Goal: Task Accomplishment & Management: Manage account settings

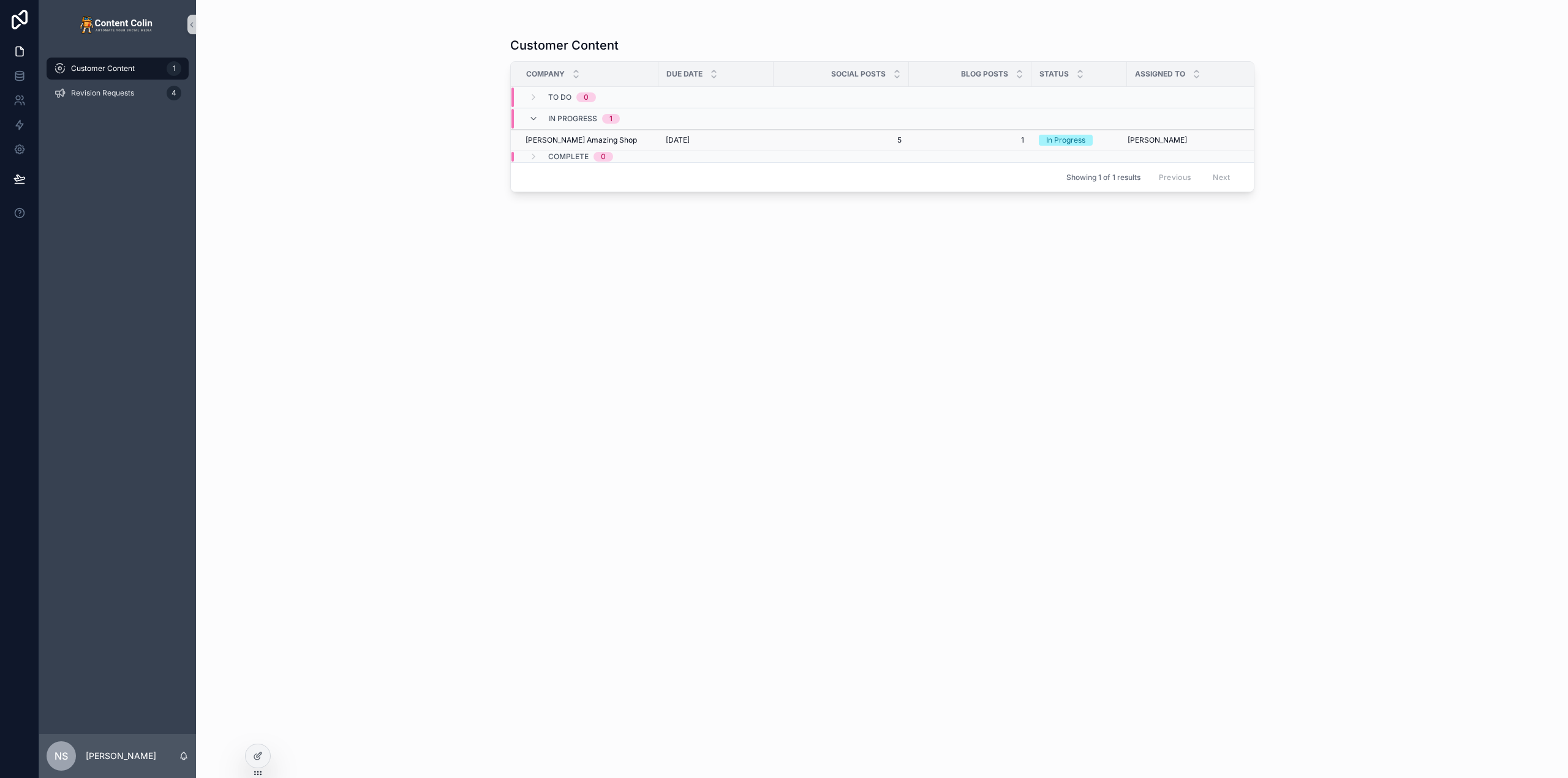
click at [664, 144] on td "[DATE] [DATE]" at bounding box center [715, 140] width 115 height 21
click at [668, 137] on span "[DATE]" at bounding box center [678, 140] width 24 height 10
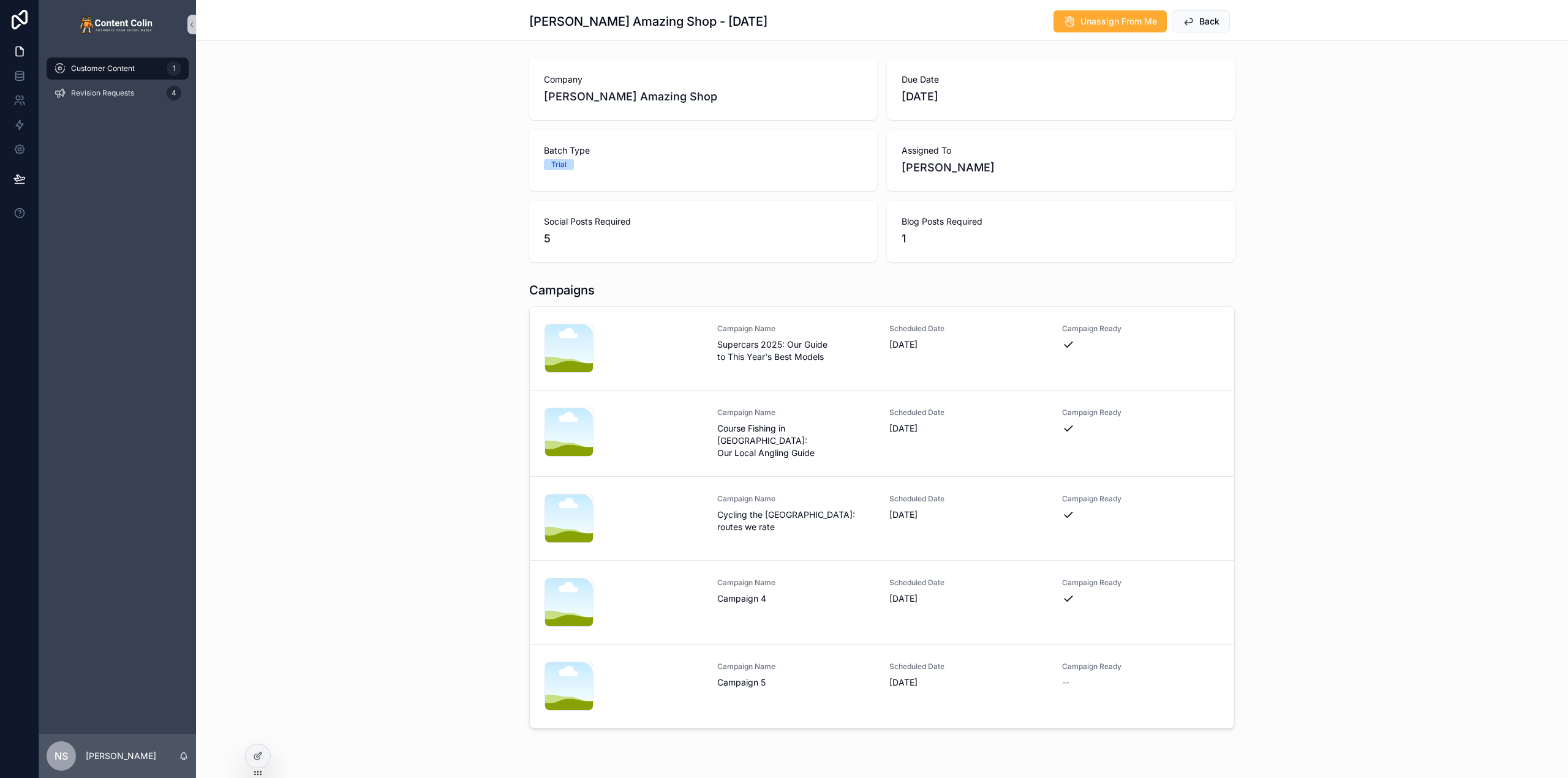
scroll to position [86, 0]
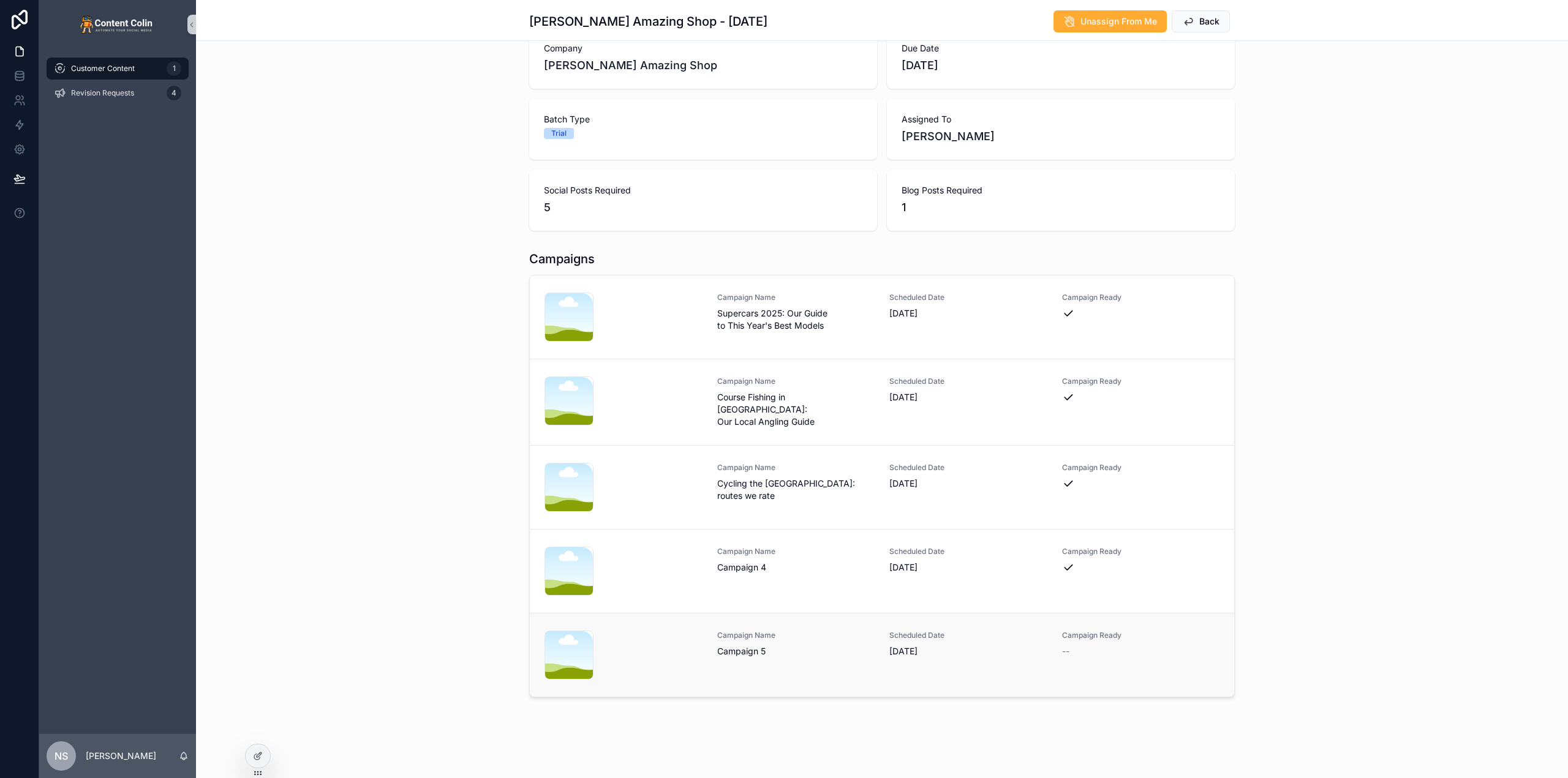
click at [803, 648] on span "Campaign 5" at bounding box center [796, 651] width 158 height 12
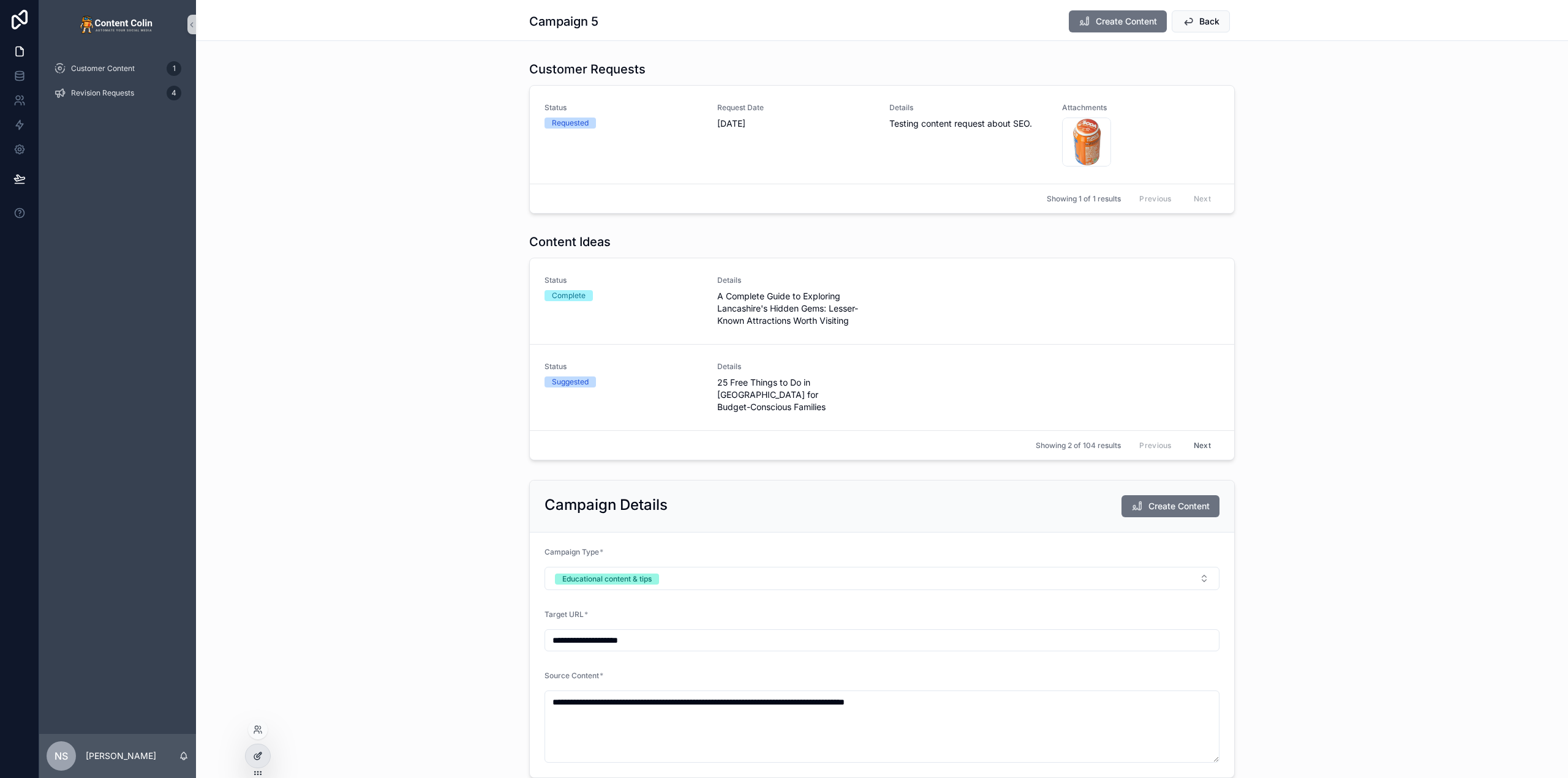
click at [255, 758] on icon at bounding box center [257, 757] width 6 height 6
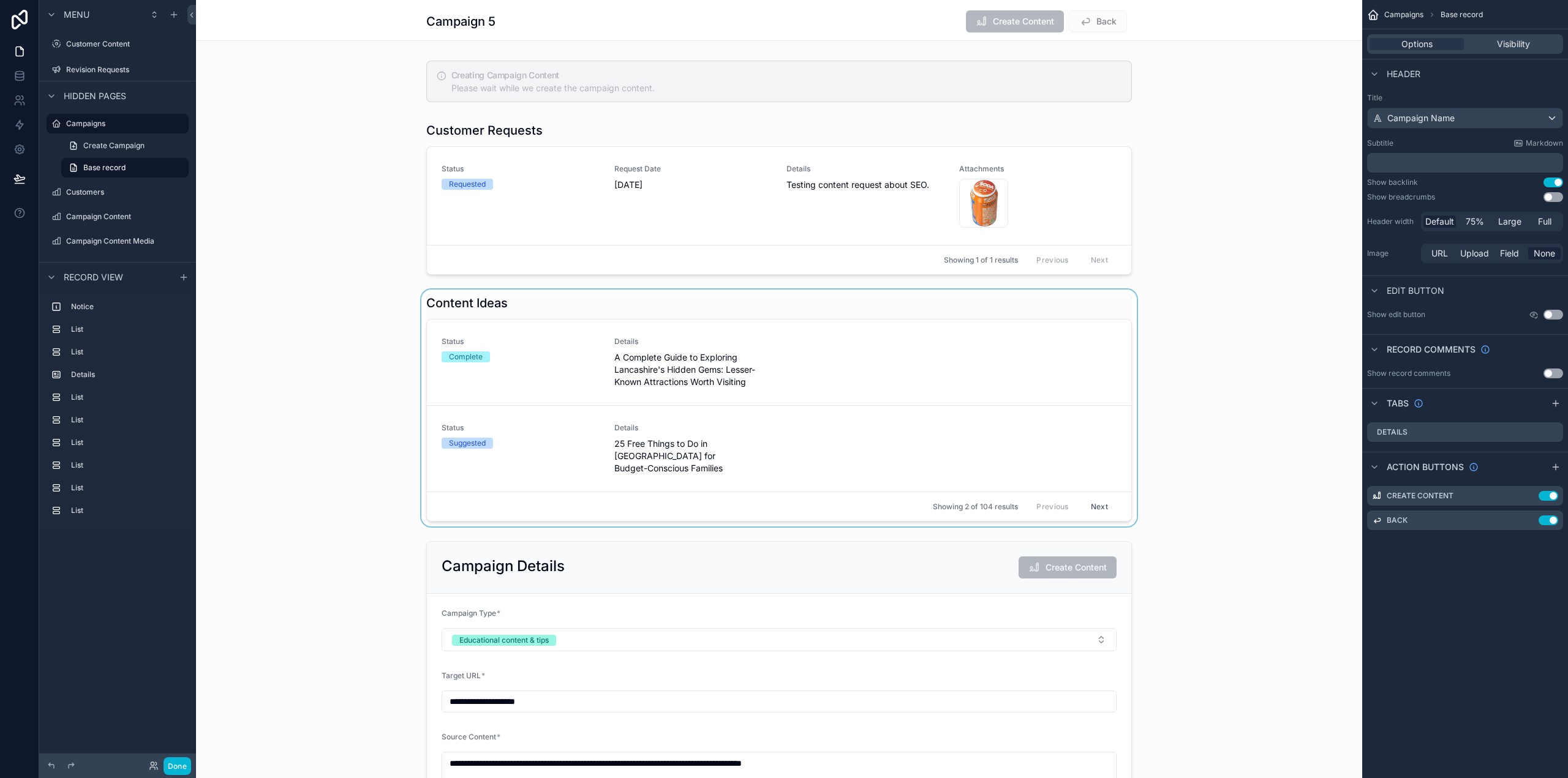
click at [933, 306] on div "scrollable content" at bounding box center [779, 409] width 1166 height 237
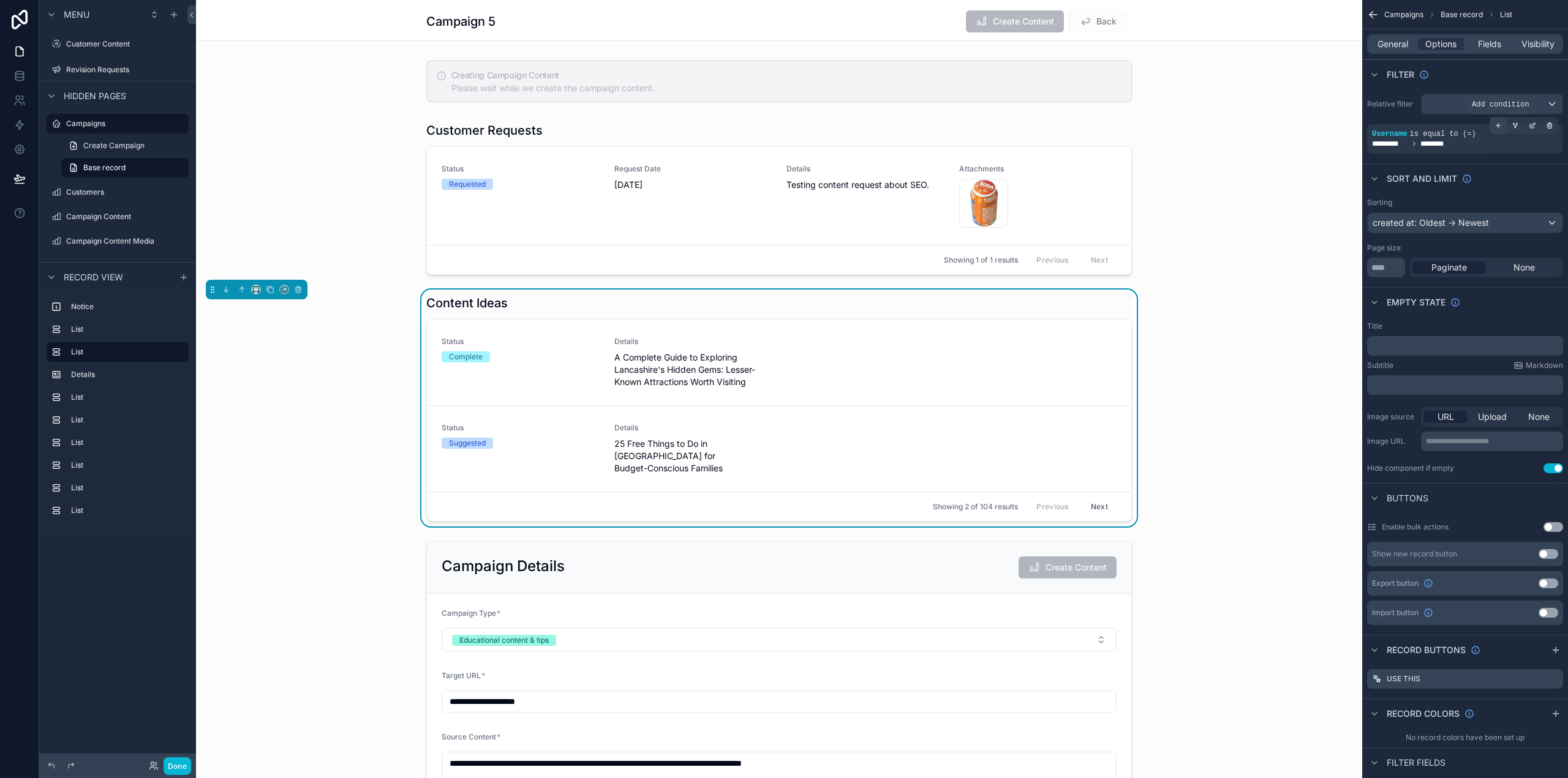
click at [1497, 122] on icon "scrollable content" at bounding box center [1498, 126] width 7 height 7
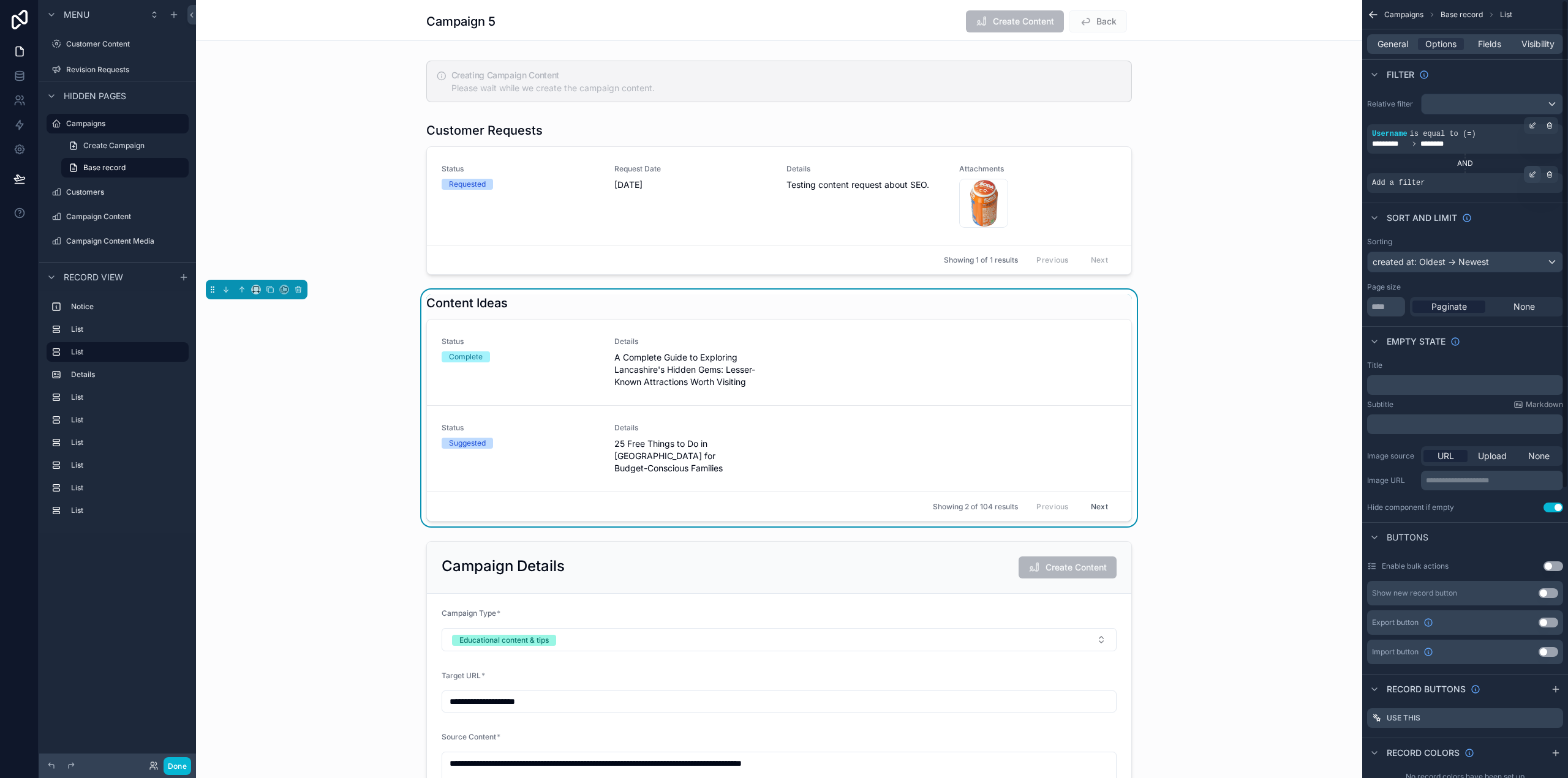
click at [1531, 172] on icon "scrollable content" at bounding box center [1533, 174] width 7 height 7
click at [1257, 169] on span "Select a field" at bounding box center [1243, 164] width 52 height 10
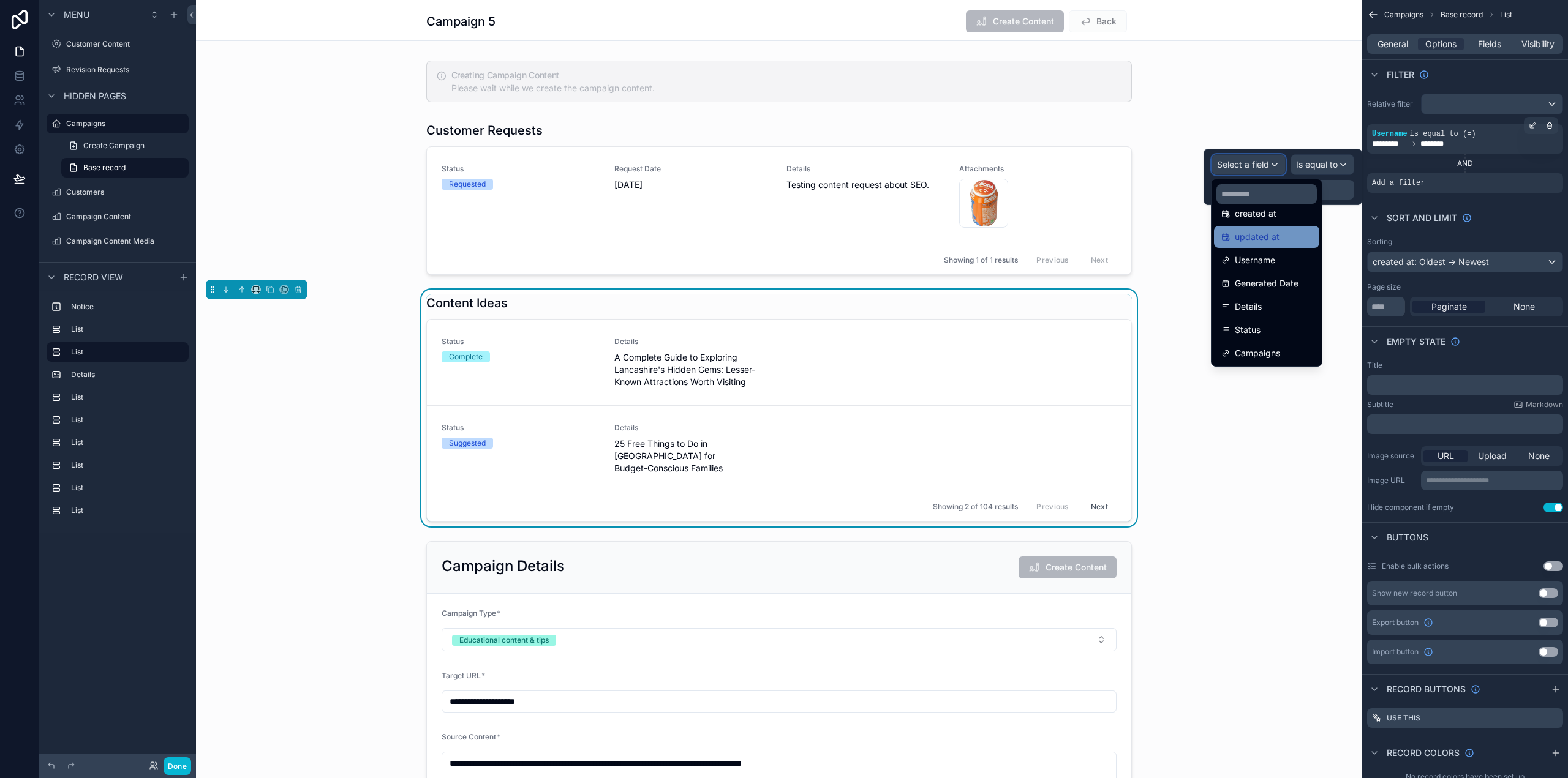
scroll to position [63, 0]
click at [1267, 323] on div "Status" at bounding box center [1266, 329] width 90 height 15
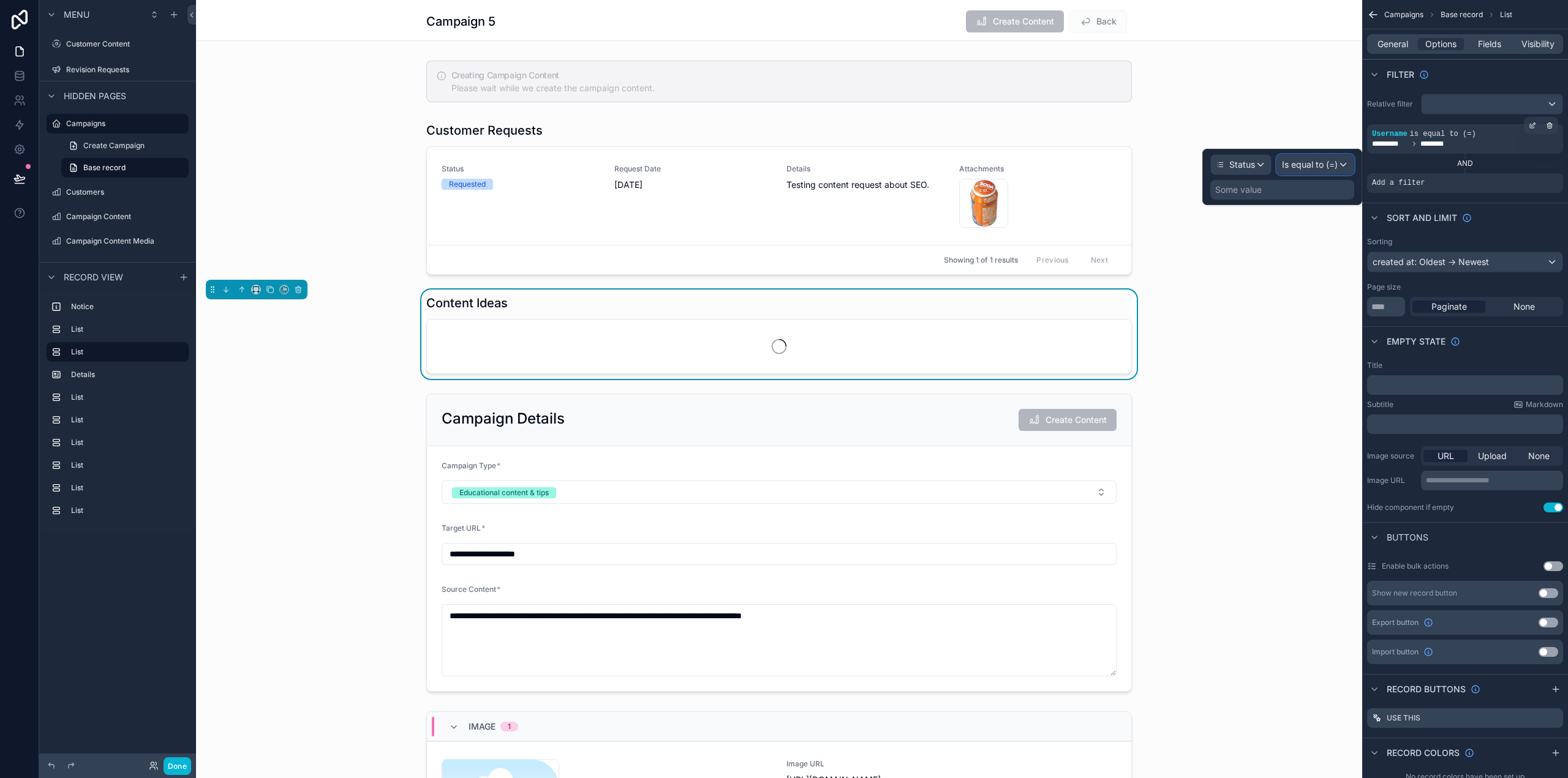
click at [1315, 166] on span "Is equal to (=)" at bounding box center [1310, 164] width 56 height 12
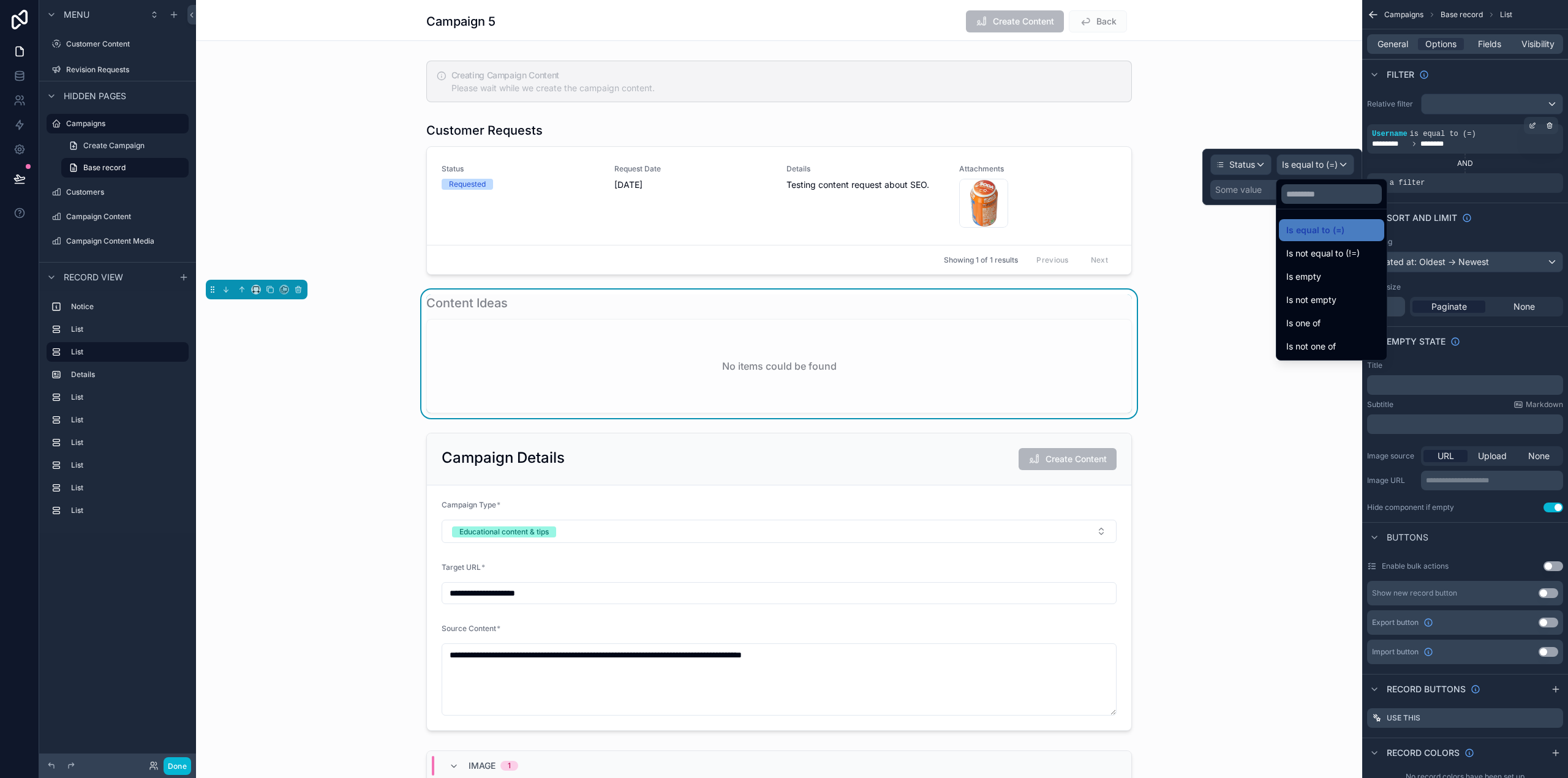
click at [1315, 166] on div at bounding box center [1282, 177] width 160 height 56
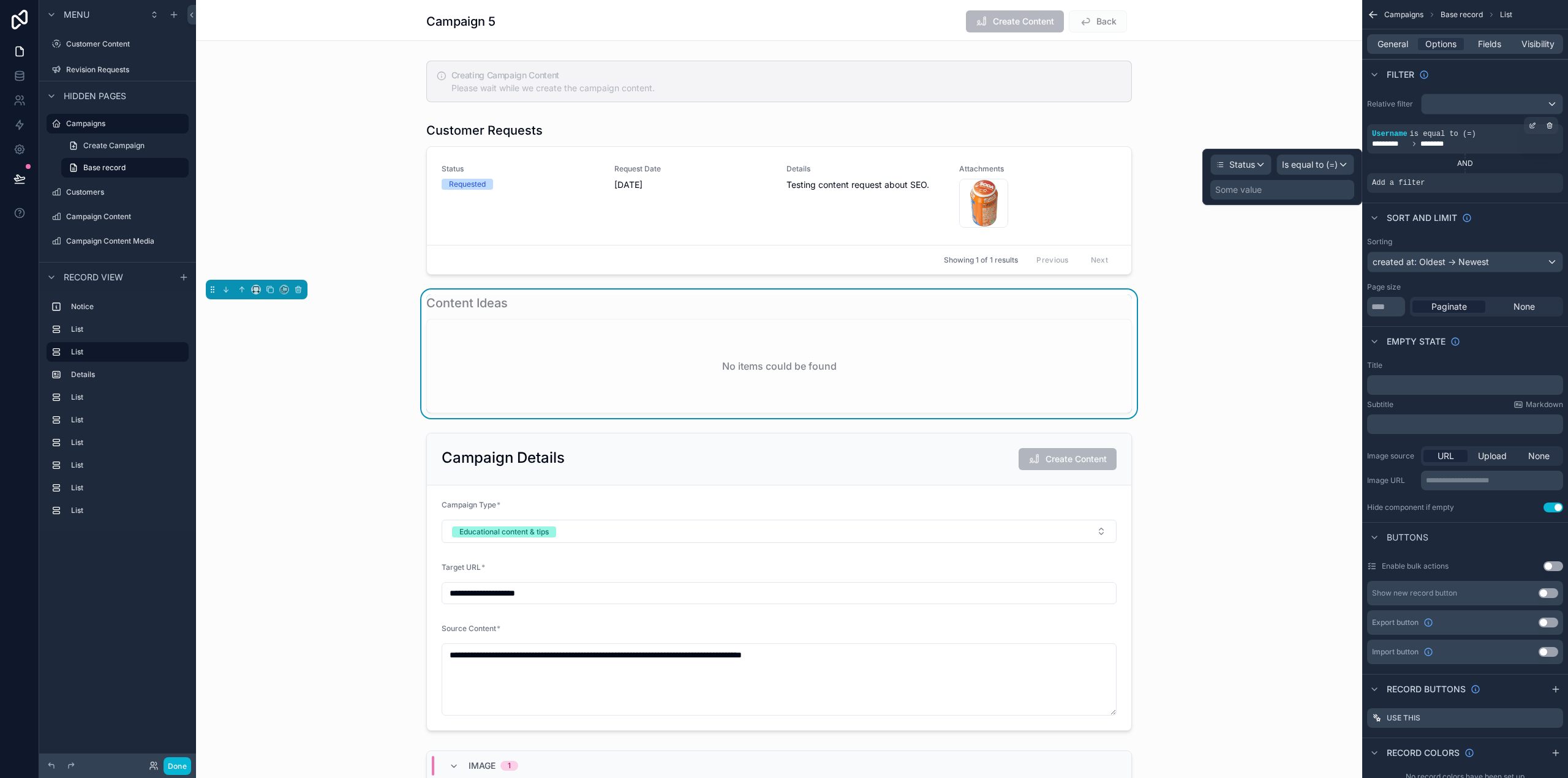
click at [1272, 185] on div "Some value" at bounding box center [1282, 189] width 144 height 20
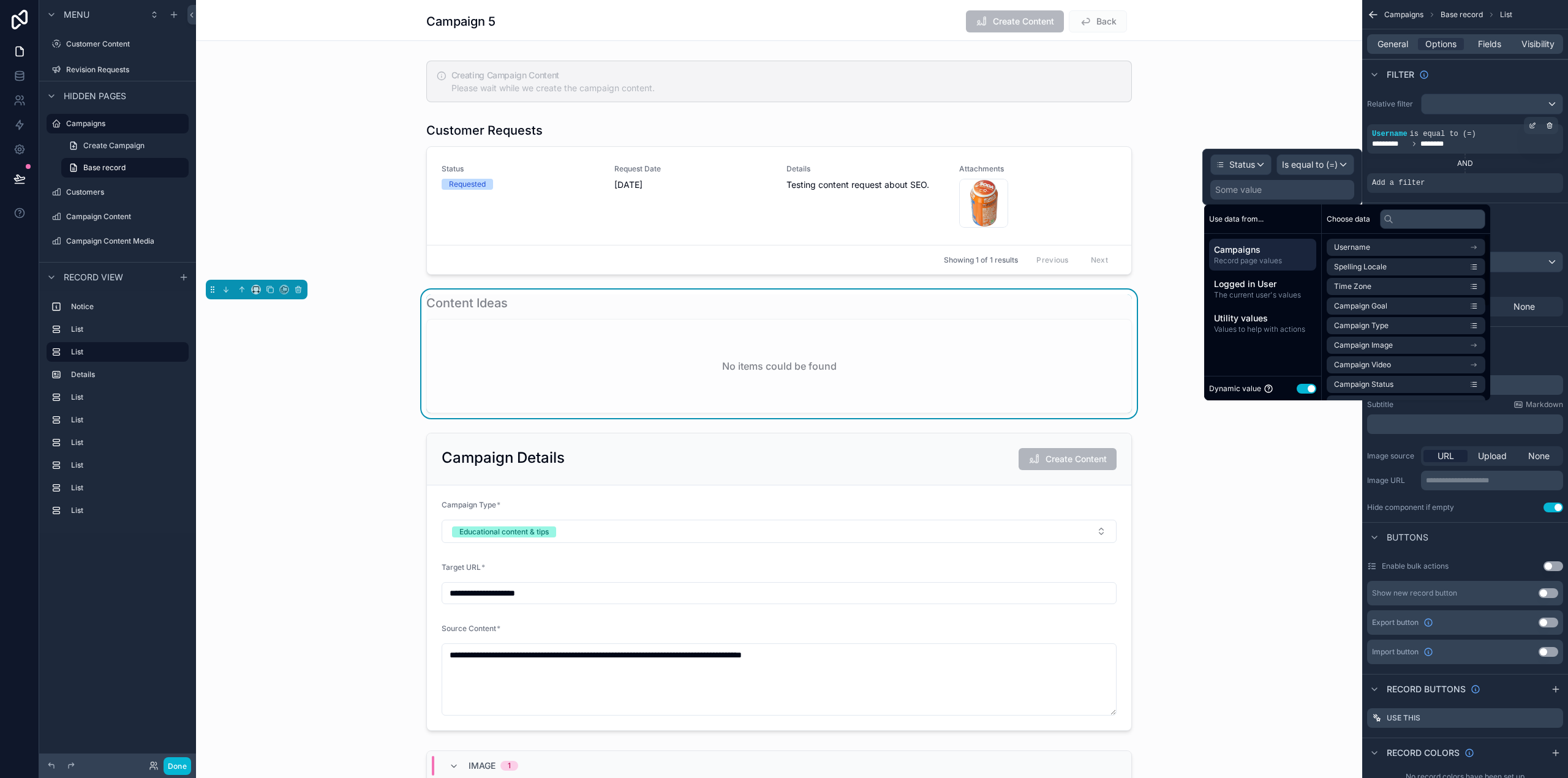
click at [1307, 385] on button "Use setting" at bounding box center [1306, 389] width 20 height 10
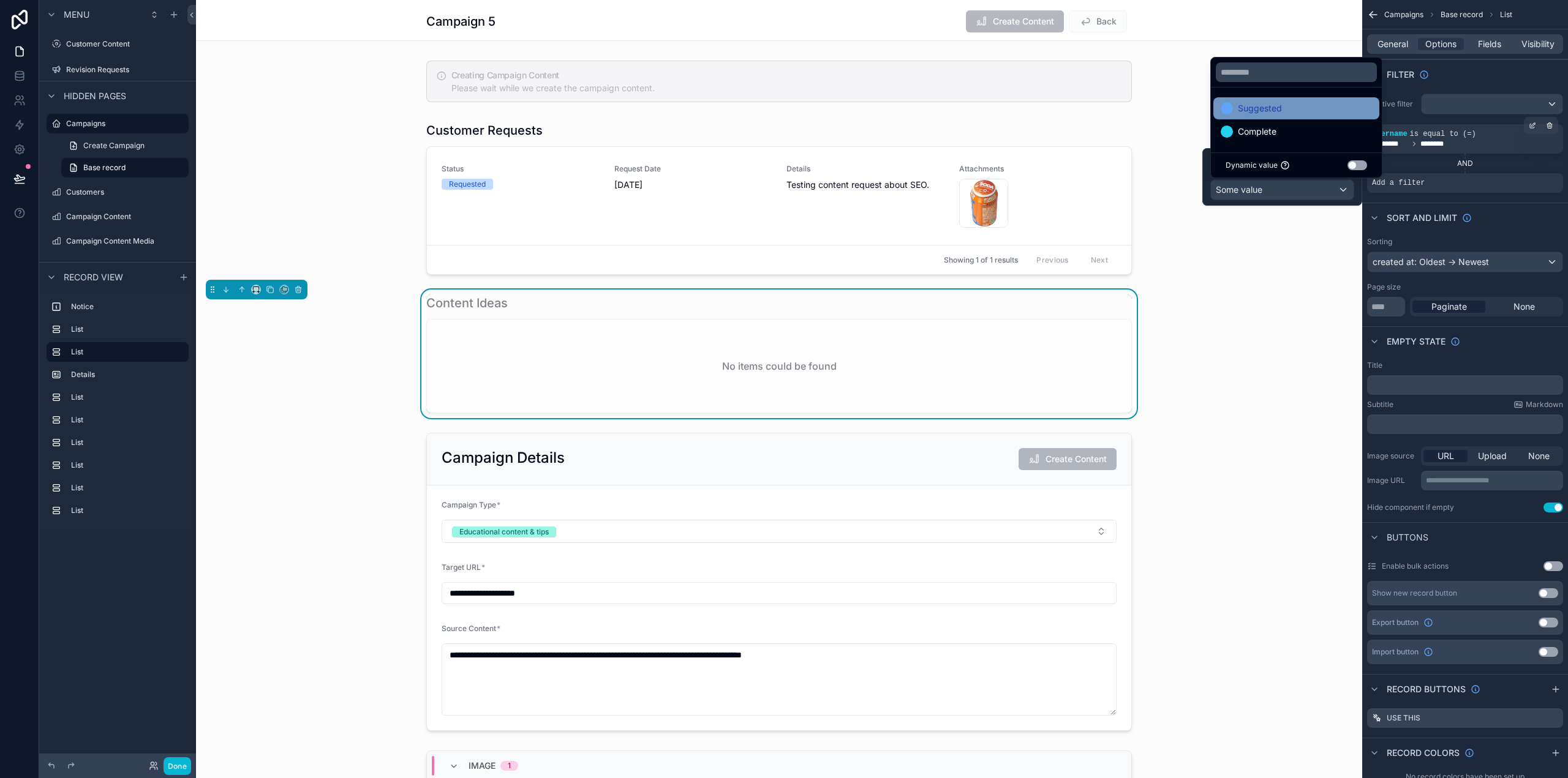
click at [1272, 113] on span "Suggested" at bounding box center [1259, 108] width 44 height 15
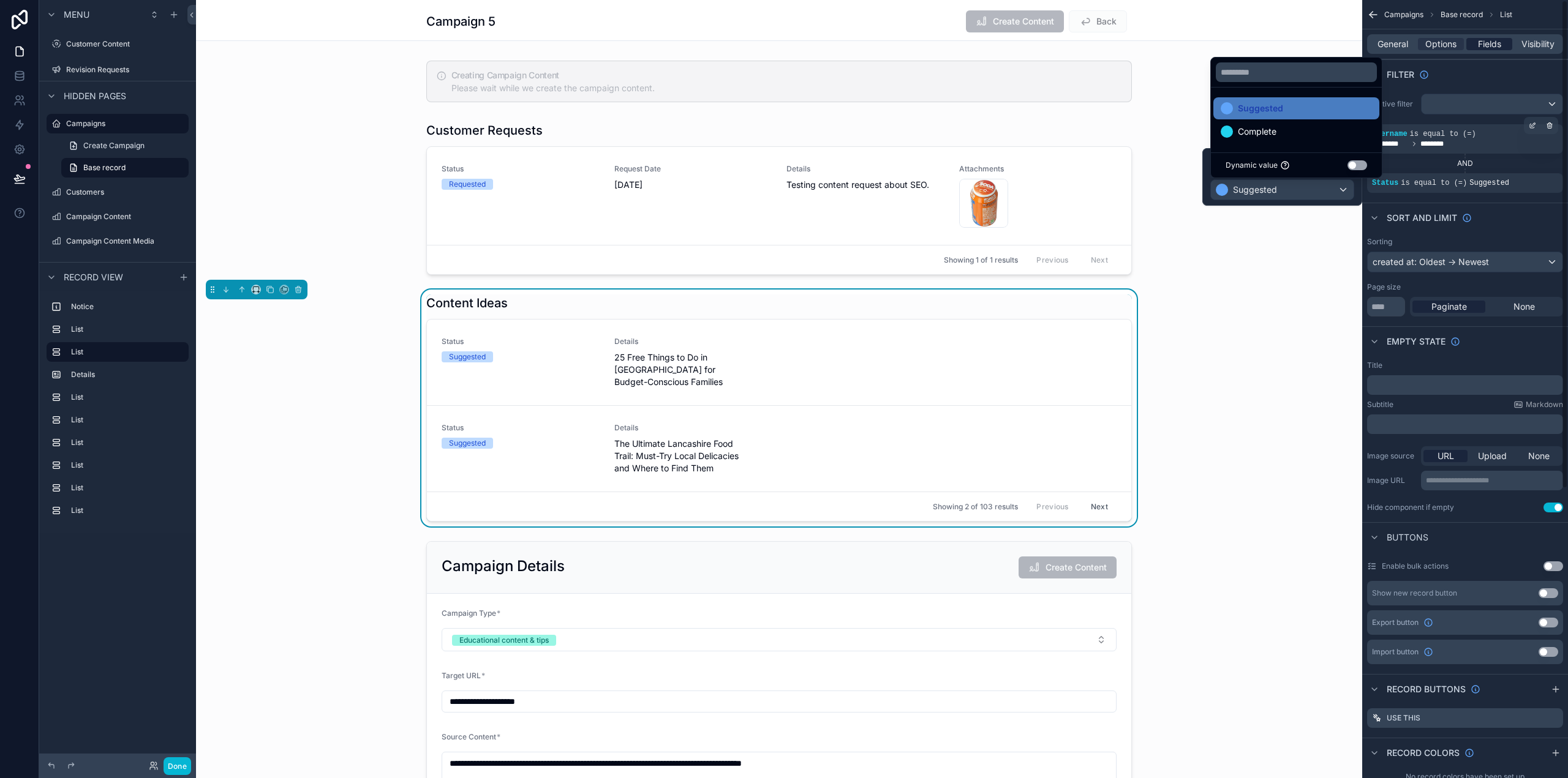
click at [1484, 44] on span "Fields" at bounding box center [1489, 44] width 23 height 12
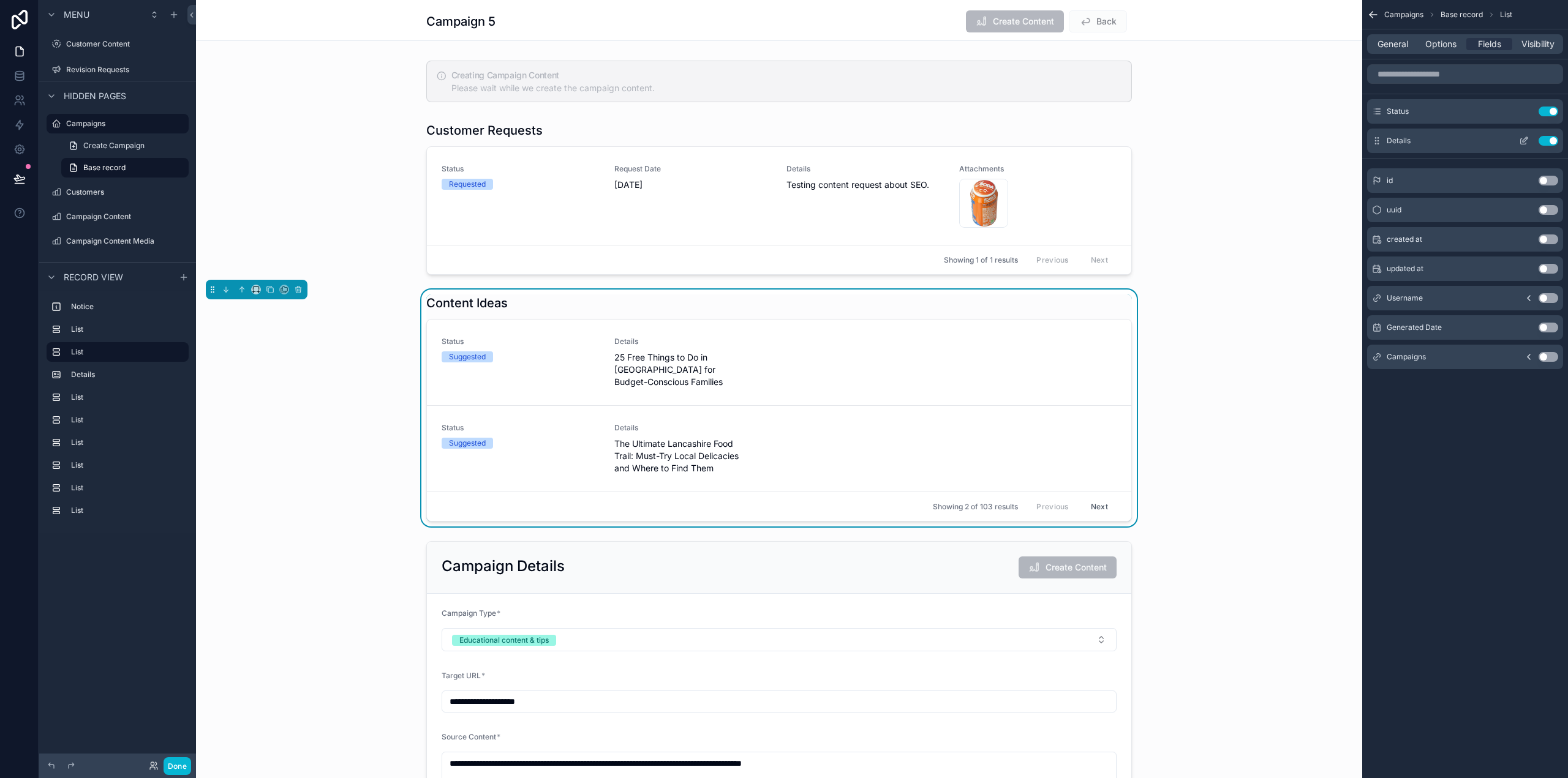
click at [1525, 140] on icon "scrollable content" at bounding box center [1523, 141] width 10 height 10
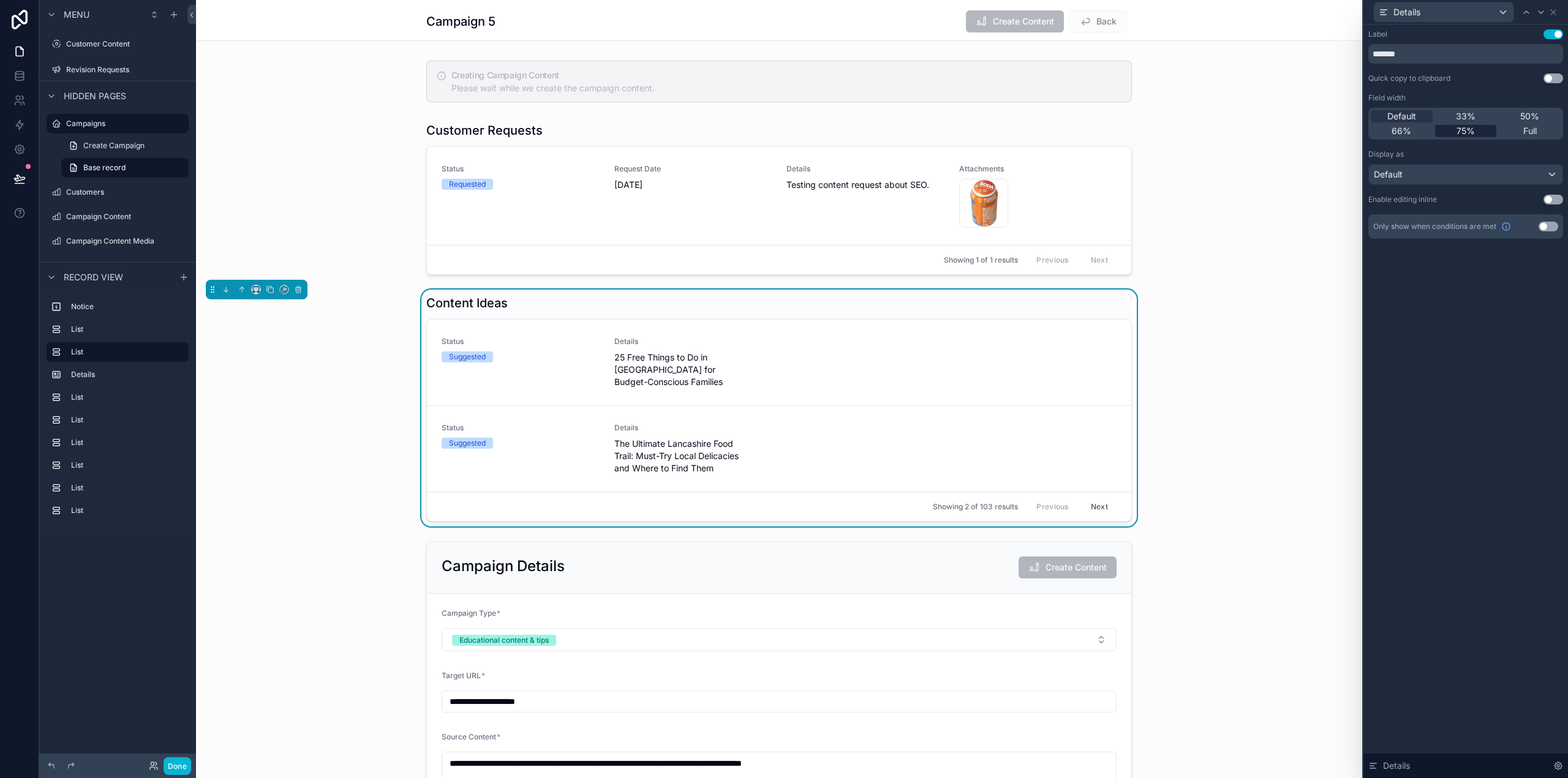
click at [1474, 128] on span "75%" at bounding box center [1465, 131] width 19 height 12
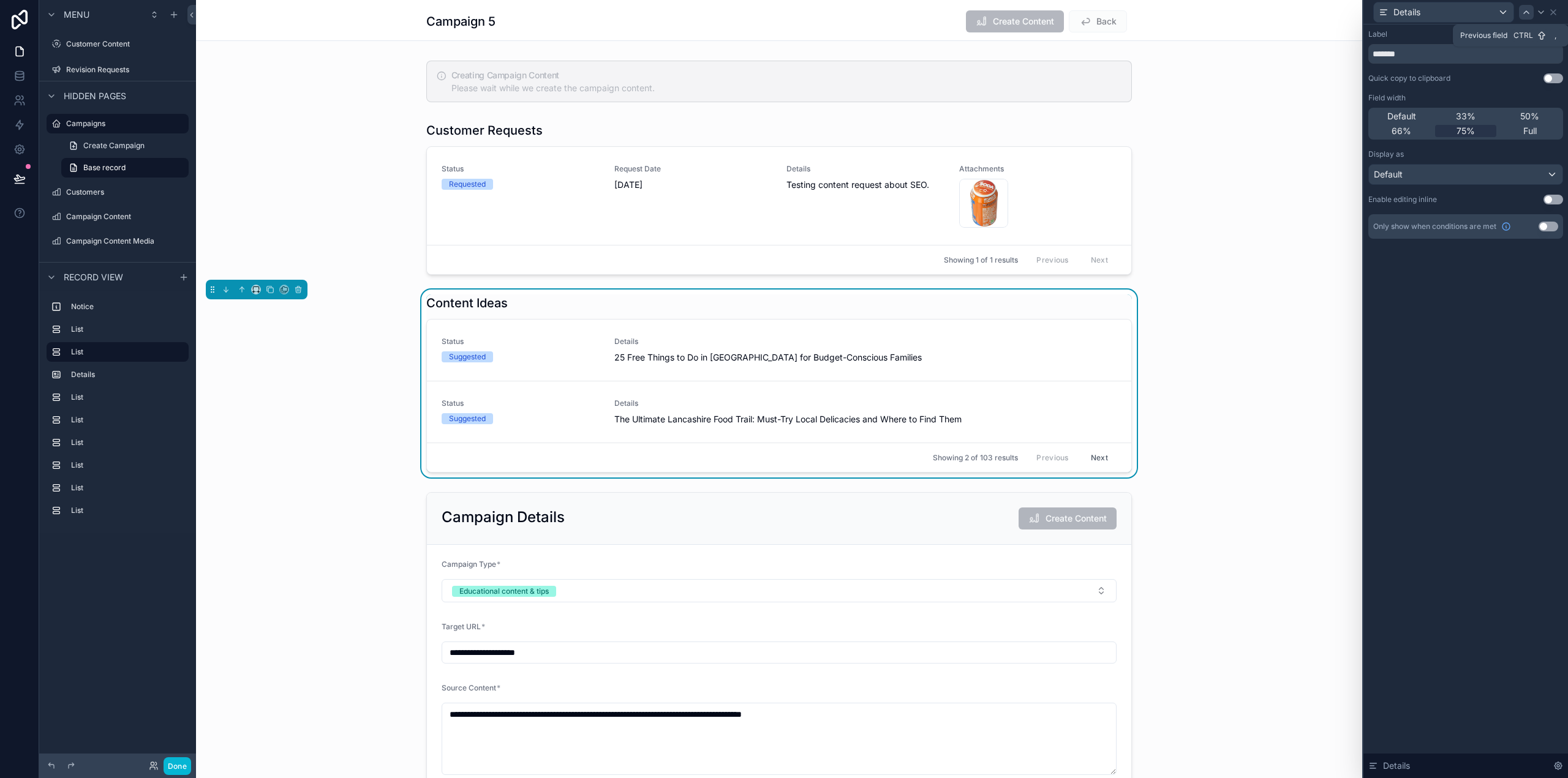
click at [1526, 13] on icon at bounding box center [1526, 12] width 10 height 10
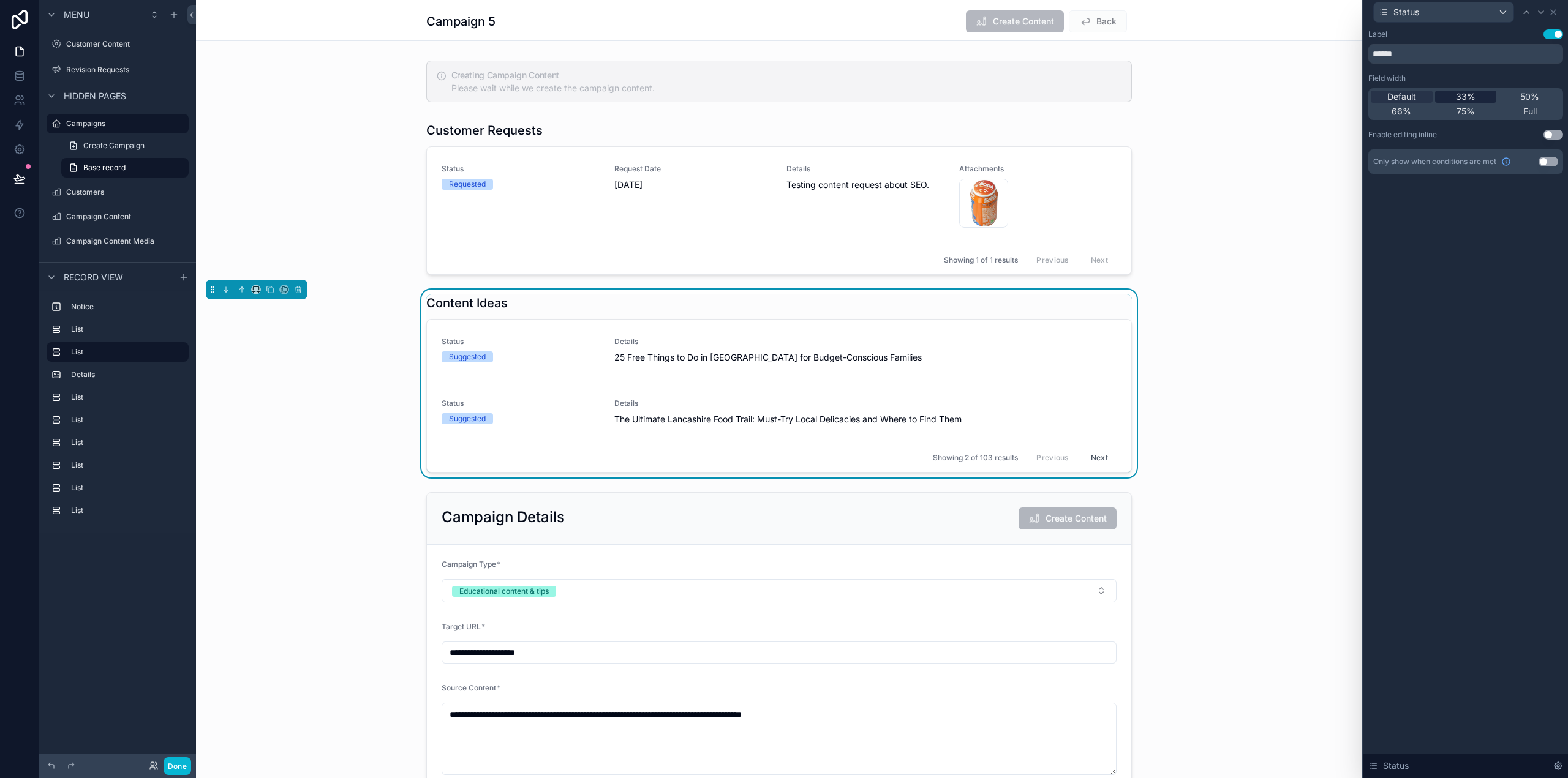
click at [1468, 101] on span "33%" at bounding box center [1465, 96] width 20 height 12
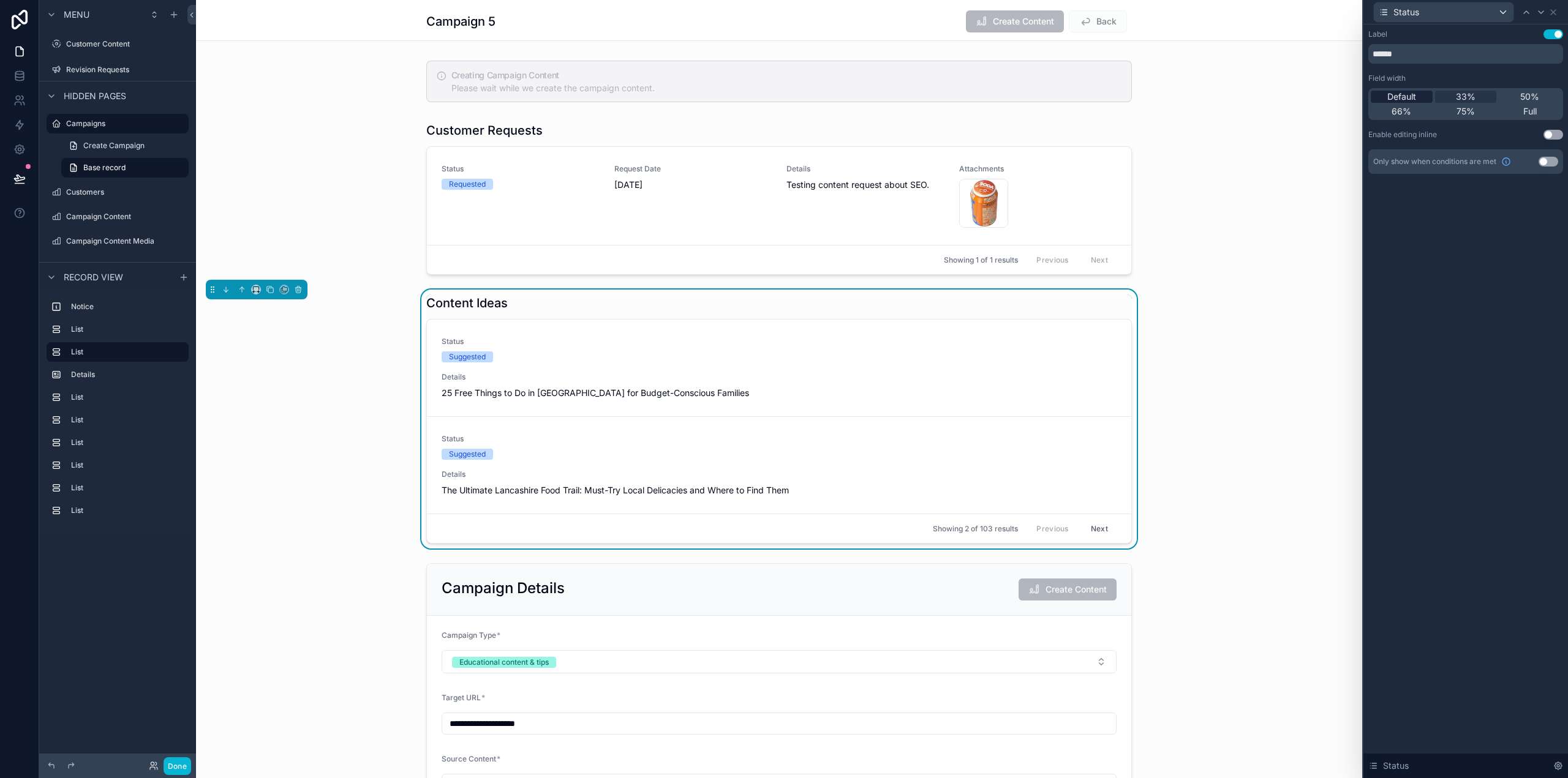
click at [1407, 99] on span "Default" at bounding box center [1401, 96] width 29 height 12
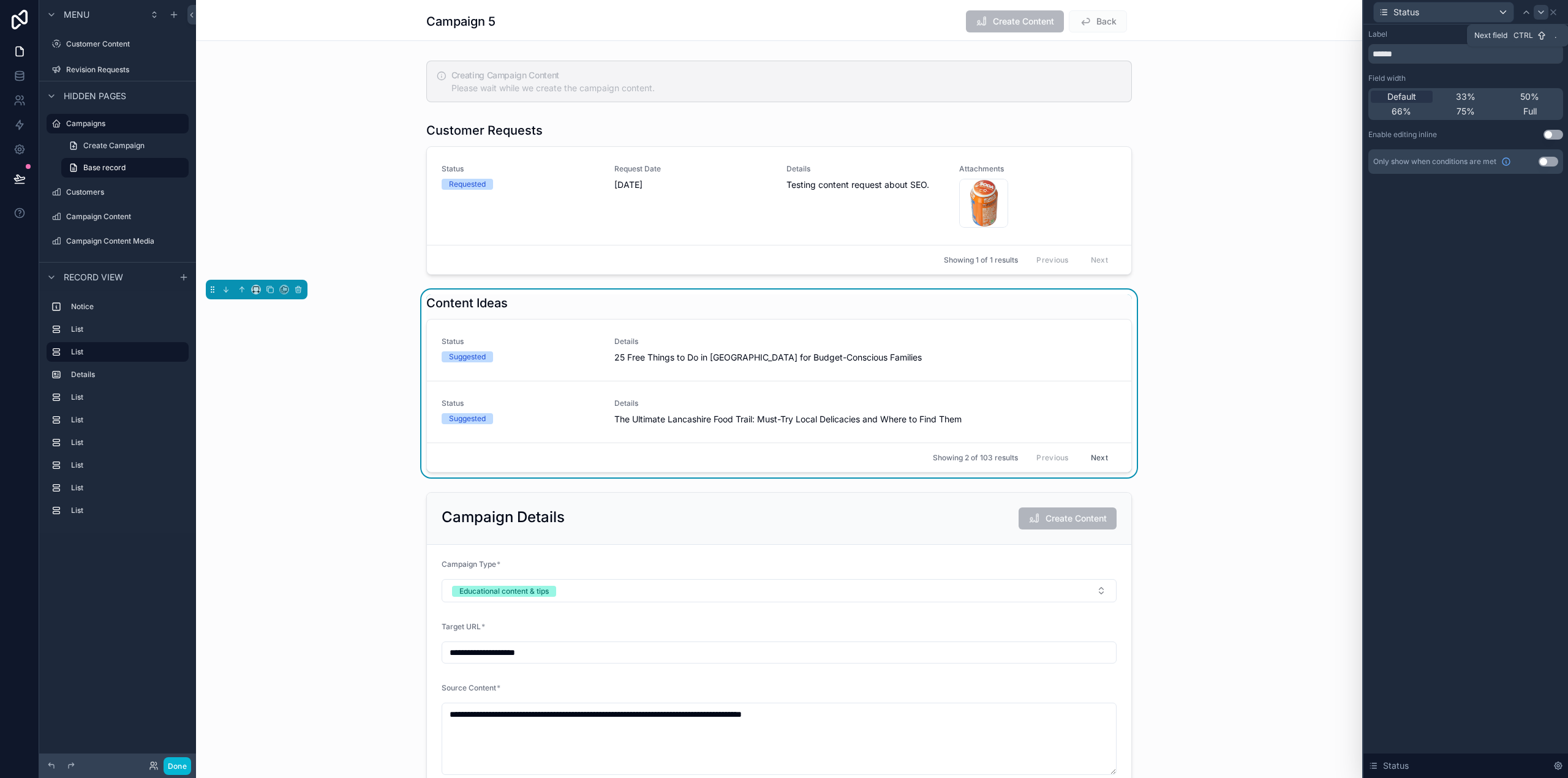
click at [1537, 11] on icon at bounding box center [1541, 12] width 10 height 10
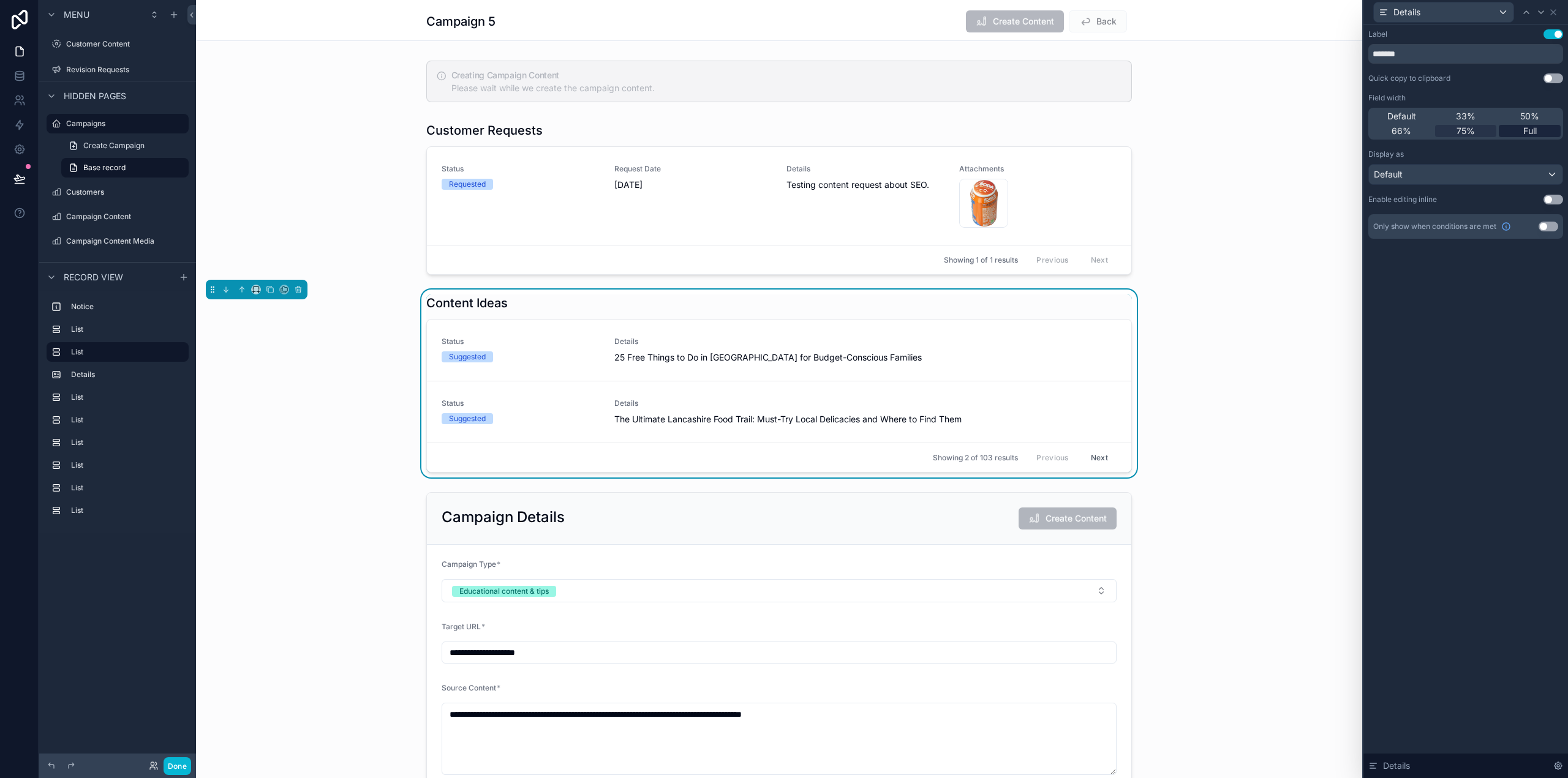
click at [1520, 132] on div "Full" at bounding box center [1530, 131] width 62 height 12
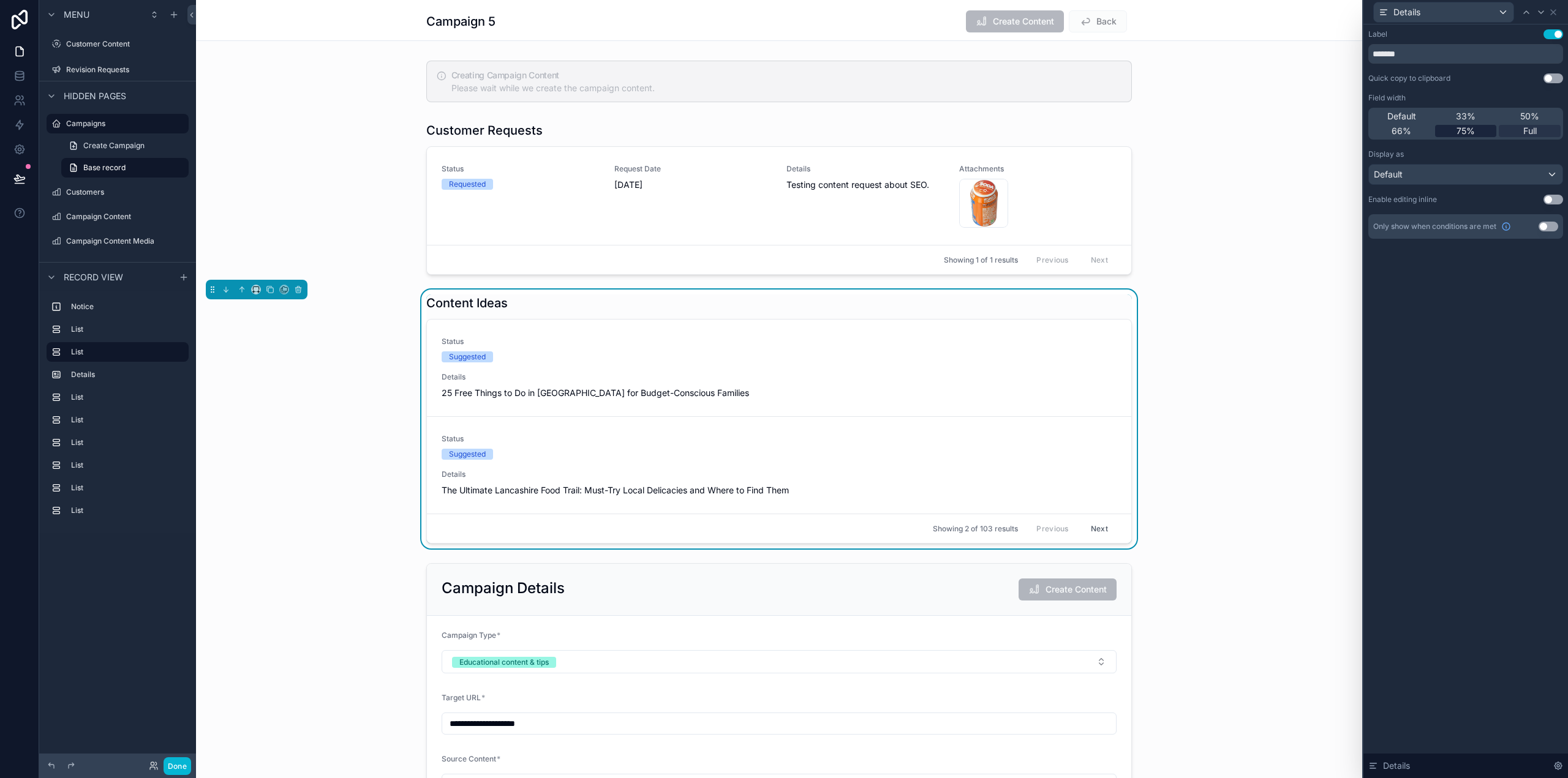
click at [1464, 132] on span "75%" at bounding box center [1465, 131] width 19 height 12
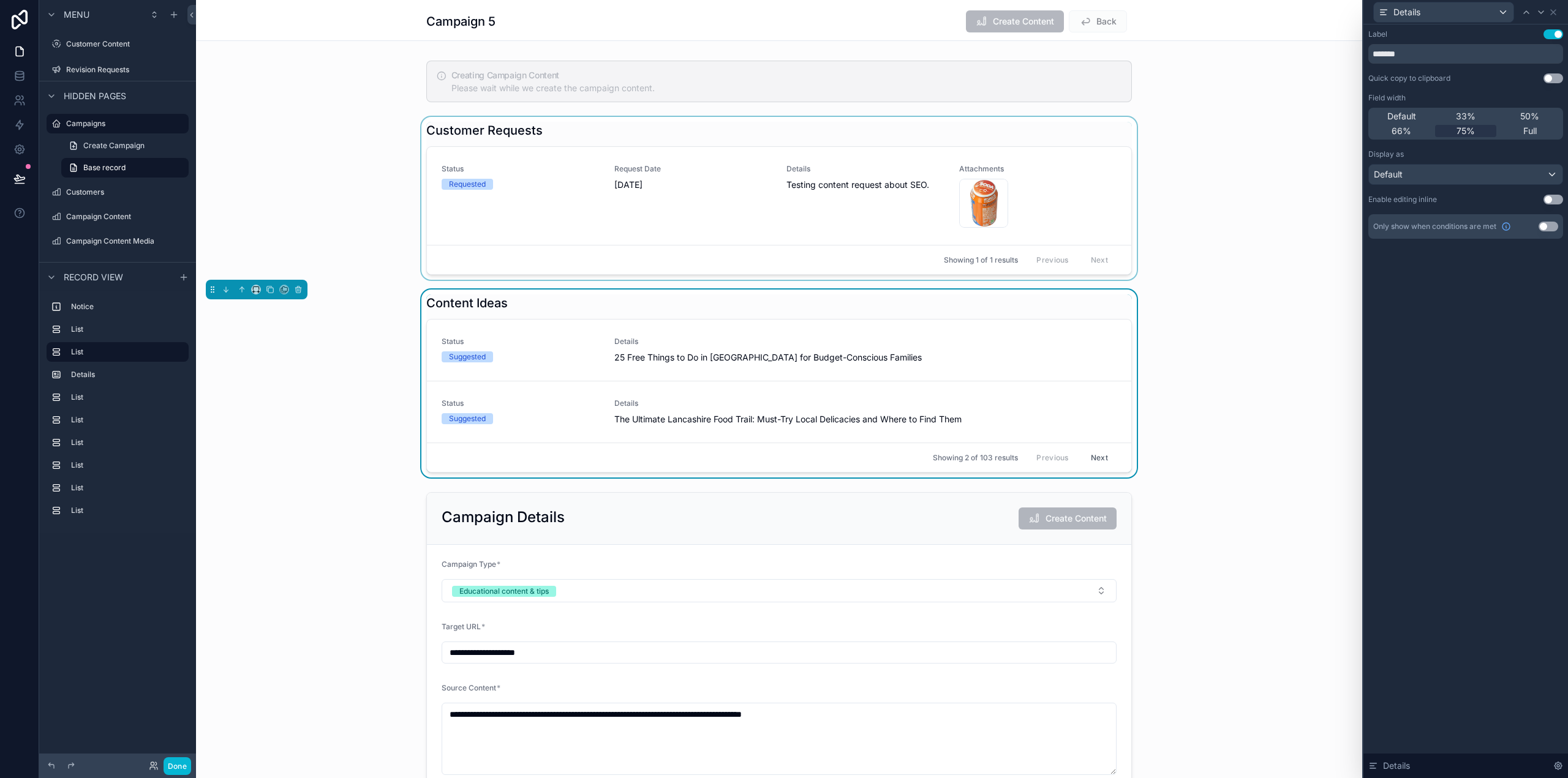
click at [1250, 136] on div "scrollable content" at bounding box center [779, 198] width 1166 height 163
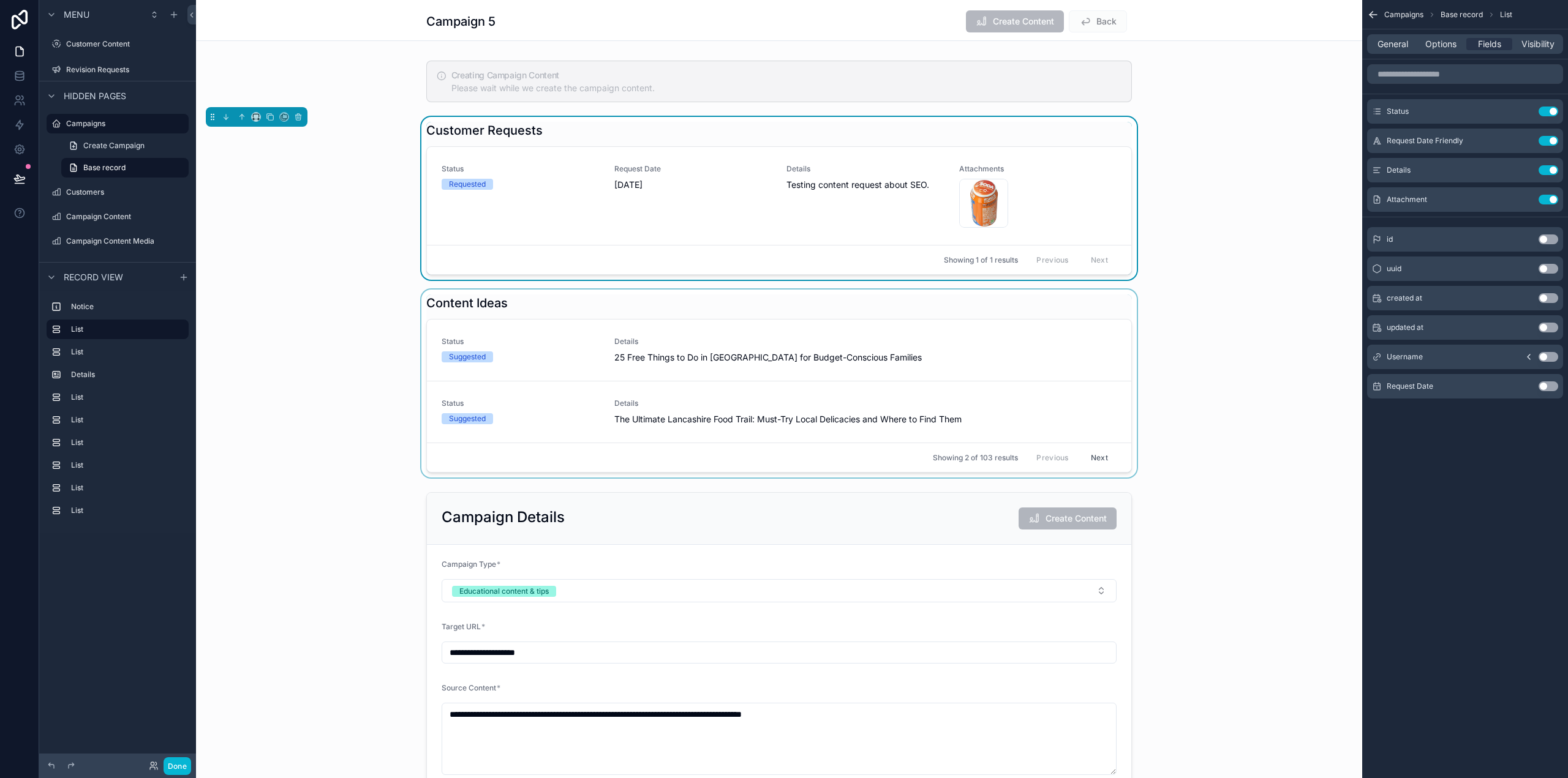
click at [875, 347] on div "scrollable content" at bounding box center [779, 384] width 1166 height 188
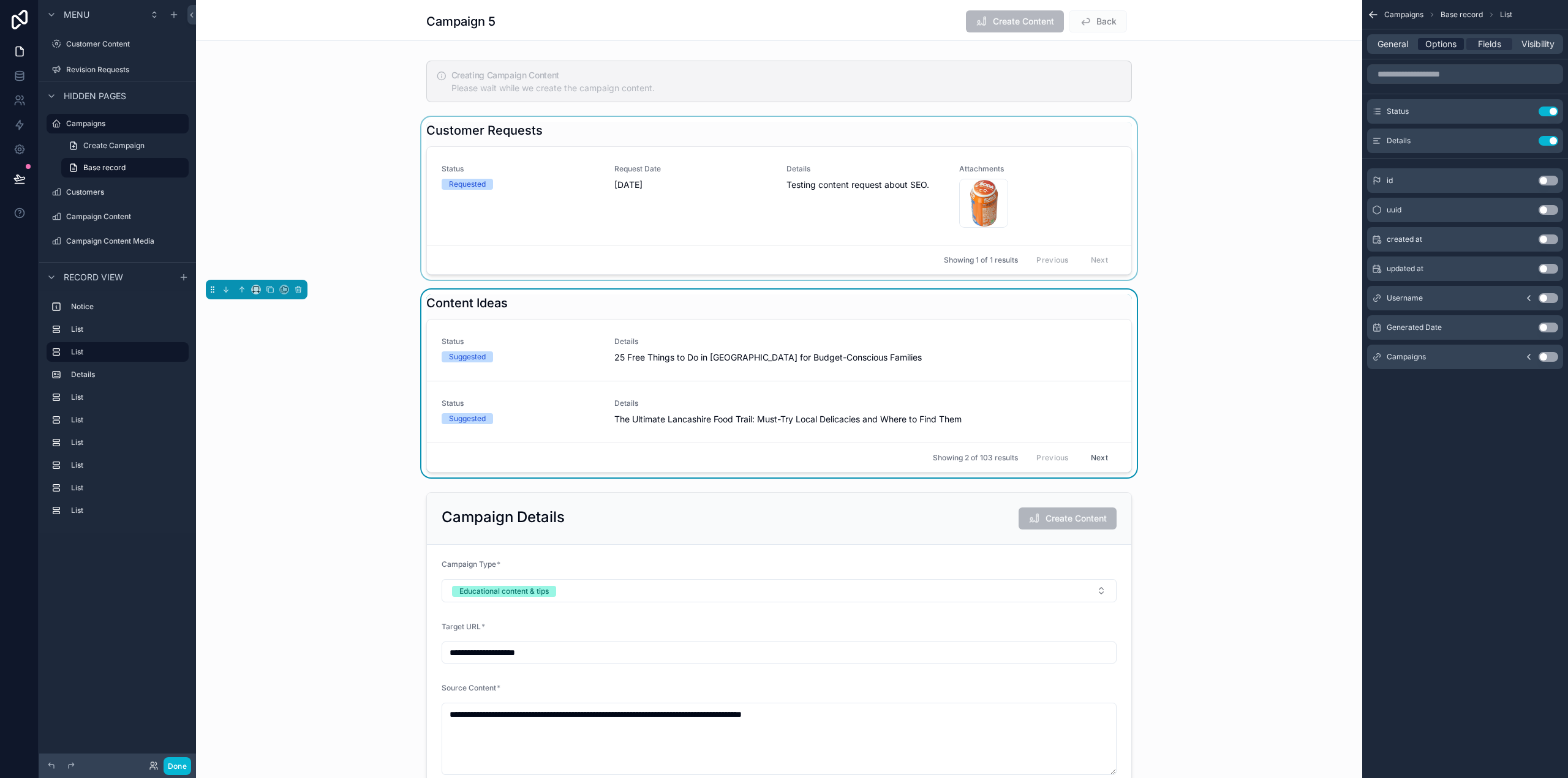
click at [1436, 49] on span "Options" at bounding box center [1440, 44] width 31 height 12
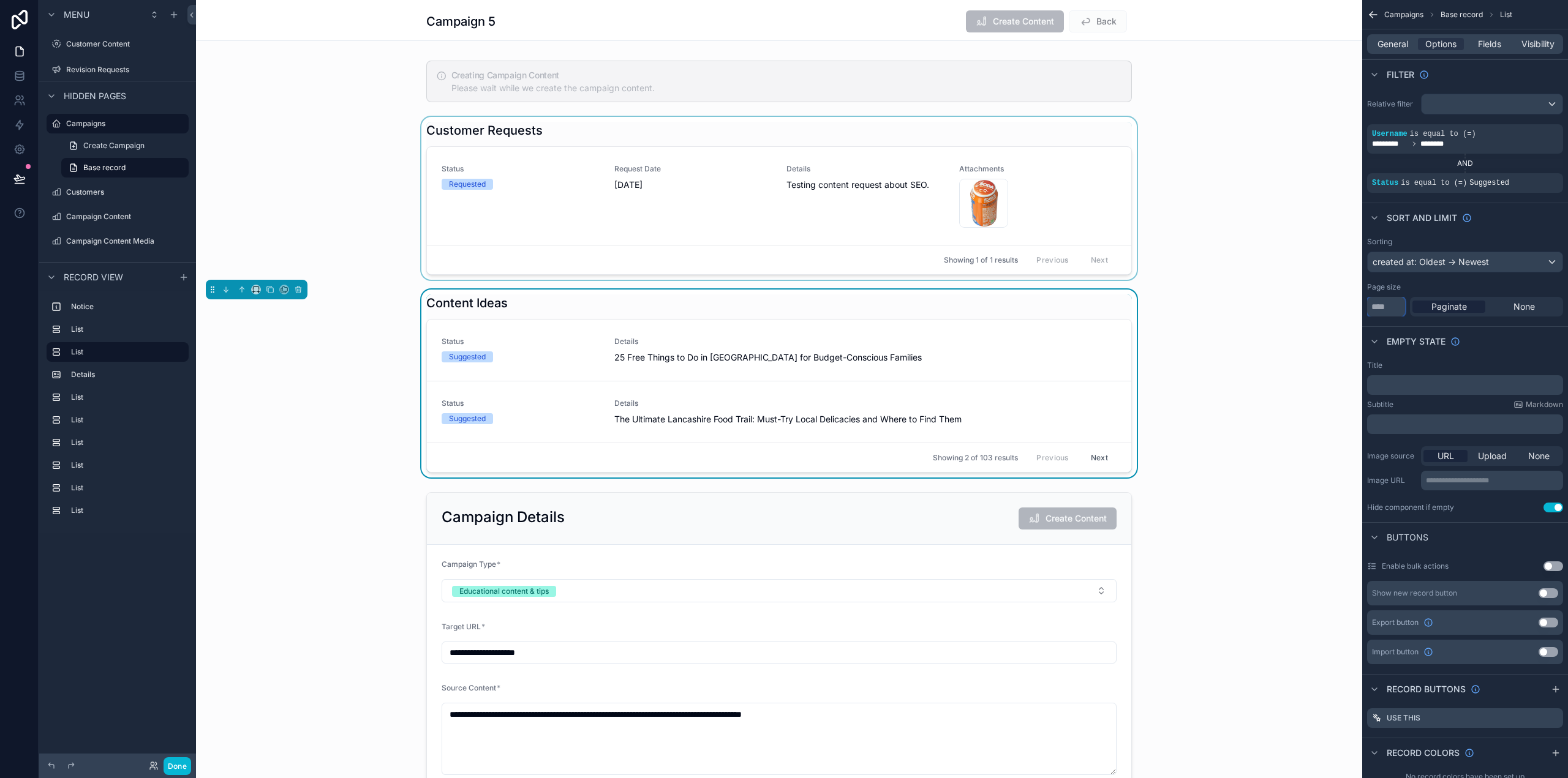
drag, startPoint x: 1384, startPoint y: 304, endPoint x: 1371, endPoint y: 305, distance: 13.0
click at [1371, 305] on input "*" at bounding box center [1385, 306] width 38 height 20
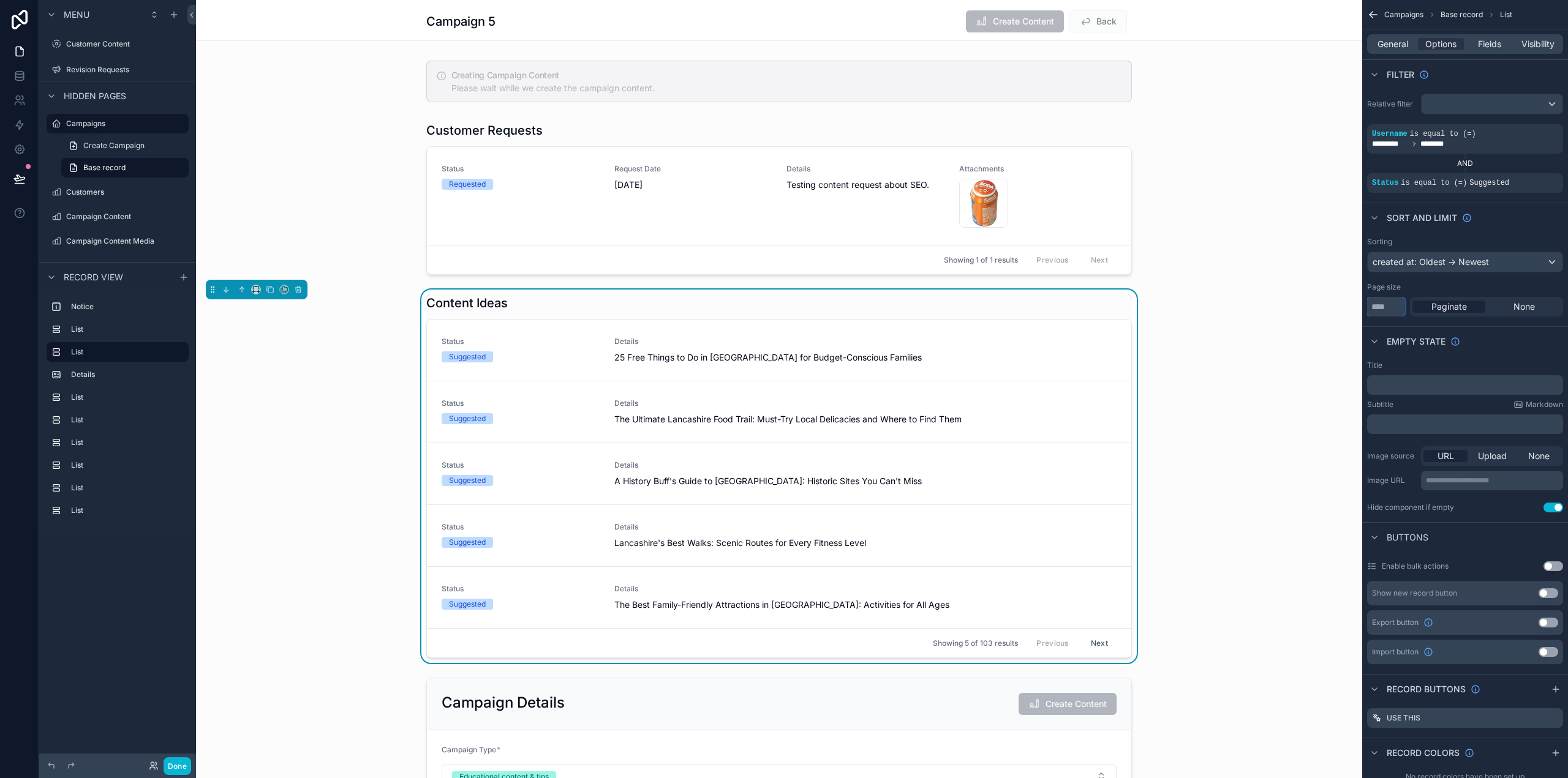
drag, startPoint x: 1381, startPoint y: 312, endPoint x: 1366, endPoint y: 311, distance: 15.0
click at [1366, 311] on div "Sorting created at: Oldest -> Newest Page size * Paginate None" at bounding box center [1464, 277] width 206 height 90
type input "*"
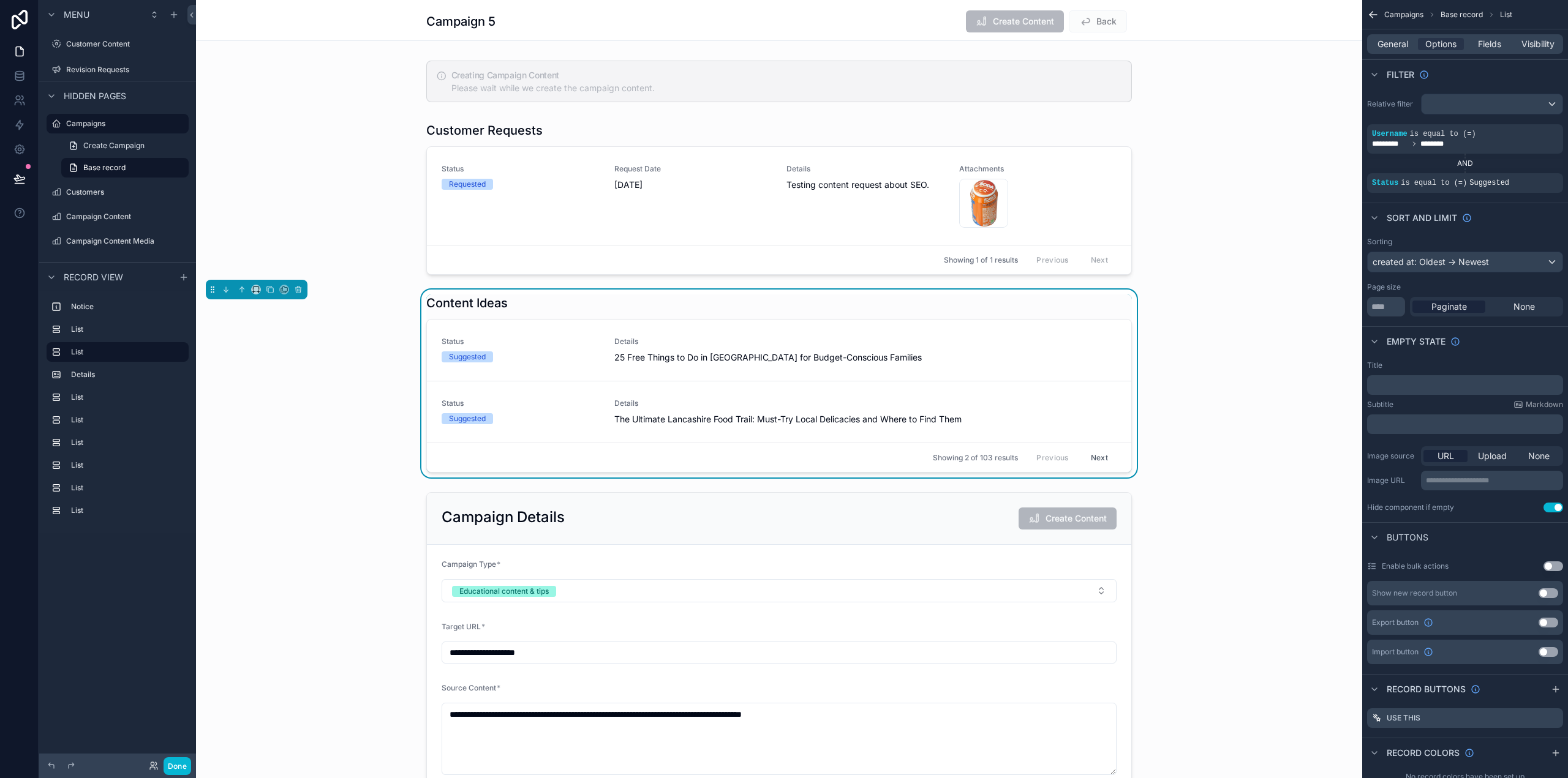
click at [1235, 259] on div "scrollable content" at bounding box center [779, 198] width 1166 height 163
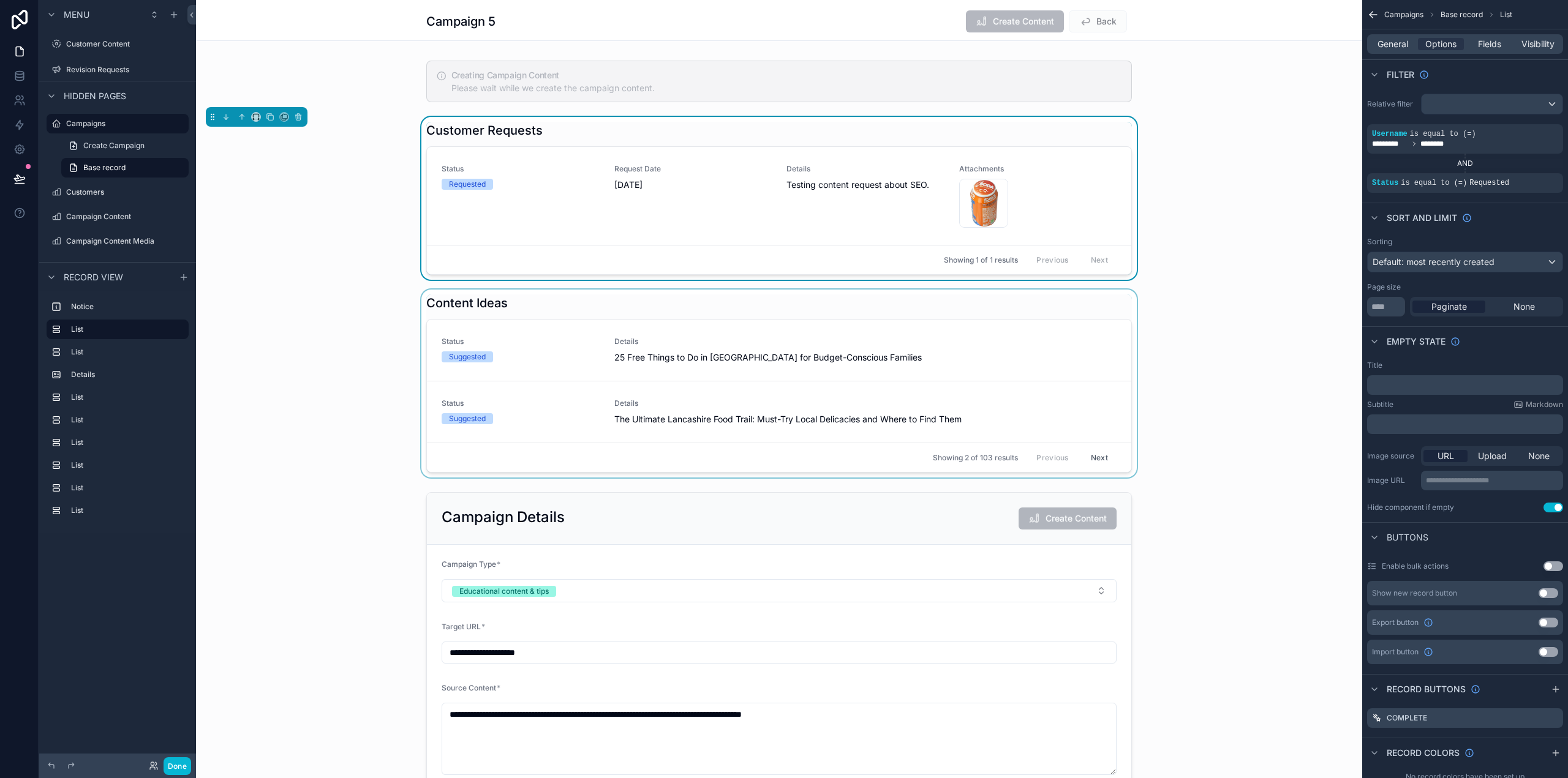
click at [1093, 458] on div "scrollable content" at bounding box center [779, 384] width 1166 height 188
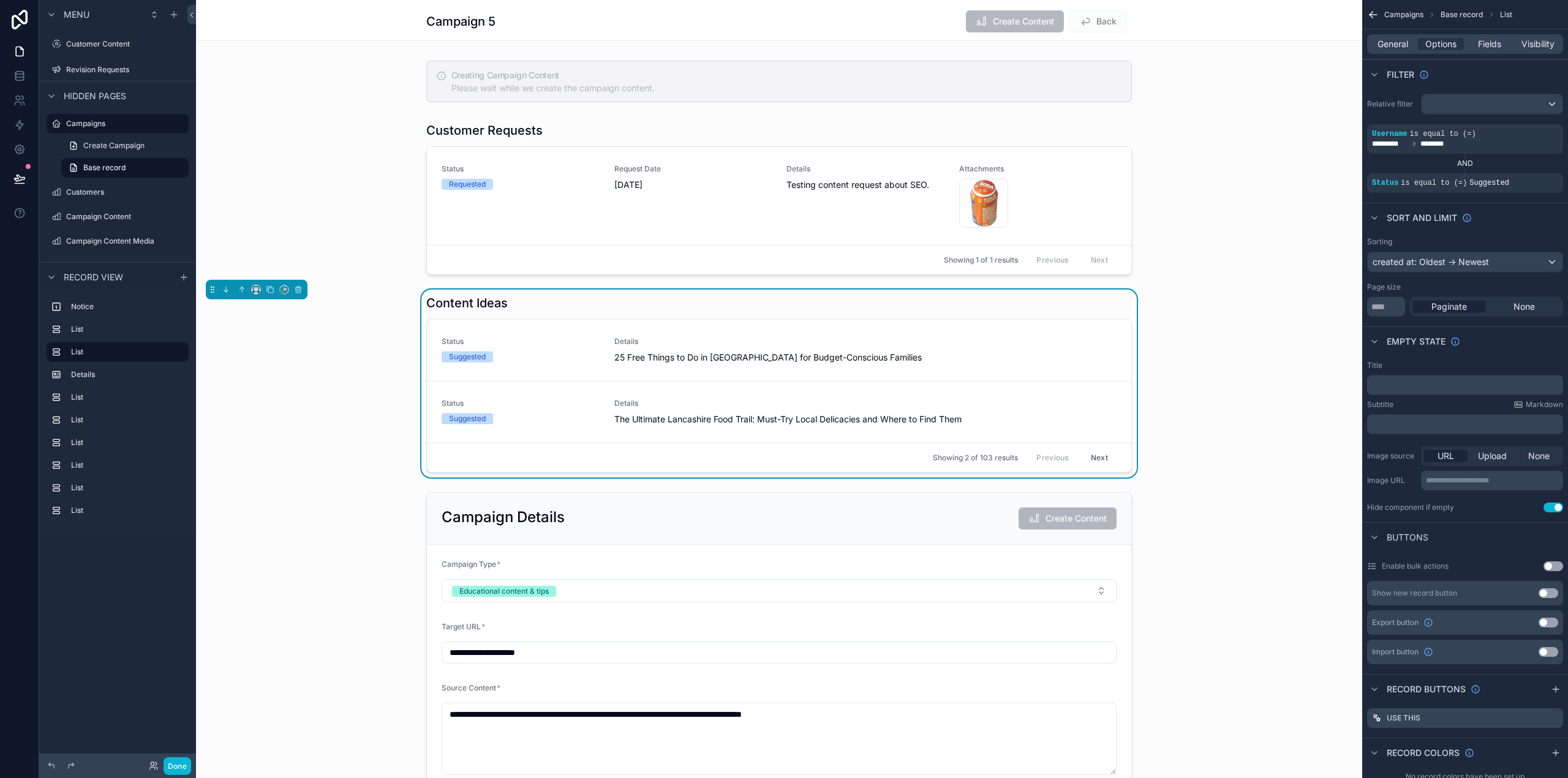
click at [1097, 457] on button "Next" at bounding box center [1099, 458] width 35 height 19
click at [1038, 459] on button "Previous" at bounding box center [1052, 458] width 49 height 19
click at [950, 349] on div "Details 25 Free Things to Do in [GEOGRAPHIC_DATA] for Budget-Conscious Families" at bounding box center [866, 350] width 503 height 27
click at [1484, 42] on span "Fields" at bounding box center [1489, 44] width 23 height 12
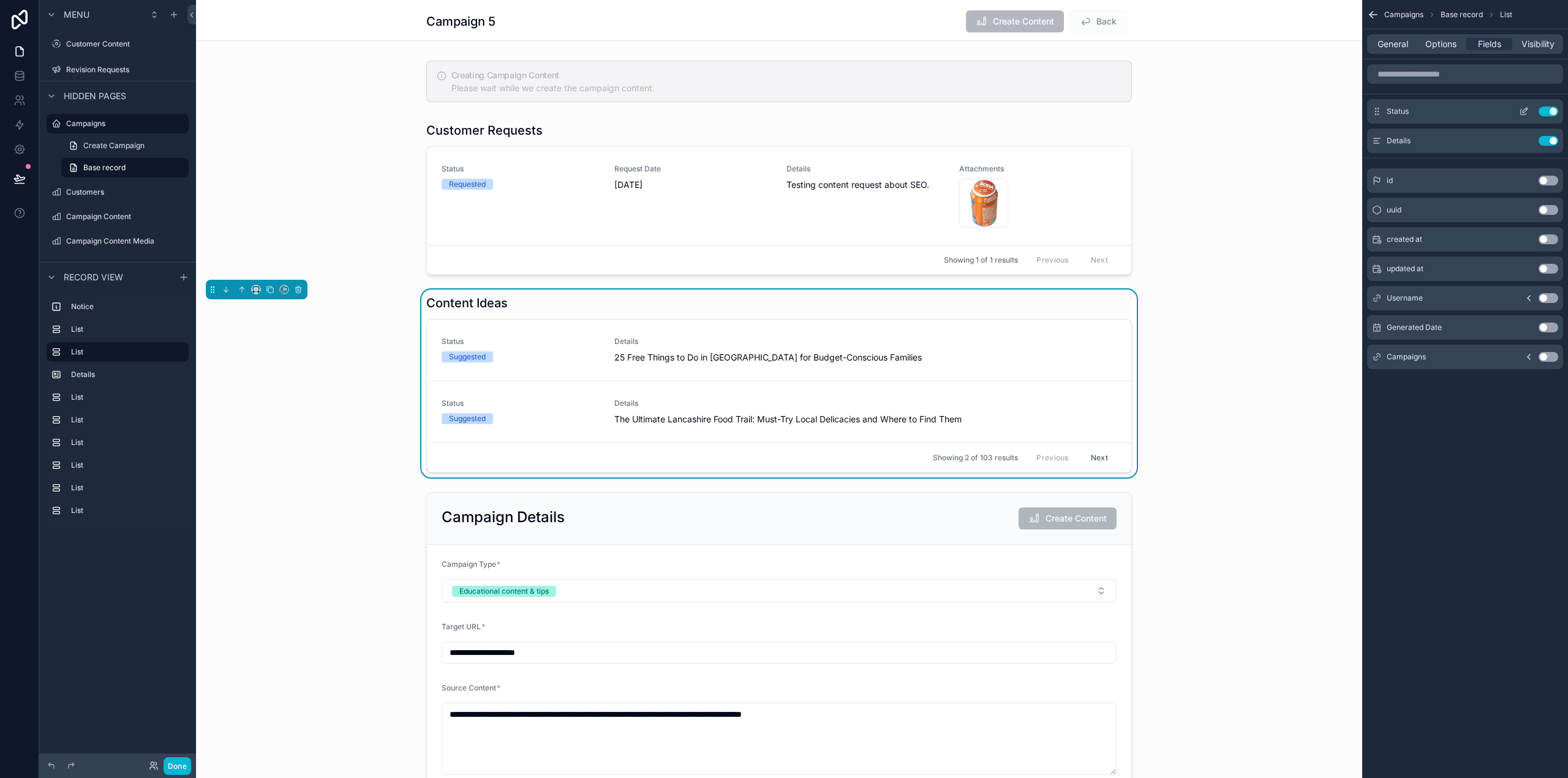
click at [1548, 108] on button "Use setting" at bounding box center [1547, 111] width 20 height 10
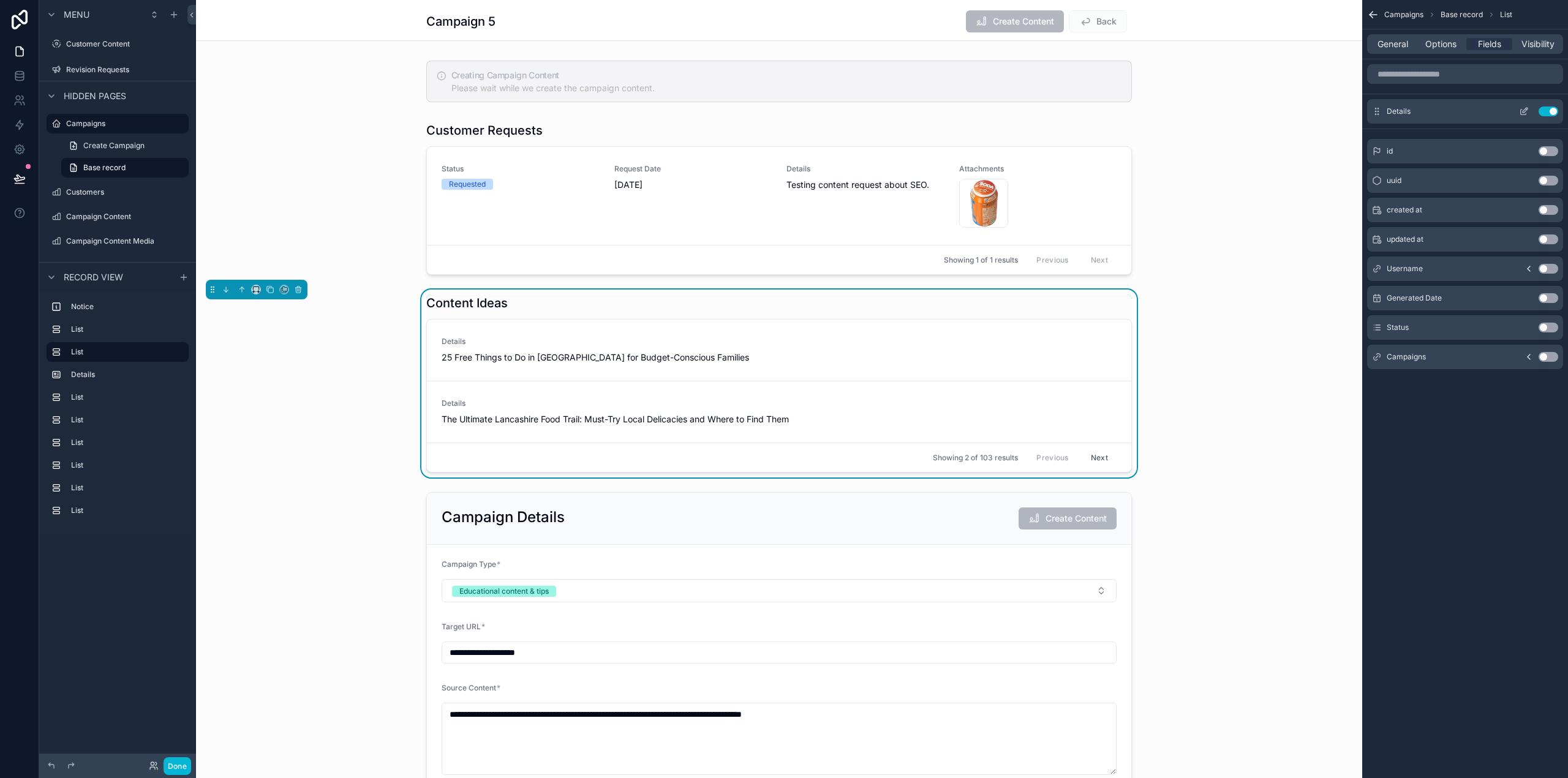
click at [1526, 109] on icon "scrollable content" at bounding box center [1525, 108] width 1 height 1
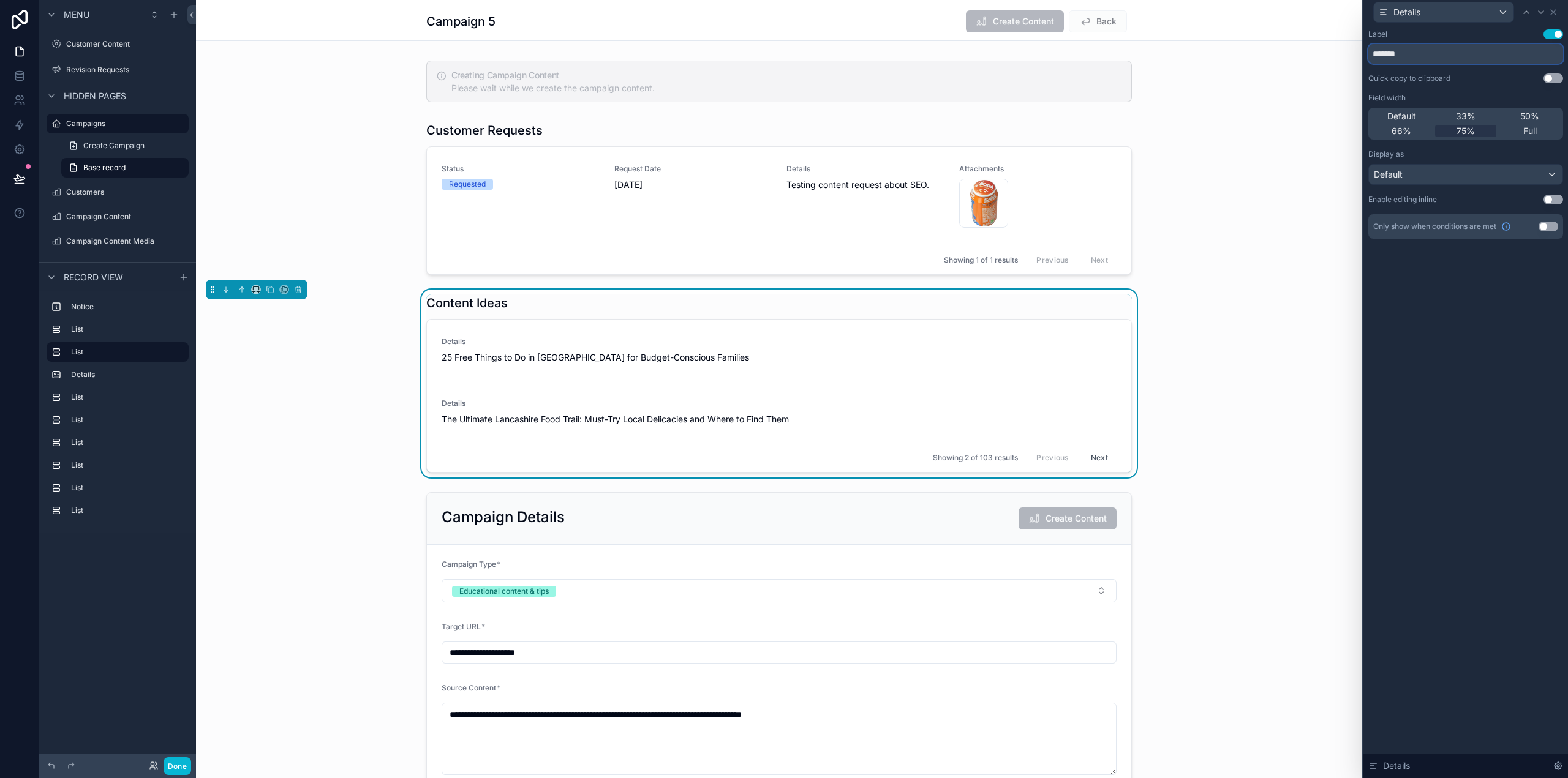
drag, startPoint x: 1427, startPoint y: 57, endPoint x: 1368, endPoint y: 50, distance: 59.4
click at [1368, 50] on input "*******" at bounding box center [1465, 53] width 195 height 20
type input "****"
drag, startPoint x: 1511, startPoint y: 328, endPoint x: 1567, endPoint y: 1, distance: 331.8
click at [1514, 319] on div "Label Use setting **** Quick copy to clipboard Use setting Field width Default …" at bounding box center [1464, 401] width 204 height 754
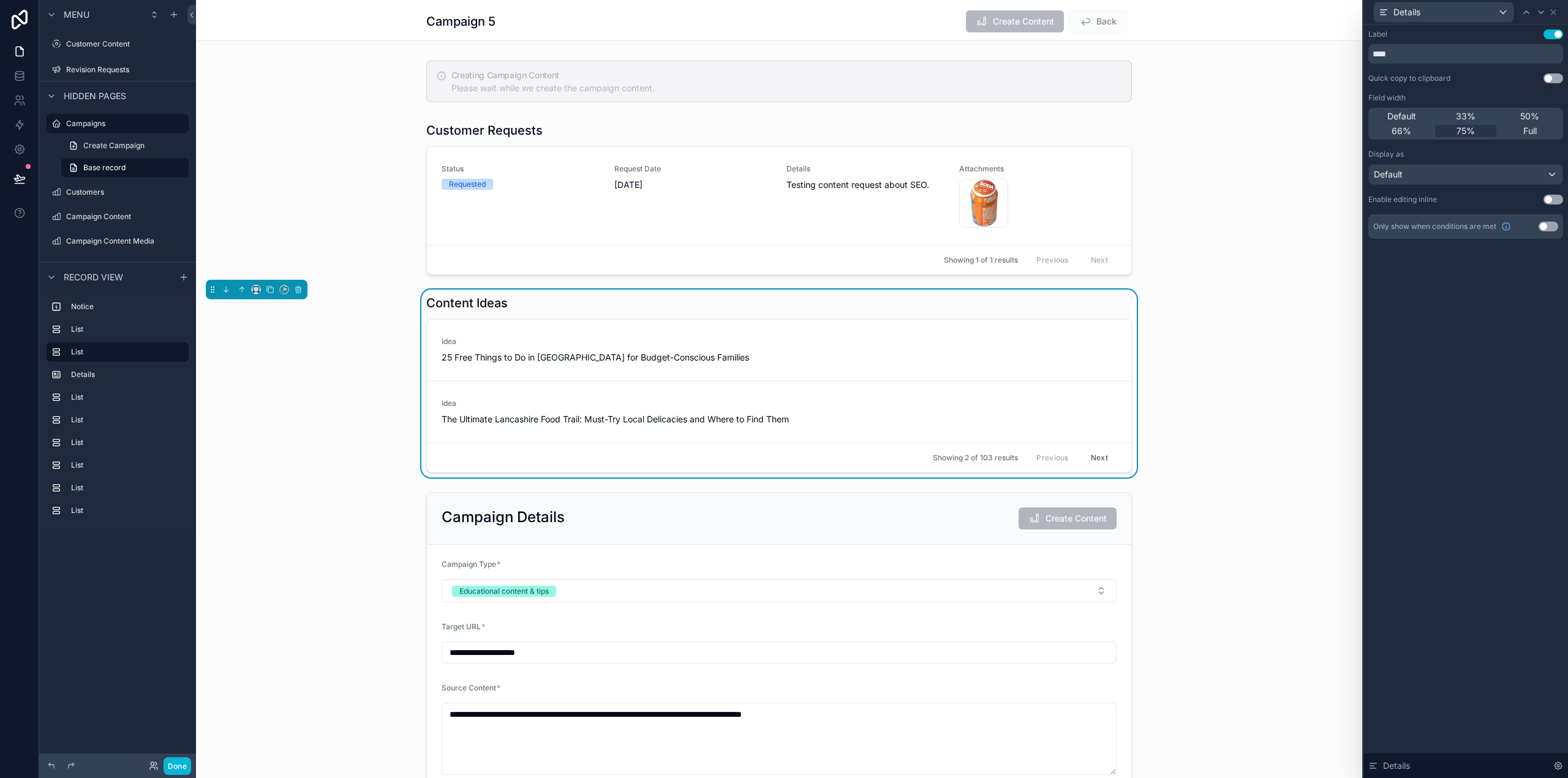
click at [1554, 32] on button "Use setting" at bounding box center [1552, 35] width 20 height 10
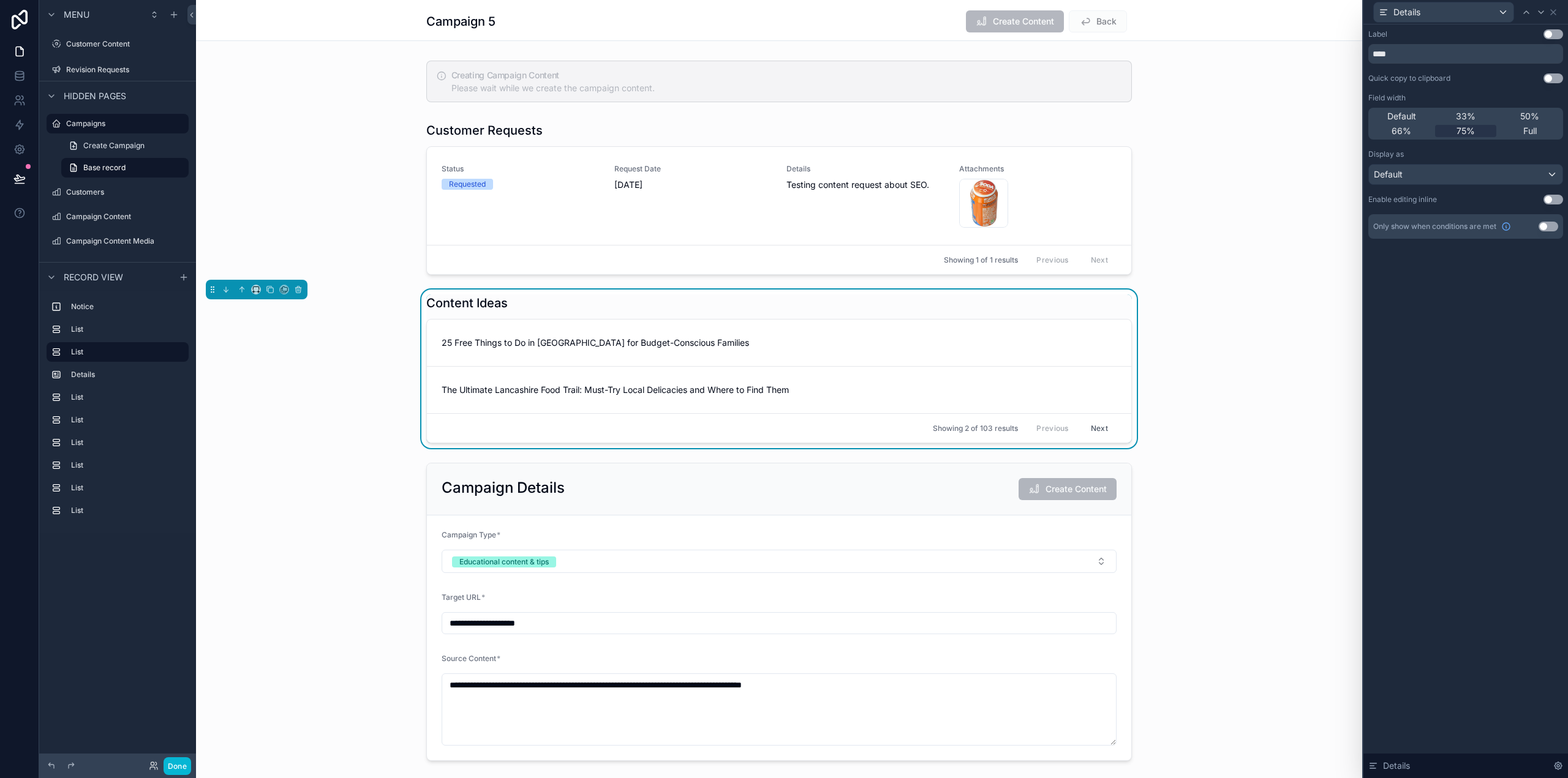
click at [1554, 32] on button "Use setting" at bounding box center [1552, 35] width 20 height 10
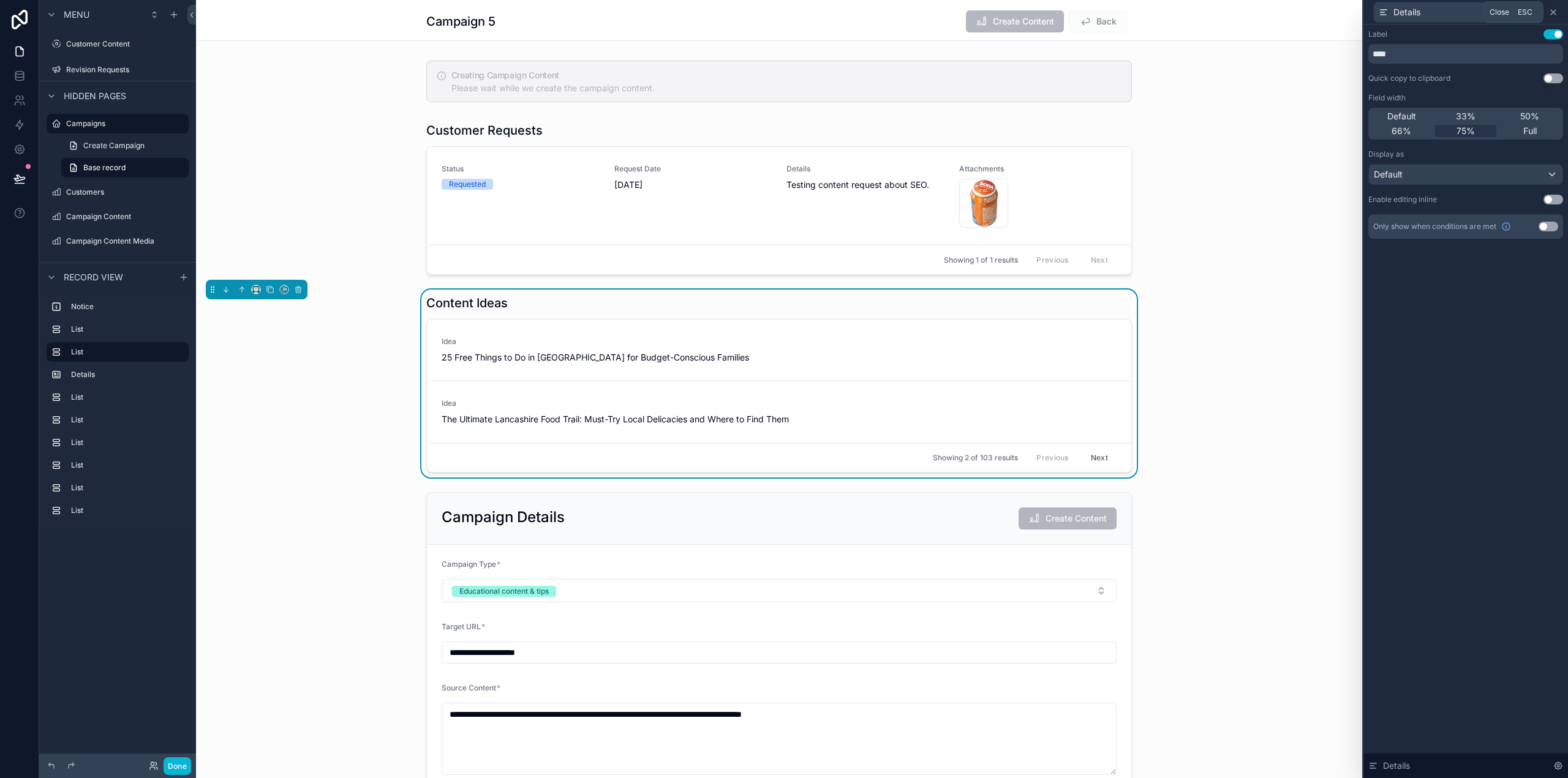
click at [1552, 11] on icon at bounding box center [1552, 12] width 5 height 5
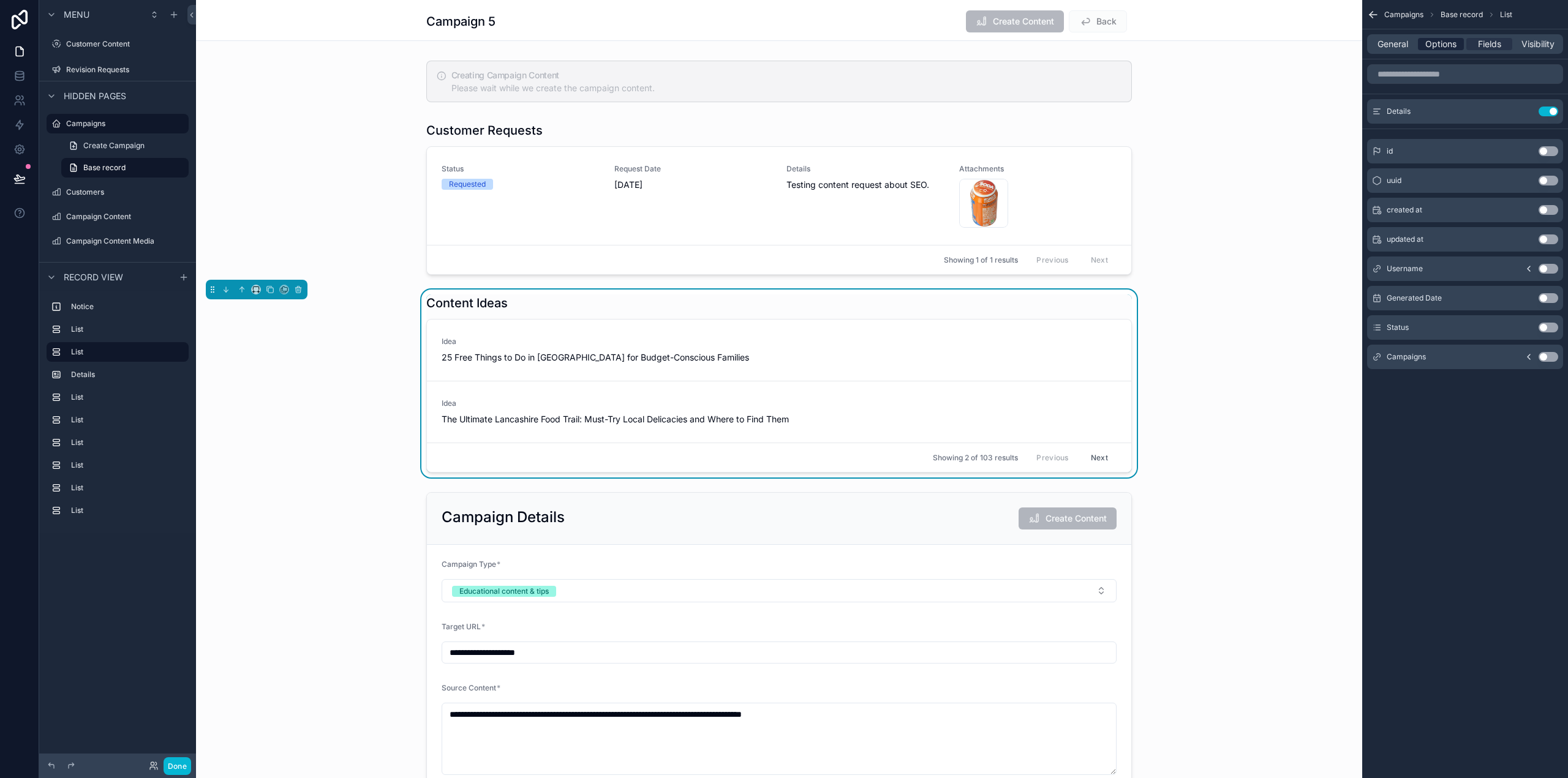
click at [1445, 42] on span "Options" at bounding box center [1440, 44] width 31 height 12
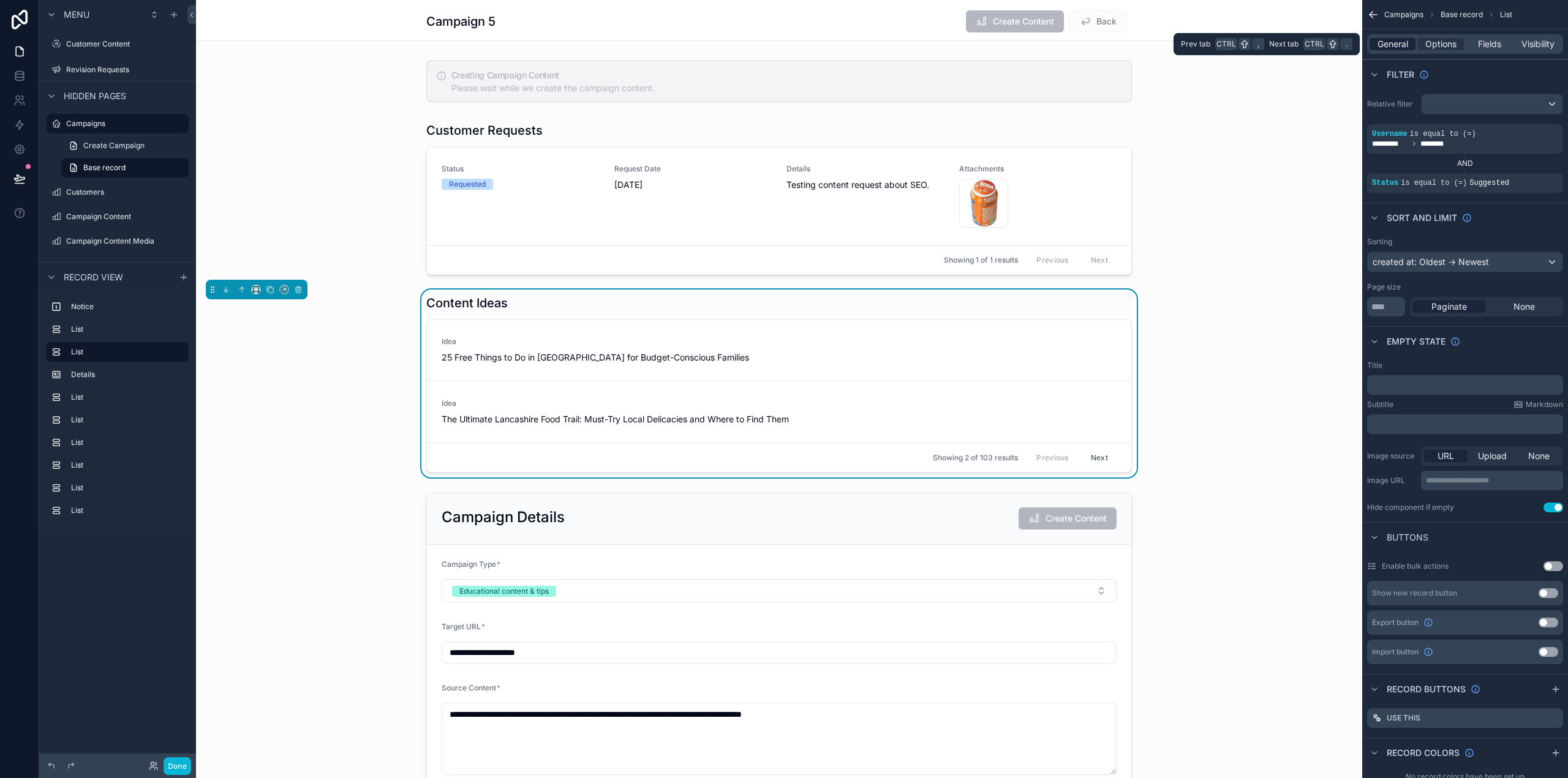
click at [1390, 45] on span "General" at bounding box center [1393, 44] width 31 height 12
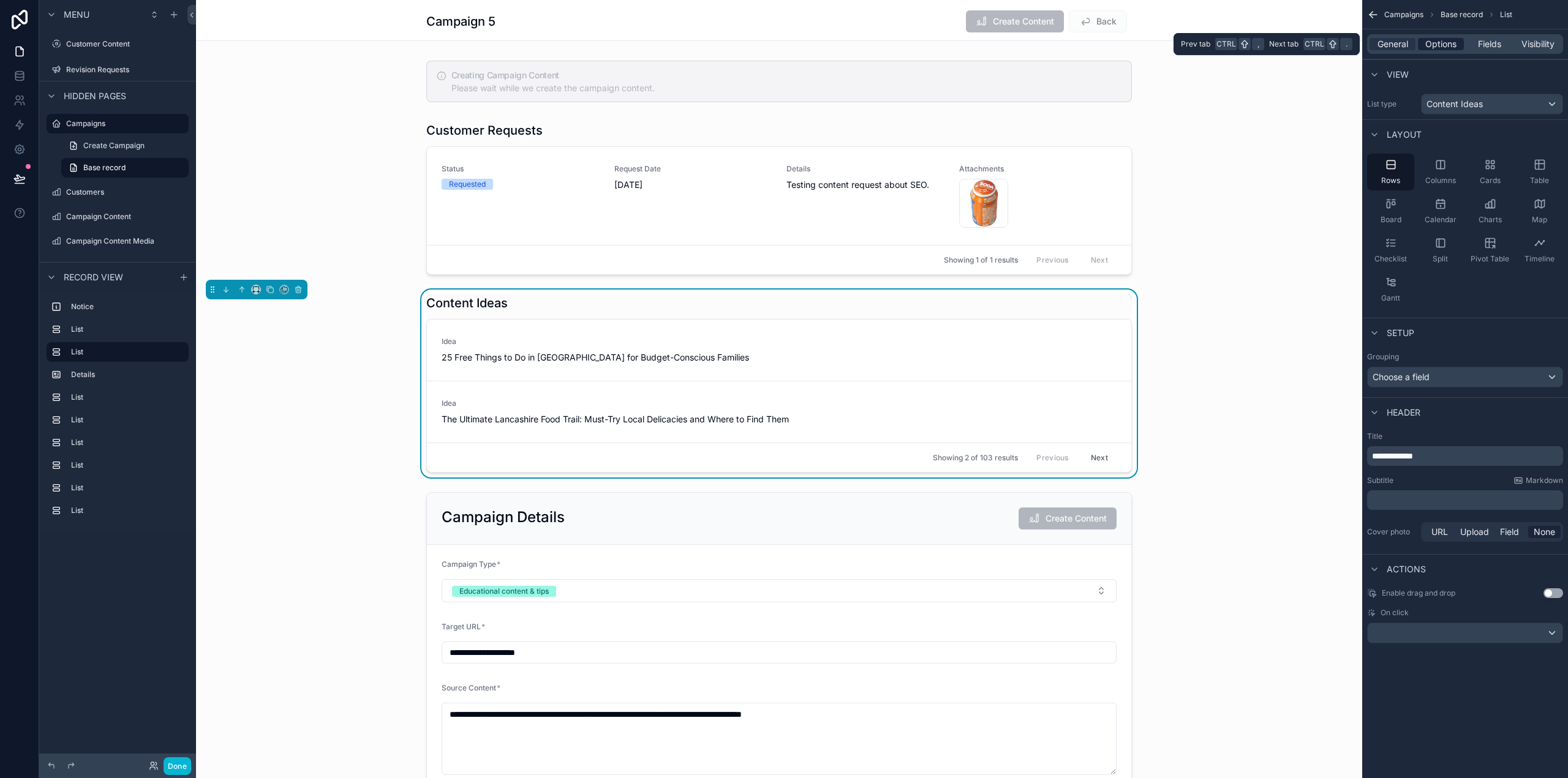
click at [1441, 46] on span "Options" at bounding box center [1440, 44] width 31 height 12
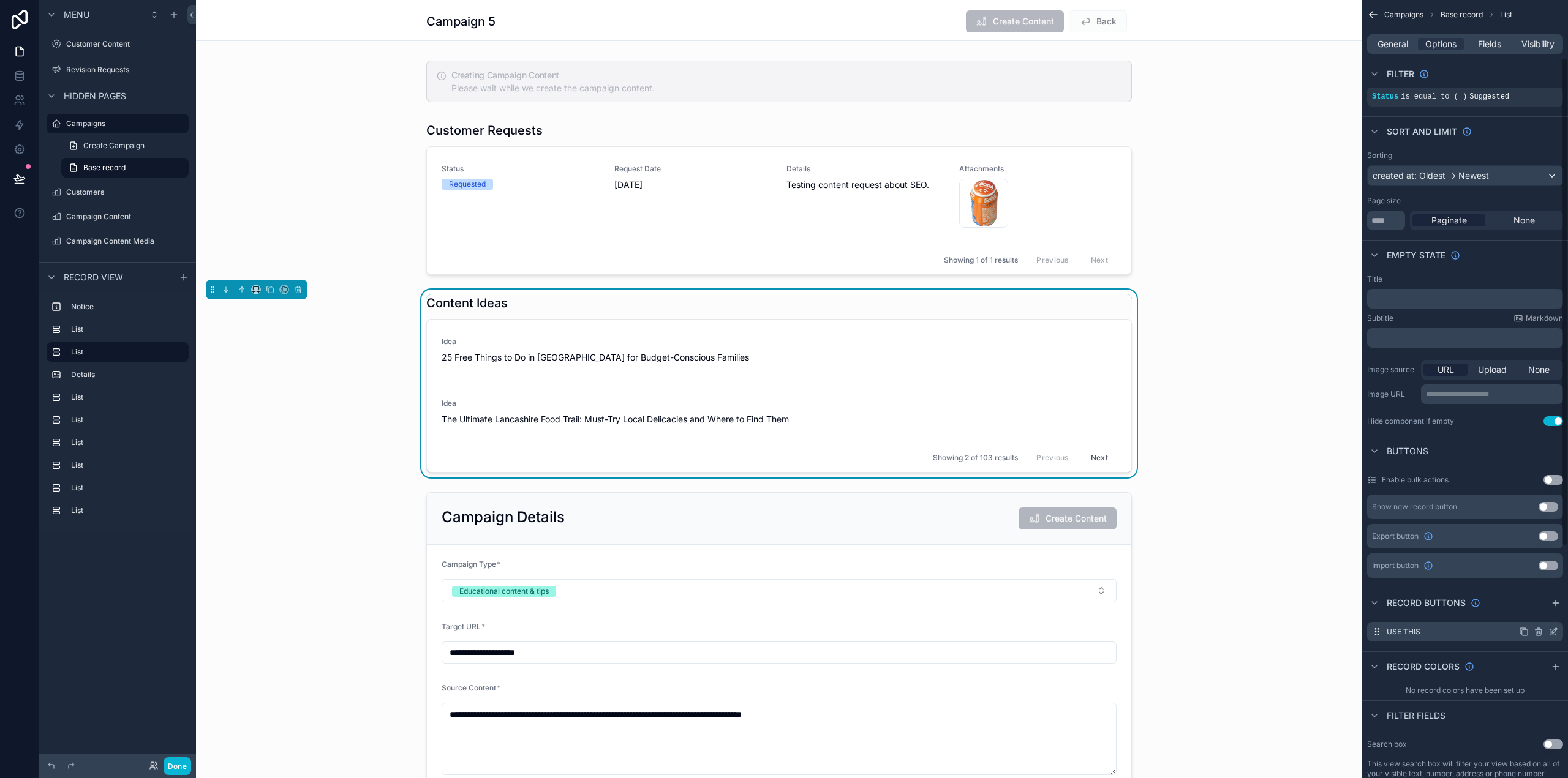
scroll to position [122, 0]
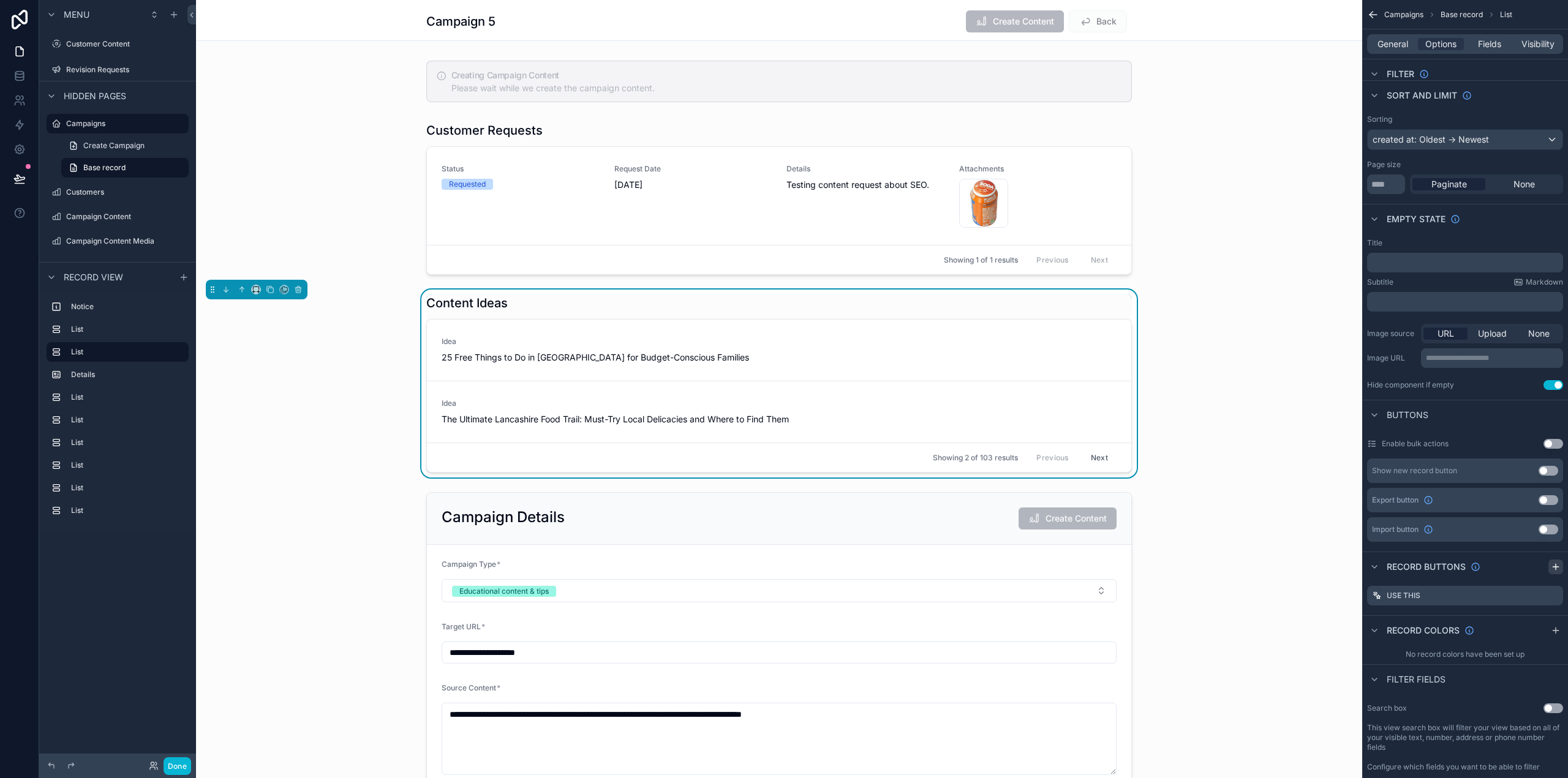
click at [1556, 565] on icon "scrollable content" at bounding box center [1555, 567] width 10 height 10
click at [1552, 621] on icon "scrollable content" at bounding box center [1554, 618] width 5 height 5
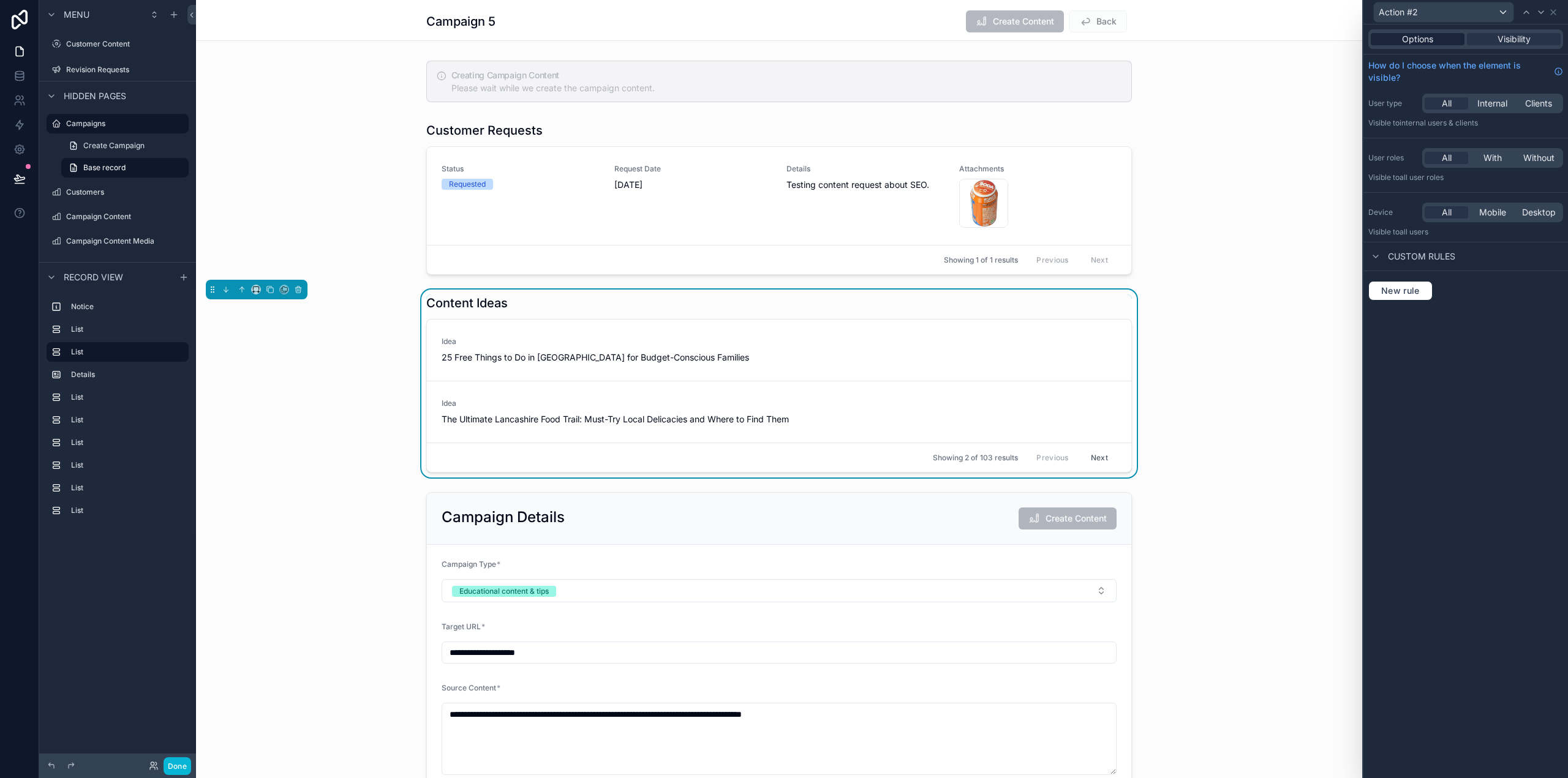
click at [1429, 39] on span "Options" at bounding box center [1417, 38] width 31 height 12
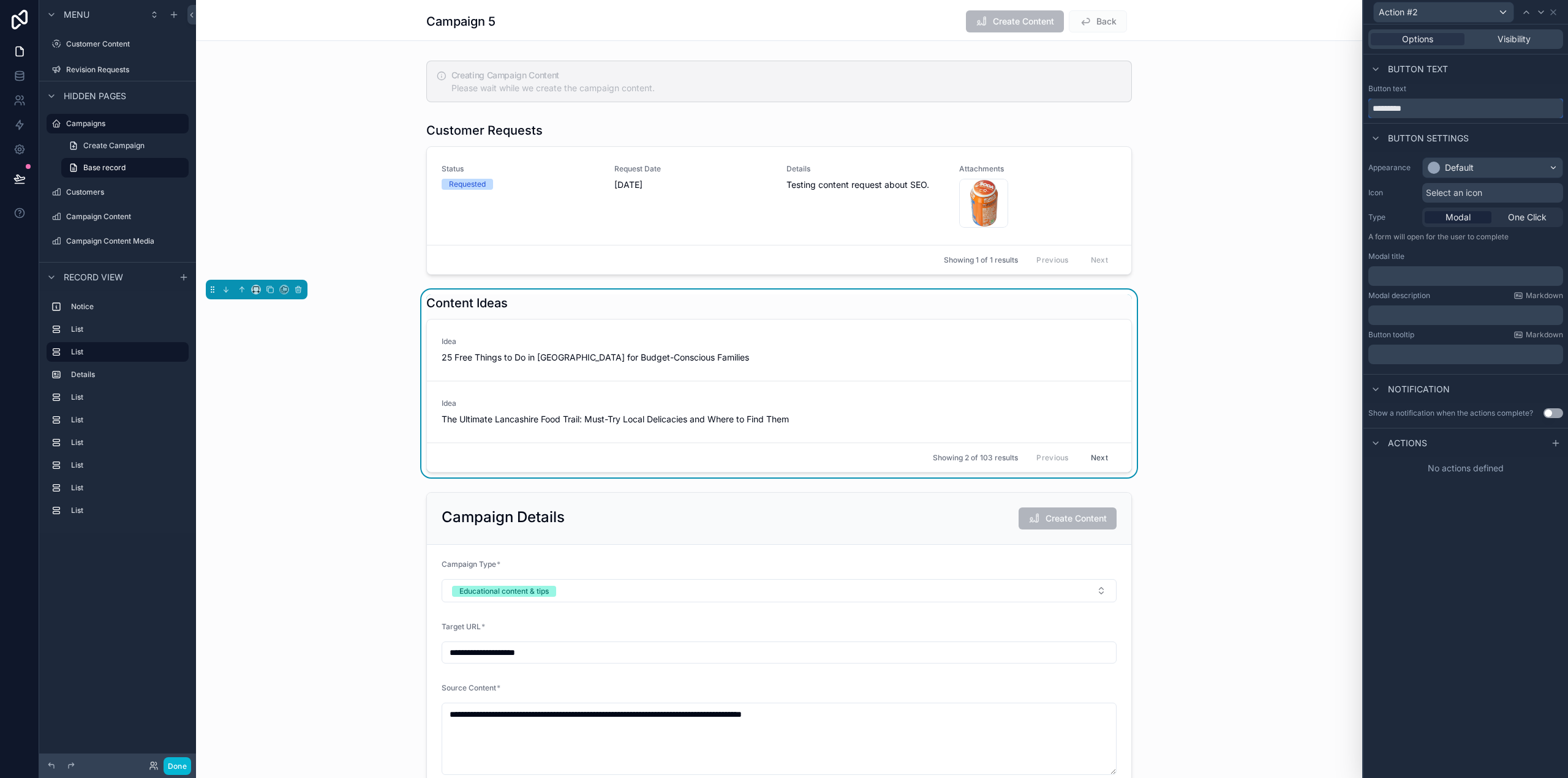
drag, startPoint x: 1453, startPoint y: 108, endPoint x: 1372, endPoint y: 111, distance: 81.1
click at [1372, 111] on input "*********" at bounding box center [1465, 108] width 195 height 20
type input "****"
click at [1484, 170] on div "Default" at bounding box center [1492, 167] width 140 height 20
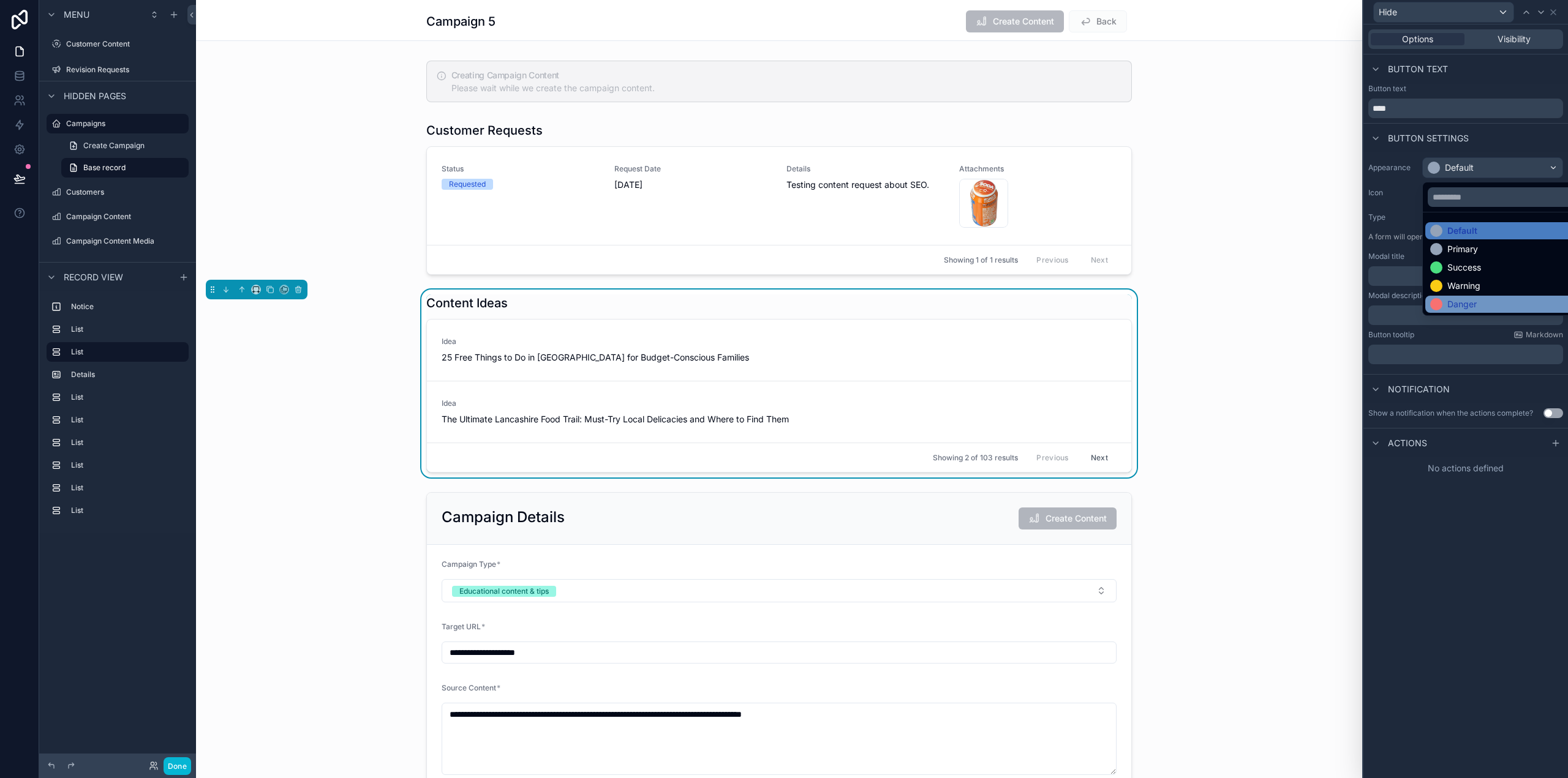
click at [1477, 299] on div "Danger" at bounding box center [1462, 304] width 30 height 12
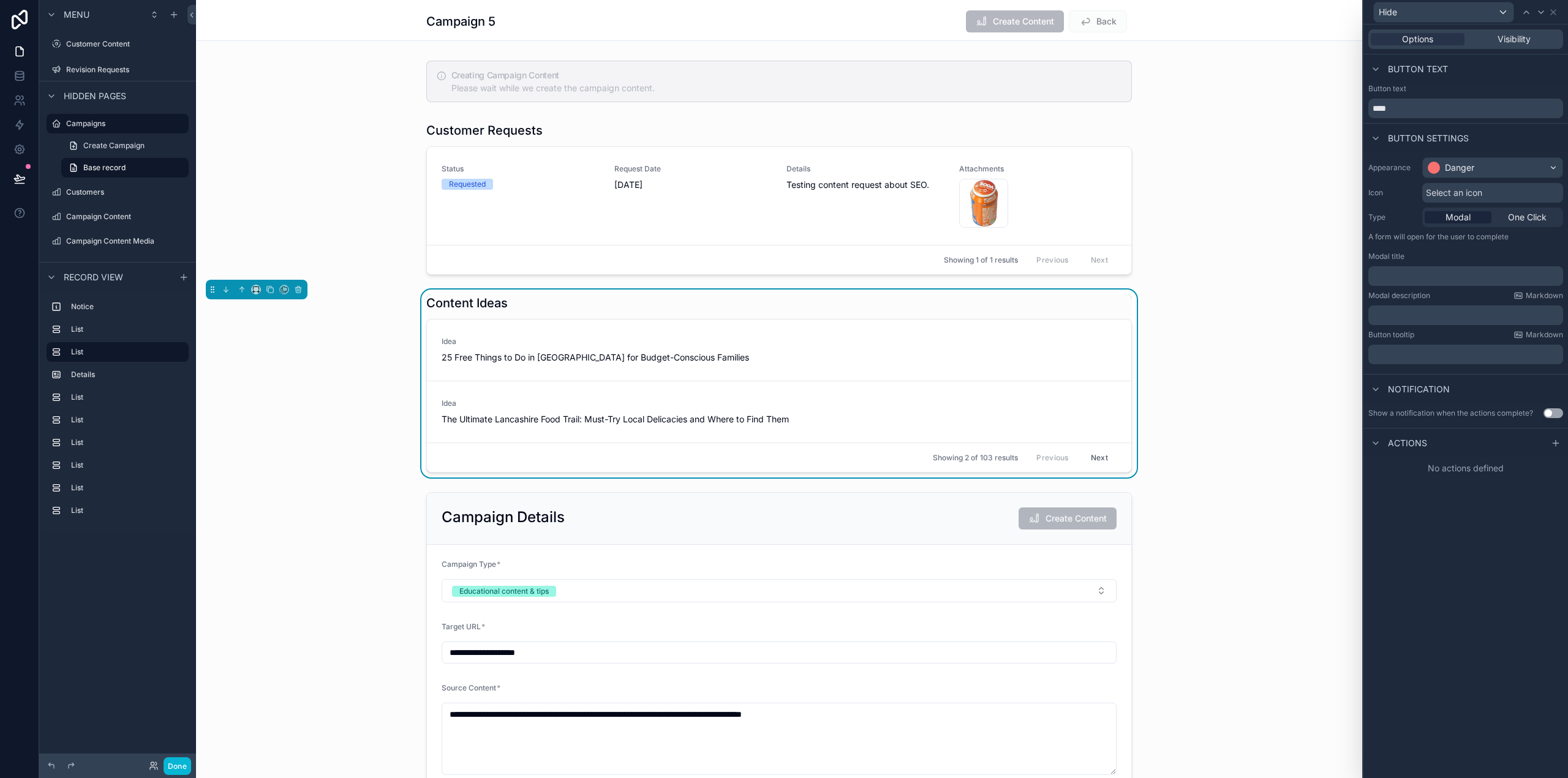
click at [1466, 192] on span "Select an icon" at bounding box center [1453, 192] width 56 height 12
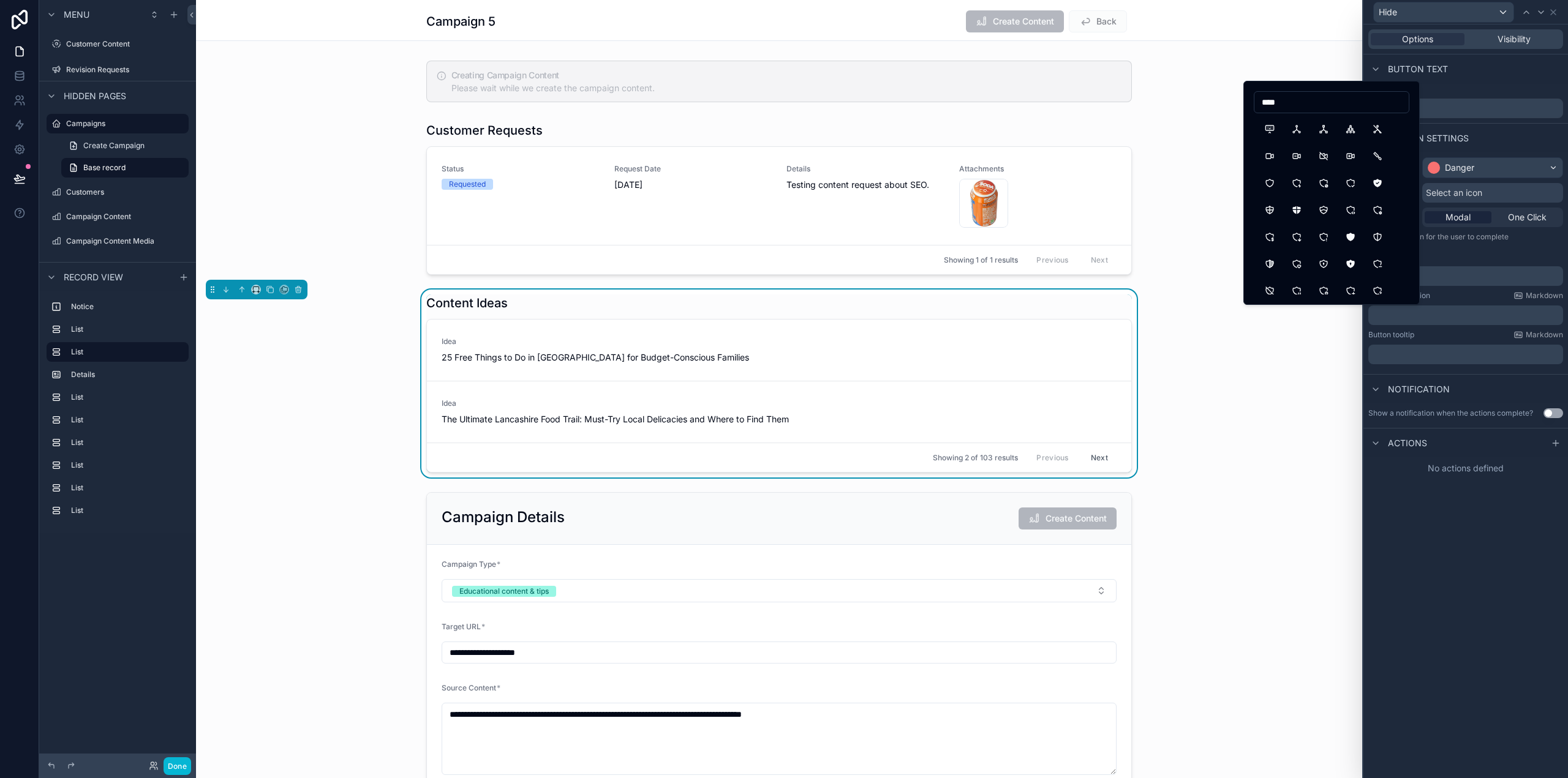
drag, startPoint x: 1297, startPoint y: 104, endPoint x: 1258, endPoint y: 103, distance: 39.0
click at [1258, 103] on input "****" at bounding box center [1331, 102] width 154 height 17
type input "******"
click at [1502, 456] on div "Actions" at bounding box center [1464, 443] width 204 height 30
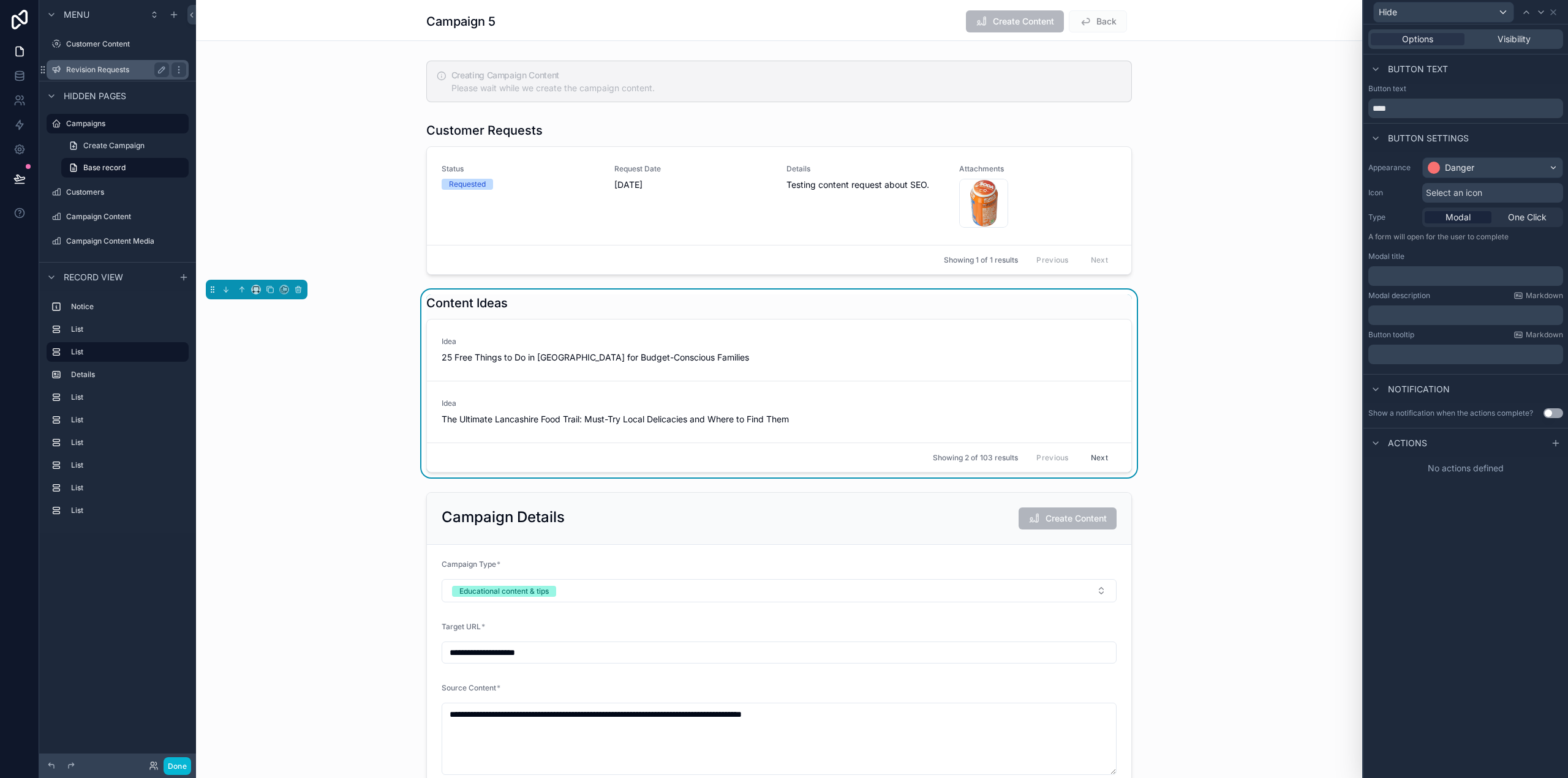
click at [120, 65] on label "Revision Requests" at bounding box center [115, 70] width 98 height 10
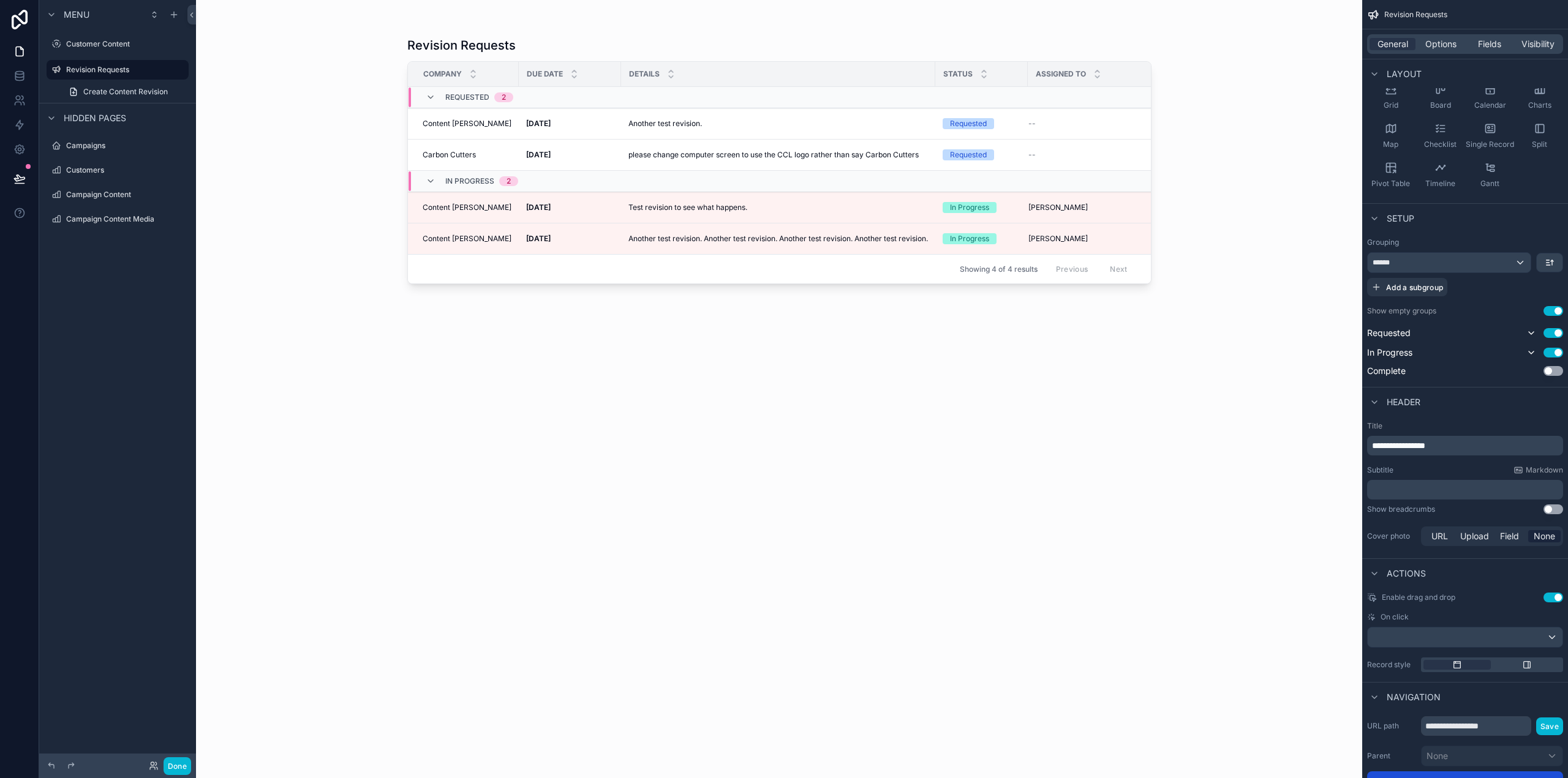
click at [736, 154] on div "scrollable content" at bounding box center [780, 382] width 784 height 764
click at [736, 154] on p "please change computer screen to use the CCL logo rather than say Carbon Cutters" at bounding box center [773, 155] width 290 height 11
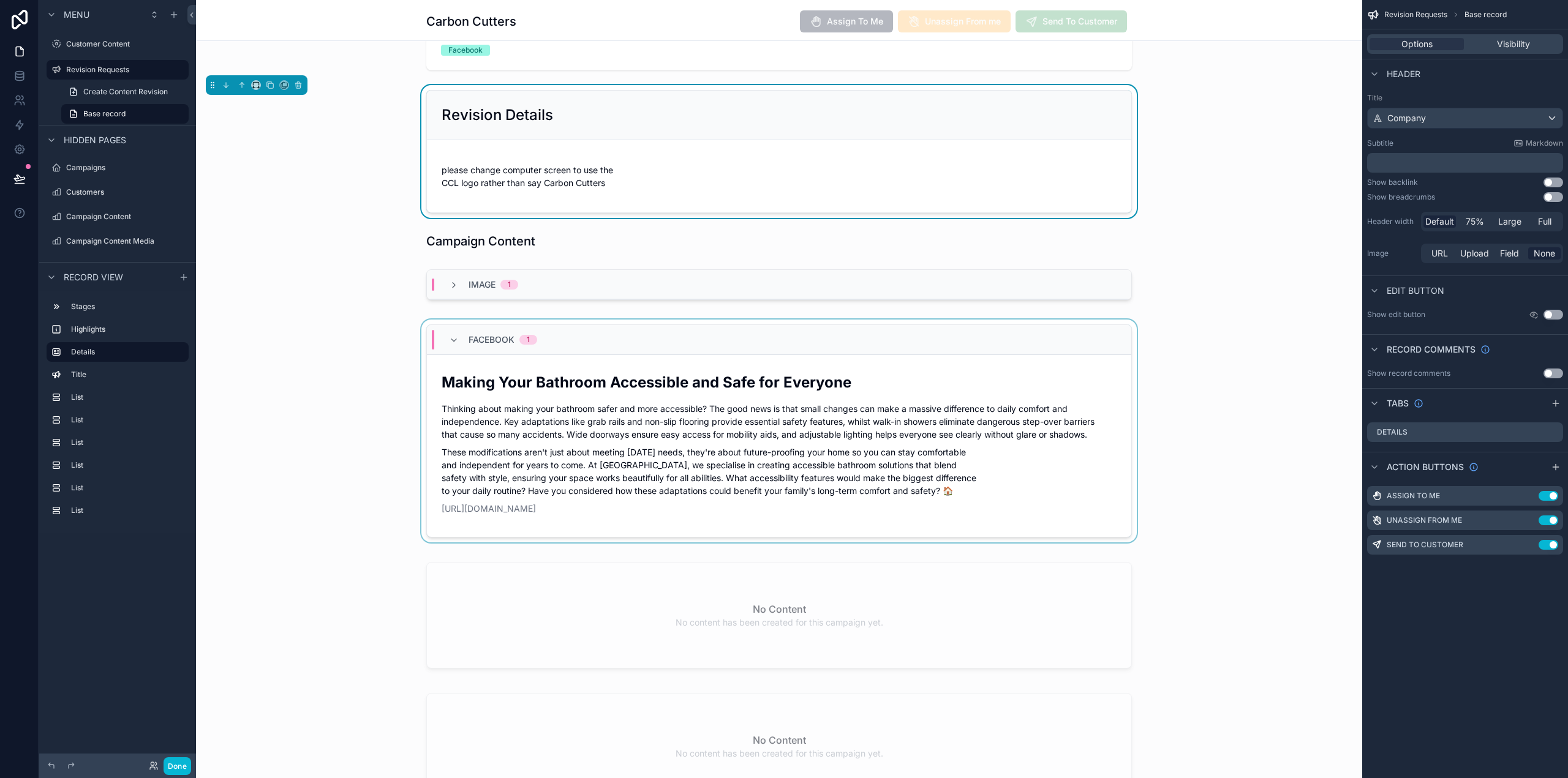
scroll to position [245, 0]
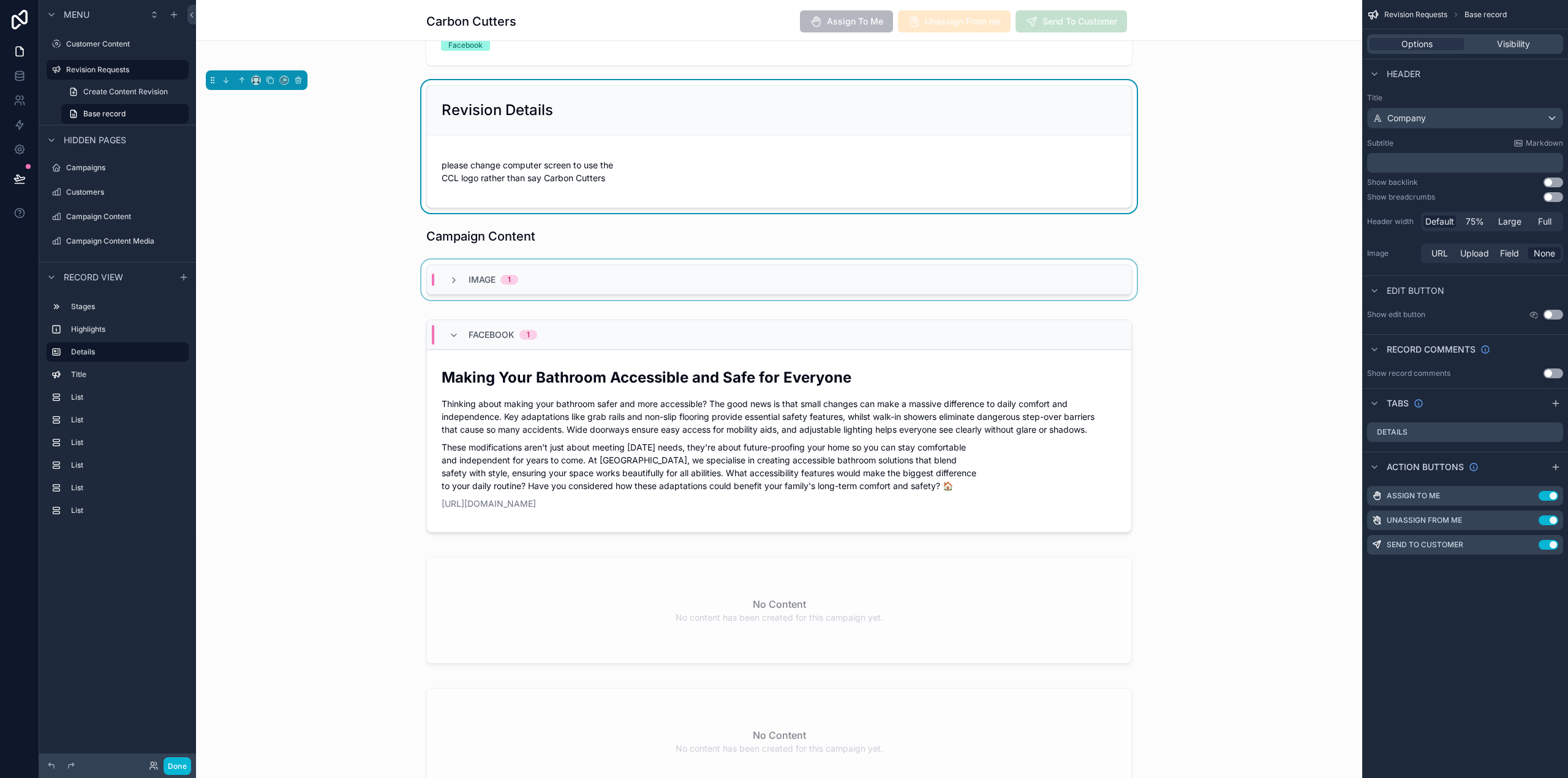
click at [555, 286] on div "Image 1" at bounding box center [779, 280] width 704 height 30
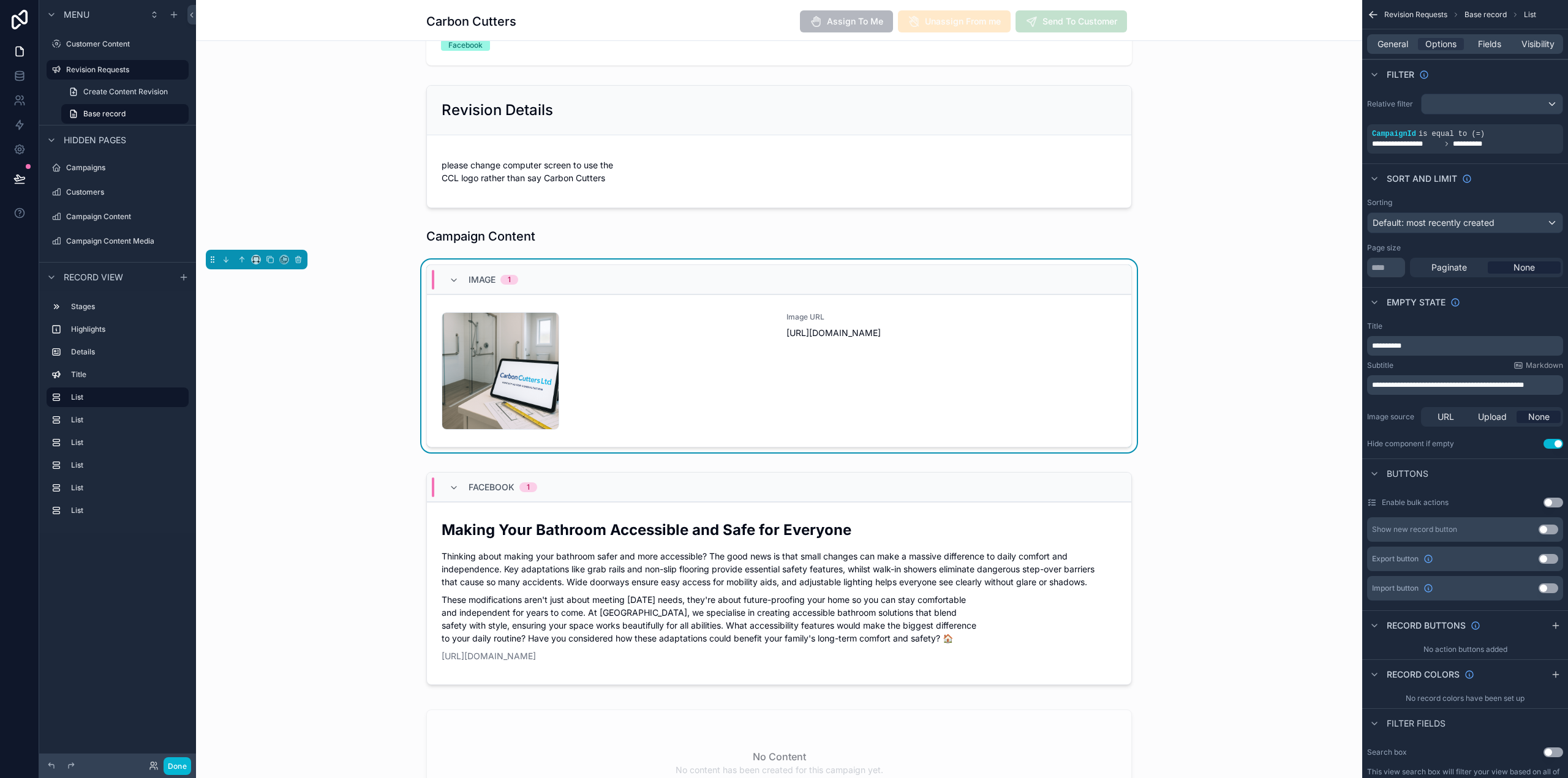
click at [555, 286] on div "Image 1" at bounding box center [779, 280] width 704 height 30
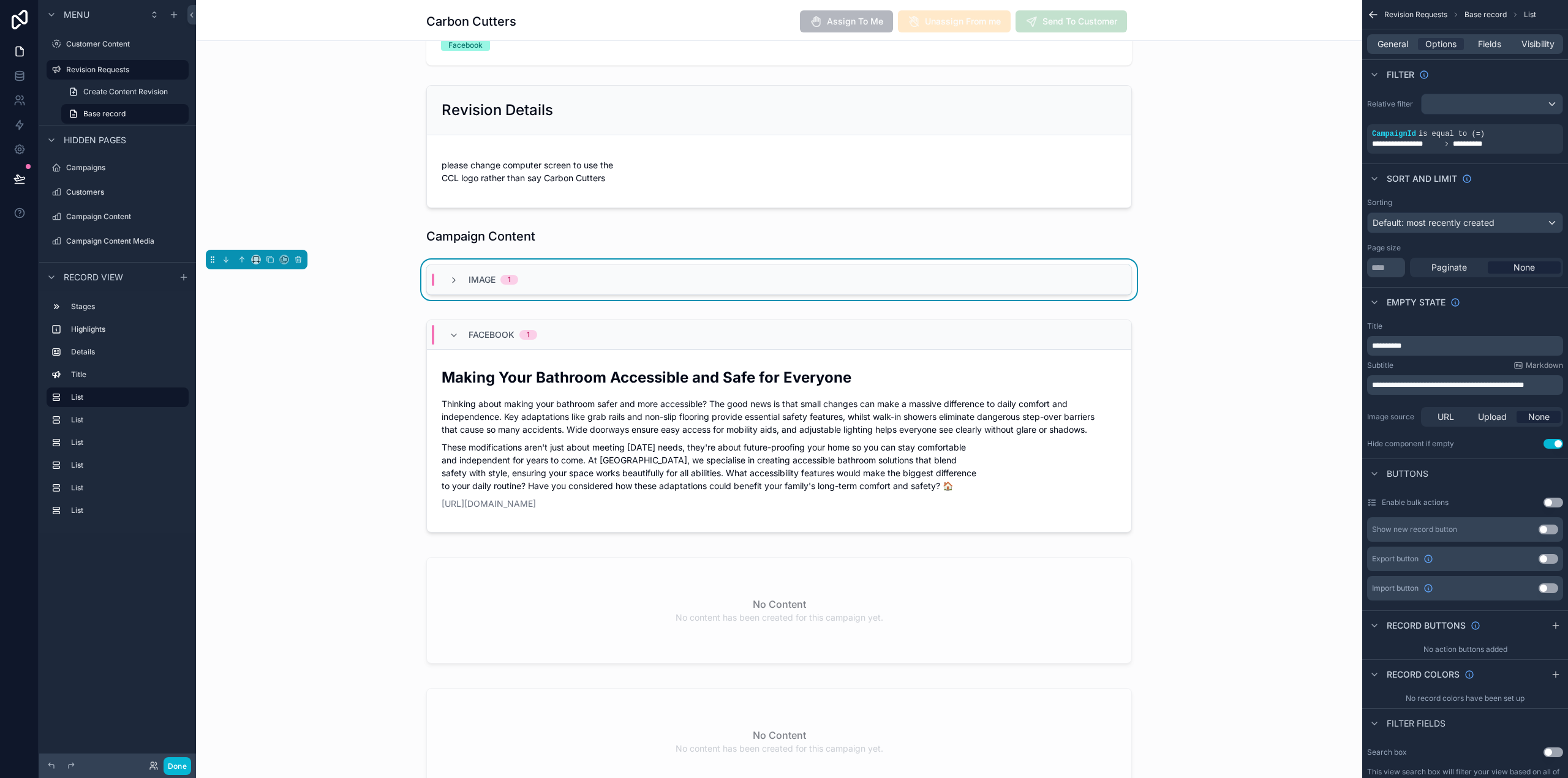
click at [555, 286] on div "Image 1" at bounding box center [779, 280] width 704 height 30
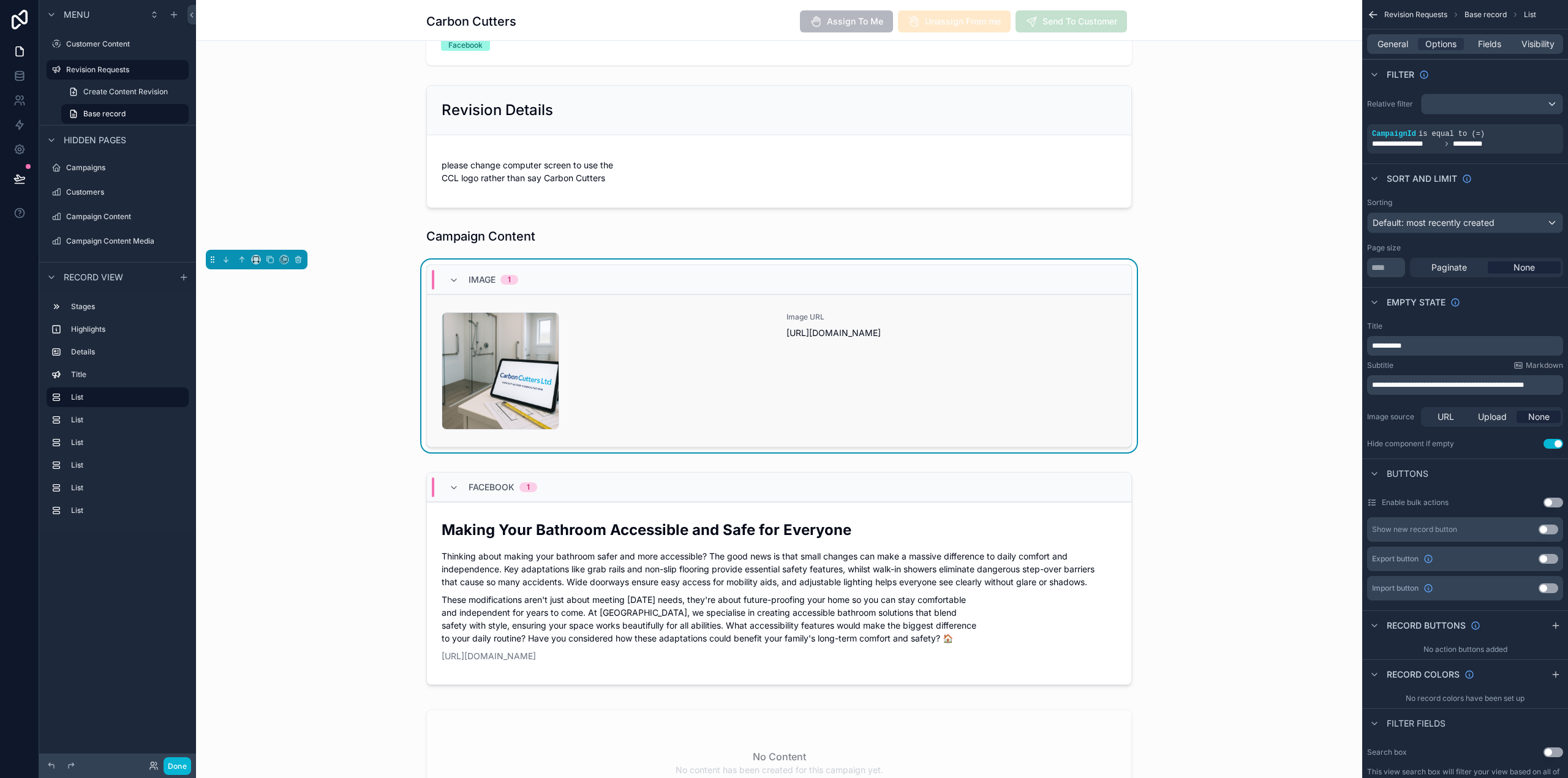
click at [588, 358] on div "carboncutters-1754571733 .png" at bounding box center [606, 371] width 330 height 118
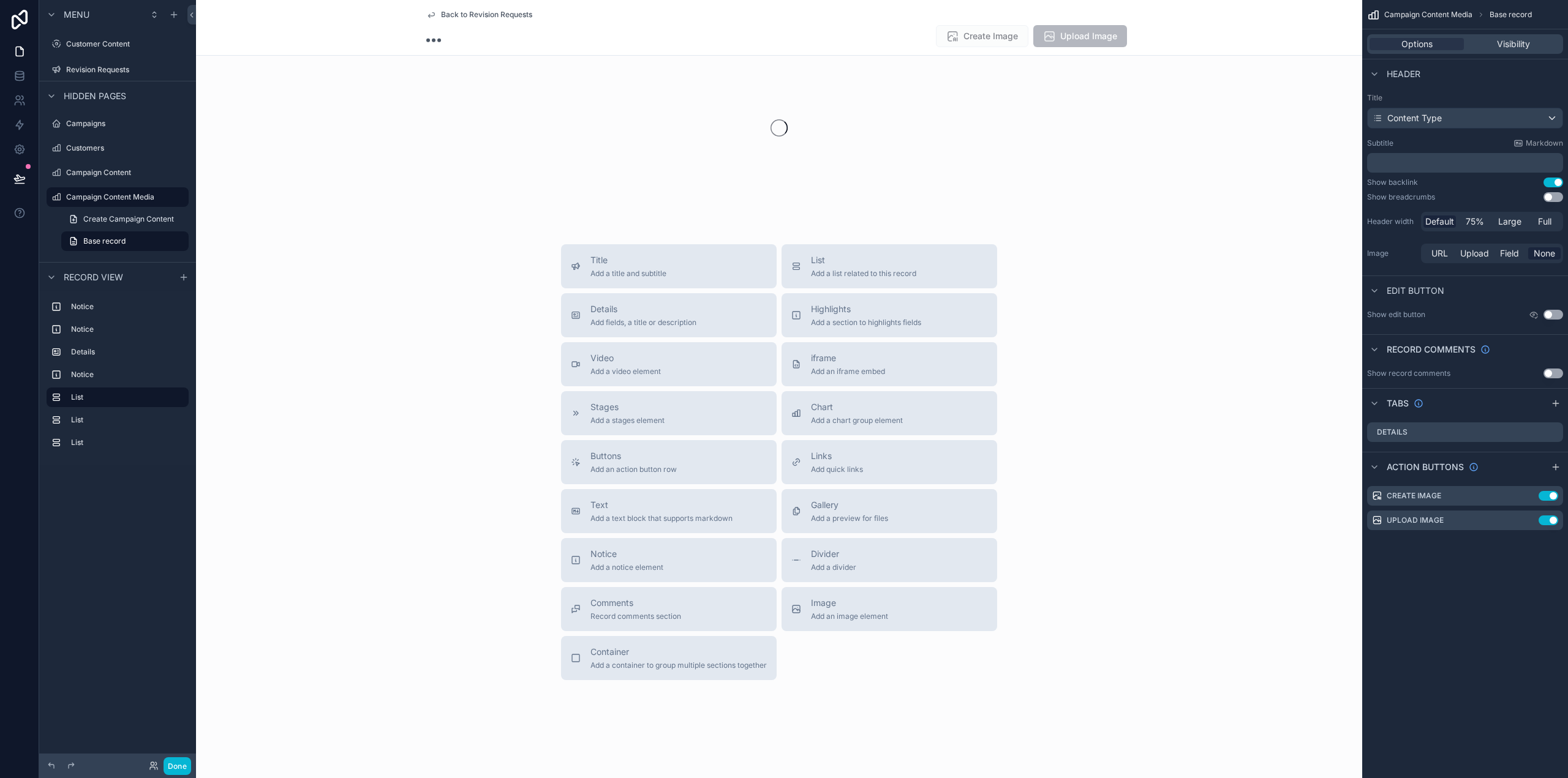
scroll to position [245, 0]
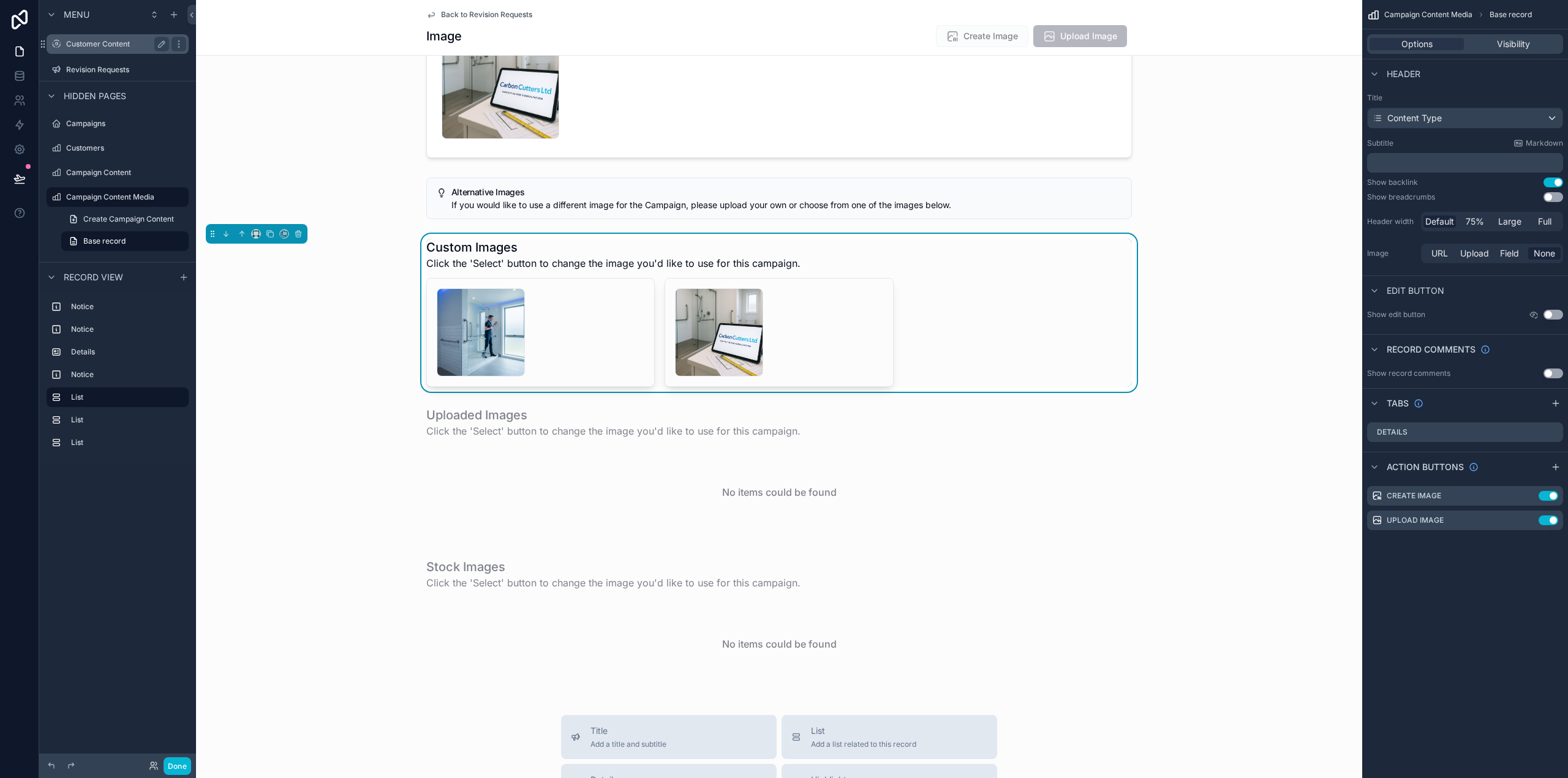
click at [97, 49] on div "Customer Content" at bounding box center [118, 44] width 103 height 15
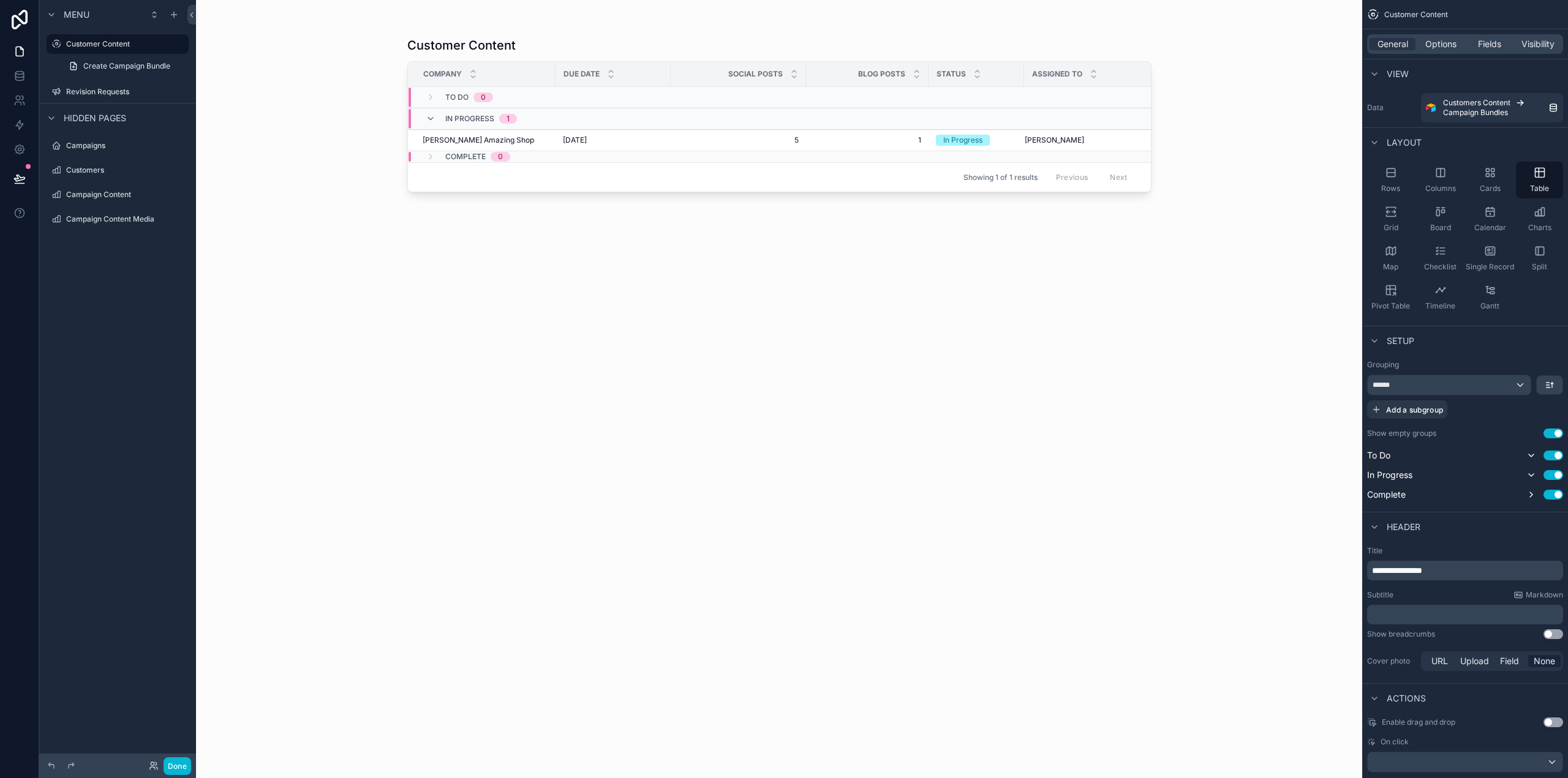
click at [513, 134] on div "scrollable content" at bounding box center [780, 382] width 784 height 764
click at [524, 137] on div "[PERSON_NAME] Amazing Shop [PERSON_NAME] Amazing Shop" at bounding box center [485, 140] width 126 height 10
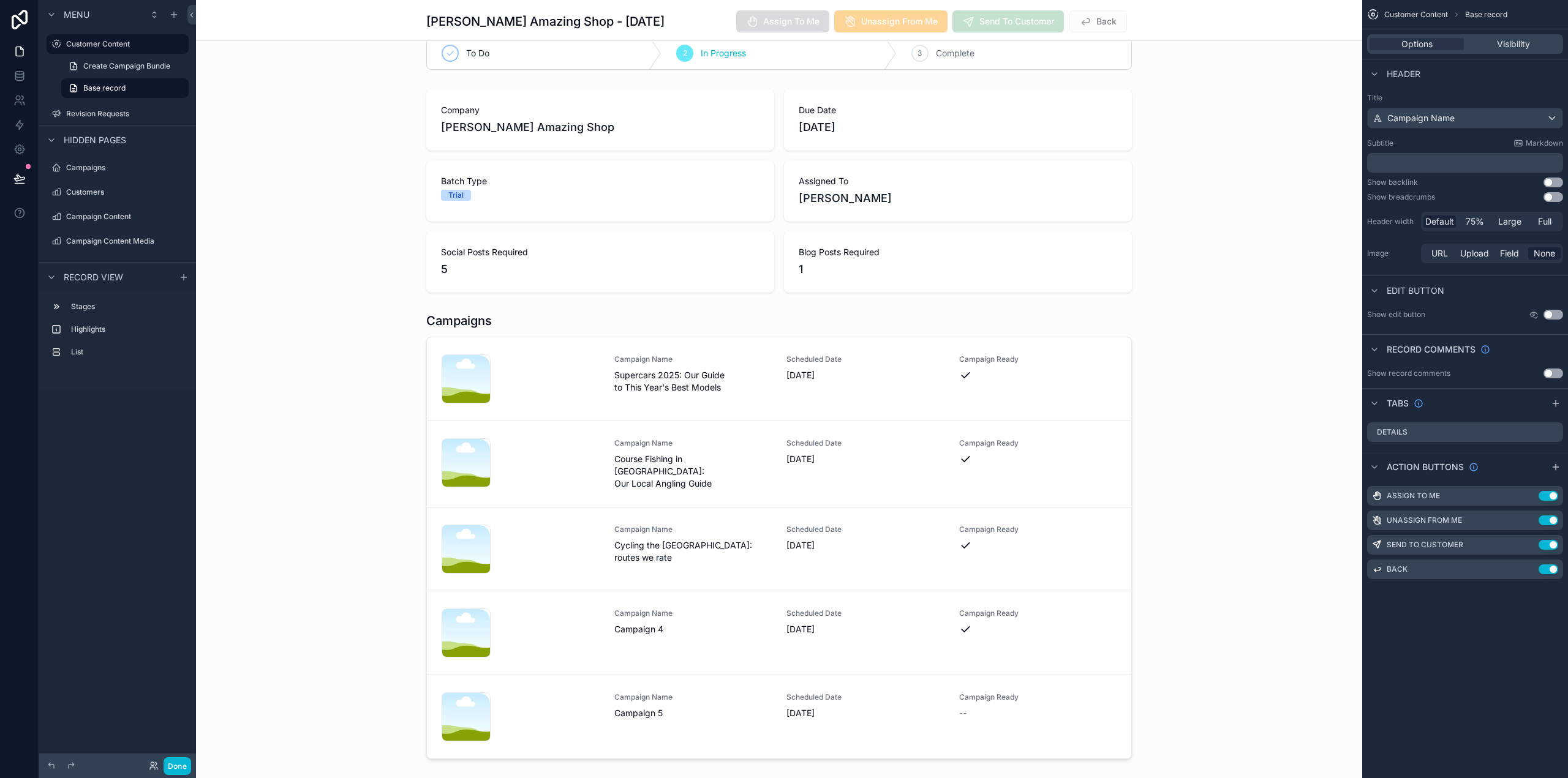
scroll to position [245, 0]
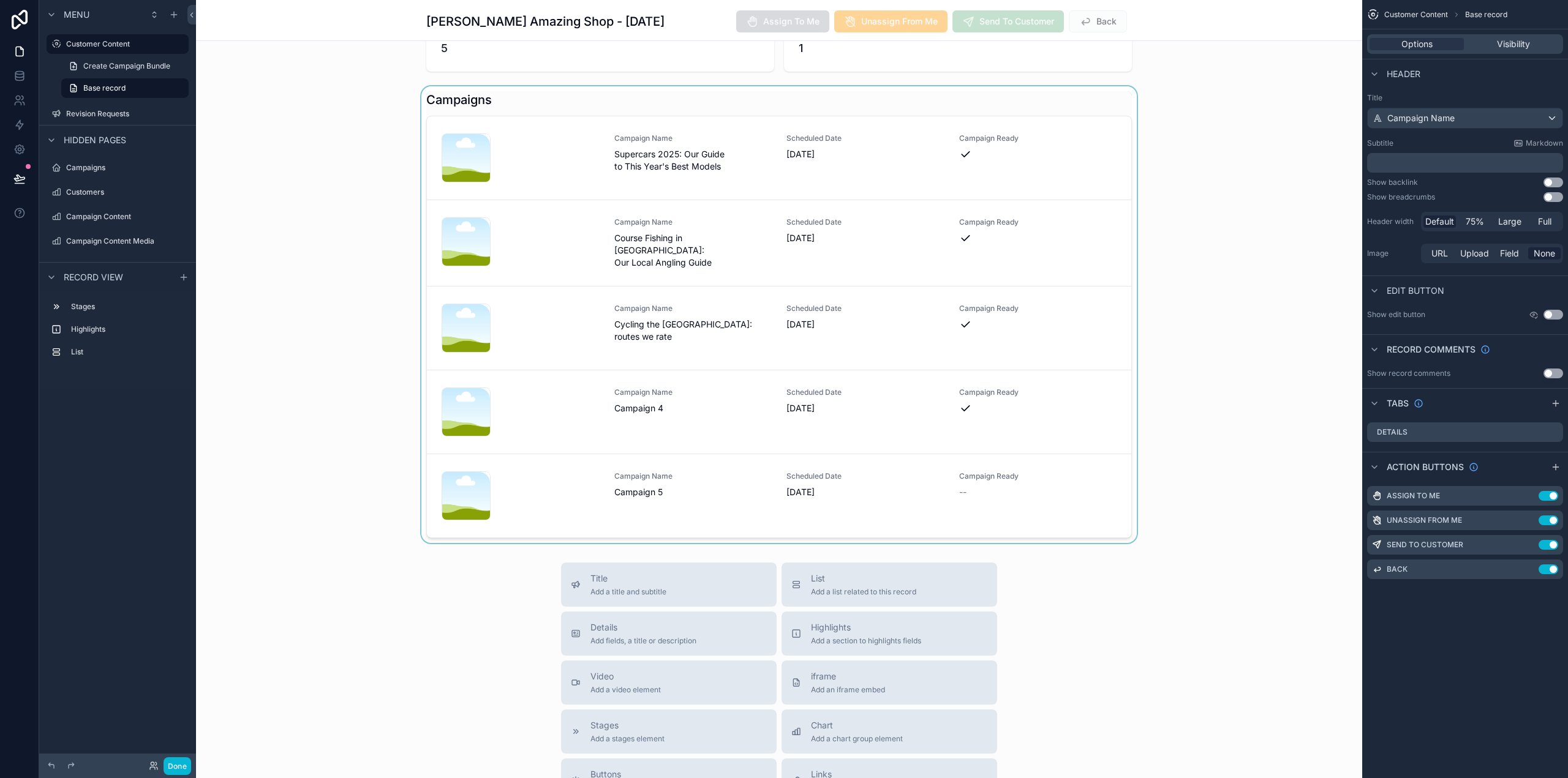
click at [787, 492] on div "scrollable content" at bounding box center [779, 315] width 1166 height 457
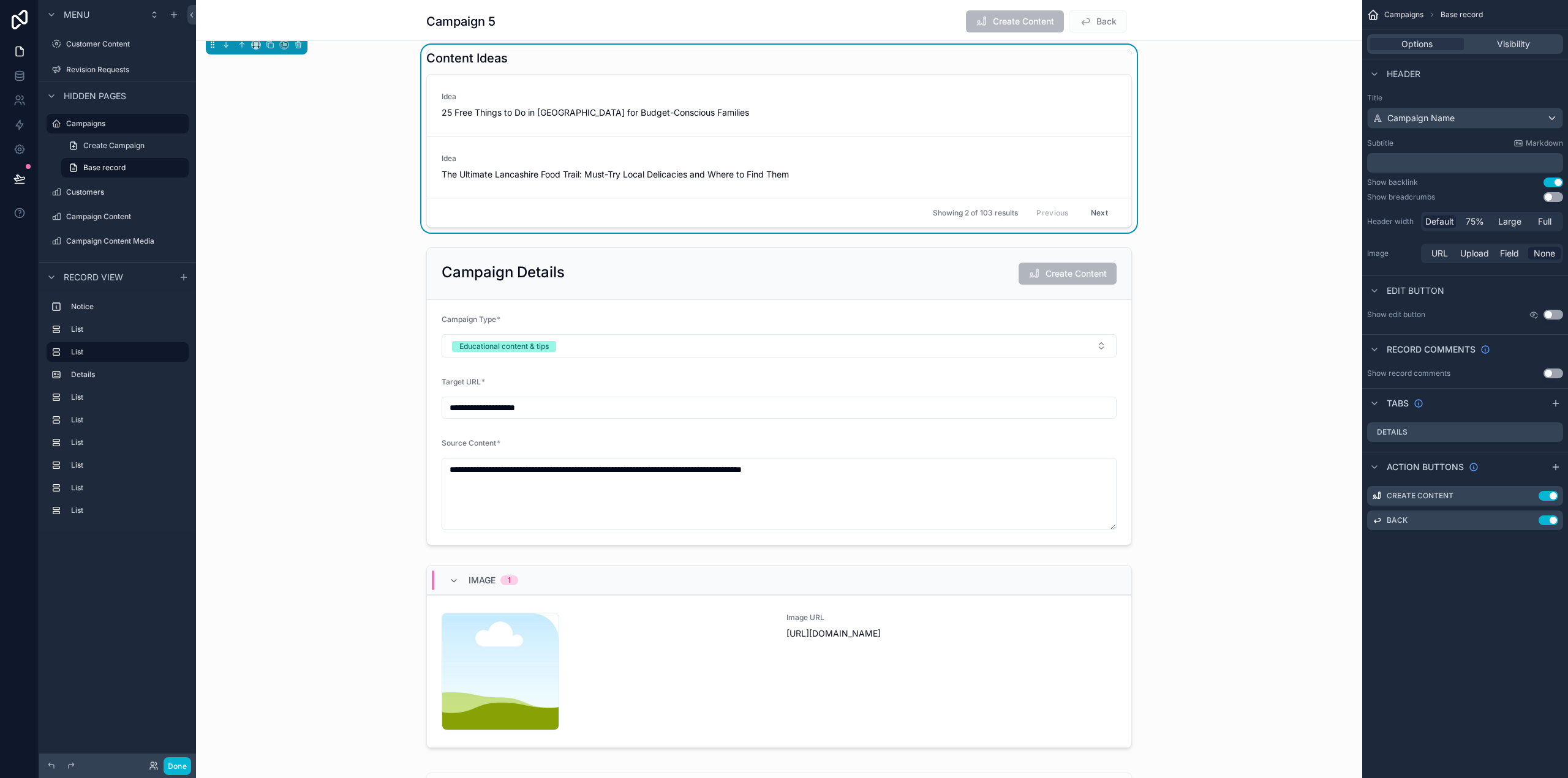
click at [788, 490] on div "scrollable content" at bounding box center [779, 396] width 1166 height 308
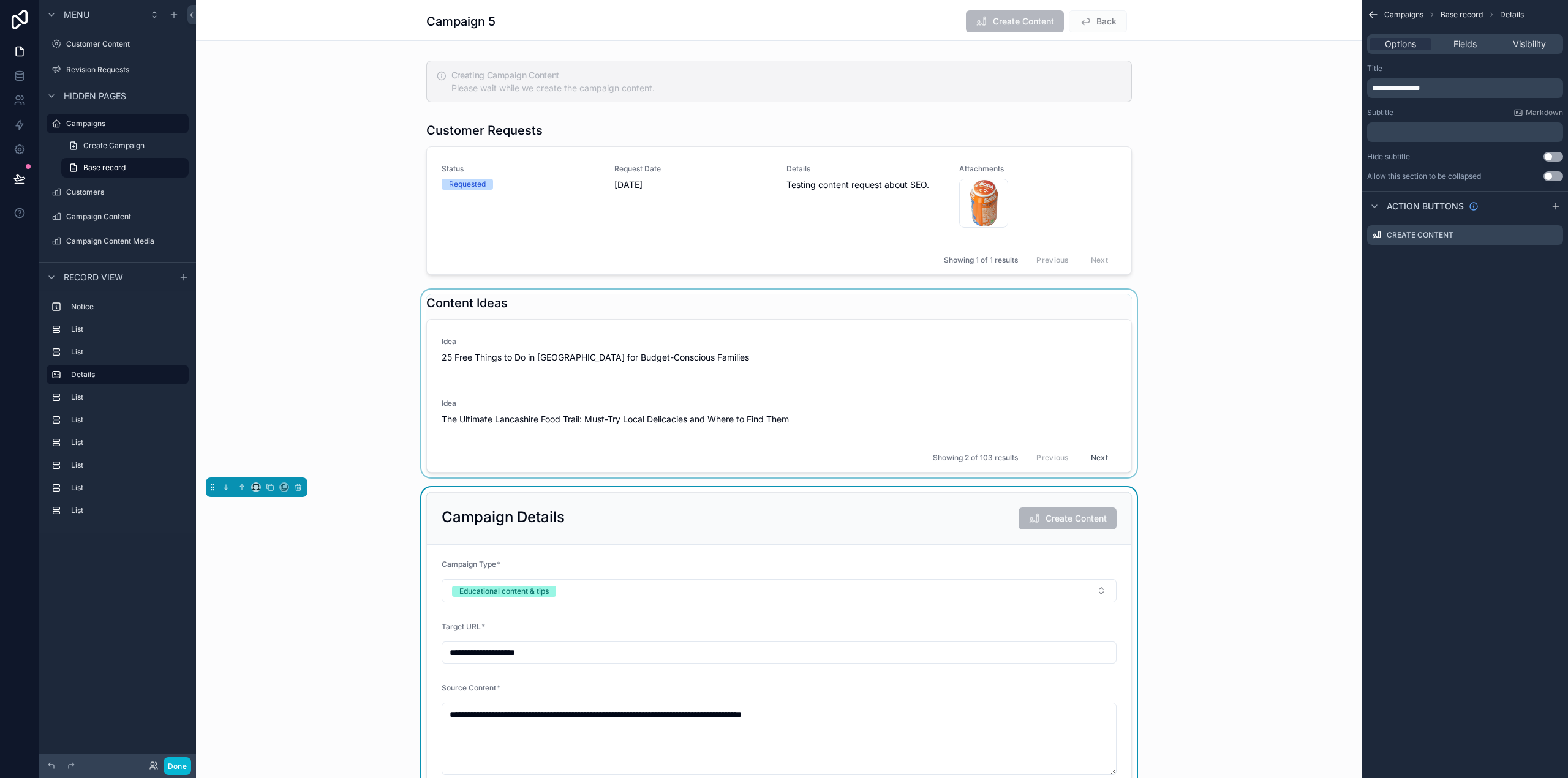
click at [901, 355] on div "scrollable content" at bounding box center [779, 384] width 1166 height 188
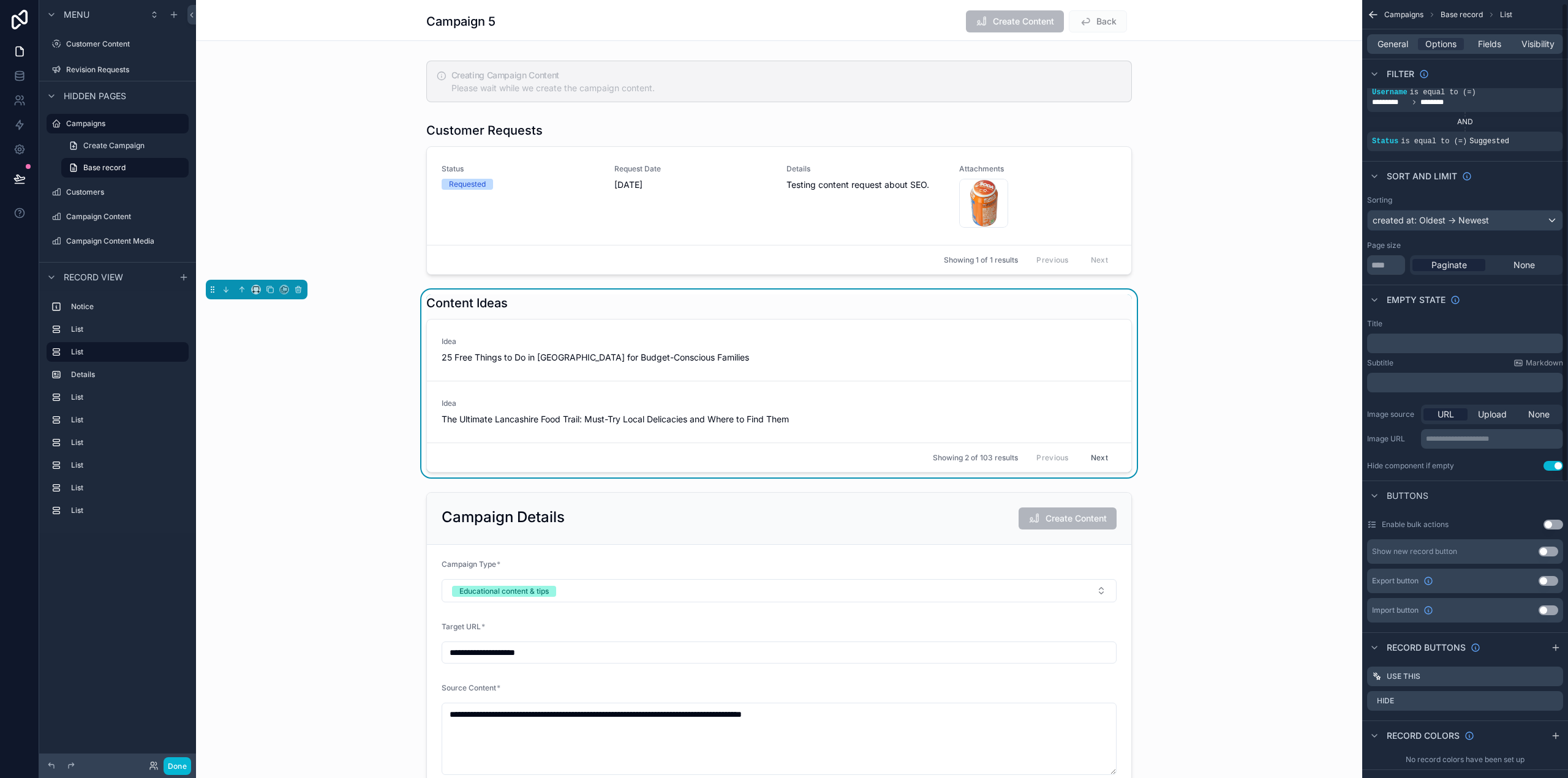
scroll to position [122, 0]
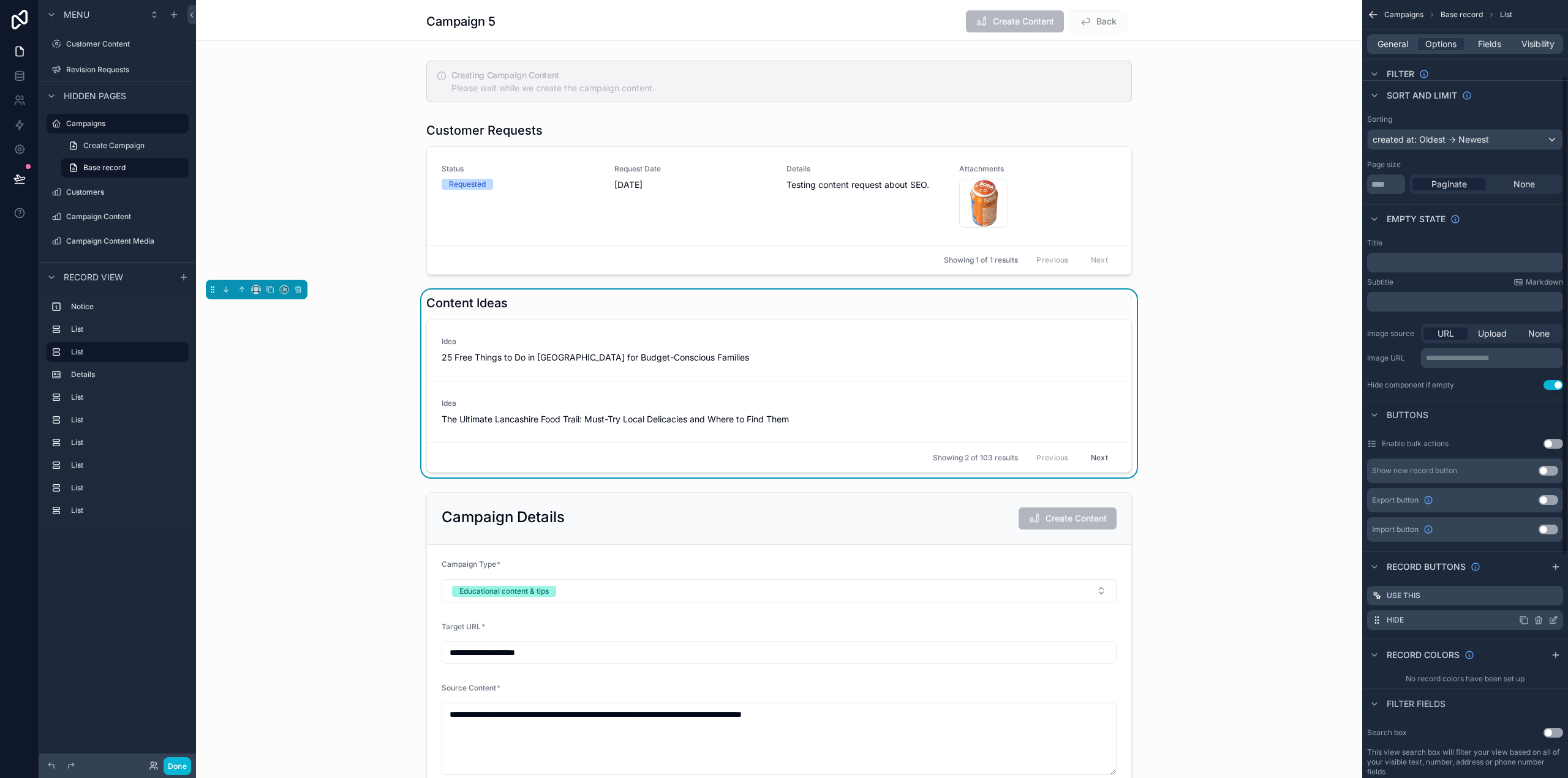
click at [1554, 619] on icon "scrollable content" at bounding box center [1553, 620] width 10 height 10
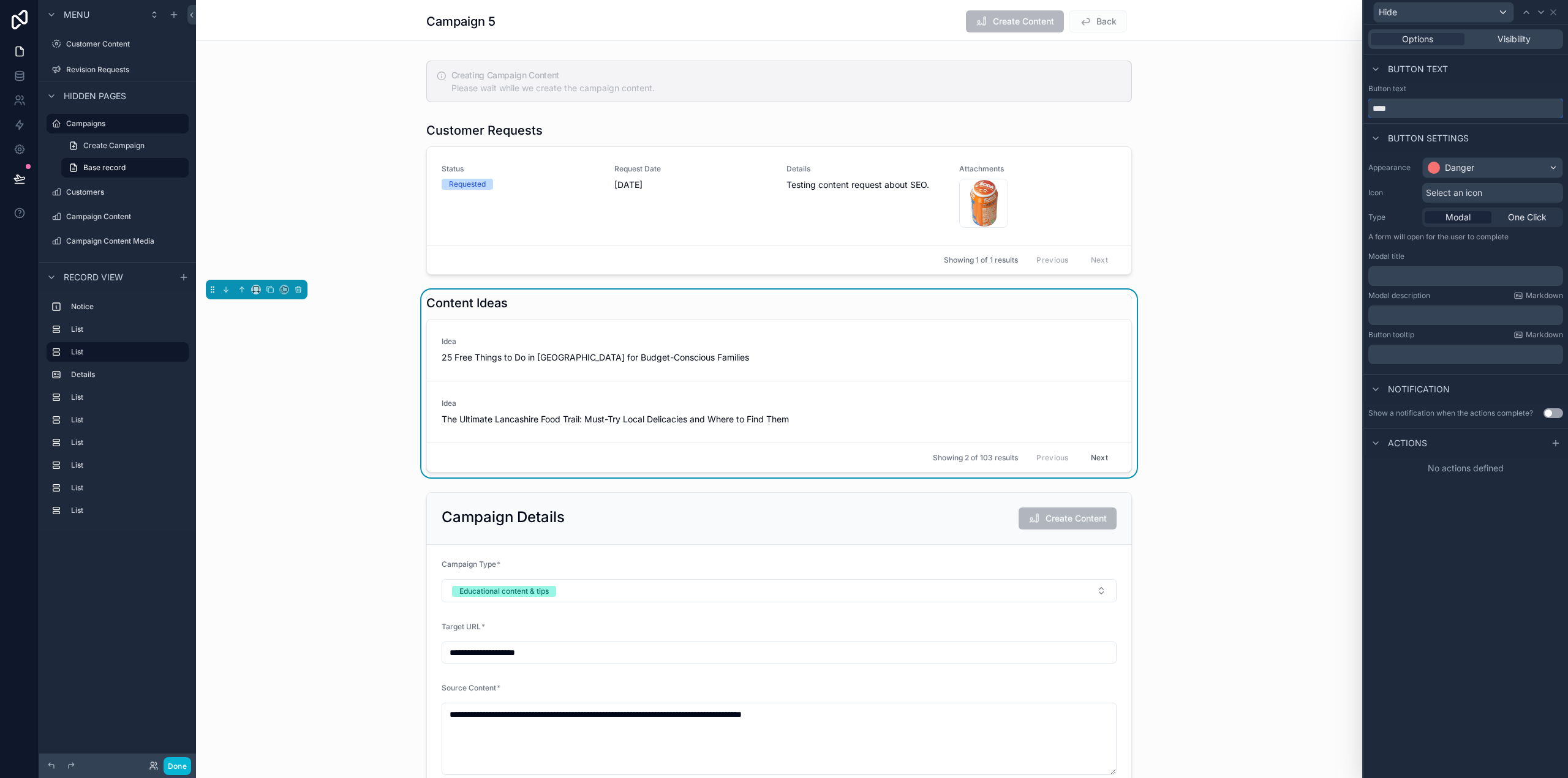
drag, startPoint x: 1419, startPoint y: 111, endPoint x: 1354, endPoint y: 109, distance: 65.0
click at [1354, 109] on div "Hide Options Visibility Button text Button text **** Button settings Appearance…" at bounding box center [784, 389] width 1568 height 778
type input "******"
click at [1527, 216] on span "One Click" at bounding box center [1526, 217] width 38 height 12
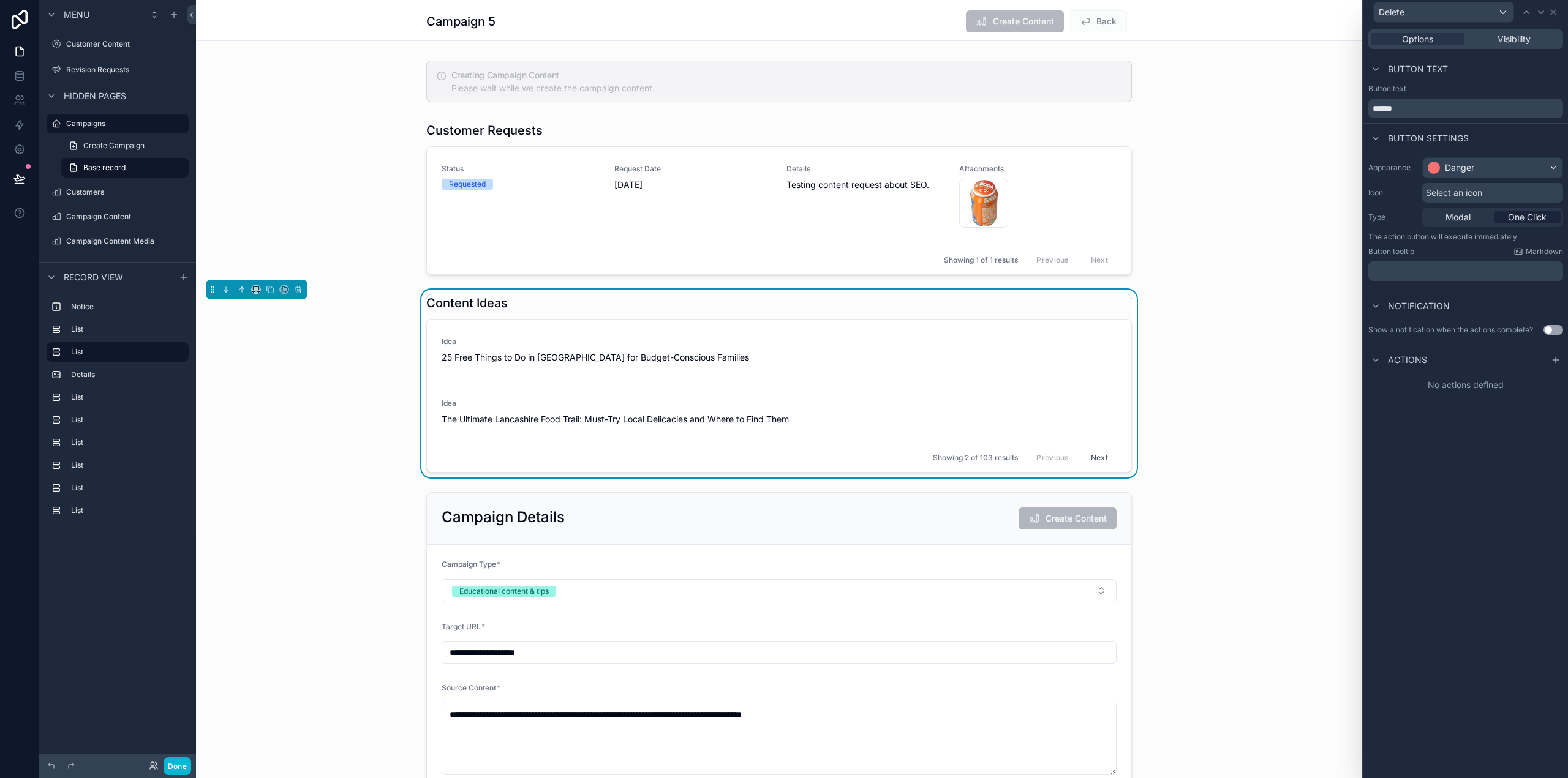
click at [1470, 191] on span "Select an icon" at bounding box center [1453, 192] width 56 height 12
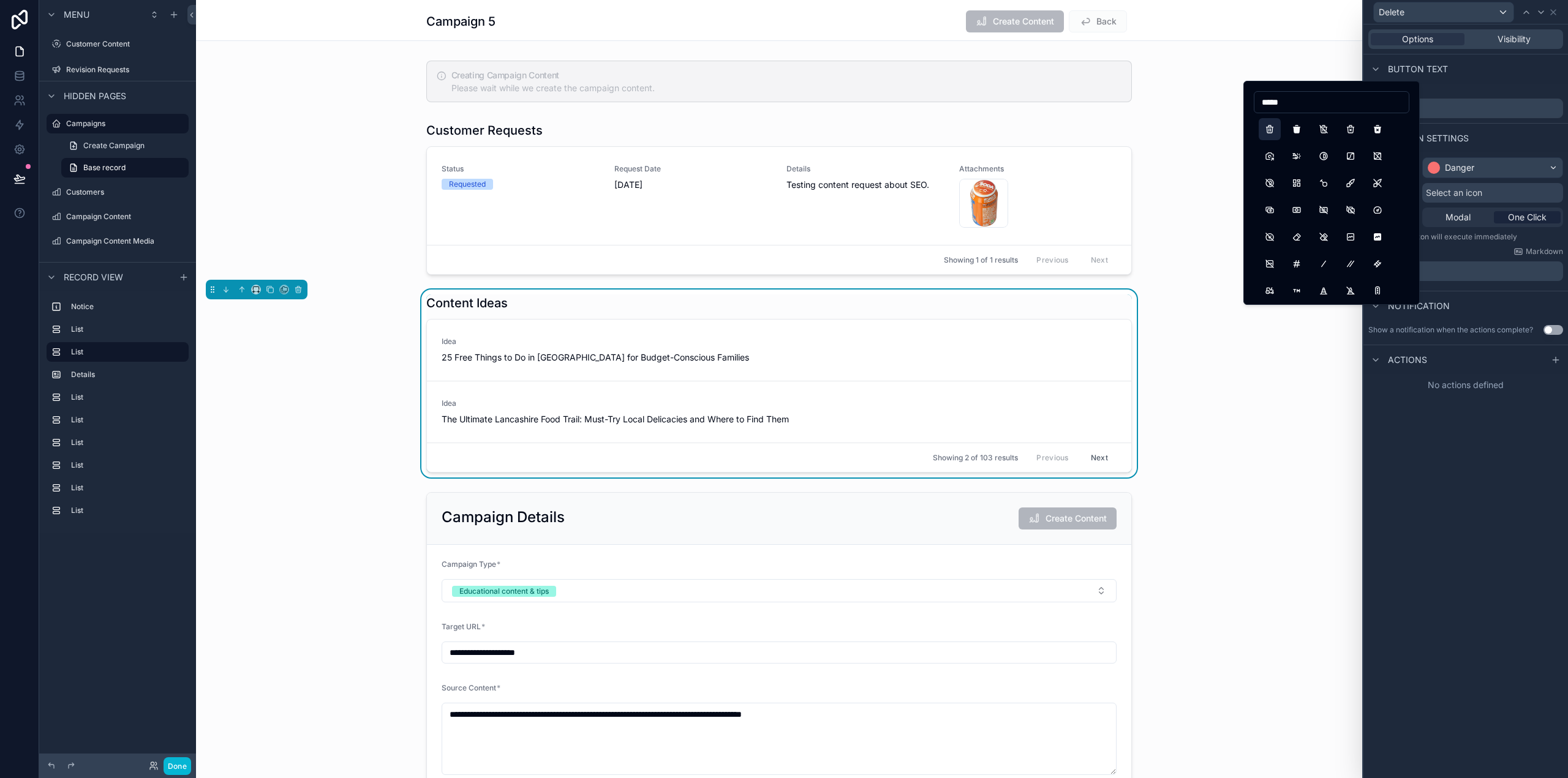
type input "*****"
click at [1270, 130] on button "Trash" at bounding box center [1270, 130] width 22 height 22
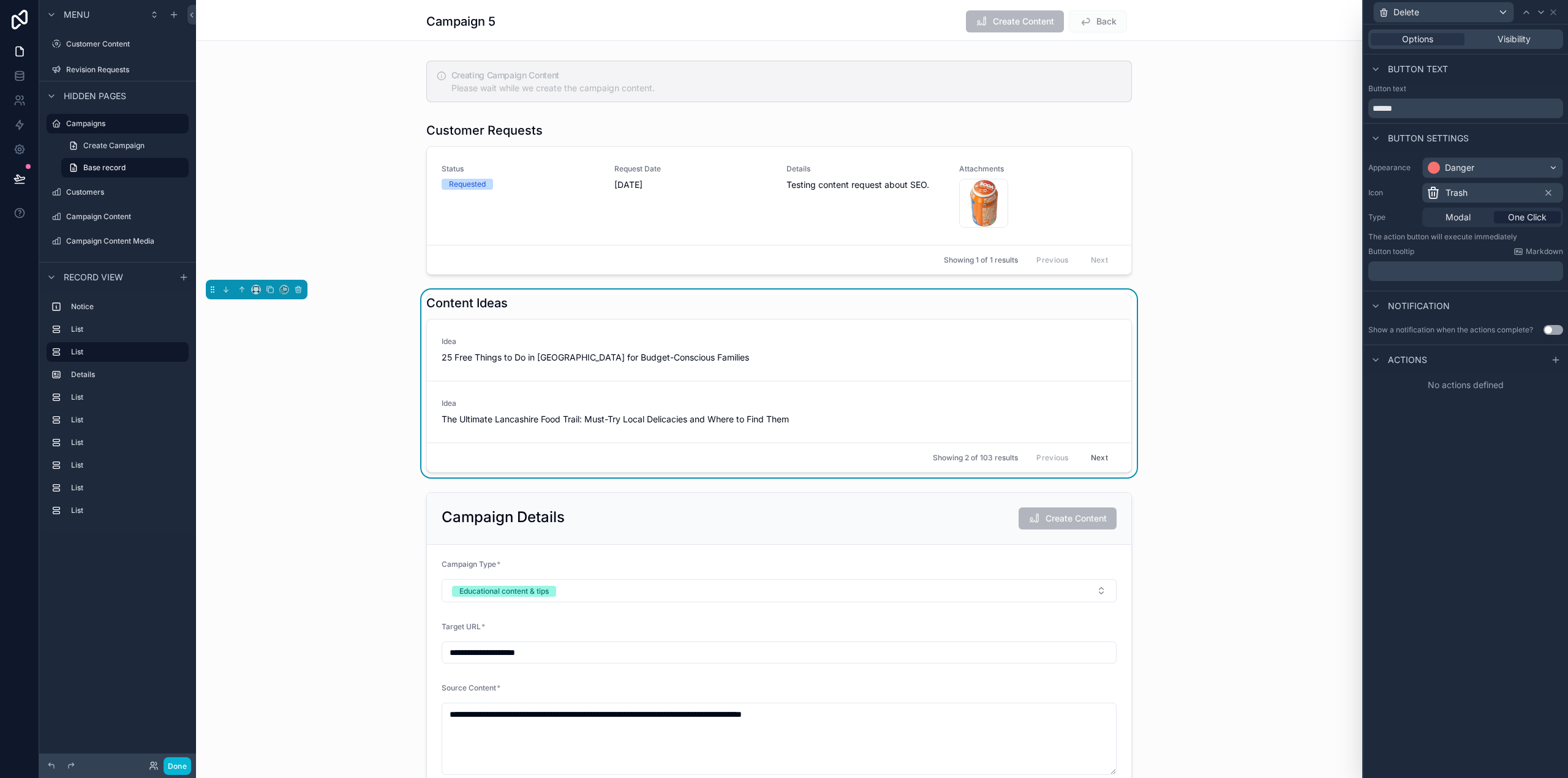
click at [1463, 396] on div "No actions defined" at bounding box center [1464, 385] width 204 height 22
click at [1550, 361] on icon at bounding box center [1555, 360] width 10 height 10
click at [1447, 406] on div "Select a type" at bounding box center [1465, 409] width 184 height 20
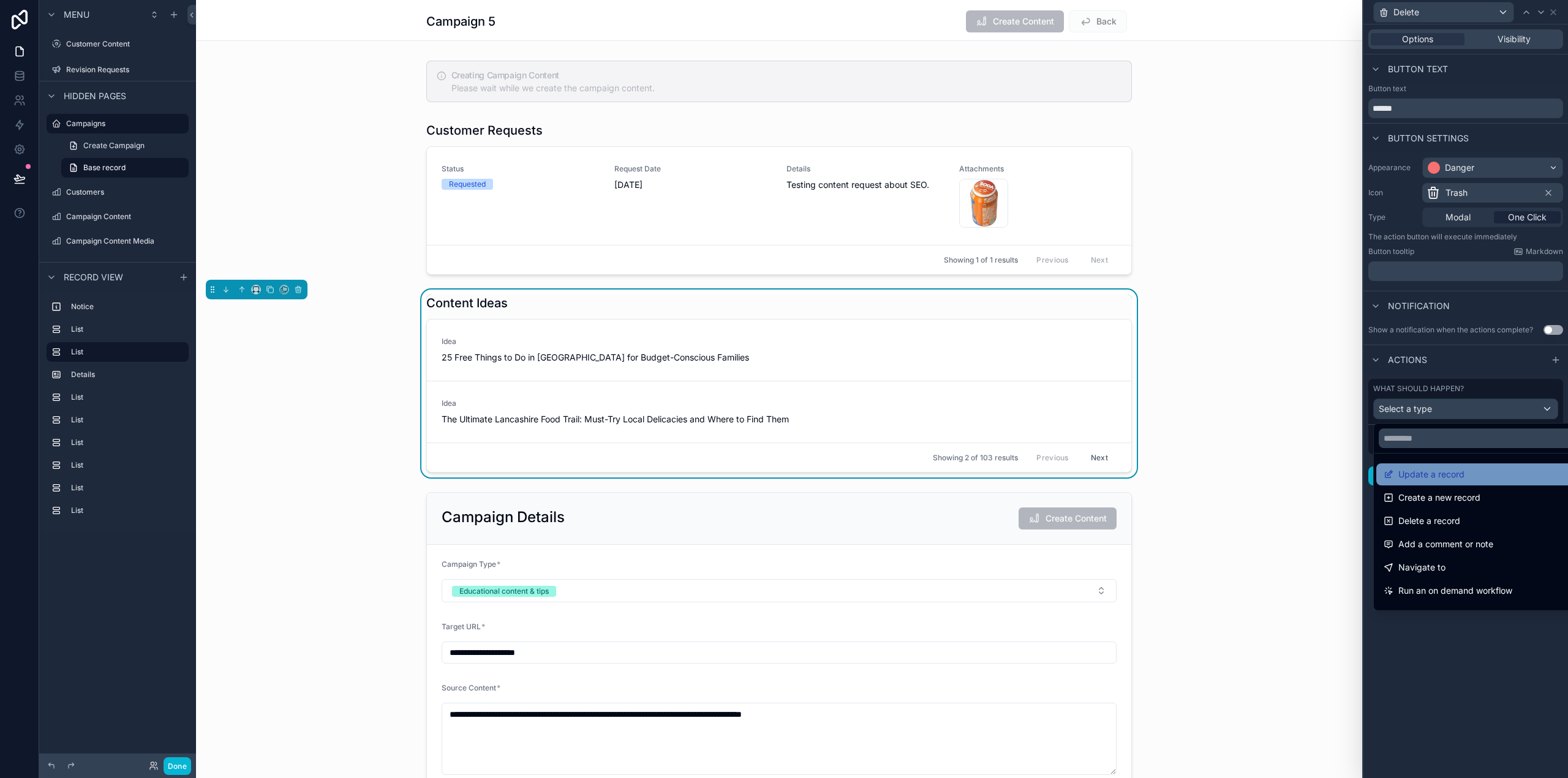
click at [1468, 483] on div "Update a record" at bounding box center [1479, 475] width 207 height 22
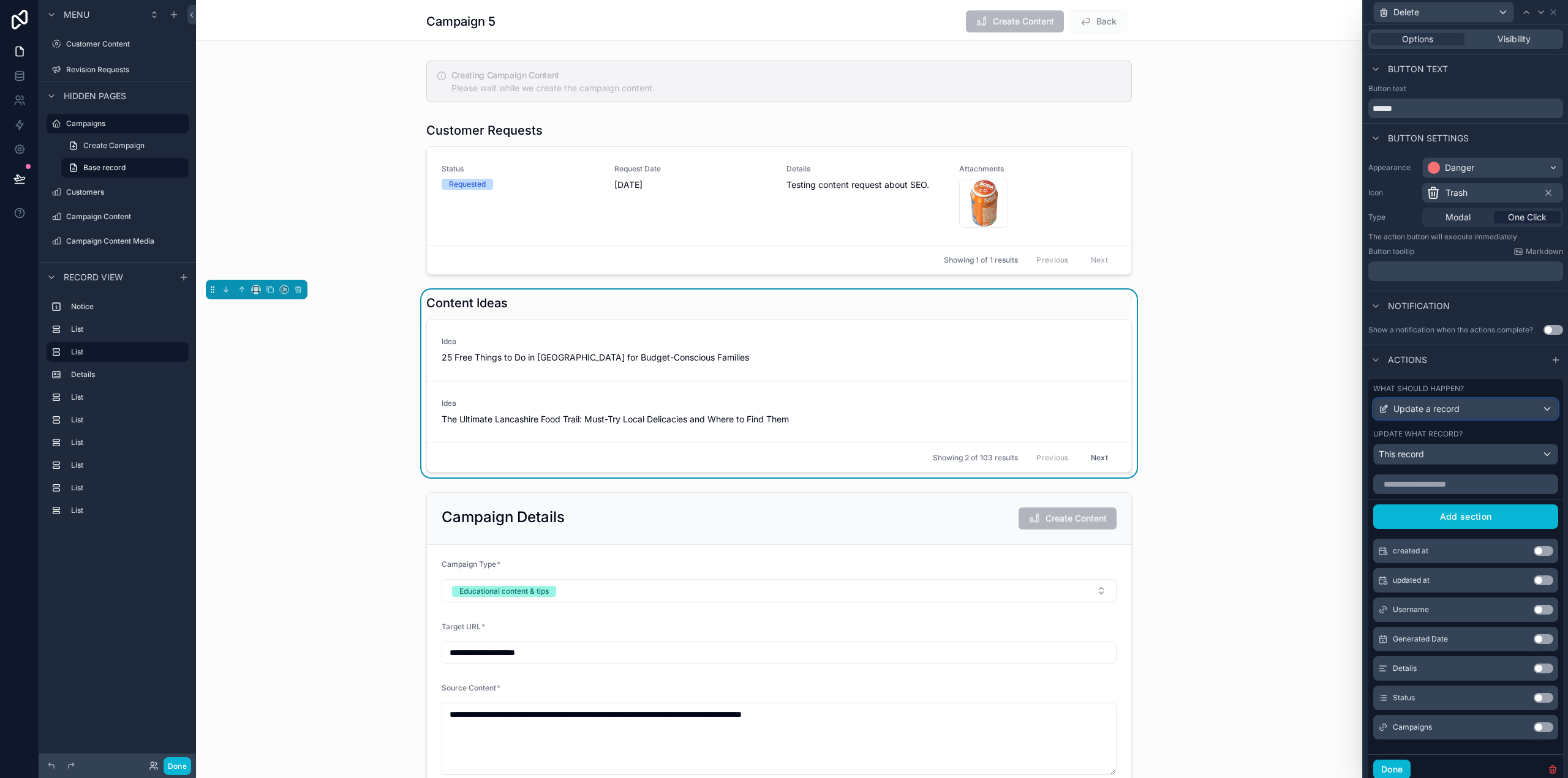
click at [1443, 410] on span "Update a record" at bounding box center [1426, 409] width 66 height 12
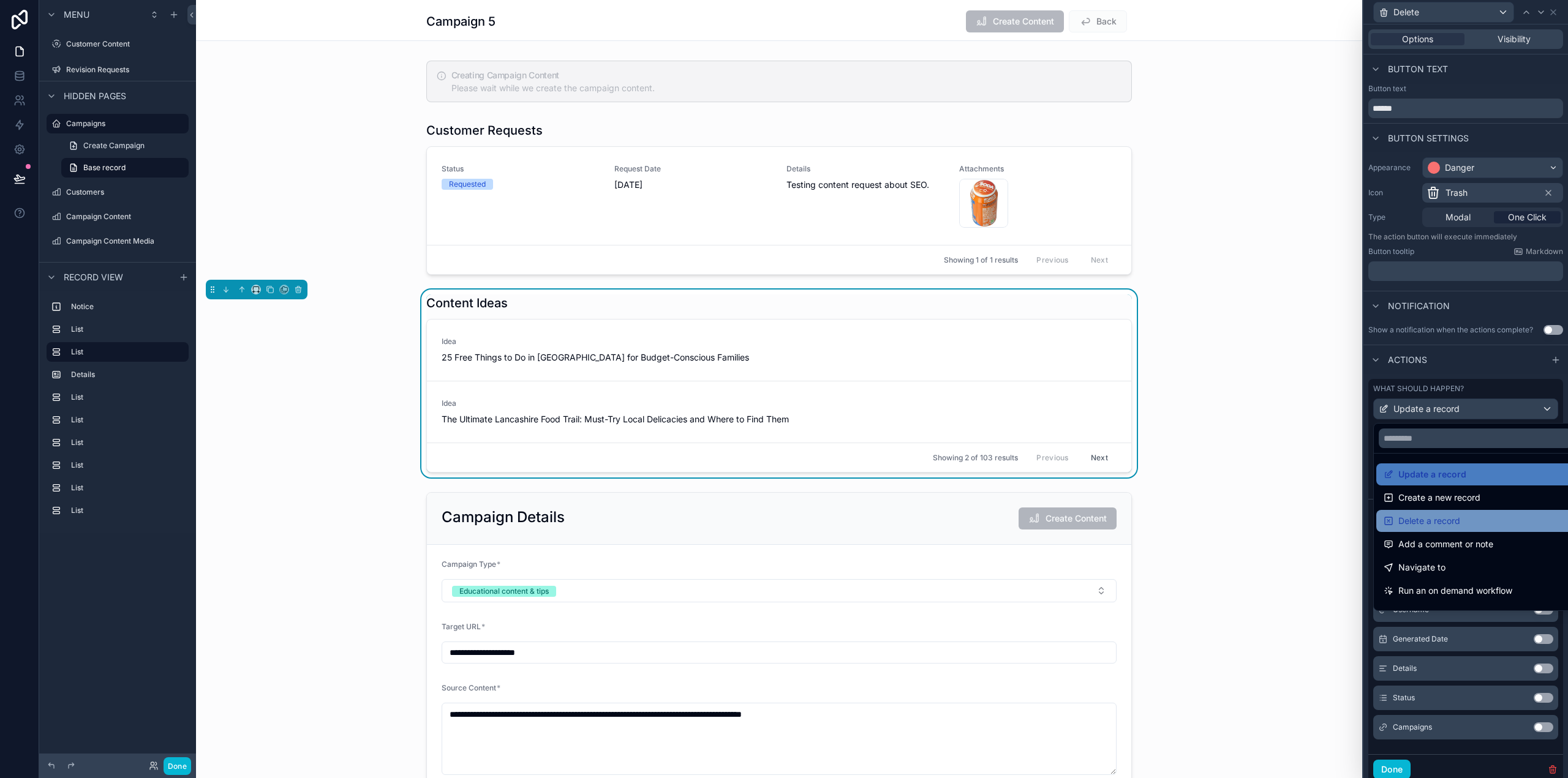
click at [1450, 521] on span "Delete a record" at bounding box center [1429, 521] width 62 height 15
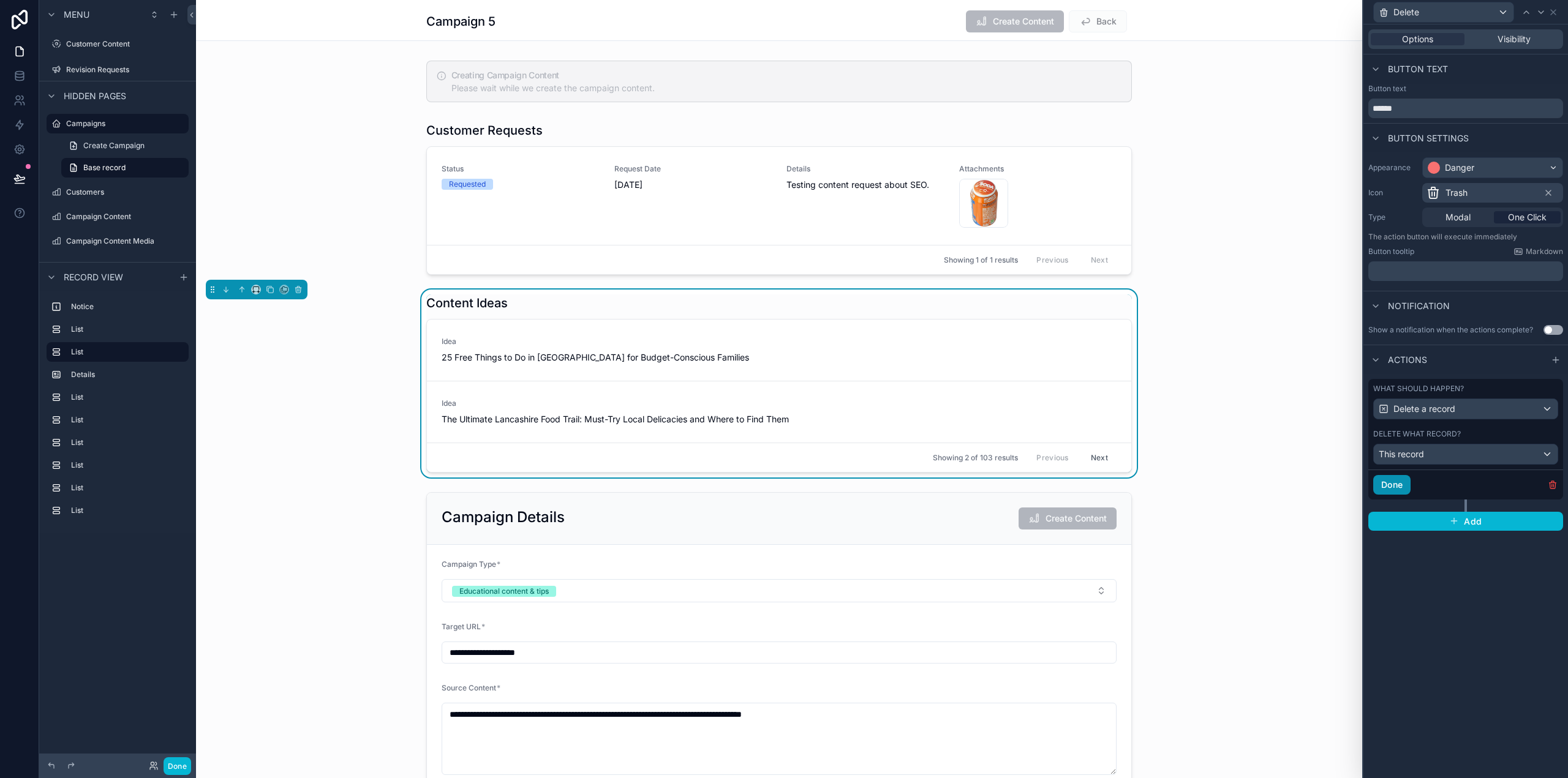
click at [1400, 481] on button "Done" at bounding box center [1392, 484] width 37 height 20
click at [1526, 555] on div "Options Visibility Button text Button text ****** Button settings Appearance Da…" at bounding box center [1464, 401] width 204 height 754
click at [1235, 238] on div "scrollable content" at bounding box center [779, 198] width 1166 height 163
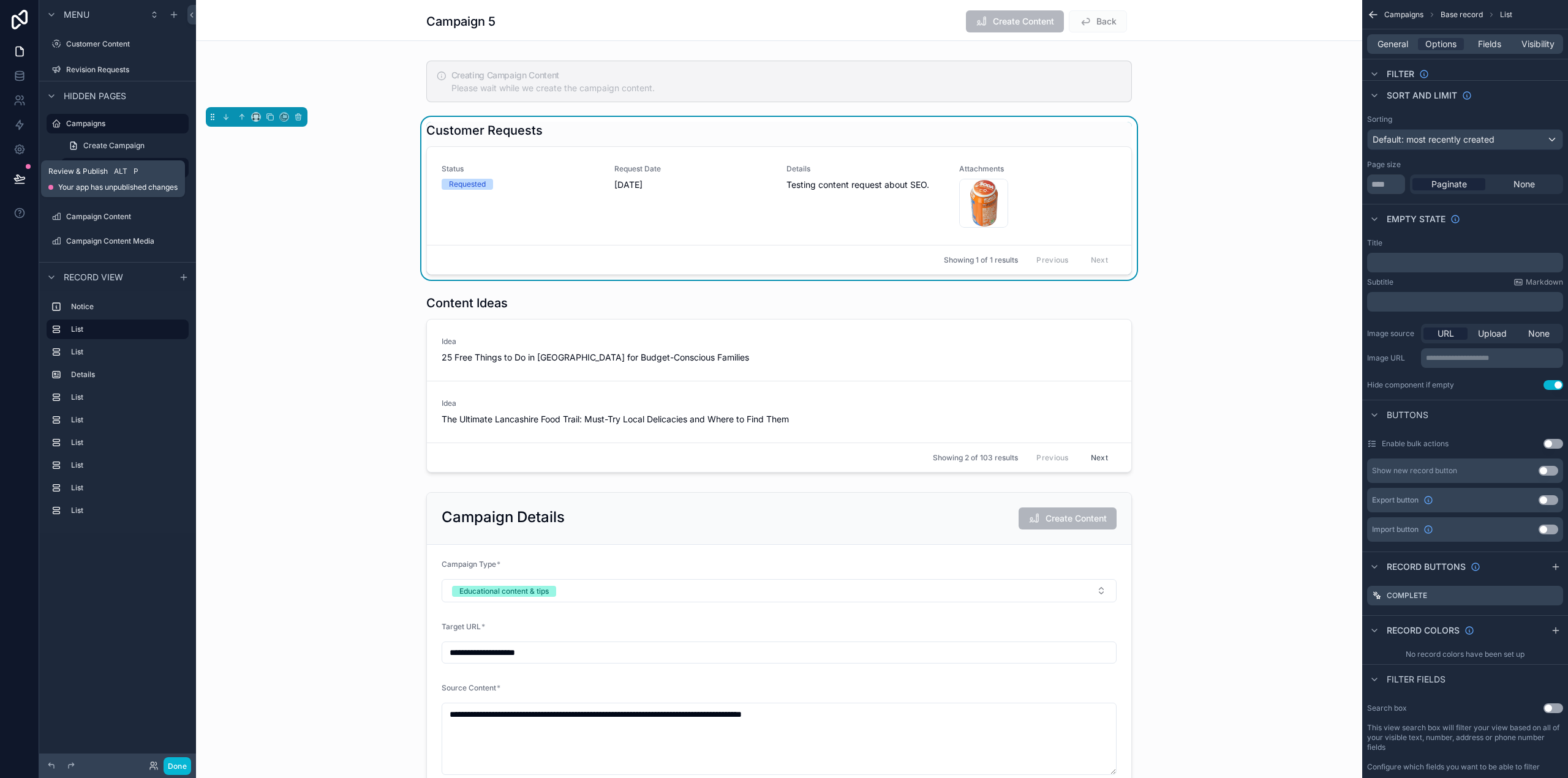
click at [22, 179] on icon at bounding box center [19, 178] width 12 height 12
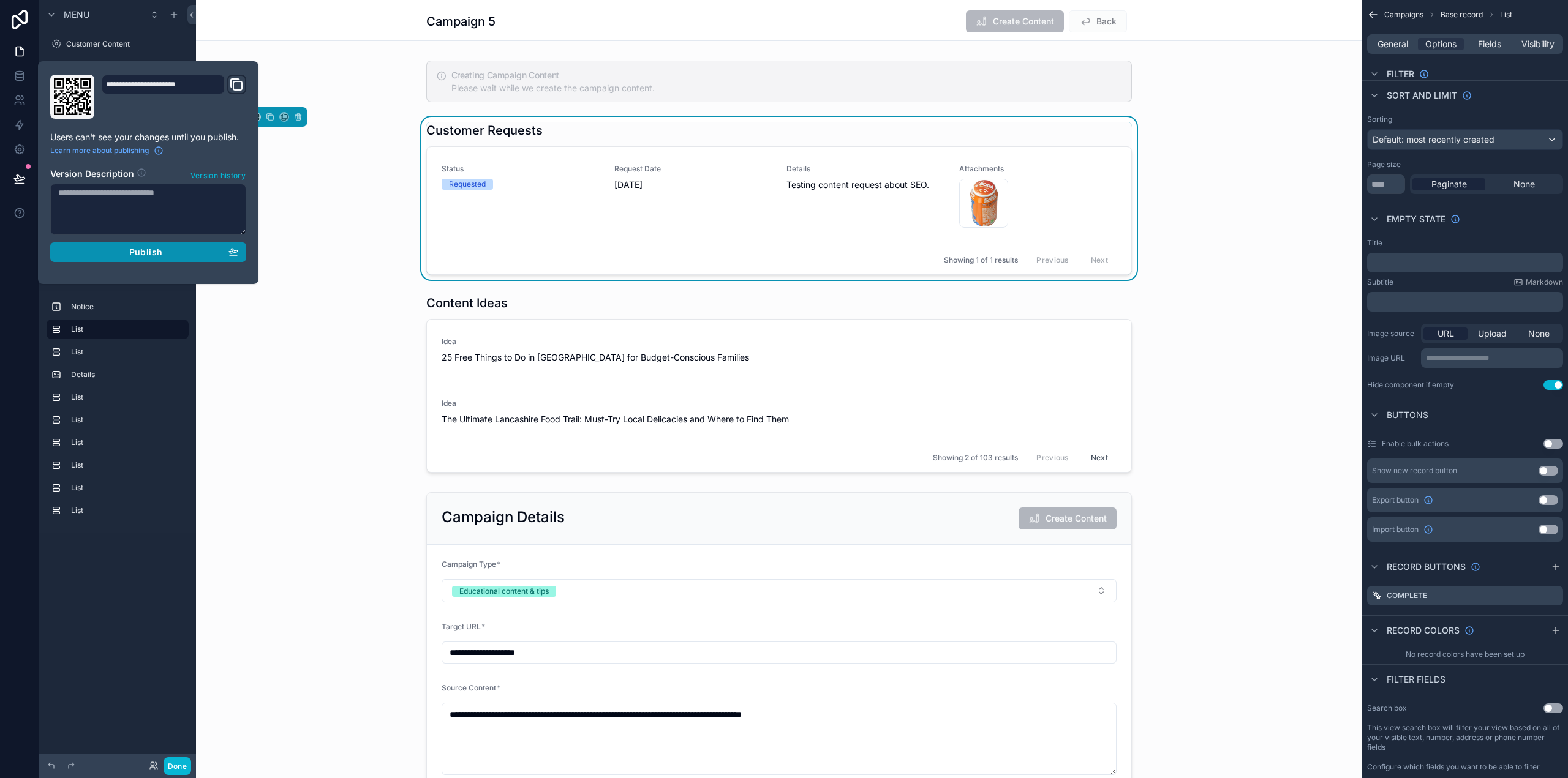
click at [132, 249] on span "Publish" at bounding box center [146, 253] width 33 height 11
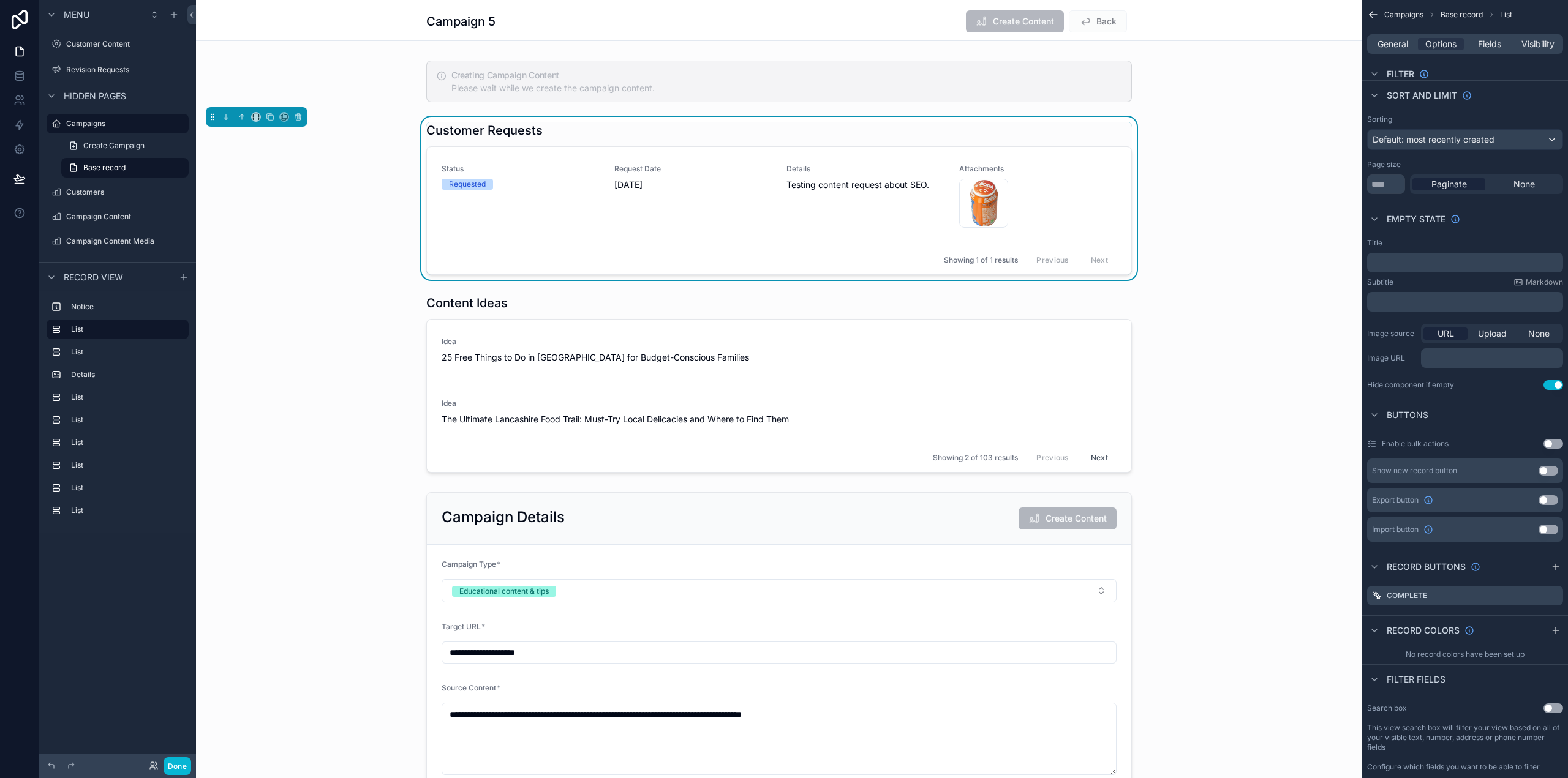
click at [363, 31] on div "Campaign 5 Create Content Back" at bounding box center [779, 21] width 1166 height 41
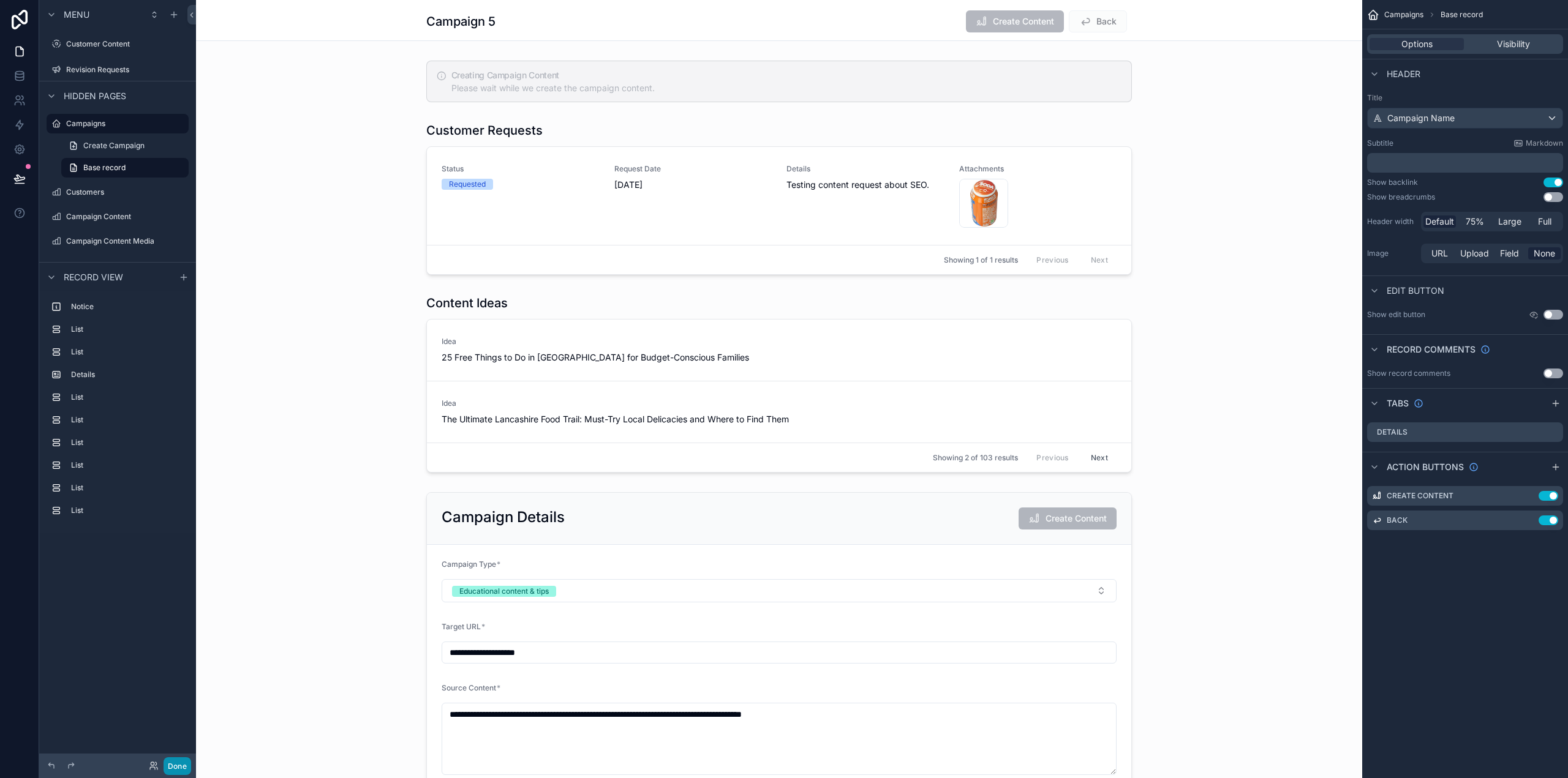
click at [177, 764] on button "Done" at bounding box center [177, 766] width 28 height 18
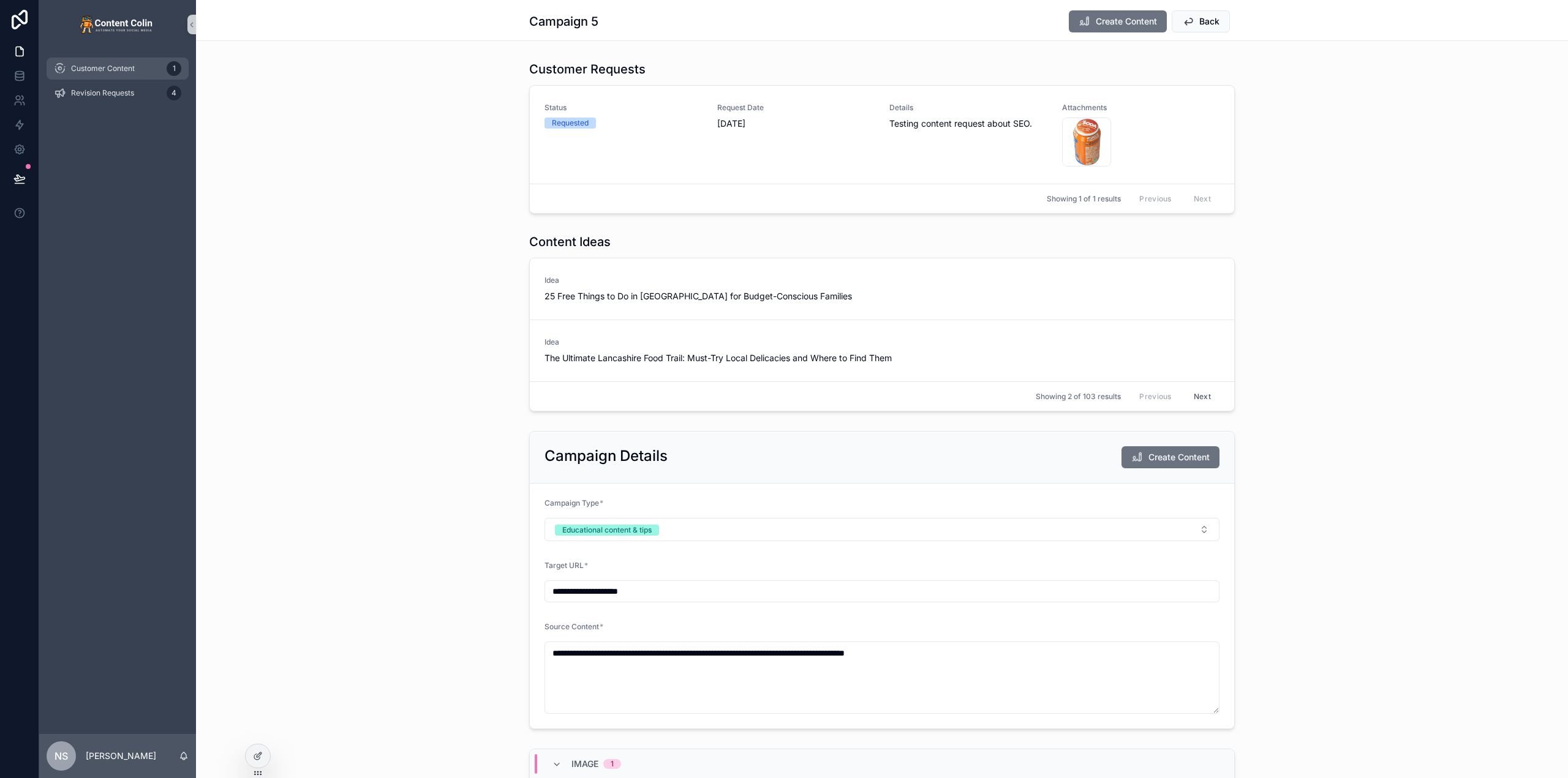
click at [124, 72] on span "Customer Content" at bounding box center [103, 68] width 63 height 10
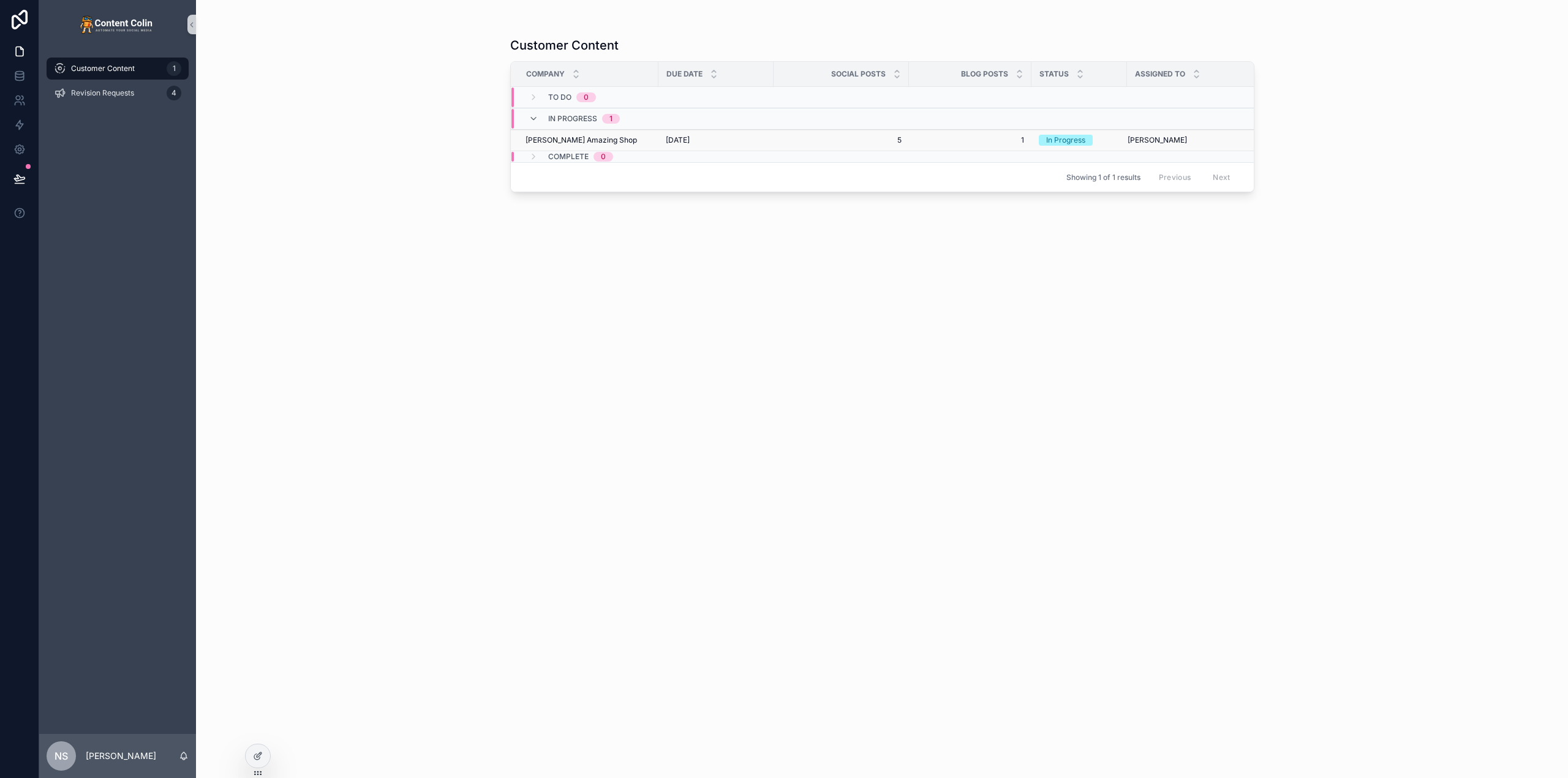
click at [673, 137] on span "[DATE]" at bounding box center [678, 140] width 24 height 10
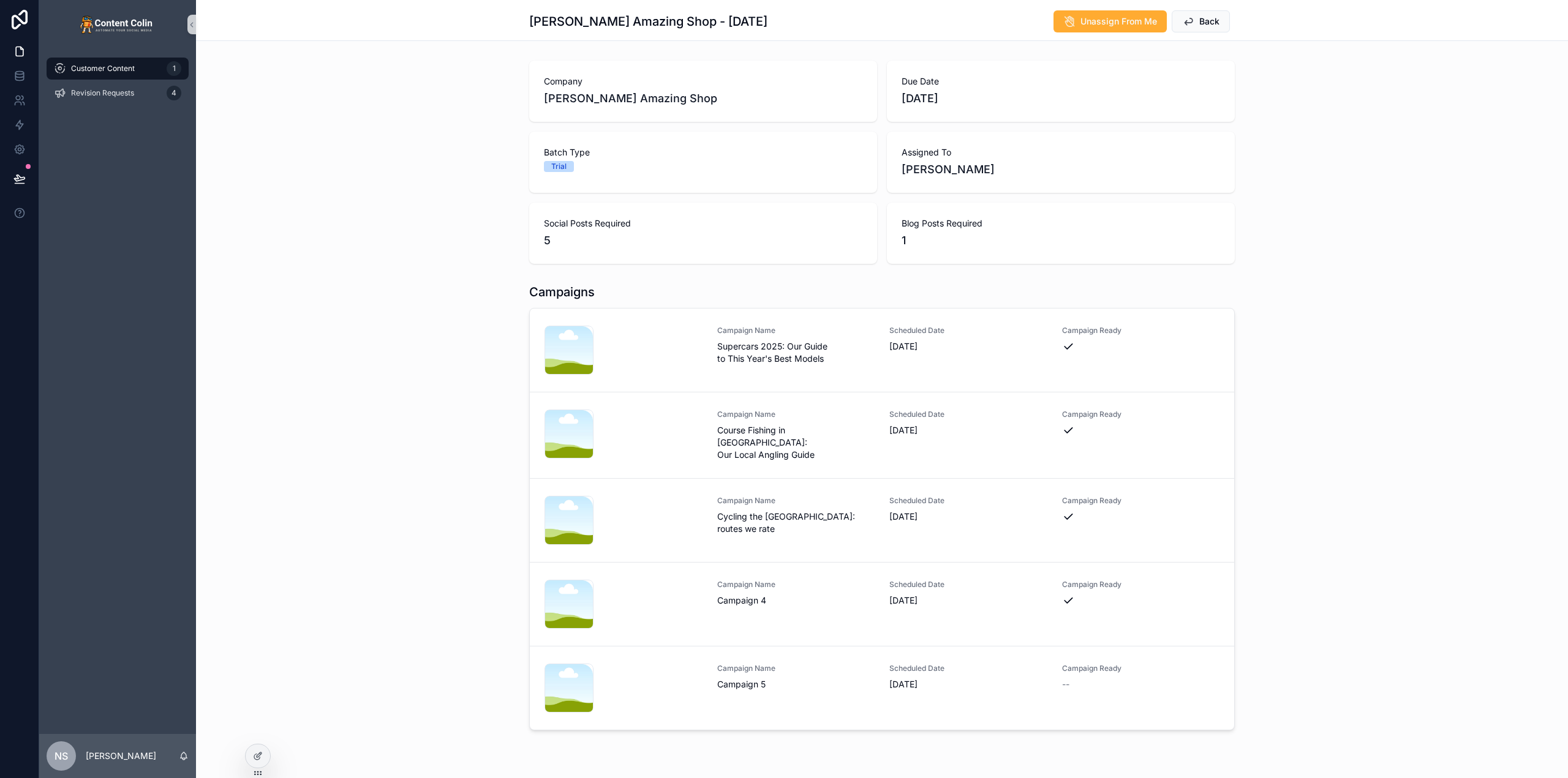
scroll to position [62, 0]
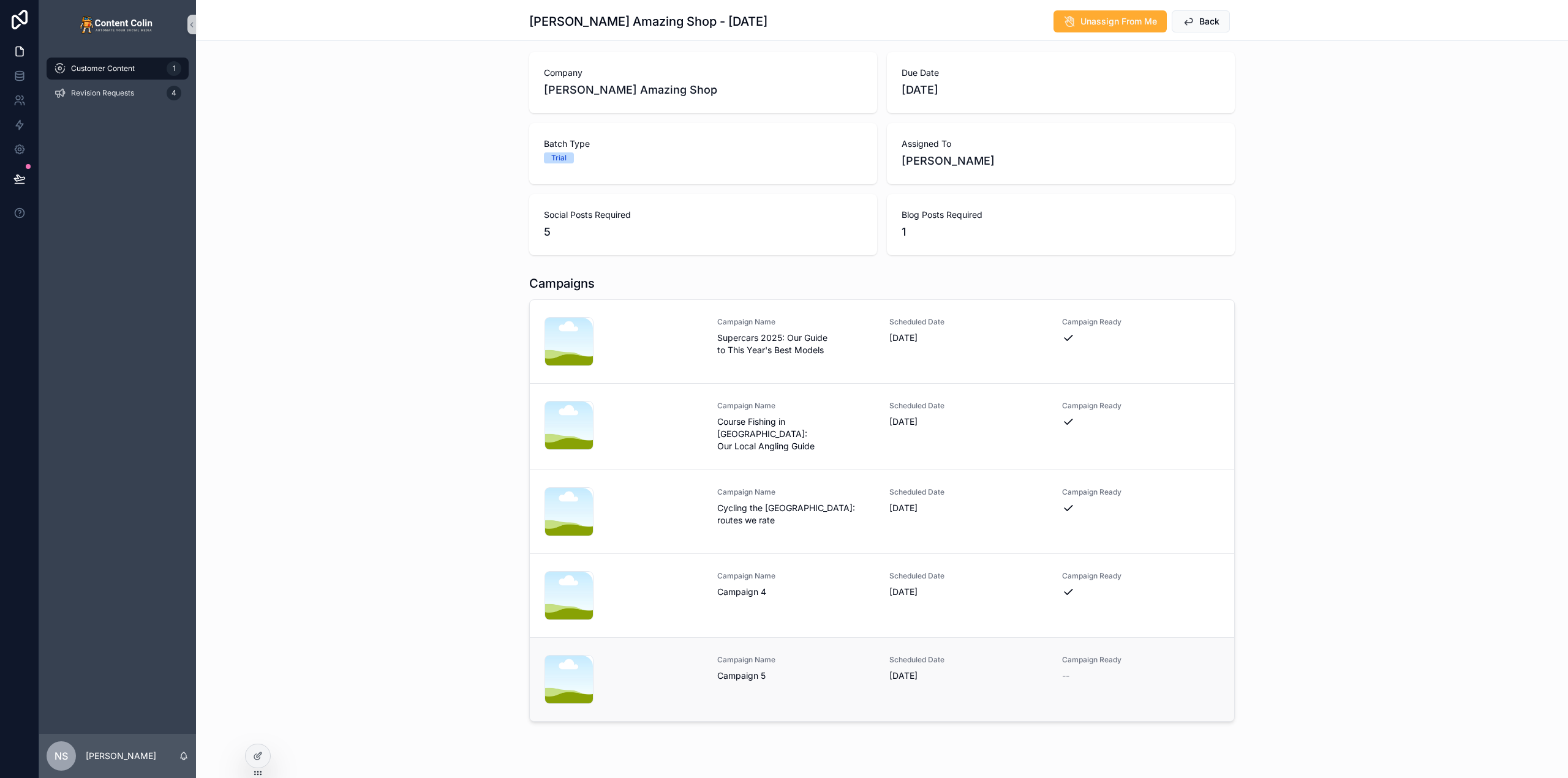
click at [790, 657] on span "Campaign Name" at bounding box center [796, 660] width 158 height 10
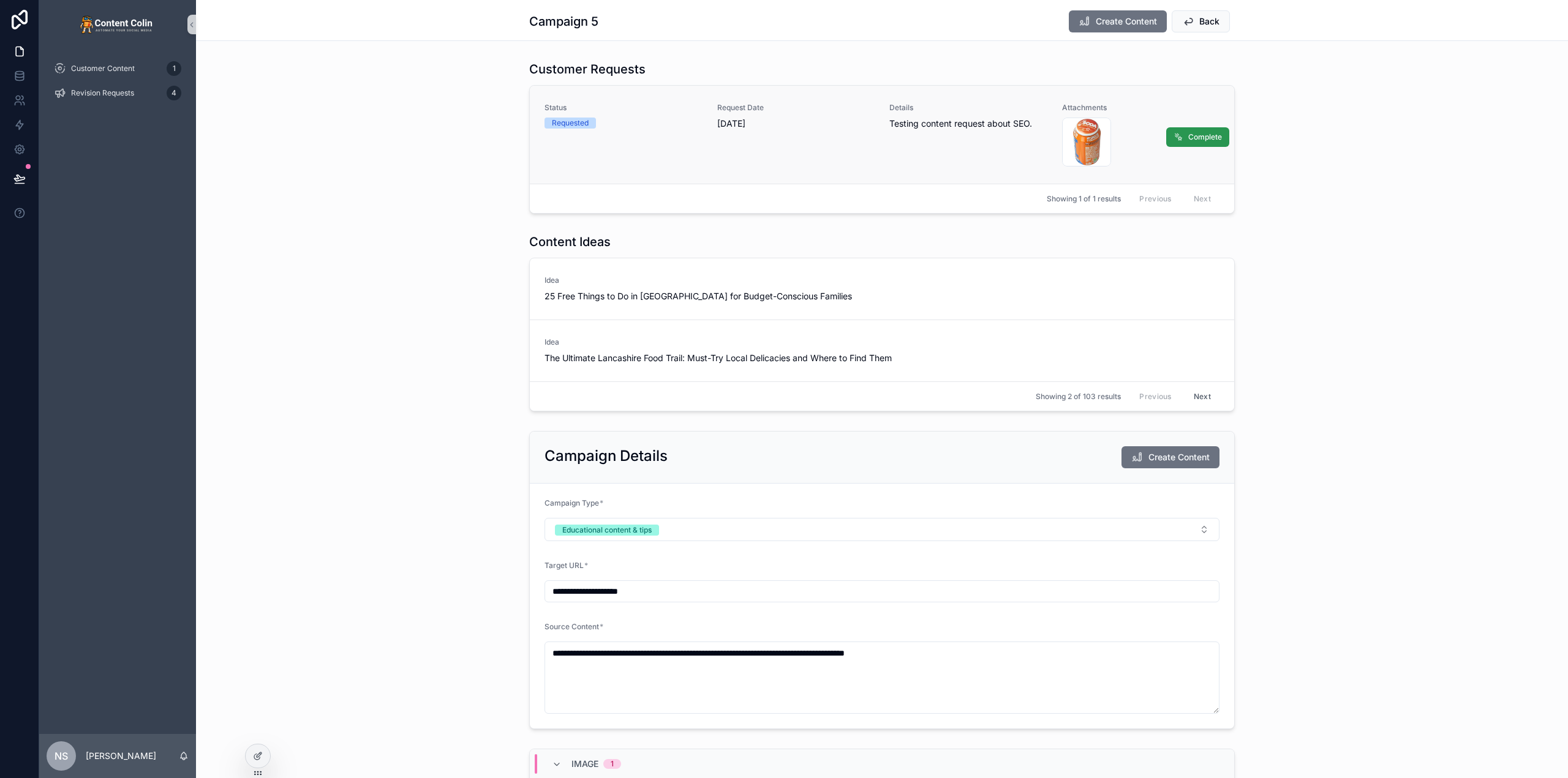
click at [1191, 136] on span "Complete" at bounding box center [1205, 137] width 34 height 10
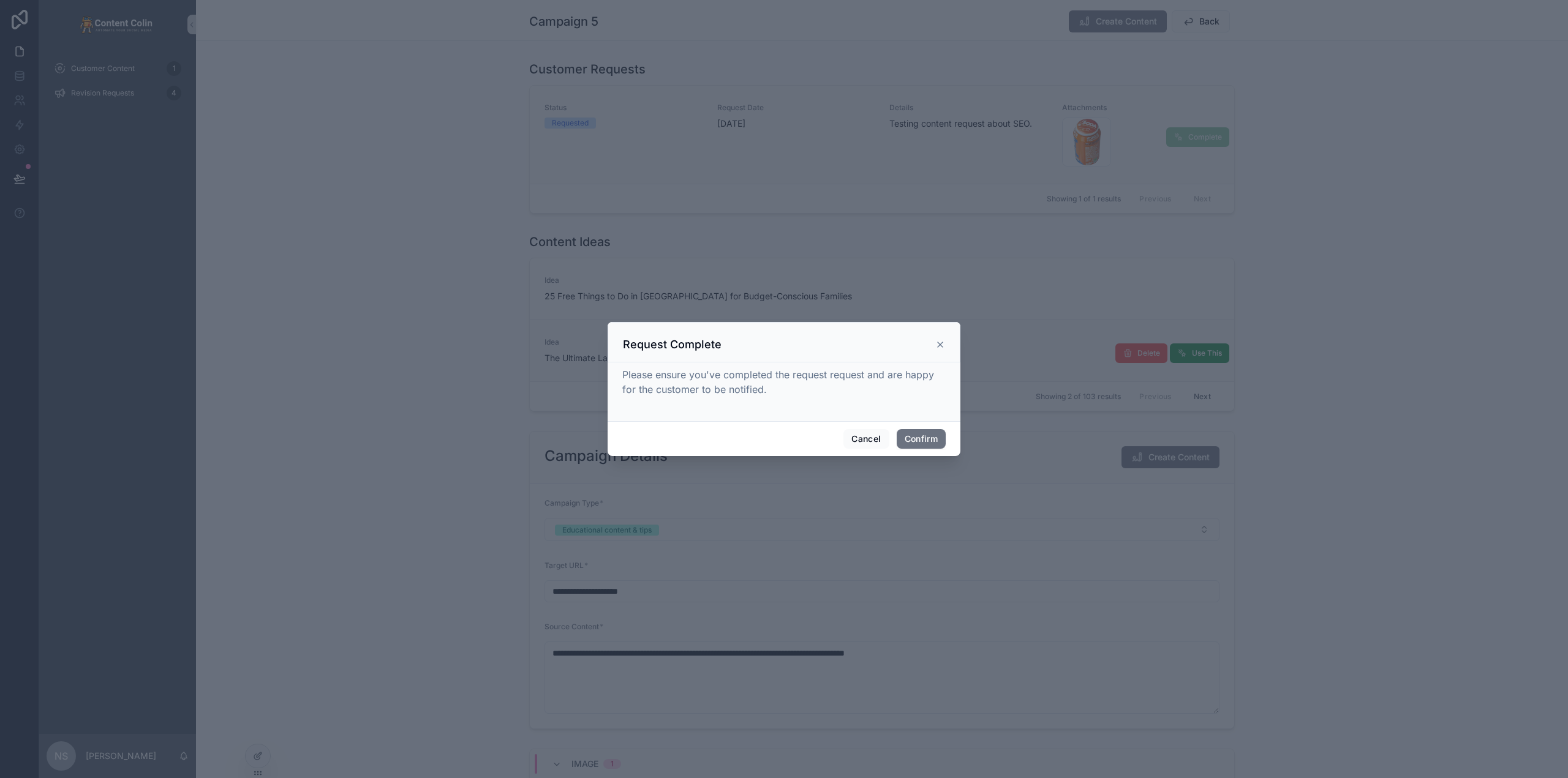
click at [938, 344] on icon at bounding box center [940, 344] width 10 height 10
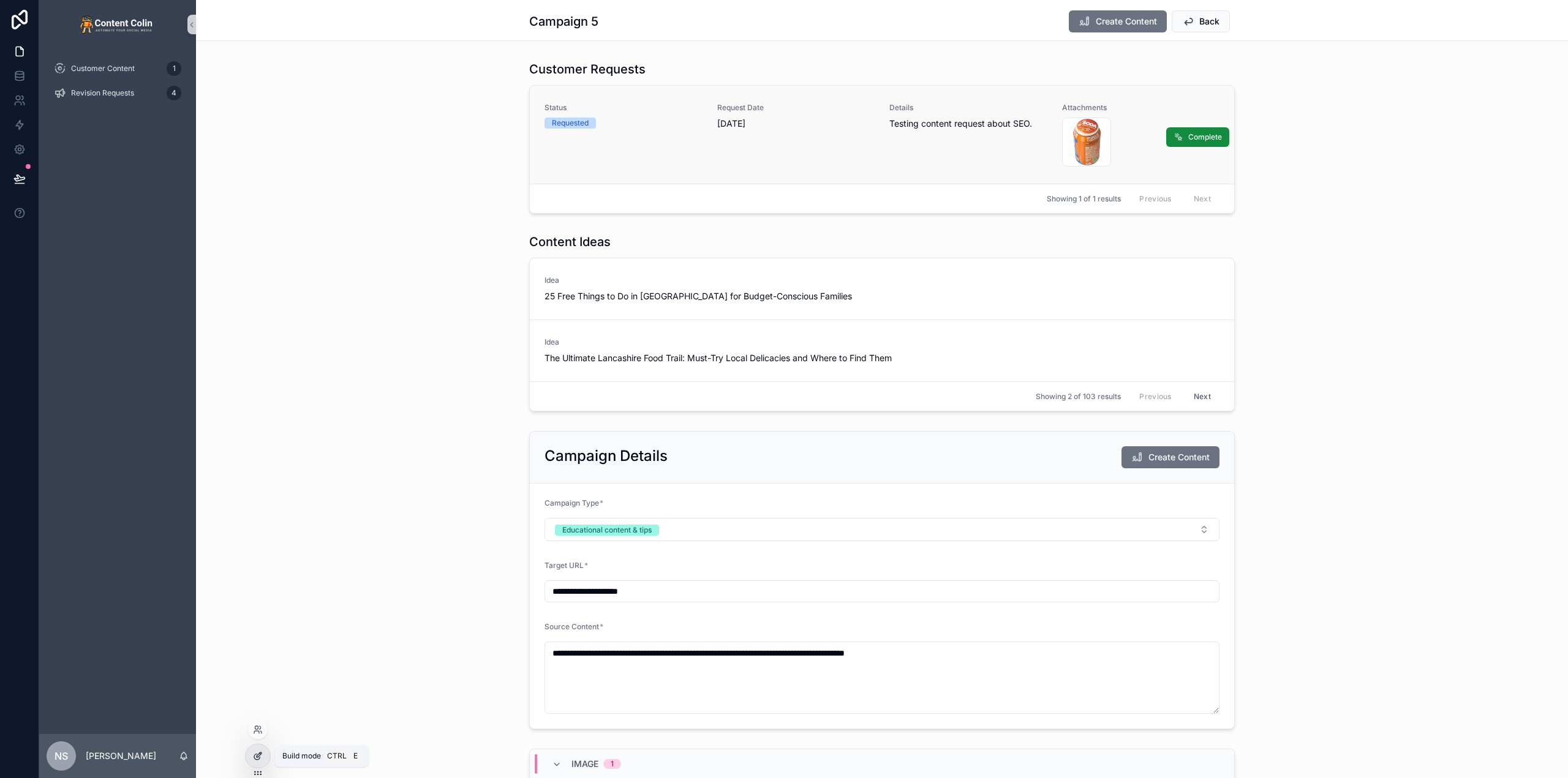
click at [259, 757] on icon at bounding box center [257, 757] width 10 height 10
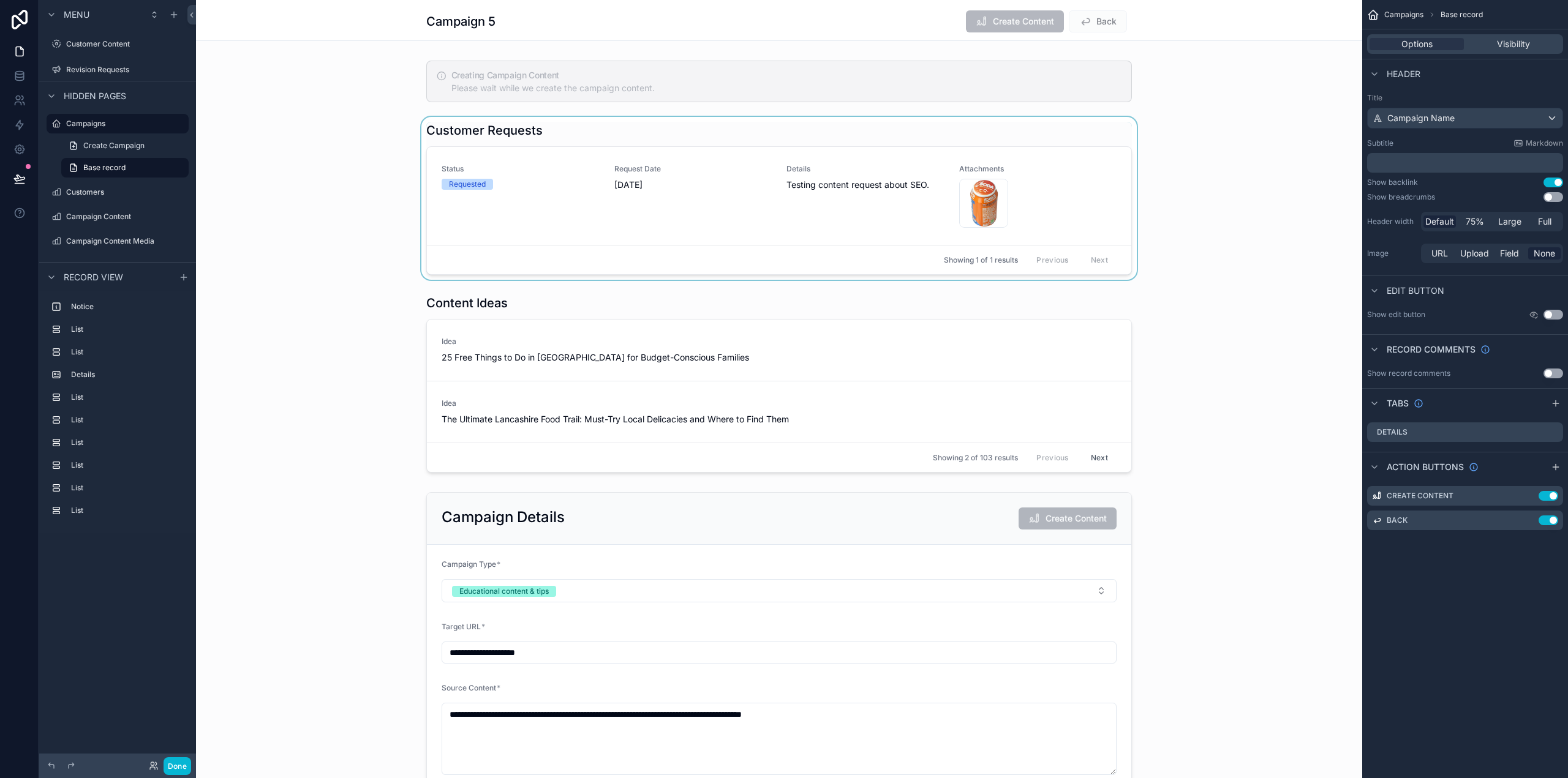
click at [1049, 184] on div "scrollable content" at bounding box center [779, 198] width 1166 height 163
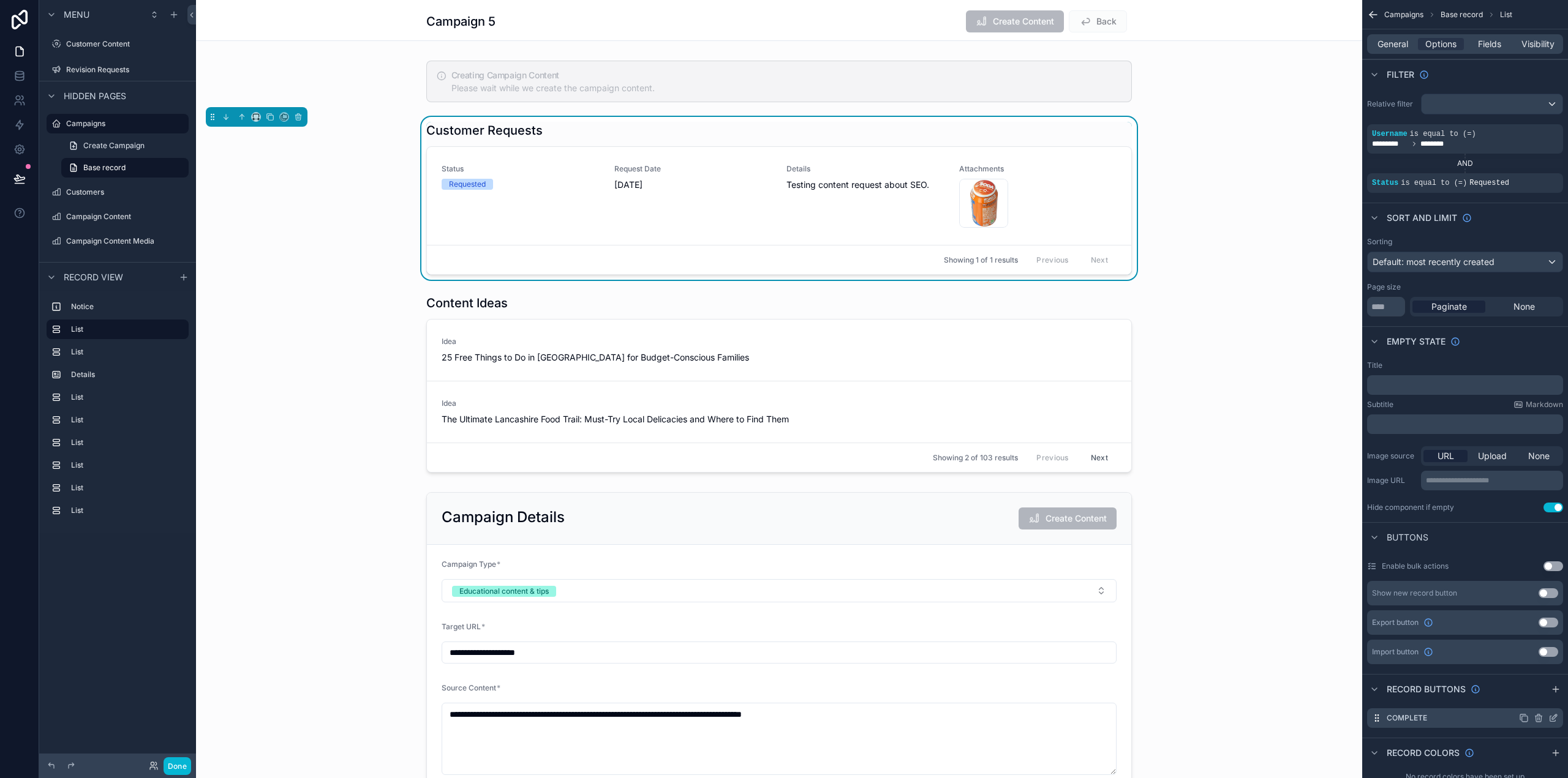
click at [1551, 715] on icon "scrollable content" at bounding box center [1553, 718] width 10 height 10
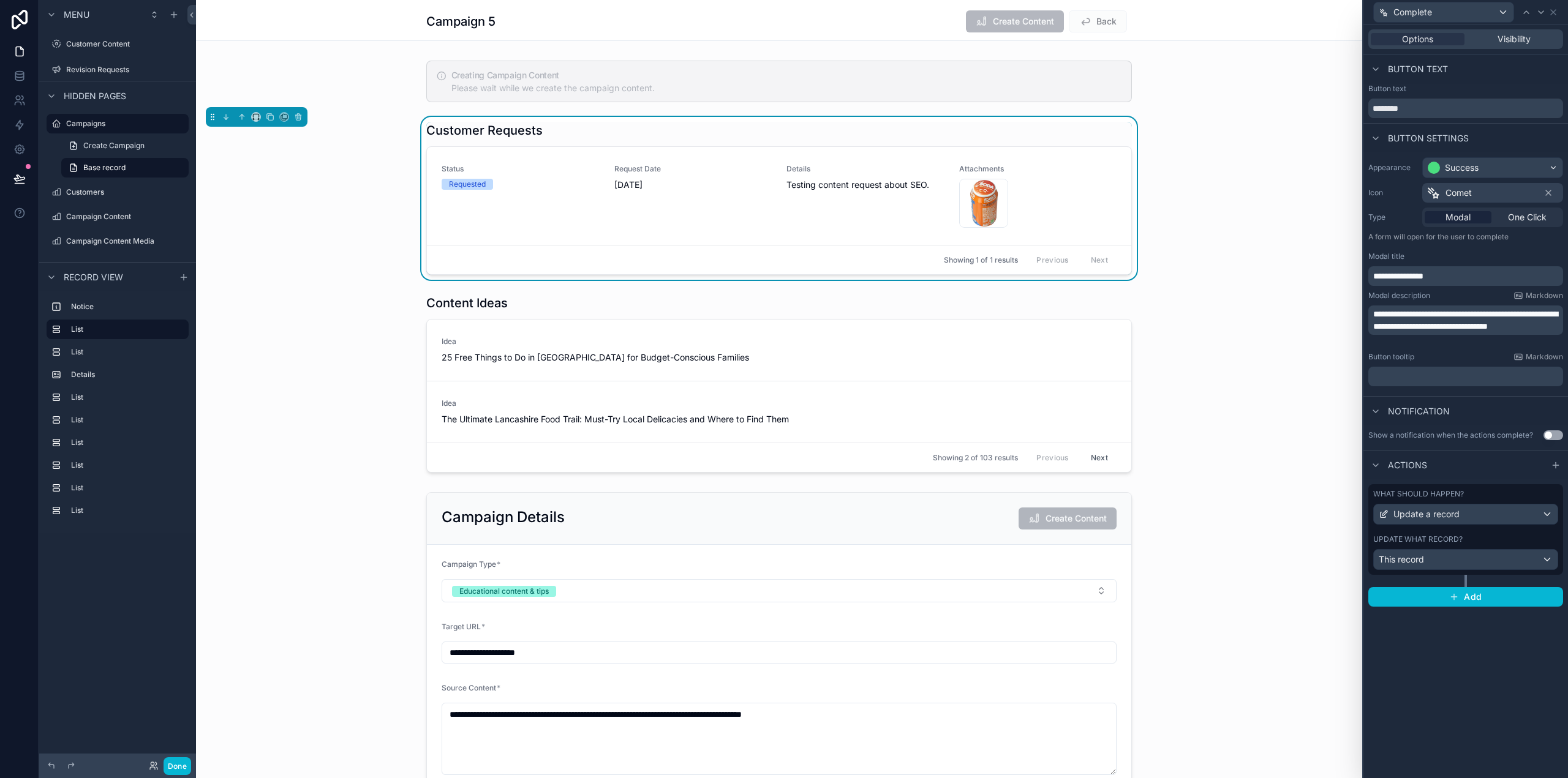
click at [1383, 328] on span "**********" at bounding box center [1465, 320] width 185 height 21
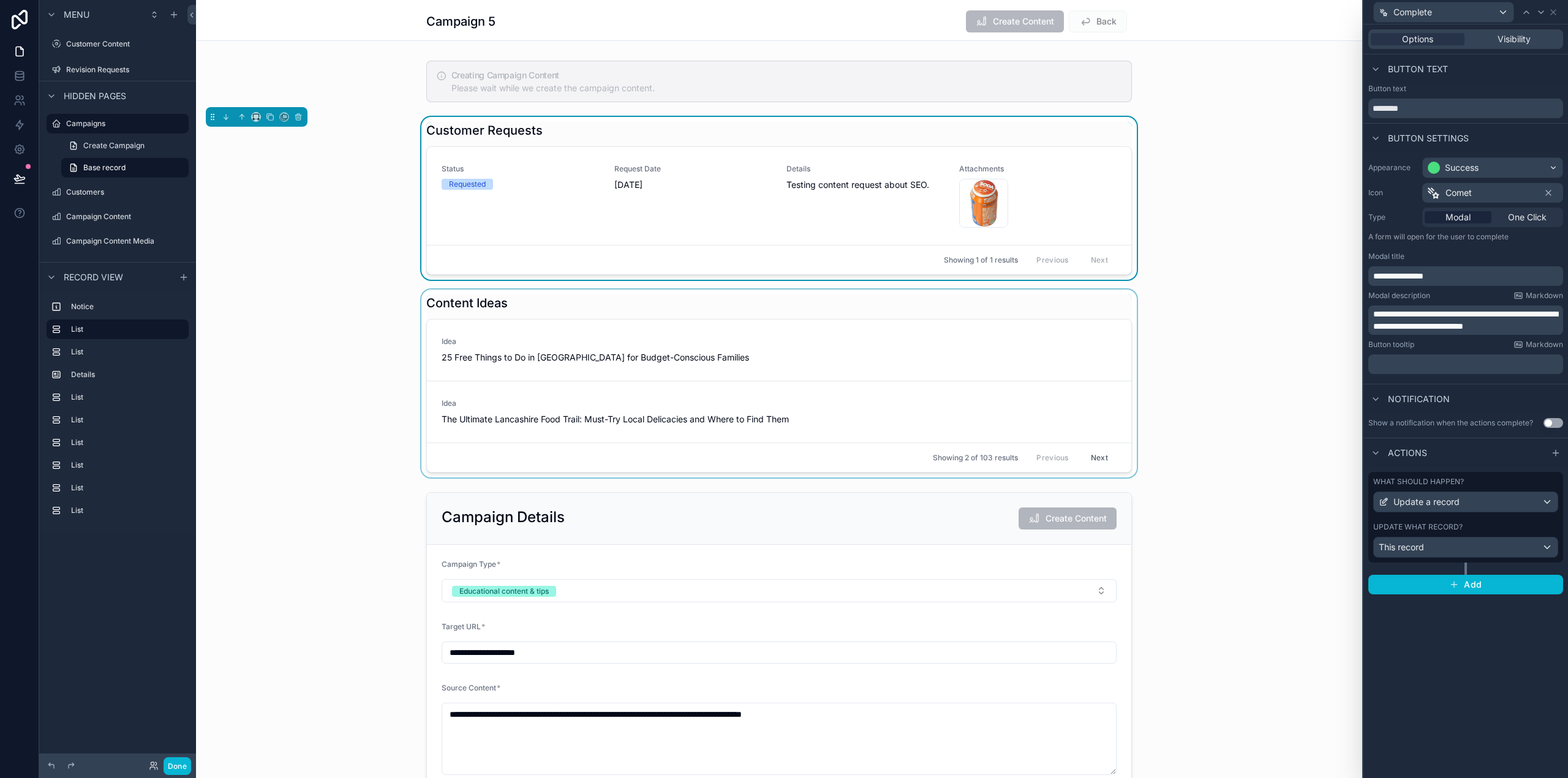
click at [1287, 413] on div "scrollable content" at bounding box center [779, 384] width 1166 height 188
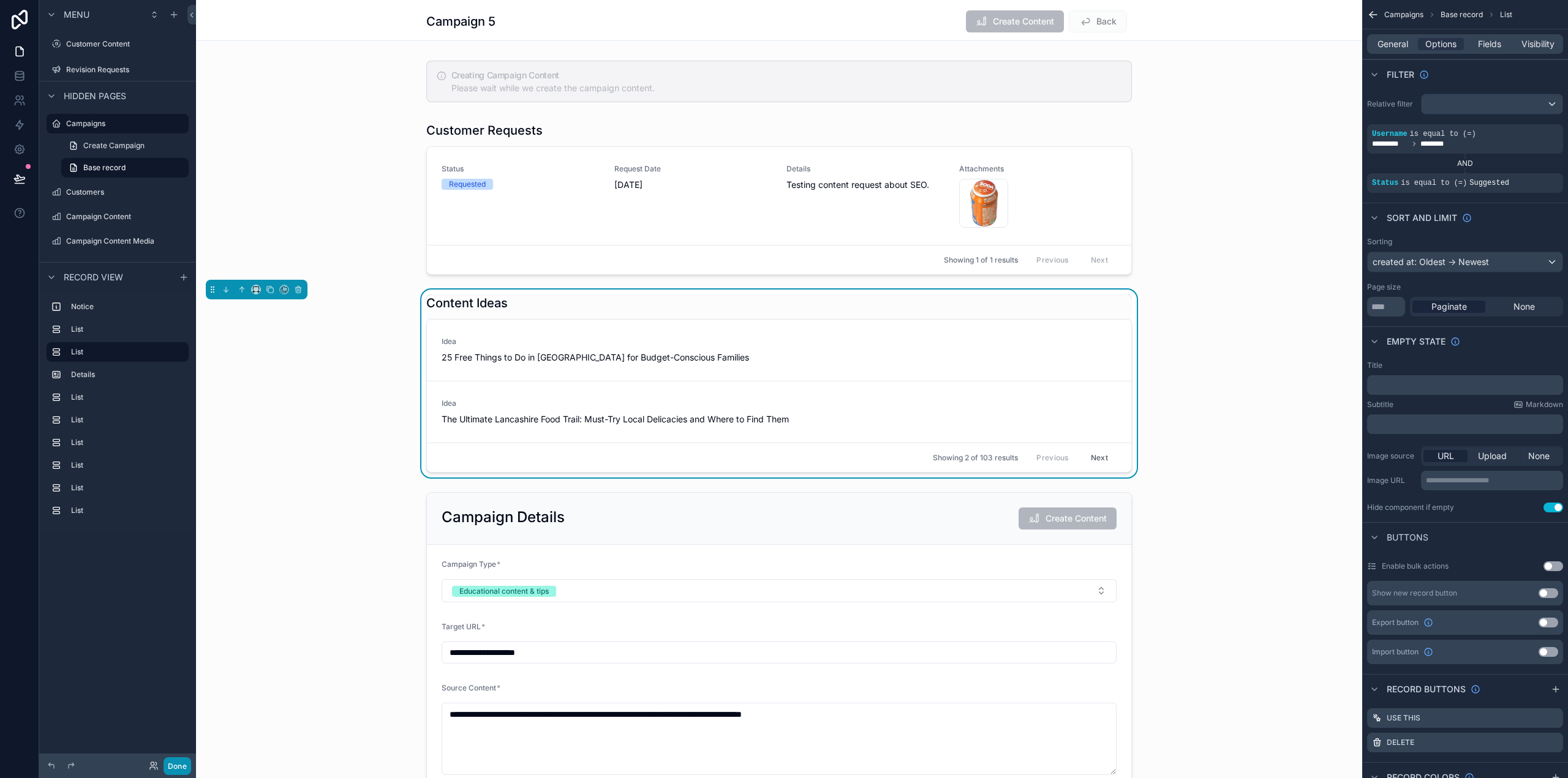
click at [177, 764] on button "Done" at bounding box center [177, 766] width 28 height 18
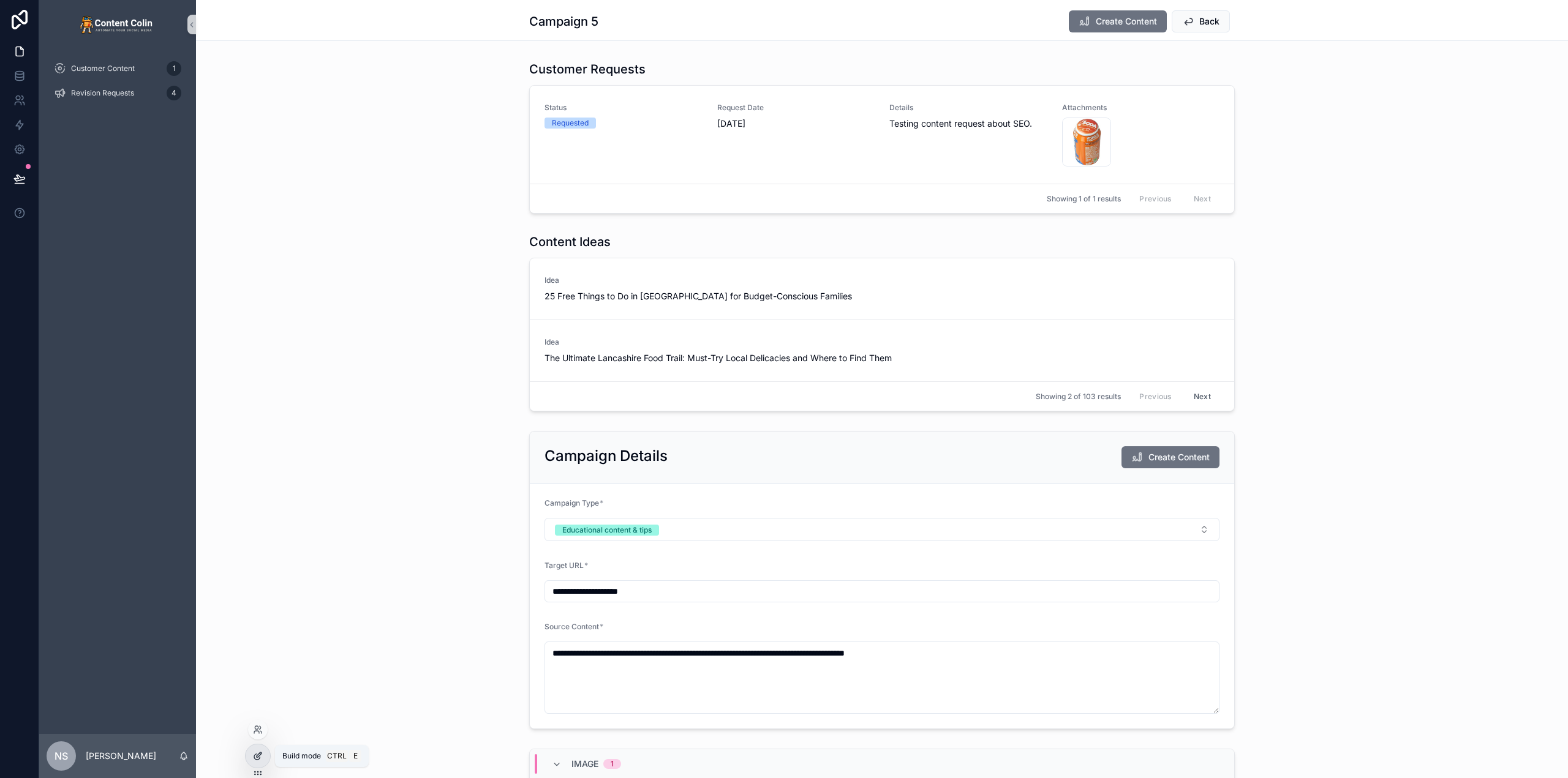
click at [262, 759] on icon at bounding box center [257, 757] width 10 height 10
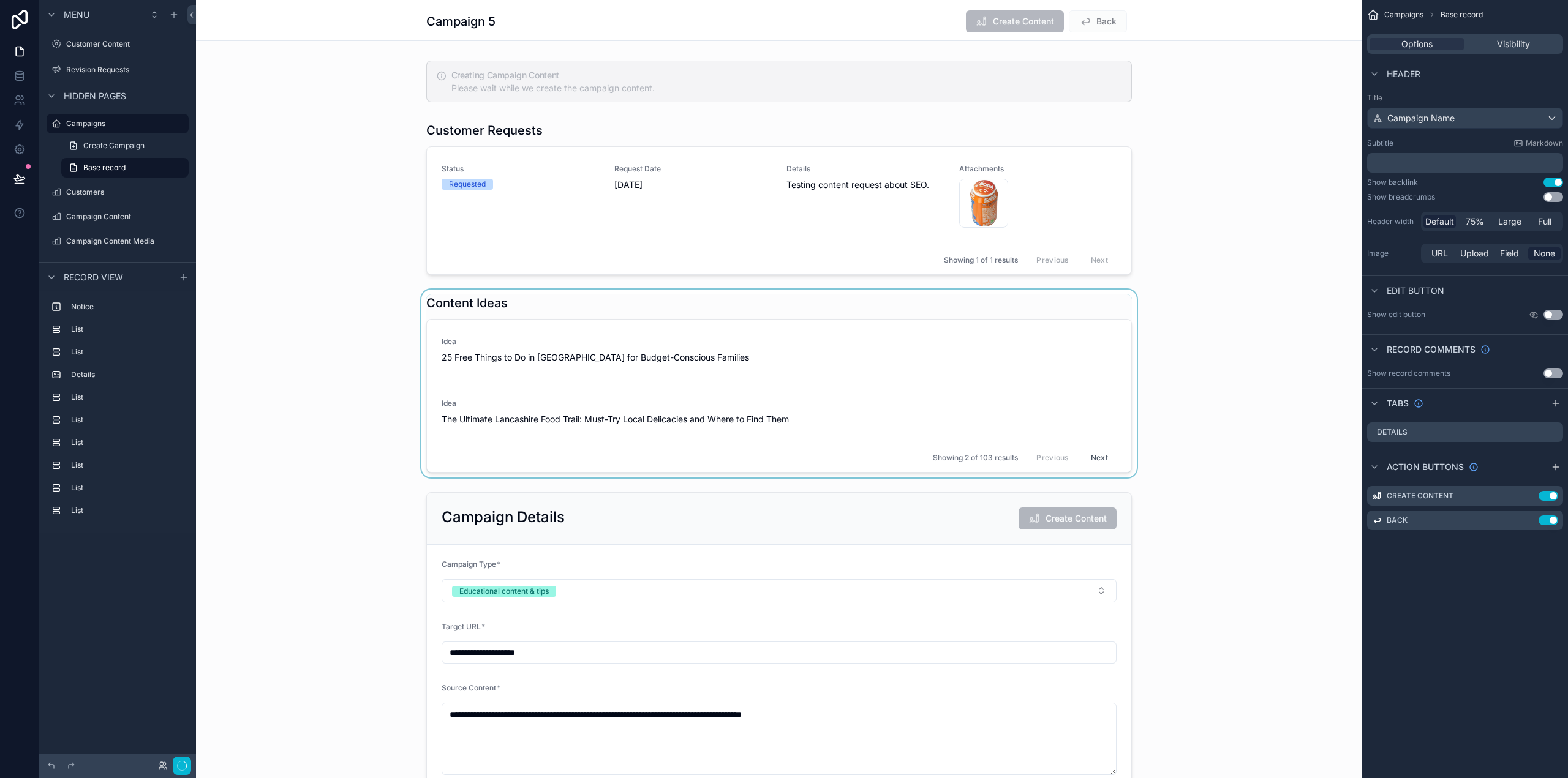
click at [1007, 349] on div "scrollable content" at bounding box center [779, 384] width 1166 height 188
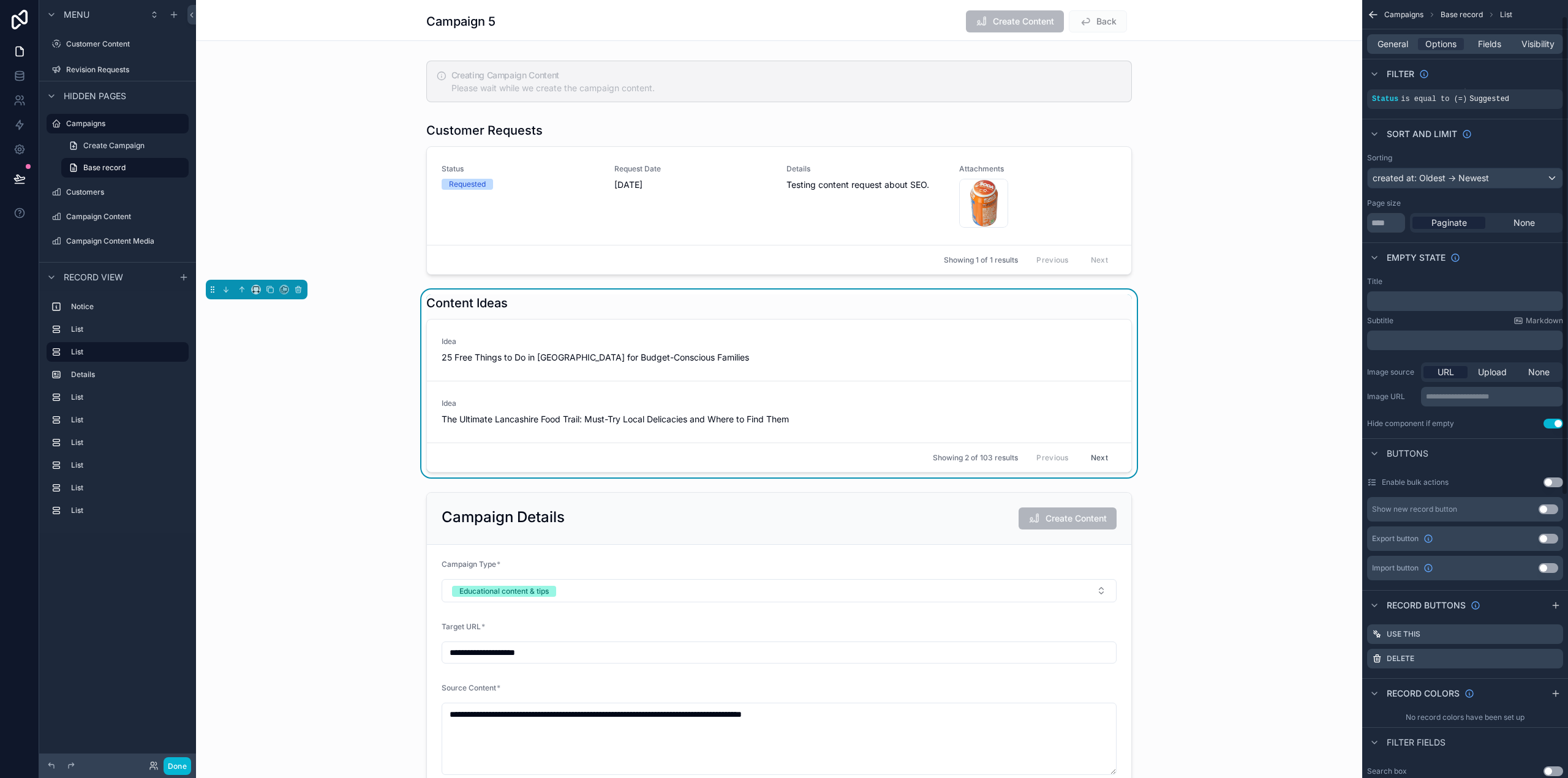
scroll to position [122, 0]
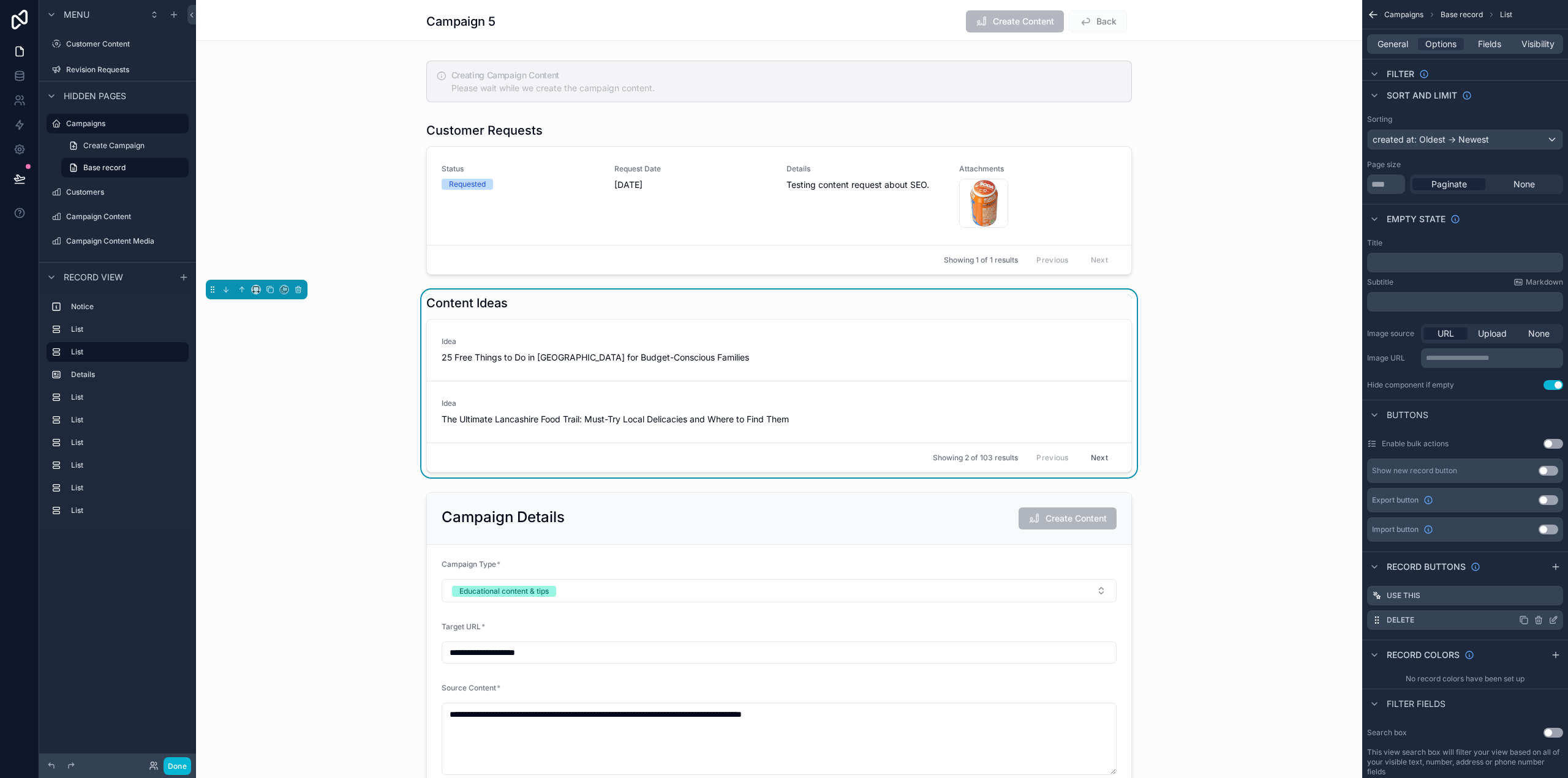
click at [1553, 620] on icon "scrollable content" at bounding box center [1553, 620] width 10 height 10
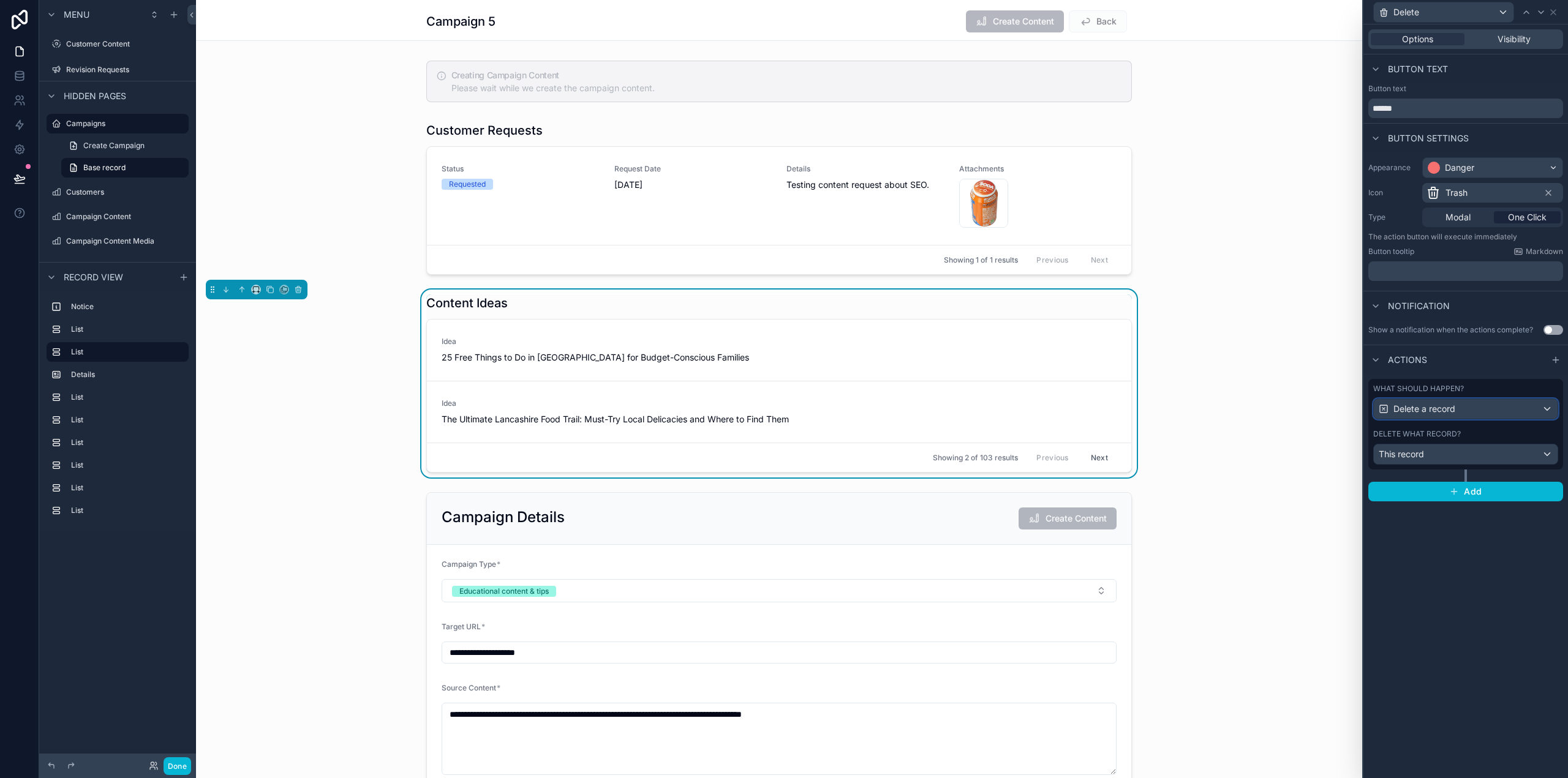
click at [1443, 415] on div "Delete a record" at bounding box center [1465, 409] width 184 height 20
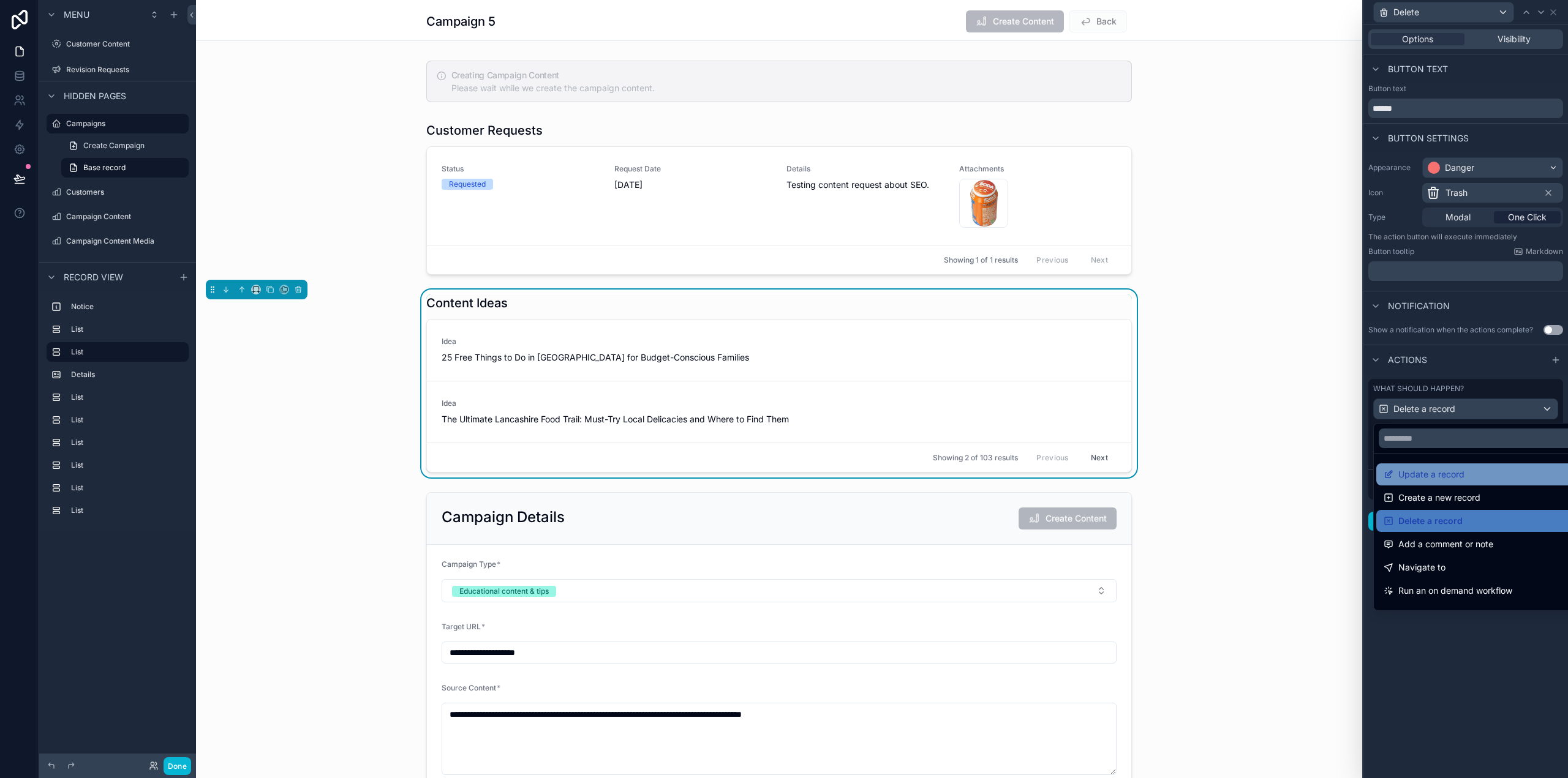
click at [1434, 472] on span "Update a record" at bounding box center [1431, 475] width 66 height 15
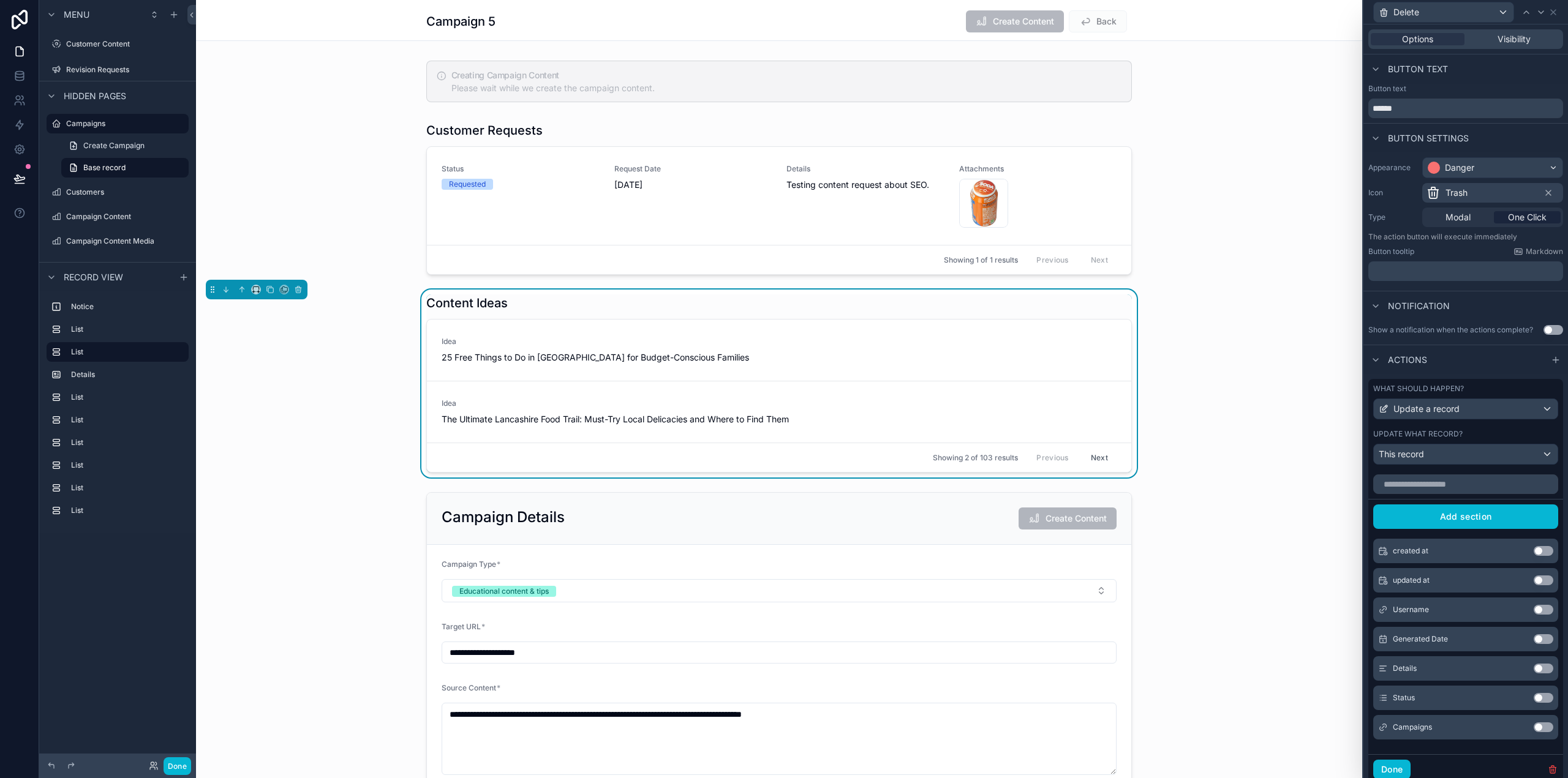
click at [1536, 698] on button "Use setting" at bounding box center [1543, 698] width 20 height 10
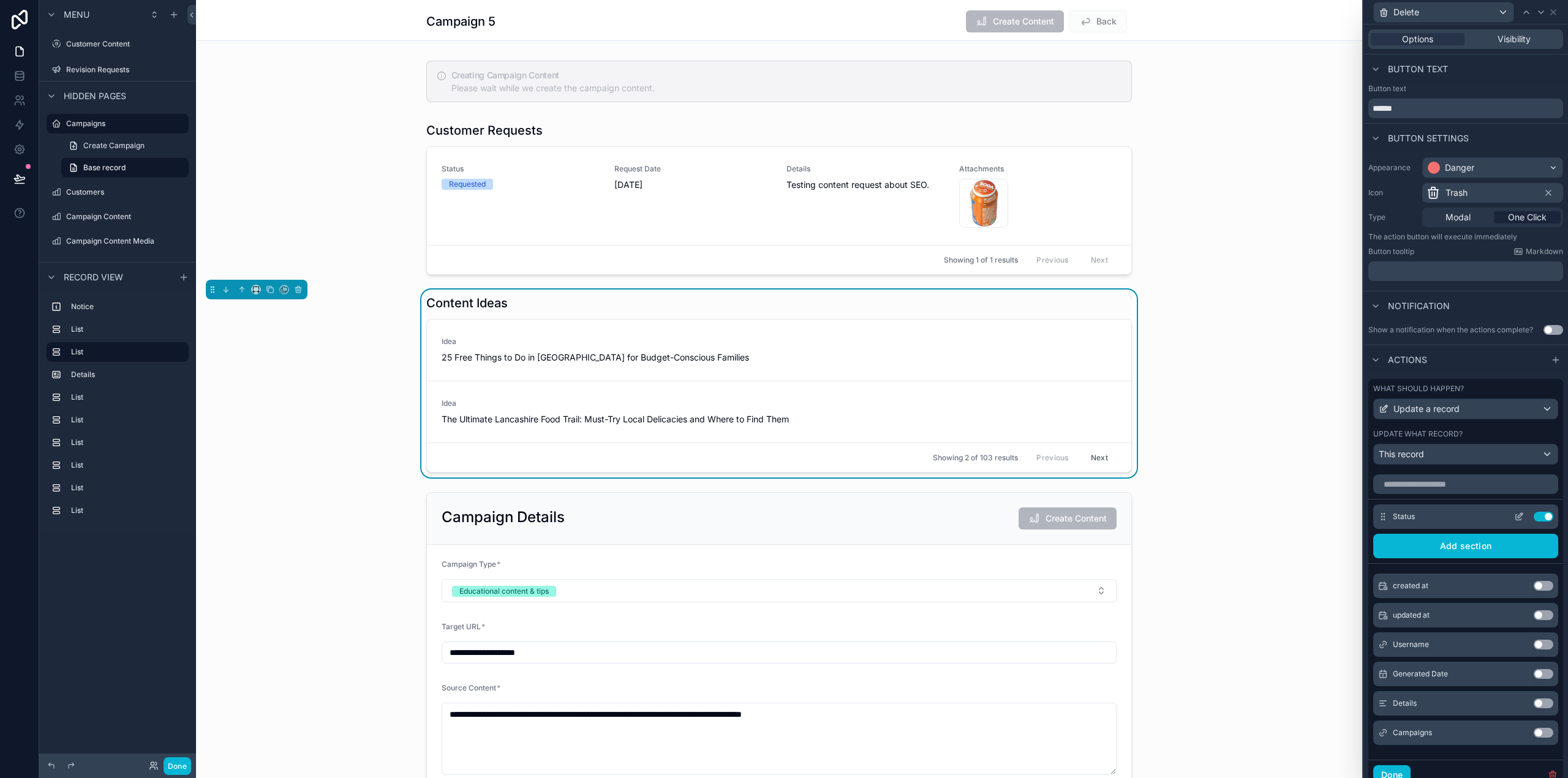
click at [1514, 516] on icon at bounding box center [1519, 517] width 10 height 10
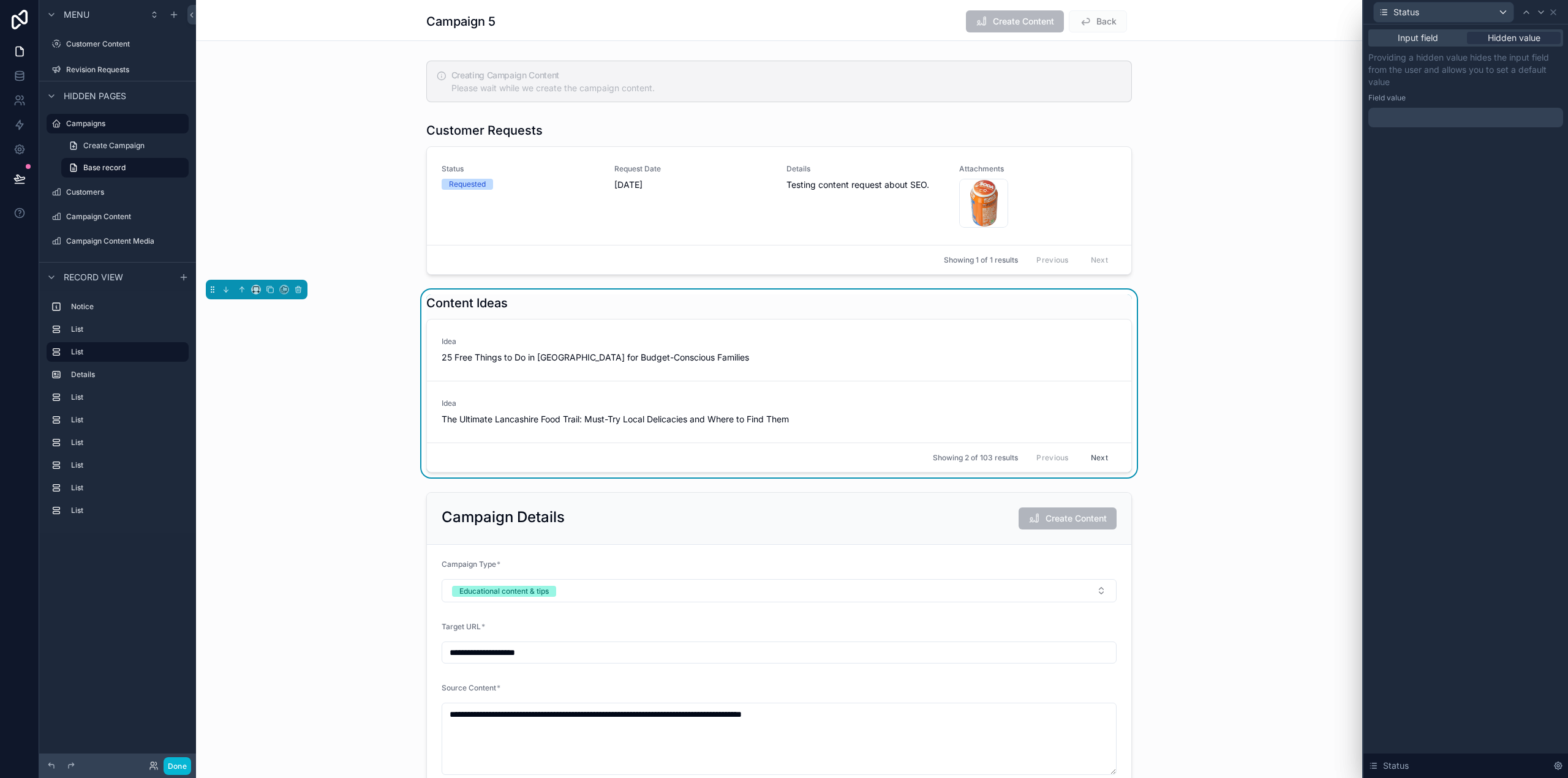
click at [1440, 118] on div at bounding box center [1465, 118] width 195 height 20
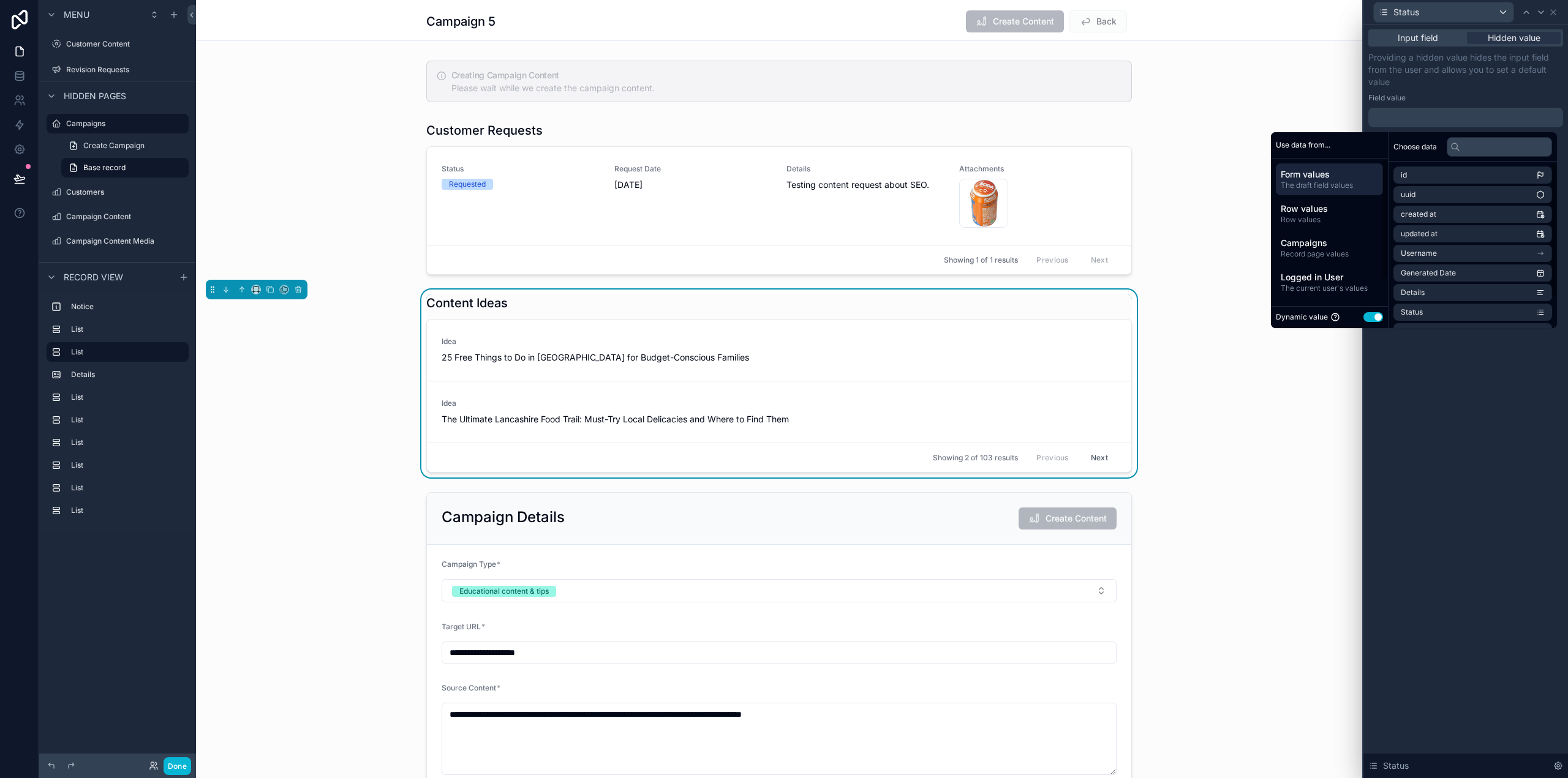
click at [1367, 316] on button "Use setting" at bounding box center [1372, 317] width 20 height 10
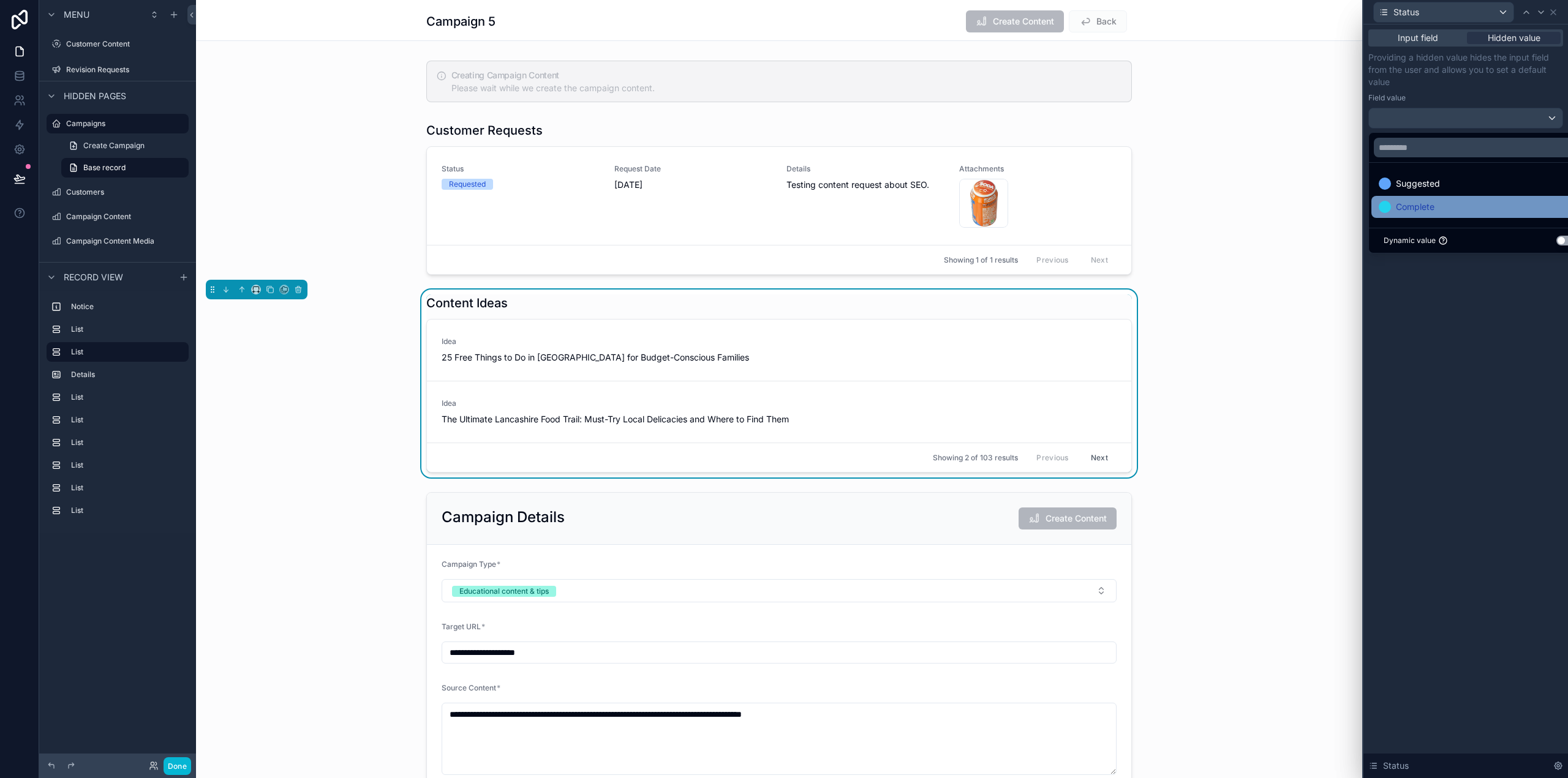
click at [1430, 210] on span "Complete" at bounding box center [1414, 207] width 38 height 15
click at [1515, 435] on div "Input field Hidden value Providing a hidden value hides the input field from th…" at bounding box center [1464, 401] width 204 height 754
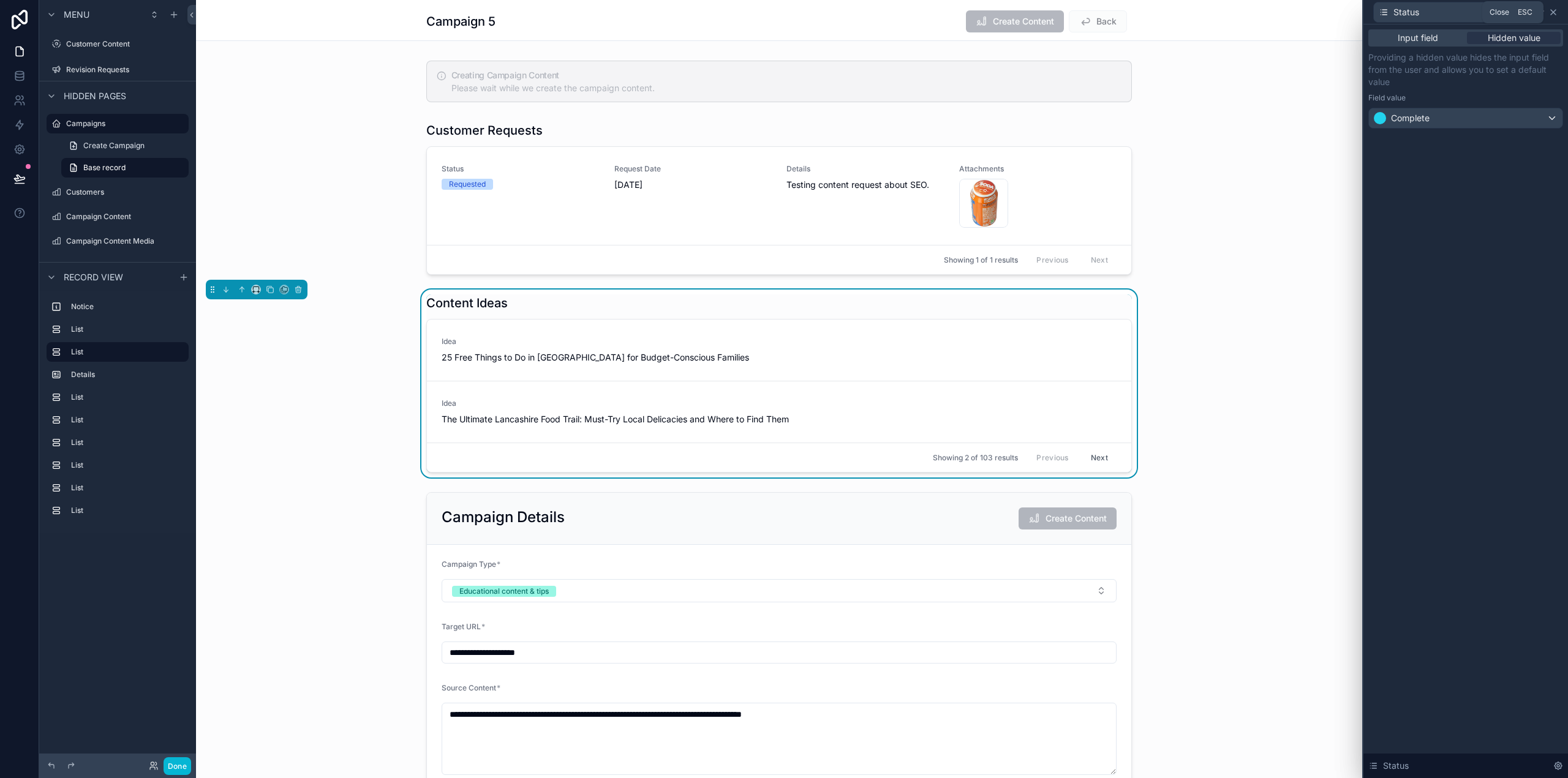
click at [1555, 11] on icon at bounding box center [1553, 12] width 10 height 10
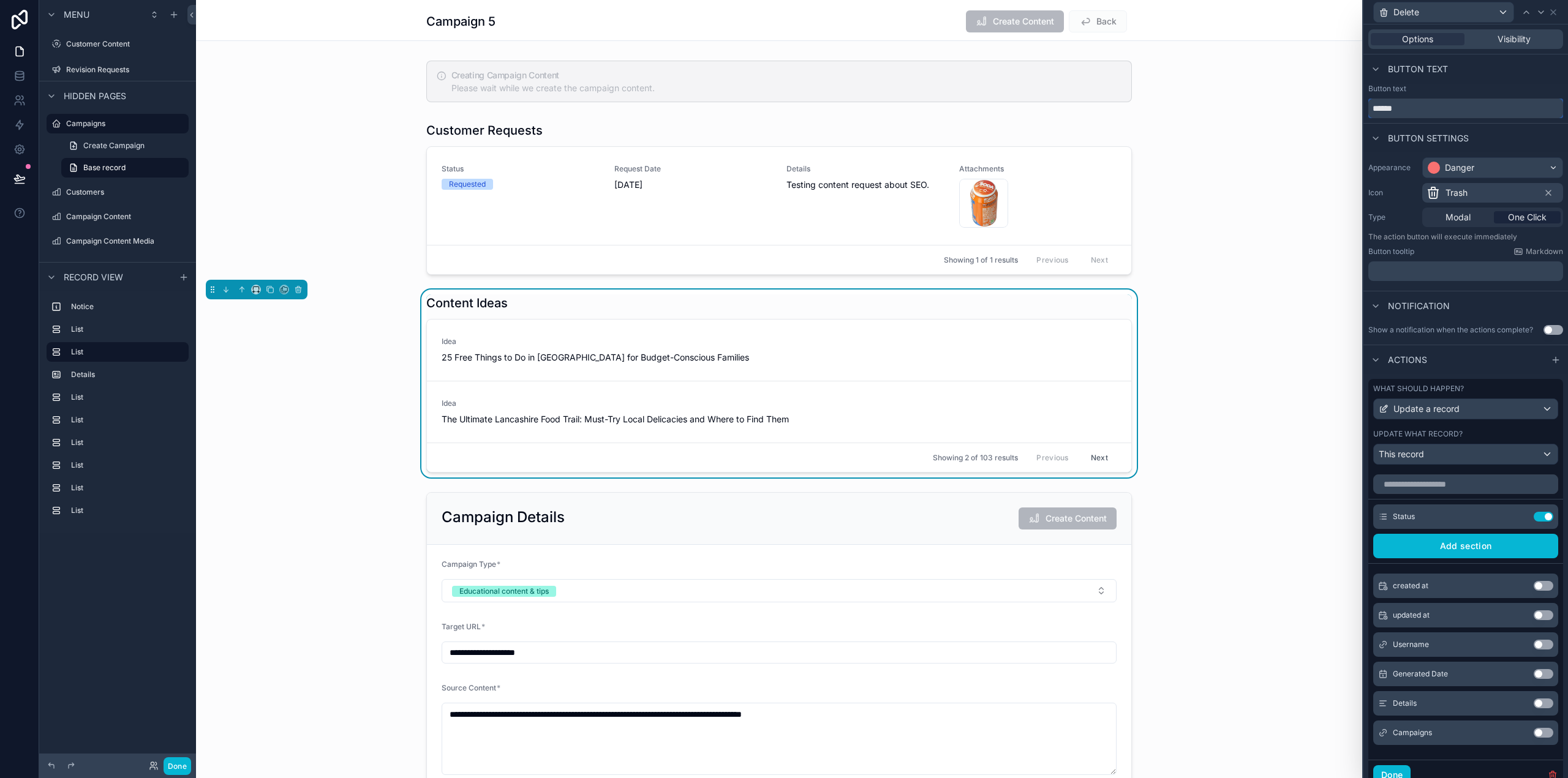
drag, startPoint x: 1413, startPoint y: 114, endPoint x: 1368, endPoint y: 113, distance: 45.0
click at [1368, 113] on input "******" at bounding box center [1465, 108] width 195 height 20
type input "****"
click at [1471, 188] on div "Trash" at bounding box center [1492, 192] width 141 height 20
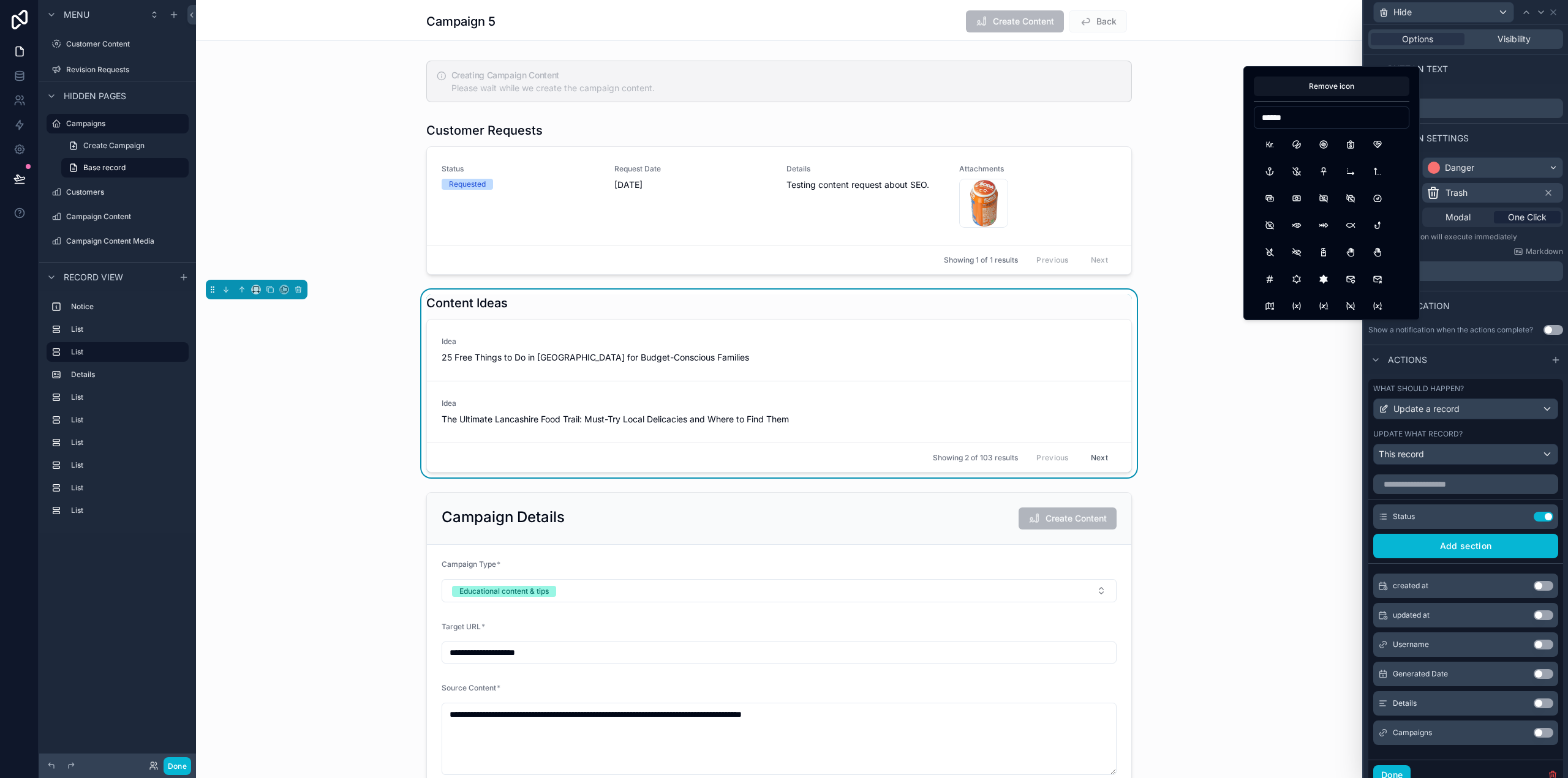
drag, startPoint x: 1299, startPoint y: 115, endPoint x: 1256, endPoint y: 118, distance: 43.1
click at [1256, 118] on input "******" at bounding box center [1331, 118] width 154 height 17
type input "*"
drag, startPoint x: 1297, startPoint y: 118, endPoint x: 1276, endPoint y: 120, distance: 21.1
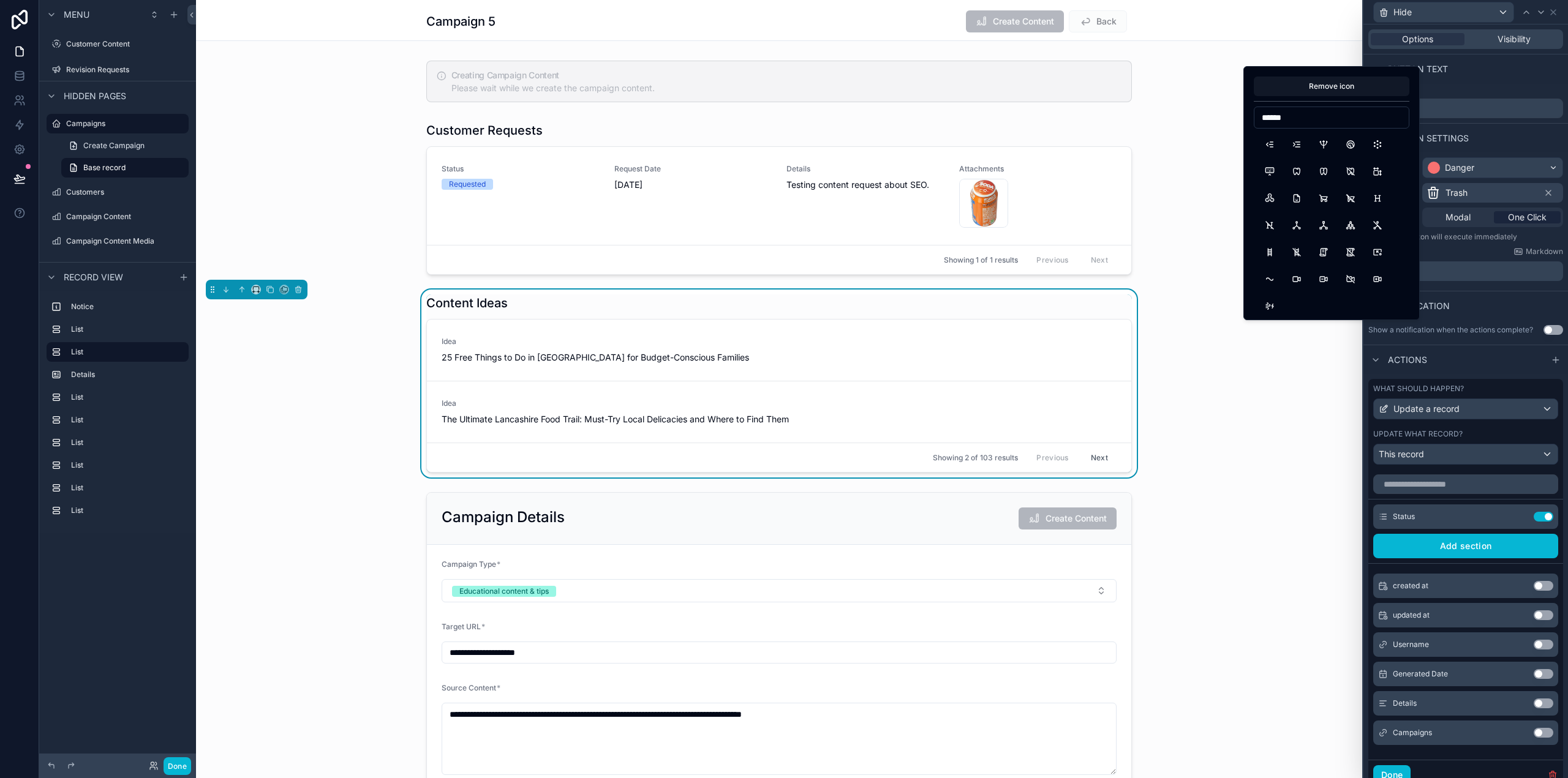
click at [1276, 120] on input "******" at bounding box center [1331, 118] width 154 height 17
click at [1288, 116] on input "****" at bounding box center [1331, 118] width 154 height 17
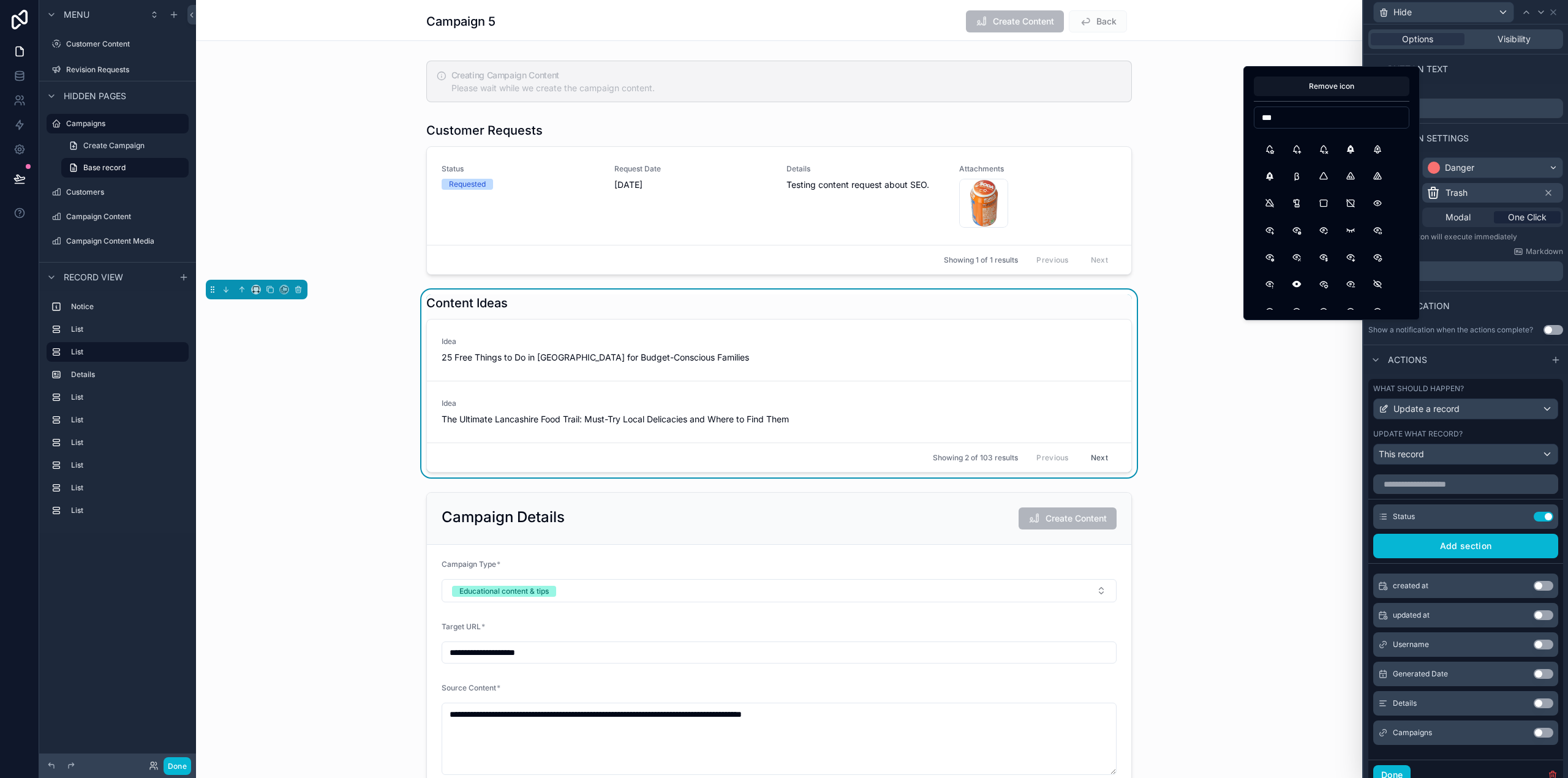
drag, startPoint x: 1294, startPoint y: 120, endPoint x: 1263, endPoint y: 117, distance: 31.1
click at [1261, 118] on input "***" at bounding box center [1331, 118] width 154 height 17
drag, startPoint x: 1309, startPoint y: 118, endPoint x: 1251, endPoint y: 112, distance: 58.3
click at [1251, 112] on div "Remove icon ********" at bounding box center [1331, 193] width 176 height 254
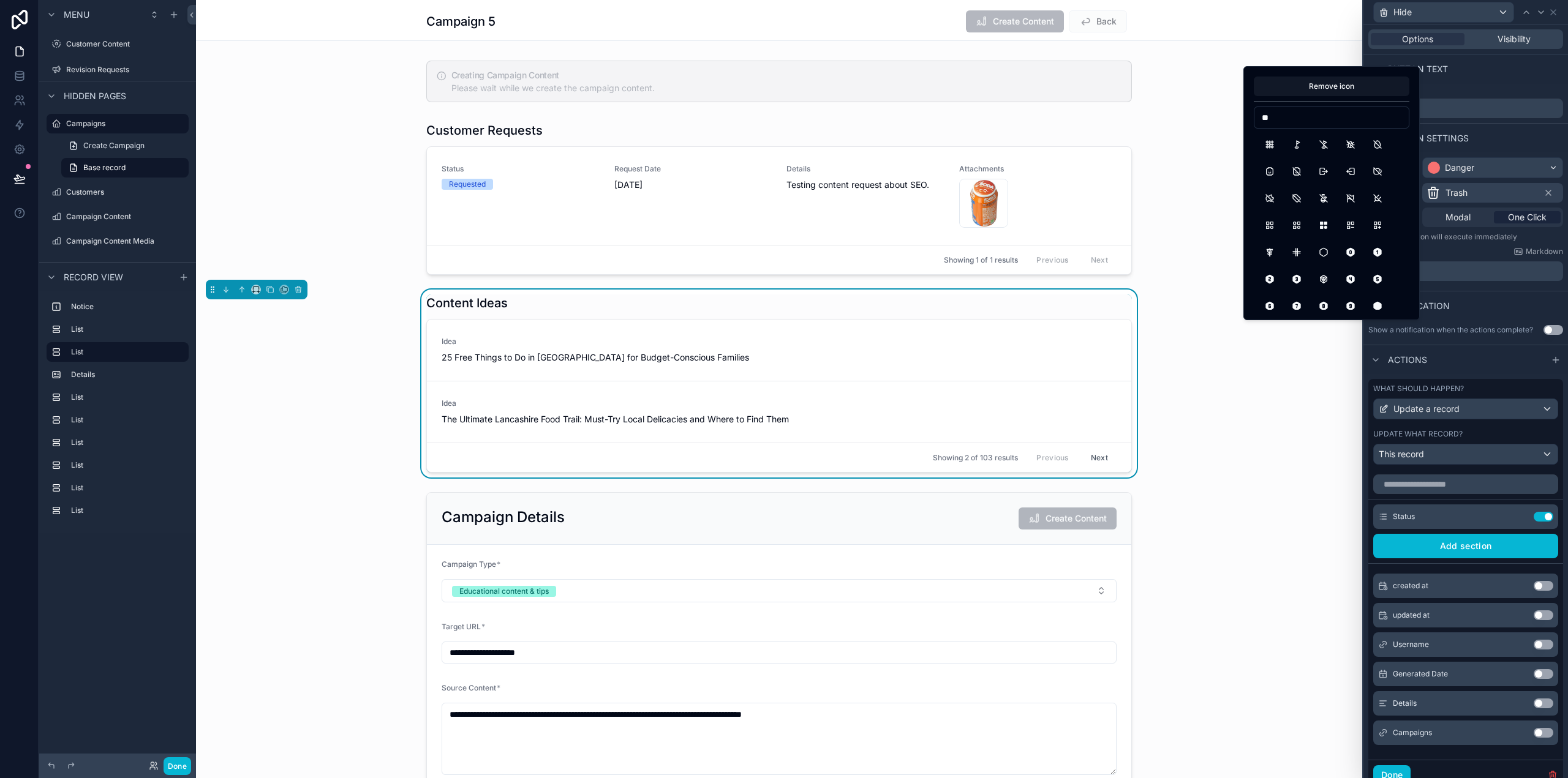
type input "*"
drag, startPoint x: 1242, startPoint y: 117, endPoint x: 1235, endPoint y: 117, distance: 7.0
click at [1236, 117] on div "Hide Options Visibility Button text Button text **** Button settings Appearance…" at bounding box center [784, 389] width 1568 height 778
type input "*"
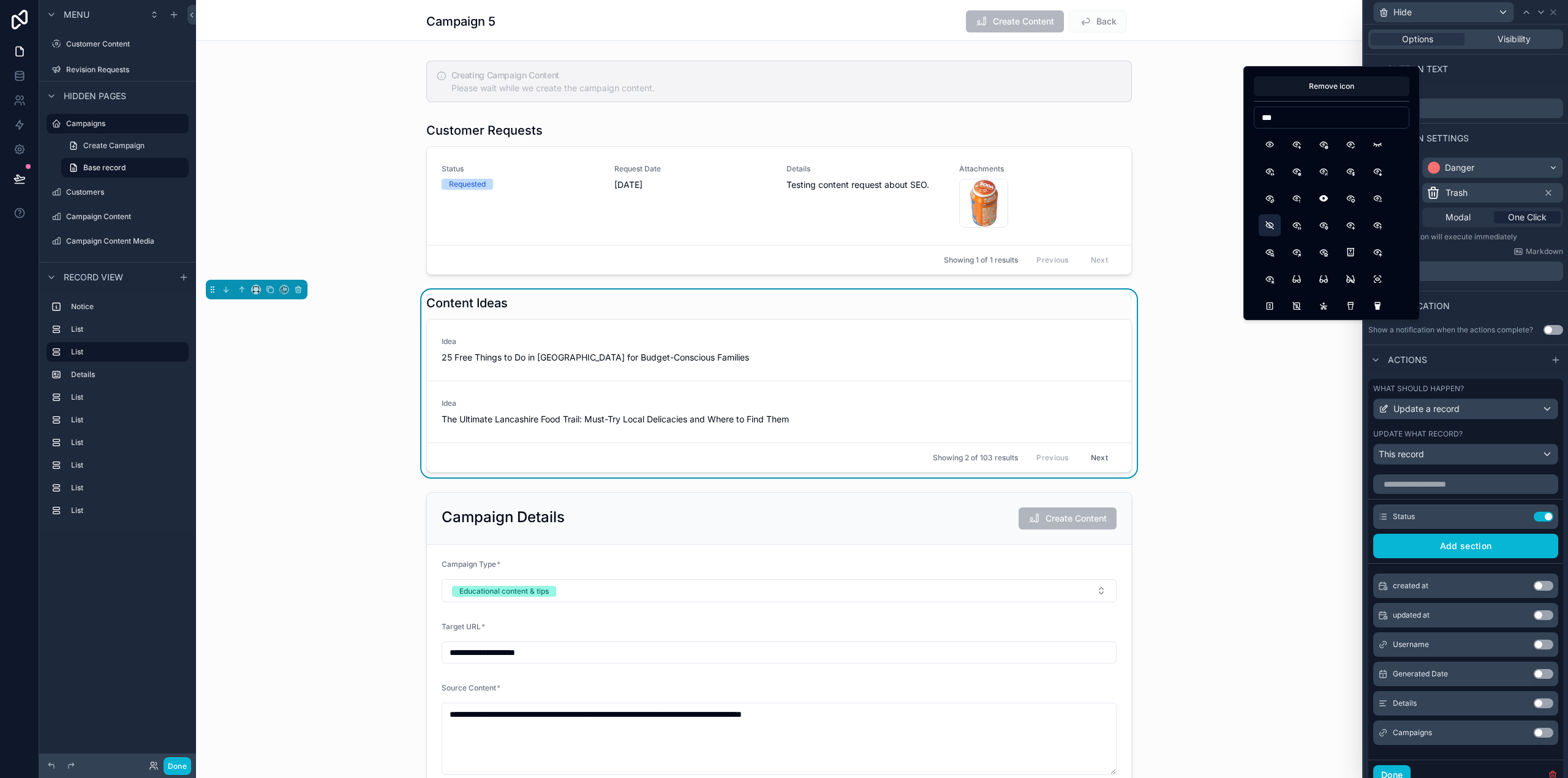
type input "***"
click at [1274, 228] on button "EyeOff" at bounding box center [1270, 226] width 22 height 22
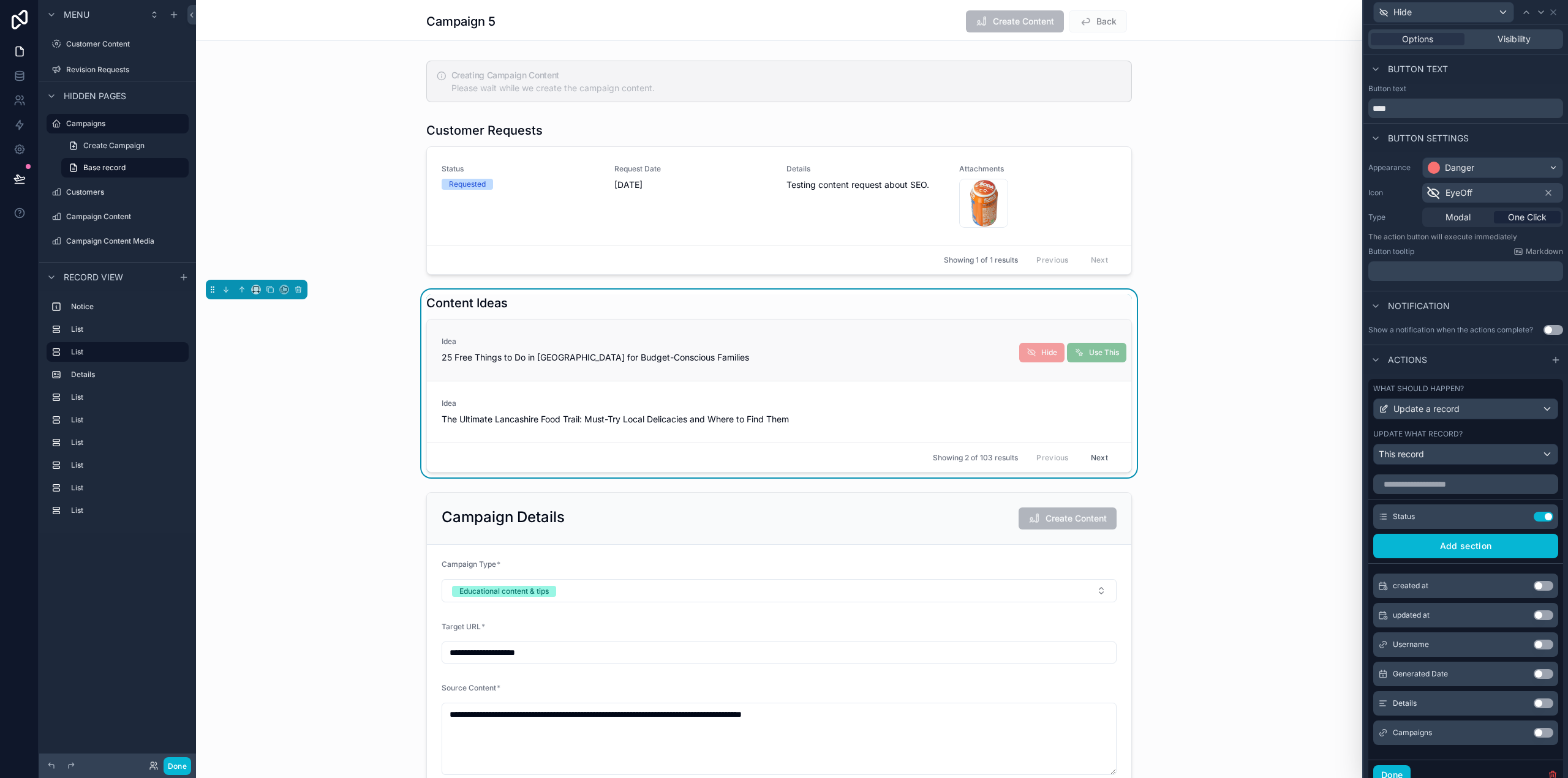
click at [1071, 320] on div "Idea 25 Free Things to Do in [GEOGRAPHIC_DATA] for Budget-Conscious Families Us…" at bounding box center [779, 351] width 704 height 62
click at [1506, 162] on div "Danger" at bounding box center [1492, 167] width 140 height 20
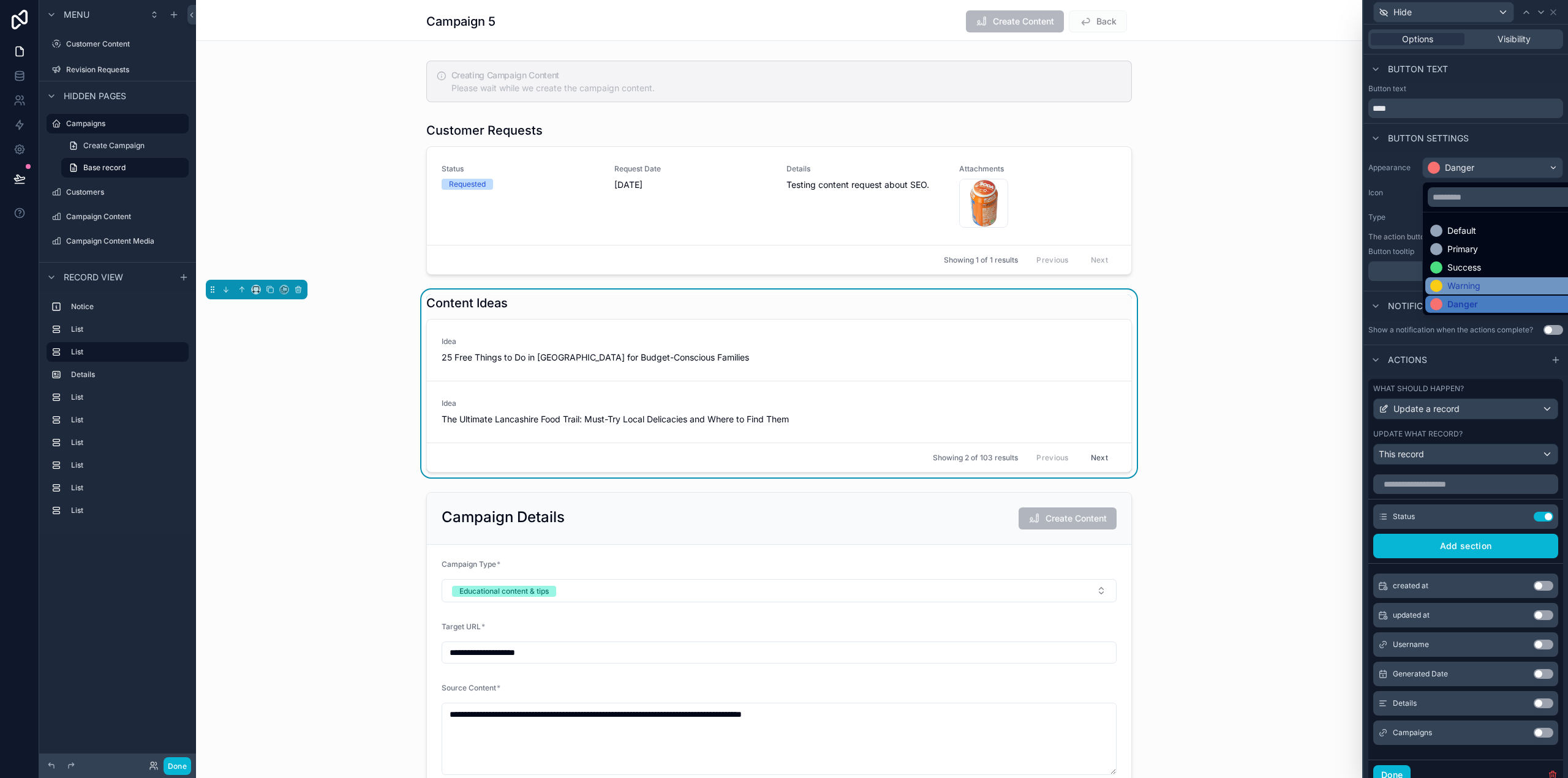
click at [1485, 285] on div "Warning" at bounding box center [1502, 285] width 144 height 12
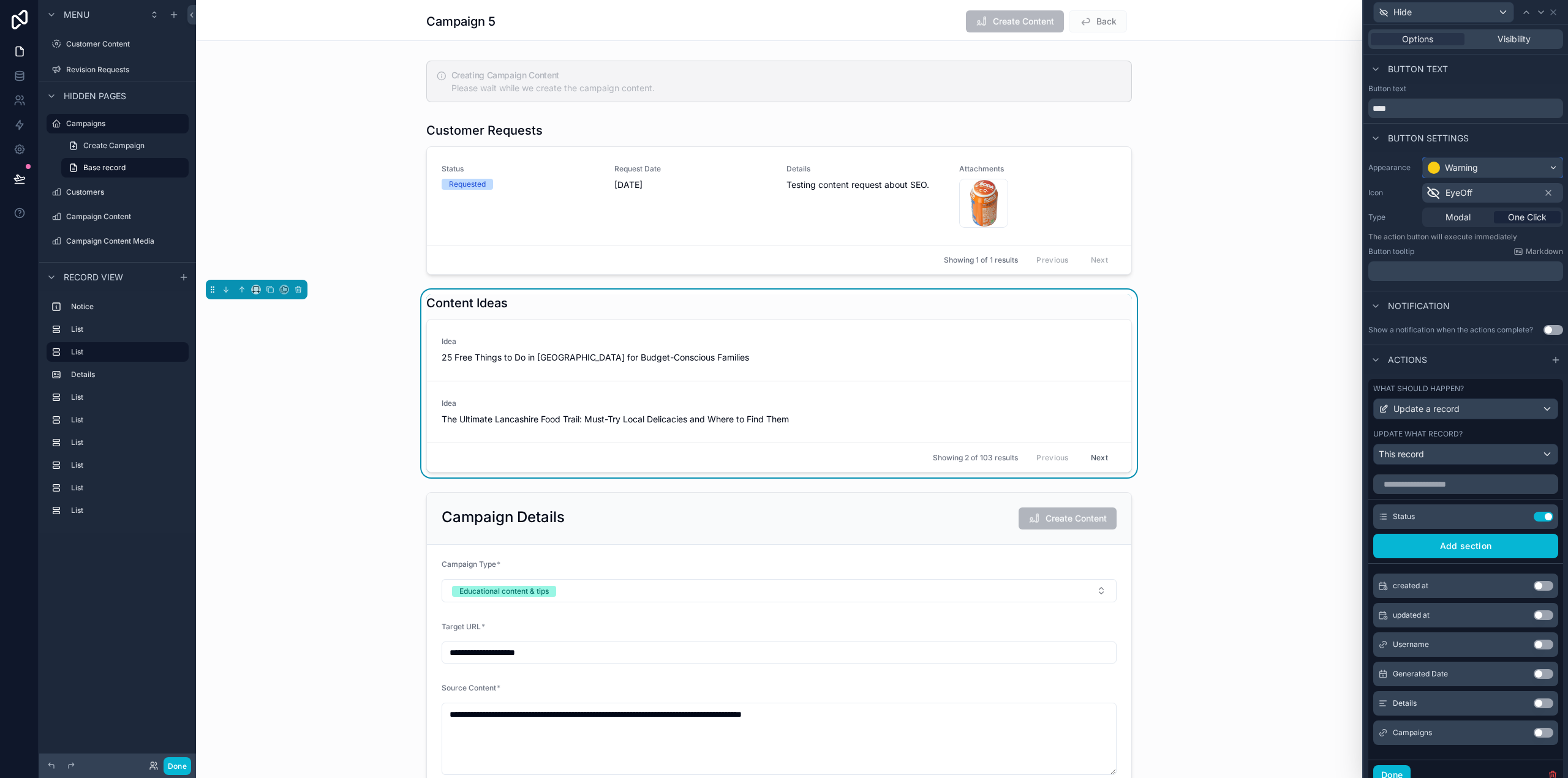
click at [1456, 171] on div "Warning" at bounding box center [1461, 167] width 33 height 12
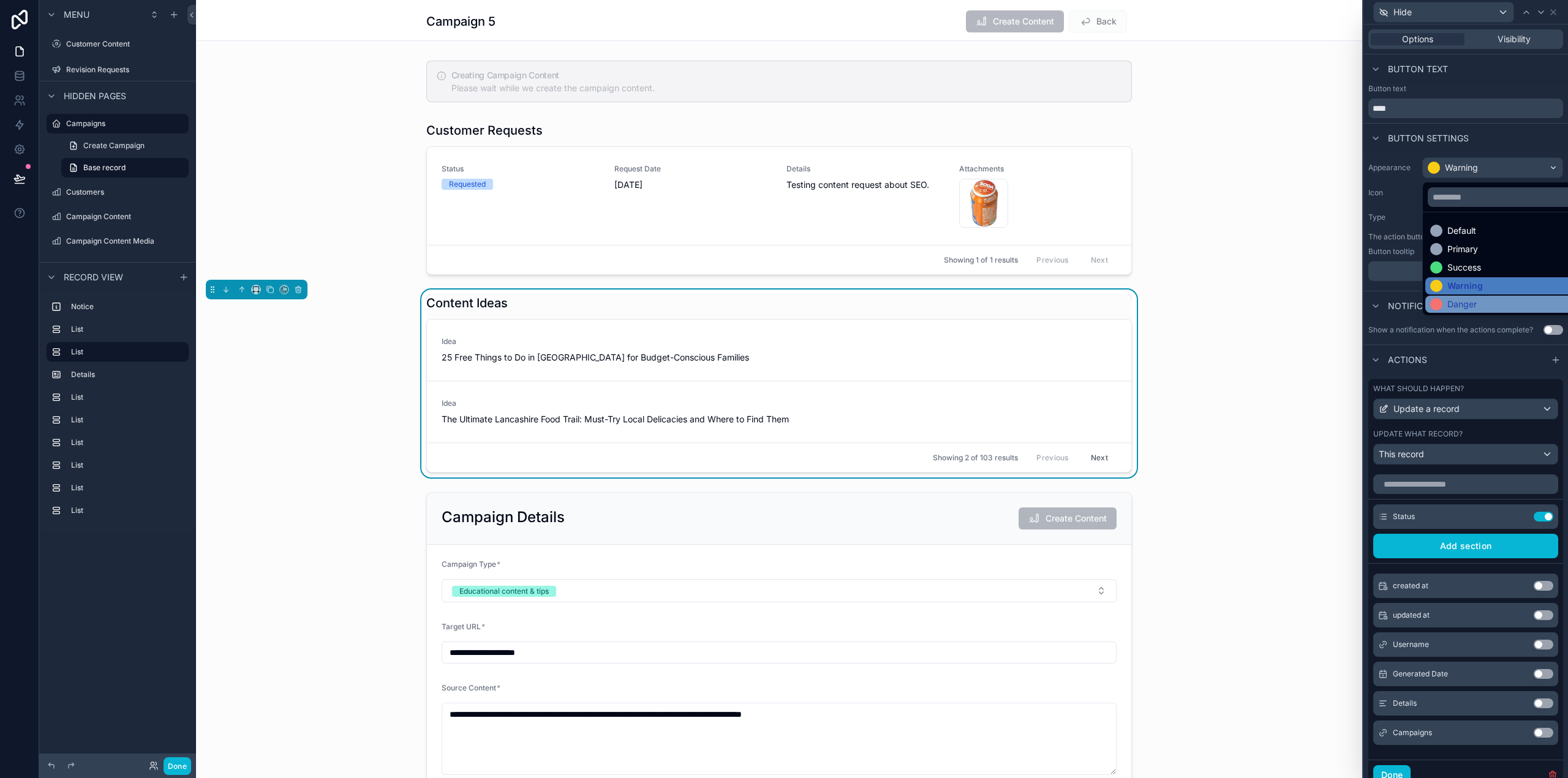
click at [1469, 299] on div "Danger" at bounding box center [1462, 304] width 30 height 12
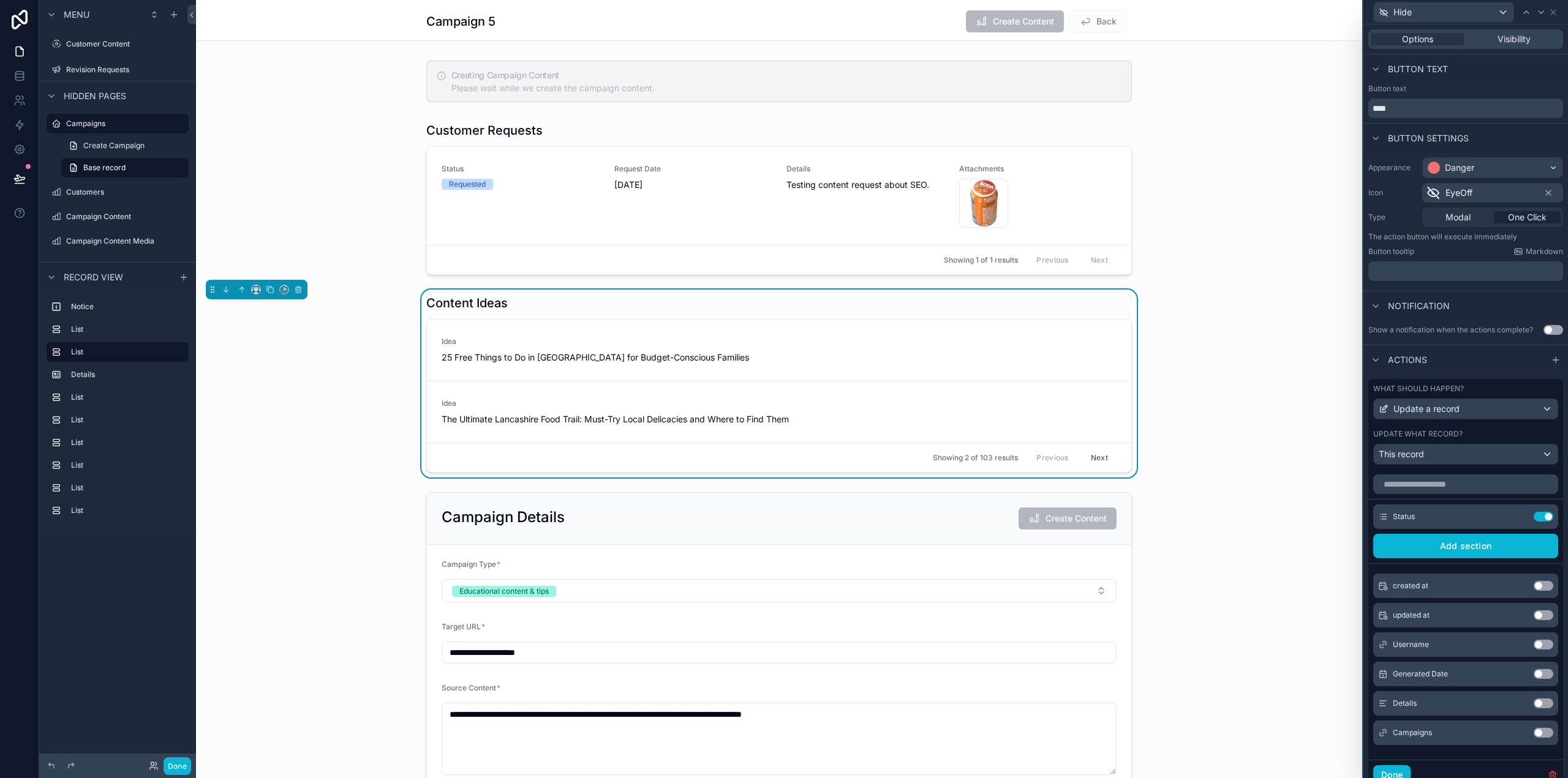
click at [1223, 118] on div "scrollable content" at bounding box center [779, 198] width 1166 height 163
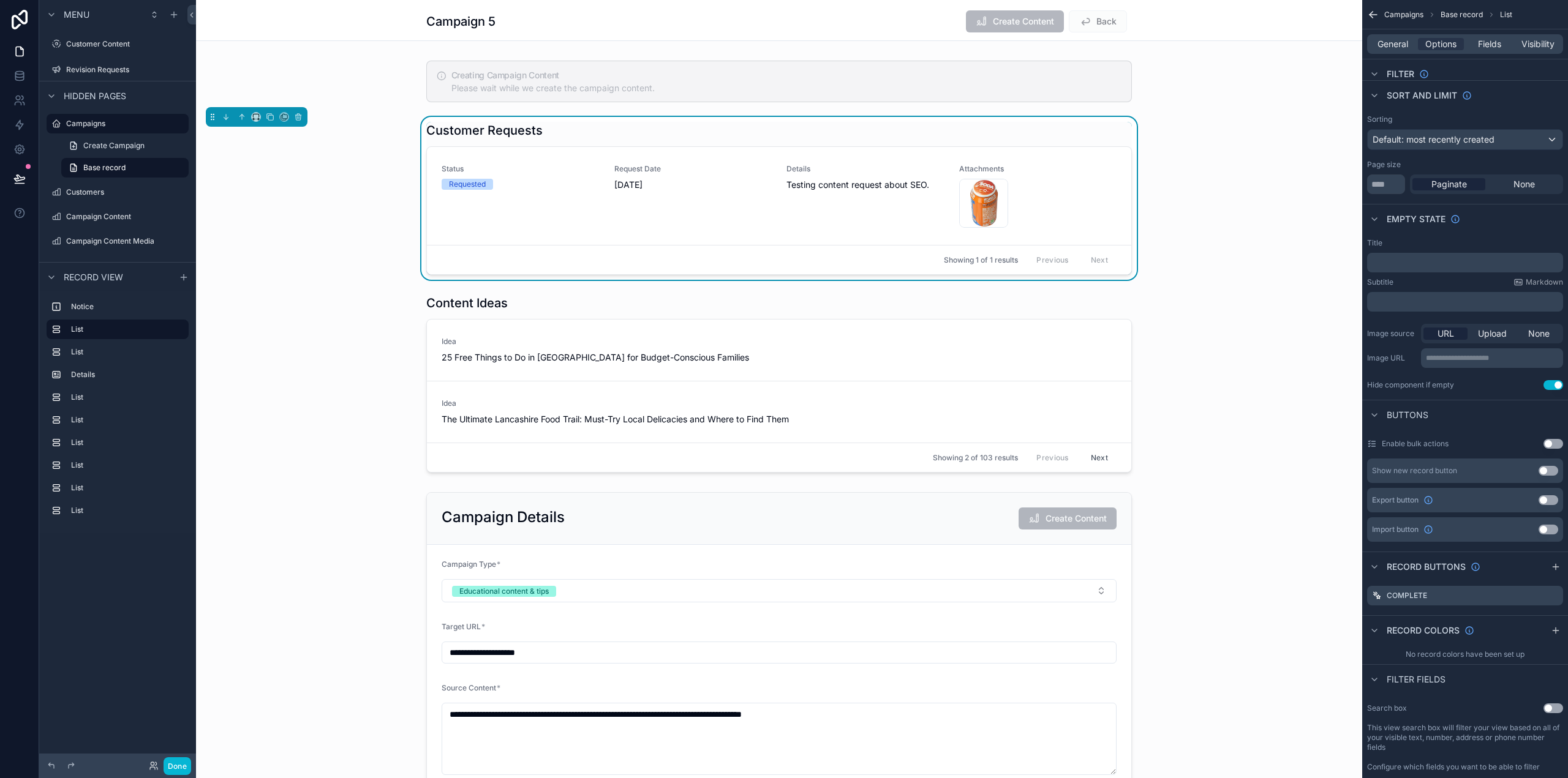
click at [1185, 32] on div "Campaign 5 Create Content Back" at bounding box center [779, 21] width 1166 height 41
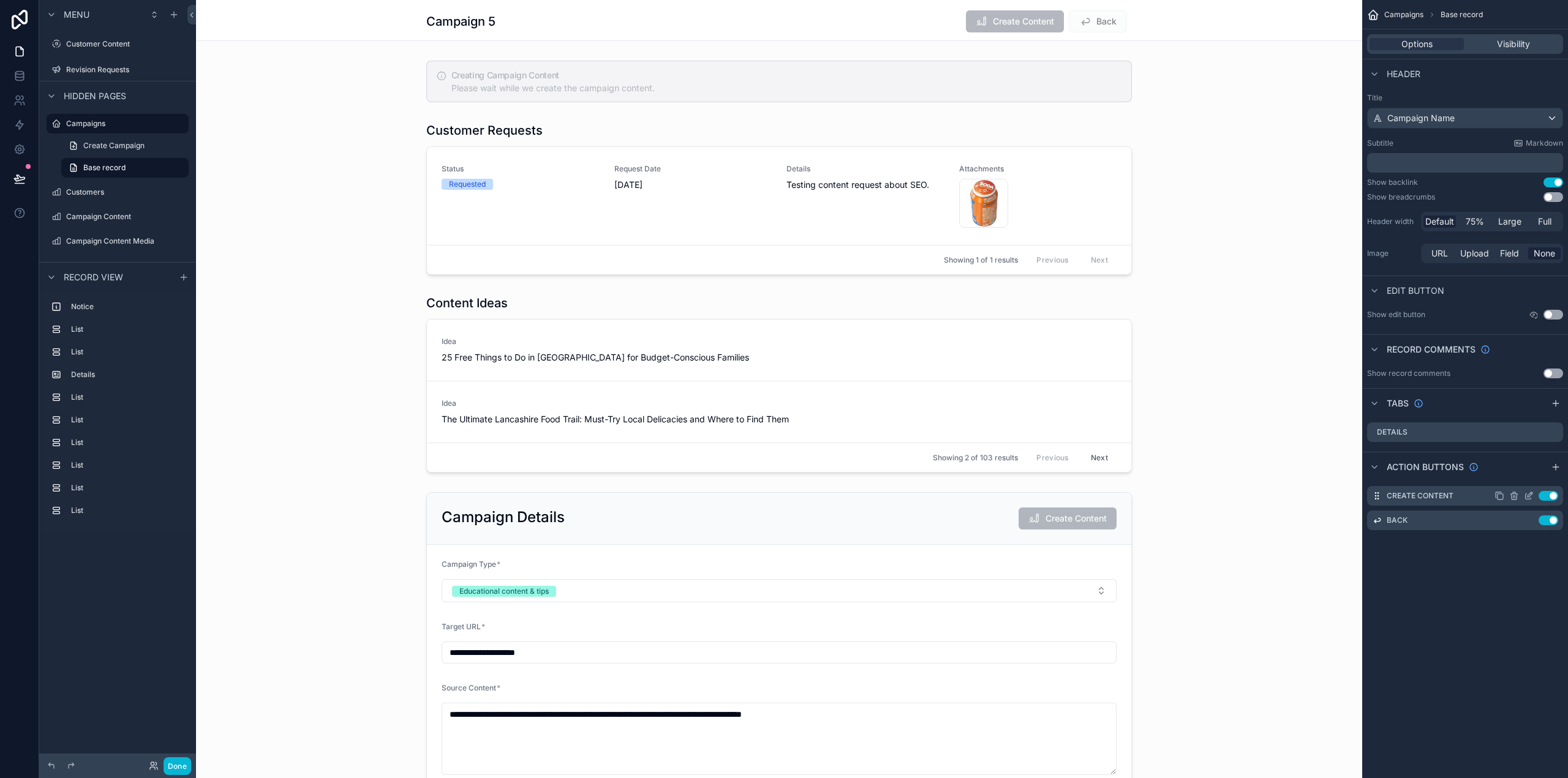
click at [1548, 495] on button "Use setting" at bounding box center [1547, 496] width 20 height 10
click at [188, 762] on button "Done" at bounding box center [177, 766] width 28 height 18
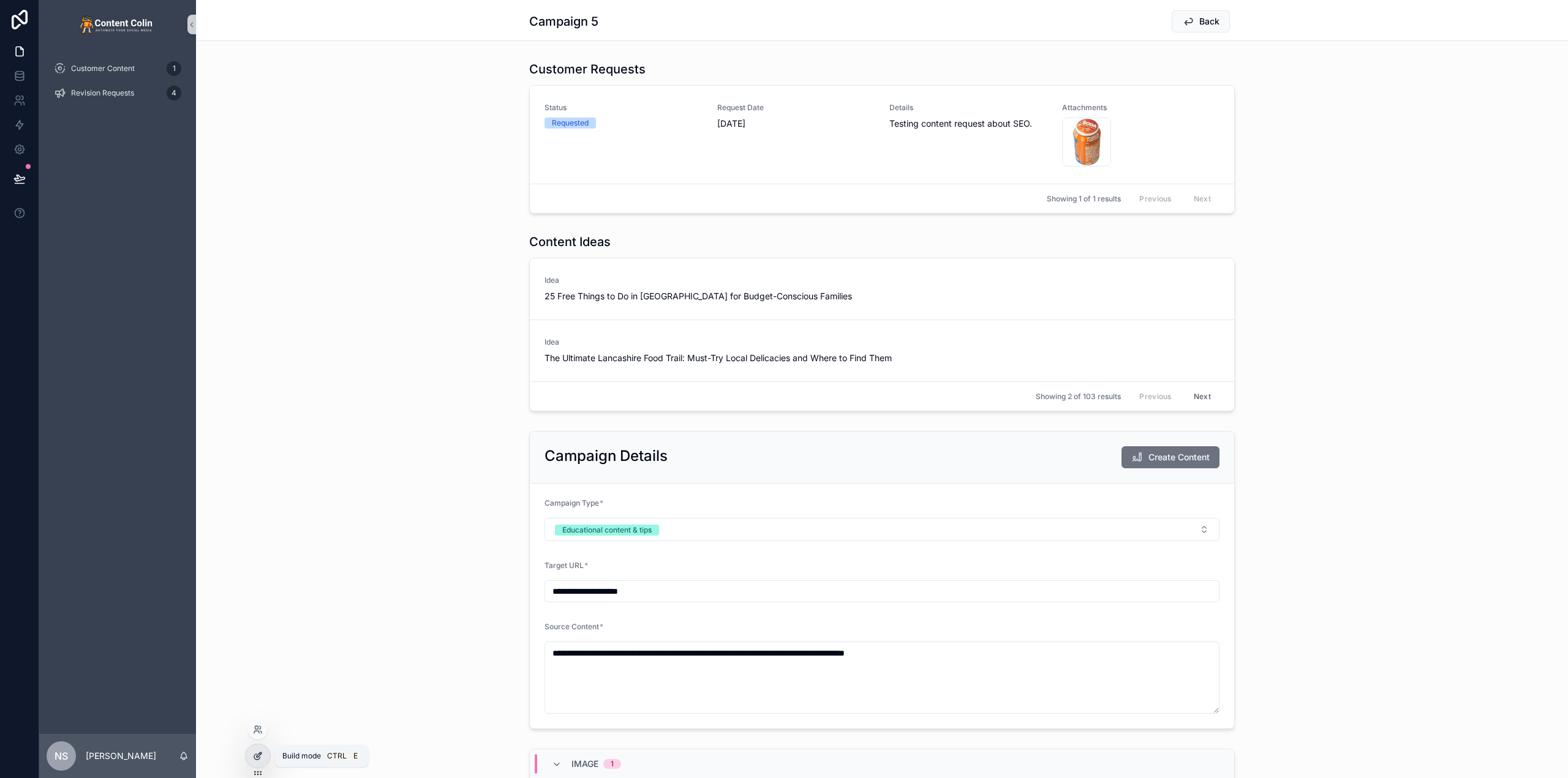
click at [257, 756] on icon at bounding box center [257, 757] width 10 height 10
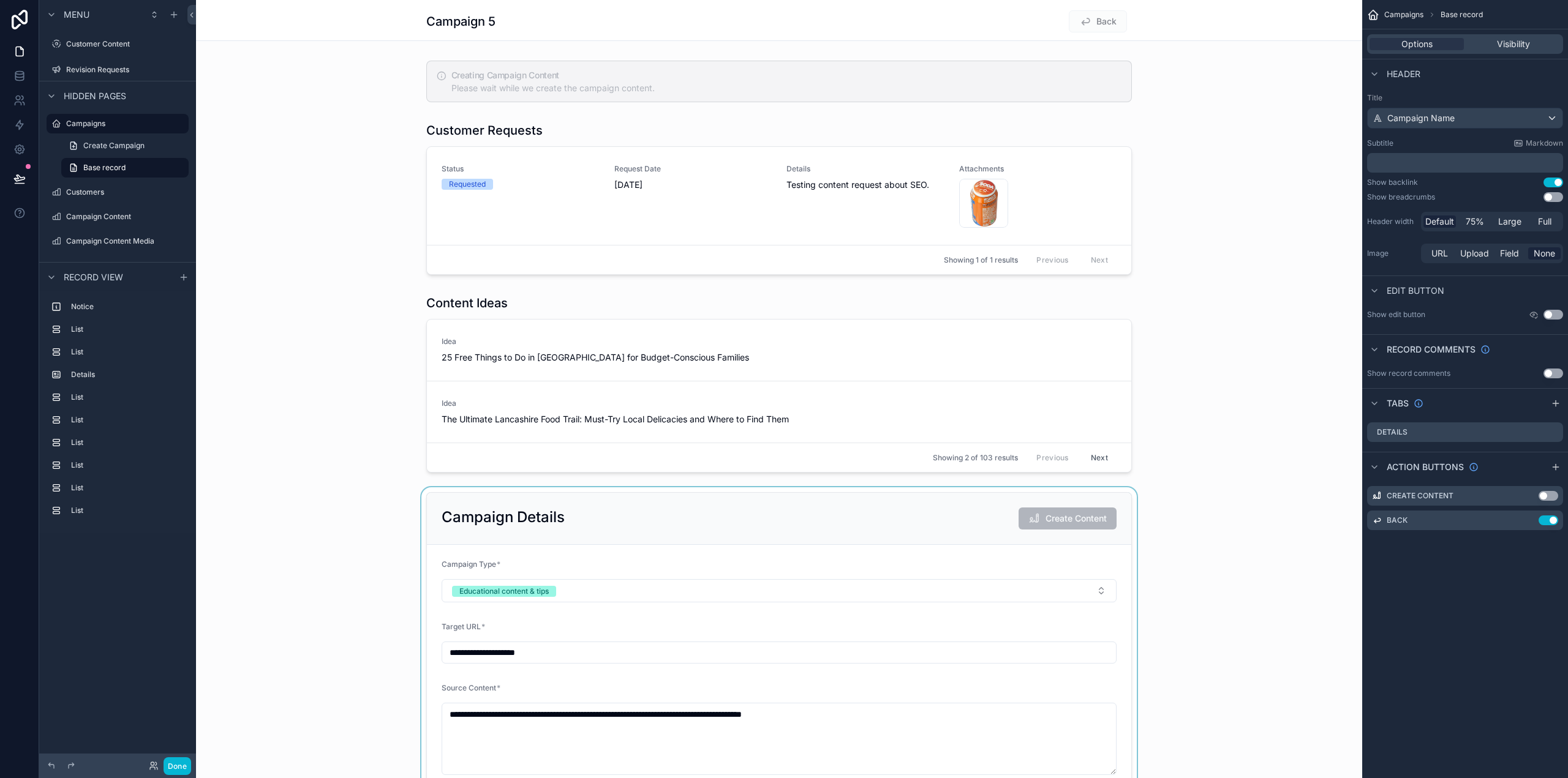
click at [960, 507] on div "scrollable content" at bounding box center [779, 642] width 1166 height 308
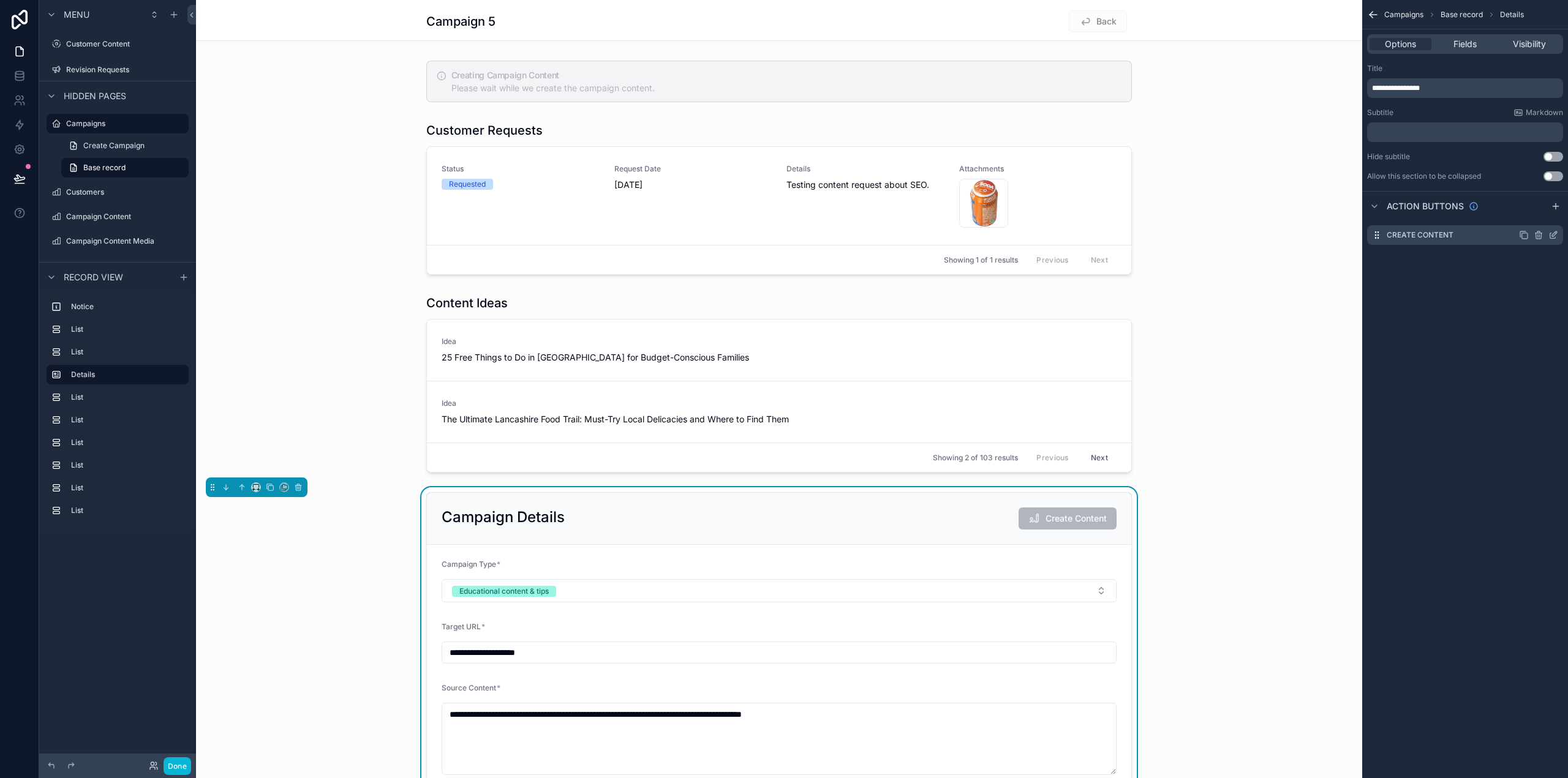
click at [1553, 233] on icon "scrollable content" at bounding box center [1553, 235] width 10 height 10
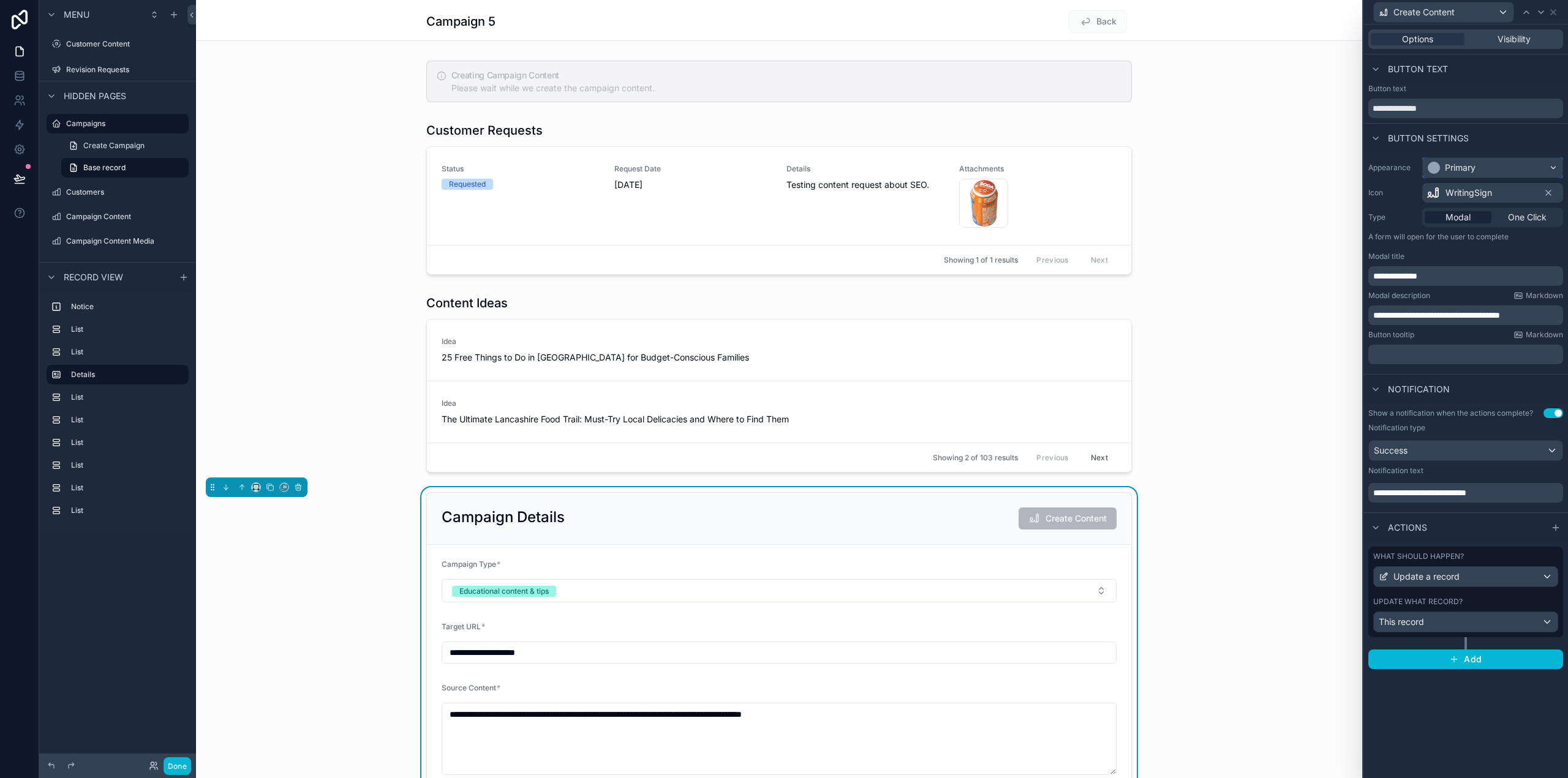
click at [1497, 165] on div "Primary" at bounding box center [1492, 167] width 140 height 20
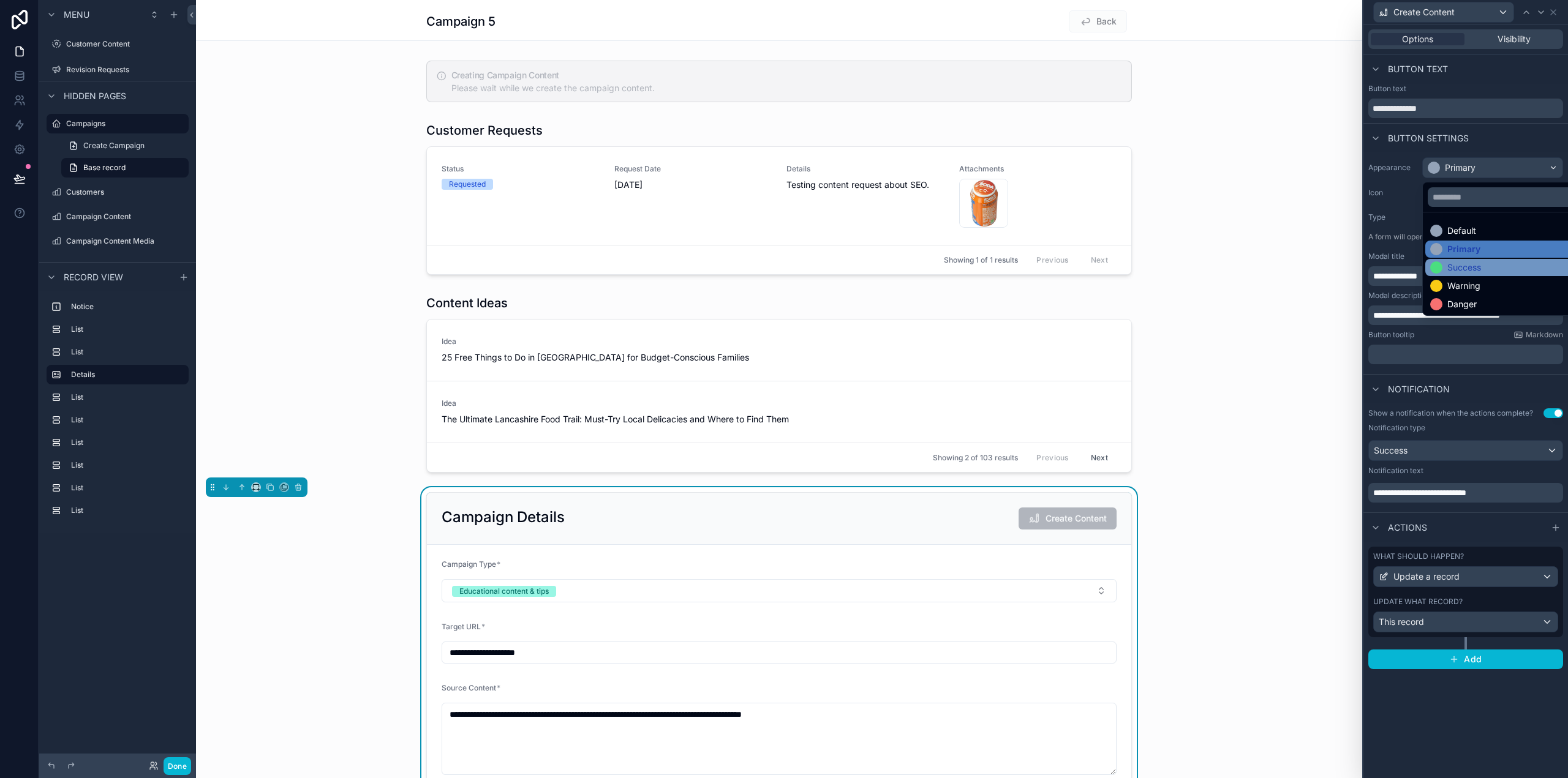
click at [1481, 263] on div "Success" at bounding box center [1464, 267] width 34 height 12
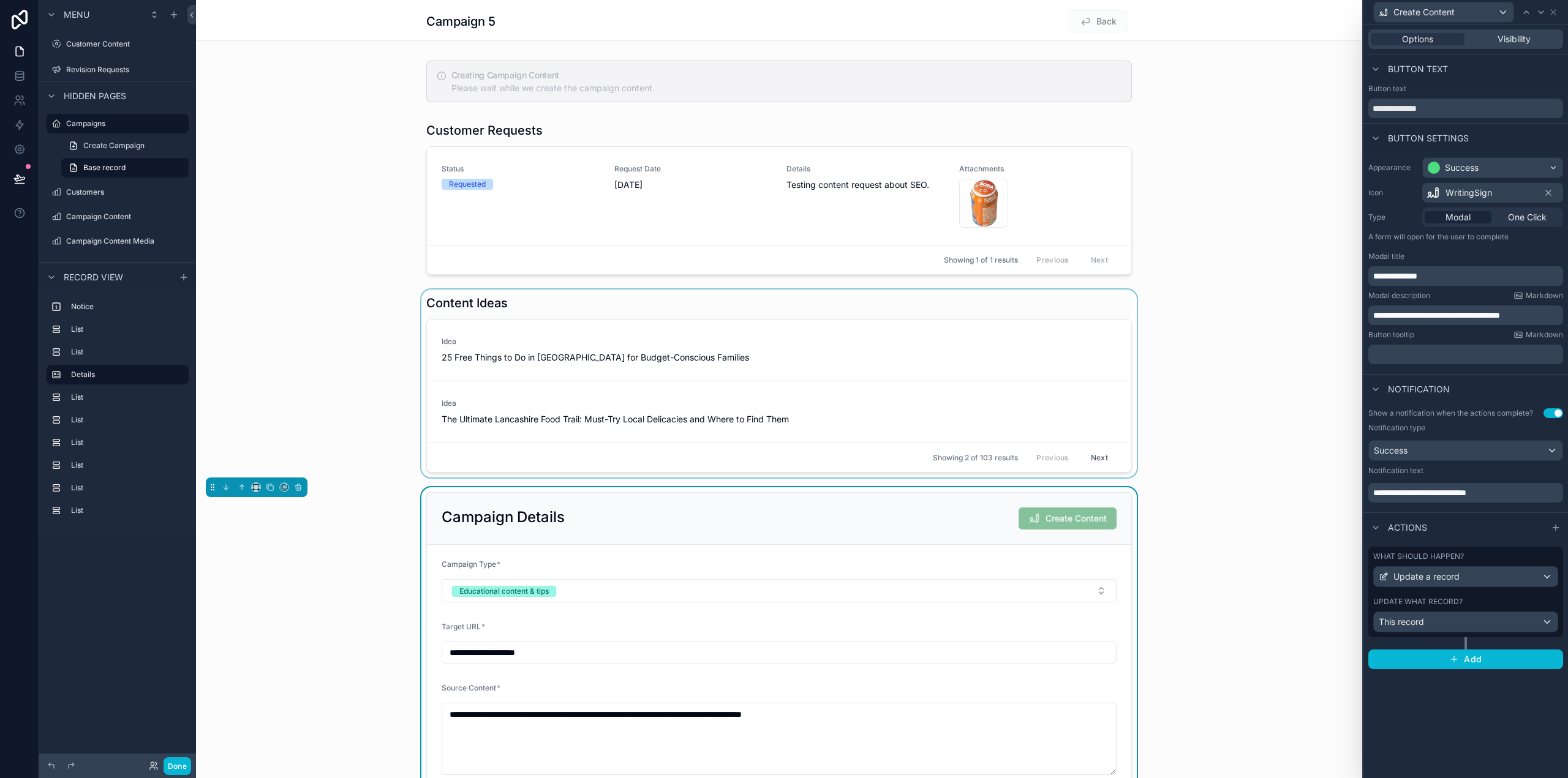
click at [1274, 450] on div "scrollable content" at bounding box center [779, 384] width 1166 height 188
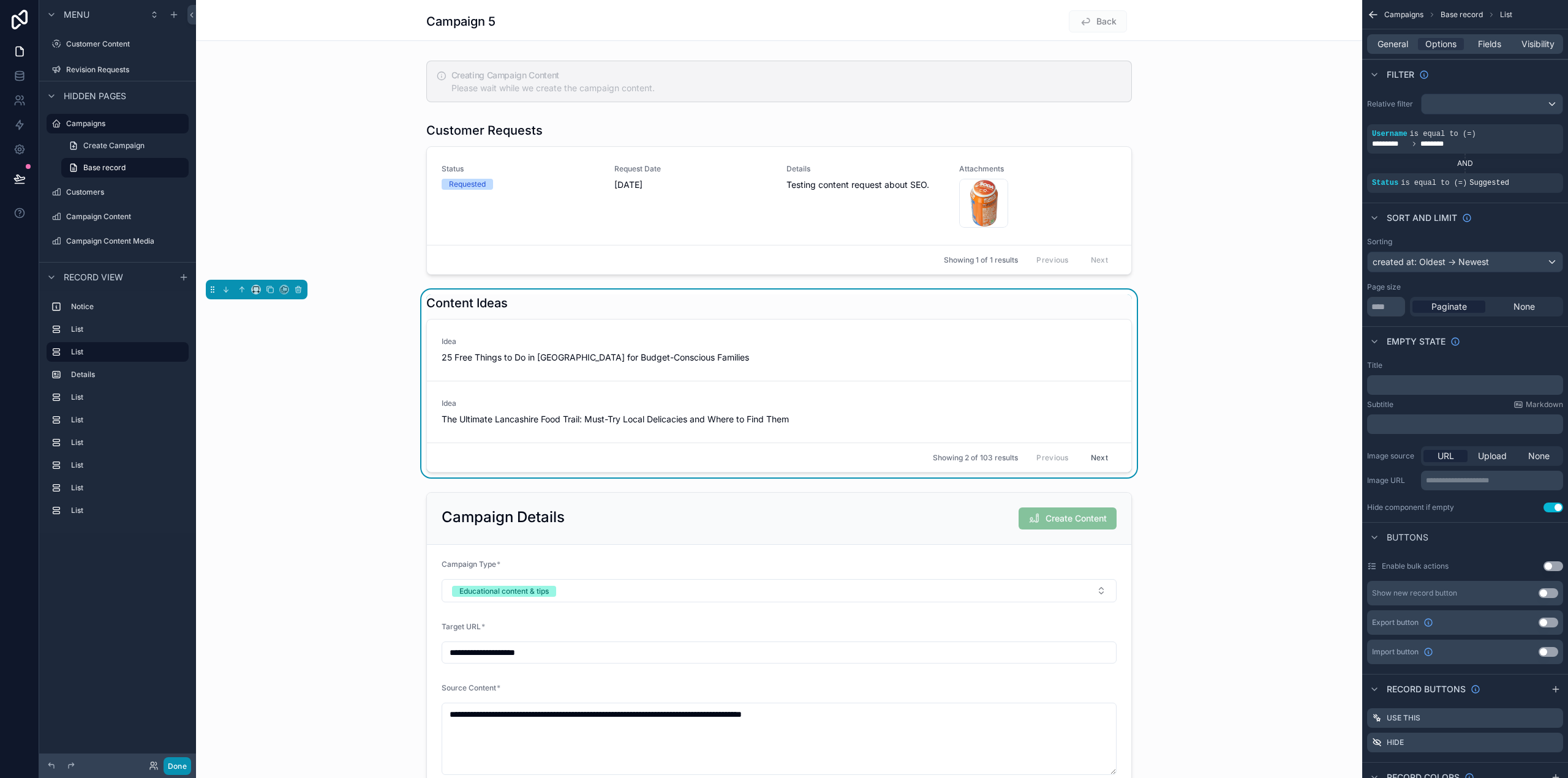
click at [181, 766] on button "Done" at bounding box center [177, 766] width 28 height 18
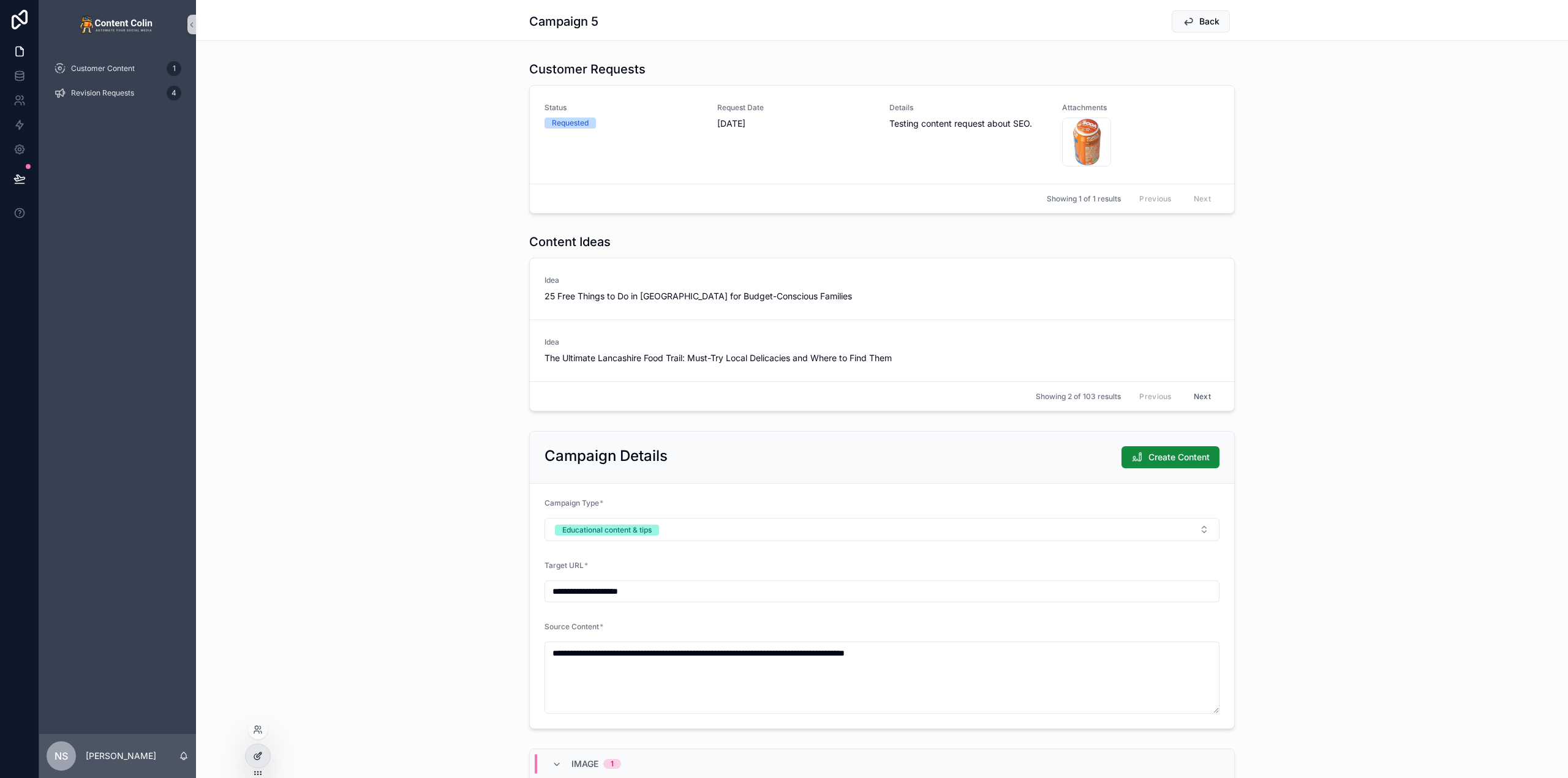
click at [267, 752] on div at bounding box center [257, 756] width 24 height 23
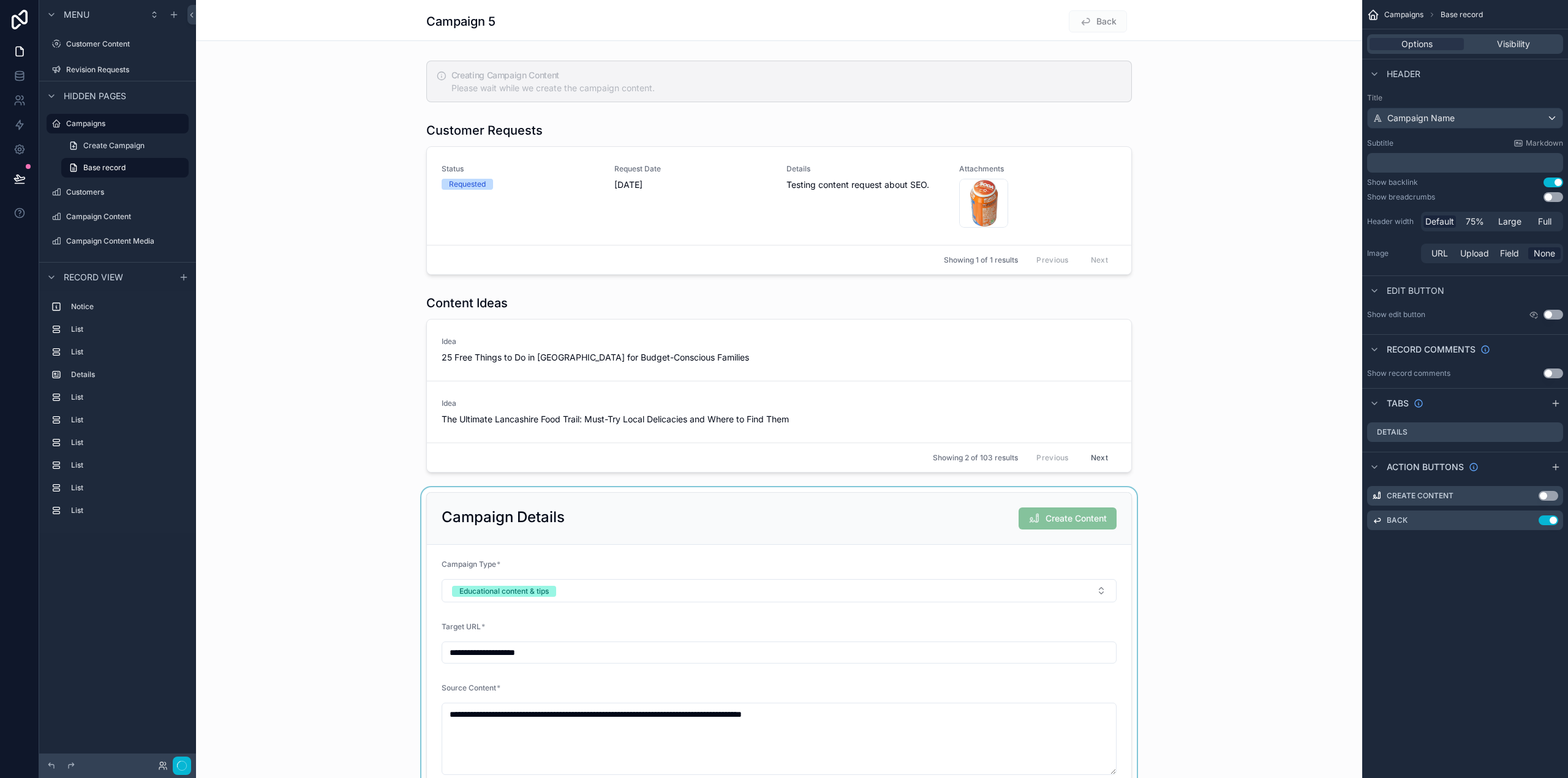
click at [951, 511] on div "scrollable content" at bounding box center [779, 642] width 1166 height 308
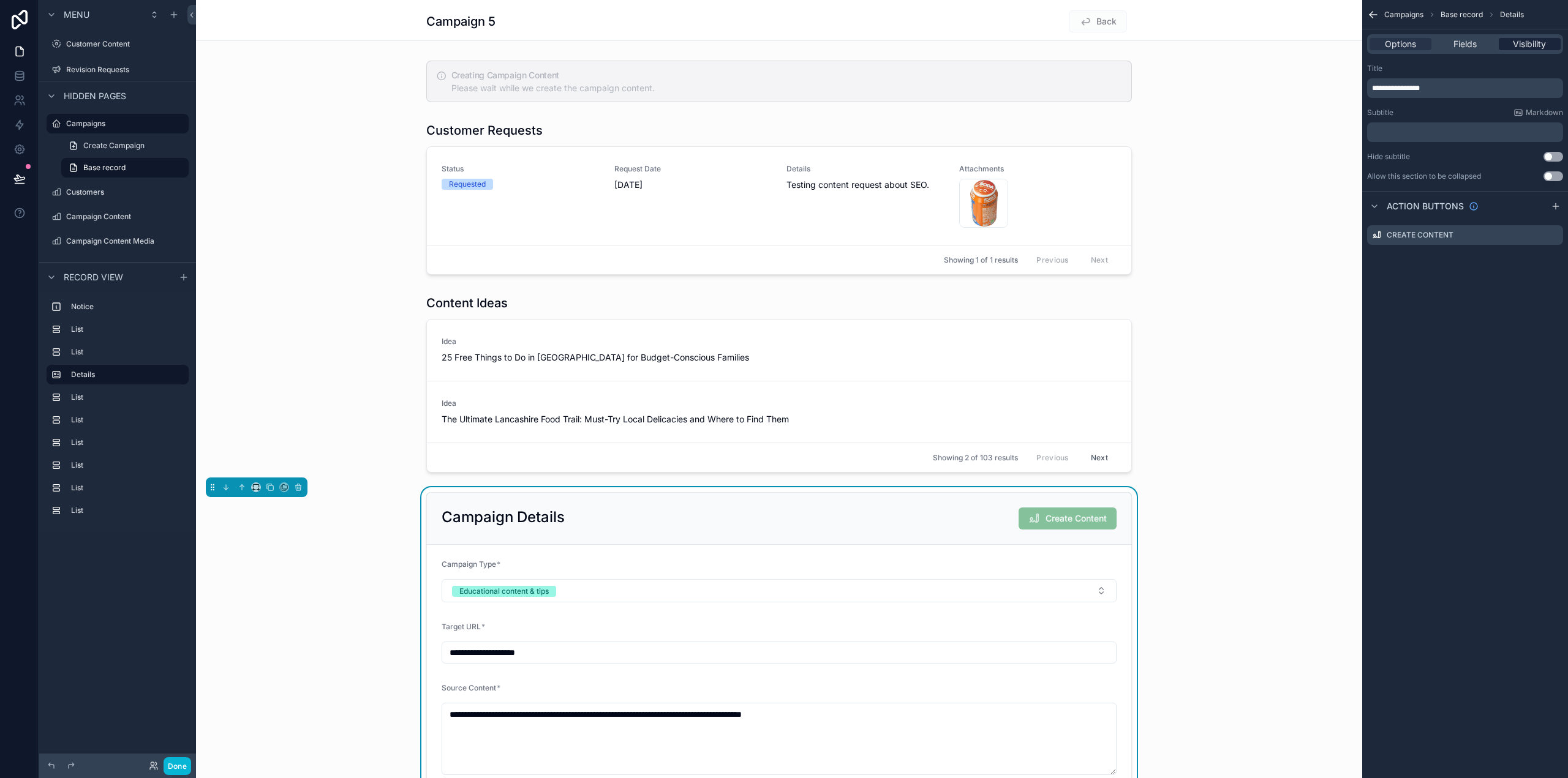
click at [1538, 44] on span "Visibility" at bounding box center [1529, 44] width 33 height 12
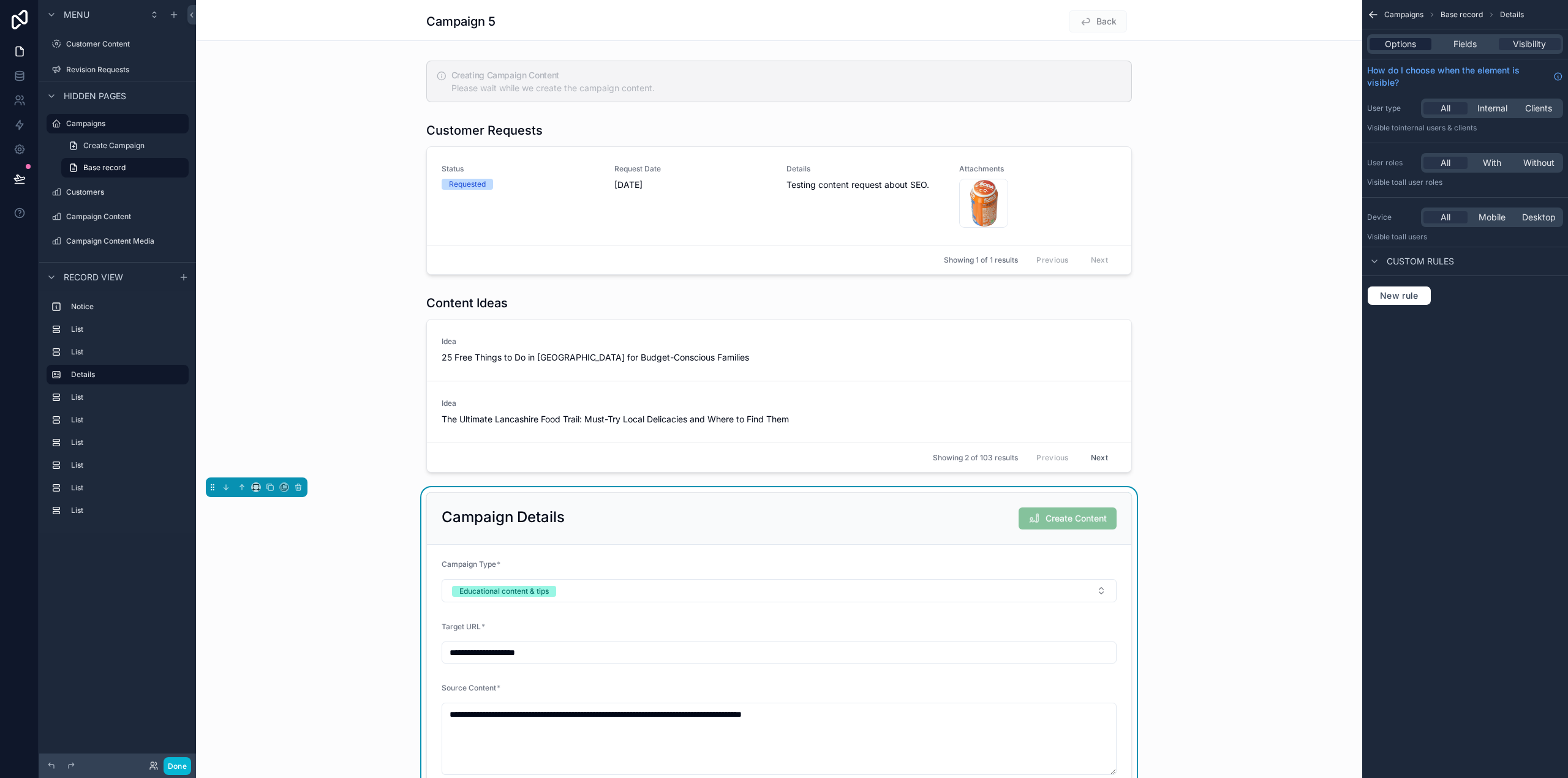
click at [1419, 42] on div "Options" at bounding box center [1400, 44] width 62 height 12
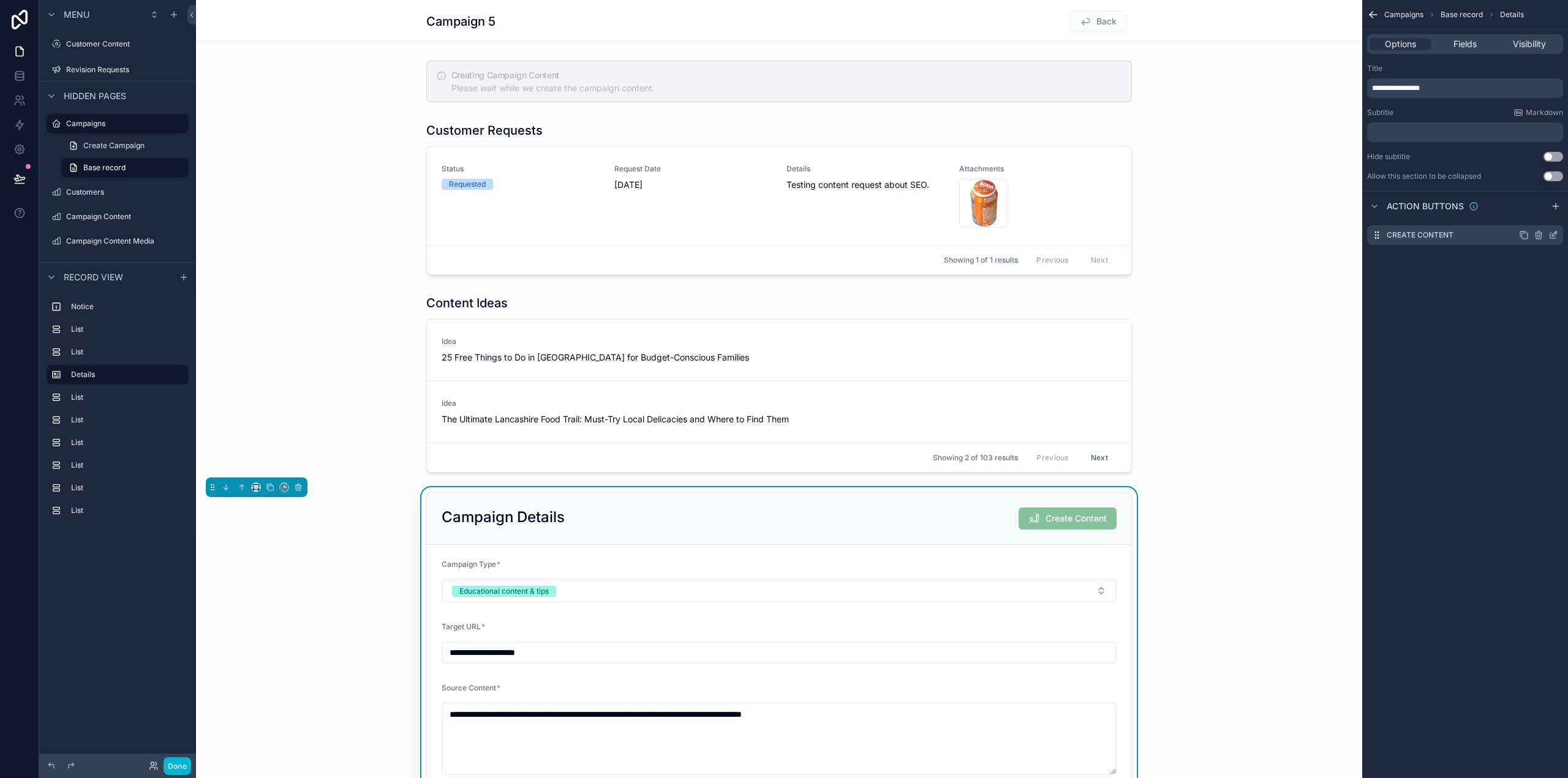
click at [1554, 232] on icon "scrollable content" at bounding box center [1553, 235] width 10 height 10
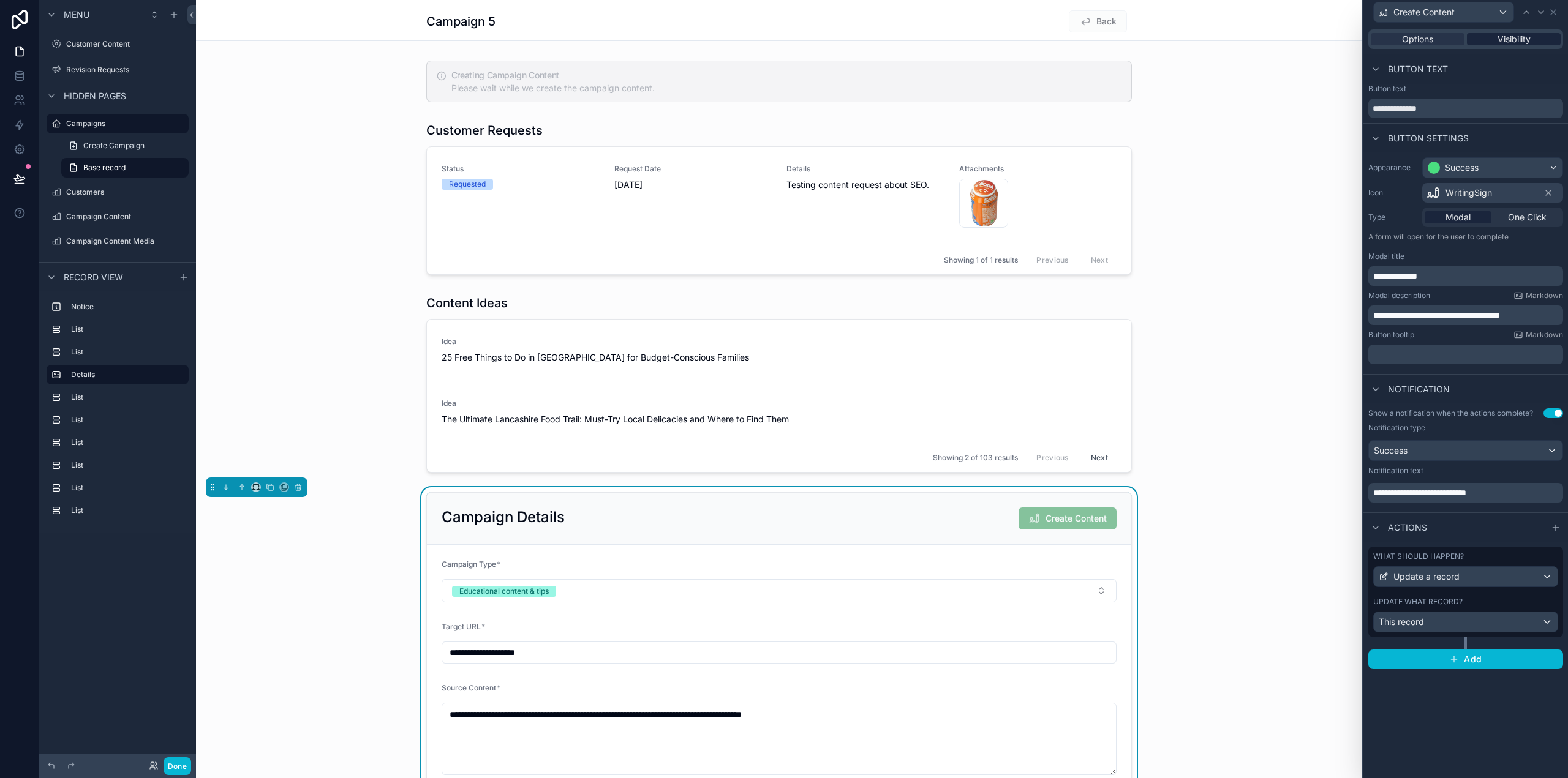
click at [1521, 38] on span "Visibility" at bounding box center [1513, 38] width 33 height 12
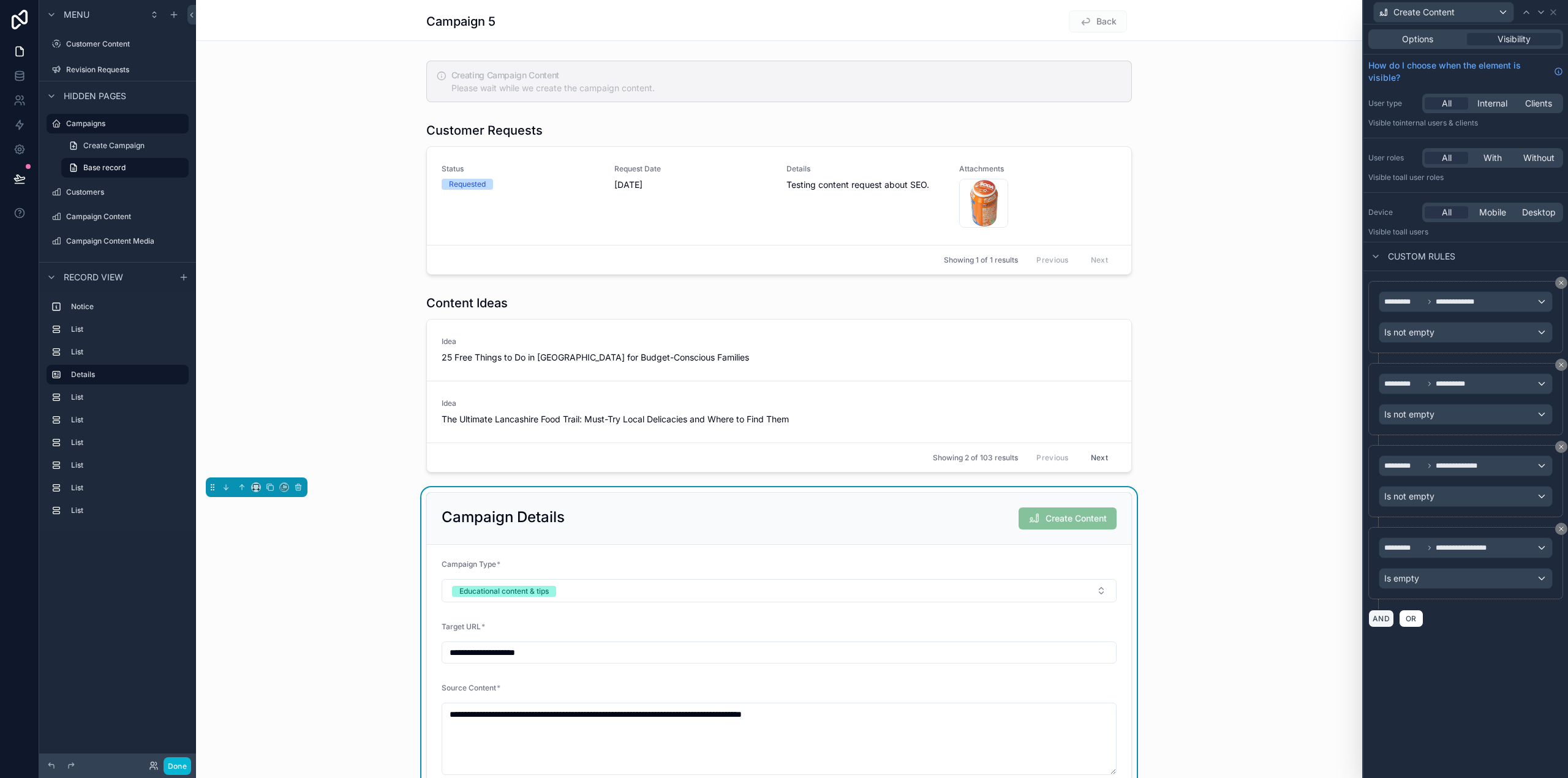
click at [1386, 618] on button "AND" at bounding box center [1381, 618] width 26 height 18
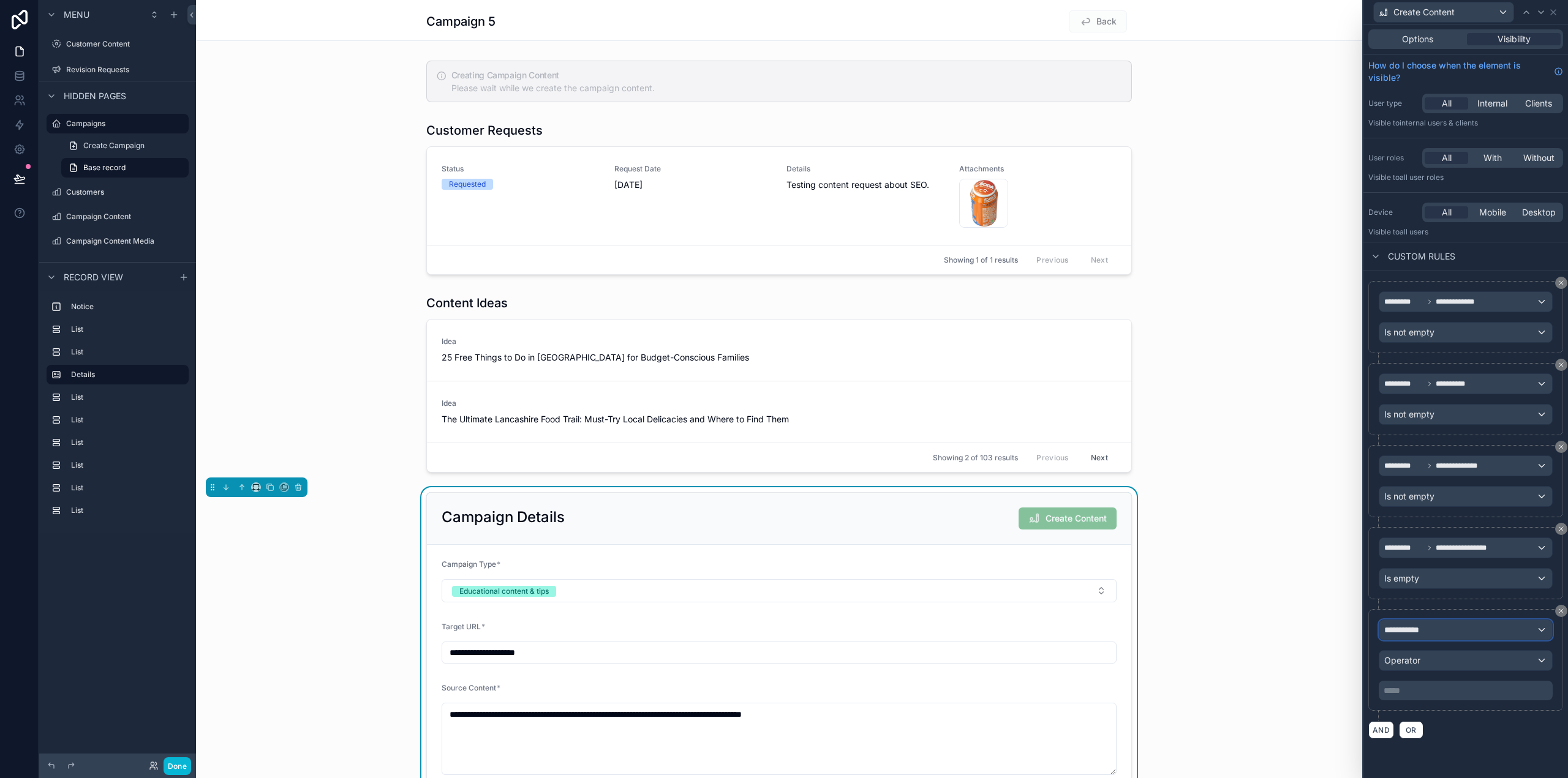
click at [1458, 637] on div "**********" at bounding box center [1465, 630] width 173 height 20
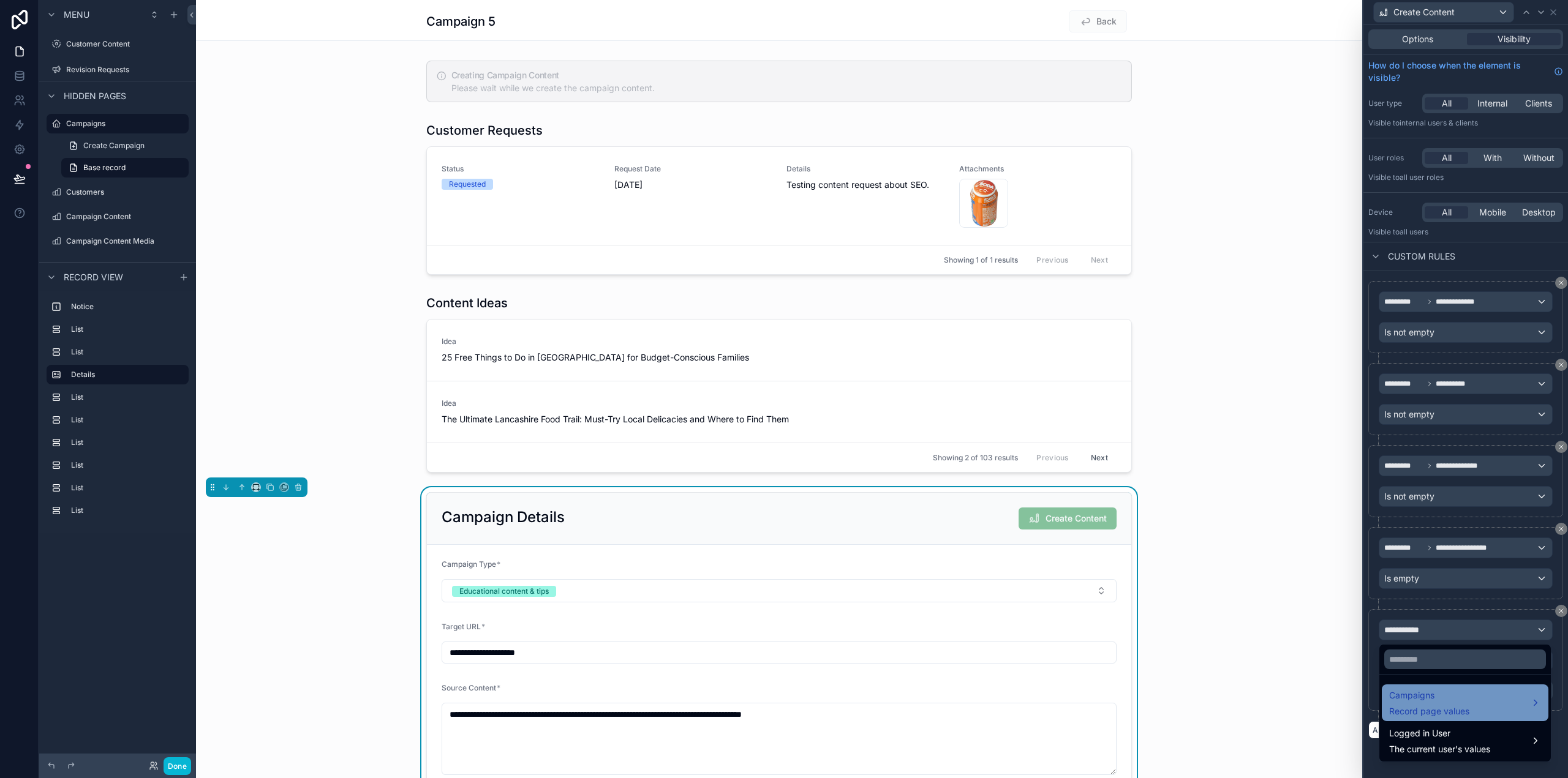
click at [1441, 698] on span "Campaigns" at bounding box center [1429, 696] width 80 height 15
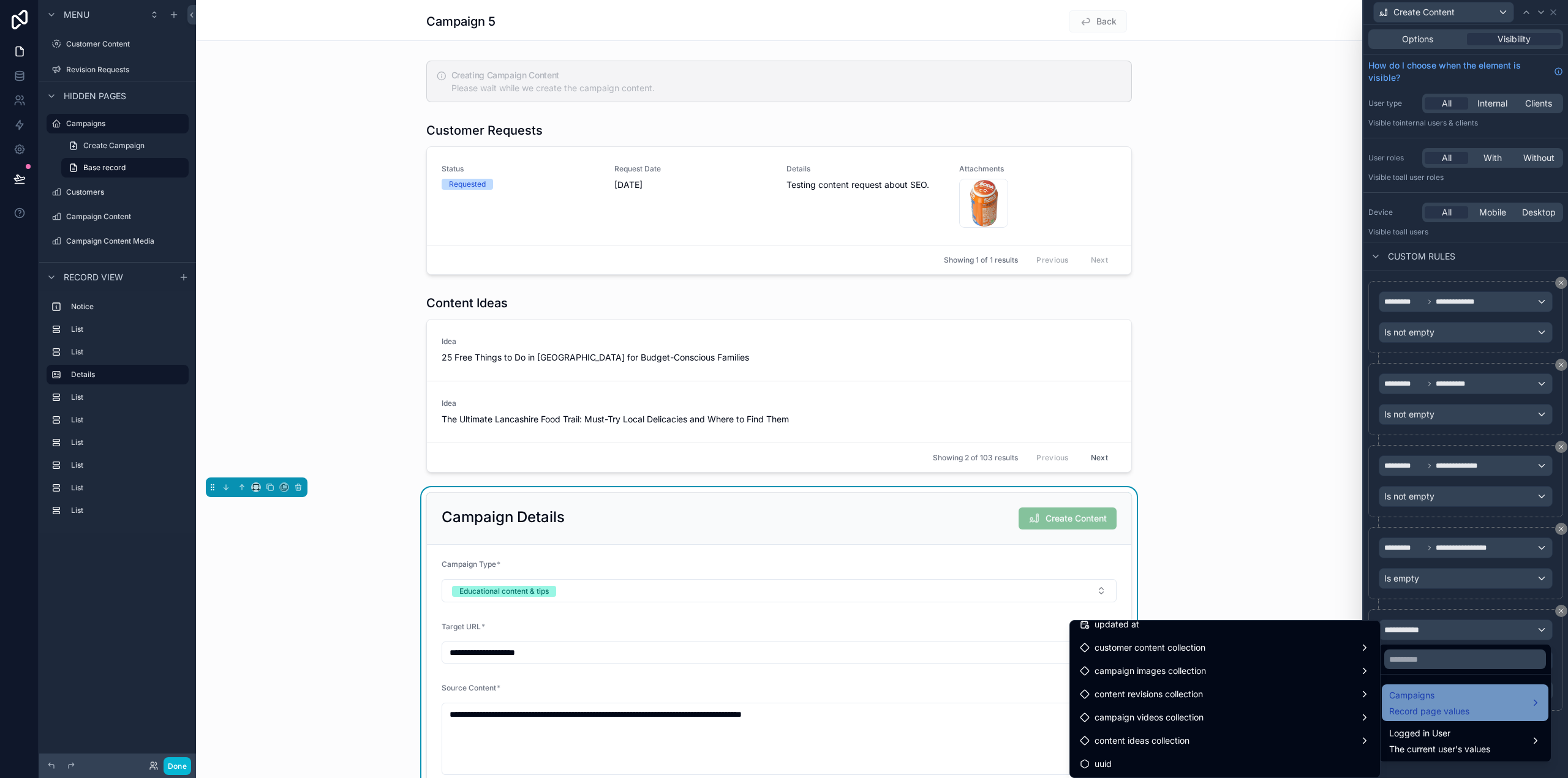
scroll to position [946, 0]
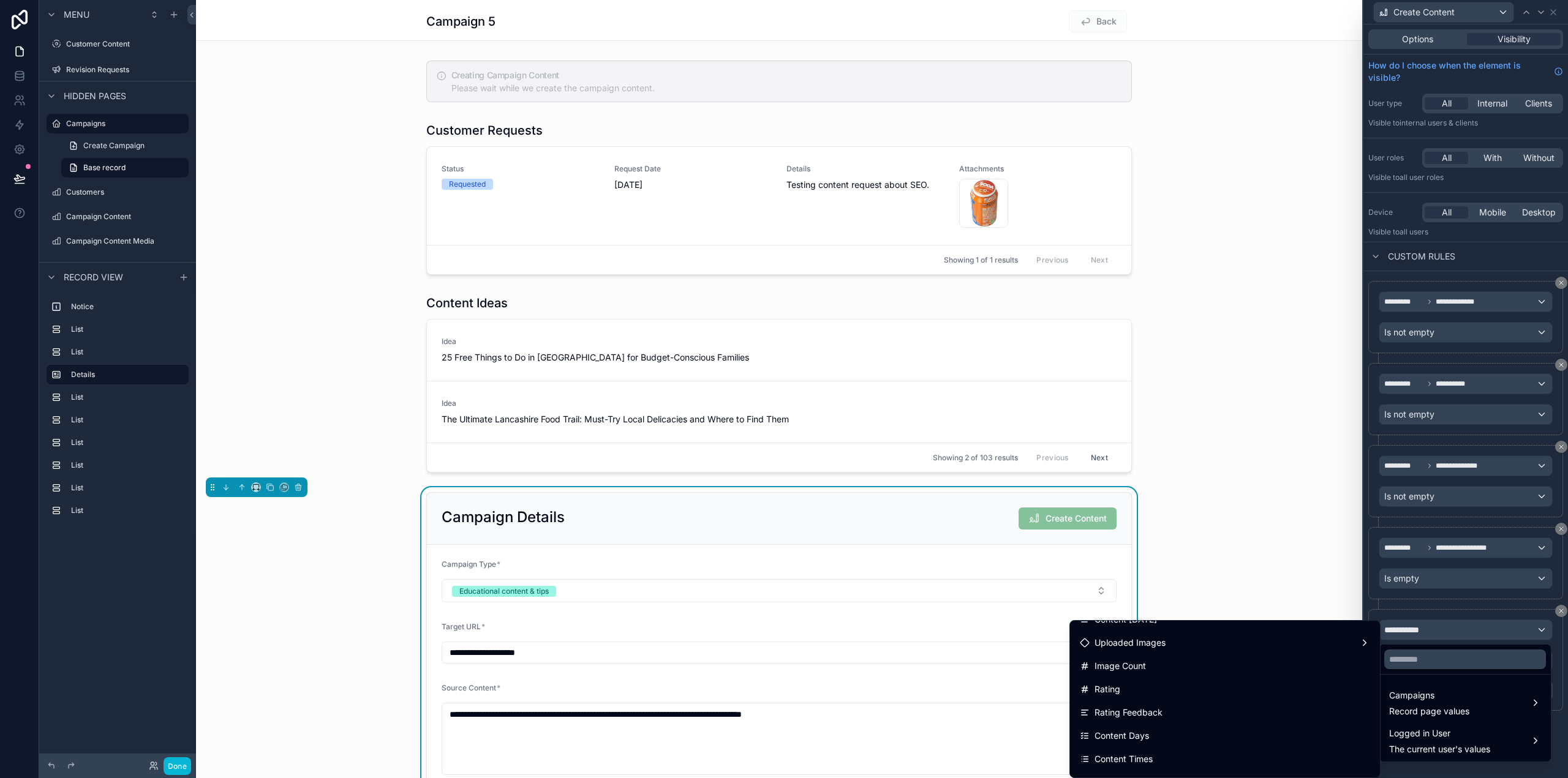
click at [1421, 670] on div at bounding box center [1465, 660] width 172 height 30
click at [1427, 659] on input "text" at bounding box center [1464, 660] width 161 height 20
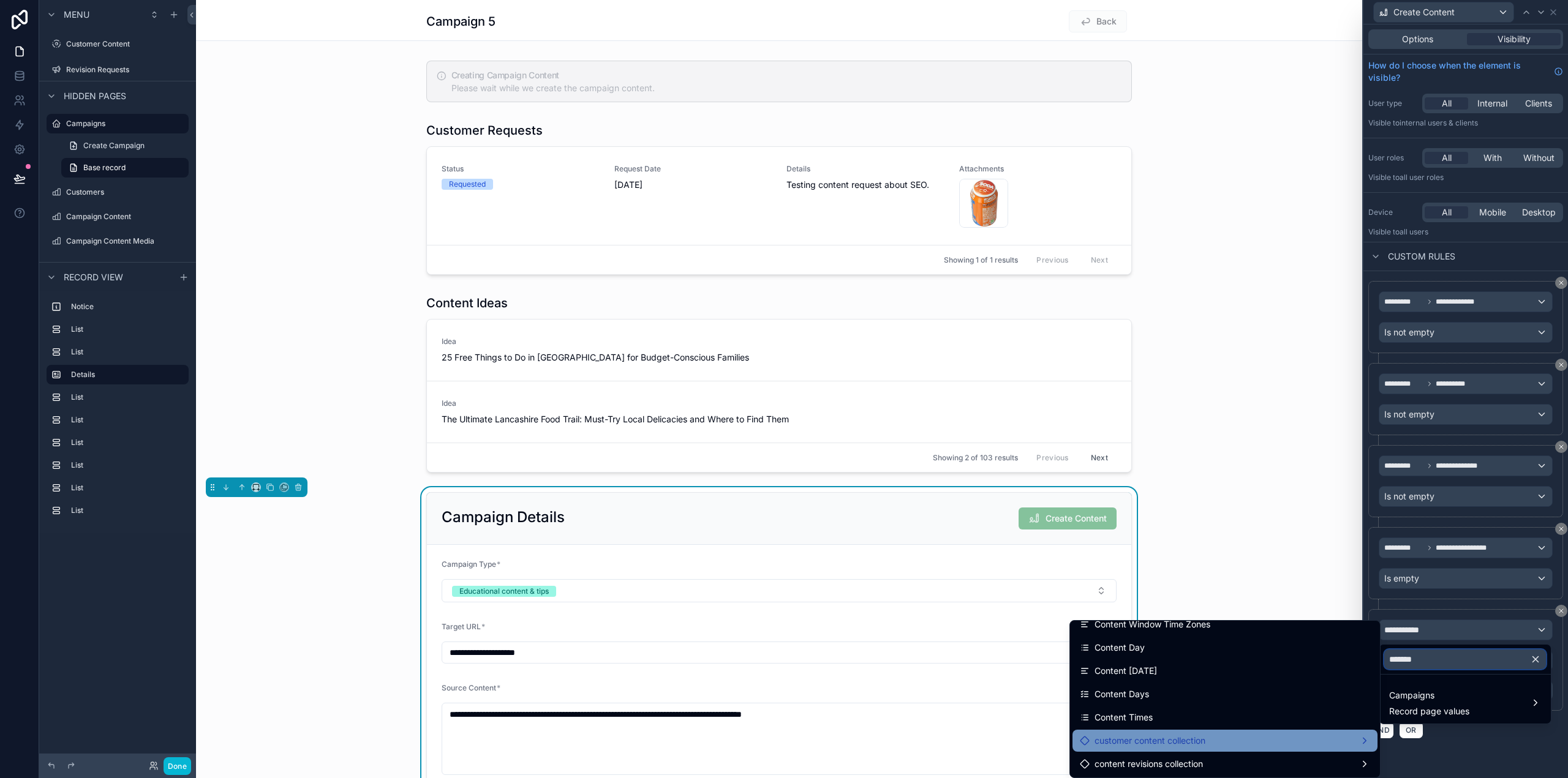
type input "*******"
click at [1339, 737] on div "customer content collection" at bounding box center [1224, 742] width 290 height 15
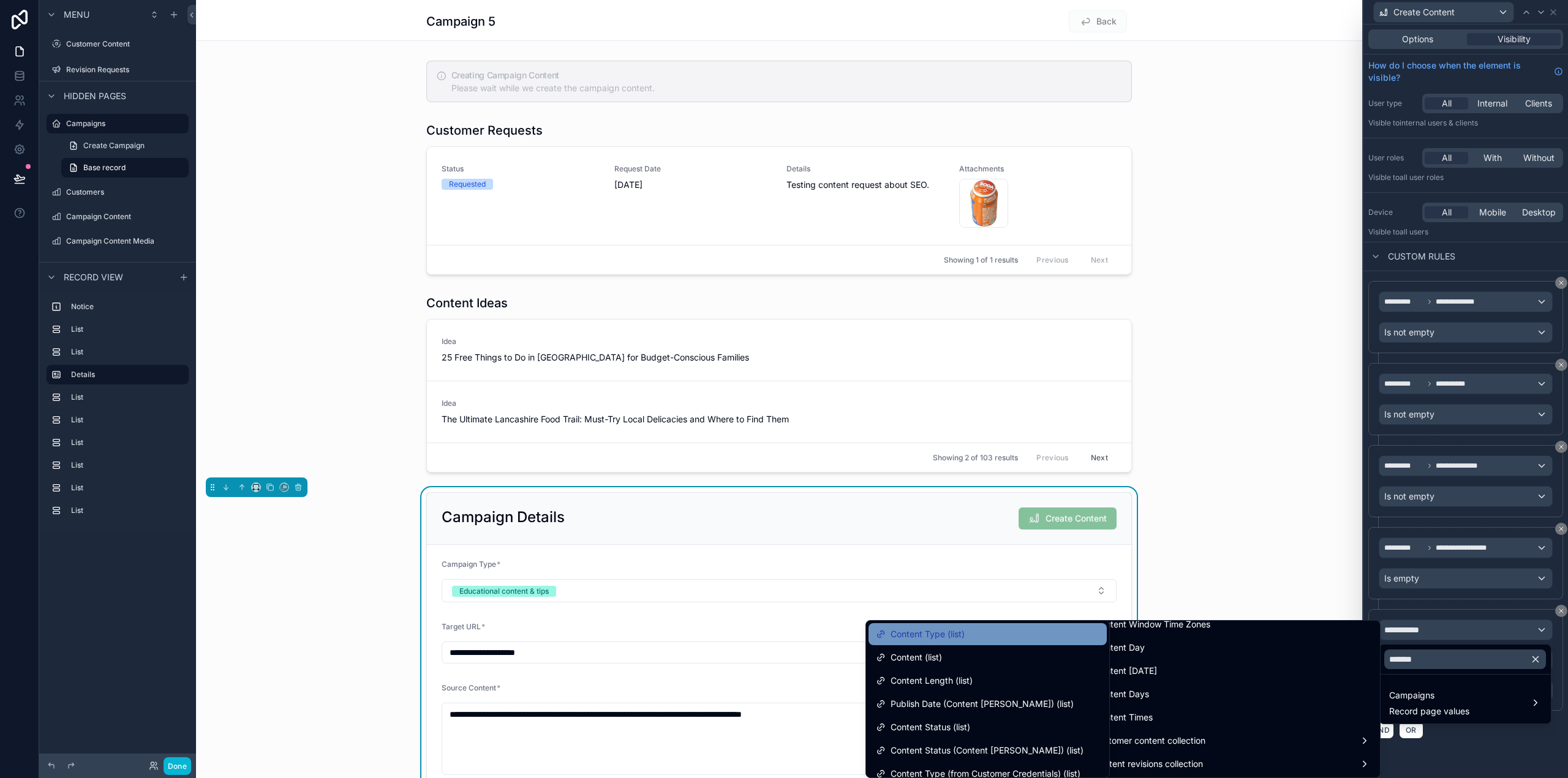
click at [1036, 636] on div "Content Type (list)" at bounding box center [988, 634] width 224 height 15
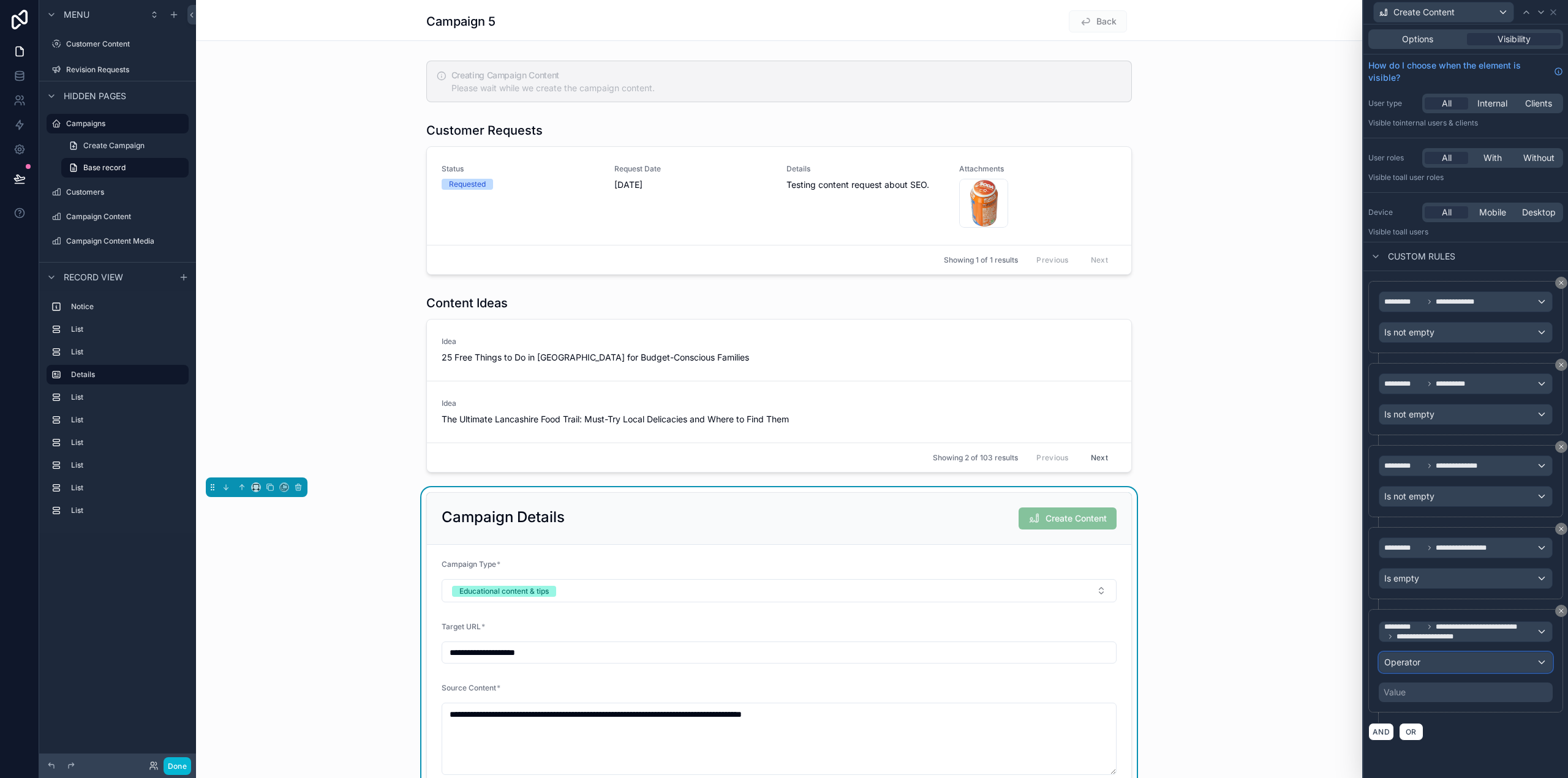
click at [1440, 660] on div "Operator" at bounding box center [1465, 662] width 173 height 20
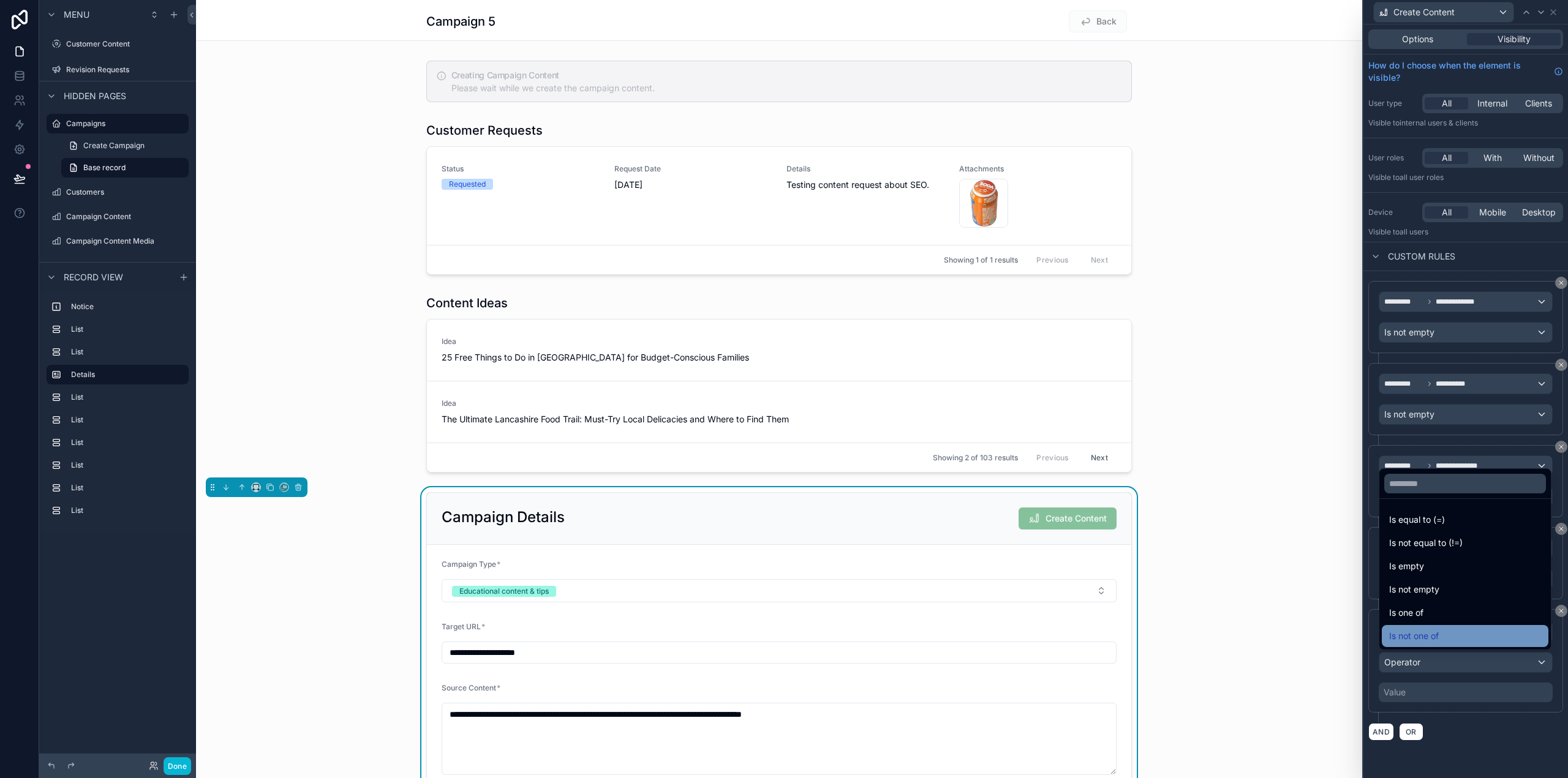
click at [1454, 632] on div "Is not one of" at bounding box center [1464, 636] width 152 height 15
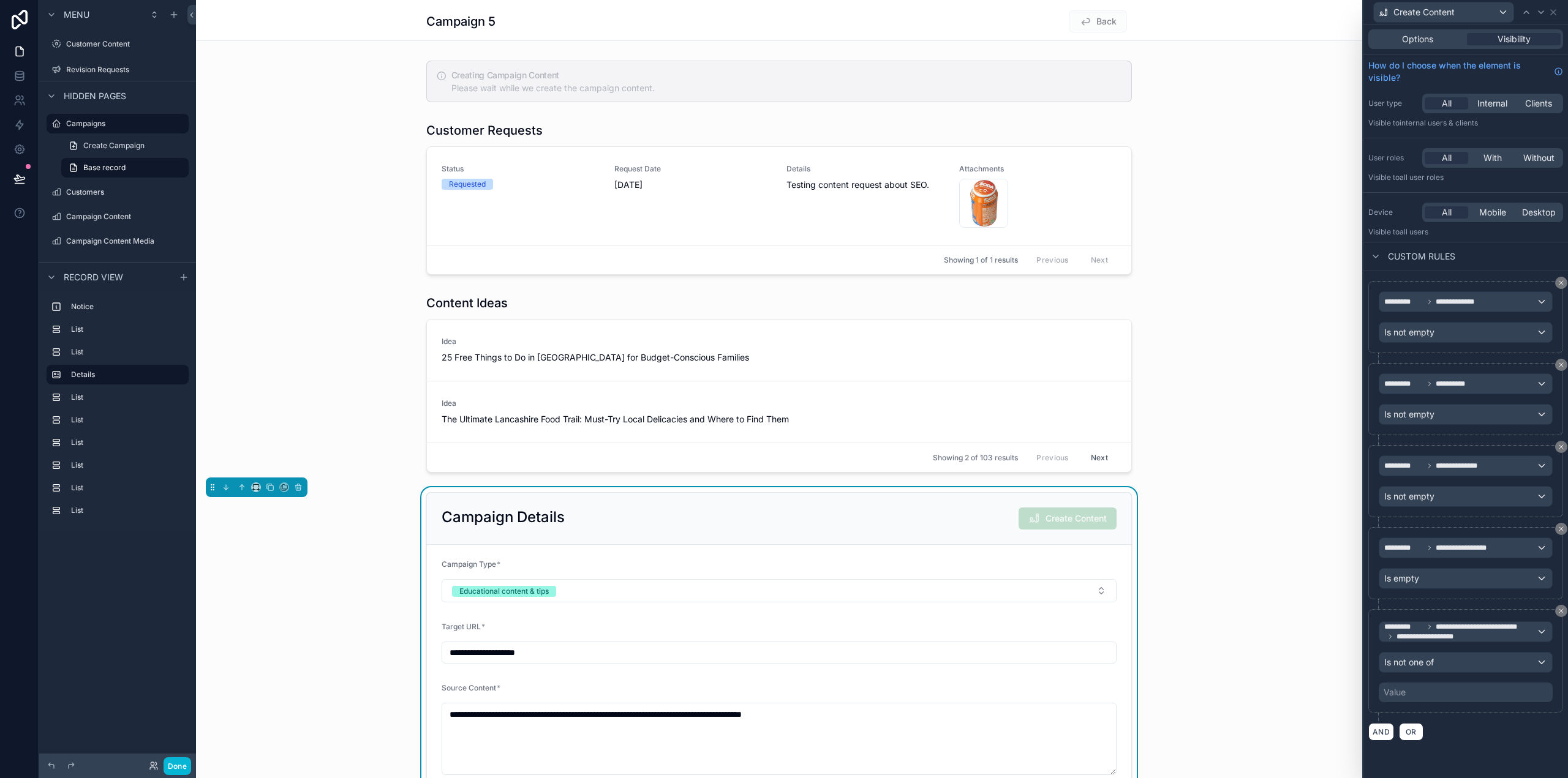
click at [1444, 690] on div "Value" at bounding box center [1465, 692] width 173 height 20
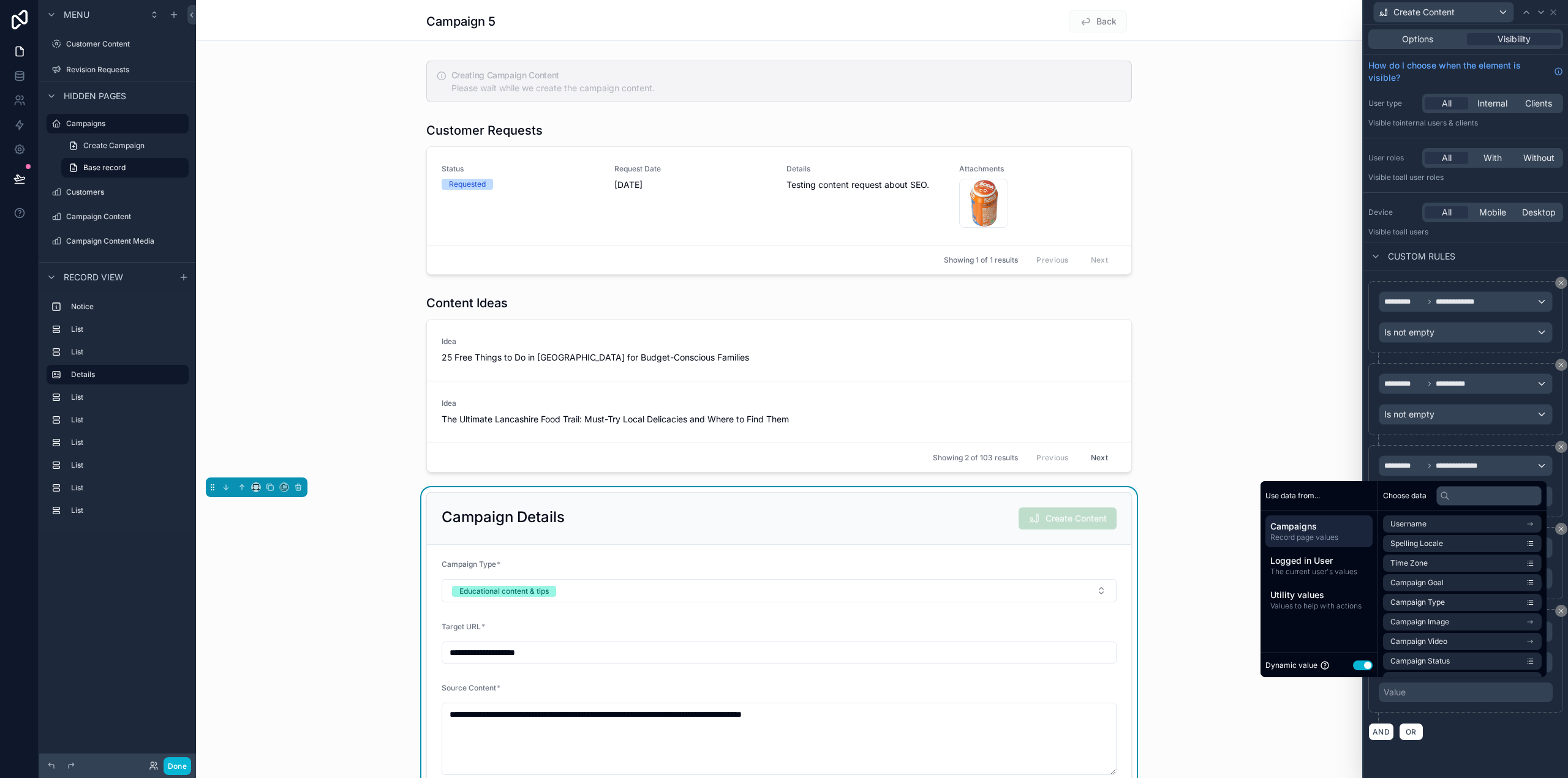
click at [1357, 665] on button "Use setting" at bounding box center [1362, 665] width 20 height 10
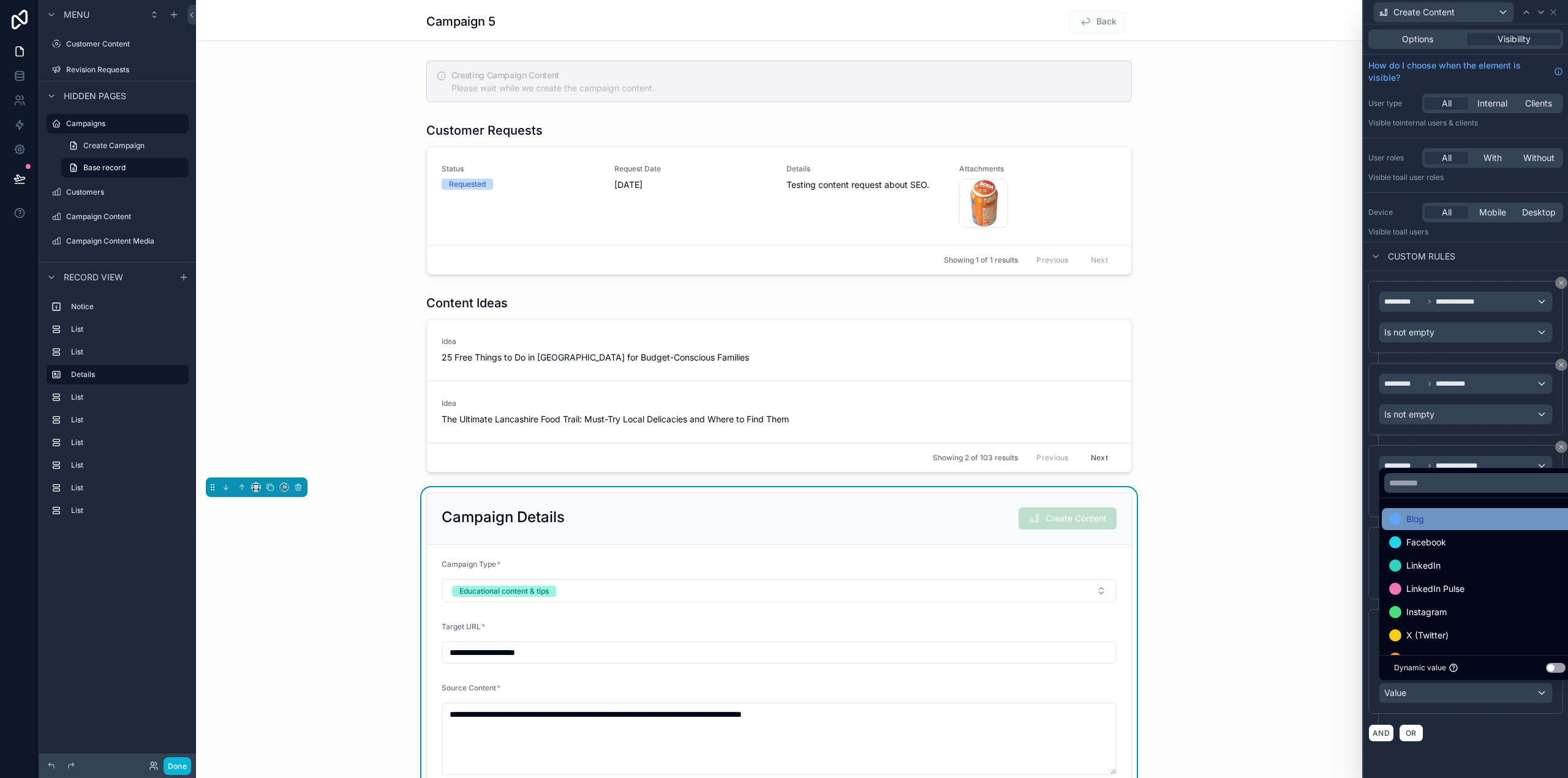
click at [1461, 521] on div "Blog" at bounding box center [1479, 520] width 181 height 15
click at [1461, 521] on div "Facebook" at bounding box center [1479, 520] width 181 height 15
click at [1461, 521] on div "LinkedIn" at bounding box center [1479, 520] width 181 height 15
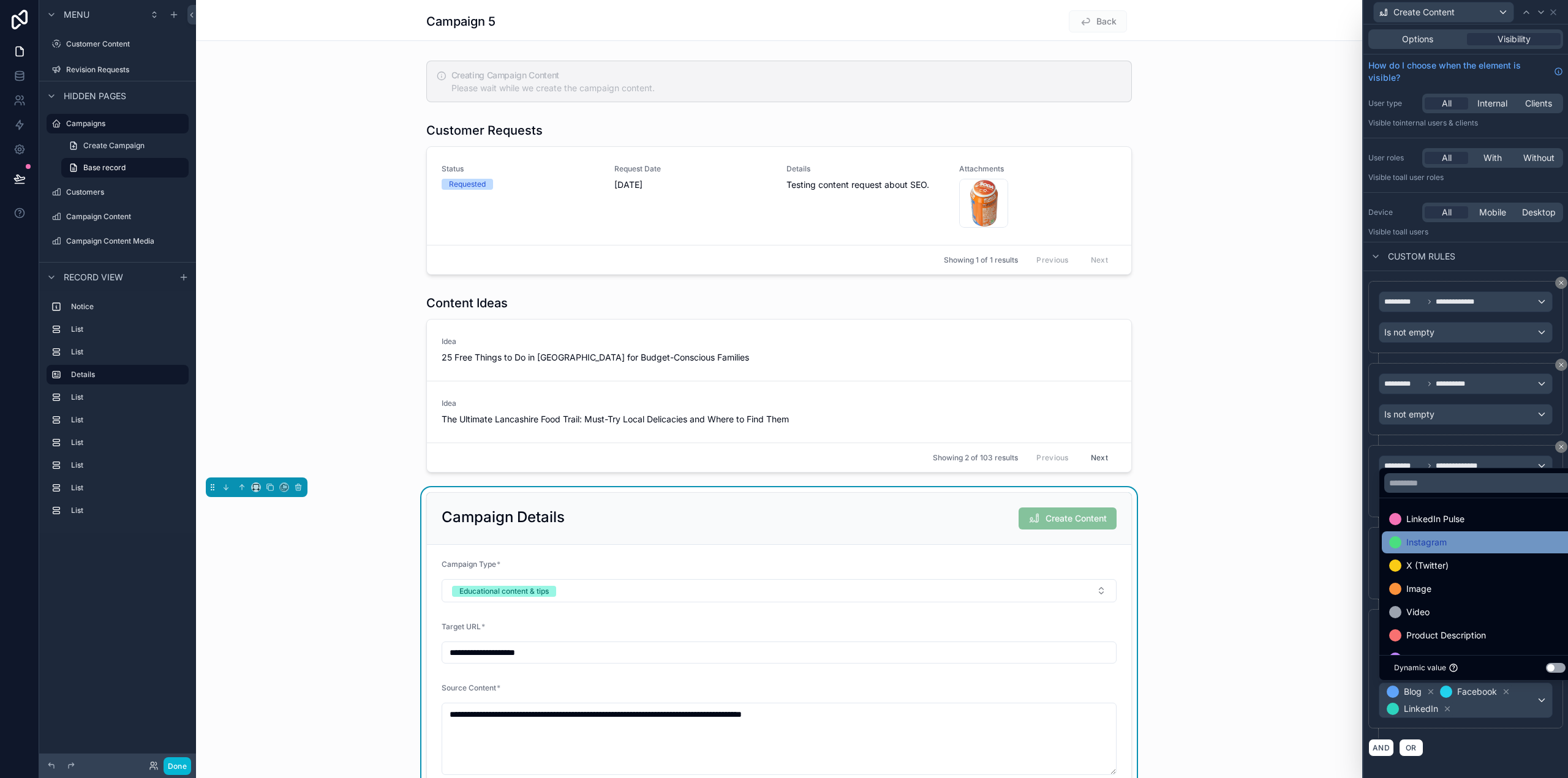
click at [1461, 537] on div "Instagram" at bounding box center [1479, 543] width 181 height 15
click at [1461, 537] on div "X (Twitter)" at bounding box center [1479, 543] width 181 height 15
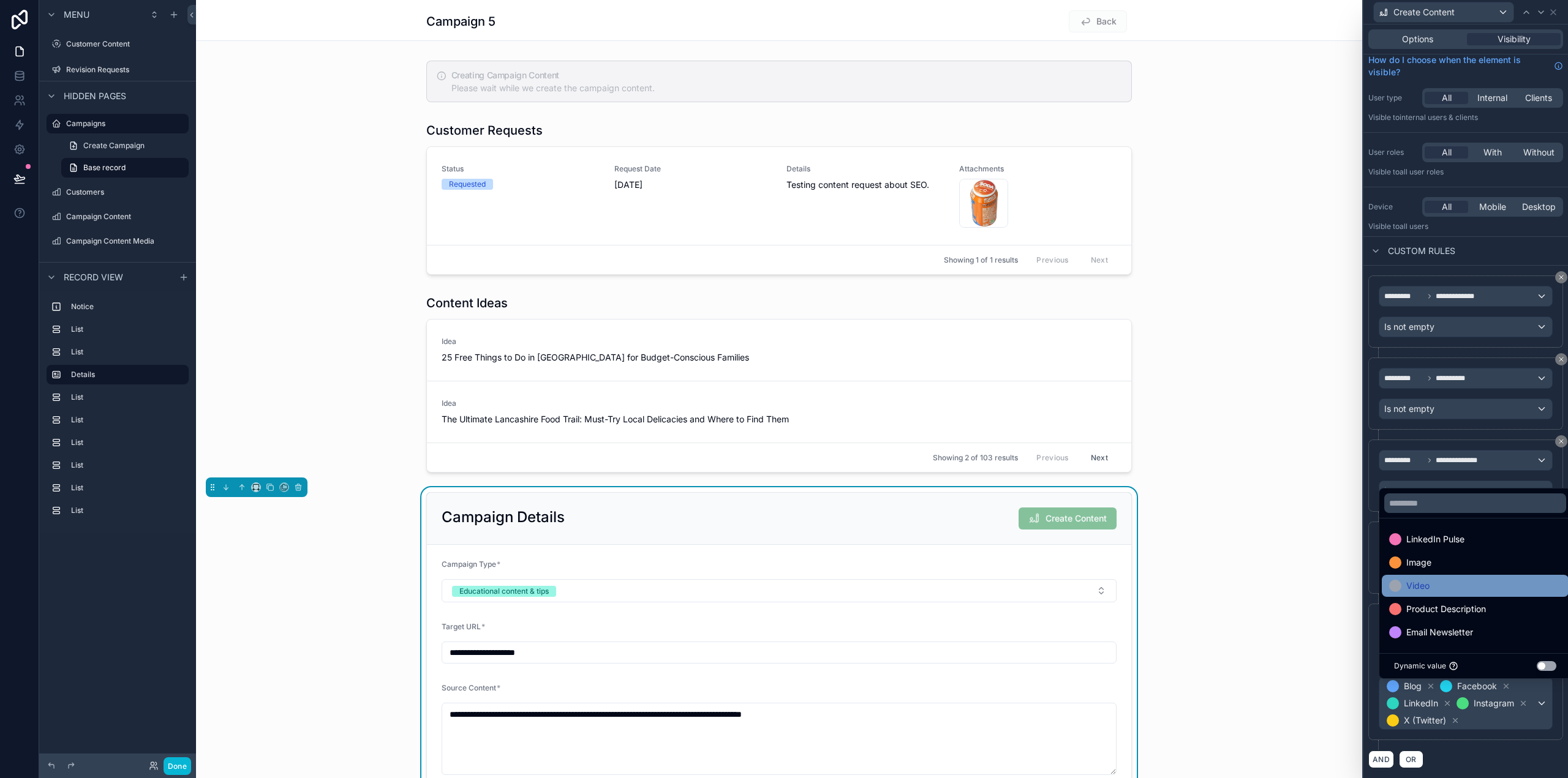
scroll to position [32, 0]
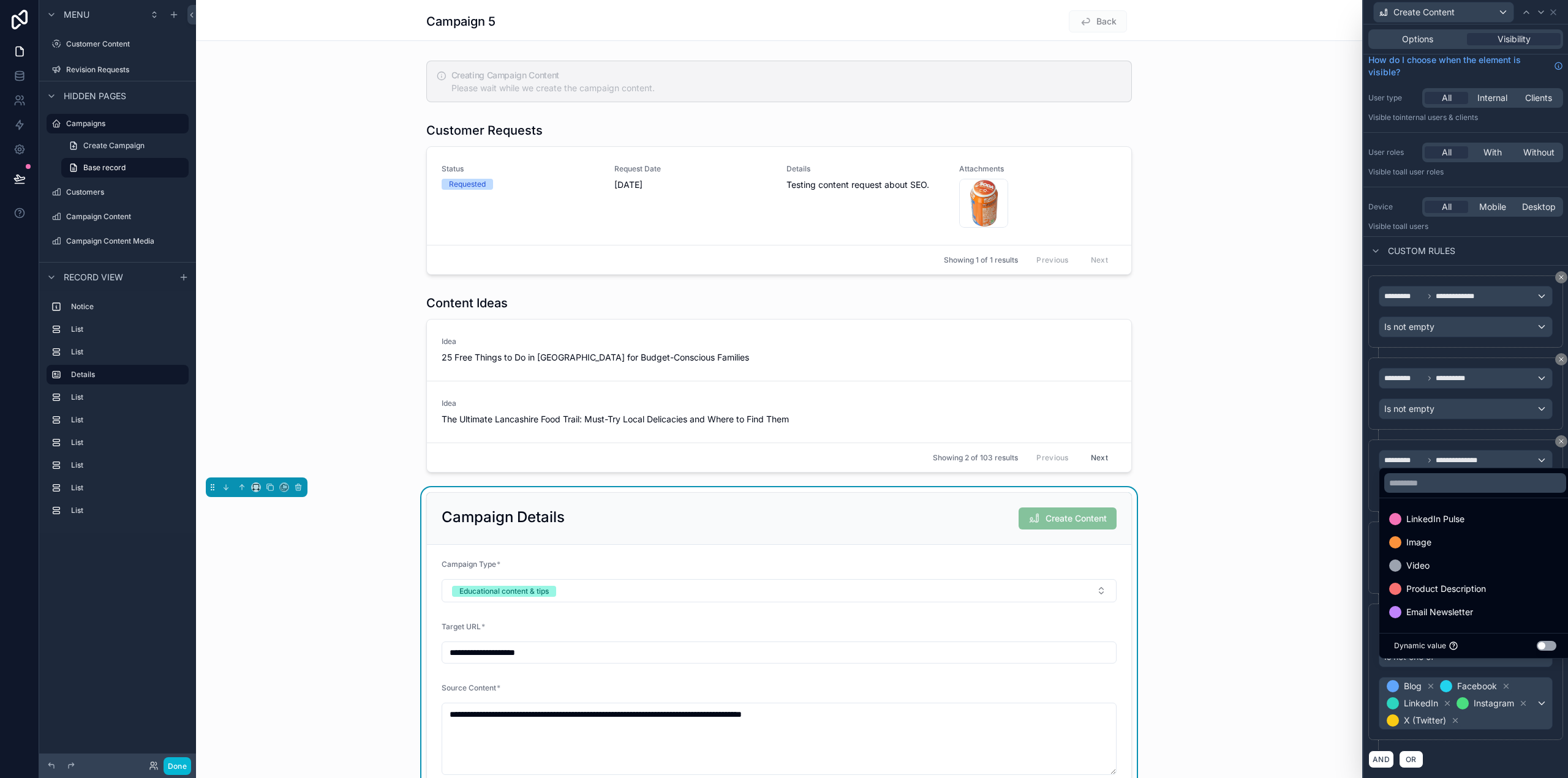
click at [1365, 654] on div "**********" at bounding box center [1464, 522] width 204 height 513
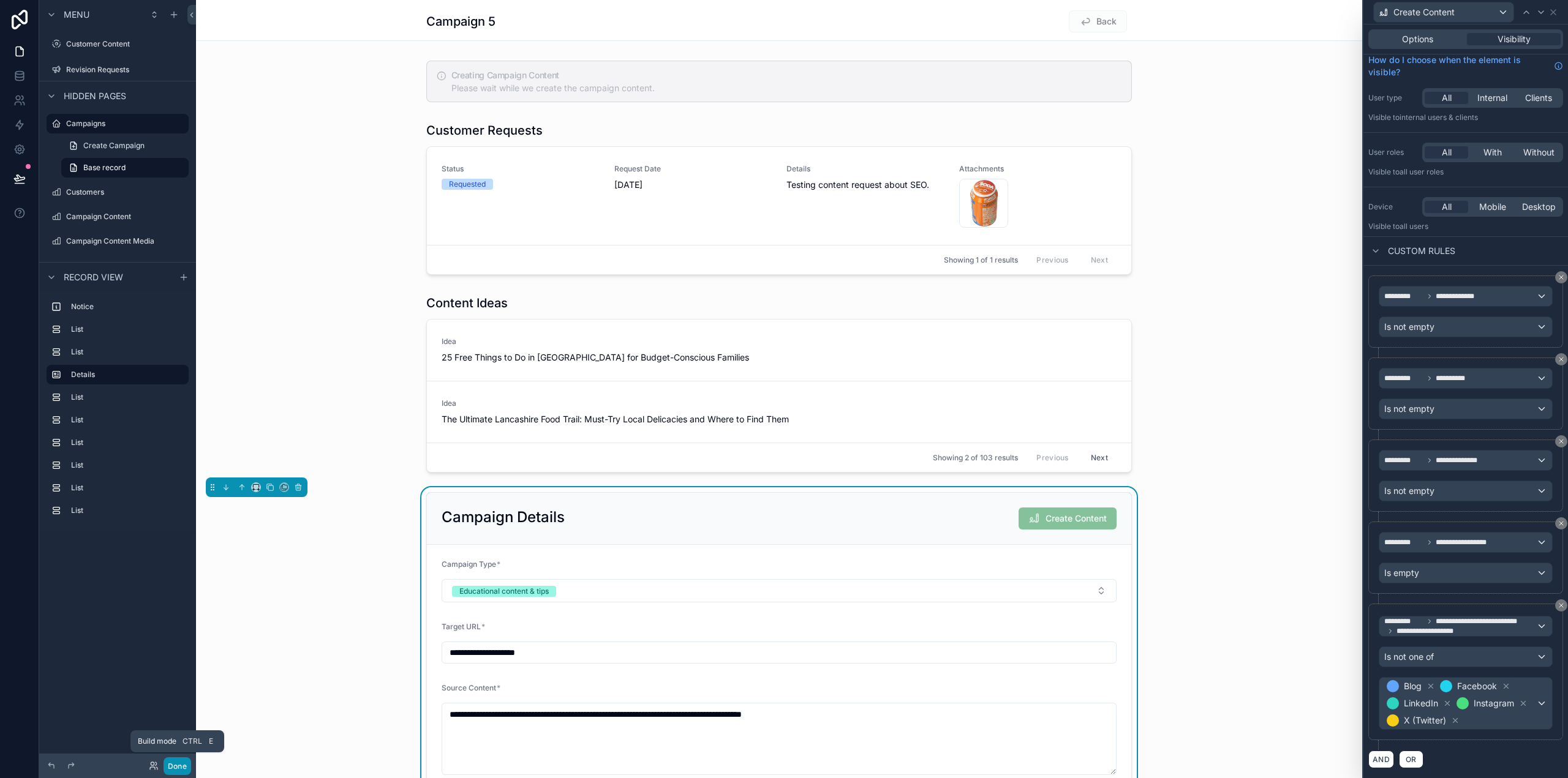
click at [178, 765] on button "Done" at bounding box center [177, 766] width 28 height 18
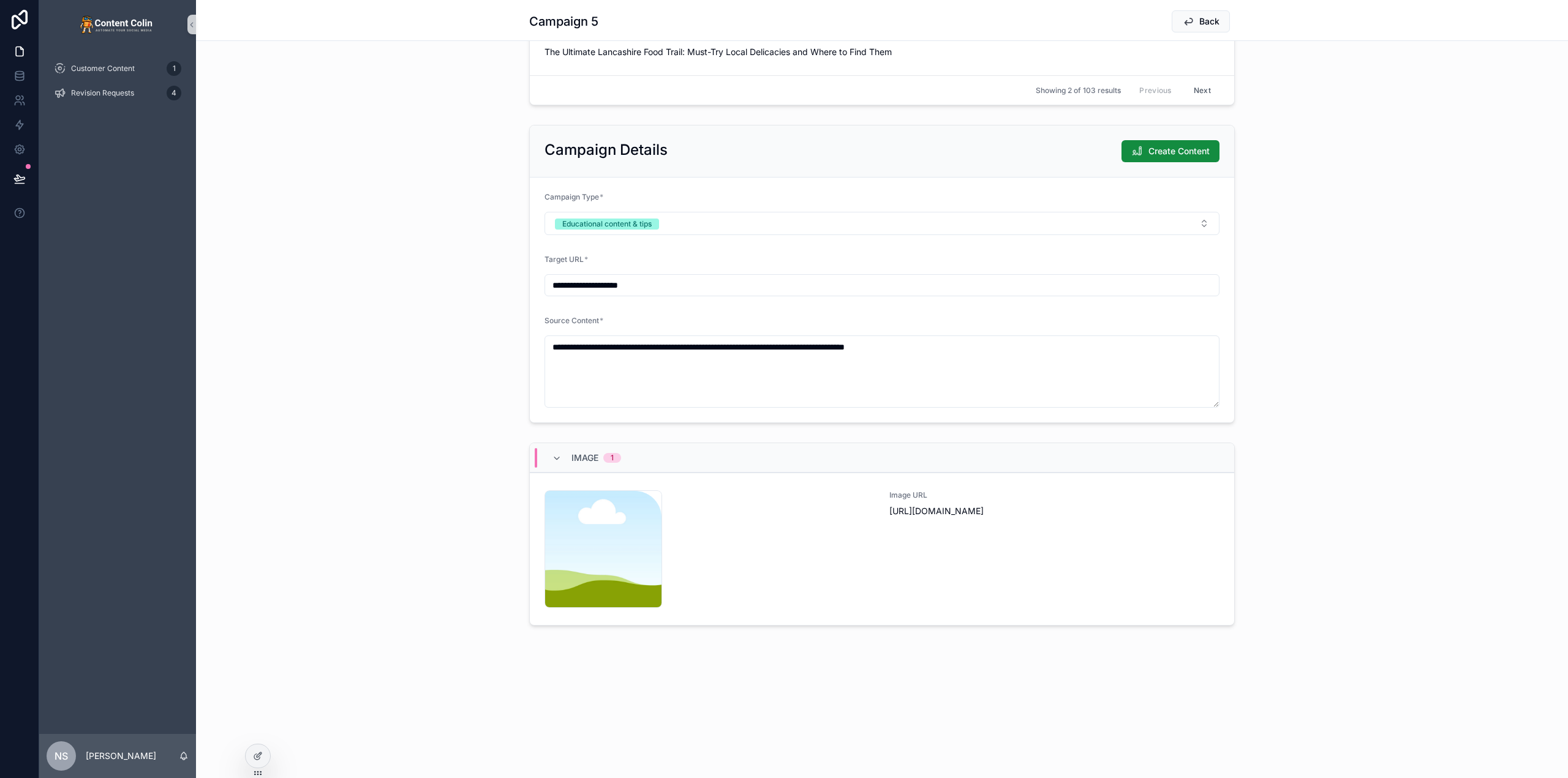
scroll to position [0, 0]
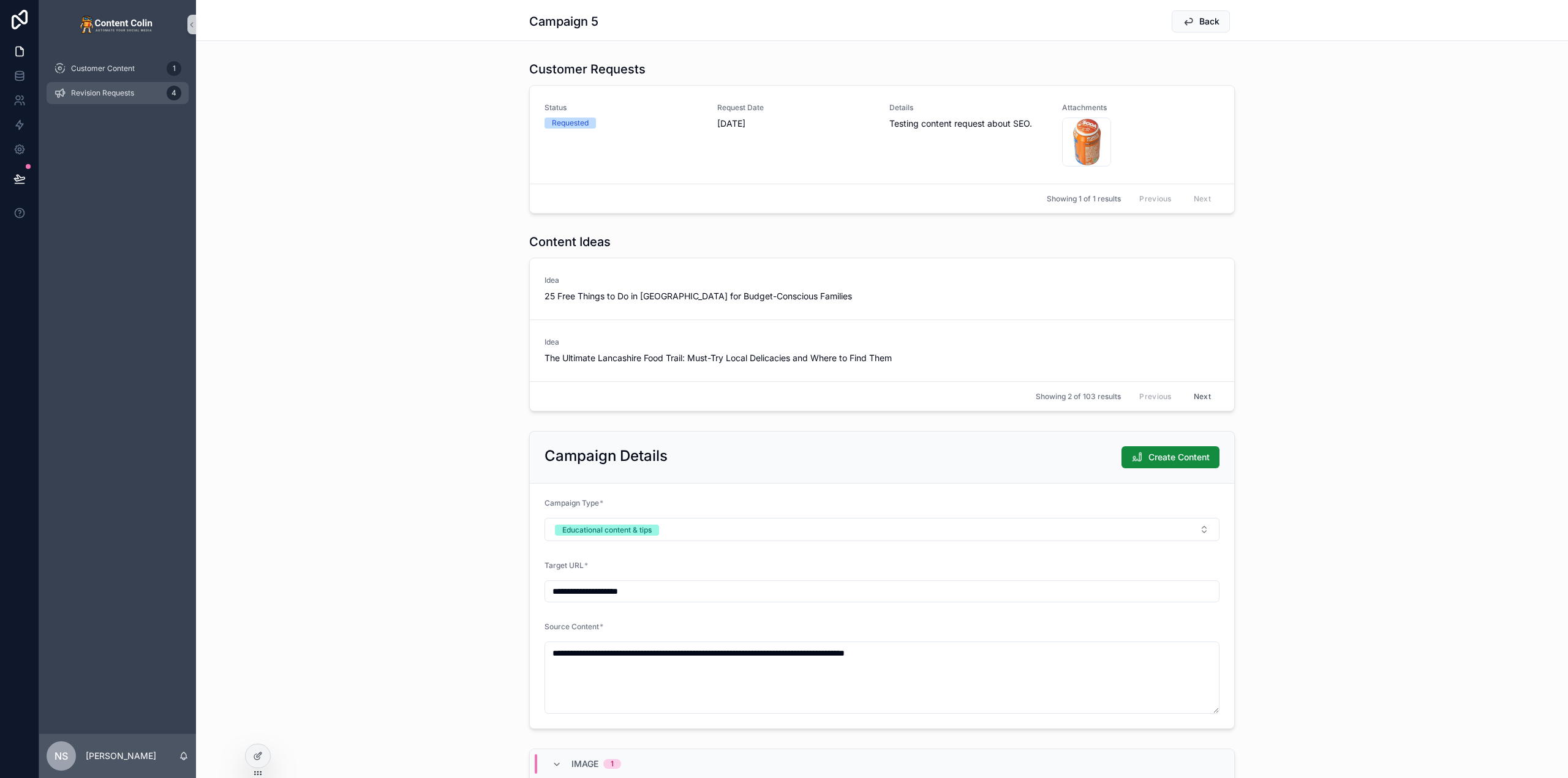
click at [132, 95] on span "Revision Requests" at bounding box center [103, 93] width 63 height 10
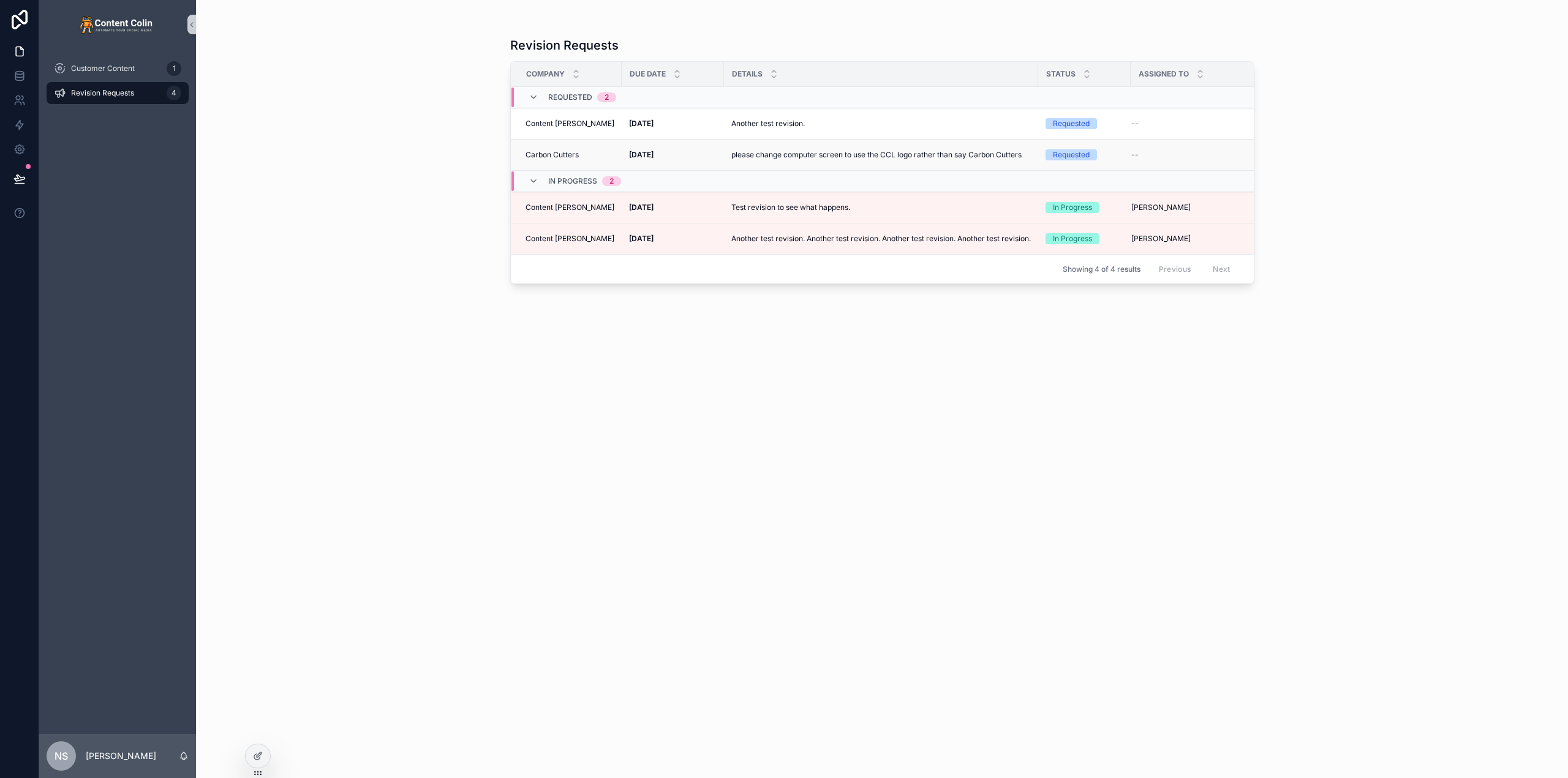
click at [765, 159] on p "please change computer screen to use the CCL logo rather than say Carbon Cutters" at bounding box center [876, 155] width 290 height 11
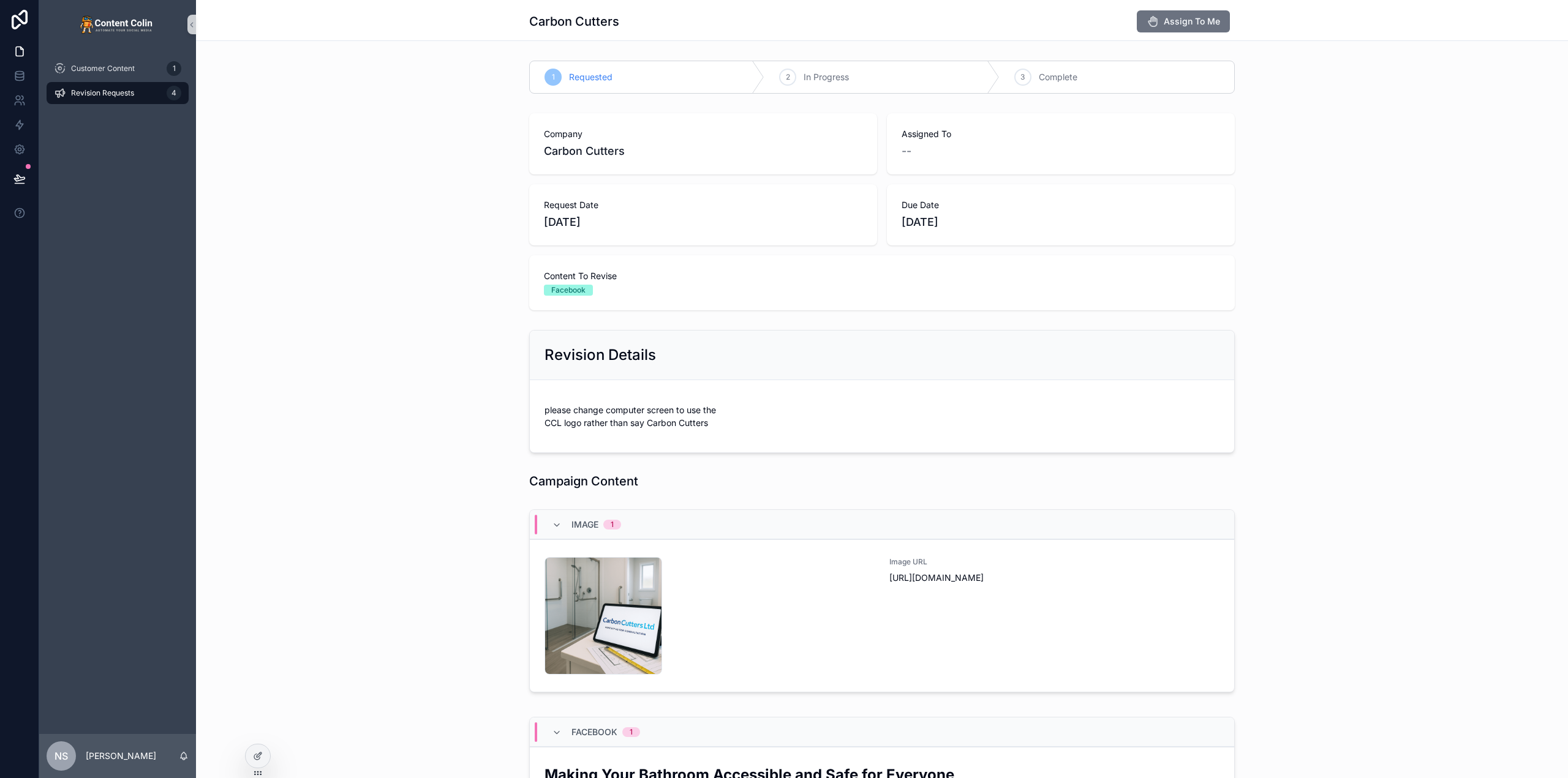
drag, startPoint x: 354, startPoint y: 139, endPoint x: 361, endPoint y: 147, distance: 10.6
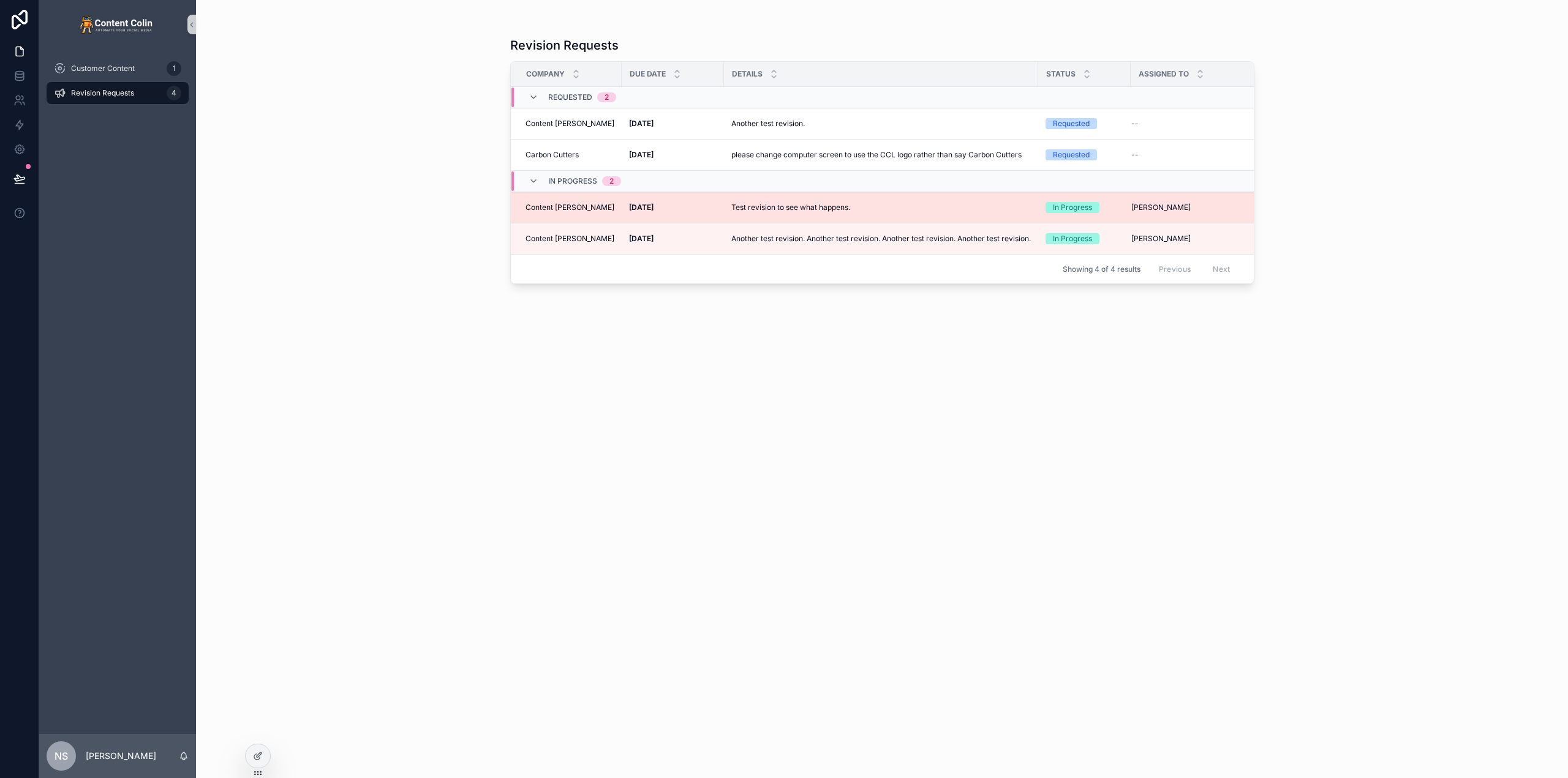
click at [685, 207] on div "[DATE] [DATE]" at bounding box center [673, 207] width 88 height 10
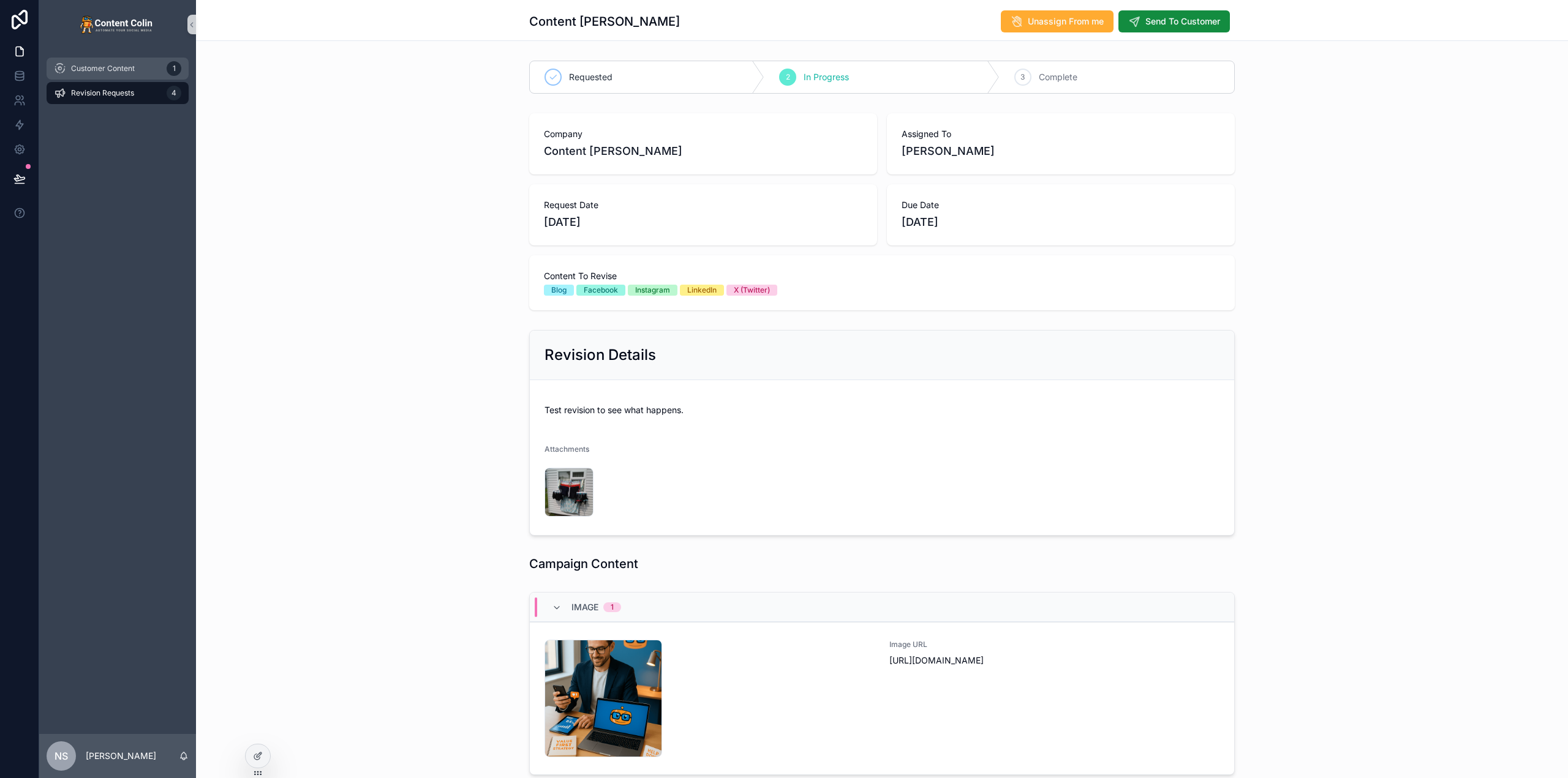
click at [112, 71] on span "Customer Content" at bounding box center [103, 68] width 63 height 10
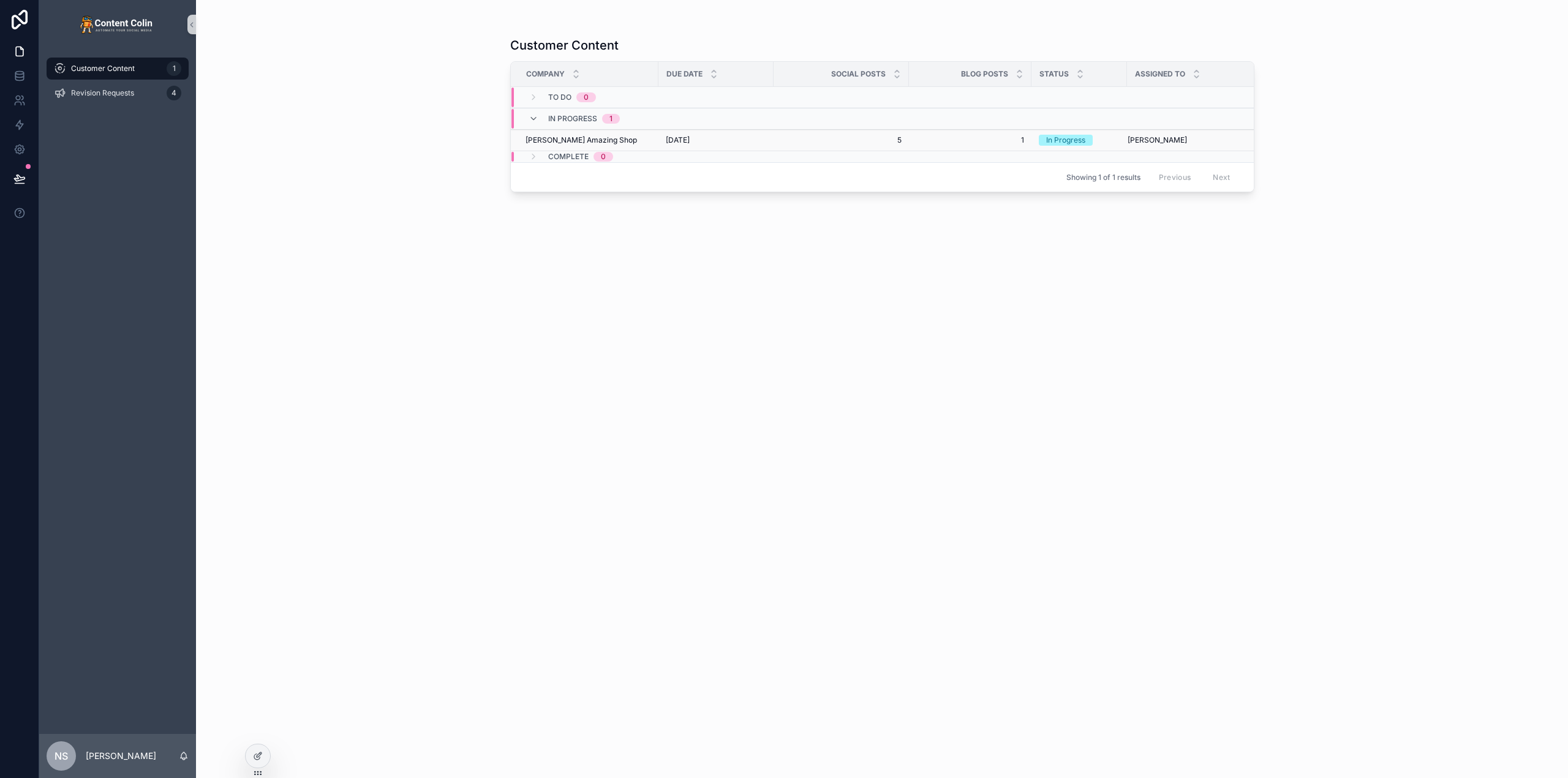
click at [666, 146] on td "[DATE] [DATE]" at bounding box center [715, 140] width 115 height 21
click at [645, 138] on div "[PERSON_NAME] Amazing Shop [PERSON_NAME] Amazing Shop" at bounding box center [588, 140] width 126 height 10
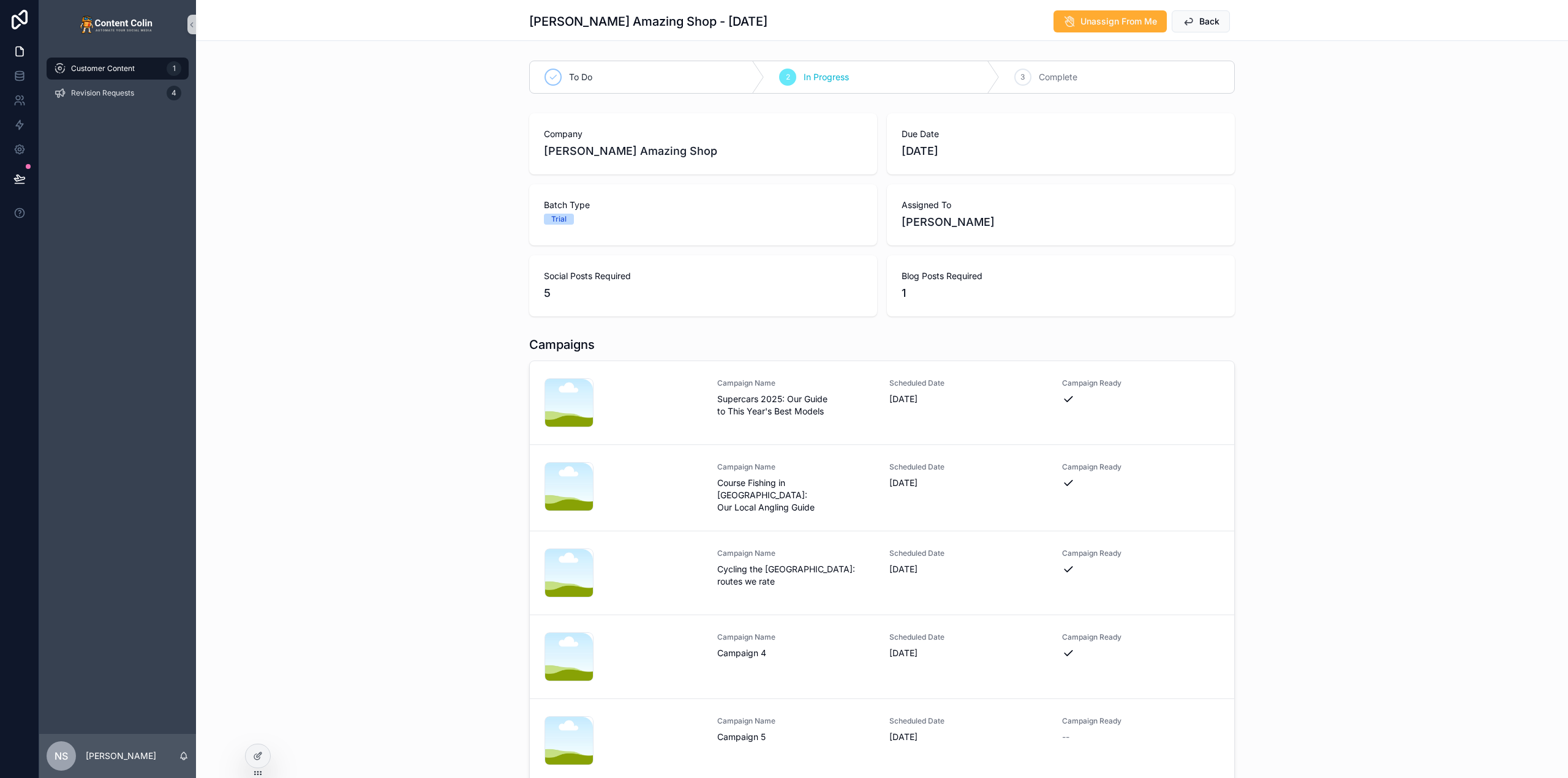
click at [126, 71] on span "Customer Content" at bounding box center [103, 68] width 63 height 10
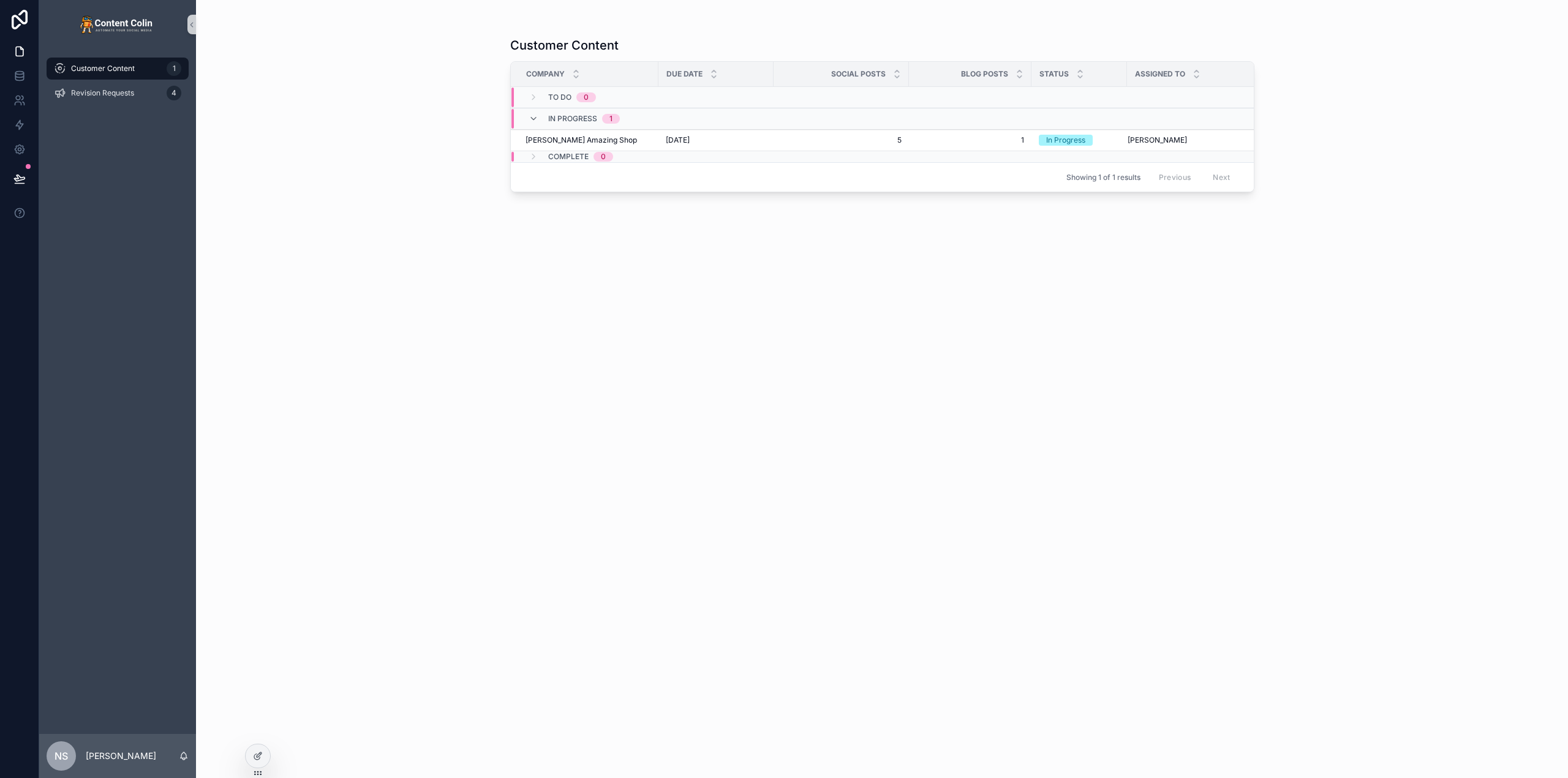
click at [126, 71] on span "Customer Content" at bounding box center [103, 68] width 63 height 10
click at [689, 139] on span "[DATE]" at bounding box center [678, 140] width 24 height 10
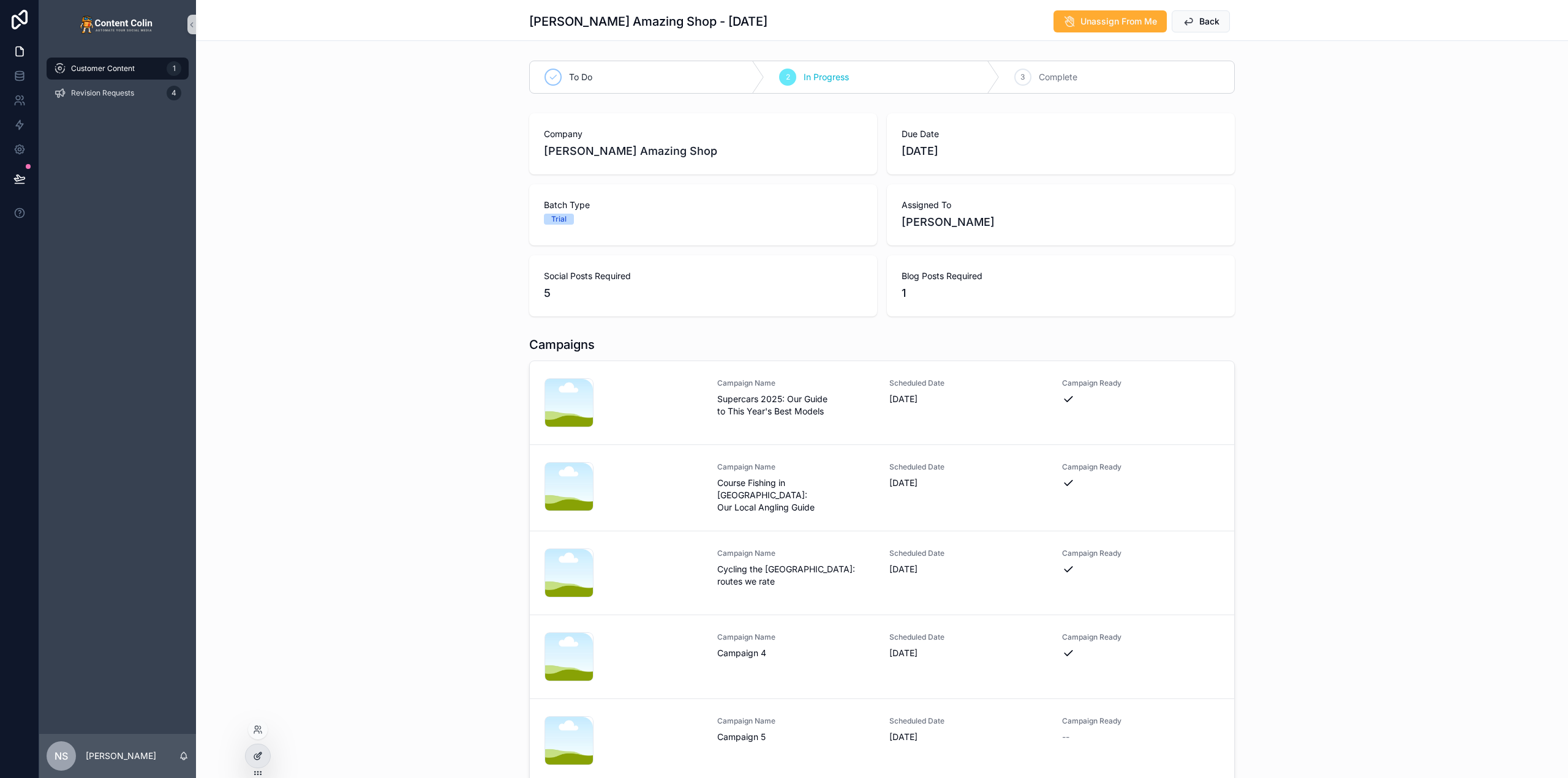
click at [253, 761] on div at bounding box center [257, 756] width 24 height 23
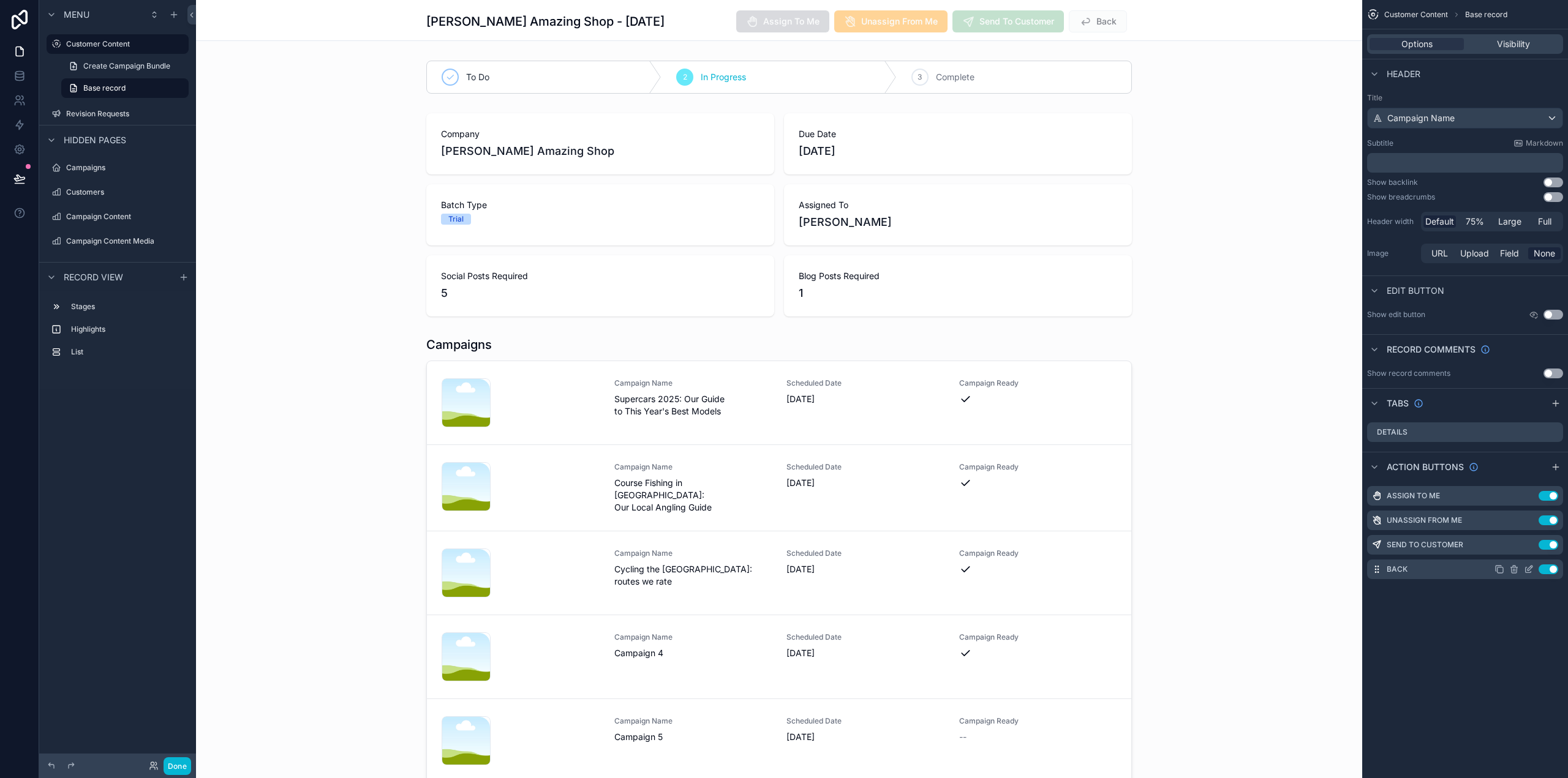
click at [1515, 570] on icon "scrollable content" at bounding box center [1515, 570] width 0 height 3
click at [1533, 552] on icon at bounding box center [1533, 549] width 10 height 10
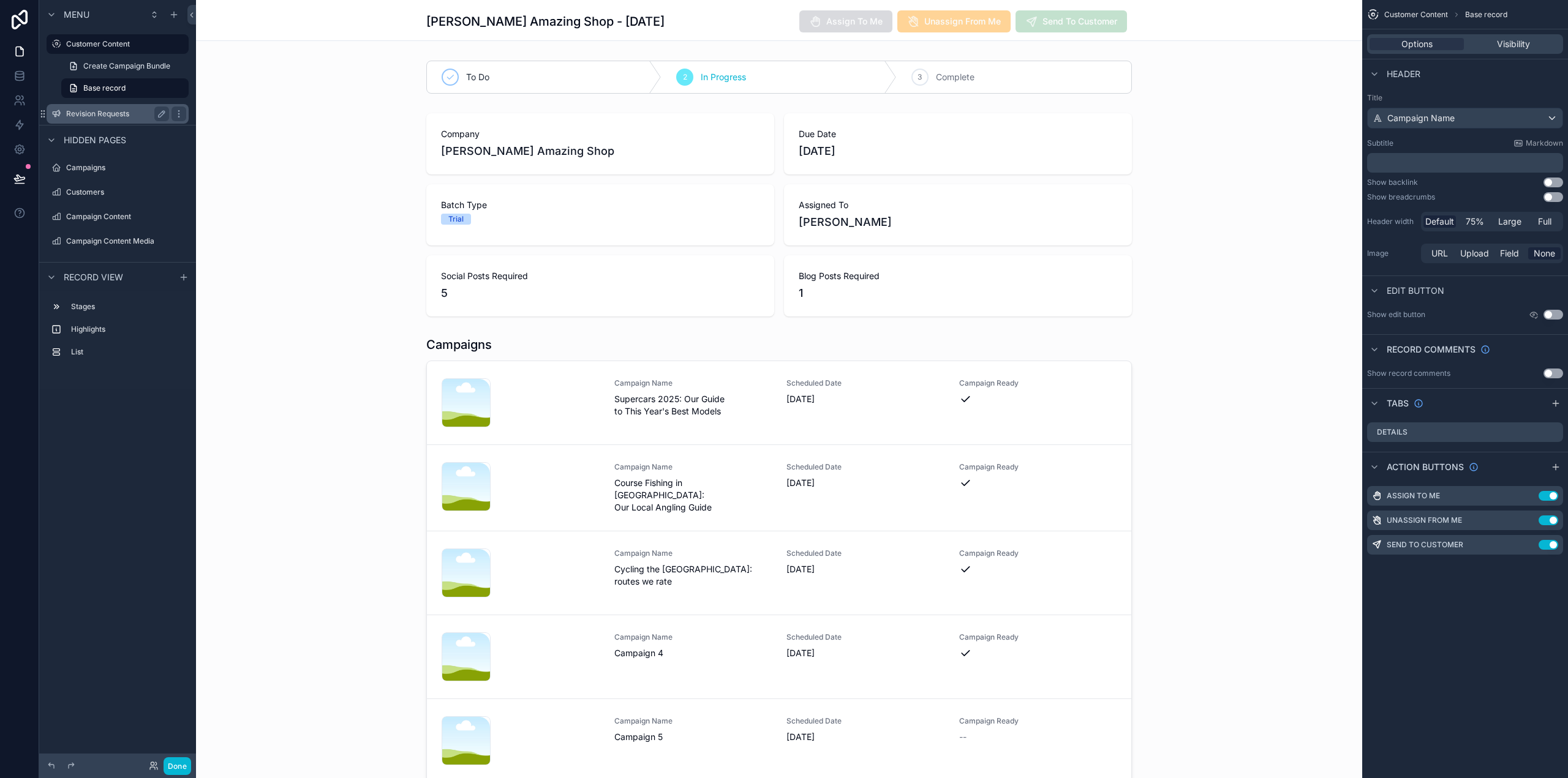
click at [113, 112] on label "Revision Requests" at bounding box center [115, 114] width 98 height 10
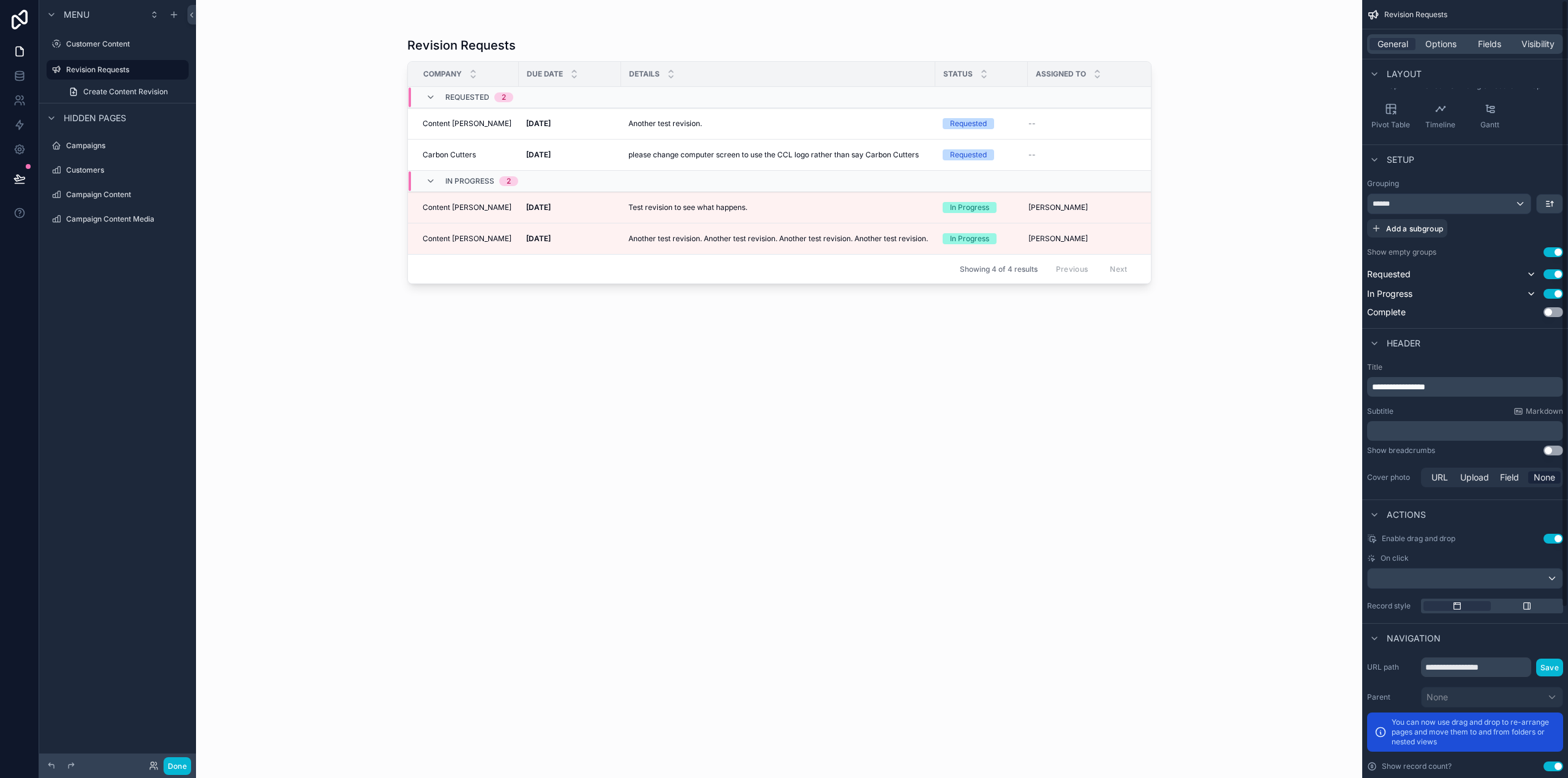
scroll to position [218, 0]
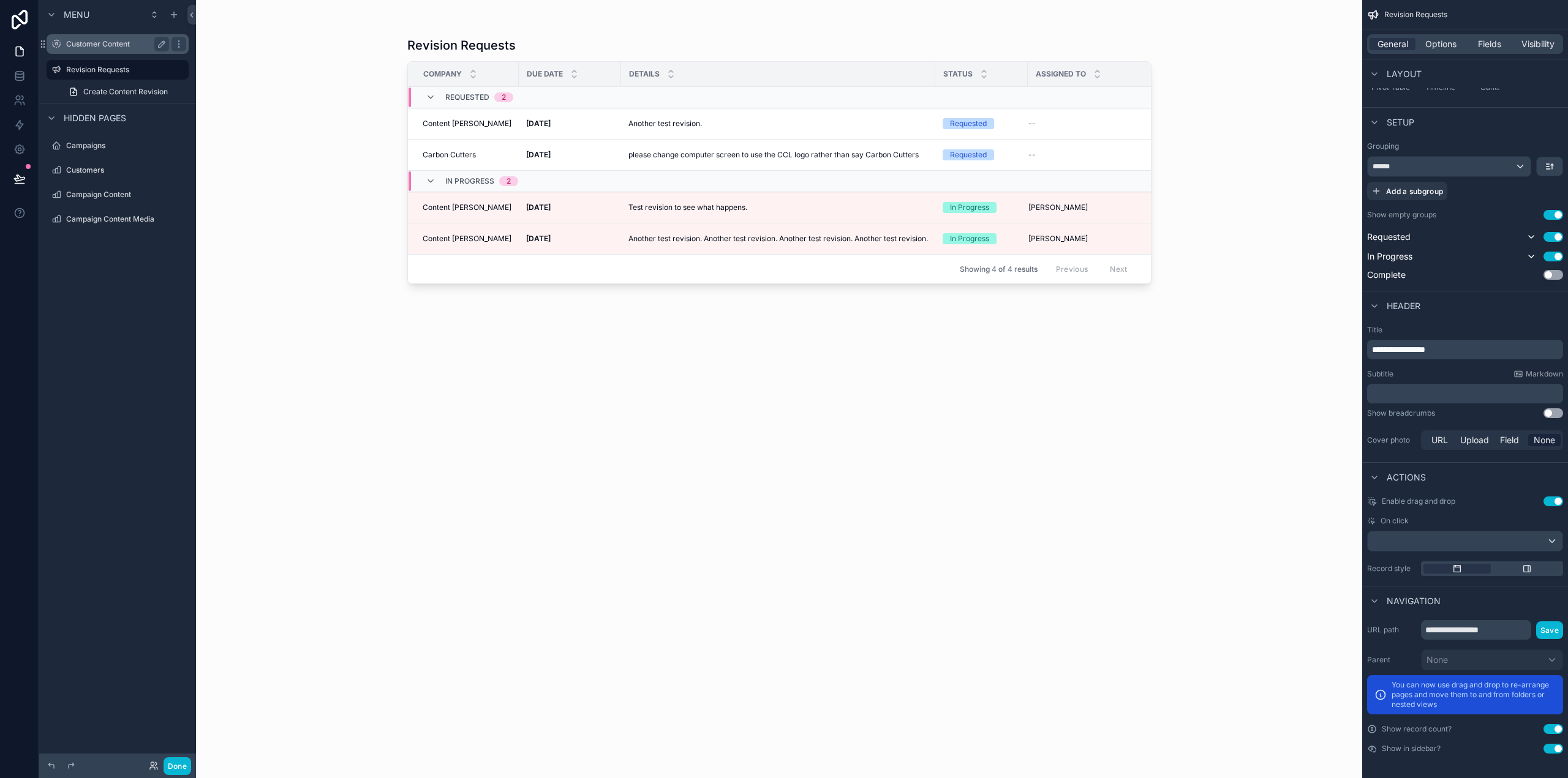
click at [90, 41] on label "Customer Content" at bounding box center [115, 44] width 98 height 10
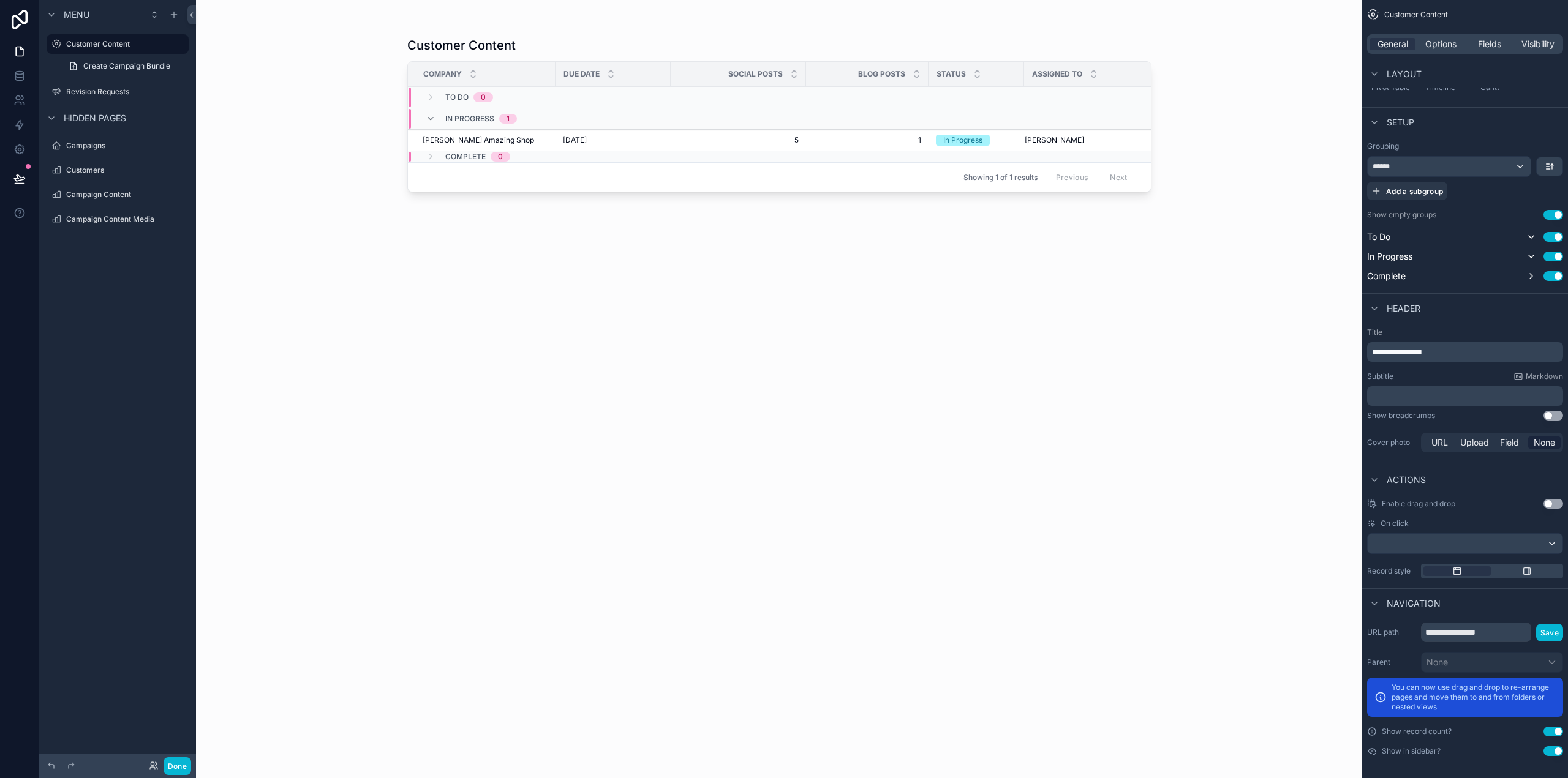
click at [541, 140] on div "scrollable content" at bounding box center [780, 382] width 784 height 764
click at [541, 140] on div "[PERSON_NAME] Amazing Shop [PERSON_NAME] Amazing Shop" at bounding box center [485, 140] width 126 height 10
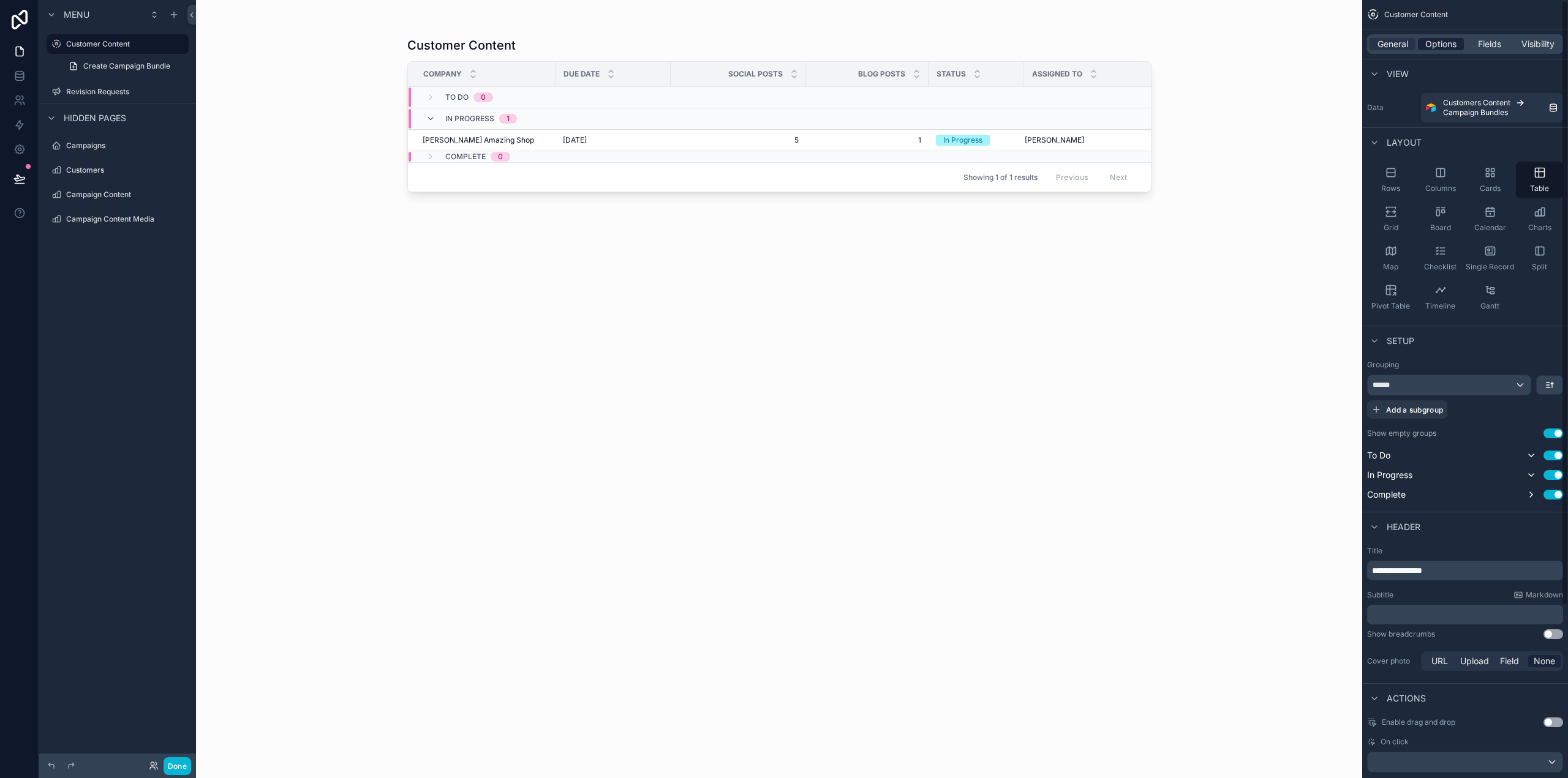
click at [1445, 40] on span "Options" at bounding box center [1440, 44] width 31 height 12
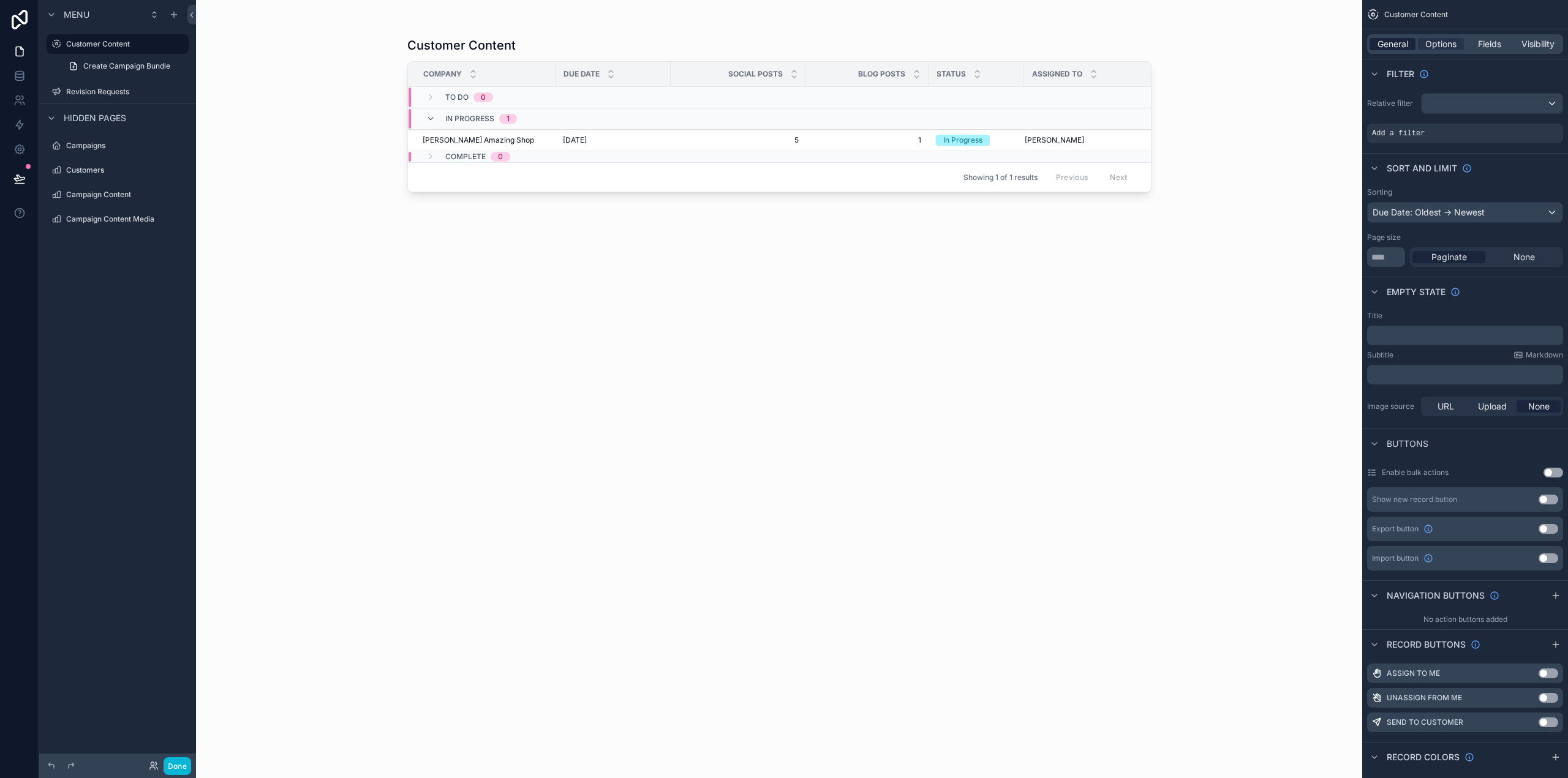
click at [1402, 43] on span "General" at bounding box center [1393, 44] width 31 height 12
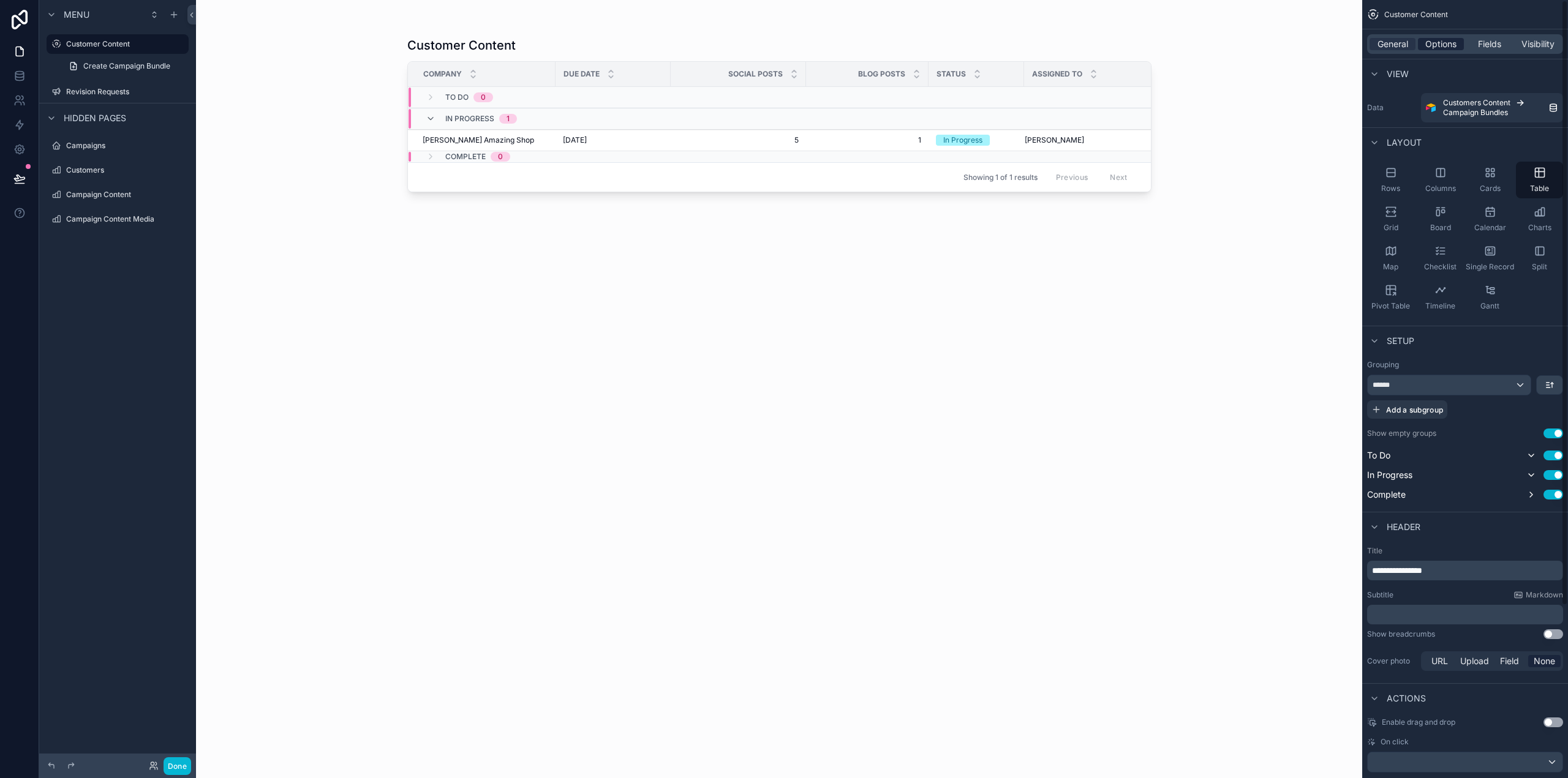
click at [1436, 49] on span "Options" at bounding box center [1440, 44] width 31 height 12
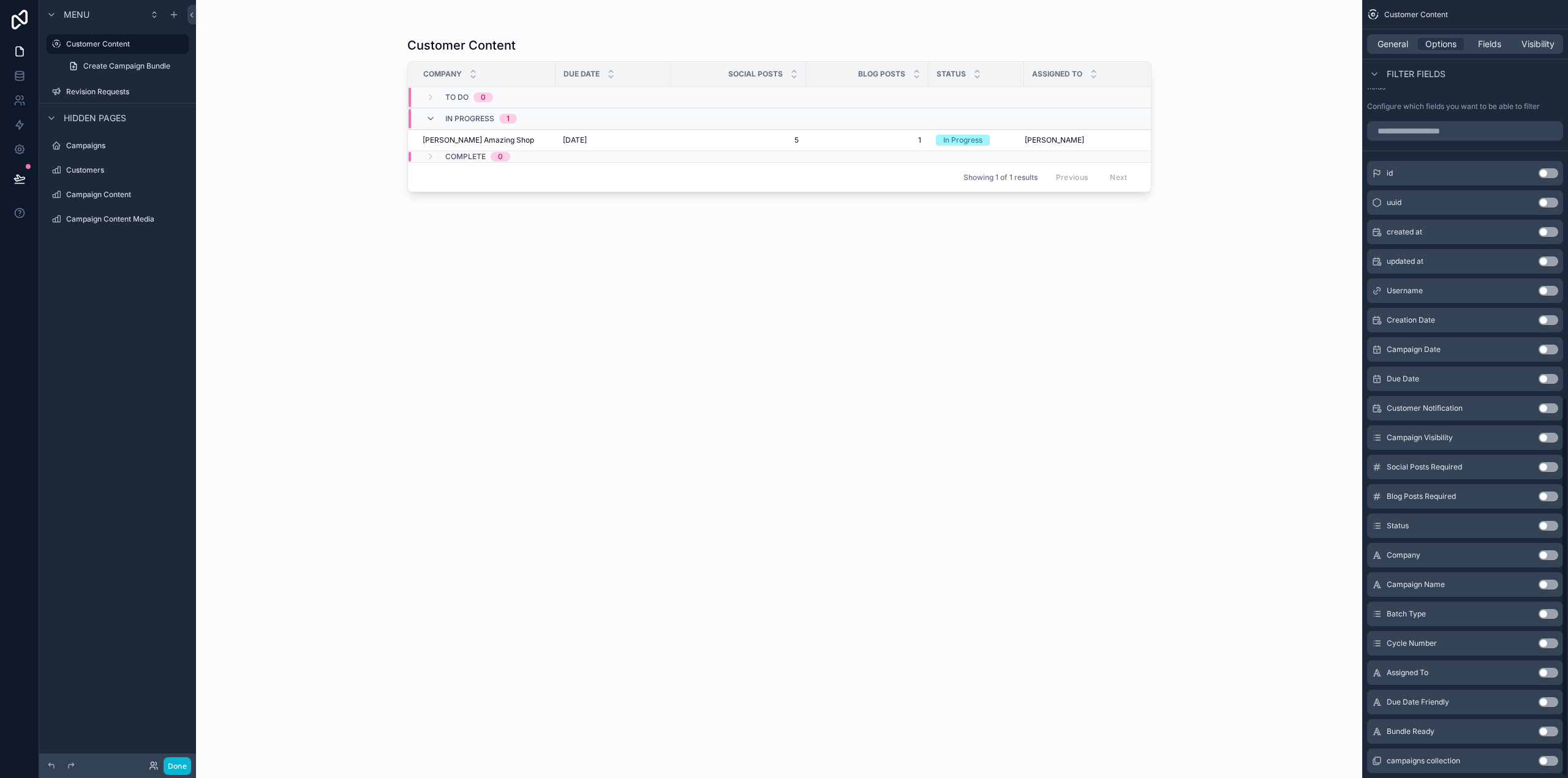
scroll to position [817, 0]
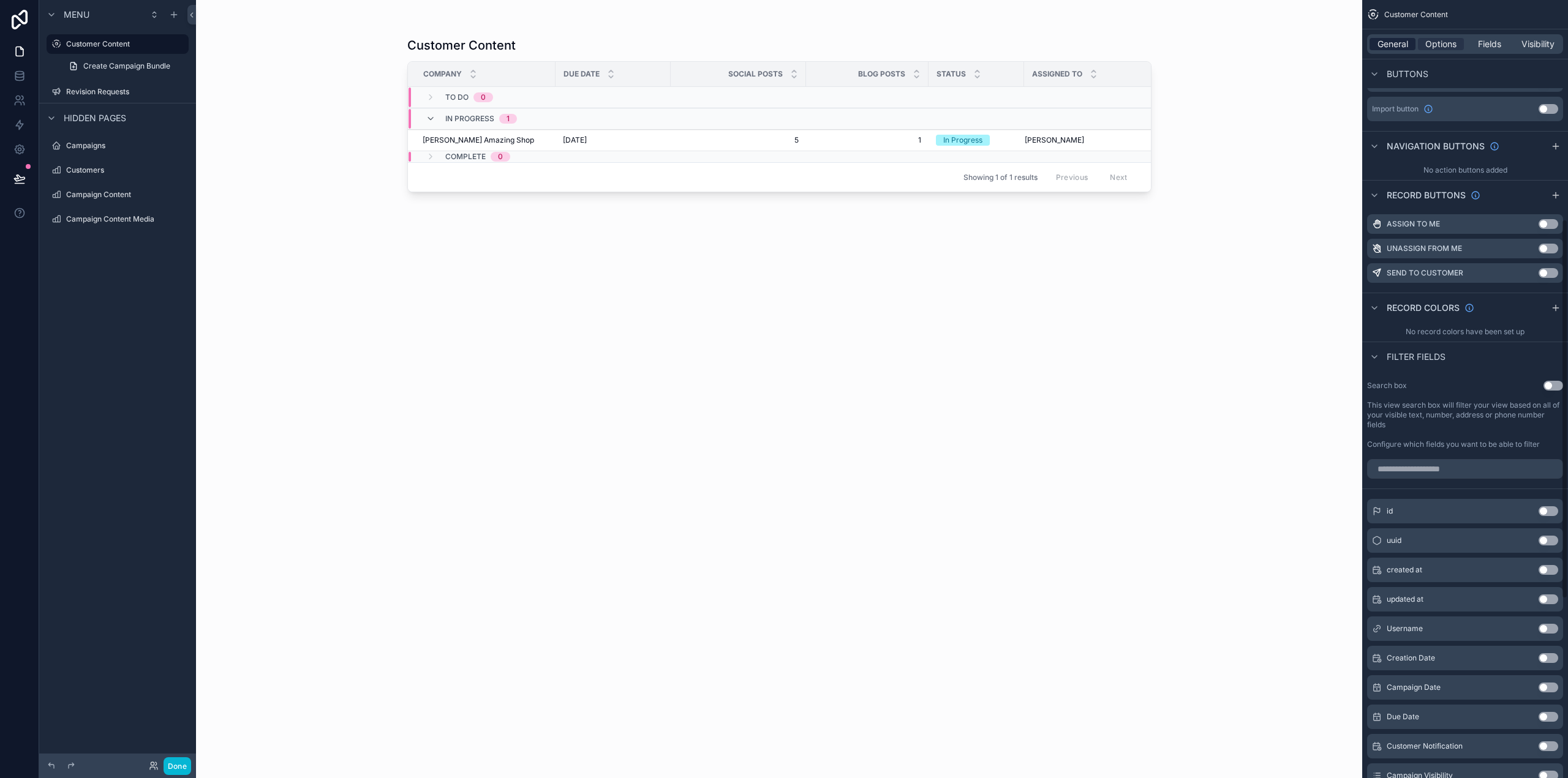
click at [1395, 49] on span "General" at bounding box center [1393, 44] width 31 height 12
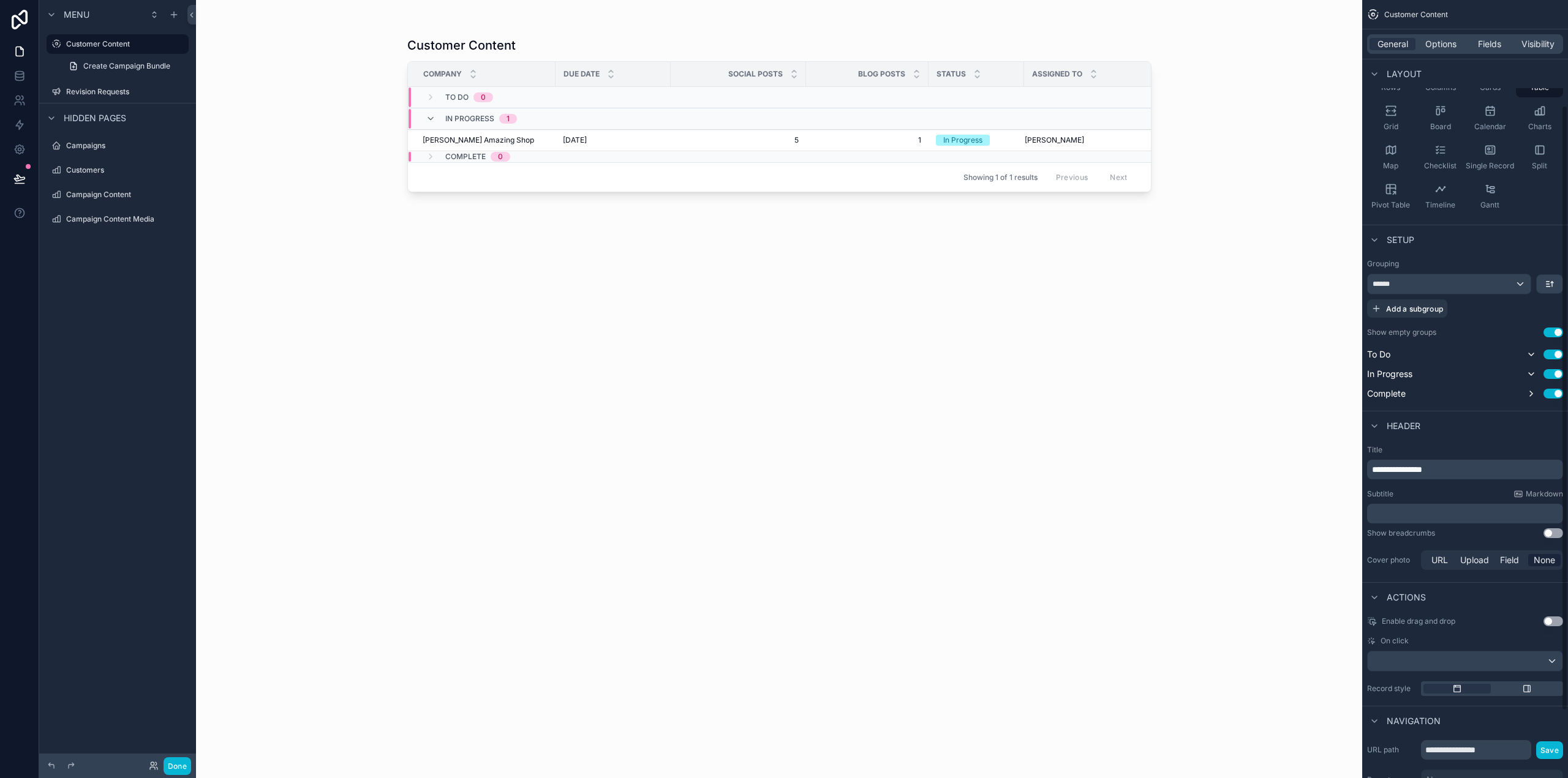
scroll to position [99, 0]
click at [1556, 534] on button "Use setting" at bounding box center [1552, 535] width 20 height 10
click at [587, 141] on span "[DATE]" at bounding box center [575, 140] width 24 height 10
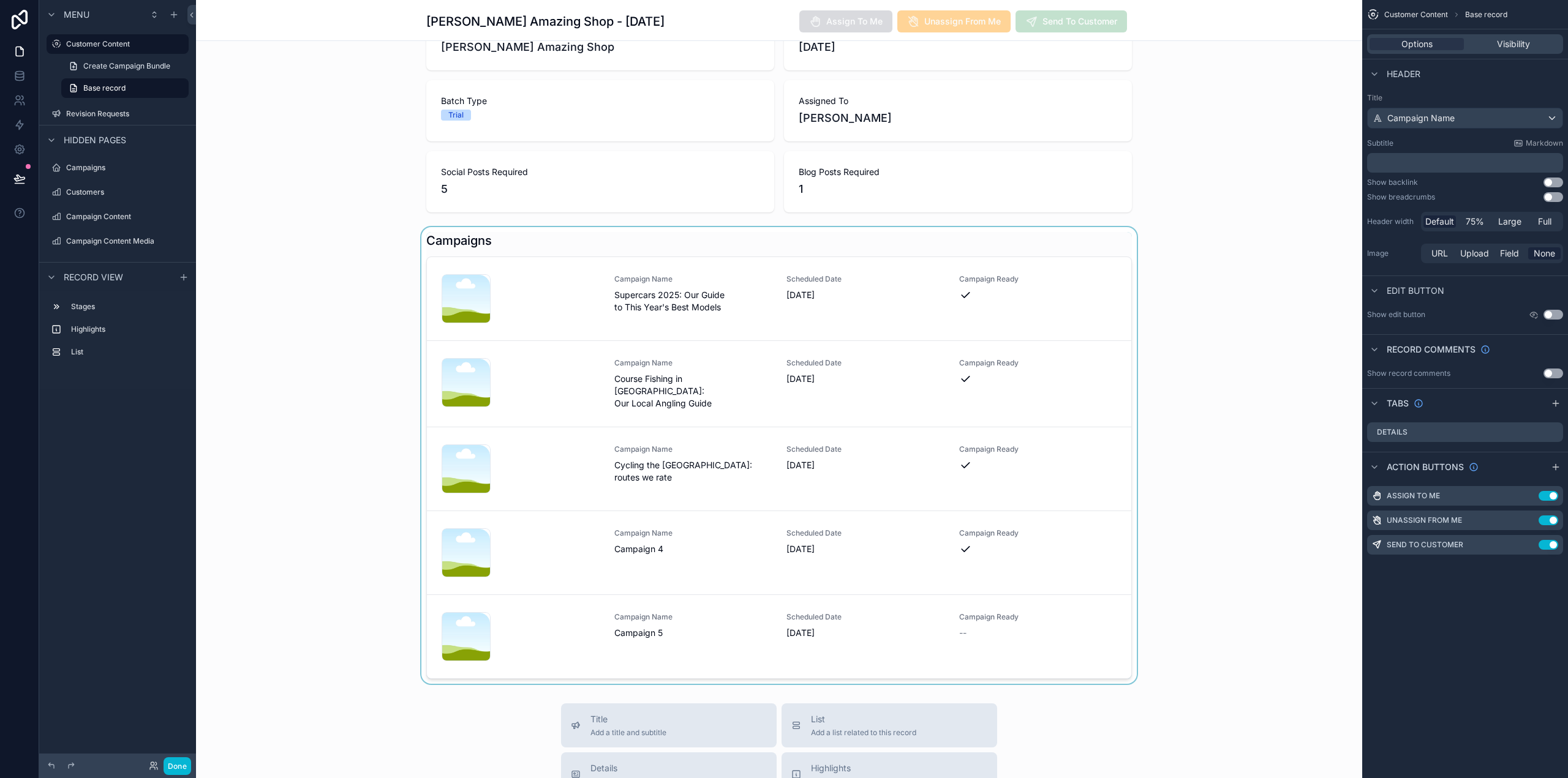
scroll to position [184, 0]
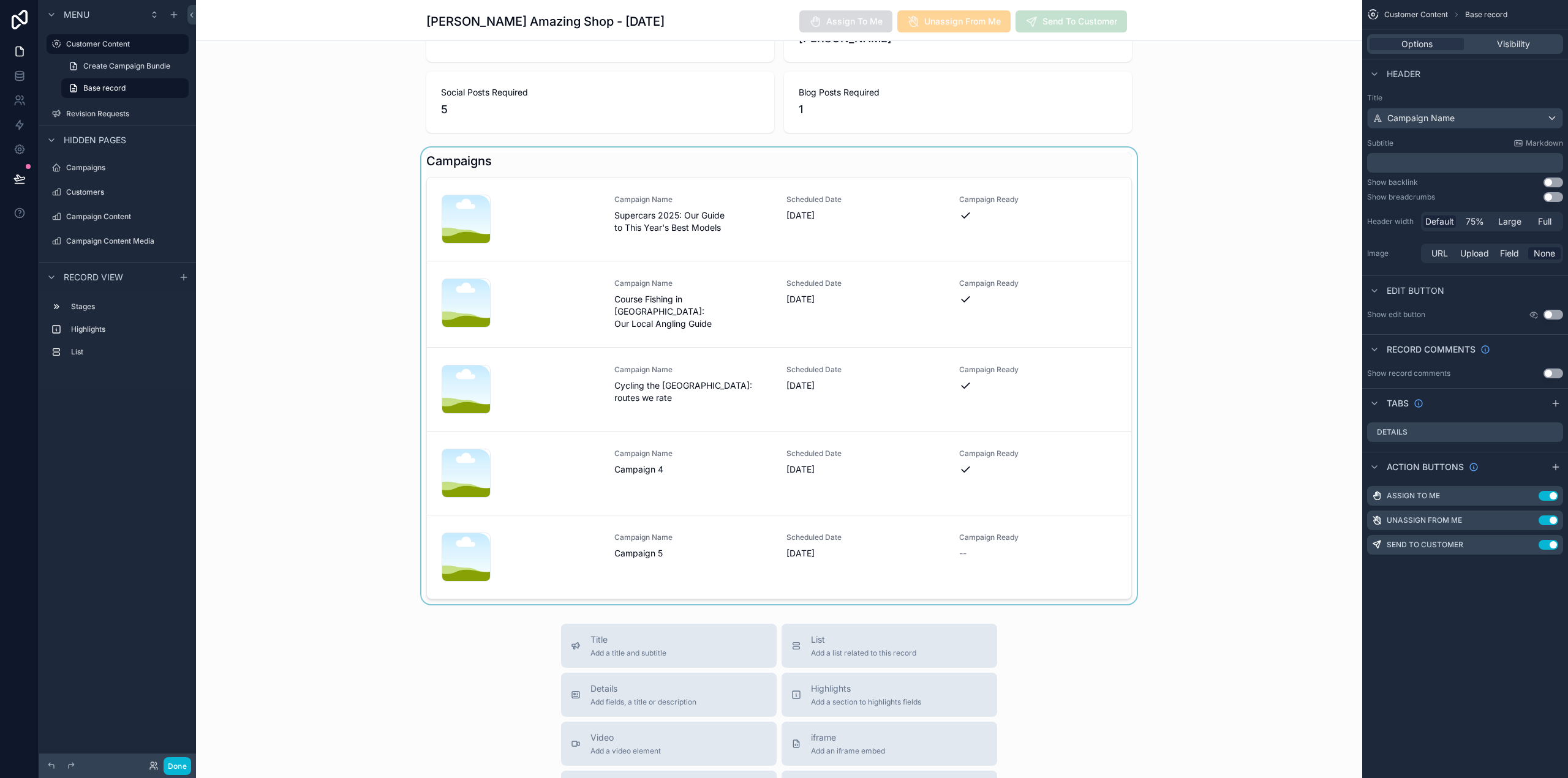
click at [699, 555] on div "scrollable content" at bounding box center [779, 376] width 1166 height 457
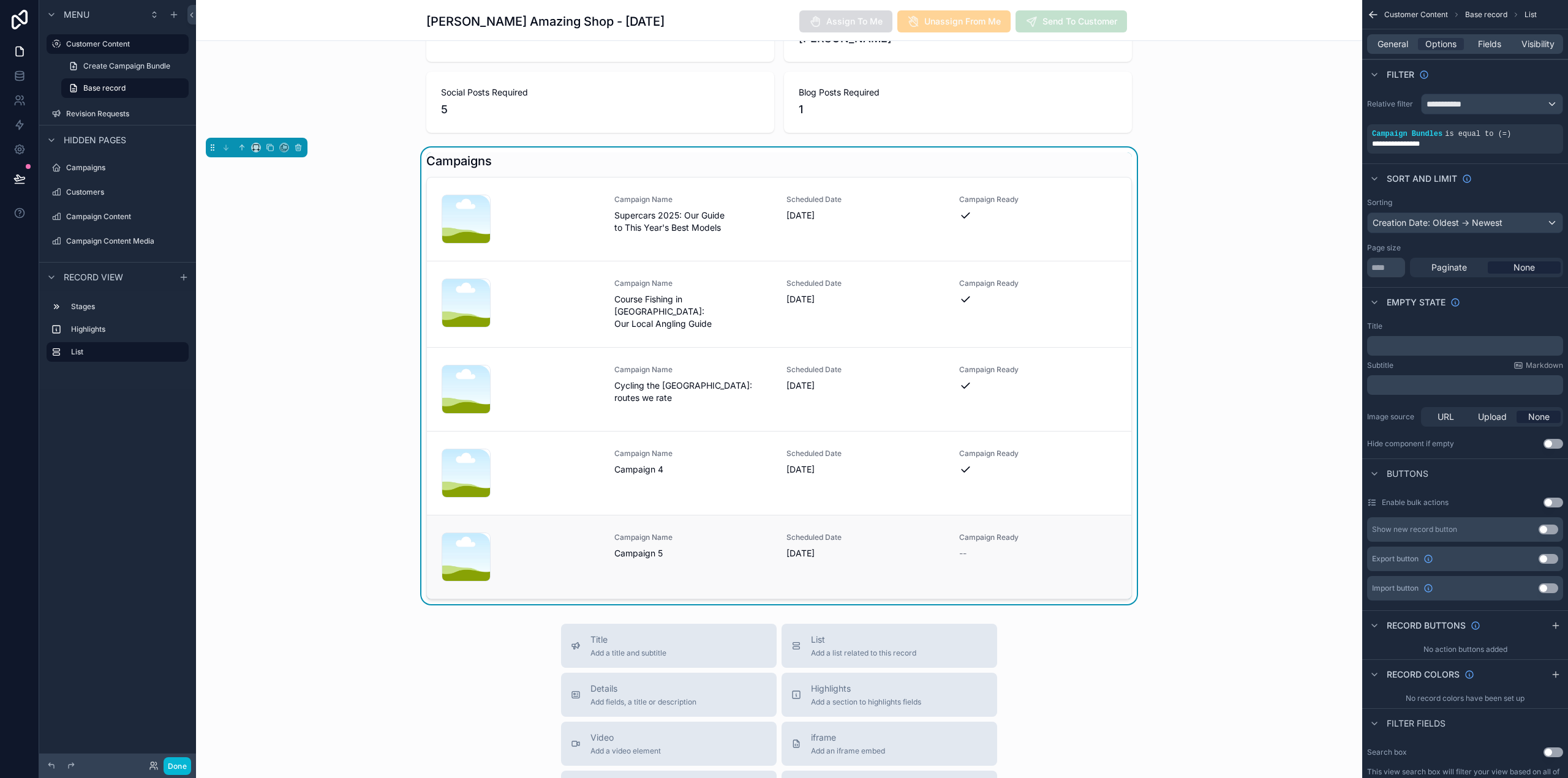
click at [672, 553] on span "Campaign 5" at bounding box center [693, 553] width 158 height 12
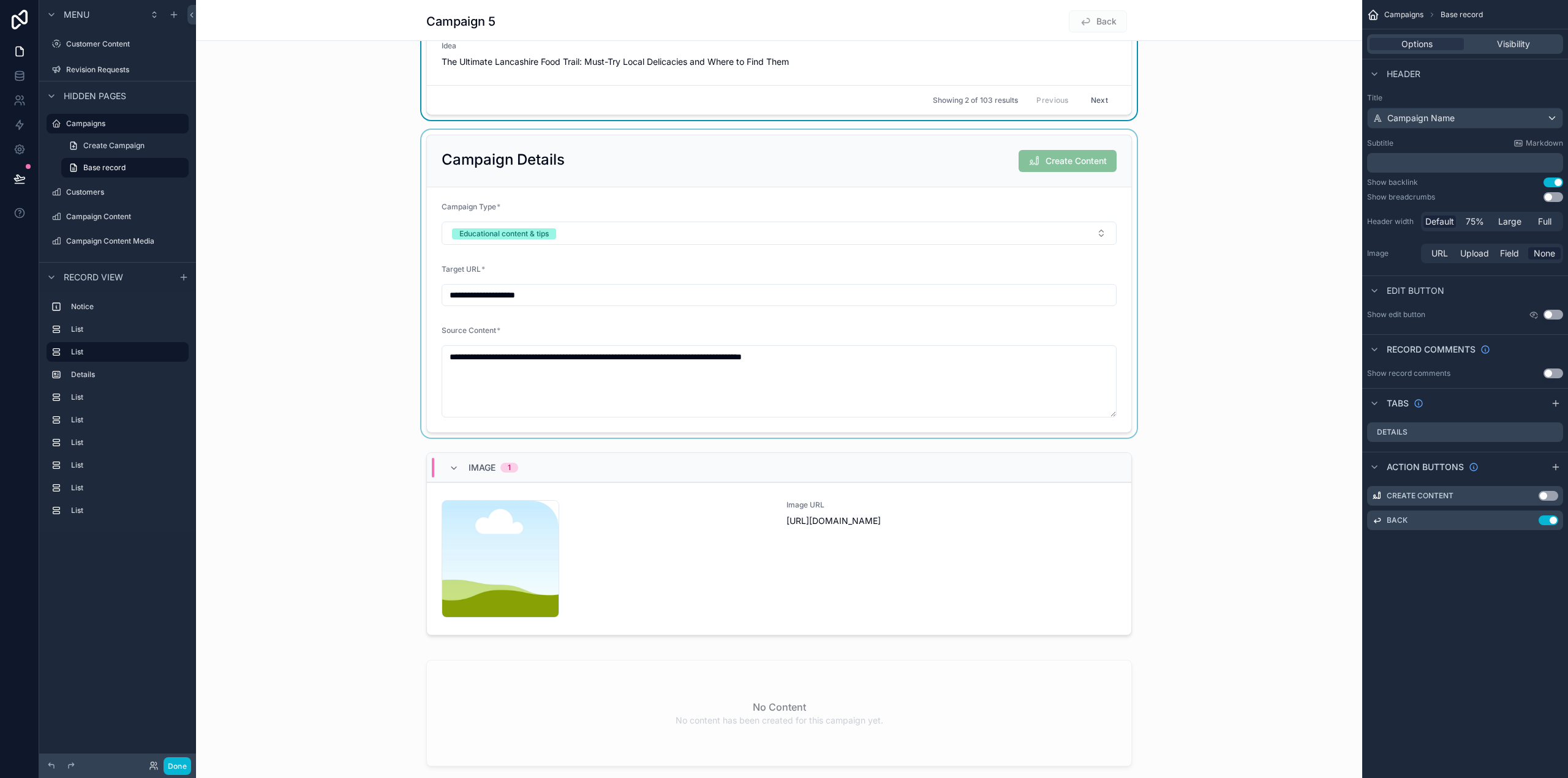
scroll to position [368, 0]
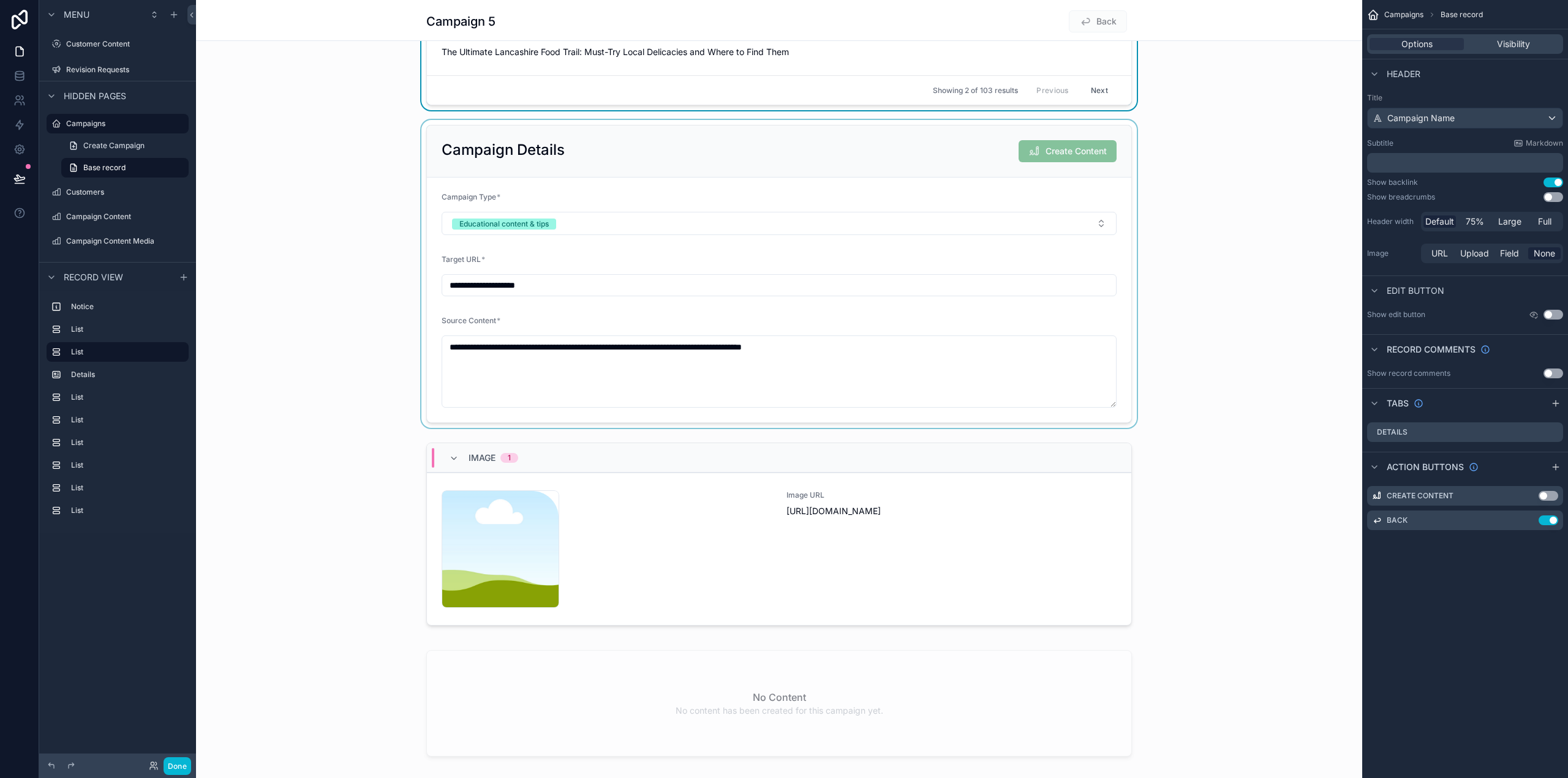
click at [1199, 300] on div "scrollable content" at bounding box center [779, 274] width 1166 height 308
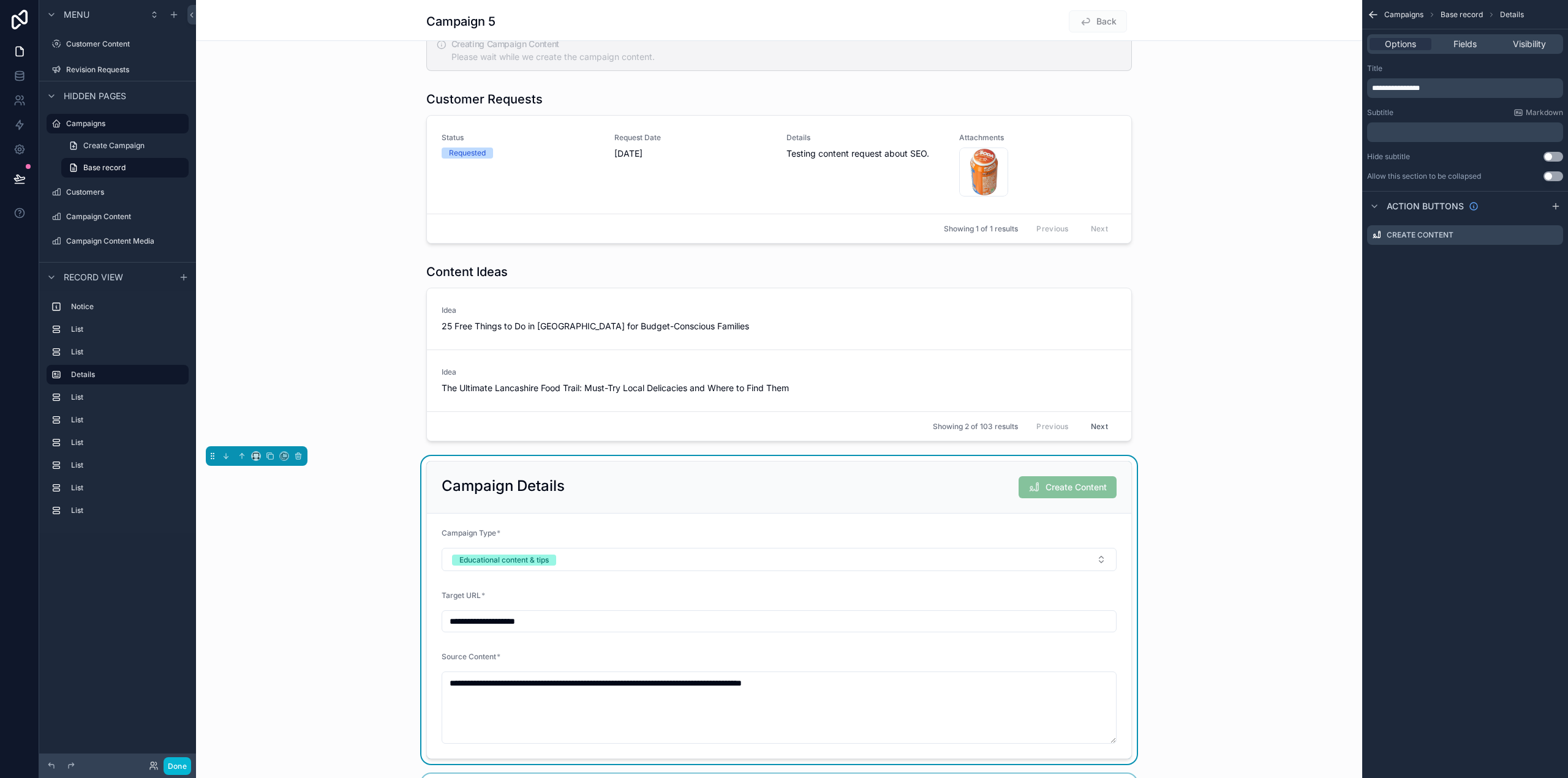
scroll to position [0, 0]
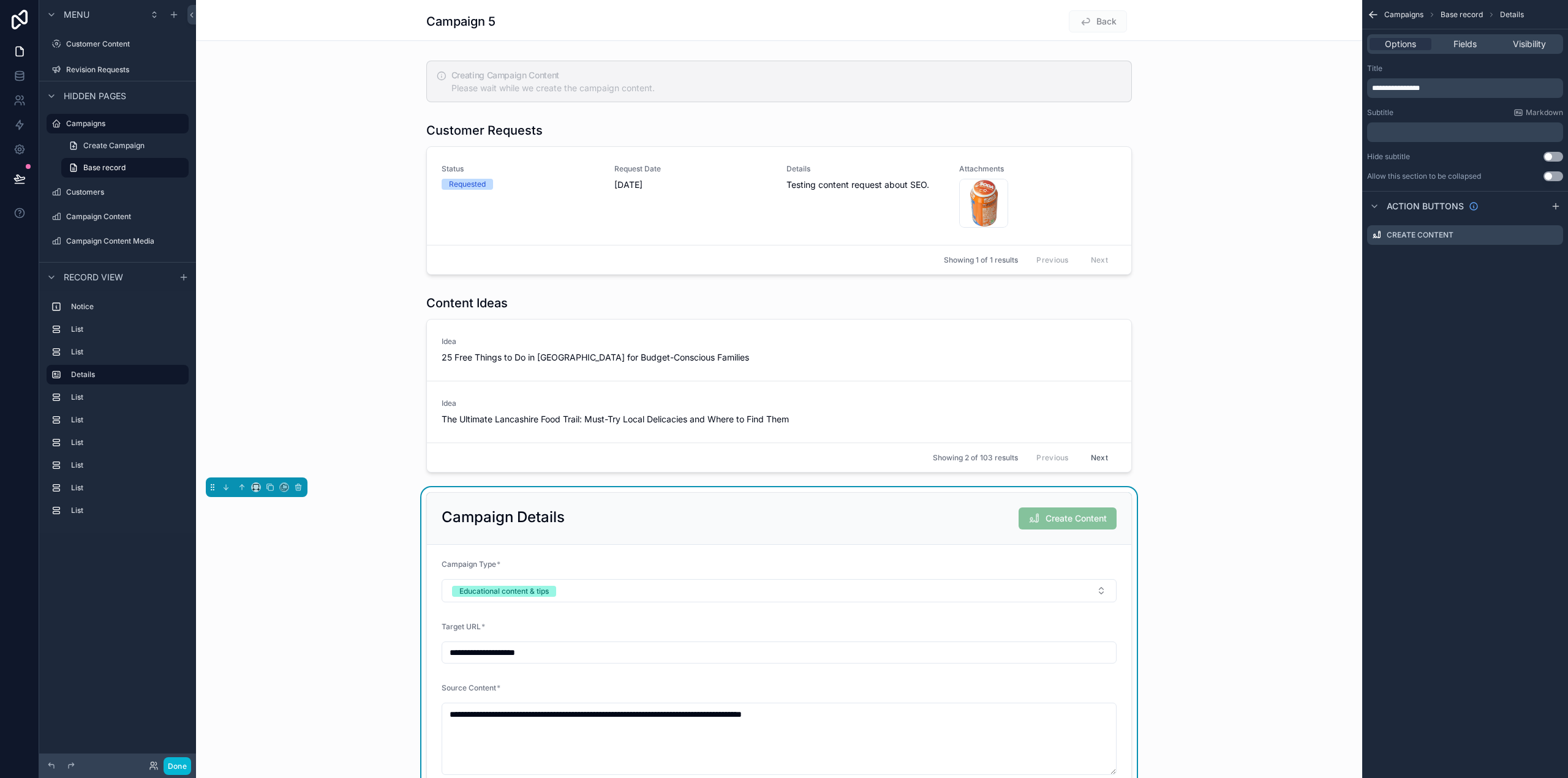
click at [1477, 50] on div "Options Fields Visibility" at bounding box center [1464, 44] width 196 height 20
click at [1259, 78] on div "scrollable content" at bounding box center [779, 81] width 1166 height 51
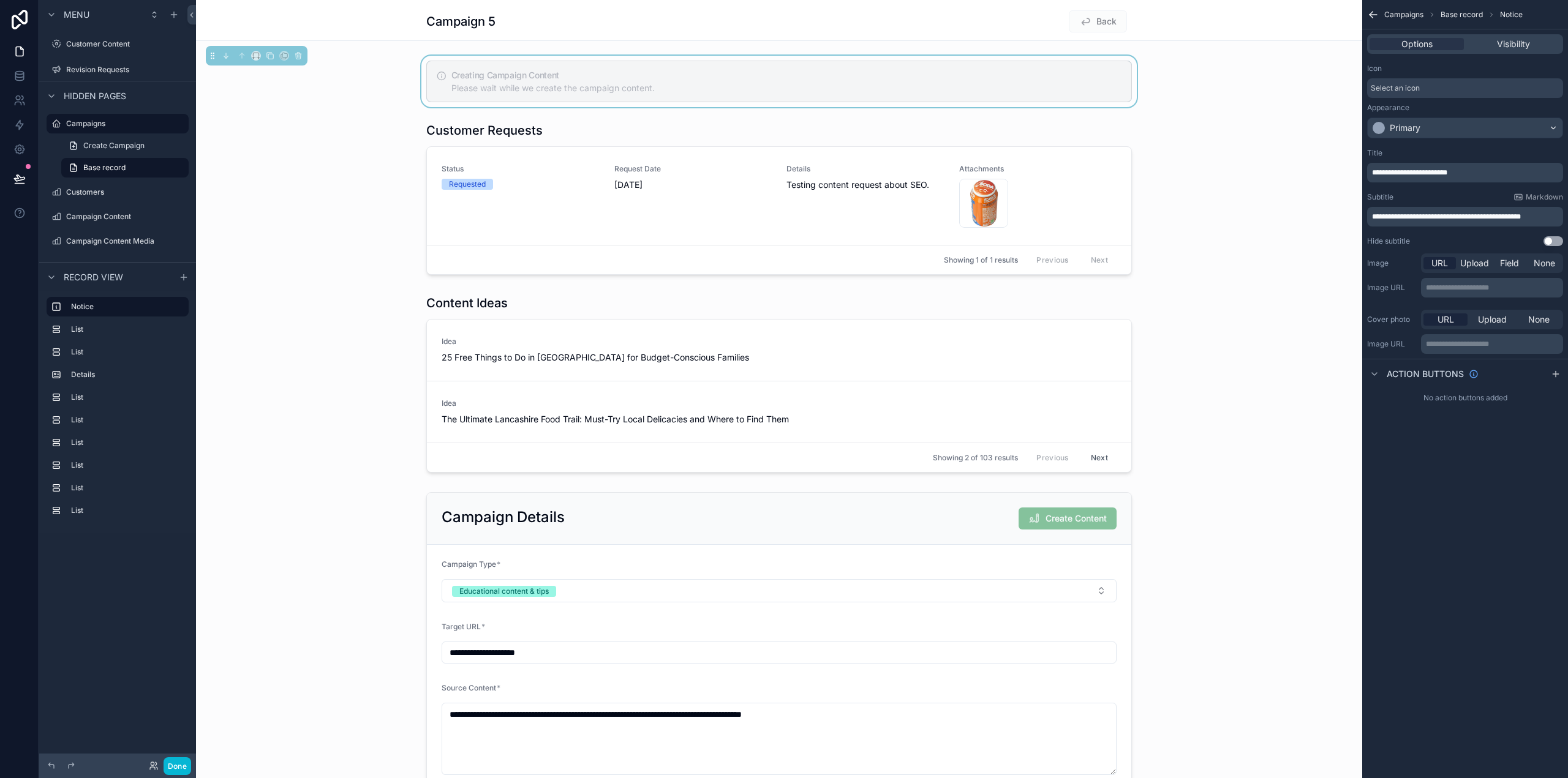
click at [1310, 22] on div "Campaign 5 Back" at bounding box center [779, 21] width 1166 height 41
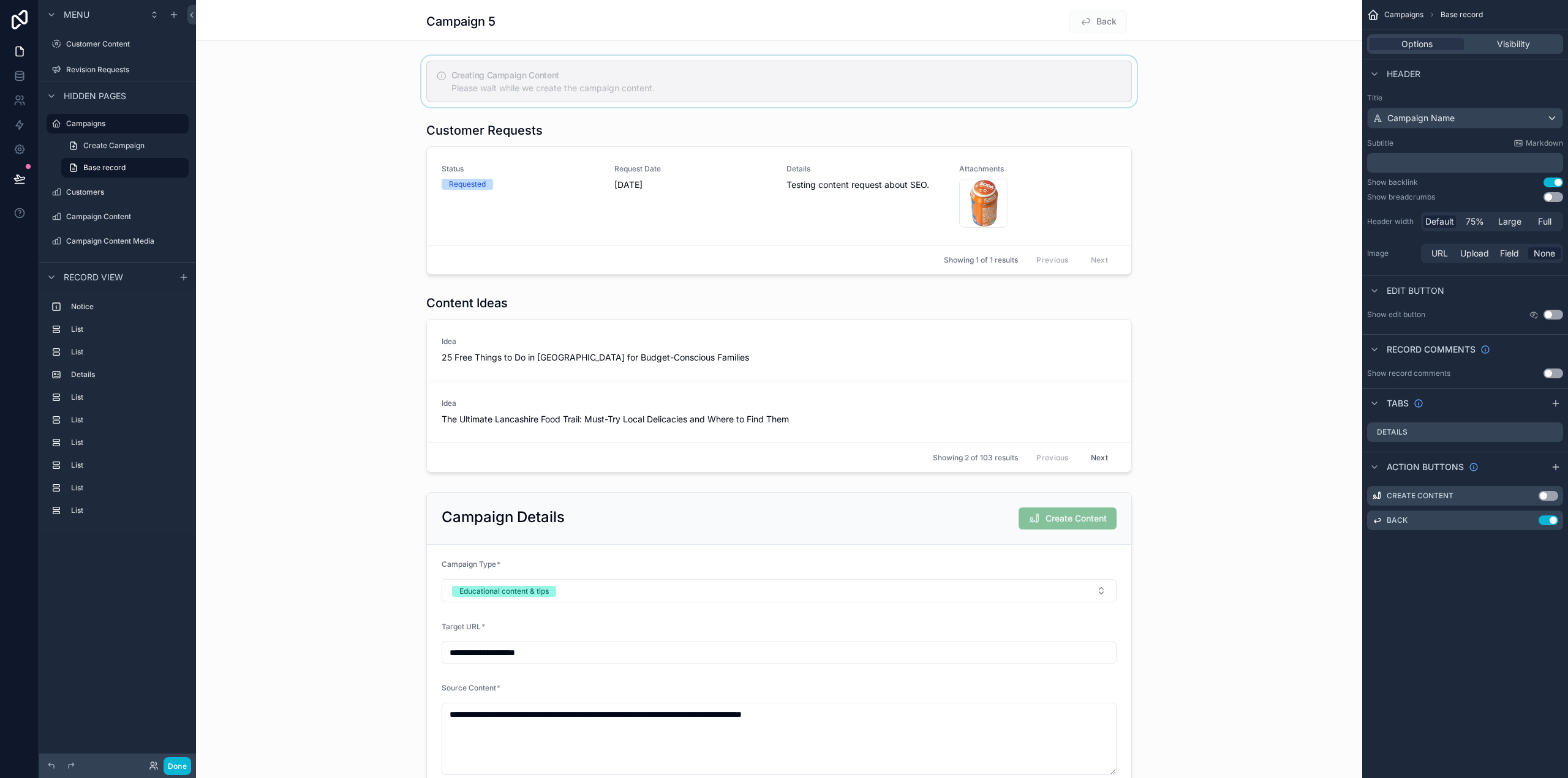
click at [1214, 29] on div "Campaign 5 Back" at bounding box center [779, 21] width 1166 height 41
click at [1550, 179] on button "Use setting" at bounding box center [1552, 182] width 20 height 10
click at [1551, 179] on button "Use setting" at bounding box center [1552, 182] width 20 height 10
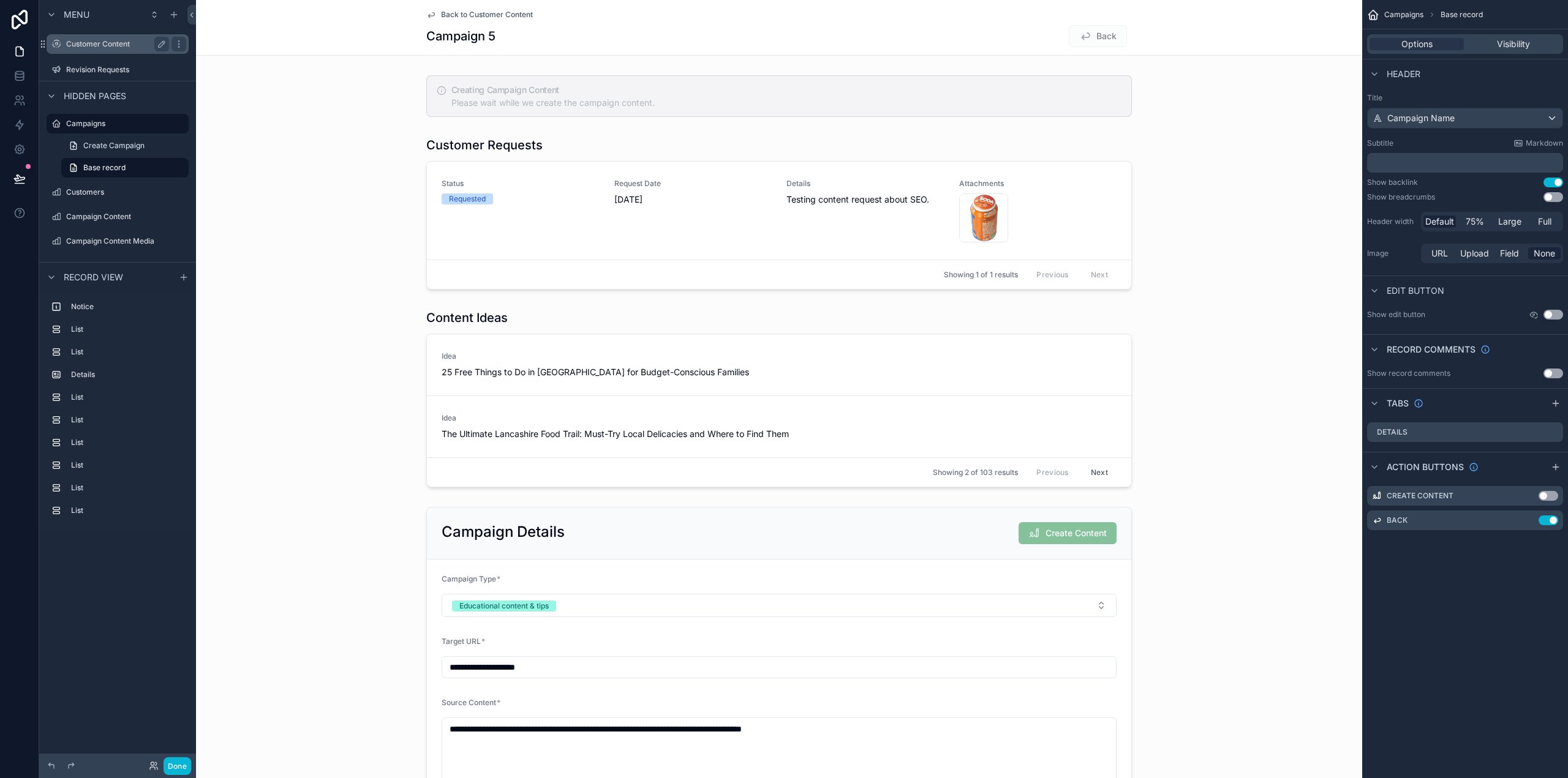
click at [104, 39] on label "Customer Content" at bounding box center [115, 44] width 98 height 10
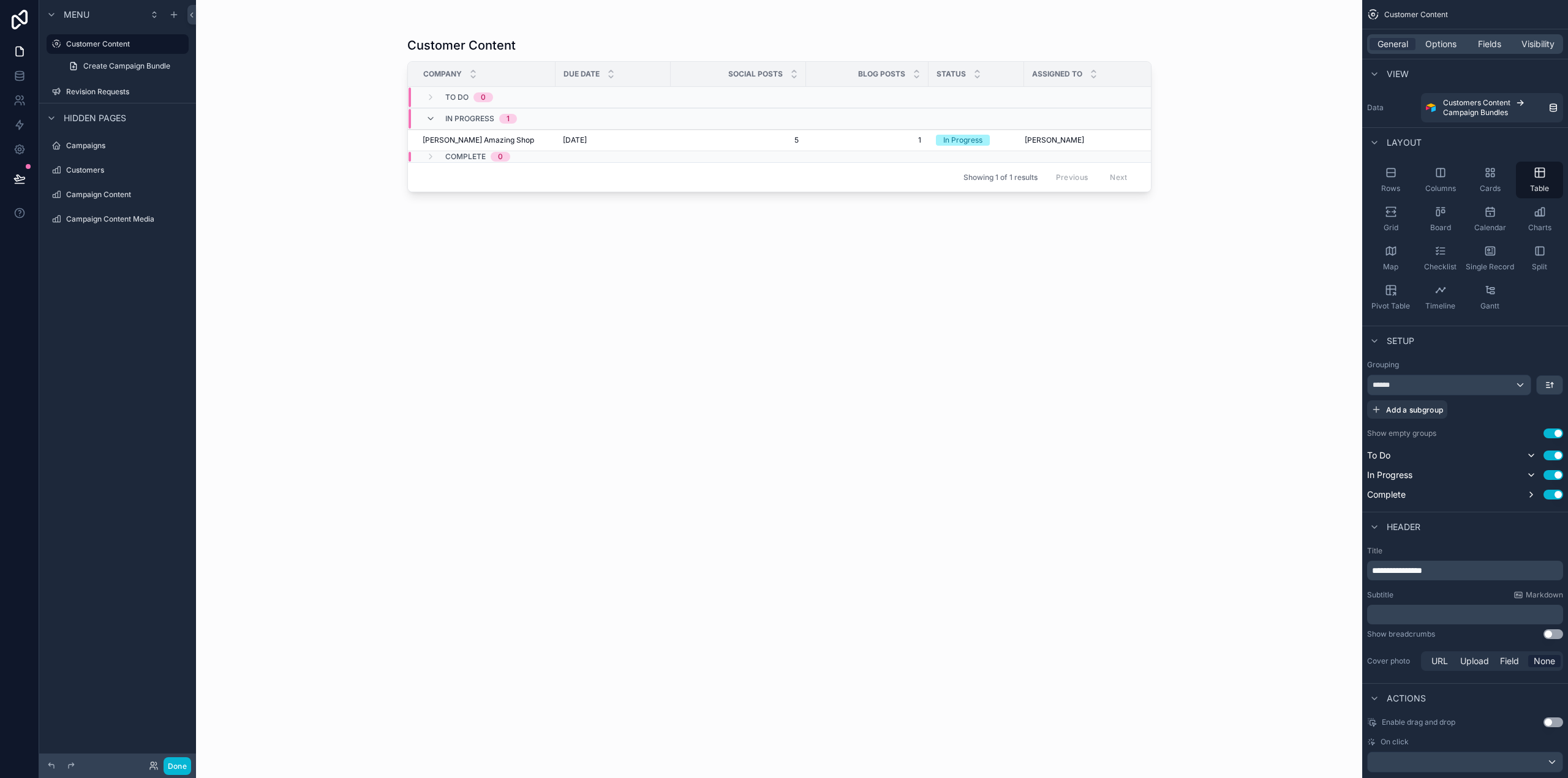
click at [566, 140] on div "scrollable content" at bounding box center [780, 382] width 784 height 764
click at [566, 140] on span "[DATE]" at bounding box center [575, 140] width 24 height 10
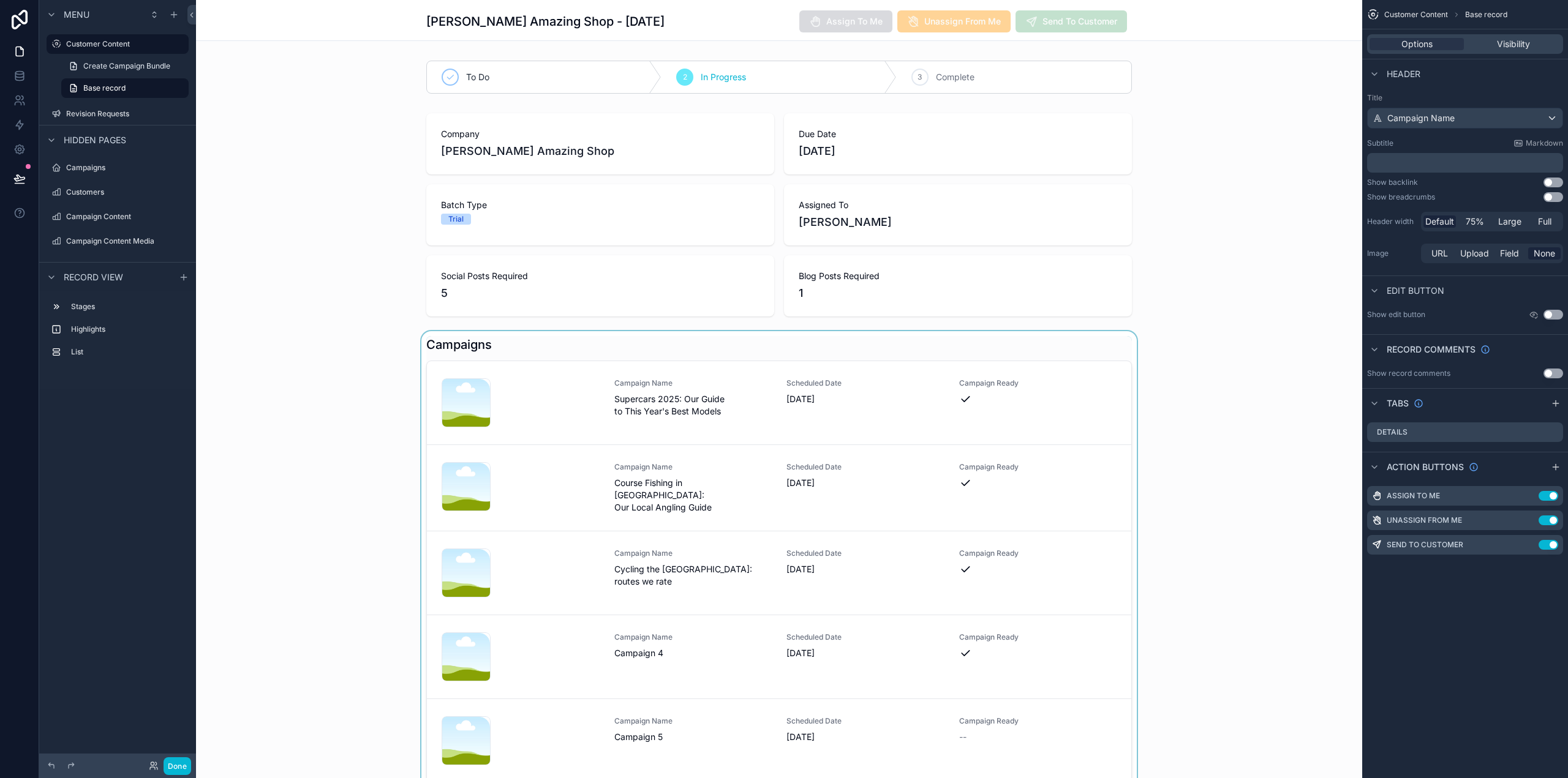
click at [629, 392] on div "scrollable content" at bounding box center [779, 560] width 1166 height 457
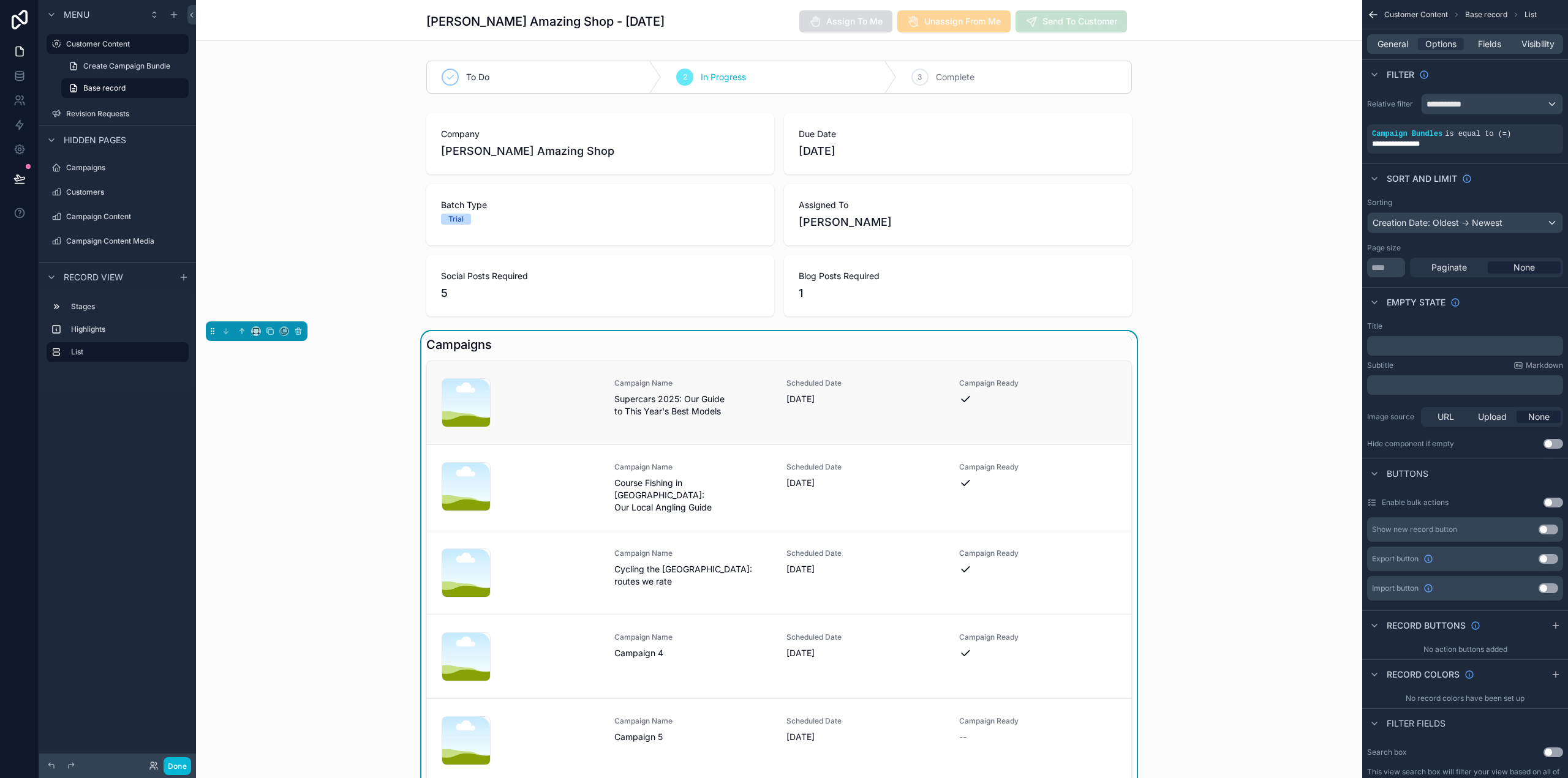
click at [631, 404] on span "Supercars 2025: Our Guide to This Year's Best Models" at bounding box center [693, 405] width 158 height 24
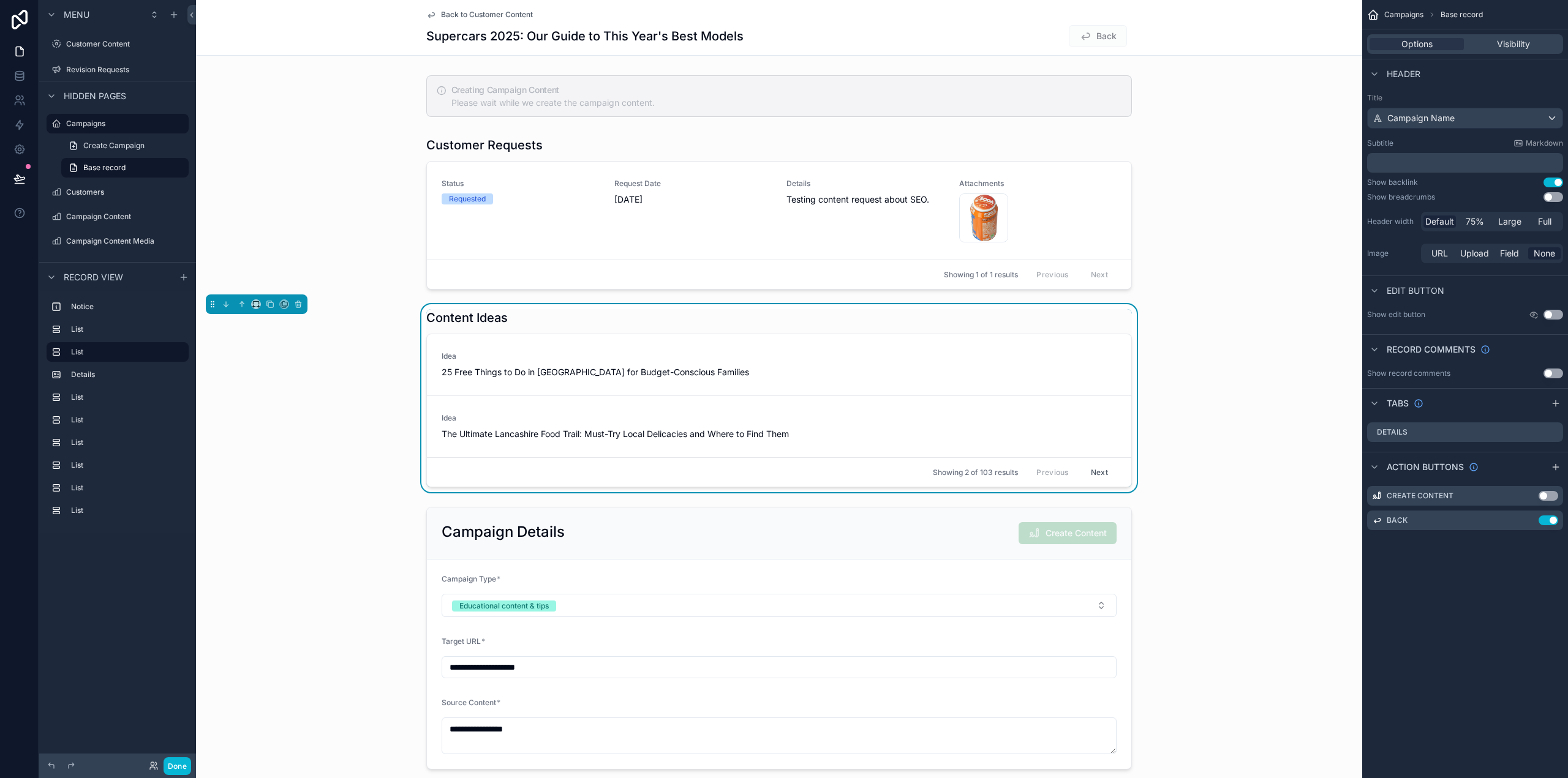
click at [494, 15] on span "Back to Customer Content" at bounding box center [487, 15] width 91 height 10
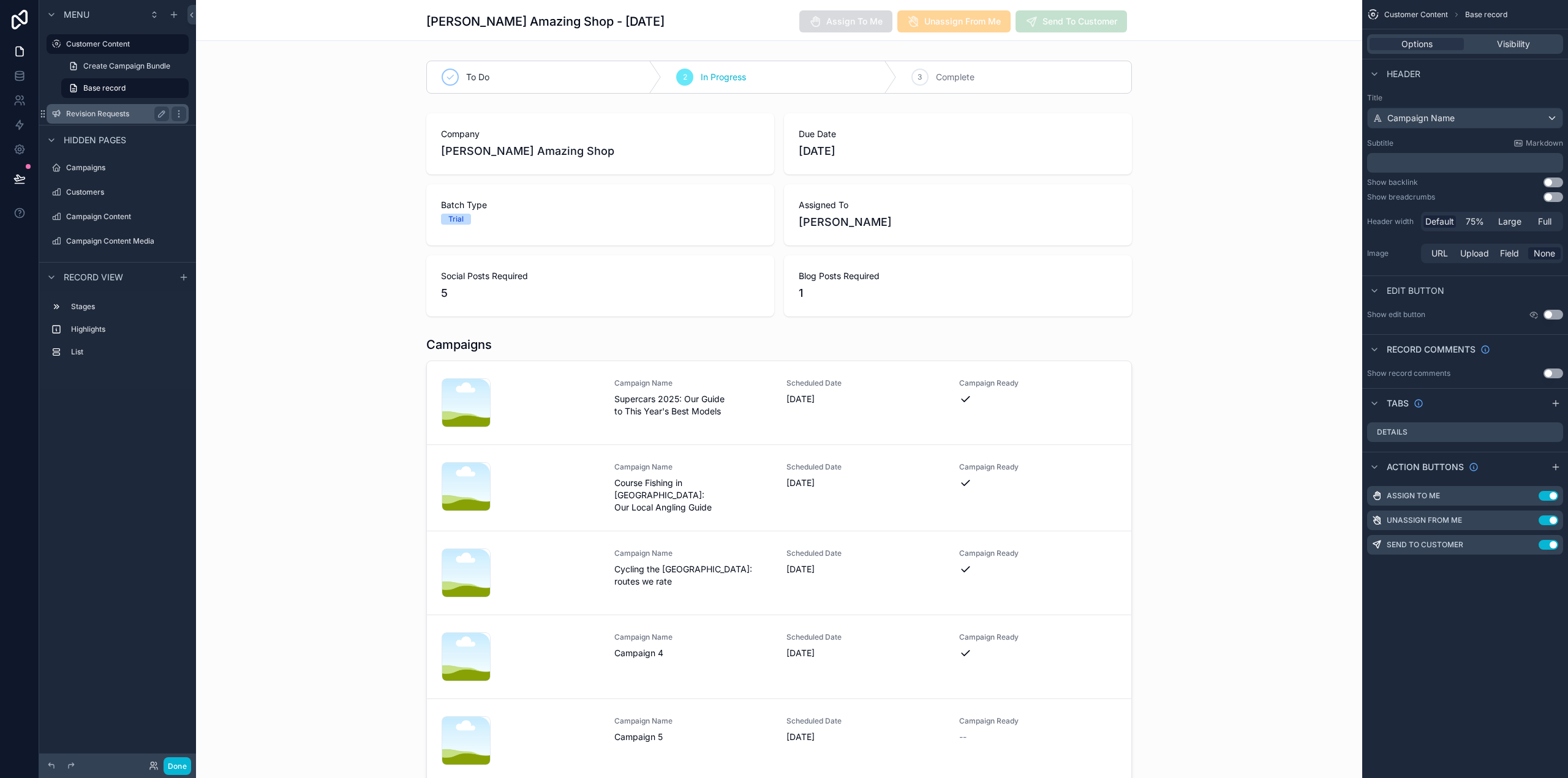
click at [106, 113] on label "Revision Requests" at bounding box center [115, 114] width 98 height 10
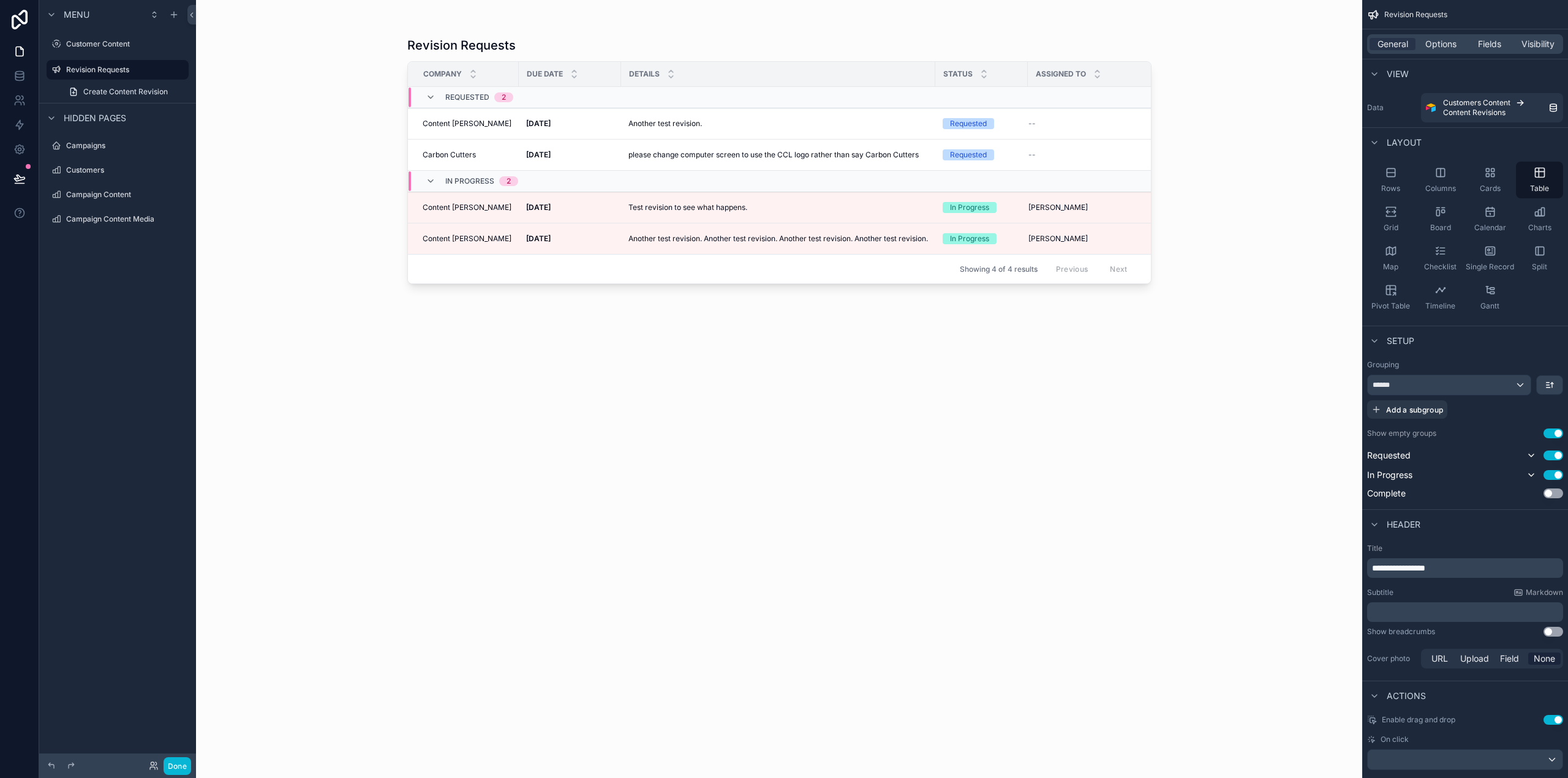
click at [627, 210] on div "scrollable content" at bounding box center [780, 382] width 784 height 764
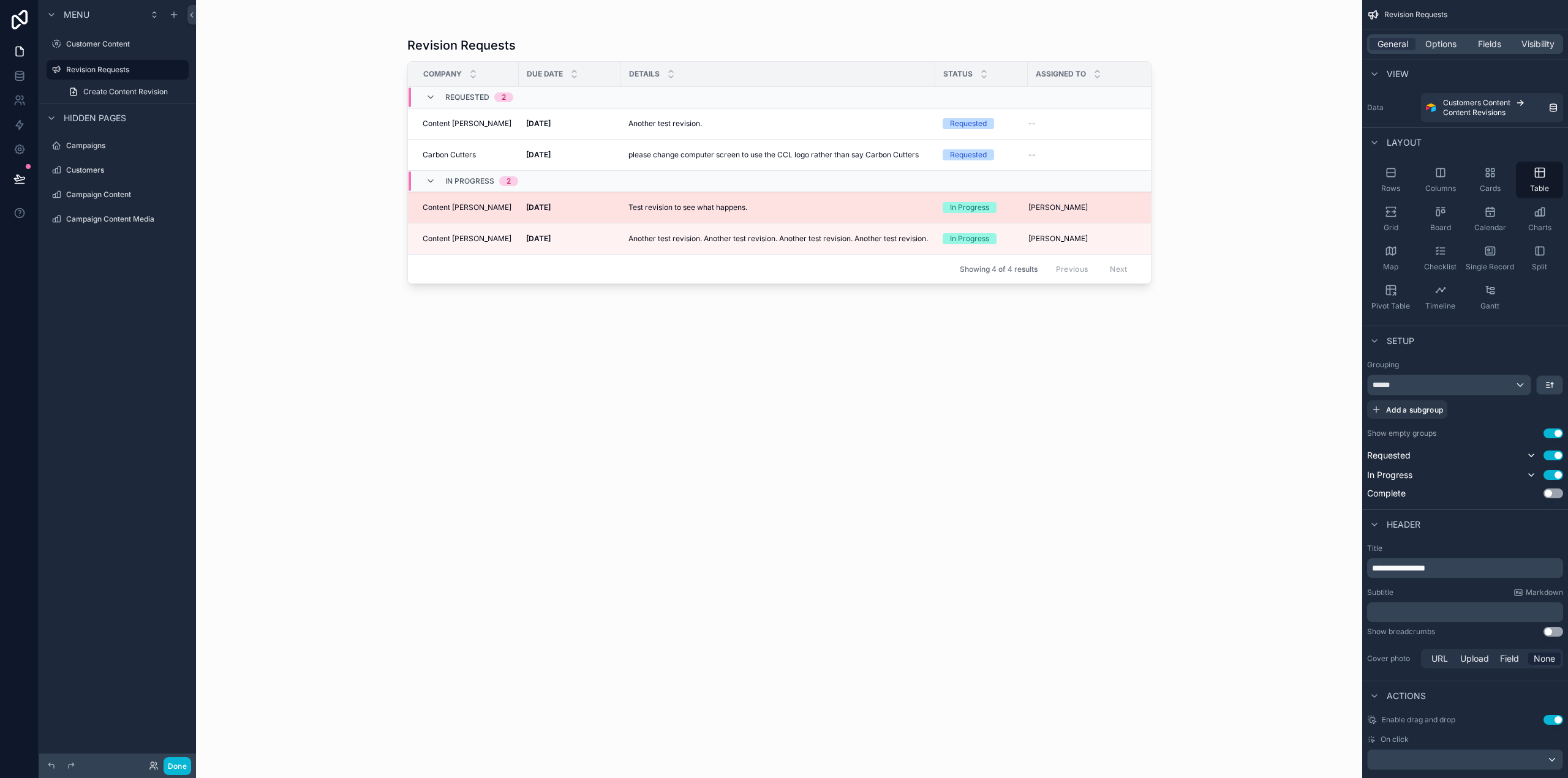
click at [631, 209] on p "Test revision to see what happens." at bounding box center [687, 208] width 118 height 11
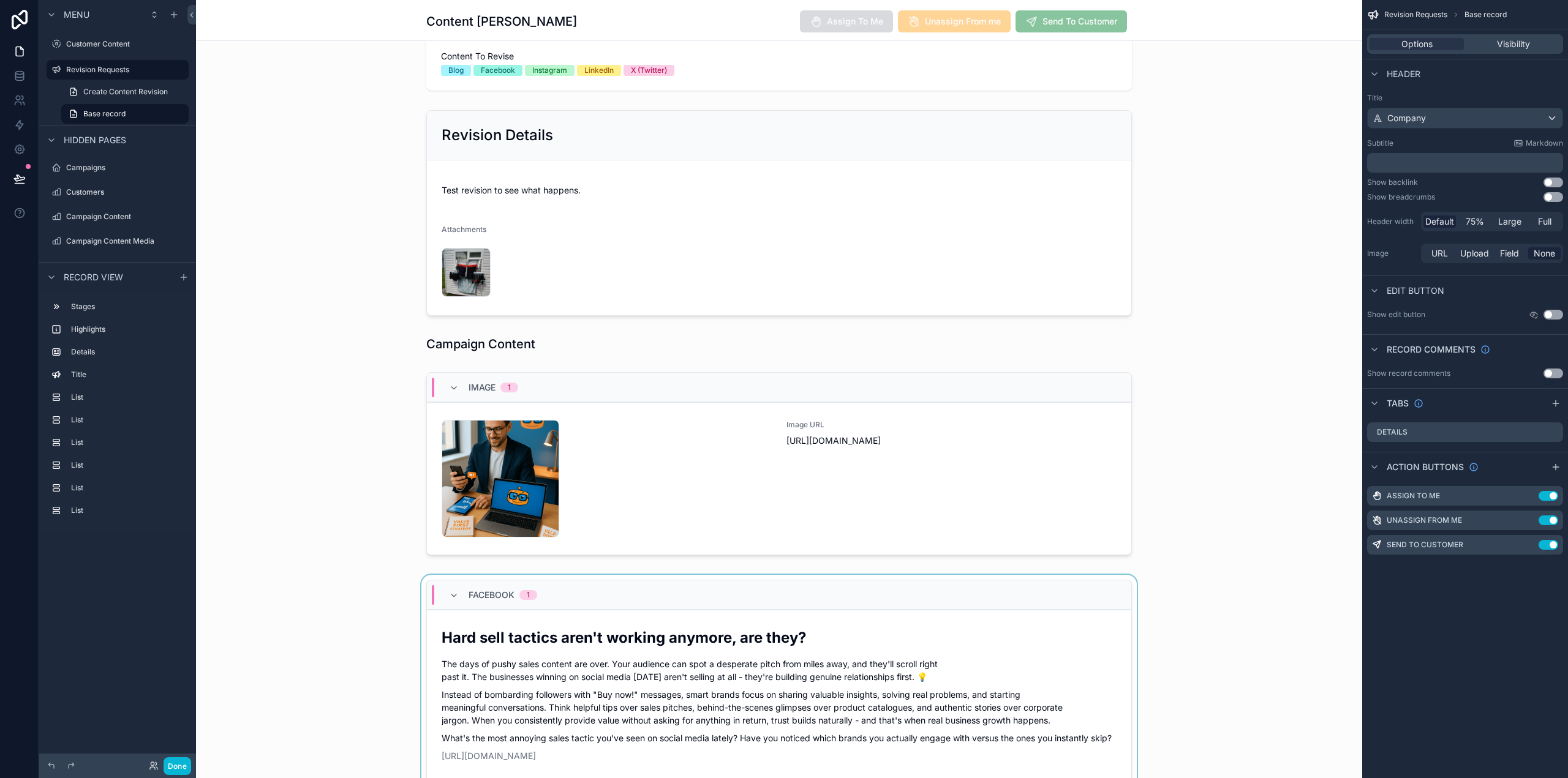
scroll to position [368, 0]
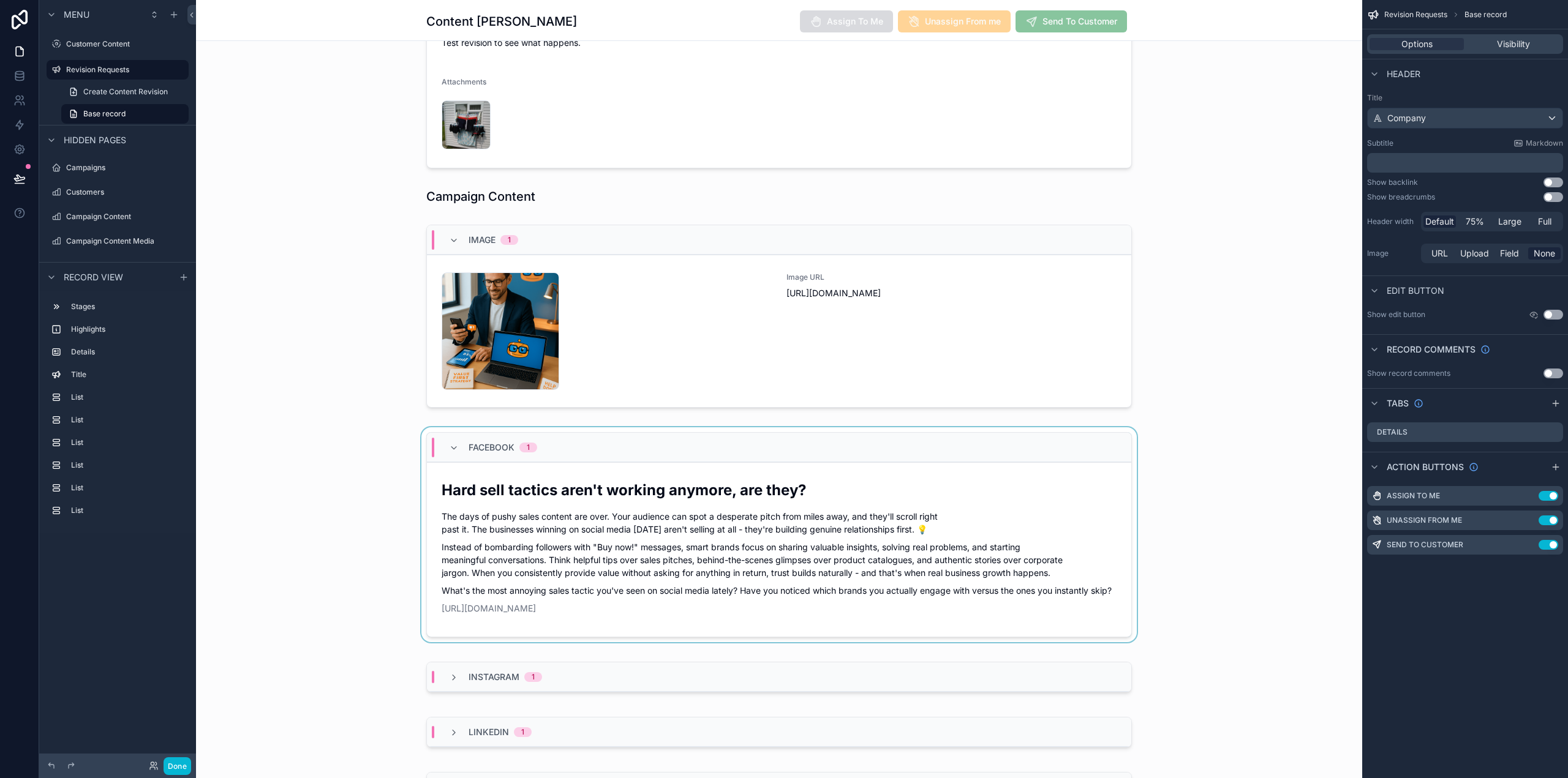
click at [618, 596] on div "scrollable content" at bounding box center [779, 537] width 1166 height 220
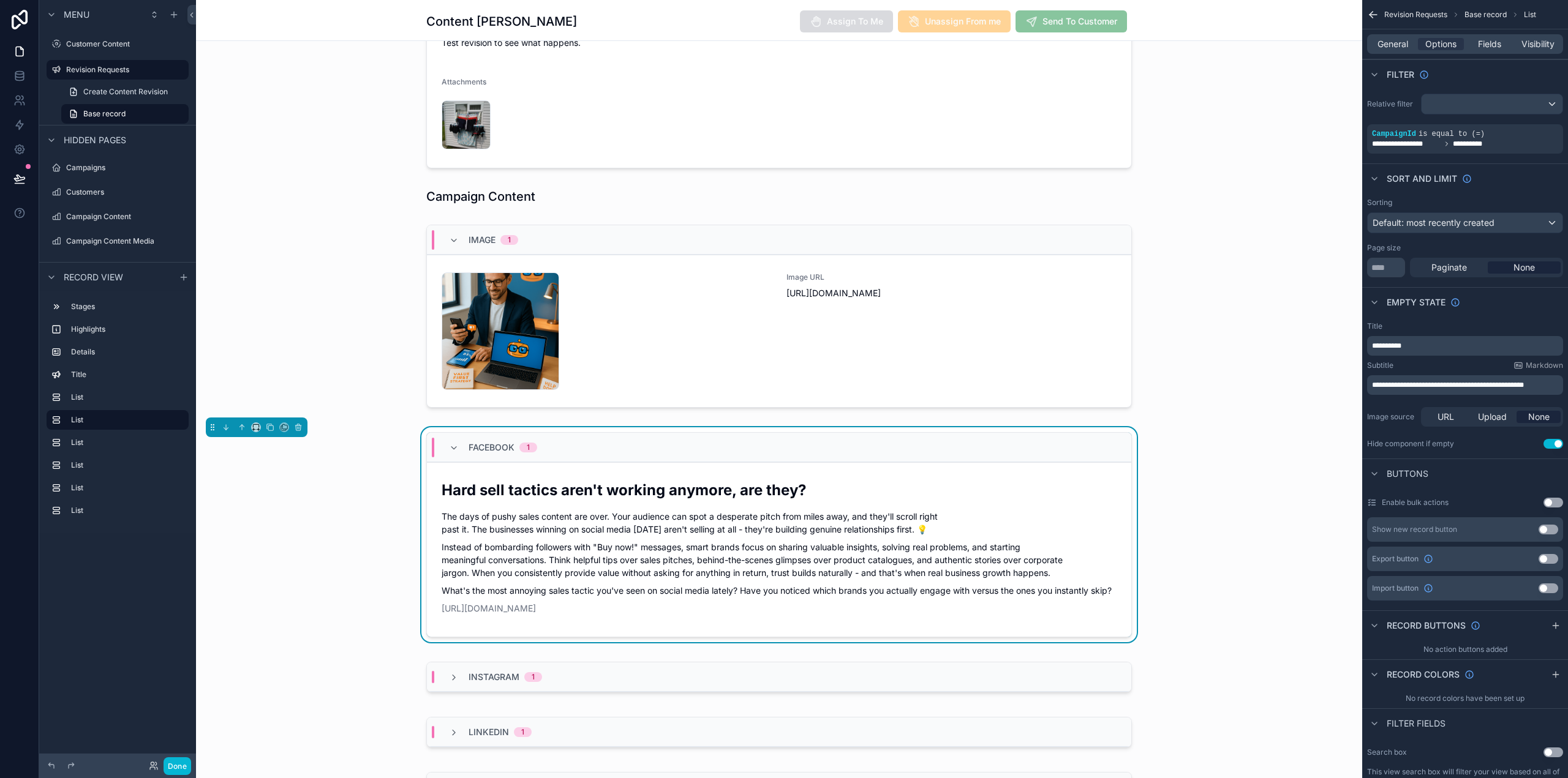
click at [608, 555] on p "Instead of bombarding followers with "Buy now!" messages, smart brands focus on…" at bounding box center [779, 560] width 675 height 38
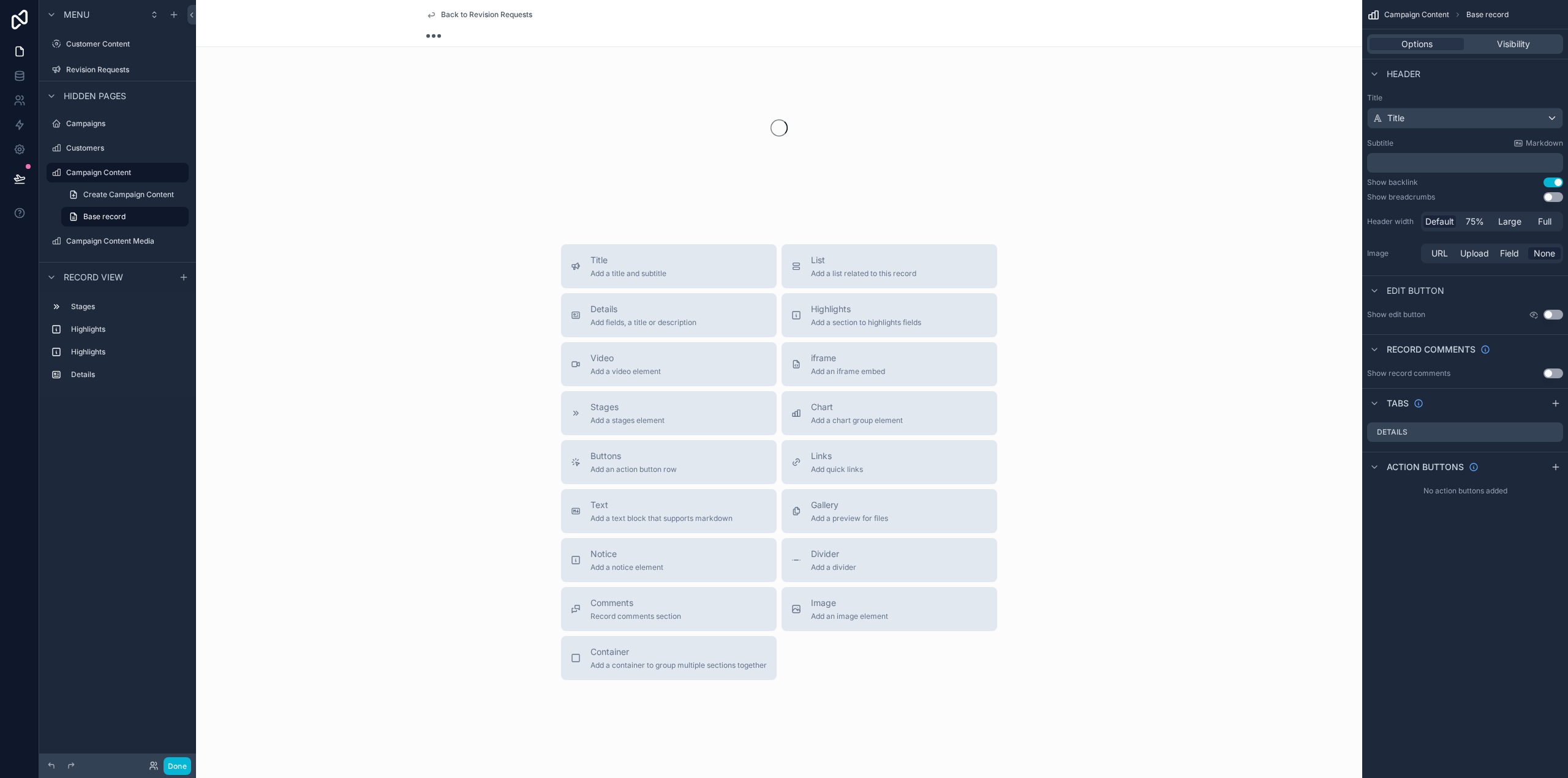
scroll to position [368, 0]
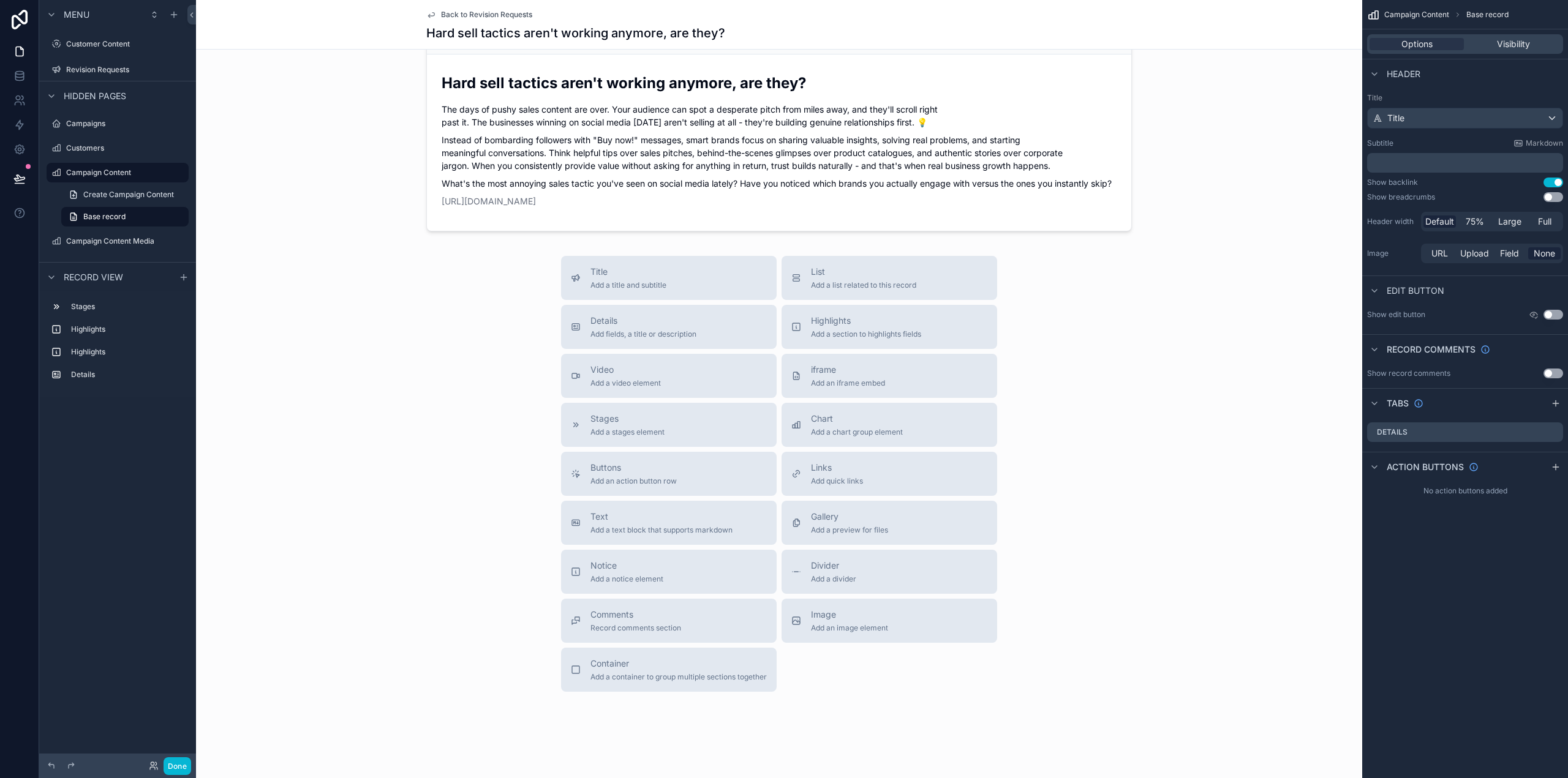
click at [504, 13] on span "Back to Revision Requests" at bounding box center [487, 15] width 91 height 10
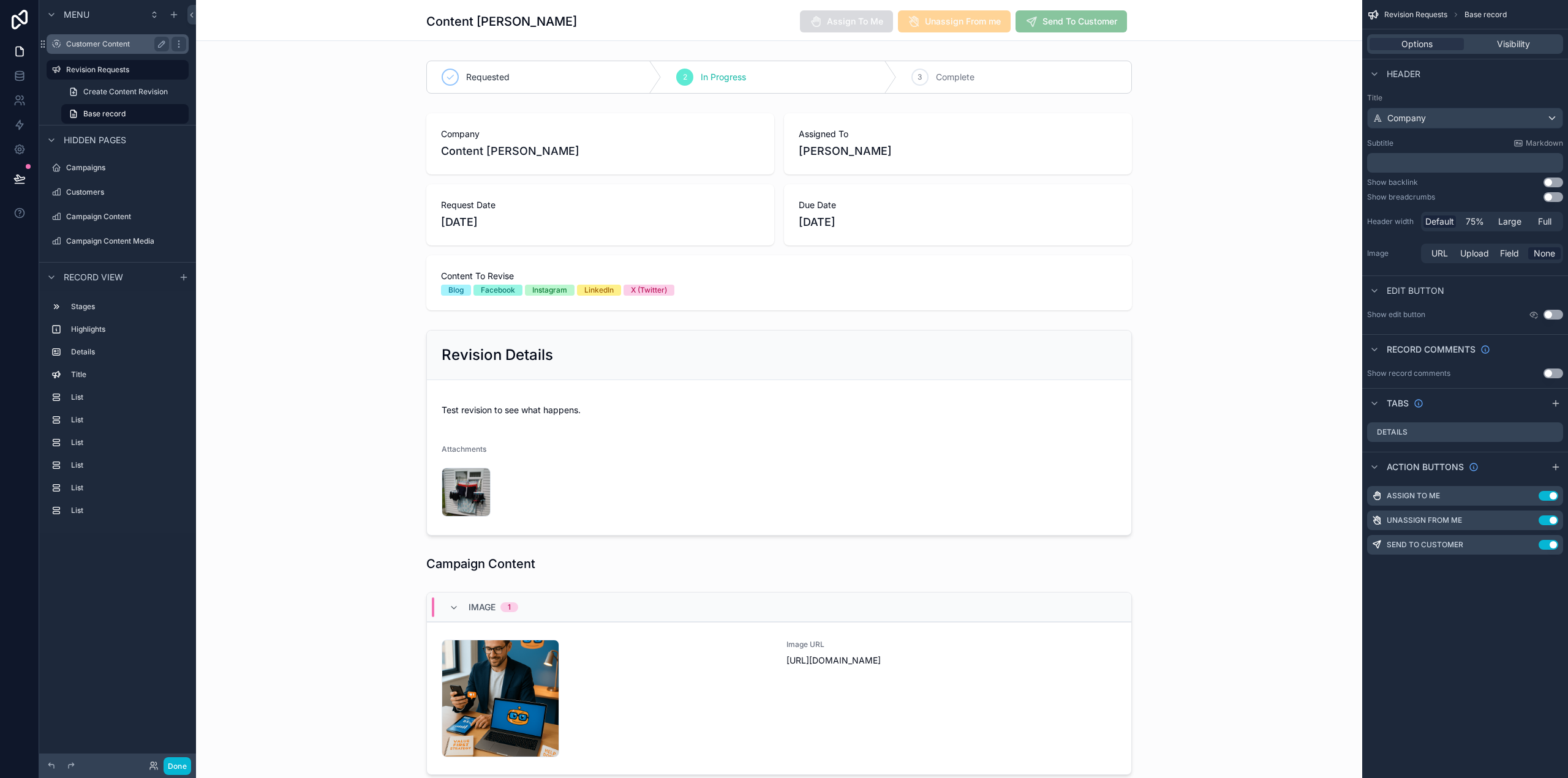
click at [113, 46] on label "Customer Content" at bounding box center [115, 44] width 98 height 10
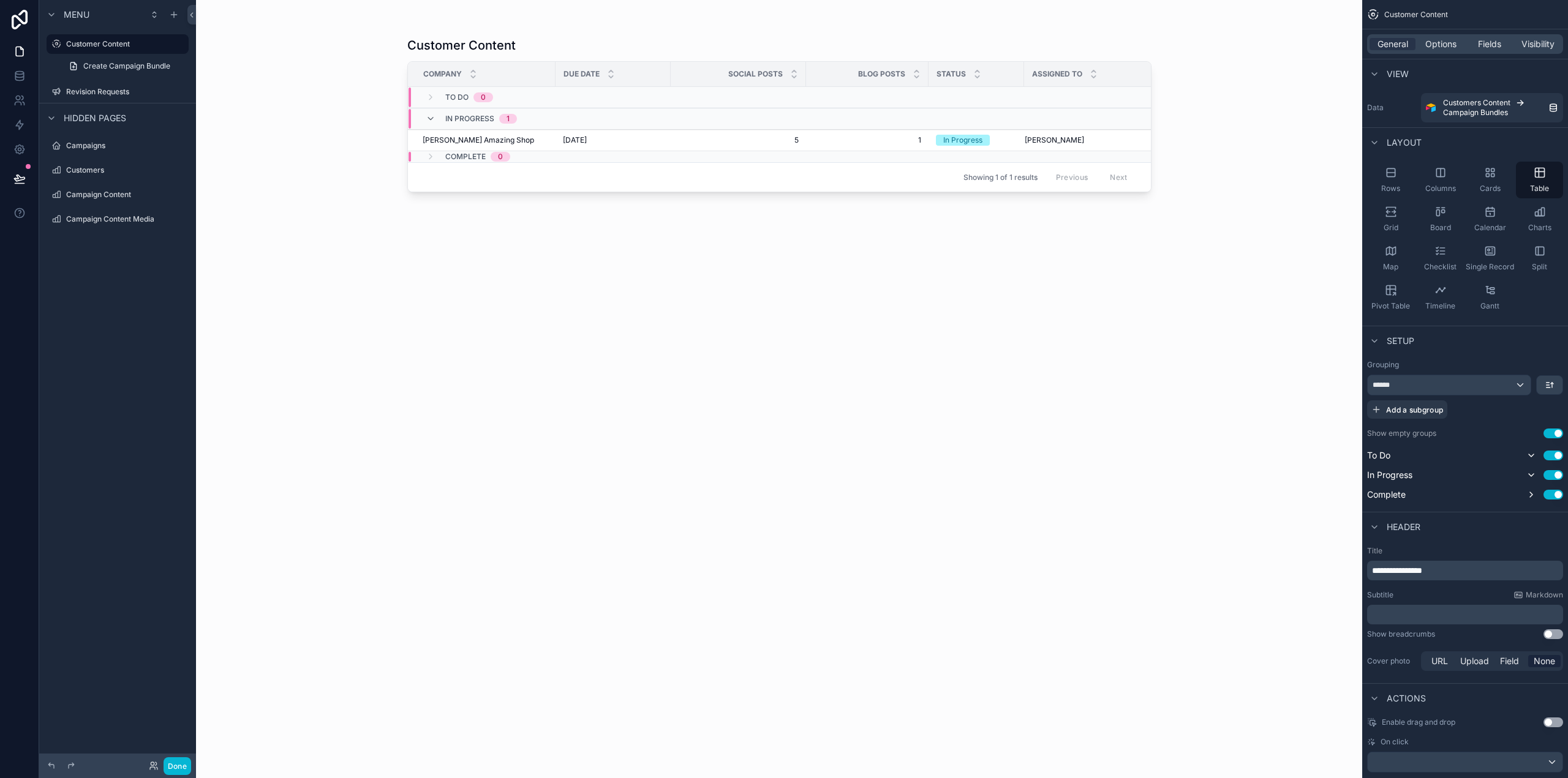
click at [534, 142] on div "scrollable content" at bounding box center [780, 382] width 784 height 764
click at [534, 142] on div "[PERSON_NAME] Amazing Shop [PERSON_NAME] Amazing Shop" at bounding box center [485, 140] width 126 height 10
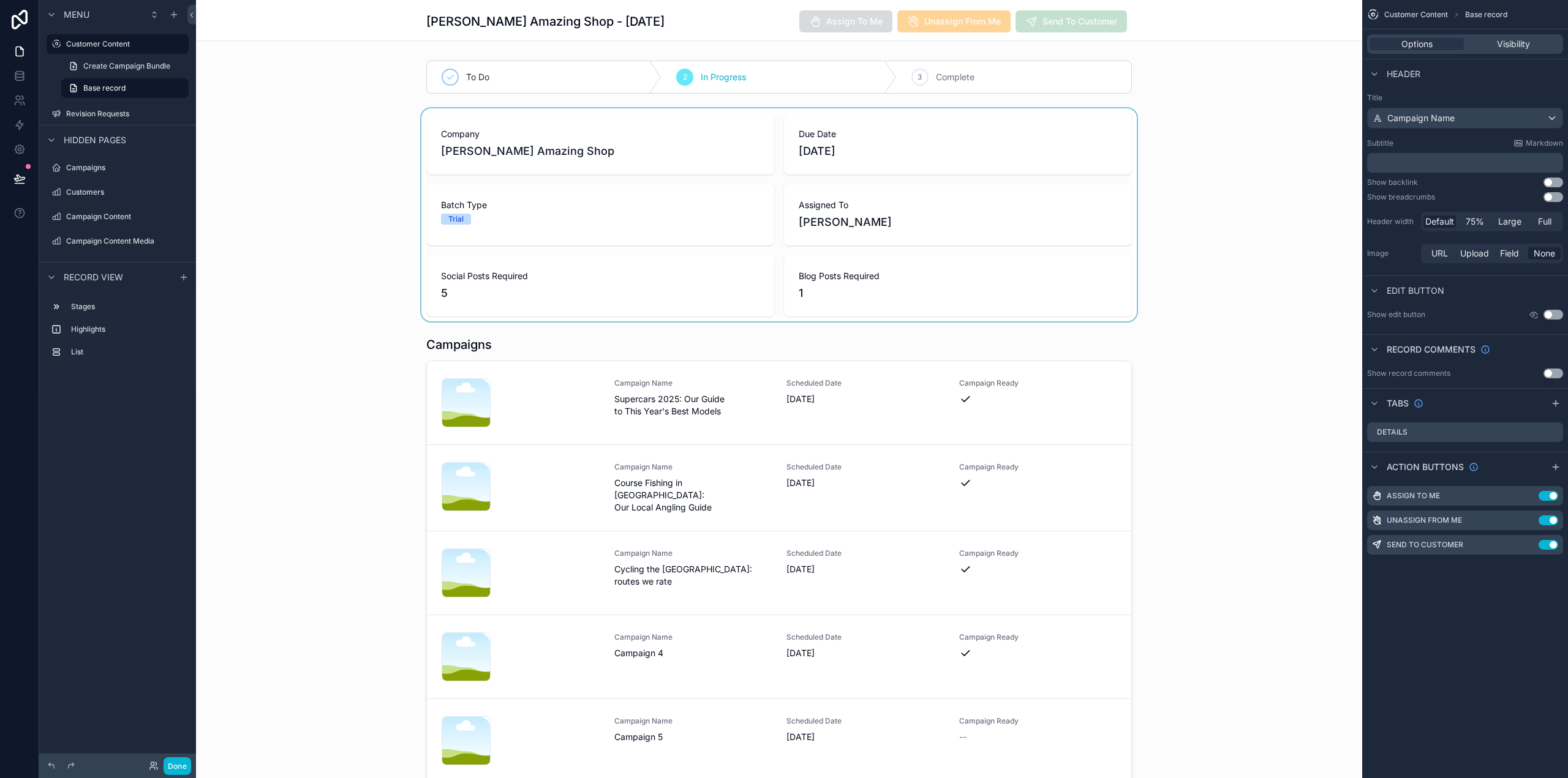
drag, startPoint x: 511, startPoint y: 143, endPoint x: 519, endPoint y: 143, distance: 8.0
drag, startPoint x: 320, startPoint y: 65, endPoint x: 310, endPoint y: 70, distance: 11.2
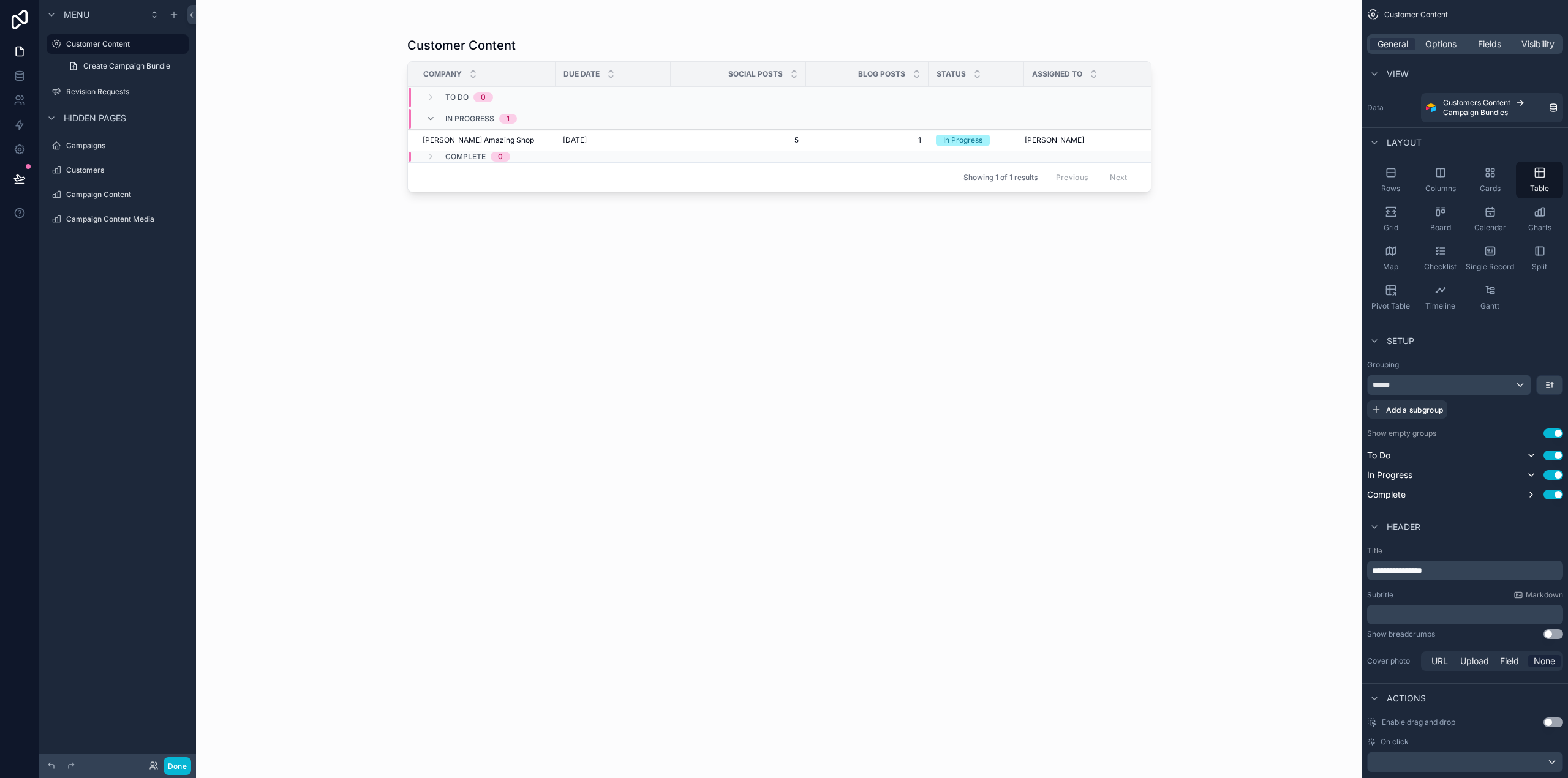
click at [1554, 631] on button "Use setting" at bounding box center [1552, 634] width 20 height 10
click at [1447, 42] on span "Options" at bounding box center [1440, 44] width 31 height 12
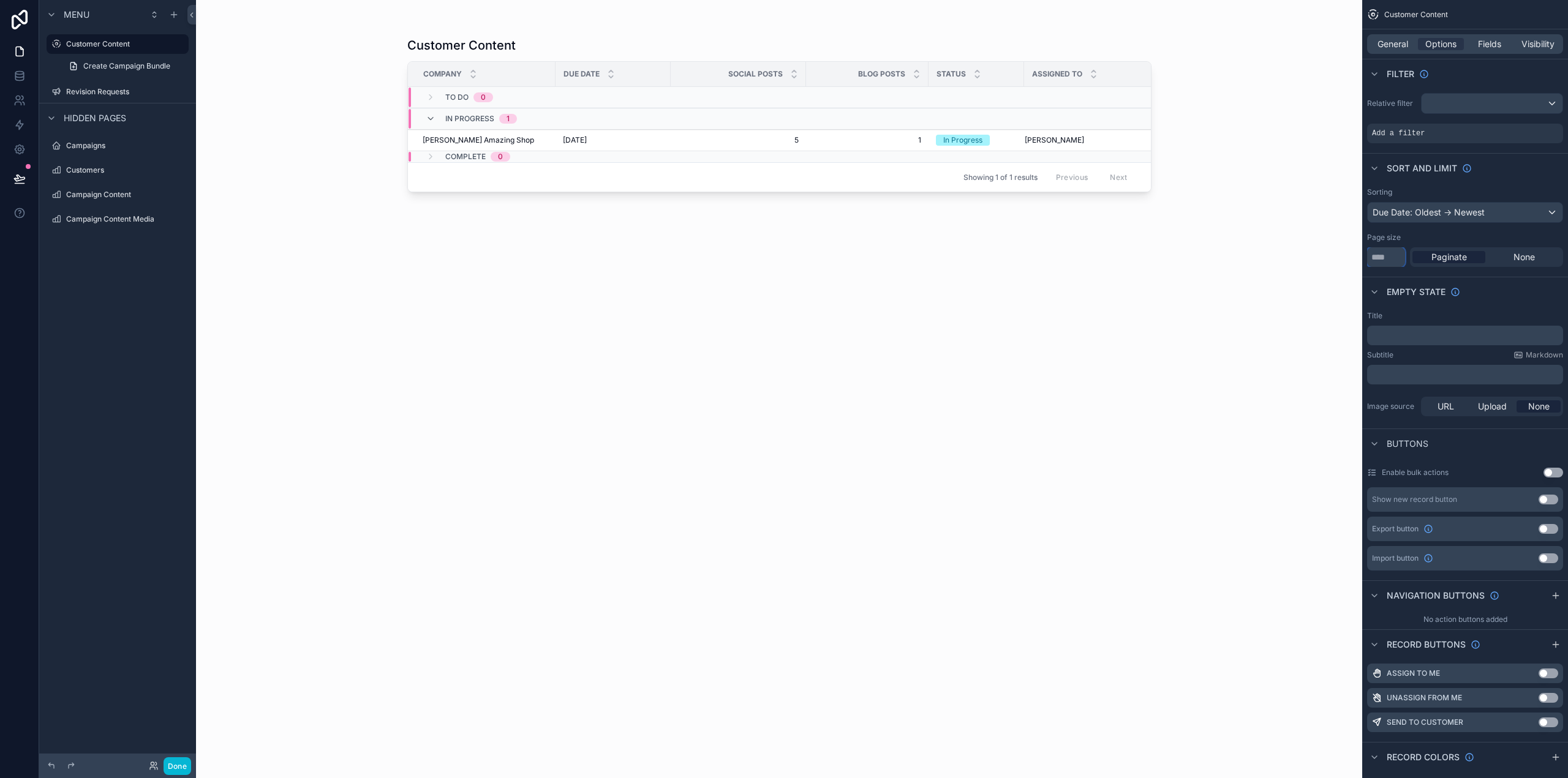
drag, startPoint x: 1392, startPoint y: 259, endPoint x: 1363, endPoint y: 259, distance: 29.0
click at [1363, 259] on div "Sorting Due Date: Oldest -> Newest Page size ** Paginate None" at bounding box center [1464, 228] width 206 height 90
type input "**"
click at [1546, 293] on div "Empty state" at bounding box center [1464, 292] width 206 height 30
click at [1449, 340] on p "﻿" at bounding box center [1466, 336] width 188 height 10
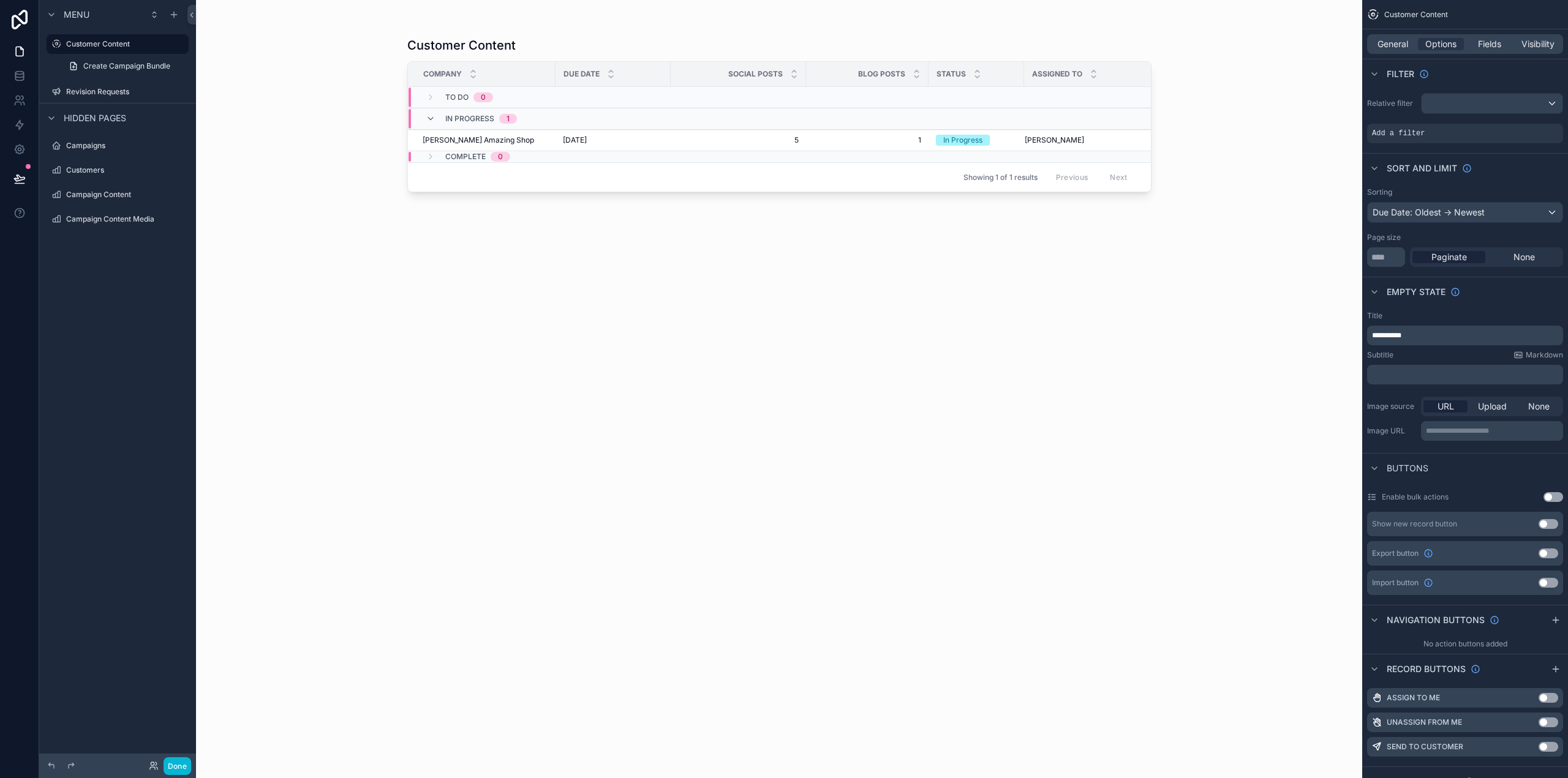
click at [1450, 366] on div "﻿" at bounding box center [1464, 374] width 196 height 20
click at [1447, 380] on div "﻿" at bounding box center [1464, 374] width 196 height 20
click at [1450, 374] on p "﻿" at bounding box center [1466, 375] width 188 height 10
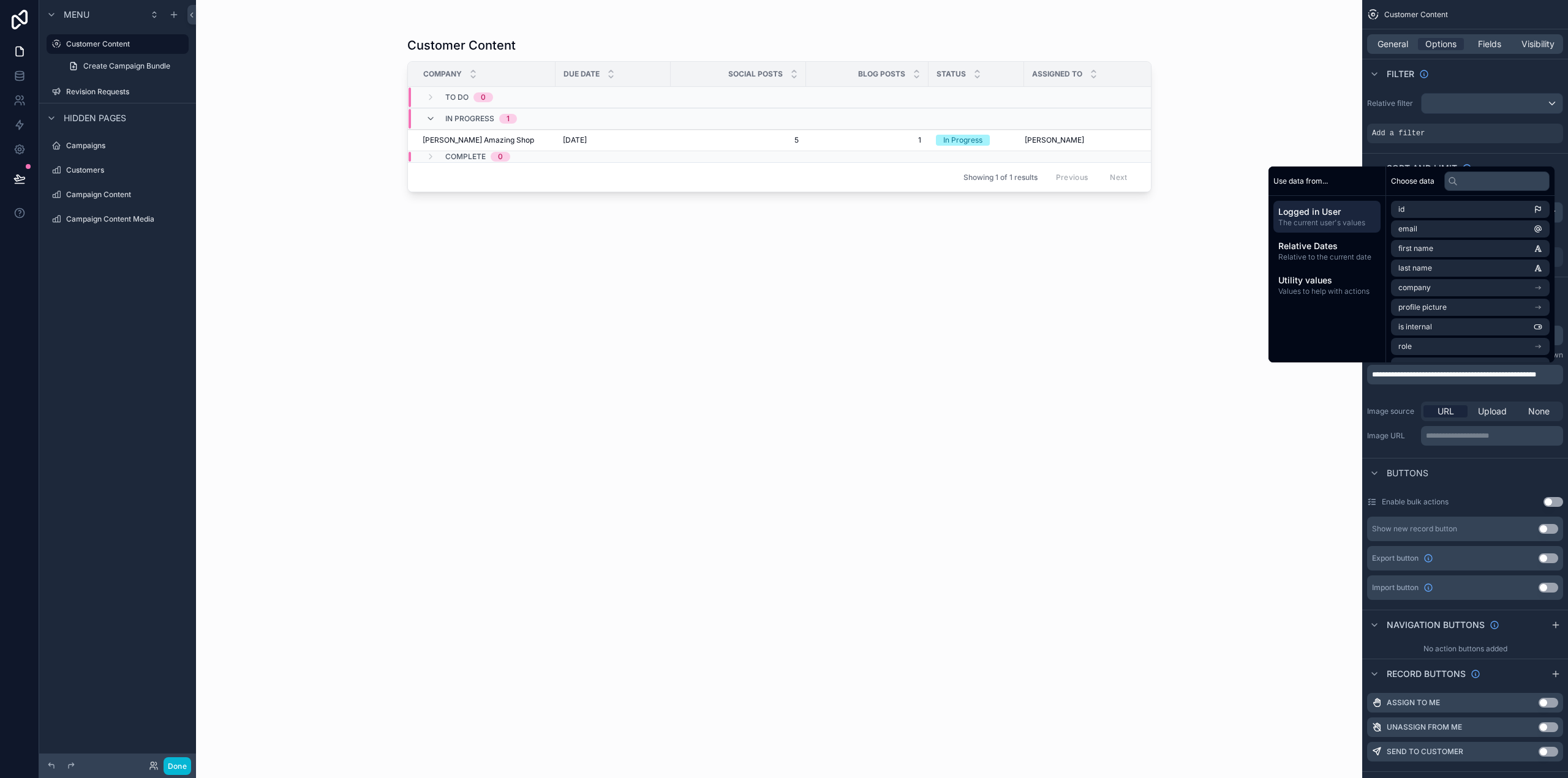
click at [1240, 398] on div "Customer Content Company Due Date Social Posts Blog Posts Status Assigned To To…" at bounding box center [779, 389] width 1166 height 778
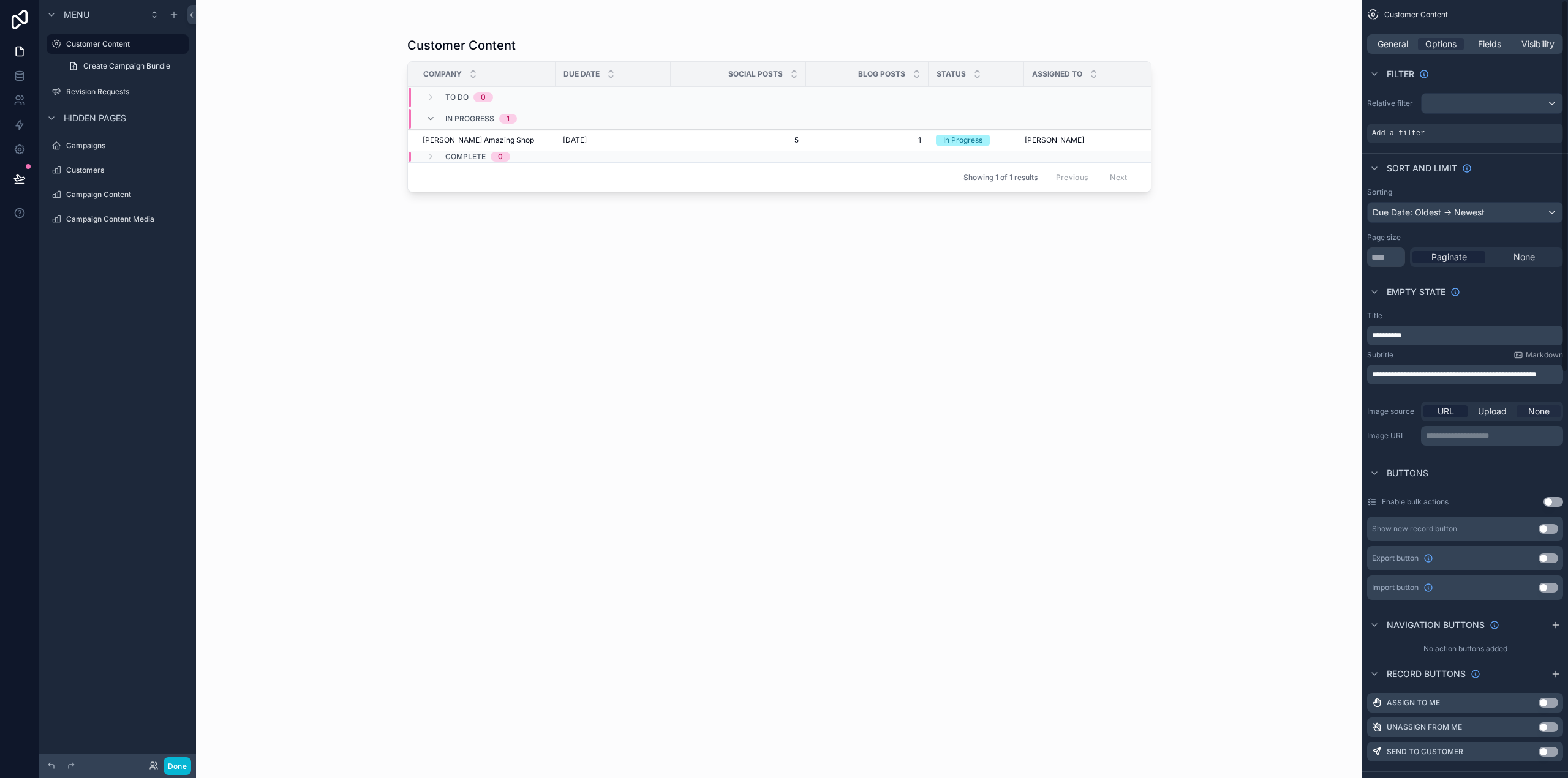
click at [1545, 410] on span "None" at bounding box center [1538, 411] width 21 height 12
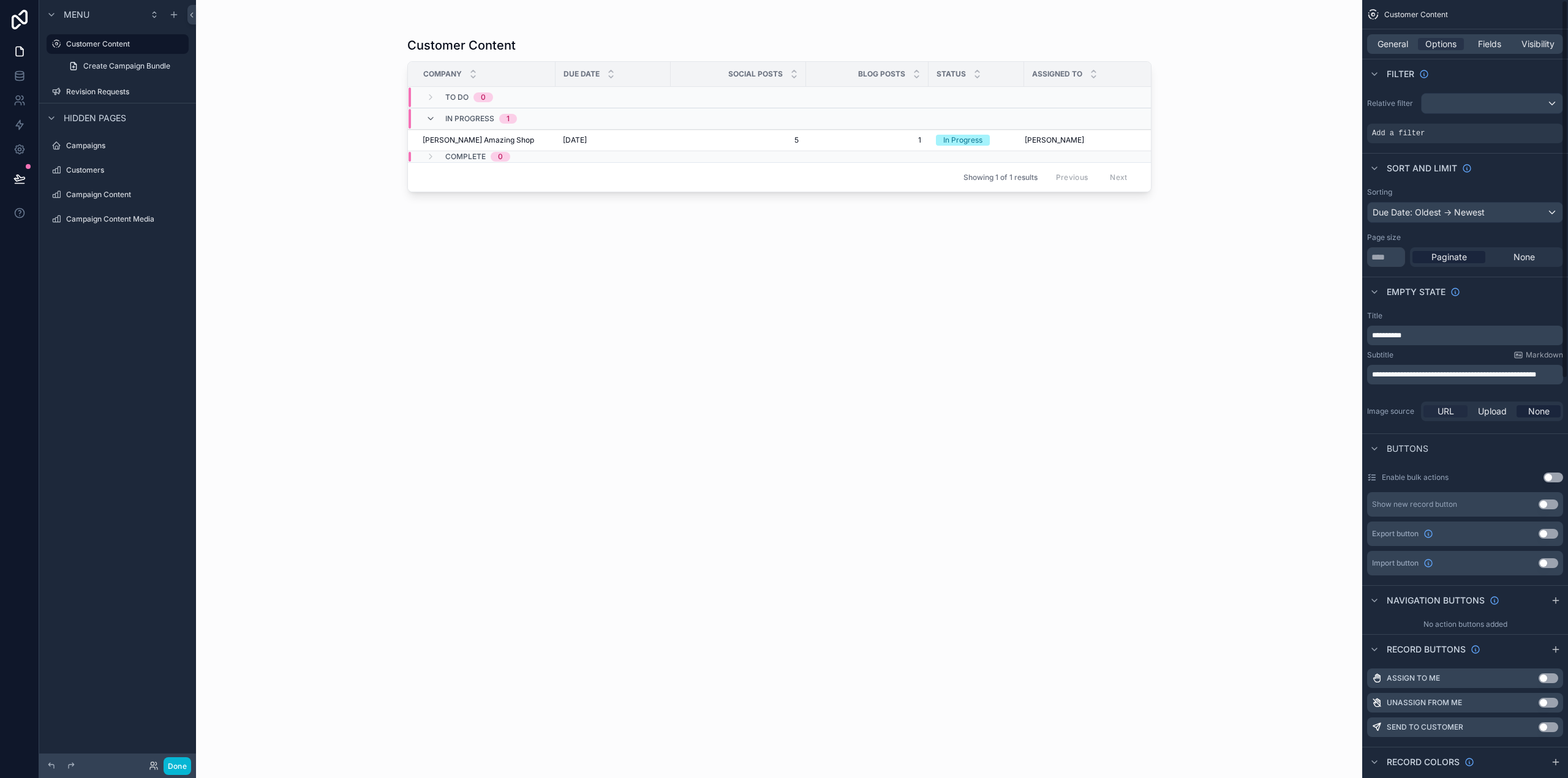
click at [1444, 411] on span "URL" at bounding box center [1446, 411] width 17 height 12
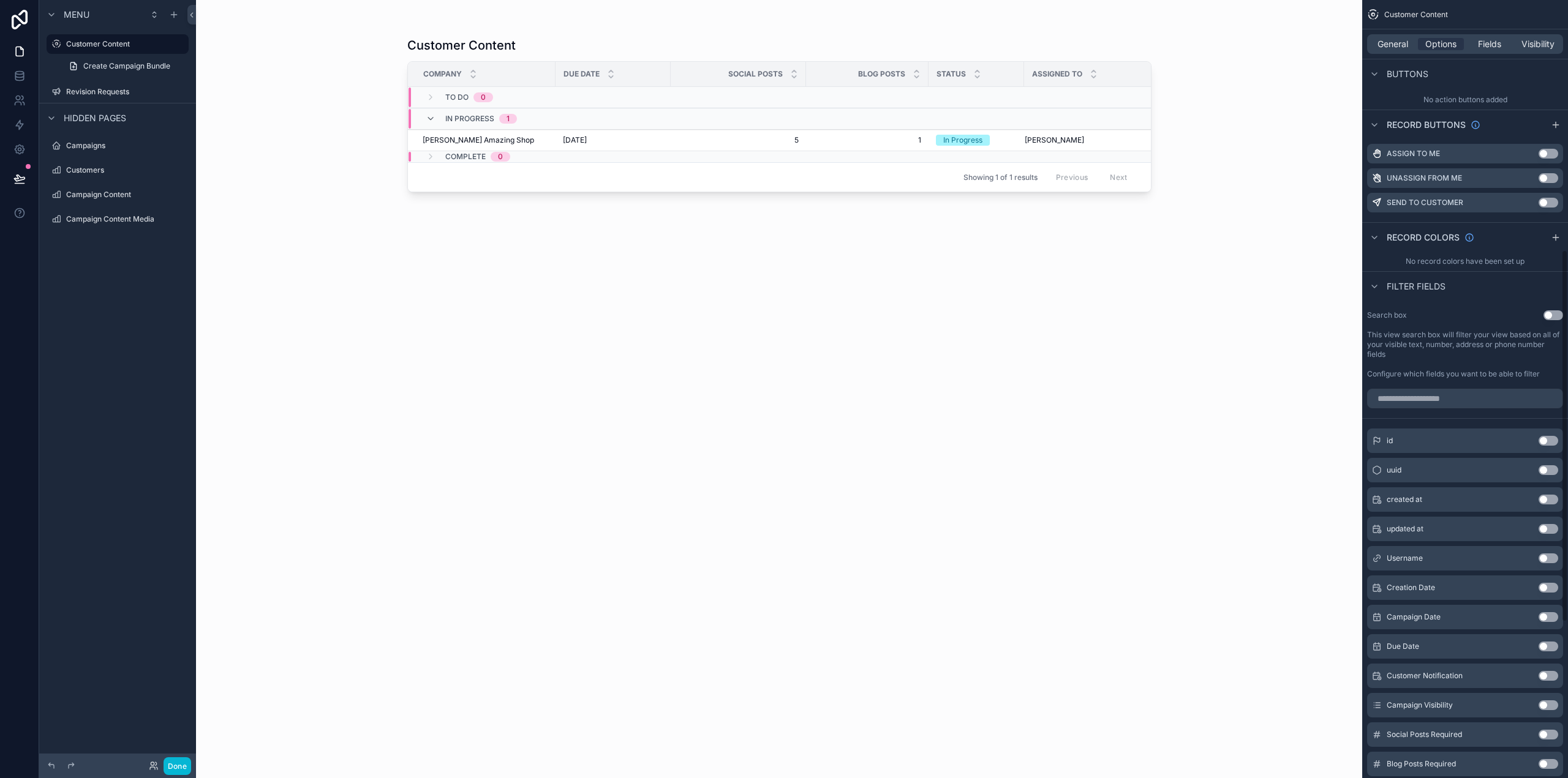
scroll to position [551, 0]
click at [1554, 315] on button "Use setting" at bounding box center [1552, 313] width 20 height 10
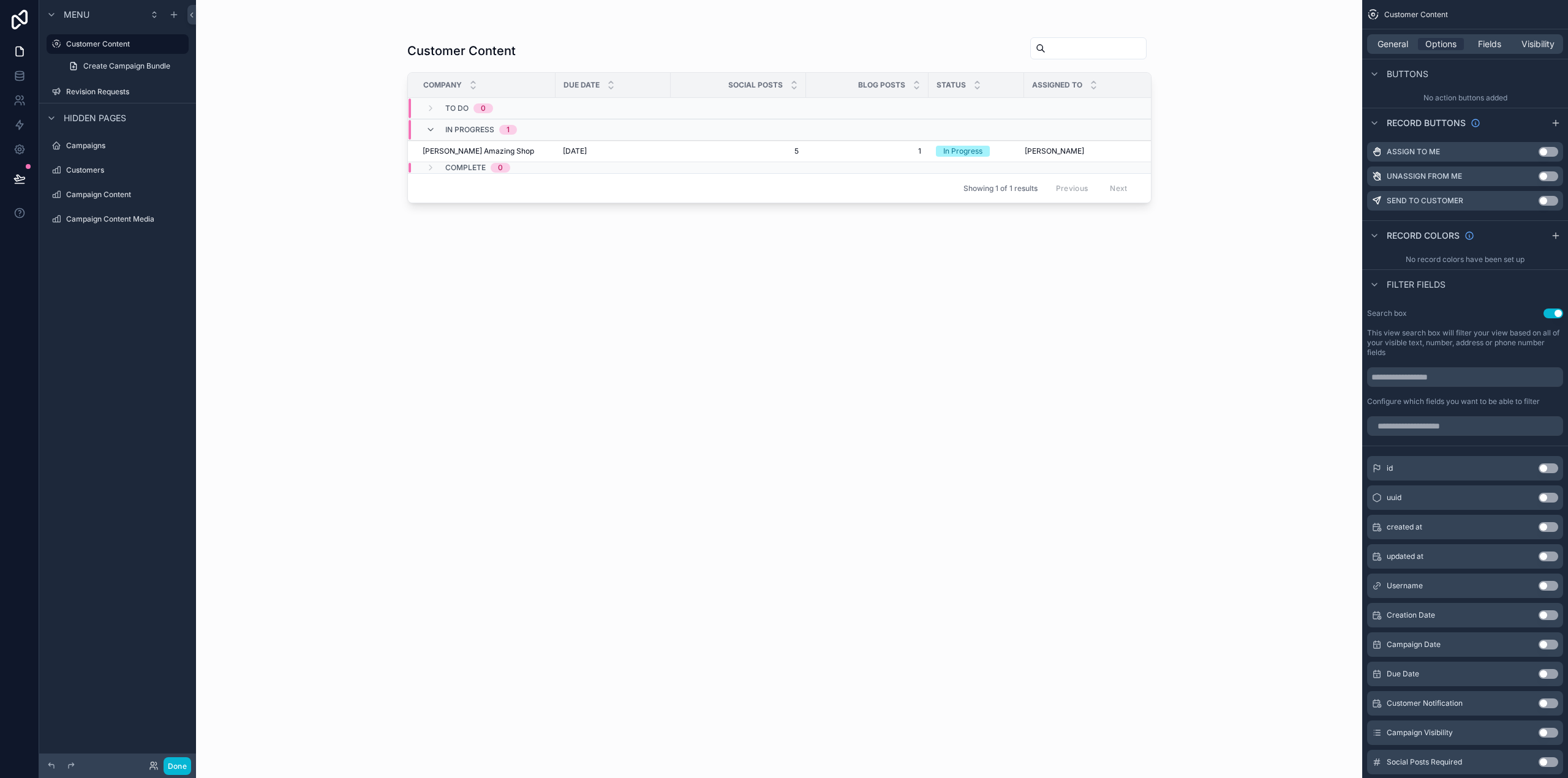
click at [1554, 315] on button "Use setting" at bounding box center [1552, 313] width 20 height 10
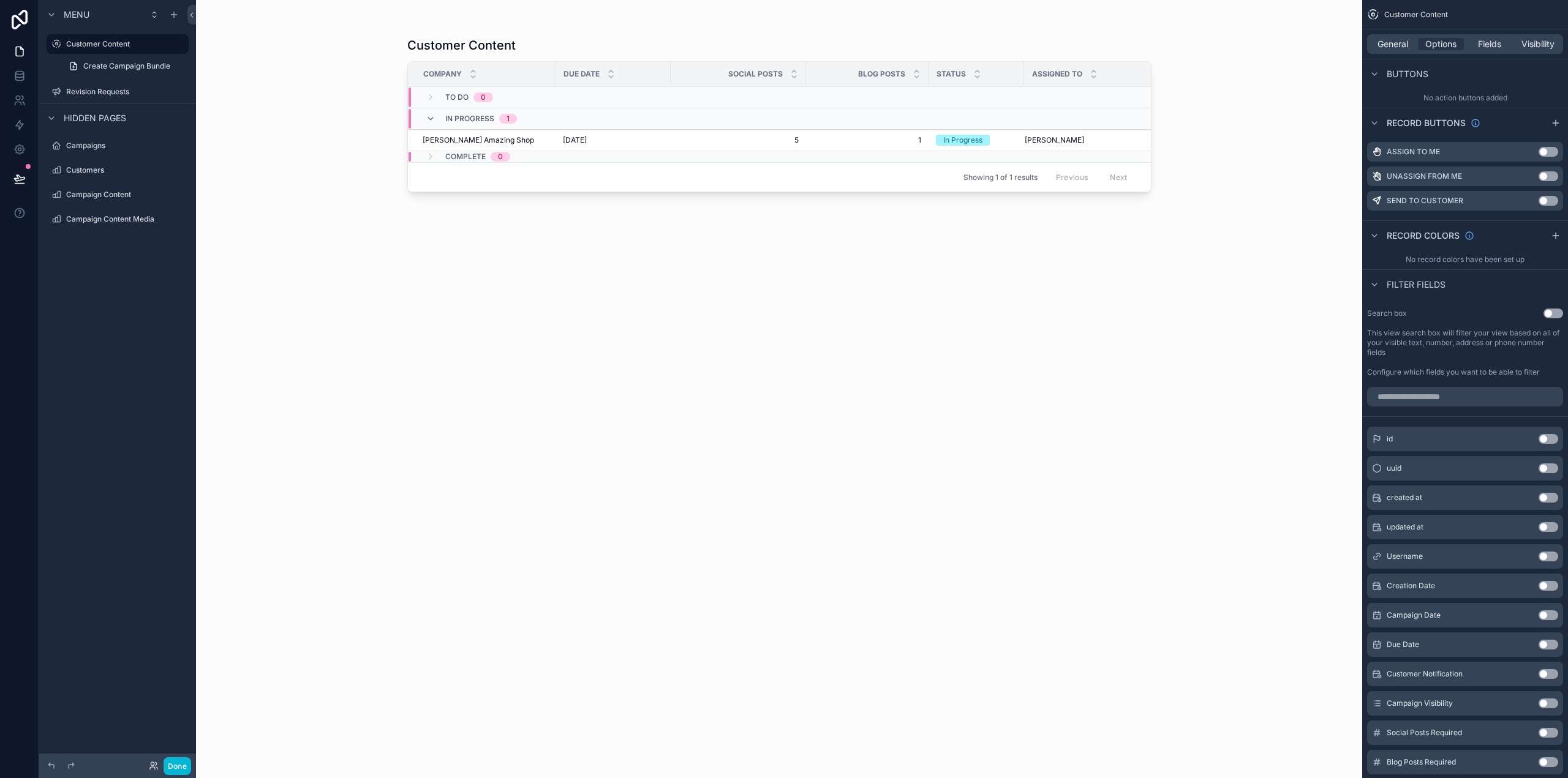
click at [1003, 346] on div "Customer Content Company Due Date Social Posts Blog Posts Status Assigned To To…" at bounding box center [780, 396] width 744 height 734
click at [715, 145] on span "5" at bounding box center [738, 140] width 120 height 10
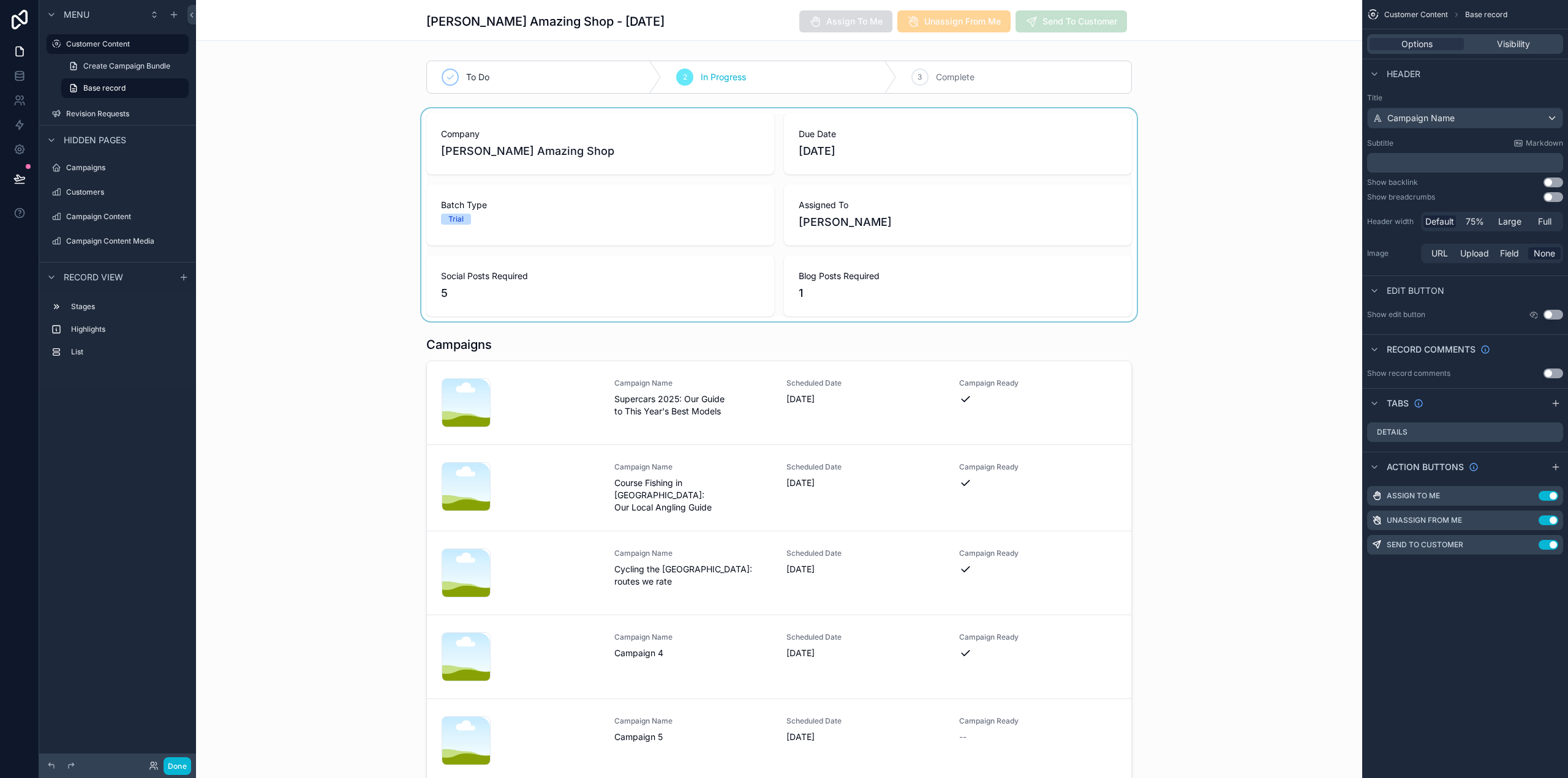
click at [1207, 199] on div "scrollable content" at bounding box center [779, 215] width 1166 height 213
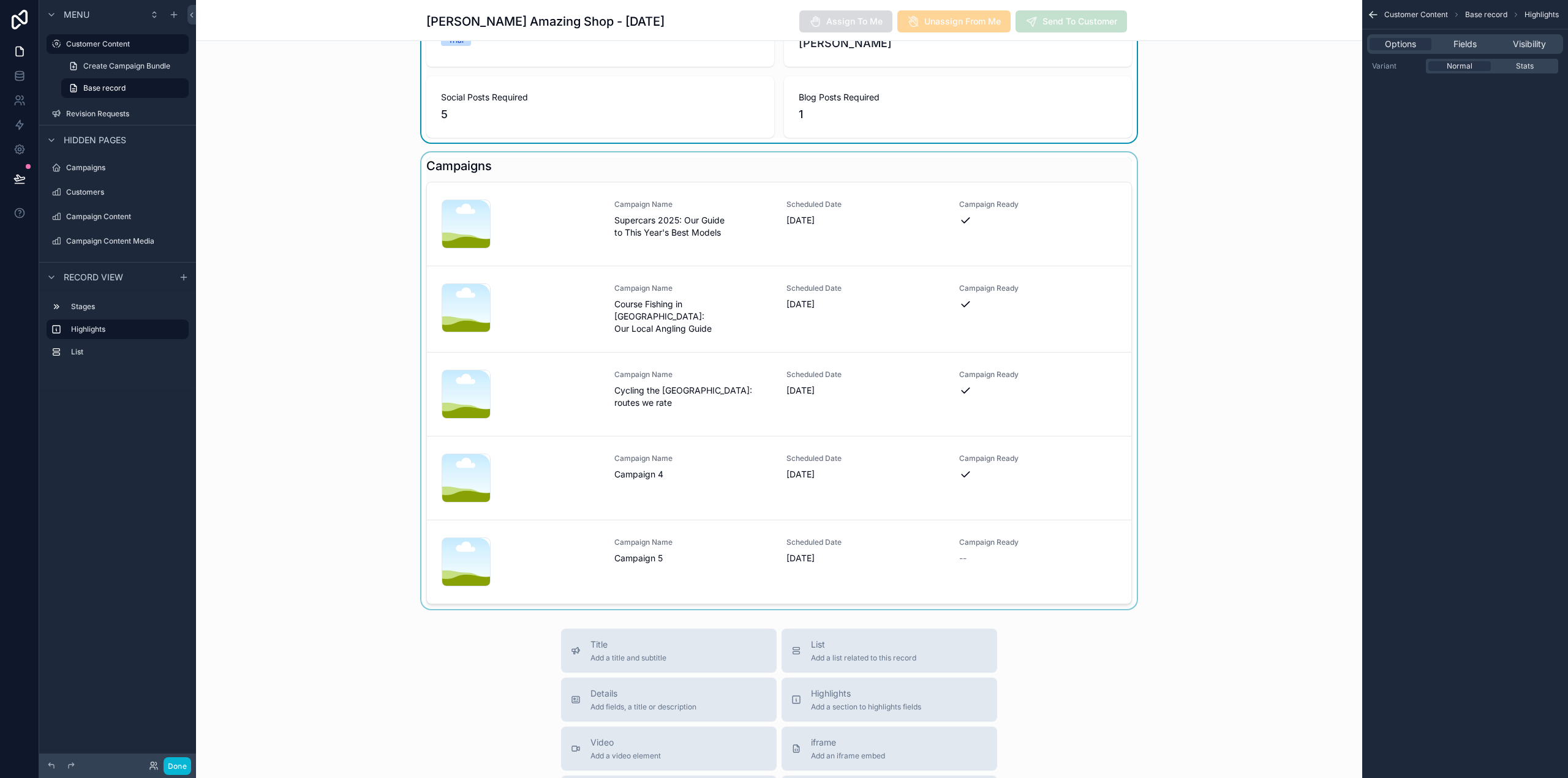
scroll to position [184, 0]
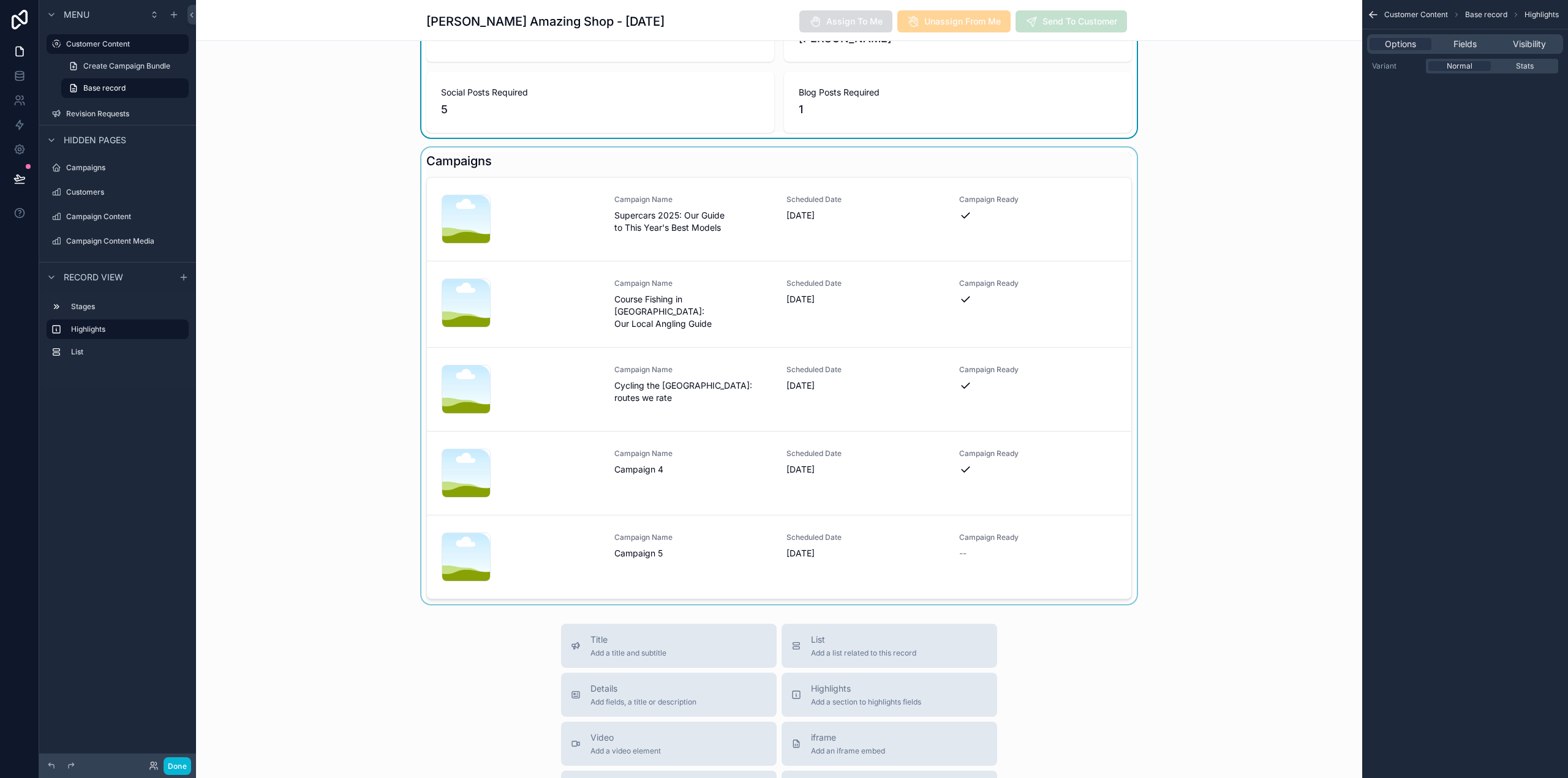
click at [647, 543] on div "scrollable content" at bounding box center [779, 376] width 1166 height 457
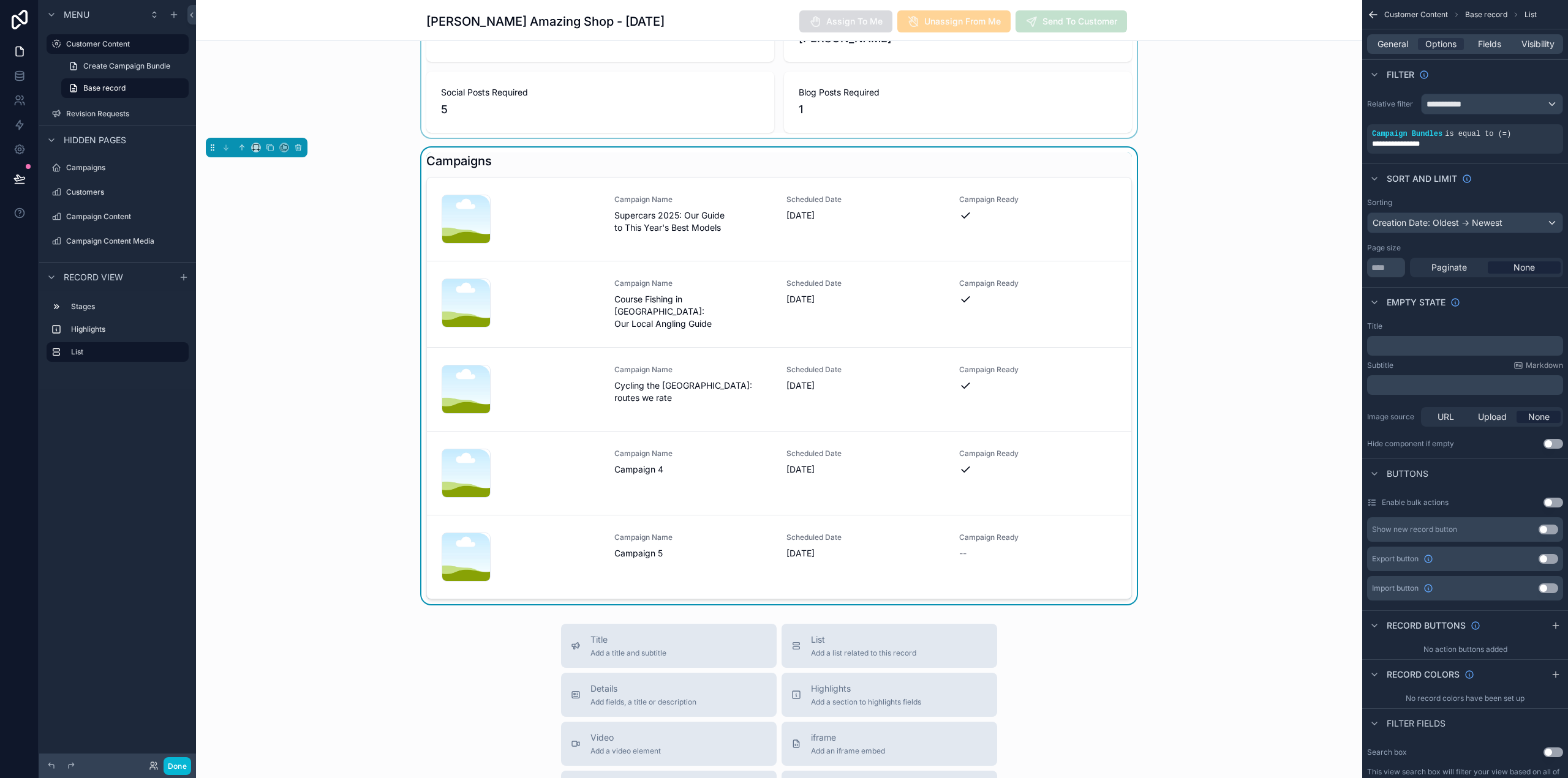
click at [647, 543] on div "Campaign Name Campaign 5" at bounding box center [693, 546] width 158 height 27
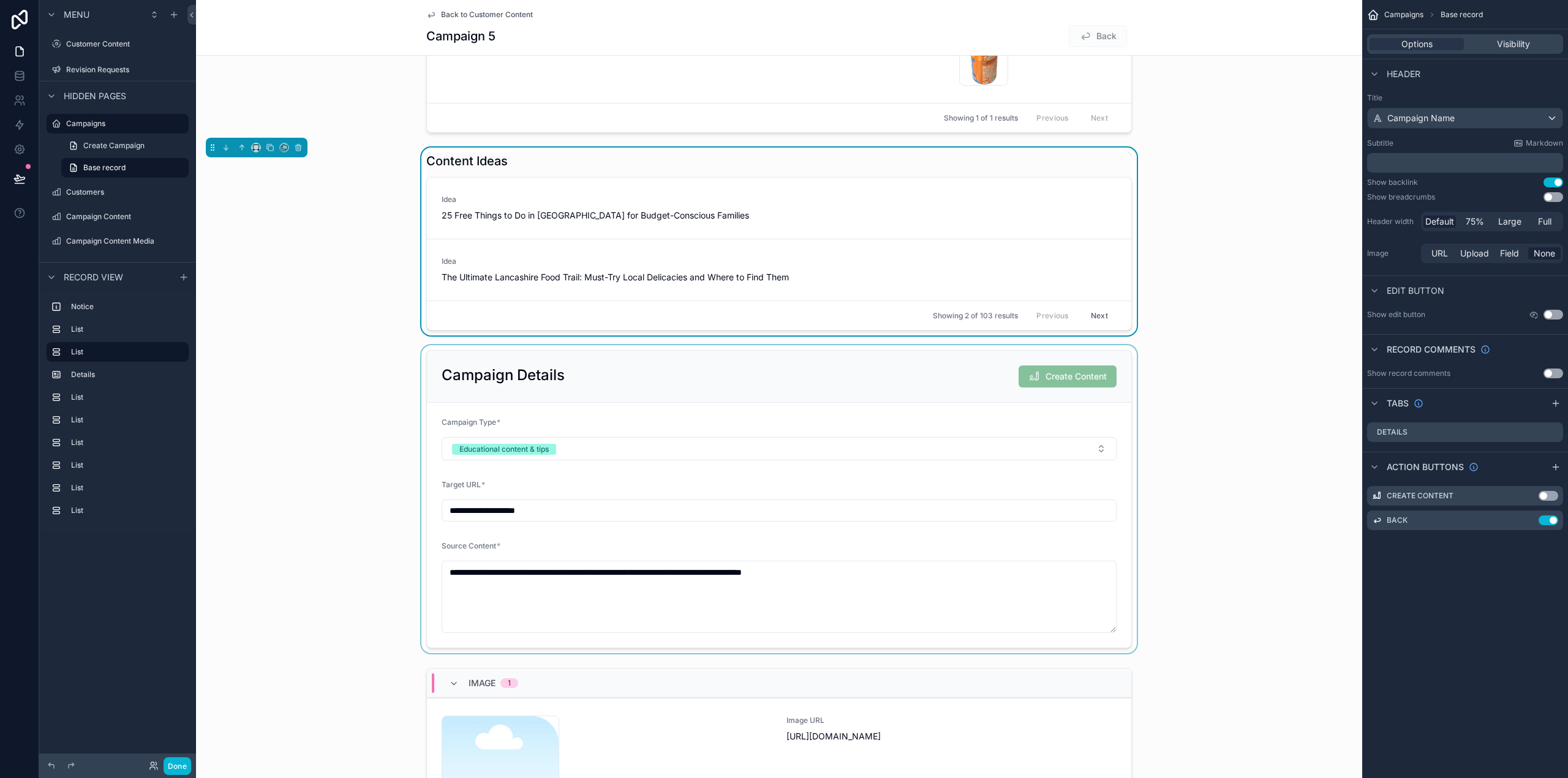
scroll to position [62, 0]
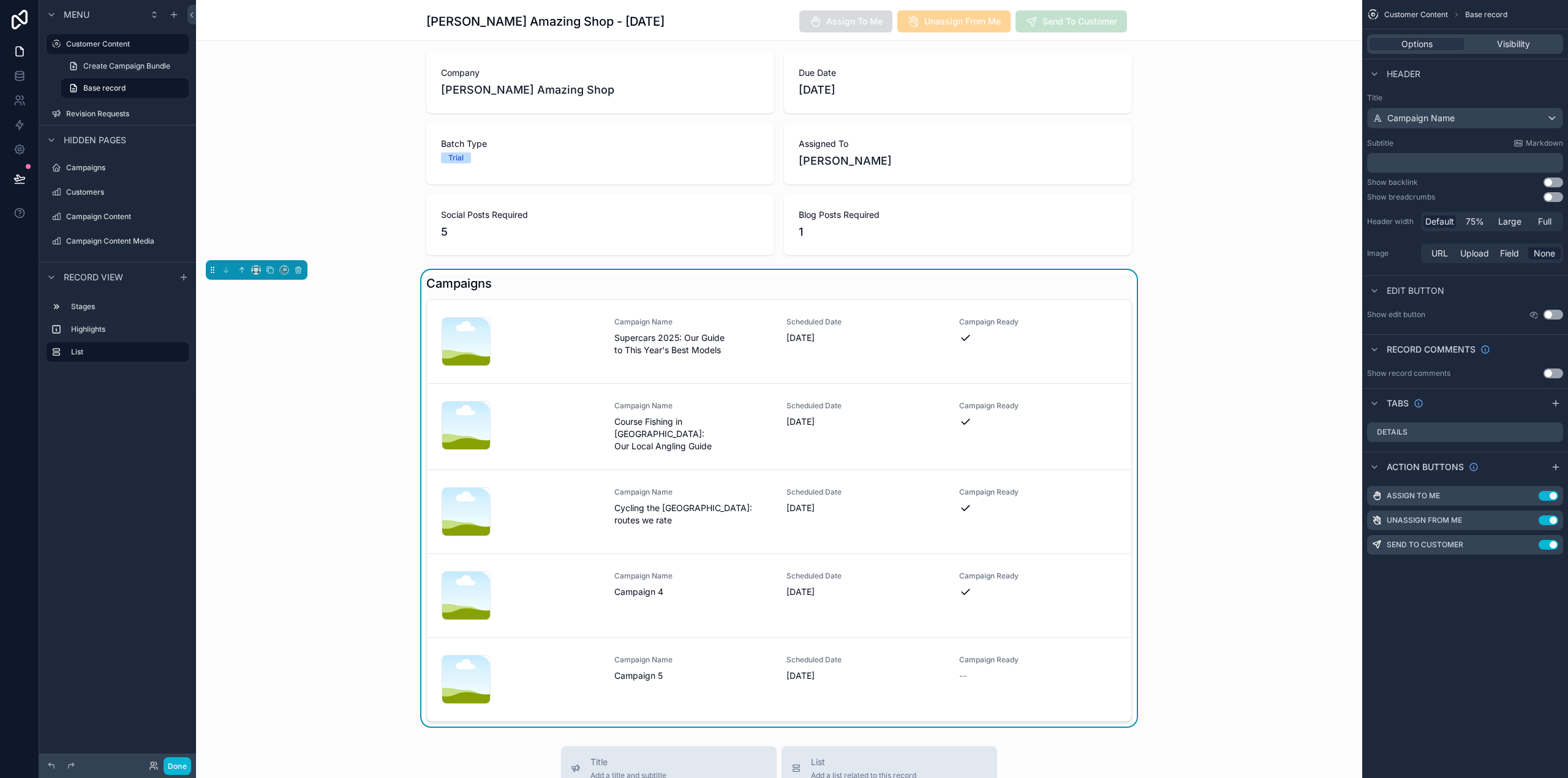
click at [1154, 4] on div "[PERSON_NAME] Amazing Shop - [DATE] Assign To Me Unassign From Me Send To Custo…" at bounding box center [779, 21] width 1166 height 41
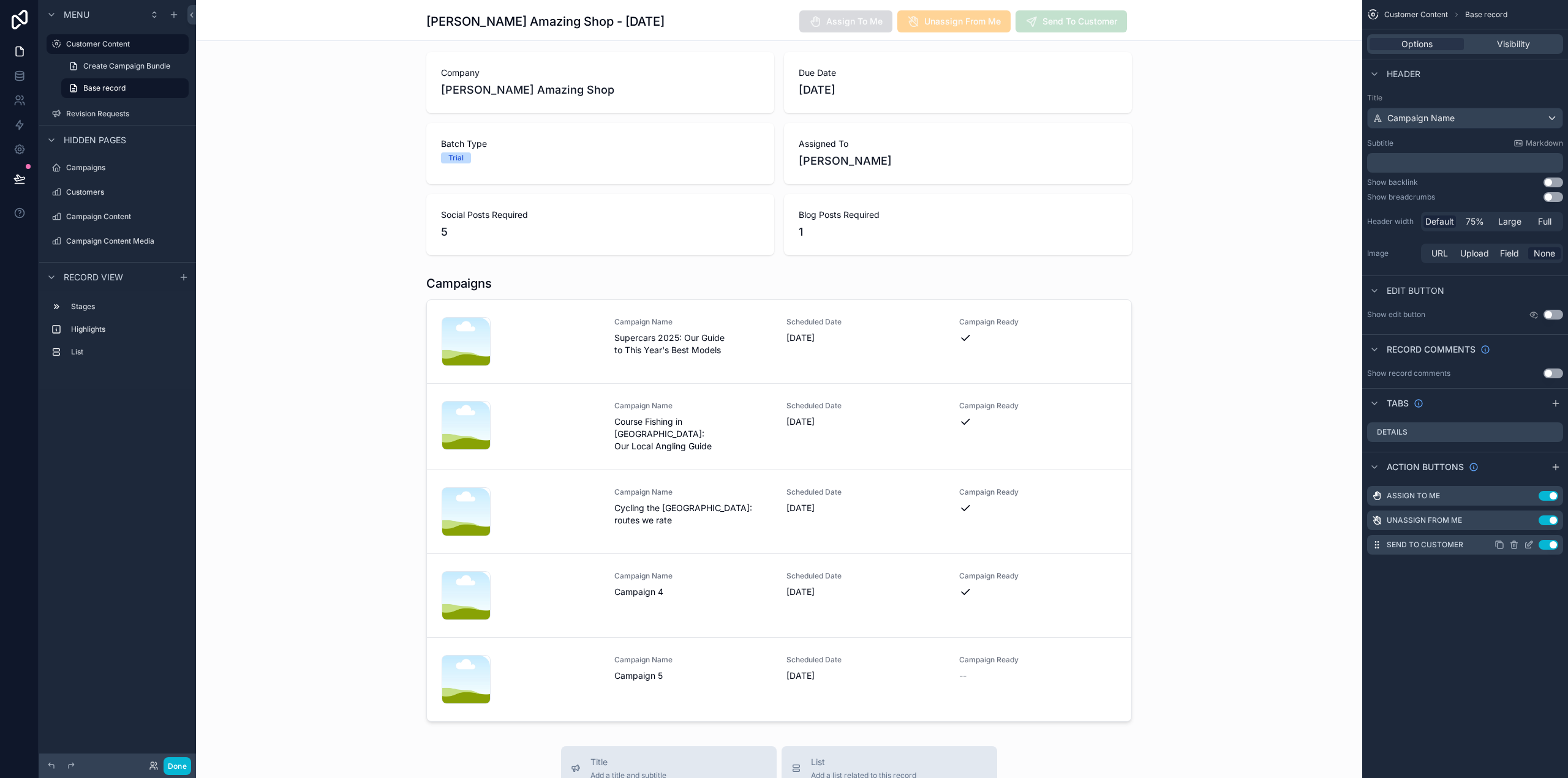
click at [1531, 546] on icon "scrollable content" at bounding box center [1528, 545] width 10 height 10
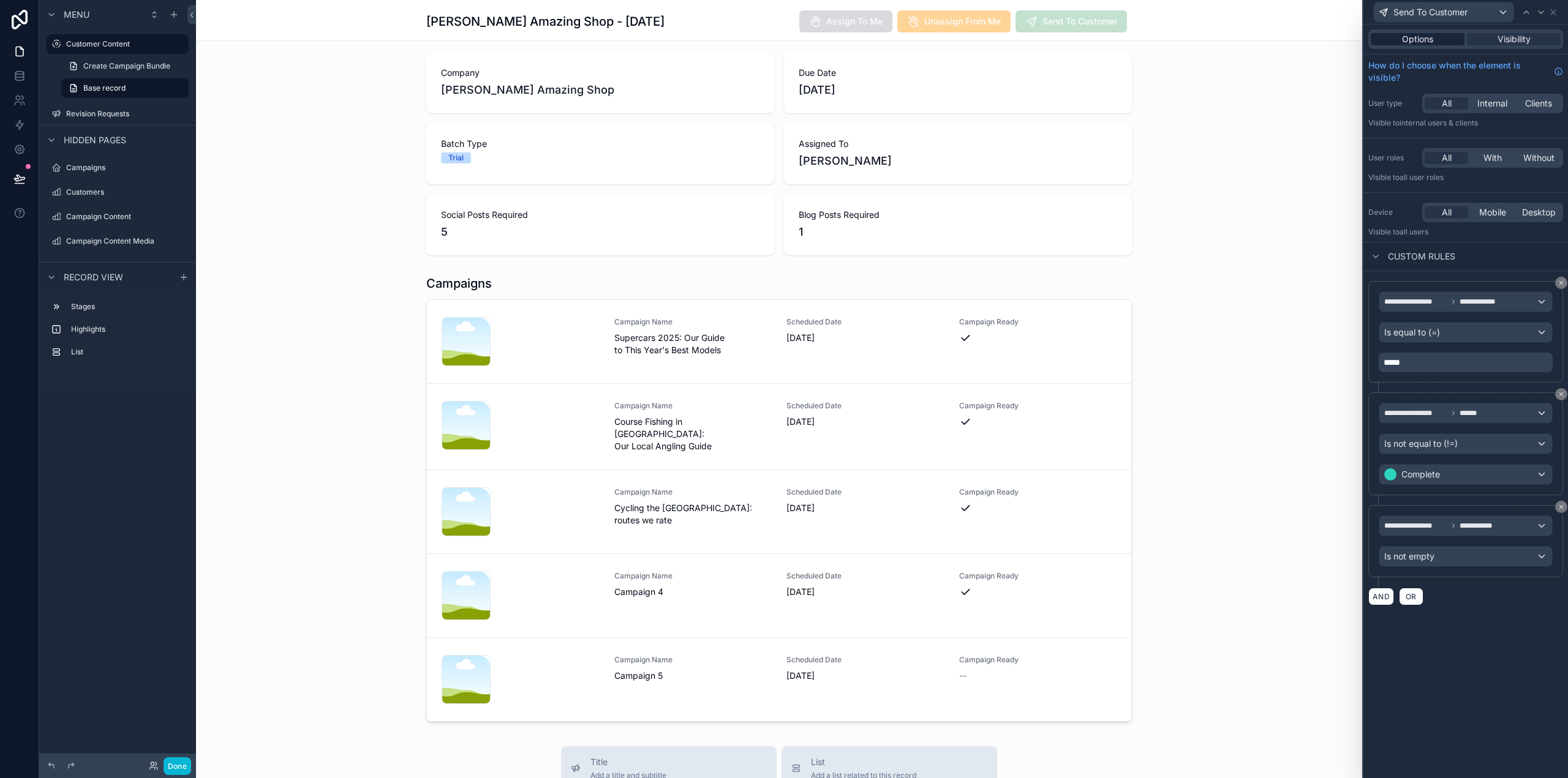
click at [1418, 39] on span "Options" at bounding box center [1417, 38] width 31 height 12
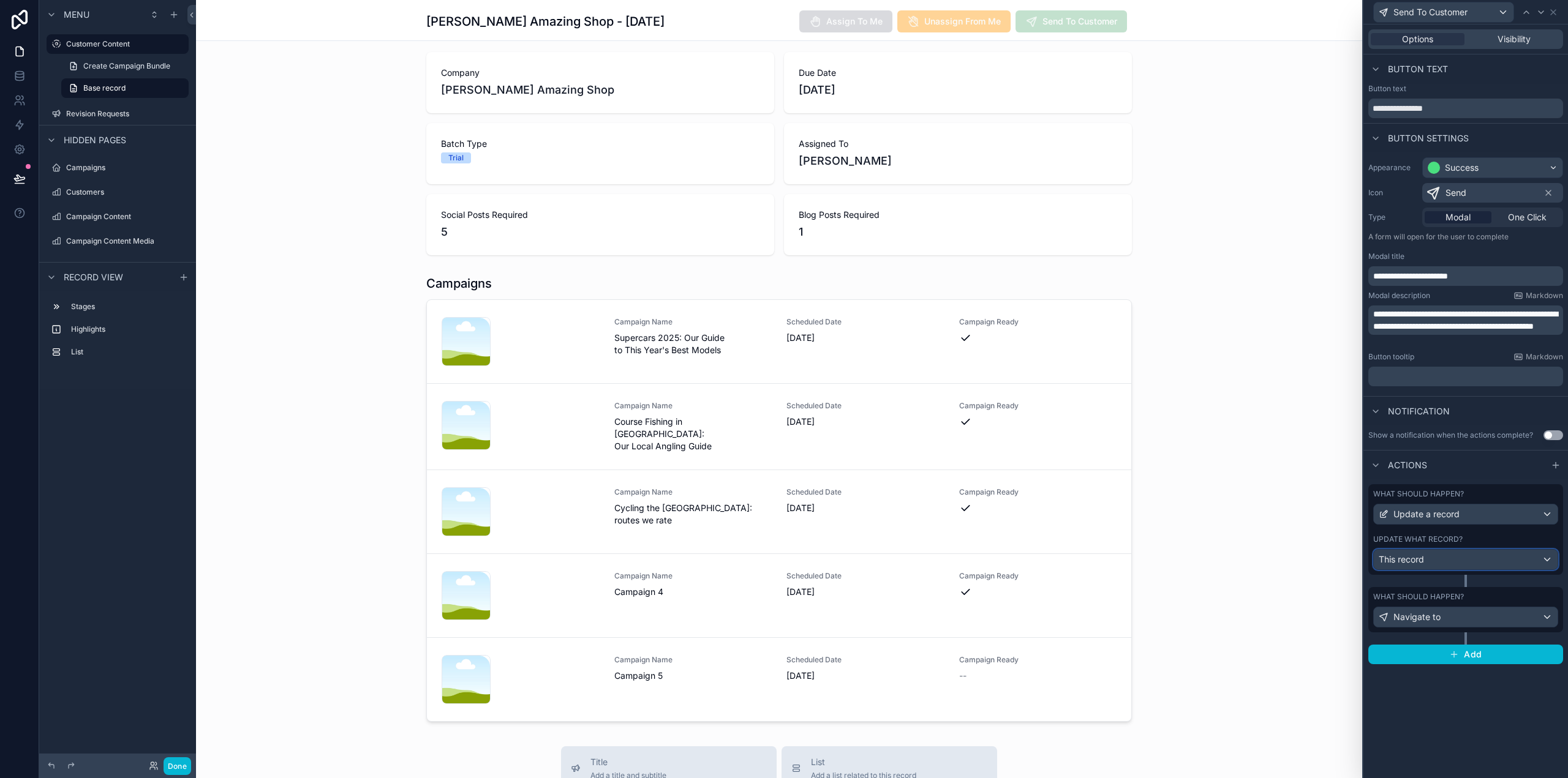
click at [1445, 555] on div "This record" at bounding box center [1465, 560] width 184 height 20
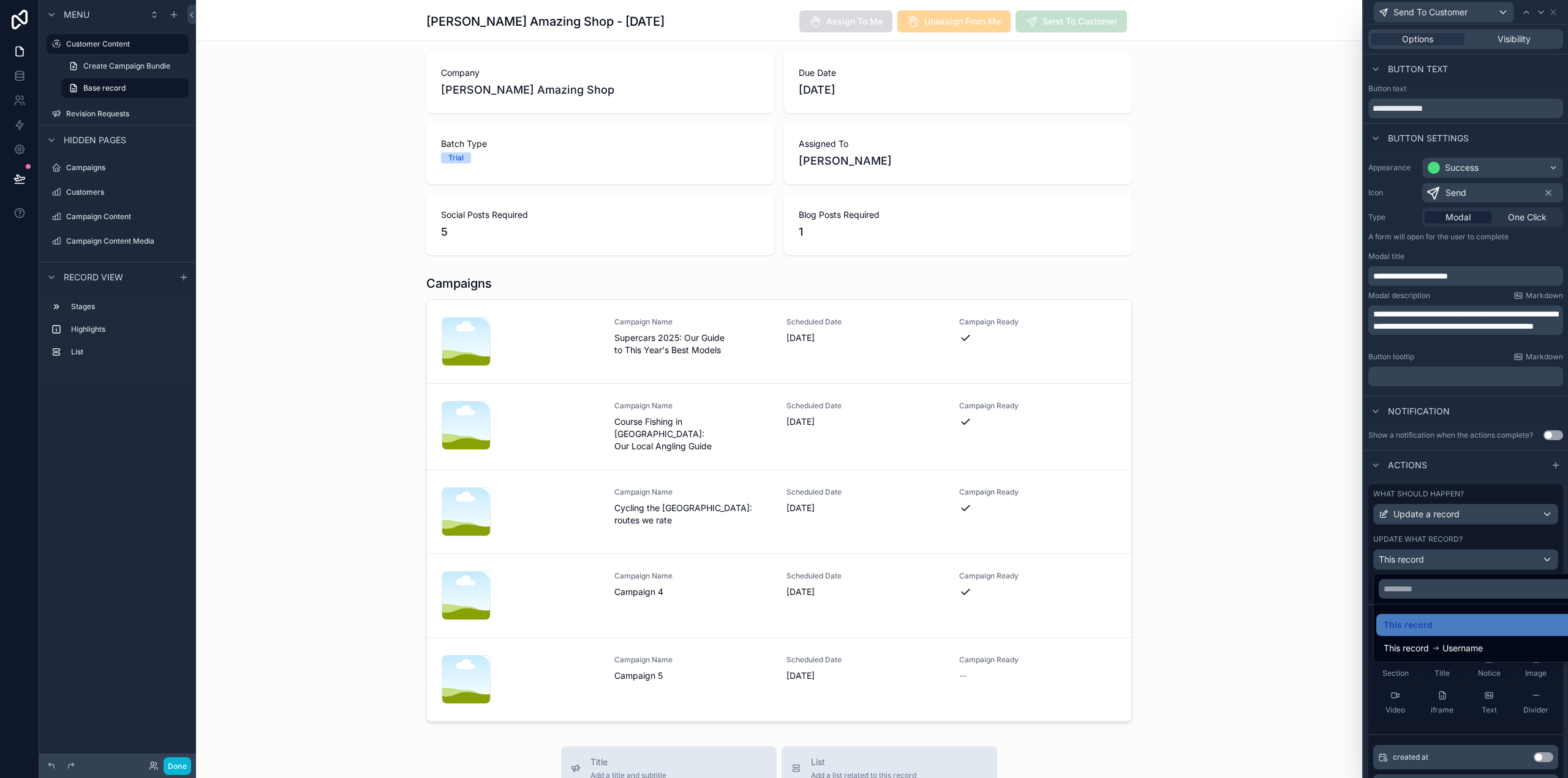
click at [1445, 555] on div at bounding box center [1464, 389] width 204 height 778
click at [1514, 623] on icon at bounding box center [1519, 622] width 10 height 10
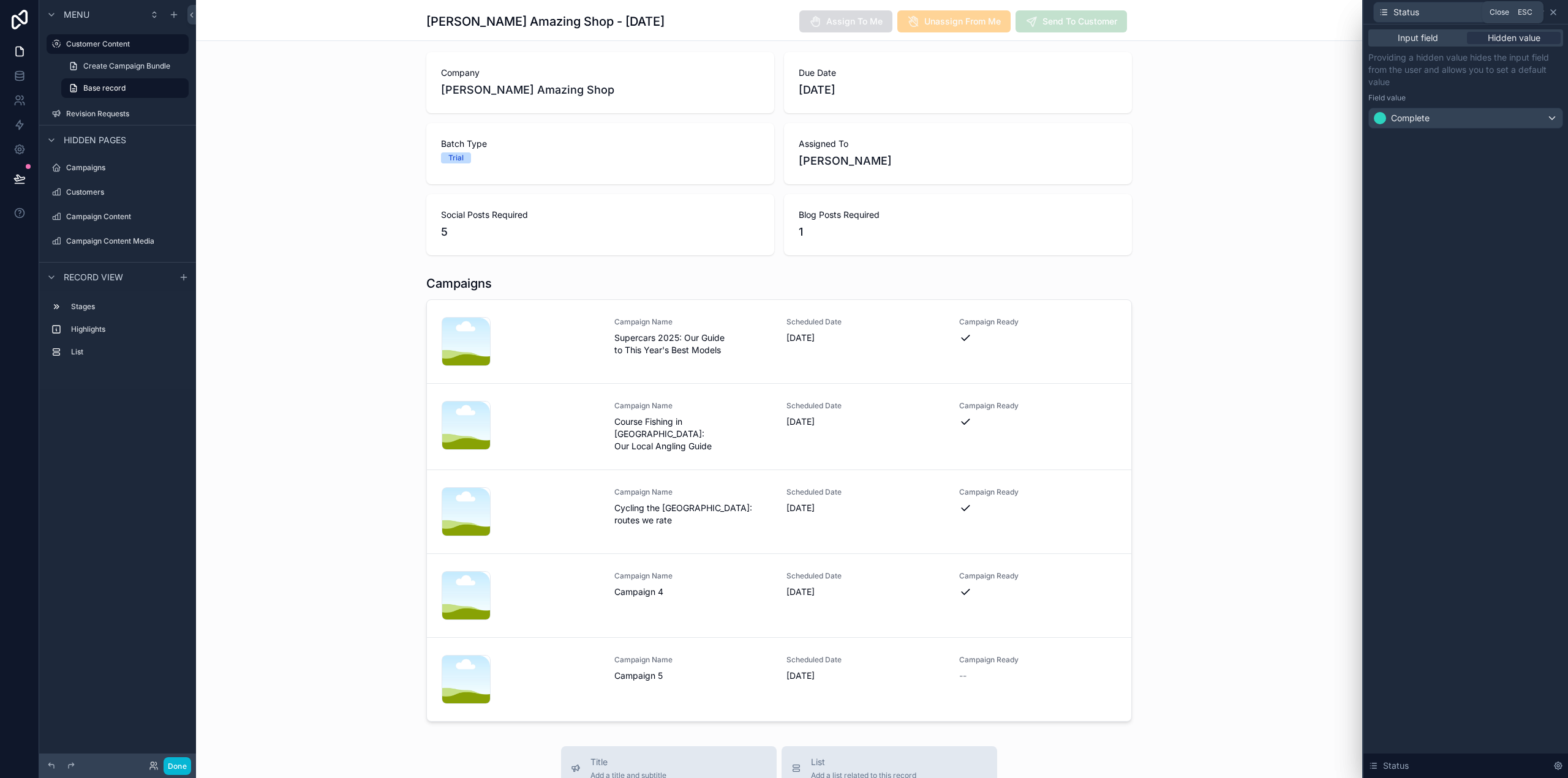
click at [1553, 13] on icon at bounding box center [1553, 12] width 10 height 10
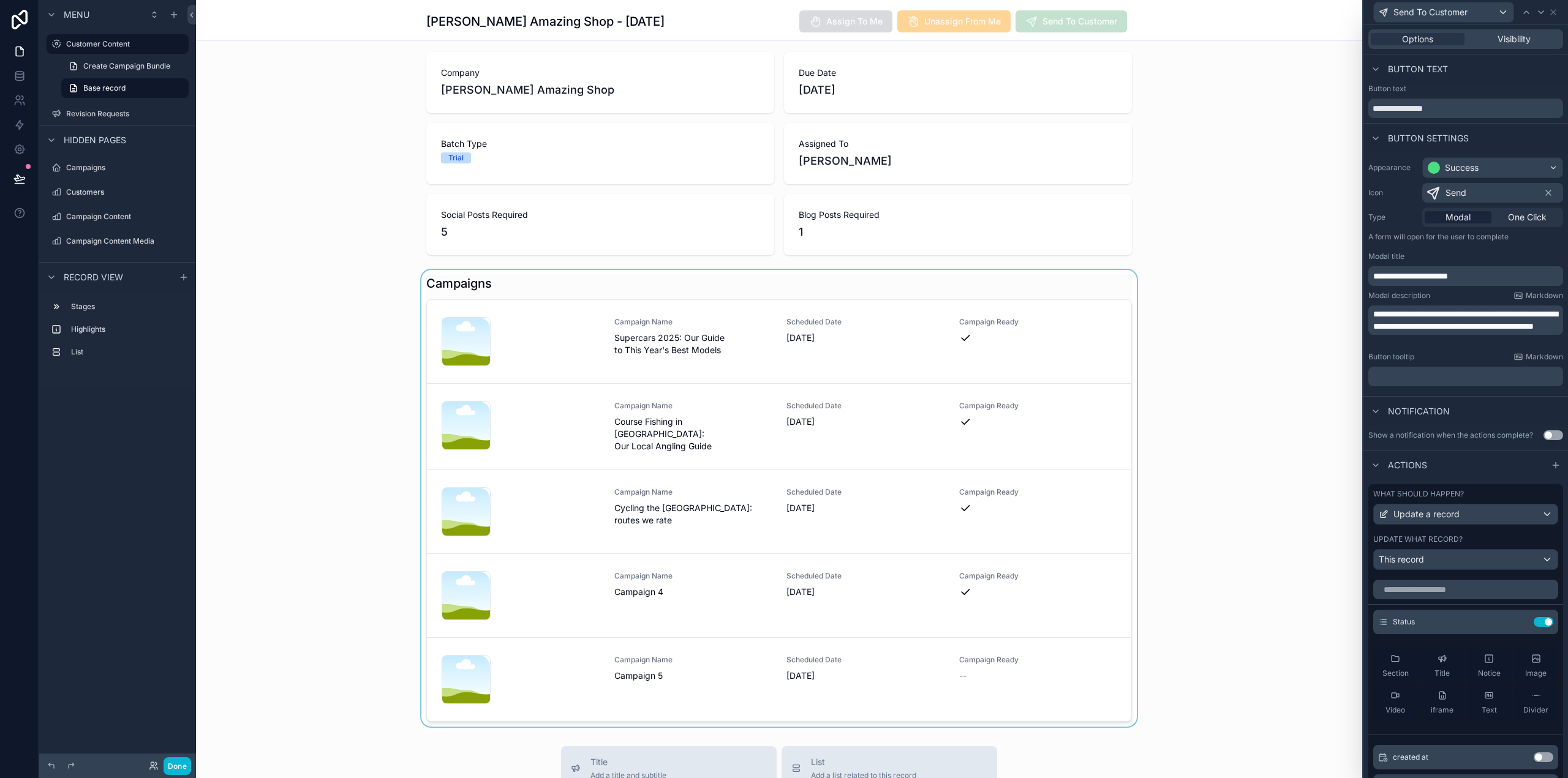
click at [950, 655] on div "scrollable content" at bounding box center [779, 499] width 1166 height 457
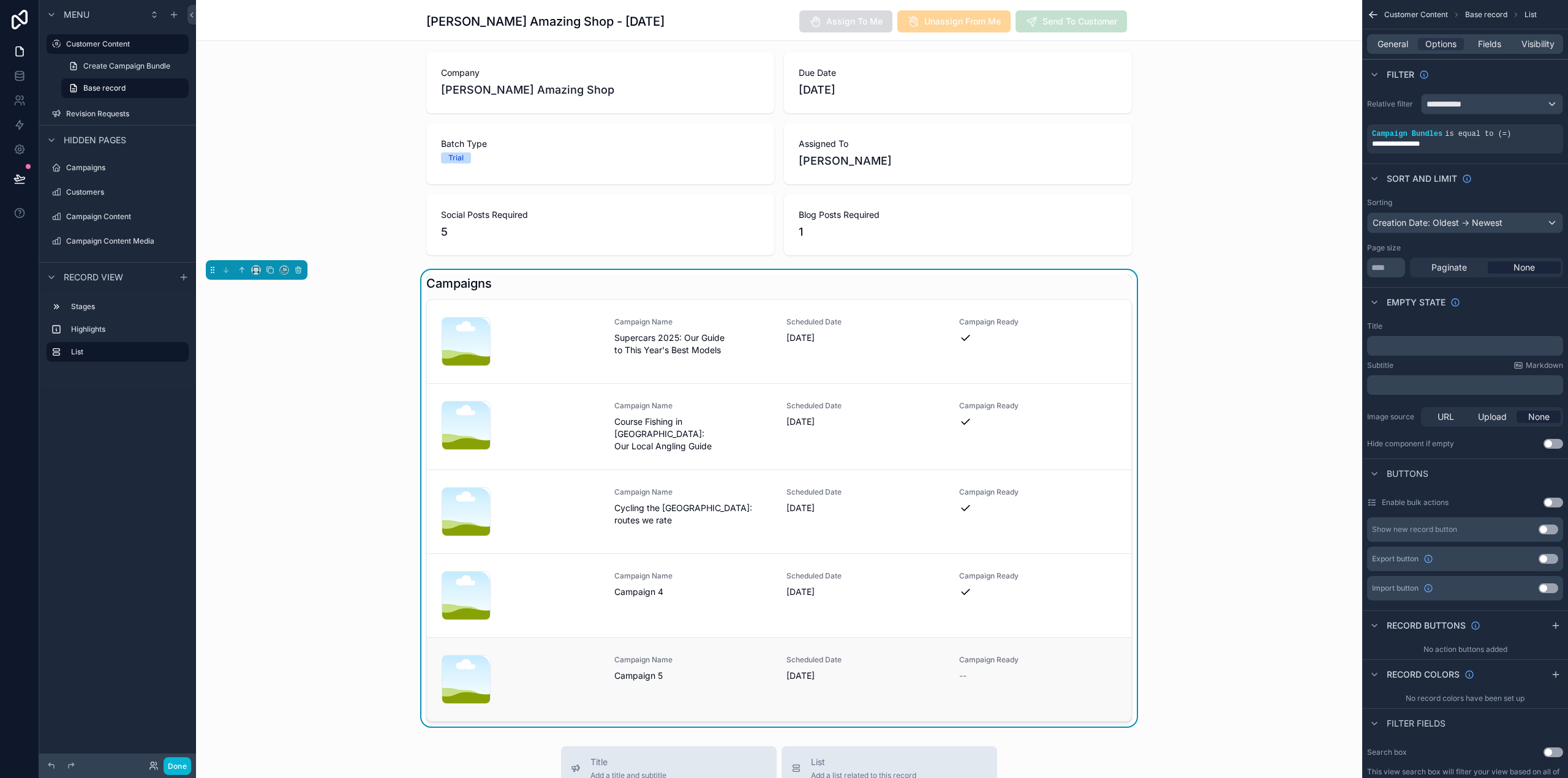
click at [991, 662] on div "Campaign Ready --" at bounding box center [1037, 668] width 158 height 27
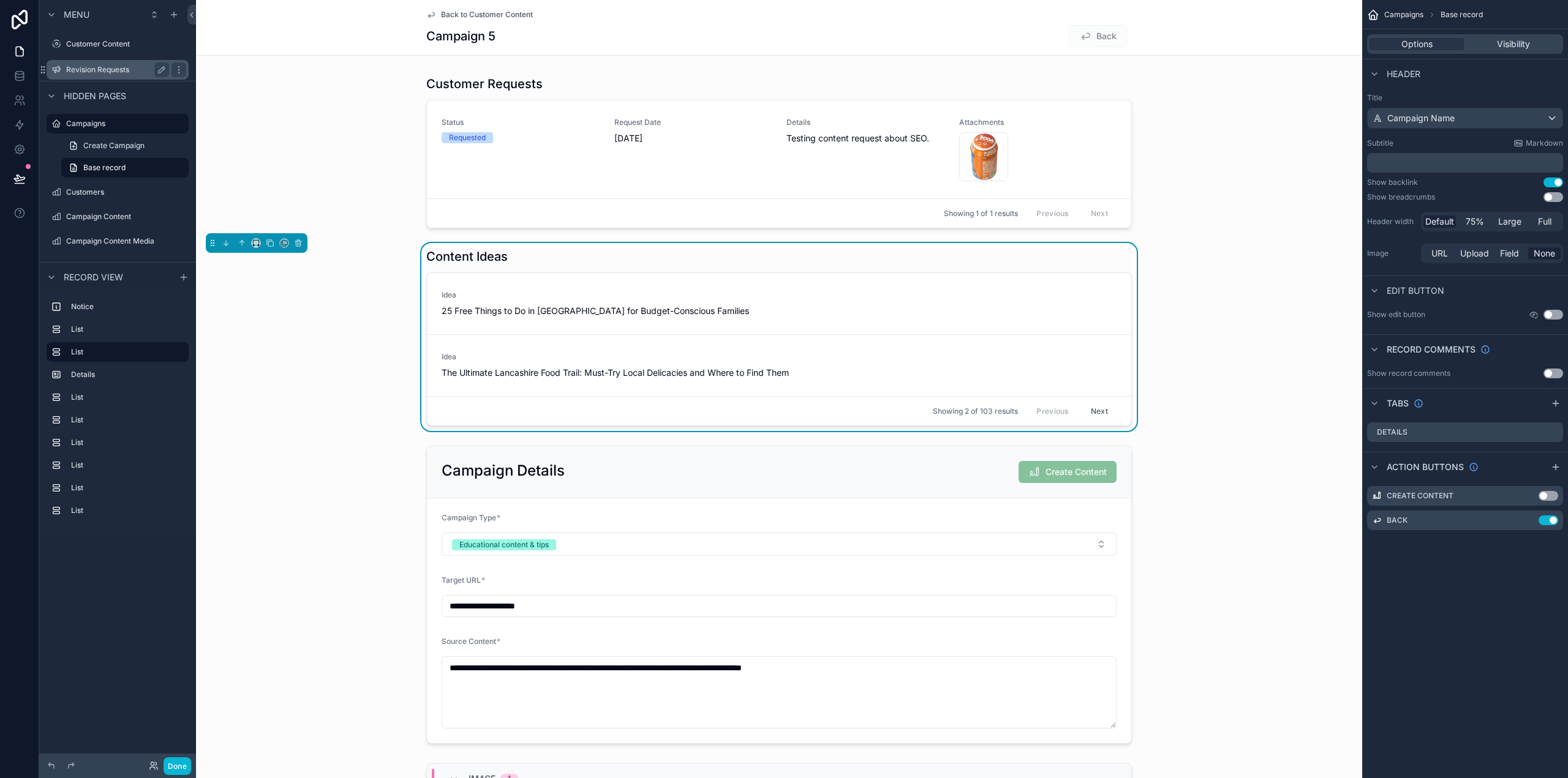
click at [113, 71] on label "Revision Requests" at bounding box center [115, 70] width 98 height 10
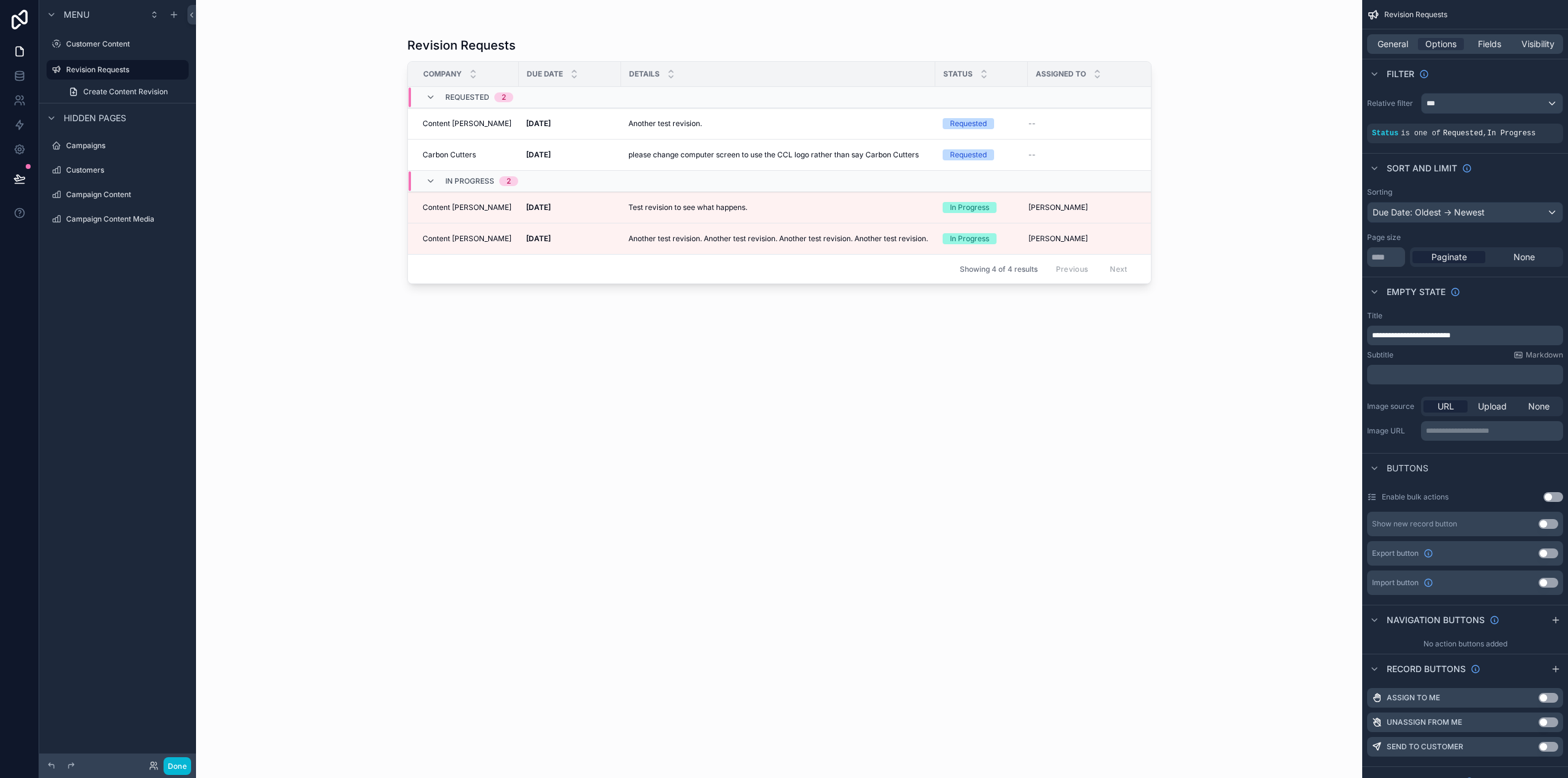
click at [672, 215] on div "scrollable content" at bounding box center [780, 382] width 784 height 764
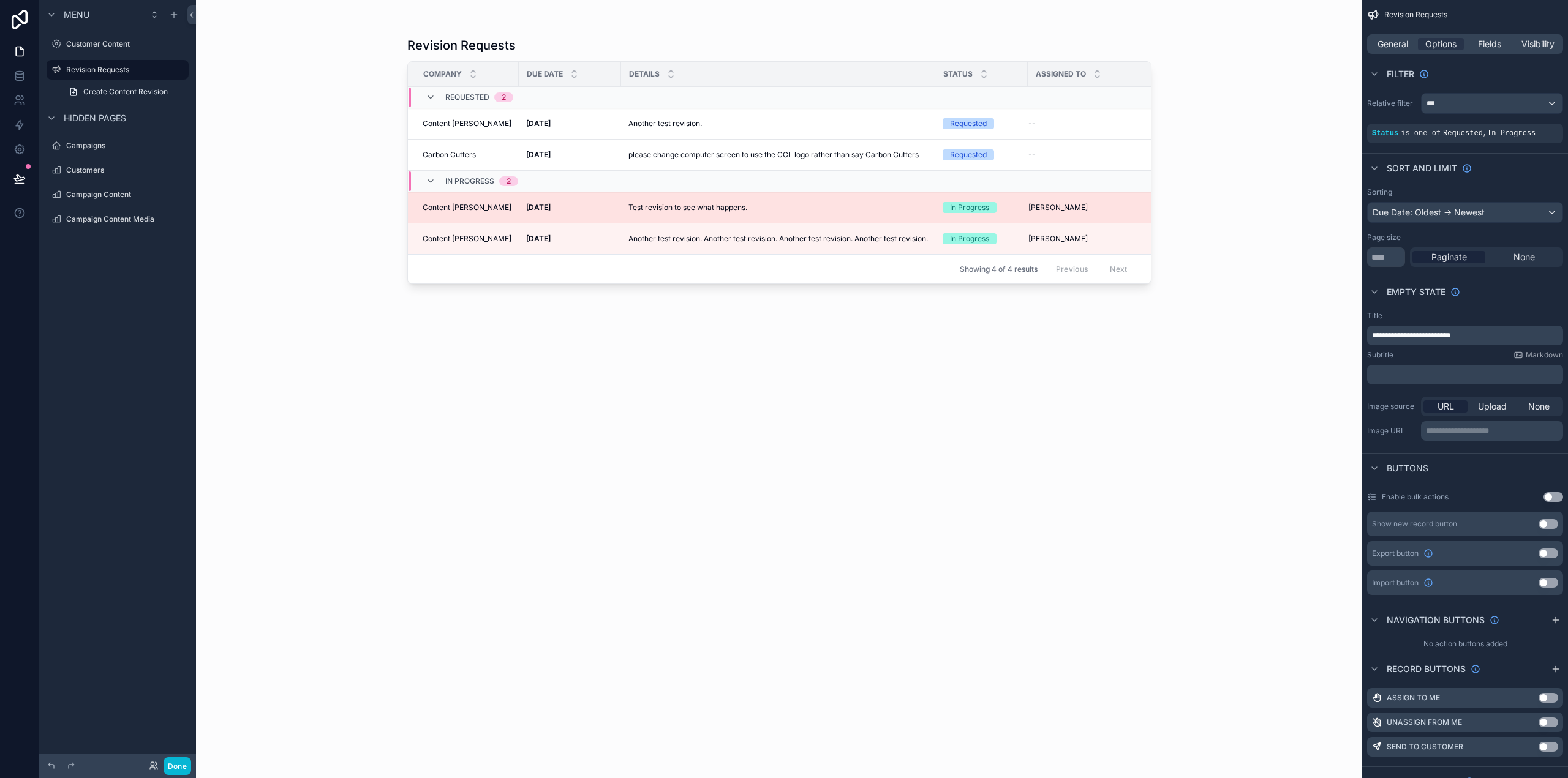
click at [676, 209] on p "Test revision to see what happens." at bounding box center [687, 208] width 118 height 11
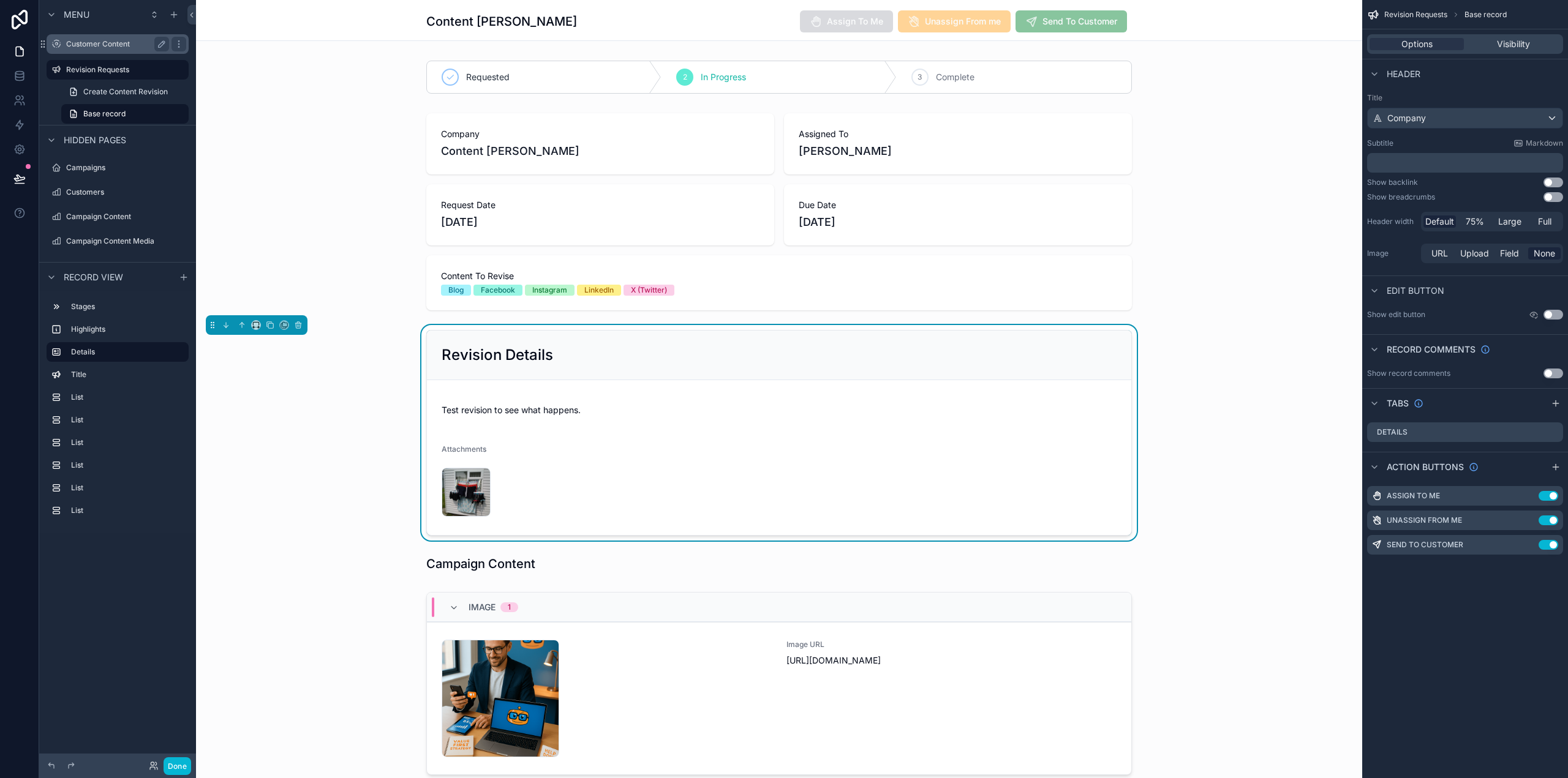
click at [96, 44] on label "Customer Content" at bounding box center [115, 44] width 98 height 10
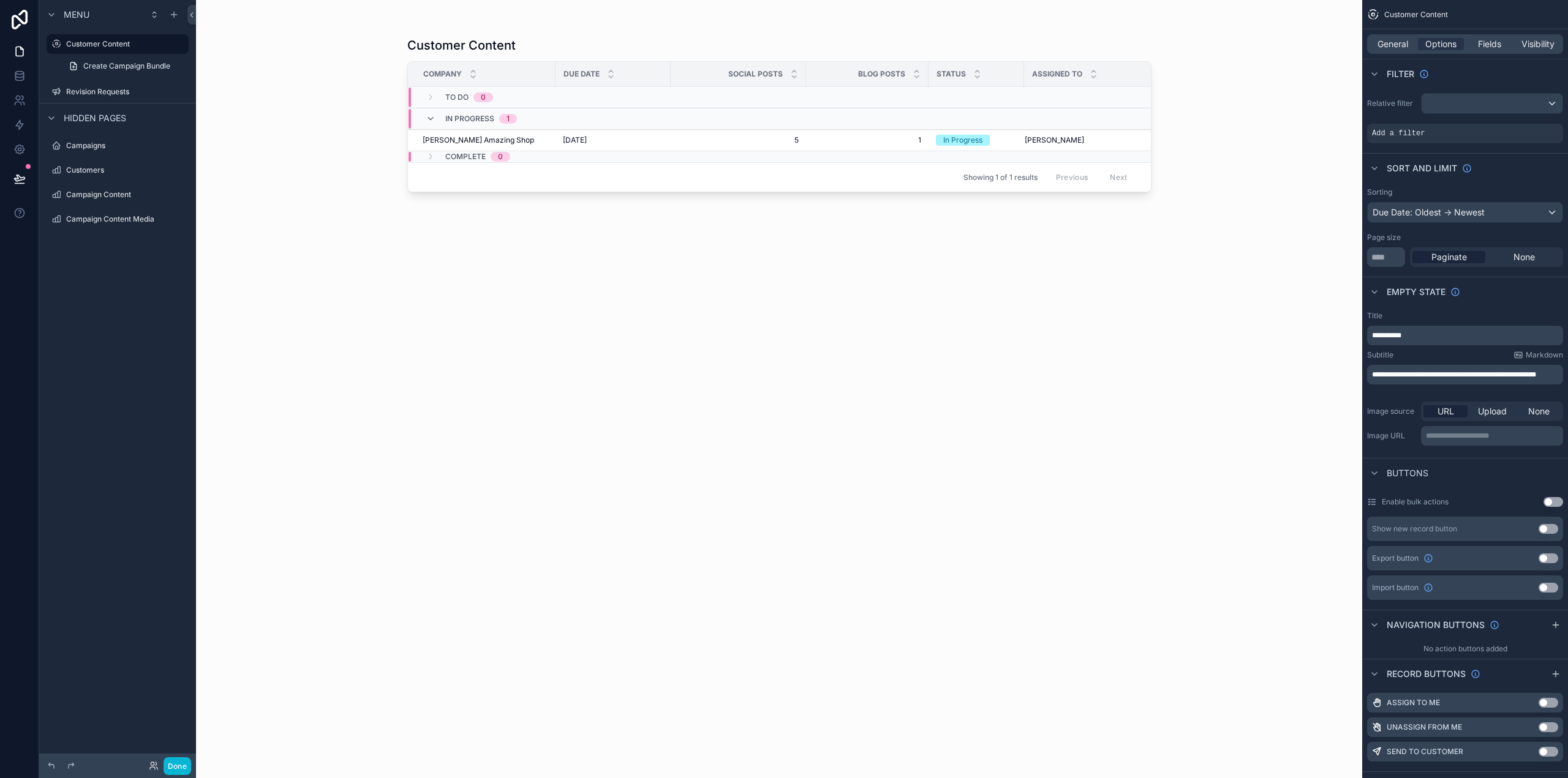
click at [575, 142] on div "scrollable content" at bounding box center [780, 382] width 784 height 764
click at [575, 142] on span "[DATE]" at bounding box center [575, 140] width 24 height 10
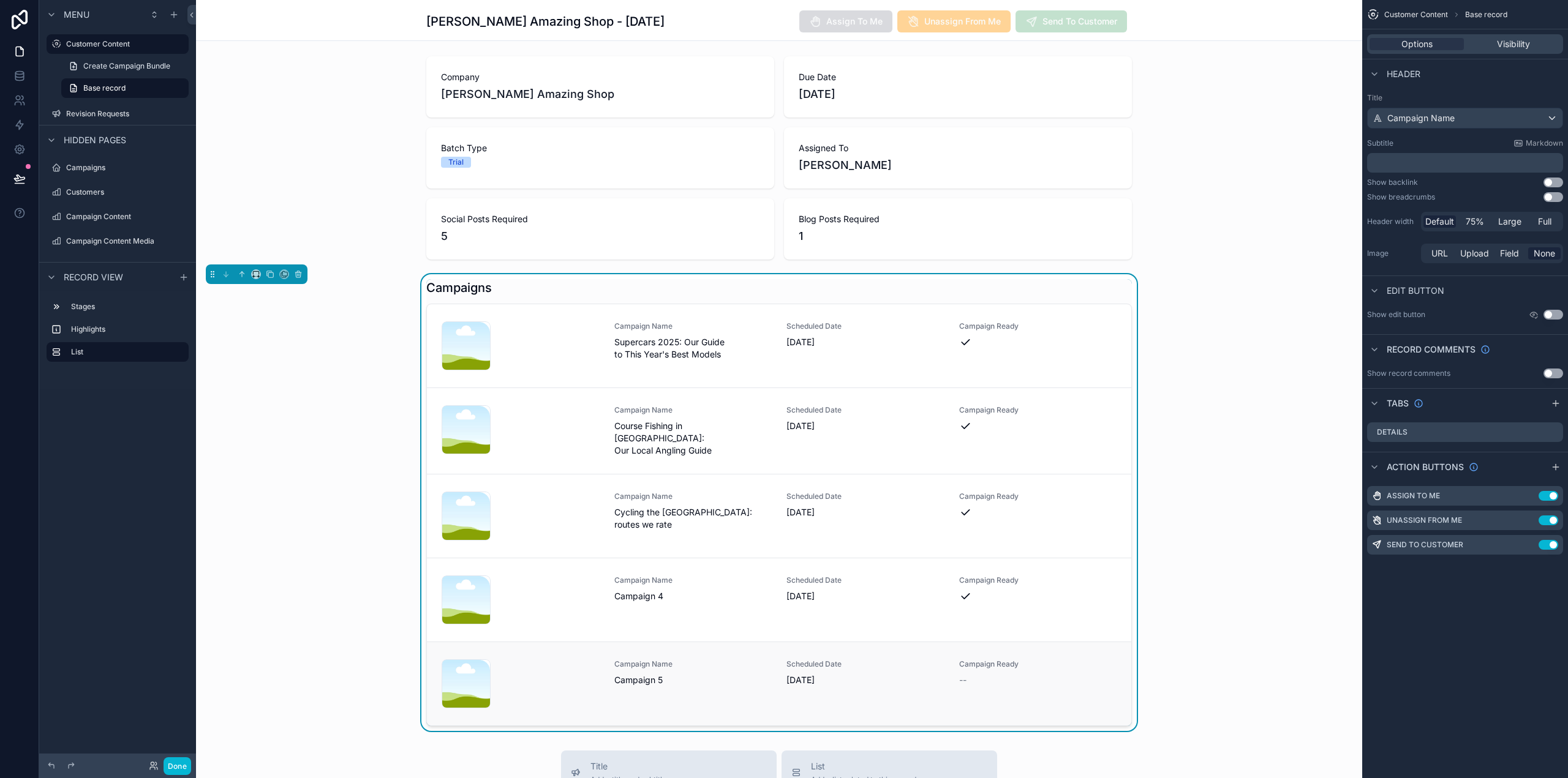
scroll to position [62, 0]
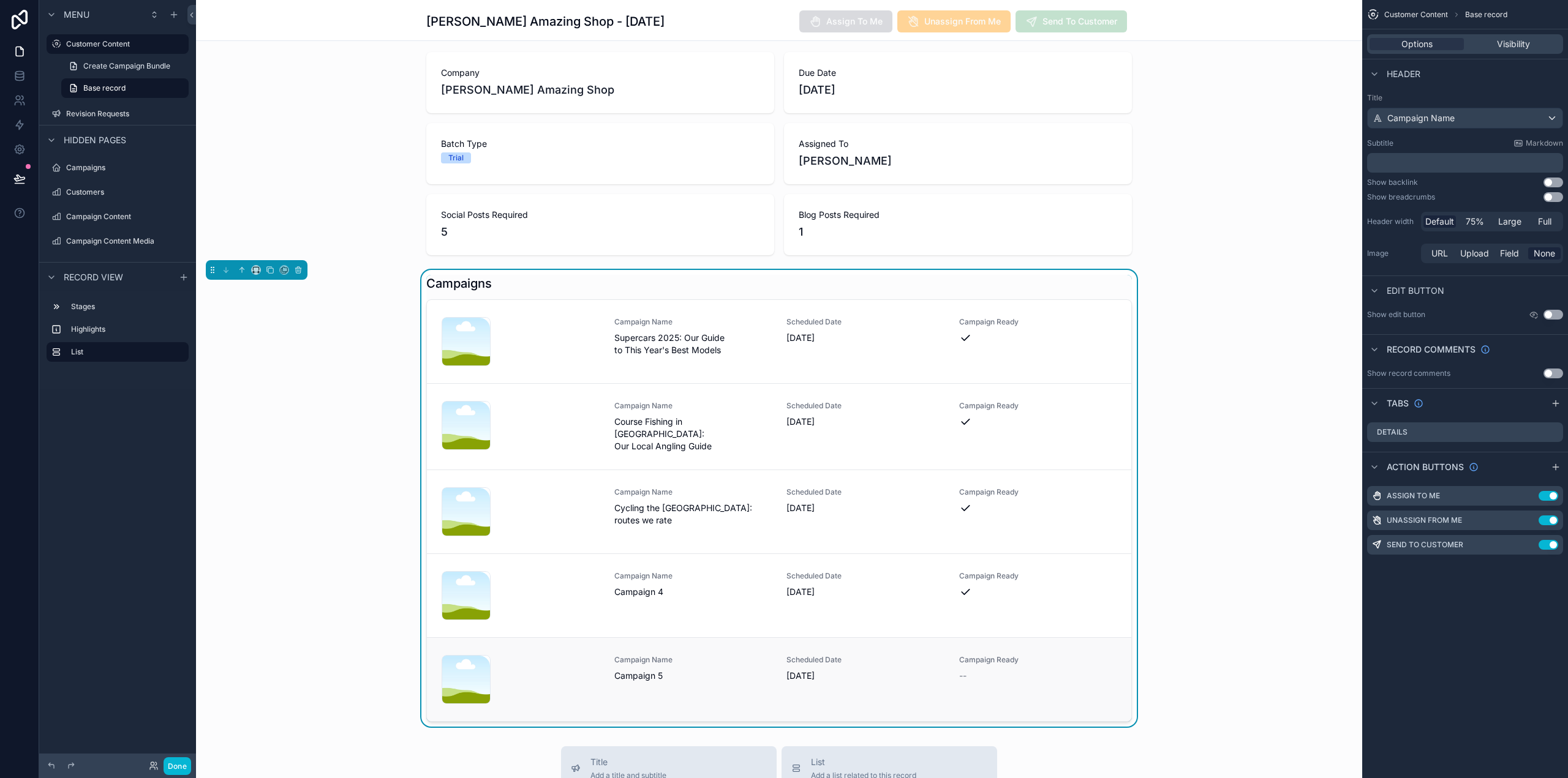
click at [739, 680] on div "Campaign Name Campaign 5" at bounding box center [693, 679] width 158 height 49
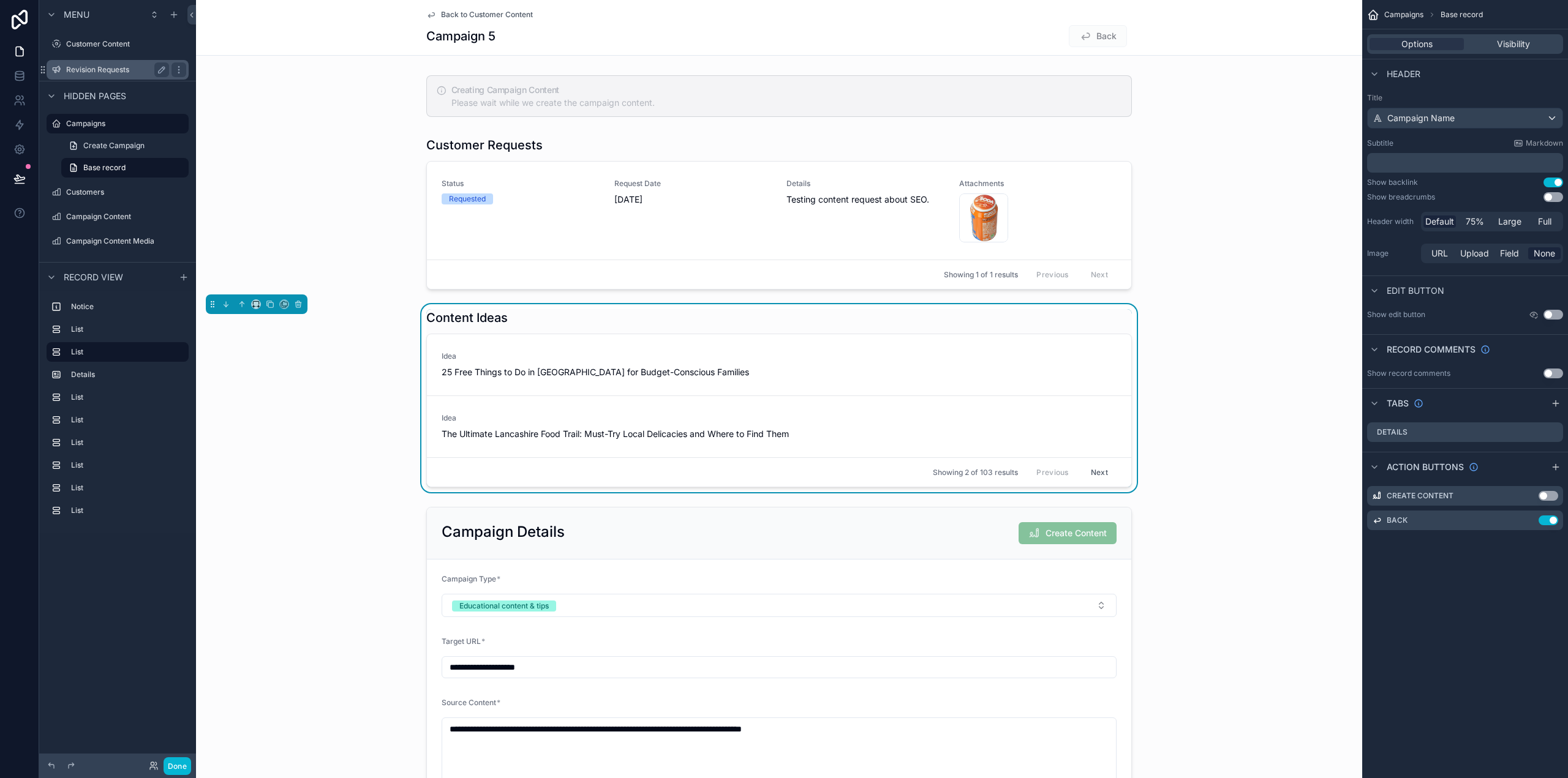
click at [101, 65] on label "Revision Requests" at bounding box center [115, 70] width 98 height 10
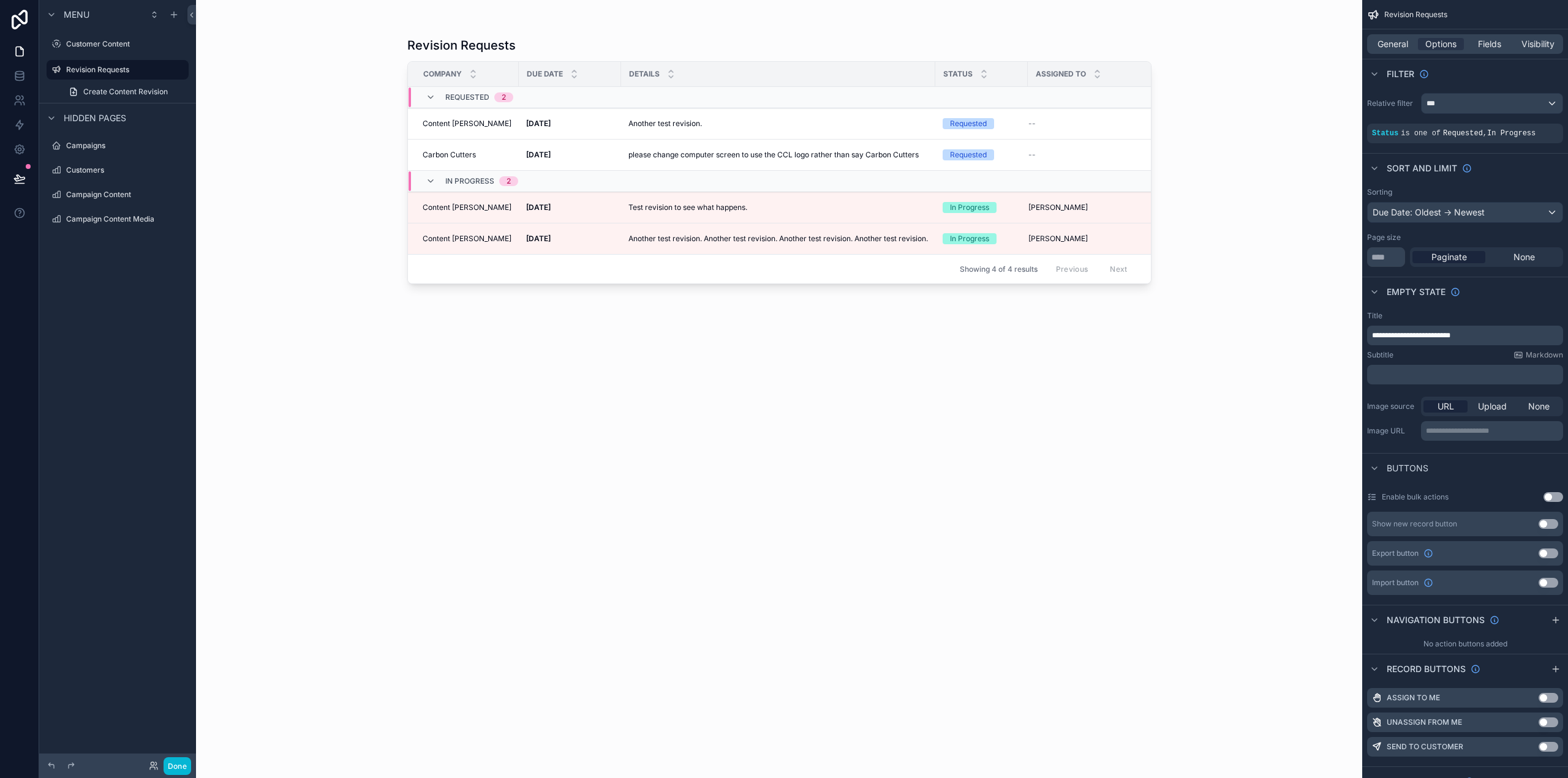
click at [604, 159] on div "scrollable content" at bounding box center [780, 382] width 784 height 764
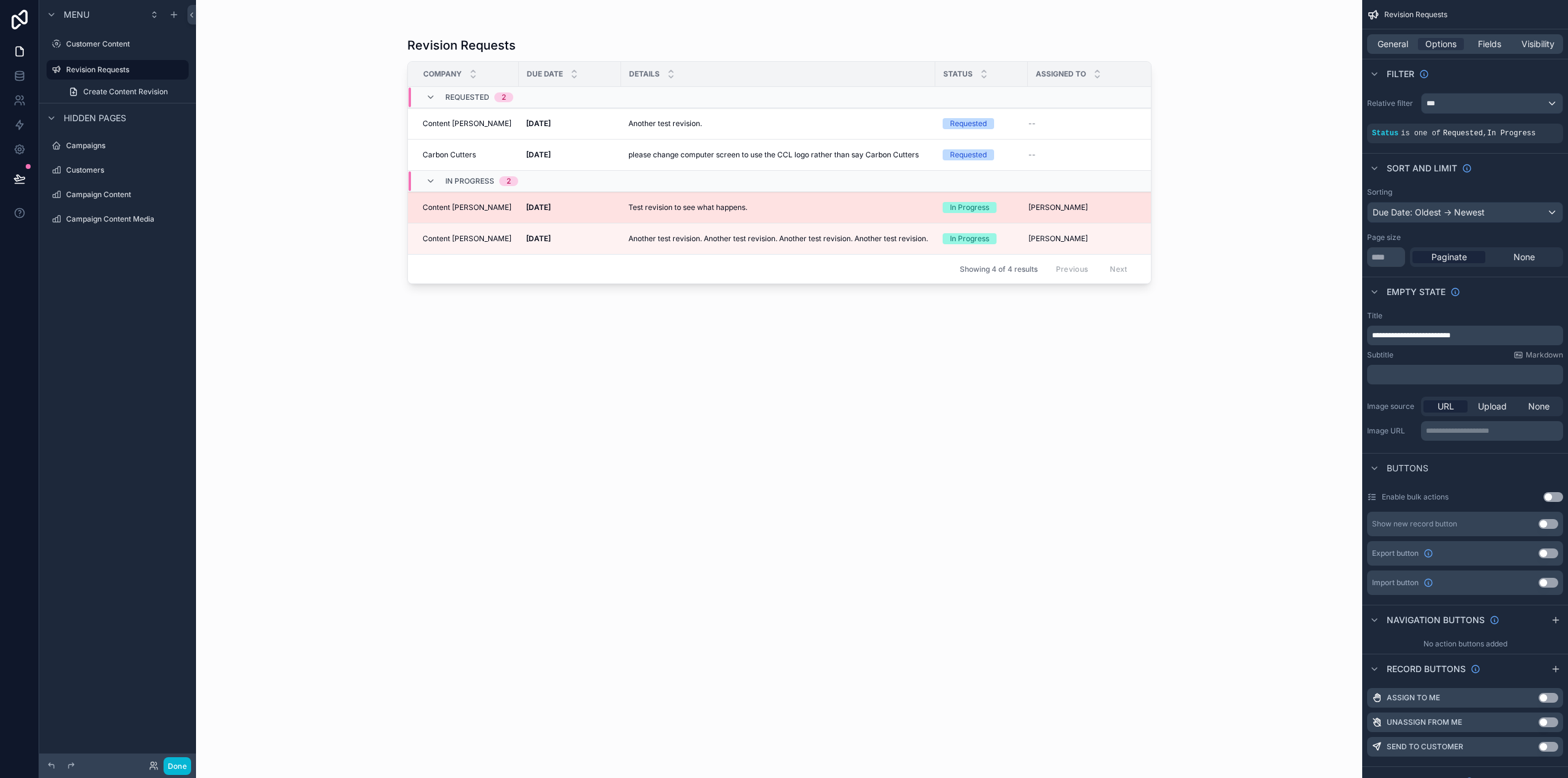
click at [659, 203] on p "Test revision to see what happens." at bounding box center [687, 208] width 118 height 11
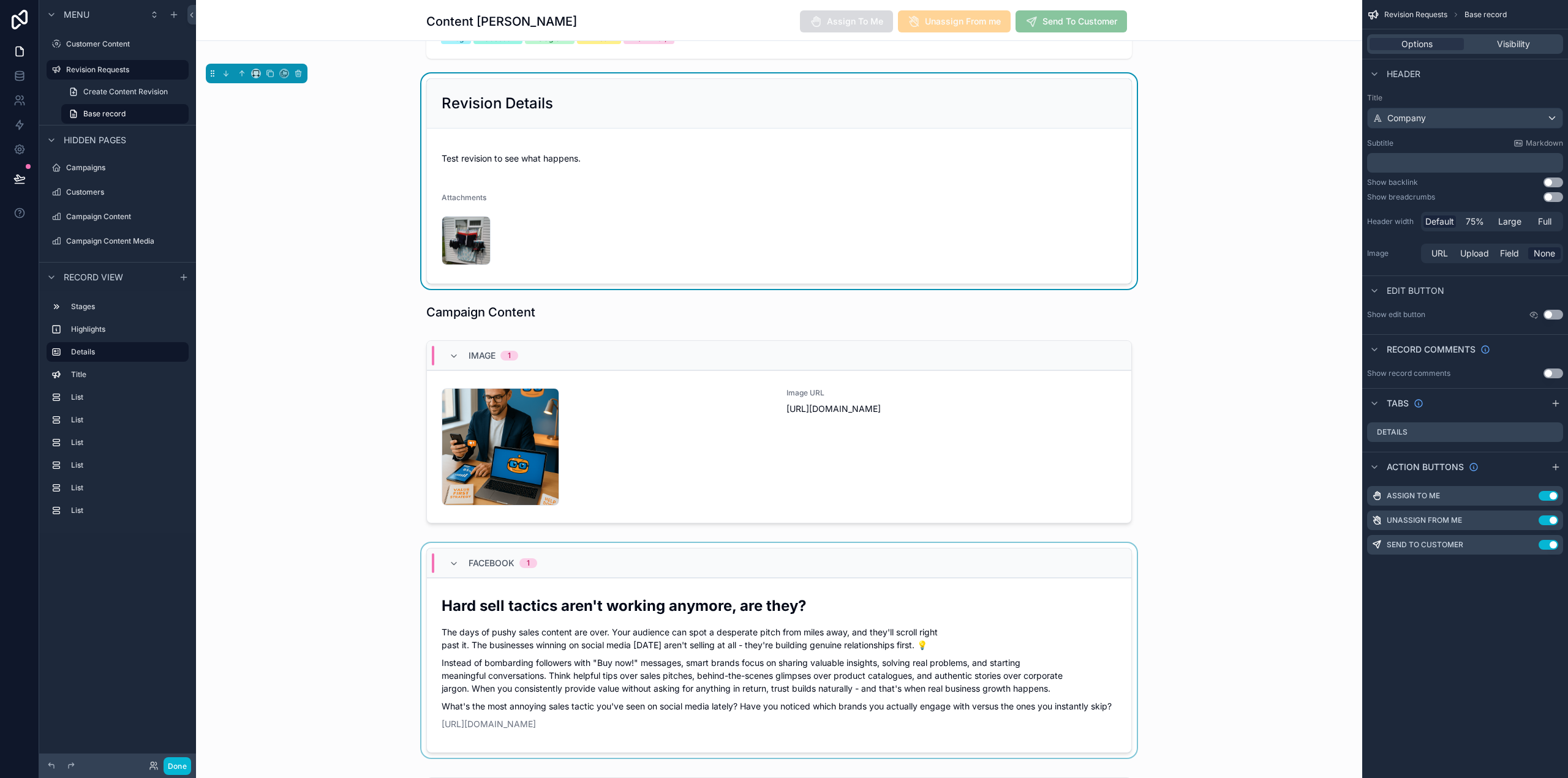
scroll to position [306, 0]
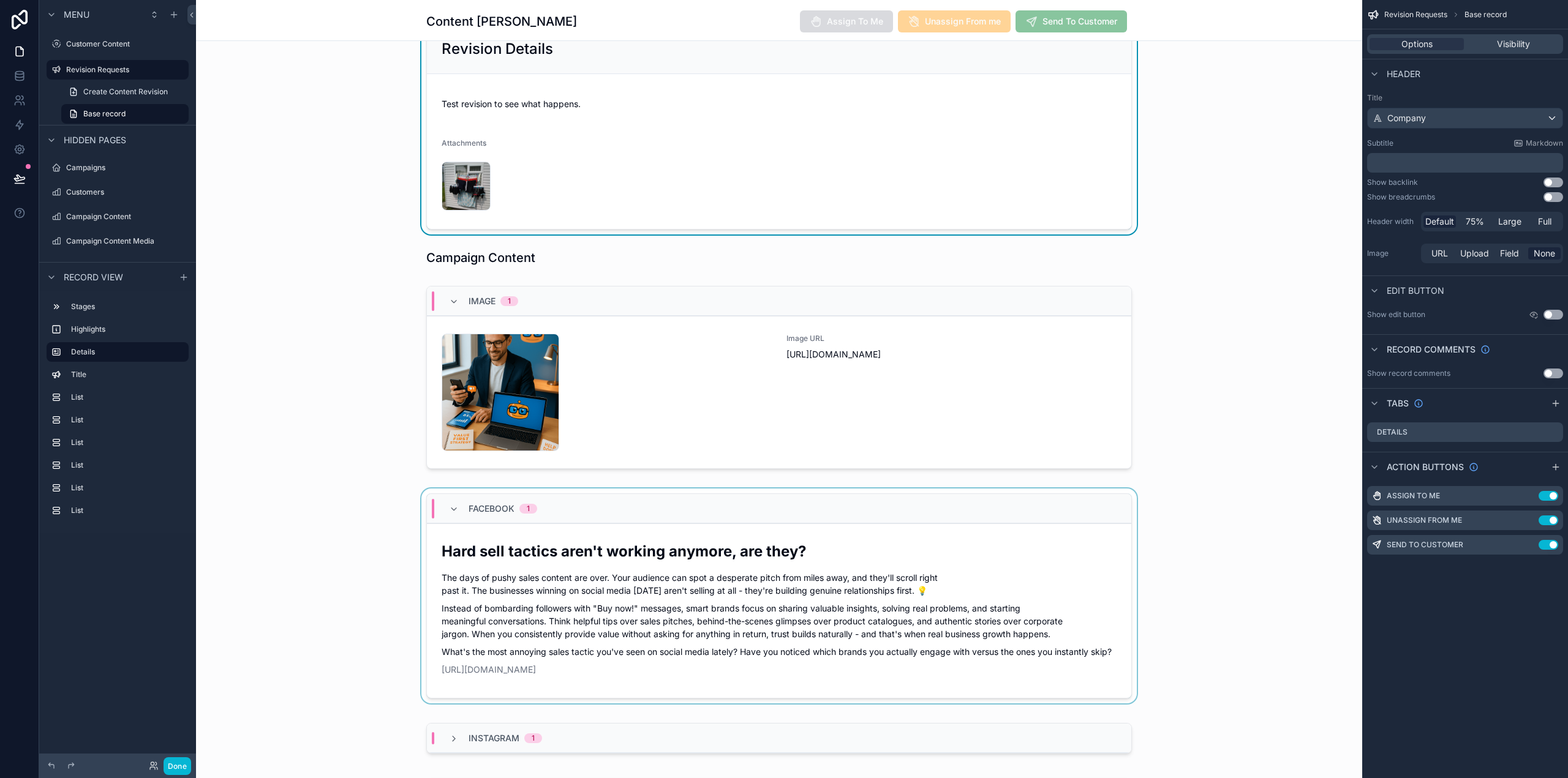
click at [700, 598] on div "scrollable content" at bounding box center [779, 599] width 1166 height 220
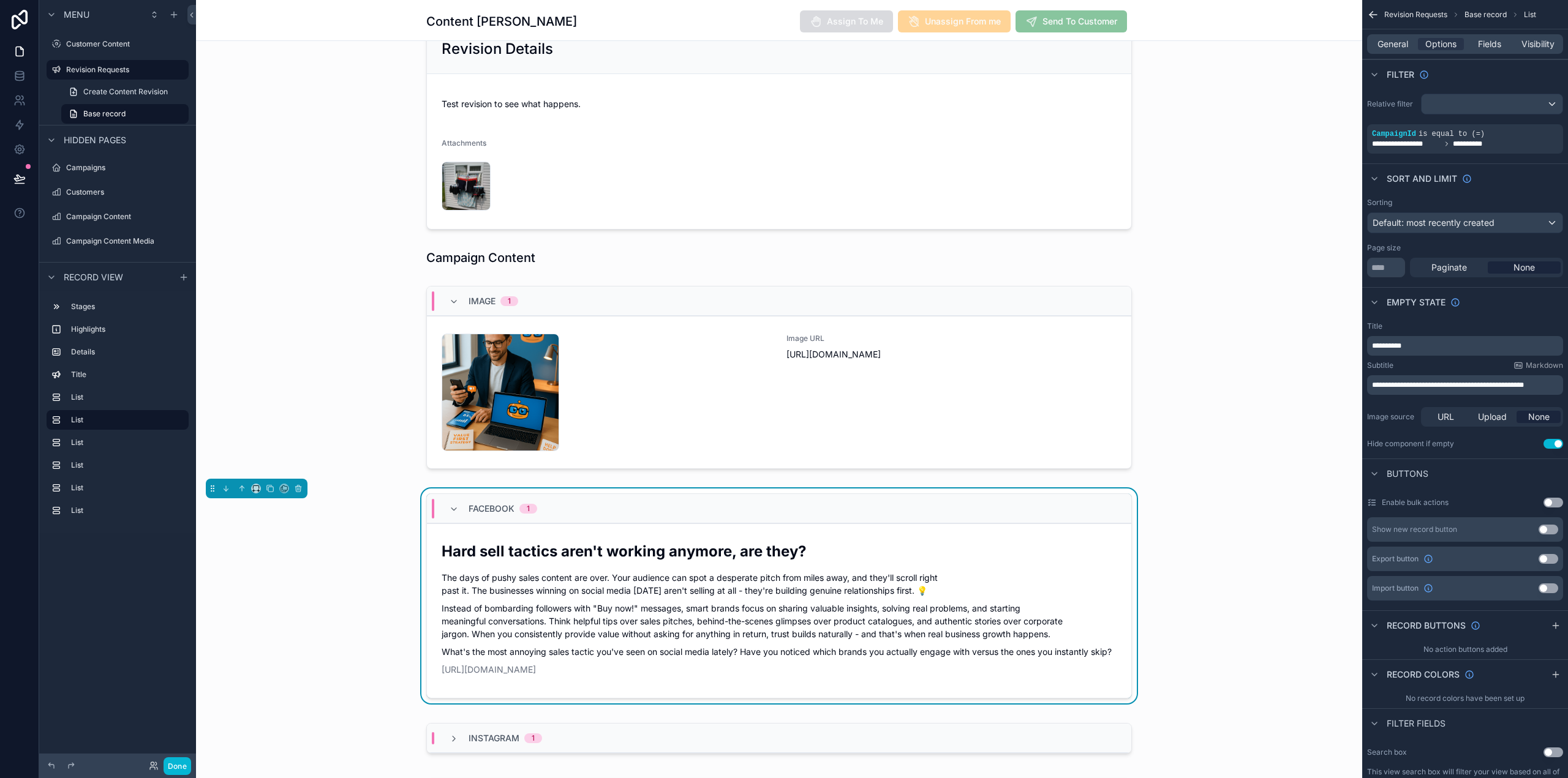
click at [701, 598] on div "Hard sell tactics aren't working anymore, are they? The days of pushy sales con…" at bounding box center [779, 608] width 675 height 134
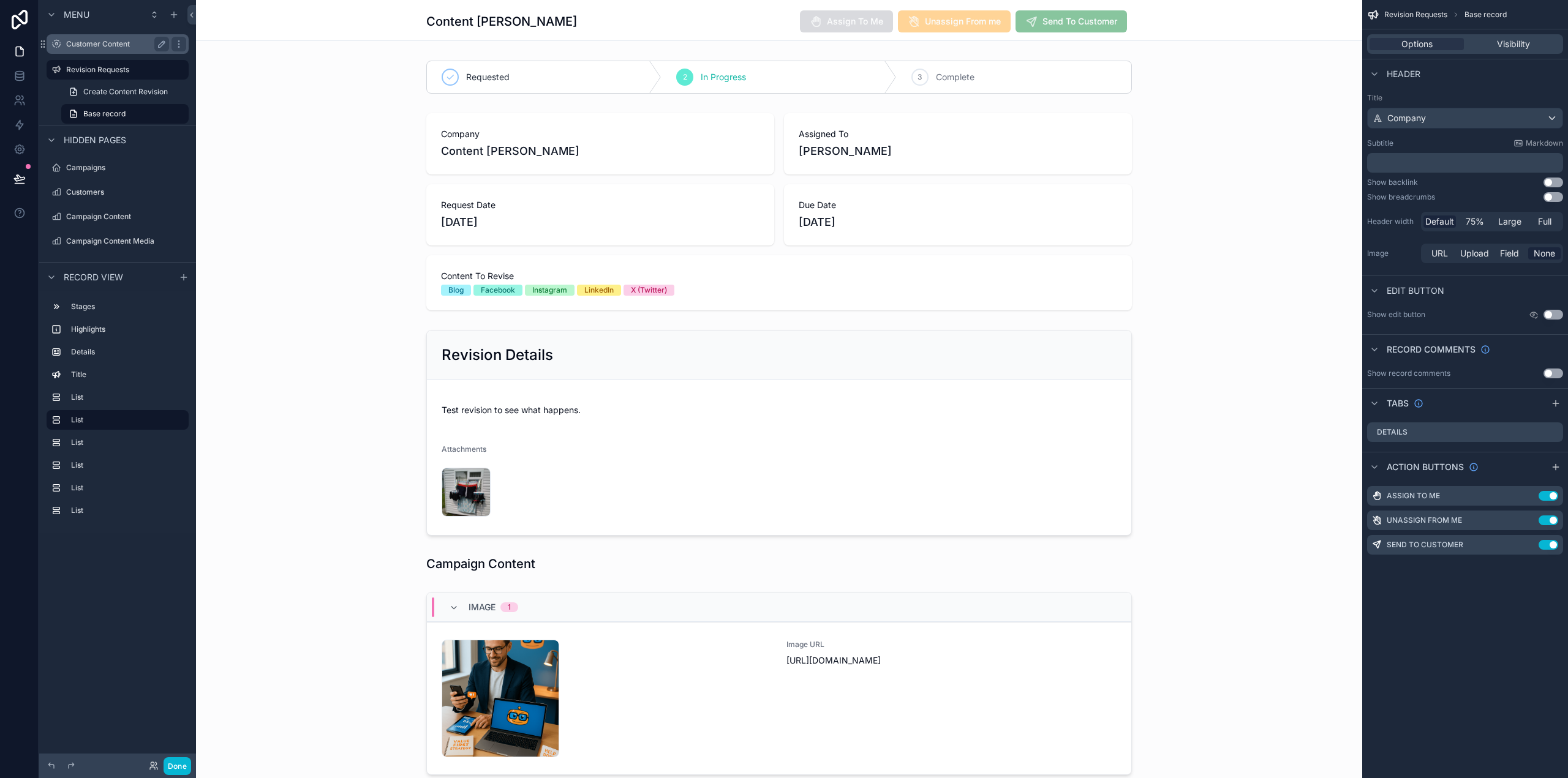
click at [115, 43] on label "Customer Content" at bounding box center [115, 44] width 98 height 10
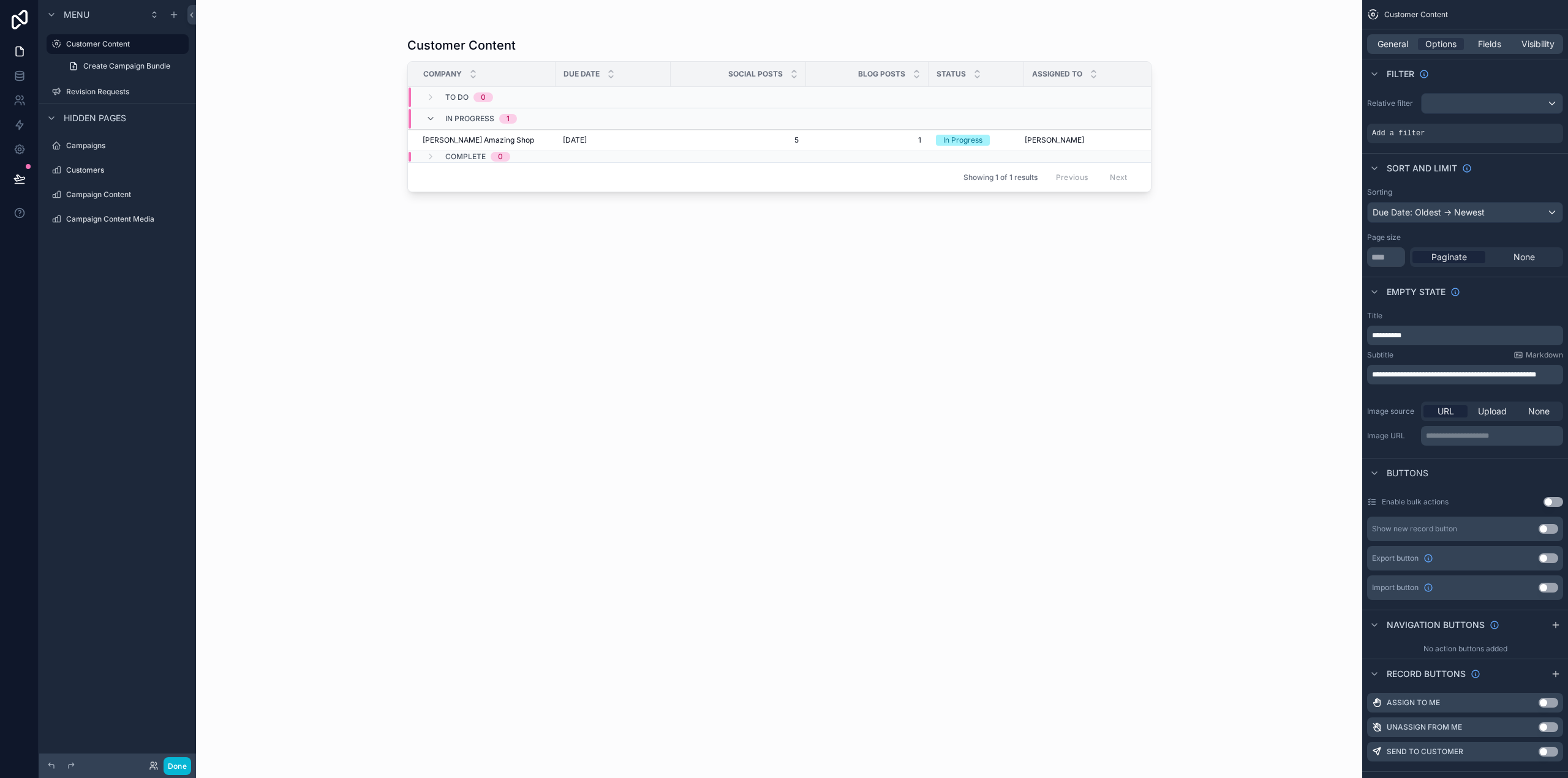
click at [566, 142] on div "scrollable content" at bounding box center [780, 382] width 784 height 764
click at [566, 142] on span "[DATE]" at bounding box center [575, 140] width 24 height 10
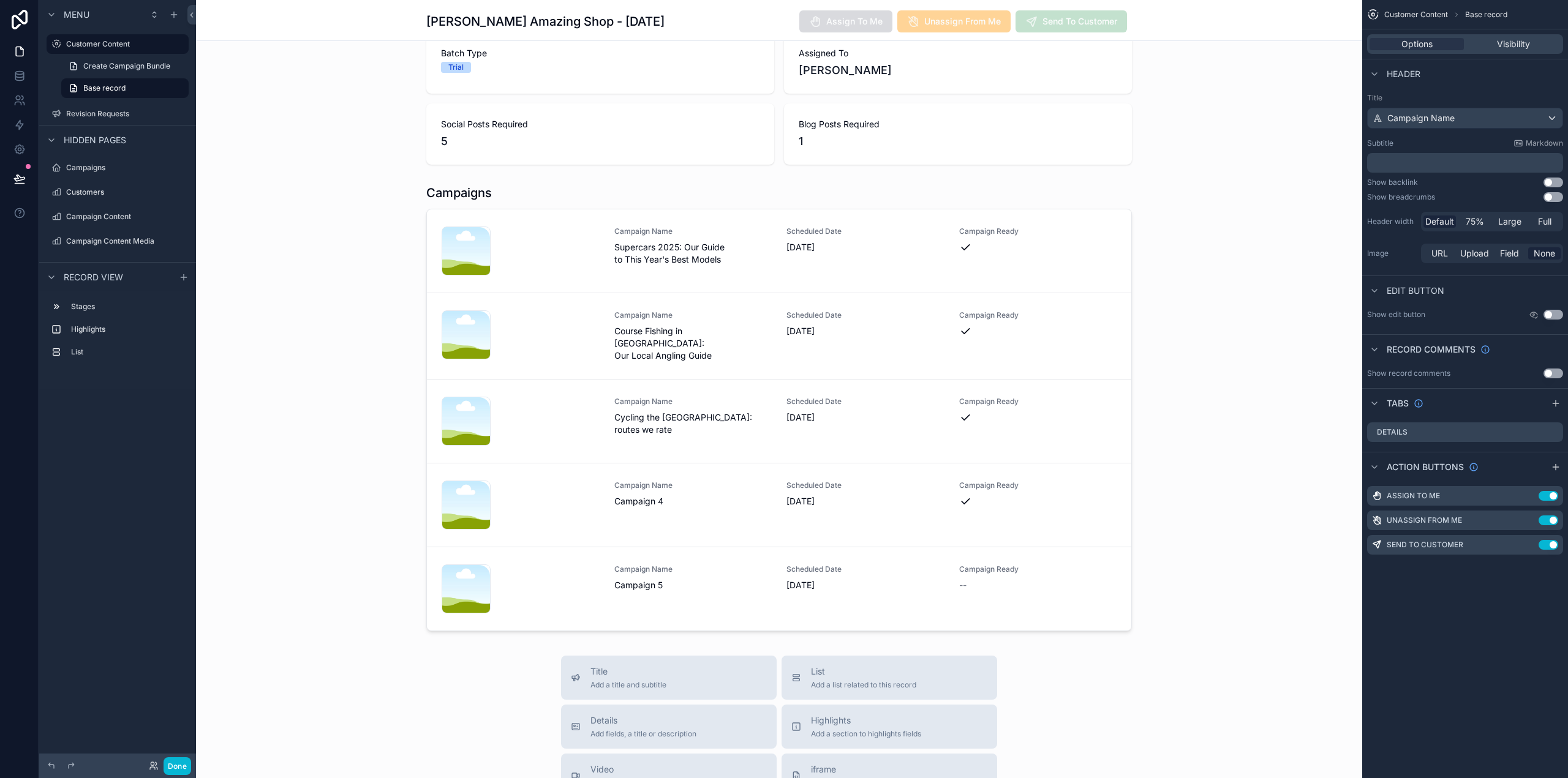
scroll to position [306, 0]
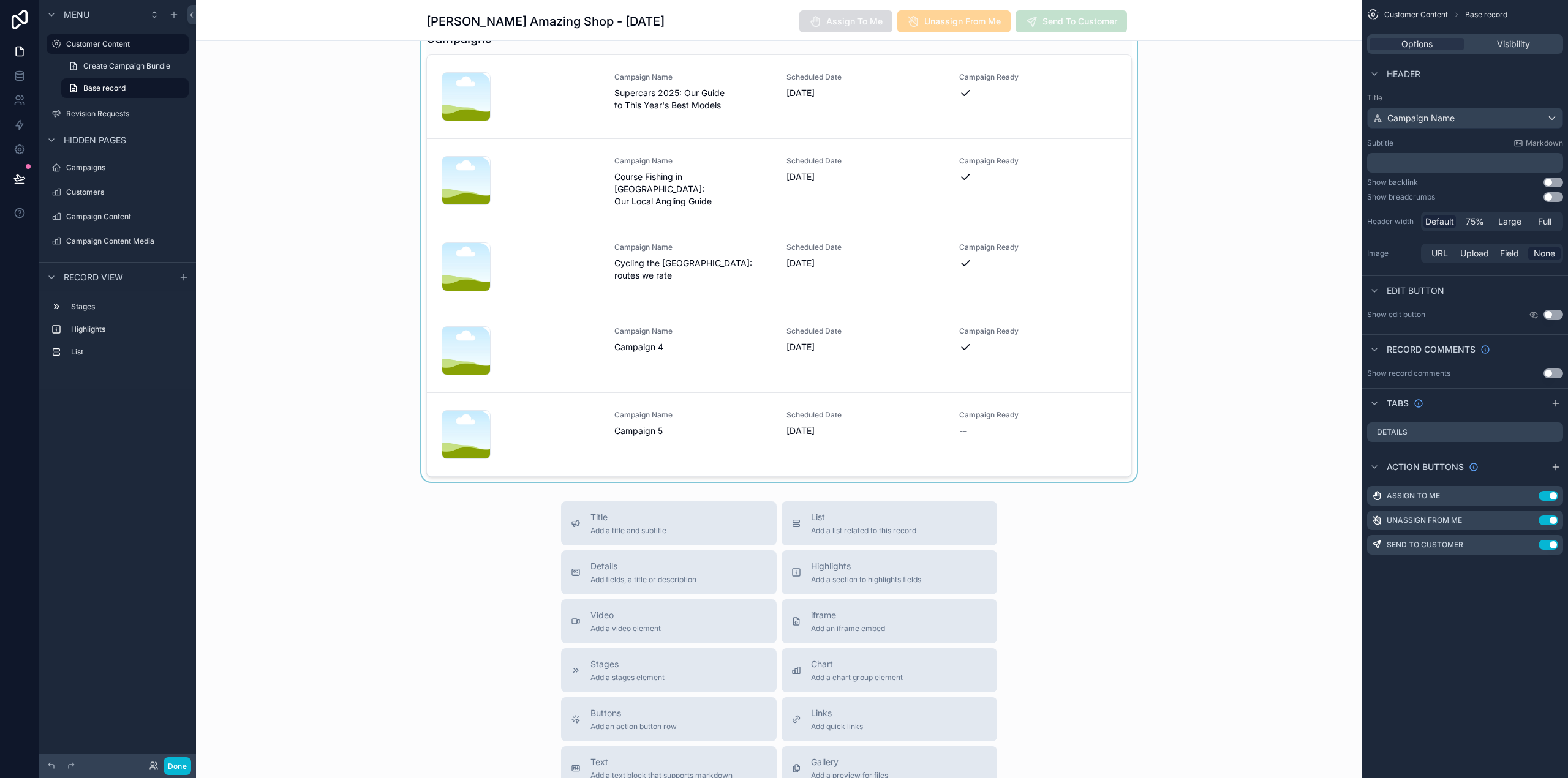
click at [627, 402] on div "scrollable content" at bounding box center [779, 254] width 1166 height 457
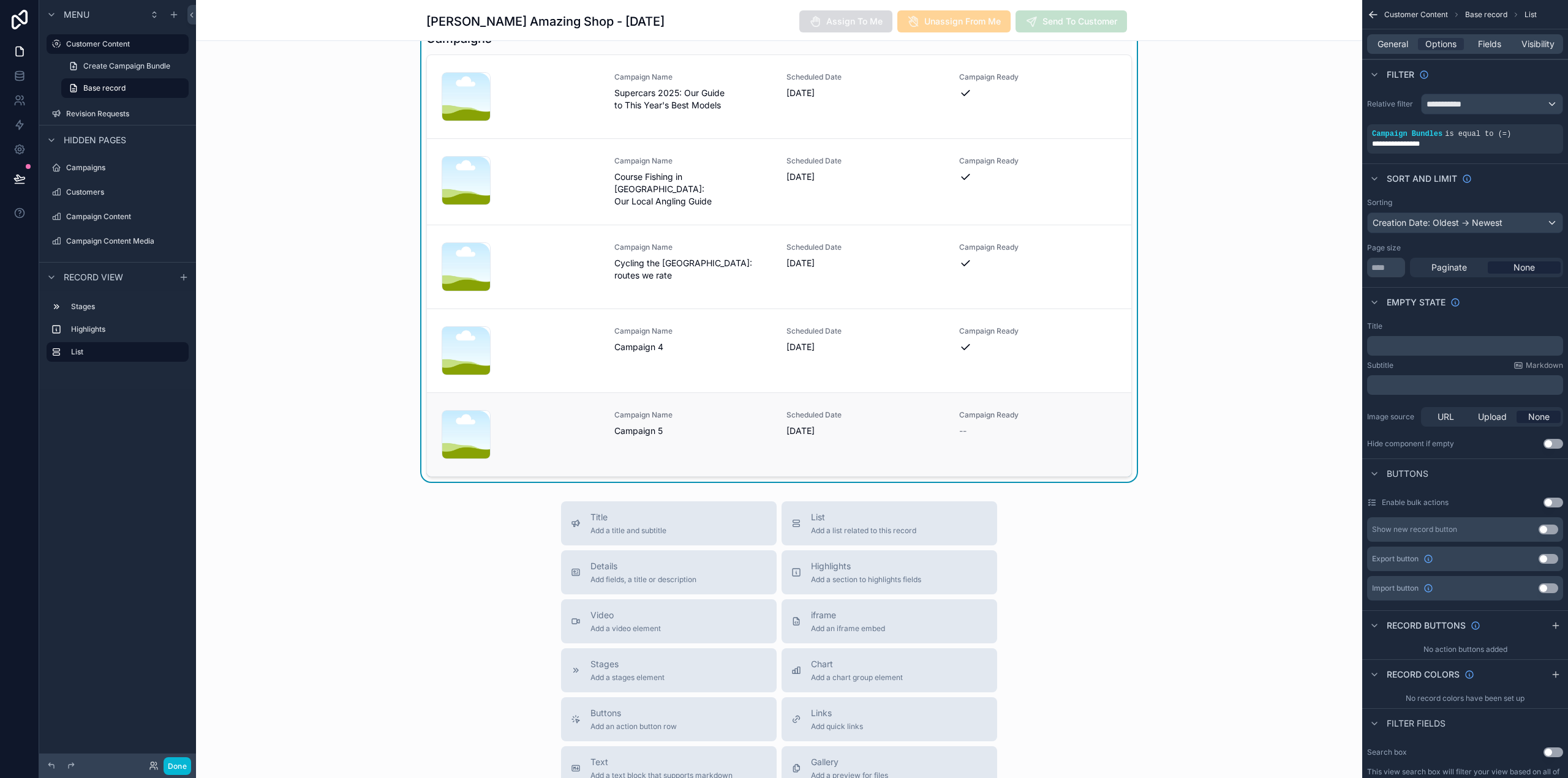
click at [652, 436] on div "Campaign Name Campaign 5" at bounding box center [693, 435] width 158 height 49
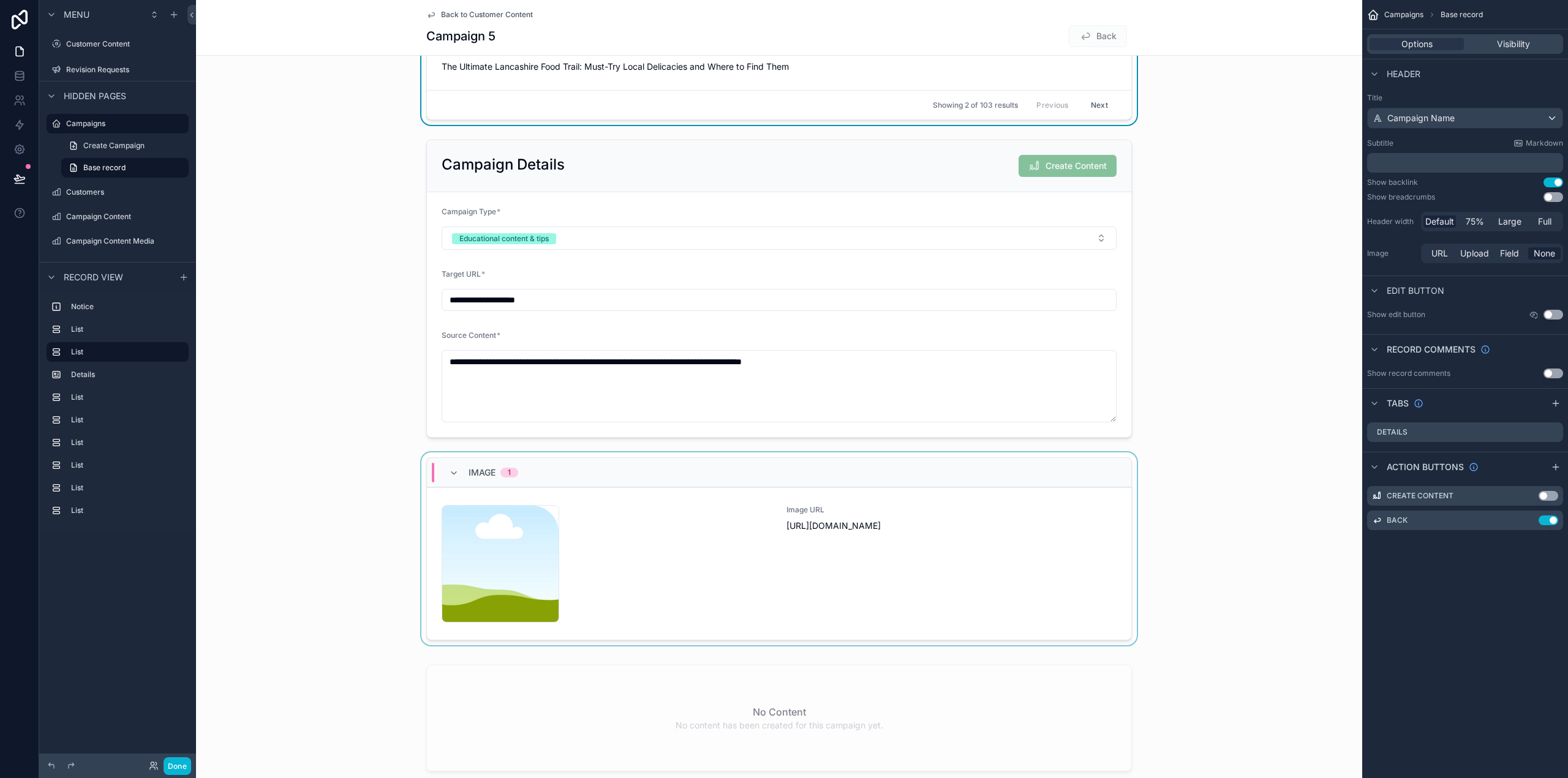
click at [678, 575] on div "scrollable content" at bounding box center [779, 551] width 1166 height 198
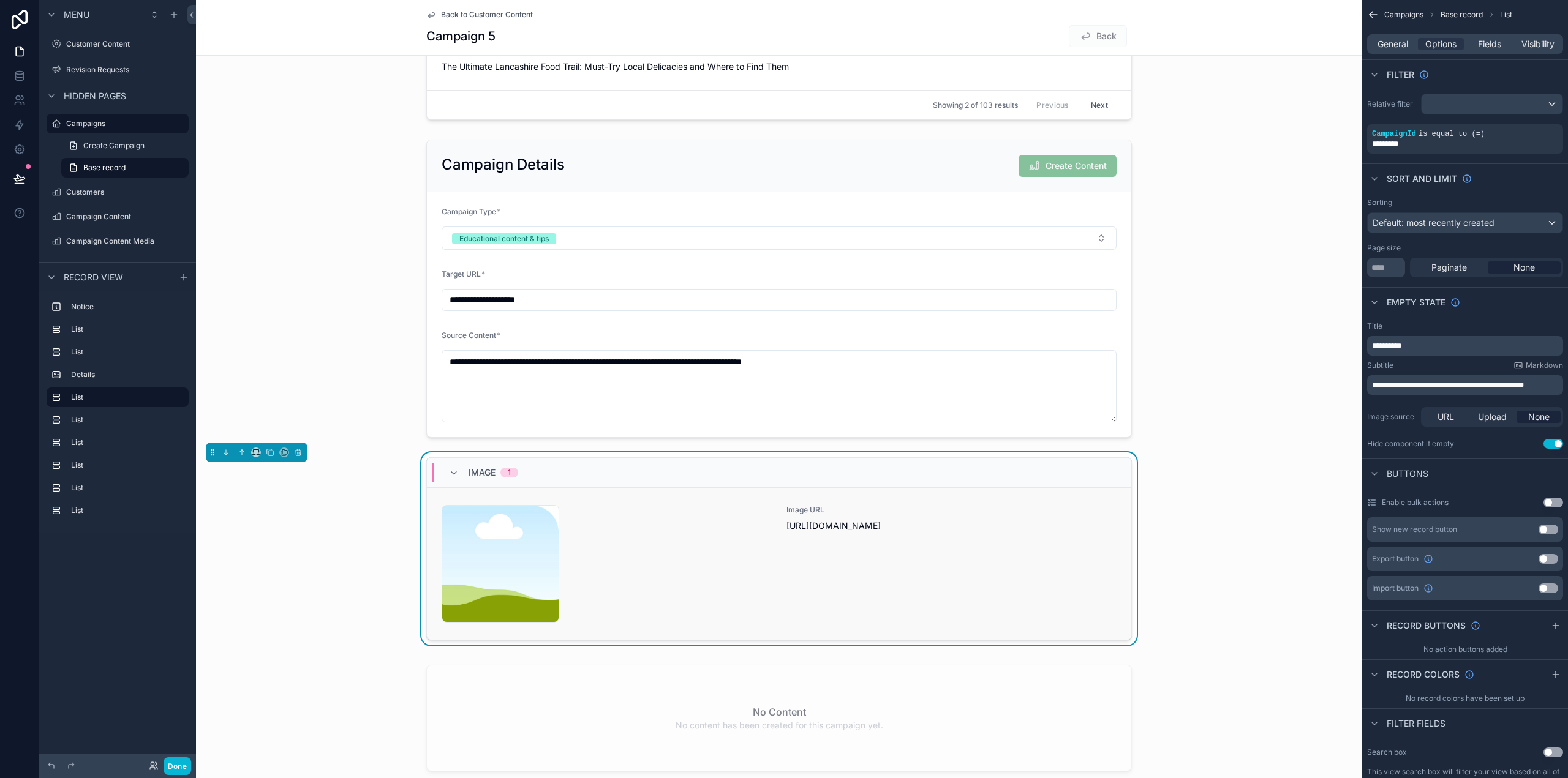
click at [678, 567] on div "nicksamazingshop-1754514888 .png" at bounding box center [606, 564] width 330 height 118
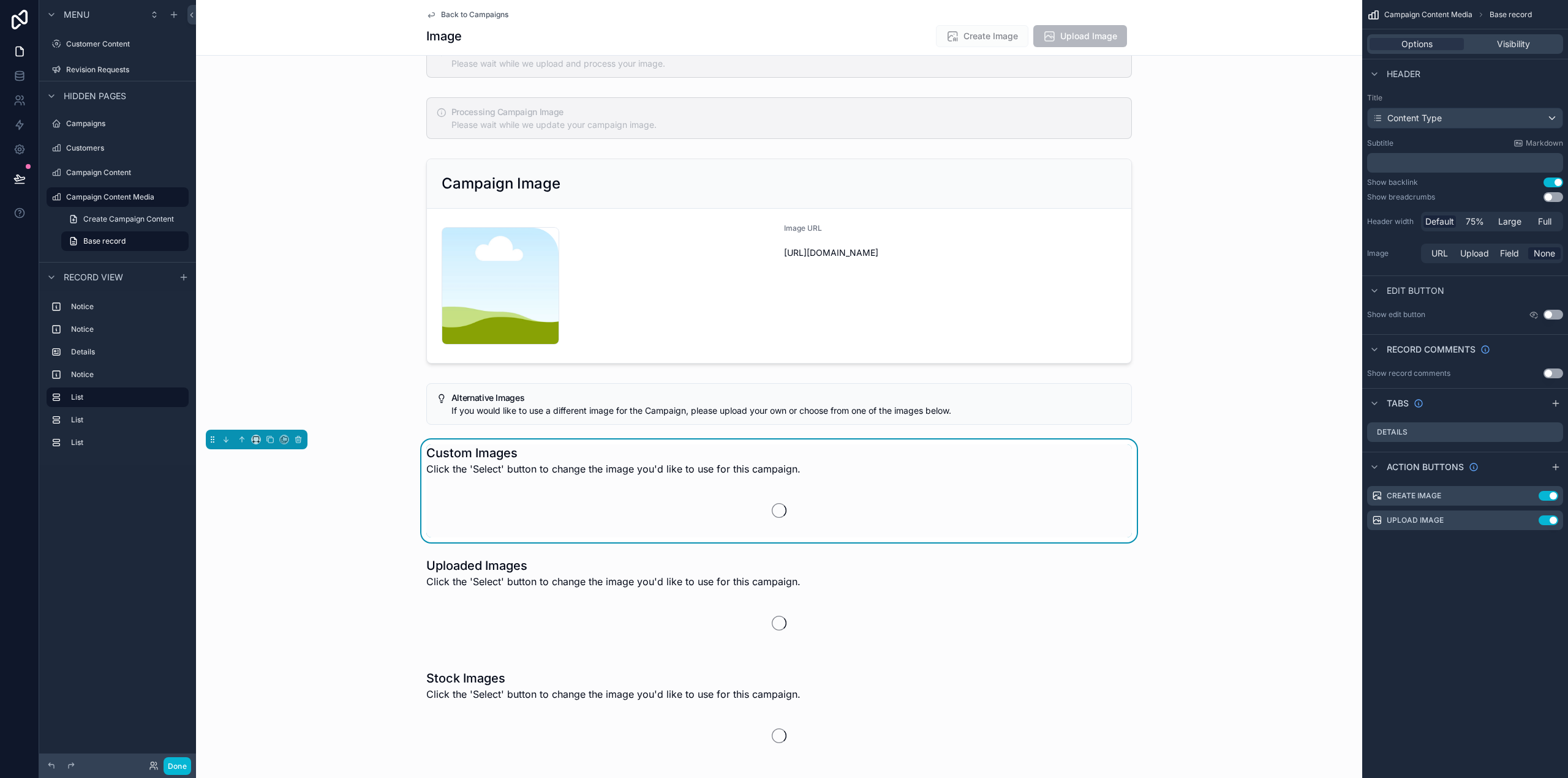
scroll to position [368, 0]
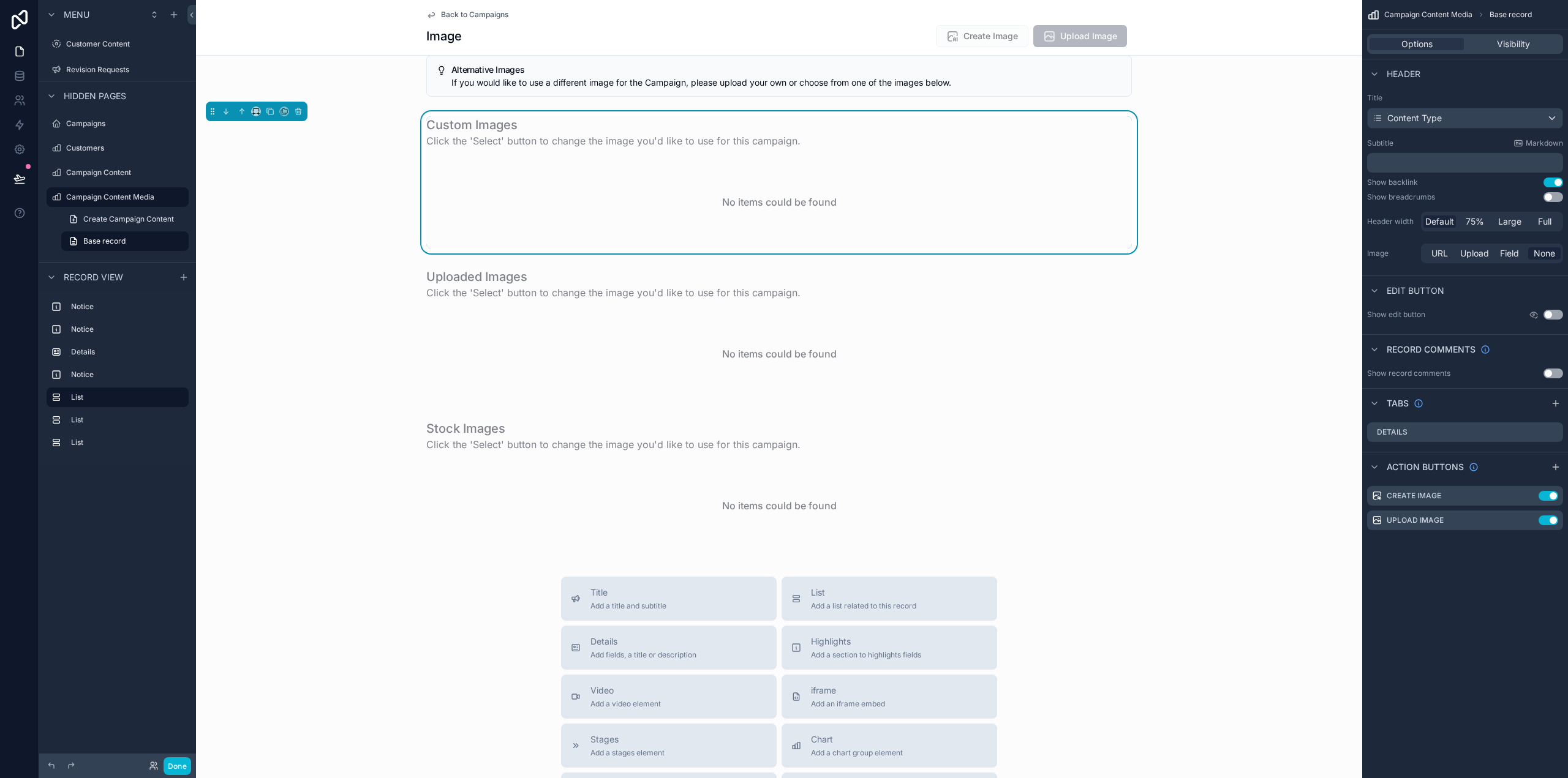
click at [496, 10] on span "Back to Campaigns" at bounding box center [475, 15] width 67 height 10
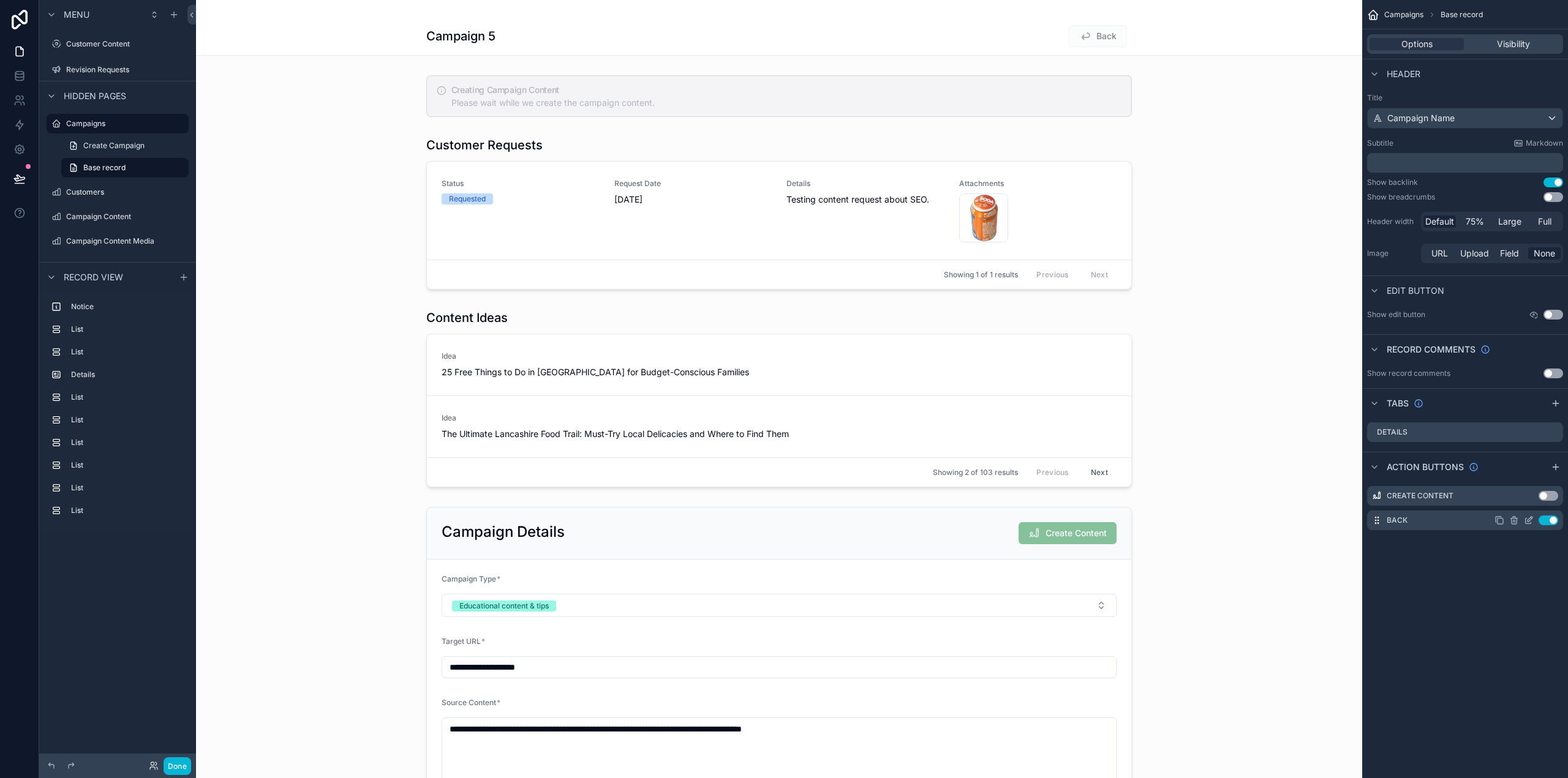
click at [1515, 518] on icon "scrollable content" at bounding box center [1514, 518] width 3 height 2
click at [1533, 502] on icon at bounding box center [1533, 501] width 10 height 10
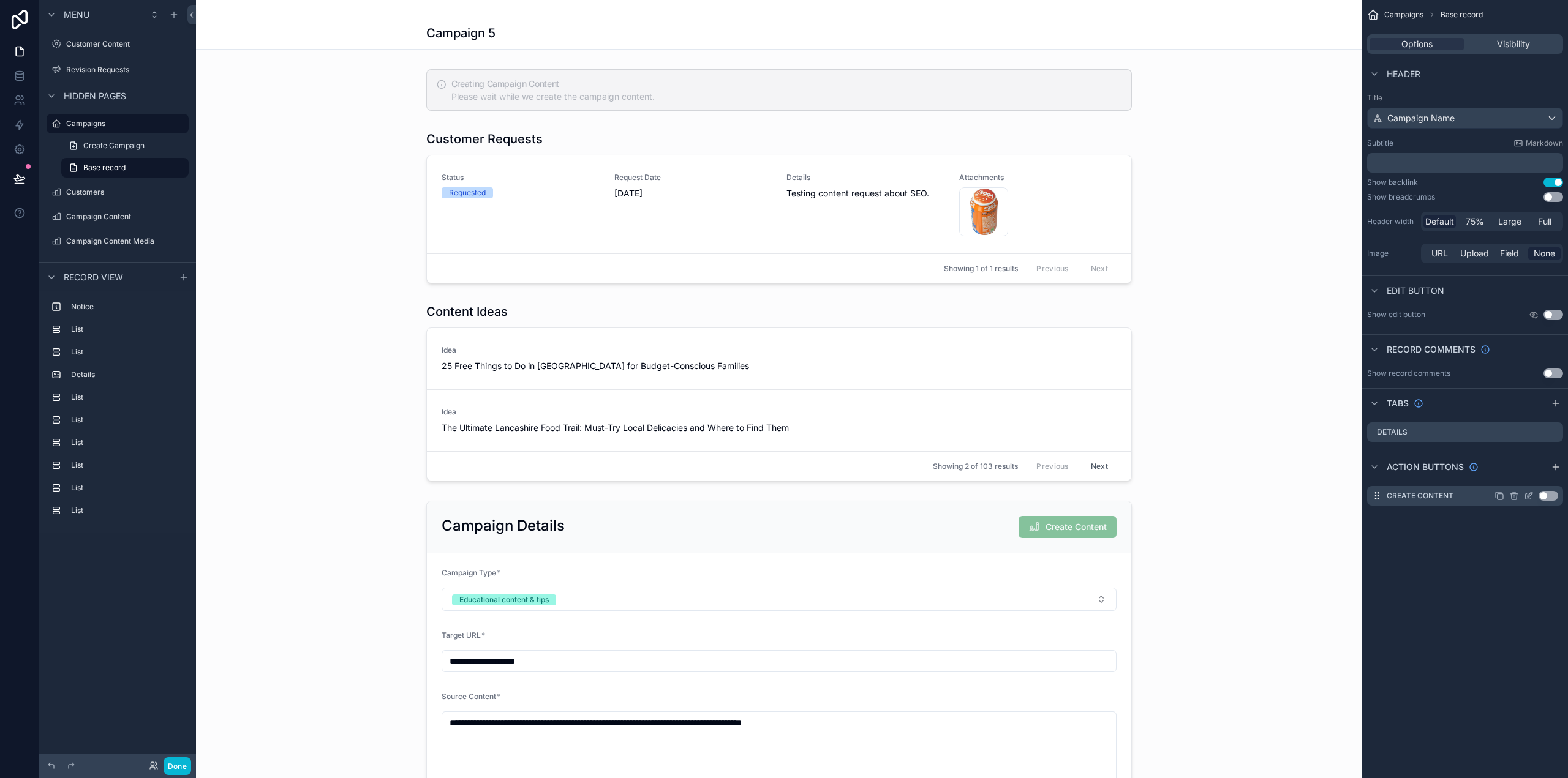
click at [1516, 495] on icon "scrollable content" at bounding box center [1514, 496] width 10 height 10
click at [1534, 479] on icon at bounding box center [1534, 477] width 0 height 3
click at [1554, 182] on button "Use setting" at bounding box center [1552, 182] width 20 height 10
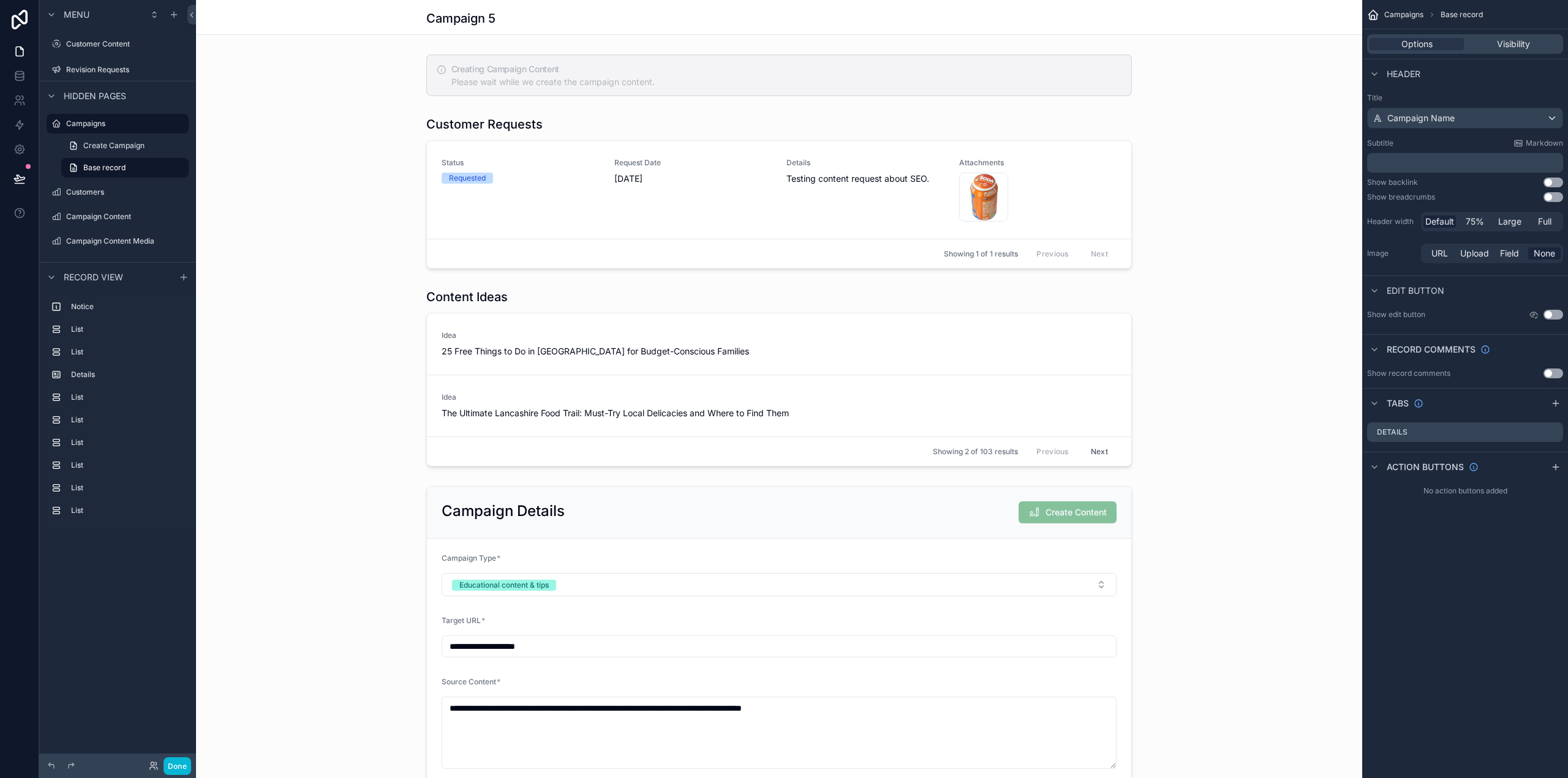
click at [1554, 182] on button "Use setting" at bounding box center [1552, 182] width 20 height 10
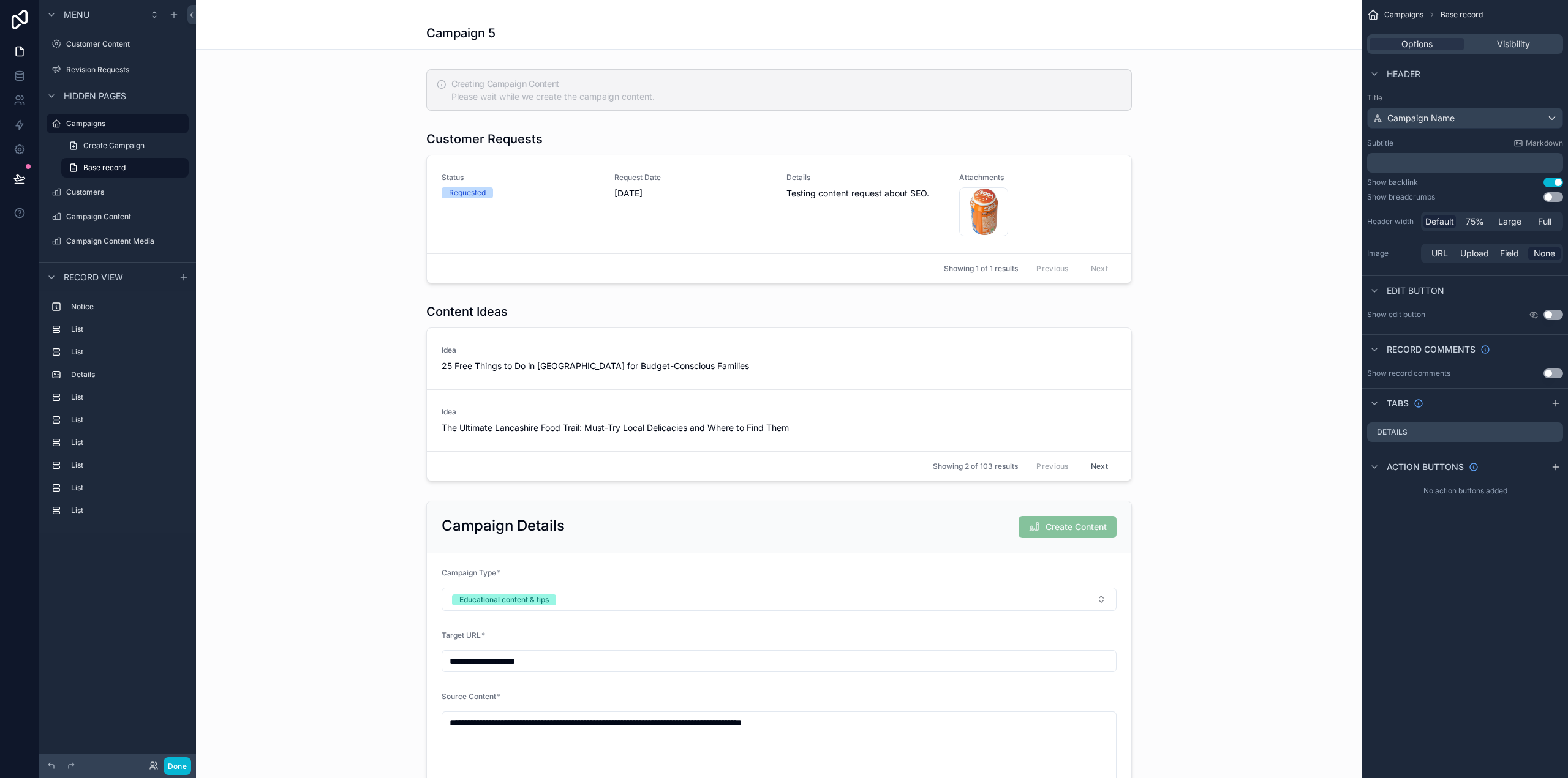
click at [1554, 194] on button "Use setting" at bounding box center [1552, 197] width 20 height 10
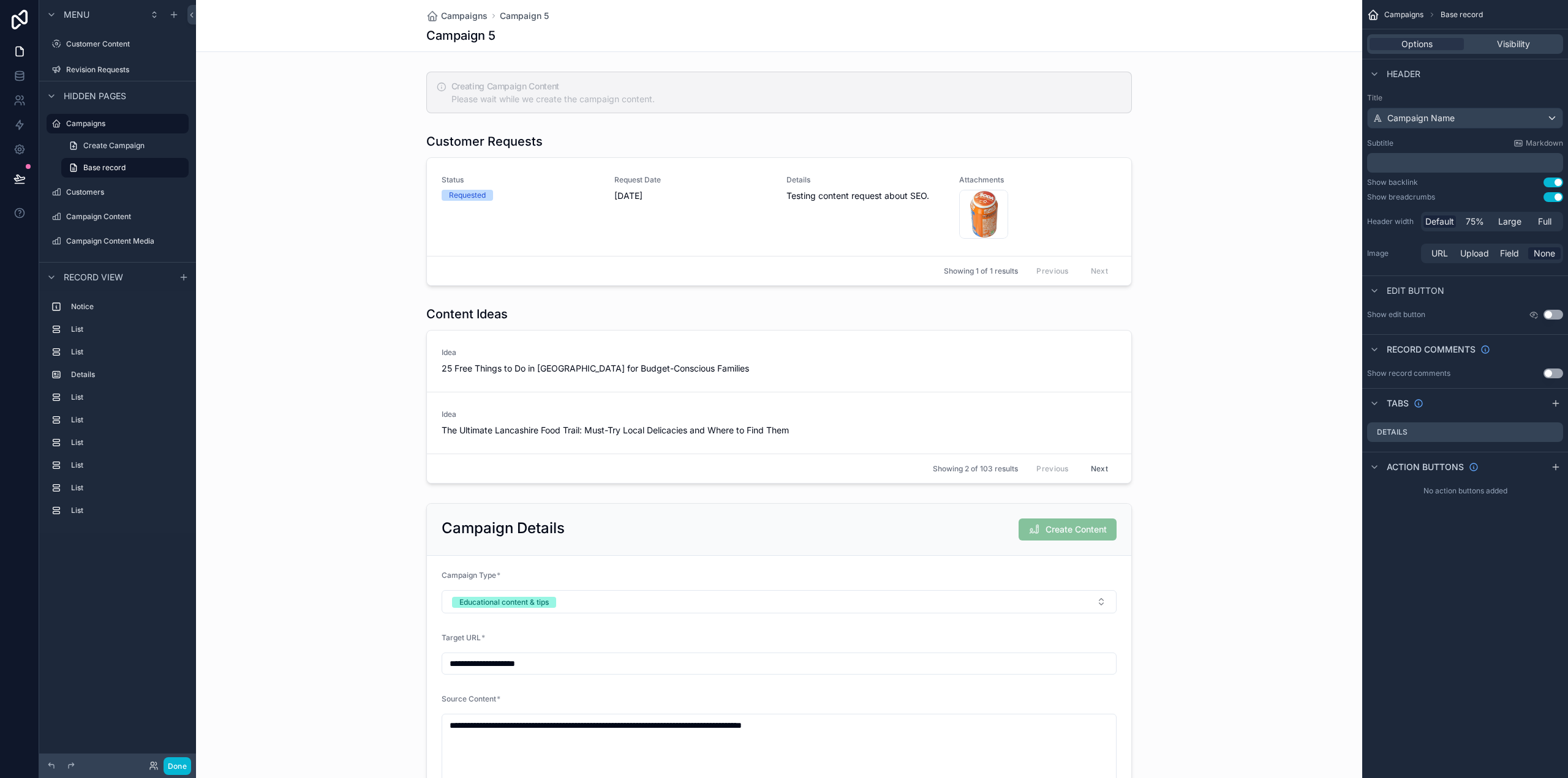
click at [1554, 194] on button "Use setting" at bounding box center [1552, 197] width 20 height 10
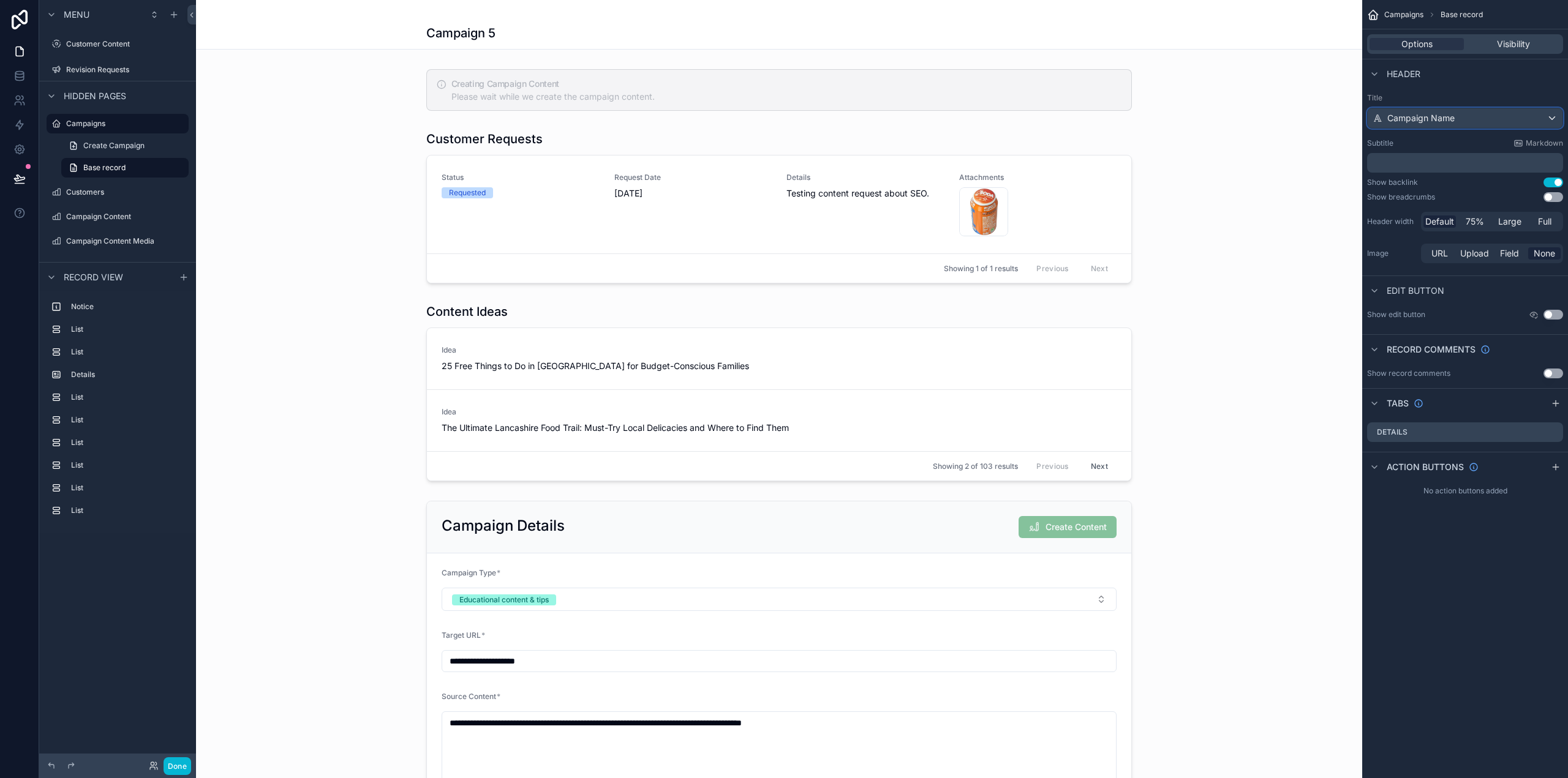
click at [1454, 122] on div "Campaign Name" at bounding box center [1464, 118] width 195 height 20
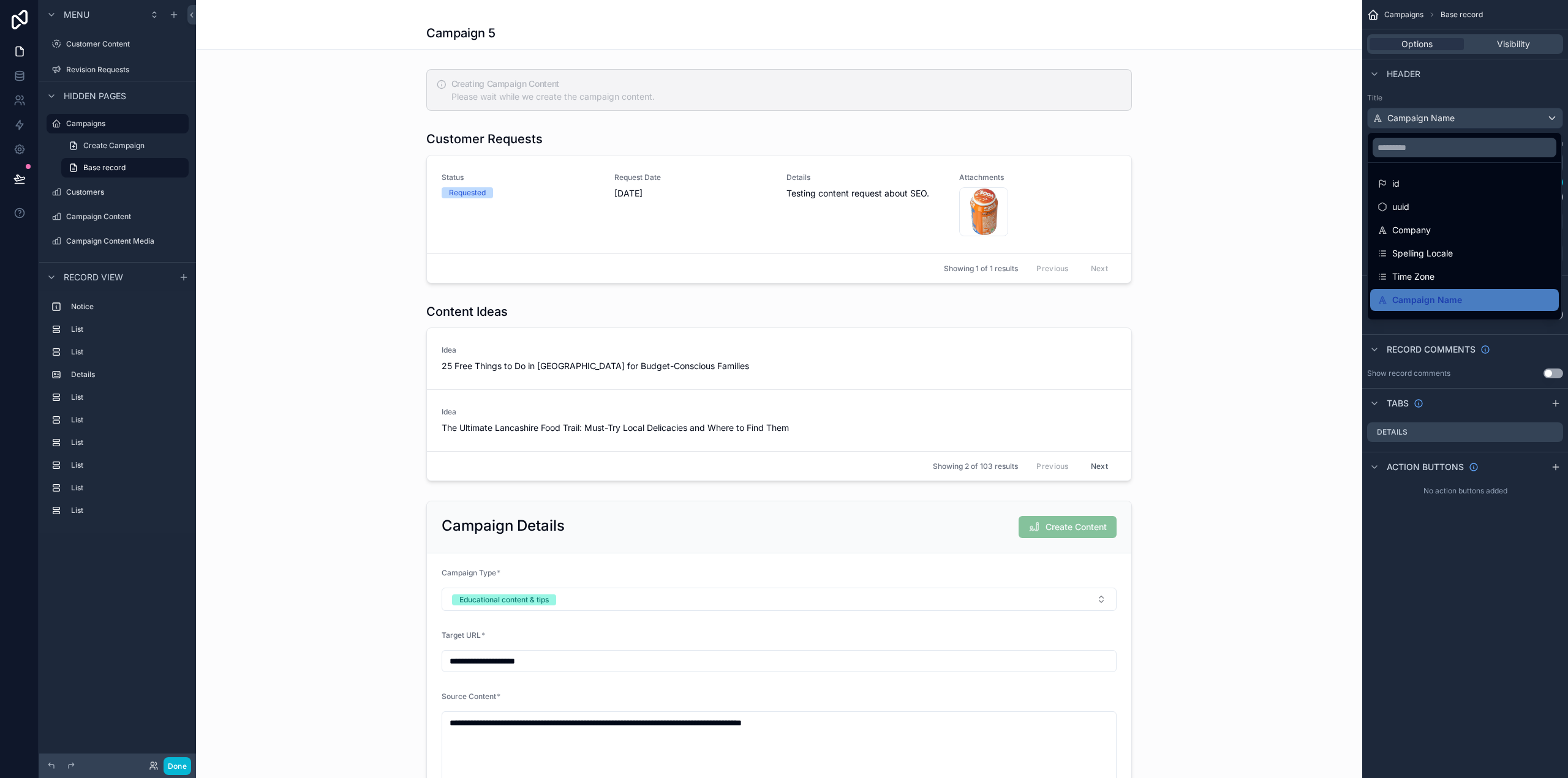
click at [1454, 122] on div "scrollable content" at bounding box center [784, 389] width 1568 height 778
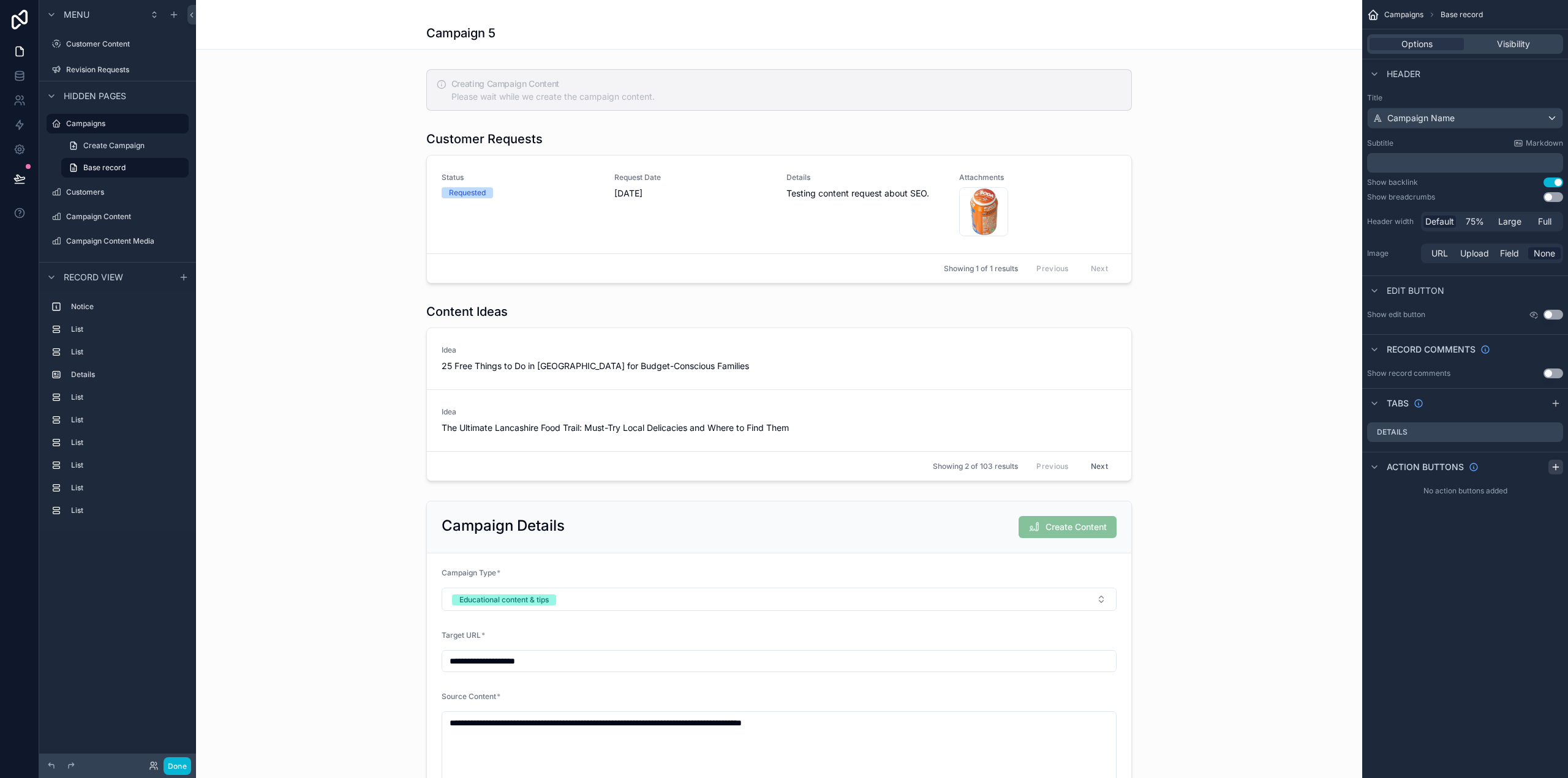
click at [1559, 466] on icon "scrollable content" at bounding box center [1555, 467] width 10 height 10
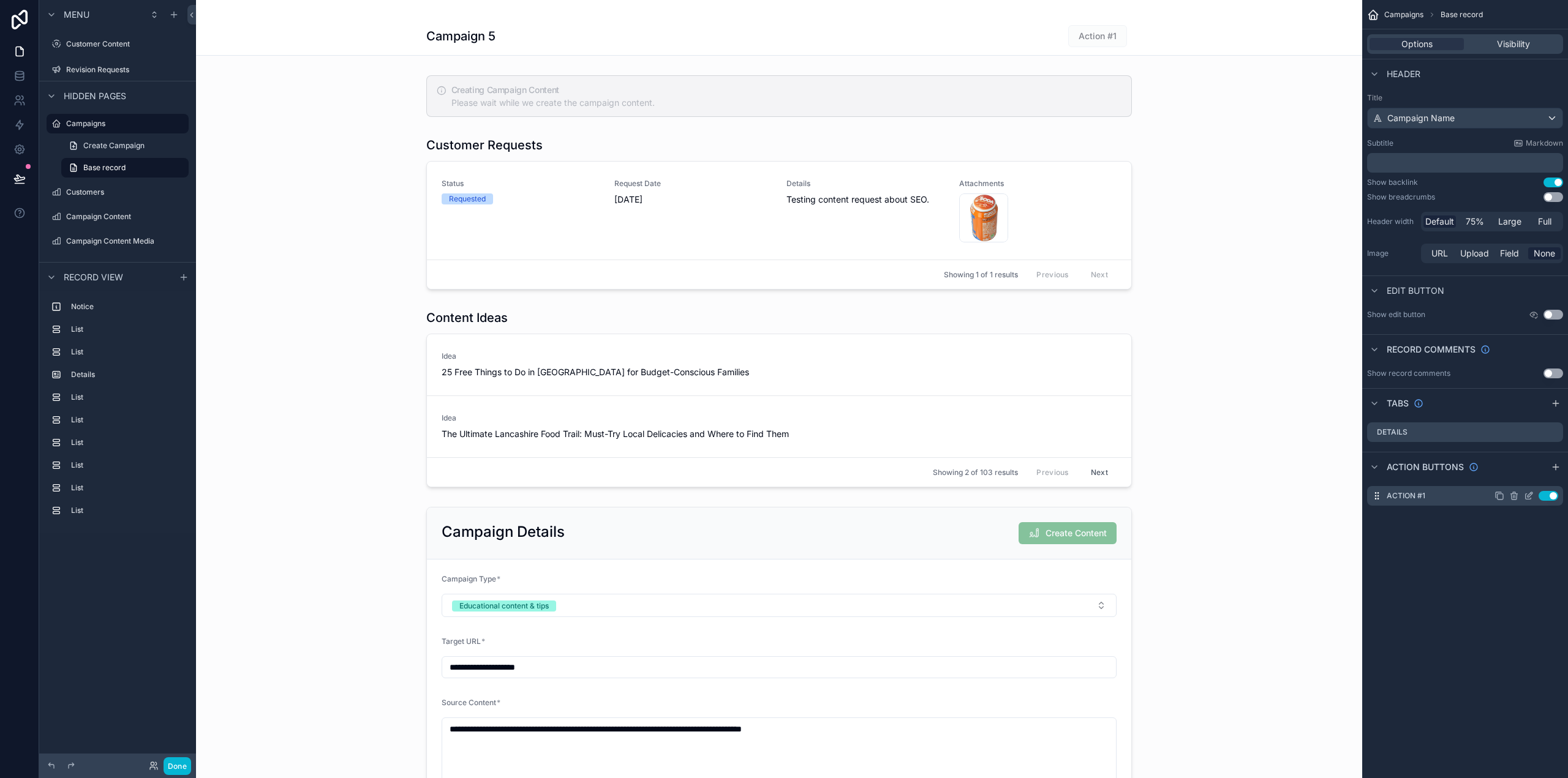
click at [1531, 495] on icon "scrollable content" at bounding box center [1529, 494] width 5 height 5
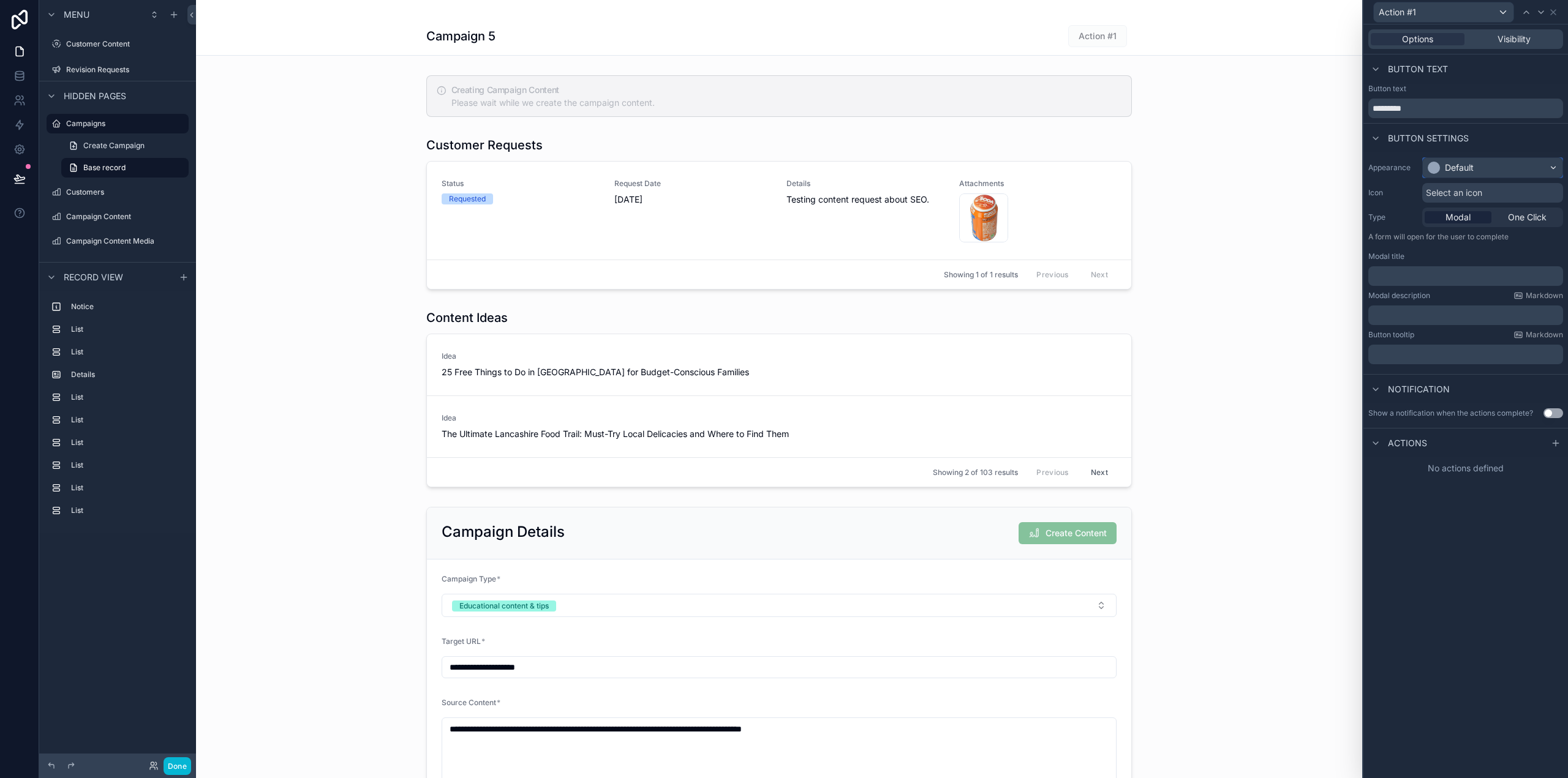
click at [1478, 166] on div "Default" at bounding box center [1492, 167] width 140 height 20
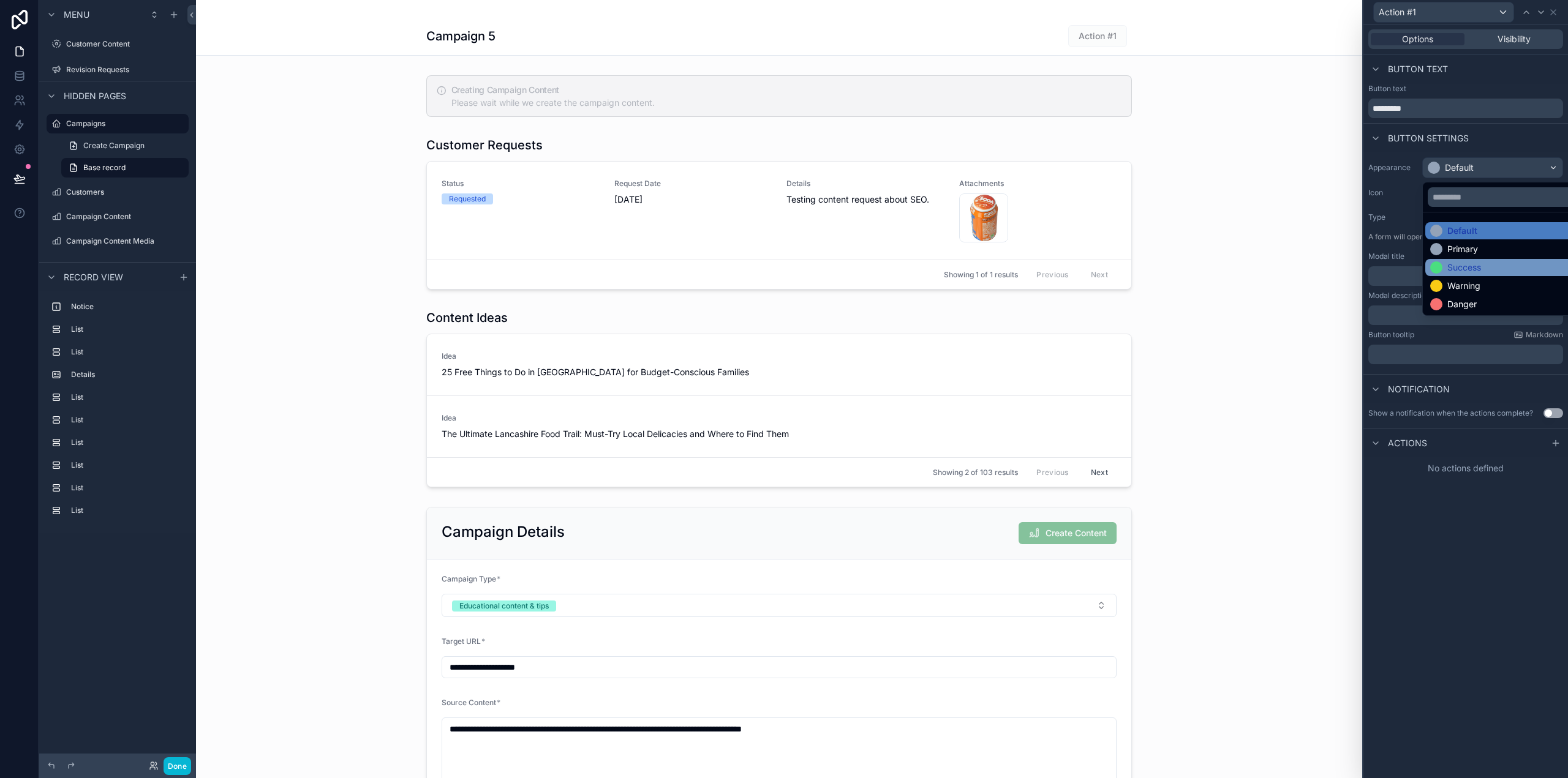
click at [1478, 271] on div "Success" at bounding box center [1464, 267] width 34 height 12
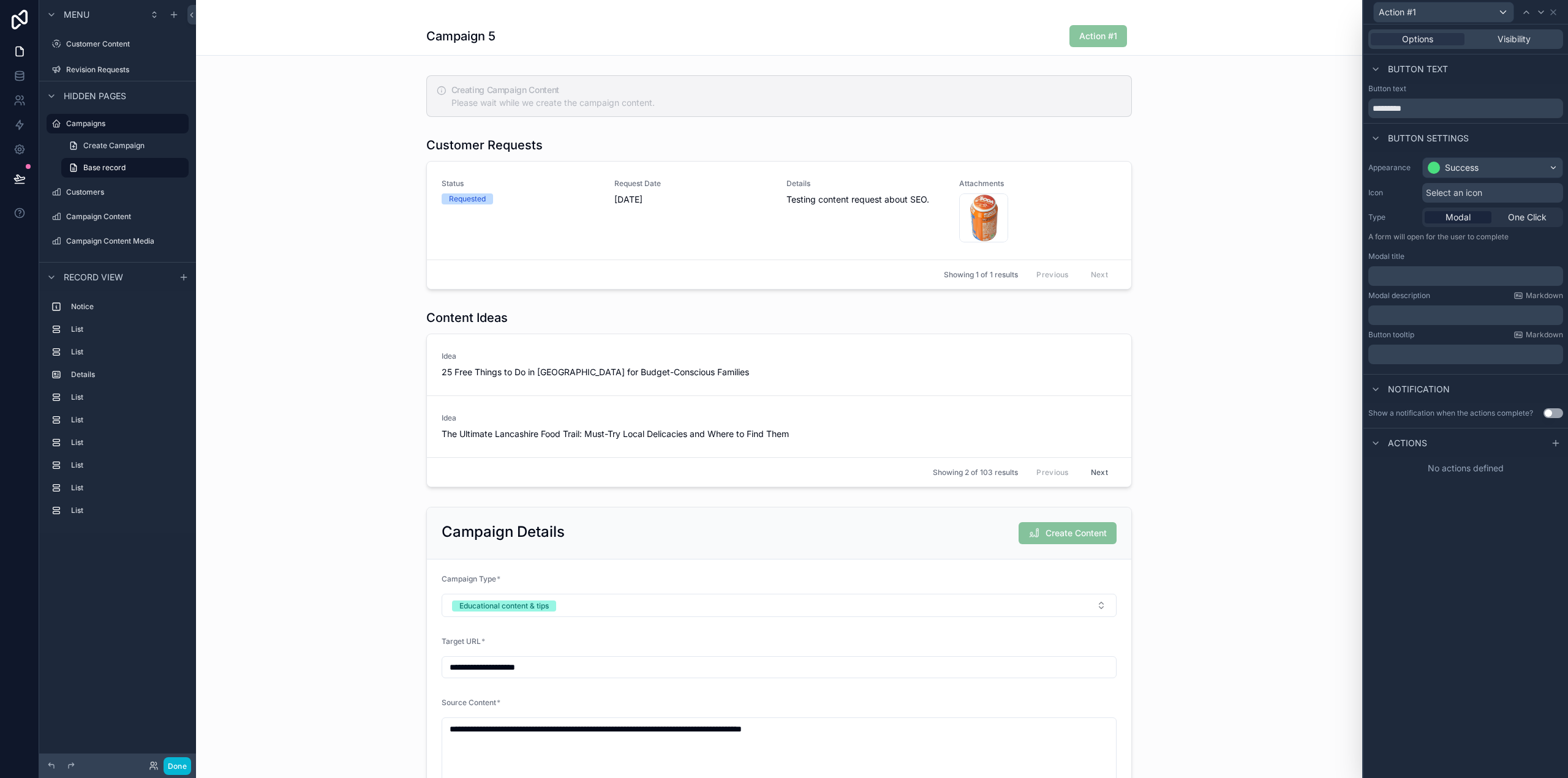
click at [1415, 271] on p "﻿" at bounding box center [1466, 276] width 187 height 12
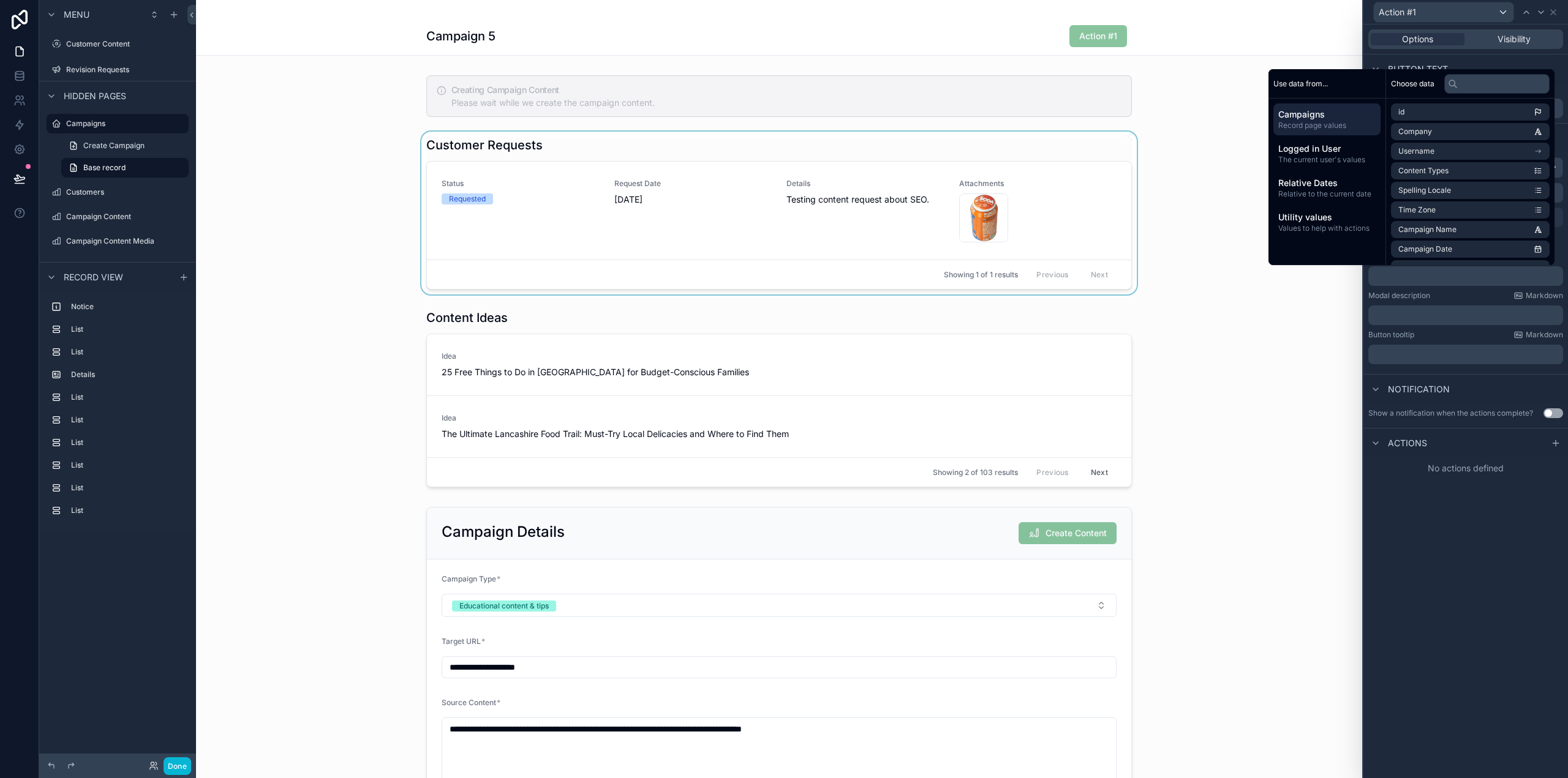
click at [1227, 271] on div "scrollable content" at bounding box center [779, 213] width 1166 height 163
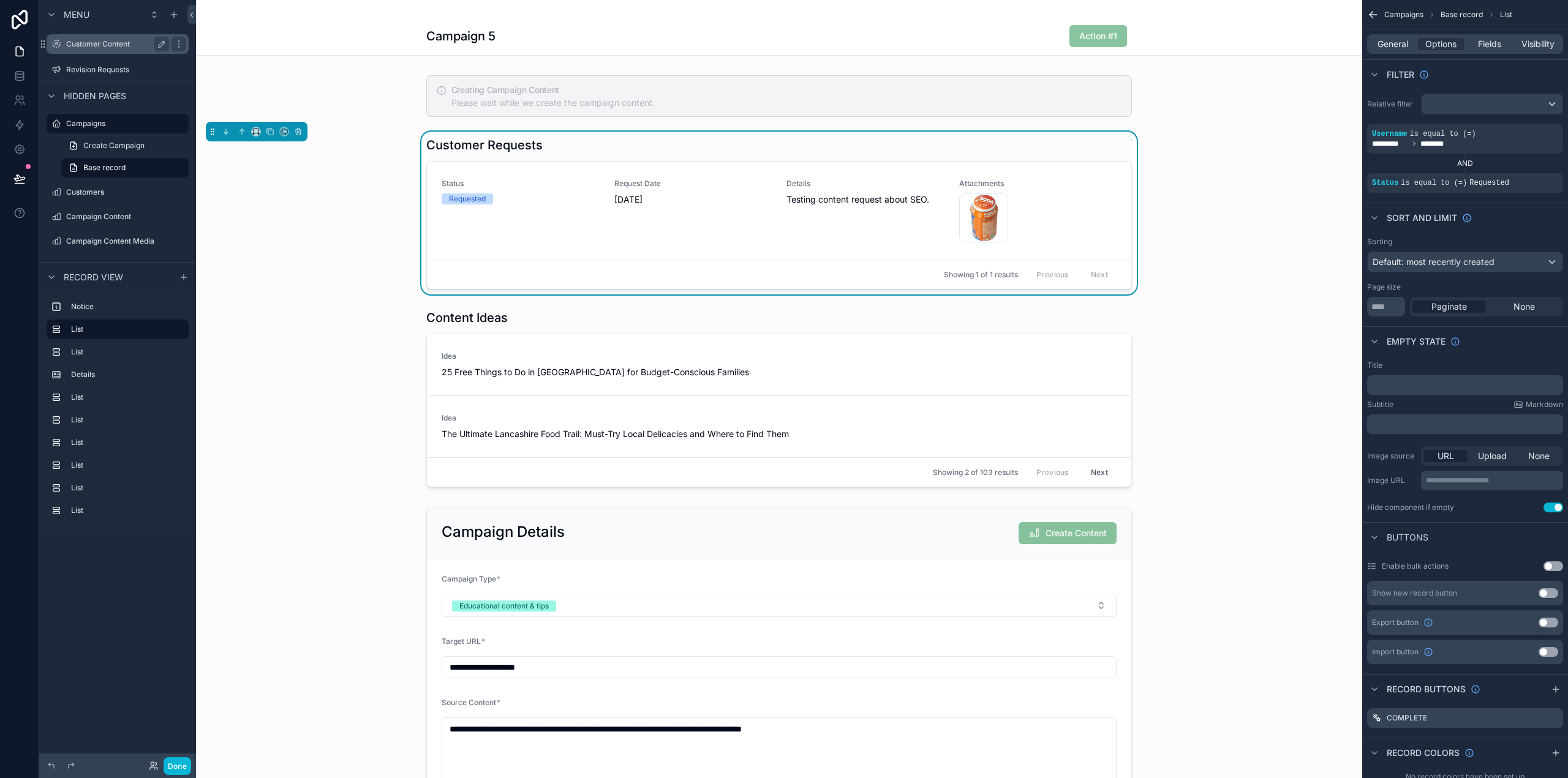
click at [118, 43] on label "Customer Content" at bounding box center [115, 44] width 98 height 10
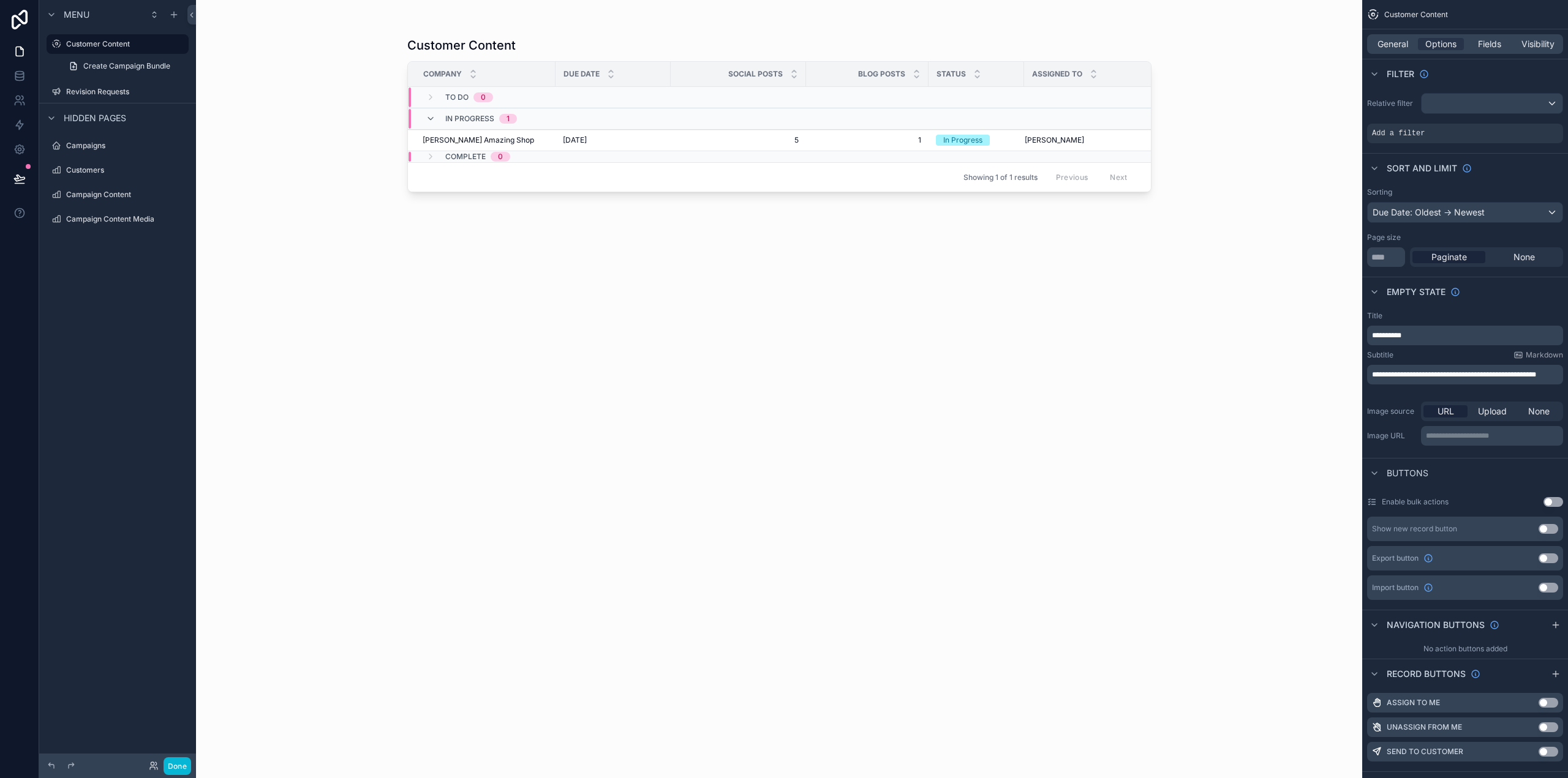
click at [636, 137] on div "scrollable content" at bounding box center [780, 382] width 784 height 764
click at [650, 139] on div "[DATE] [DATE]" at bounding box center [613, 140] width 101 height 10
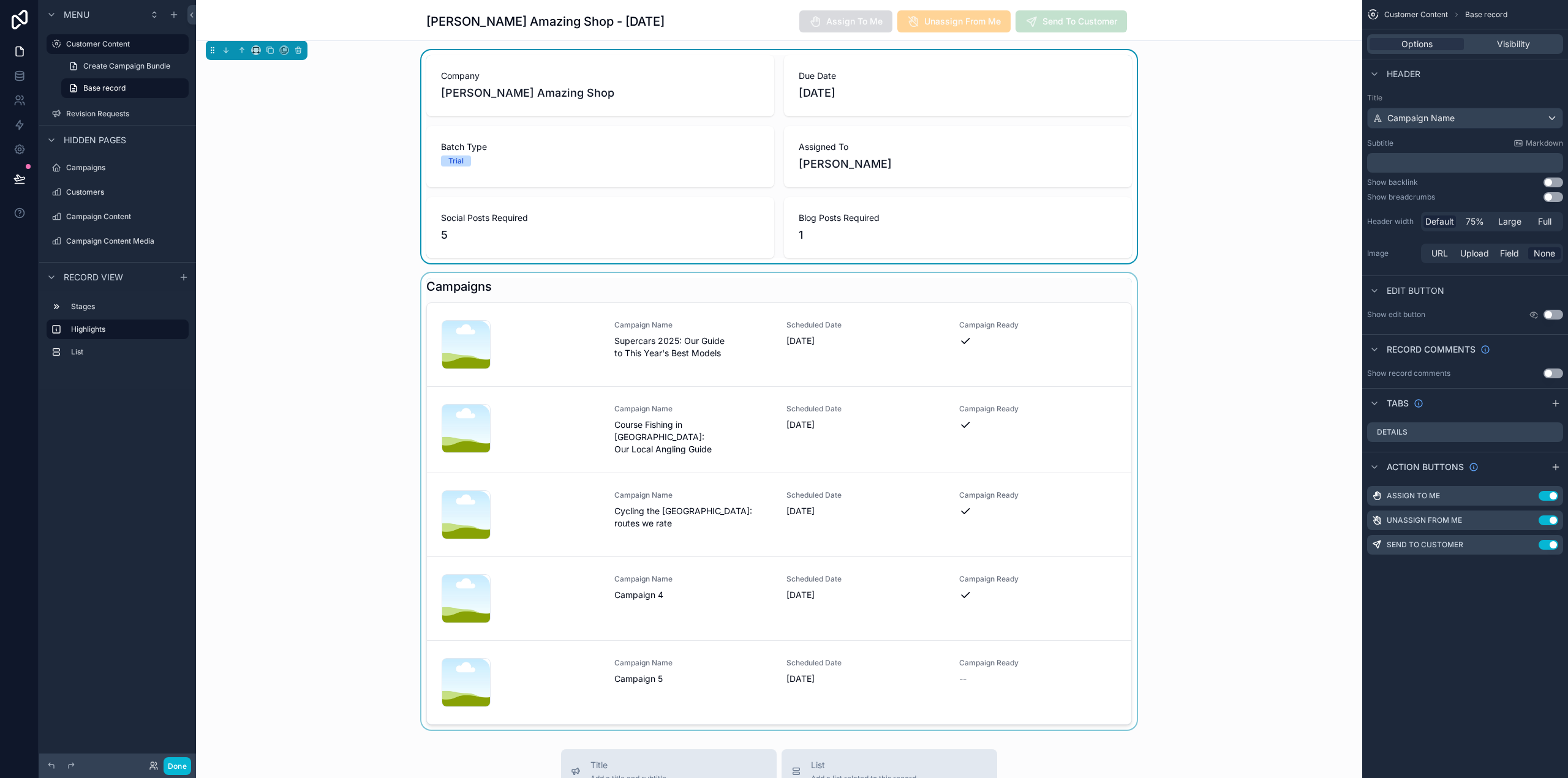
scroll to position [62, 0]
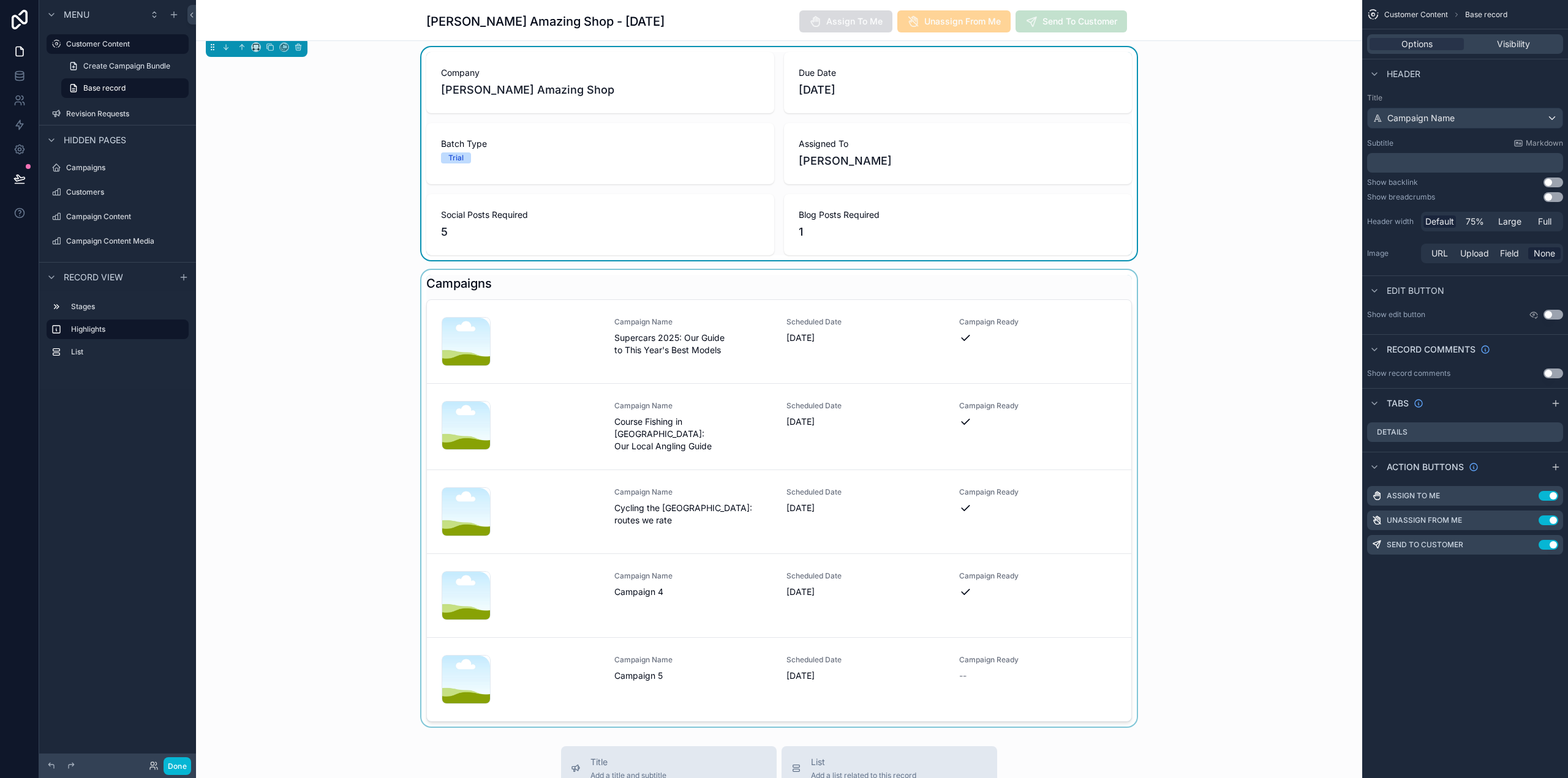
click at [666, 660] on div "scrollable content" at bounding box center [779, 499] width 1166 height 457
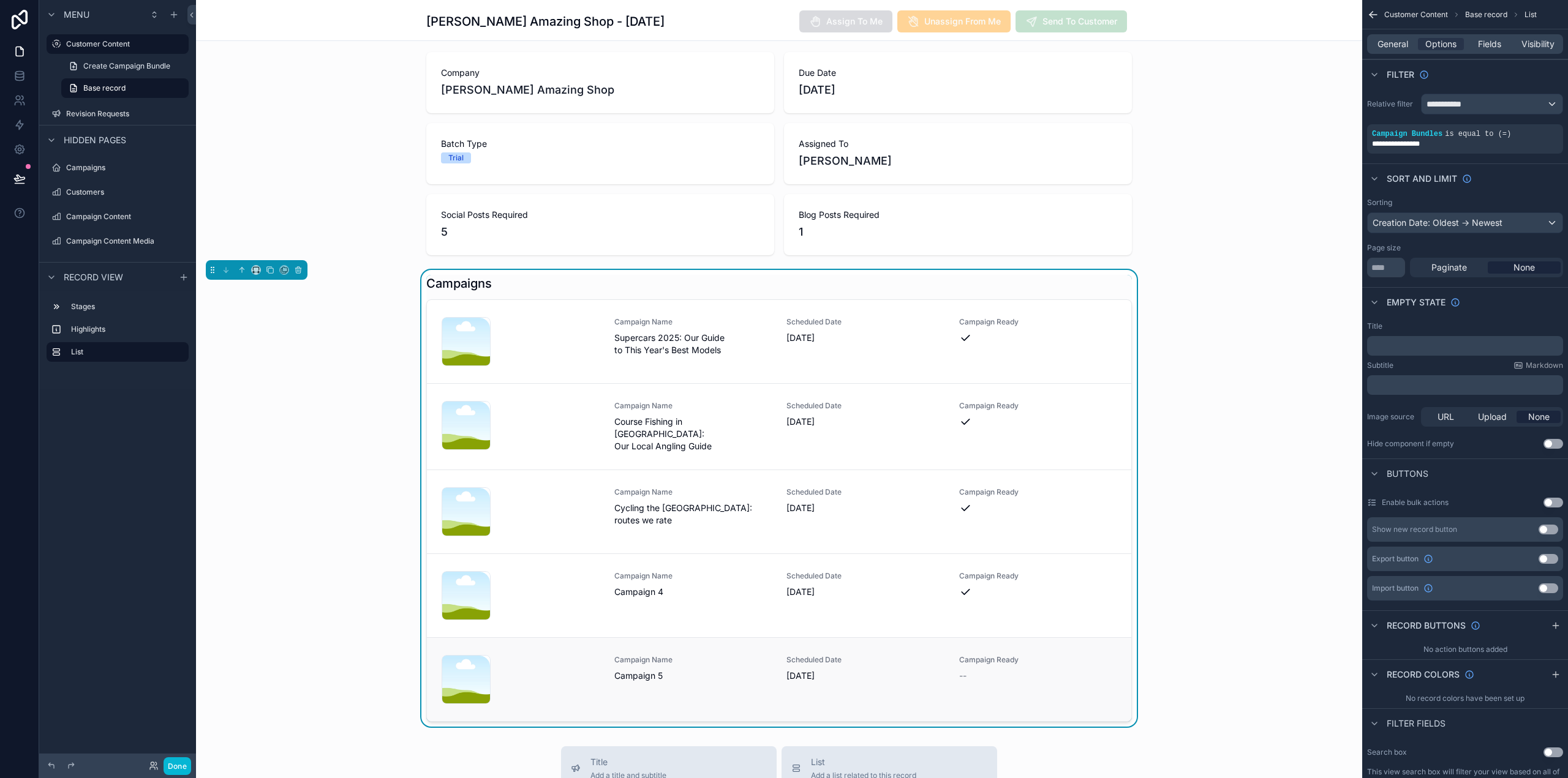
click at [668, 660] on span "Campaign Name" at bounding box center [693, 660] width 158 height 10
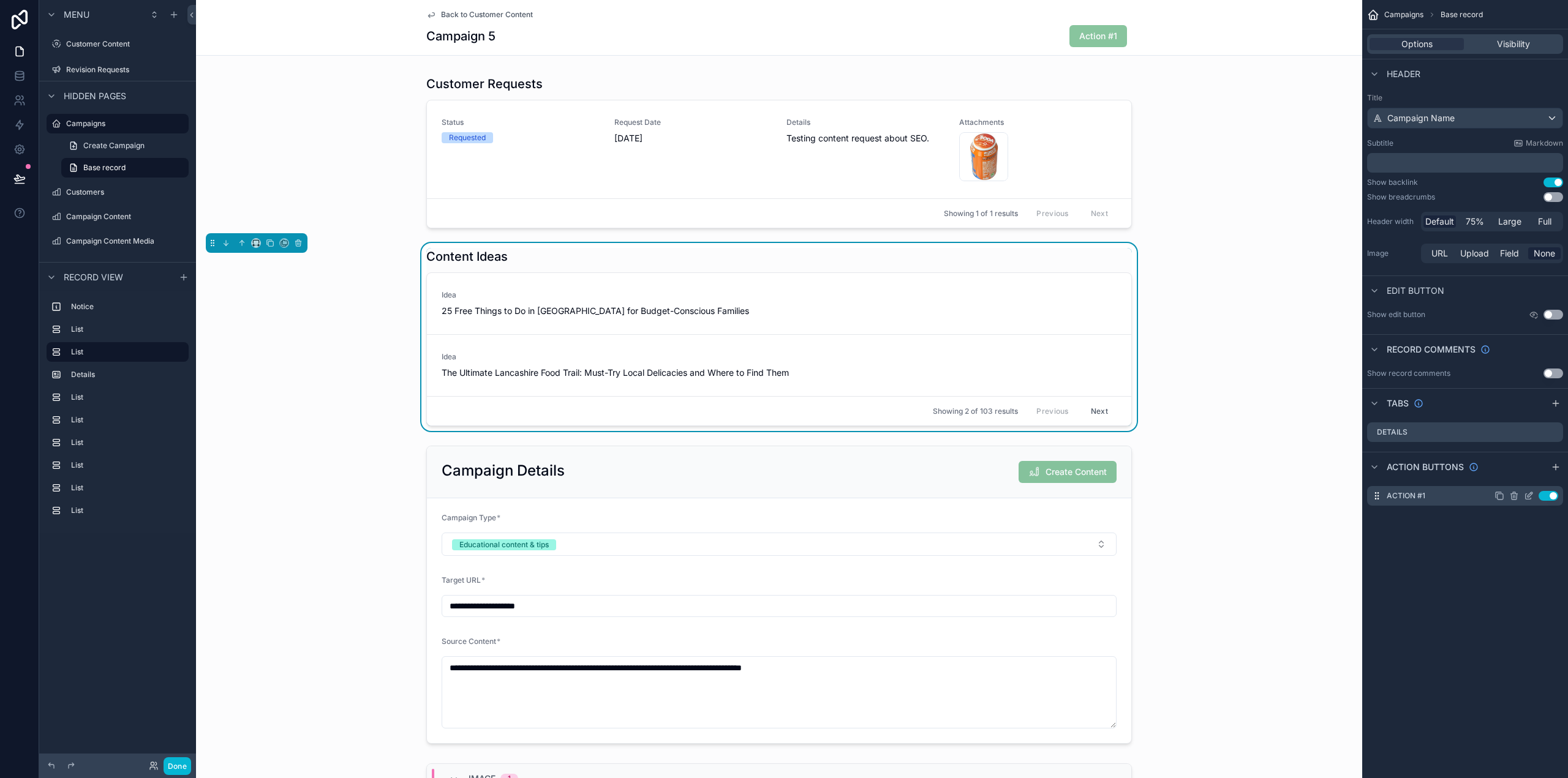
click at [1529, 494] on icon "scrollable content" at bounding box center [1528, 496] width 10 height 10
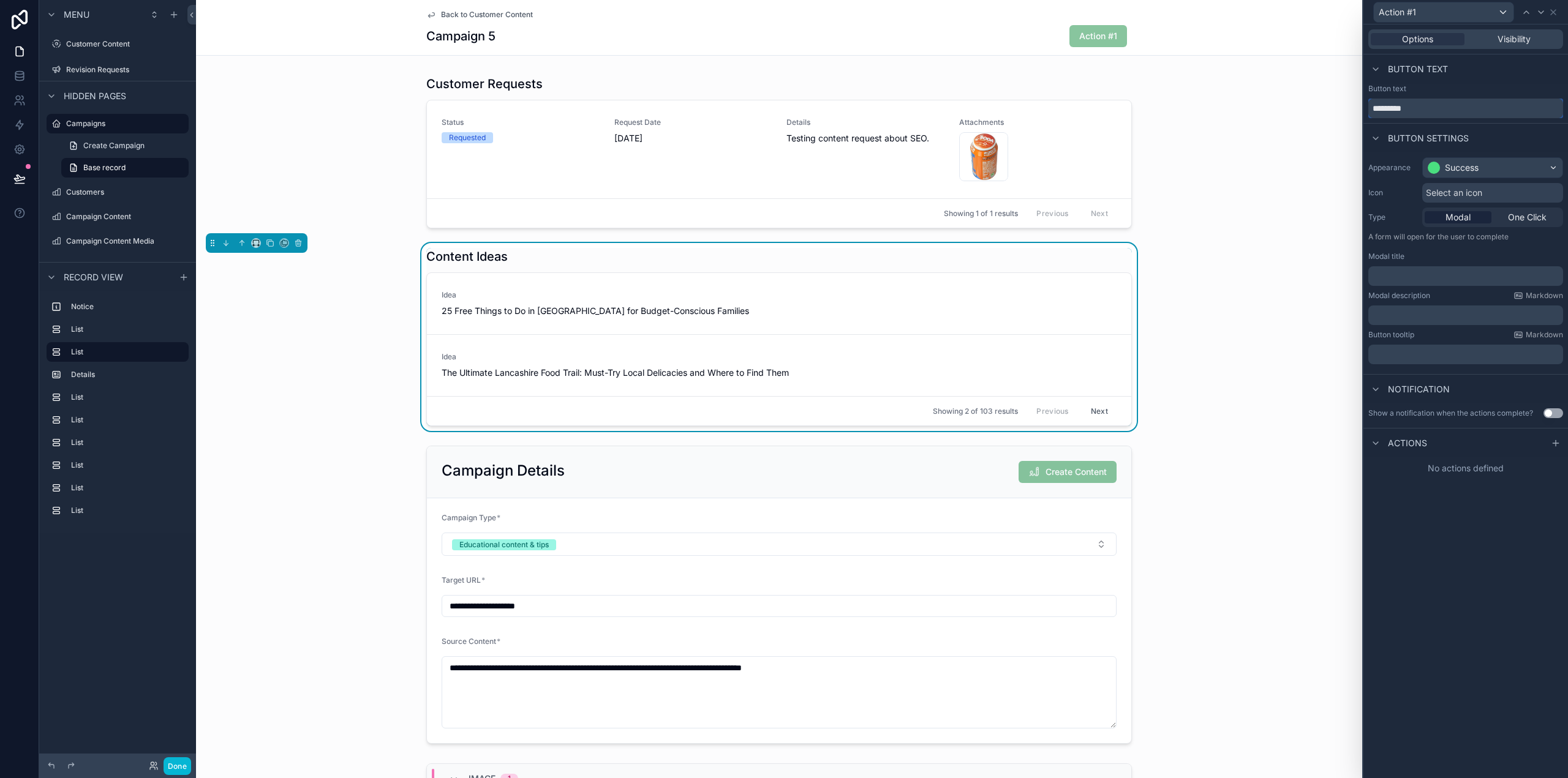
drag, startPoint x: 1440, startPoint y: 104, endPoint x: 1360, endPoint y: 100, distance: 80.1
click at [1360, 100] on div "Action #1 Options Visibility Button text Button text ********* Button settings …" at bounding box center [784, 389] width 1568 height 778
click at [1431, 105] on input "**********" at bounding box center [1465, 108] width 195 height 20
type input "**********"
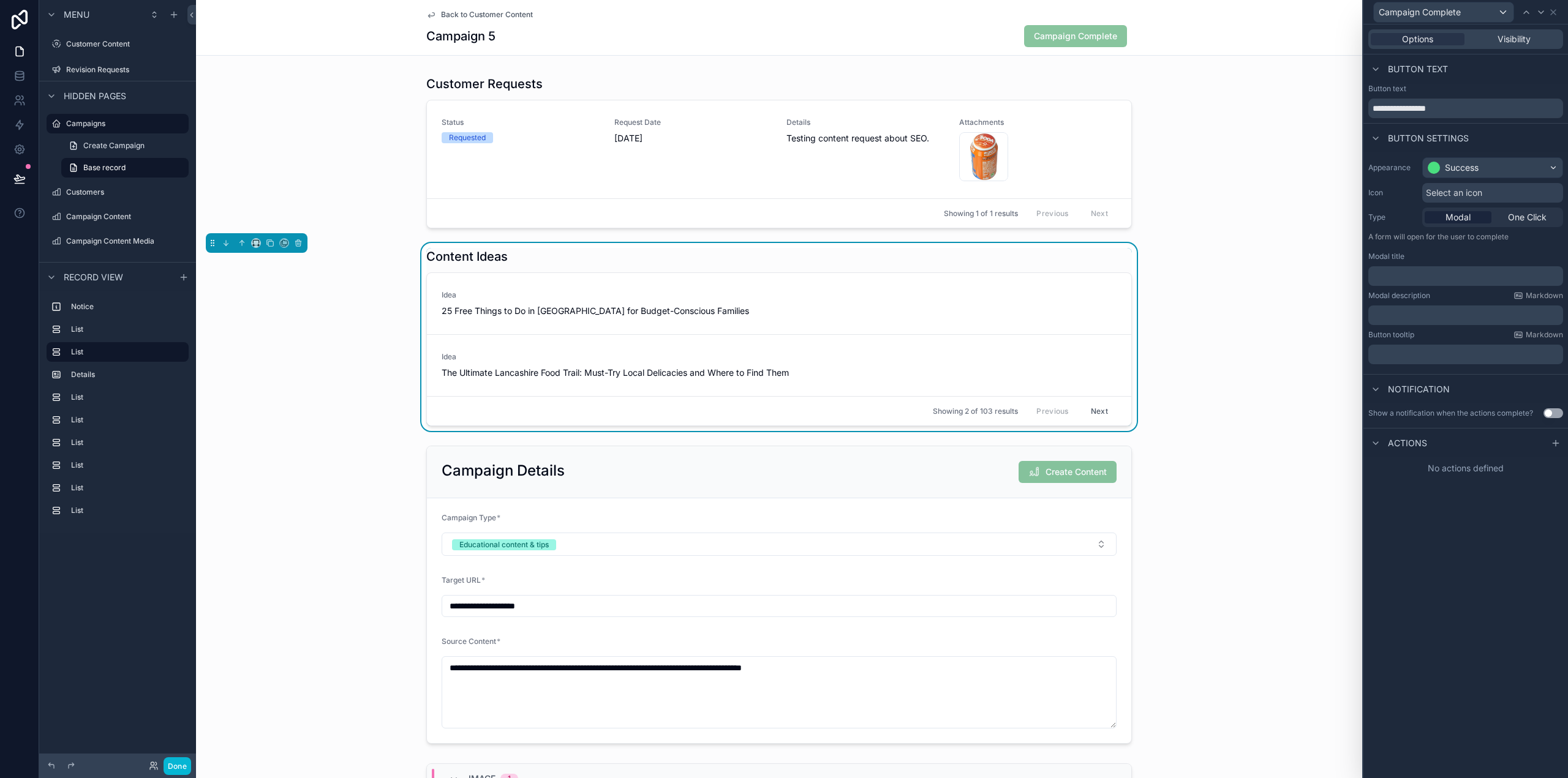
click at [1457, 193] on span "Select an icon" at bounding box center [1453, 192] width 56 height 12
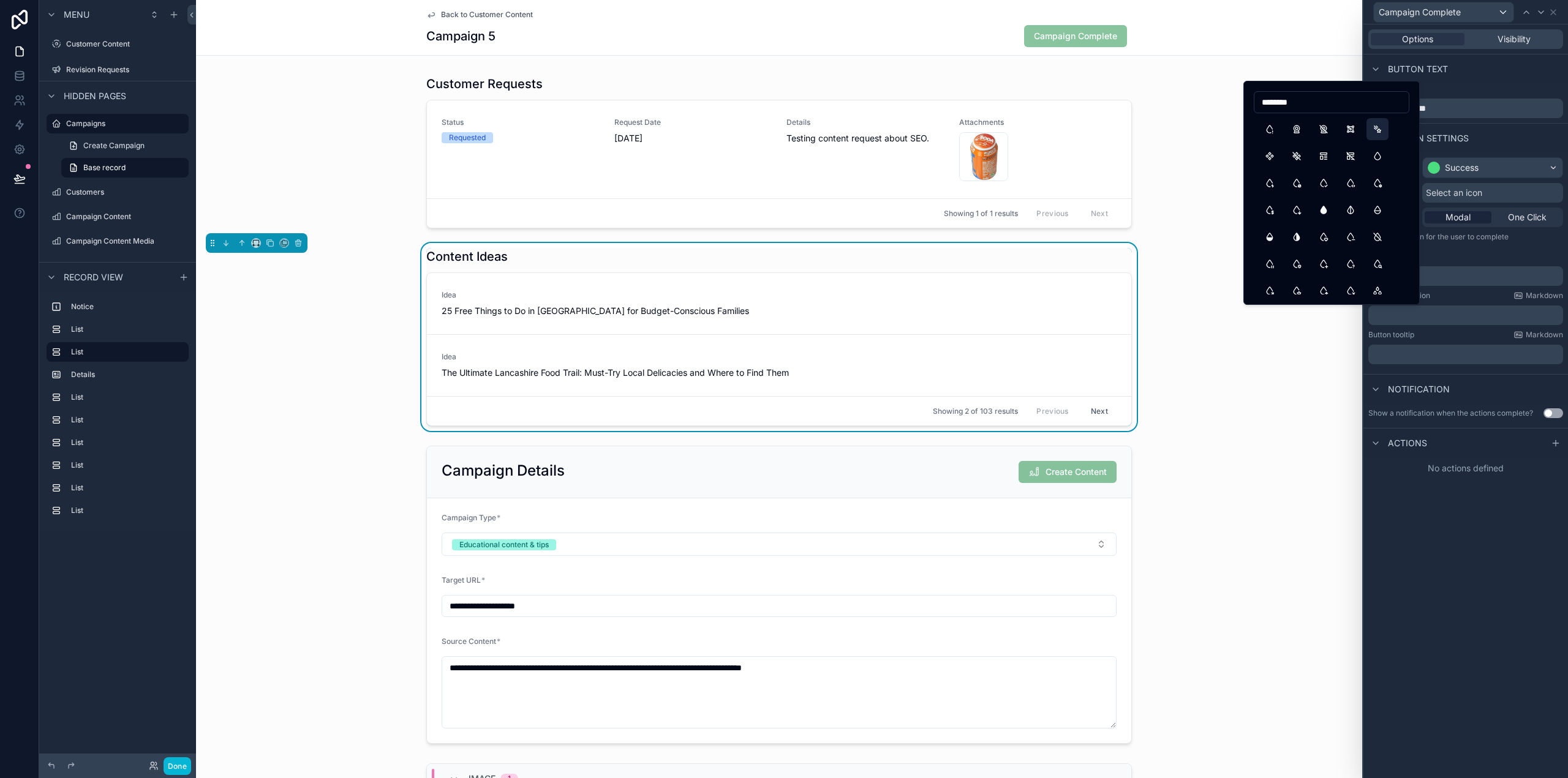
type input "********"
click at [1370, 125] on button "Comet" at bounding box center [1378, 130] width 22 height 22
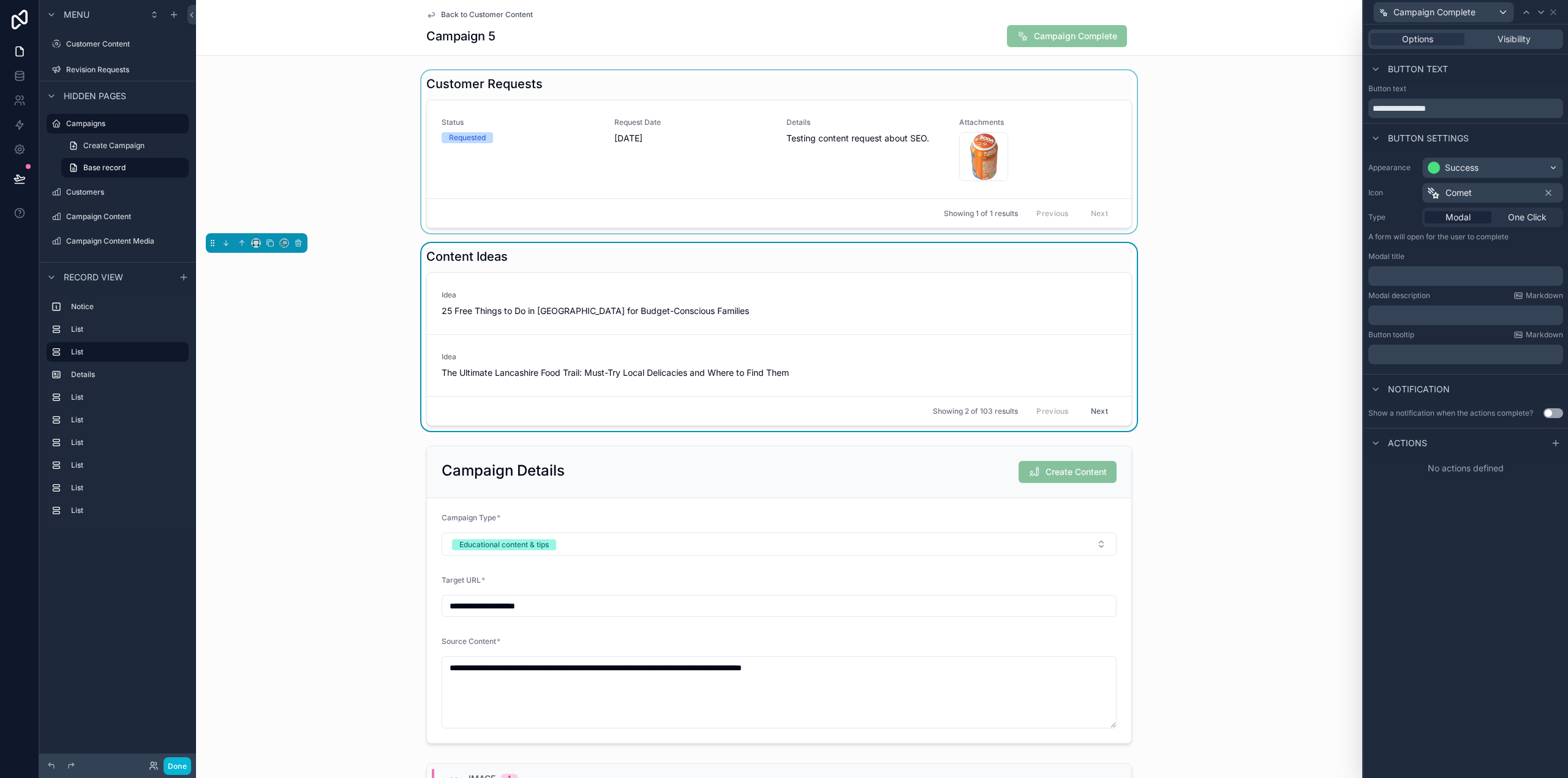
click at [354, 95] on div "scrollable content" at bounding box center [779, 152] width 1166 height 163
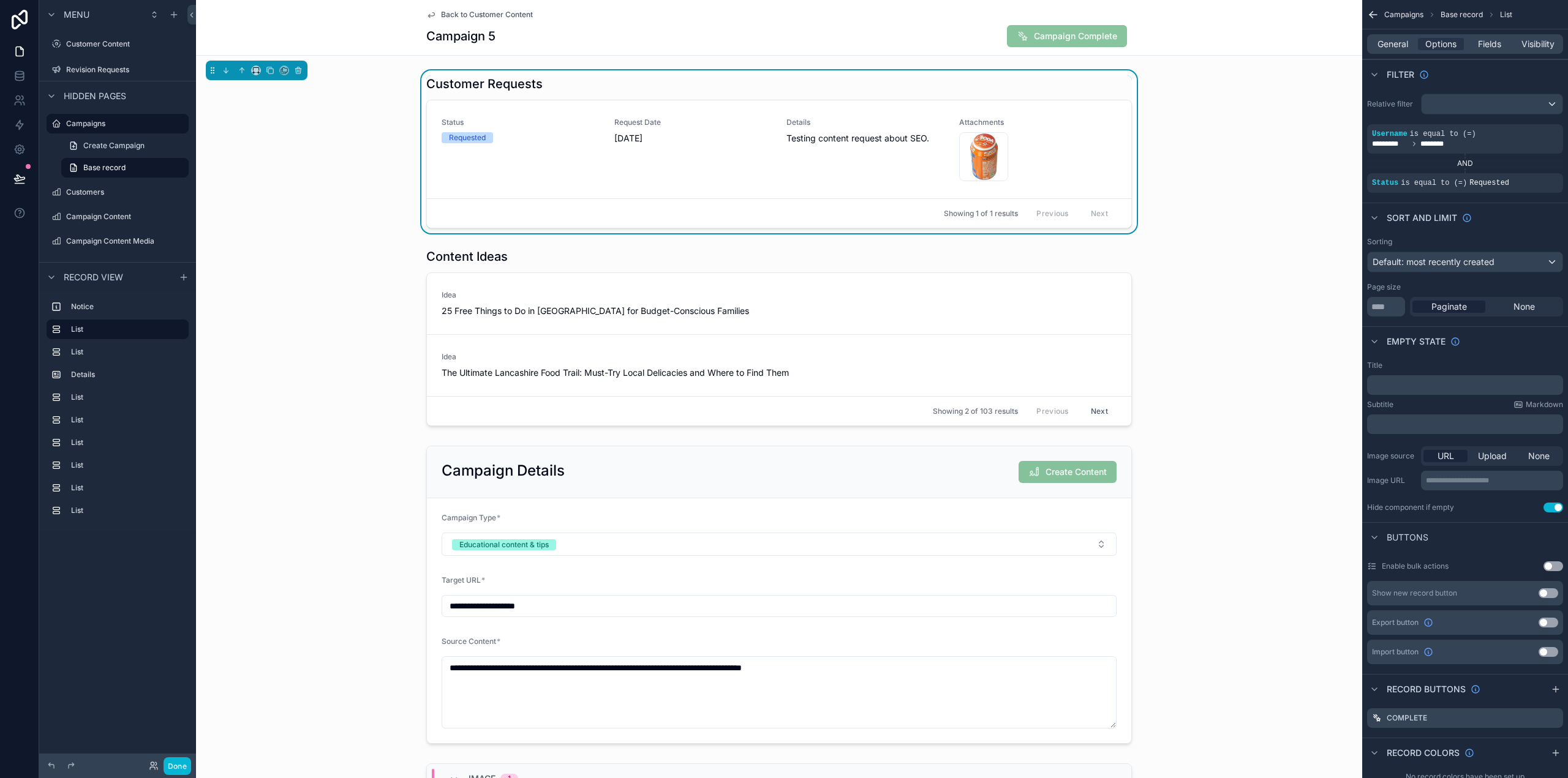
click at [474, 14] on span "Back to Customer Content" at bounding box center [487, 15] width 91 height 10
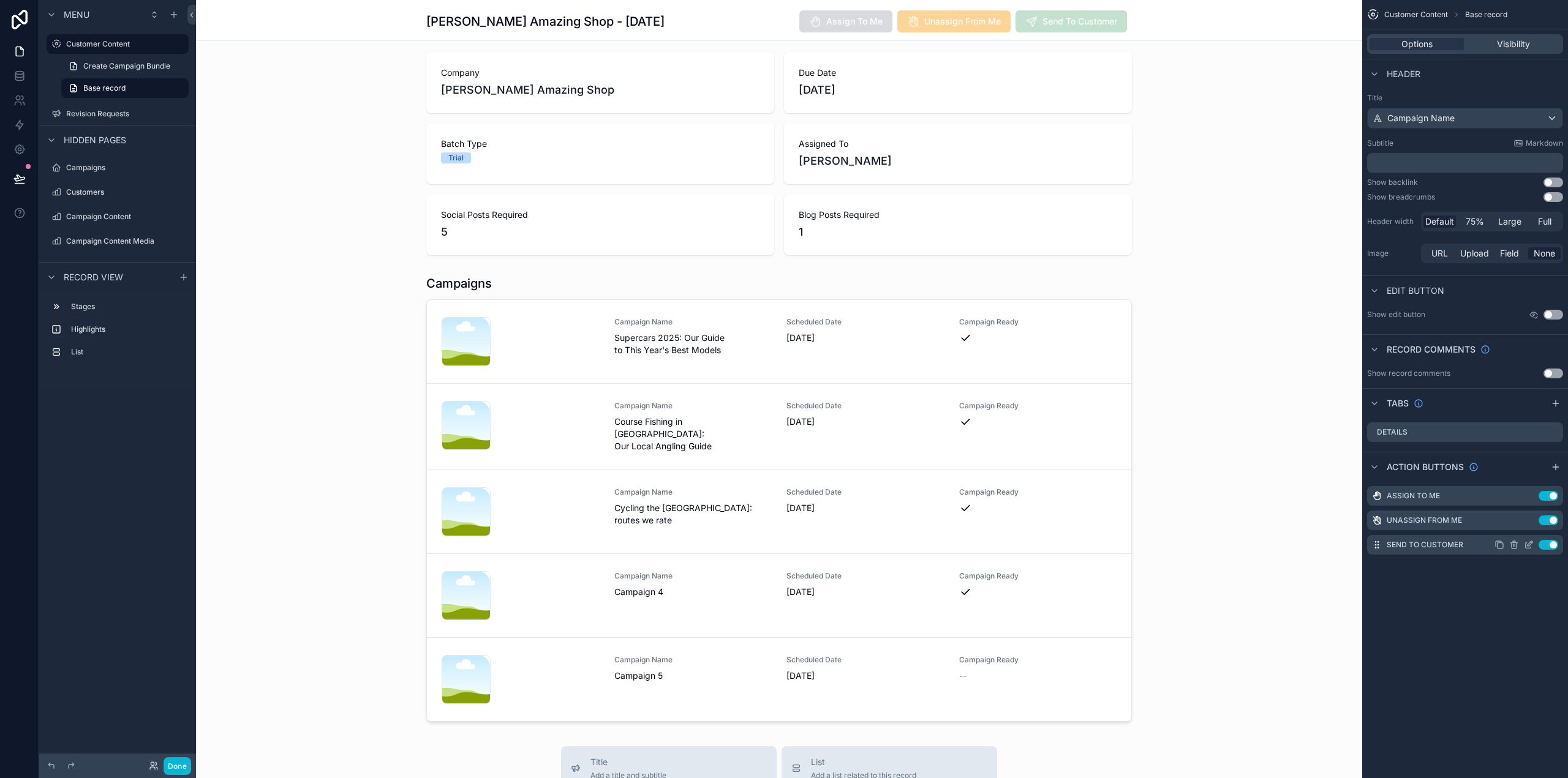
click at [1529, 548] on icon "scrollable content" at bounding box center [1528, 545] width 10 height 10
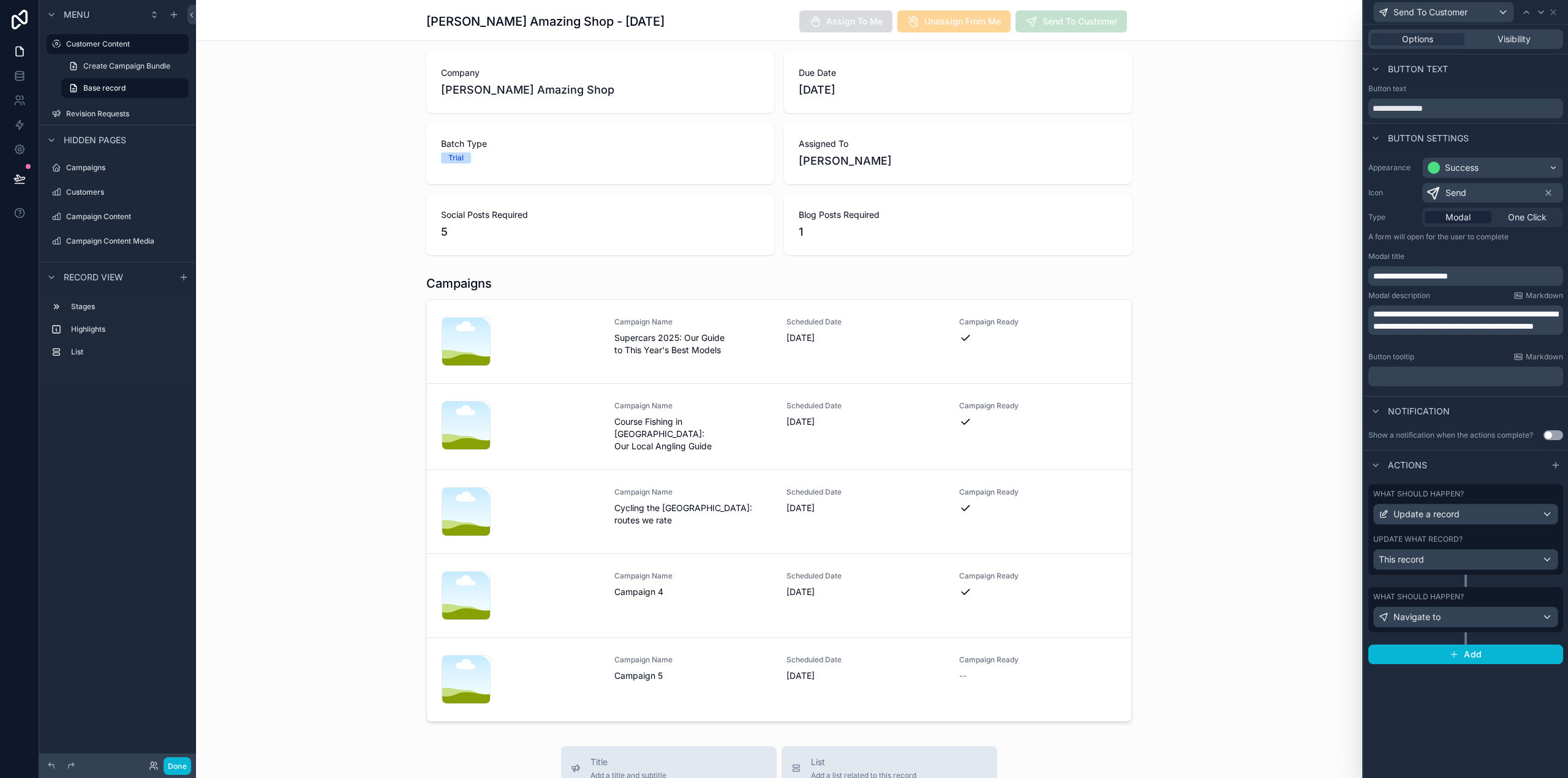
click at [1522, 321] on span "**********" at bounding box center [1465, 320] width 185 height 21
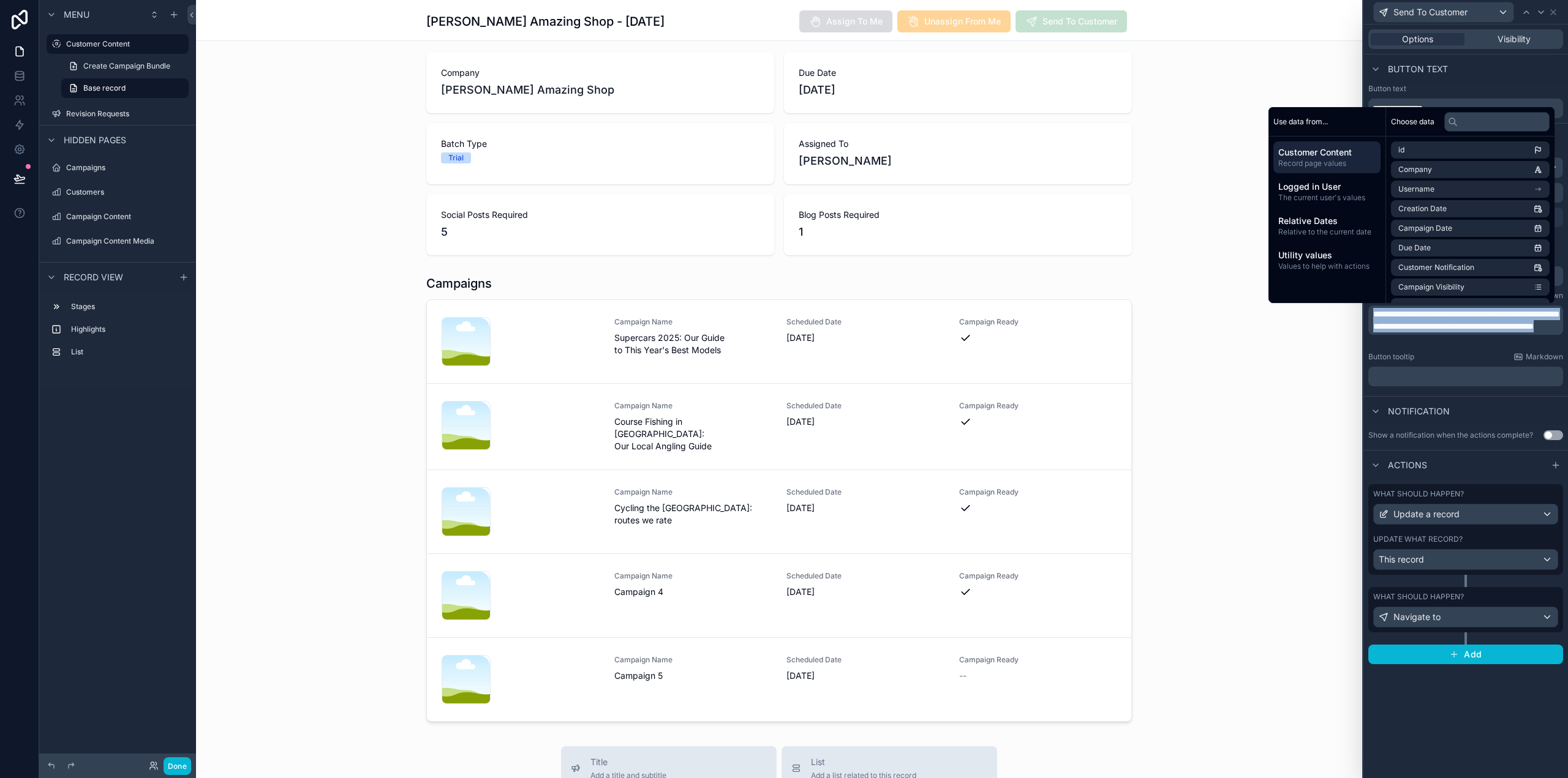
copy span "**********"
click at [1236, 469] on div "scrollable content" at bounding box center [779, 499] width 1166 height 457
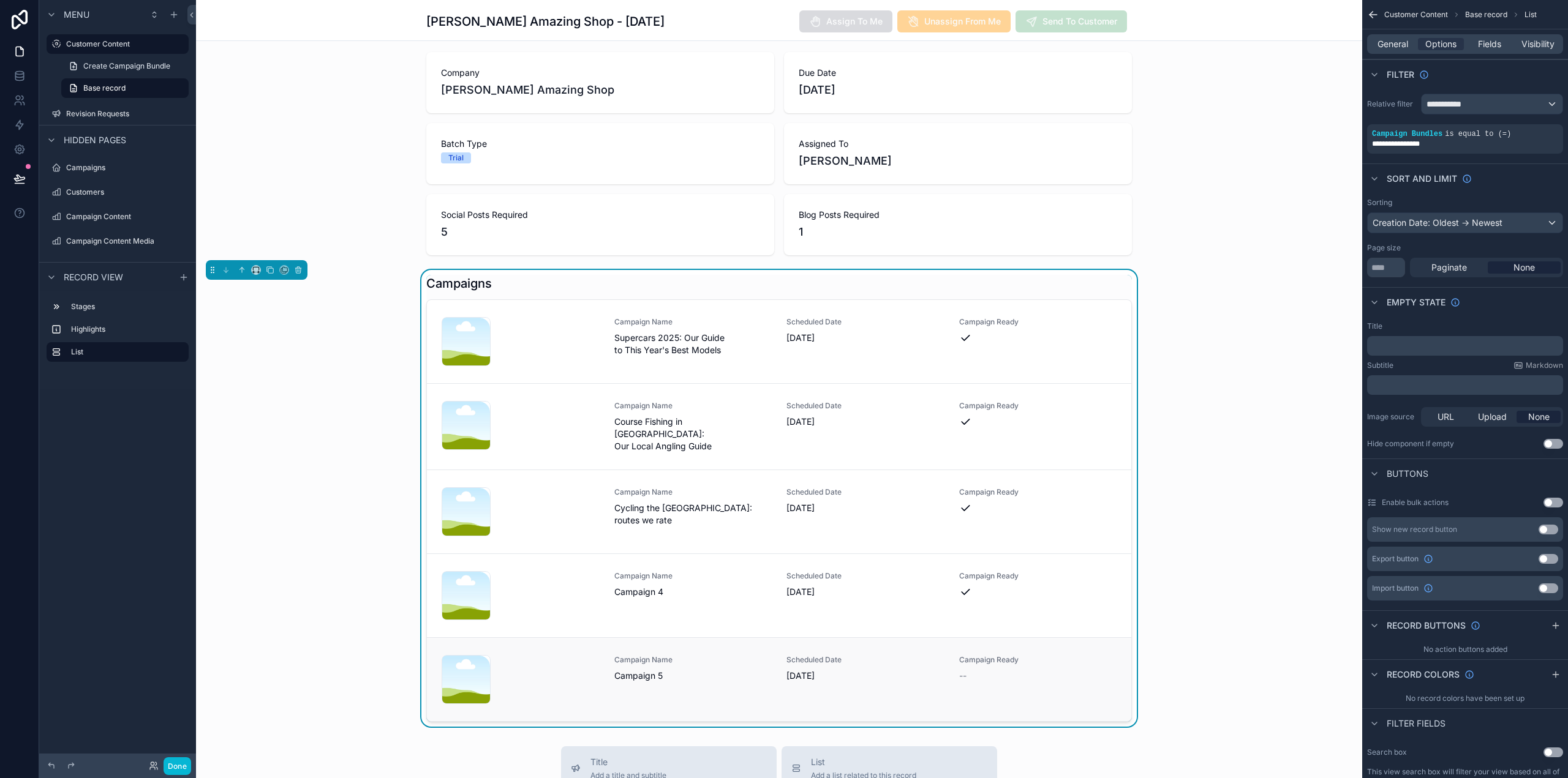
click at [1034, 657] on span "Campaign Ready" at bounding box center [1037, 660] width 158 height 10
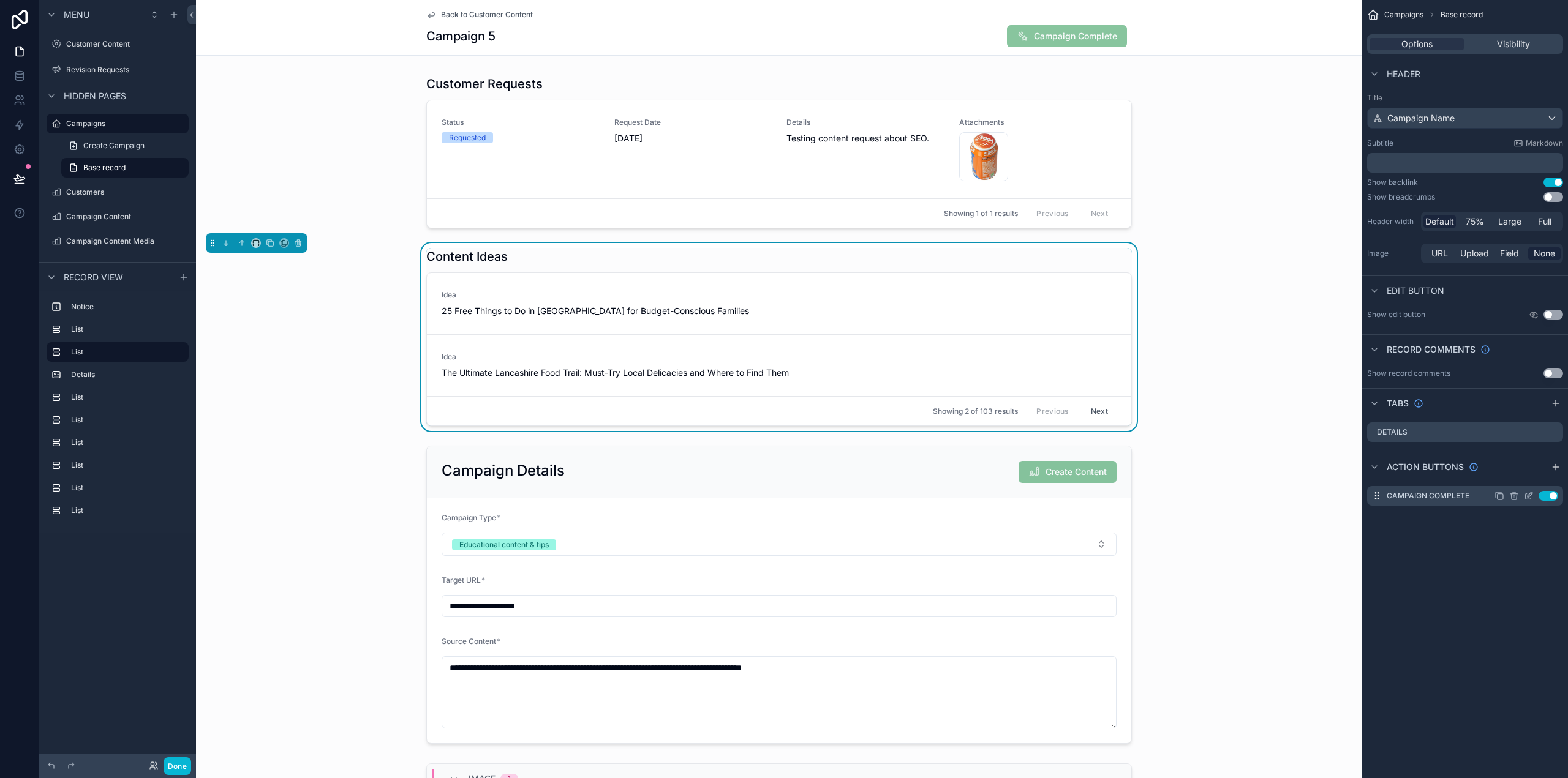
click at [1529, 495] on icon "scrollable content" at bounding box center [1528, 496] width 10 height 10
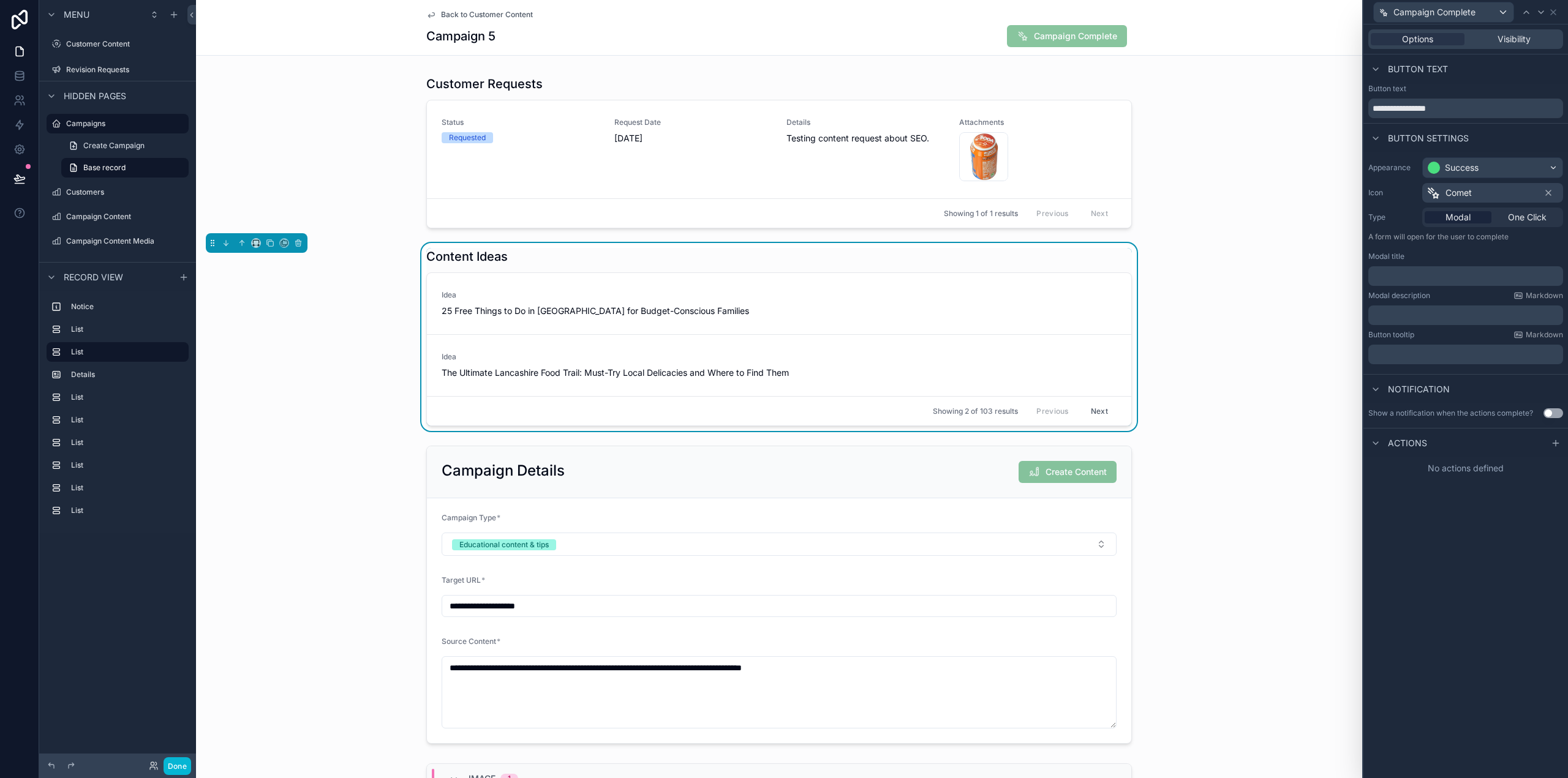
click at [1421, 313] on p "﻿" at bounding box center [1466, 315] width 187 height 12
drag, startPoint x: 1498, startPoint y: 314, endPoint x: 1509, endPoint y: 311, distance: 11.4
click at [1509, 311] on span "**********" at bounding box center [1465, 320] width 185 height 21
click at [1554, 314] on span "**********" at bounding box center [1465, 320] width 185 height 21
drag, startPoint x: 1499, startPoint y: 337, endPoint x: 1368, endPoint y: 343, distance: 131.1
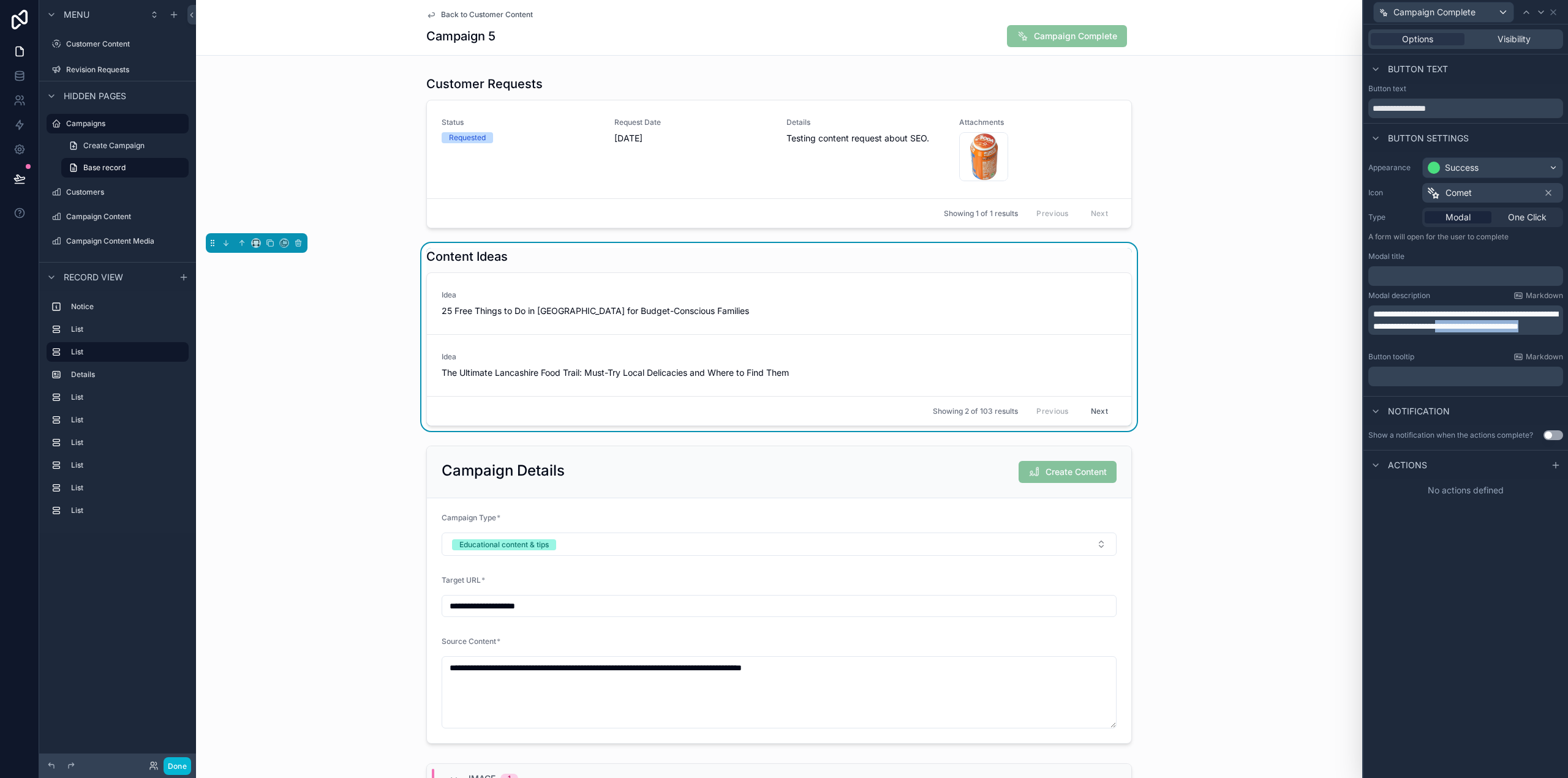
click at [1368, 335] on div "**********" at bounding box center [1465, 321] width 195 height 30
click at [1492, 590] on div "**********" at bounding box center [1464, 401] width 204 height 754
click at [1436, 273] on p "﻿" at bounding box center [1466, 276] width 187 height 12
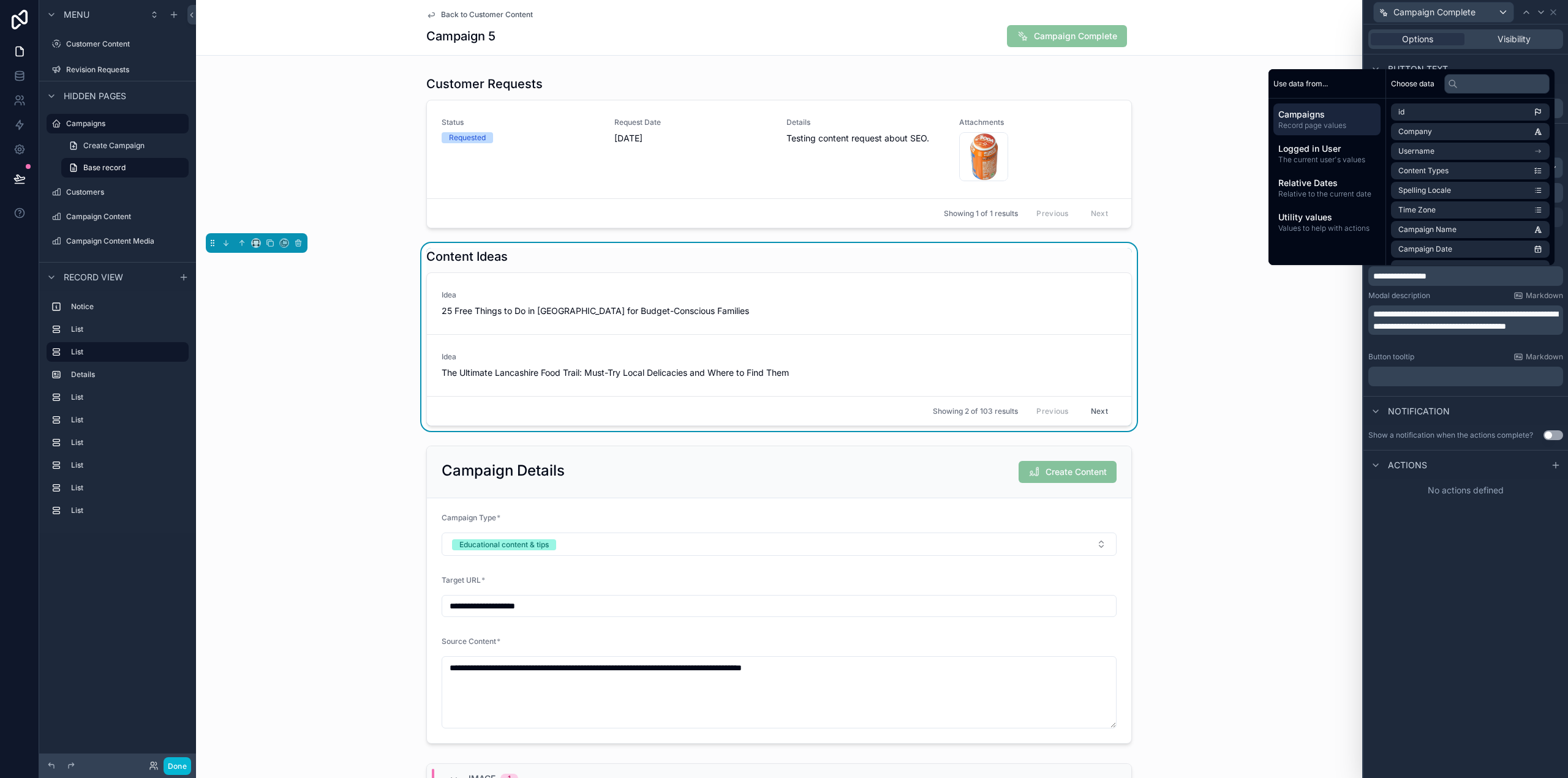
click at [1426, 277] on span "**********" at bounding box center [1399, 276] width 53 height 8
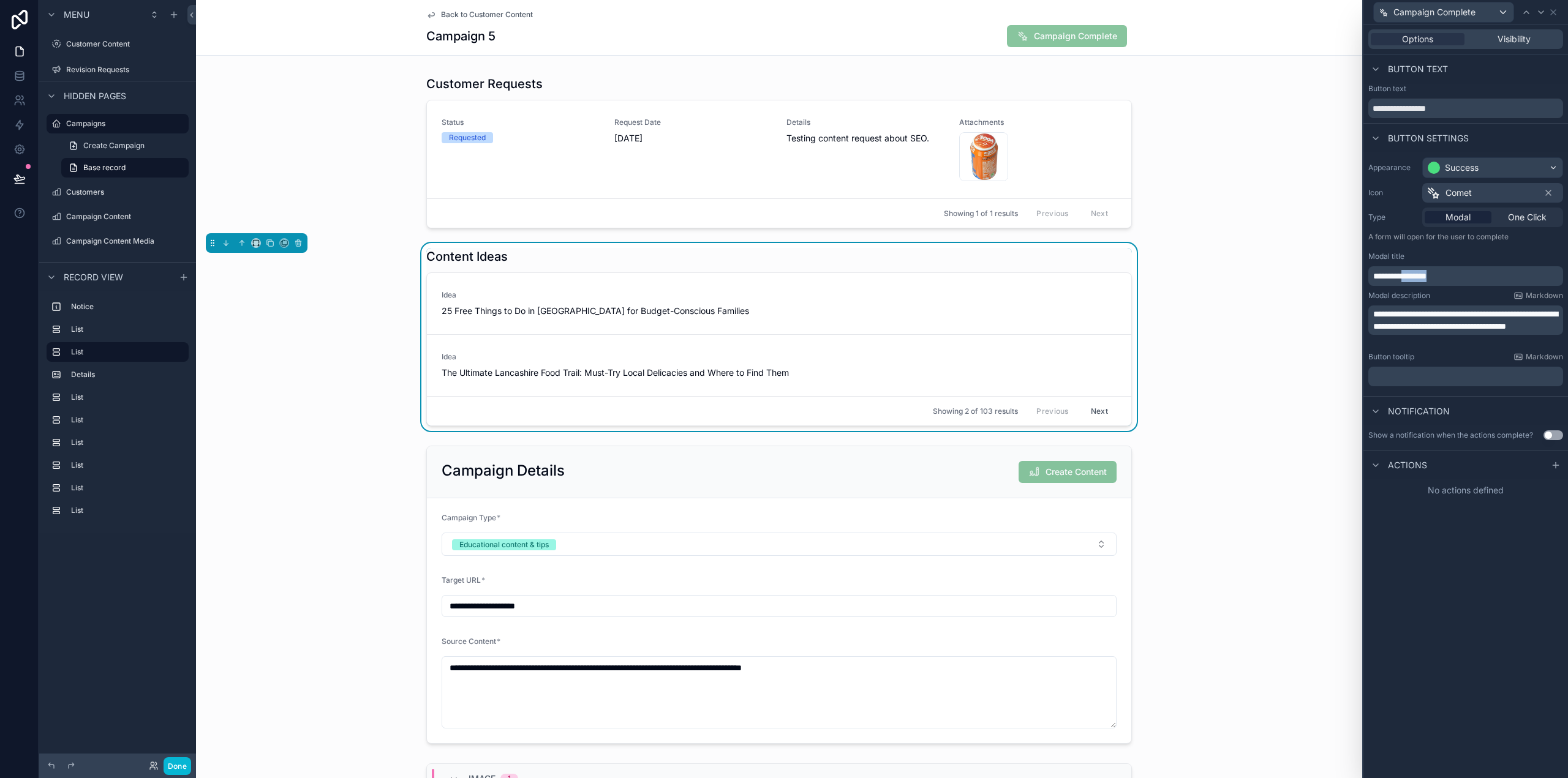
click at [1426, 277] on span "**********" at bounding box center [1399, 276] width 53 height 8
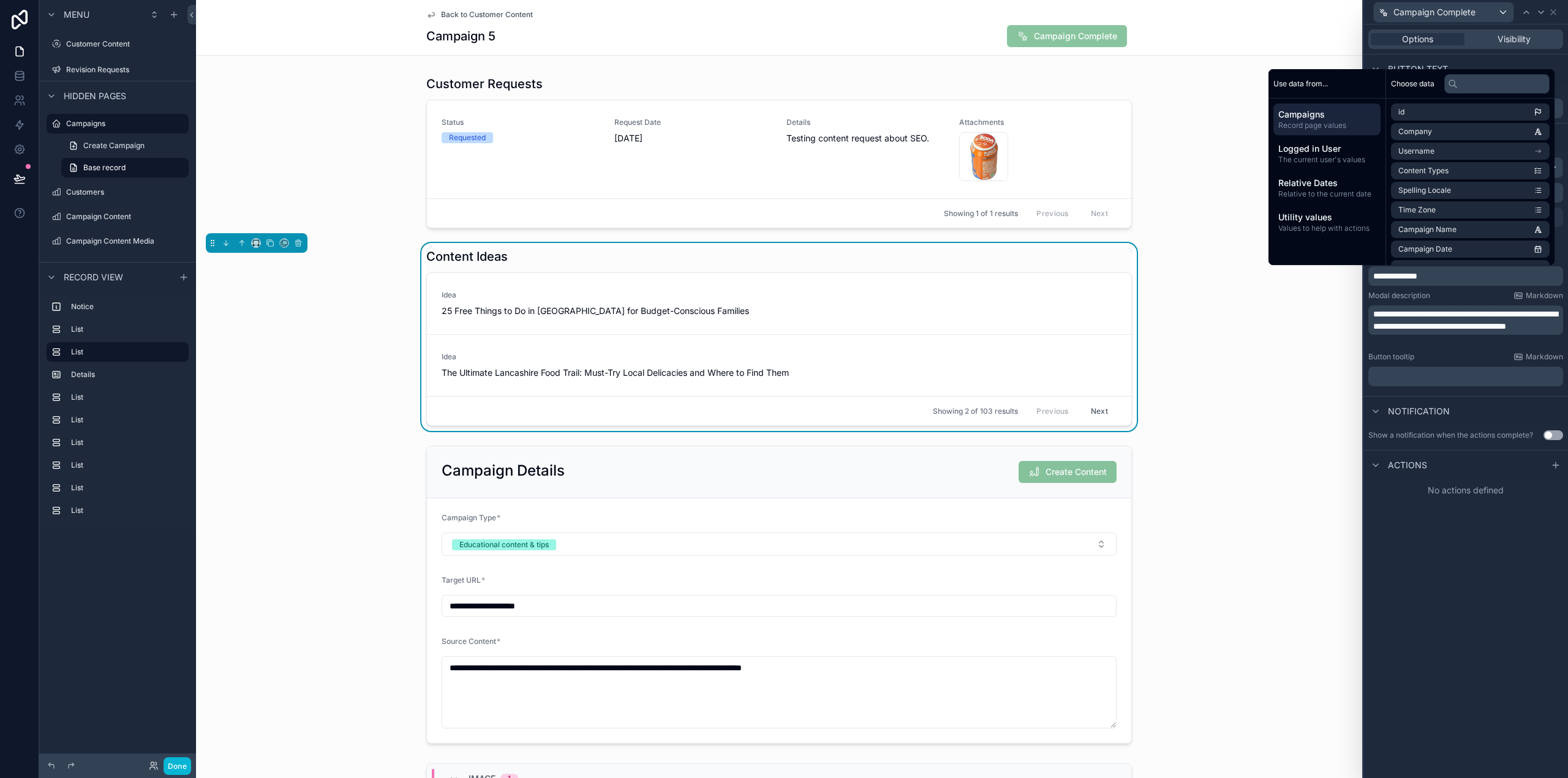
click at [1405, 331] on span "**********" at bounding box center [1465, 320] width 185 height 21
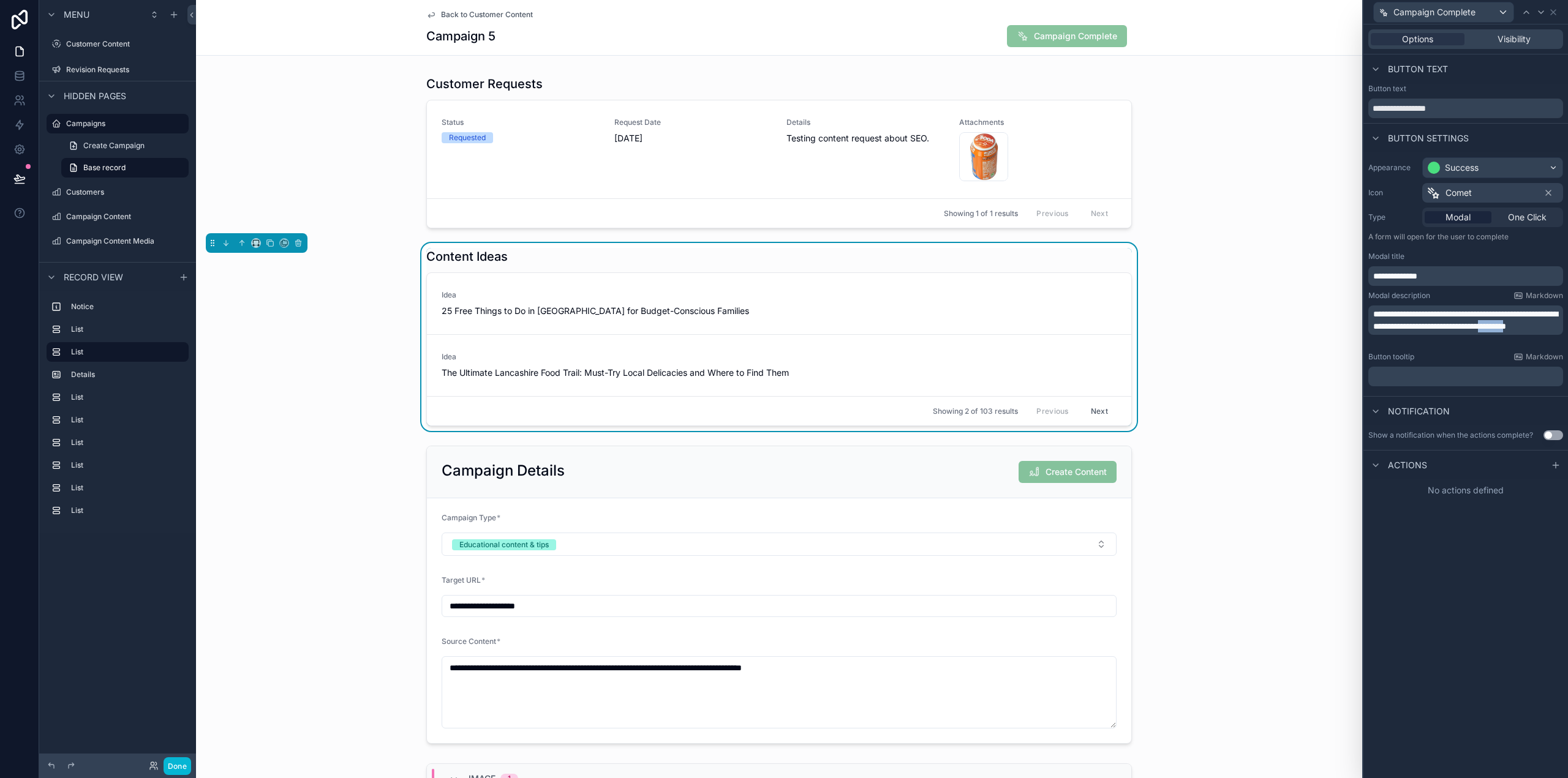
click at [1405, 331] on span "**********" at bounding box center [1465, 320] width 185 height 21
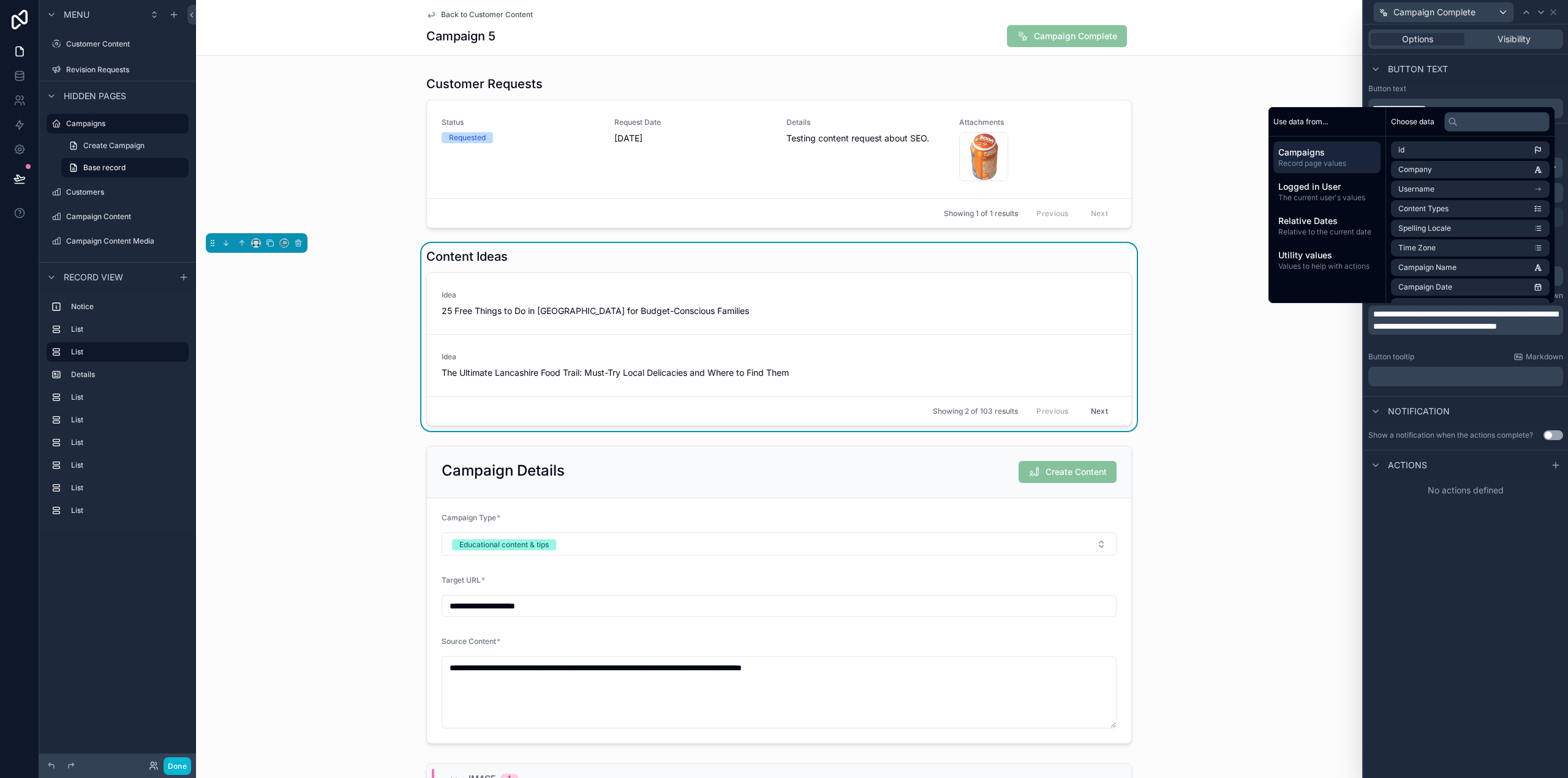
click at [1478, 577] on div "**********" at bounding box center [1464, 401] width 204 height 754
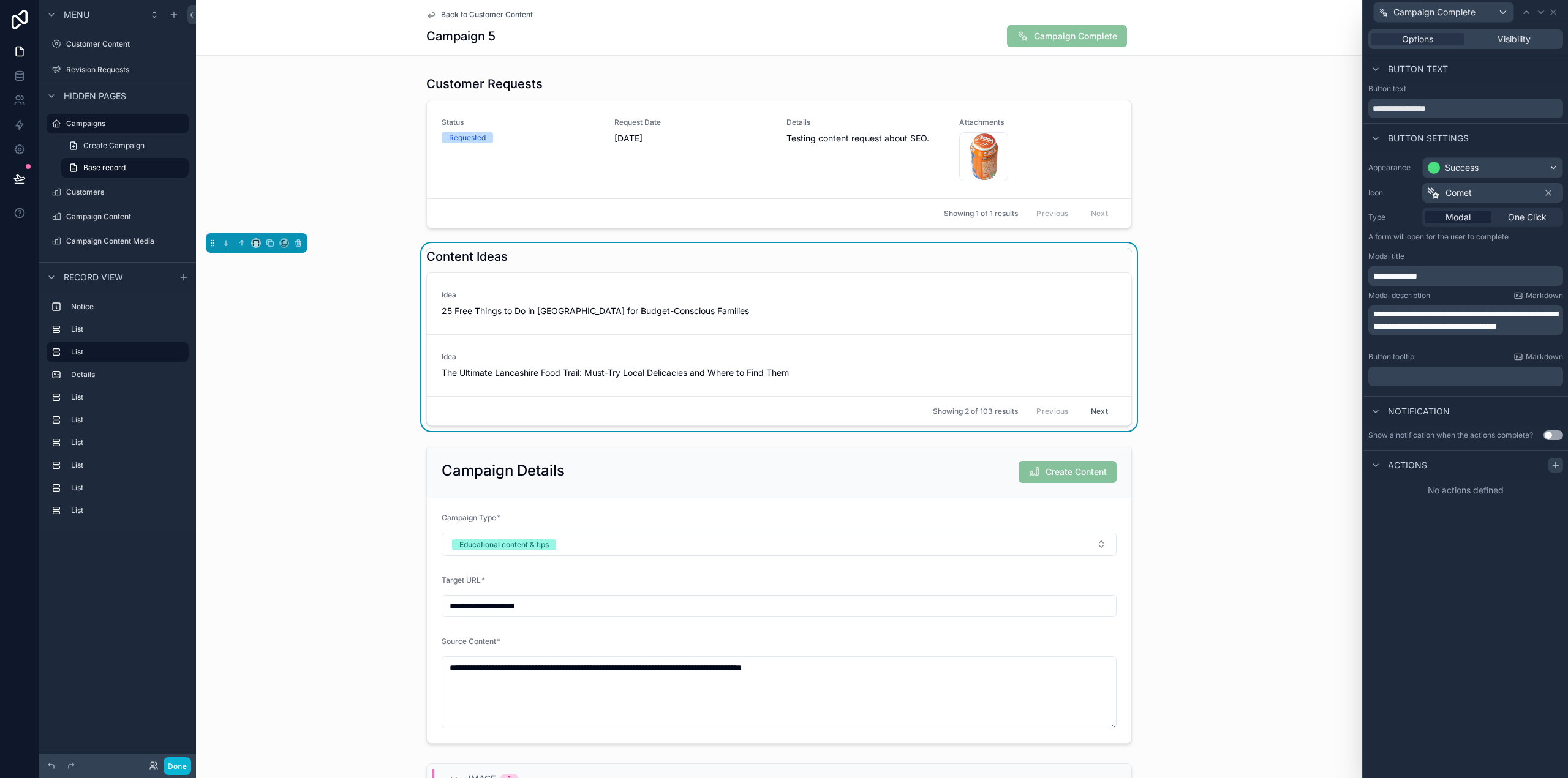
click at [1555, 464] on icon at bounding box center [1555, 465] width 10 height 10
click at [1463, 508] on div "Select a type" at bounding box center [1465, 514] width 184 height 20
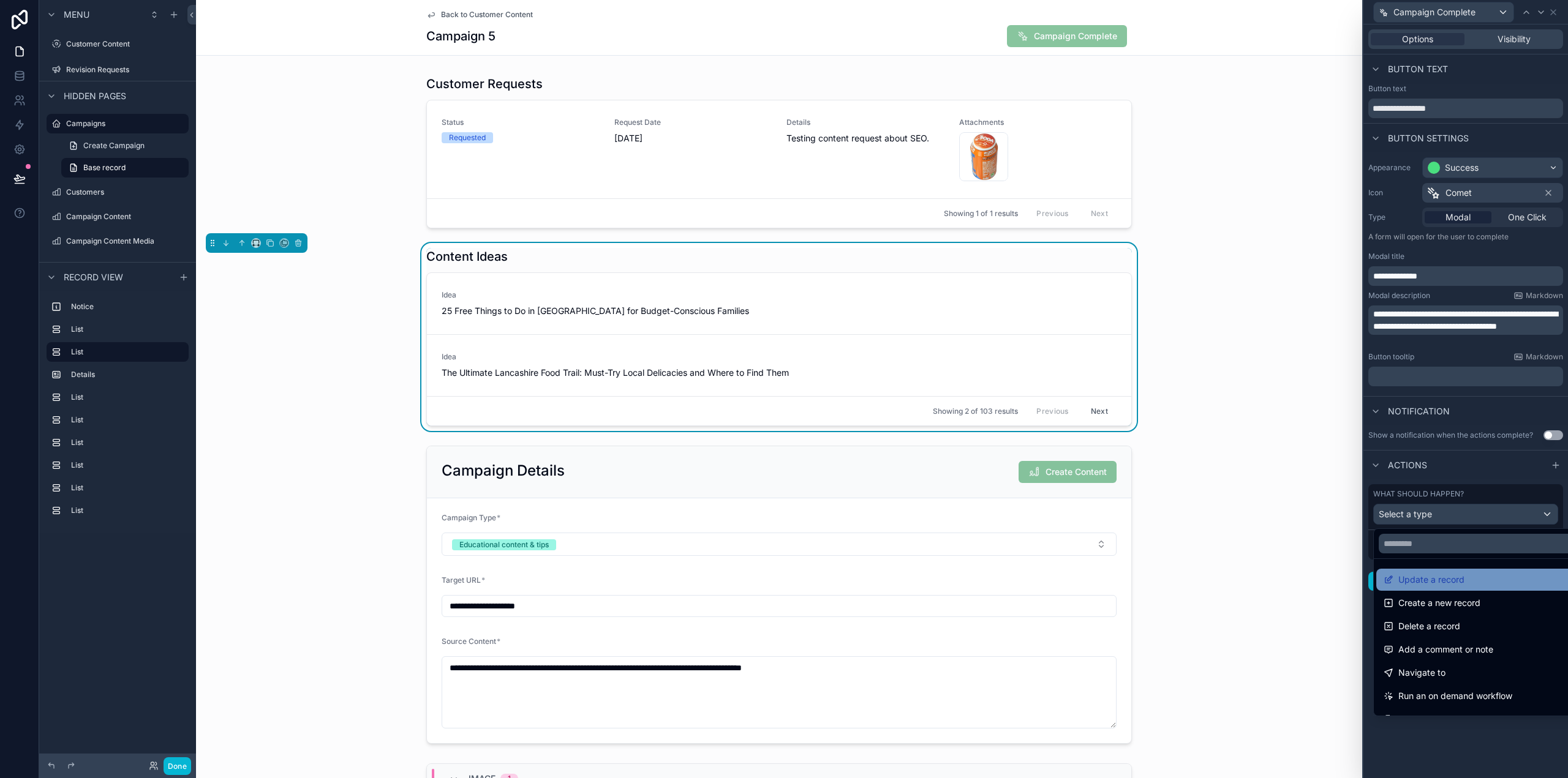
click at [1456, 579] on span "Update a record" at bounding box center [1431, 580] width 66 height 15
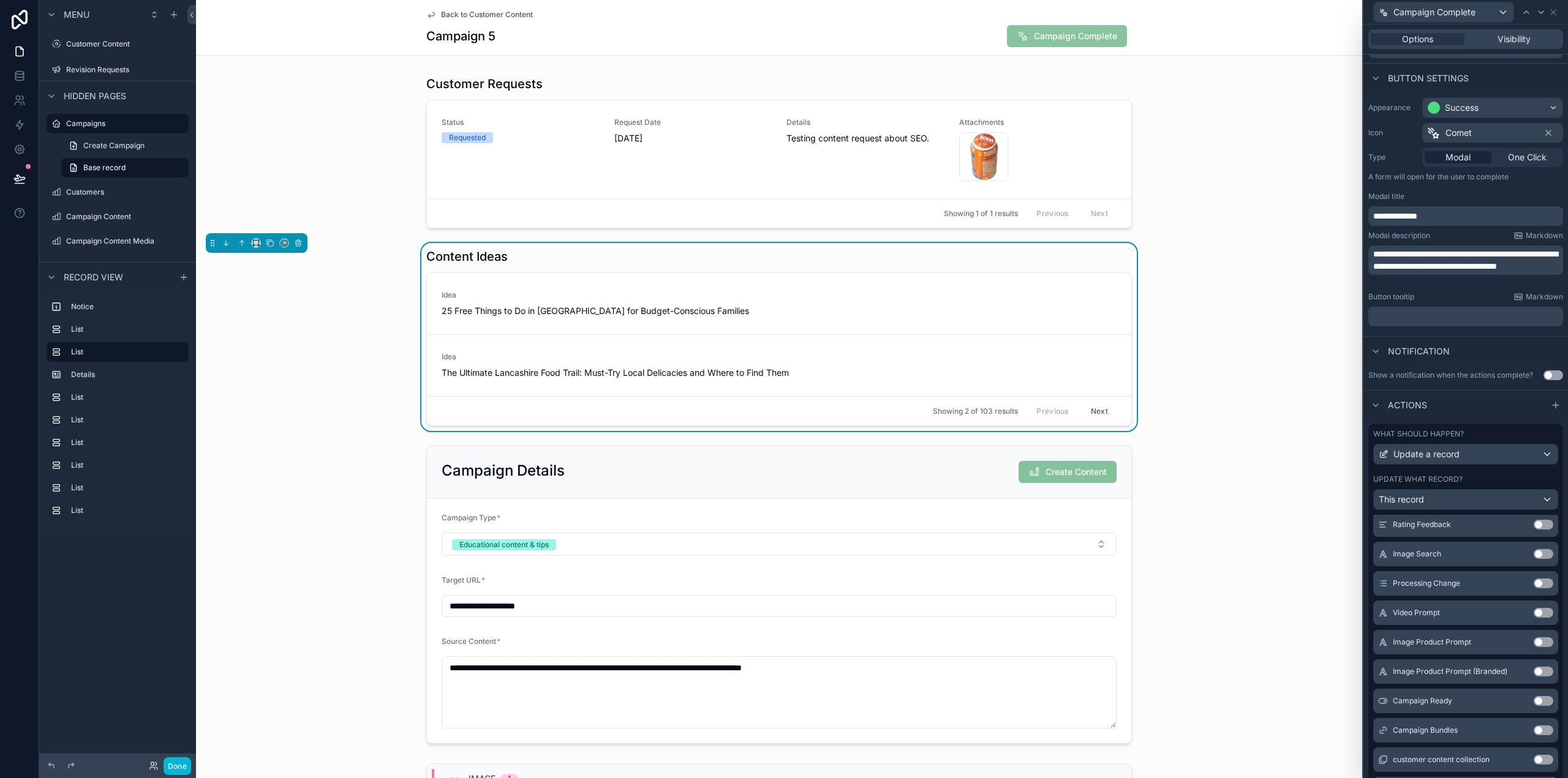
scroll to position [62, 0]
click at [1533, 700] on button "Use setting" at bounding box center [1543, 700] width 20 height 10
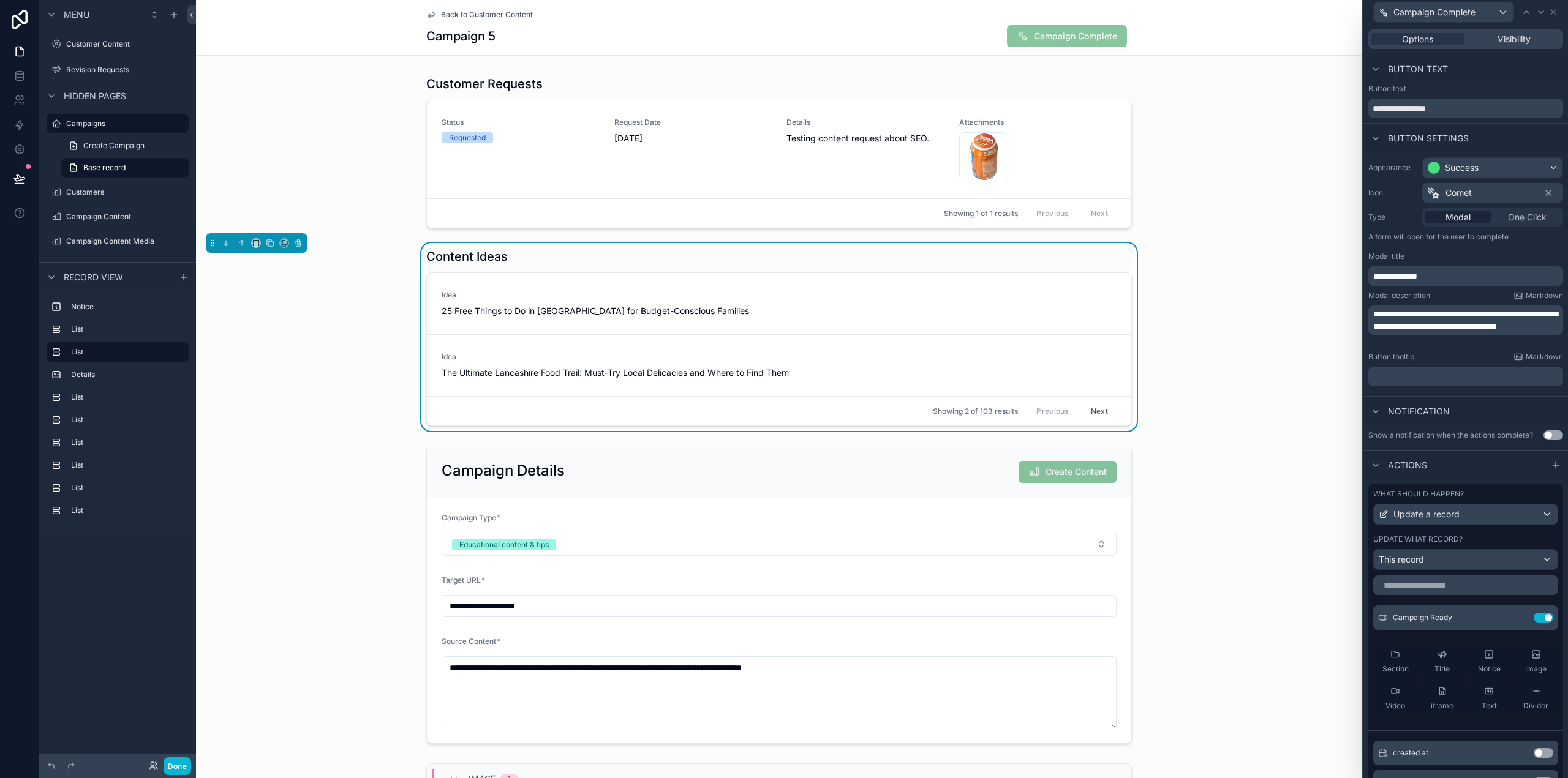
scroll to position [0, 0]
click at [1514, 622] on icon at bounding box center [1519, 622] width 10 height 10
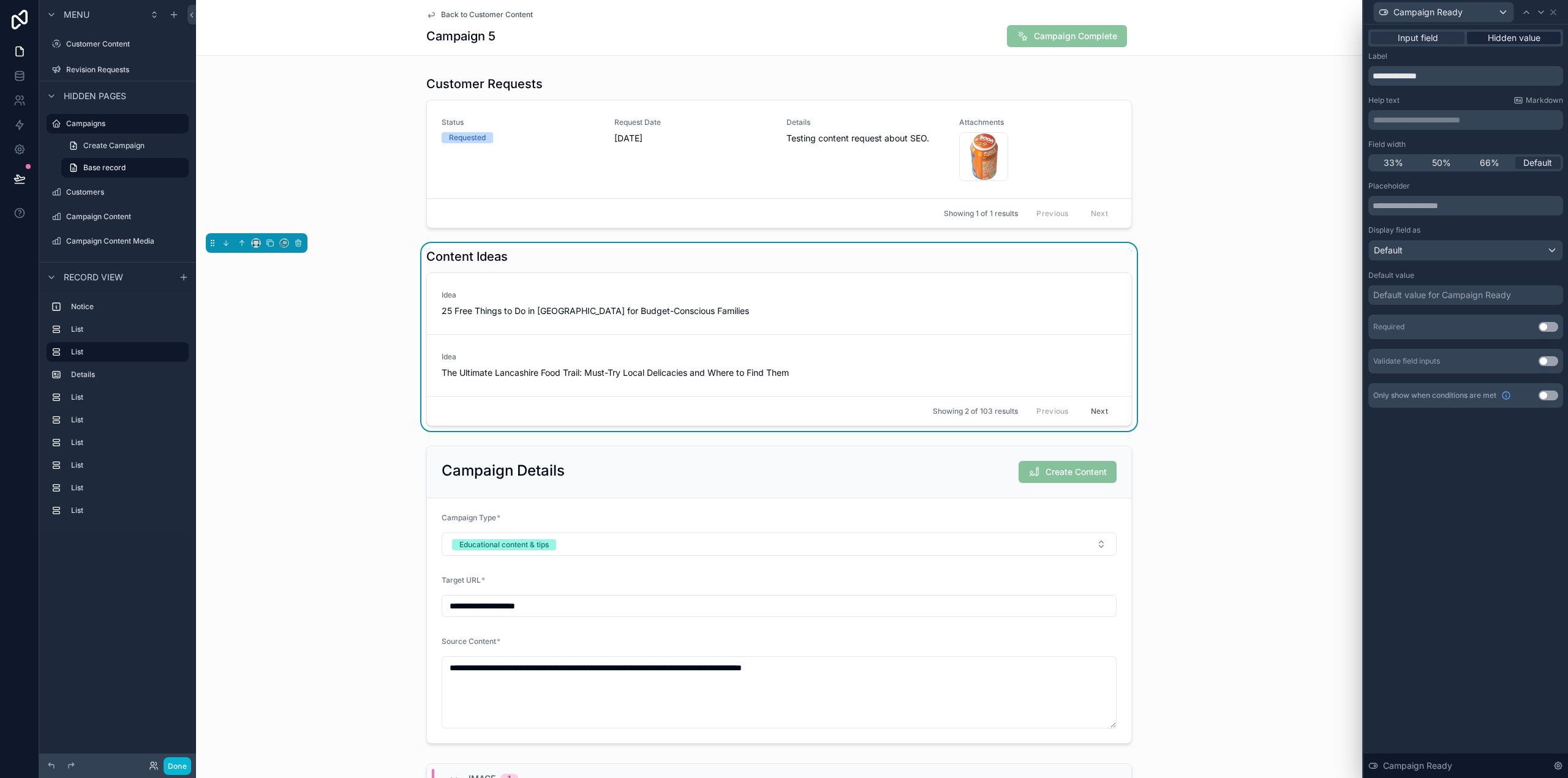
click at [1519, 36] on span "Hidden value" at bounding box center [1514, 37] width 52 height 12
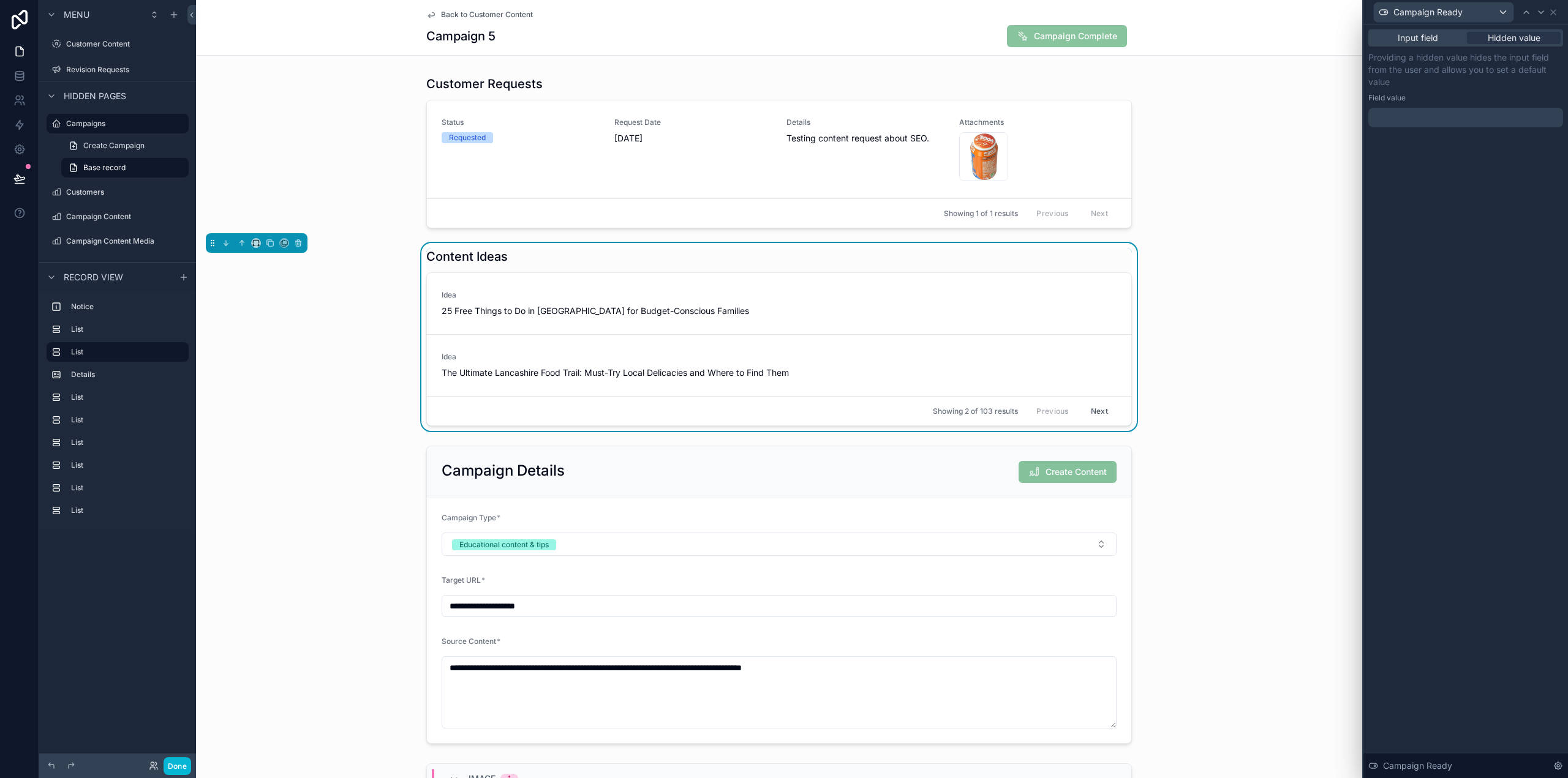
click at [1419, 122] on div at bounding box center [1465, 118] width 195 height 20
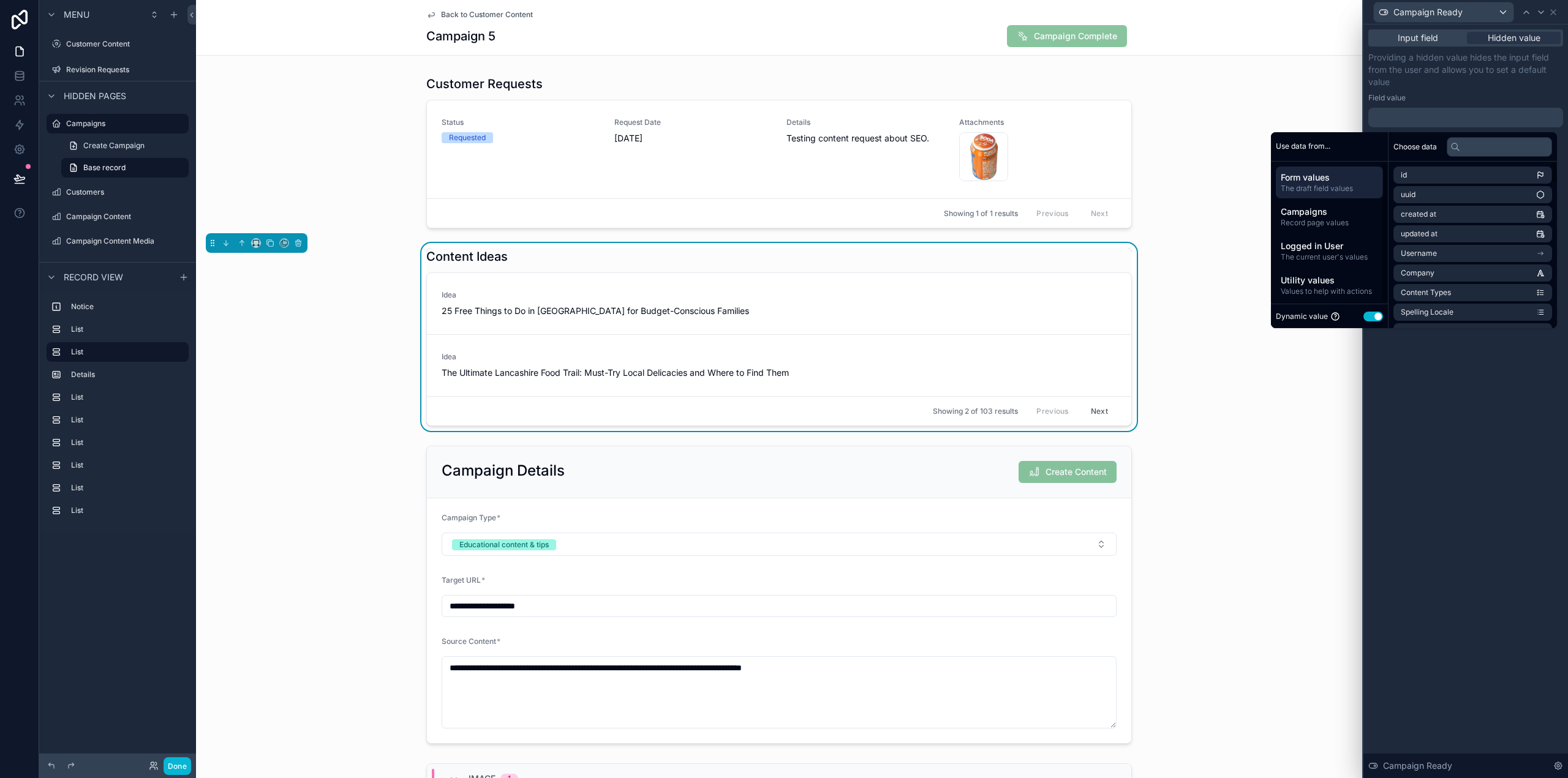
click at [1370, 315] on button "Use setting" at bounding box center [1372, 316] width 20 height 10
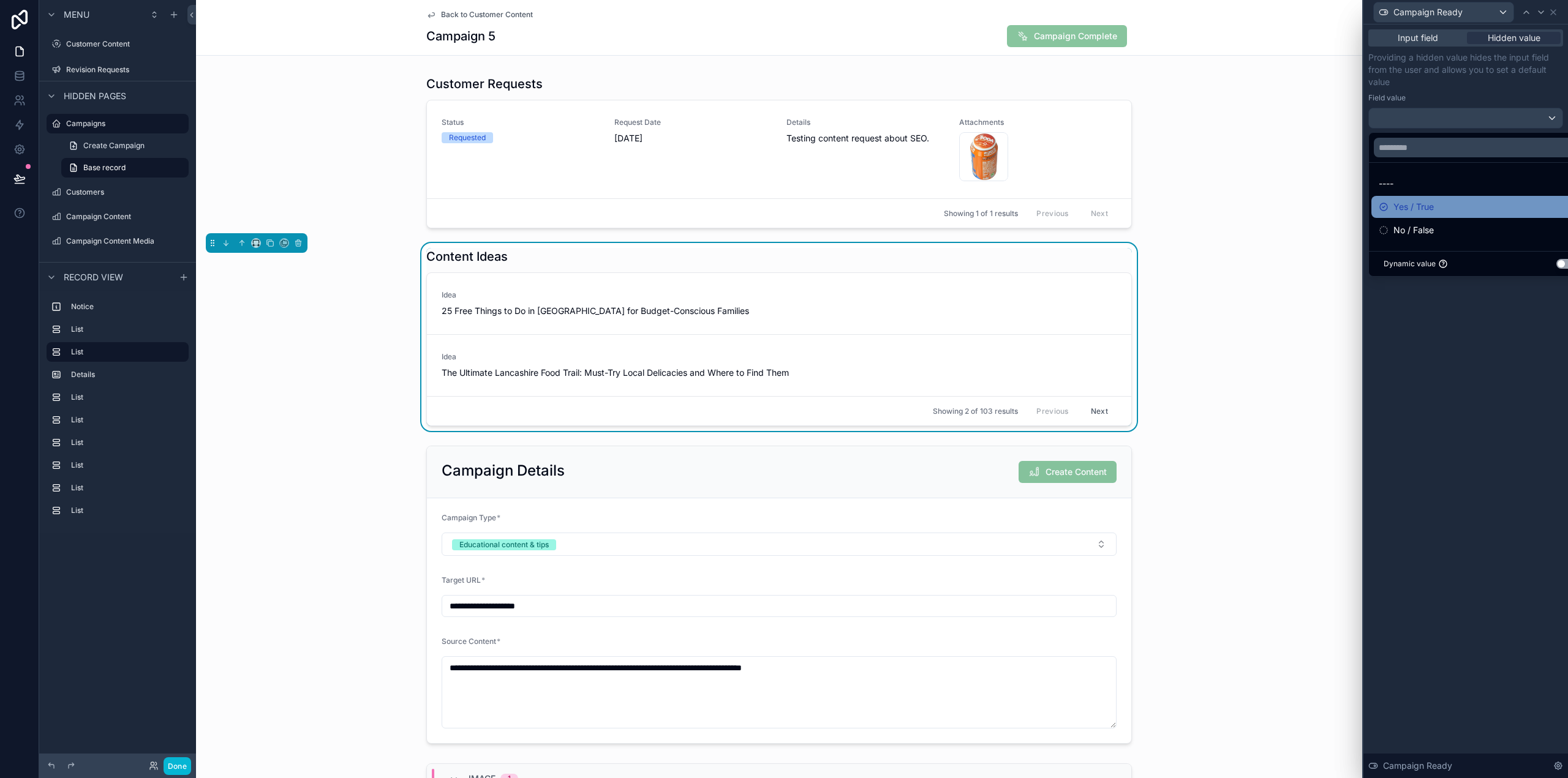
click at [1409, 208] on span "Yes / True" at bounding box center [1413, 207] width 40 height 15
click at [1487, 386] on div "Input field Hidden value Providing a hidden value hides the input field from th…" at bounding box center [1464, 401] width 204 height 754
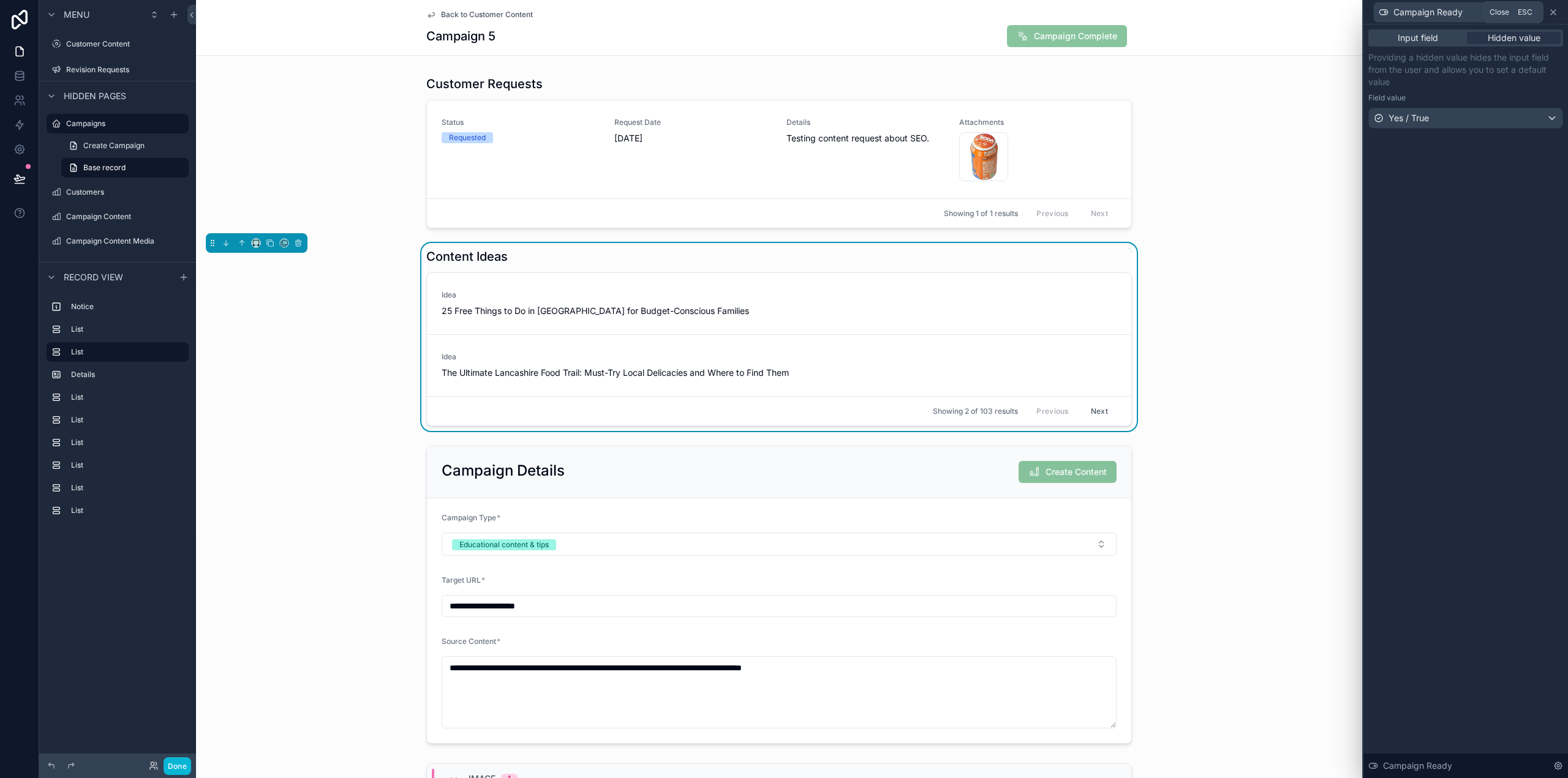
click at [1554, 11] on icon at bounding box center [1552, 12] width 5 height 5
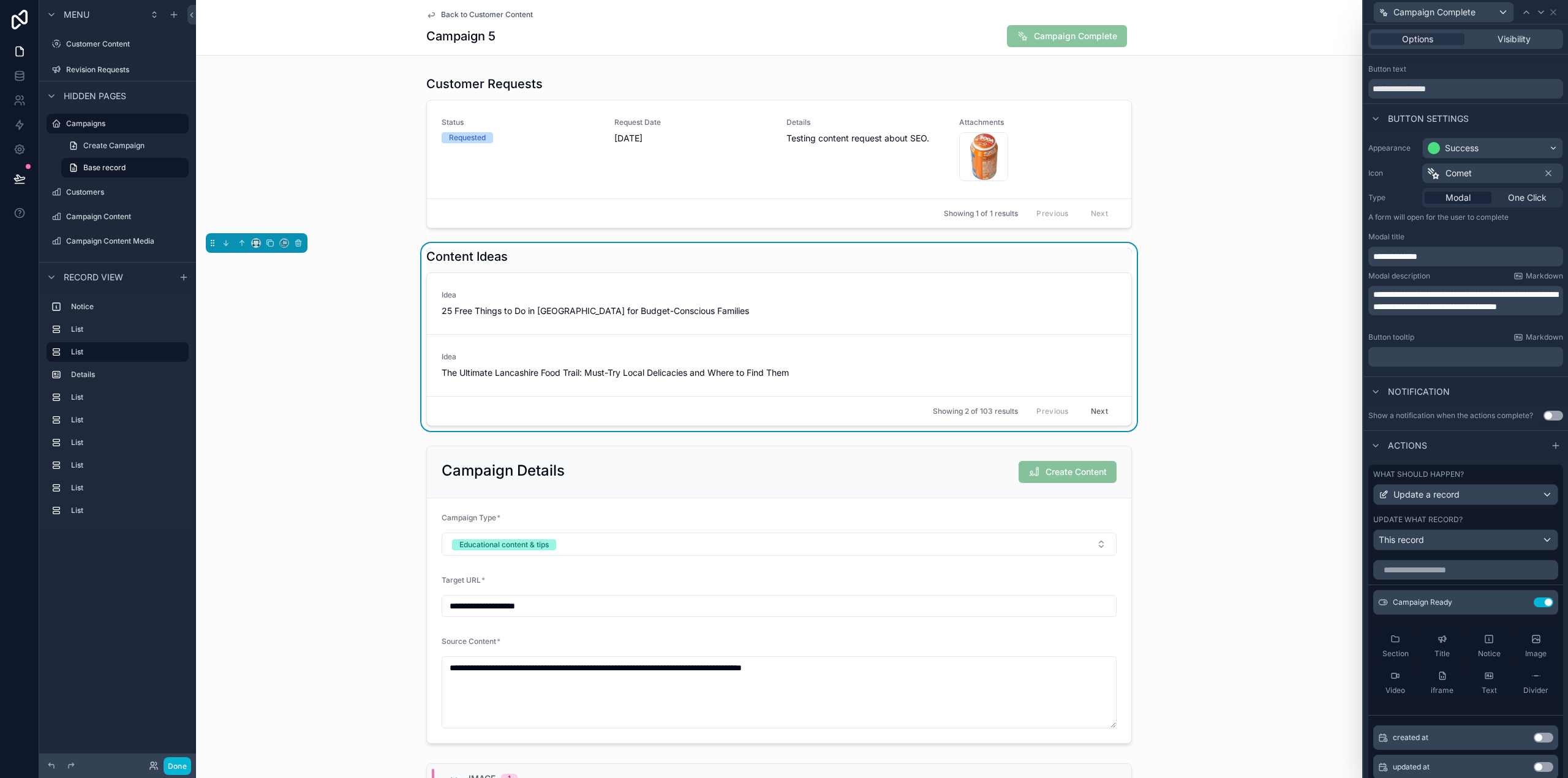
scroll to position [252, 0]
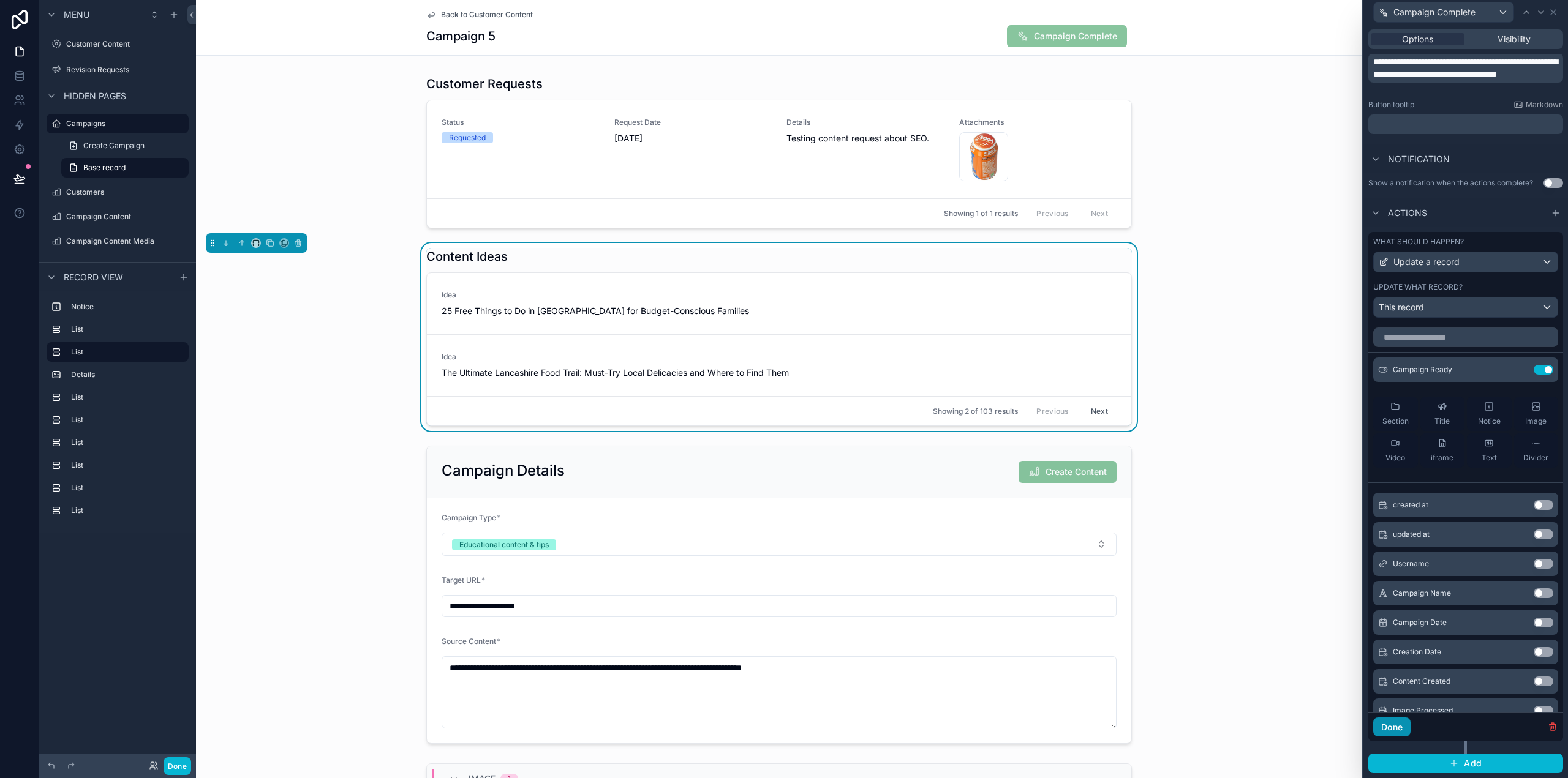
click at [1392, 730] on button "Done" at bounding box center [1392, 727] width 37 height 20
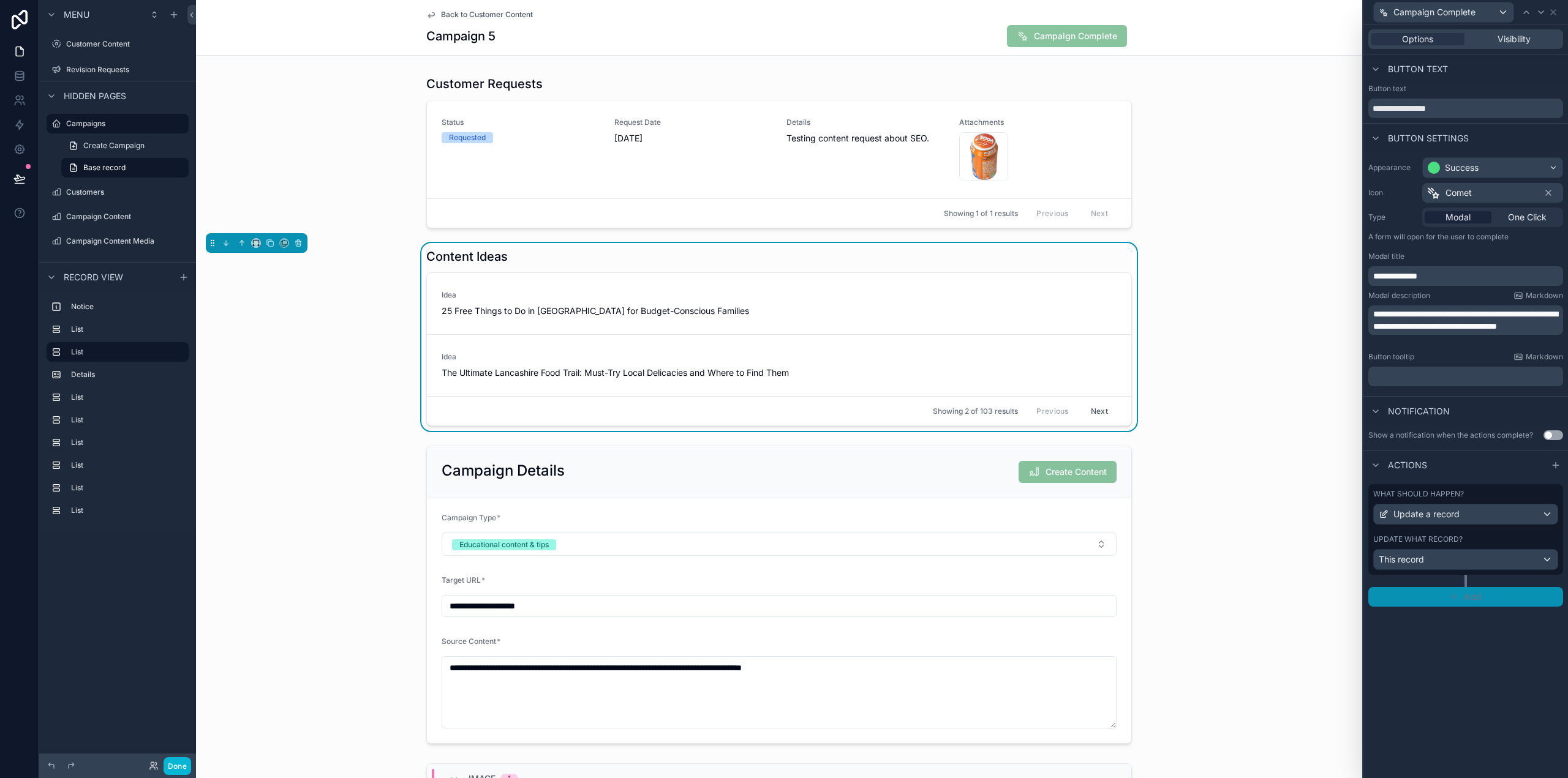
click at [1477, 602] on span "Add" at bounding box center [1472, 597] width 18 height 11
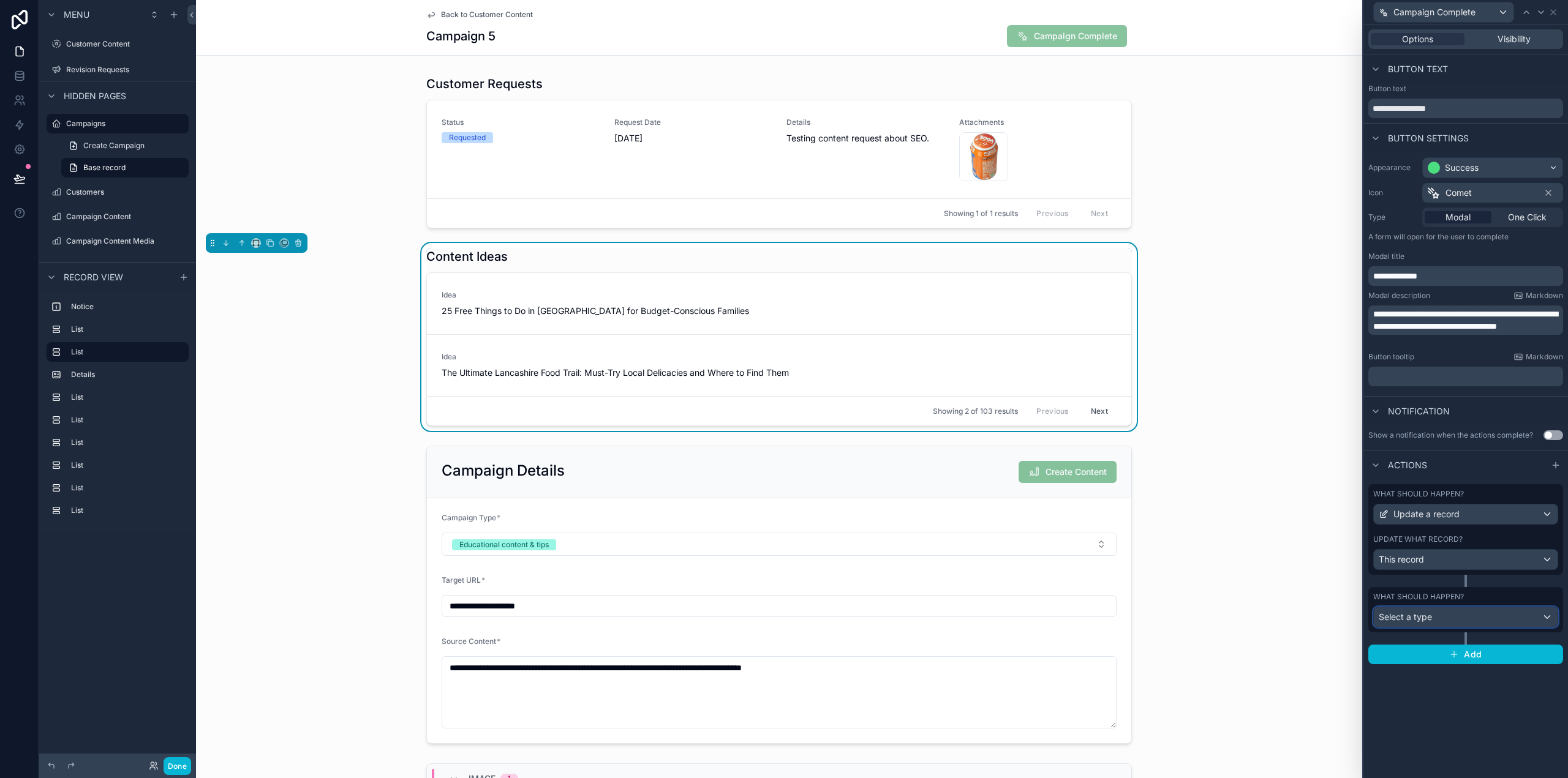
click at [1448, 627] on div "Select a type" at bounding box center [1465, 617] width 184 height 20
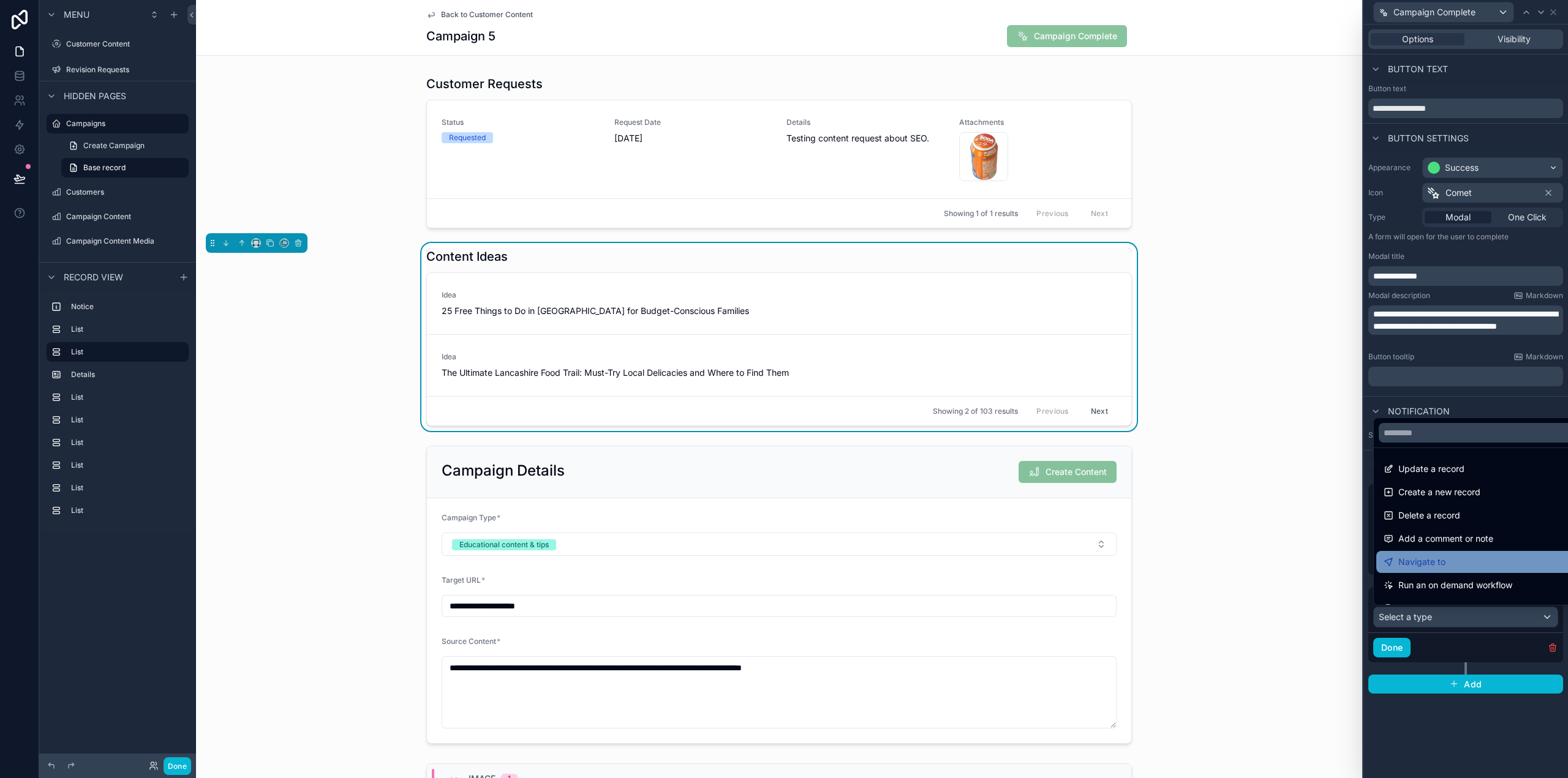
click at [1486, 559] on div "Navigate to" at bounding box center [1479, 563] width 192 height 15
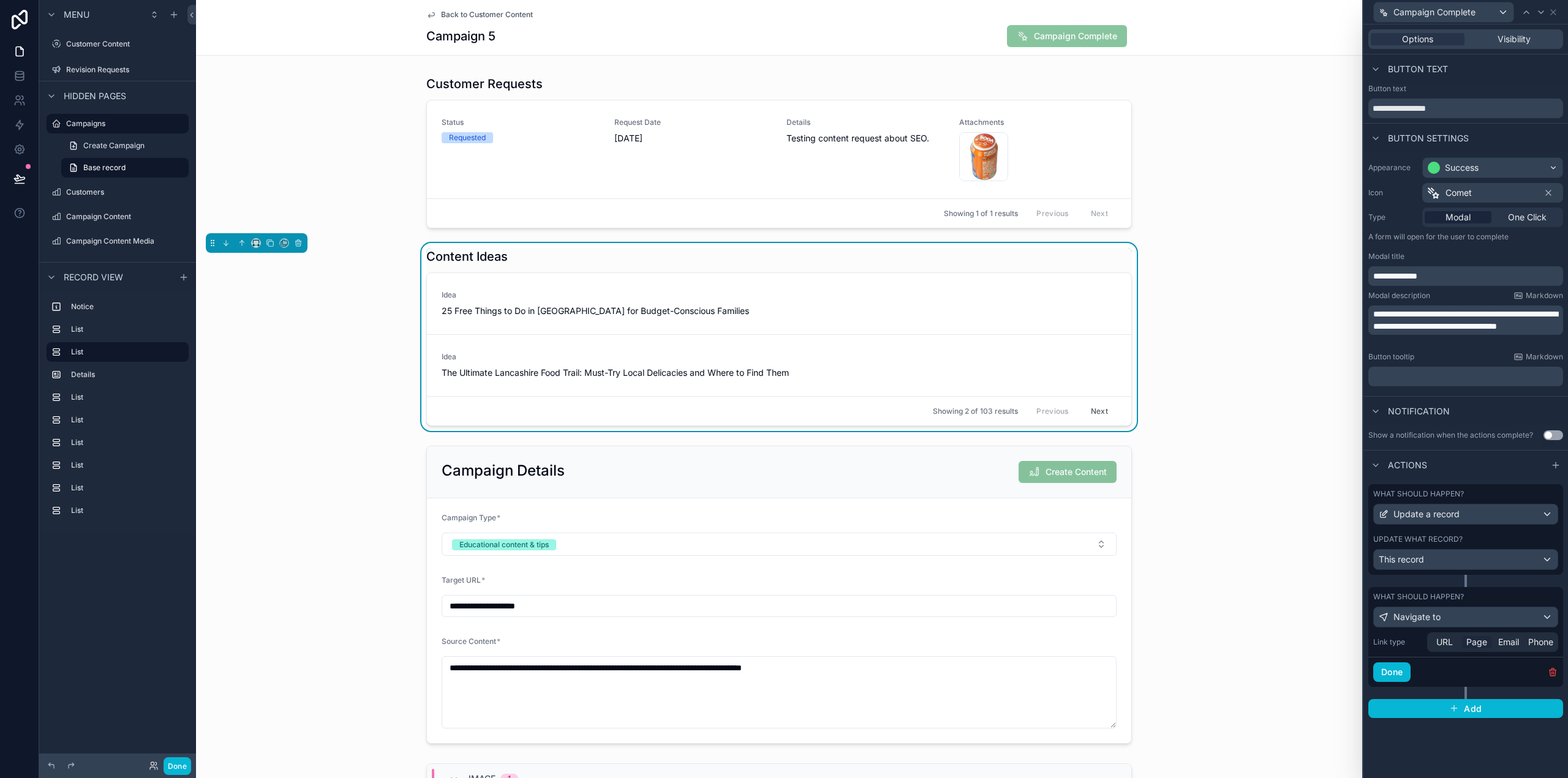
click at [1481, 646] on span "Page" at bounding box center [1477, 642] width 21 height 12
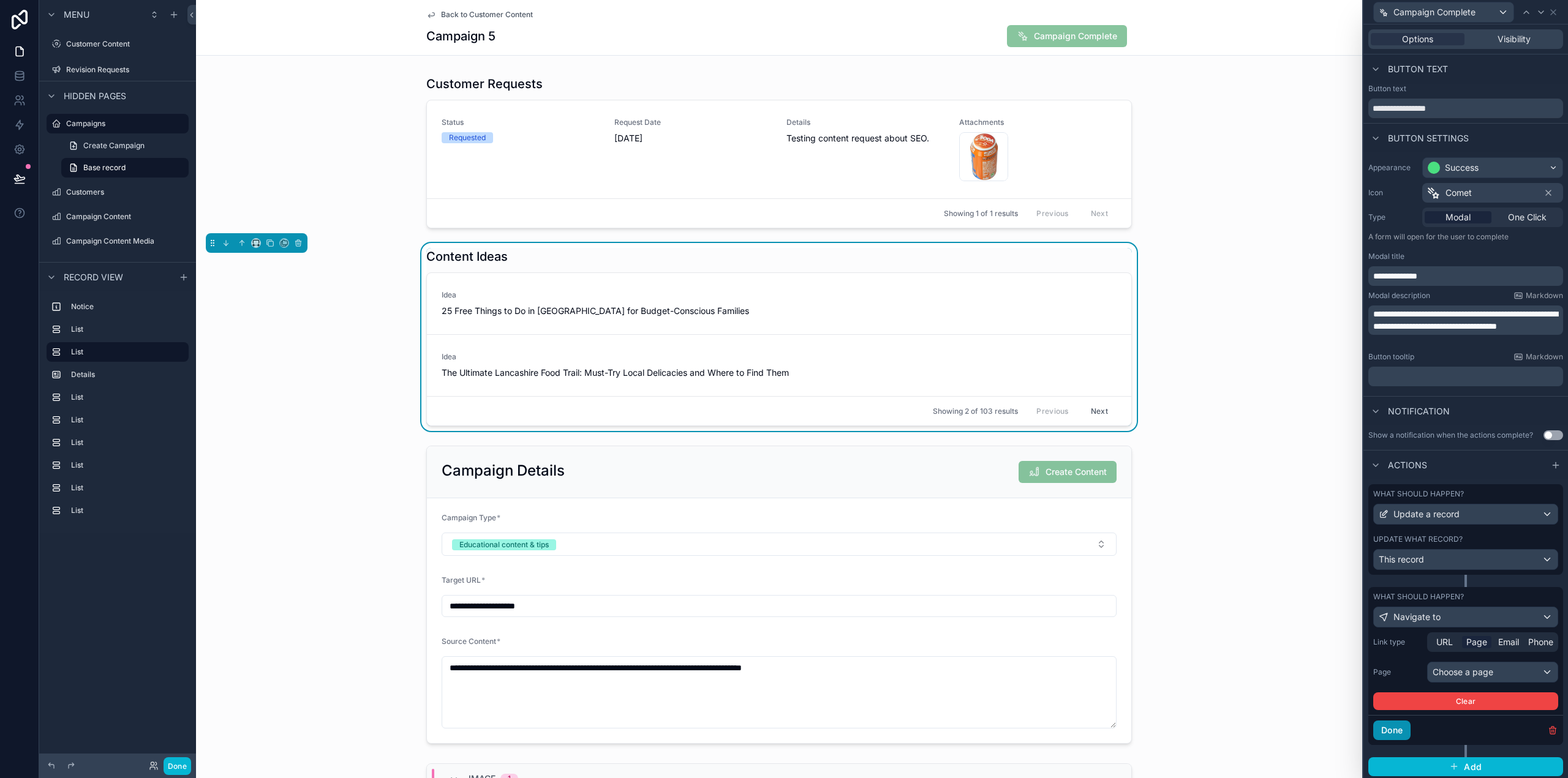
click at [1399, 733] on button "Done" at bounding box center [1392, 730] width 37 height 20
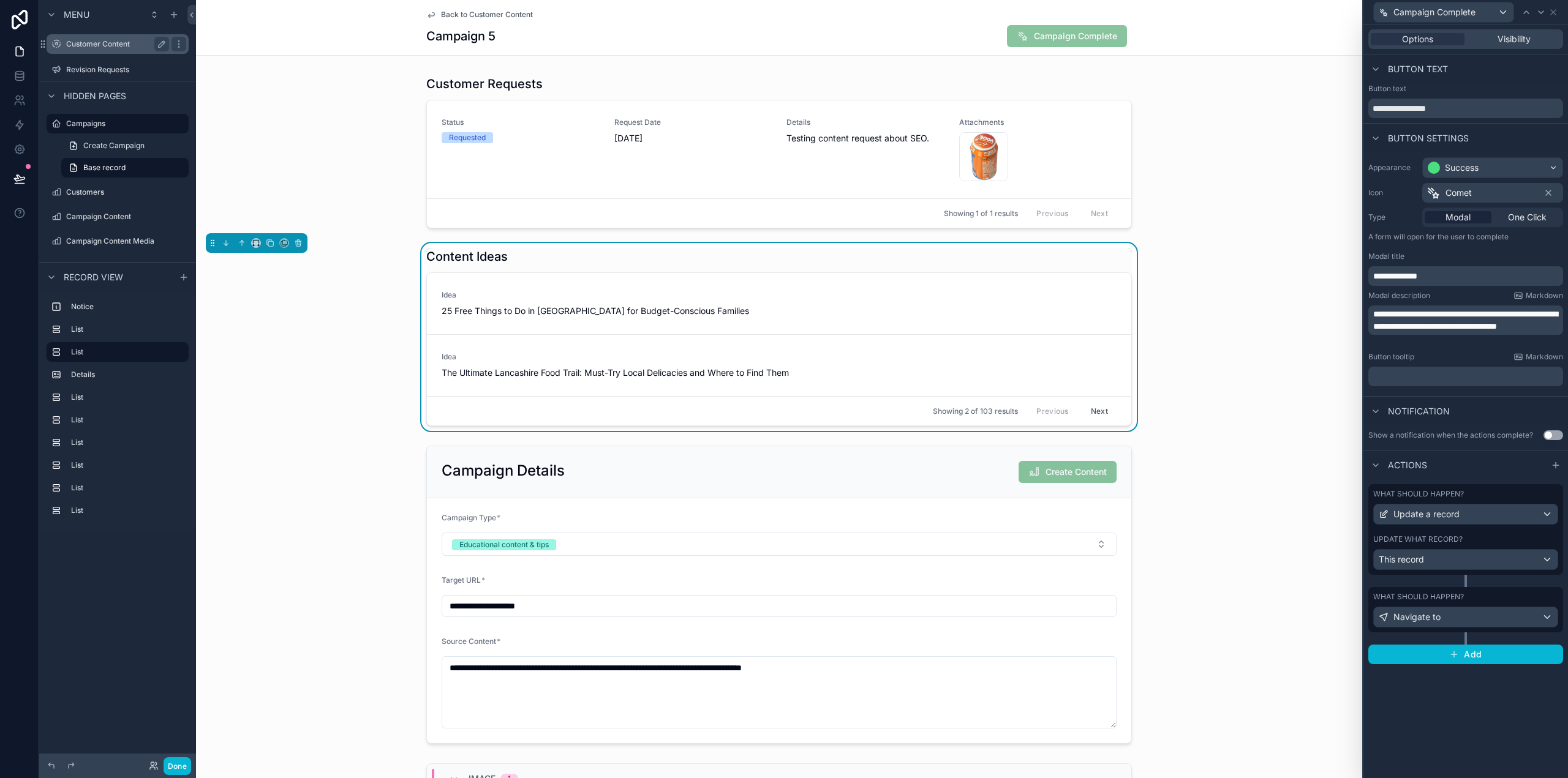
click at [100, 48] on label "Customer Content" at bounding box center [115, 44] width 98 height 10
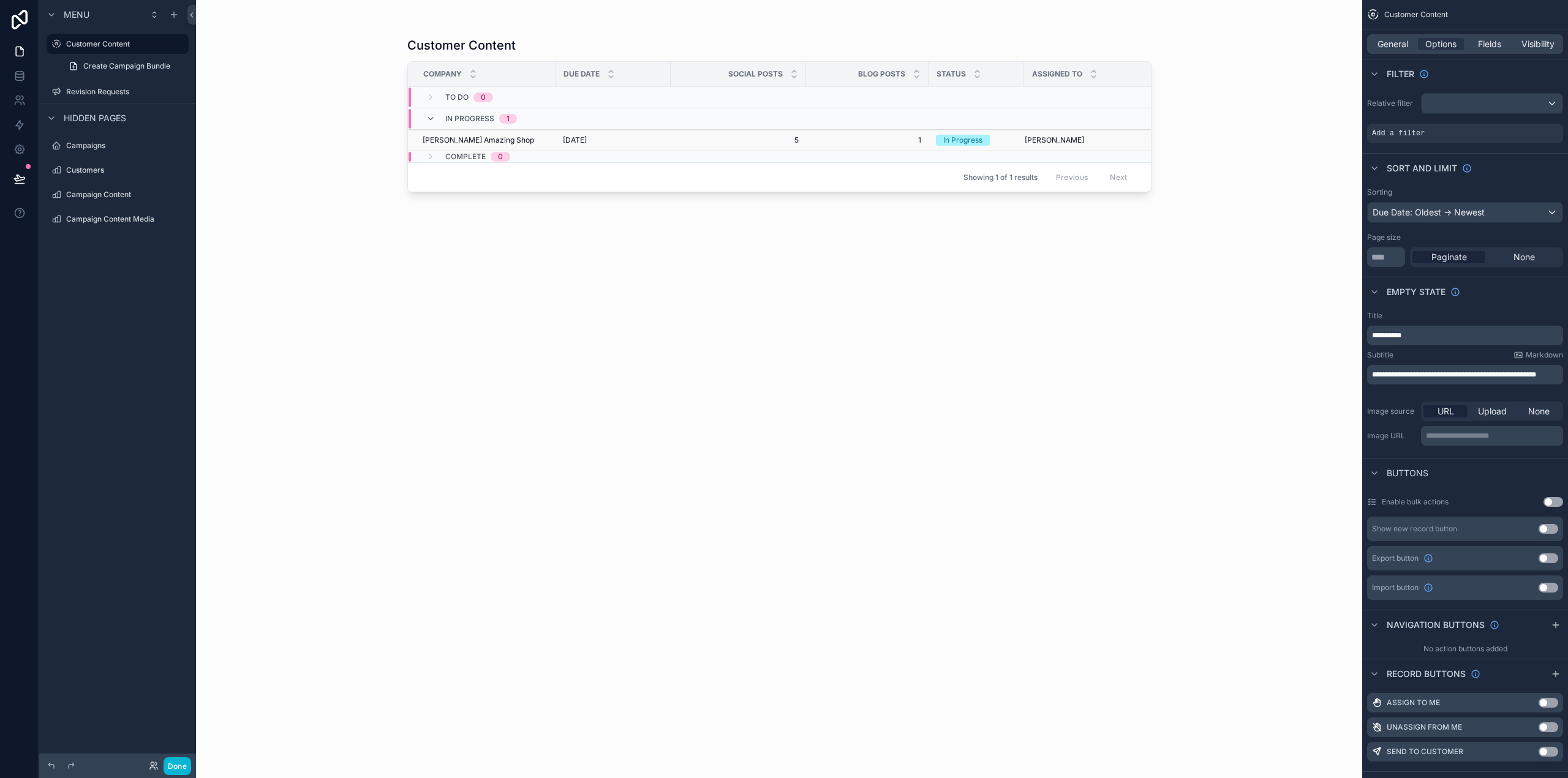
click at [587, 141] on span "[DATE]" at bounding box center [575, 140] width 24 height 10
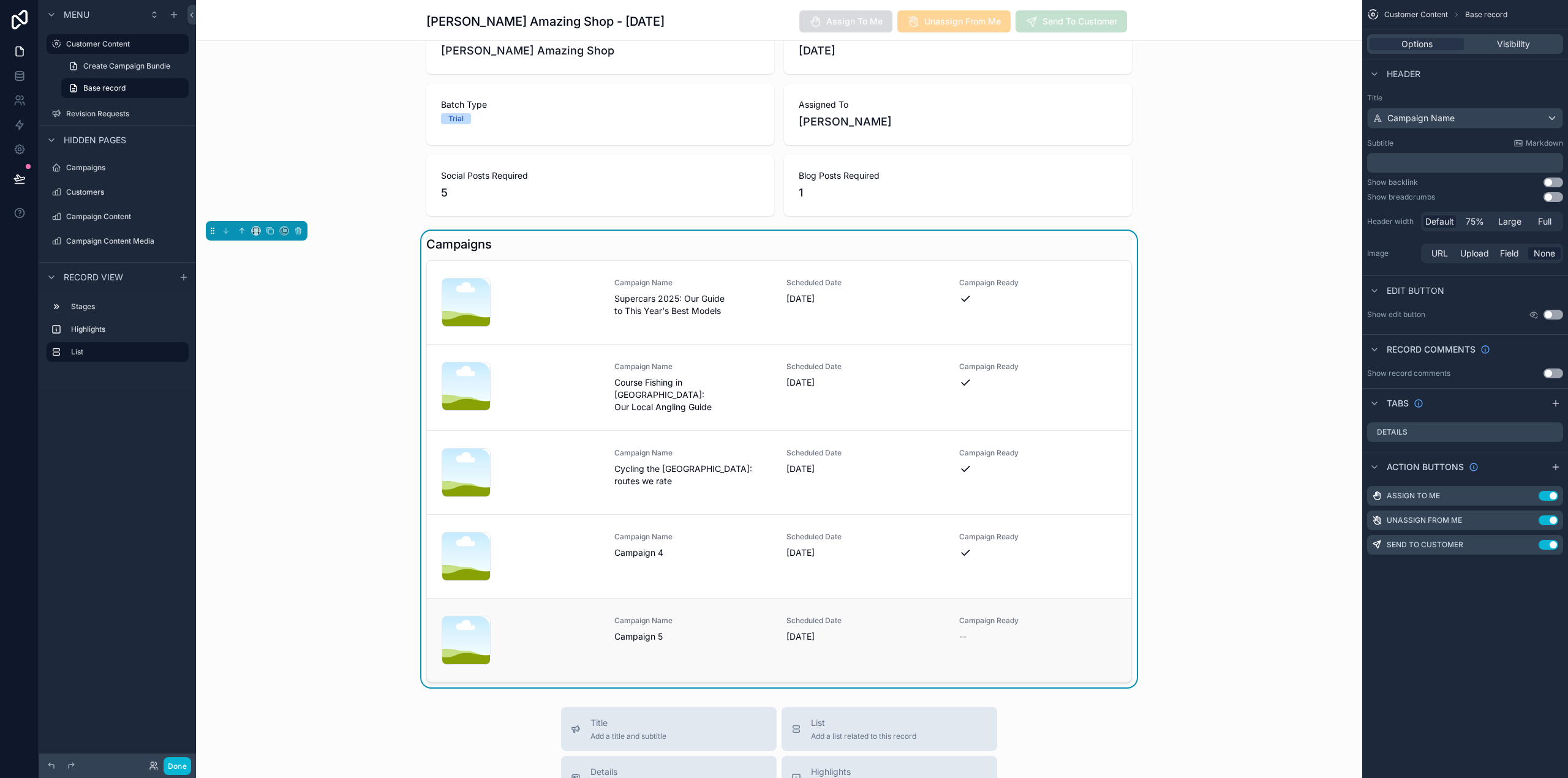
scroll to position [122, 0]
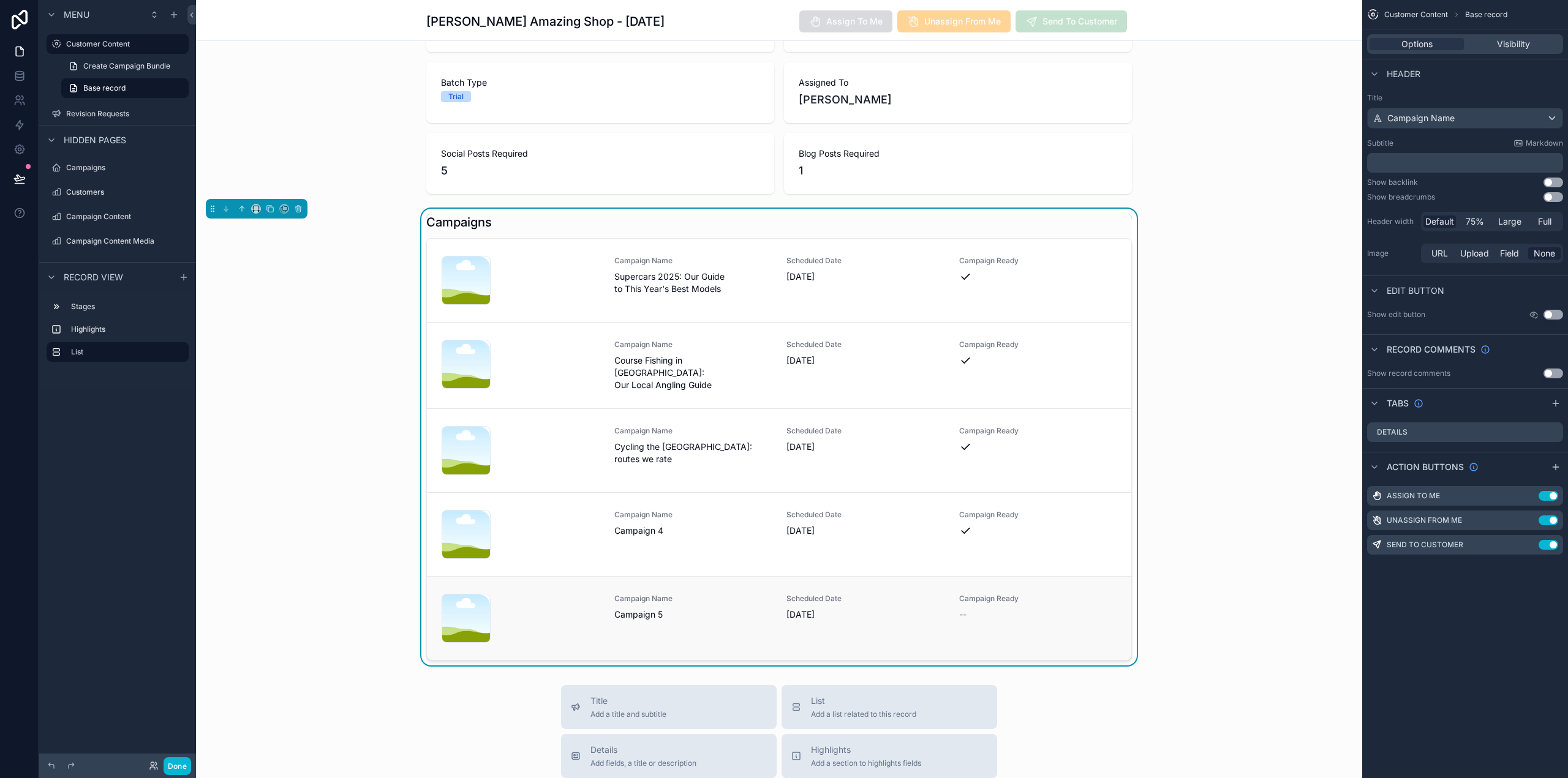
click at [648, 609] on span "Campaign 5" at bounding box center [693, 615] width 158 height 12
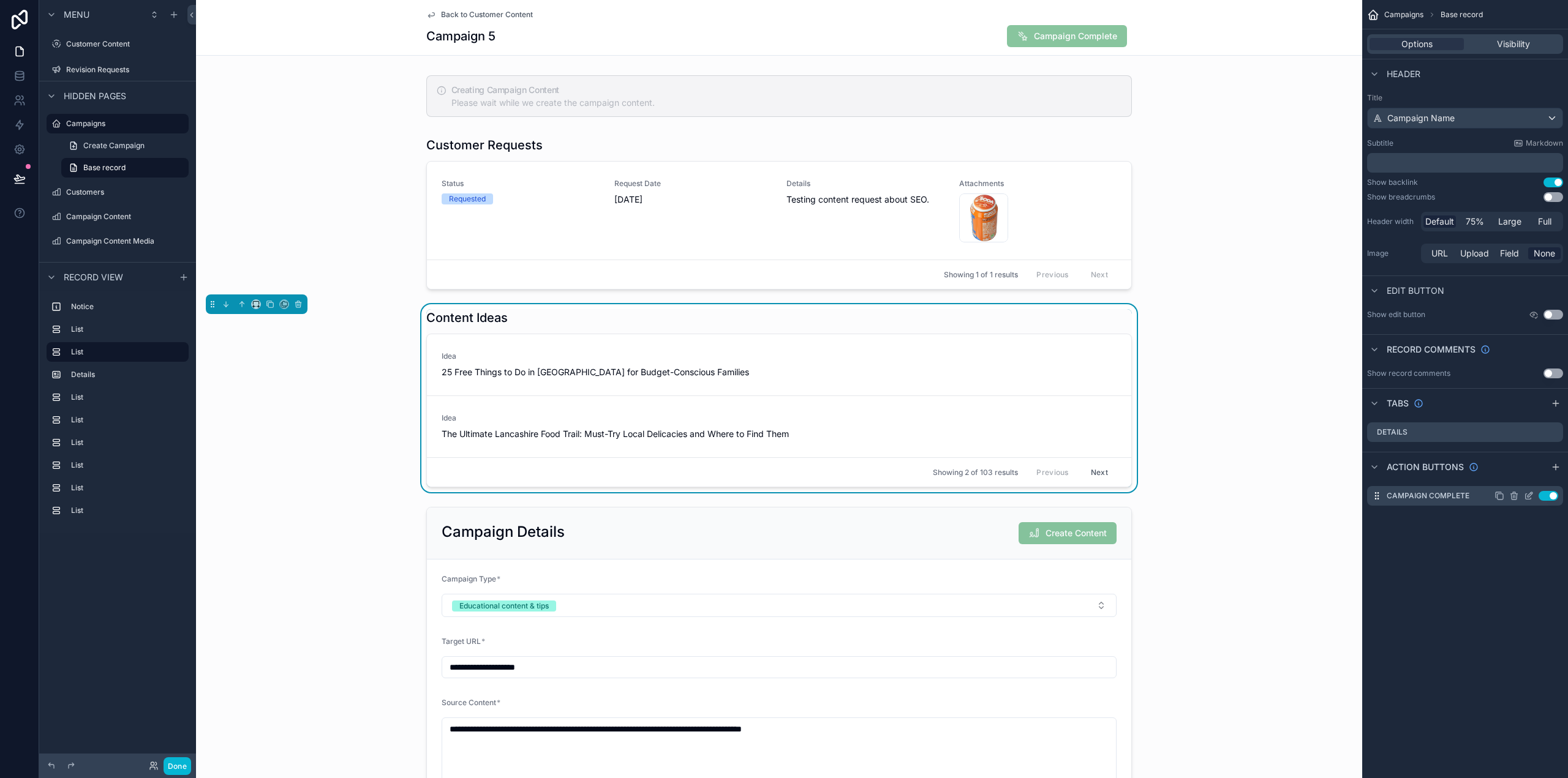
click at [1529, 493] on icon "scrollable content" at bounding box center [1528, 496] width 10 height 10
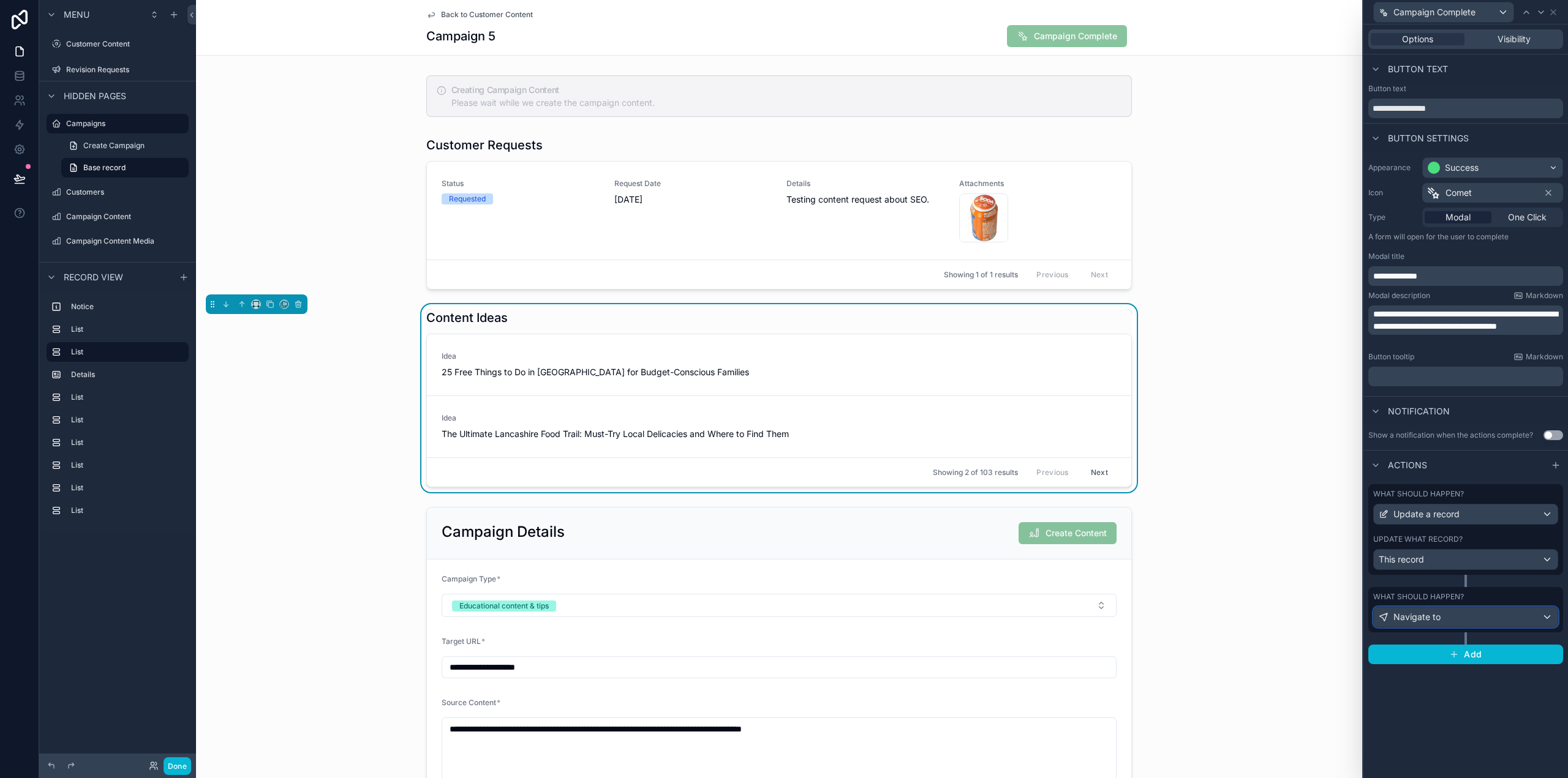
click at [1464, 617] on div "Navigate to" at bounding box center [1465, 617] width 184 height 20
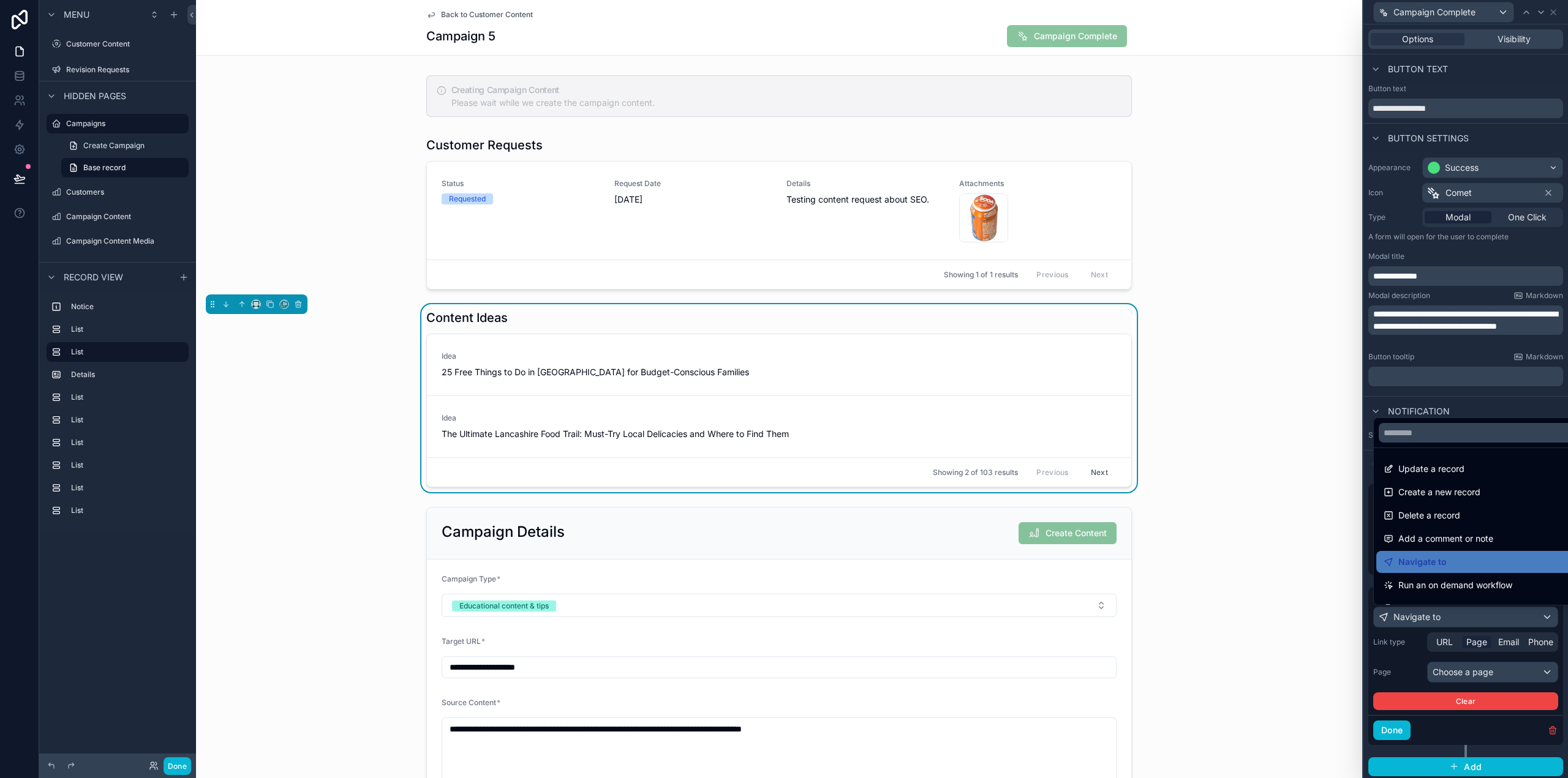
click at [1464, 617] on div at bounding box center [1464, 389] width 204 height 778
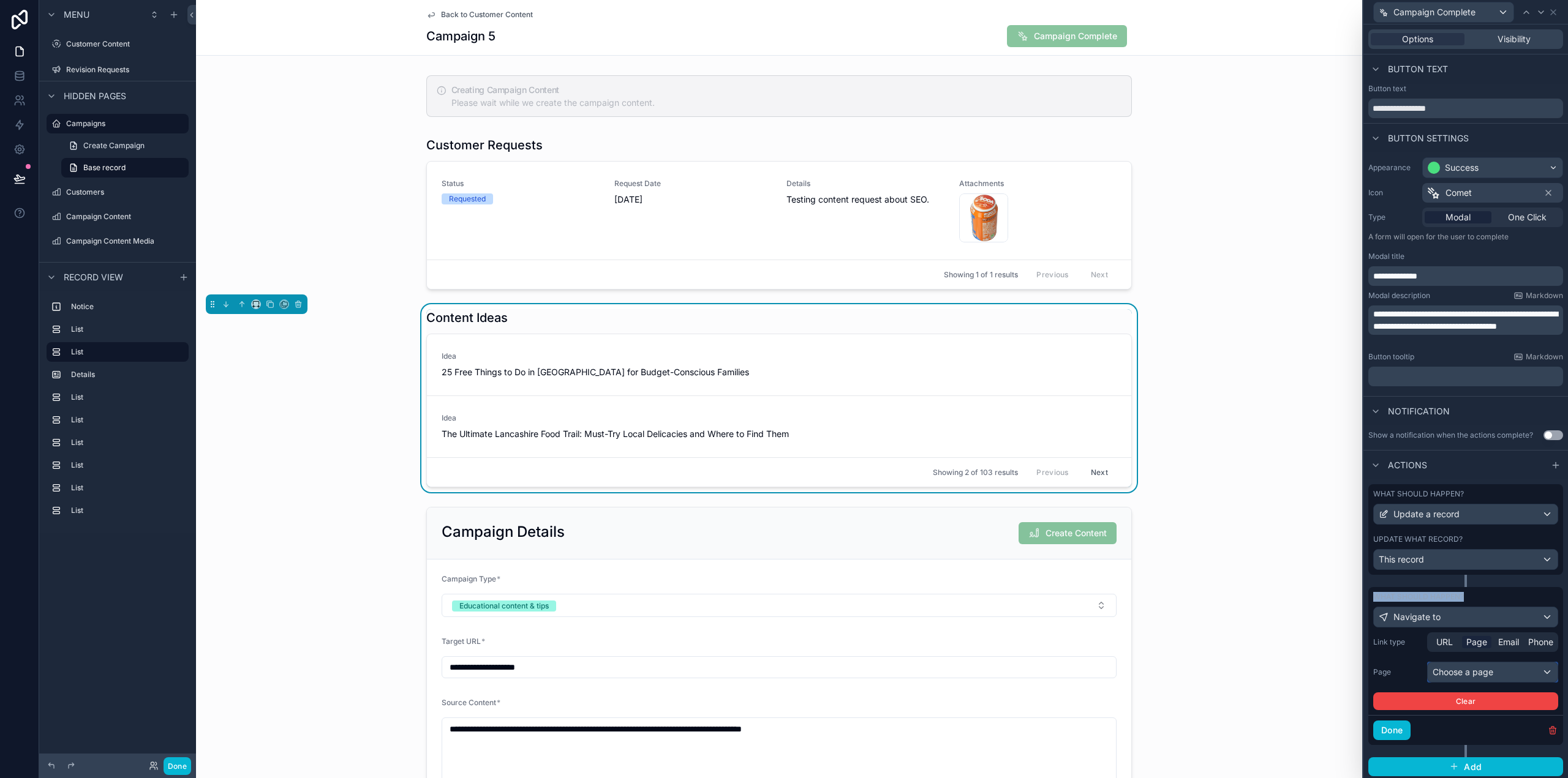
click at [1463, 668] on div "Choose a page" at bounding box center [1492, 672] width 130 height 20
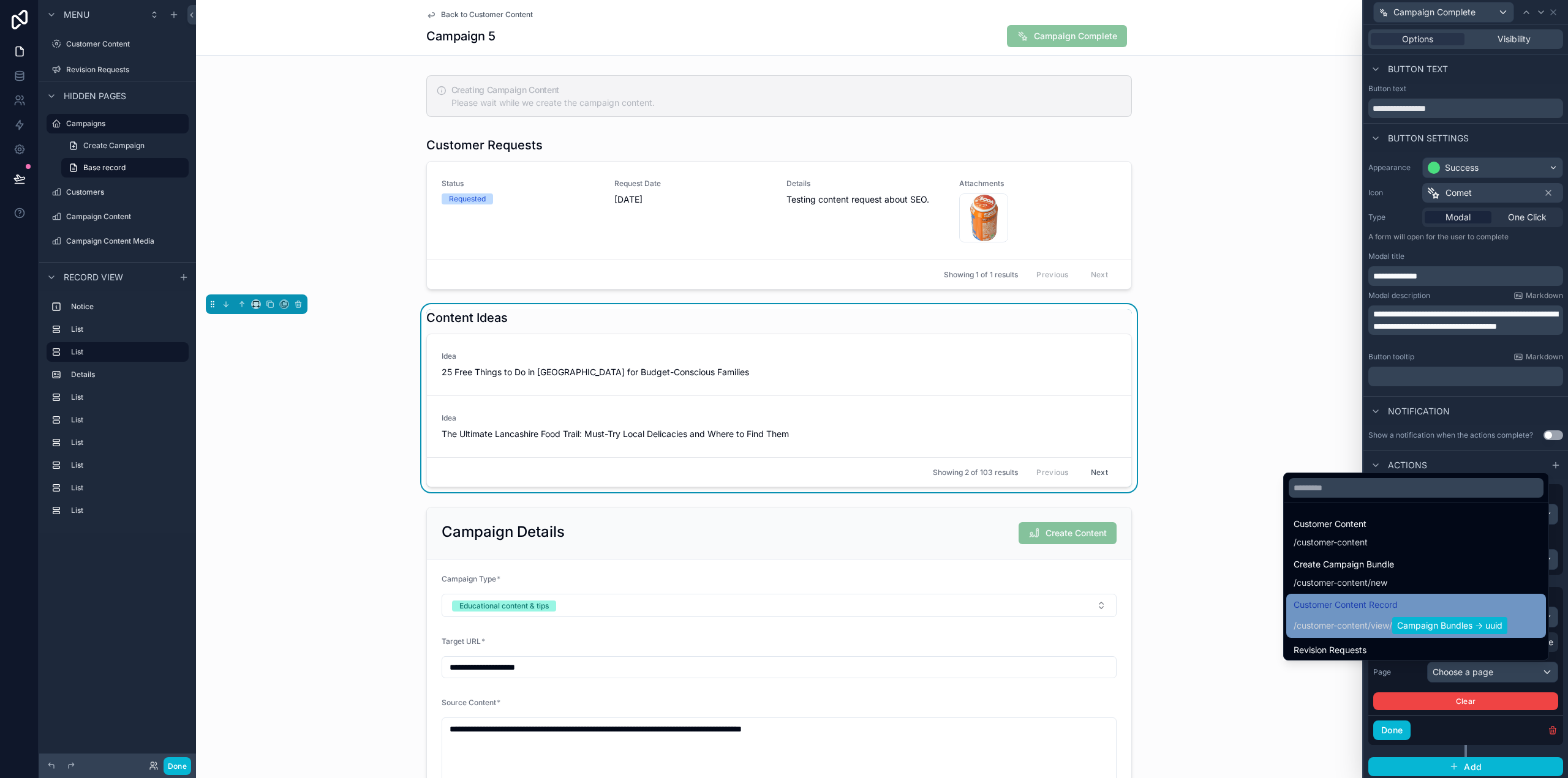
click at [1337, 624] on span "customer-content" at bounding box center [1332, 625] width 71 height 12
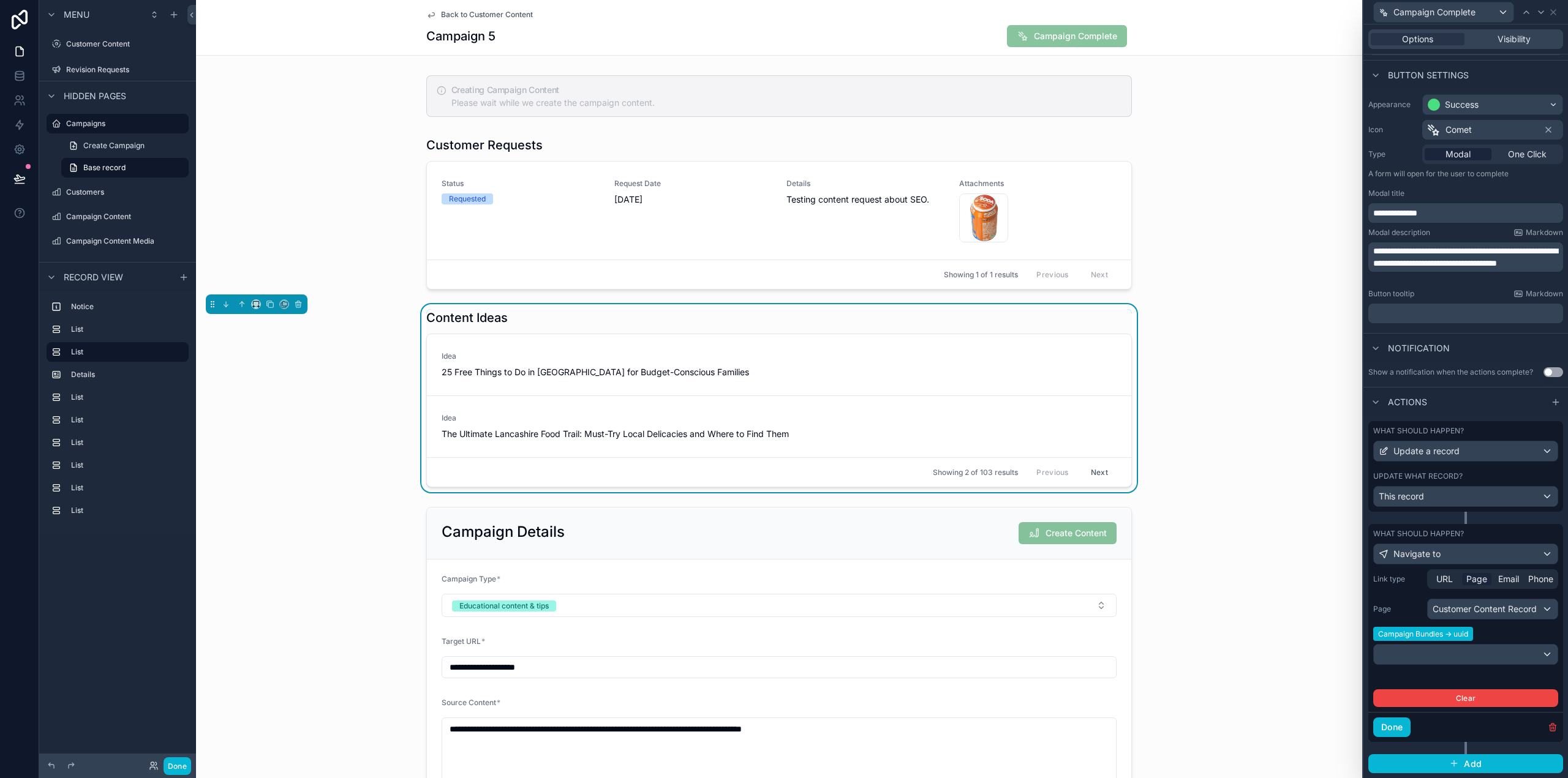
scroll to position [68, 0]
click at [1474, 656] on div at bounding box center [1465, 654] width 184 height 20
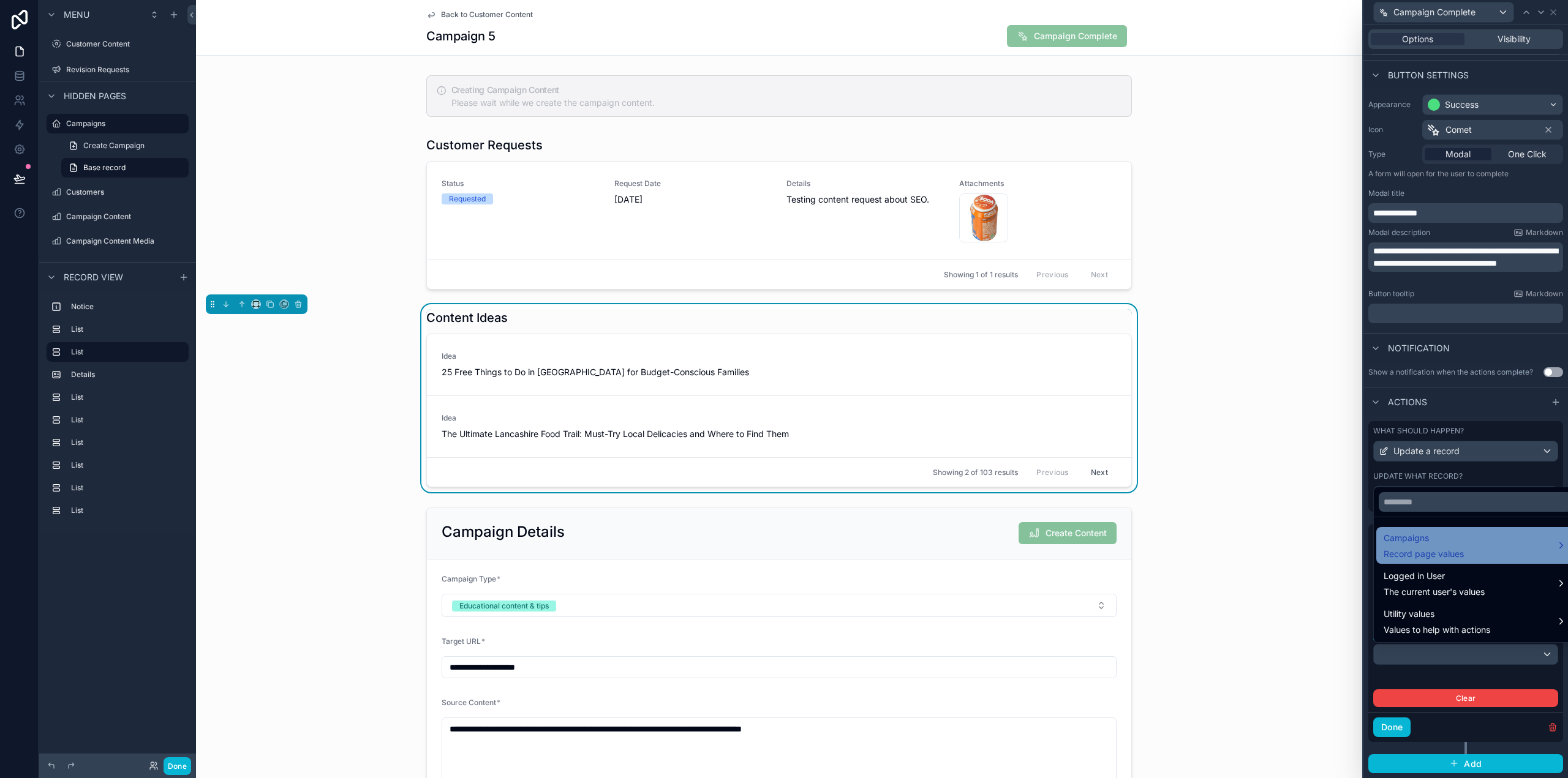
click at [1459, 551] on span "Record page values" at bounding box center [1423, 554] width 80 height 12
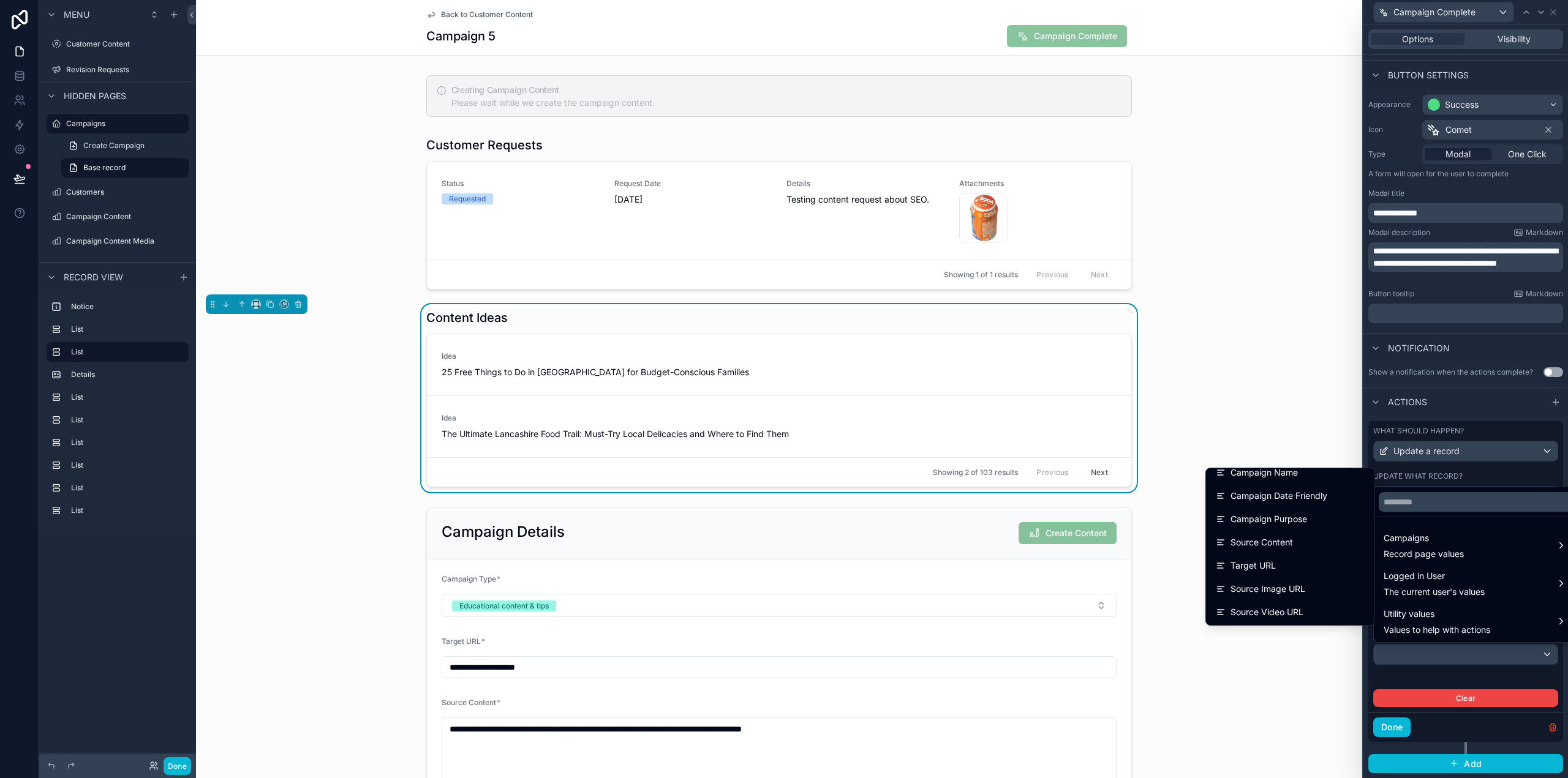
scroll to position [0, 0]
click at [1429, 498] on input "text" at bounding box center [1475, 502] width 193 height 20
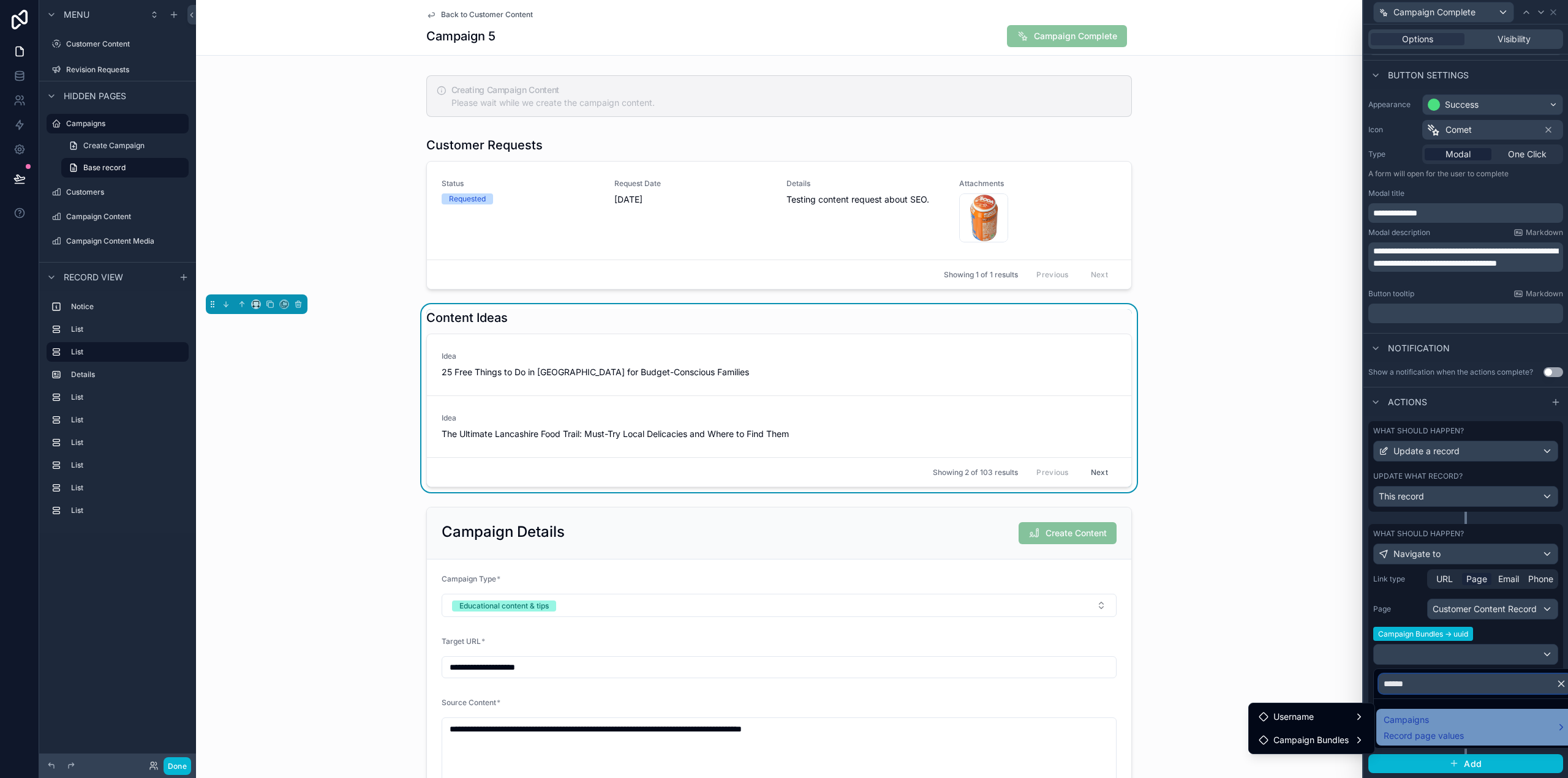
type input "******"
click at [1448, 722] on span "Campaigns" at bounding box center [1423, 720] width 80 height 15
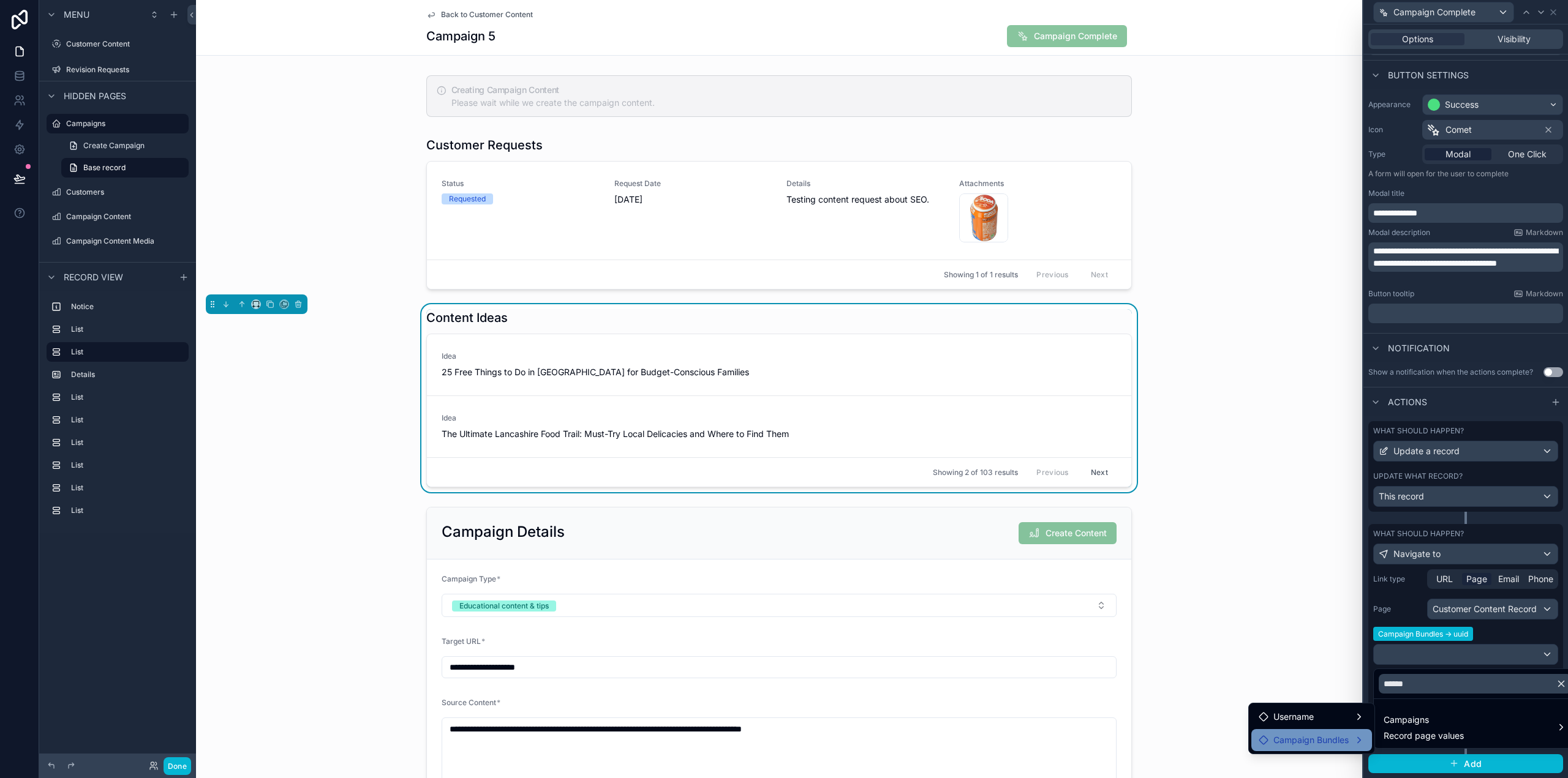
click at [1340, 740] on span "Campaign Bundles" at bounding box center [1311, 741] width 76 height 15
click at [1324, 718] on div "Username" at bounding box center [1311, 717] width 106 height 15
click at [1440, 727] on span "campaign bundles collection" at bounding box center [1455, 730] width 115 height 15
click at [1310, 703] on div "Username Campaign Bundles" at bounding box center [1311, 729] width 127 height 51
click at [1312, 713] on span "Username" at bounding box center [1293, 717] width 40 height 15
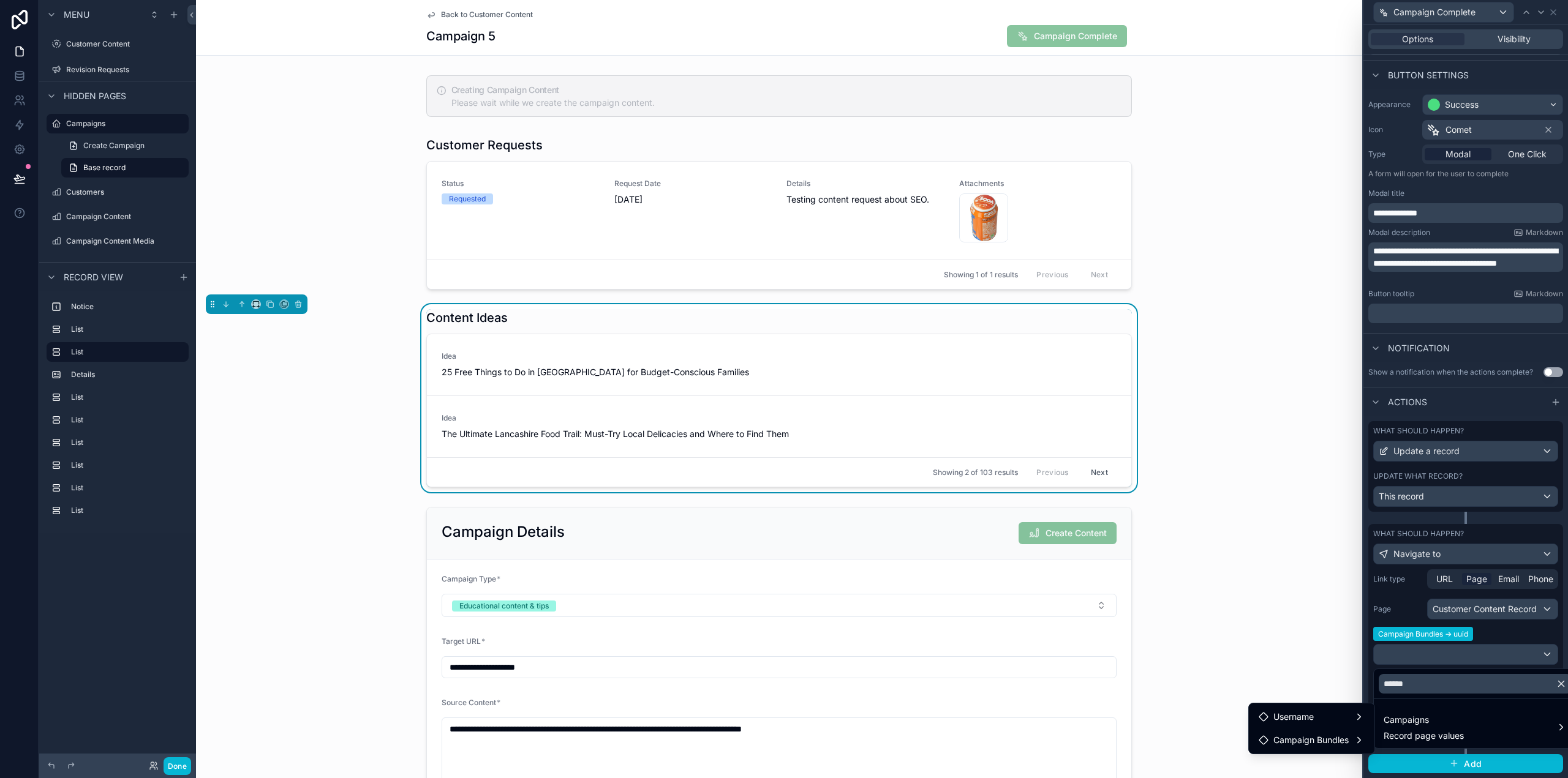
click at [1540, 645] on div at bounding box center [1464, 389] width 204 height 778
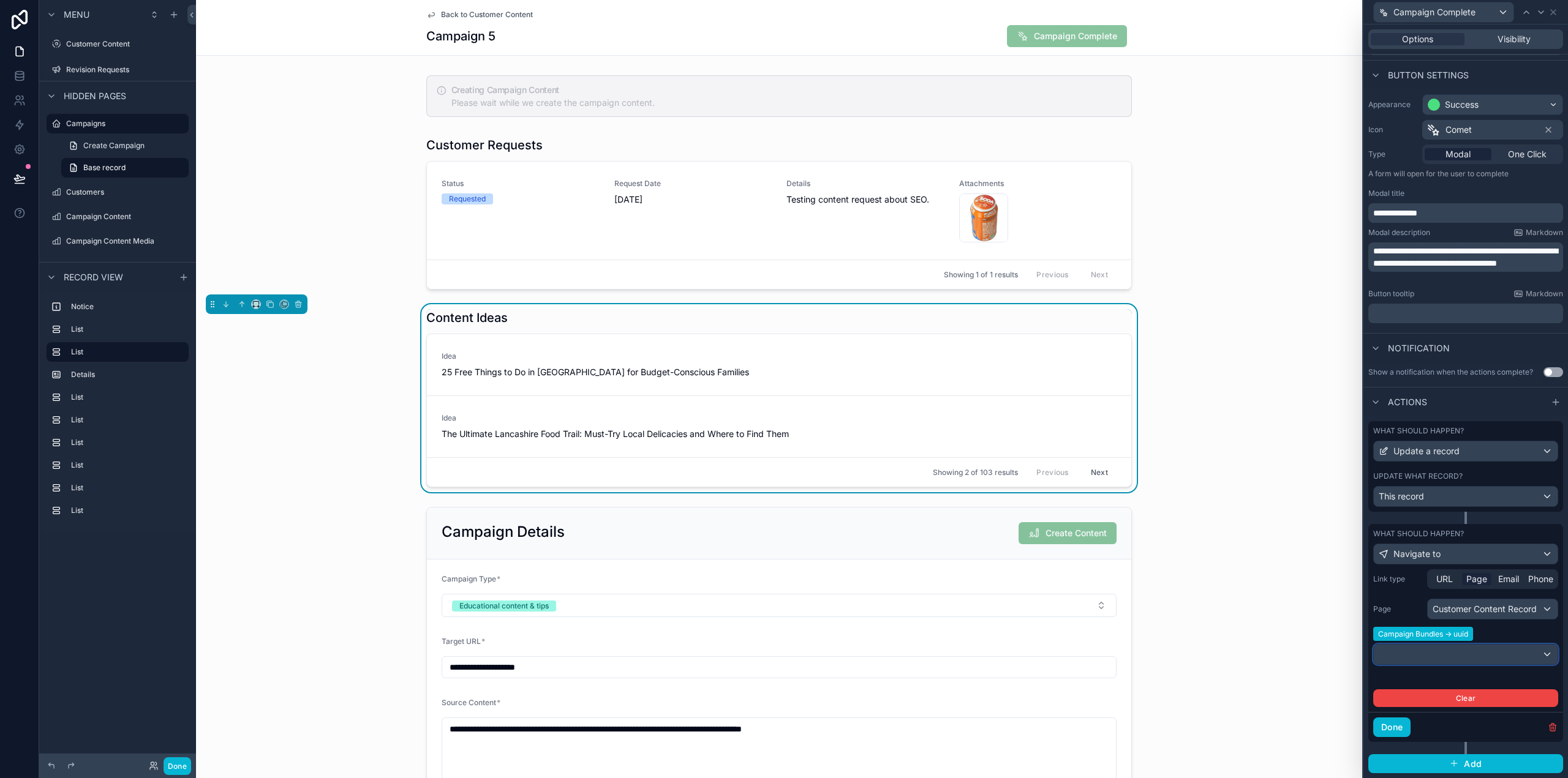
click at [1511, 655] on div at bounding box center [1465, 654] width 184 height 20
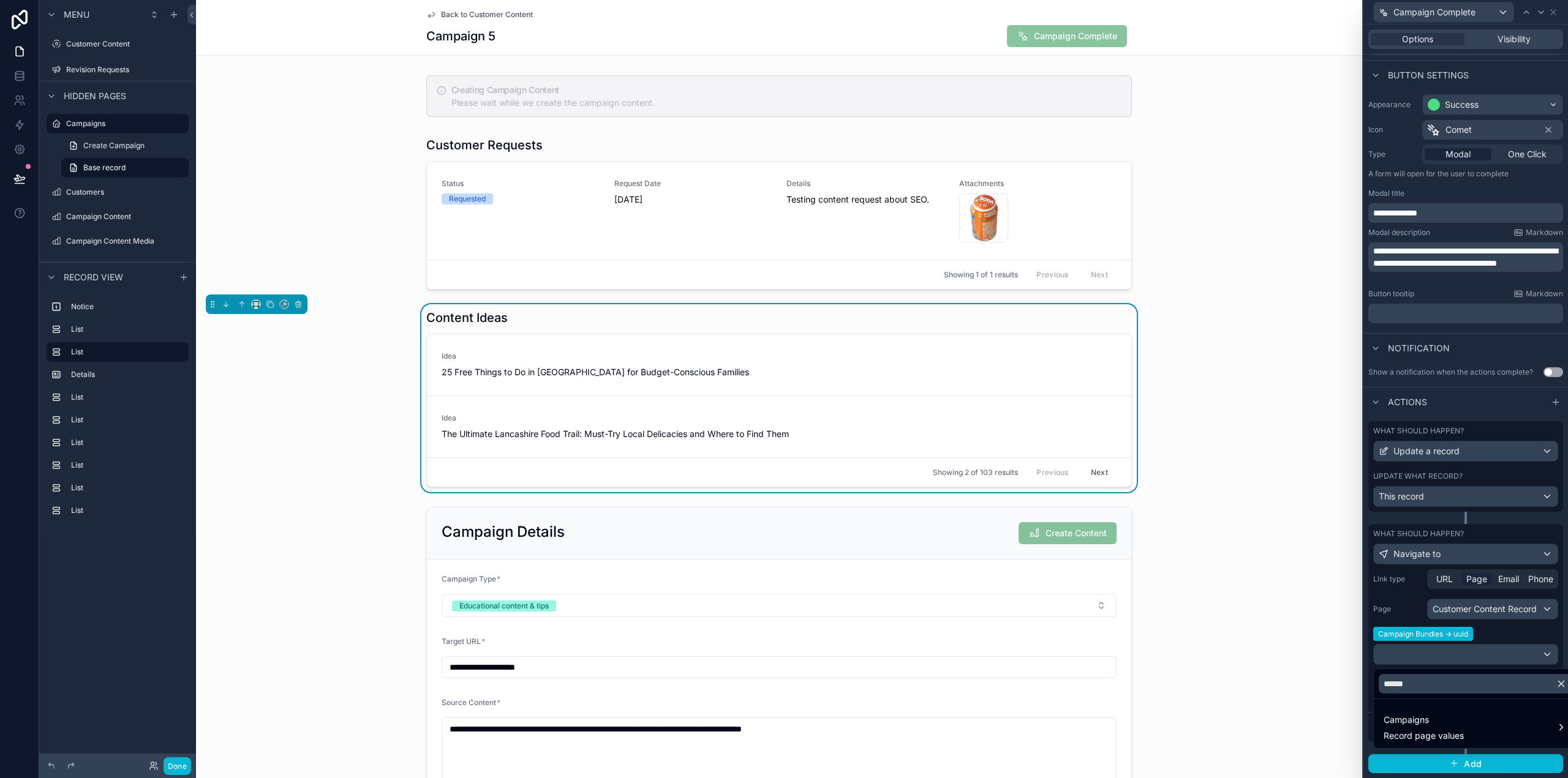
click at [1558, 681] on icon "button" at bounding box center [1561, 684] width 11 height 11
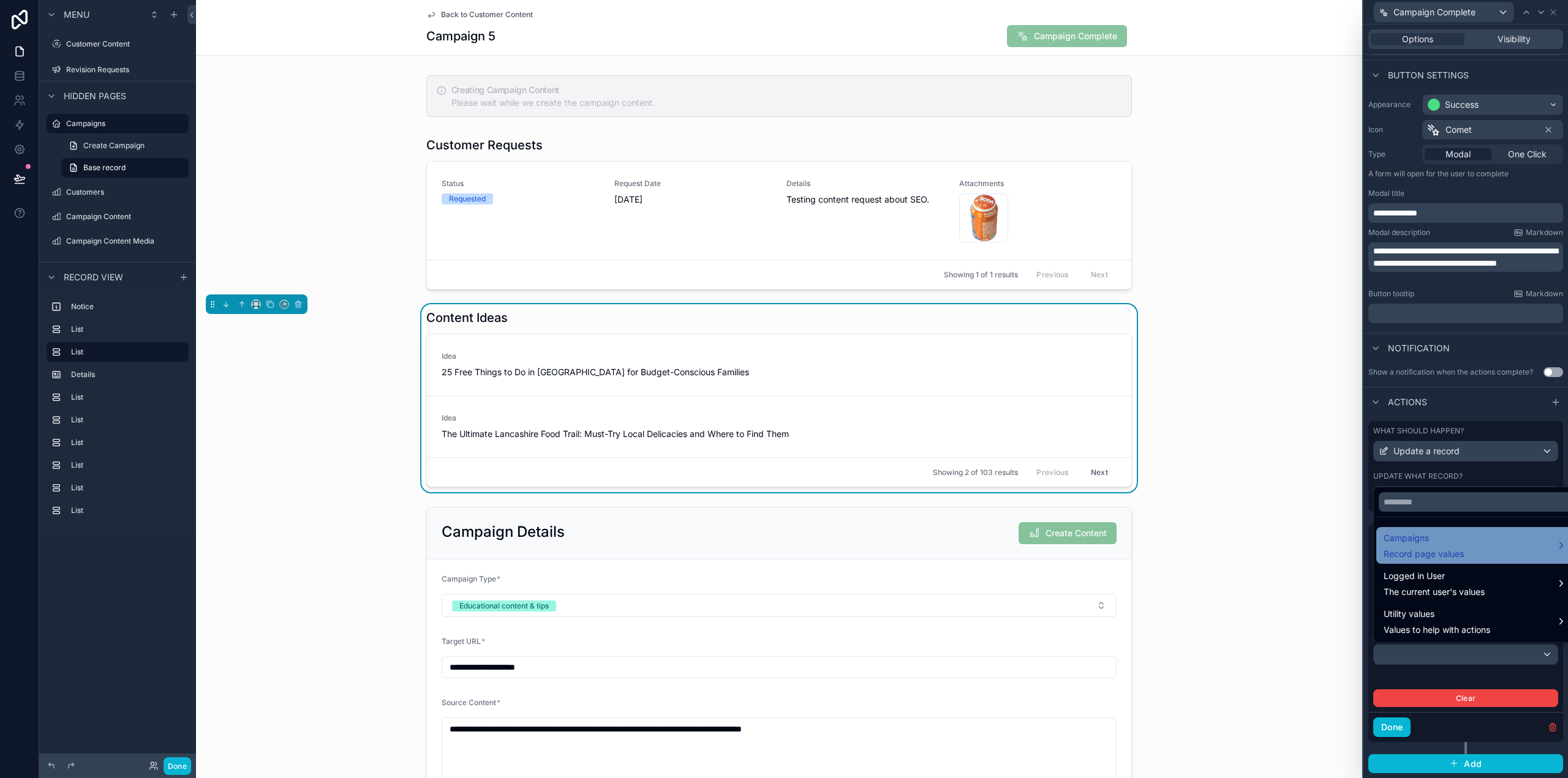
click at [1433, 544] on span "Campaigns" at bounding box center [1423, 538] width 80 height 15
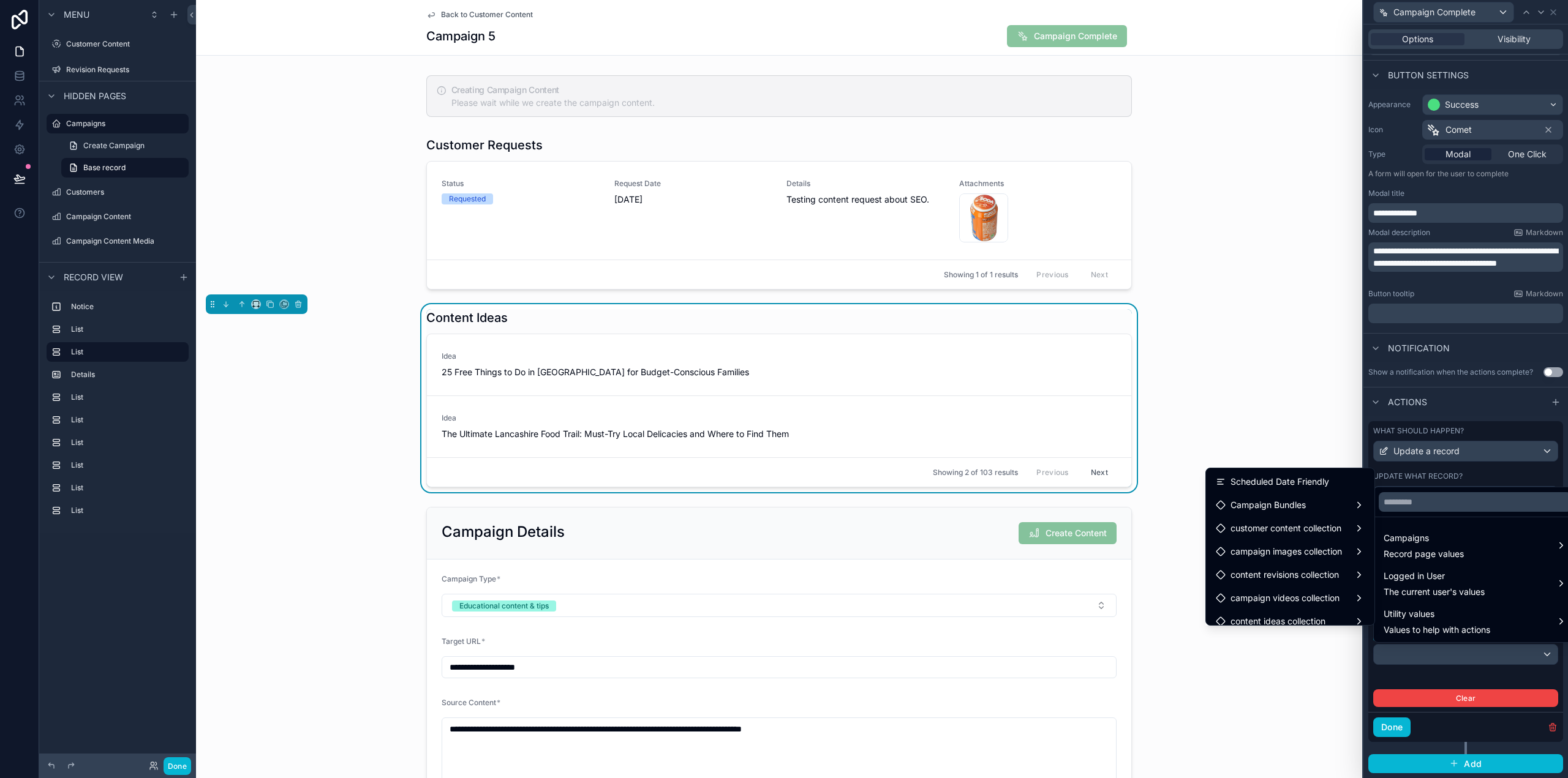
scroll to position [717, 0]
click at [1306, 518] on div "Campaign Bundles" at bounding box center [1289, 509] width 163 height 22
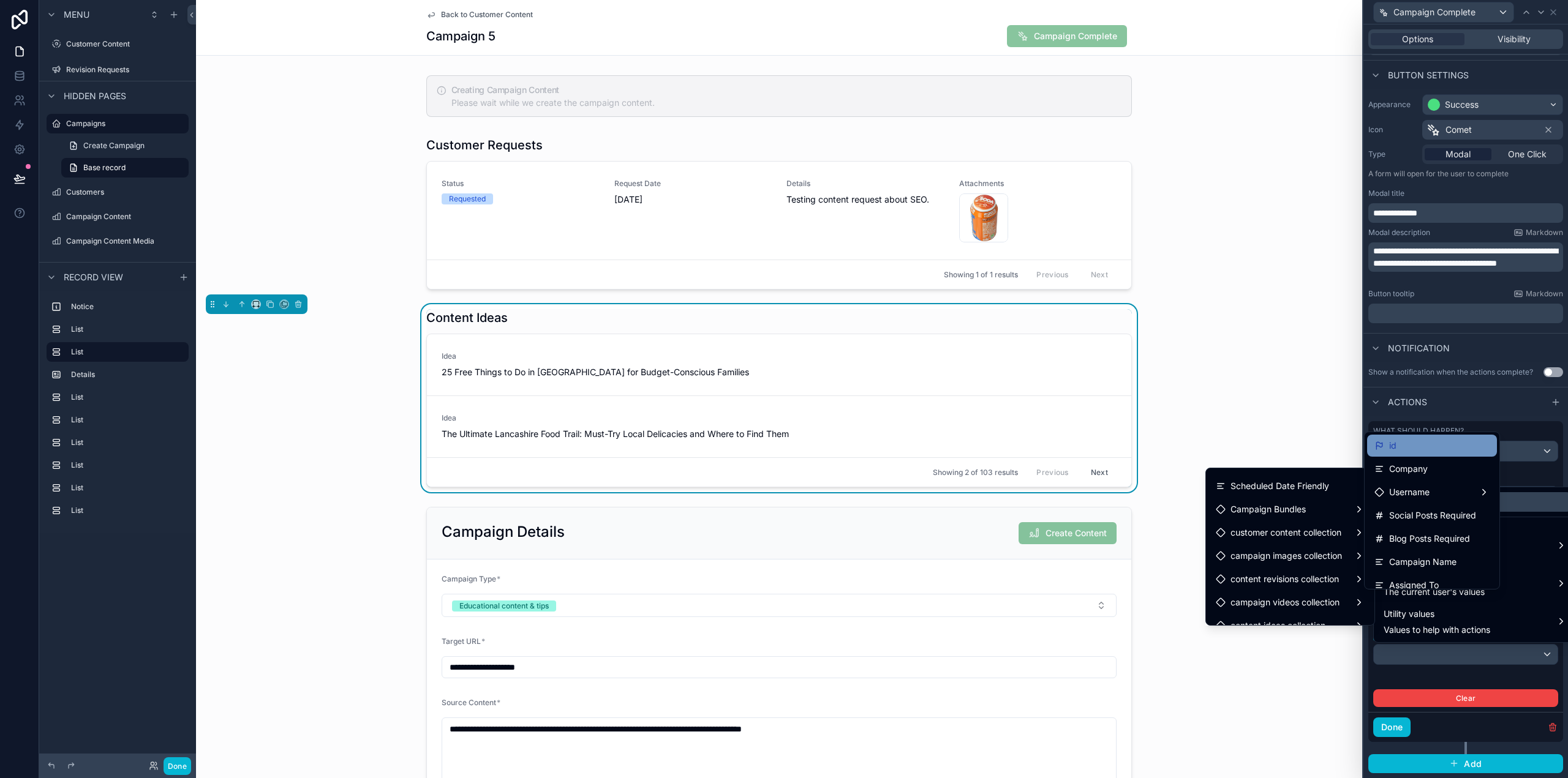
click at [1419, 449] on div "id" at bounding box center [1431, 446] width 115 height 15
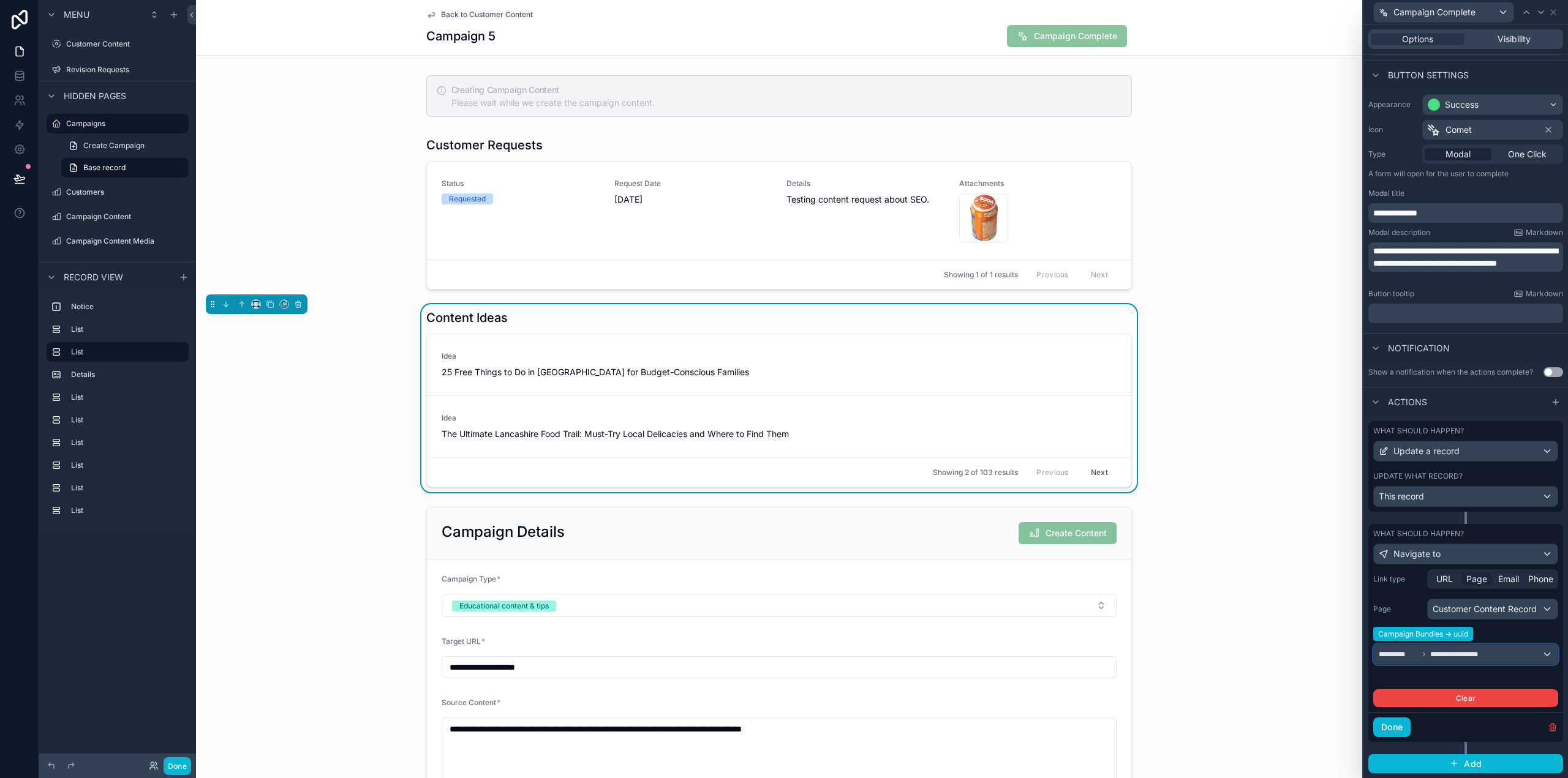
click at [1497, 655] on div "**********" at bounding box center [1465, 654] width 184 height 20
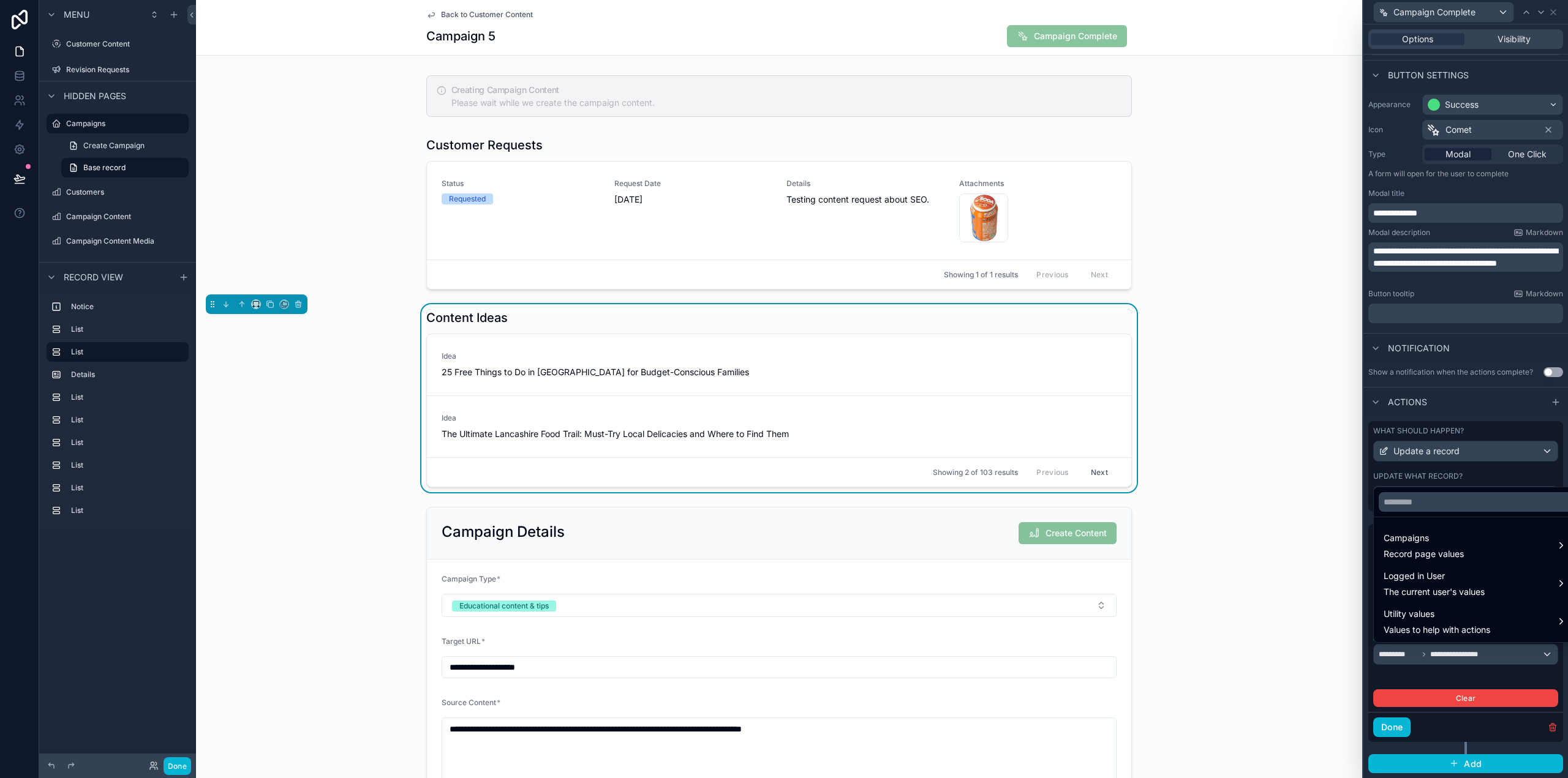
click at [1497, 655] on div at bounding box center [1464, 389] width 204 height 778
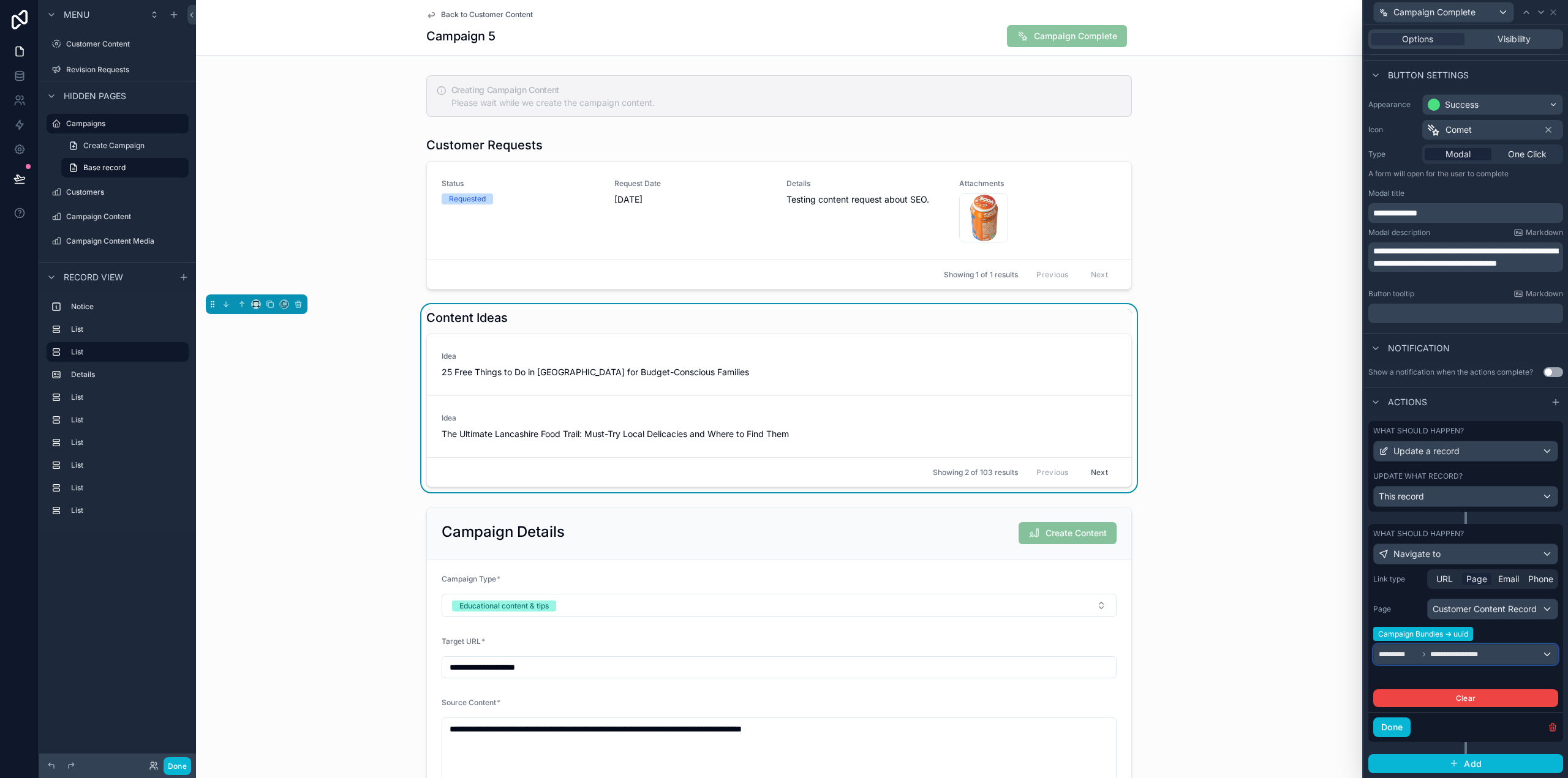
click at [1497, 655] on div "**********" at bounding box center [1465, 654] width 184 height 20
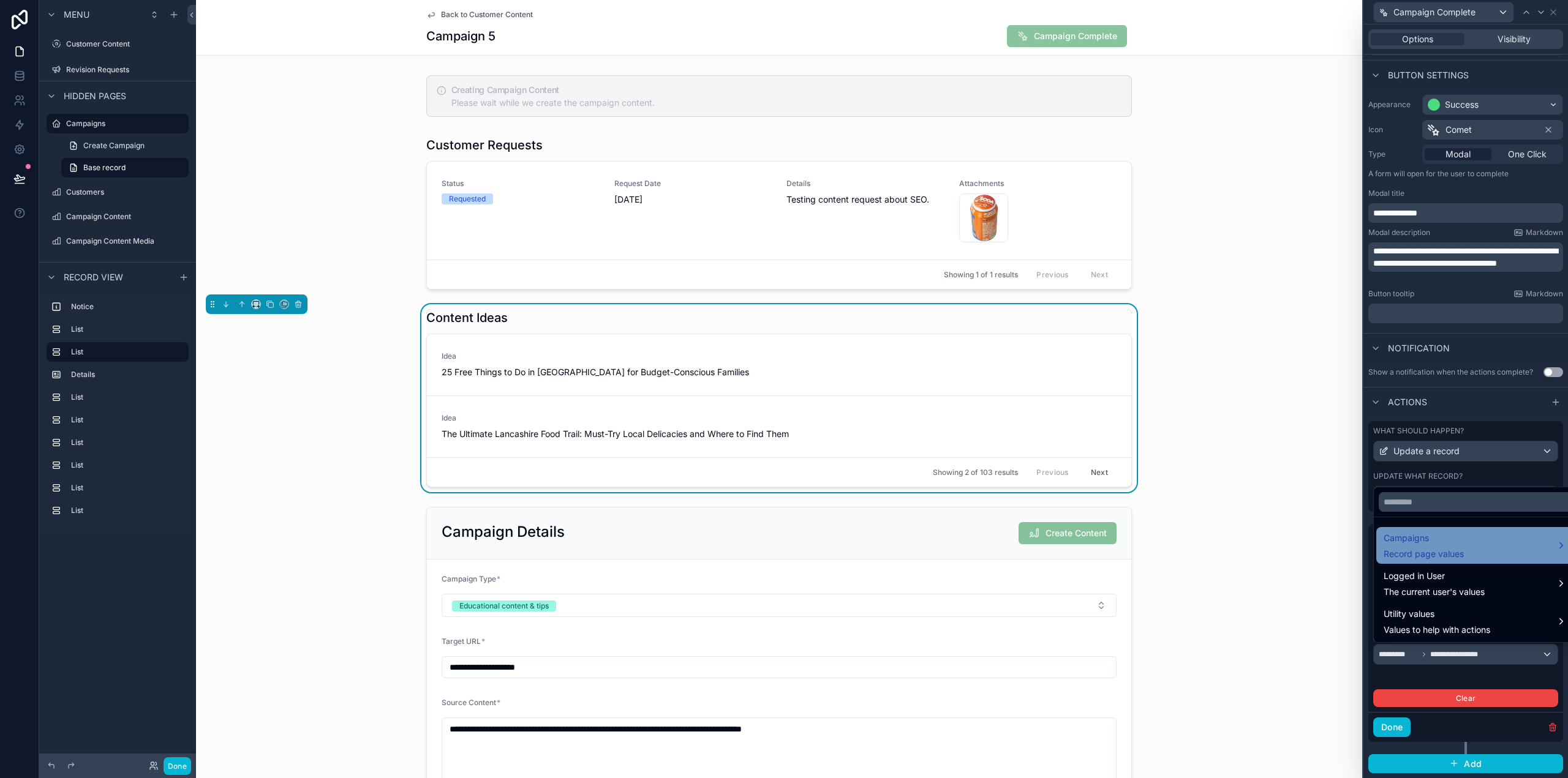
click at [1445, 560] on span "Record page values" at bounding box center [1423, 554] width 80 height 12
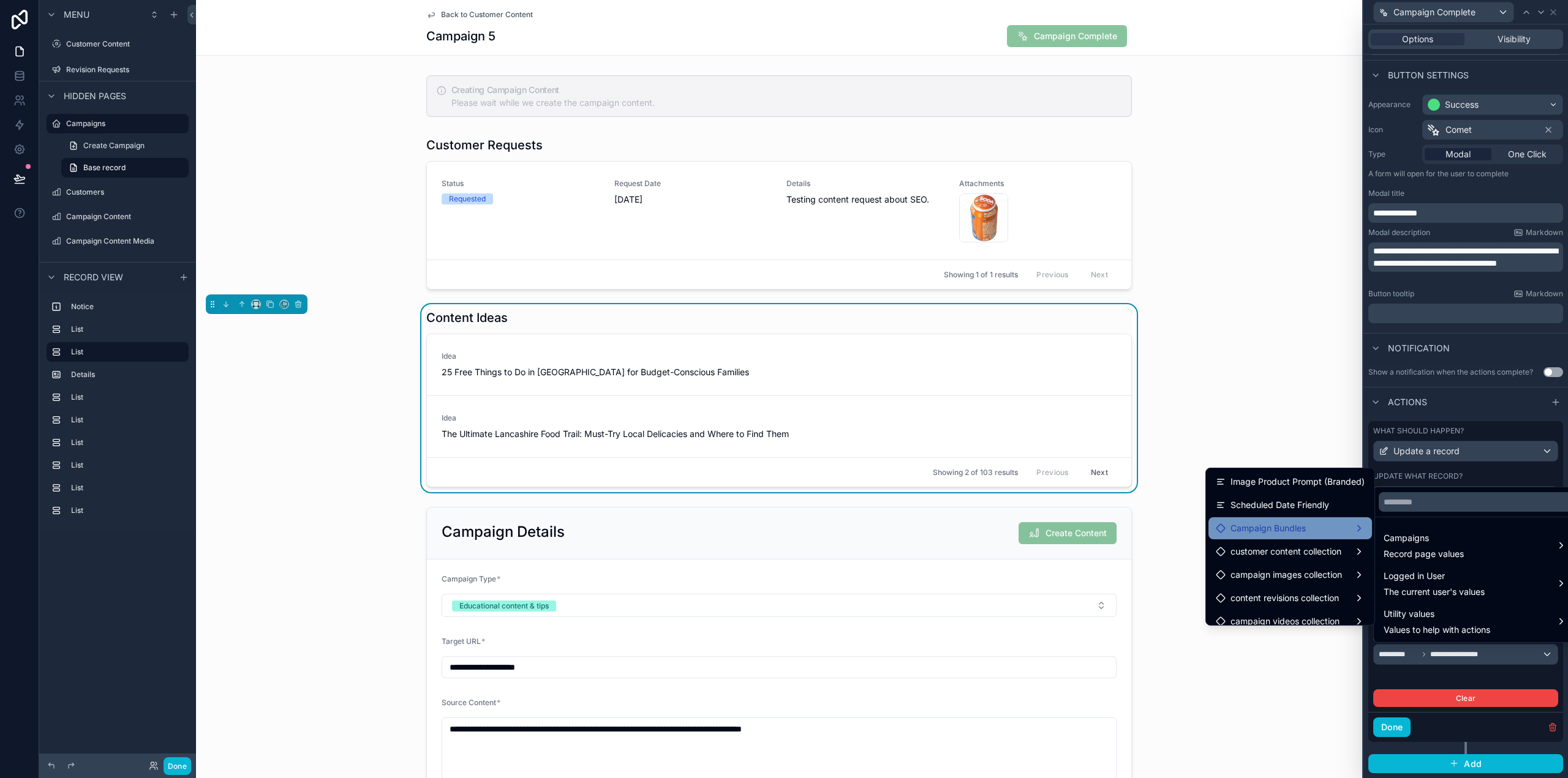
scroll to position [693, 0]
click at [1303, 534] on div "Campaign Bundles" at bounding box center [1290, 534] width 149 height 15
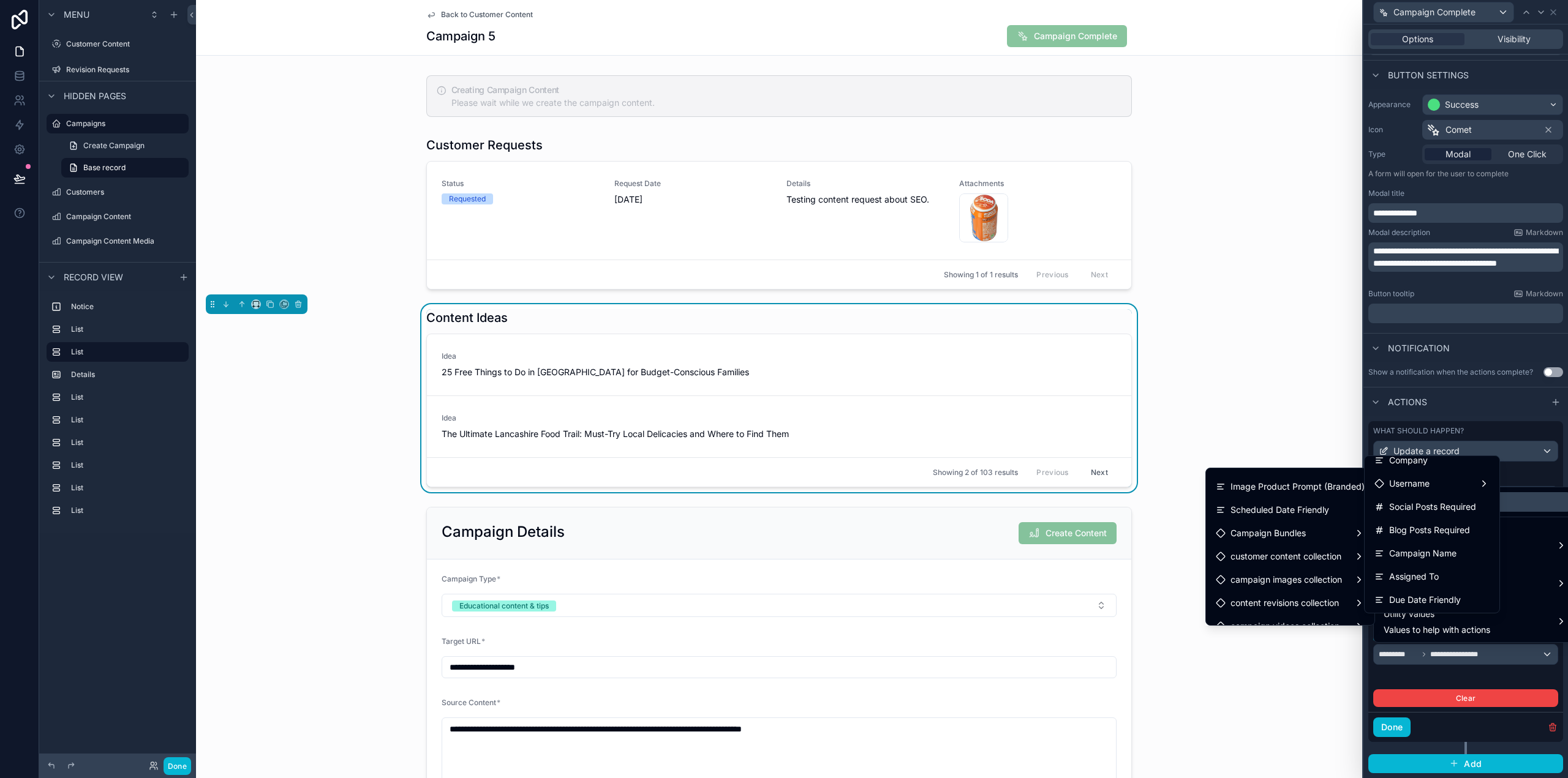
scroll to position [103, 0]
click at [1404, 597] on span "uuid" at bounding box center [1397, 600] width 17 height 15
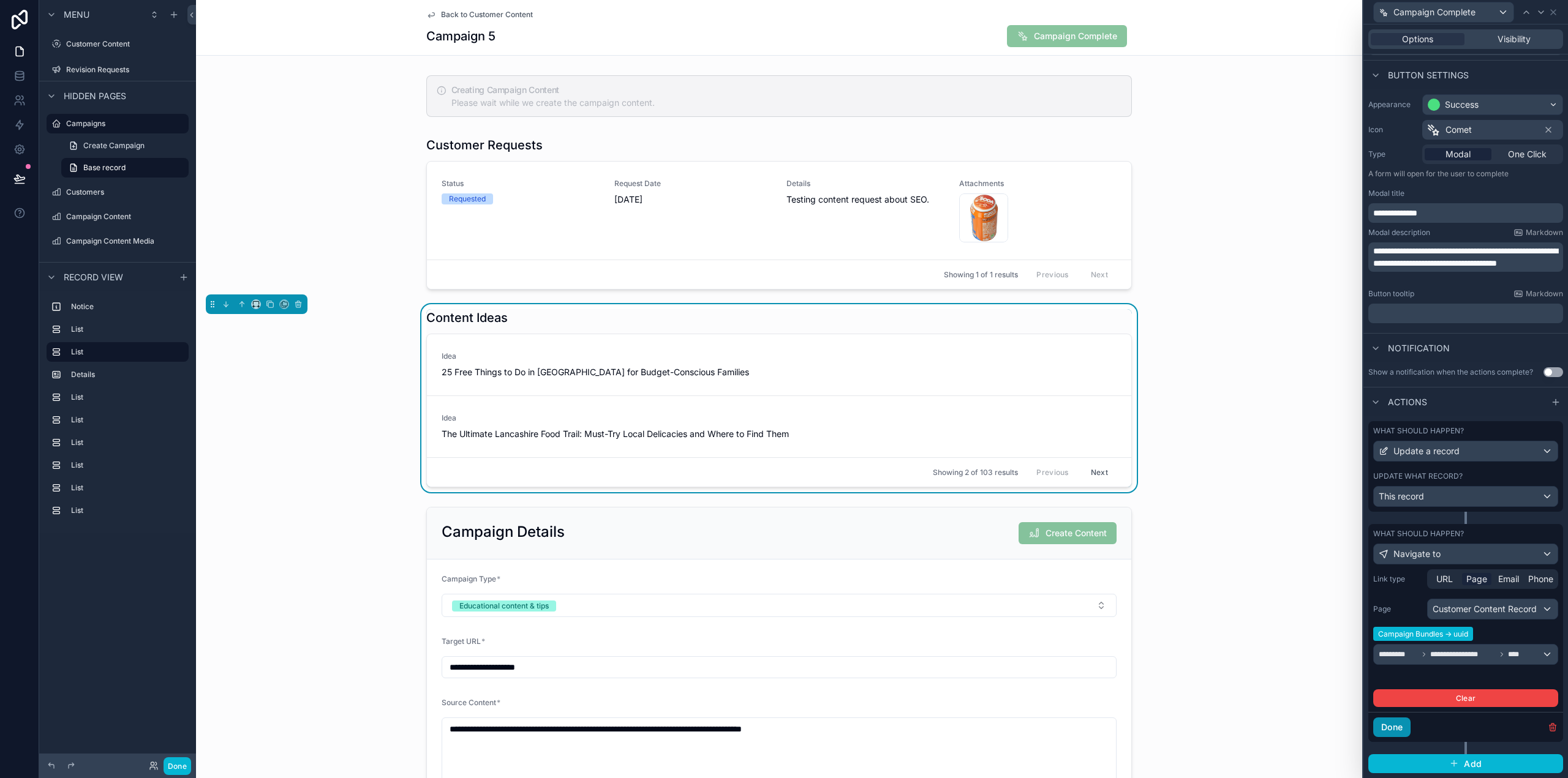
click at [1397, 723] on button "Done" at bounding box center [1392, 727] width 37 height 20
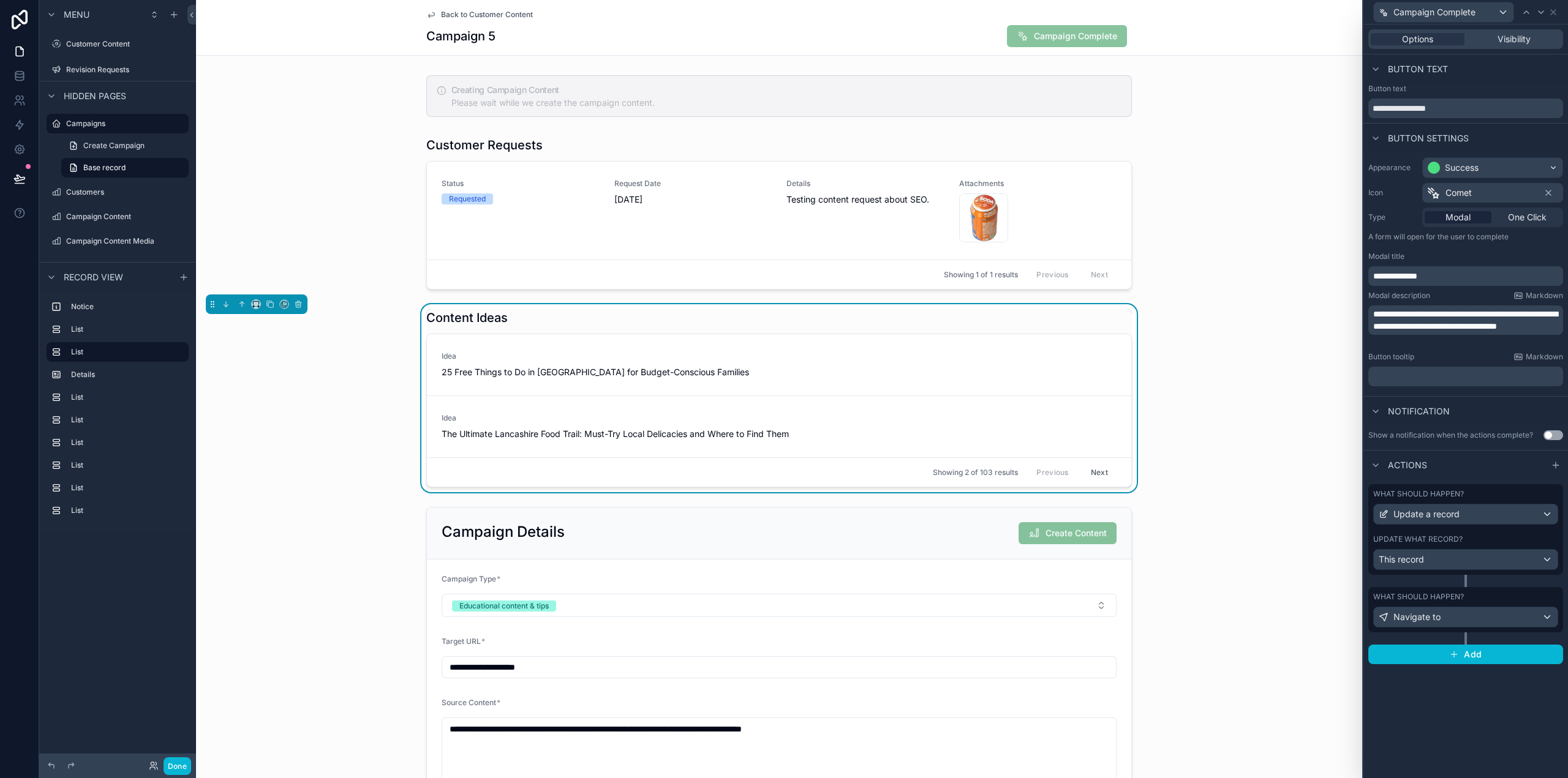
scroll to position [0, 0]
click at [172, 762] on button "Done" at bounding box center [177, 766] width 28 height 18
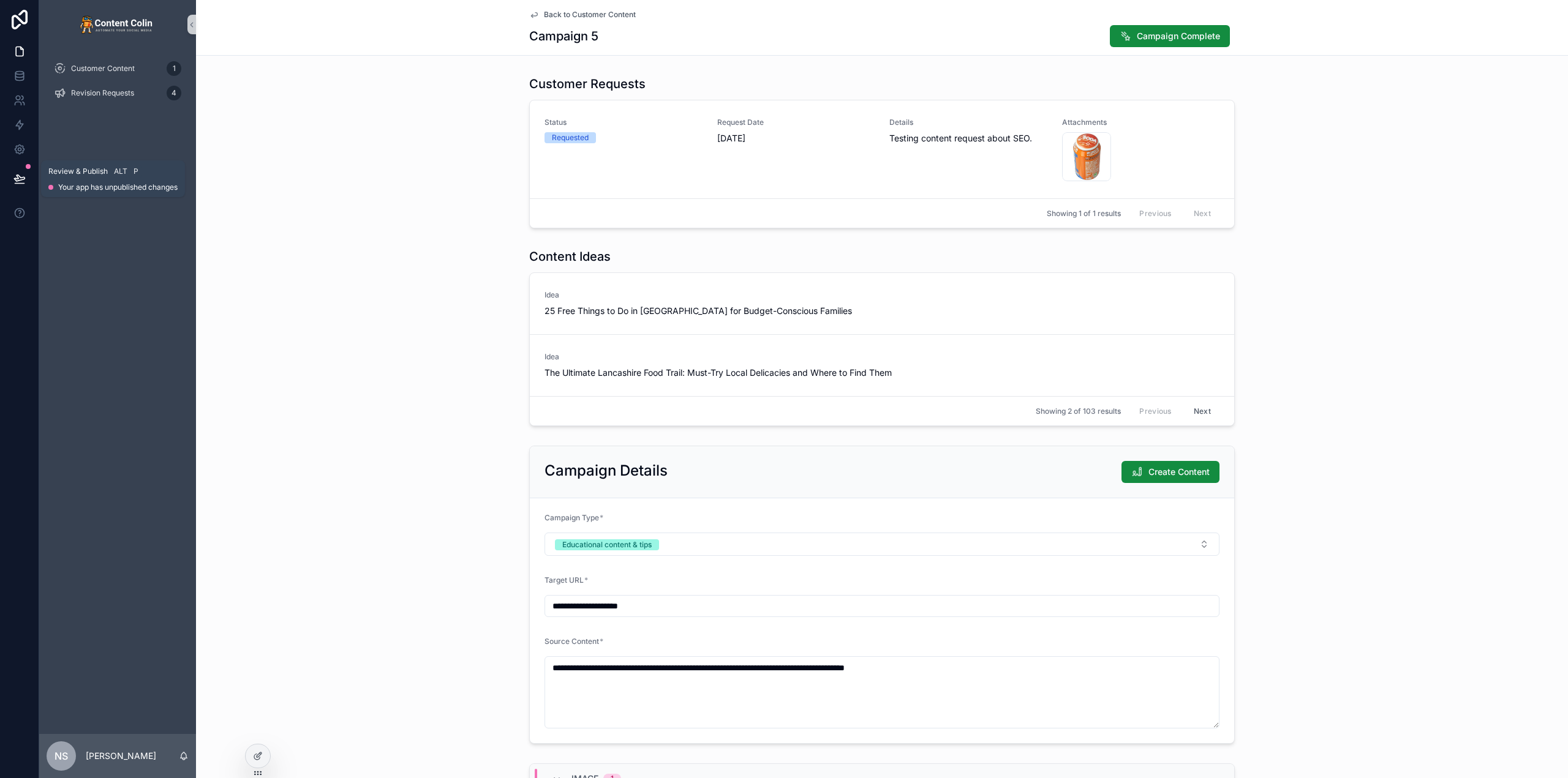
click at [21, 173] on button at bounding box center [20, 178] width 27 height 35
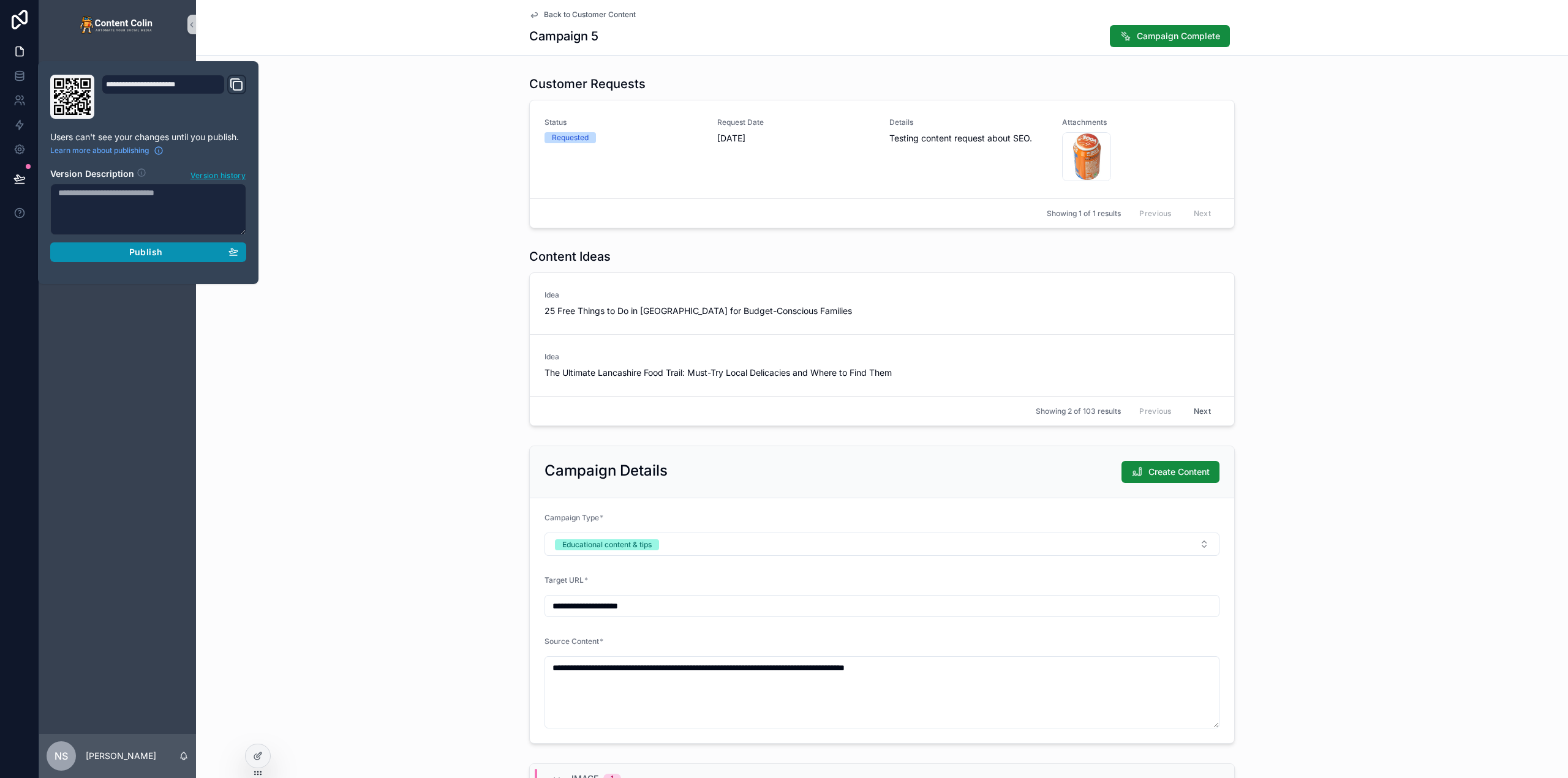
click at [151, 253] on span "Publish" at bounding box center [146, 253] width 33 height 11
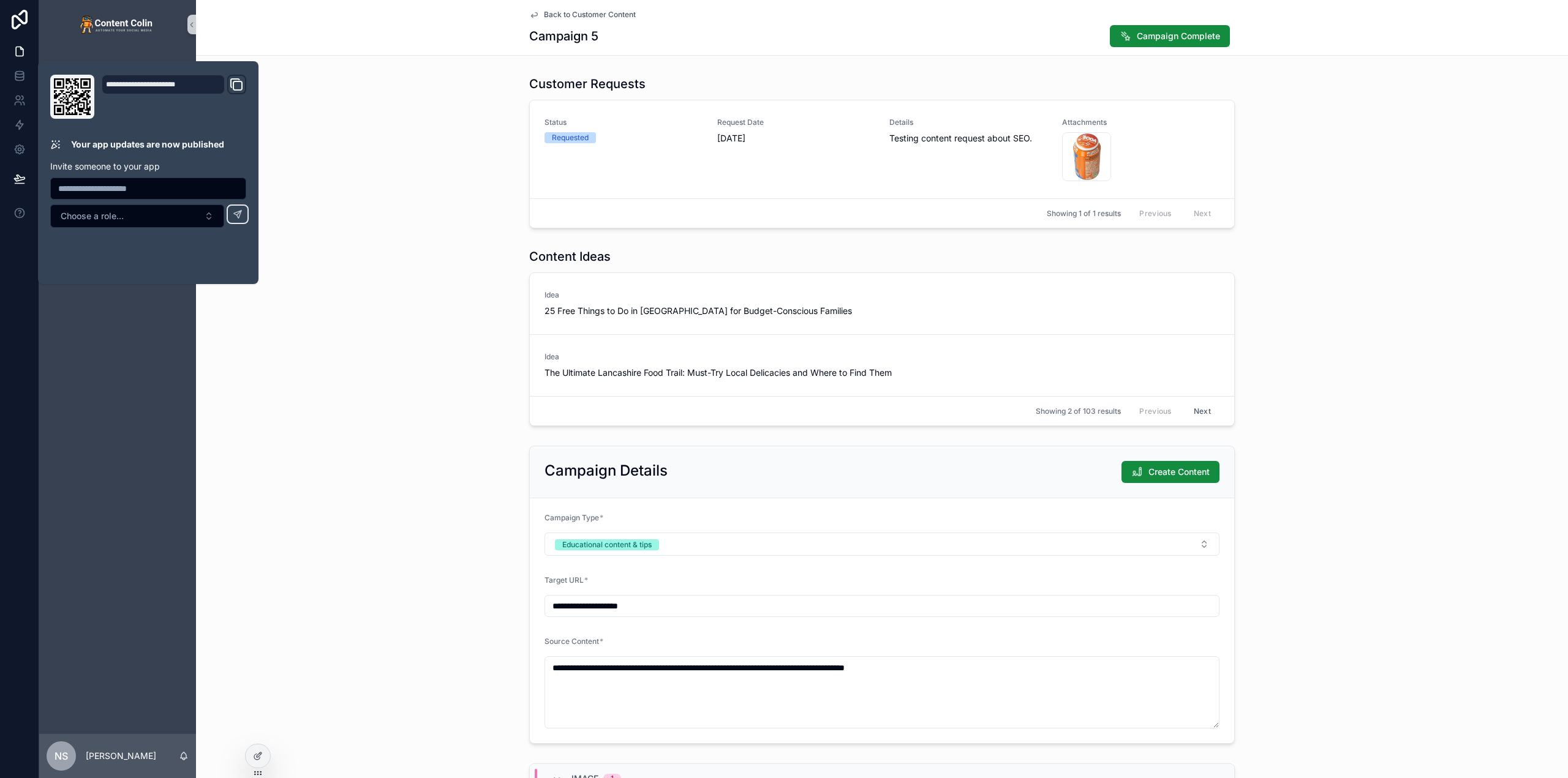
click at [455, 323] on div "Content Ideas Idea 25 Free Things to Do in [GEOGRAPHIC_DATA] for Budget-Conscio…" at bounding box center [881, 338] width 1372 height 188
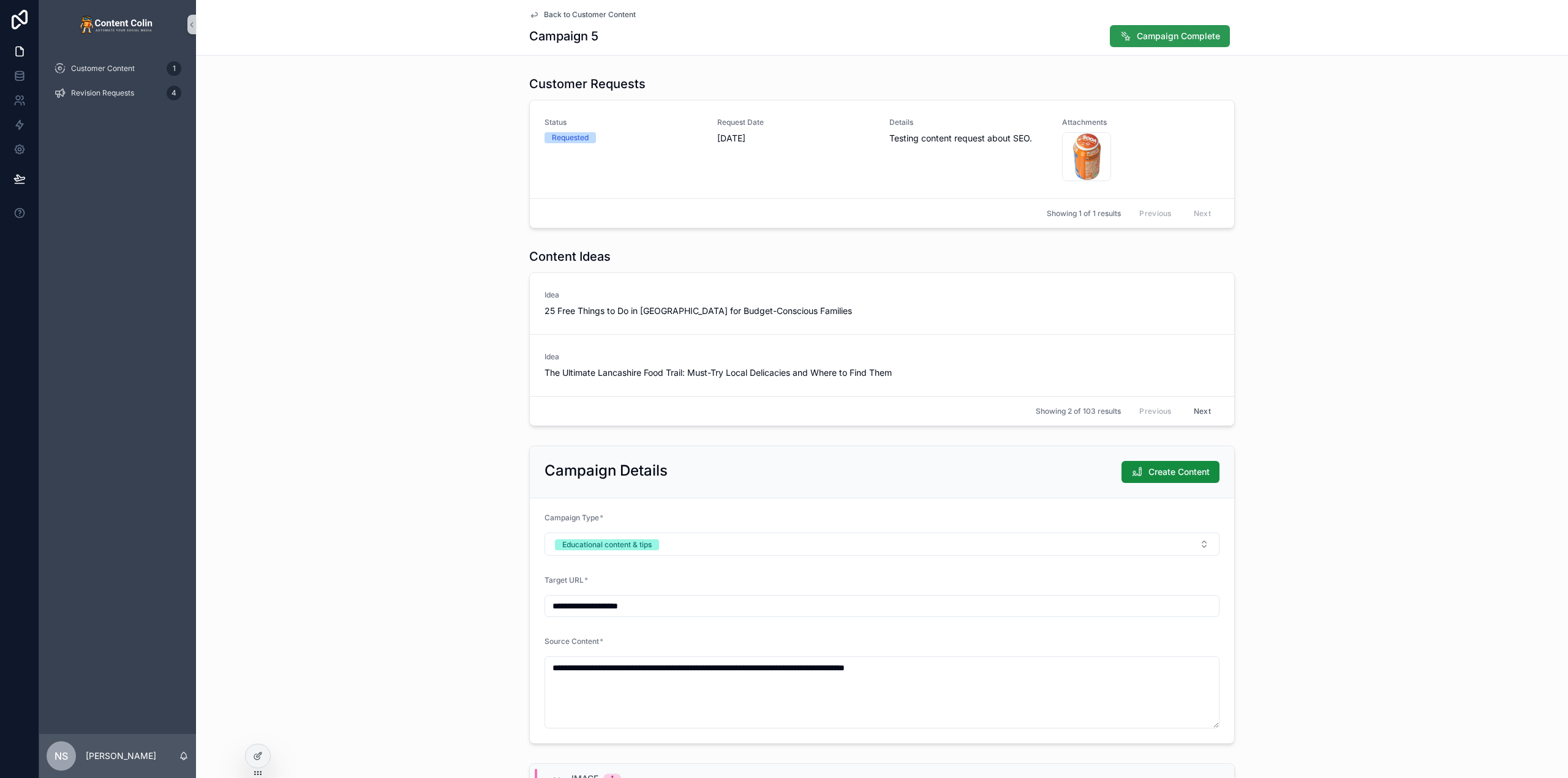
click at [1210, 31] on span "Campaign Complete" at bounding box center [1178, 35] width 83 height 12
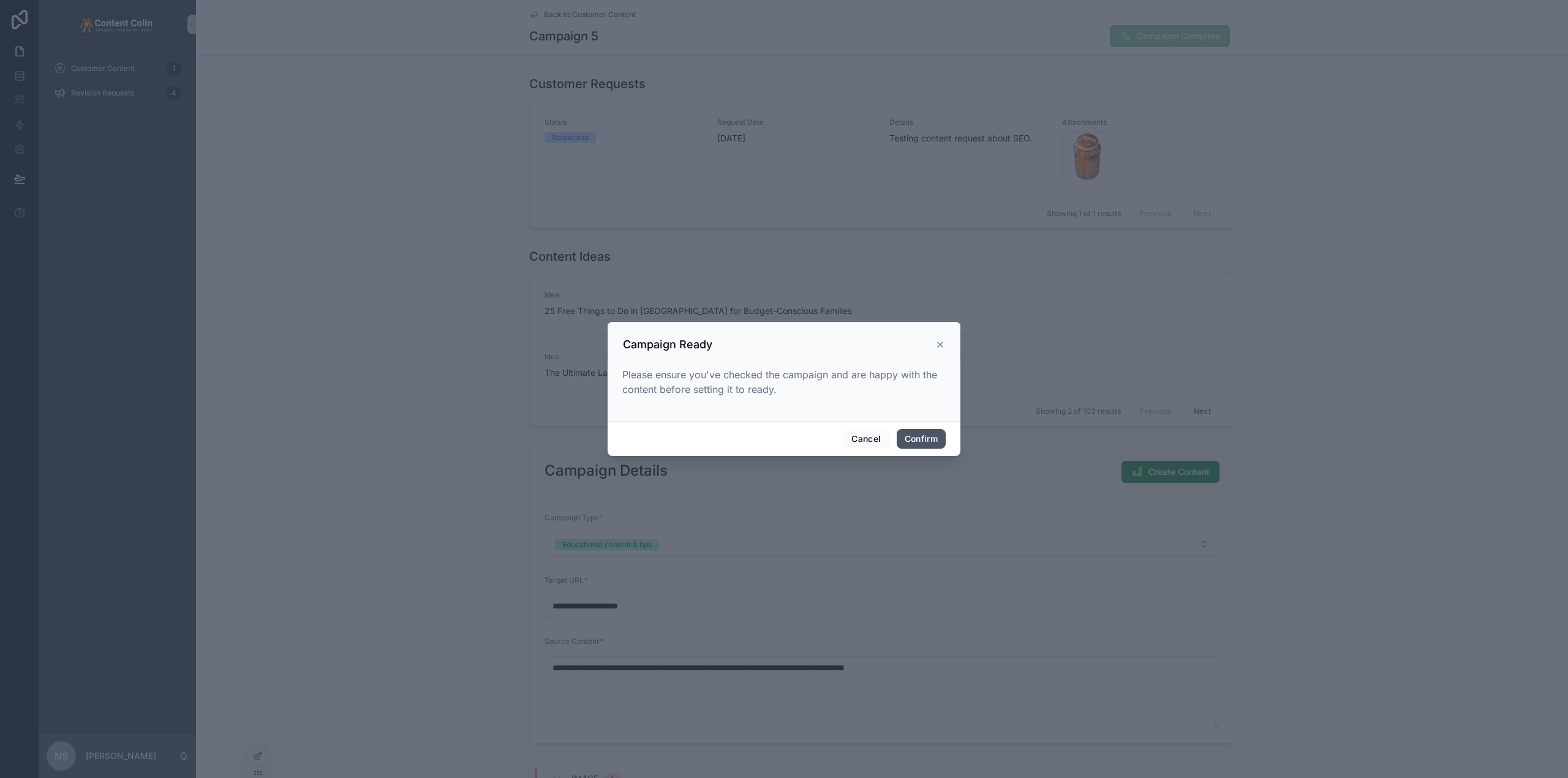
click at [921, 440] on button "Confirm" at bounding box center [921, 438] width 49 height 20
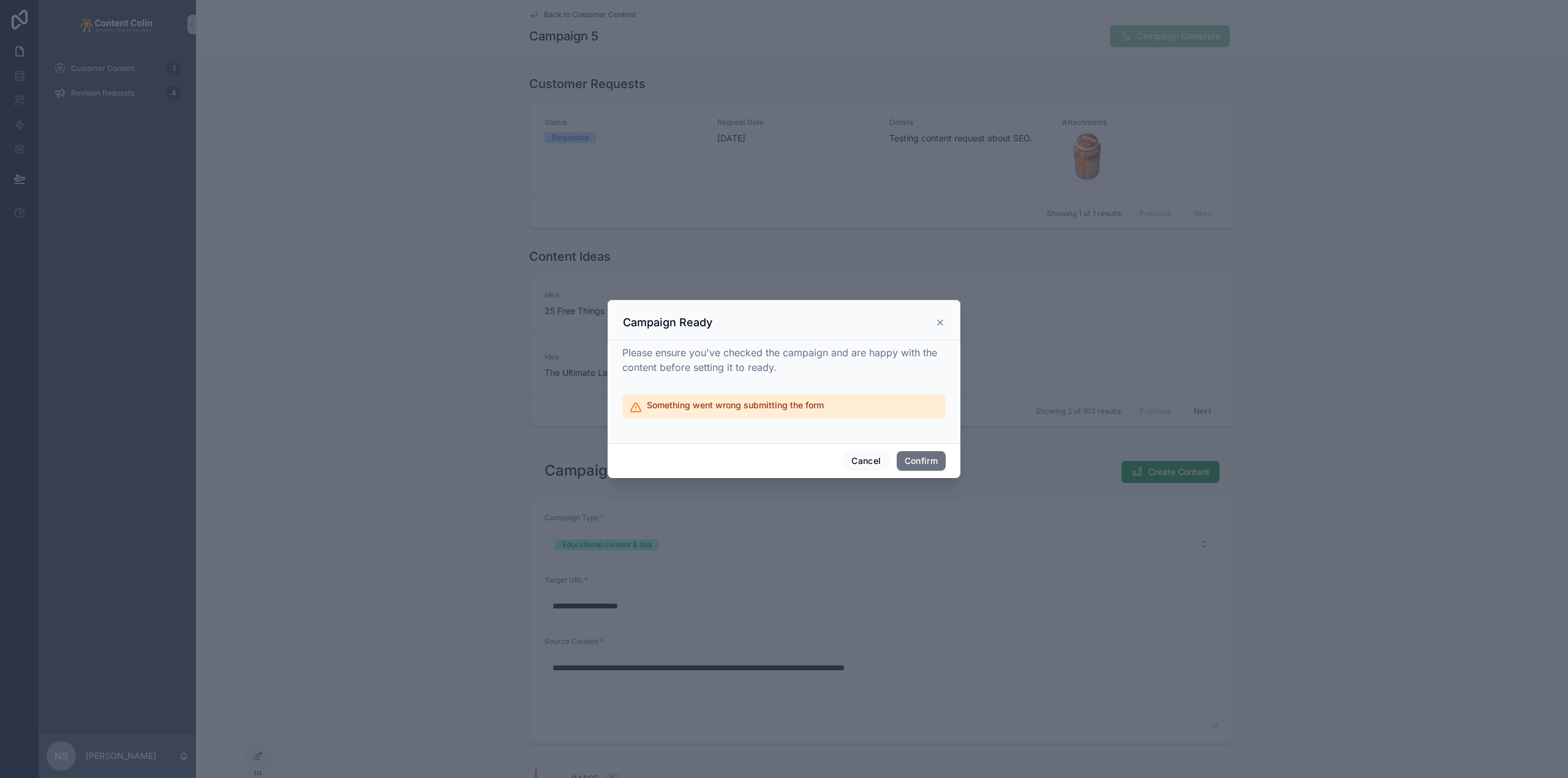
click at [940, 320] on icon at bounding box center [940, 323] width 10 height 10
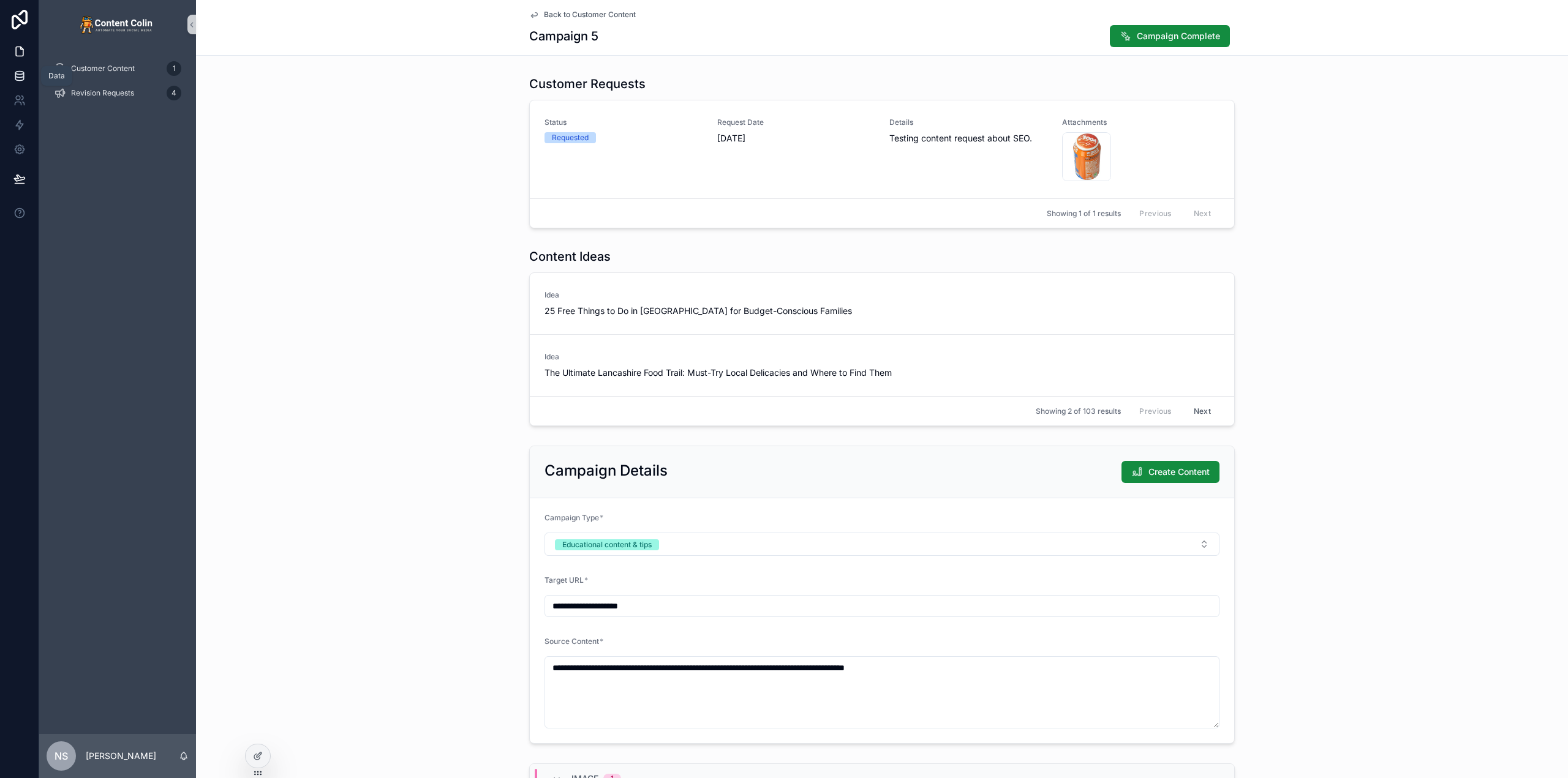
click at [15, 76] on icon at bounding box center [19, 75] width 8 height 5
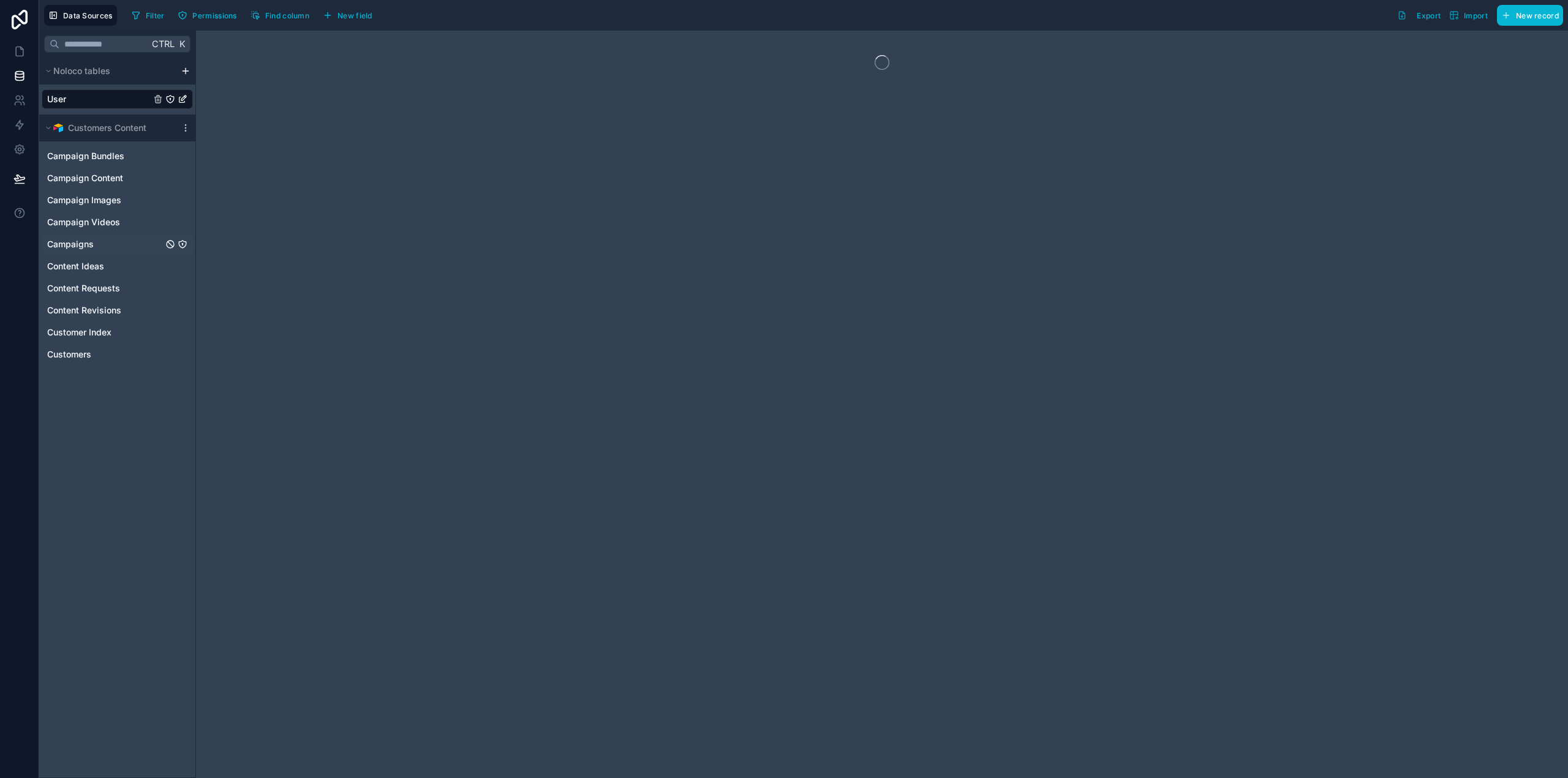
click at [123, 243] on div "Campaigns" at bounding box center [118, 243] width 151 height 20
click at [183, 245] on icon "Campaigns" at bounding box center [182, 244] width 10 height 10
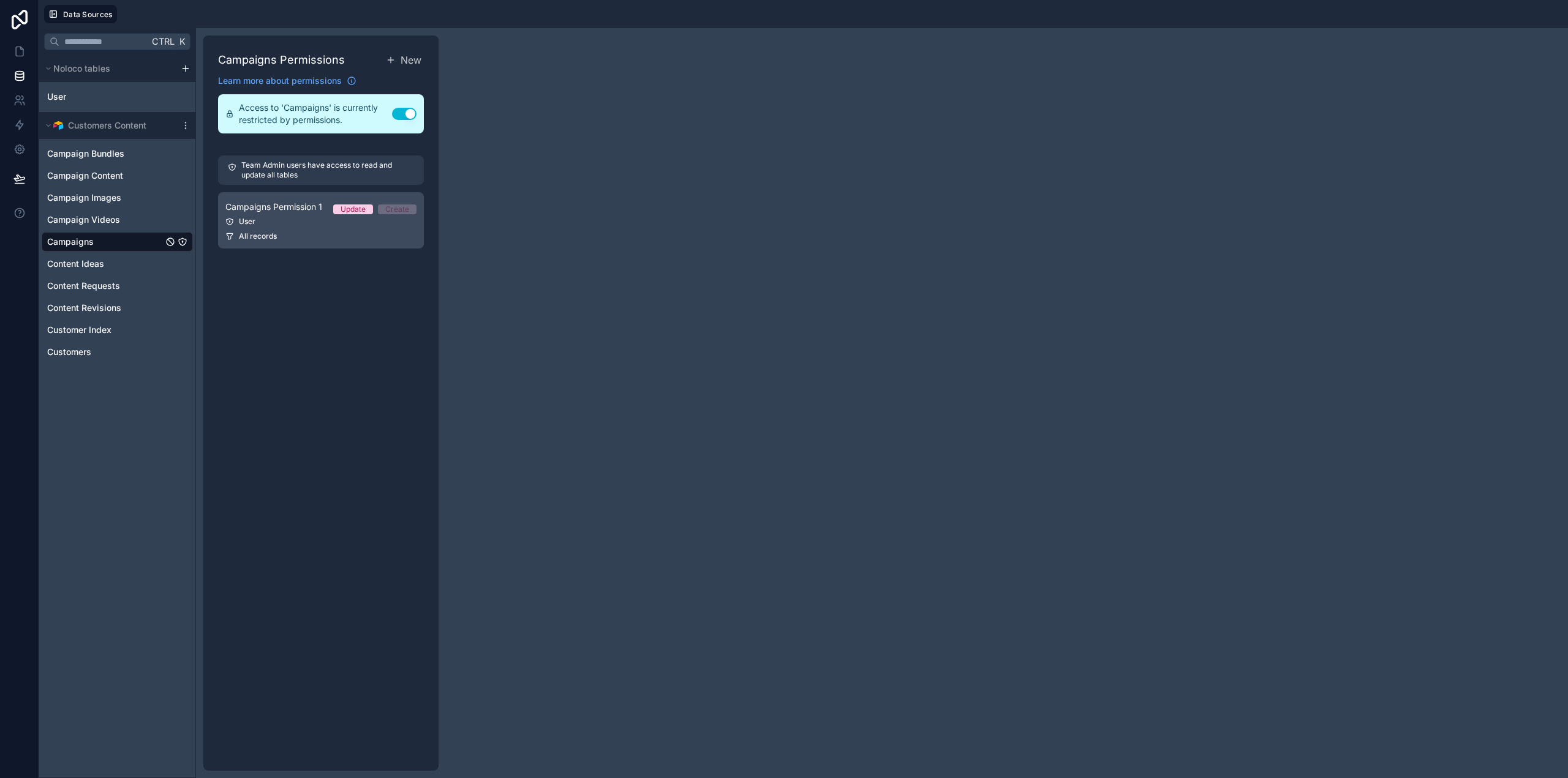
click at [317, 224] on div "User" at bounding box center [321, 221] width 191 height 10
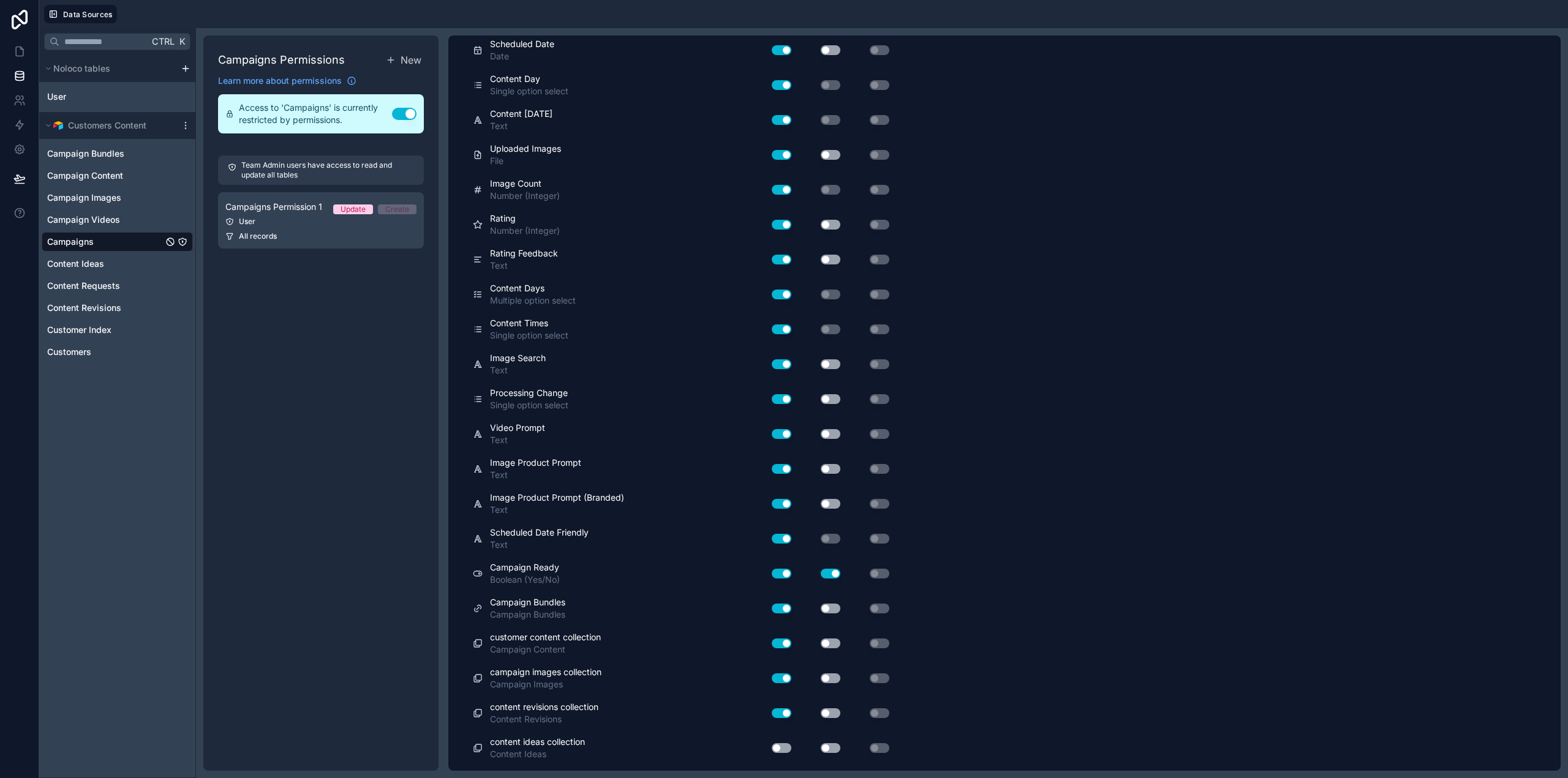
scroll to position [1535, 0]
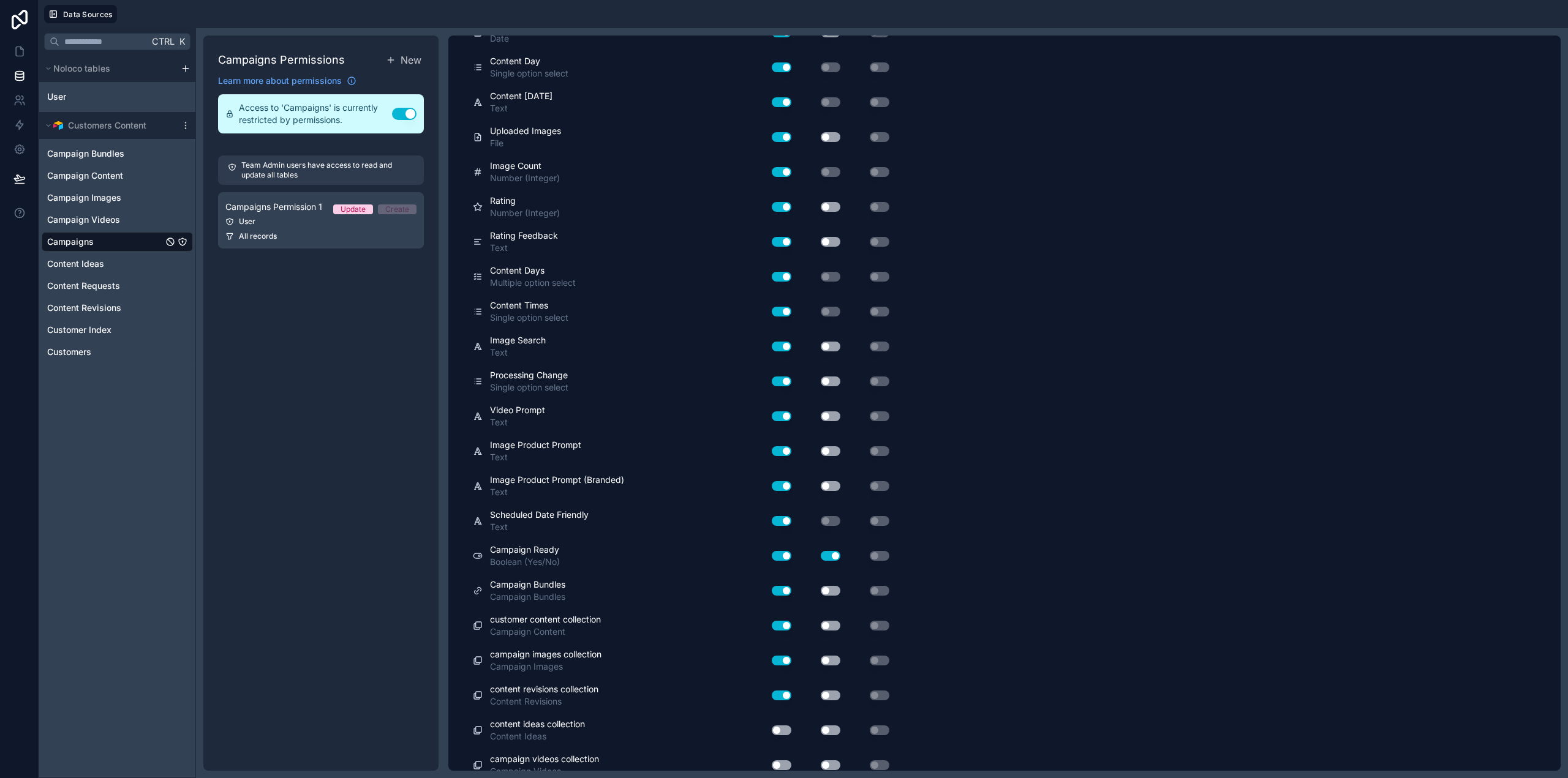
click at [833, 586] on button "Use setting" at bounding box center [830, 590] width 20 height 10
click at [127, 150] on div "Campaign Bundles" at bounding box center [118, 153] width 151 height 20
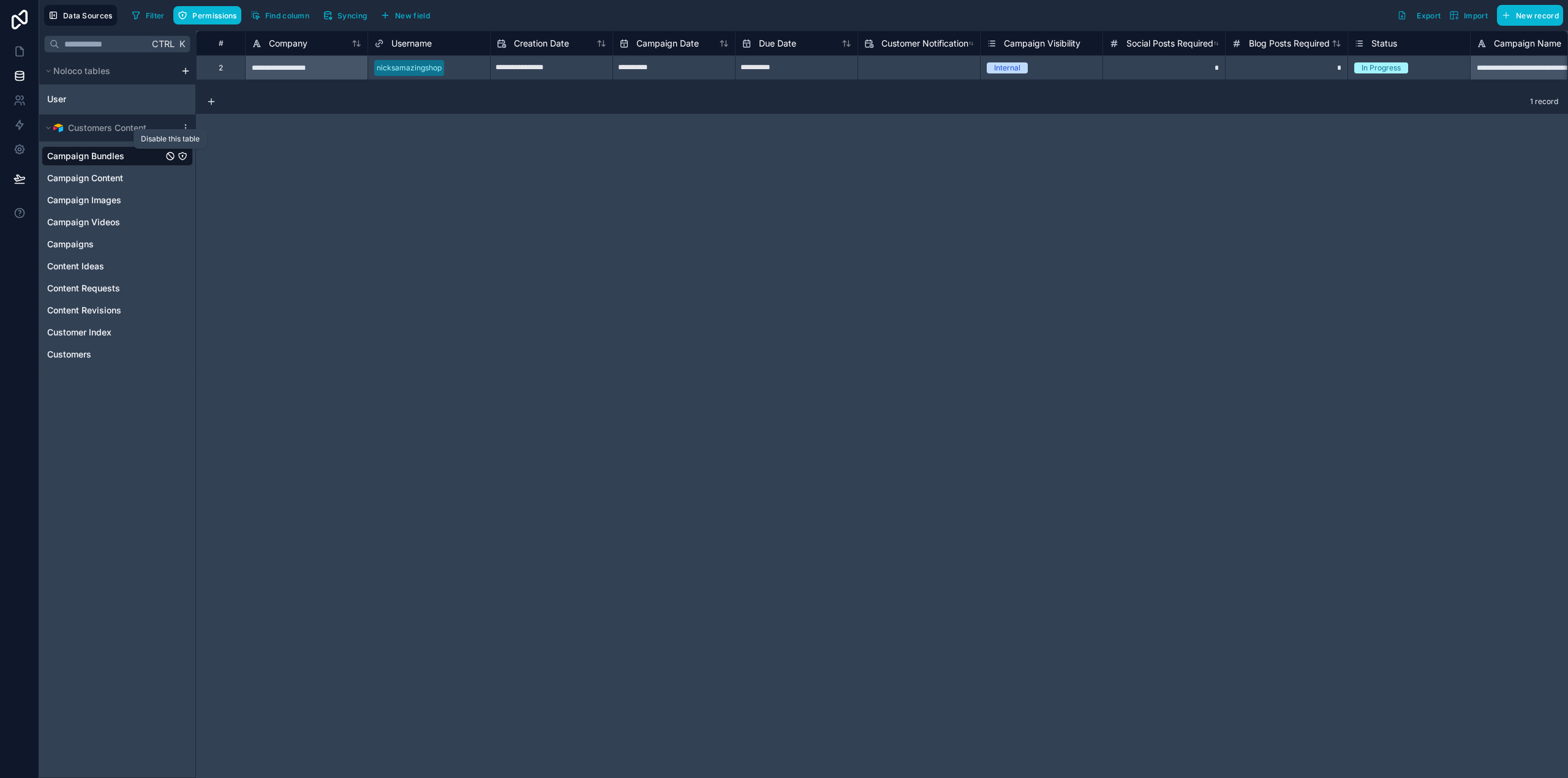
click at [168, 157] on icon "Campaign Bundles" at bounding box center [170, 156] width 10 height 10
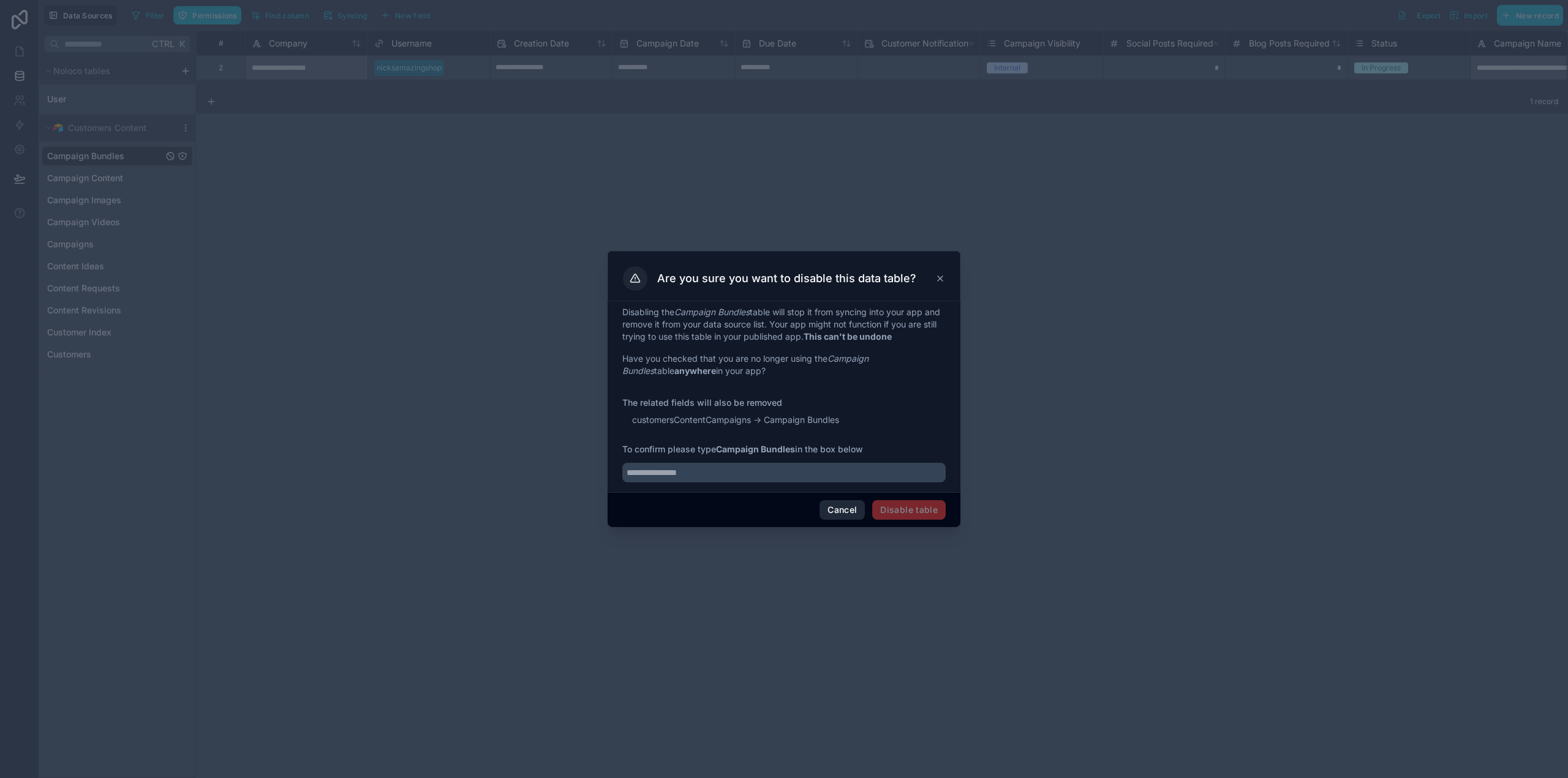
click at [839, 510] on button "Cancel" at bounding box center [841, 509] width 46 height 20
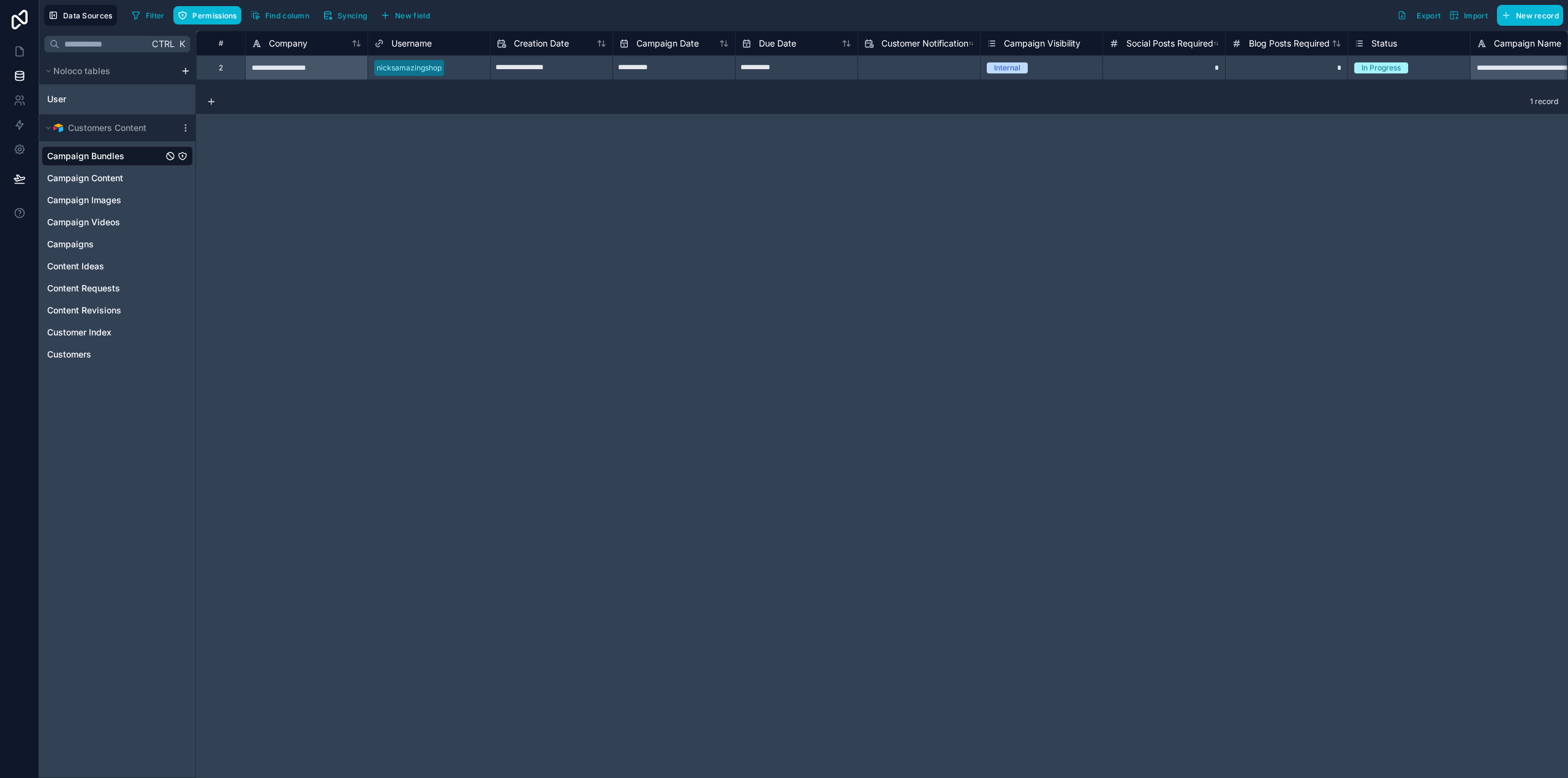
click at [183, 157] on icon "Campaign Bundles" at bounding box center [182, 156] width 10 height 10
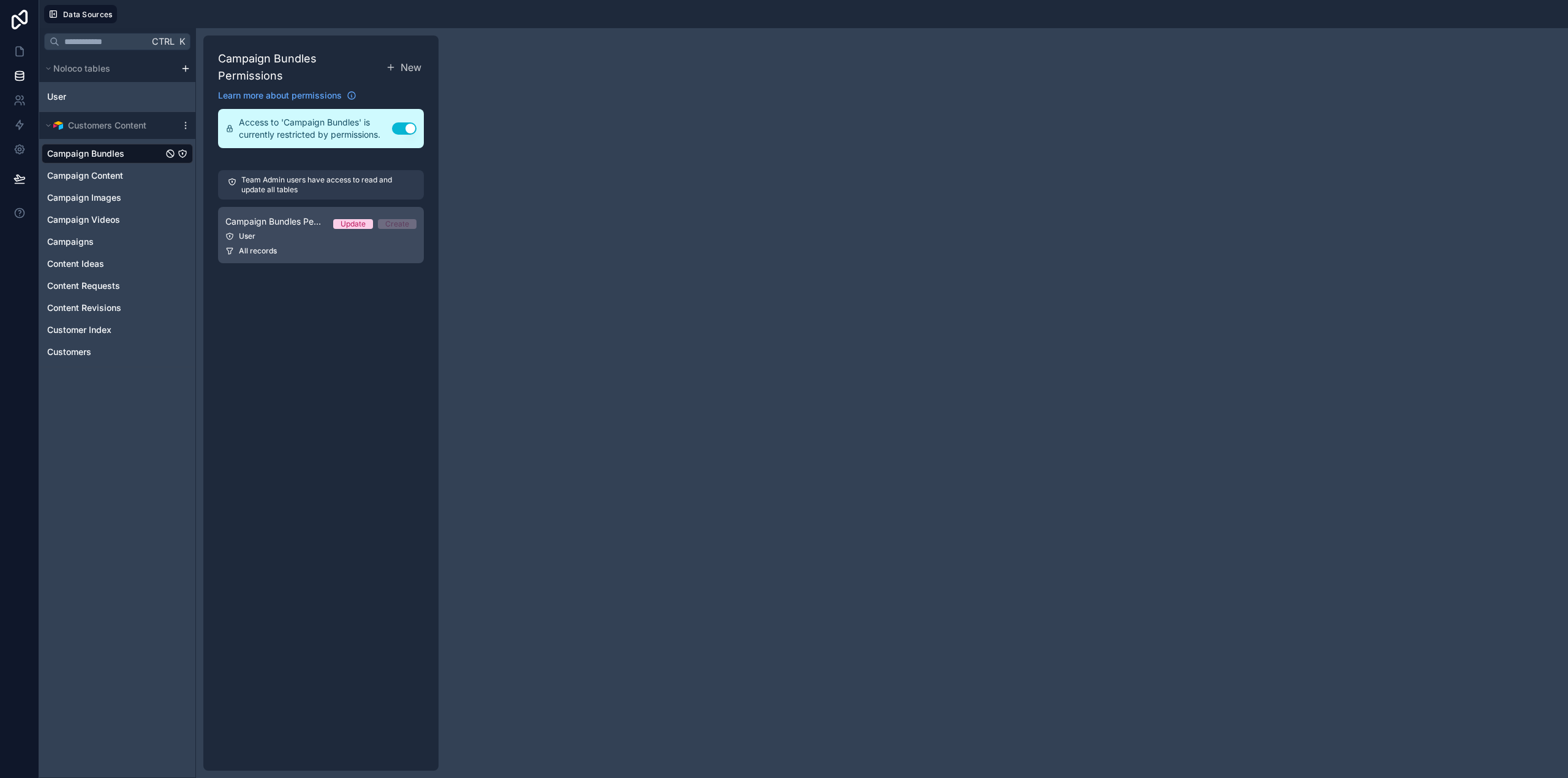
click at [271, 215] on span "Campaign Bundles Permission 1" at bounding box center [274, 221] width 98 height 12
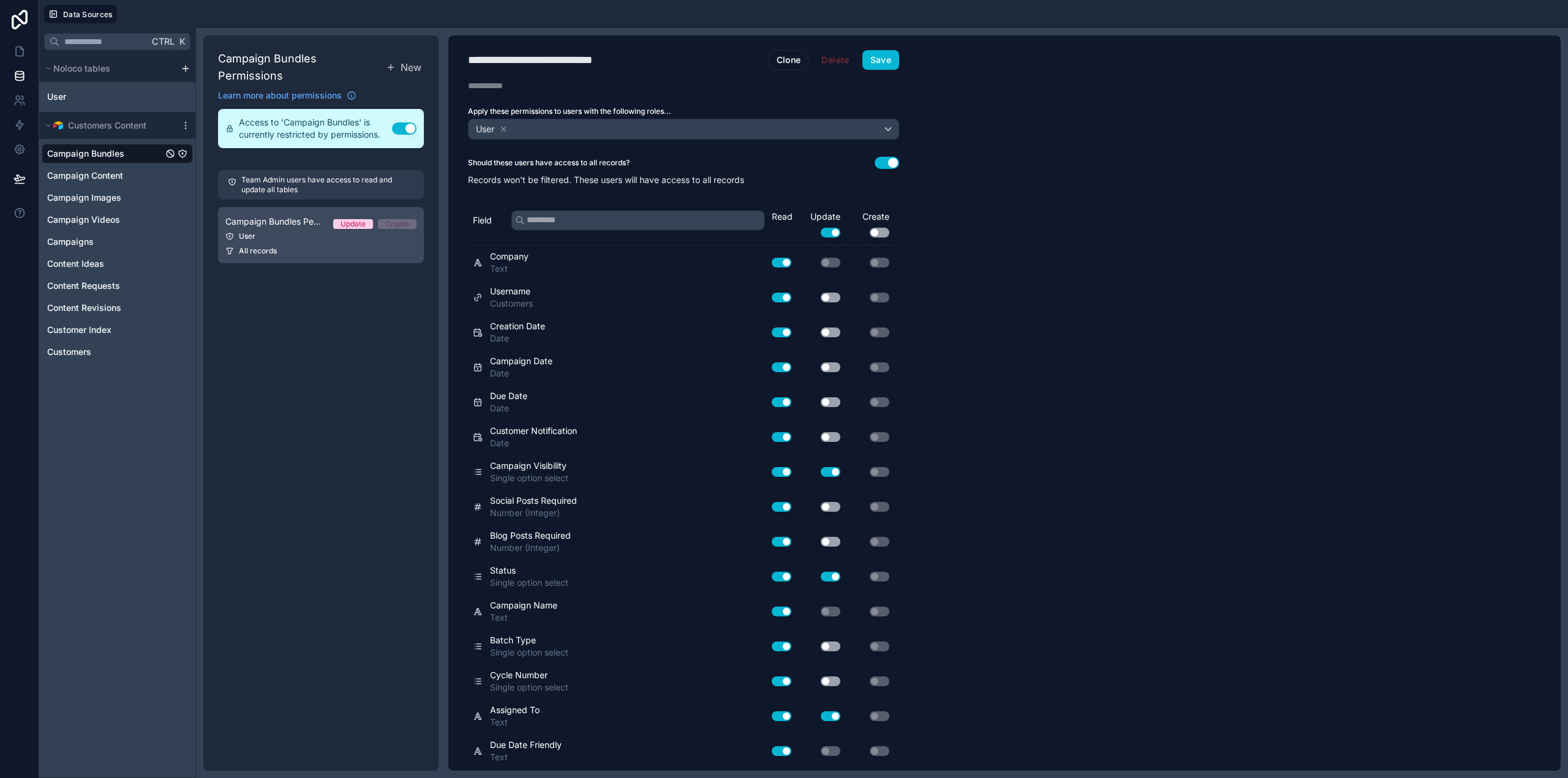
click at [283, 228] on link "Campaign Bundles Permission 1 Update Create User All records" at bounding box center [321, 235] width 206 height 56
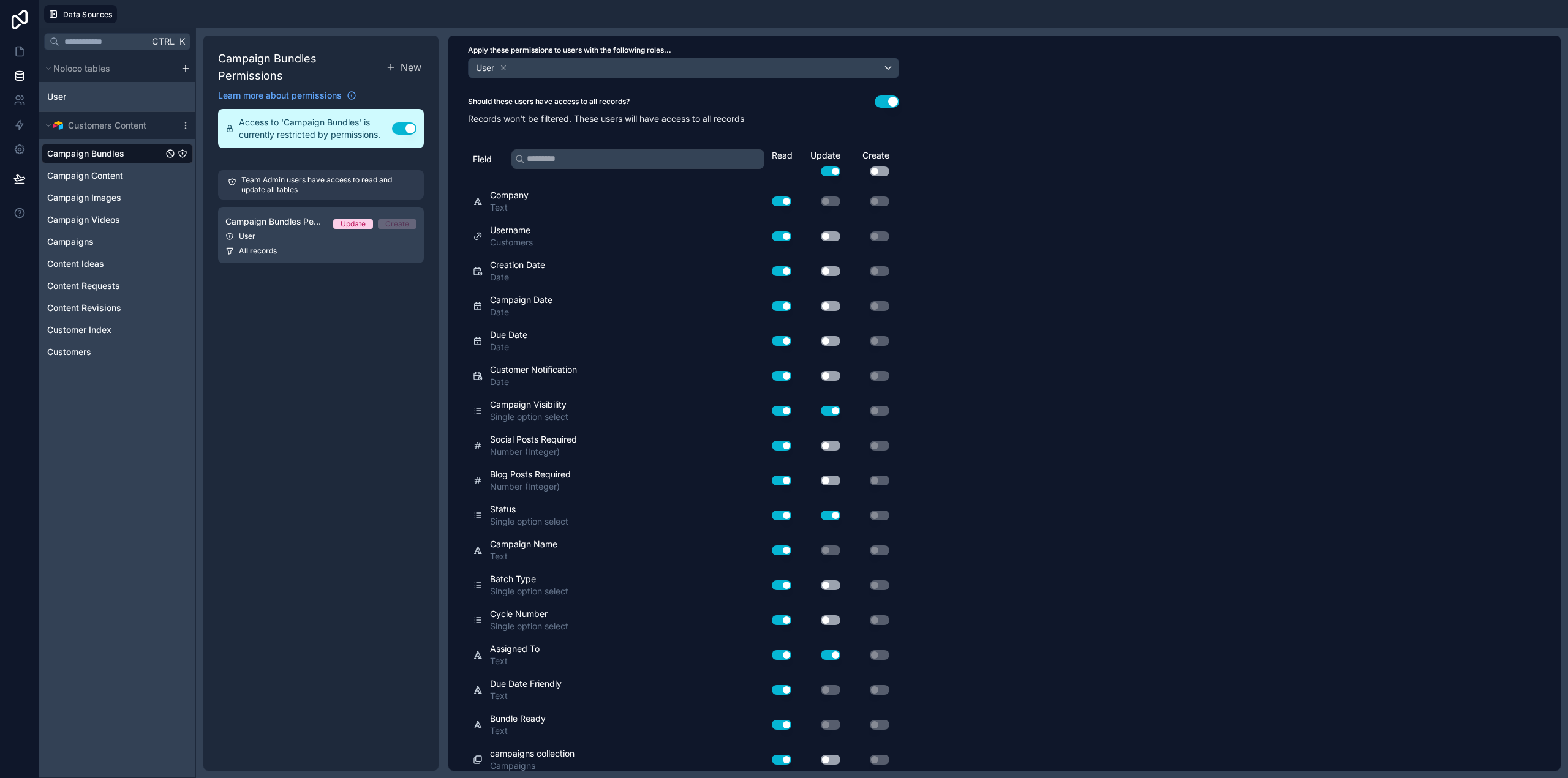
scroll to position [68, 0]
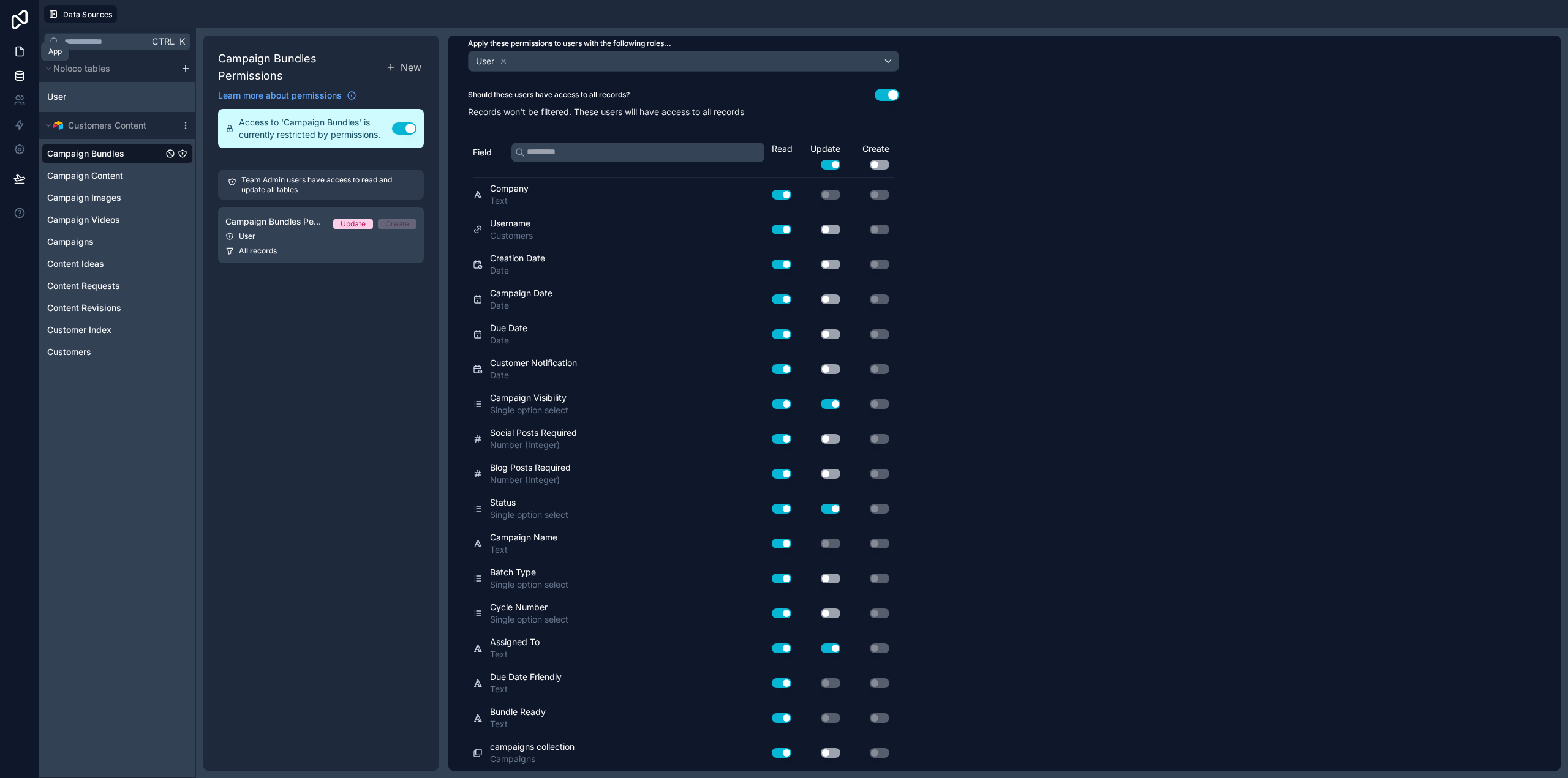
click at [19, 56] on icon at bounding box center [20, 52] width 7 height 9
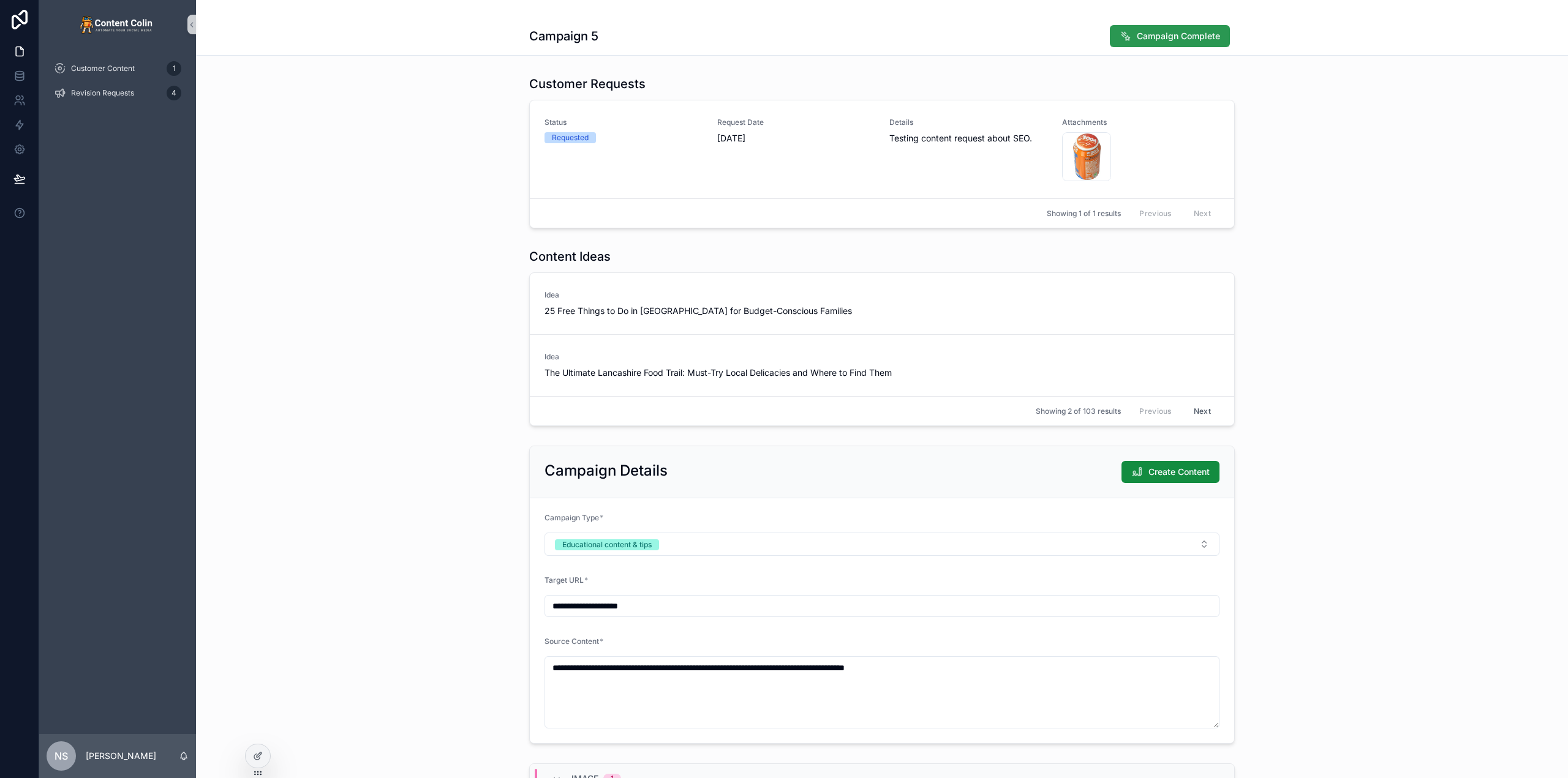
click at [1166, 37] on span "Campaign Complete" at bounding box center [1178, 35] width 83 height 12
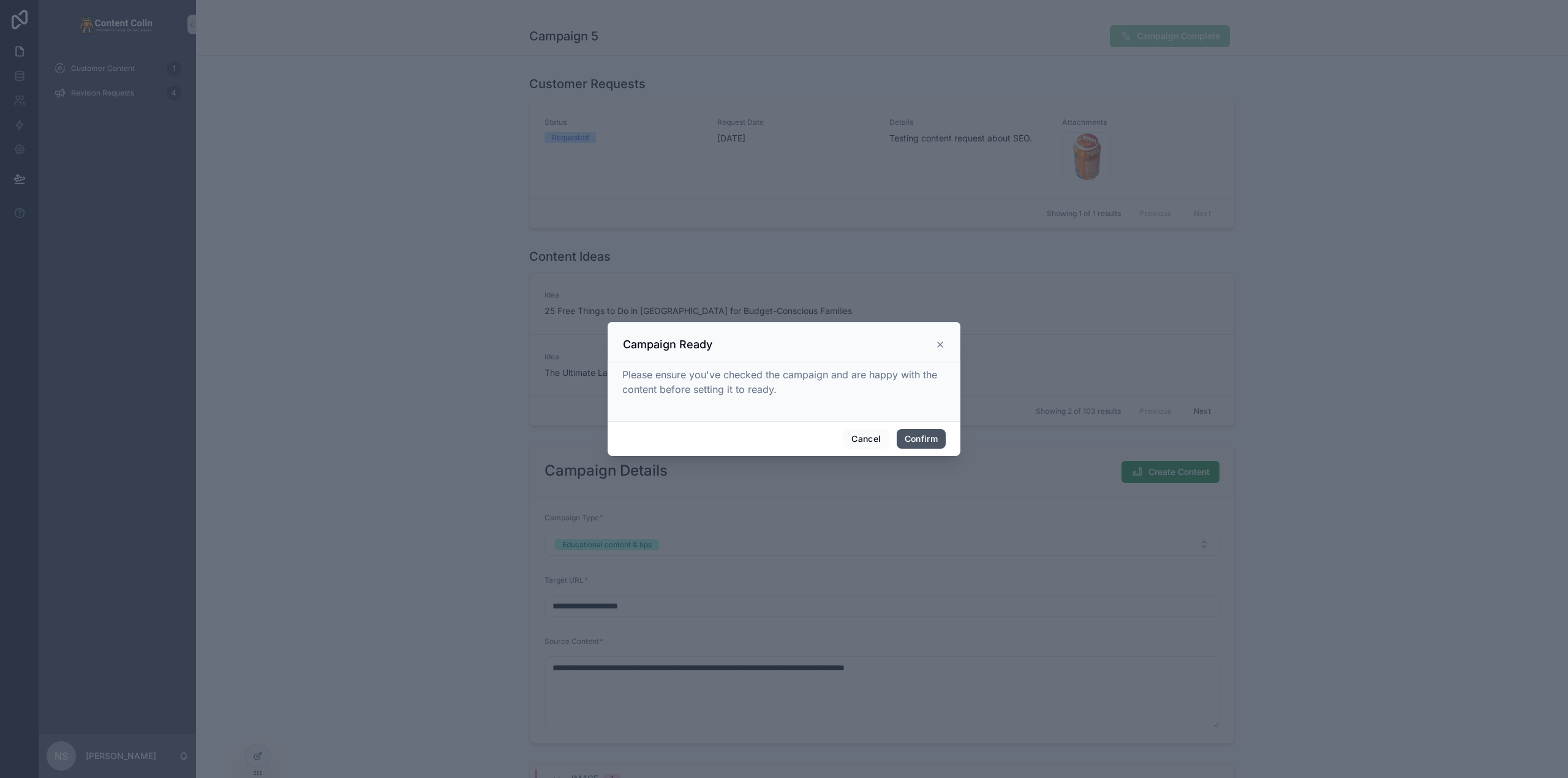
click at [920, 438] on button "Confirm" at bounding box center [921, 438] width 49 height 20
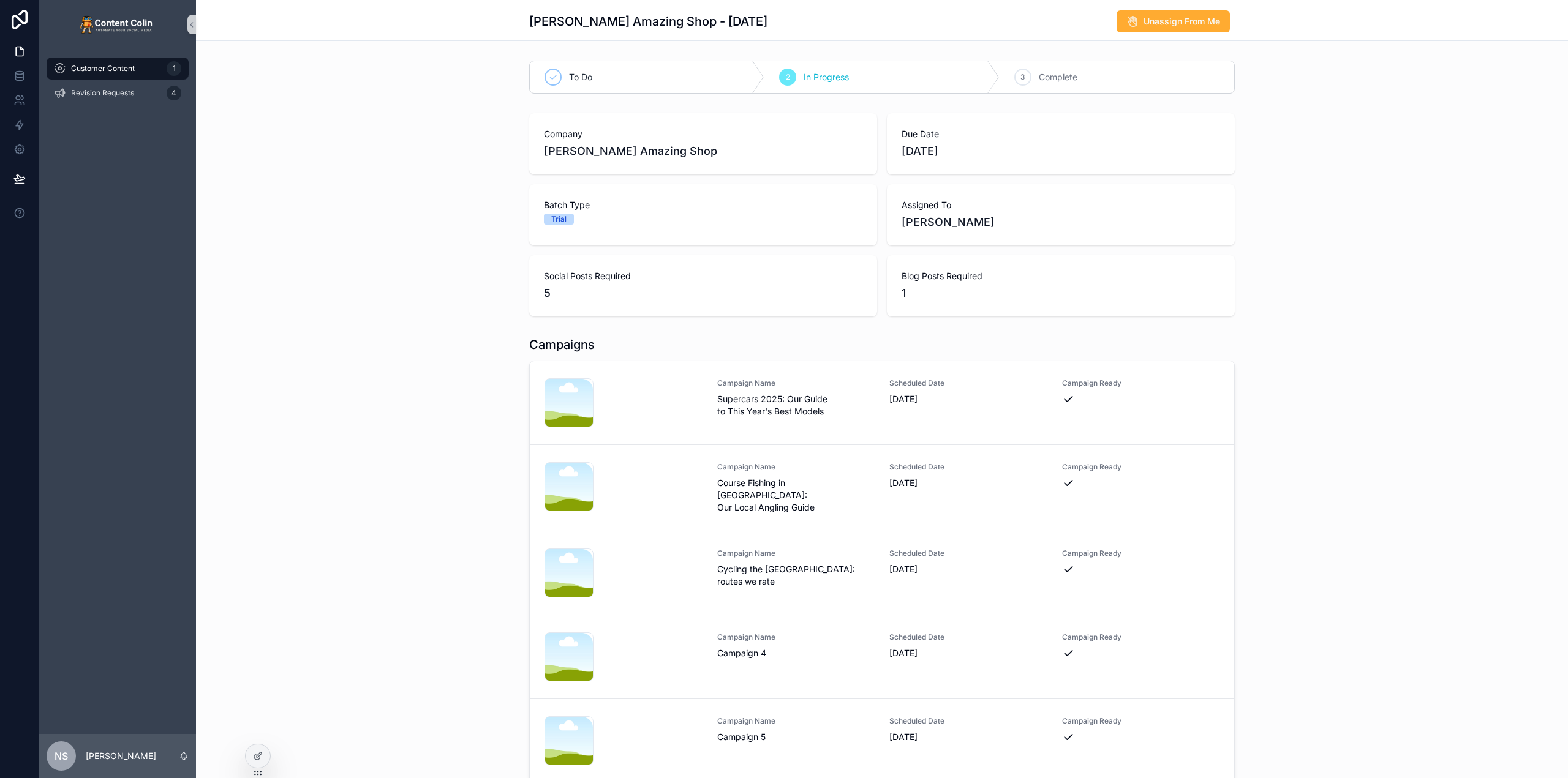
click at [1378, 418] on div "Campaigns nicksamazingshop-1754514880 .png Campaign Name Supercars 2025: Our Gu…" at bounding box center [881, 560] width 1372 height 457
click at [259, 753] on icon at bounding box center [257, 757] width 10 height 10
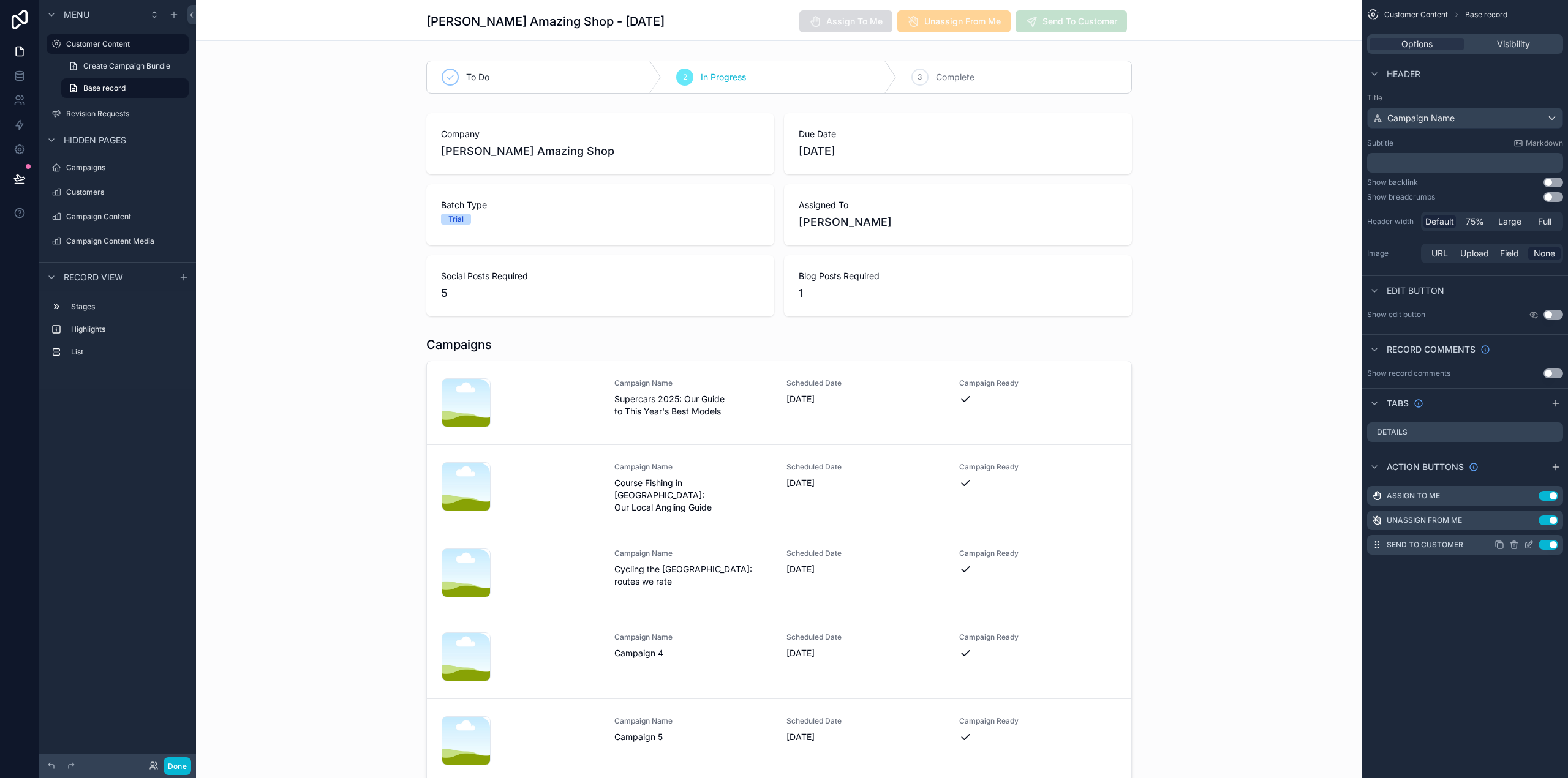
click at [1530, 543] on icon "scrollable content" at bounding box center [1528, 545] width 10 height 10
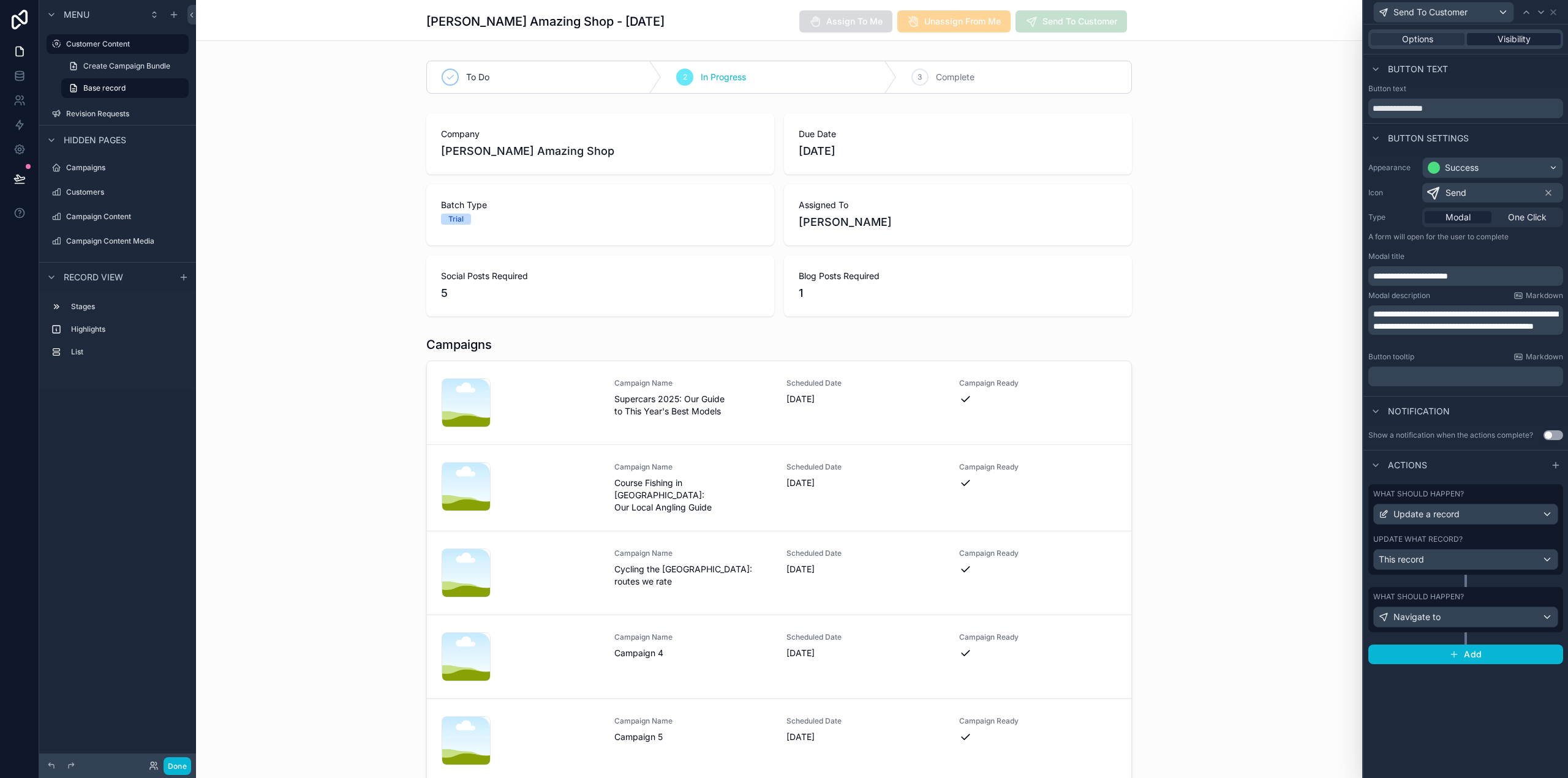
click at [1520, 35] on span "Visibility" at bounding box center [1513, 38] width 33 height 12
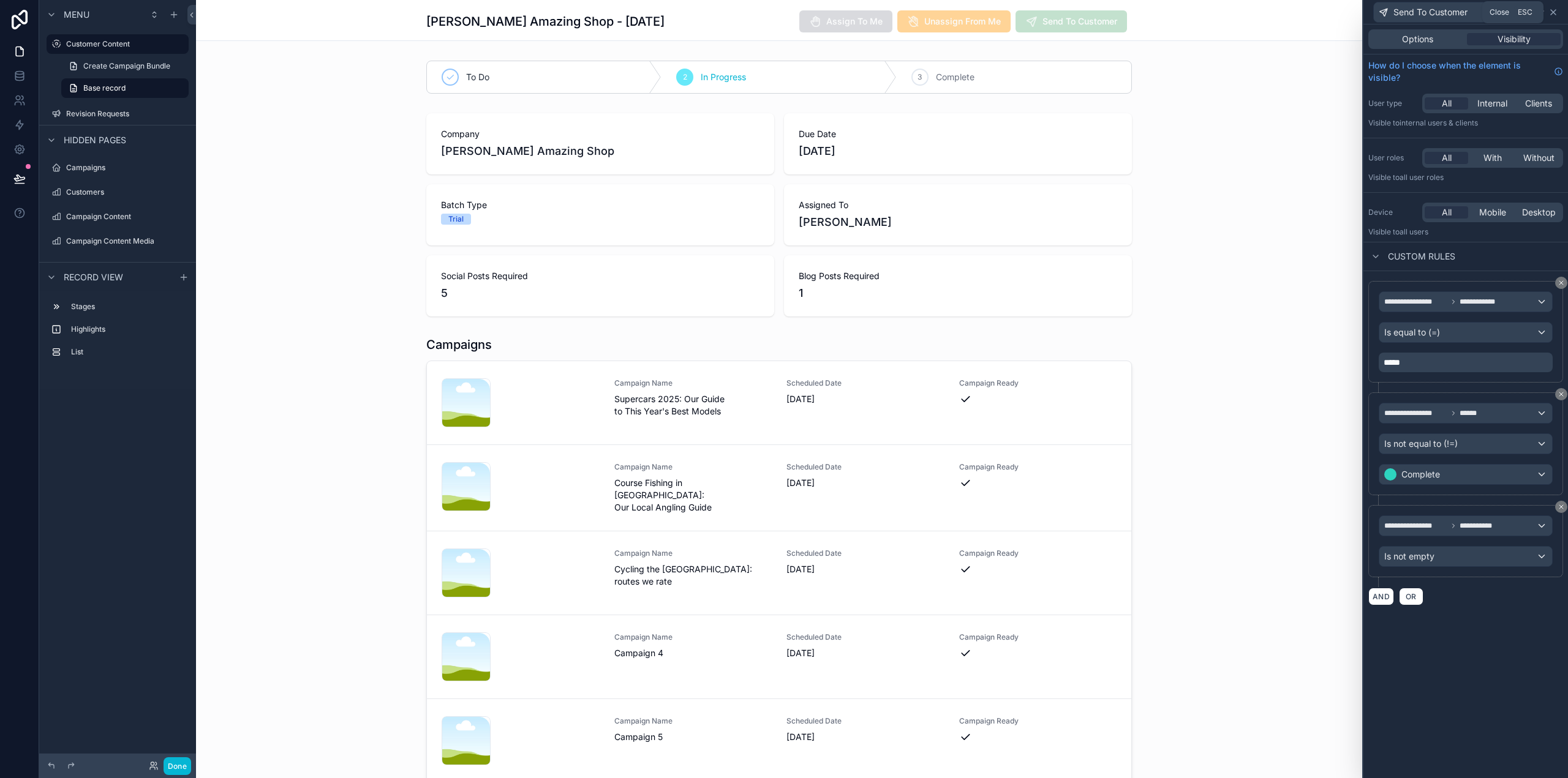
click at [1553, 10] on icon at bounding box center [1553, 12] width 10 height 10
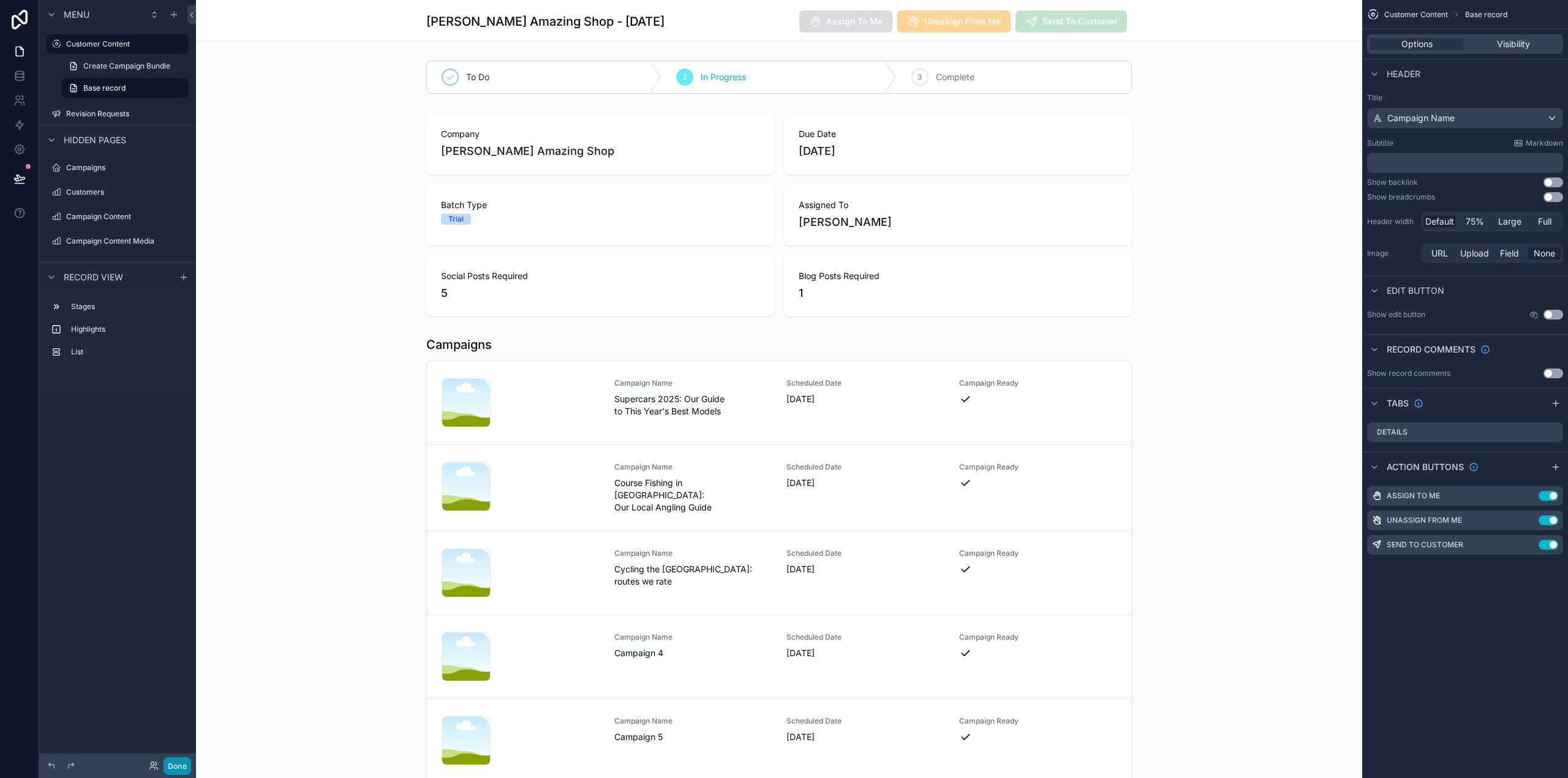
click at [174, 766] on button "Done" at bounding box center [177, 766] width 28 height 18
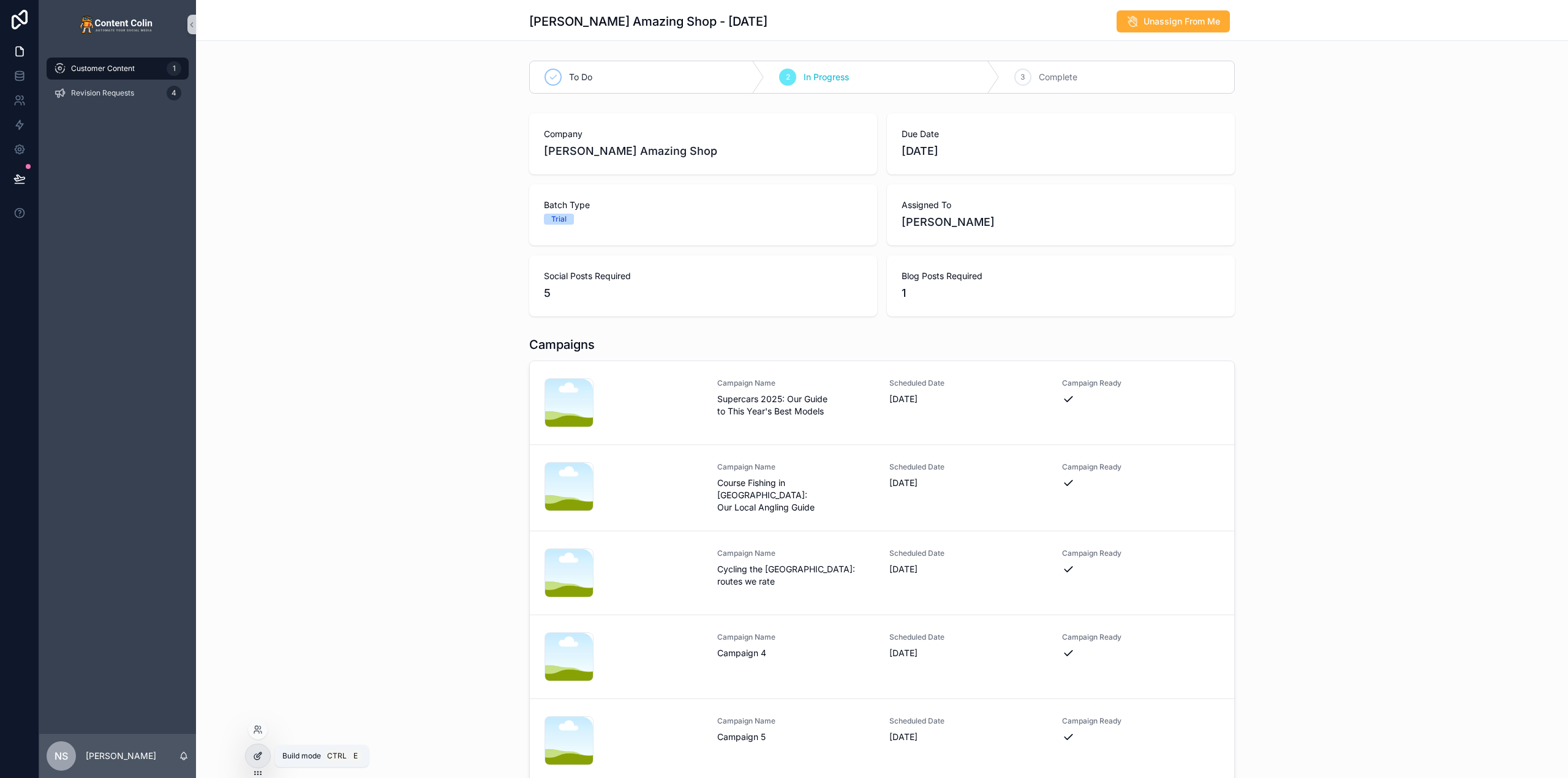
click at [258, 758] on icon at bounding box center [257, 757] width 10 height 10
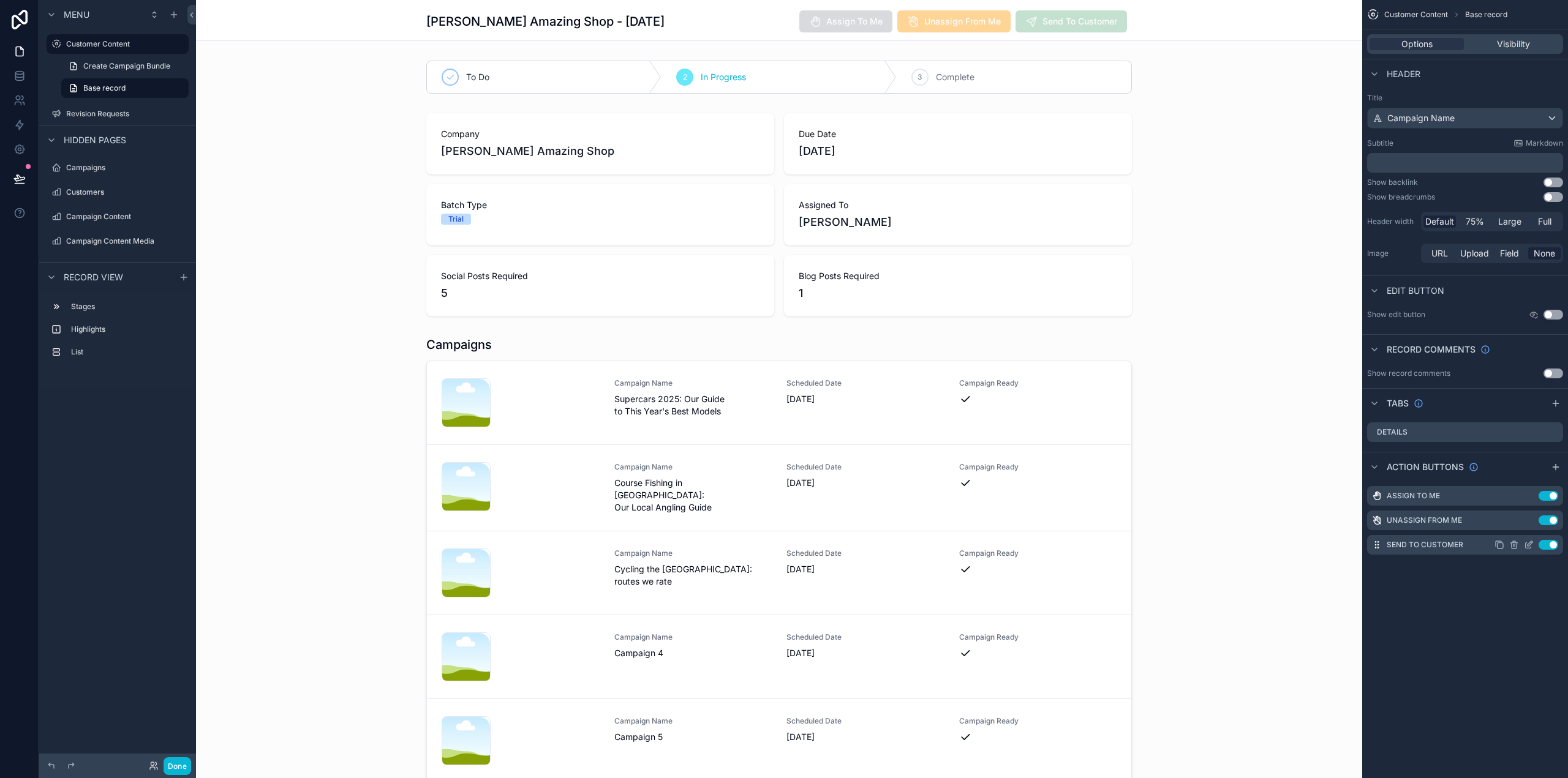
click at [1531, 545] on icon "scrollable content" at bounding box center [1529, 543] width 5 height 5
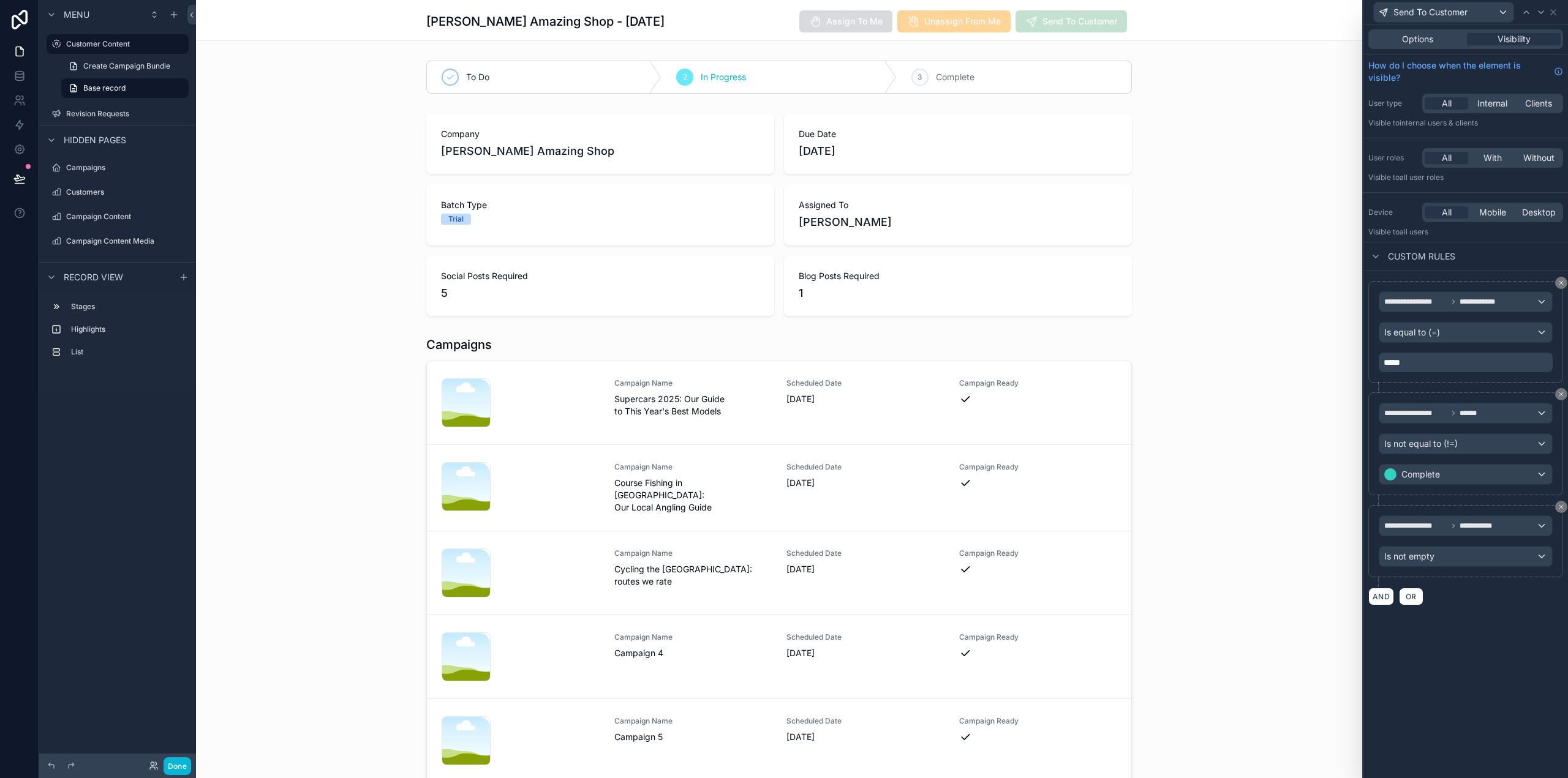
click at [1445, 363] on p "*****" at bounding box center [1466, 362] width 167 height 12
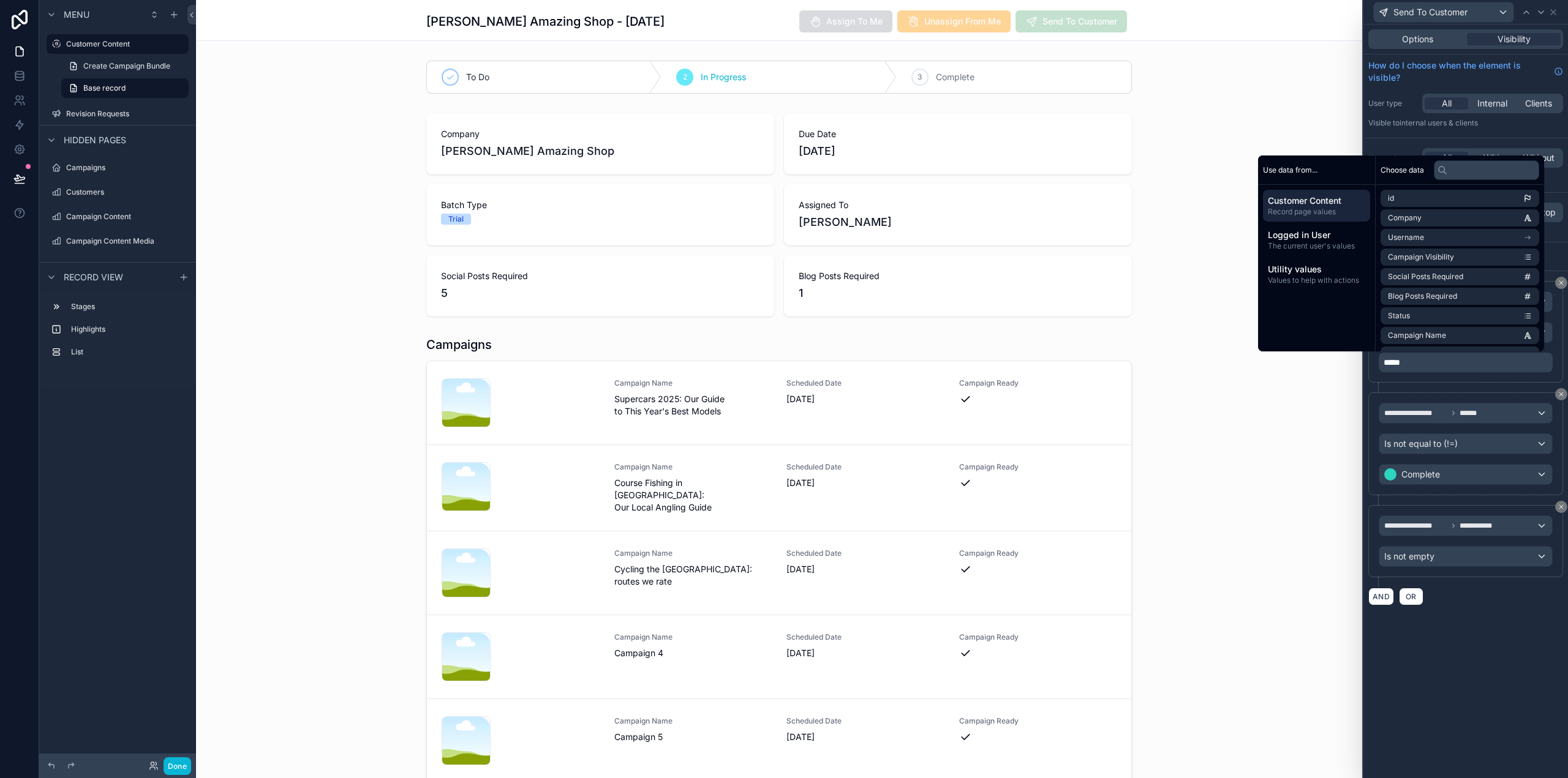
click at [1561, 362] on div "**********" at bounding box center [1465, 331] width 195 height 102
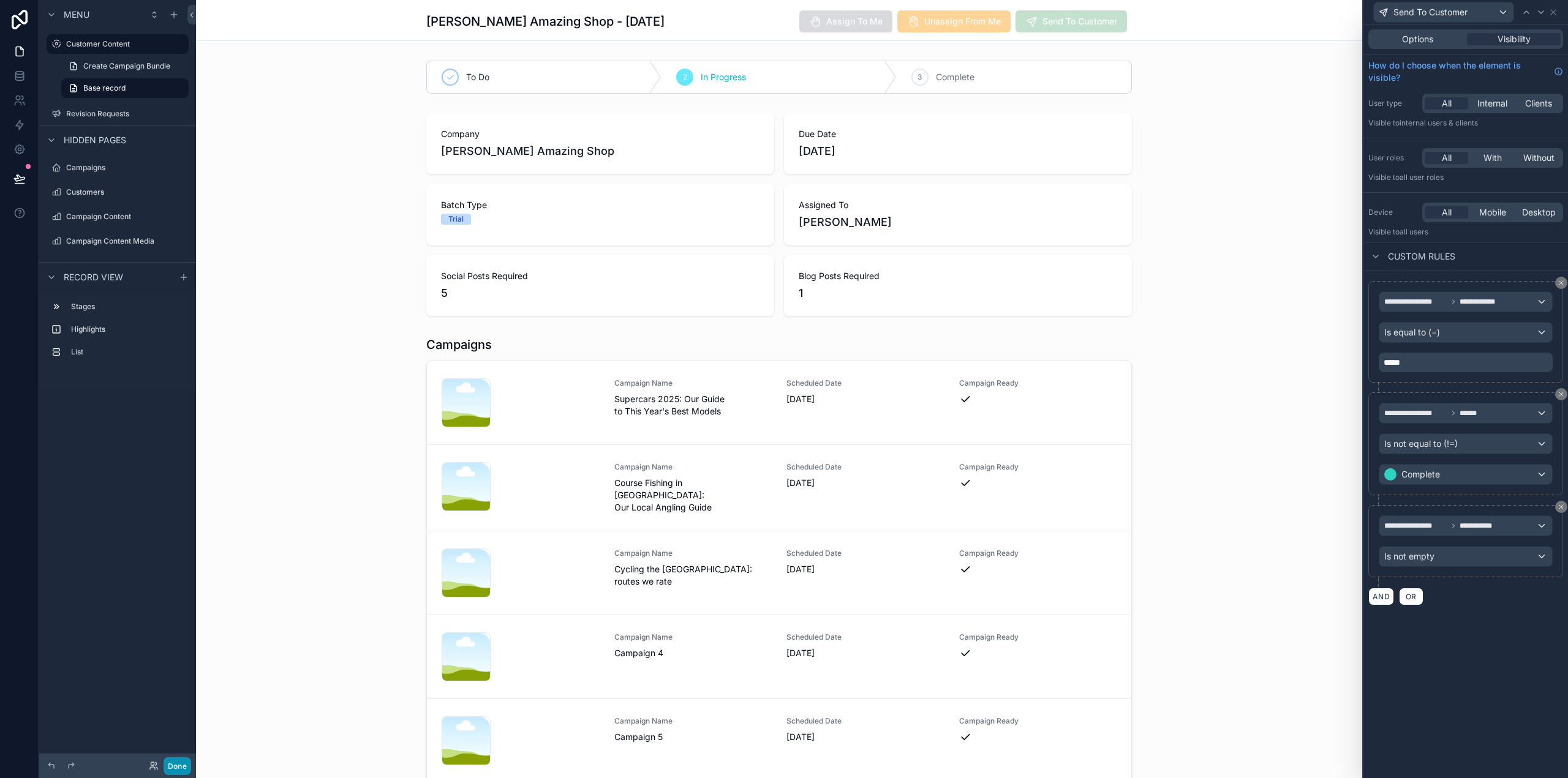
click at [179, 767] on button "Done" at bounding box center [177, 766] width 28 height 18
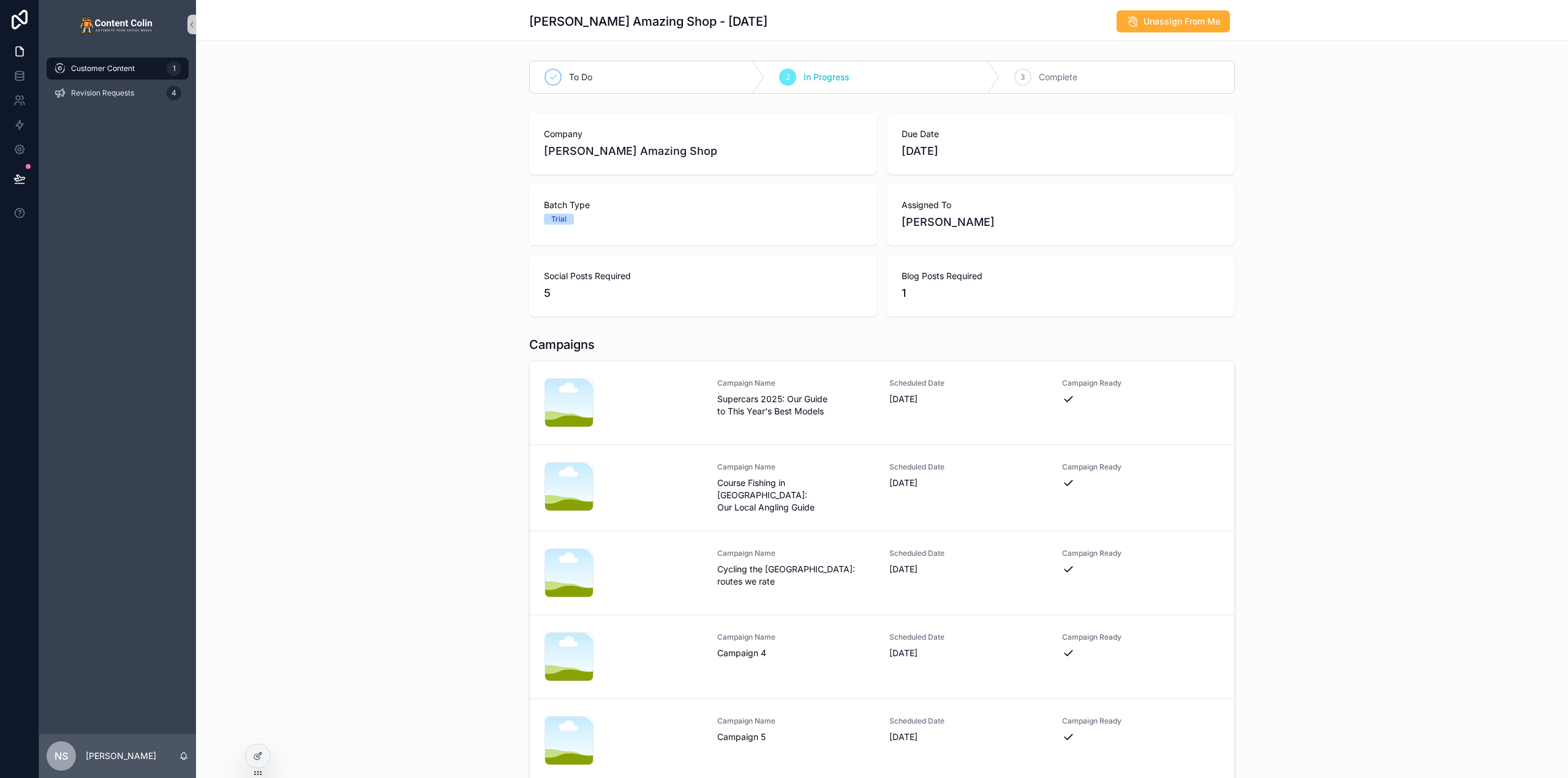
click at [357, 257] on div "Company [PERSON_NAME] Amazing Shop Due Date [DATE] Batch Type Trial Assigned To…" at bounding box center [881, 215] width 1372 height 213
click at [261, 757] on icon at bounding box center [257, 757] width 10 height 10
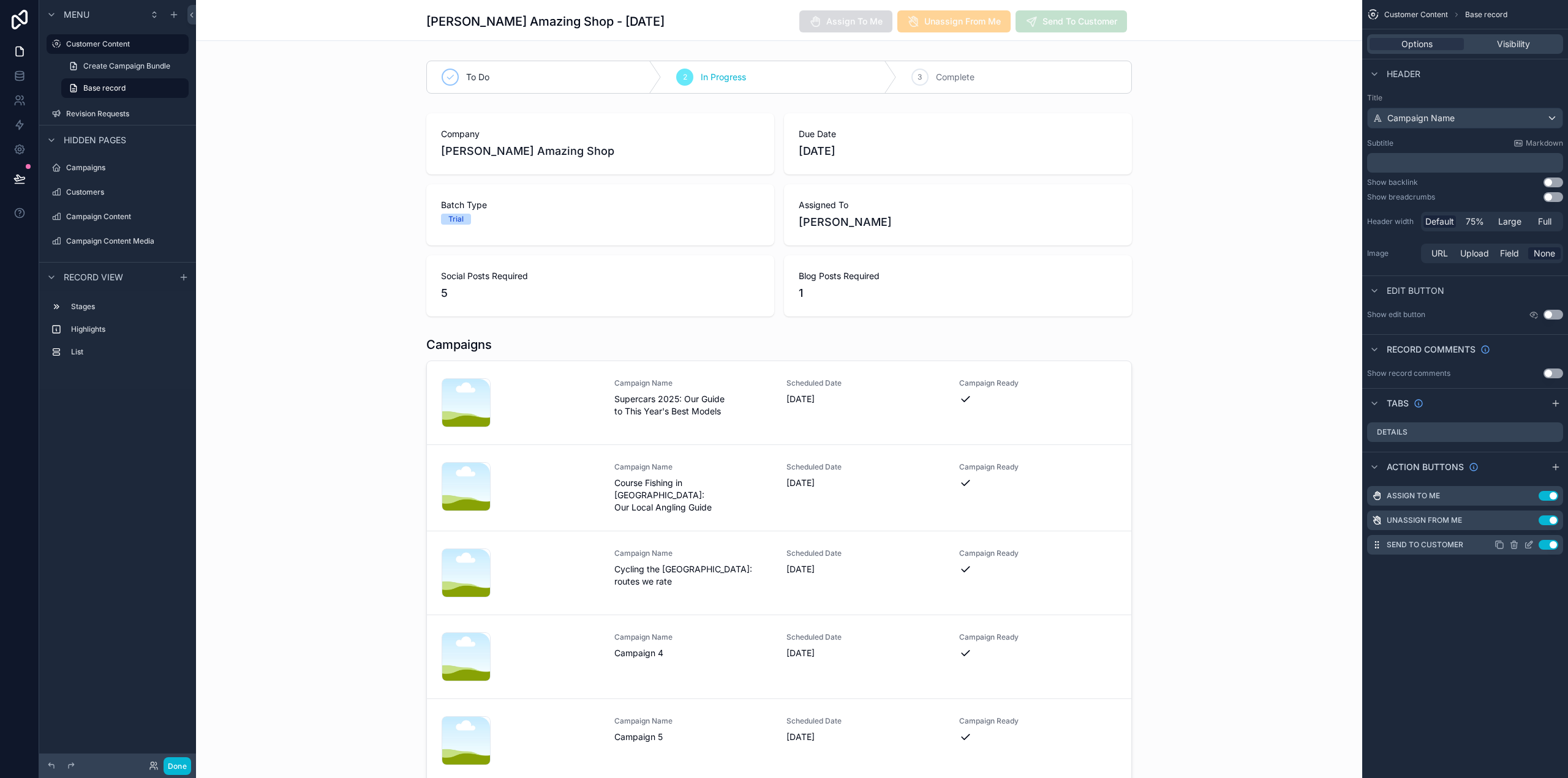
click at [1529, 545] on icon "scrollable content" at bounding box center [1528, 545] width 10 height 10
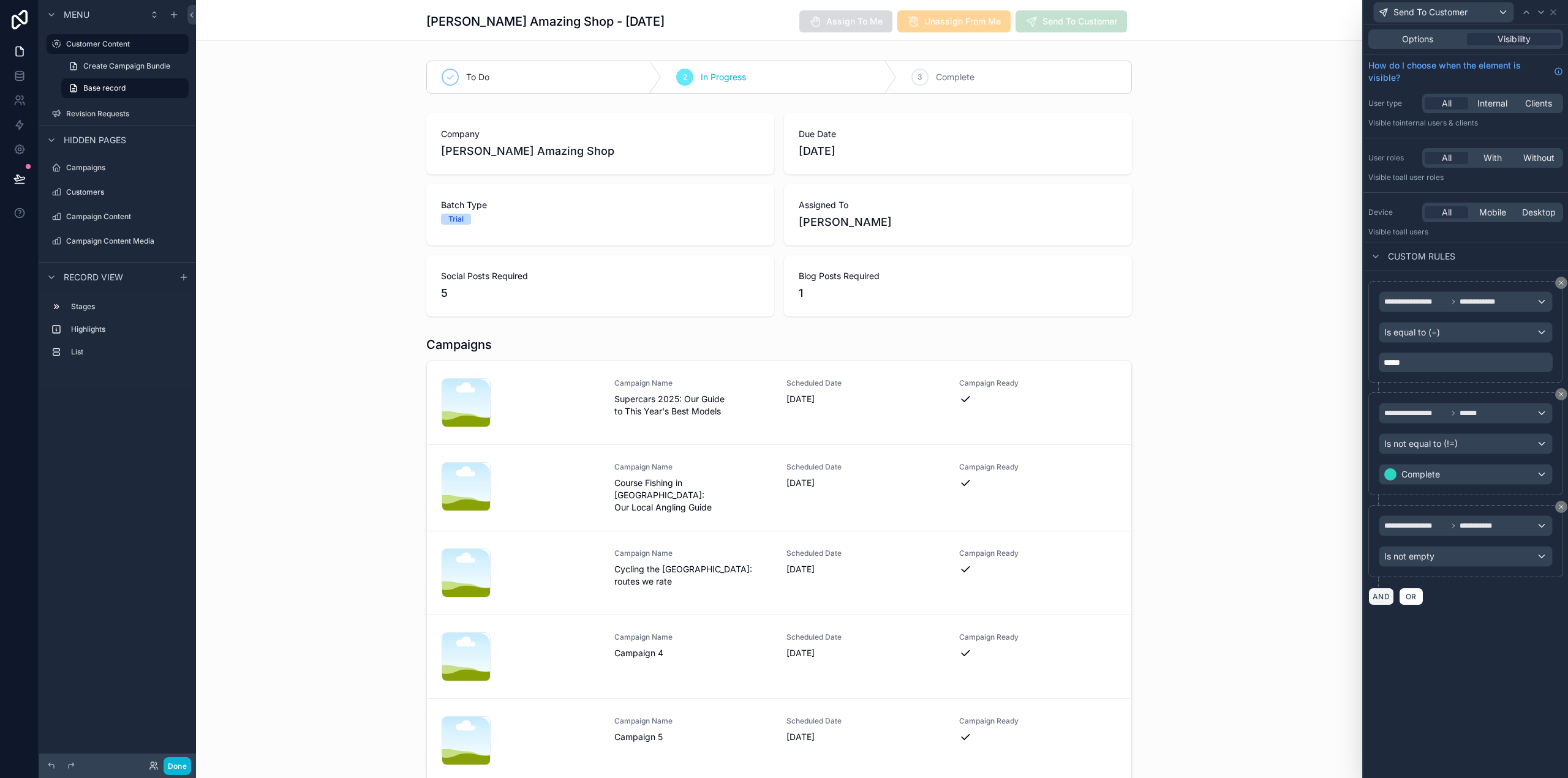
click at [1381, 595] on button "AND" at bounding box center [1381, 596] width 26 height 18
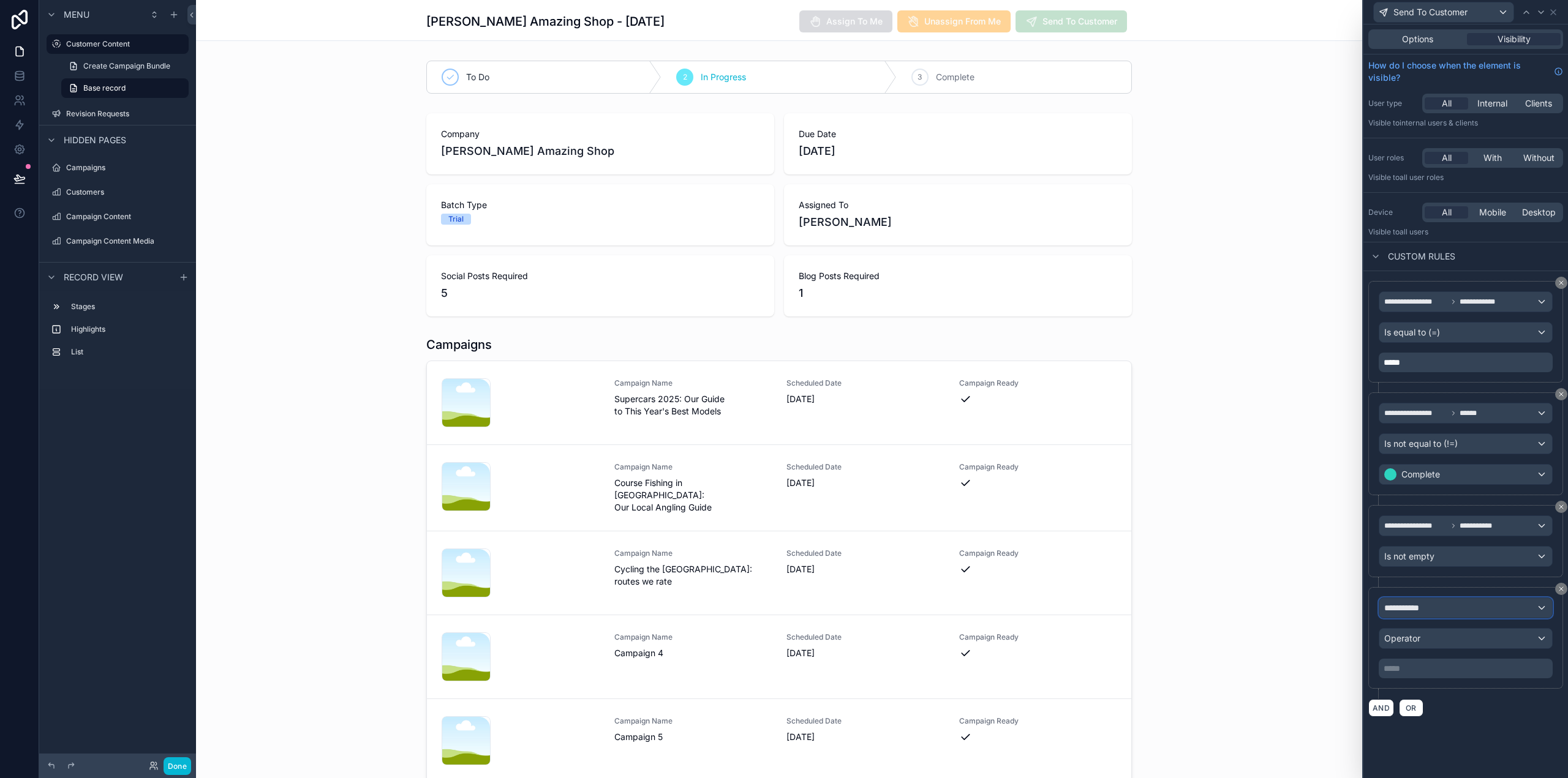
click at [1449, 609] on div "**********" at bounding box center [1465, 607] width 173 height 20
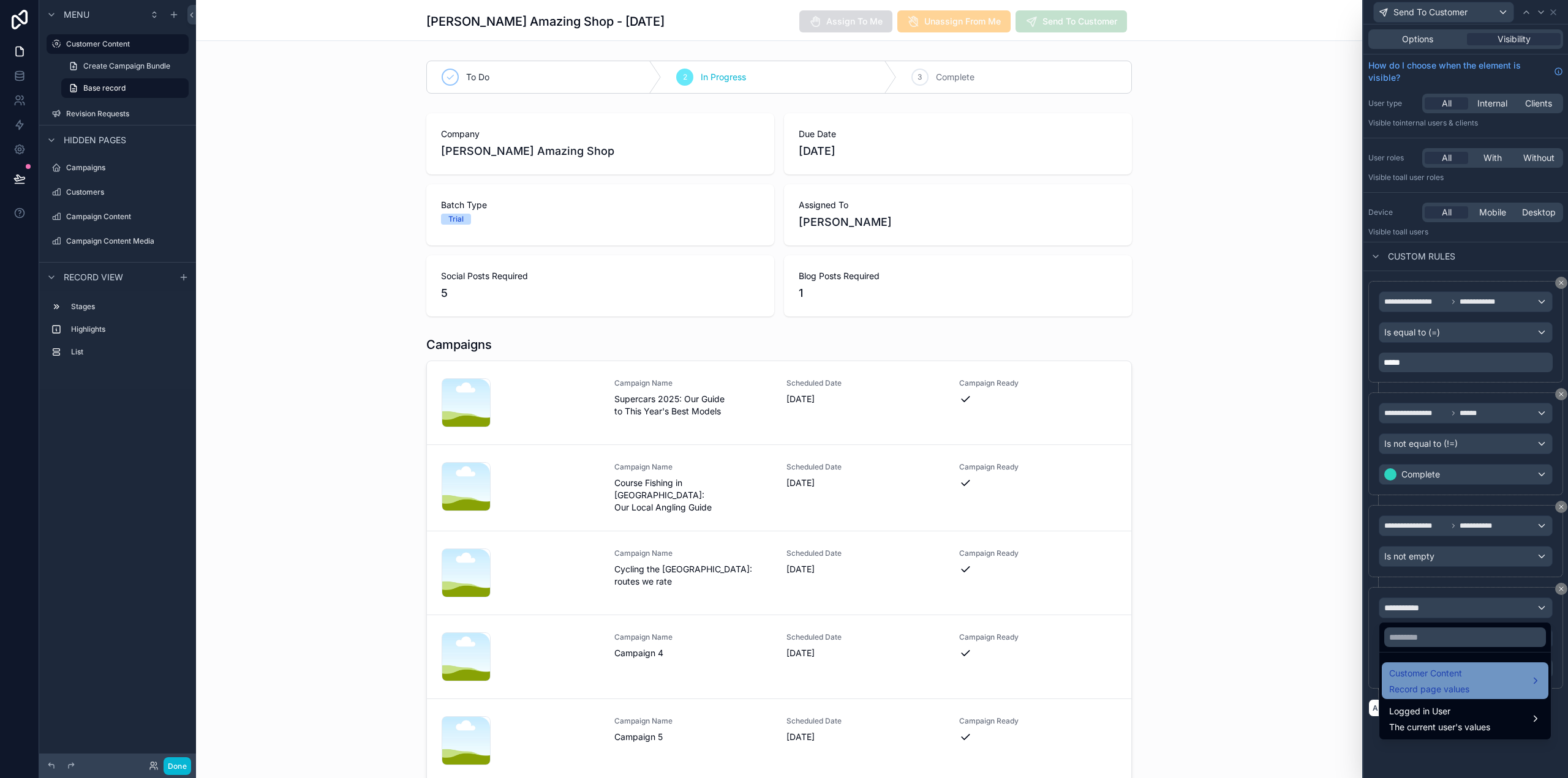
click at [1458, 682] on div "Customer Content Record page values" at bounding box center [1429, 681] width 80 height 30
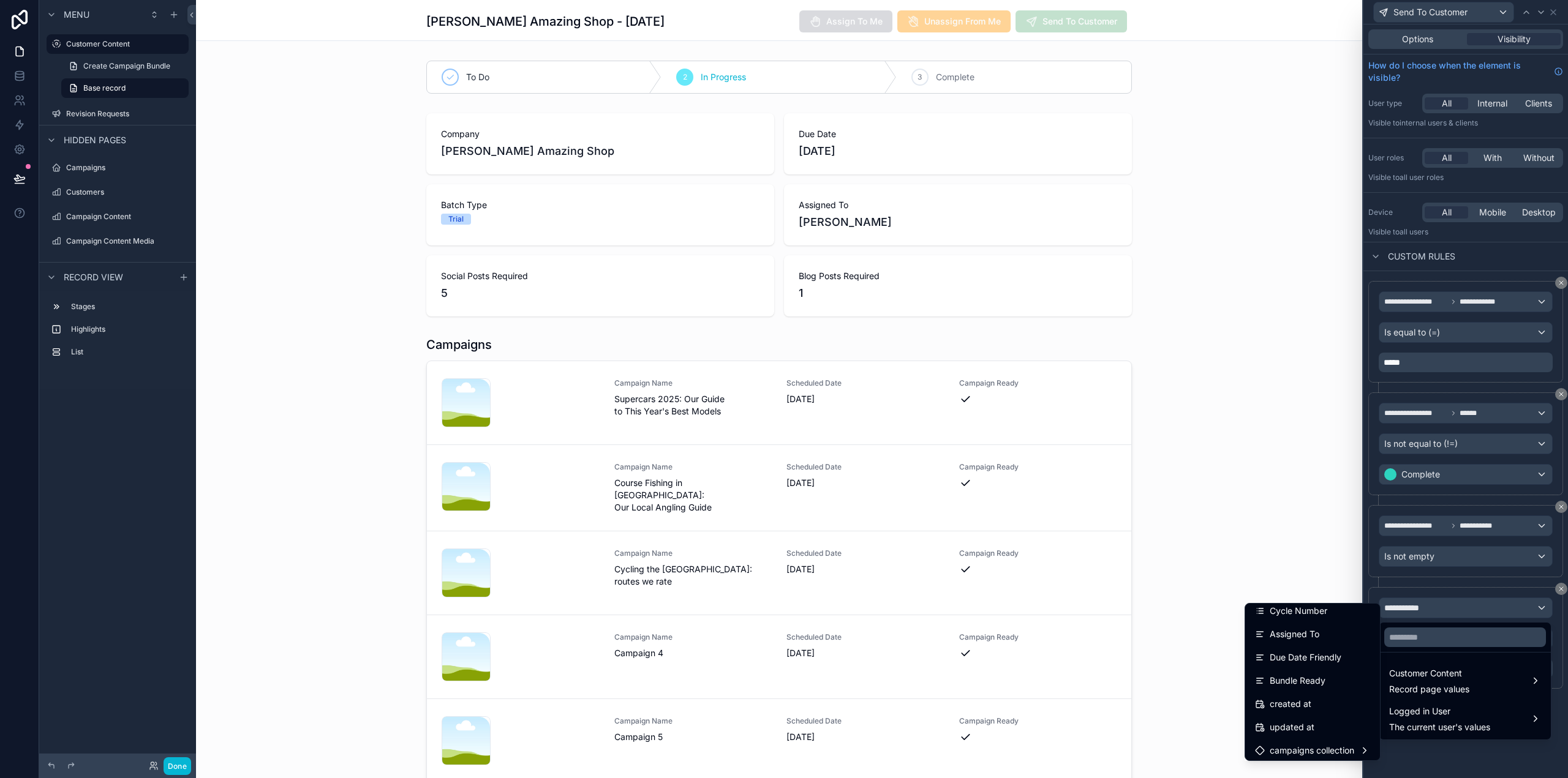
scroll to position [336, 0]
click at [1339, 727] on span "campaigns collection" at bounding box center [1311, 724] width 85 height 15
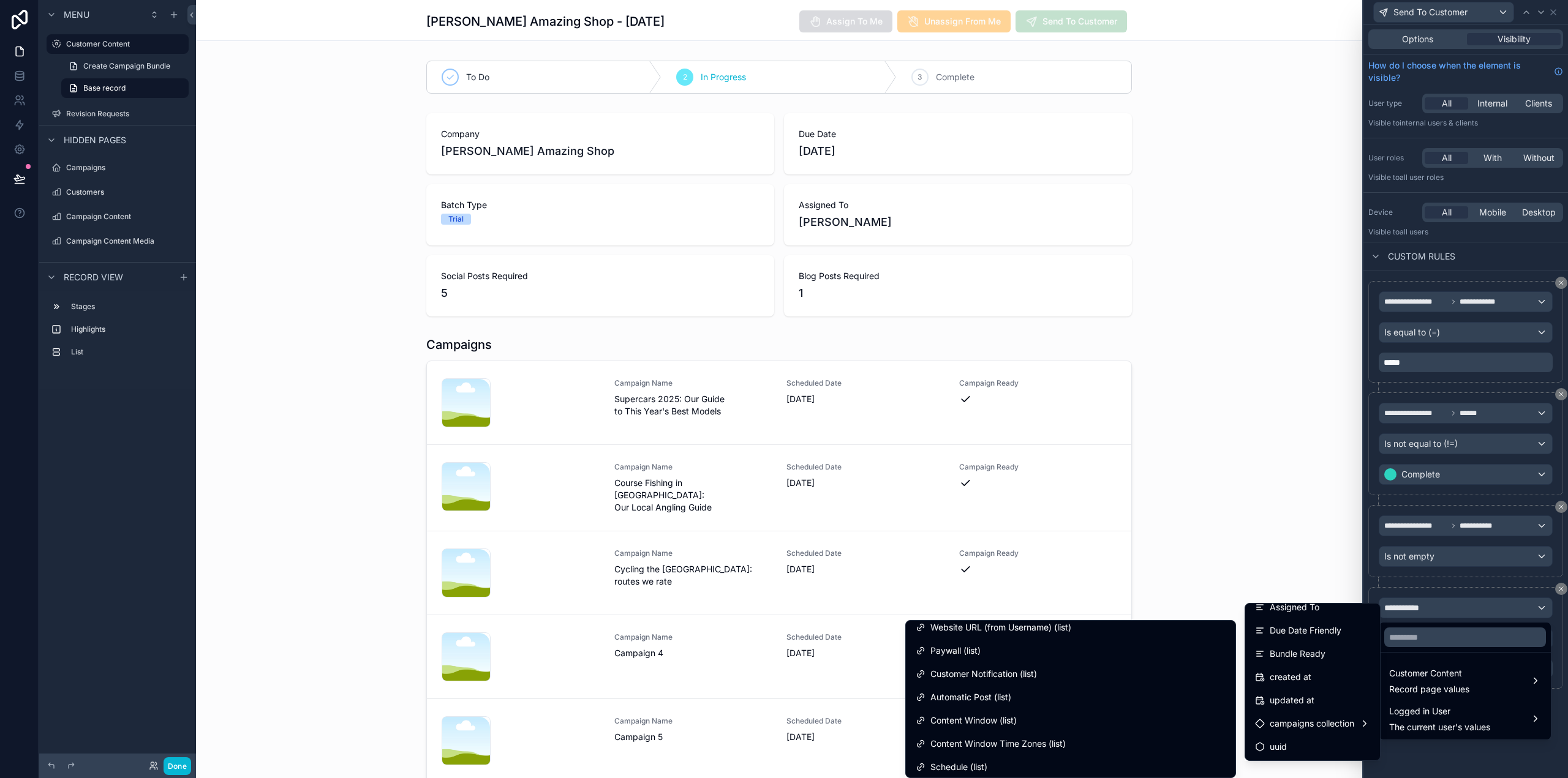
scroll to position [796, 0]
click at [1422, 634] on input "text" at bounding box center [1464, 637] width 161 height 20
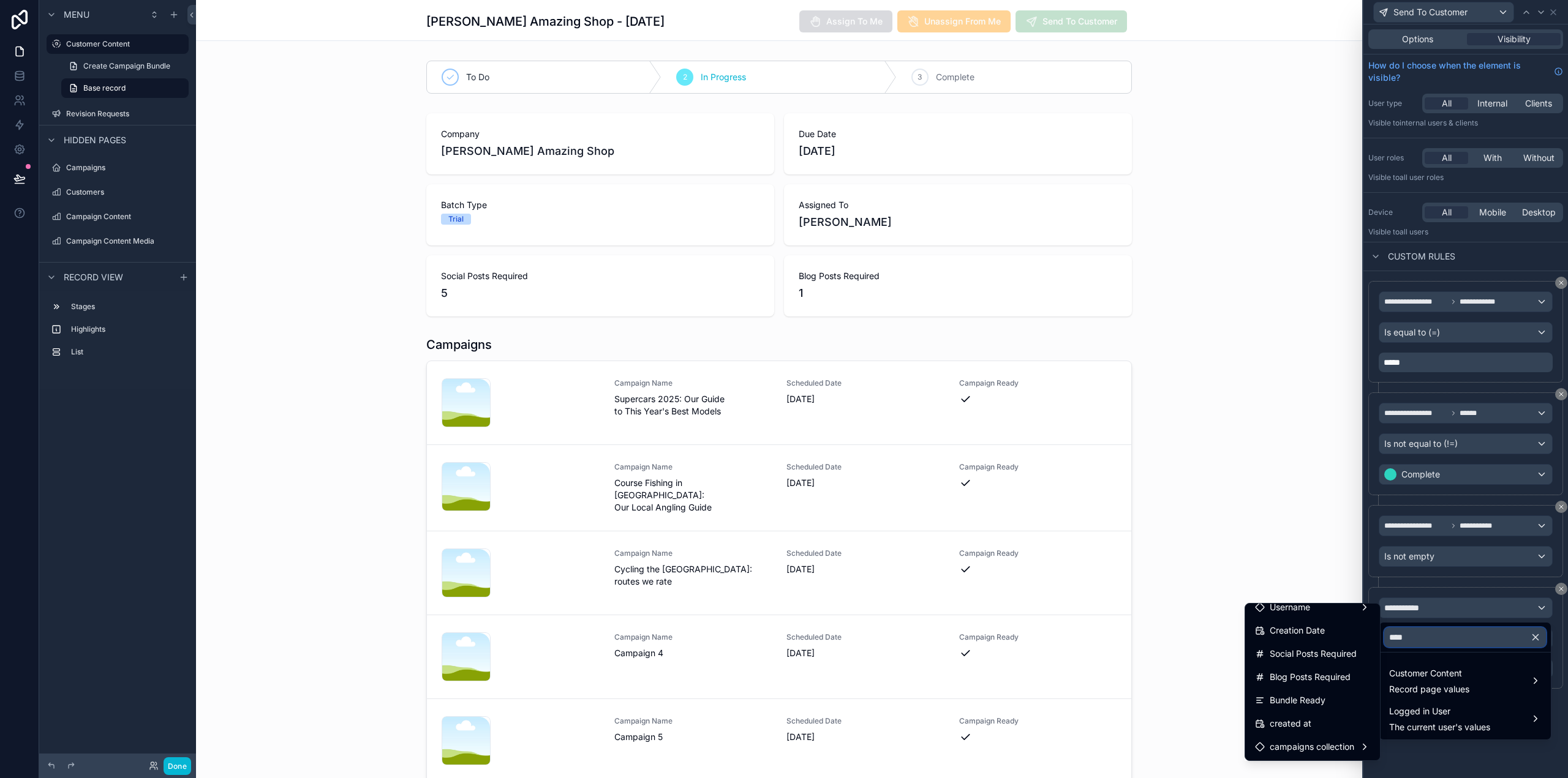
scroll to position [0, 0]
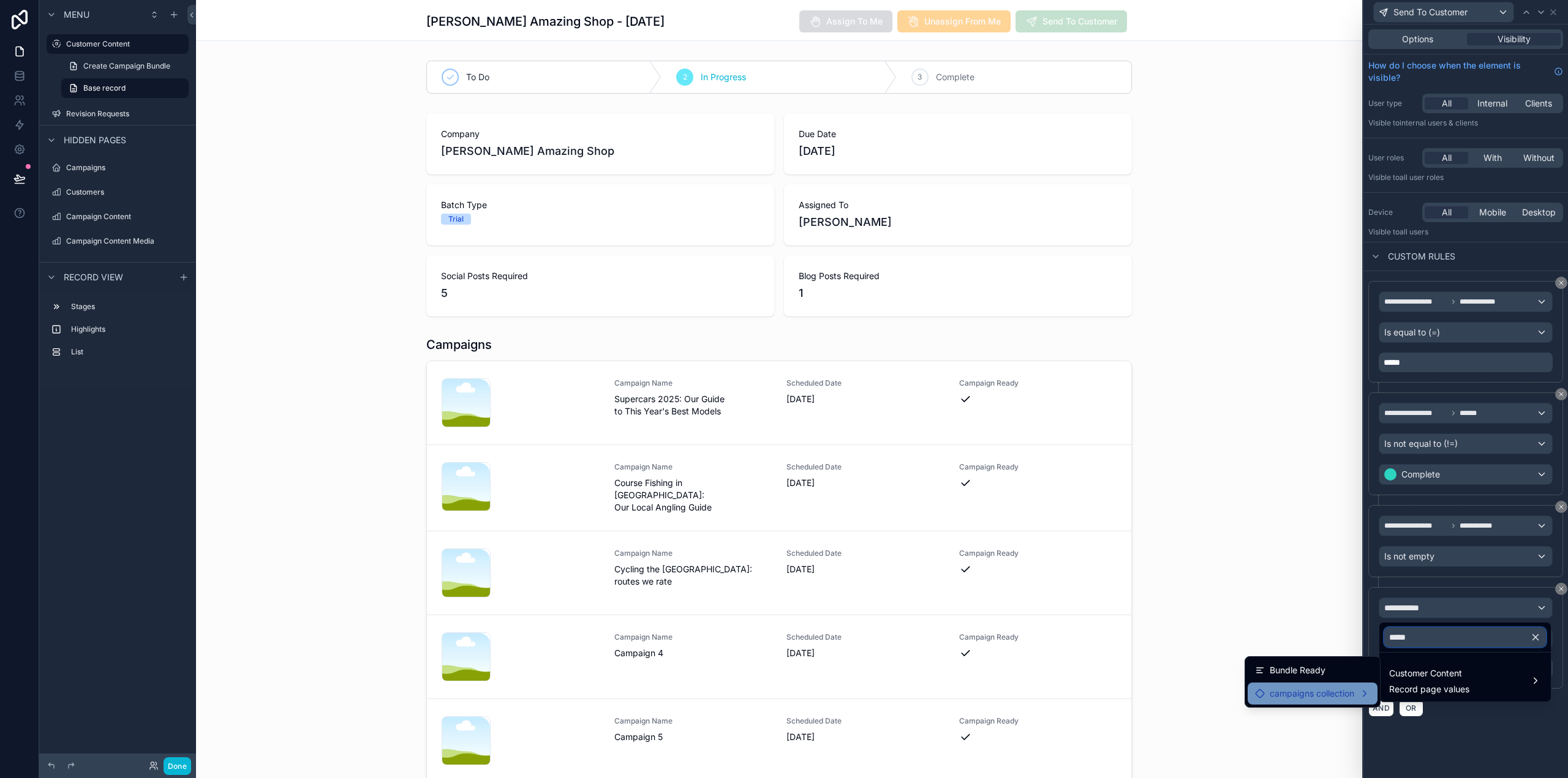
type input "*****"
click at [1344, 694] on span "campaigns collection" at bounding box center [1311, 694] width 85 height 15
click at [1430, 694] on span "Campaign Ready (list)" at bounding box center [1448, 695] width 89 height 15
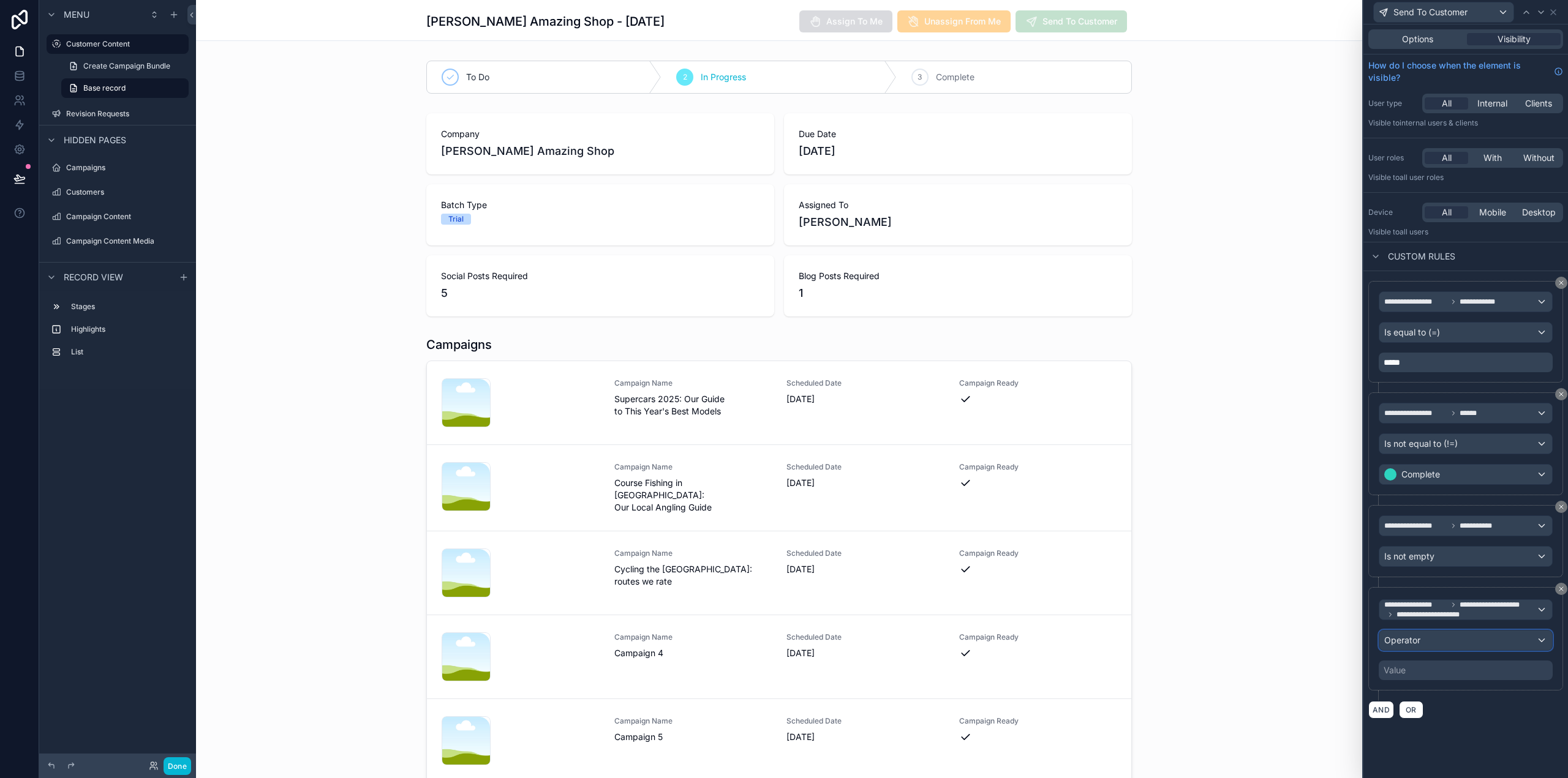
click at [1459, 635] on div "Operator" at bounding box center [1465, 640] width 173 height 20
click at [1557, 632] on div at bounding box center [1464, 389] width 204 height 778
click at [1508, 640] on div "Operator" at bounding box center [1465, 640] width 173 height 20
click at [1452, 702] on div "Is true" at bounding box center [1464, 705] width 152 height 15
click at [1454, 702] on div "**********" at bounding box center [1464, 401] width 204 height 754
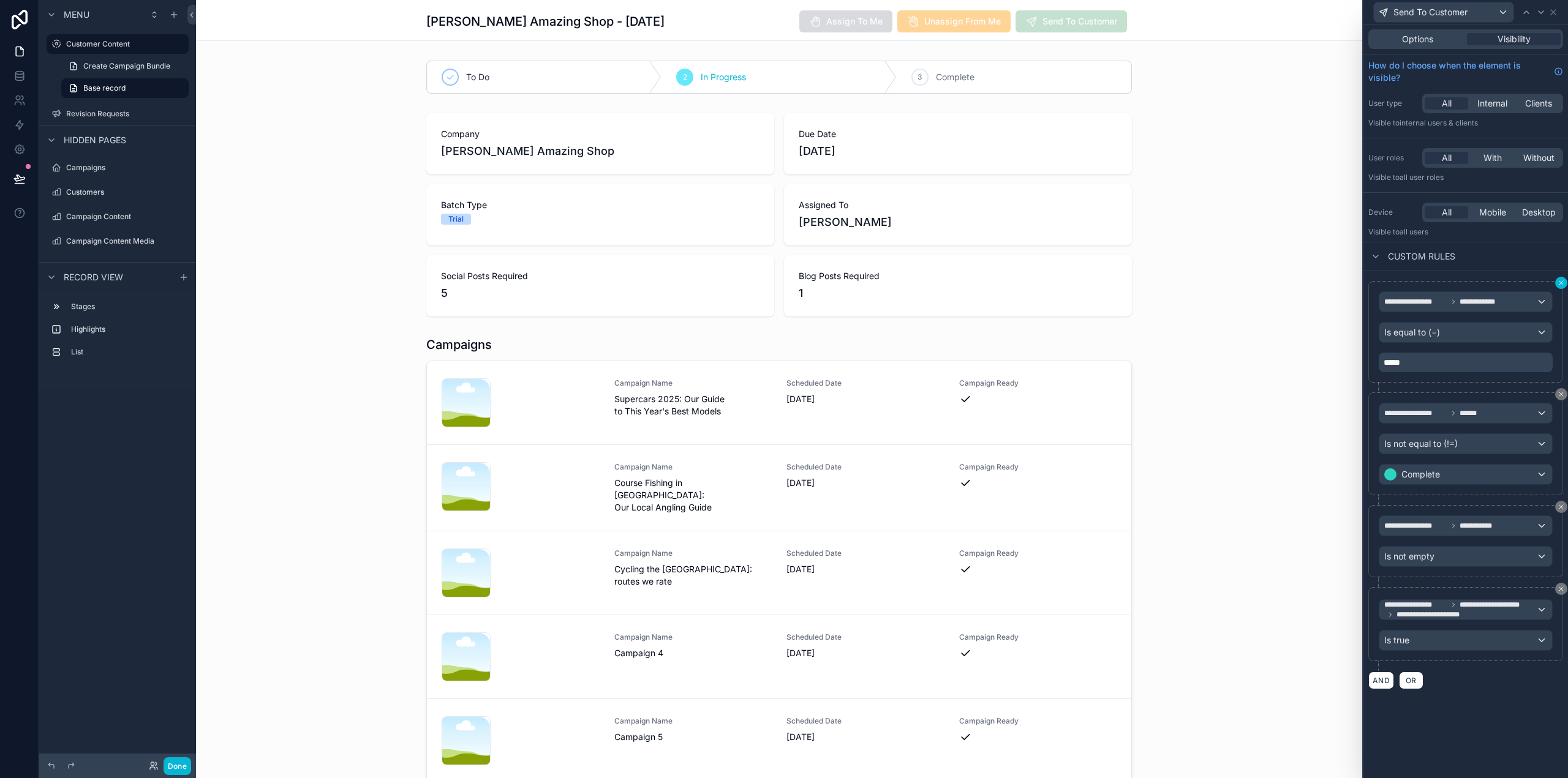
click at [1563, 277] on button at bounding box center [1561, 283] width 12 height 12
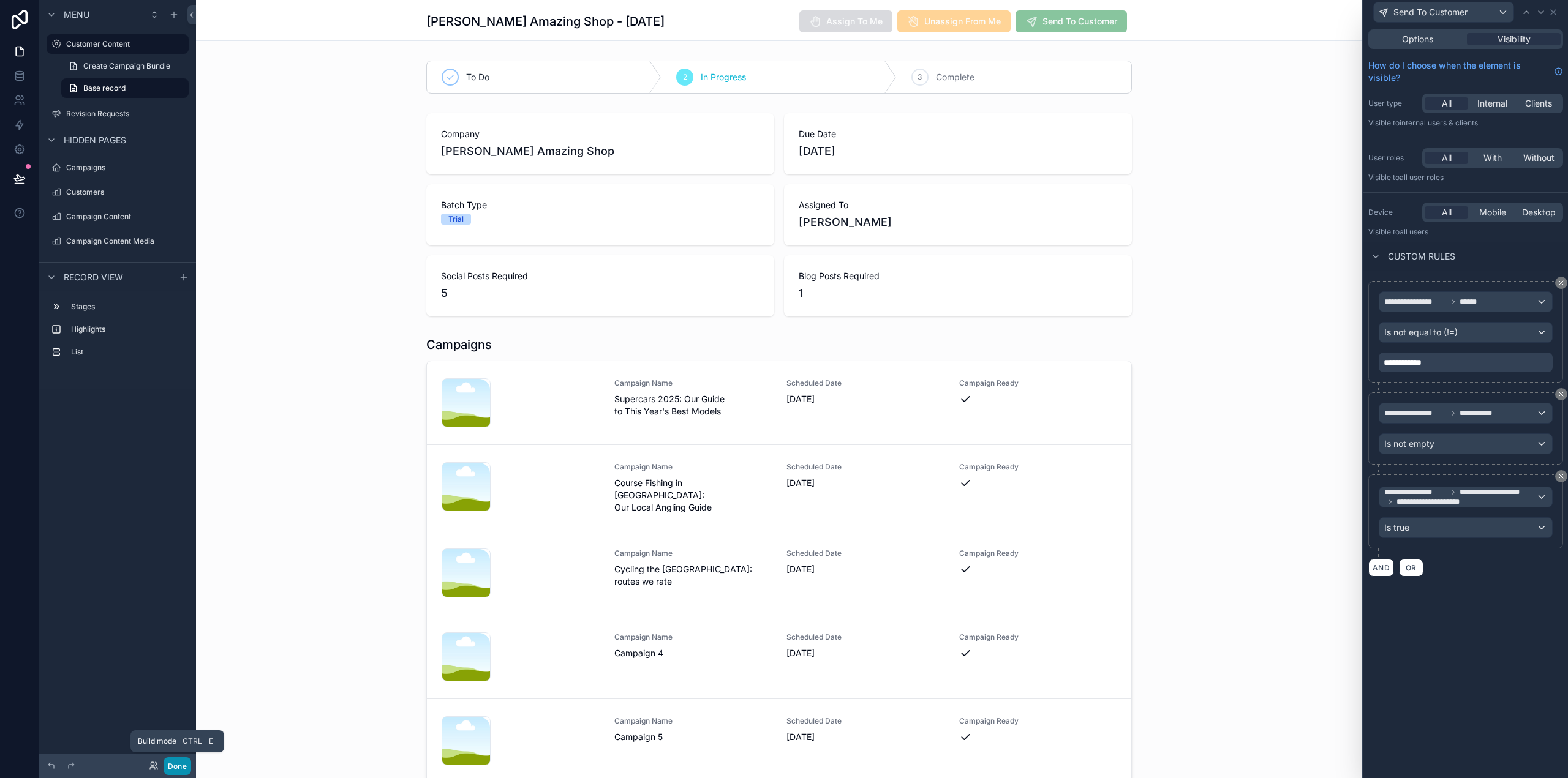
click at [175, 760] on button "Done" at bounding box center [177, 766] width 28 height 18
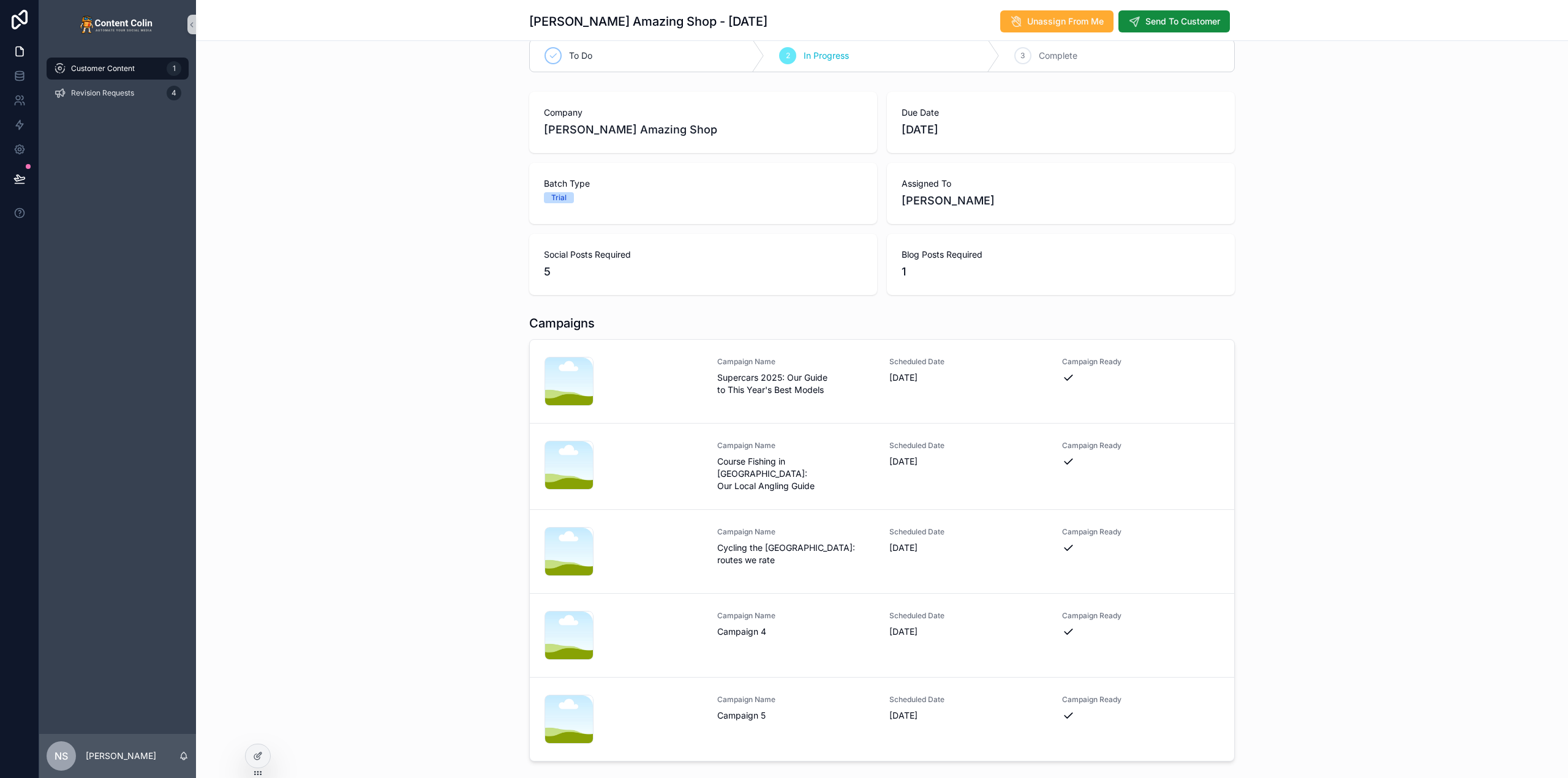
scroll to position [86, 0]
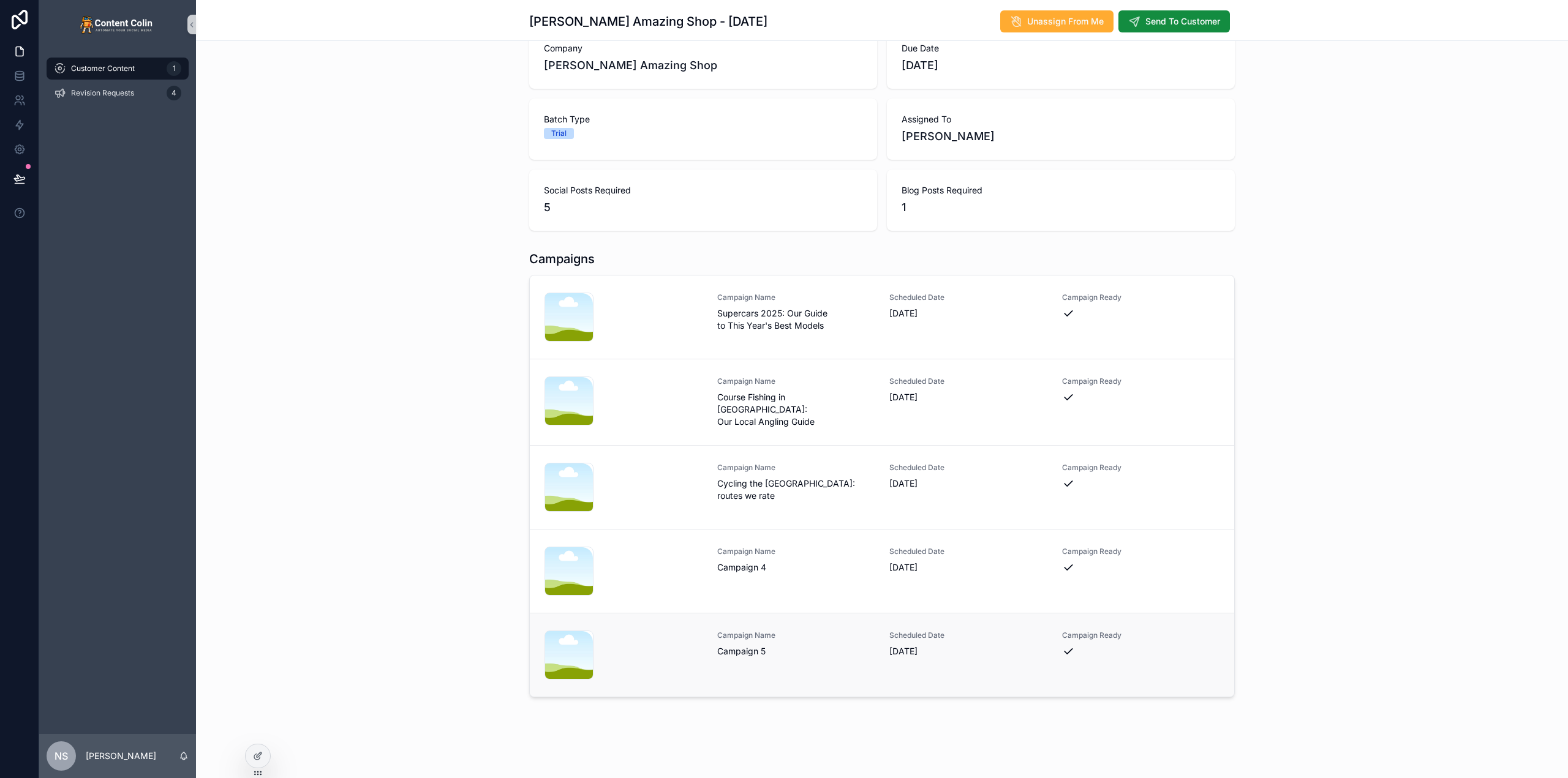
click at [746, 646] on span "Campaign 5" at bounding box center [796, 651] width 158 height 12
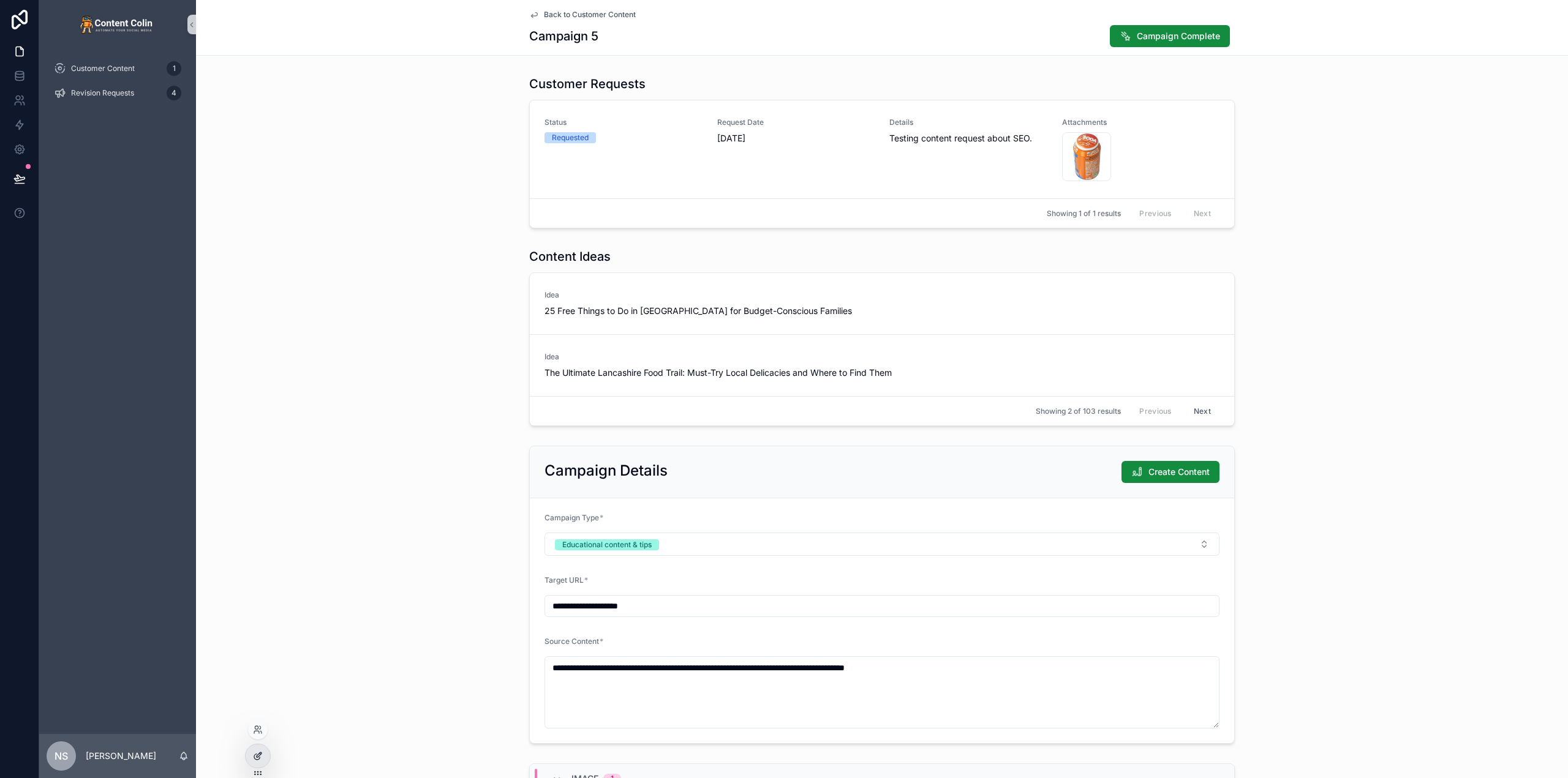
click at [263, 757] on div at bounding box center [257, 756] width 24 height 23
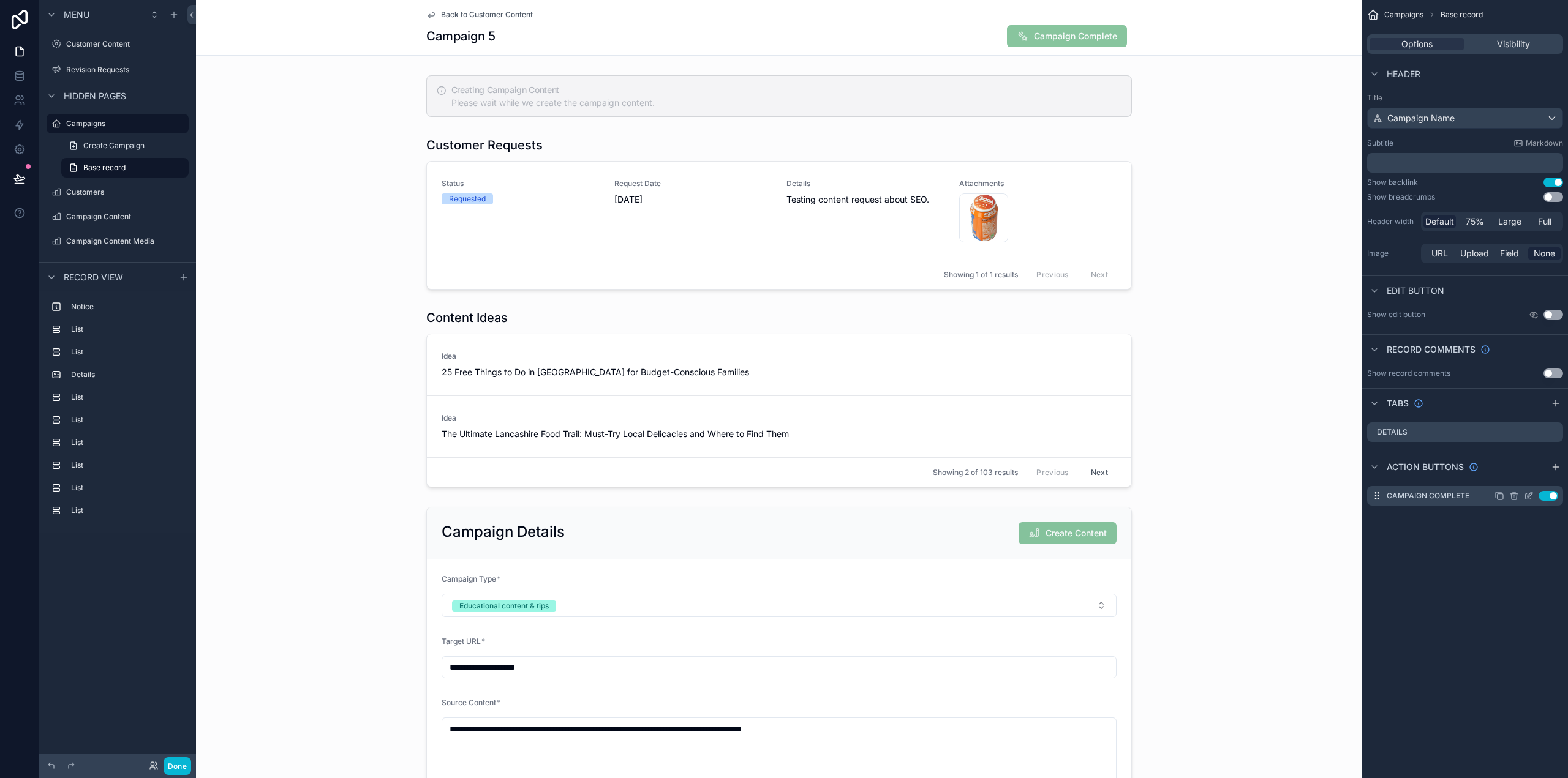
click at [1526, 495] on icon "scrollable content" at bounding box center [1528, 496] width 10 height 10
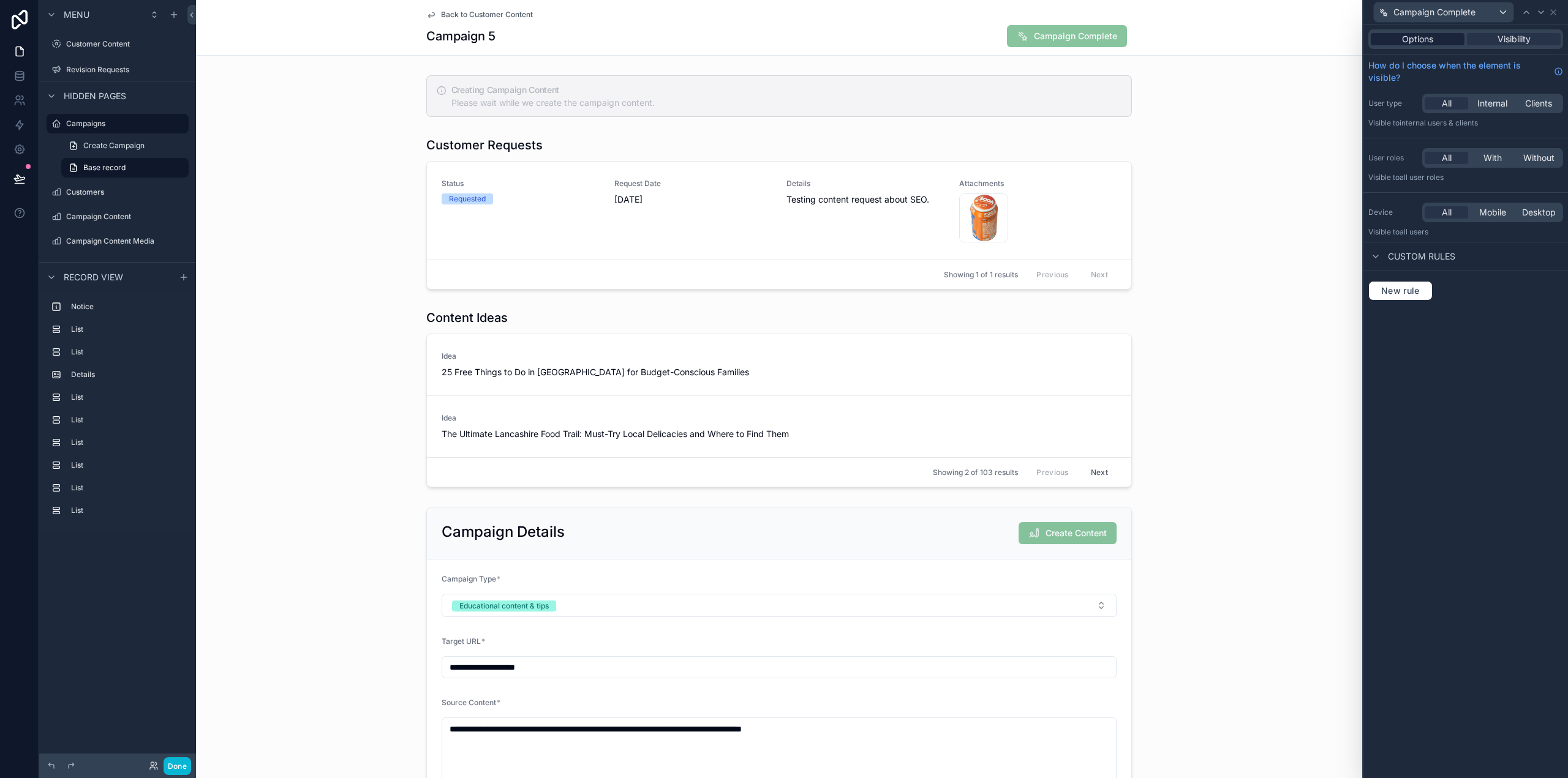
click at [1423, 38] on span "Options" at bounding box center [1417, 38] width 31 height 12
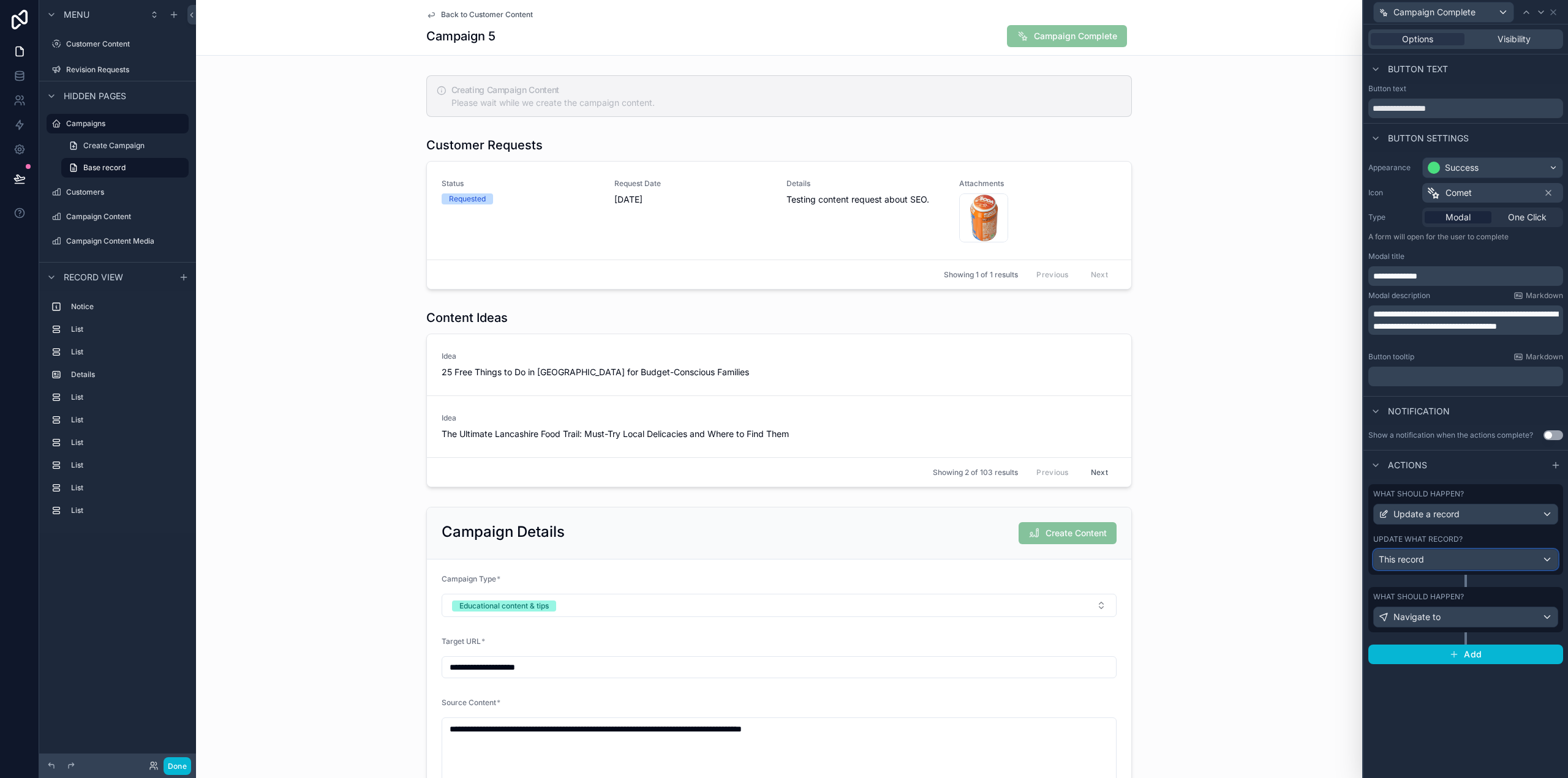
click at [1461, 563] on div "This record" at bounding box center [1465, 560] width 184 height 20
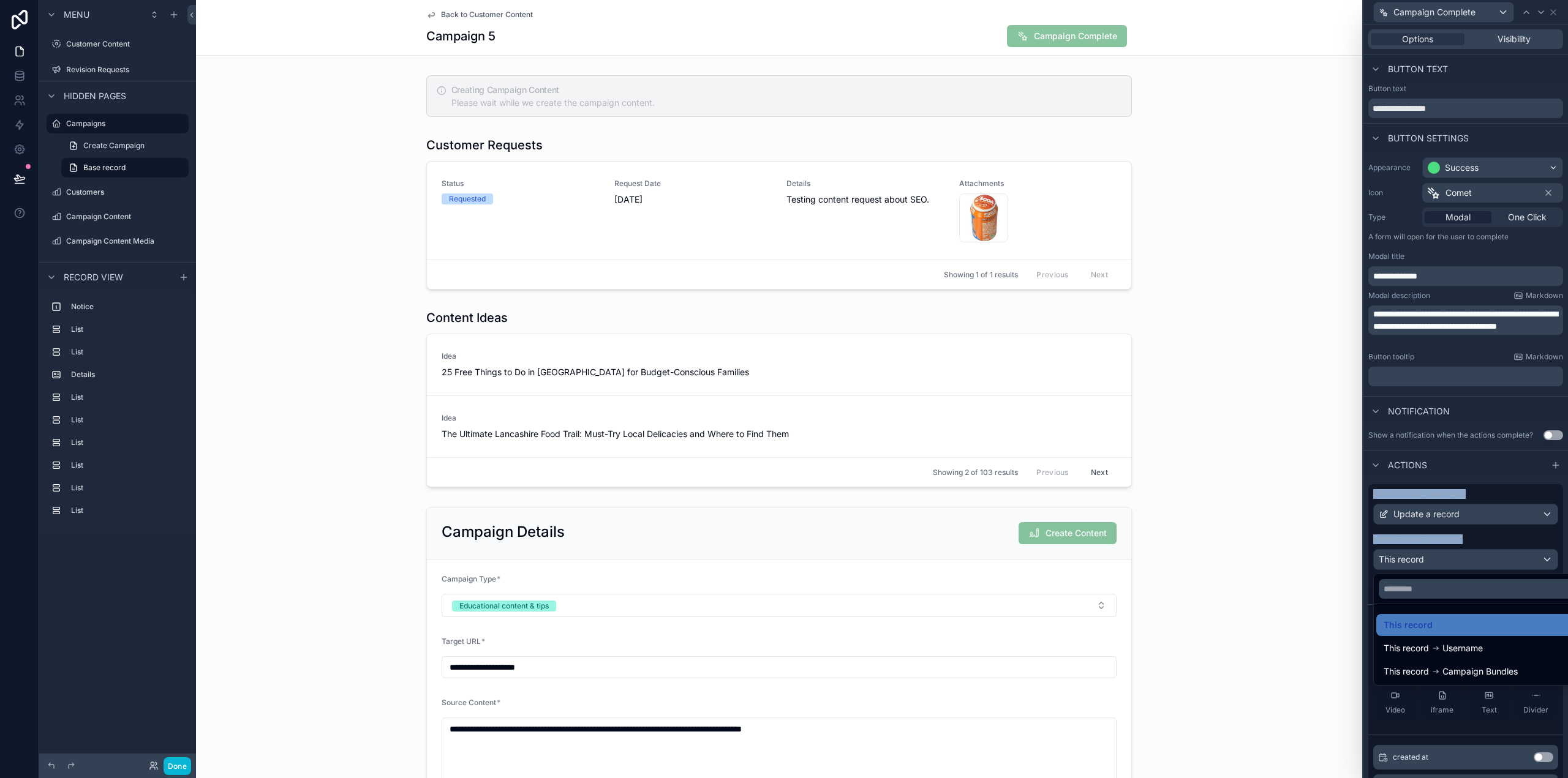
click at [1461, 563] on div at bounding box center [1464, 389] width 204 height 778
click at [1514, 623] on icon at bounding box center [1519, 622] width 10 height 10
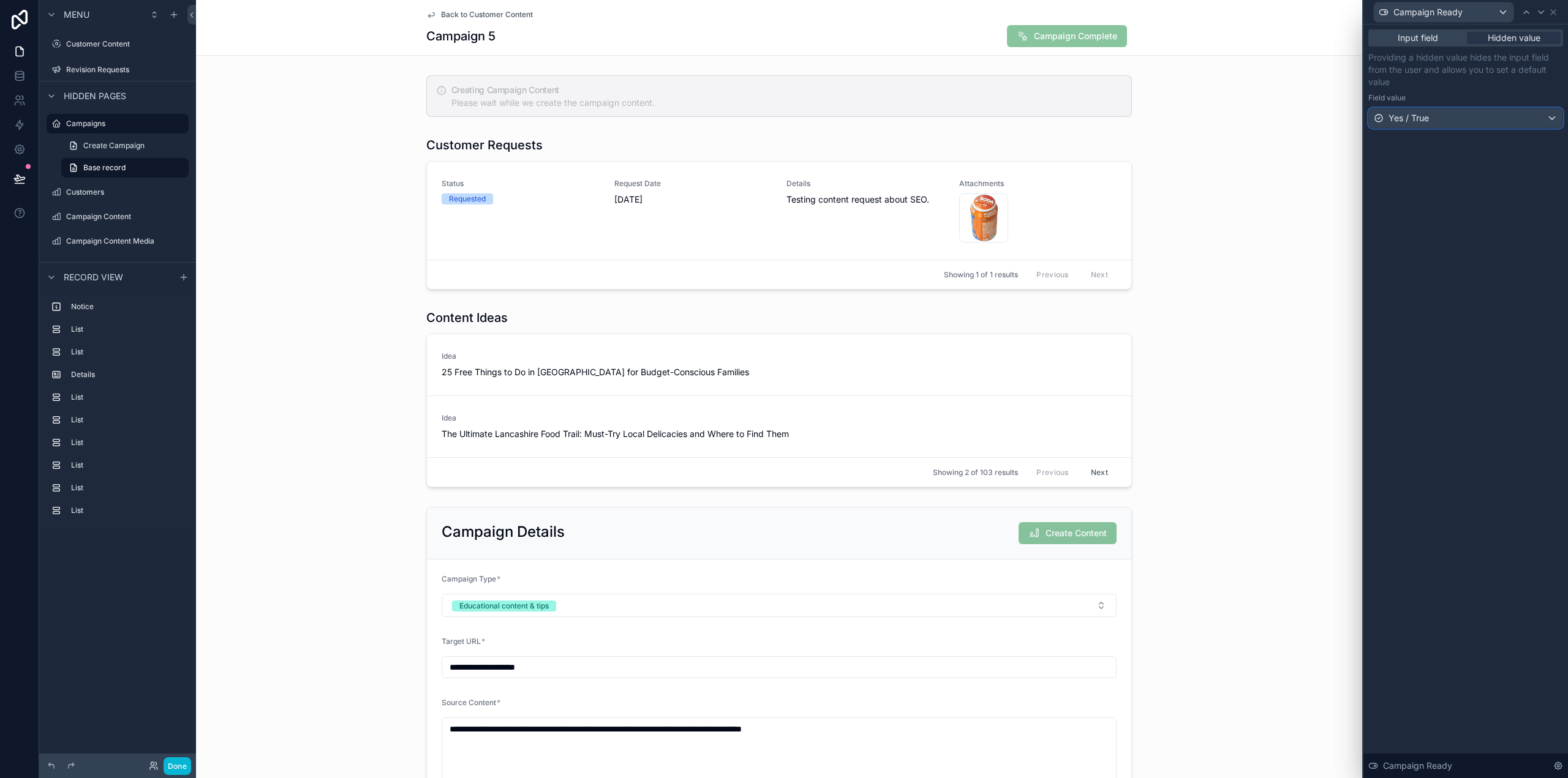
click at [1426, 118] on span "Yes / True" at bounding box center [1408, 118] width 40 height 12
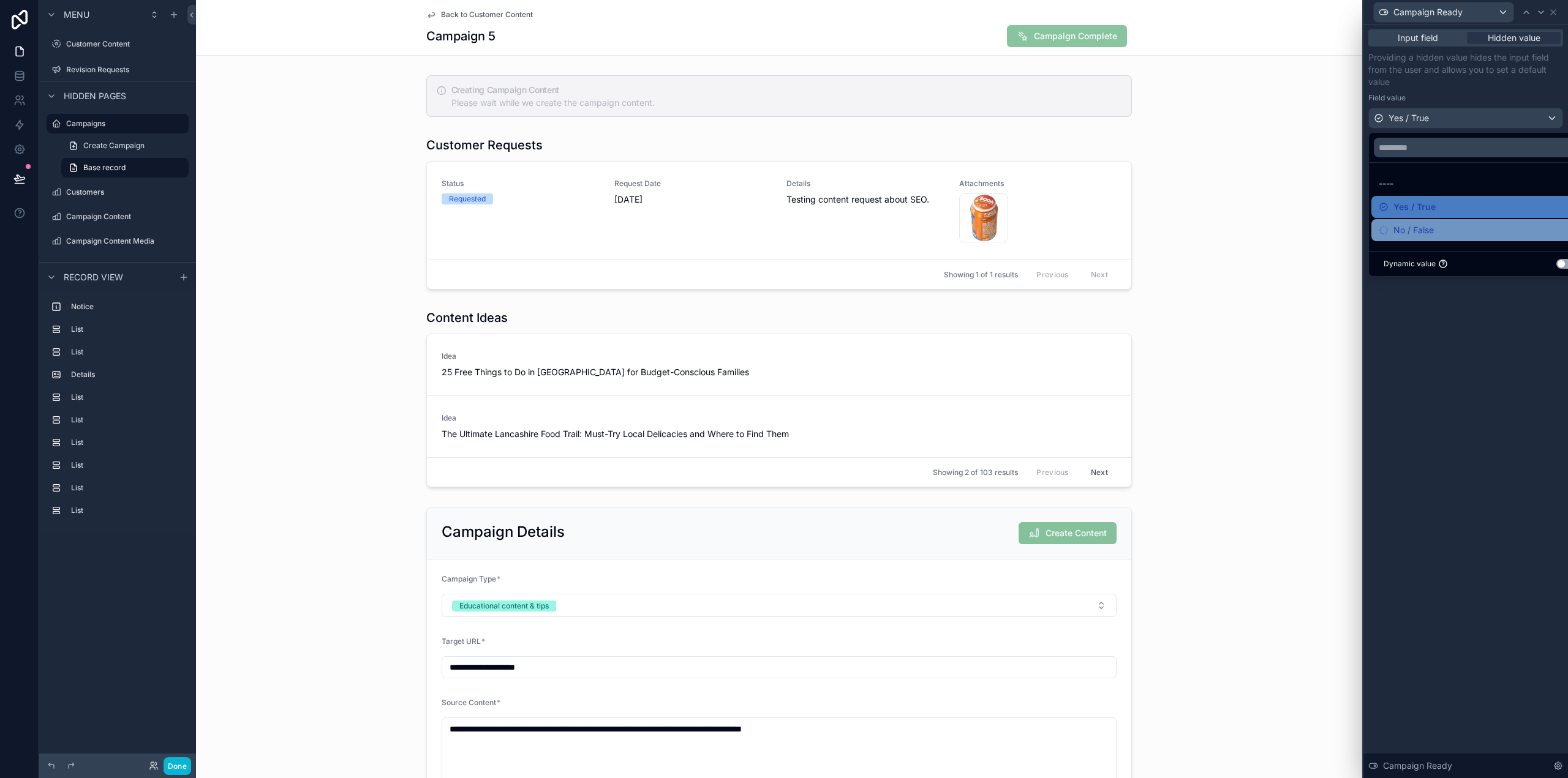
click at [1409, 230] on span "No / False" at bounding box center [1413, 230] width 40 height 15
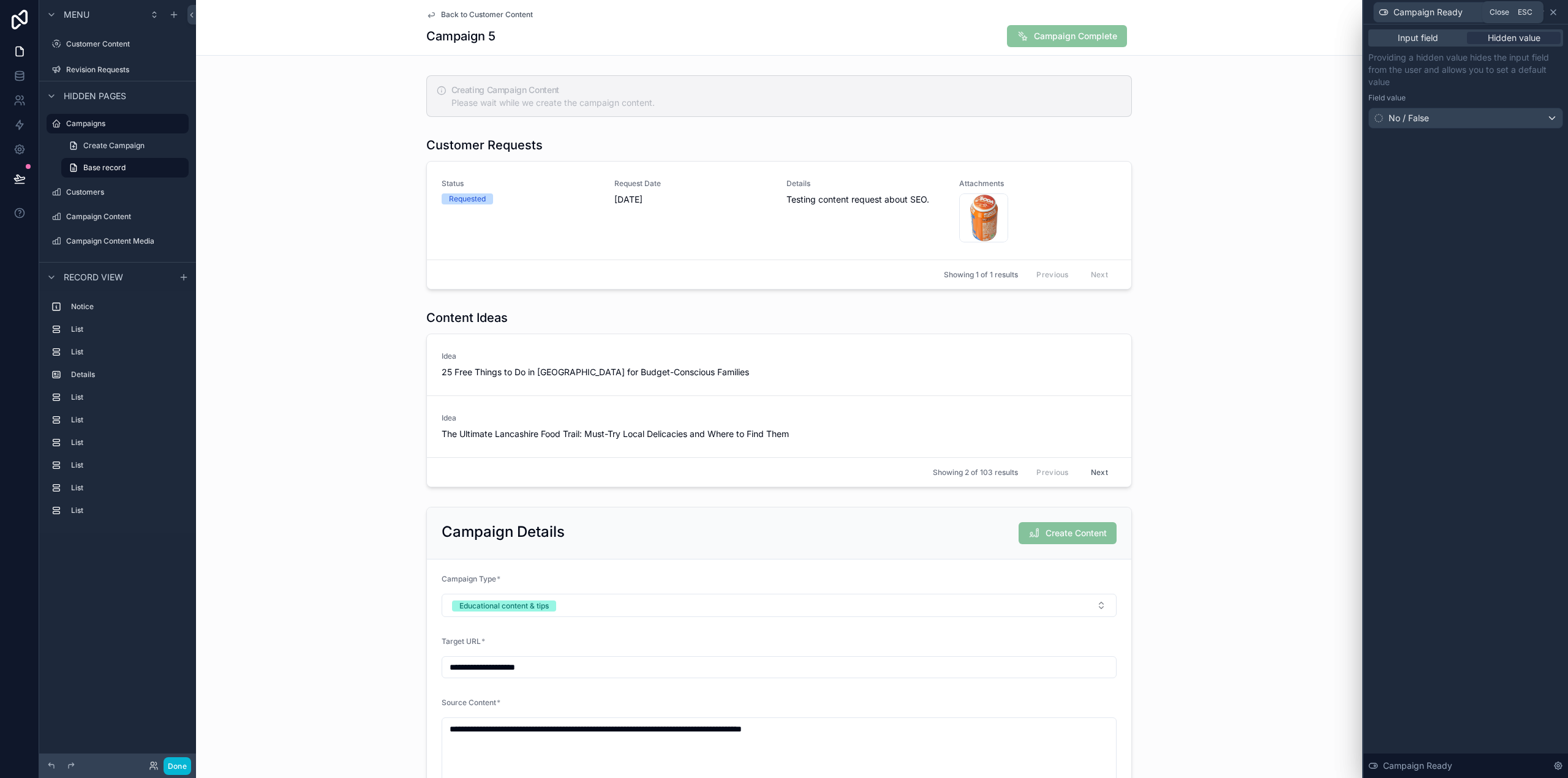
click at [1554, 11] on icon at bounding box center [1552, 12] width 5 height 5
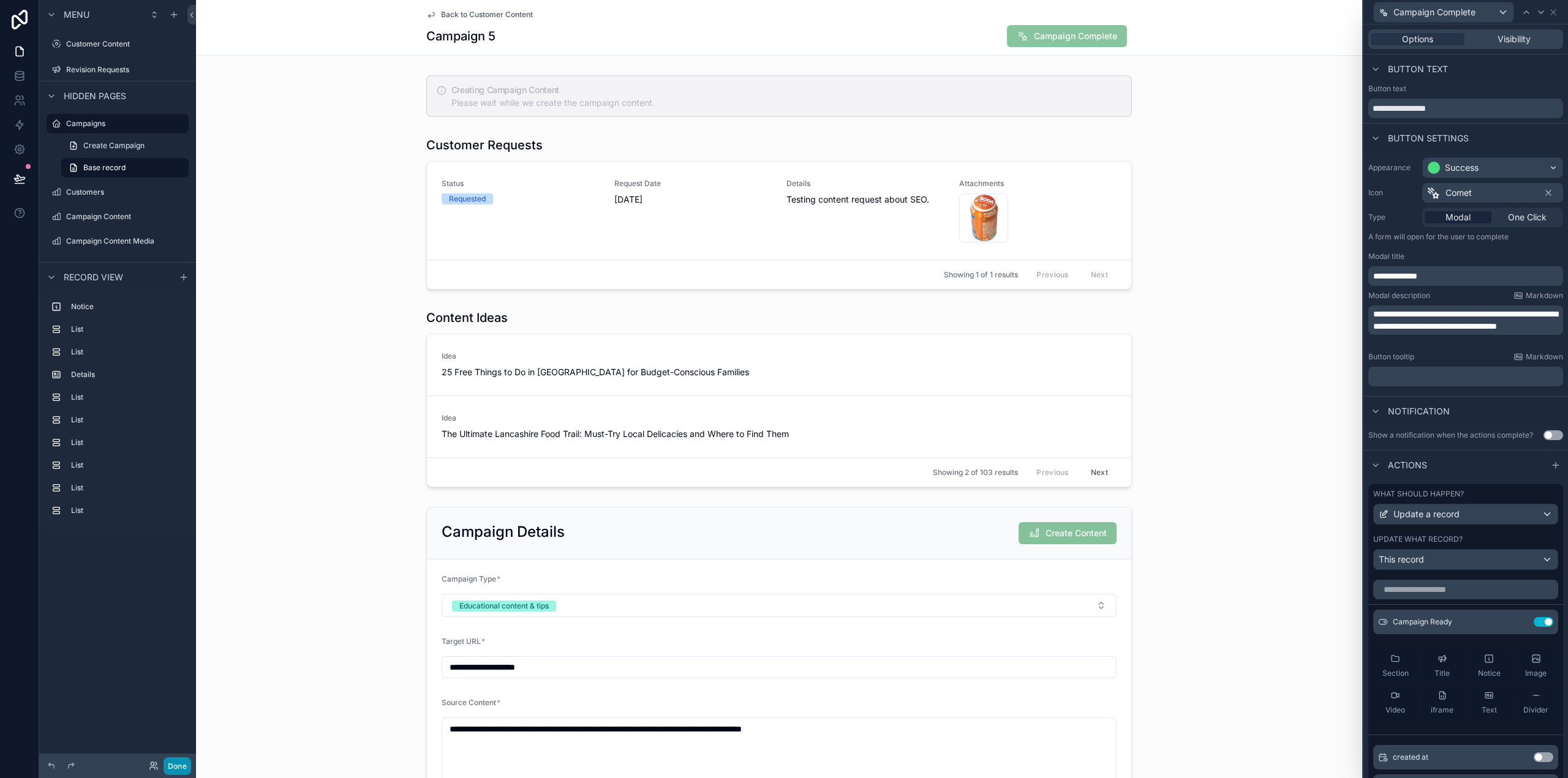
click at [173, 763] on button "Done" at bounding box center [177, 766] width 28 height 18
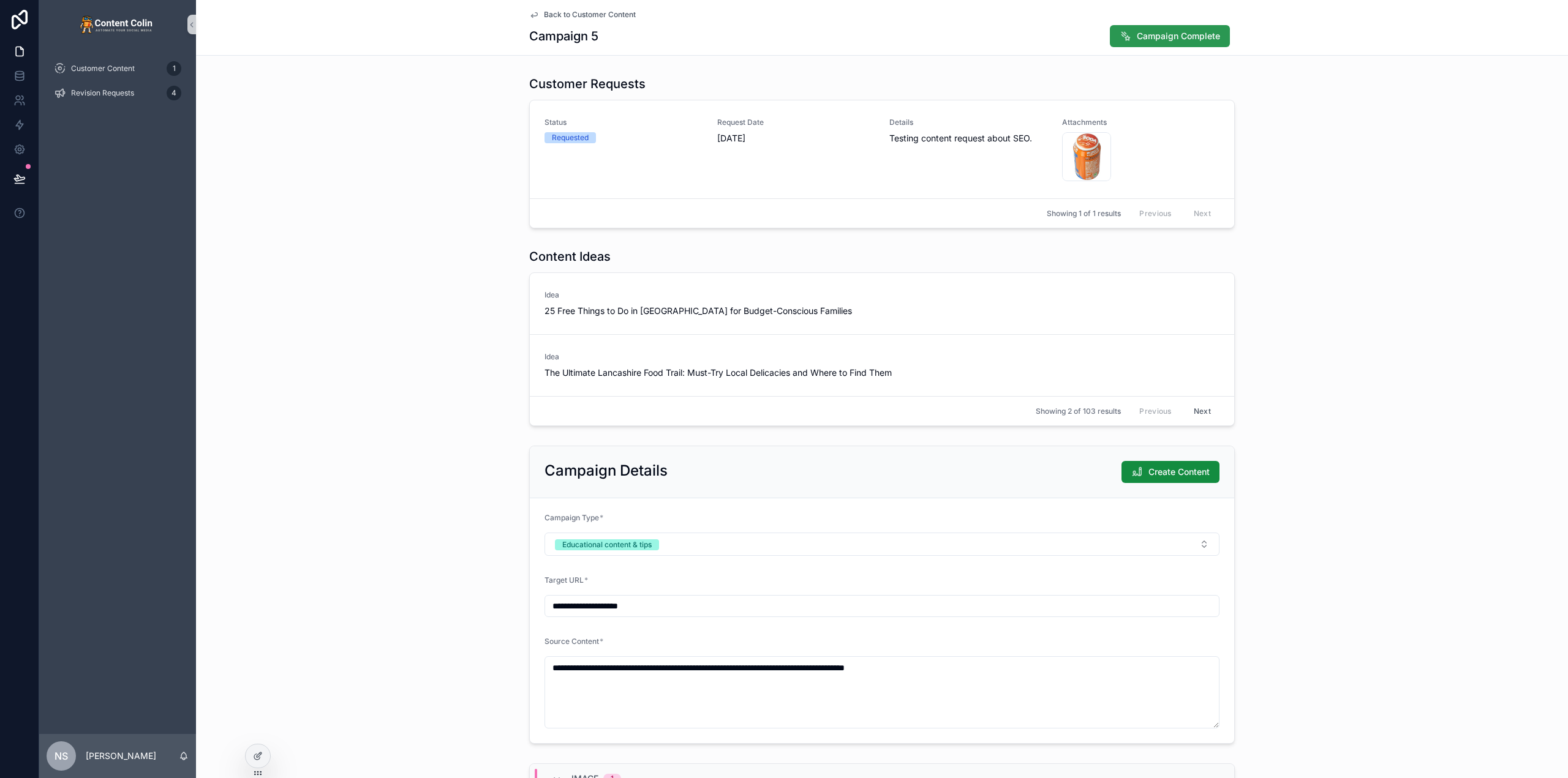
click at [1186, 41] on span "Campaign Complete" at bounding box center [1178, 35] width 83 height 12
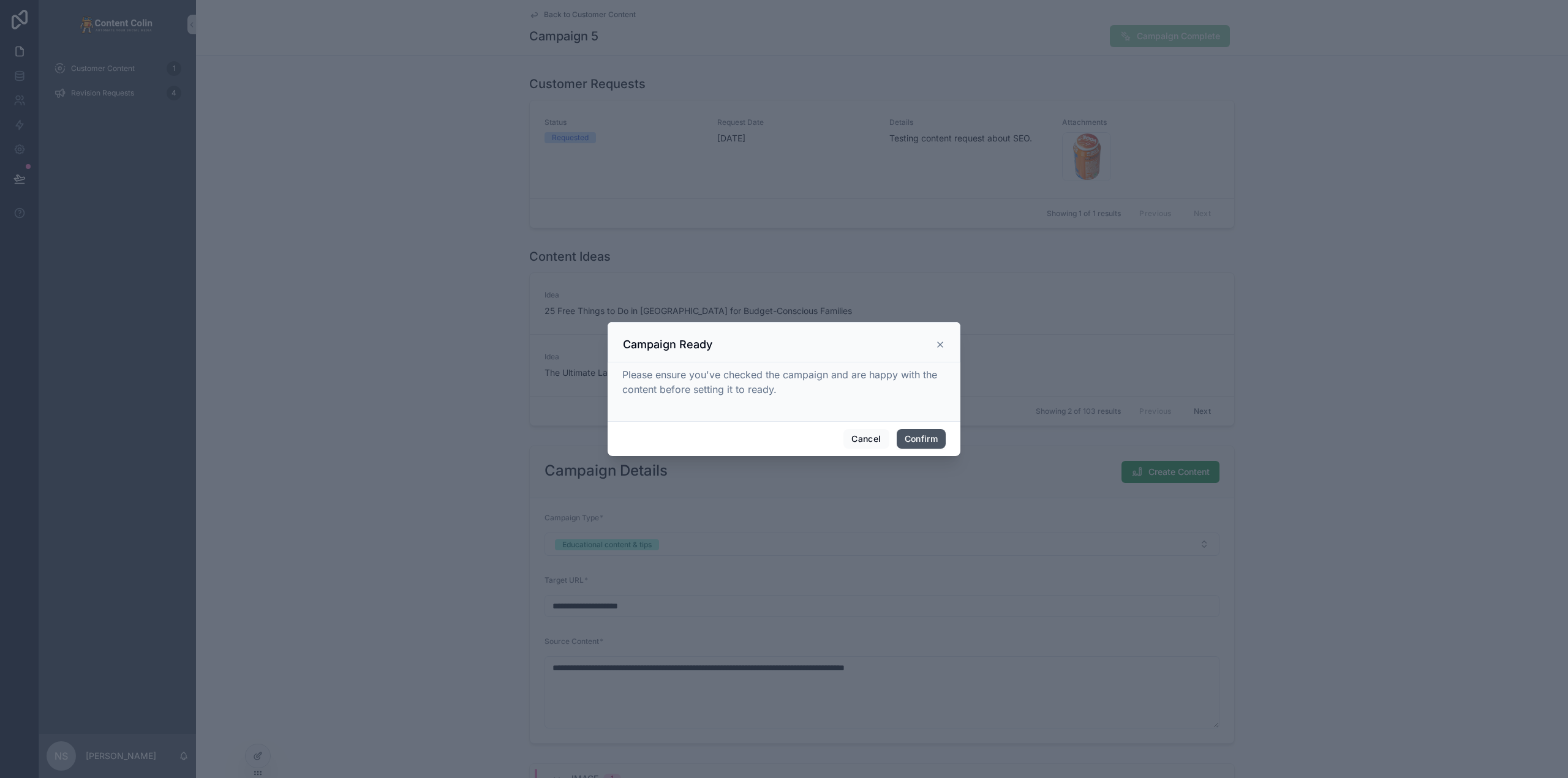
click at [931, 442] on button "Confirm" at bounding box center [921, 438] width 49 height 20
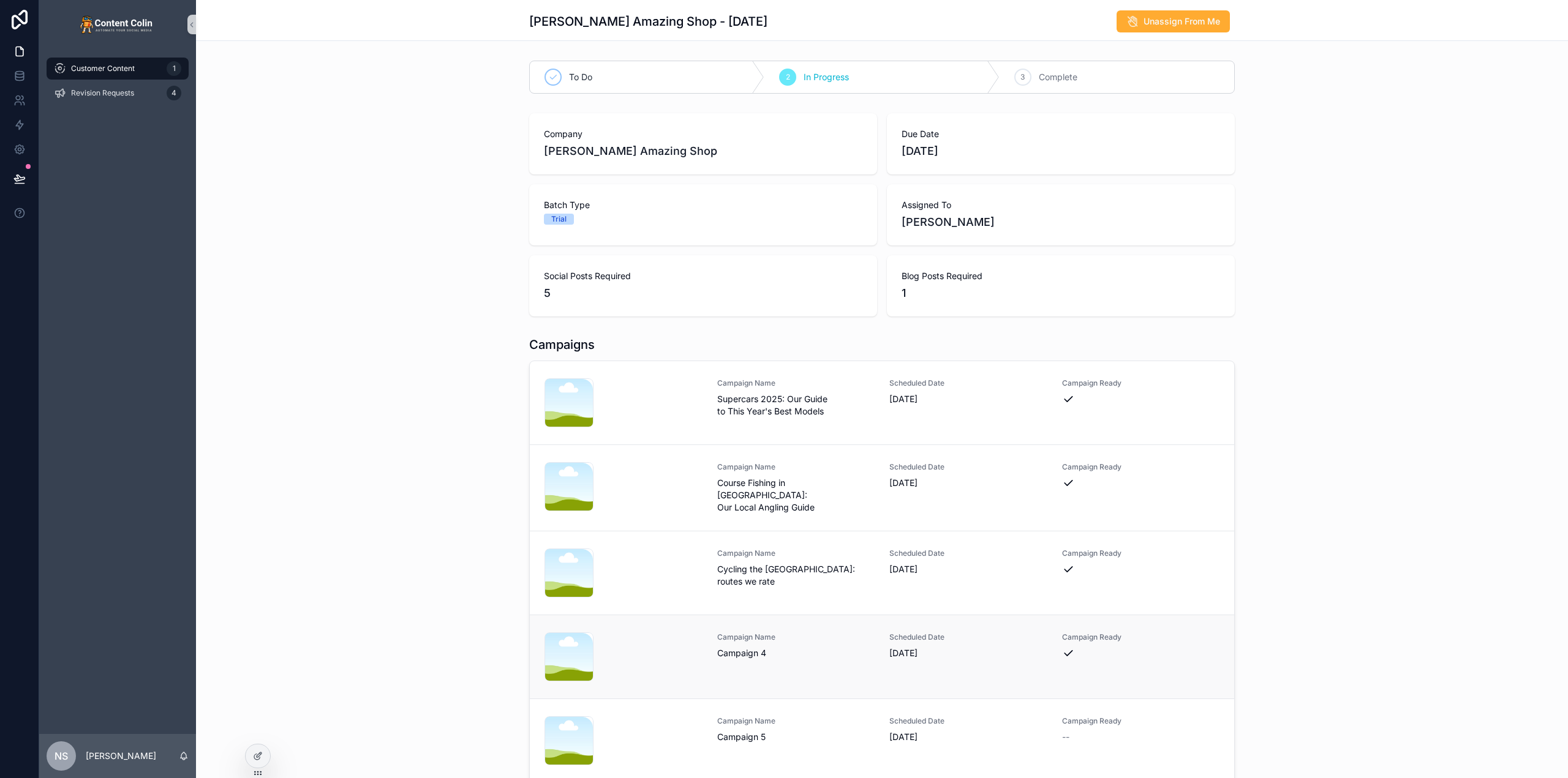
click at [994, 640] on div "Scheduled Date [DATE]" at bounding box center [967, 646] width 158 height 27
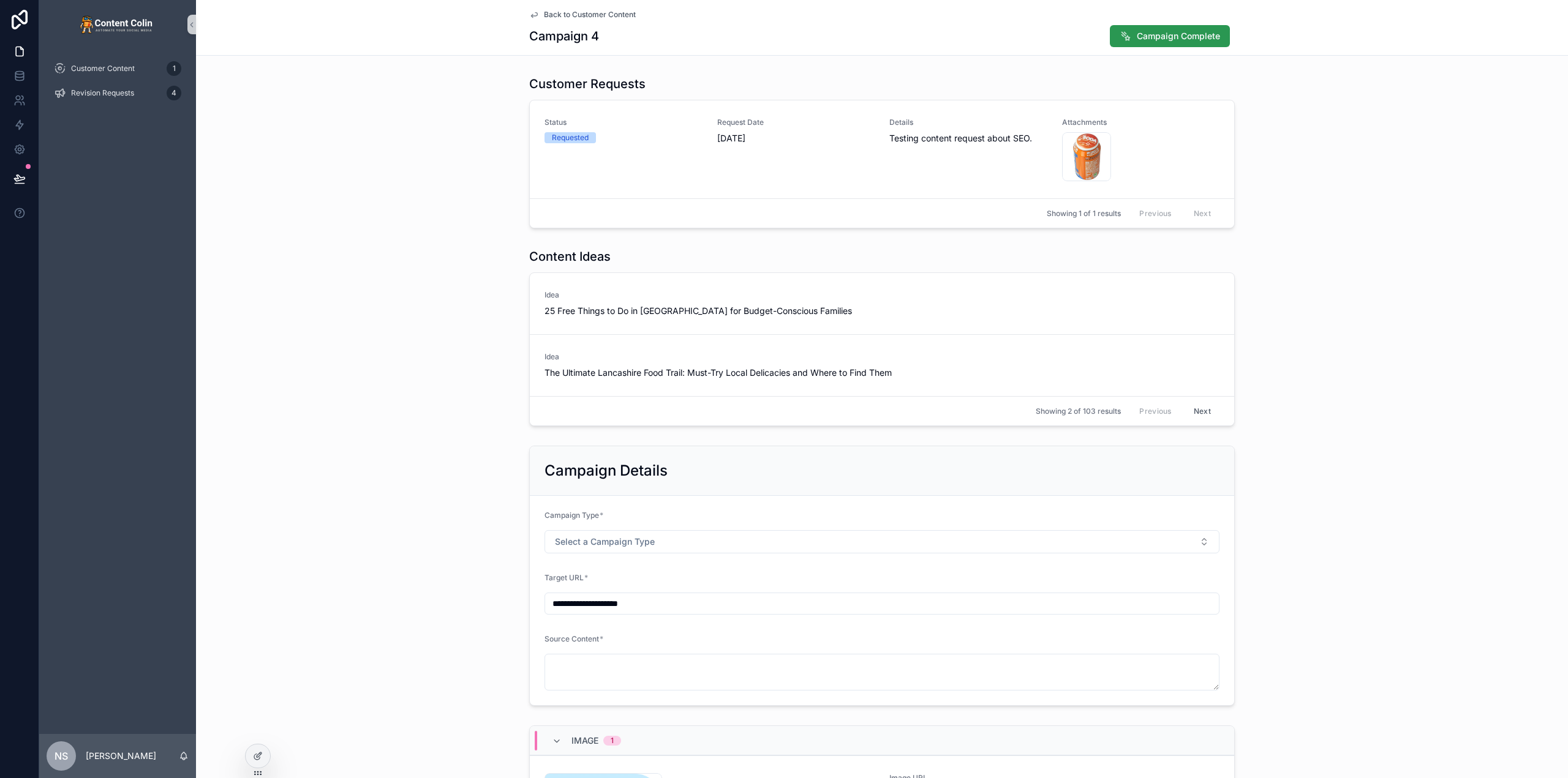
click at [1195, 37] on span "Campaign Complete" at bounding box center [1178, 35] width 83 height 12
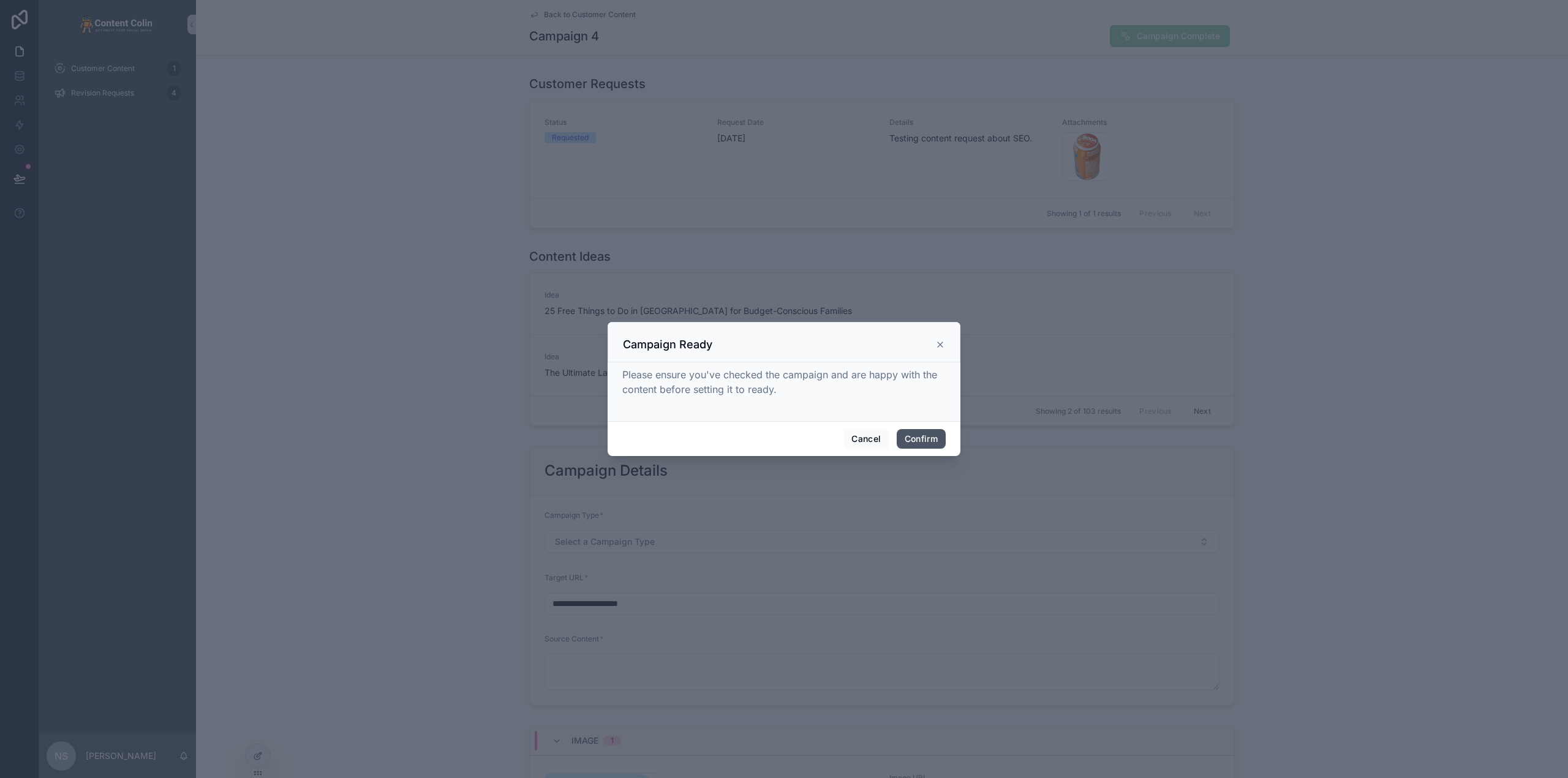
click at [921, 436] on button "Confirm" at bounding box center [921, 438] width 49 height 20
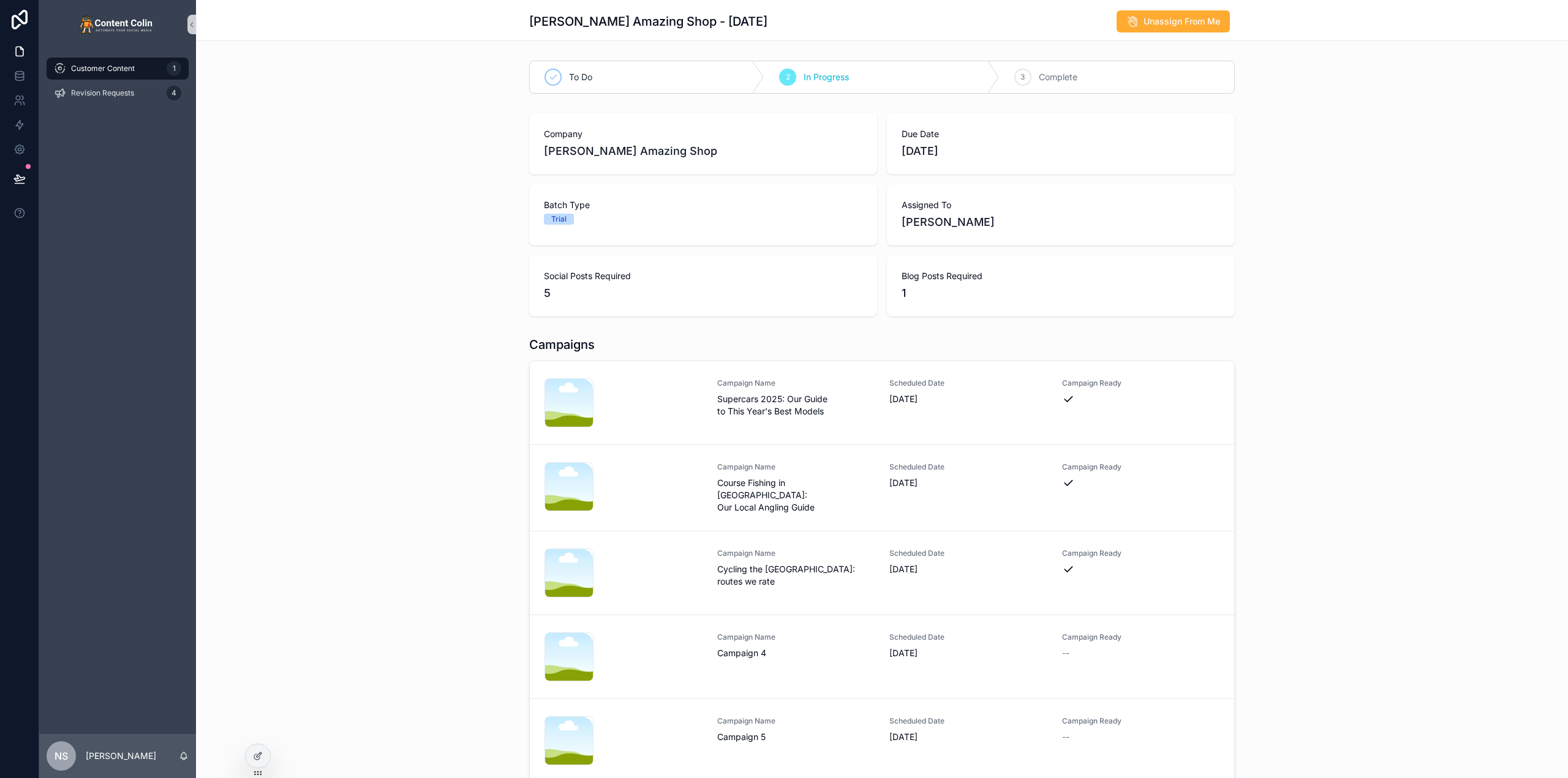
click at [132, 72] on span "Customer Content" at bounding box center [103, 68] width 63 height 10
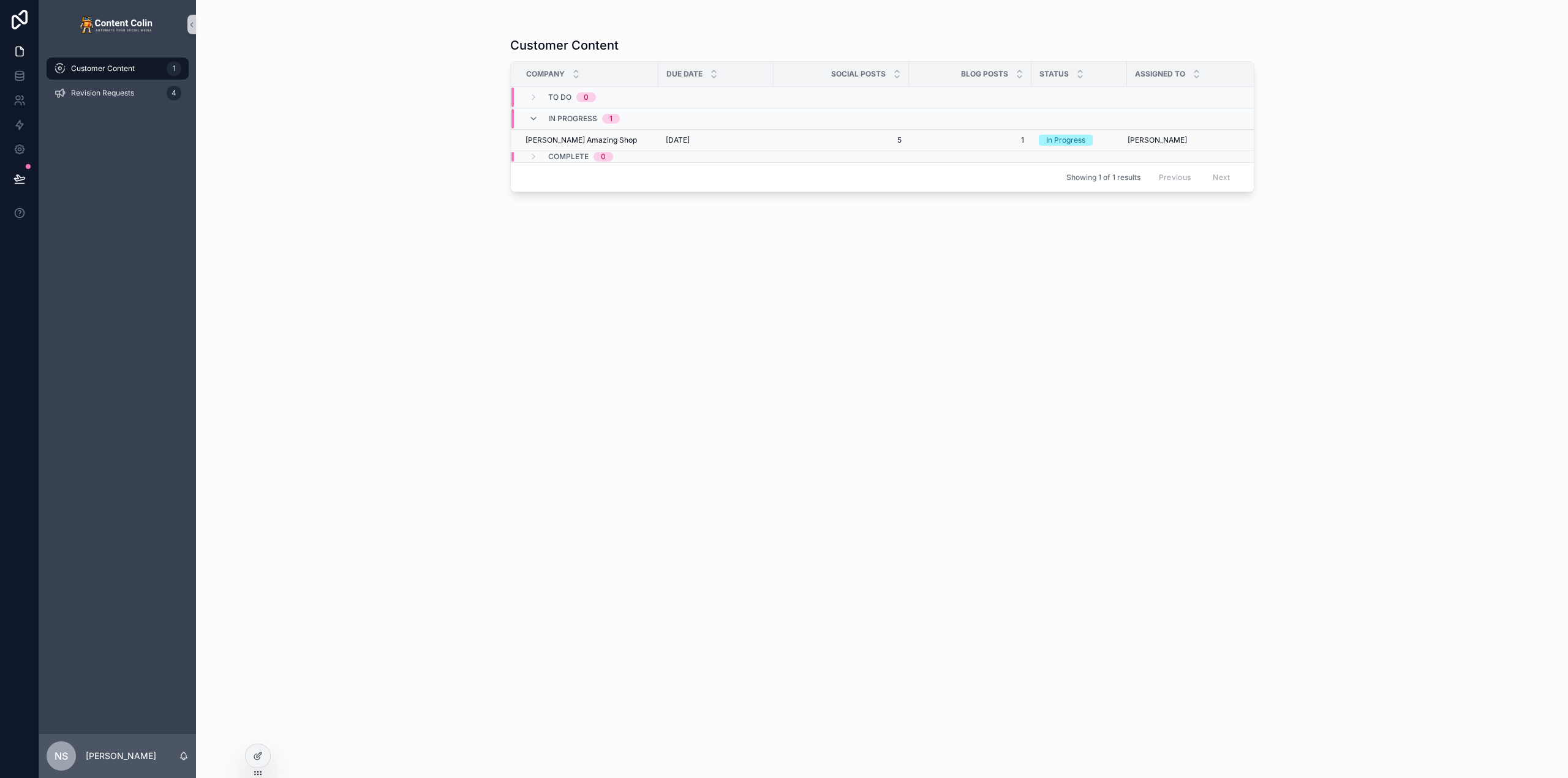
click at [645, 143] on div "[PERSON_NAME] Amazing Shop [PERSON_NAME] Amazing Shop" at bounding box center [588, 140] width 126 height 10
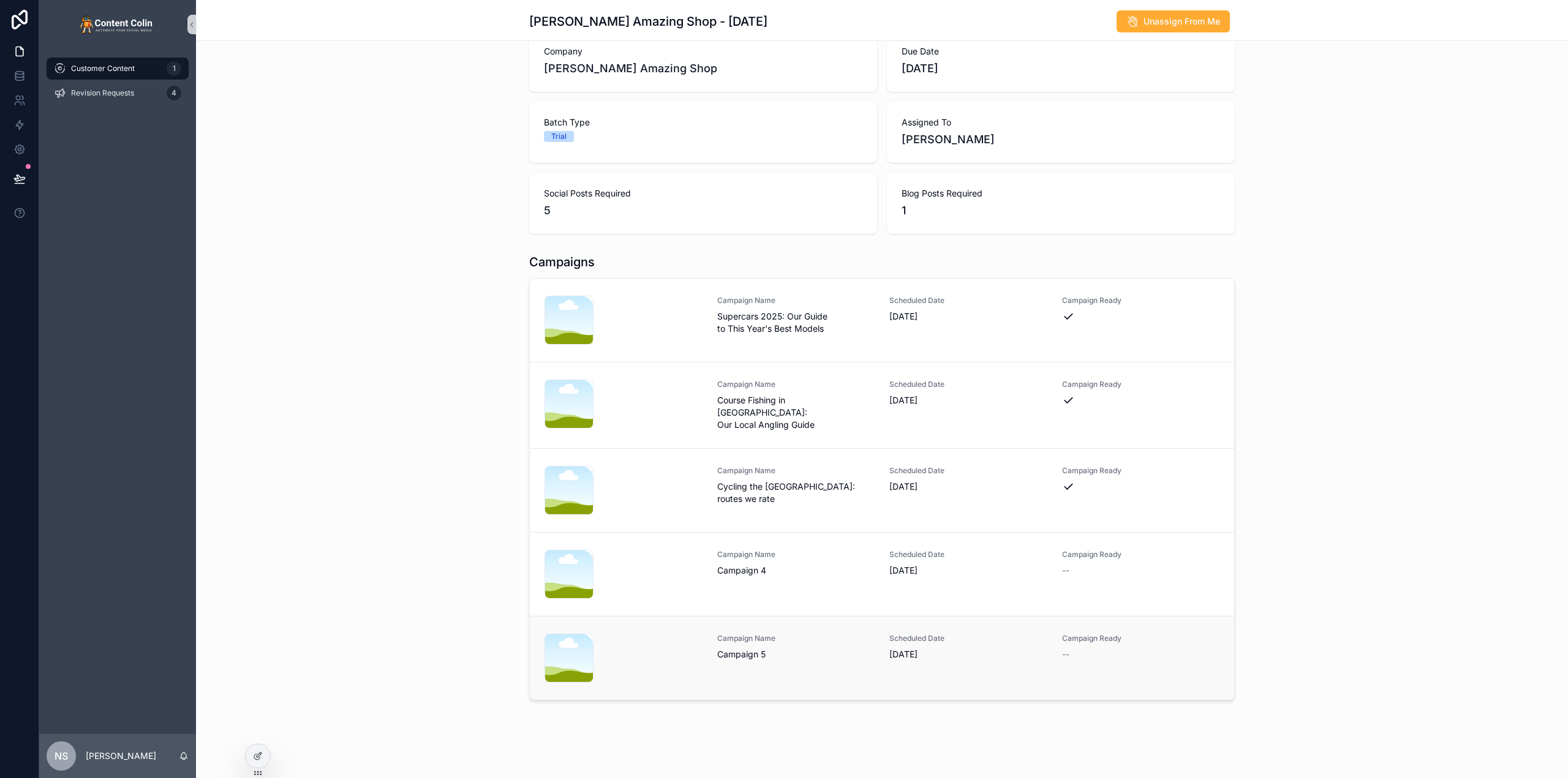
scroll to position [86, 0]
click at [893, 641] on div "Scheduled Date [DATE]" at bounding box center [967, 644] width 158 height 27
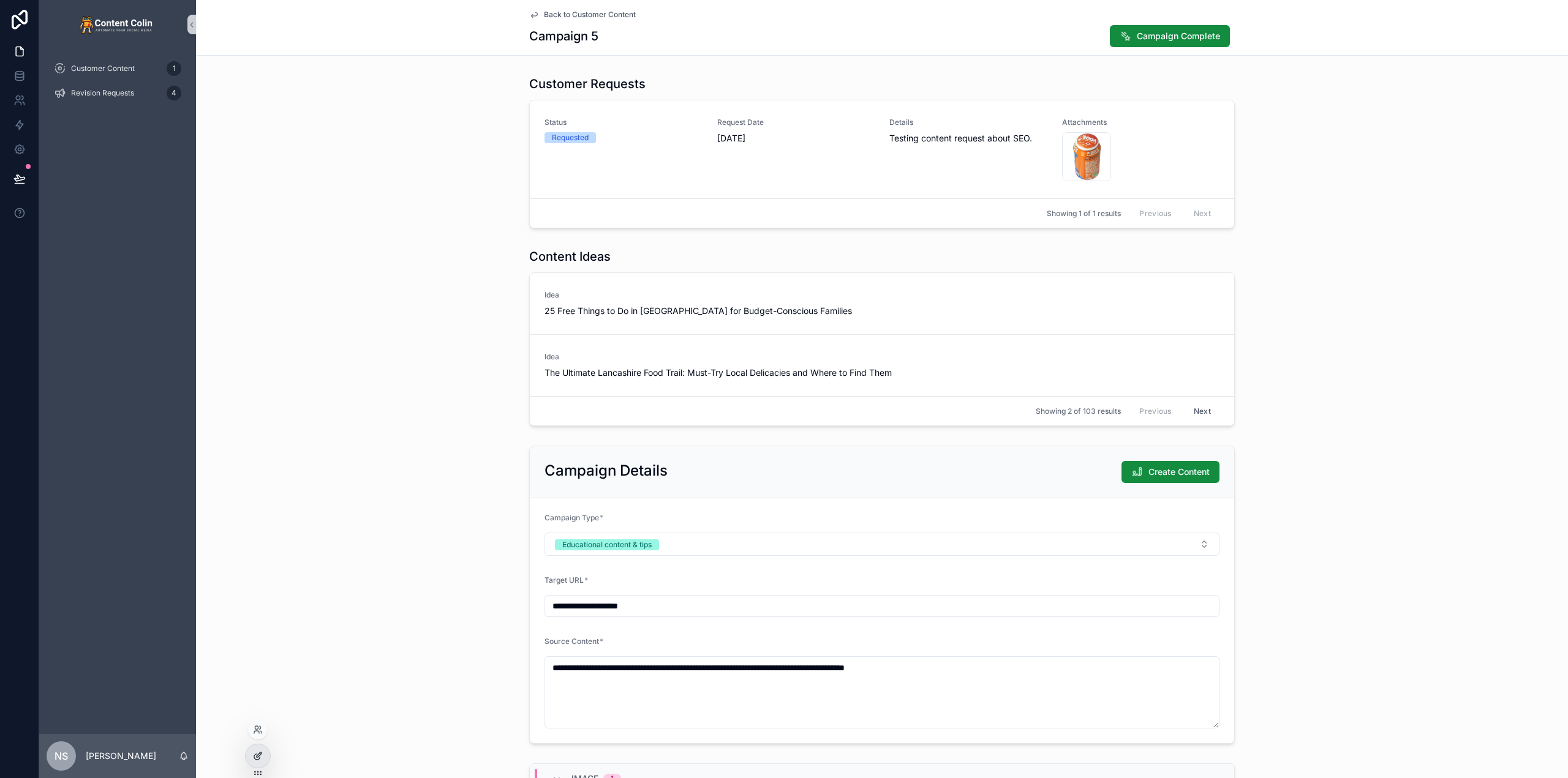
click at [257, 751] on div at bounding box center [257, 756] width 24 height 23
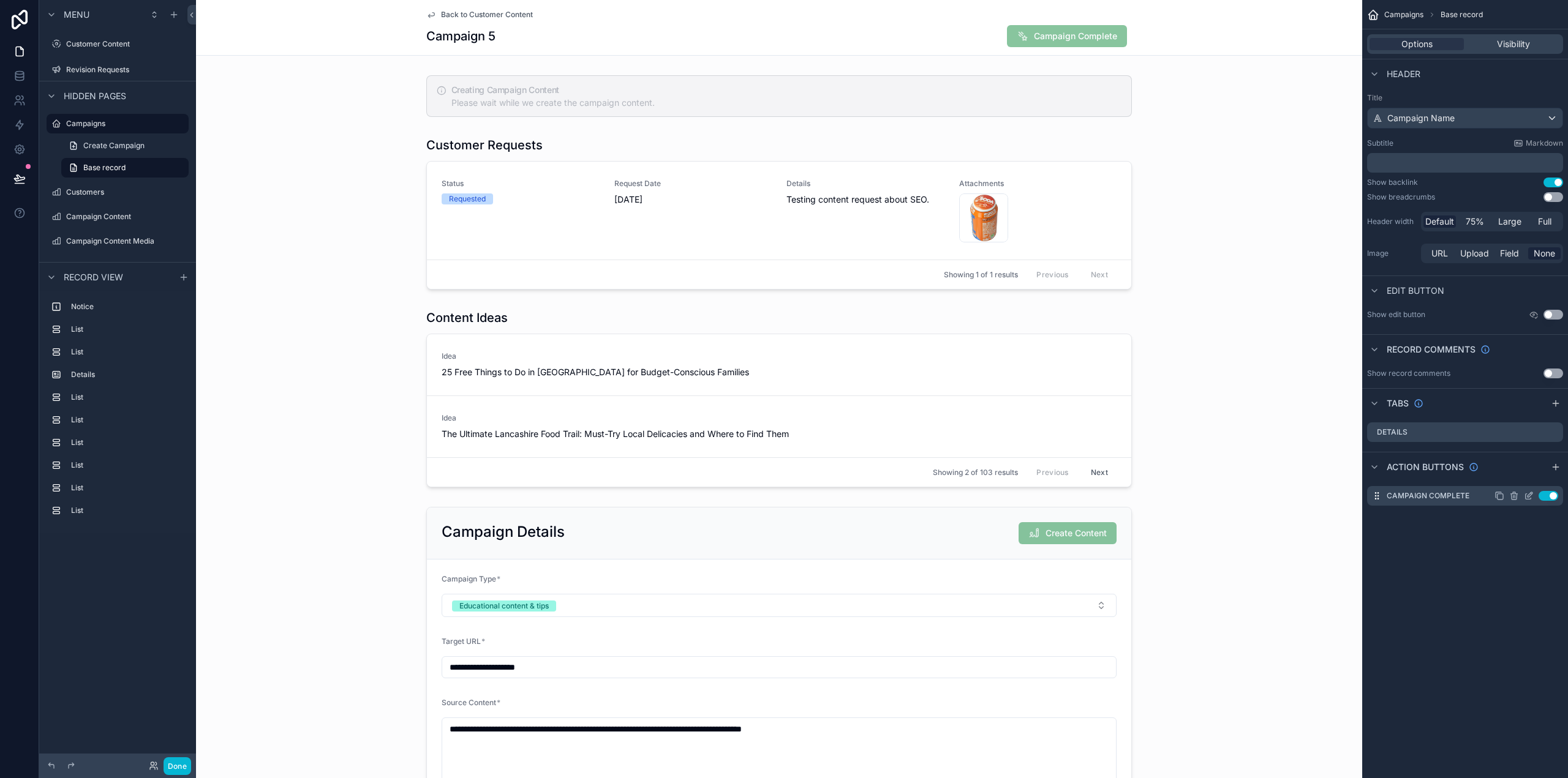
click at [1529, 496] on icon "scrollable content" at bounding box center [1529, 494] width 5 height 5
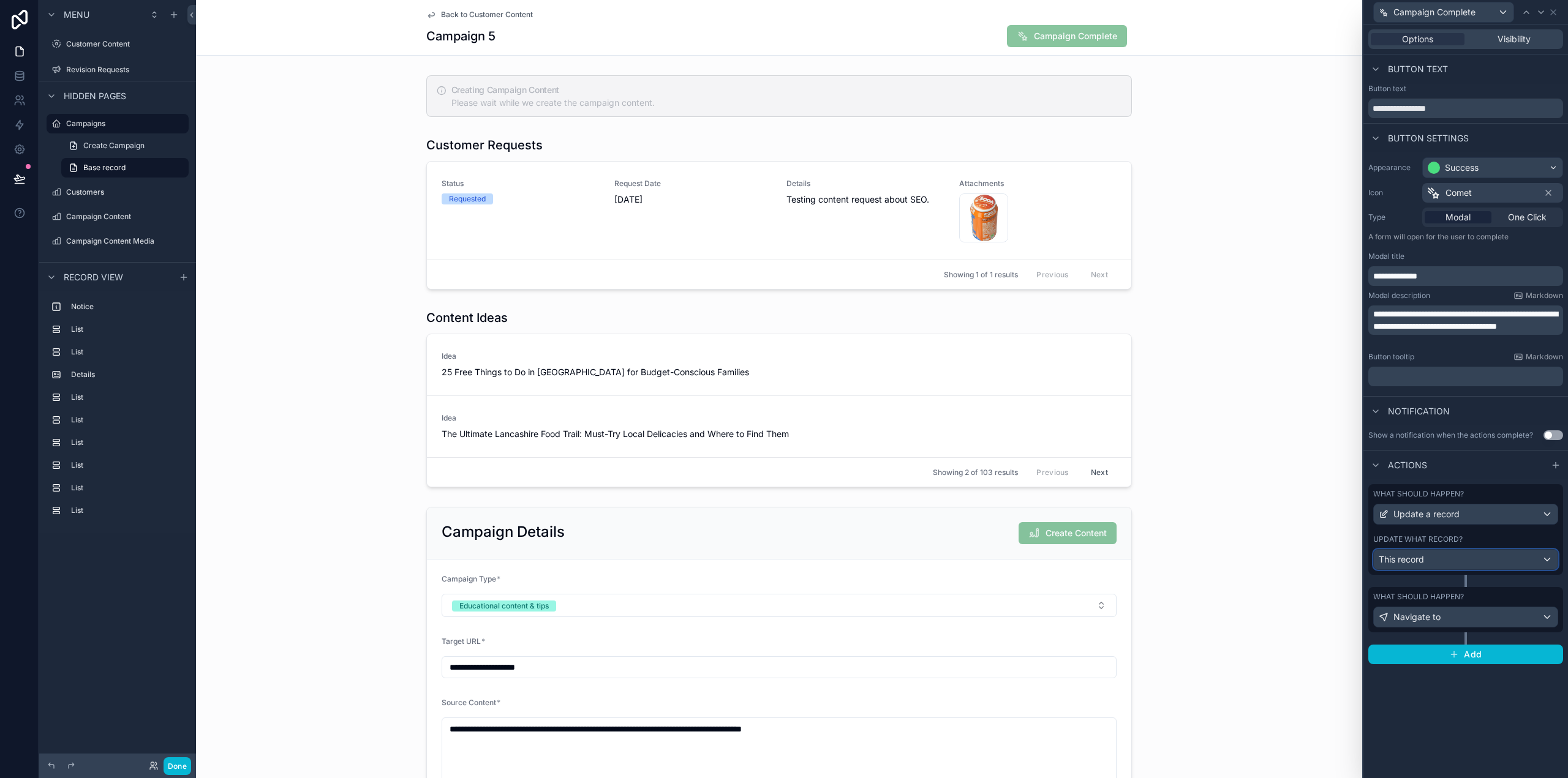
click at [1430, 561] on div "This record" at bounding box center [1465, 560] width 184 height 20
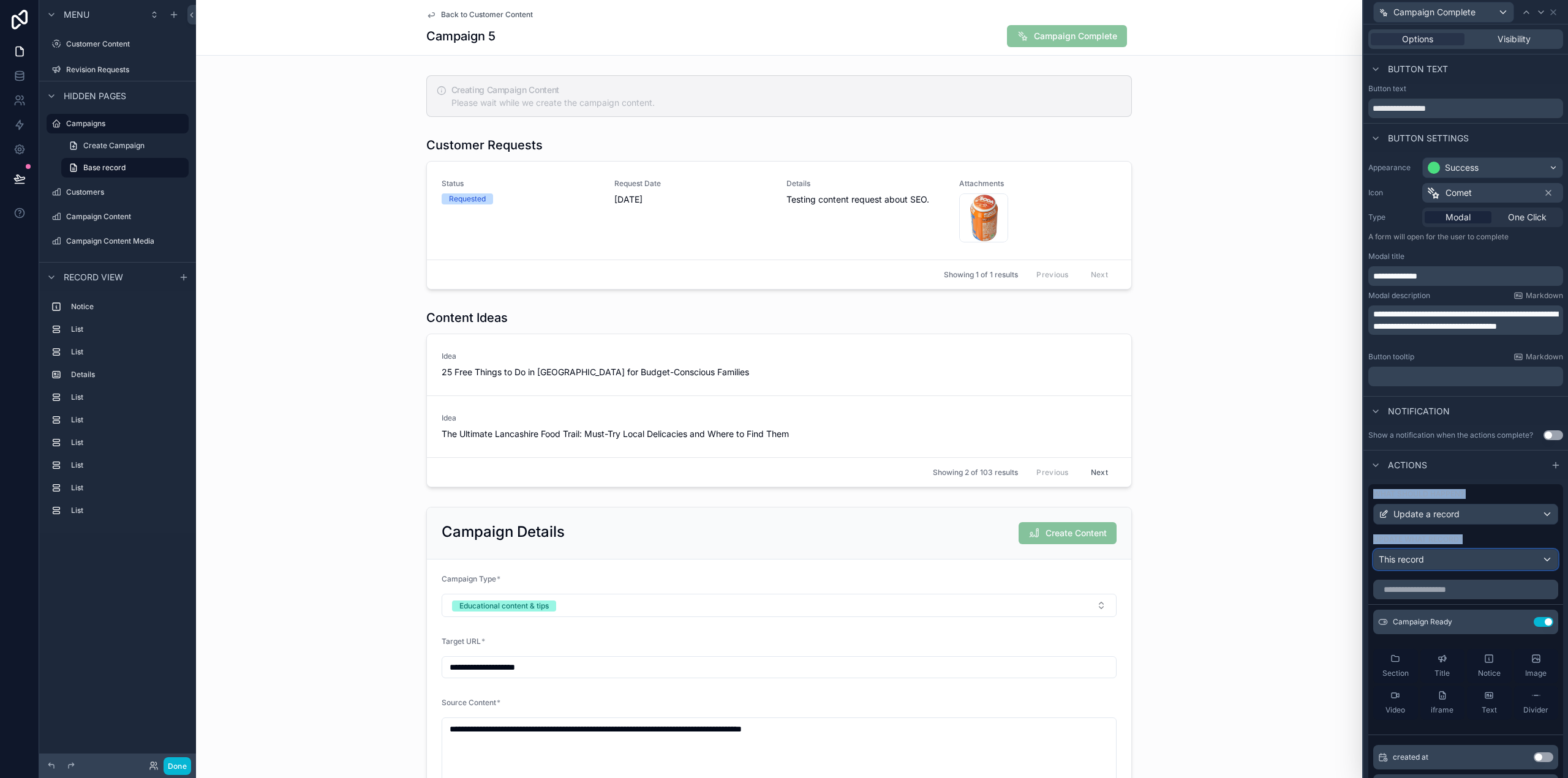
click at [1431, 561] on div "This record" at bounding box center [1465, 560] width 184 height 20
click at [1472, 561] on div at bounding box center [1464, 389] width 204 height 778
click at [1518, 623] on icon at bounding box center [1519, 620] width 5 height 5
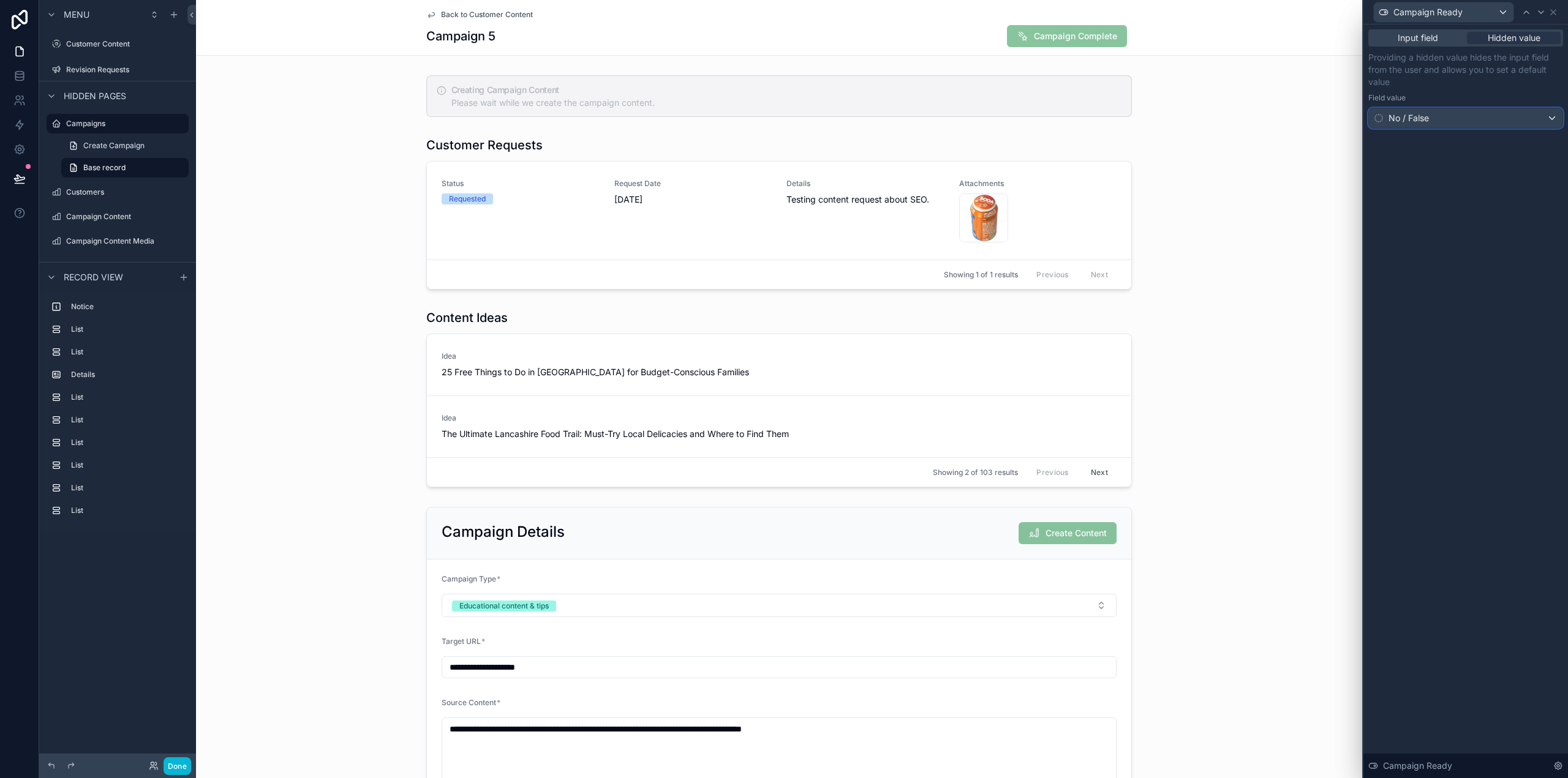
click at [1438, 117] on div "No / False" at bounding box center [1464, 118] width 193 height 20
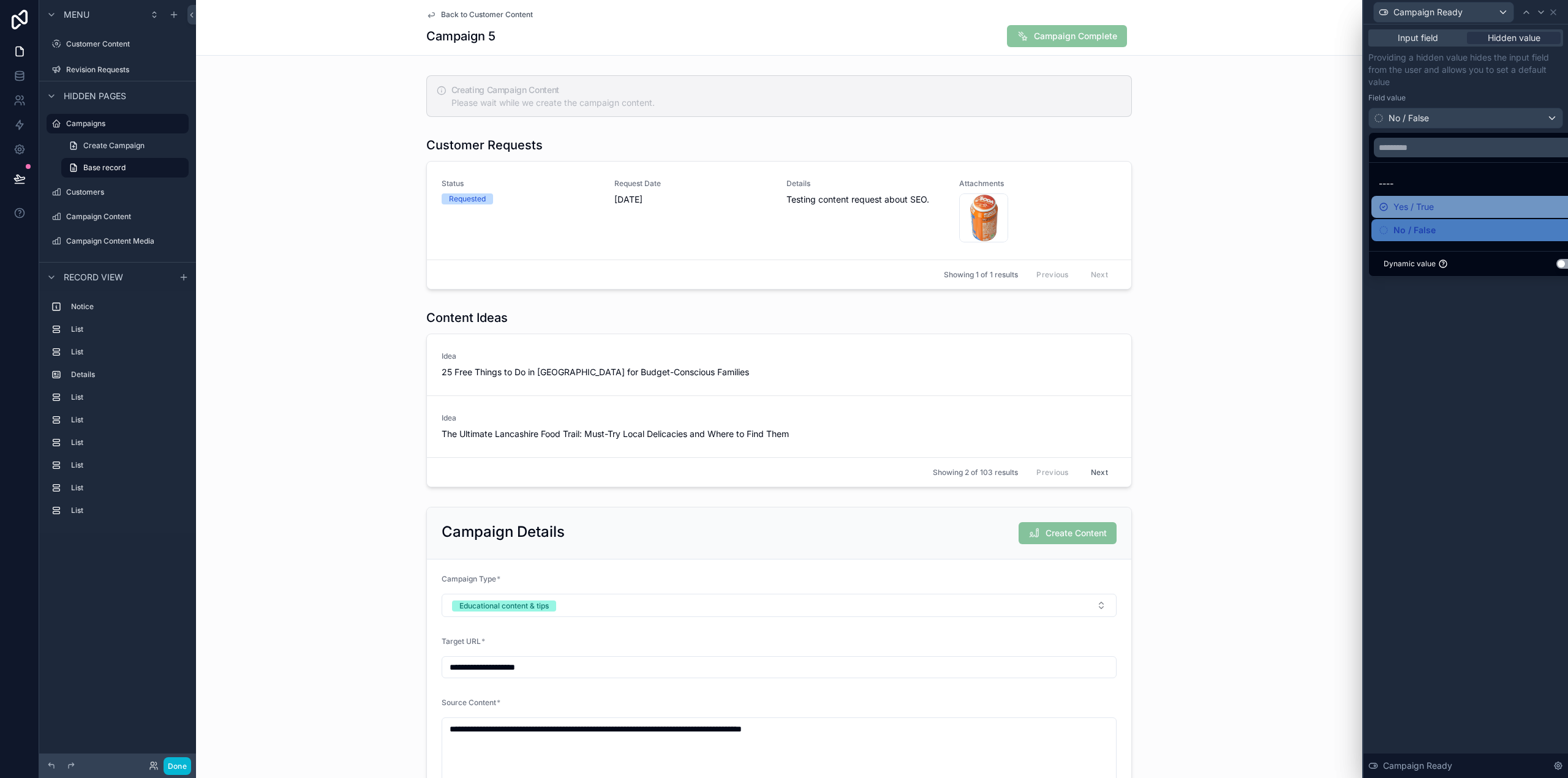
click at [1422, 197] on div "Yes / True" at bounding box center [1479, 207] width 216 height 22
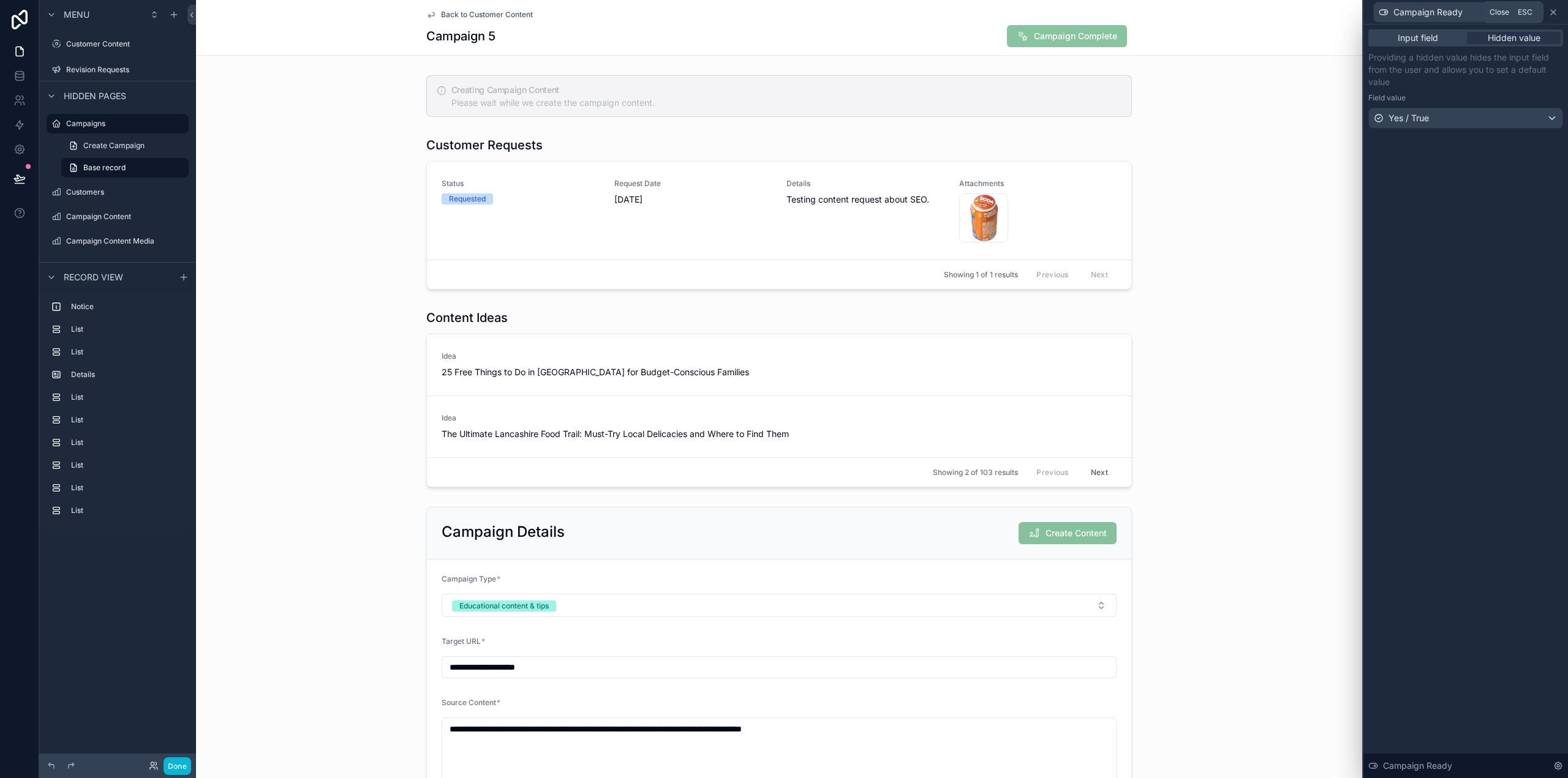
click at [1556, 8] on icon at bounding box center [1553, 12] width 10 height 10
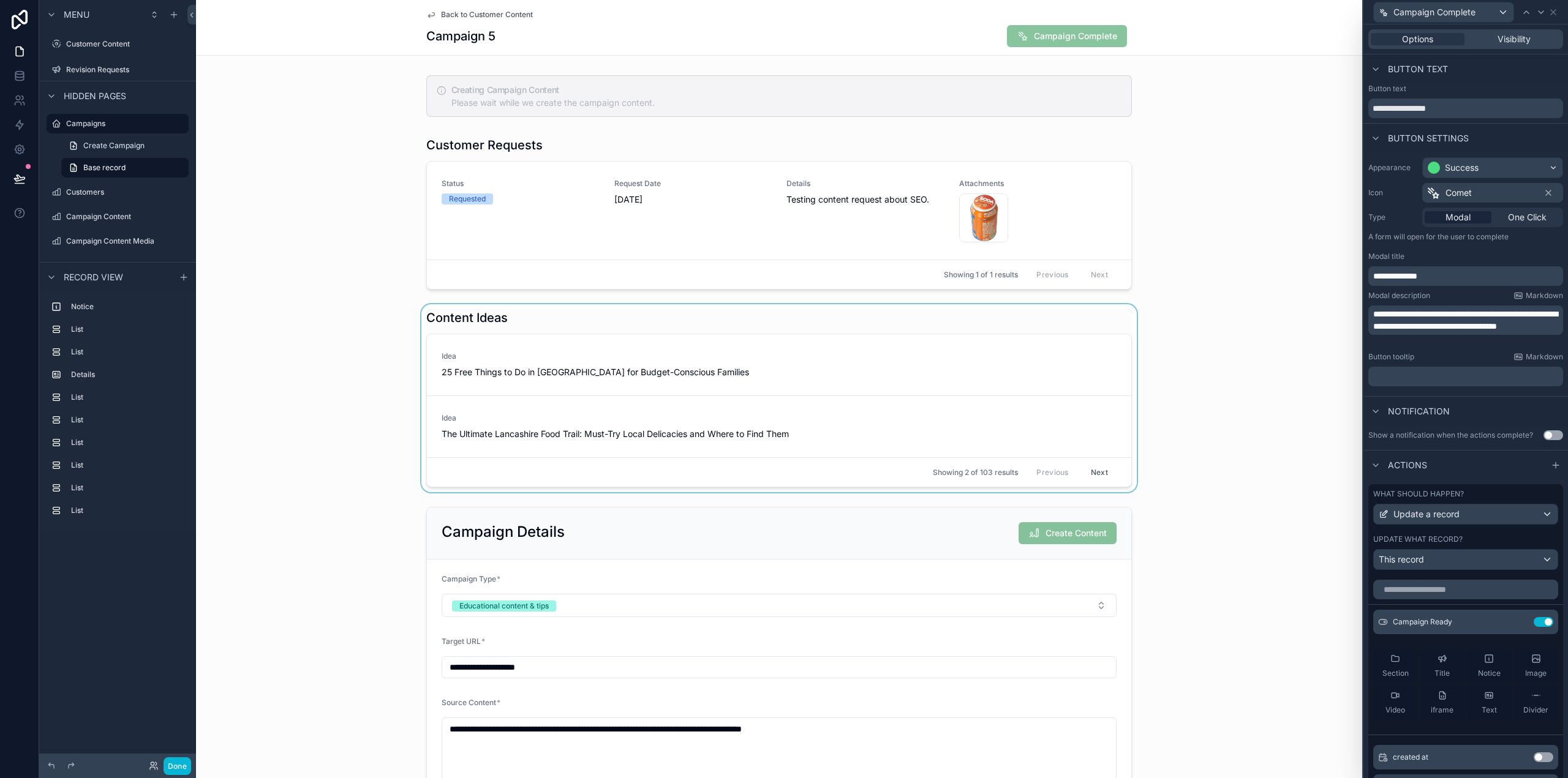
click at [1257, 332] on div "scrollable content" at bounding box center [779, 398] width 1166 height 188
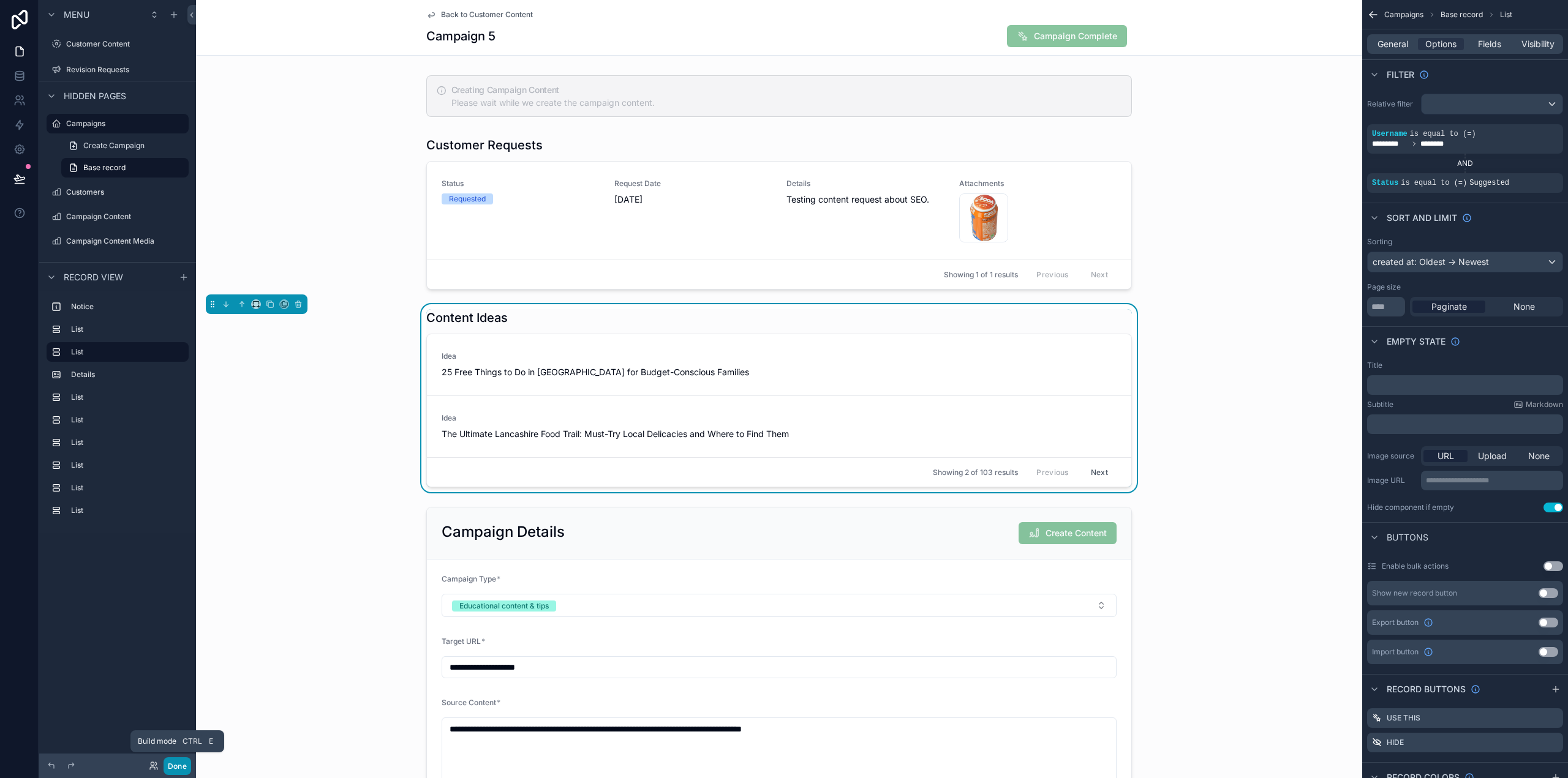
click at [183, 766] on button "Done" at bounding box center [177, 766] width 28 height 18
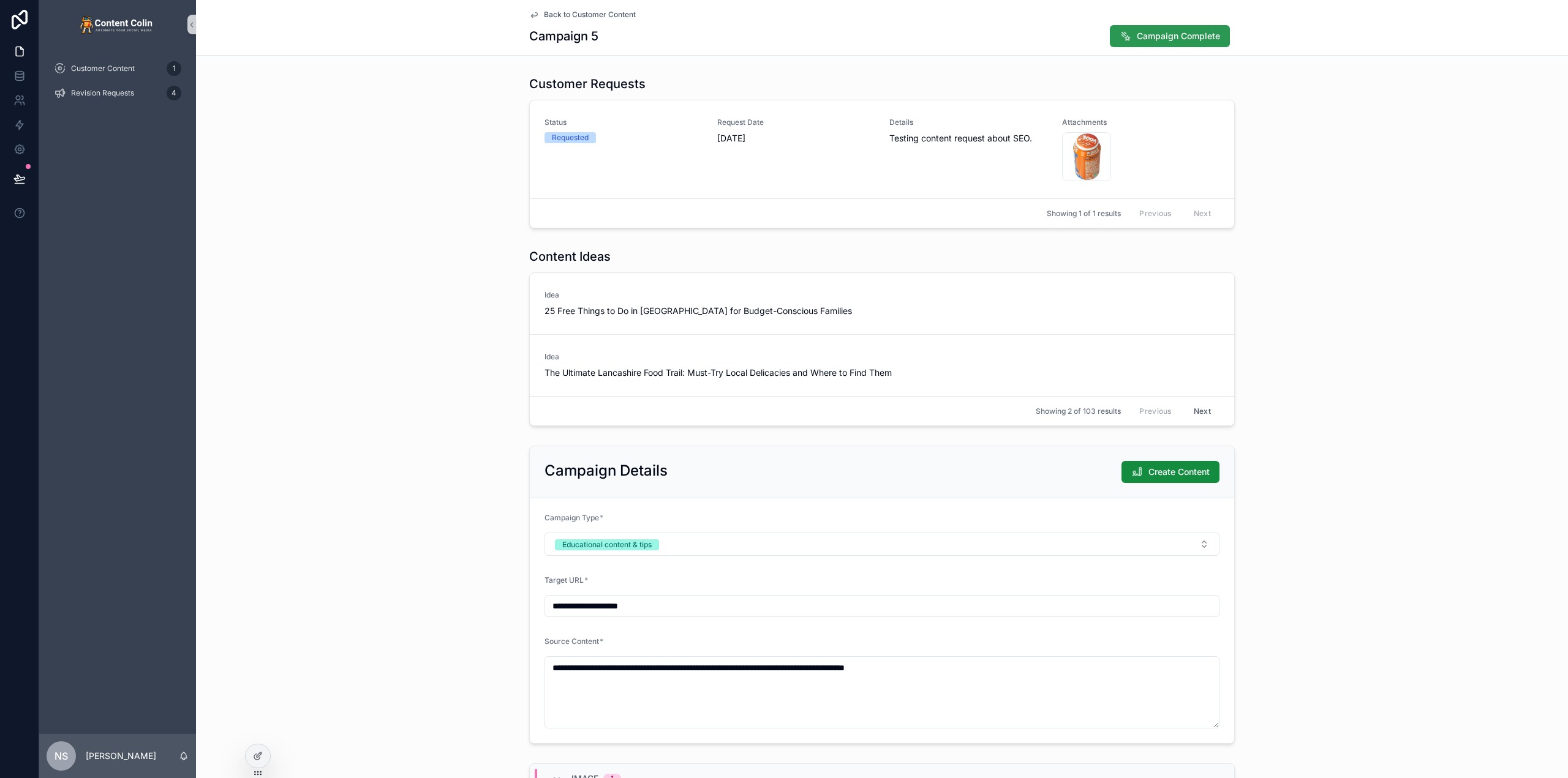
click at [1163, 39] on span "Campaign Complete" at bounding box center [1178, 35] width 83 height 12
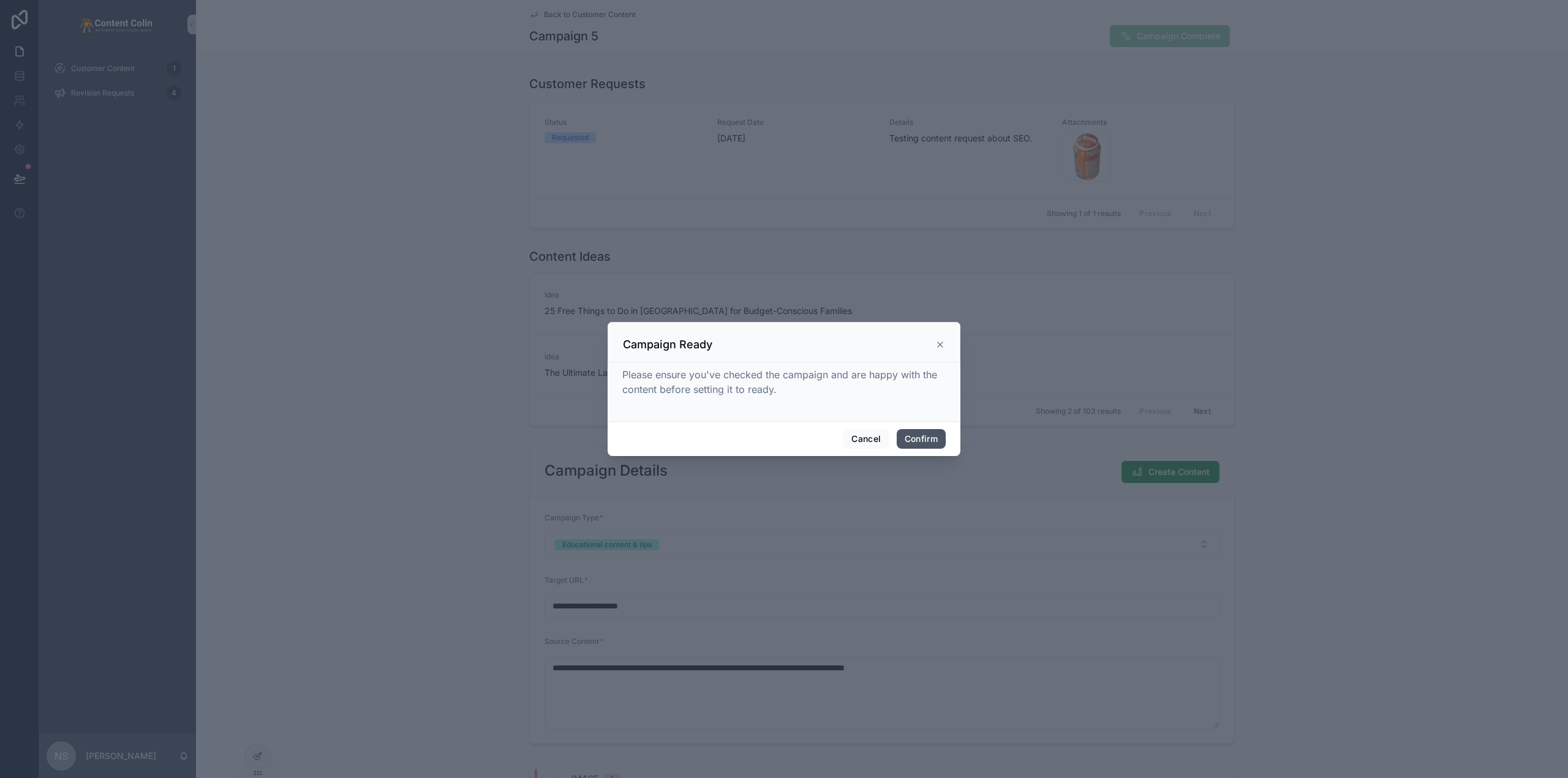
click at [937, 432] on button "Confirm" at bounding box center [921, 438] width 49 height 20
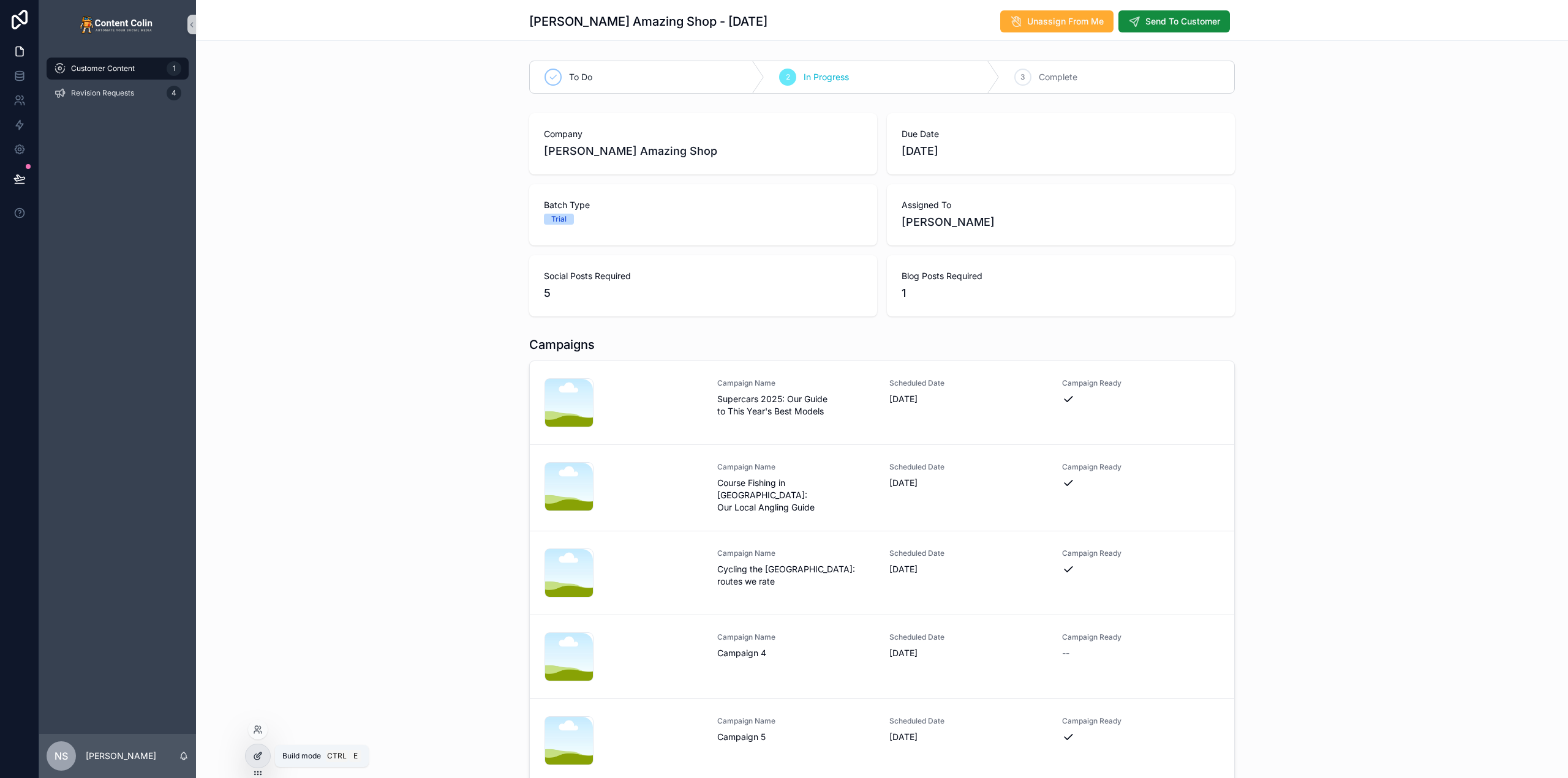
click at [261, 757] on icon at bounding box center [257, 757] width 10 height 10
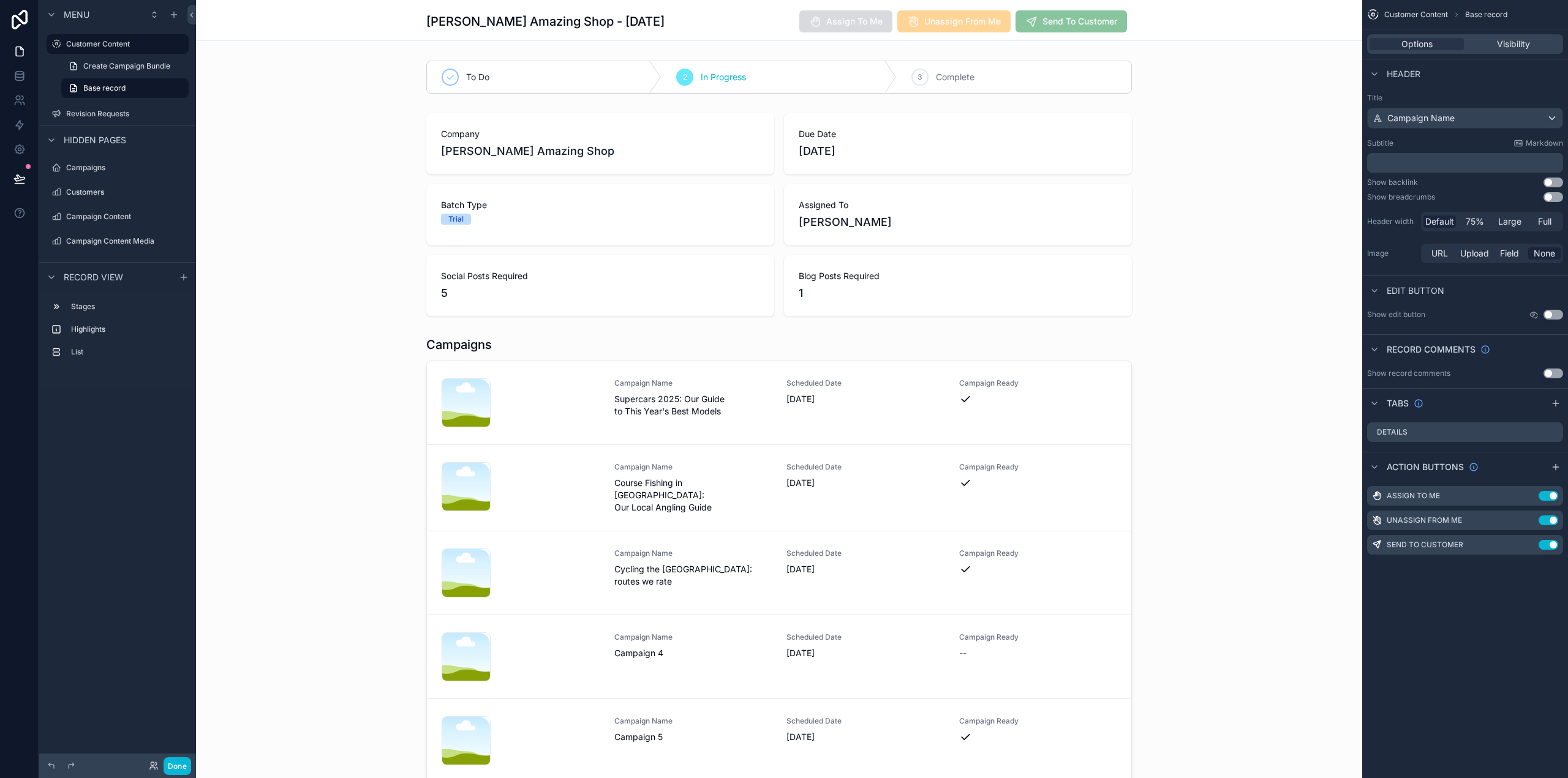
click at [1177, 15] on div "[PERSON_NAME] Amazing Shop - [DATE] Assign To Me Unassign From Me Send To Custo…" at bounding box center [779, 21] width 1166 height 41
click at [183, 765] on button "Done" at bounding box center [177, 766] width 28 height 18
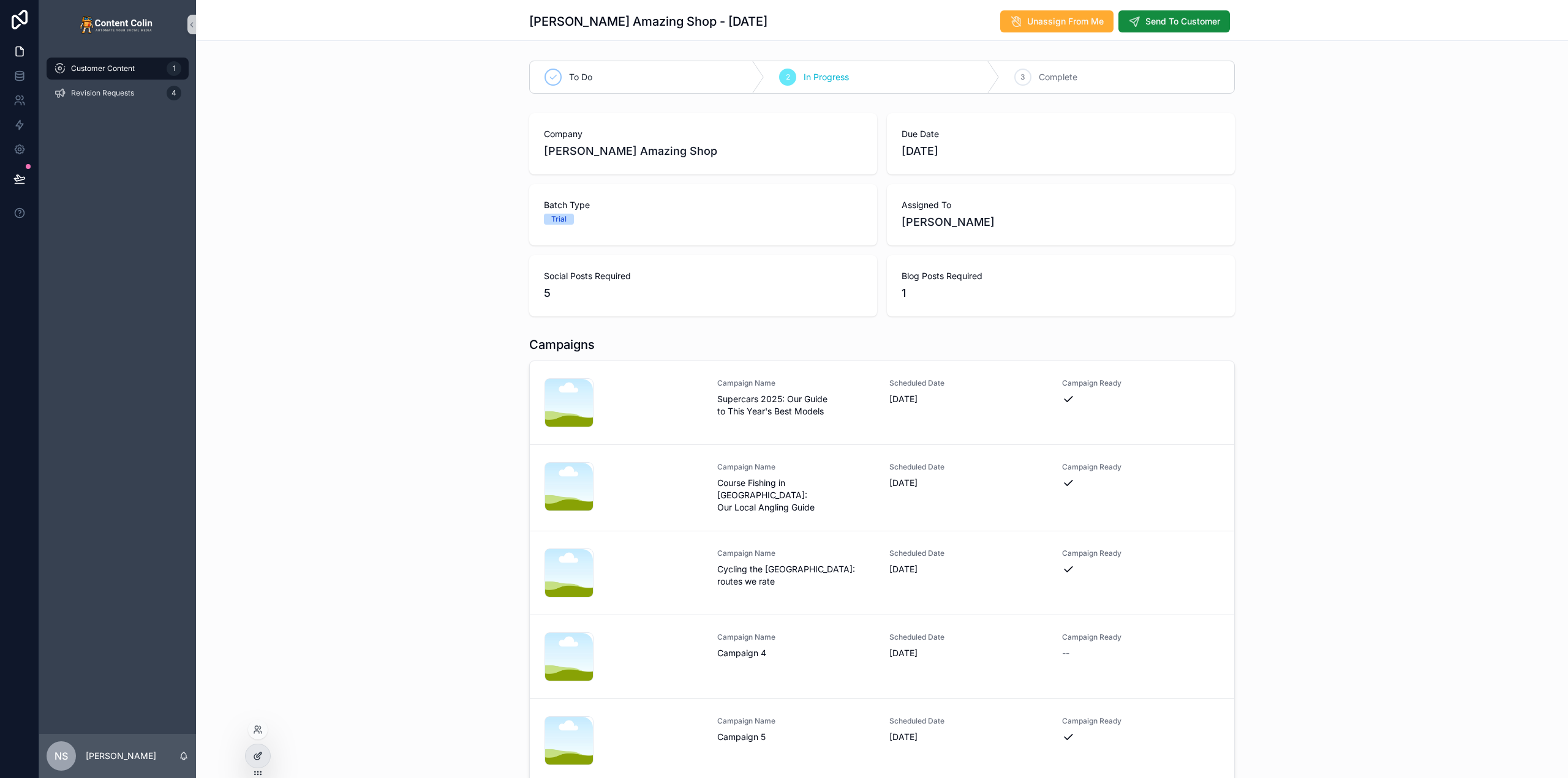
click at [261, 761] on div at bounding box center [257, 756] width 24 height 23
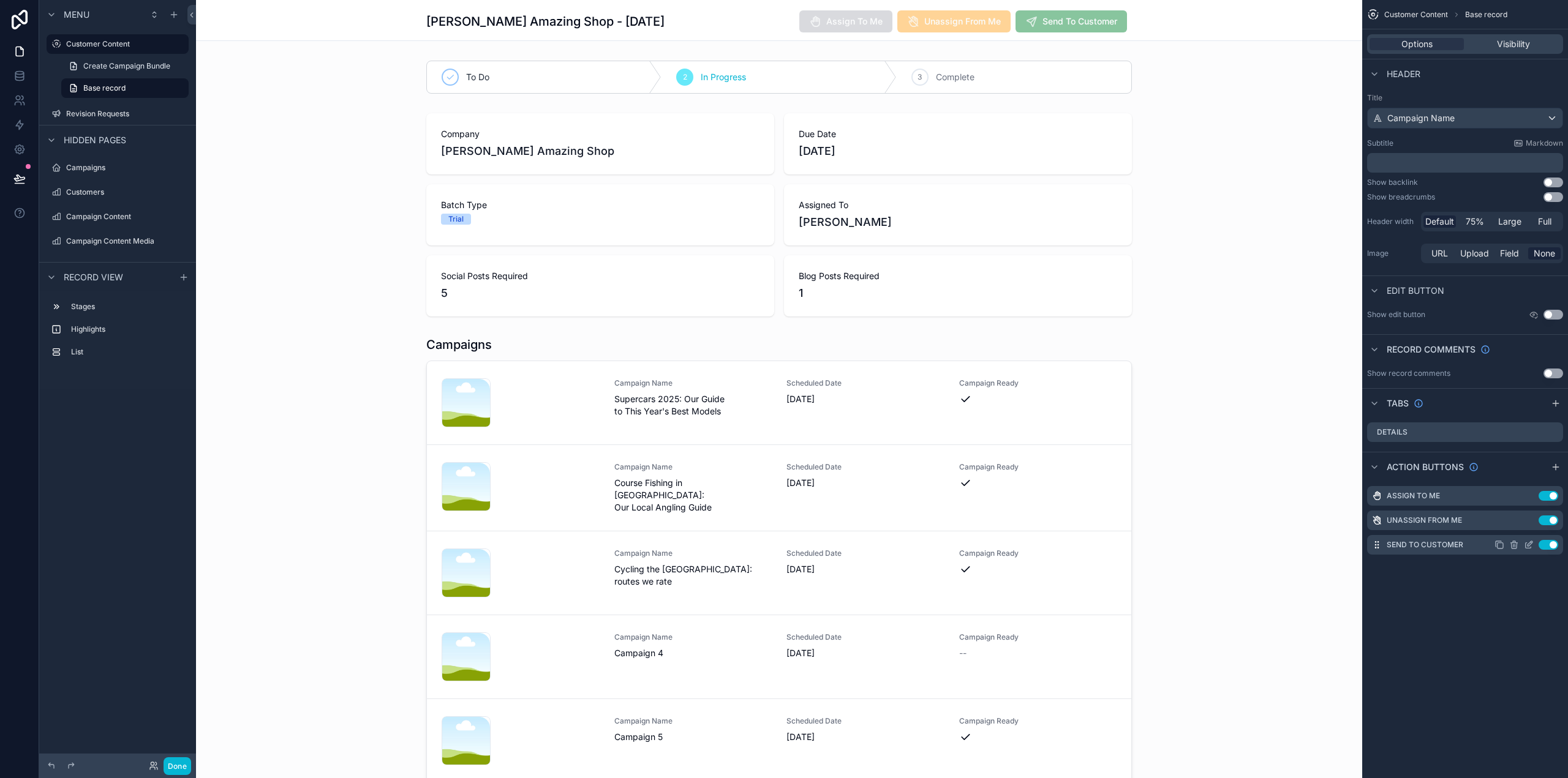
click at [1529, 544] on icon "scrollable content" at bounding box center [1529, 543] width 5 height 5
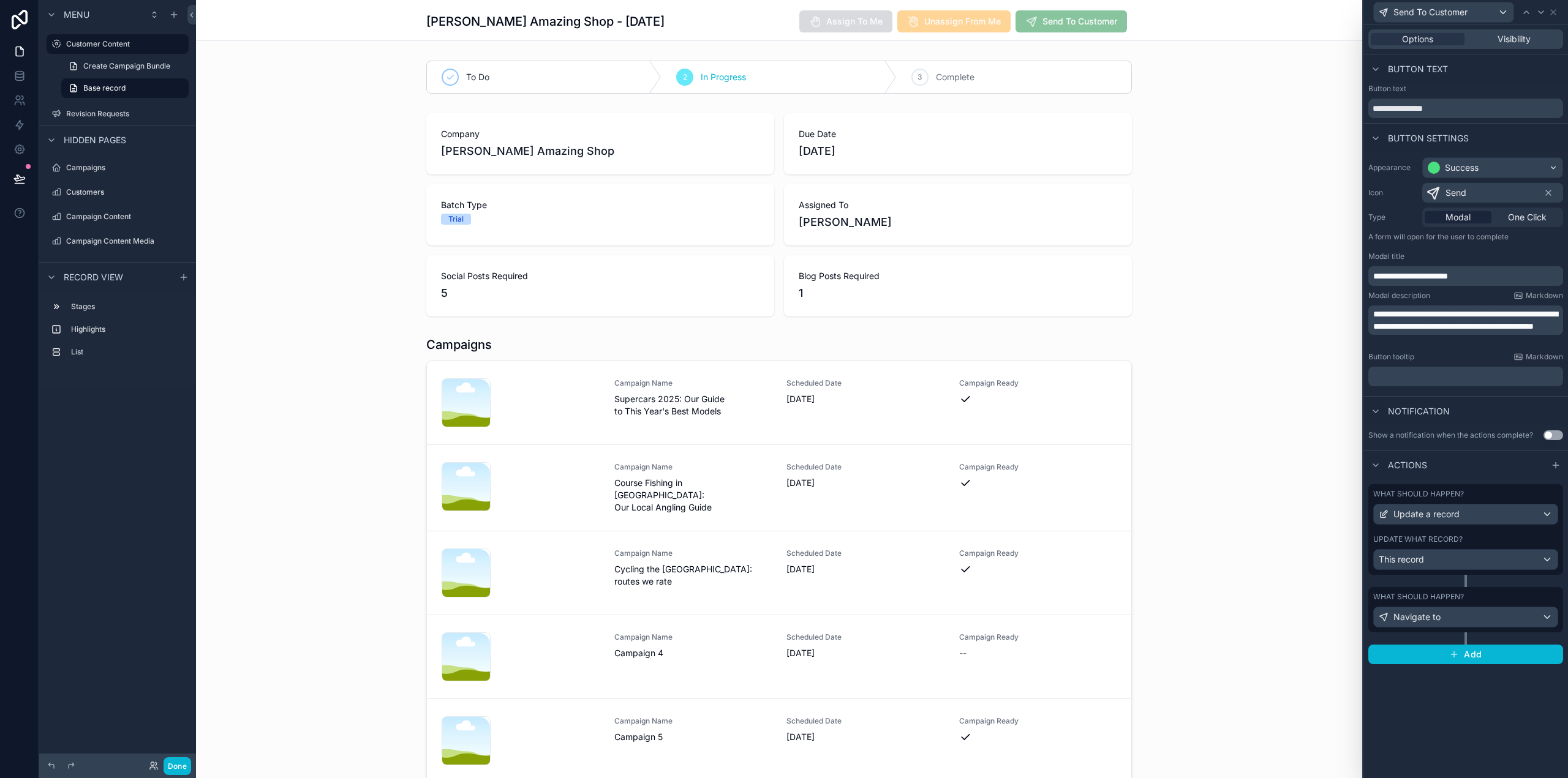
click at [1517, 33] on div "Options Visibility" at bounding box center [1465, 39] width 195 height 20
click at [1517, 42] on span "Visibility" at bounding box center [1513, 38] width 33 height 12
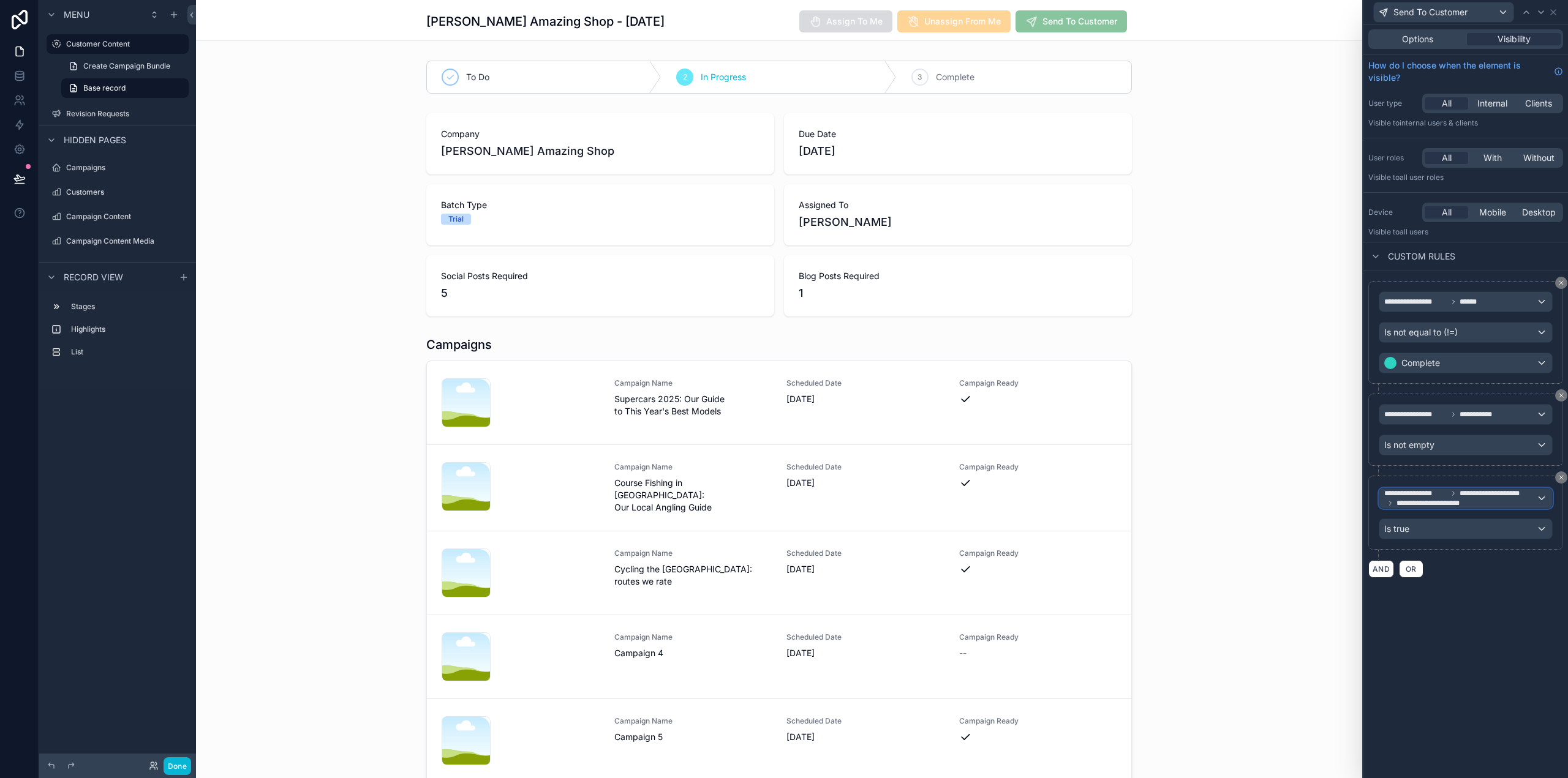
click at [1488, 502] on span "**********" at bounding box center [1460, 498] width 152 height 20
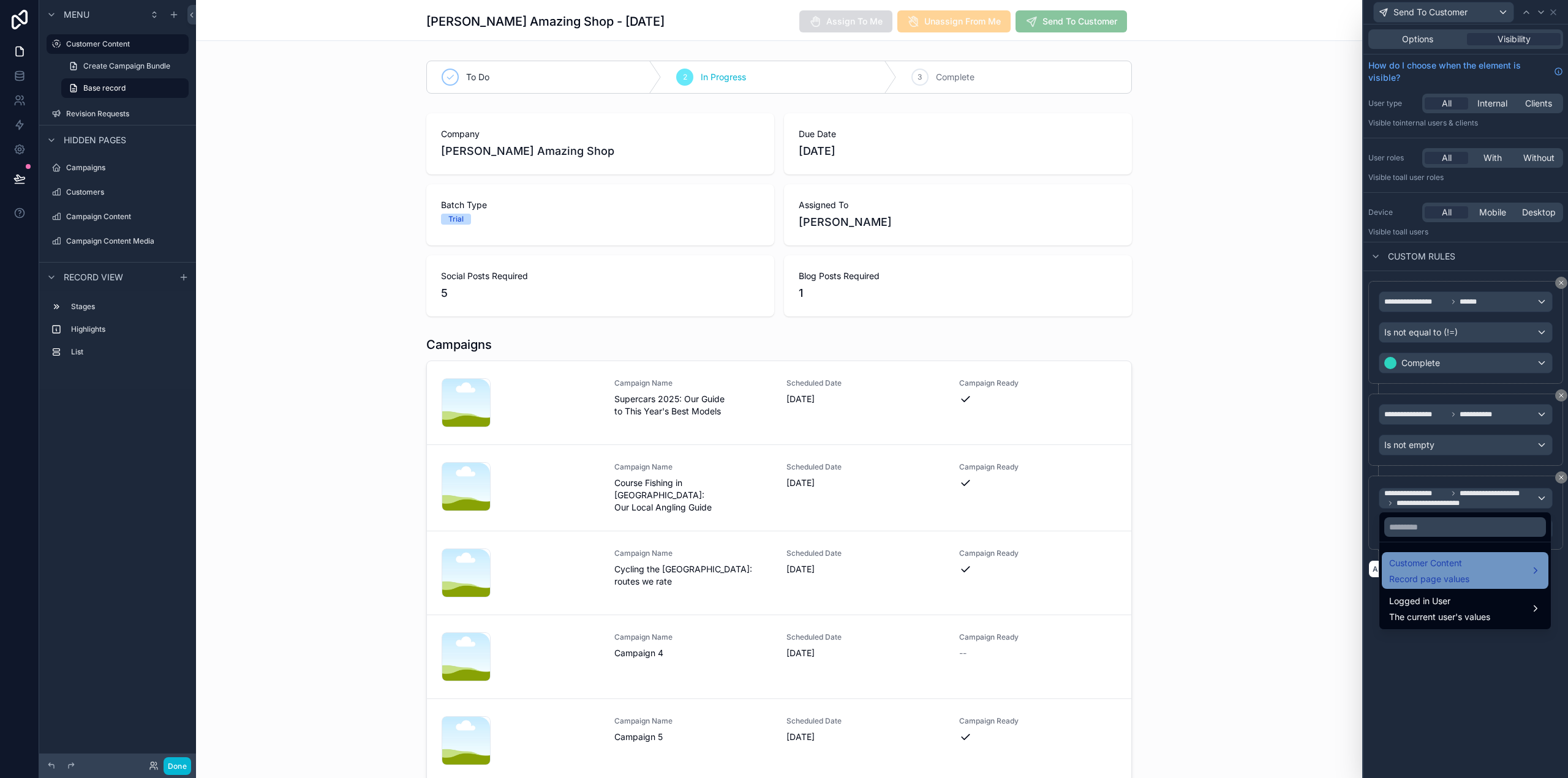
click at [1502, 566] on div "Customer Content Record page values" at bounding box center [1464, 571] width 152 height 30
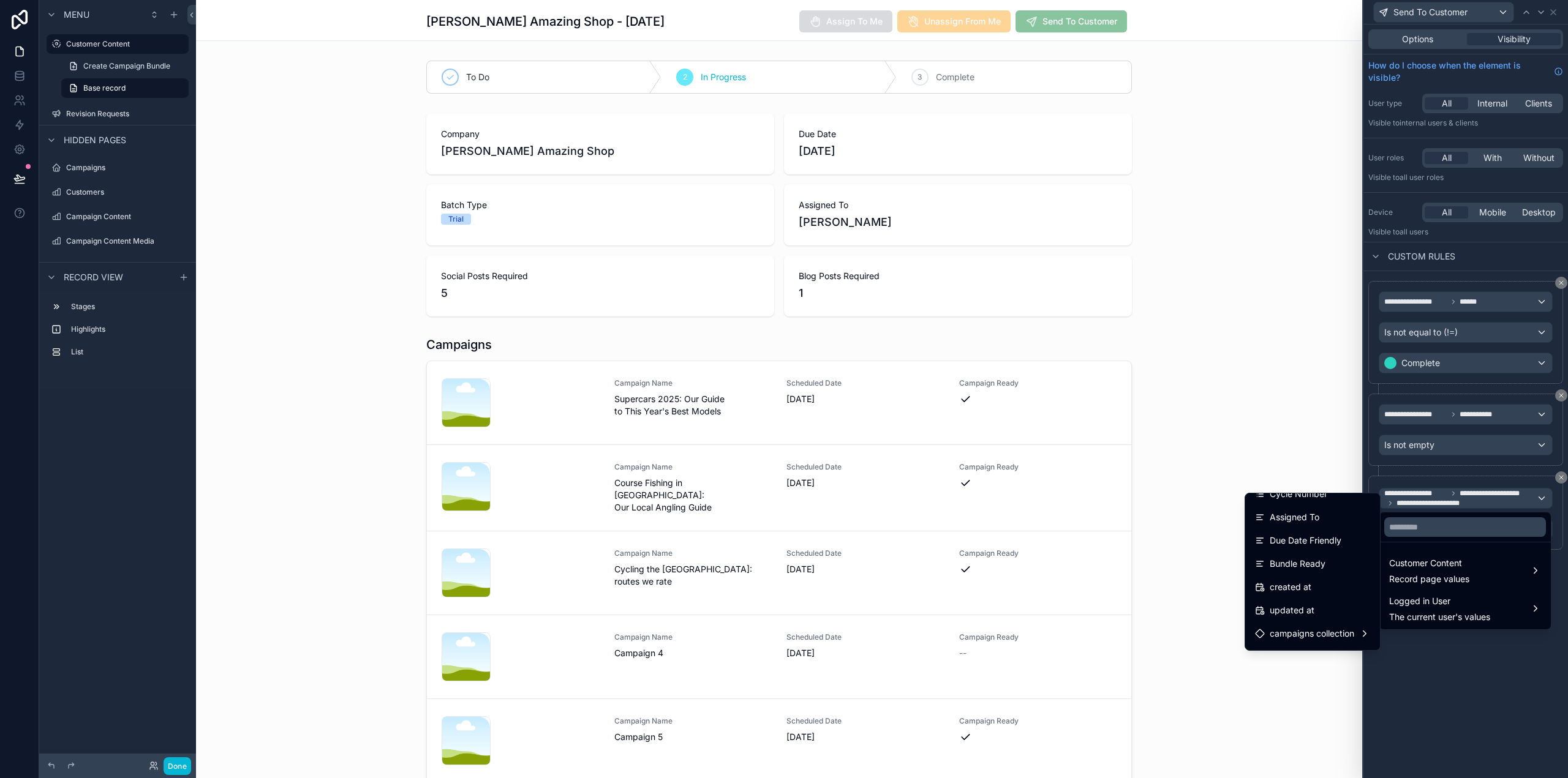
scroll to position [336, 0]
click at [1328, 614] on span "campaigns collection" at bounding box center [1311, 614] width 85 height 15
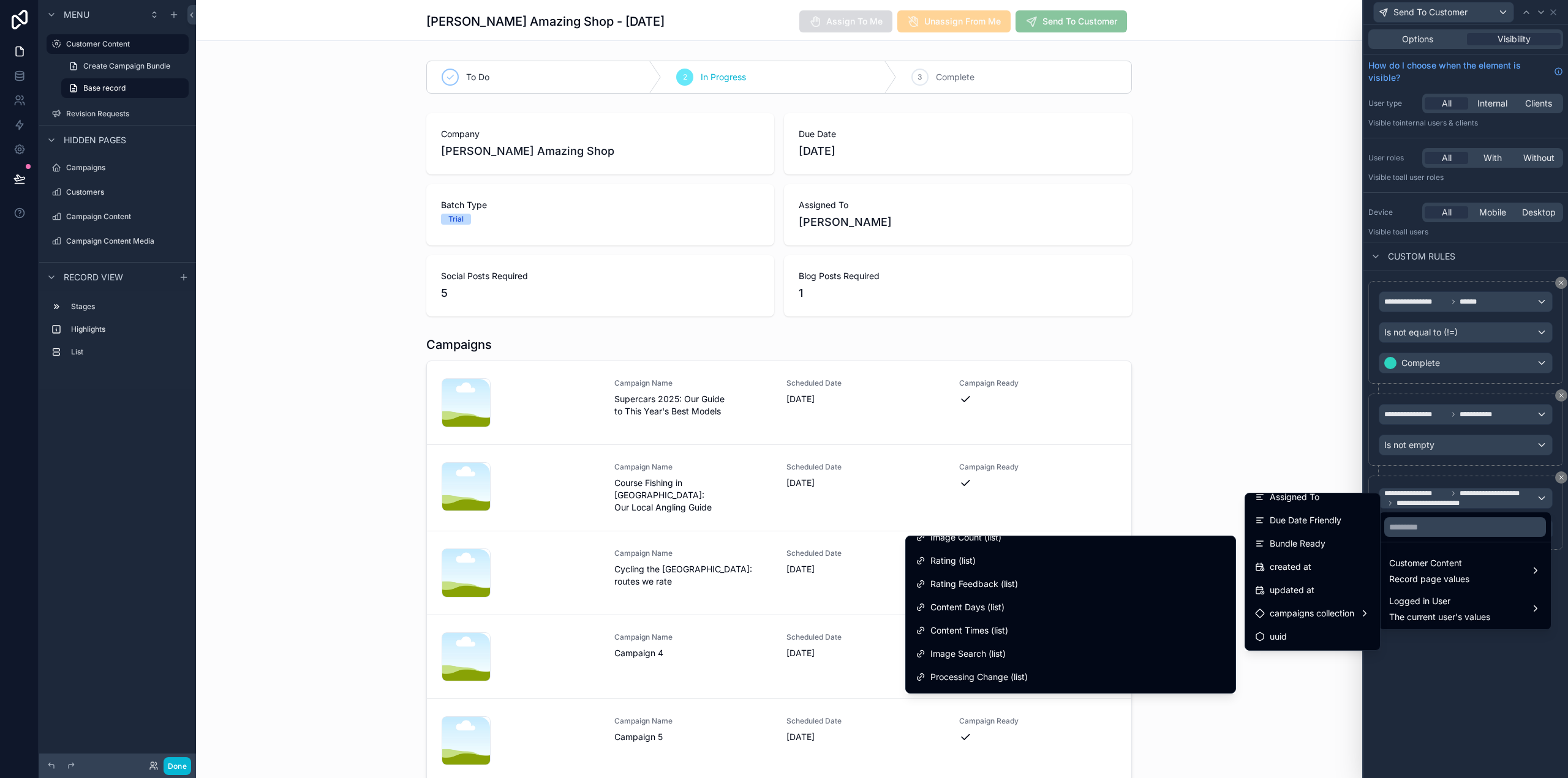
scroll to position [1104, 0]
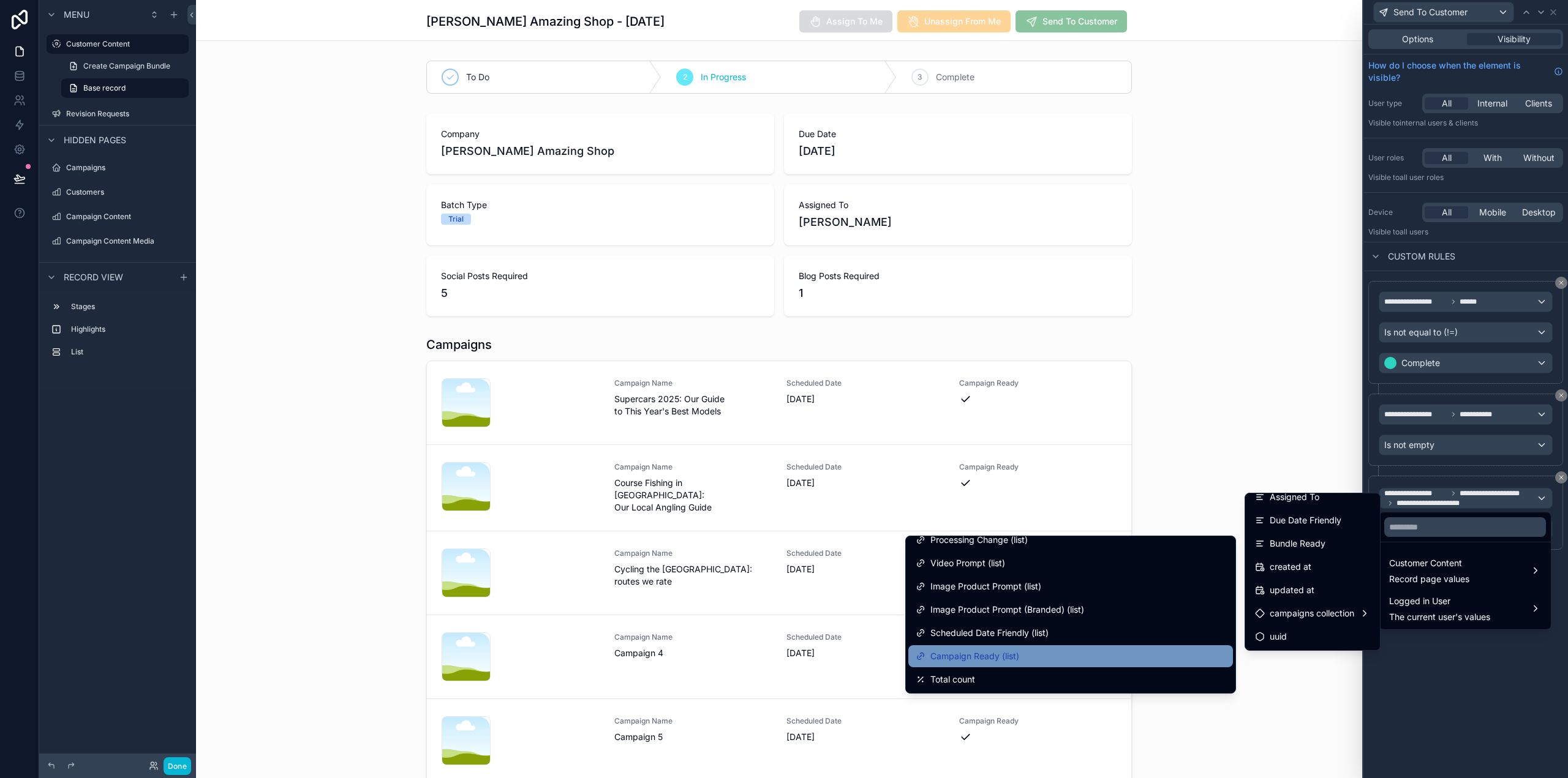
click at [1067, 660] on div "Campaign Ready (list)" at bounding box center [1071, 657] width 310 height 15
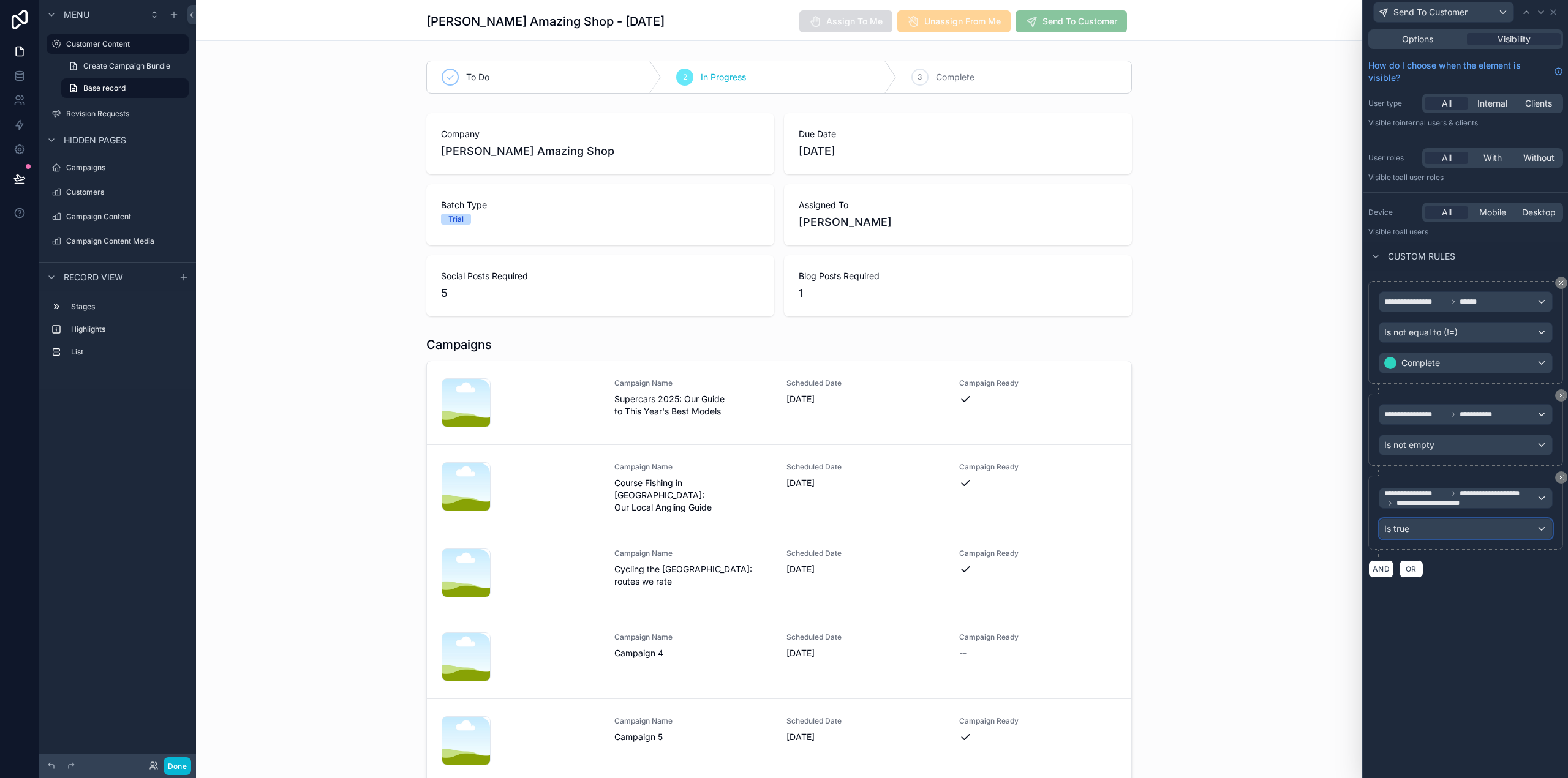
click at [1464, 527] on div "Is true" at bounding box center [1465, 529] width 173 height 20
click at [1478, 688] on div at bounding box center [1464, 389] width 204 height 778
click at [1561, 476] on icon at bounding box center [1561, 478] width 7 height 7
click at [1378, 484] on button "AND" at bounding box center [1381, 485] width 26 height 18
click at [1448, 494] on div "**********" at bounding box center [1465, 496] width 173 height 20
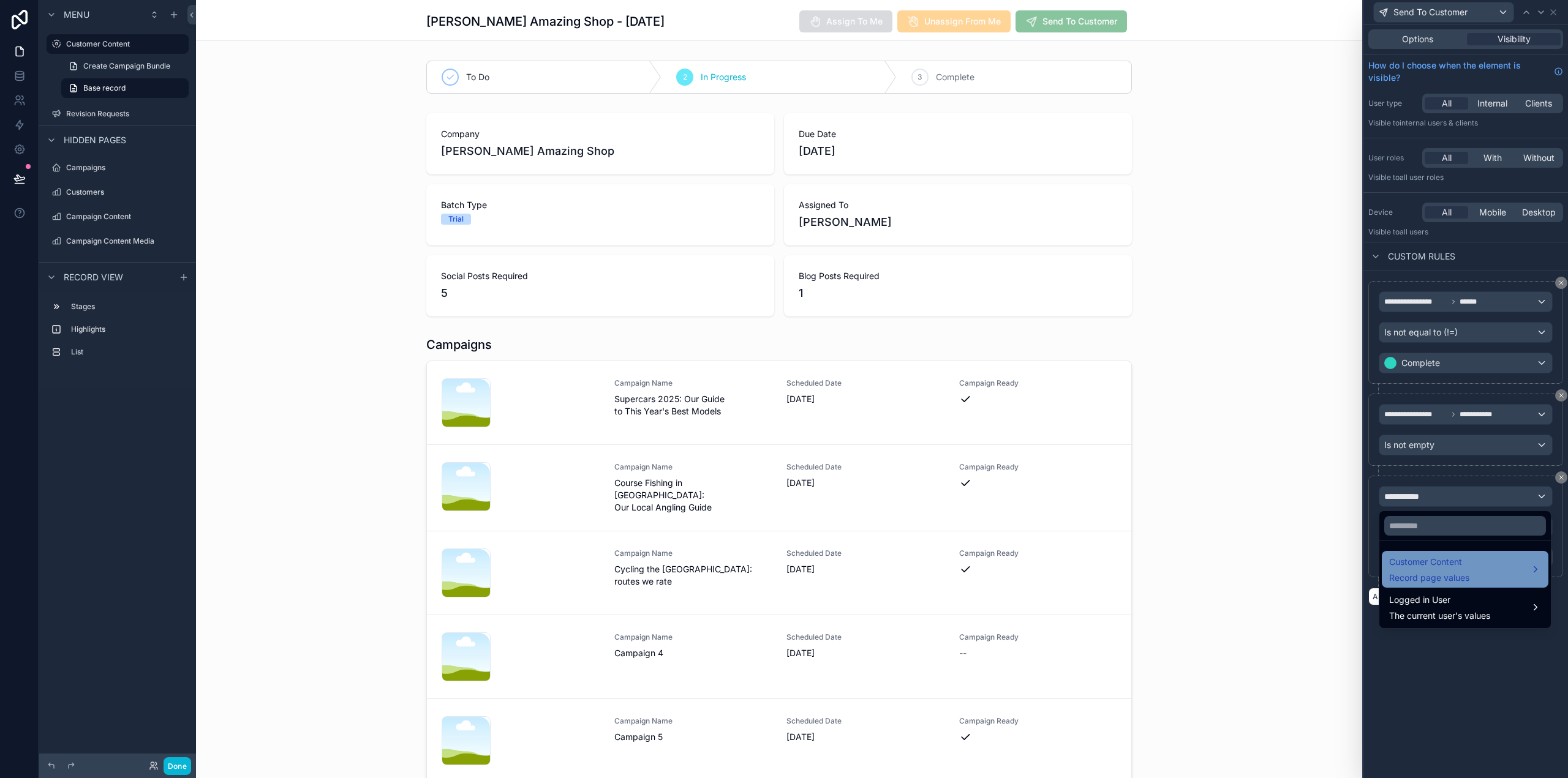
click at [1475, 559] on div "Customer Content Record page values" at bounding box center [1464, 570] width 152 height 30
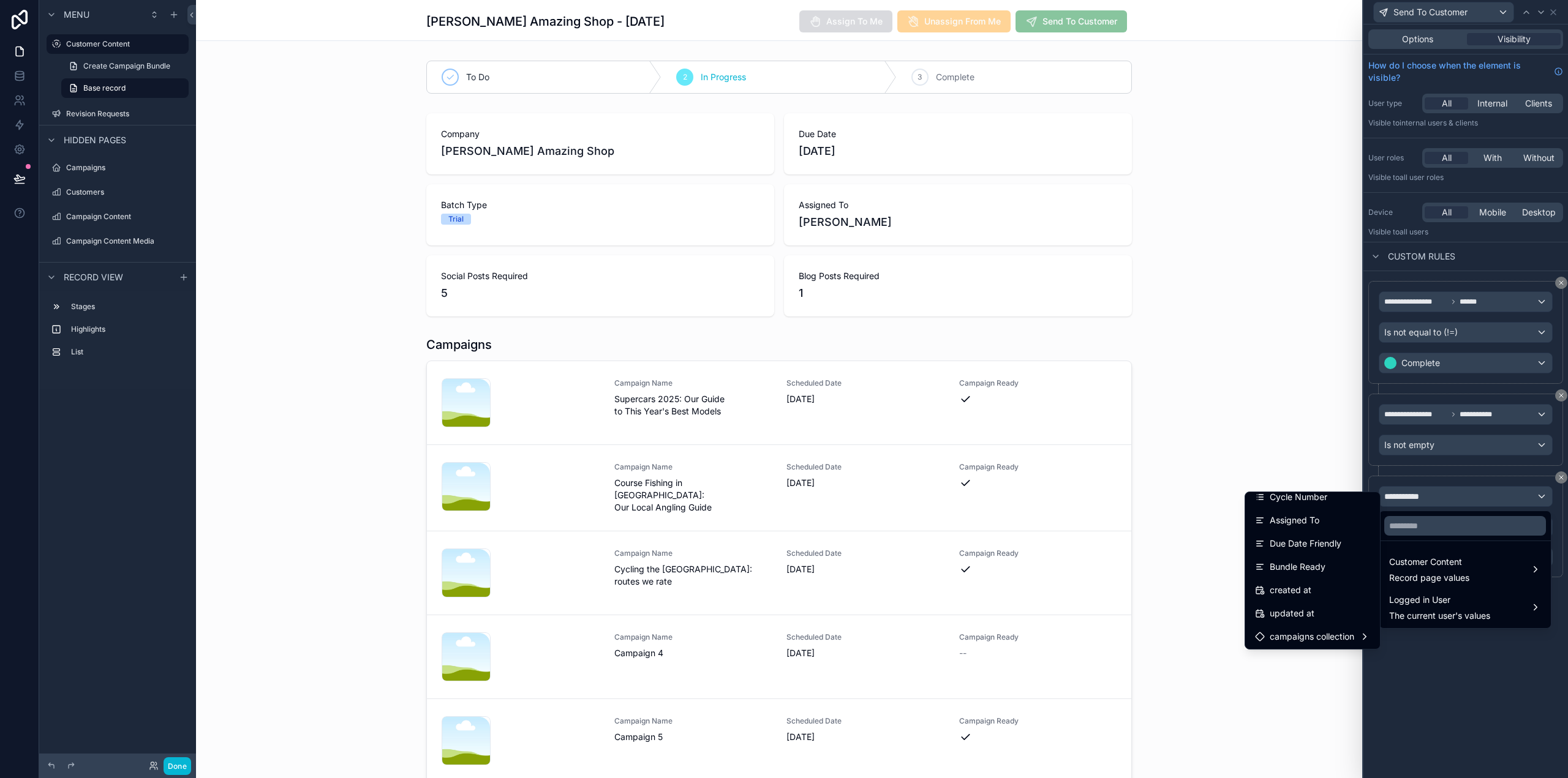
scroll to position [336, 0]
click at [1322, 544] on div "Bundle Ready" at bounding box center [1311, 543] width 115 height 15
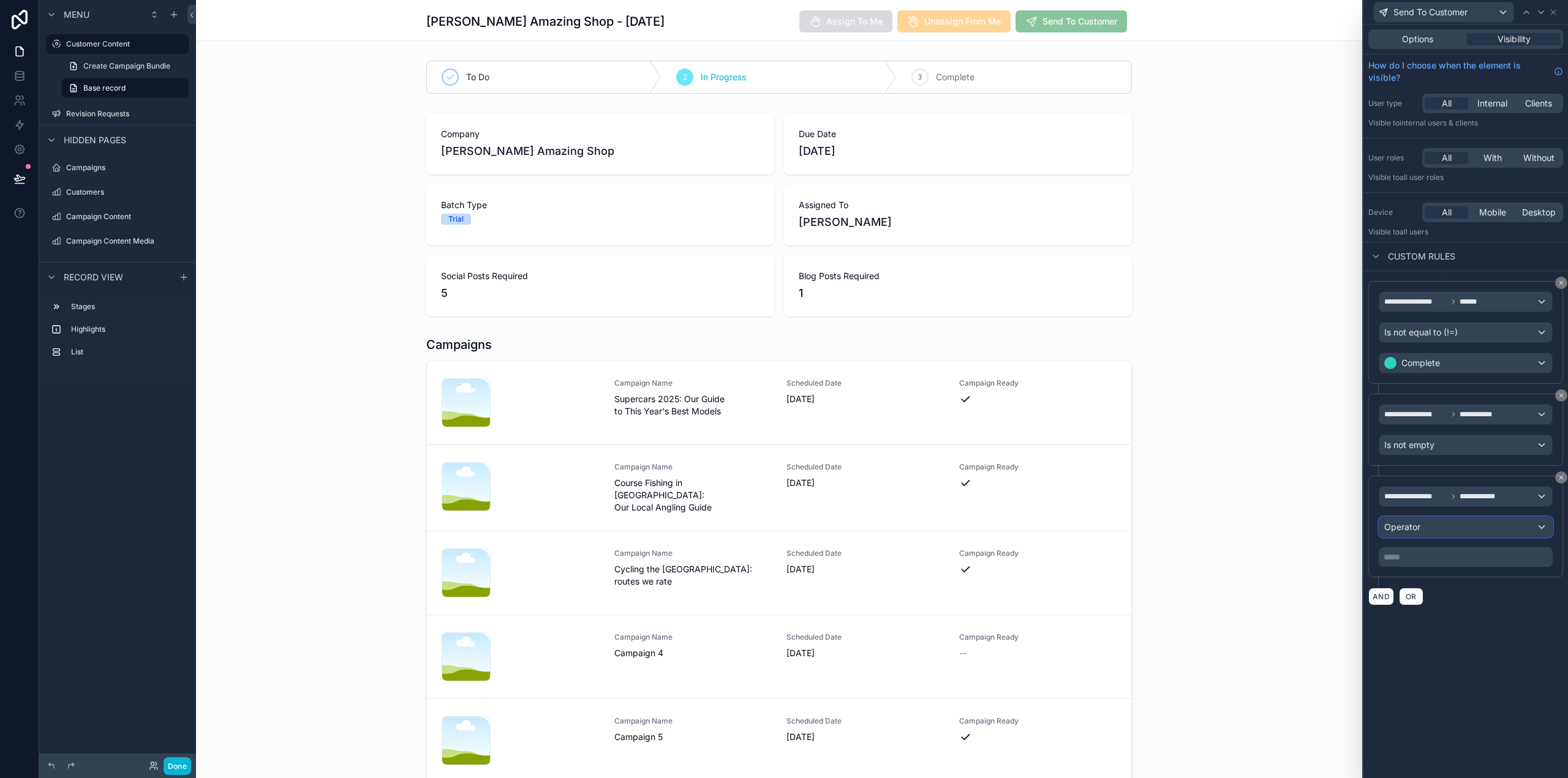
click at [1446, 526] on div "Operator" at bounding box center [1465, 527] width 173 height 20
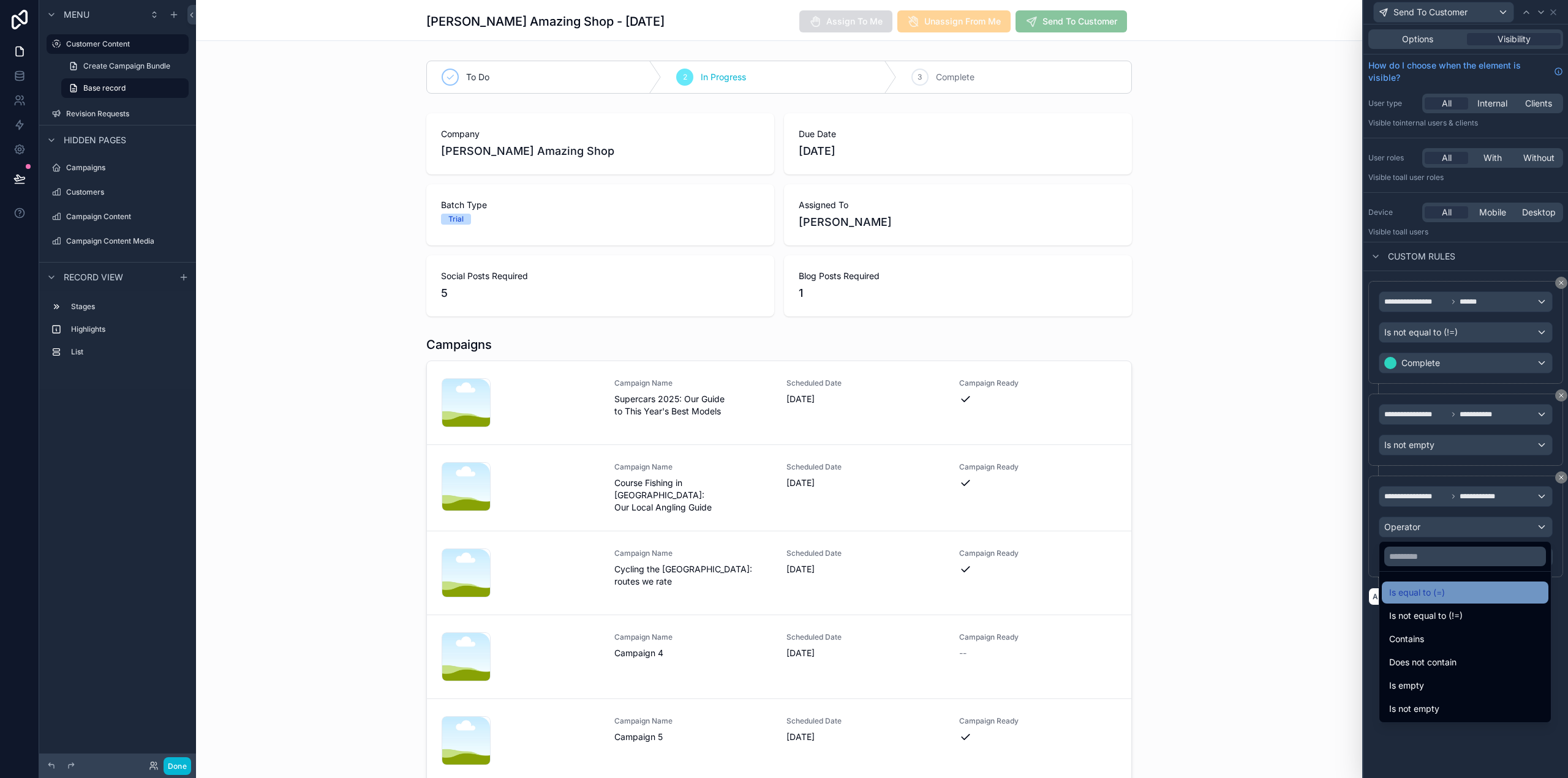
click at [1433, 593] on span "Is equal to (=)" at bounding box center [1417, 593] width 56 height 15
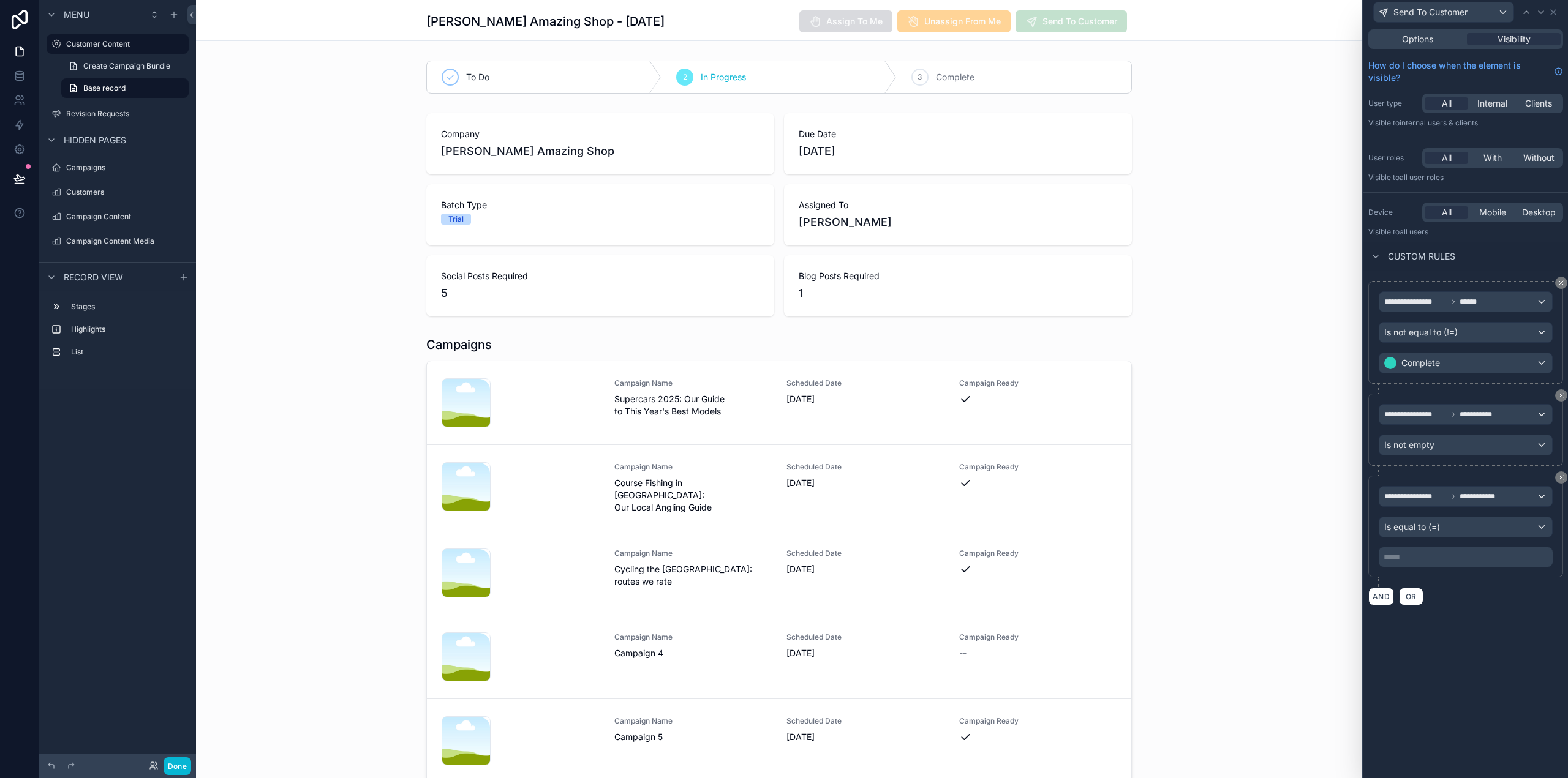
click at [1440, 561] on p "***** ﻿" at bounding box center [1466, 557] width 167 height 12
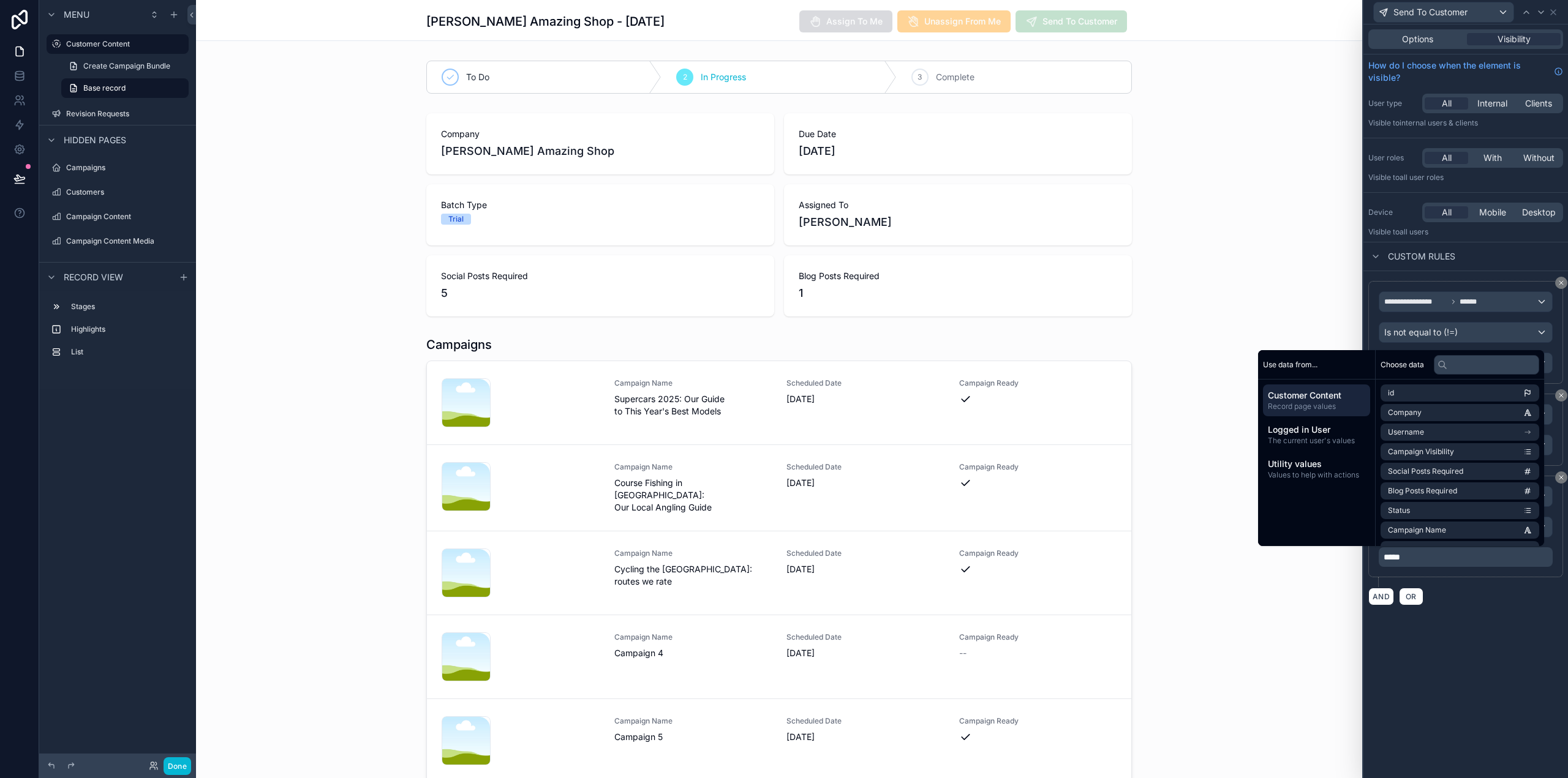
click at [1484, 632] on div "**********" at bounding box center [1464, 401] width 204 height 754
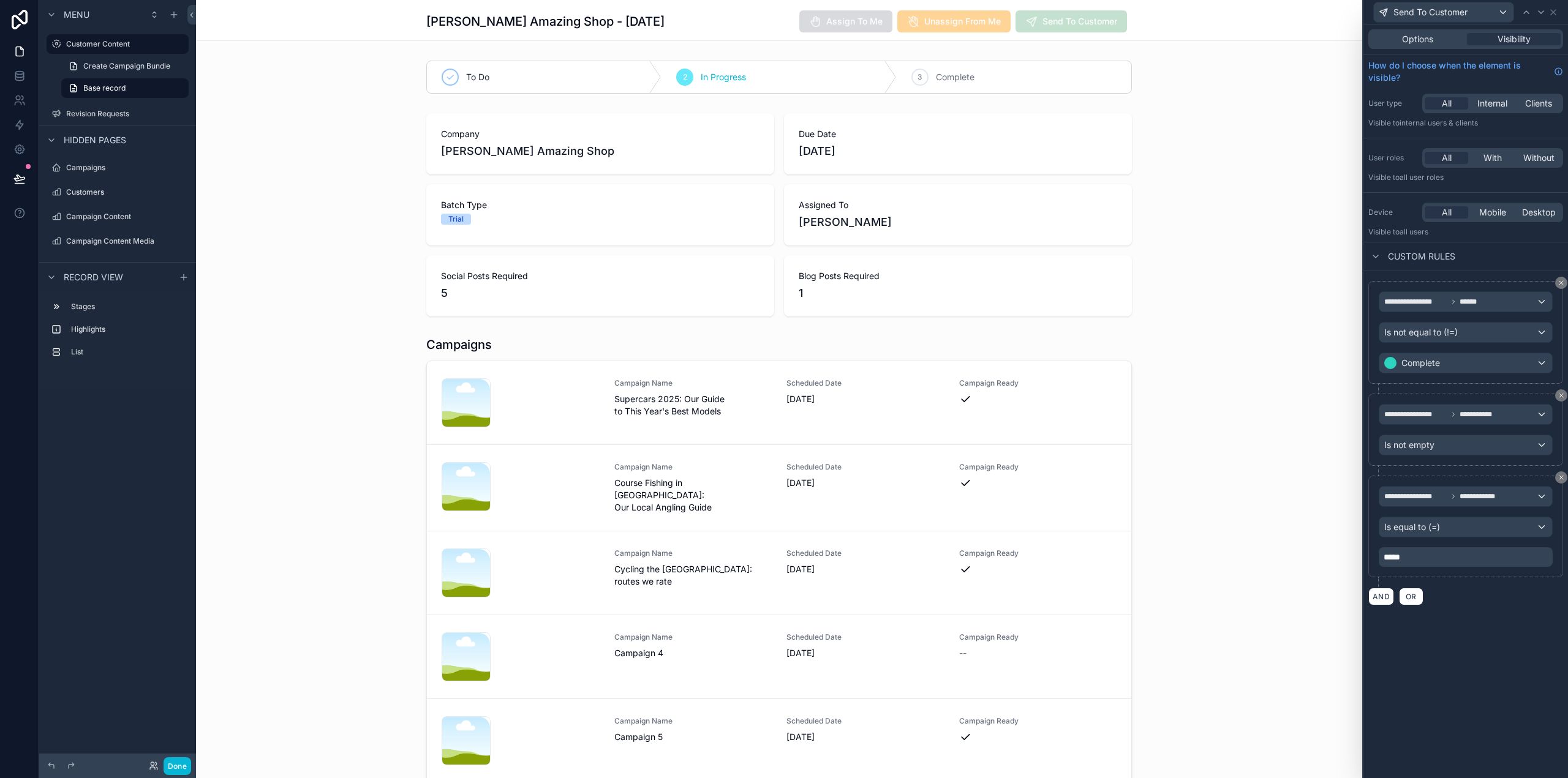
click at [1451, 675] on div "**********" at bounding box center [1464, 401] width 204 height 754
click at [184, 771] on button "Done" at bounding box center [177, 766] width 28 height 18
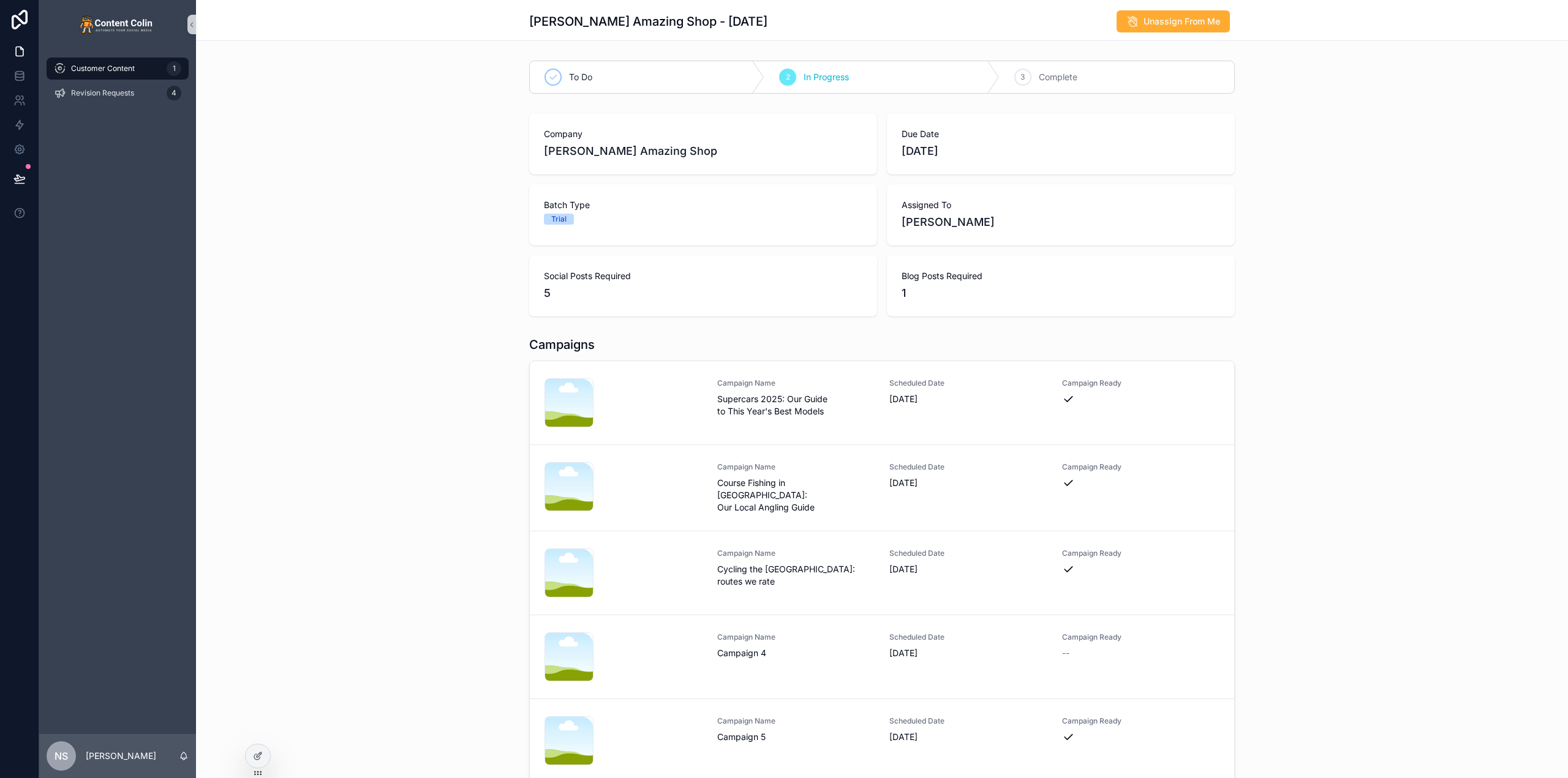
click at [361, 491] on div "Campaigns nicksamazingshop-1754514880 .png Campaign Name Supercars 2025: Our Gu…" at bounding box center [881, 560] width 1372 height 457
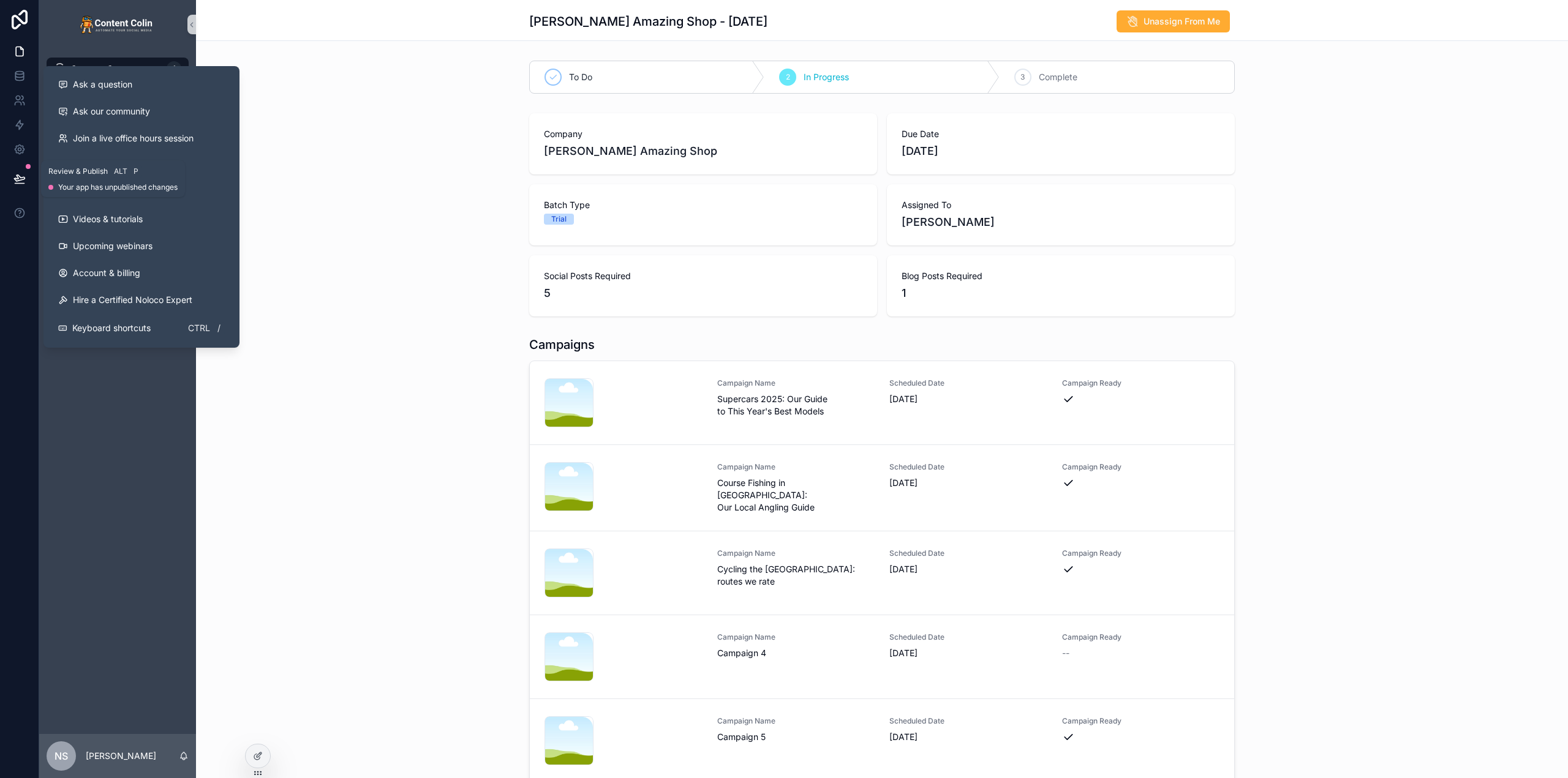
click at [13, 176] on icon at bounding box center [19, 178] width 12 height 12
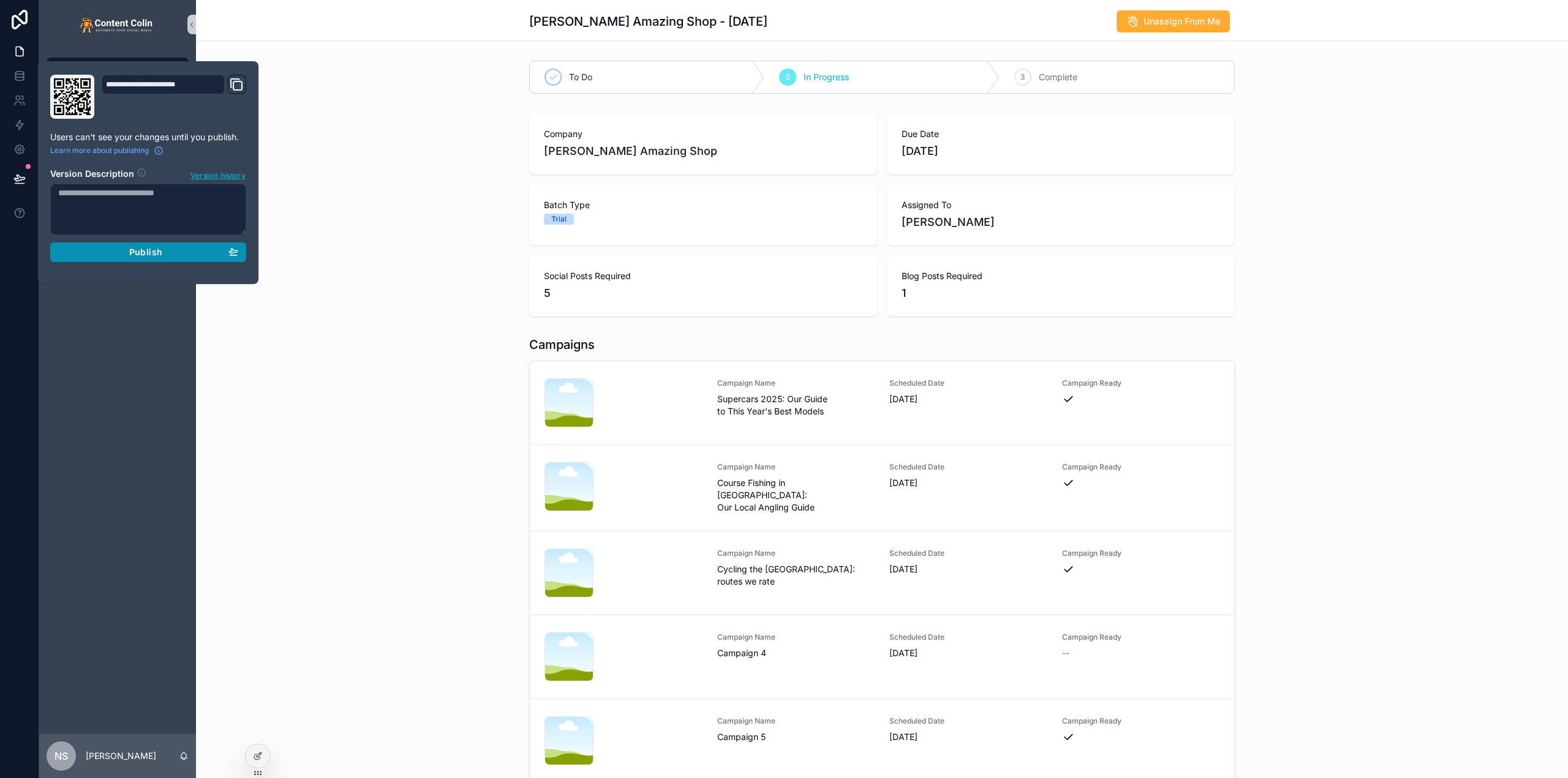
click at [146, 251] on span "Publish" at bounding box center [146, 253] width 33 height 11
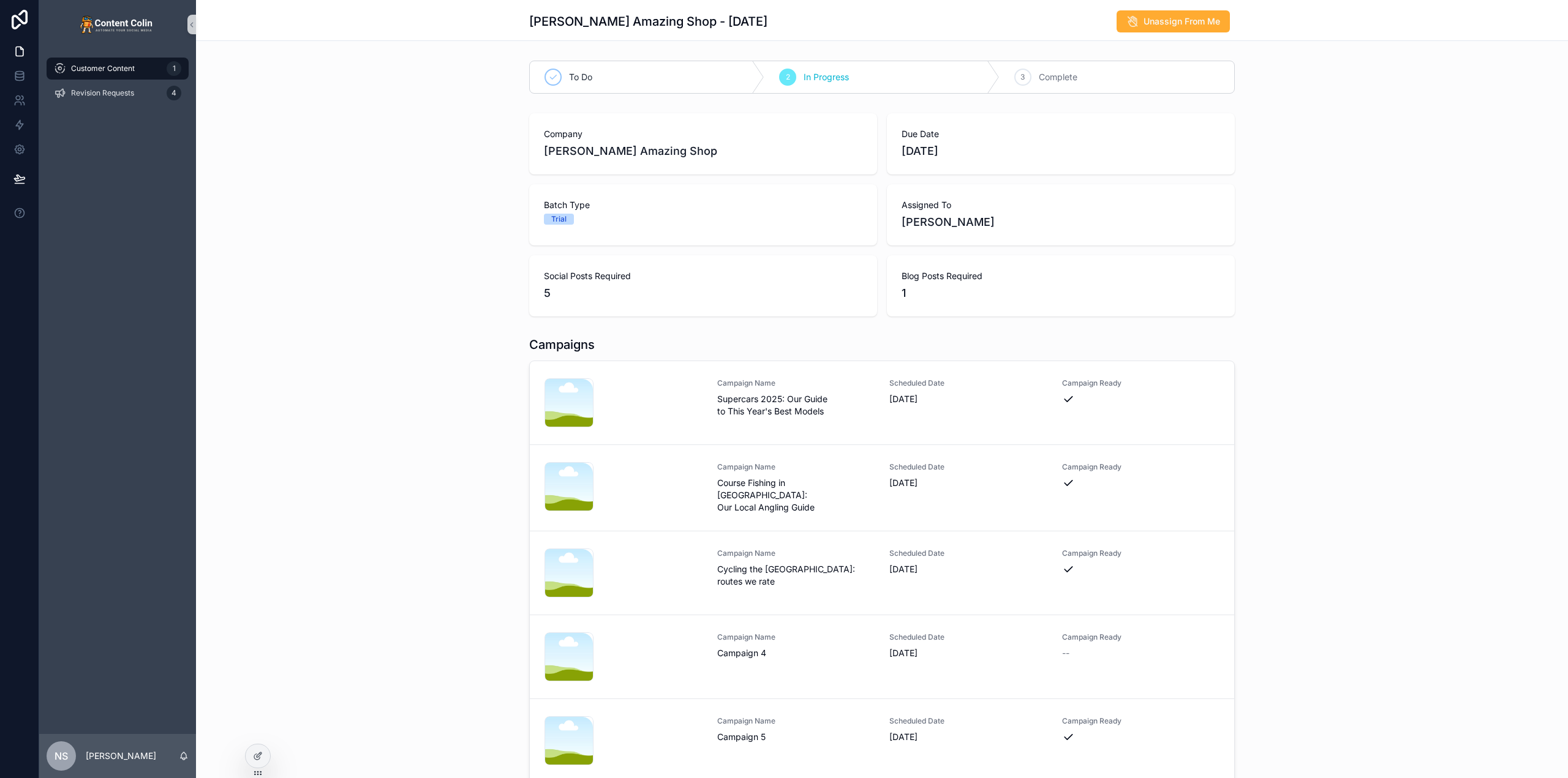
click at [387, 142] on div "Company [PERSON_NAME] Amazing Shop Due Date [DATE] Batch Type Trial Assigned To…" at bounding box center [881, 215] width 1372 height 213
click at [23, 77] on icon at bounding box center [19, 77] width 8 height 5
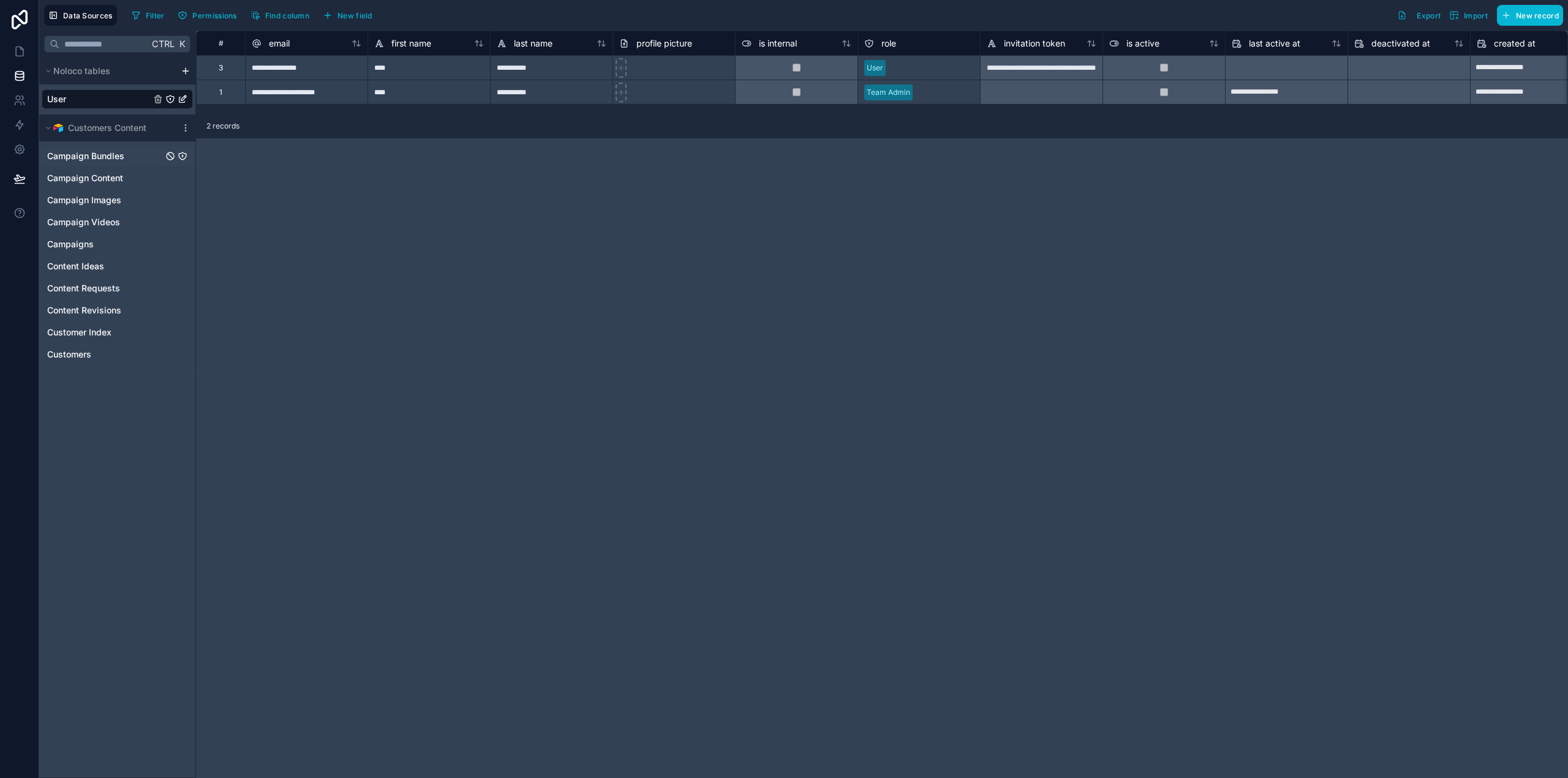
click at [101, 154] on span "Campaign Bundles" at bounding box center [86, 156] width 77 height 12
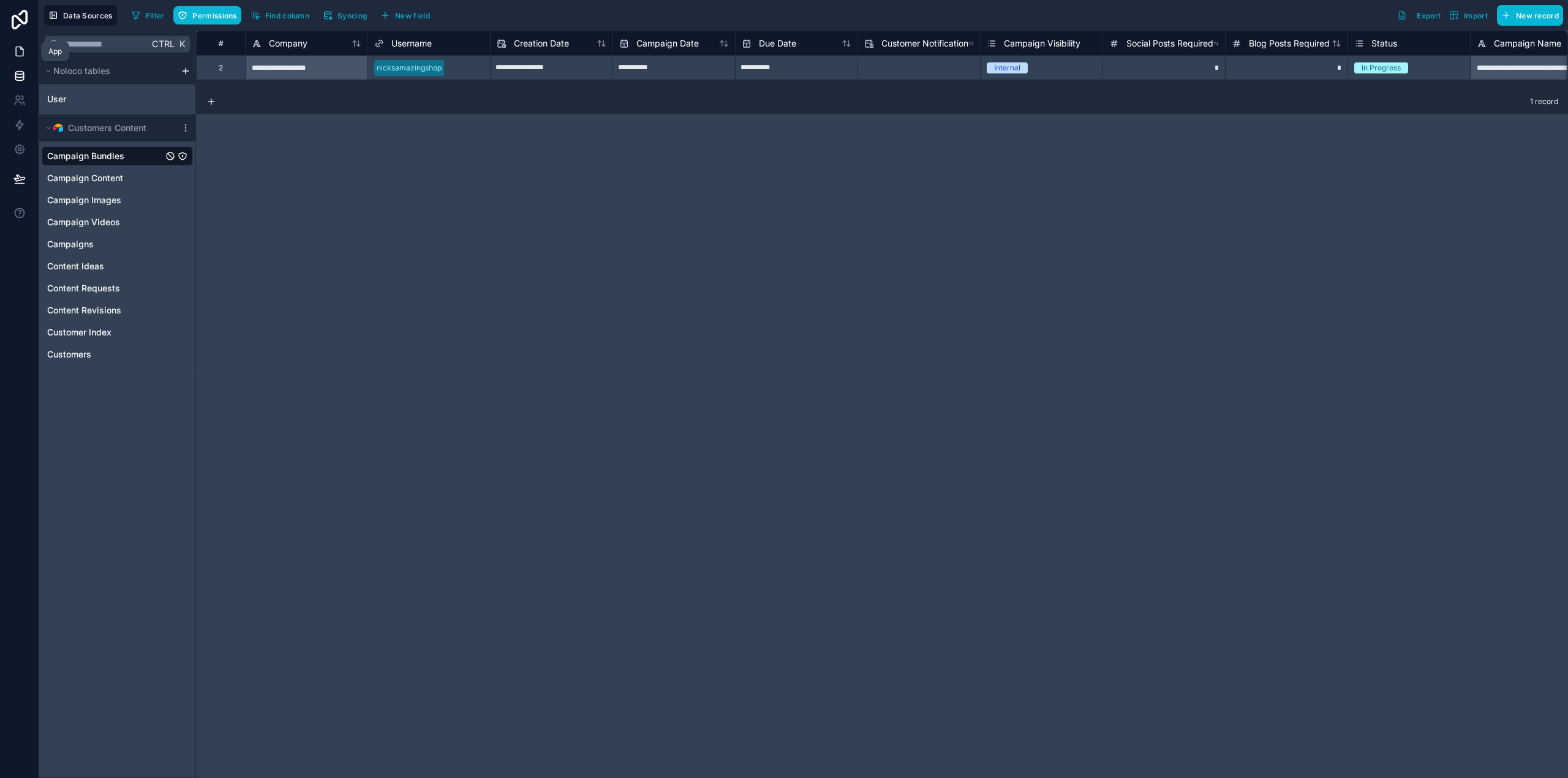
click at [26, 52] on link at bounding box center [19, 51] width 38 height 24
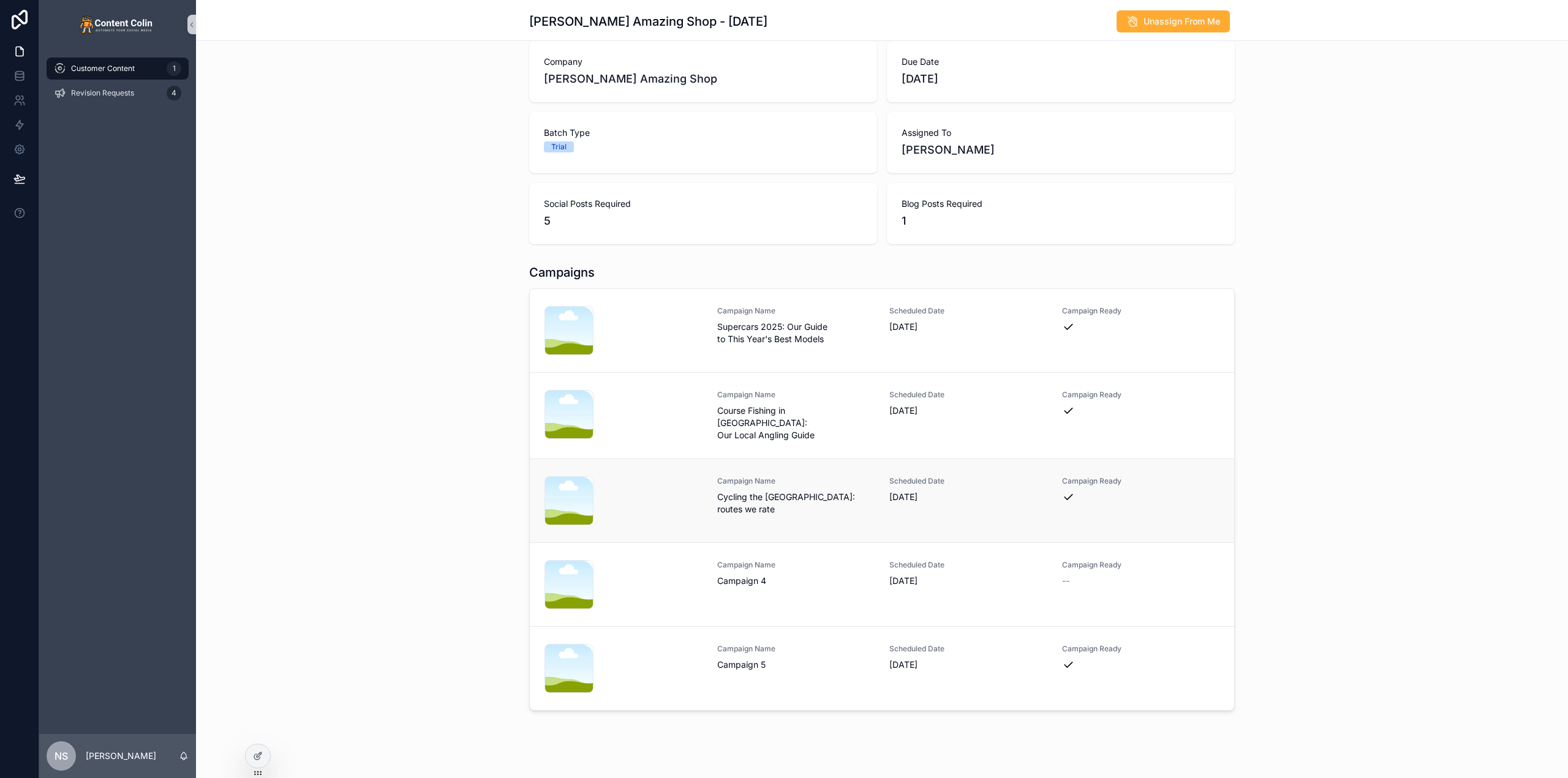
scroll to position [86, 0]
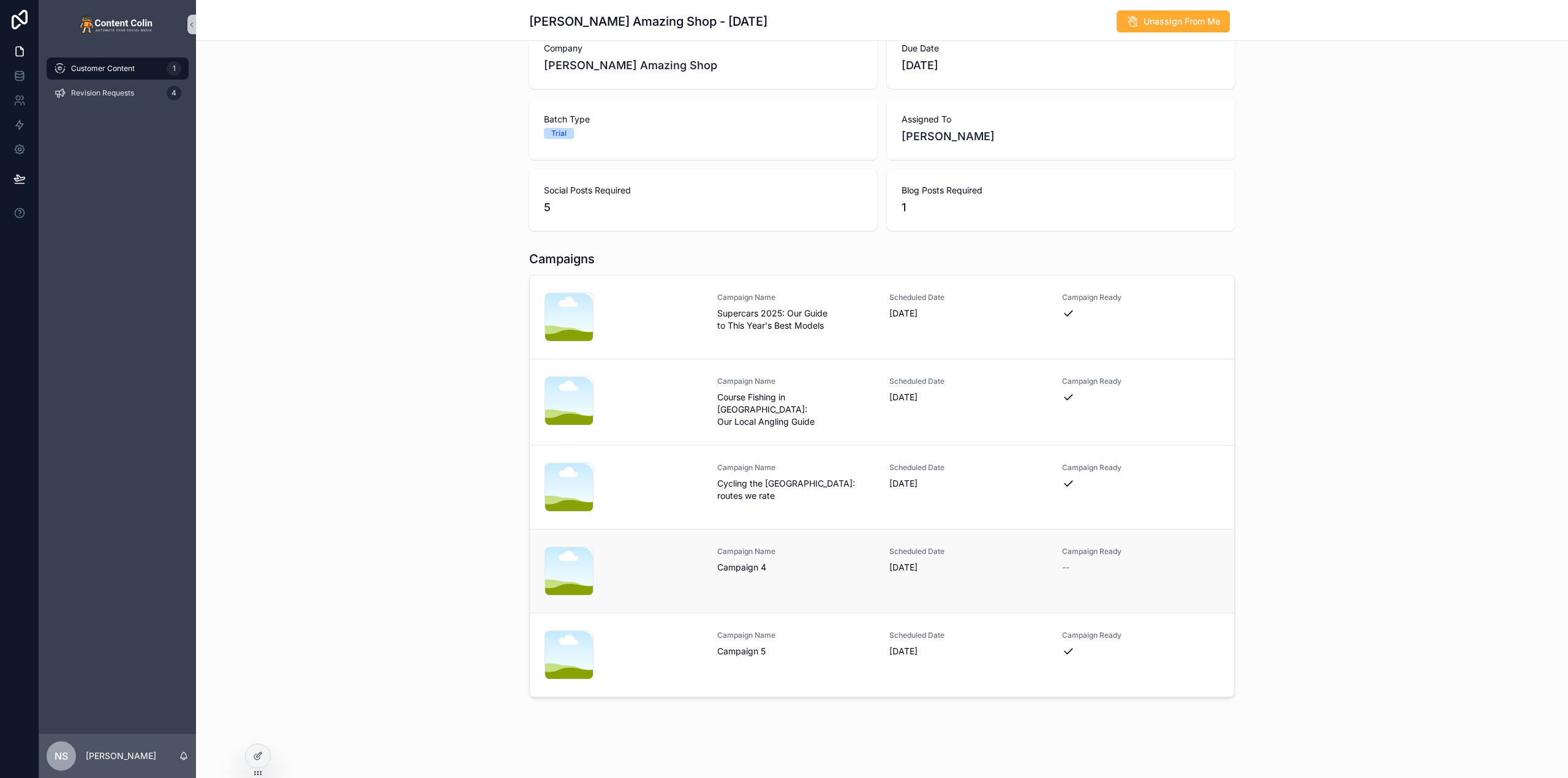
click at [1086, 584] on div "Campaign Ready --" at bounding box center [1140, 571] width 158 height 49
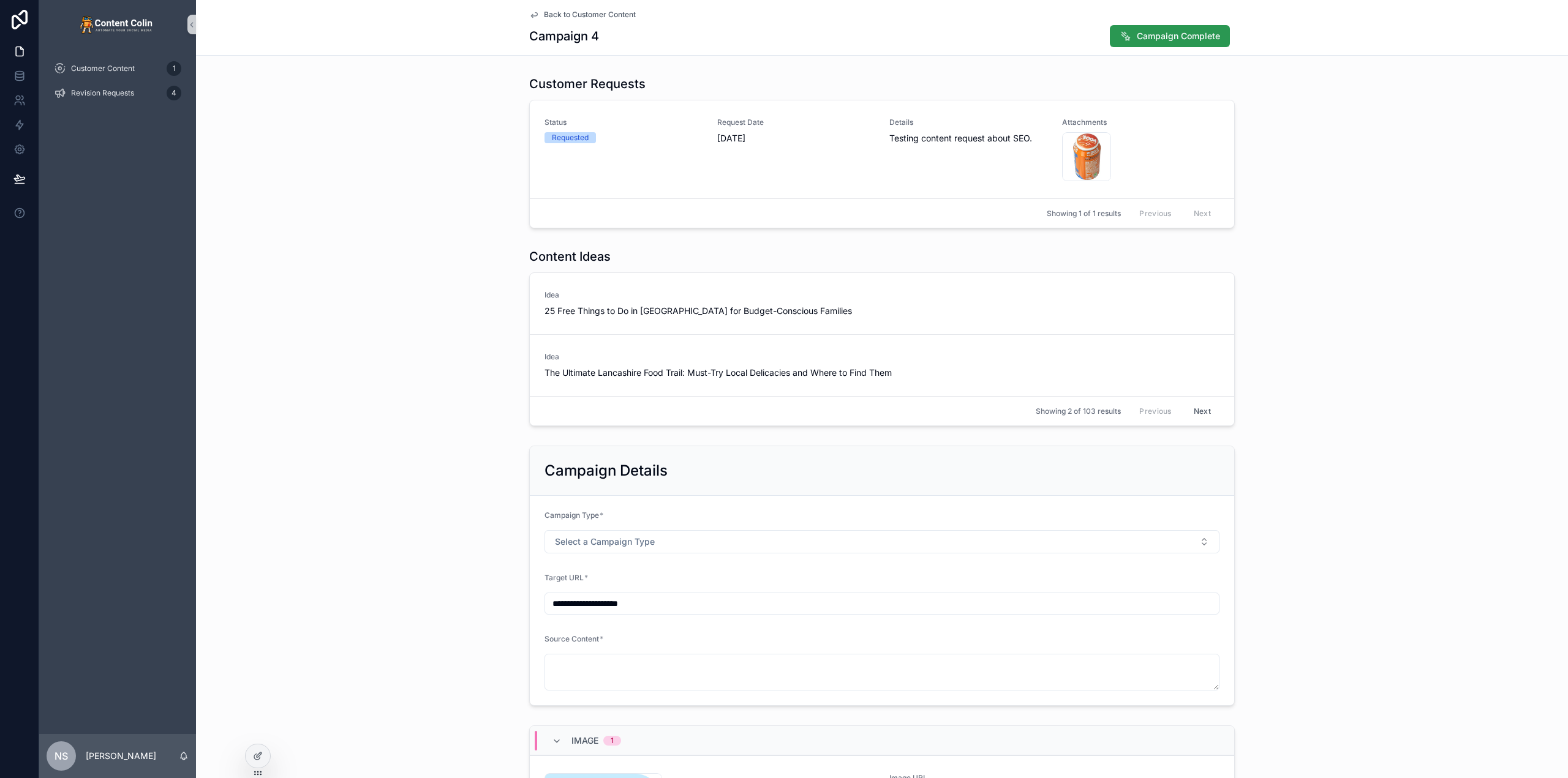
click at [1185, 34] on span "Campaign Complete" at bounding box center [1178, 35] width 83 height 12
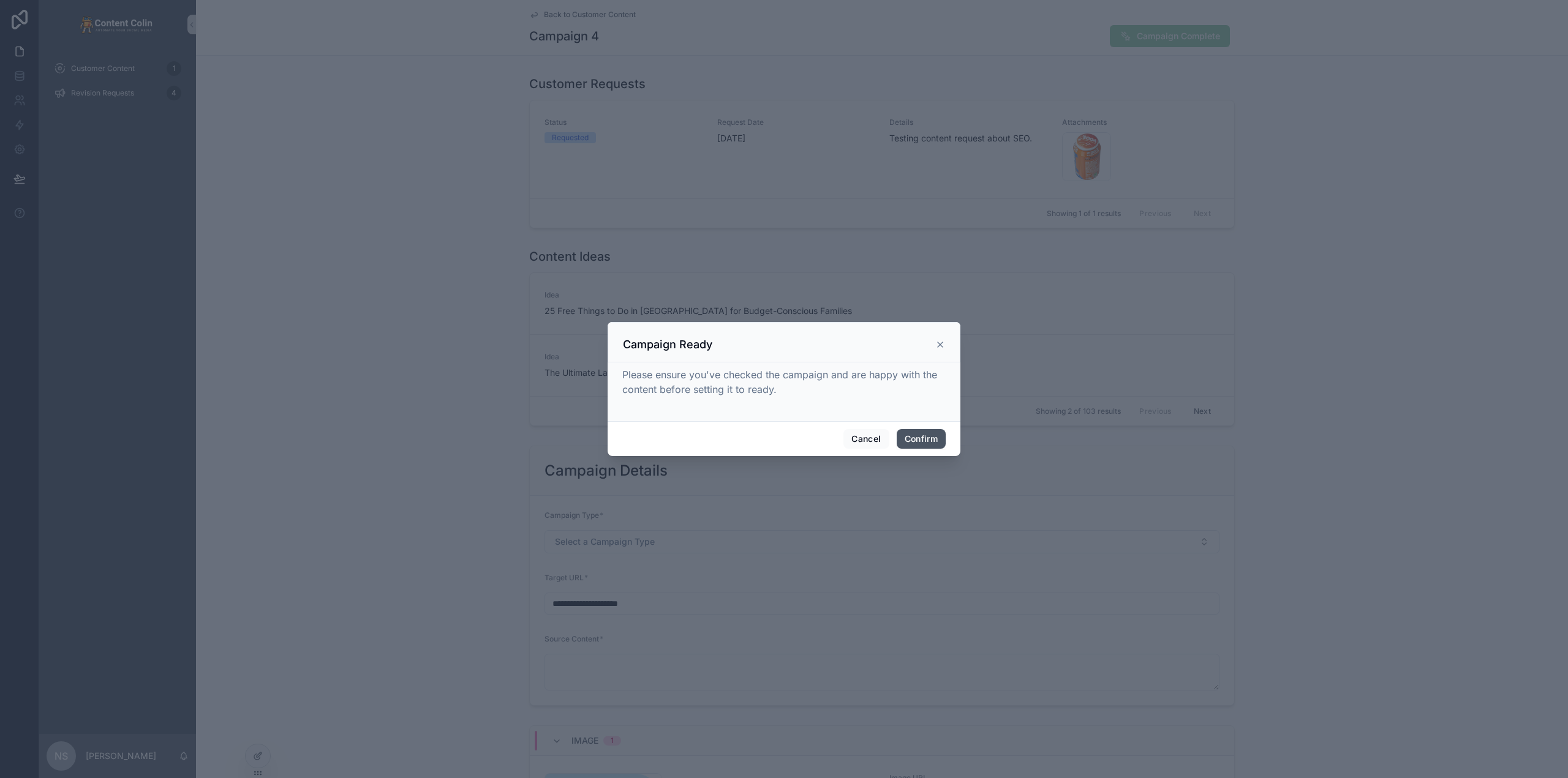
click at [925, 436] on button "Confirm" at bounding box center [921, 438] width 49 height 20
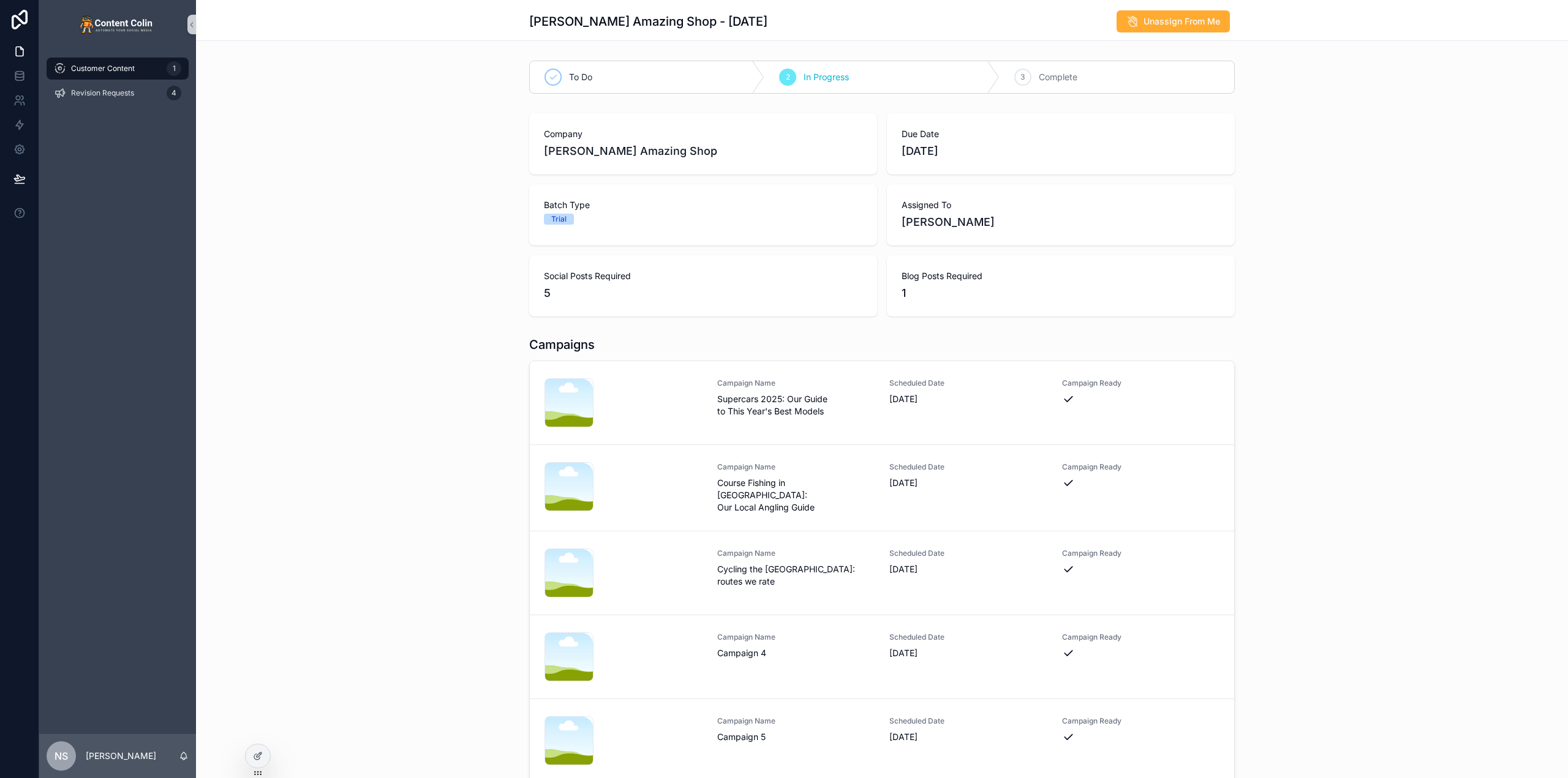
click at [389, 366] on div "Campaigns nicksamazingshop-1754514880 .png Campaign Name Supercars 2025: Our Gu…" at bounding box center [881, 560] width 1372 height 457
click at [320, 159] on div "Company [PERSON_NAME] Amazing Shop Due Date [DATE] Batch Type Trial Assigned To…" at bounding box center [881, 215] width 1372 height 213
click at [15, 76] on icon at bounding box center [19, 77] width 8 height 5
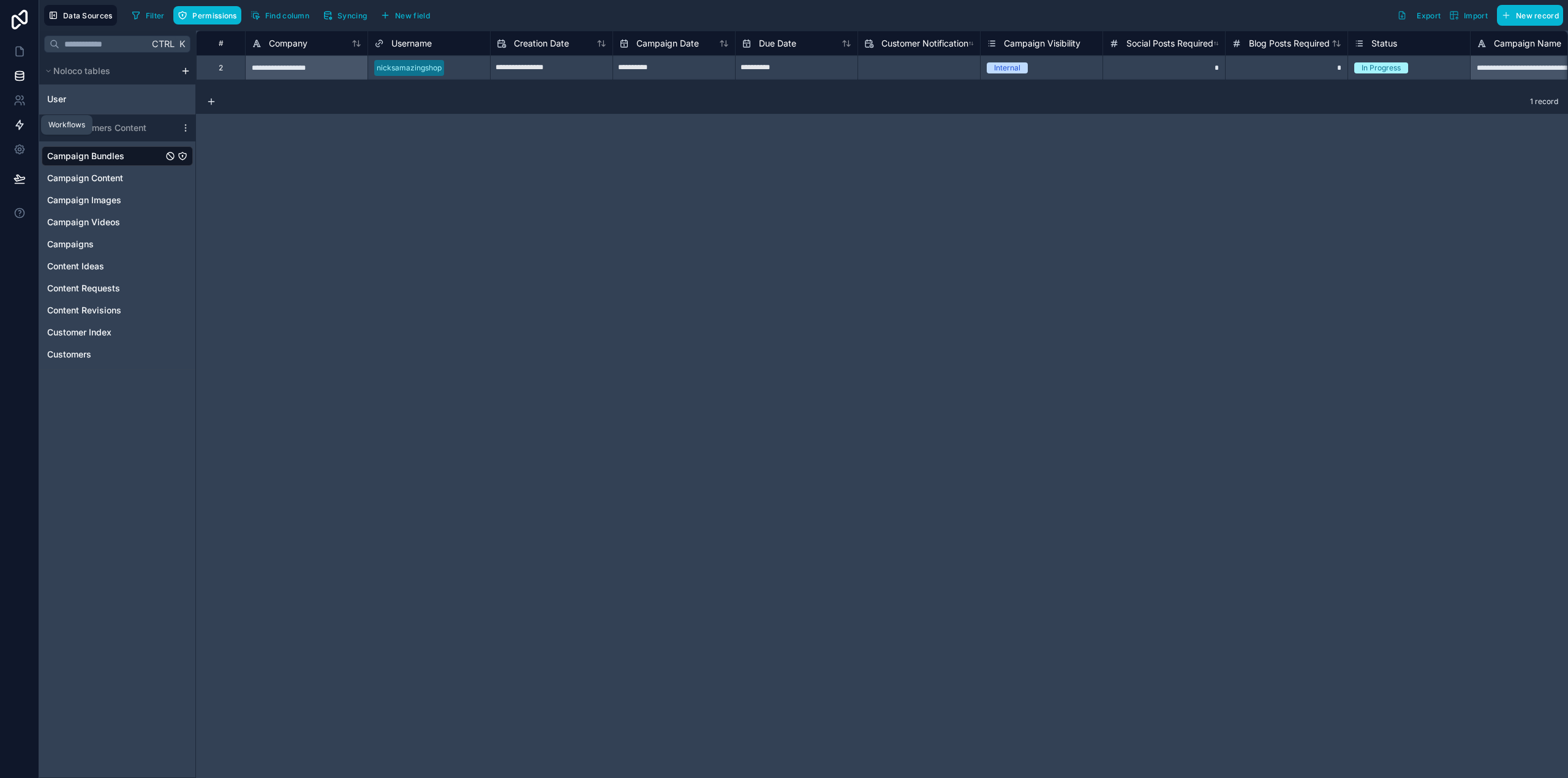
click at [26, 128] on link at bounding box center [19, 125] width 38 height 24
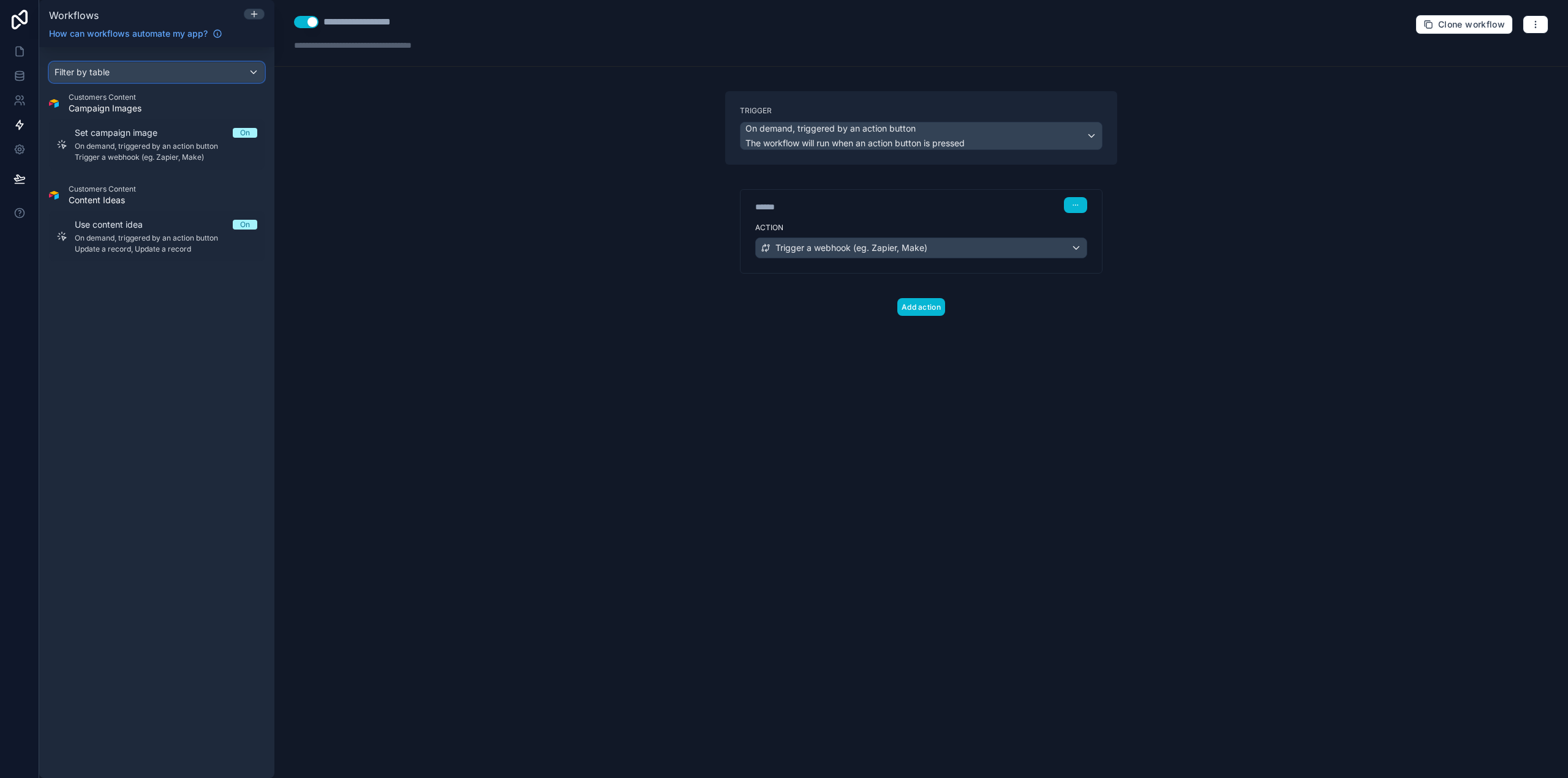
click at [109, 76] on span "Filter by table" at bounding box center [81, 72] width 55 height 10
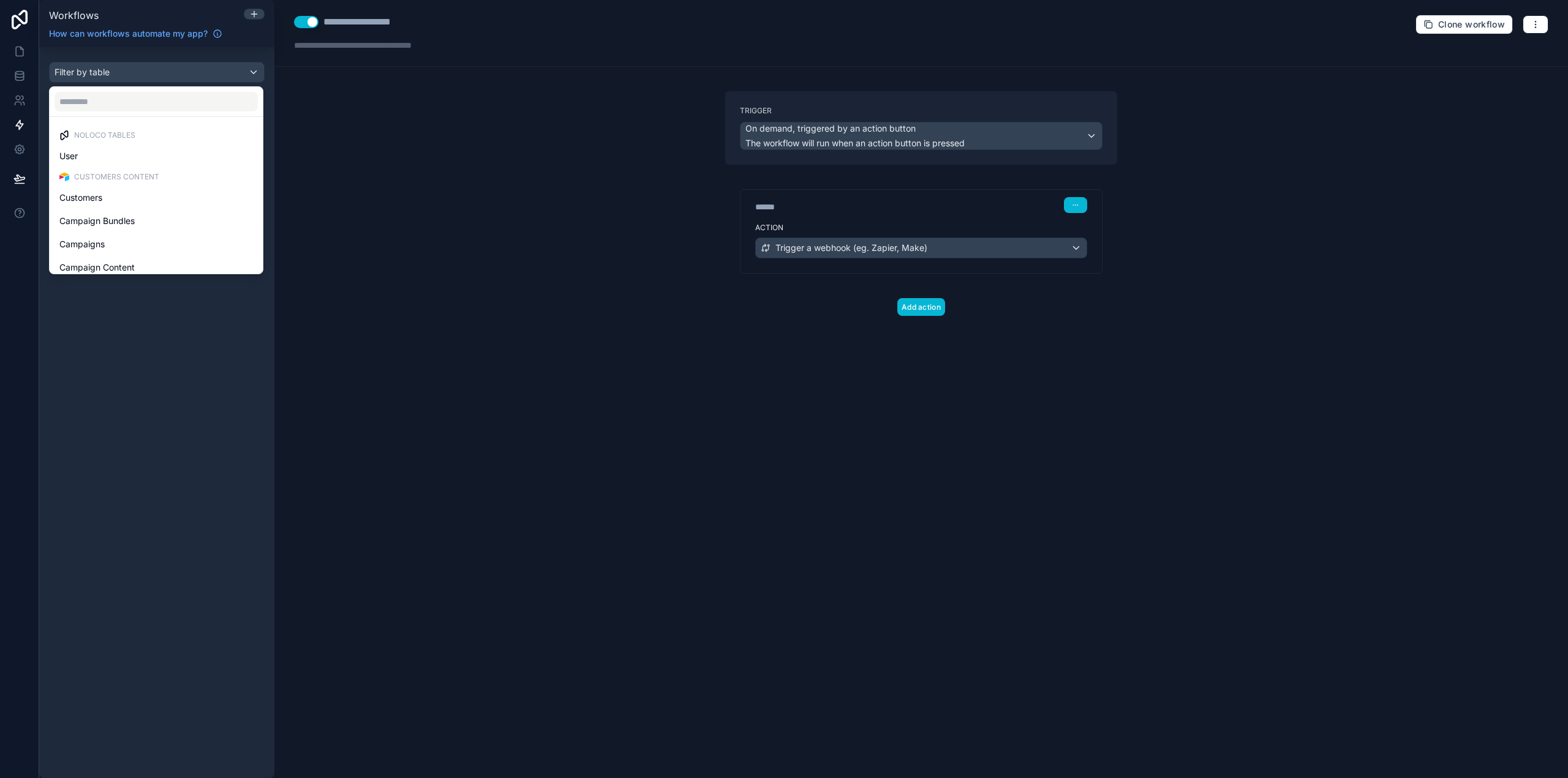
click at [15, 50] on div "scrollable content" at bounding box center [784, 389] width 1568 height 778
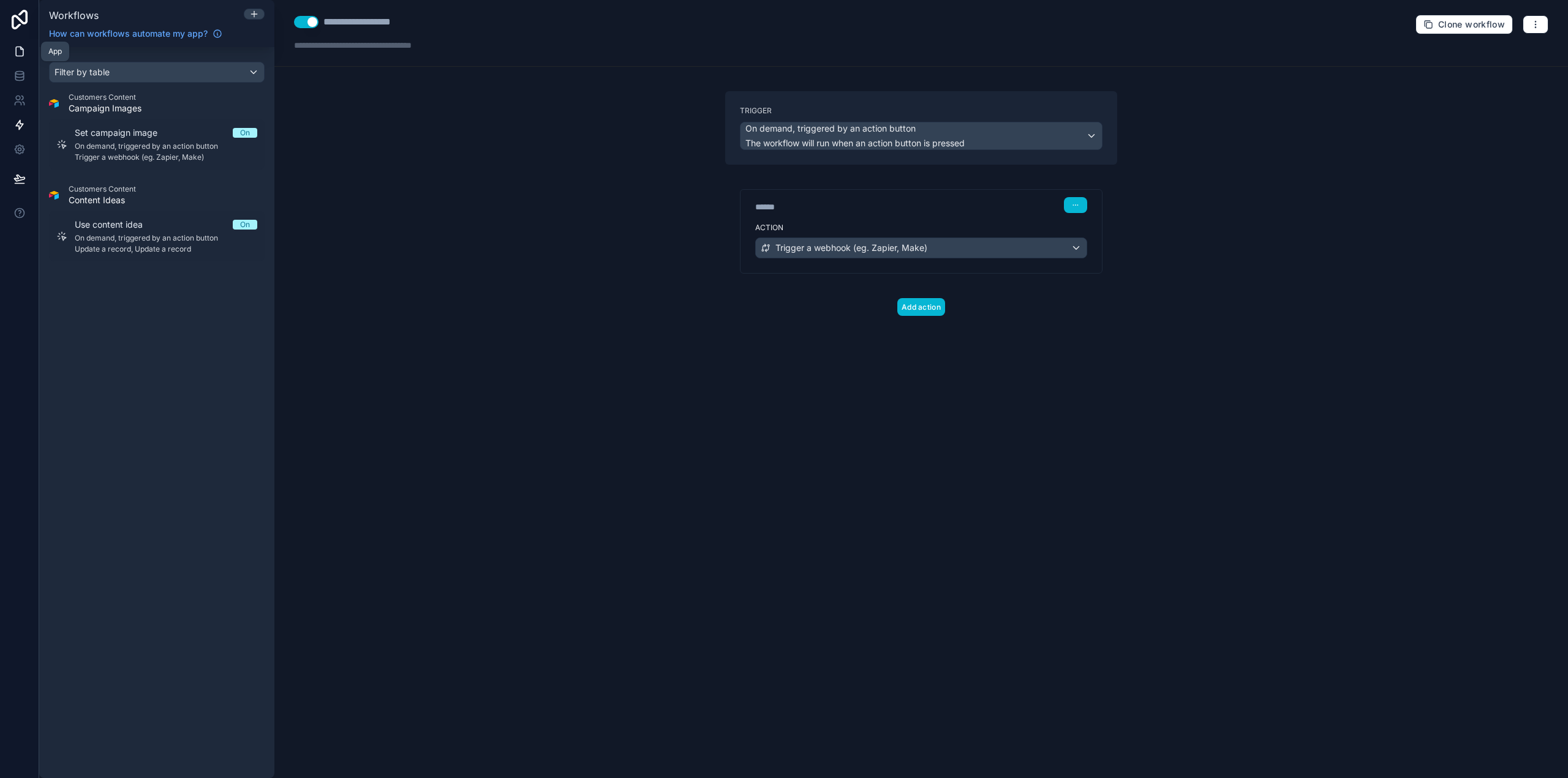
click at [18, 51] on icon at bounding box center [19, 51] width 12 height 12
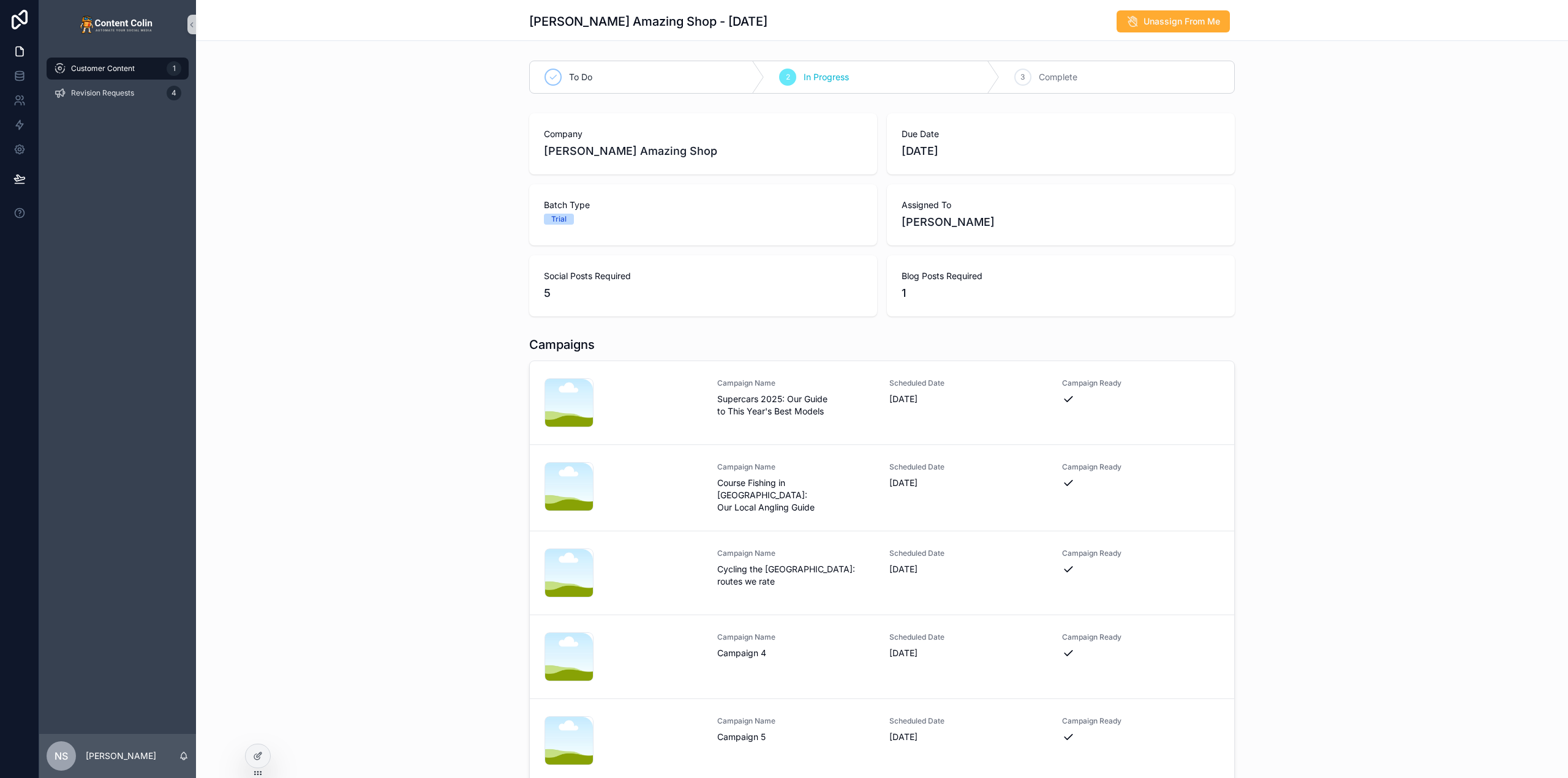
drag, startPoint x: 1216, startPoint y: 343, endPoint x: 1246, endPoint y: 351, distance: 31.0
click at [1246, 351] on div "Campaigns nicksamazingshop-1754514880 .png Campaign Name Supercars 2025: Our Gu…" at bounding box center [881, 560] width 1372 height 457
click at [260, 759] on icon at bounding box center [257, 757] width 10 height 10
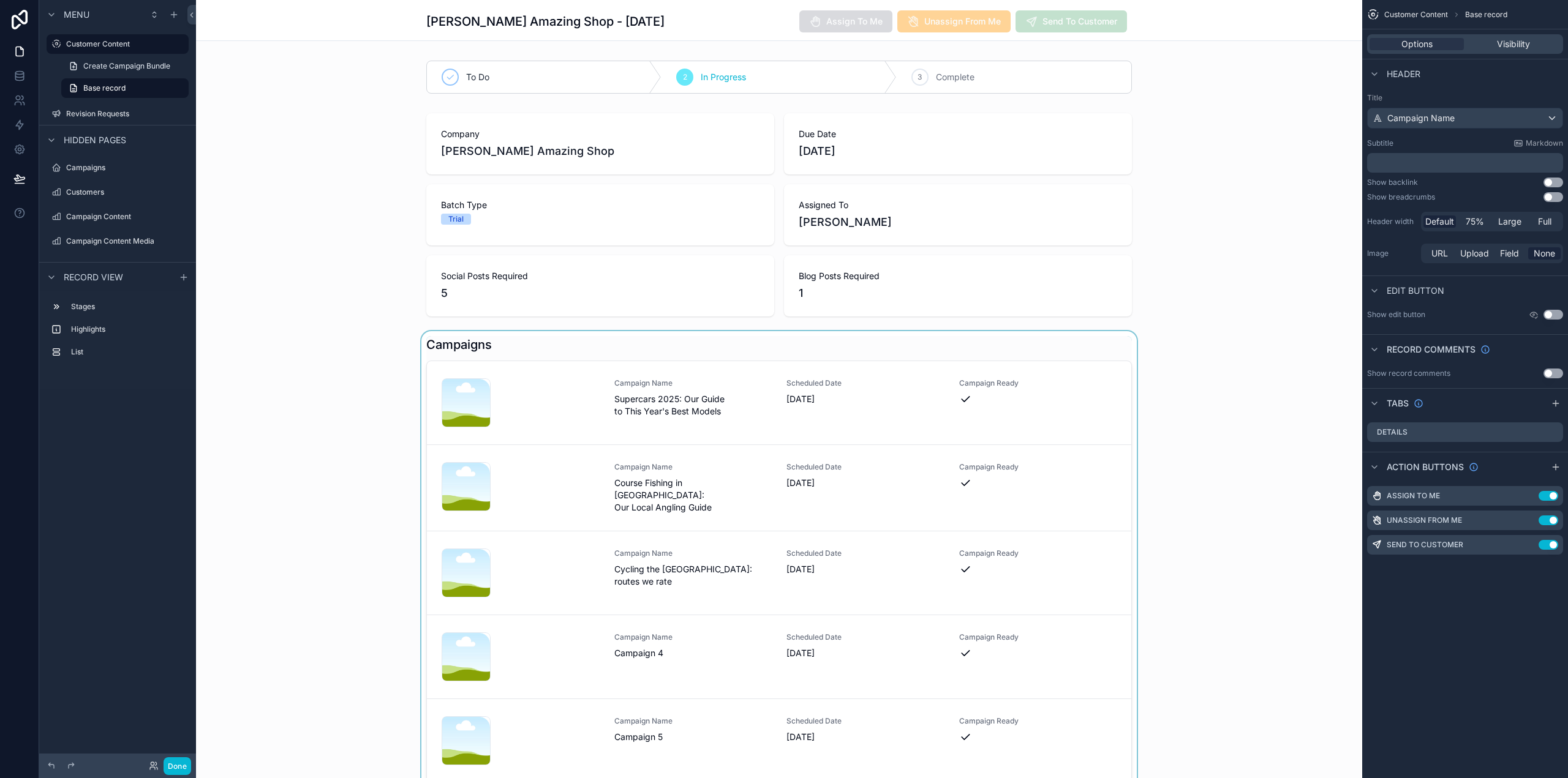
click at [1081, 355] on div "scrollable content" at bounding box center [779, 560] width 1166 height 457
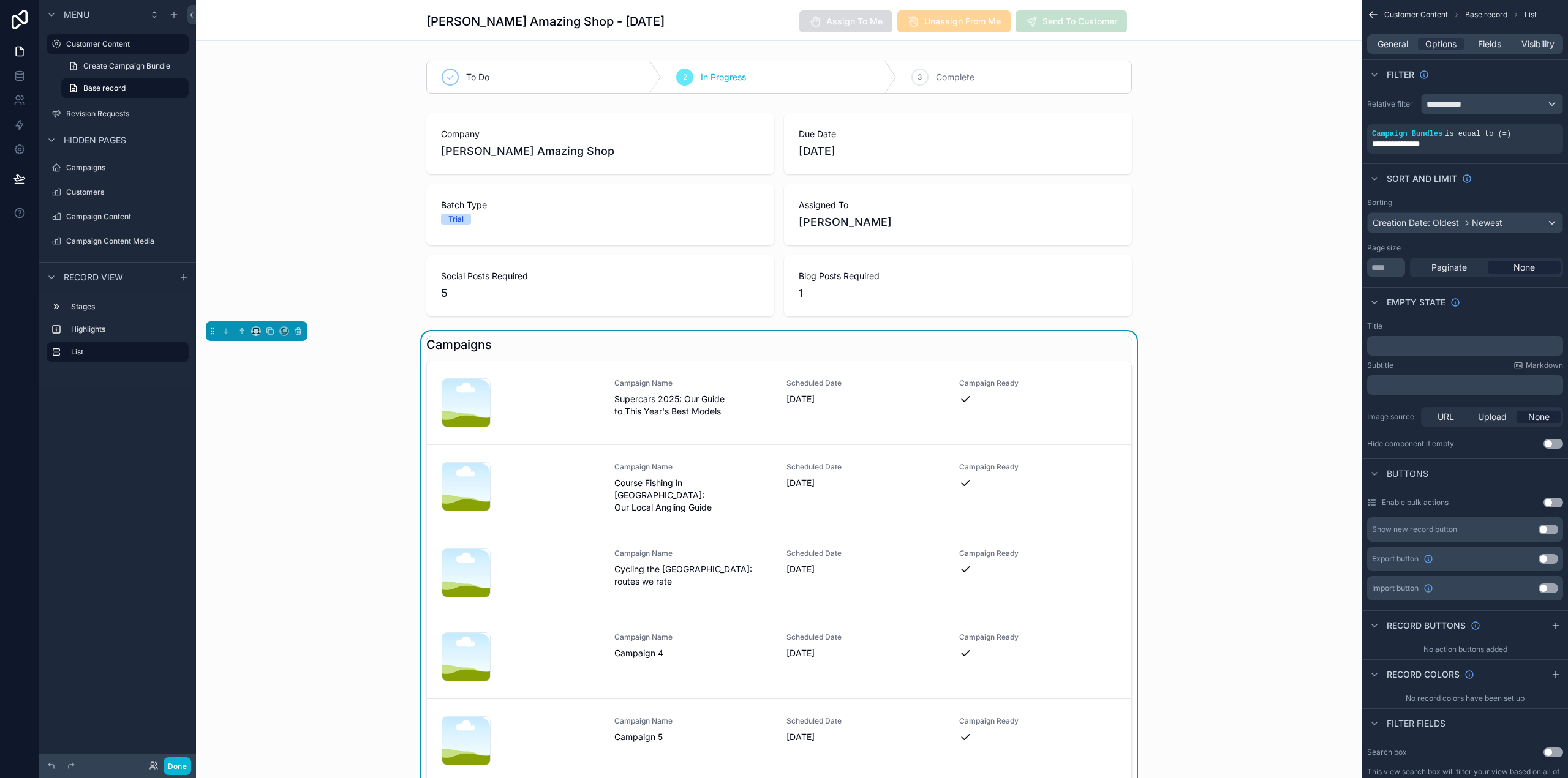
click at [338, 107] on div "To Do 2 In Progress 3 Complete Company Nicks Amazing Shop Due Date 6th August 2…" at bounding box center [779, 422] width 1166 height 732
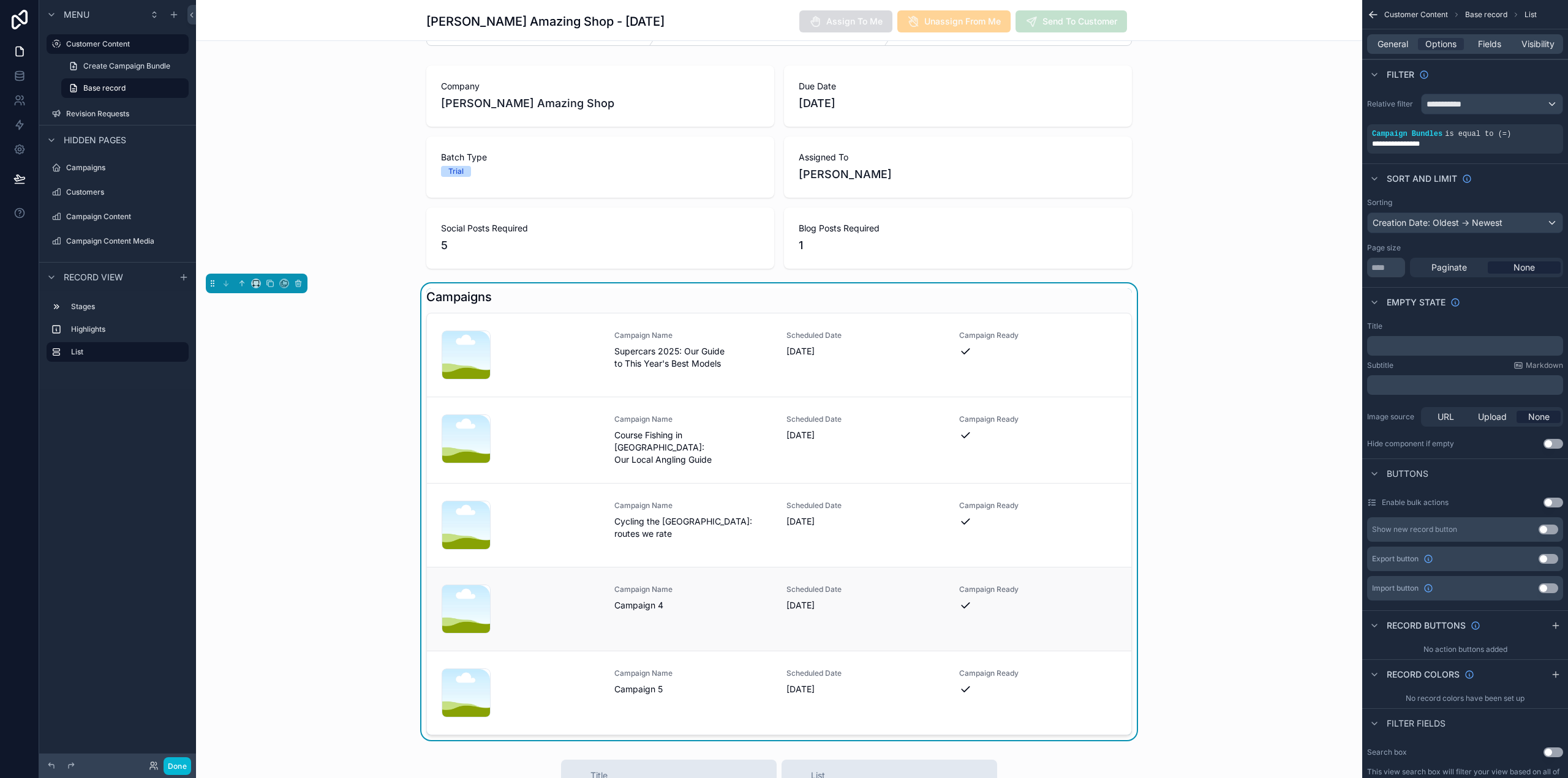
scroll to position [184, 0]
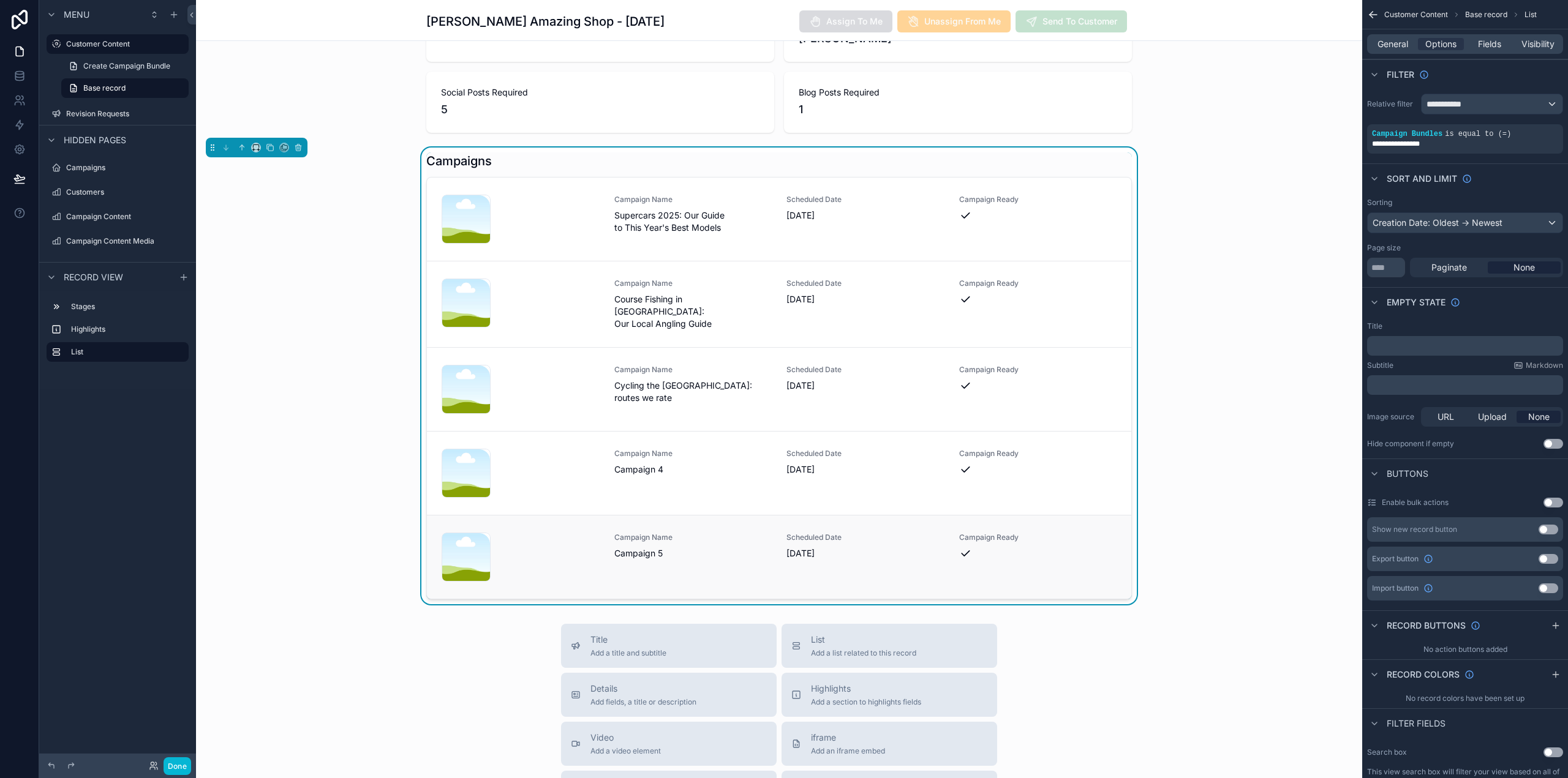
click at [687, 543] on div "Campaign Name Campaign 5" at bounding box center [693, 546] width 158 height 27
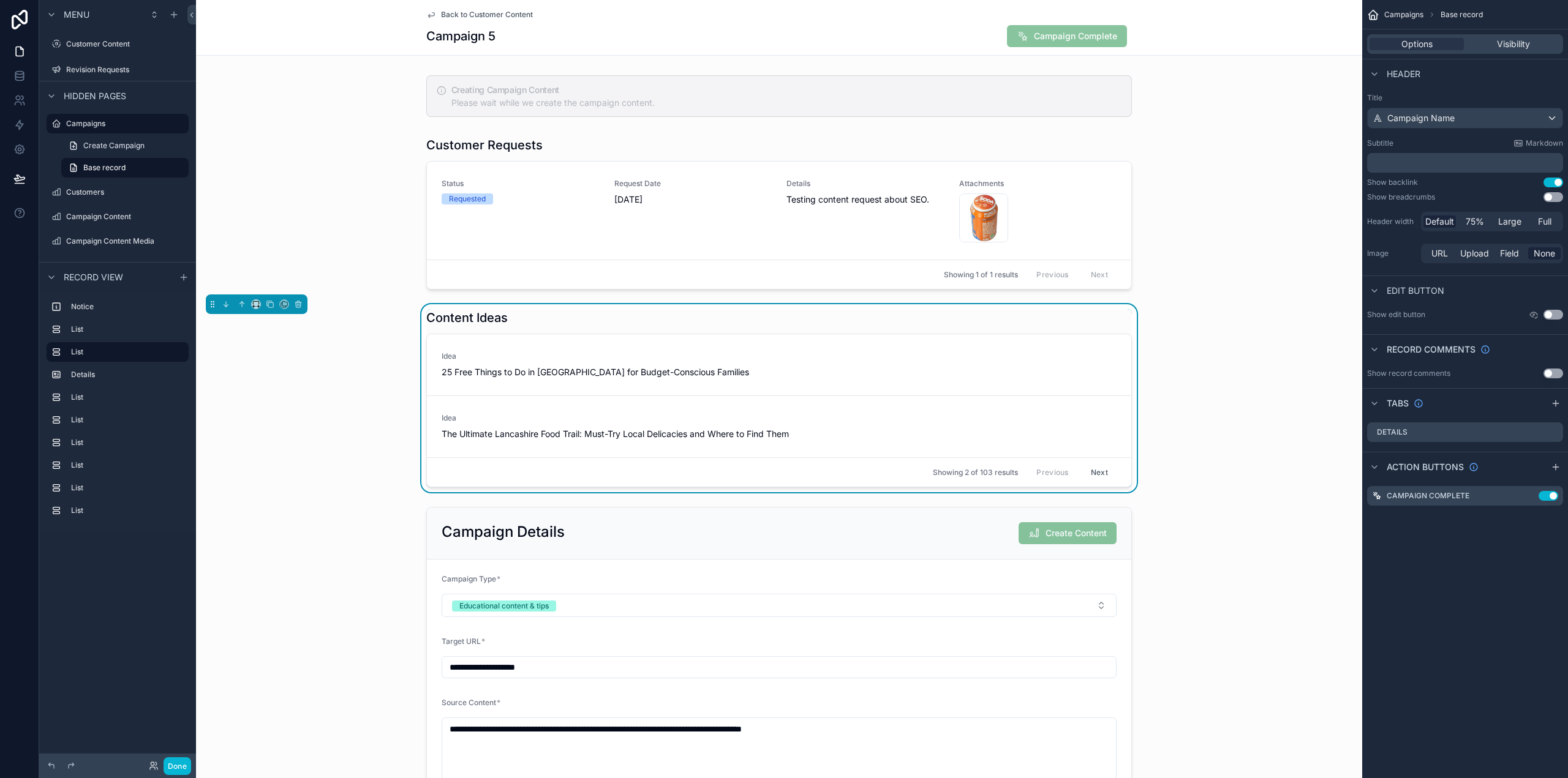
click at [1519, 536] on div "Campaigns Base record Options Visibility Header Title Campaign Name Subtitle Ma…" at bounding box center [1464, 389] width 206 height 778
click at [1529, 495] on icon "scrollable content" at bounding box center [1528, 496] width 10 height 10
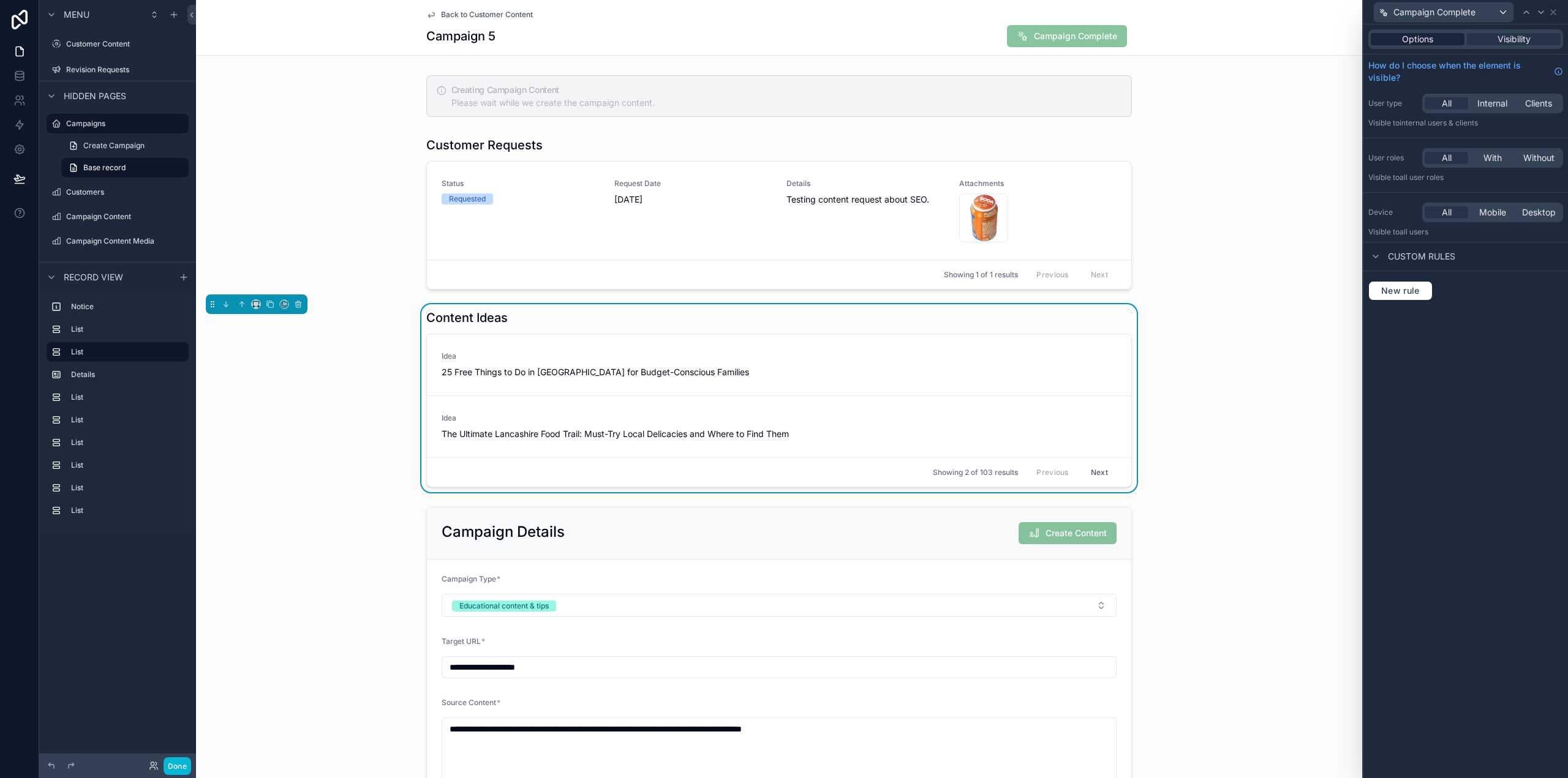
click at [1414, 35] on span "Options" at bounding box center [1417, 38] width 31 height 12
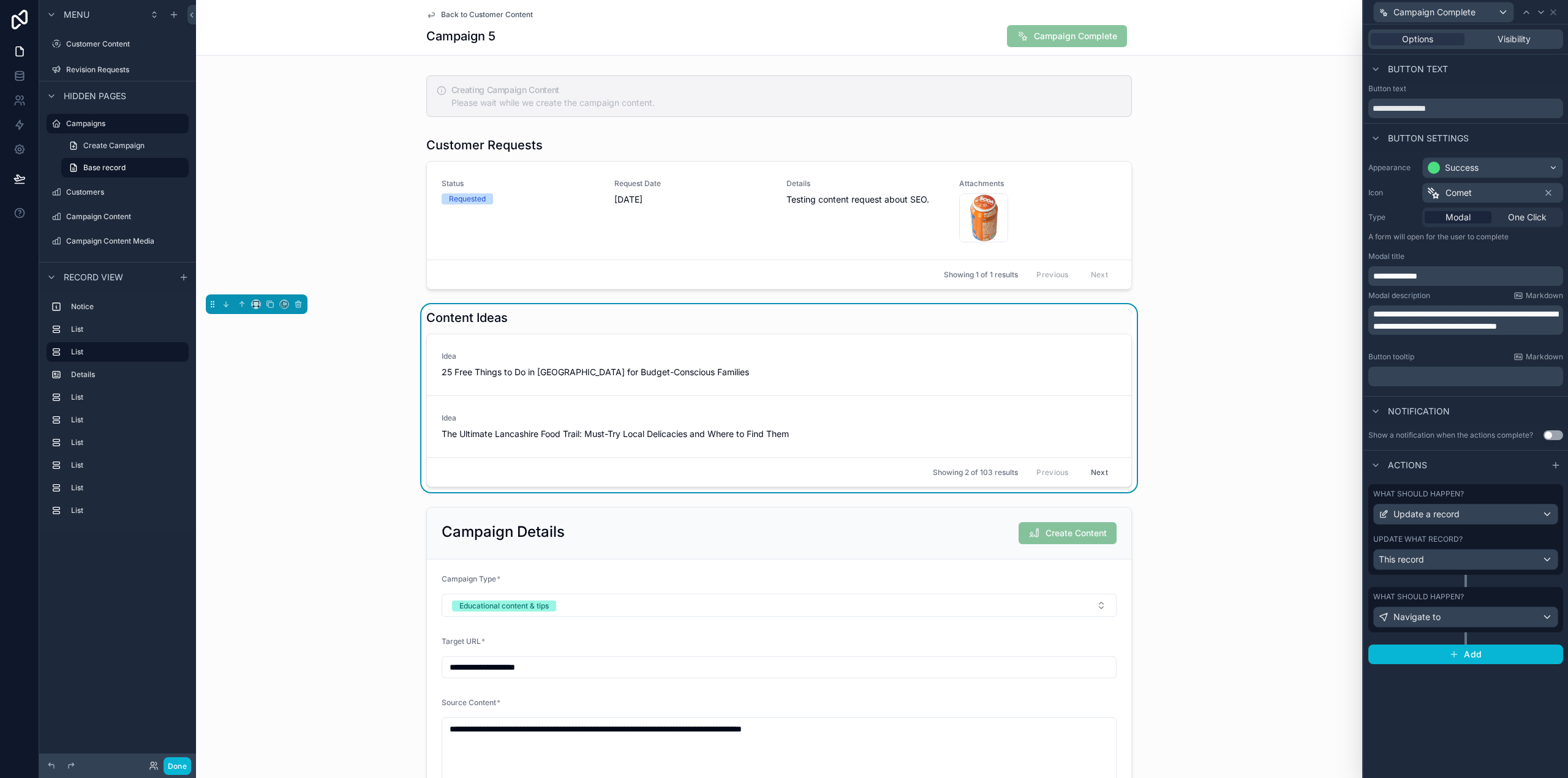
click at [1394, 490] on label "What should happen?" at bounding box center [1418, 494] width 90 height 10
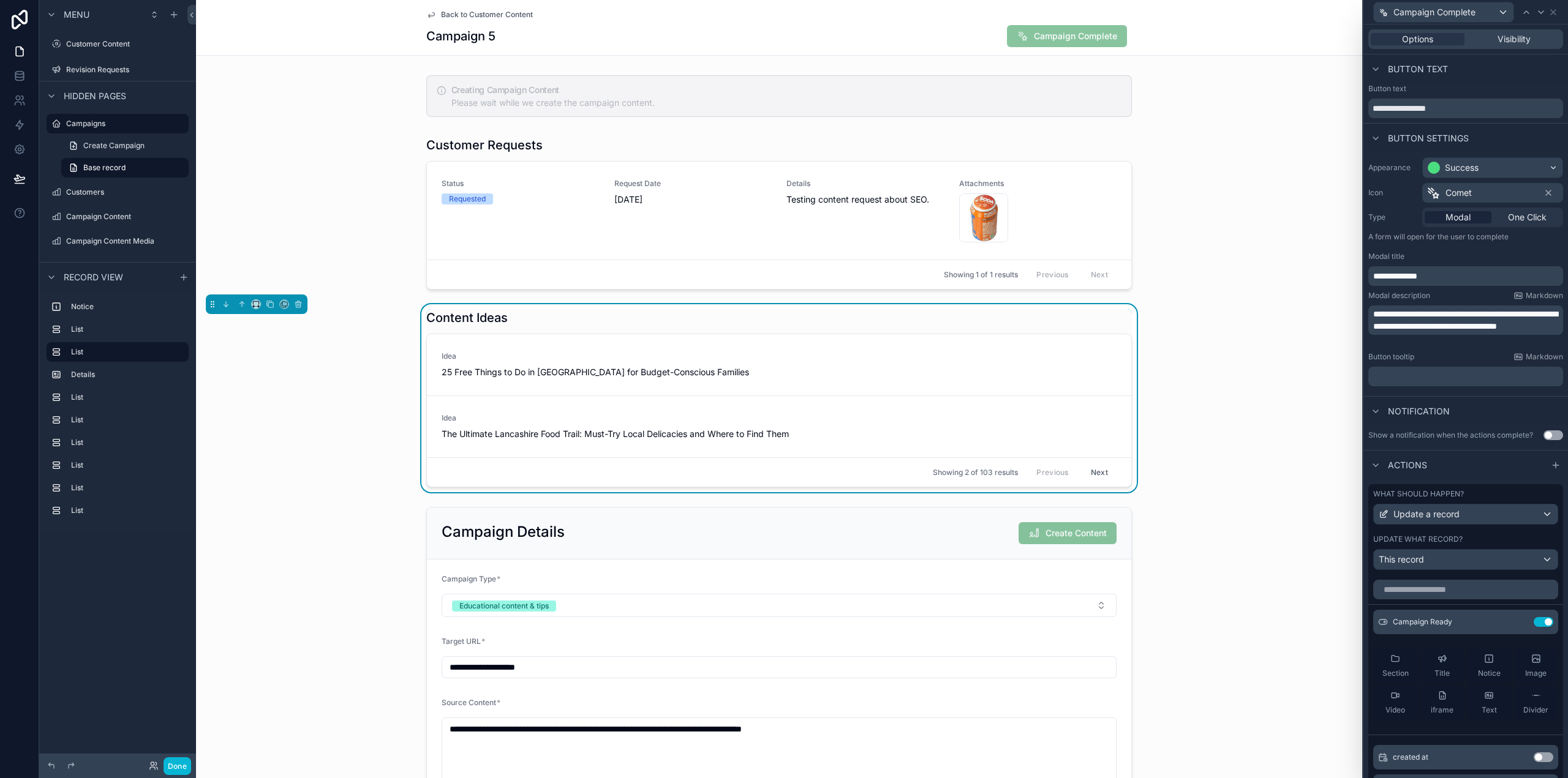
click at [1404, 490] on label "What should happen?" at bounding box center [1418, 494] width 90 height 10
drag, startPoint x: 1404, startPoint y: 490, endPoint x: 1474, endPoint y: 474, distance: 71.8
click at [1445, 477] on div "**********" at bounding box center [1464, 571] width 204 height 1034
click at [1456, 490] on label "What should happen?" at bounding box center [1418, 494] width 90 height 10
click at [20, 49] on icon at bounding box center [19, 51] width 12 height 12
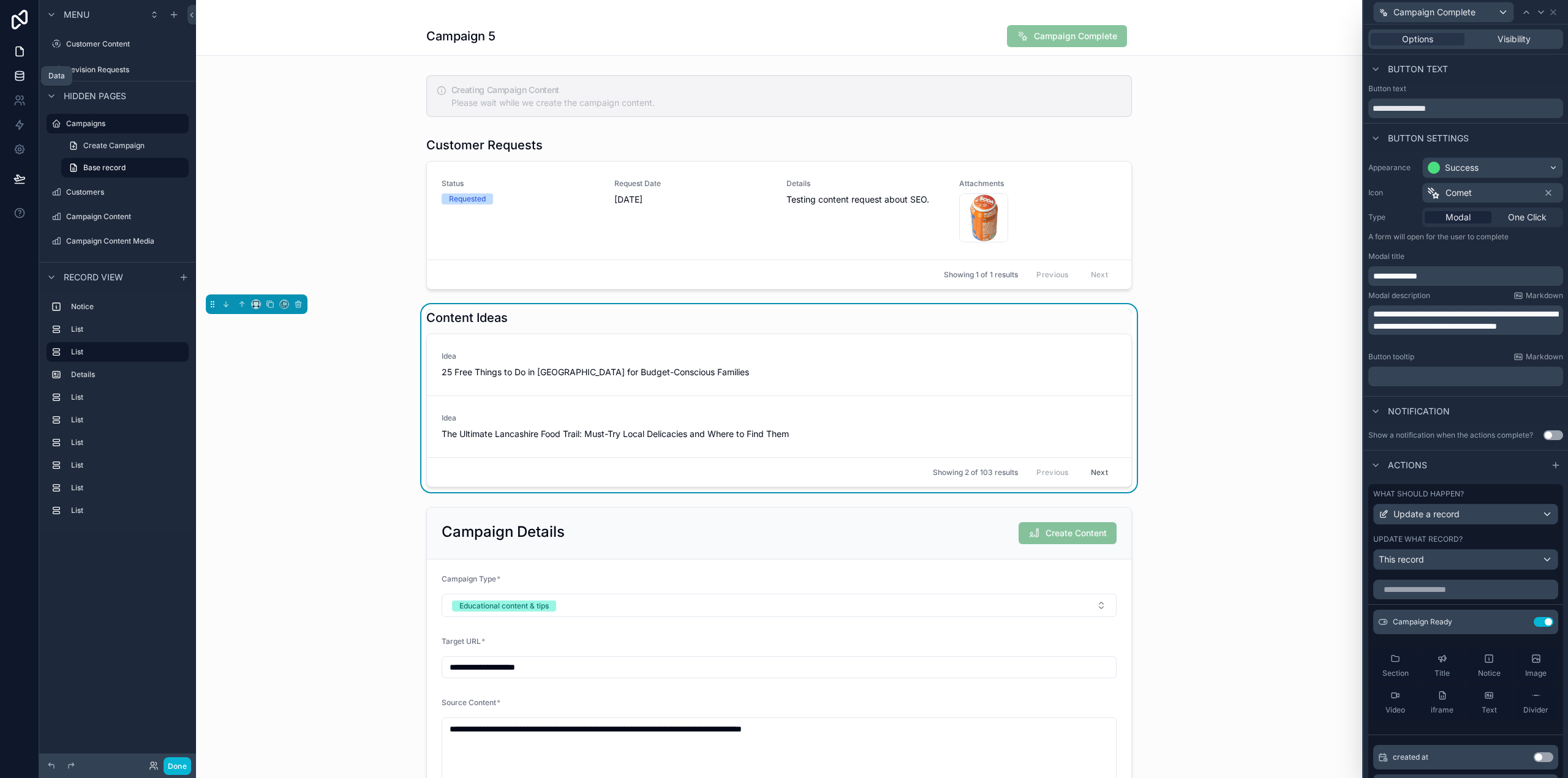
click at [17, 78] on icon at bounding box center [19, 76] width 12 height 12
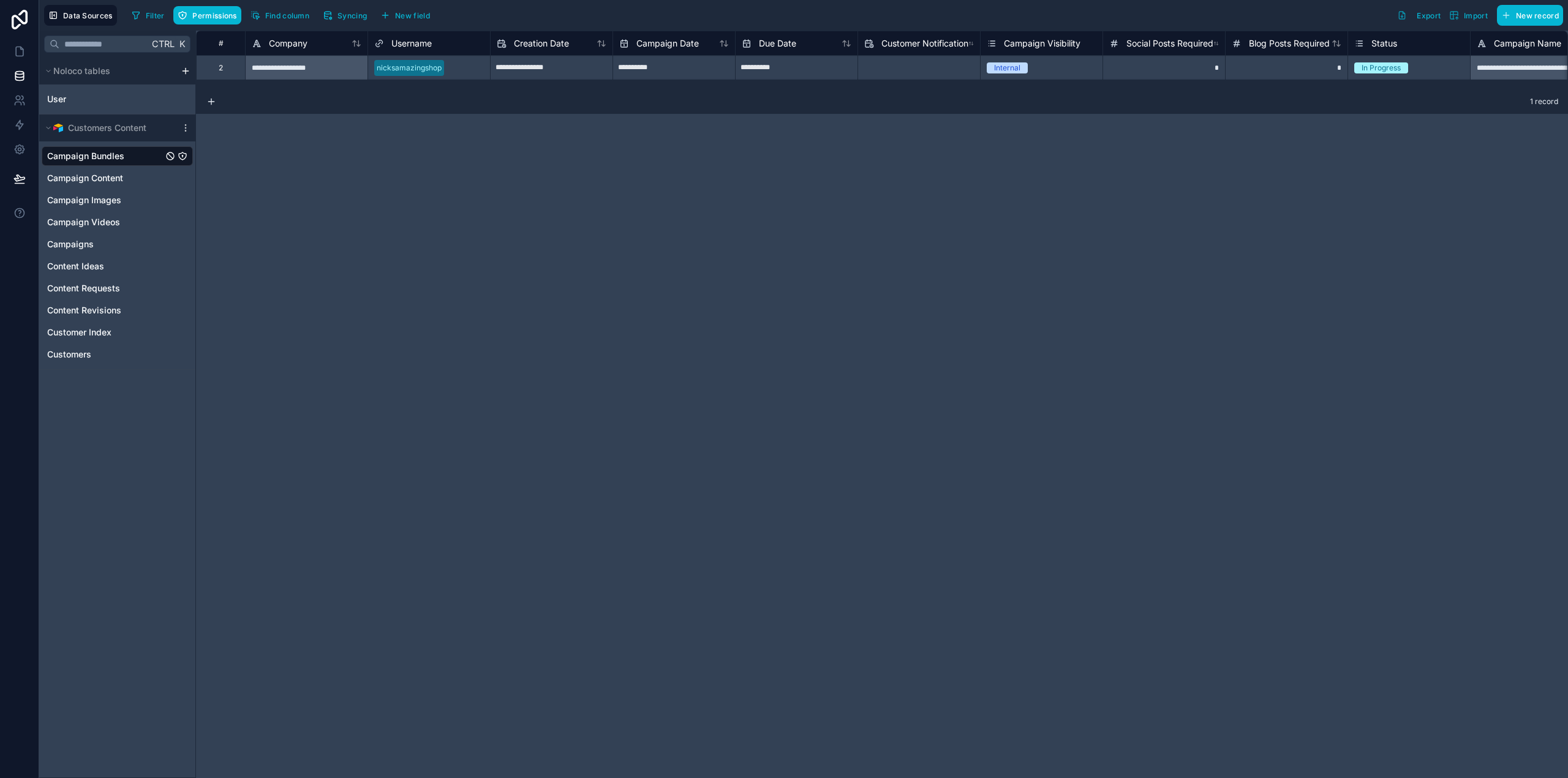
click at [186, 157] on icon "Campaign Bundles" at bounding box center [183, 156] width 7 height 7
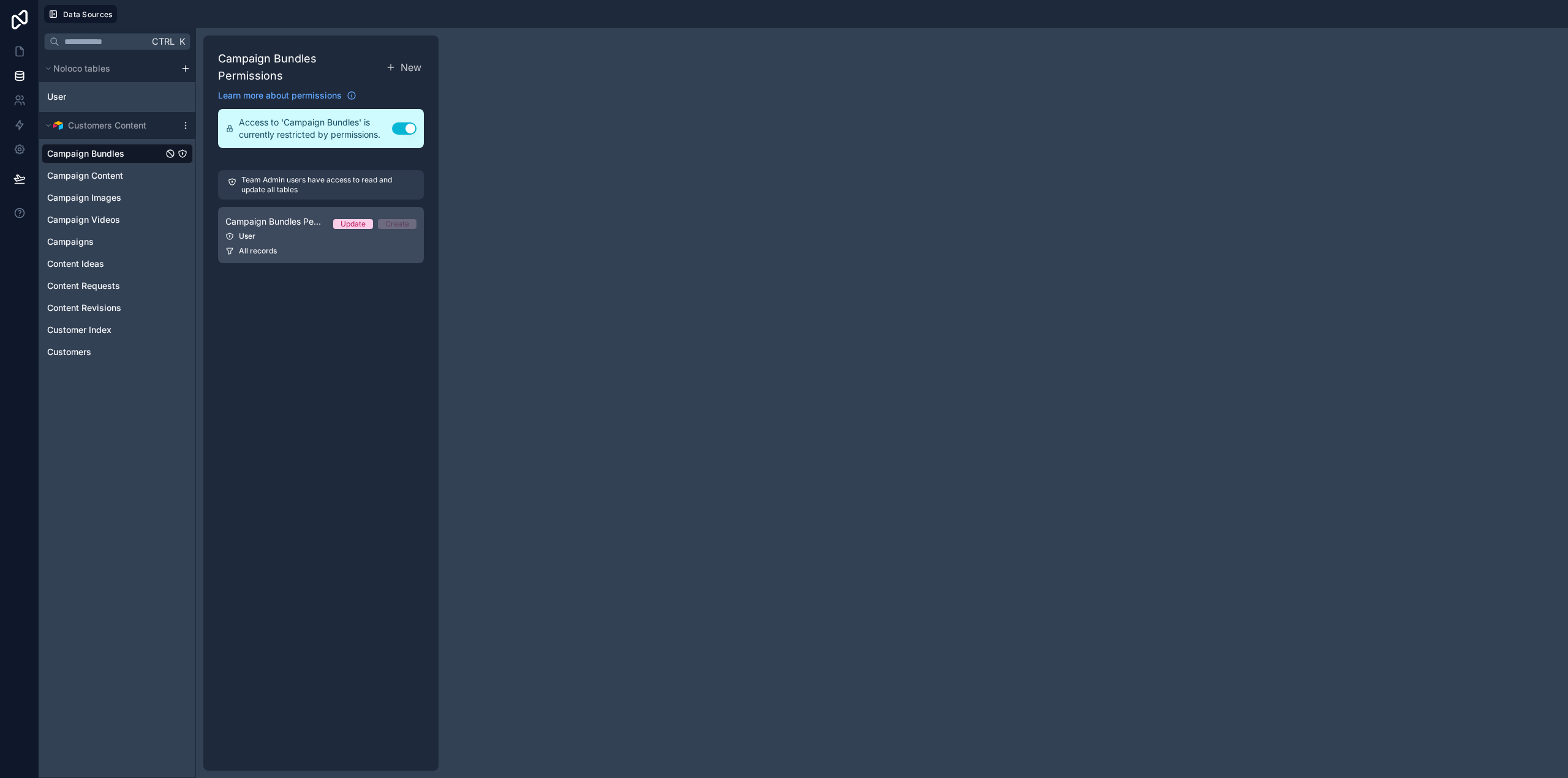
click at [295, 231] on div "User" at bounding box center [321, 236] width 191 height 10
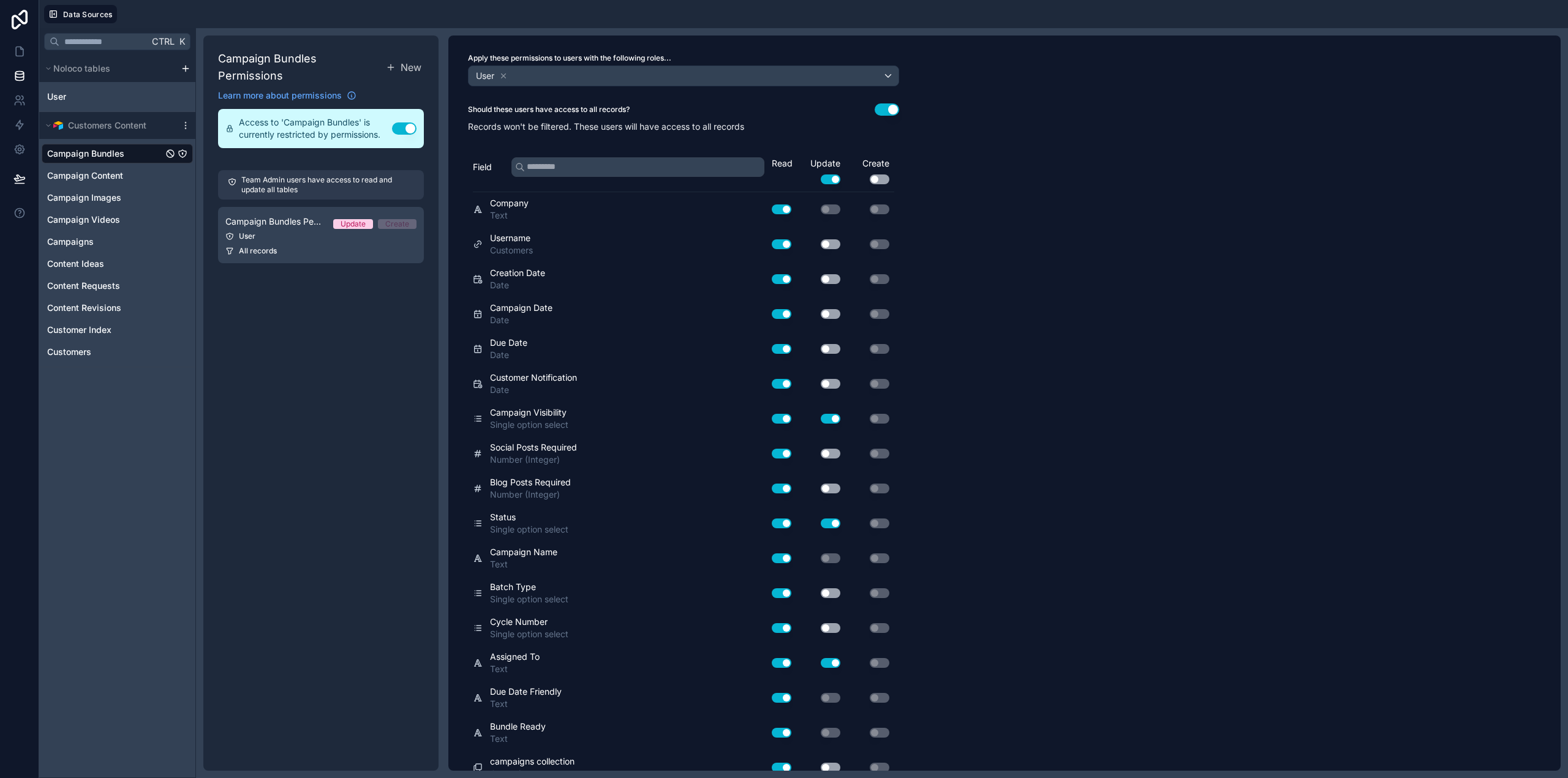
scroll to position [68, 0]
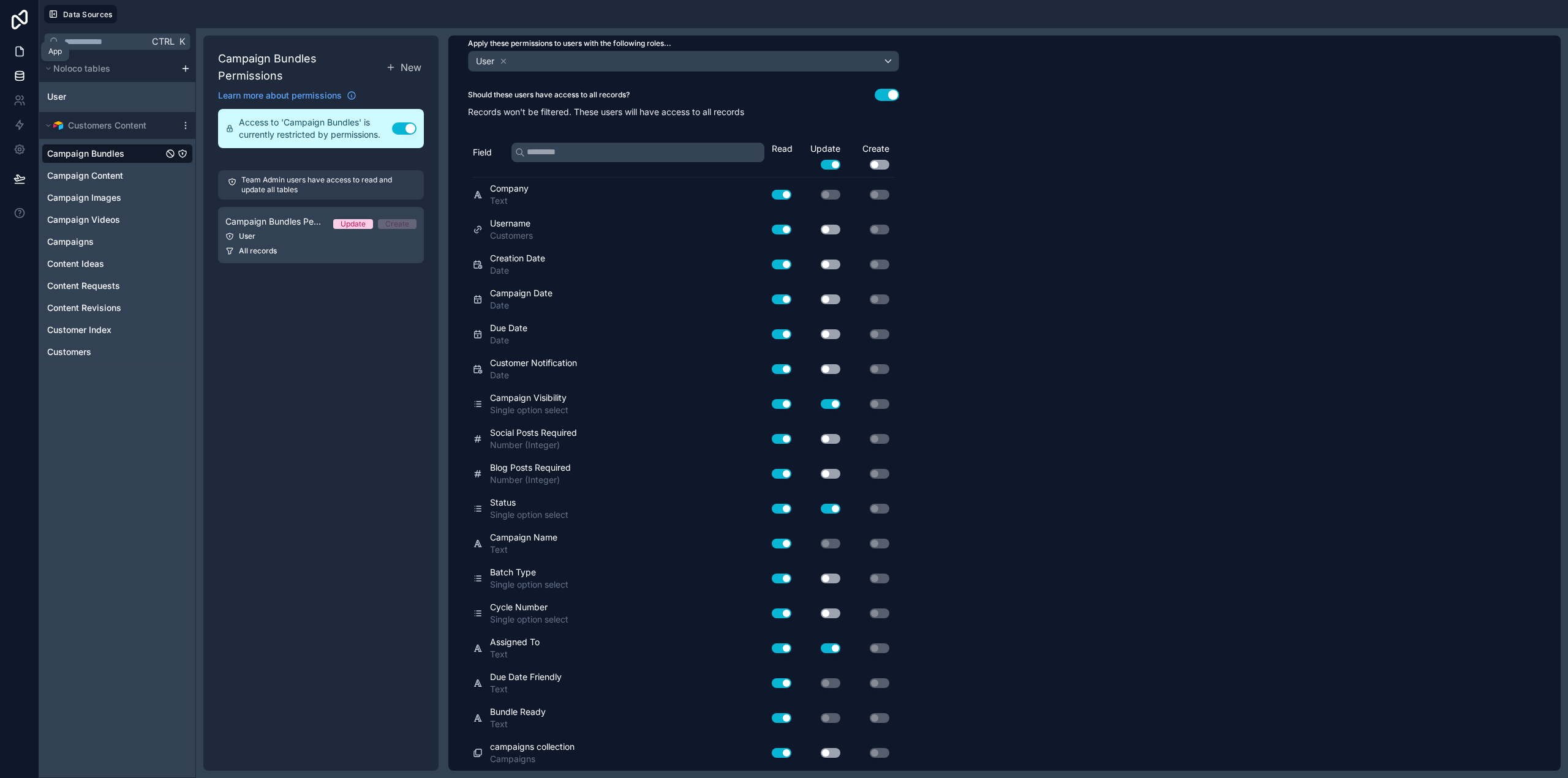
click at [21, 57] on icon at bounding box center [19, 51] width 12 height 12
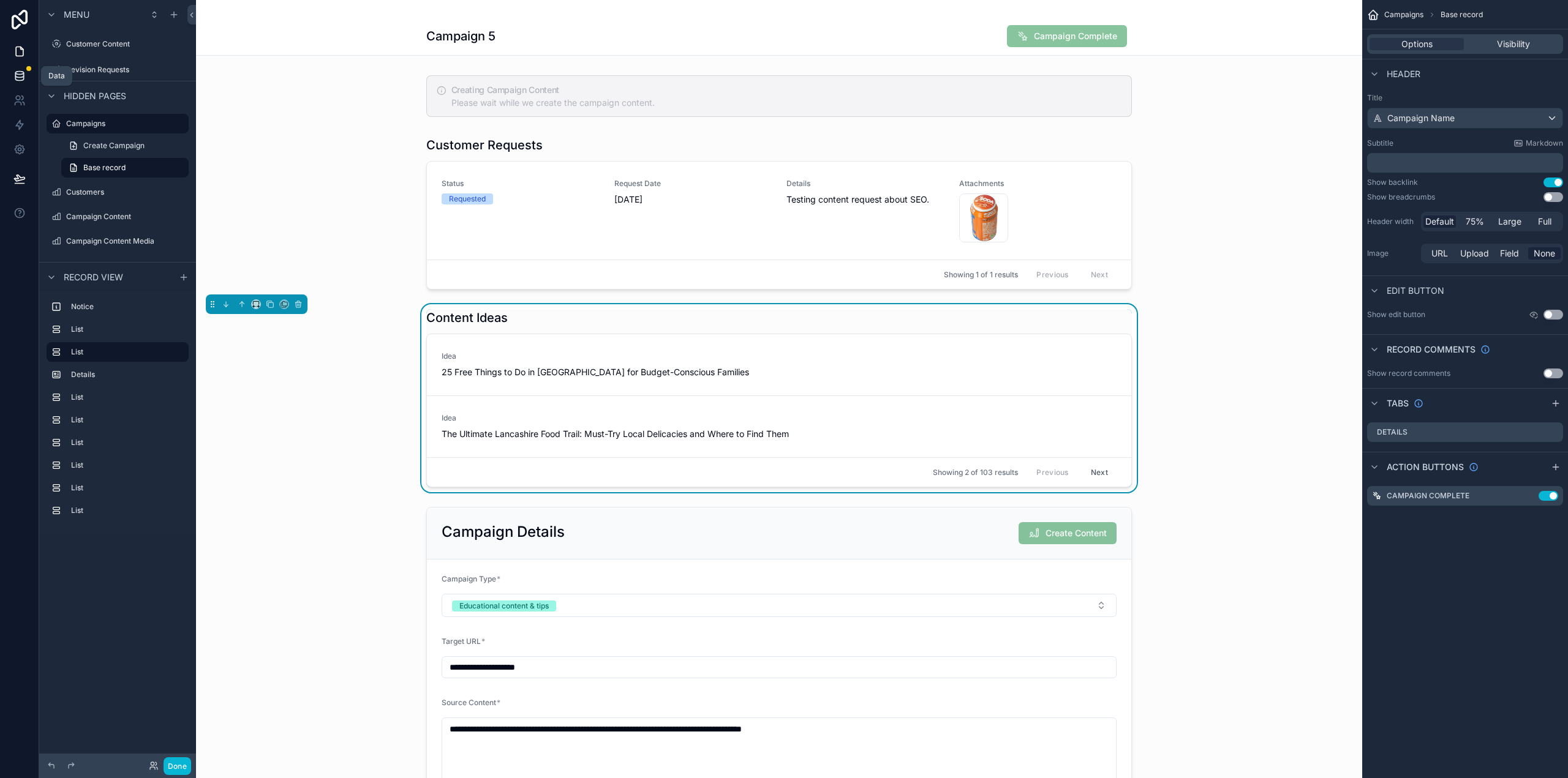
click at [8, 80] on link at bounding box center [19, 76] width 38 height 24
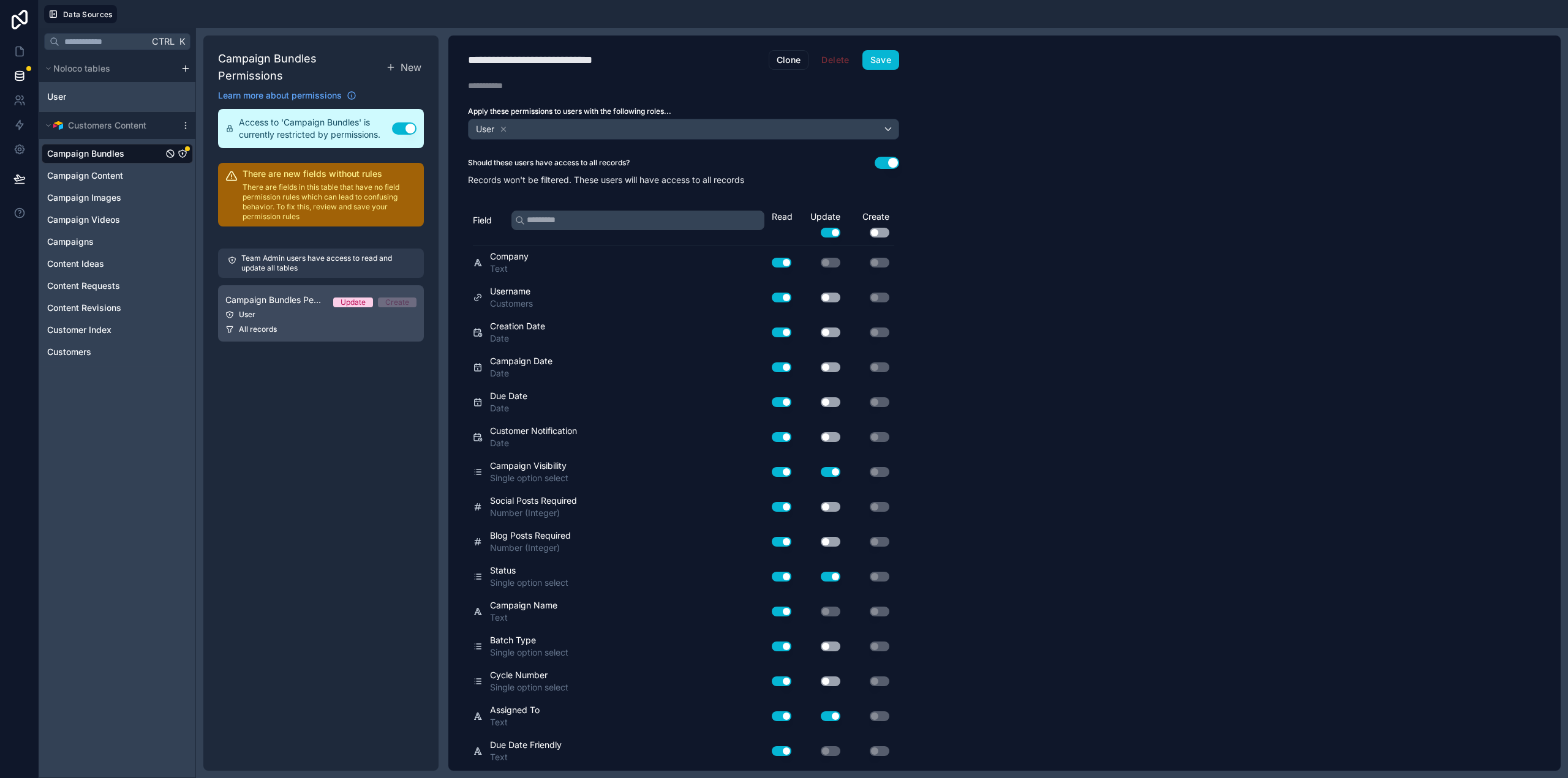
click at [300, 310] on div "User" at bounding box center [321, 314] width 191 height 10
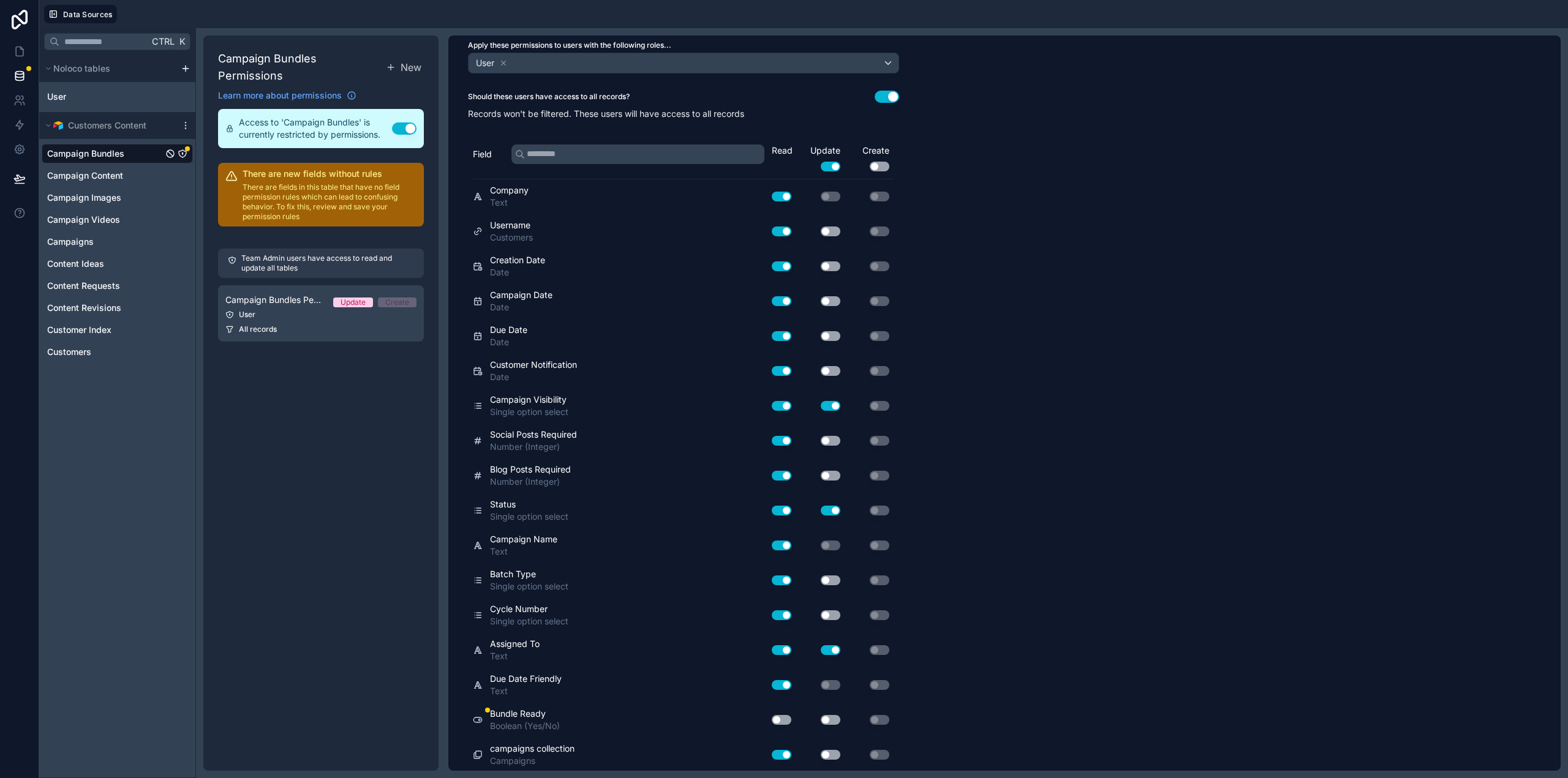
scroll to position [68, 0]
click at [782, 715] on button "Use setting" at bounding box center [781, 718] width 20 height 10
click at [834, 723] on button "Use setting" at bounding box center [830, 718] width 20 height 10
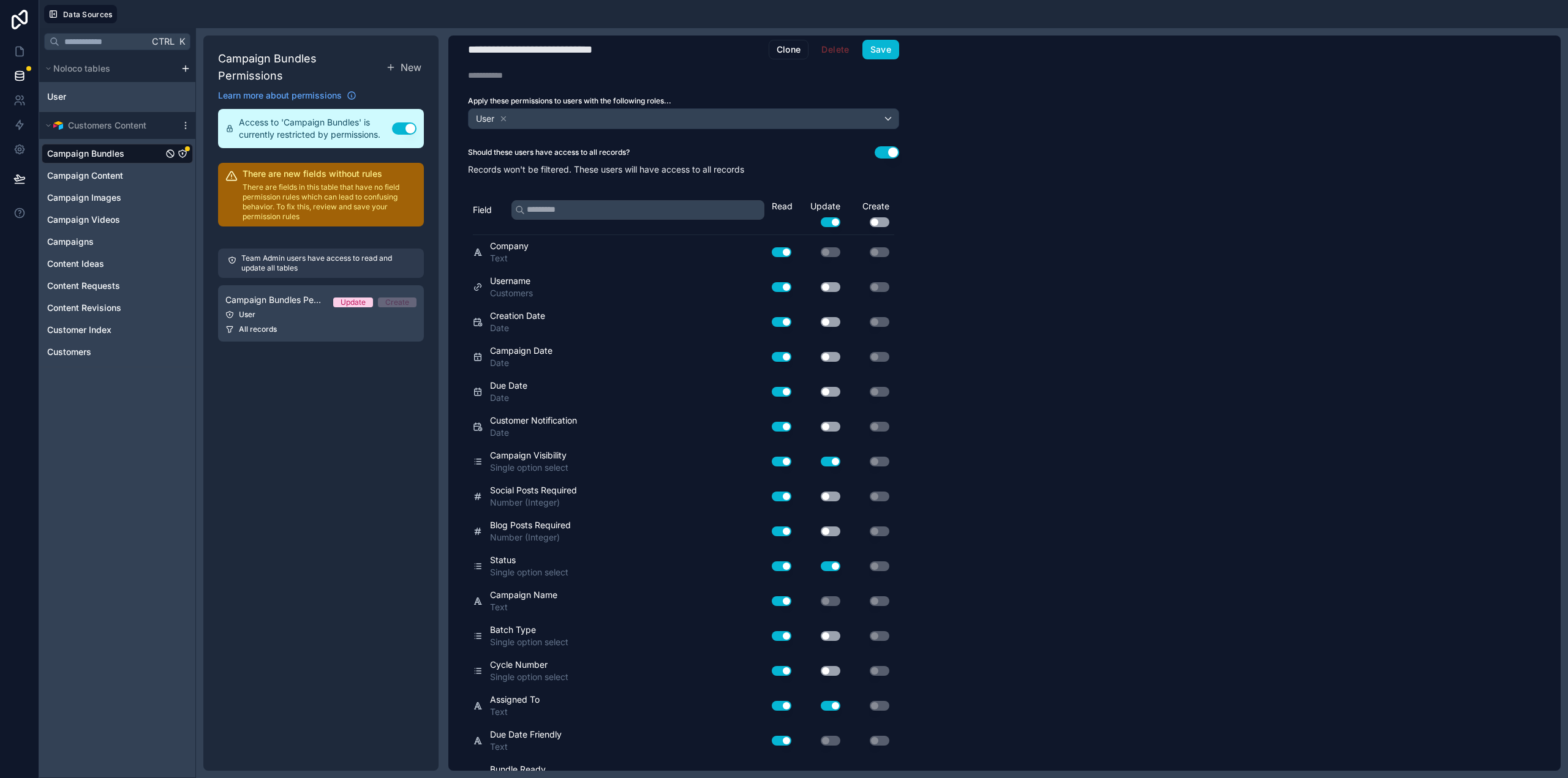
scroll to position [0, 0]
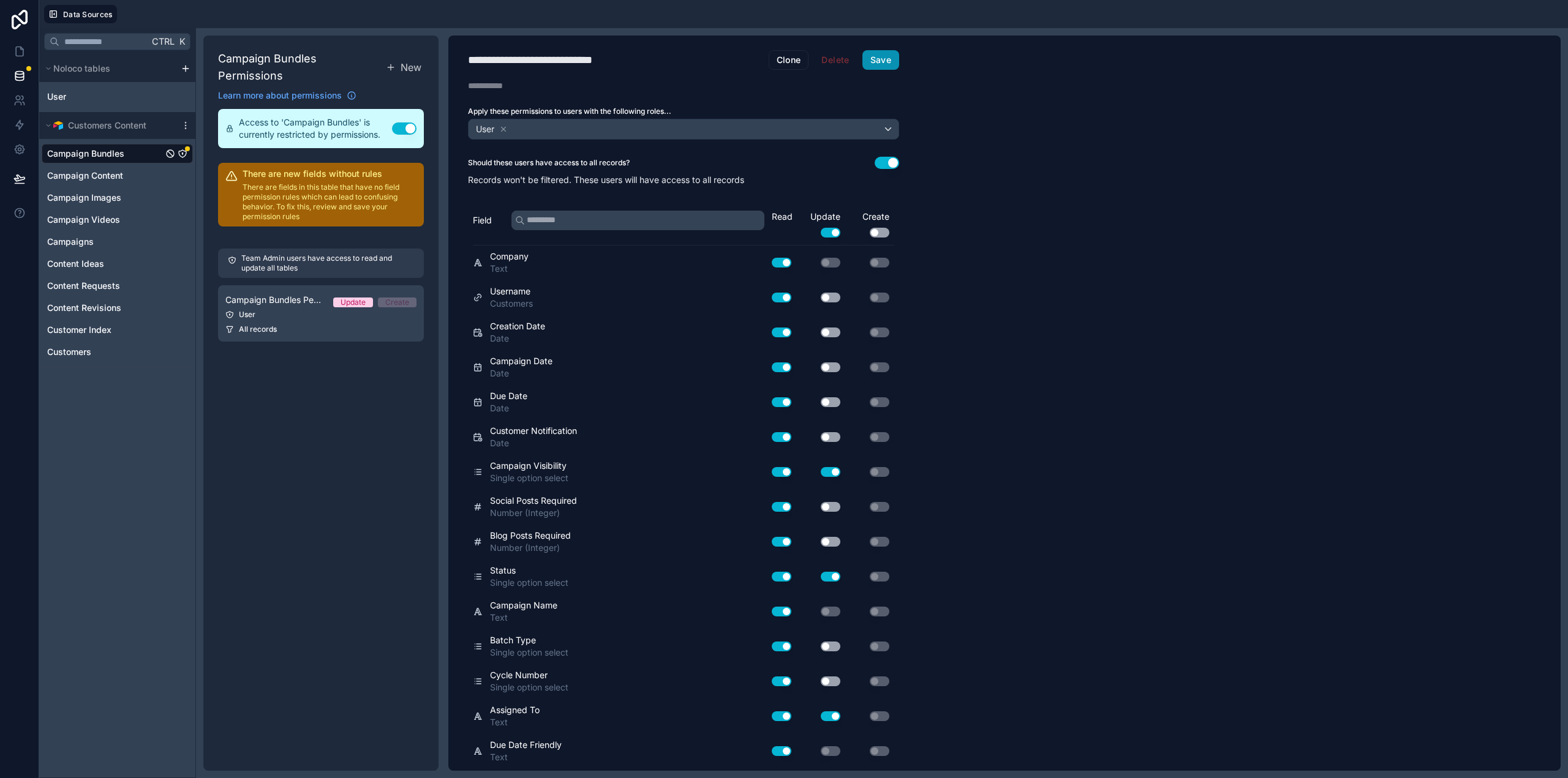
click at [881, 54] on button "Save" at bounding box center [880, 60] width 36 height 20
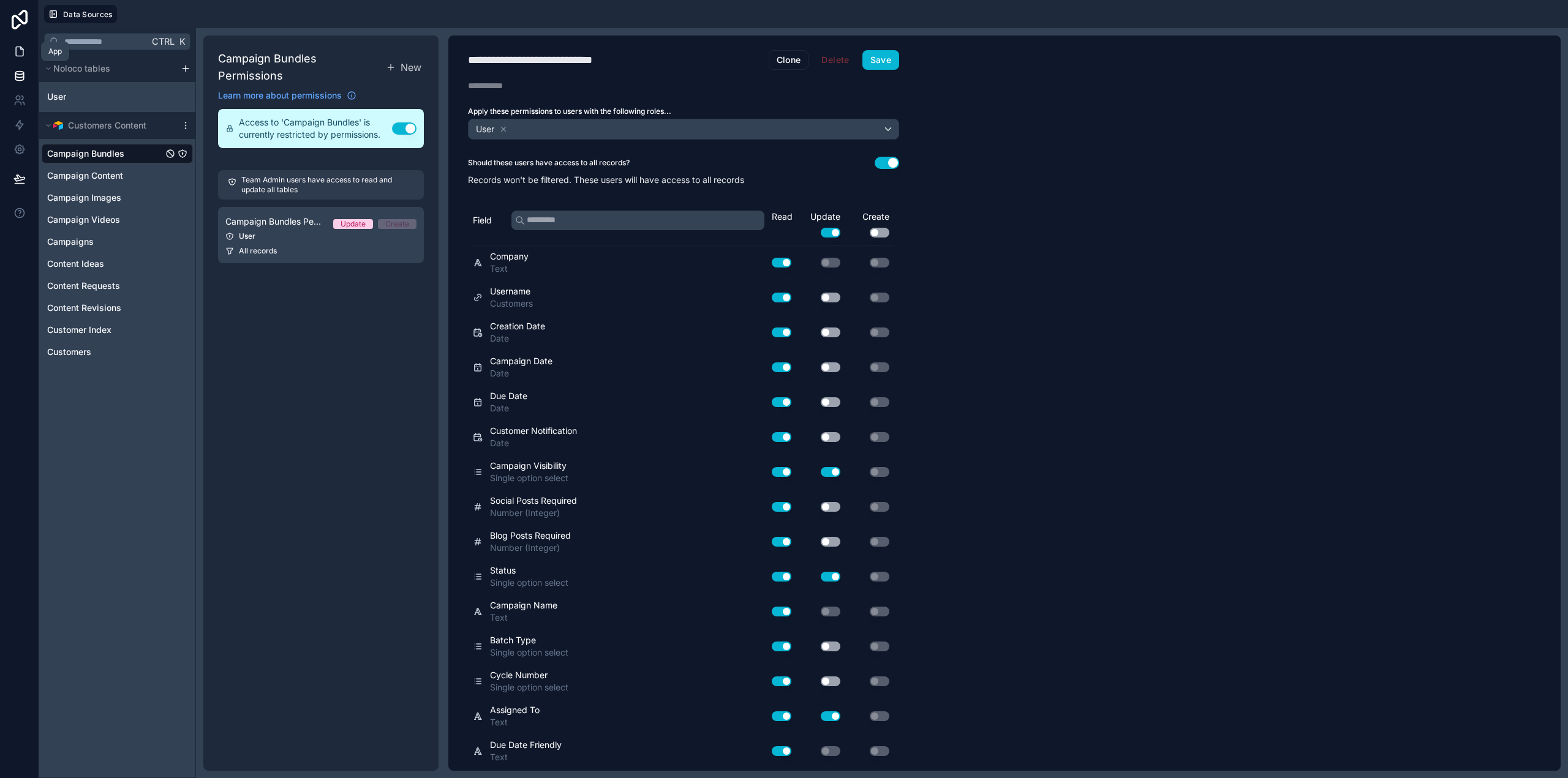
click at [19, 49] on icon at bounding box center [19, 51] width 12 height 12
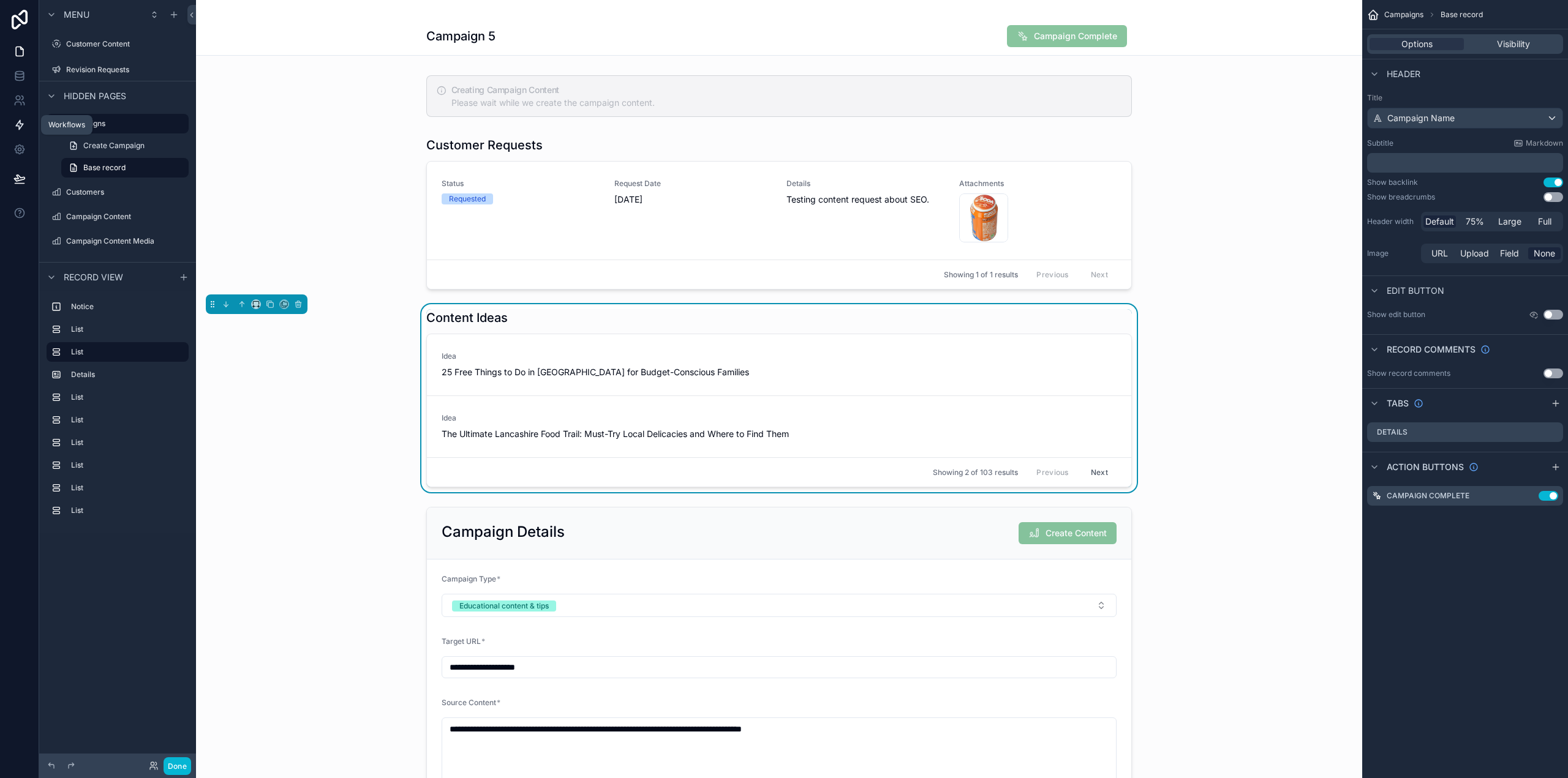
click at [21, 130] on icon at bounding box center [19, 124] width 12 height 12
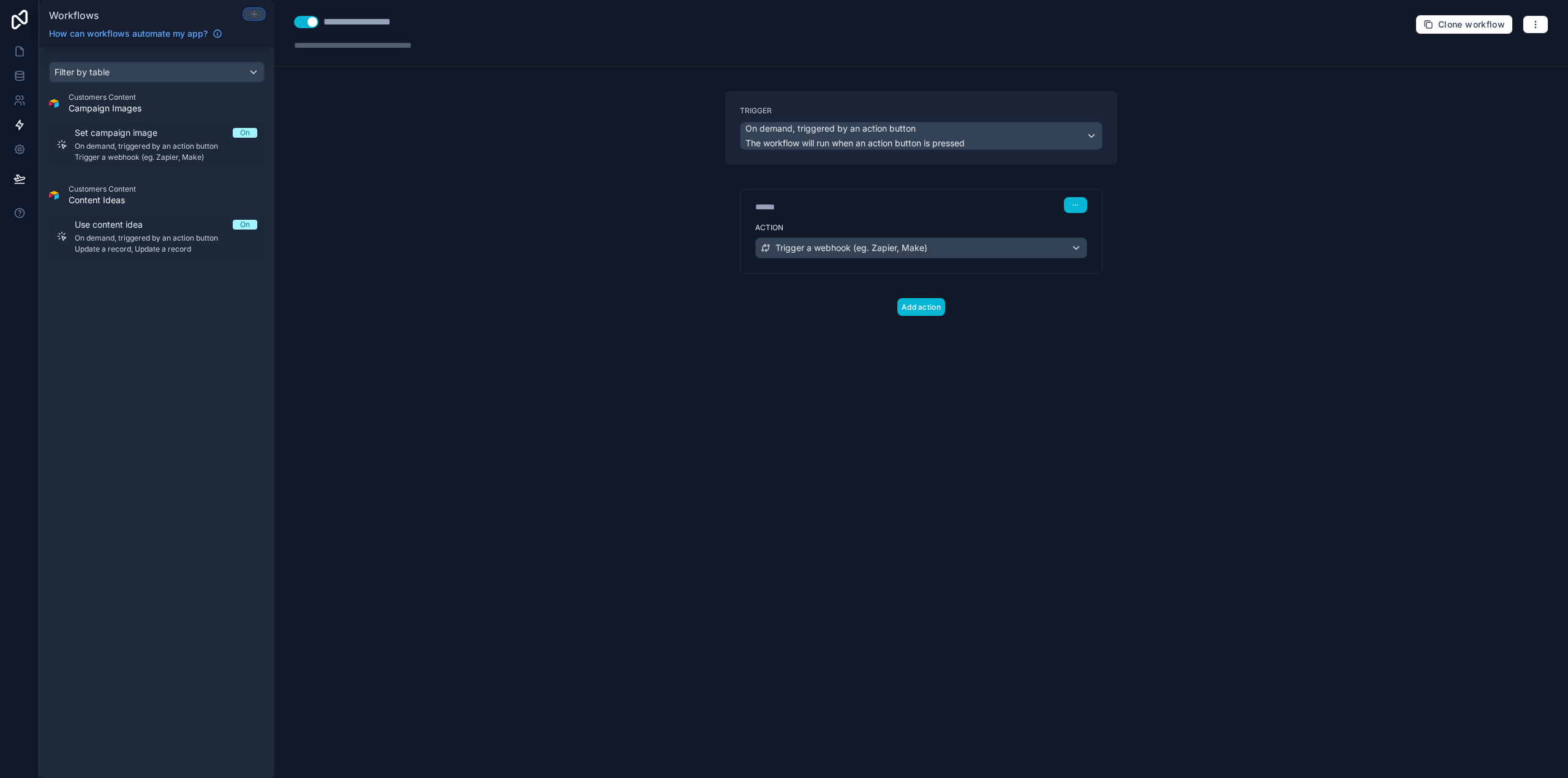
click at [257, 17] on icon at bounding box center [254, 14] width 10 height 10
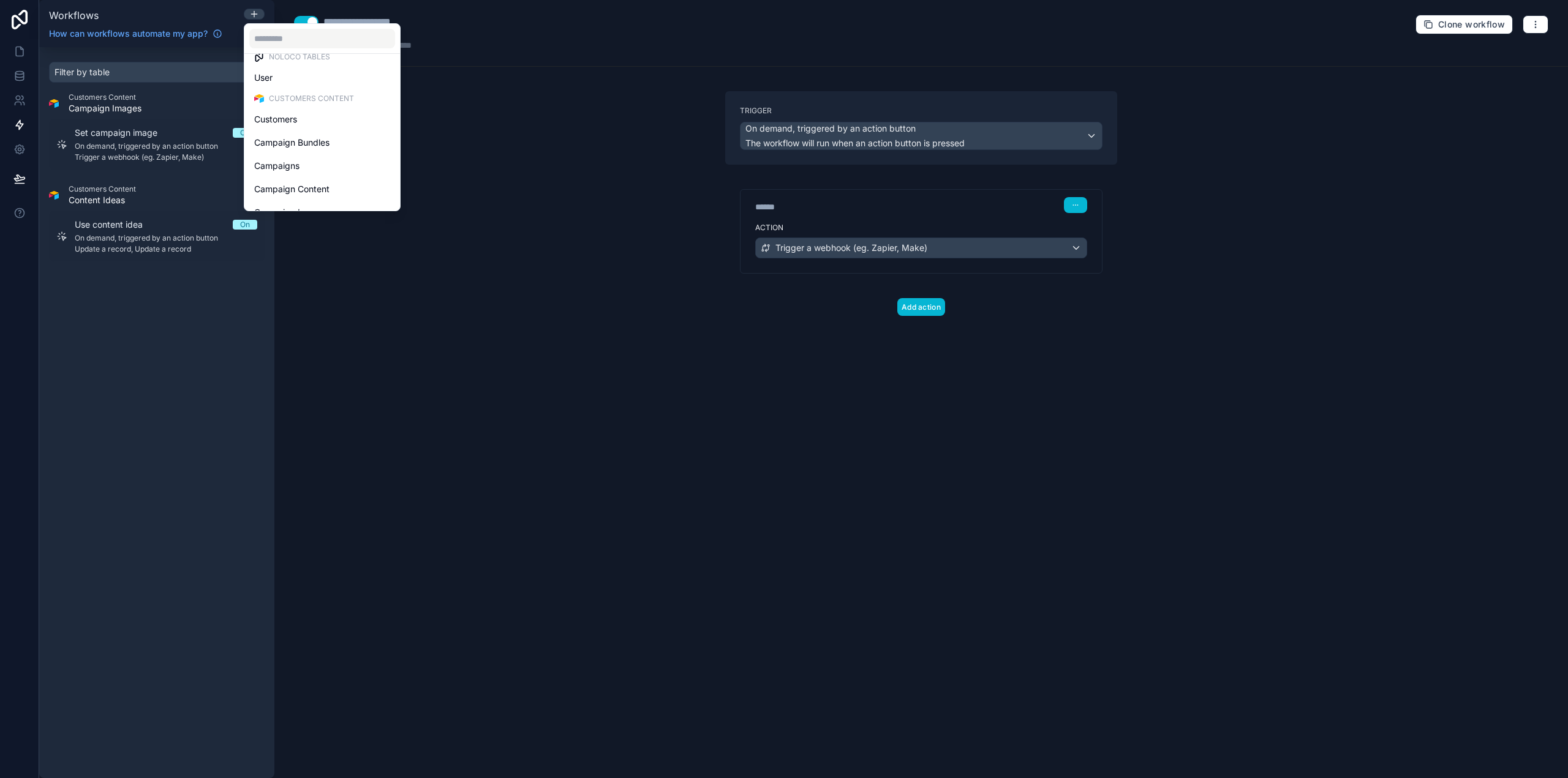
scroll to position [17, 0]
click at [306, 162] on div "Campaigns" at bounding box center [322, 165] width 136 height 15
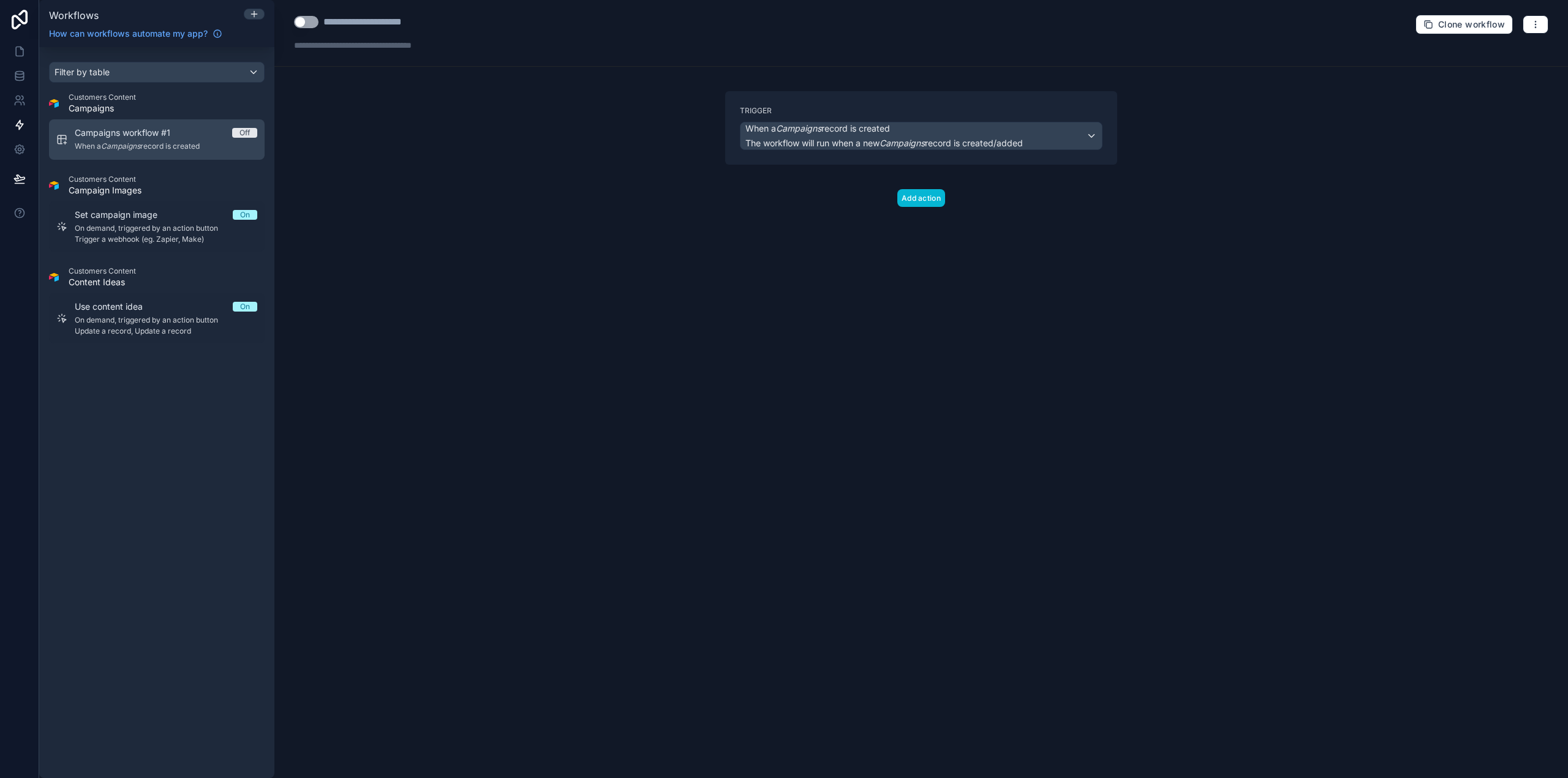
click at [175, 140] on div "Campaigns workflow #1 Off When a Campaigns record is created" at bounding box center [166, 140] width 183 height 26
click at [362, 19] on div "**********" at bounding box center [383, 22] width 120 height 15
type div "**********"
drag, startPoint x: 324, startPoint y: 22, endPoint x: 477, endPoint y: 30, distance: 153.2
click at [472, 31] on div "**********" at bounding box center [921, 34] width 1294 height 67
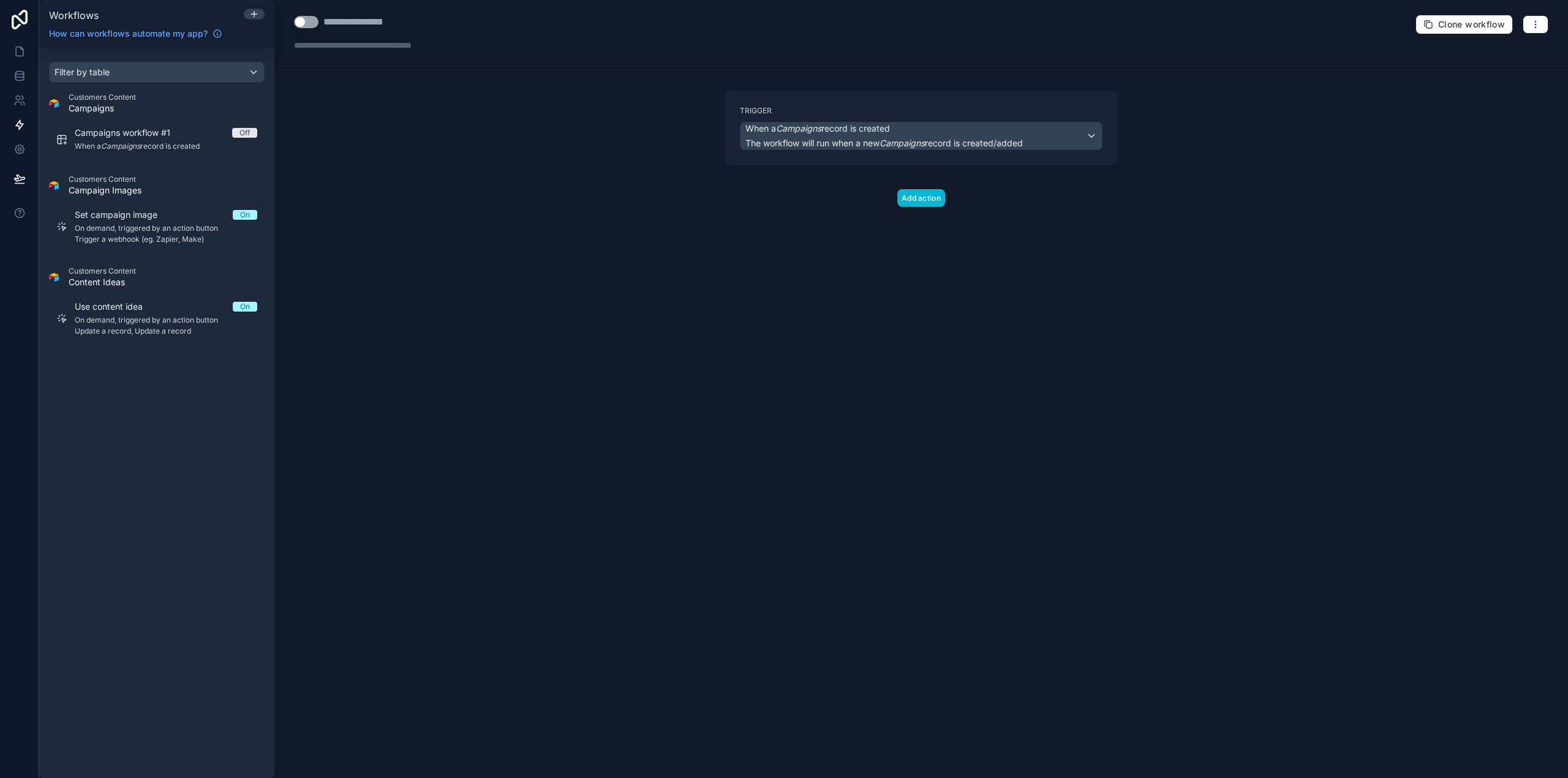
click at [416, 118] on div "**********" at bounding box center [921, 389] width 1294 height 778
click at [817, 132] on em "Campaigns" at bounding box center [798, 128] width 46 height 10
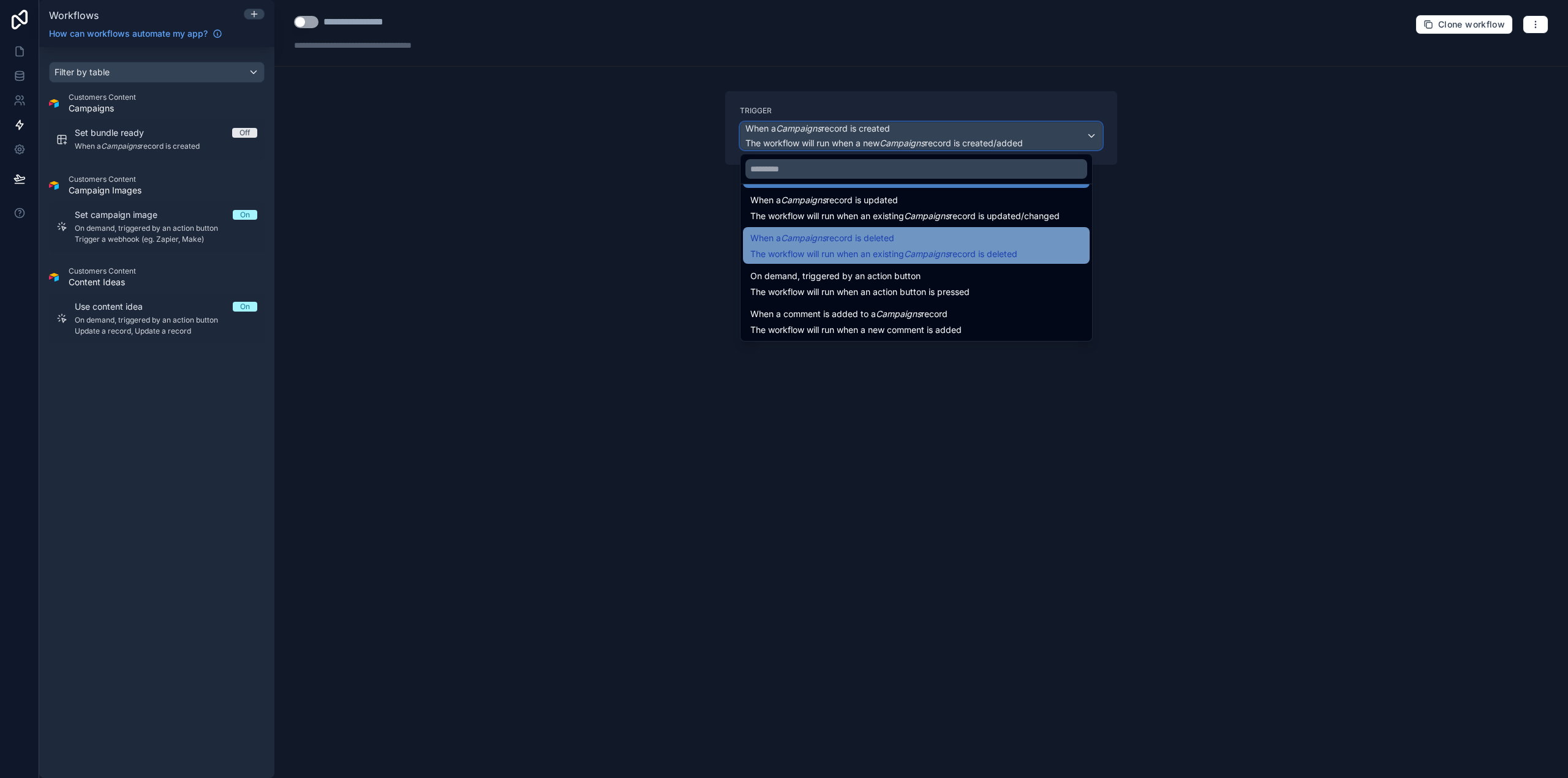
scroll to position [44, 0]
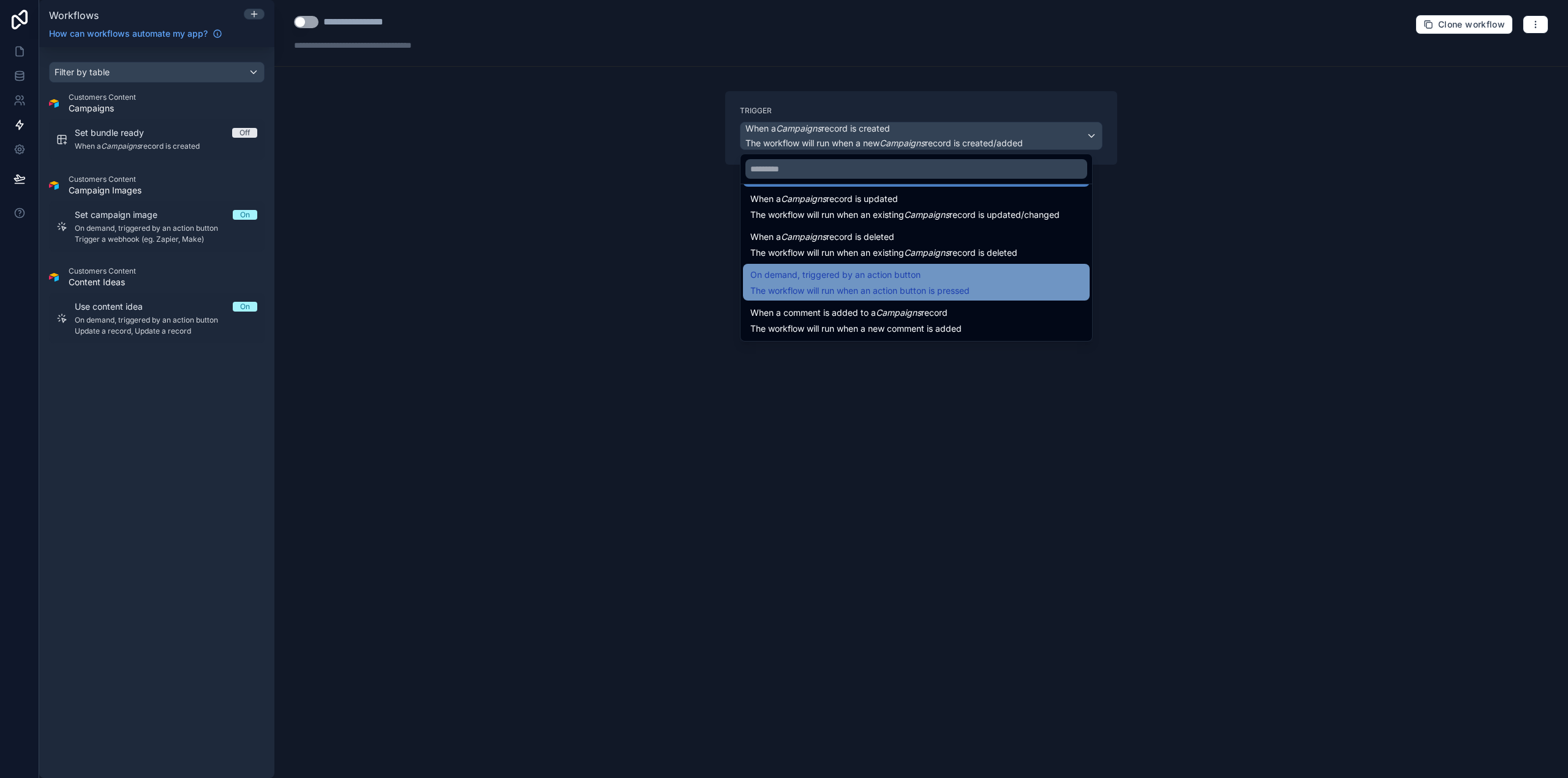
click at [949, 283] on div "On demand, triggered by an action button The workflow will run when an action b…" at bounding box center [859, 283] width 219 height 30
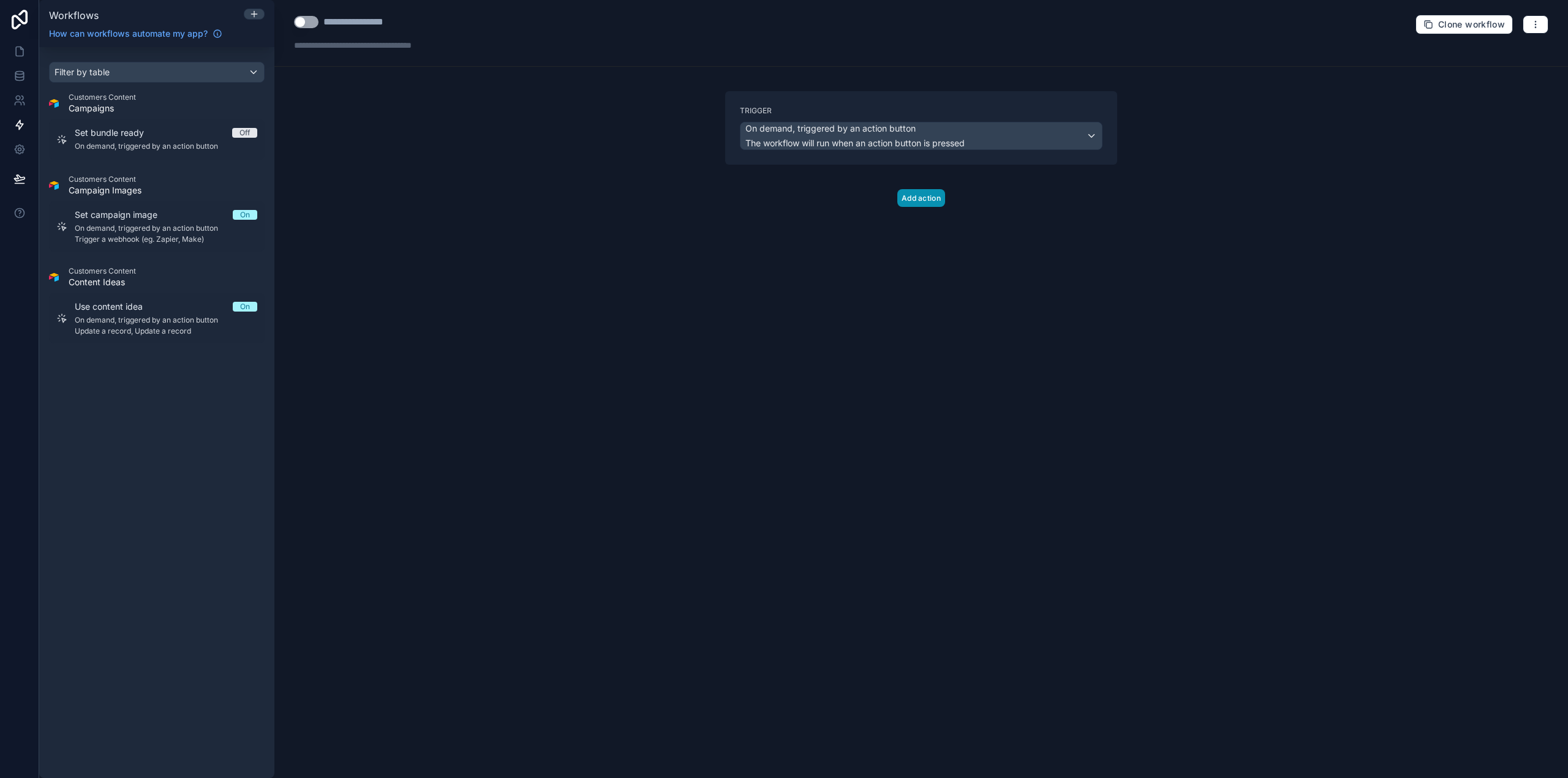
click at [932, 197] on button "Add action" at bounding box center [921, 198] width 48 height 18
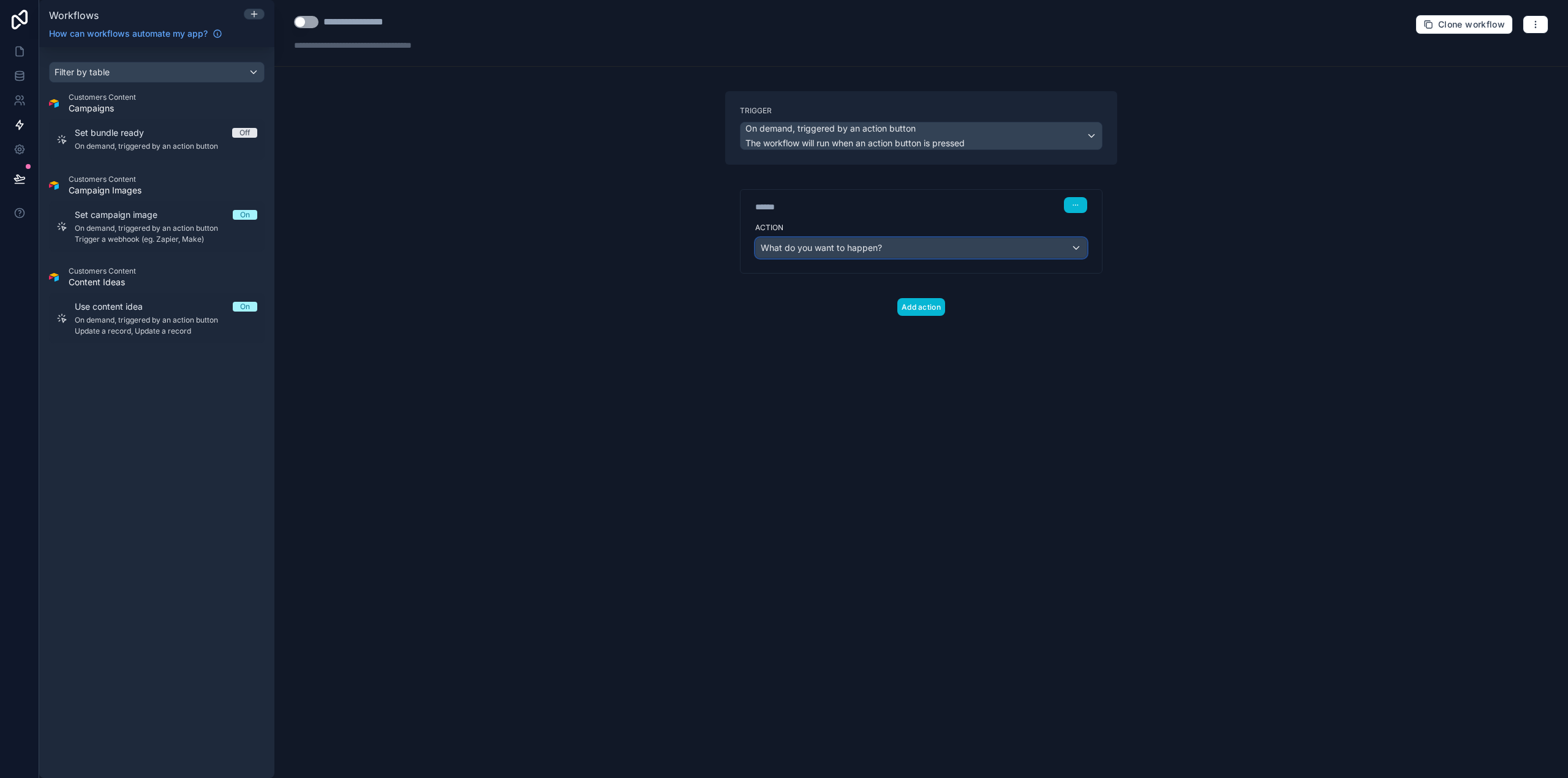
click at [890, 245] on div "What do you want to happen?" at bounding box center [921, 247] width 331 height 20
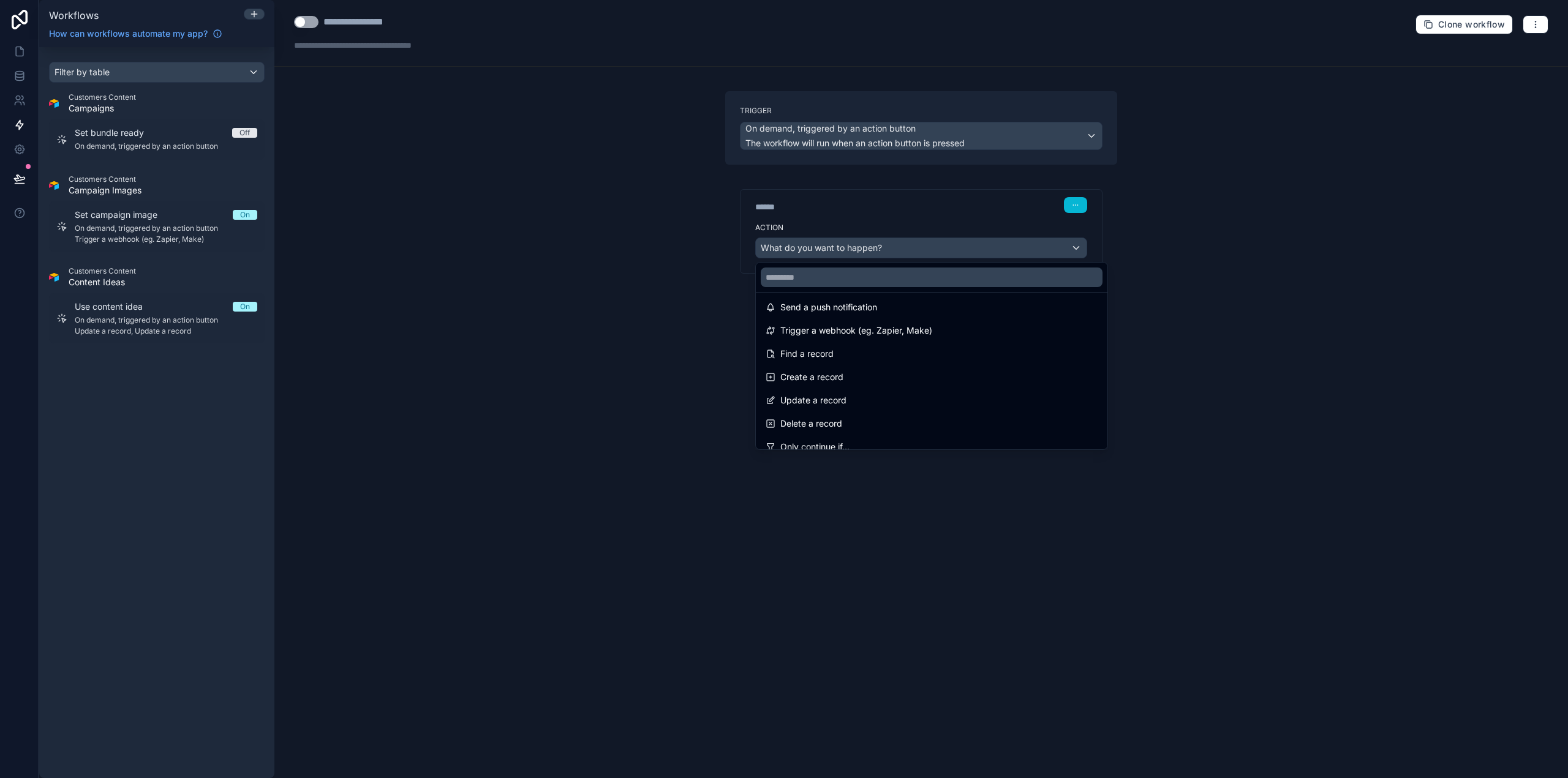
scroll to position [0, 0]
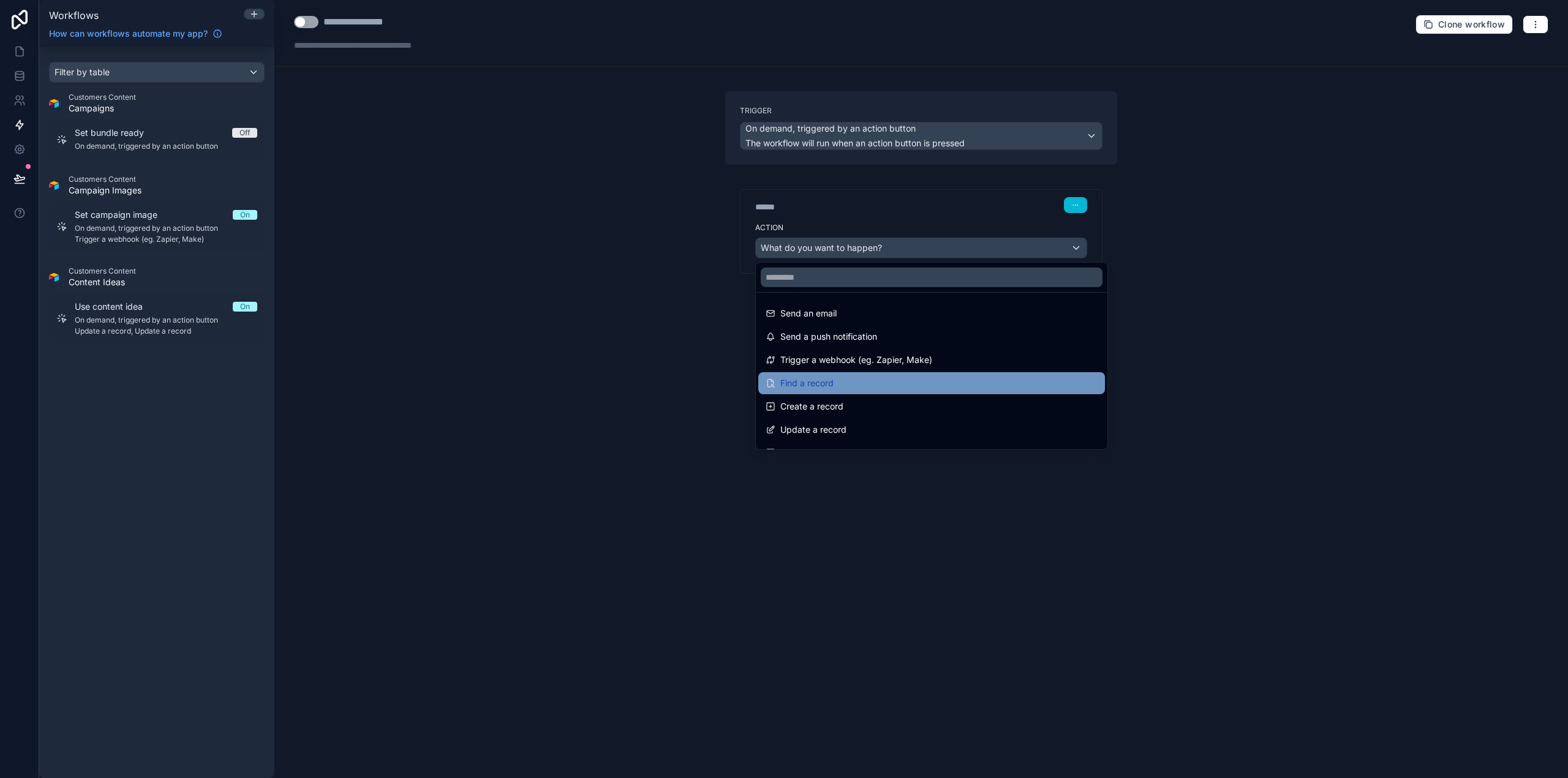
click at [862, 388] on div "Find a record" at bounding box center [932, 383] width 332 height 15
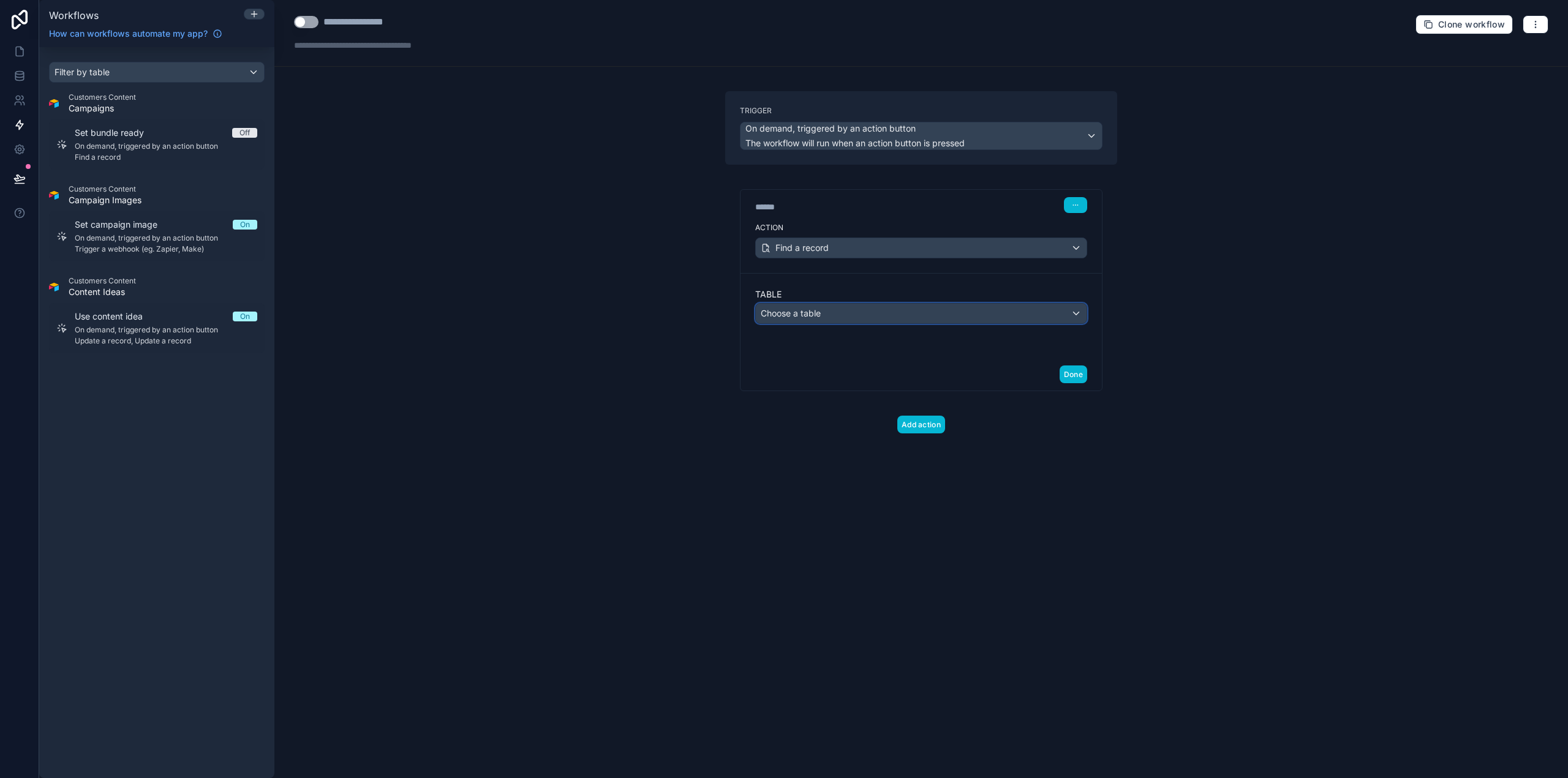
click at [819, 313] on span "Choose a table" at bounding box center [790, 313] width 60 height 10
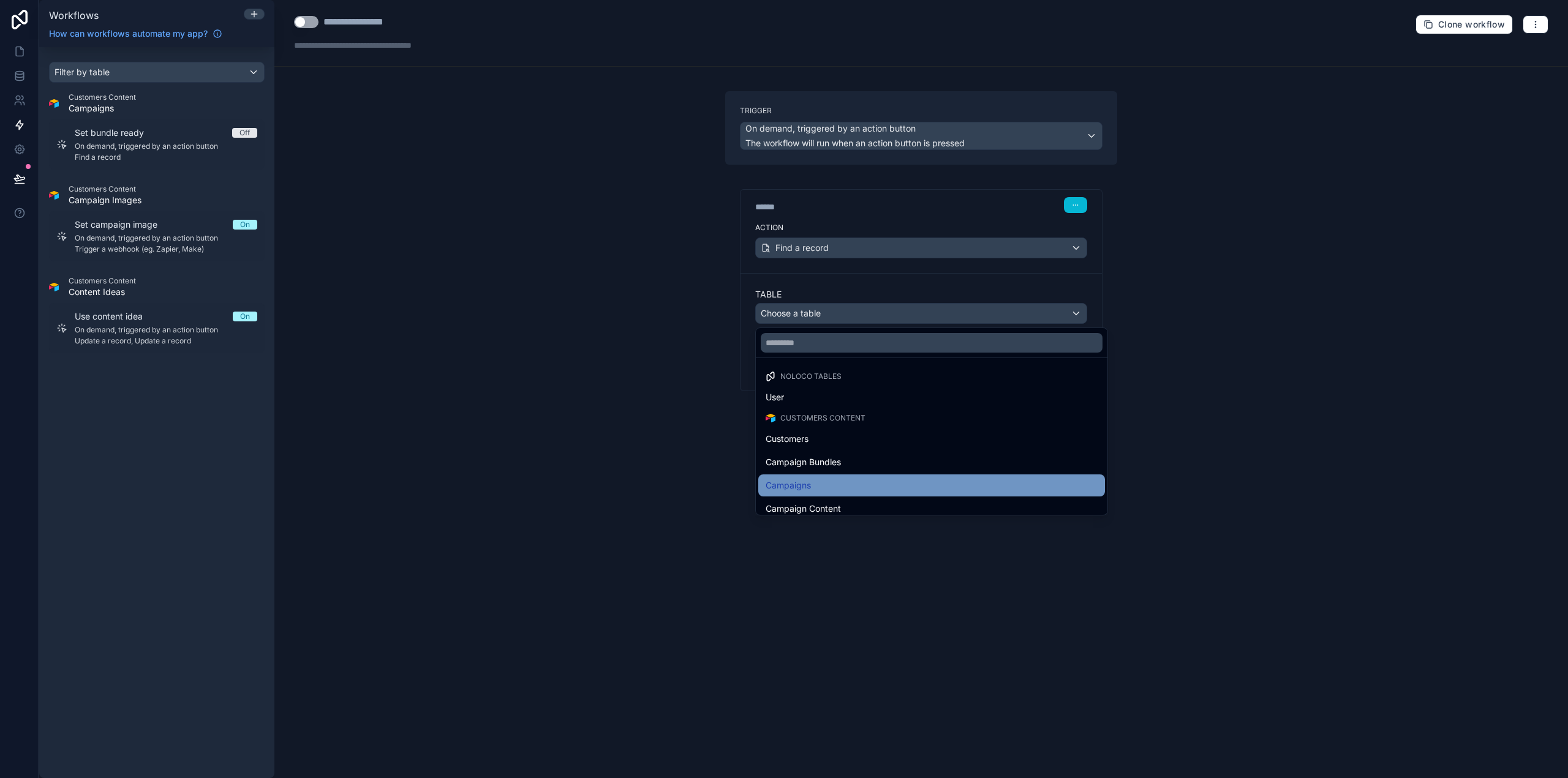
click at [873, 483] on div "Campaigns" at bounding box center [932, 486] width 332 height 15
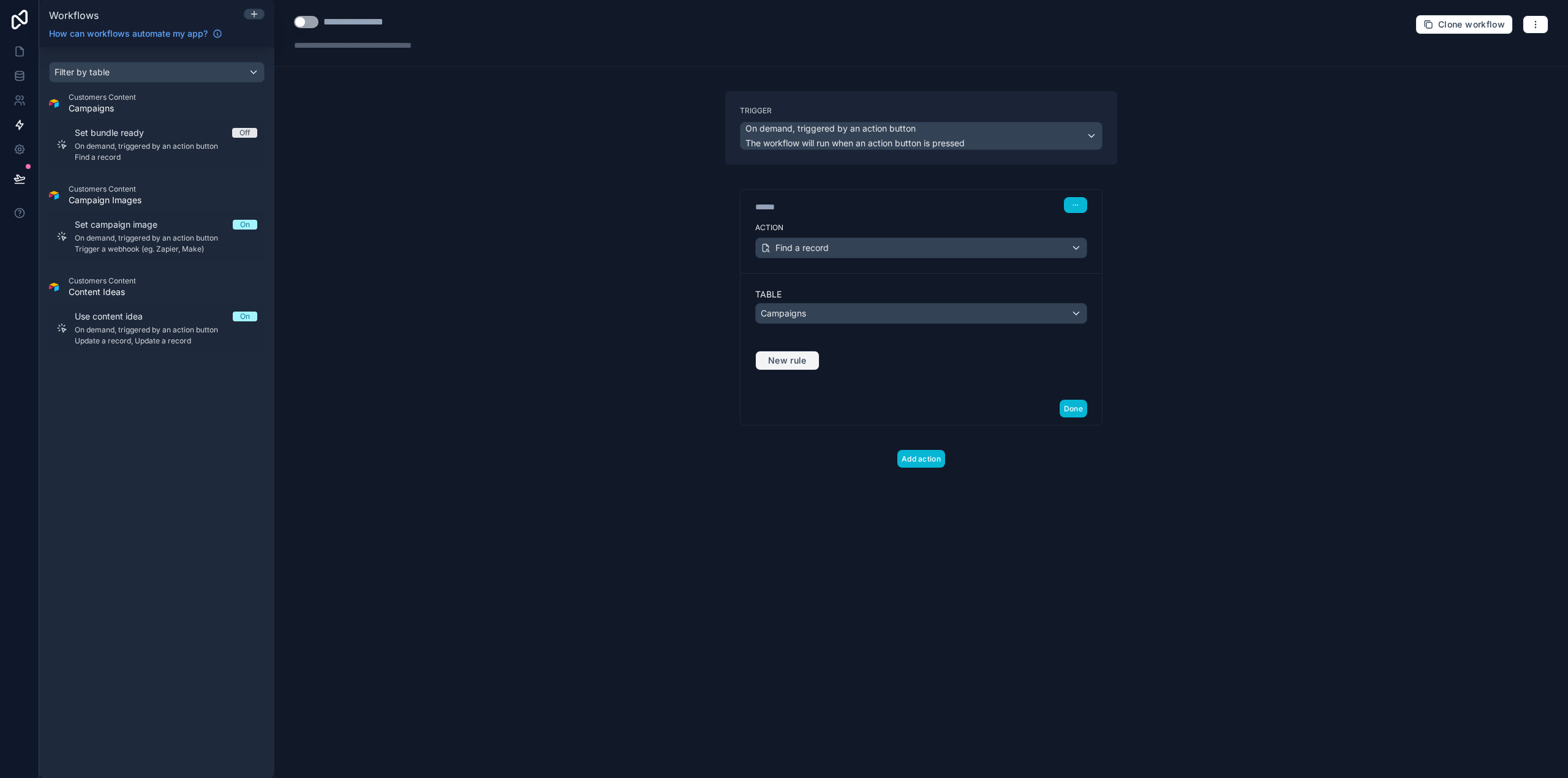
click at [801, 366] on span "New rule" at bounding box center [787, 361] width 49 height 11
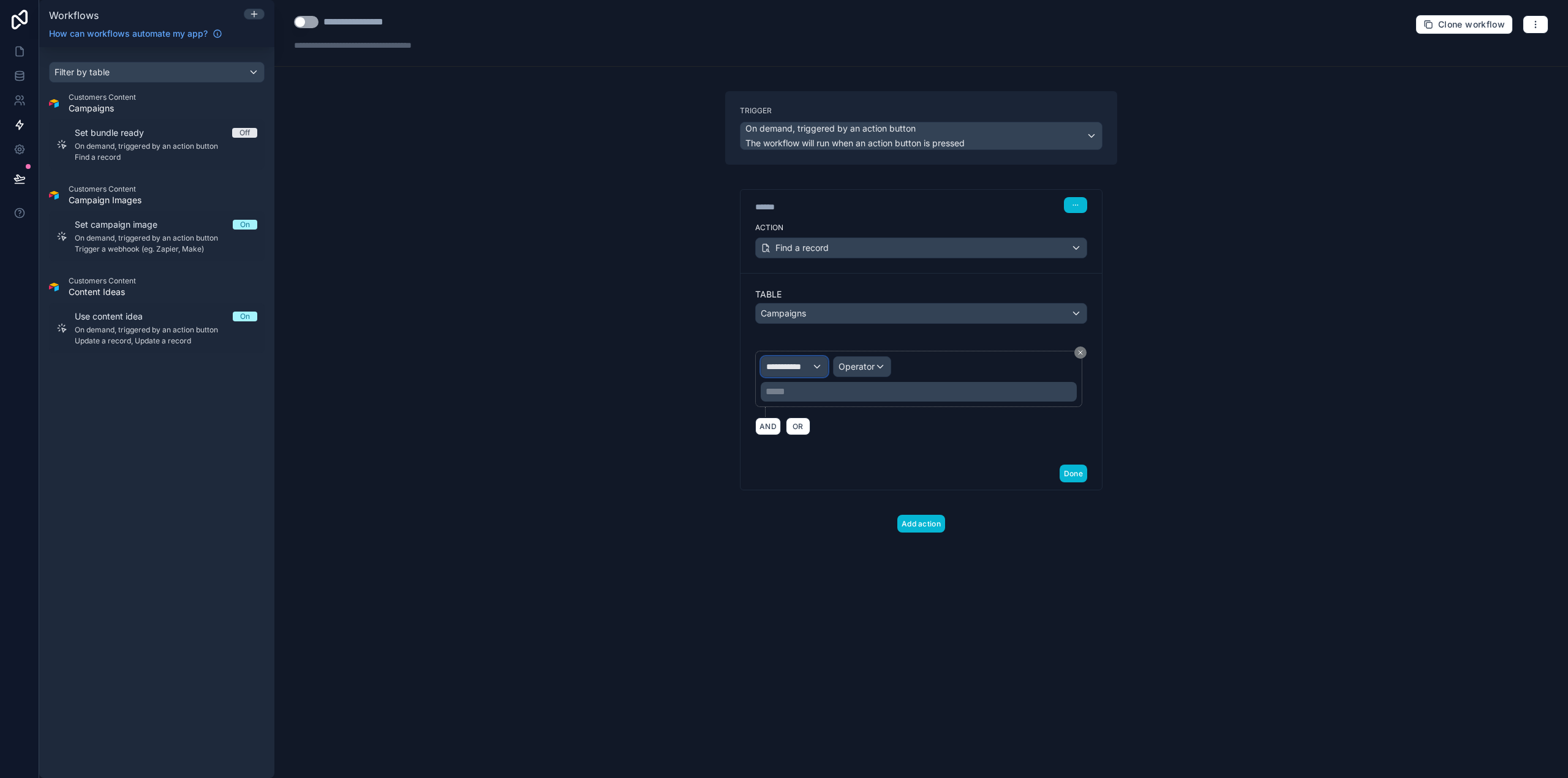
click at [801, 366] on span "**********" at bounding box center [788, 367] width 46 height 12
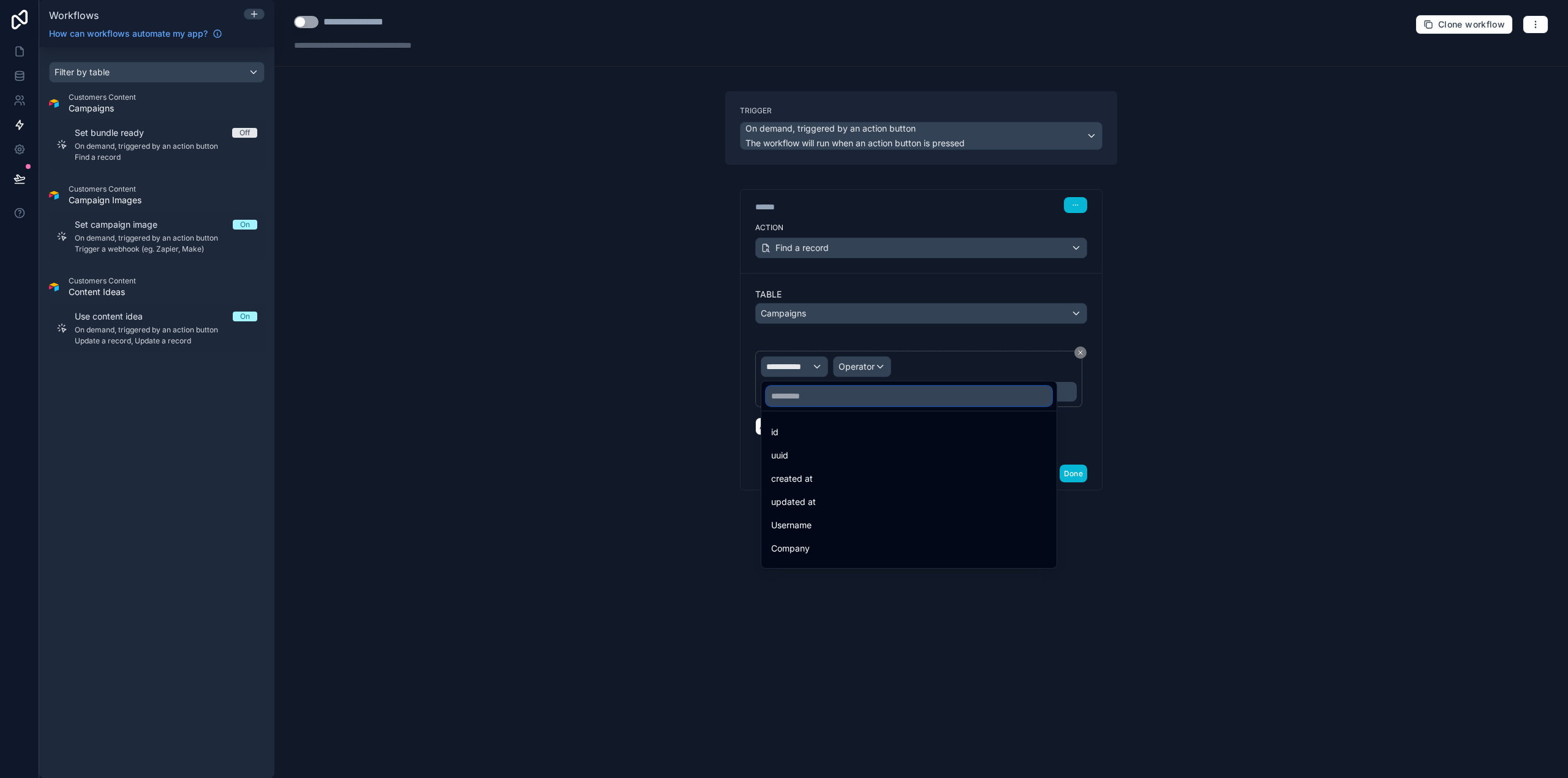
click at [850, 392] on input "text" at bounding box center [909, 396] width 285 height 20
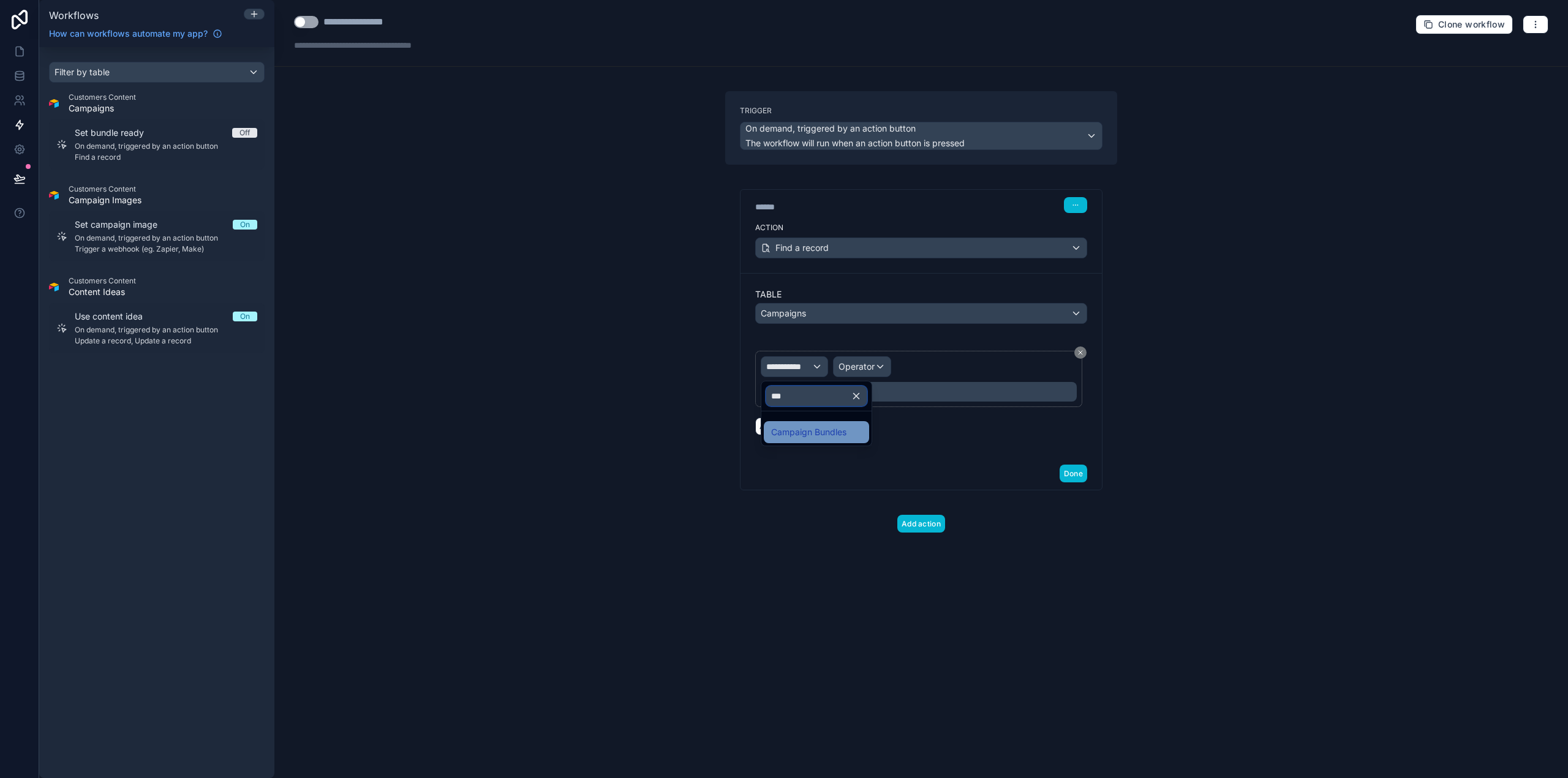
type input "***"
click at [844, 425] on span "Campaign Bundles" at bounding box center [809, 433] width 76 height 15
click at [923, 363] on span "Operator" at bounding box center [928, 366] width 36 height 10
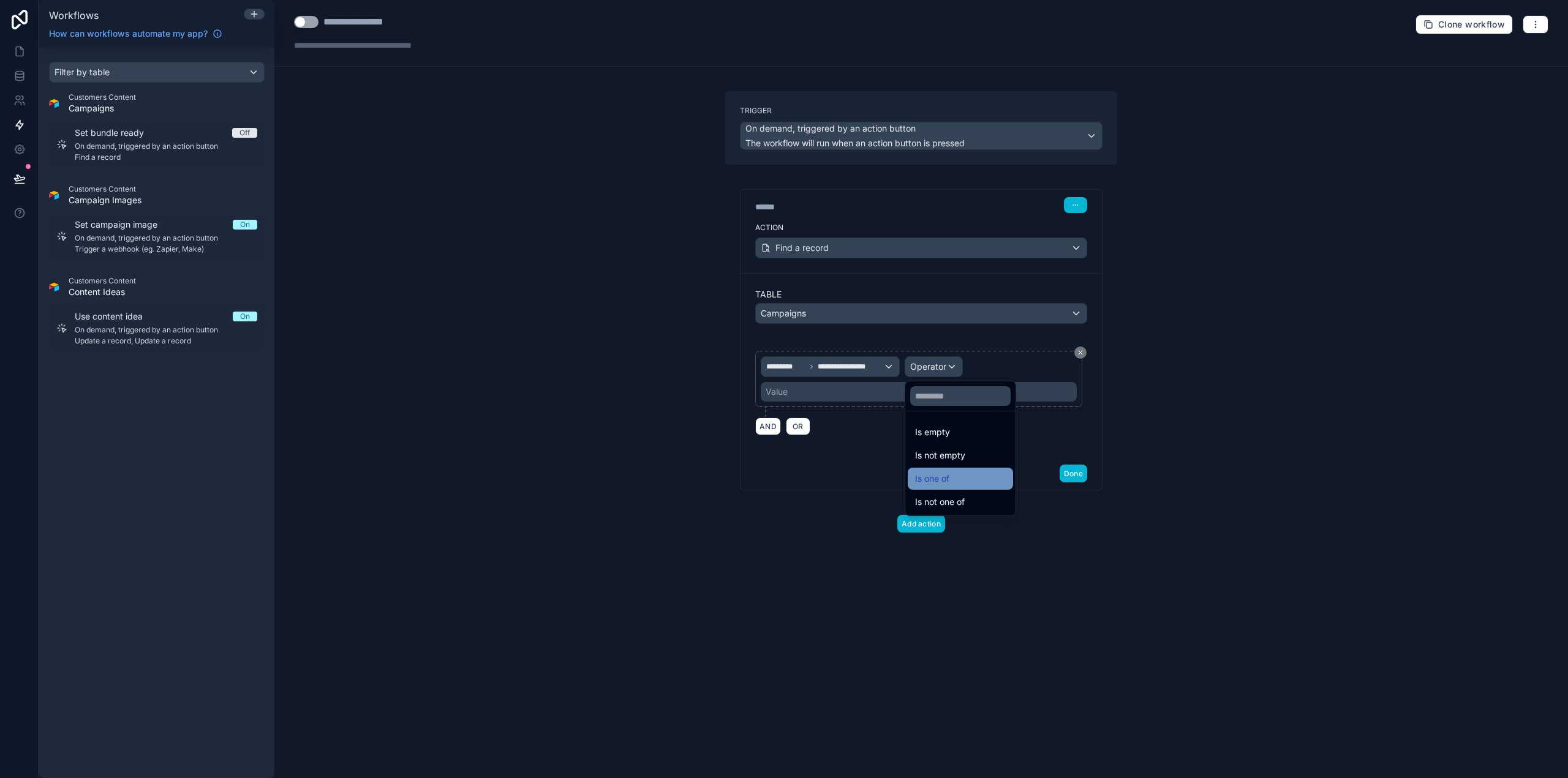
click at [951, 477] on div "Is one of" at bounding box center [960, 479] width 90 height 15
click at [823, 392] on div "Value" at bounding box center [918, 392] width 316 height 20
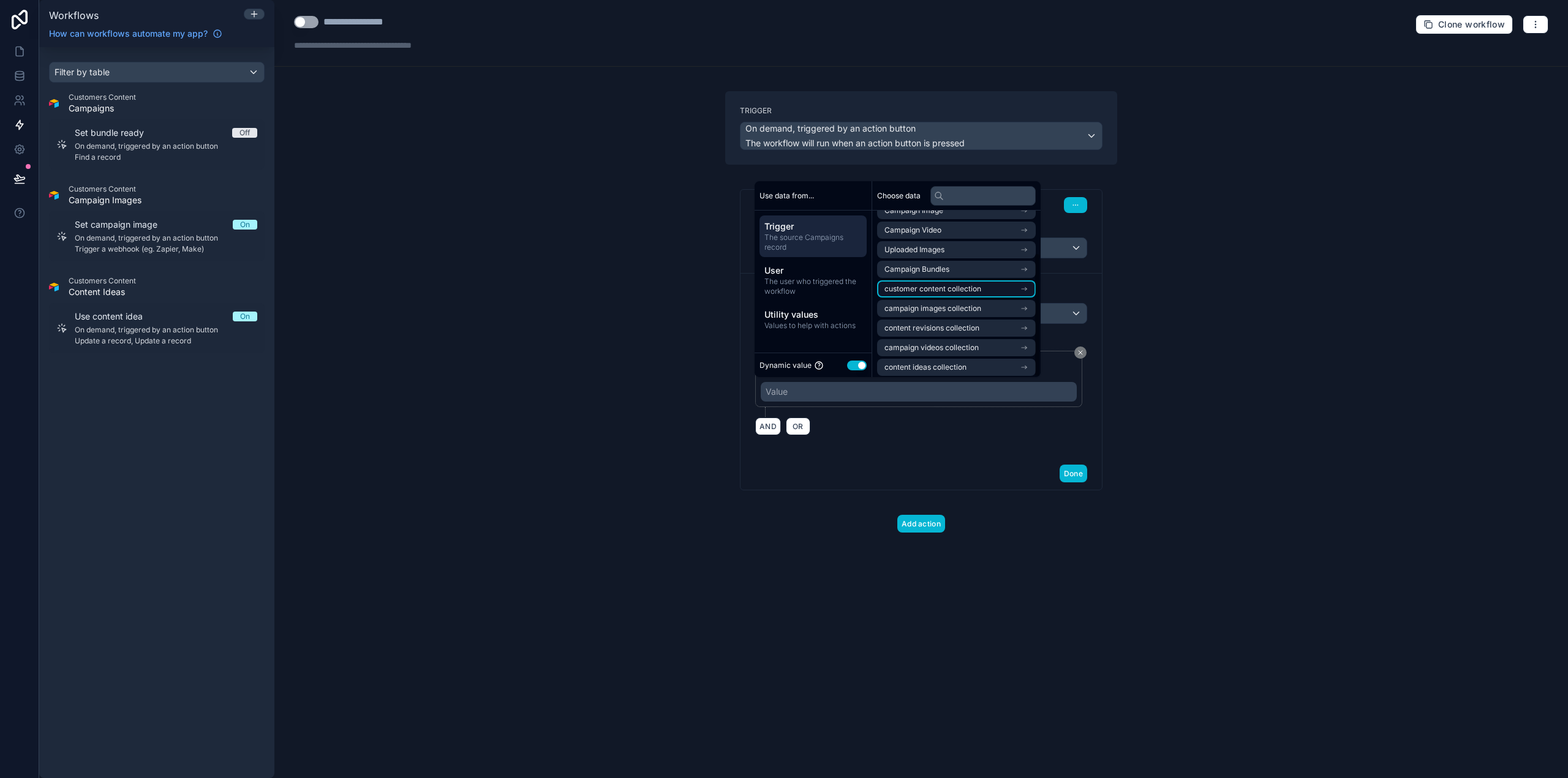
scroll to position [56, 0]
click at [977, 267] on li "Campaign Bundles" at bounding box center [956, 266] width 159 height 17
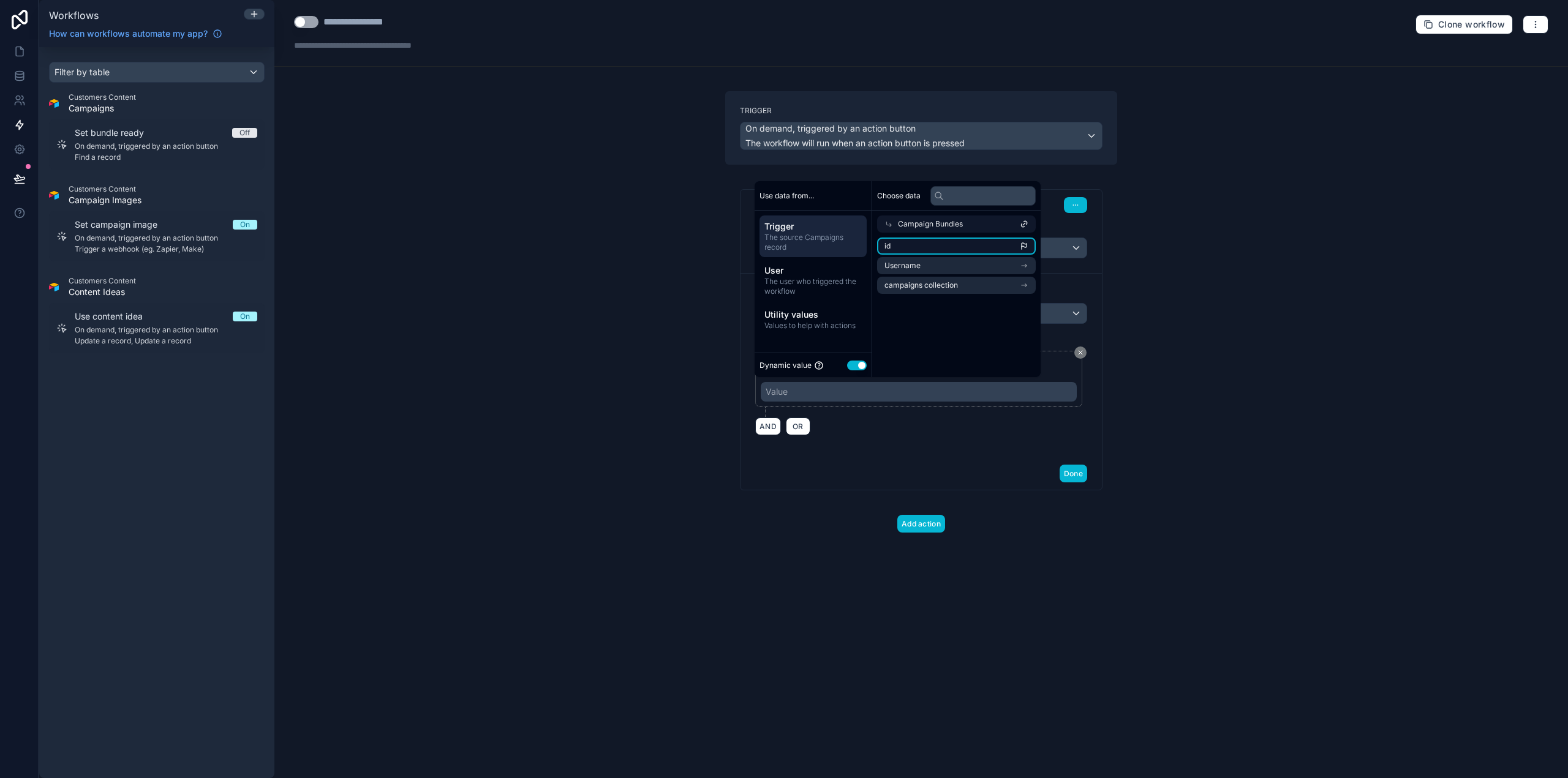
click at [912, 243] on li "id" at bounding box center [956, 246] width 159 height 17
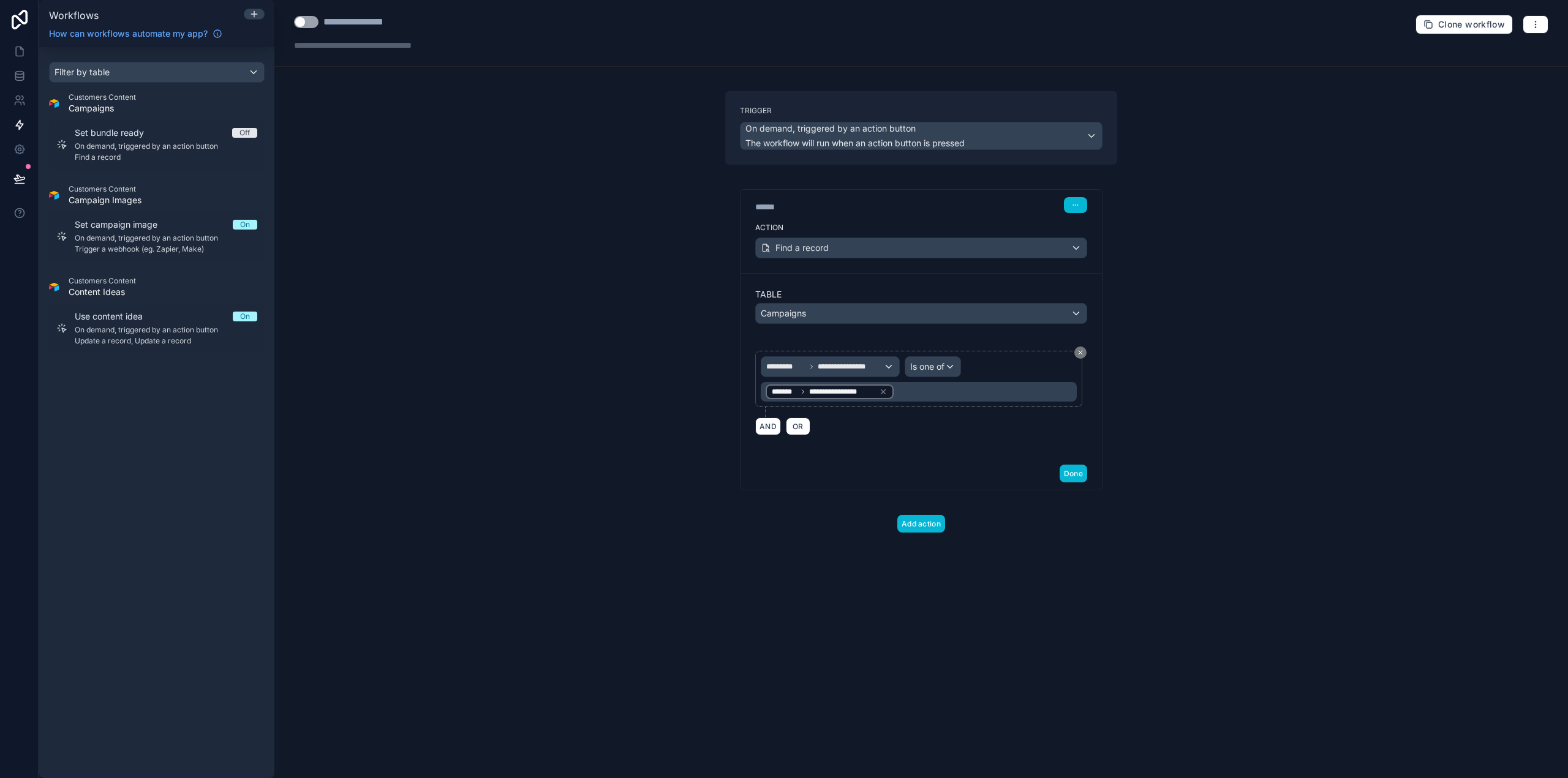
click at [1301, 350] on div "**********" at bounding box center [921, 389] width 1294 height 778
click at [1069, 473] on button "Done" at bounding box center [1074, 473] width 28 height 18
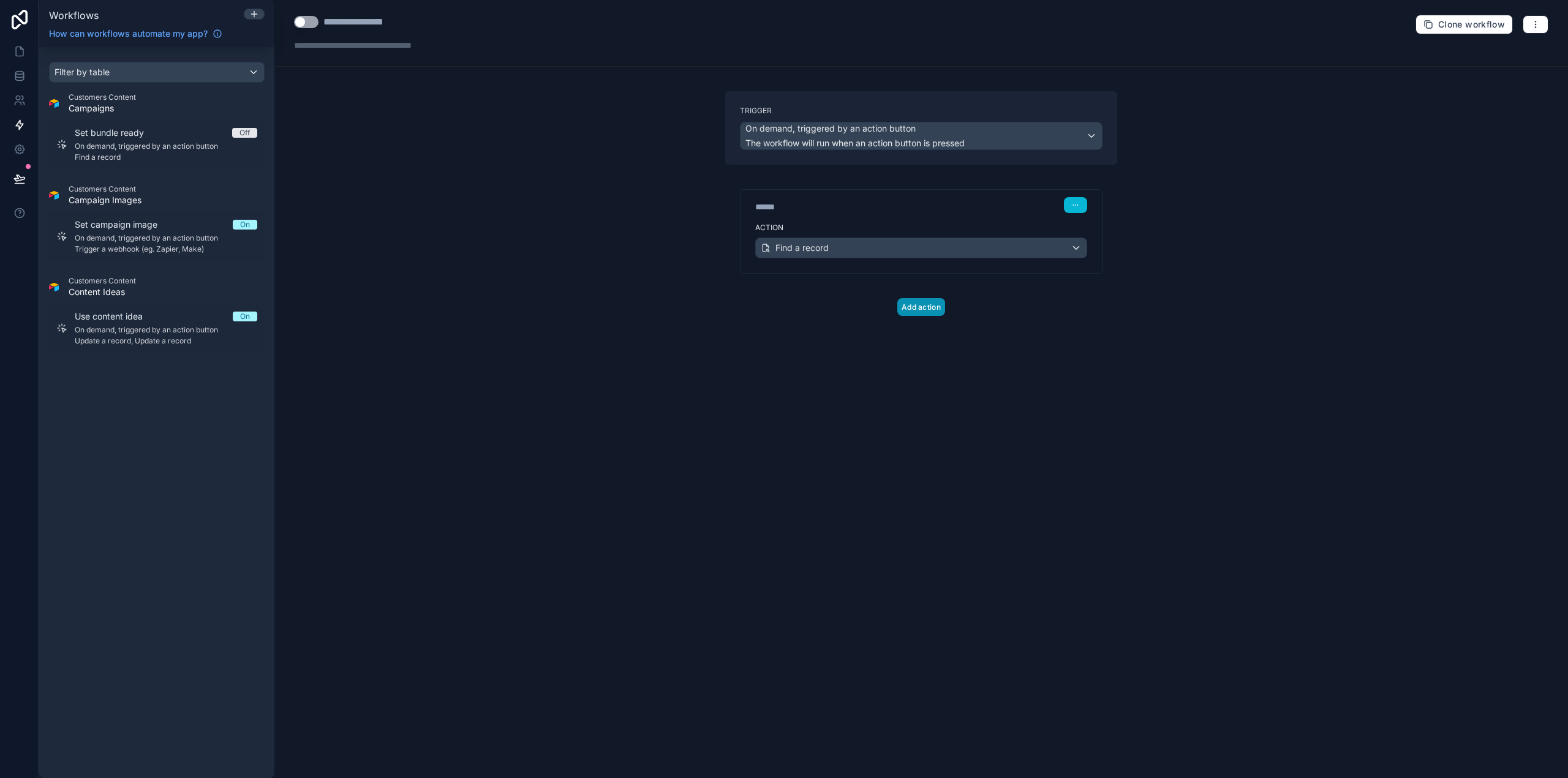
click at [921, 307] on button "Add action" at bounding box center [921, 307] width 48 height 18
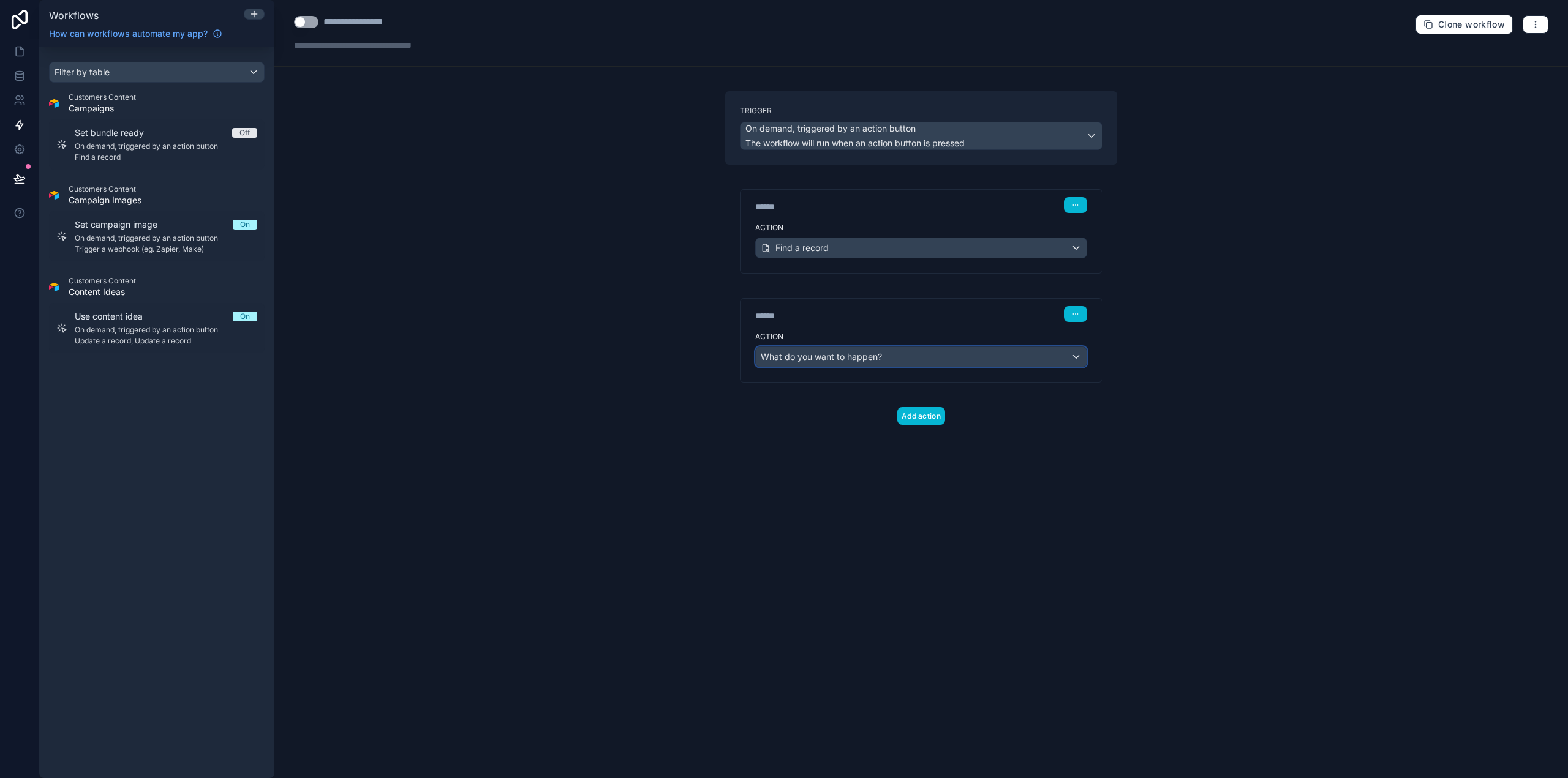
click at [909, 358] on div "What do you want to happen?" at bounding box center [921, 356] width 331 height 20
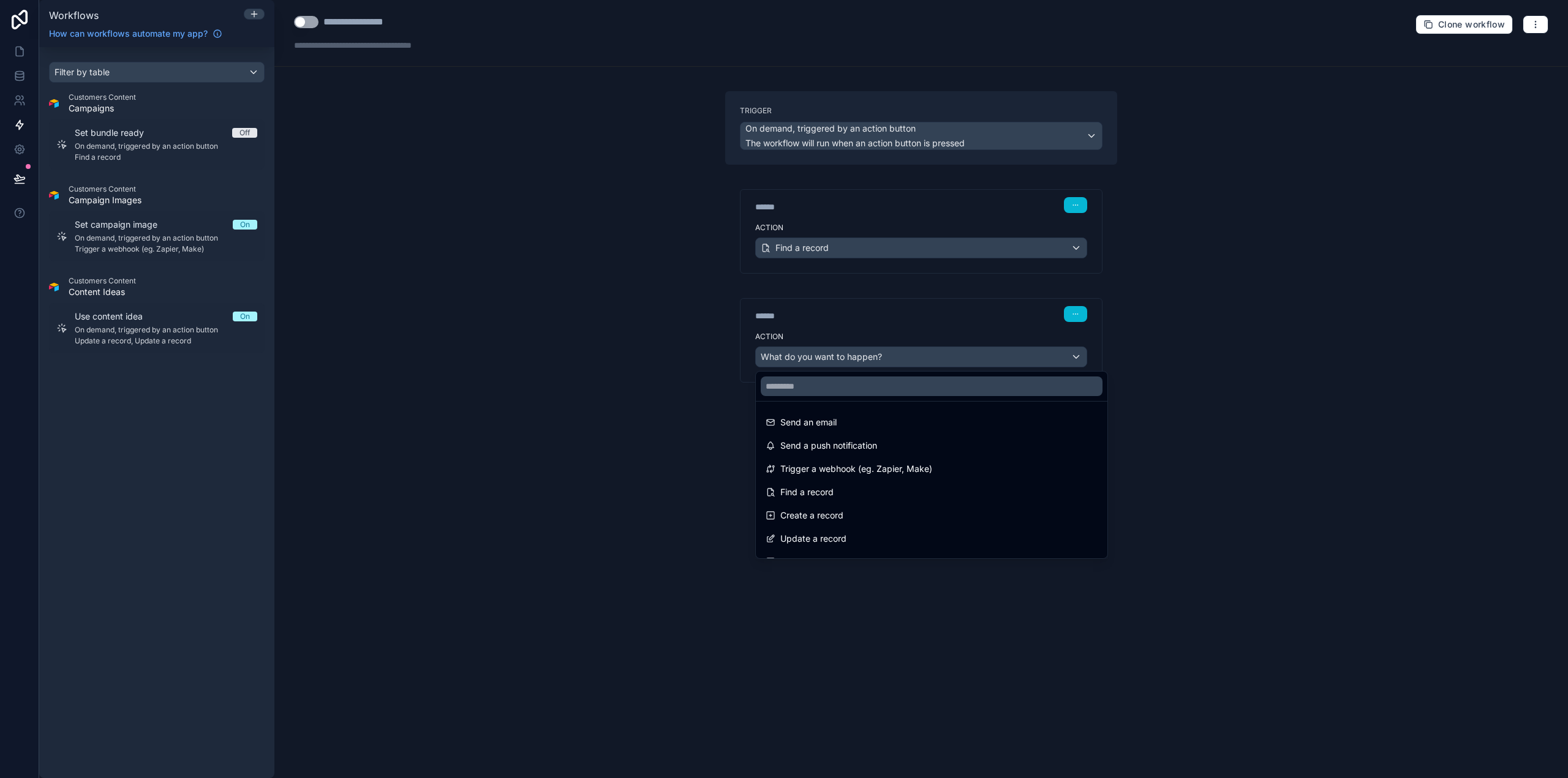
click at [923, 321] on div at bounding box center [784, 389] width 1568 height 778
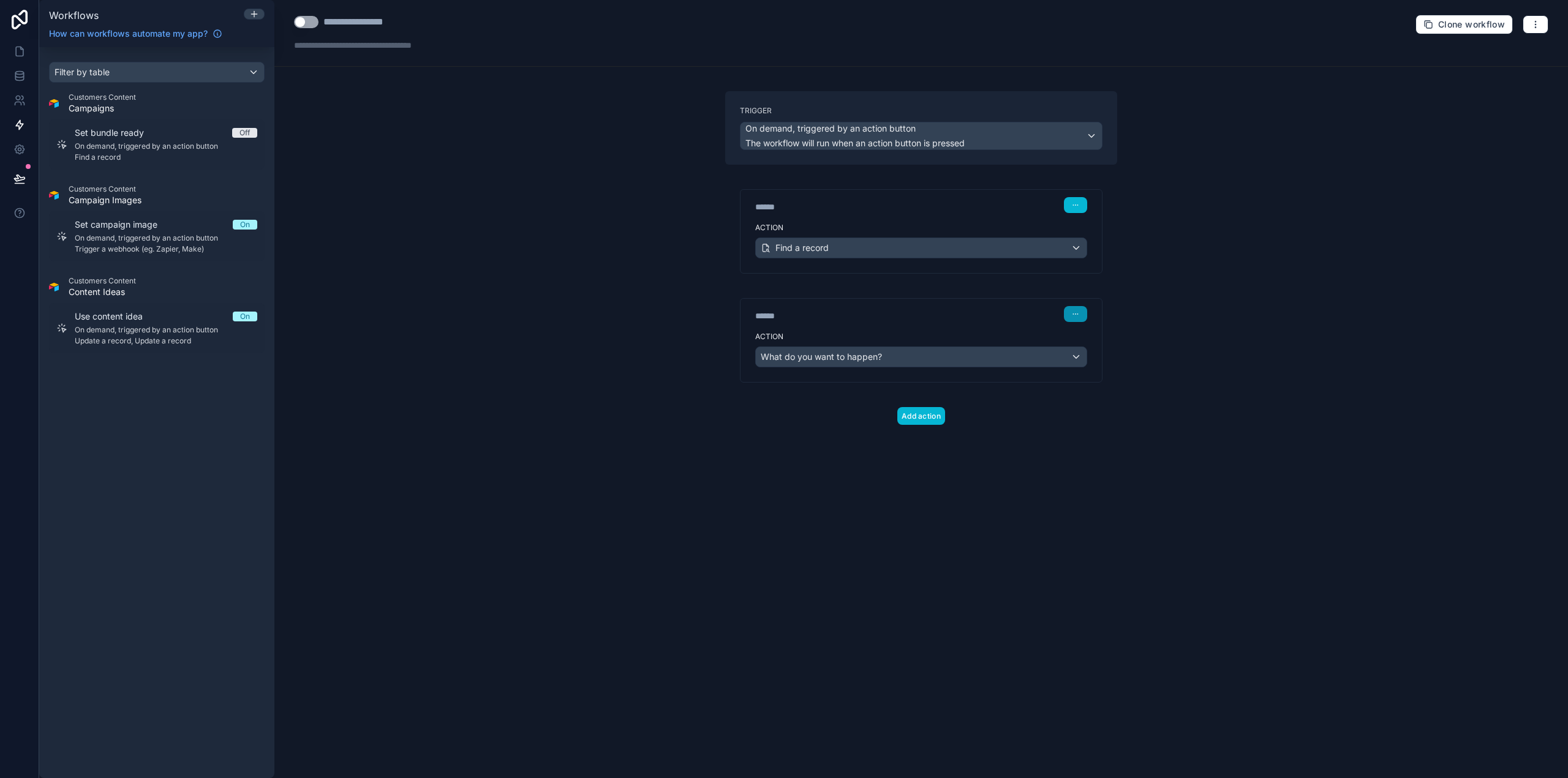
click at [1071, 313] on button "button" at bounding box center [1075, 313] width 23 height 16
click at [1098, 354] on button "Delete" at bounding box center [1104, 361] width 84 height 20
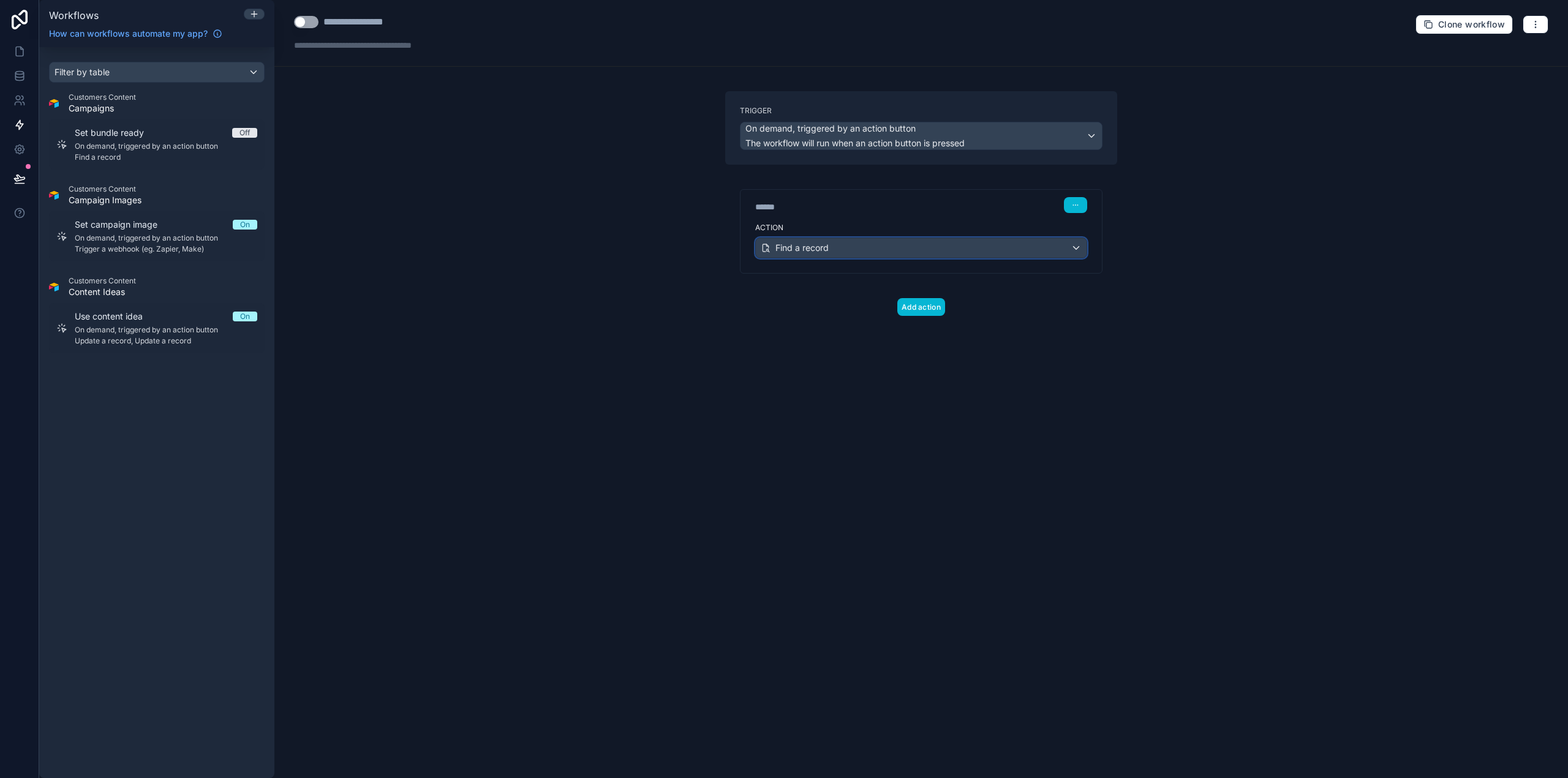
click at [905, 247] on div "Find a record" at bounding box center [921, 247] width 331 height 20
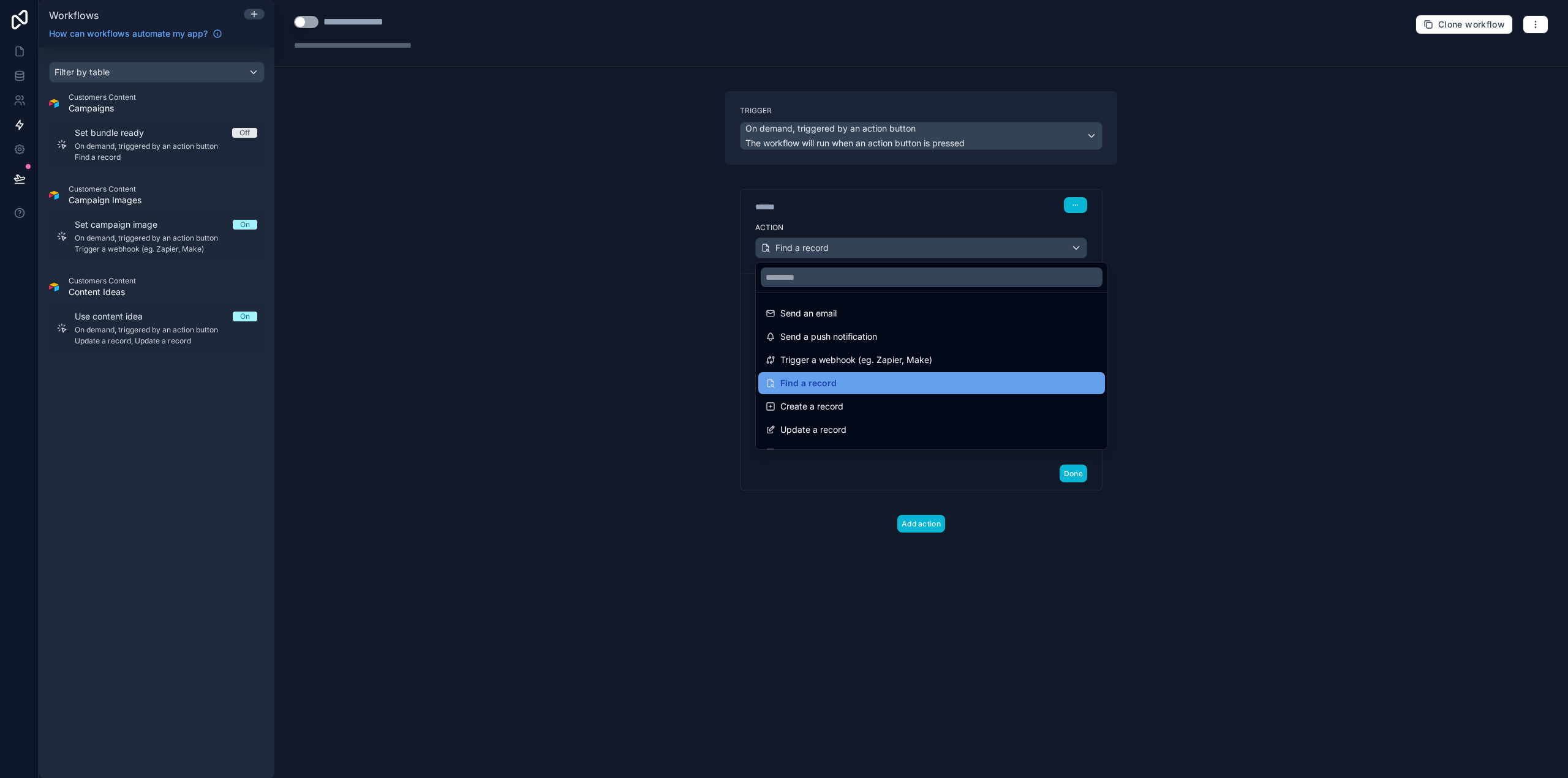
click at [834, 383] on span "Find a record" at bounding box center [808, 383] width 56 height 15
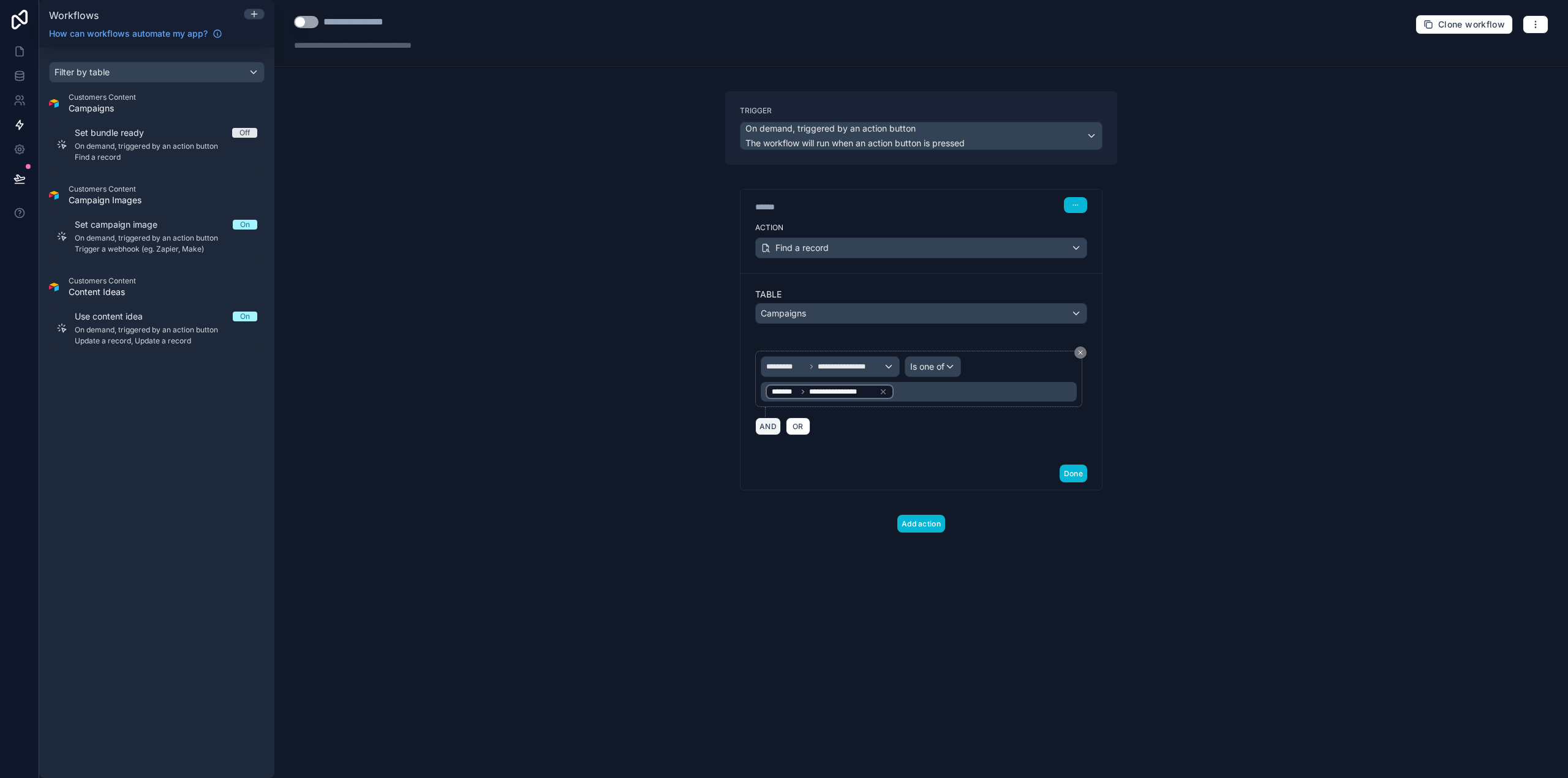
click at [771, 424] on button "AND" at bounding box center [769, 426] width 26 height 18
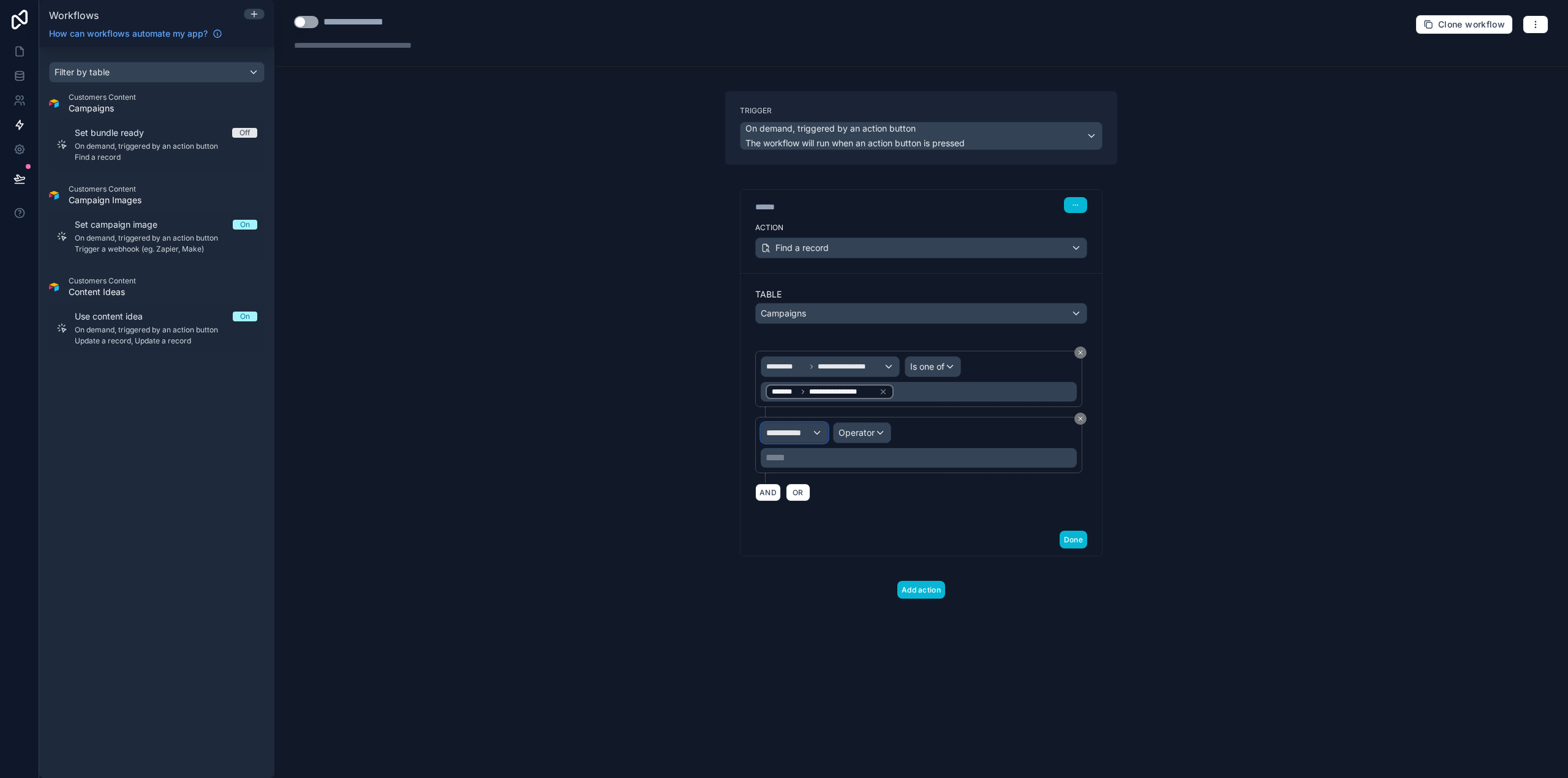
click at [801, 426] on div "**********" at bounding box center [794, 433] width 66 height 20
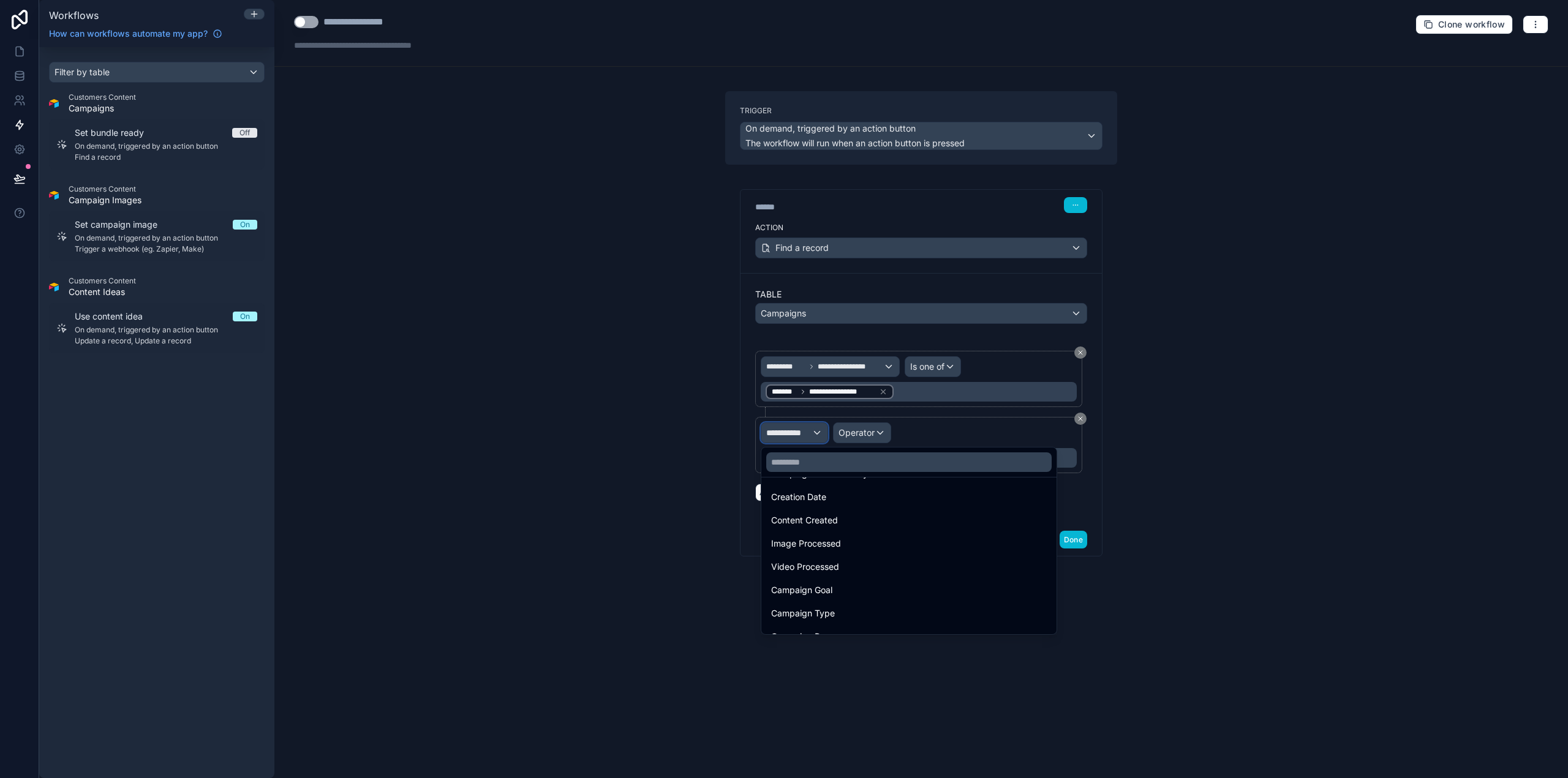
scroll to position [306, 0]
click at [866, 461] on input "text" at bounding box center [909, 462] width 285 height 20
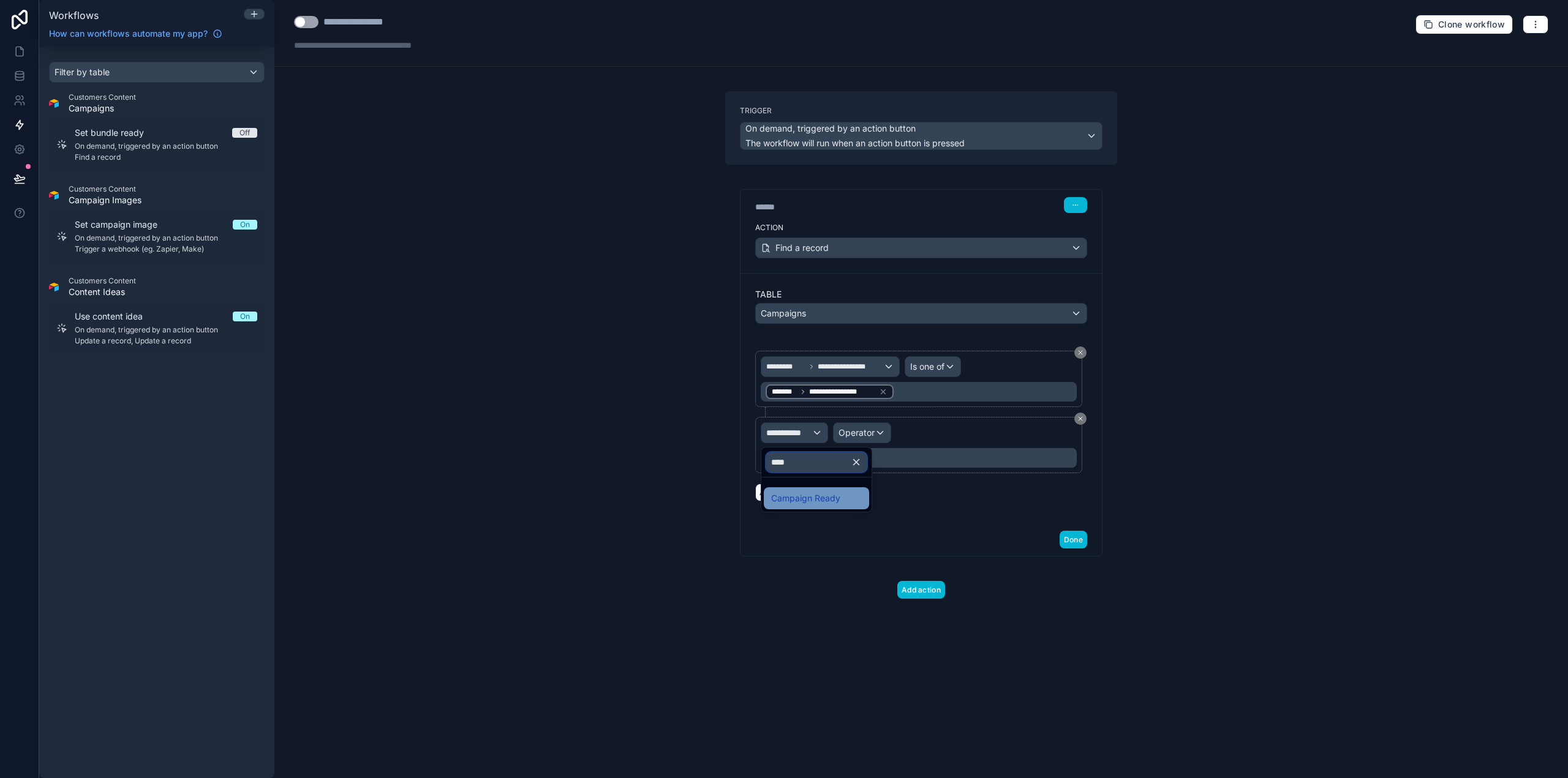
type input "****"
drag, startPoint x: 860, startPoint y: 502, endPoint x: 866, endPoint y: 497, distance: 7.8
click at [860, 502] on div "Campaign Ready" at bounding box center [816, 499] width 90 height 15
click at [928, 433] on span "Operator" at bounding box center [921, 432] width 36 height 10
click at [948, 520] on div "Is false" at bounding box center [953, 521] width 90 height 15
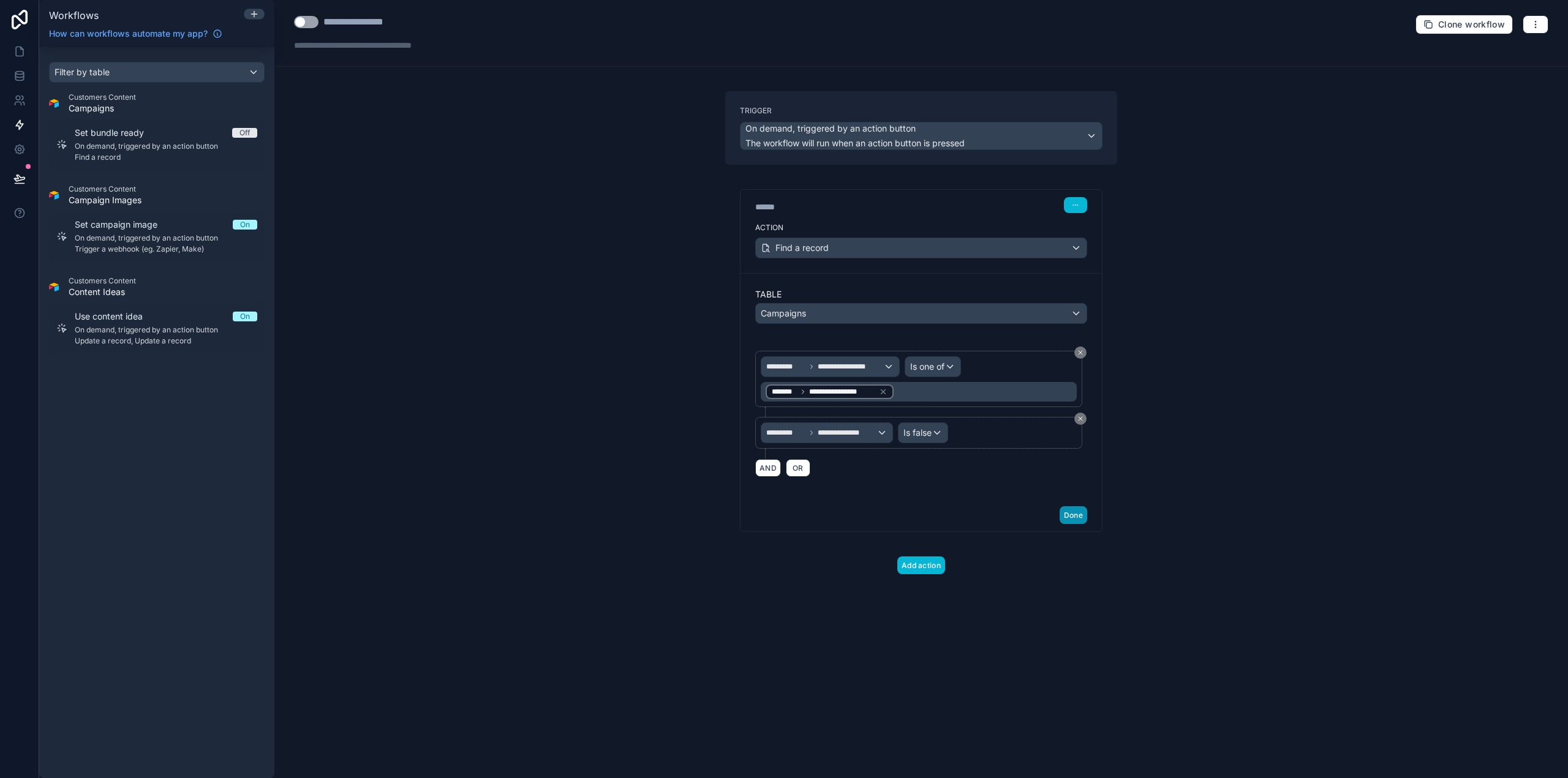
click at [1076, 520] on button "Done" at bounding box center [1074, 515] width 28 height 18
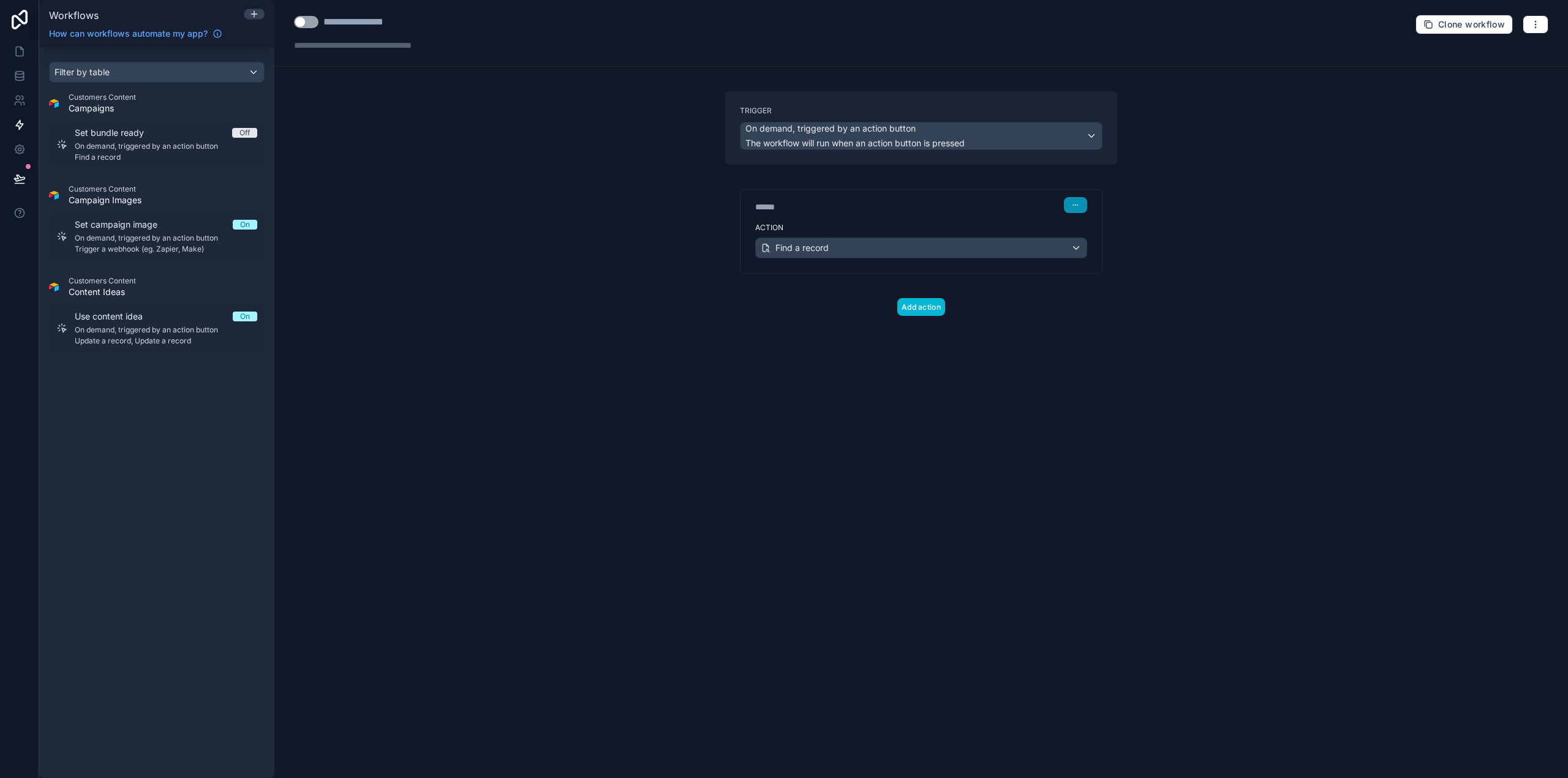
click at [1075, 208] on icon "button" at bounding box center [1075, 205] width 7 height 7
click at [931, 306] on button "Add action" at bounding box center [921, 307] width 48 height 18
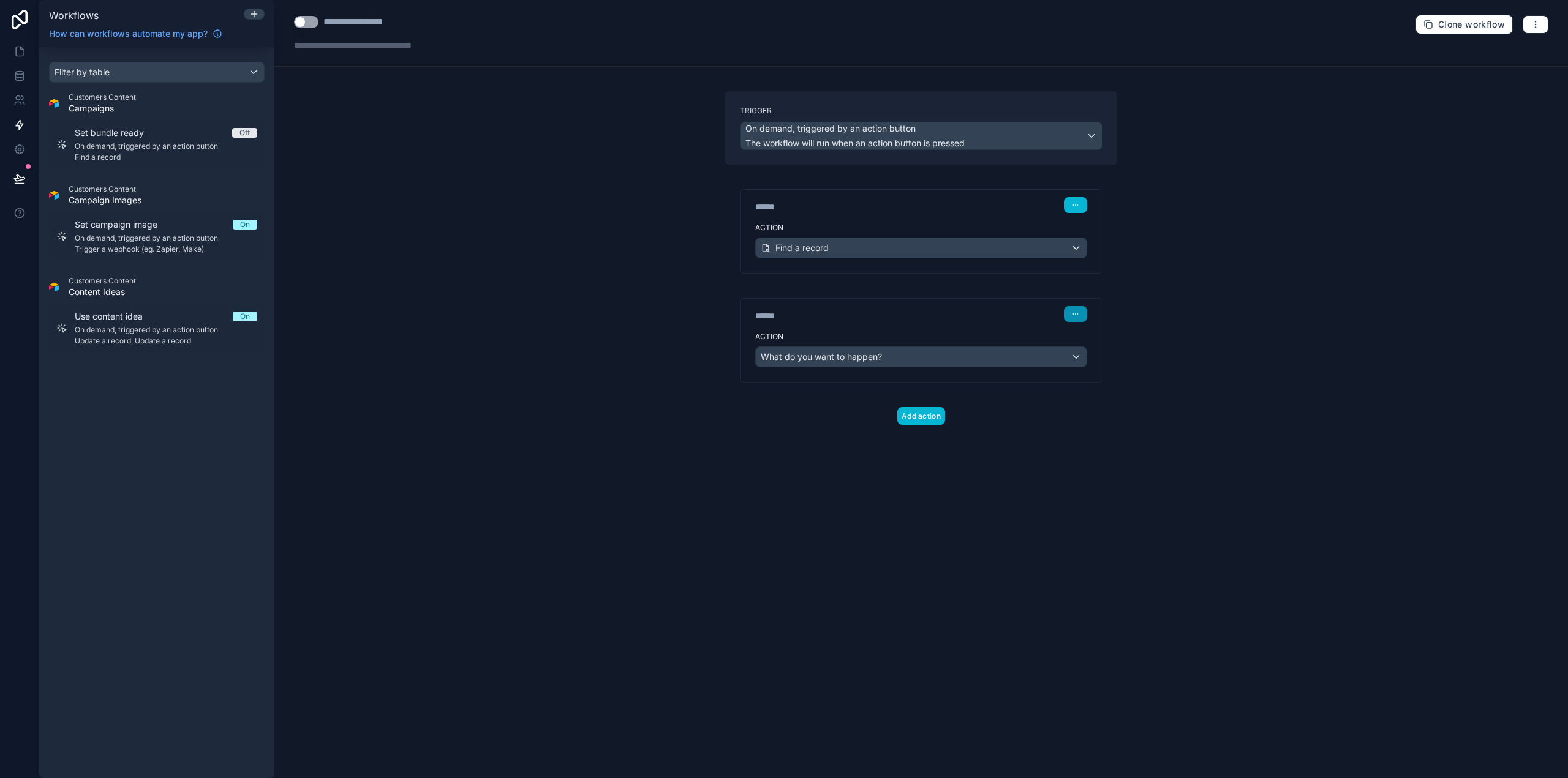
click at [1084, 318] on button "button" at bounding box center [1075, 313] width 23 height 16
click at [948, 322] on div "****** Step 2" at bounding box center [922, 313] width 332 height 16
click at [885, 357] on div "What do you want to happen?" at bounding box center [921, 356] width 331 height 20
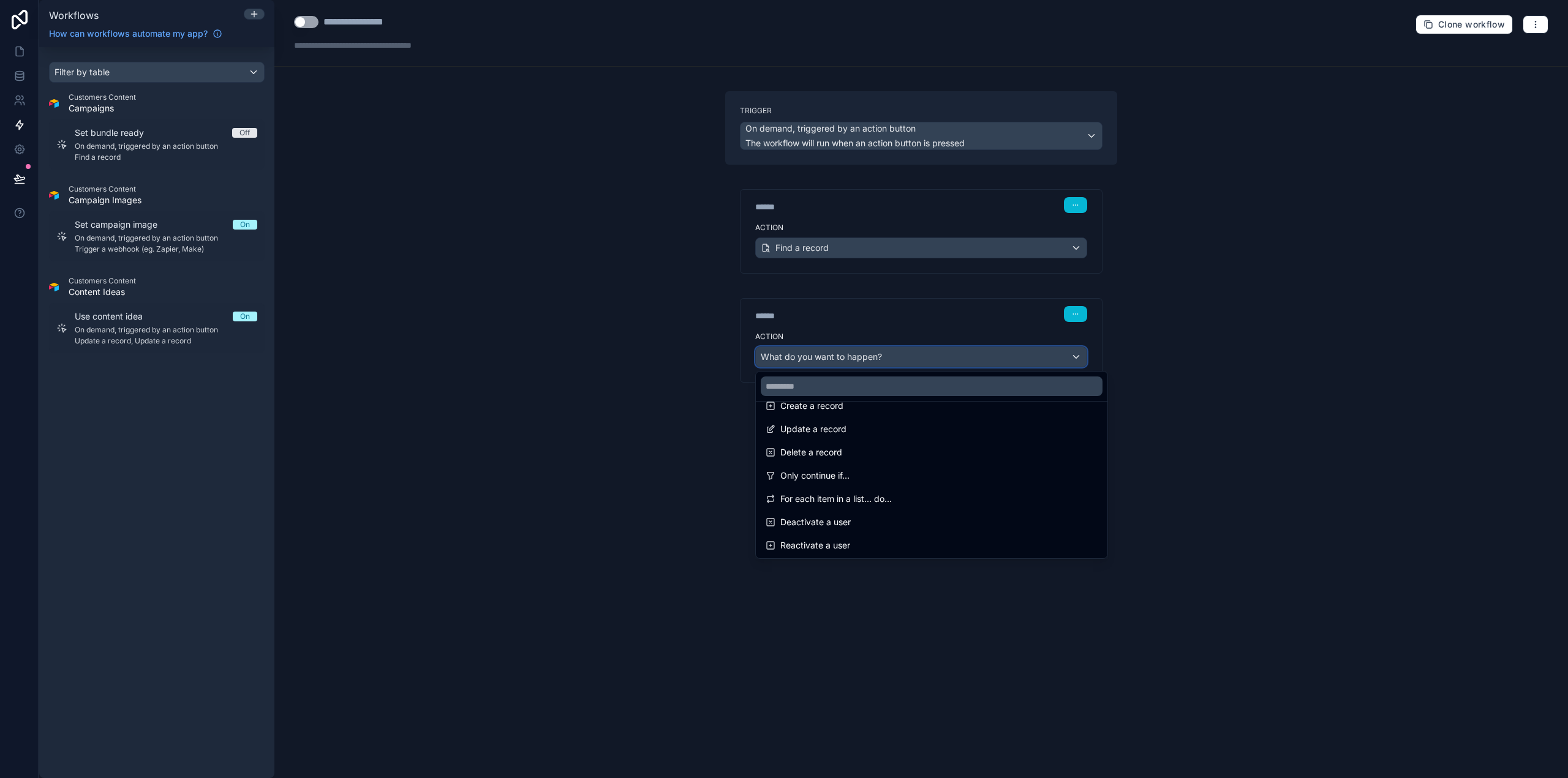
scroll to position [122, 0]
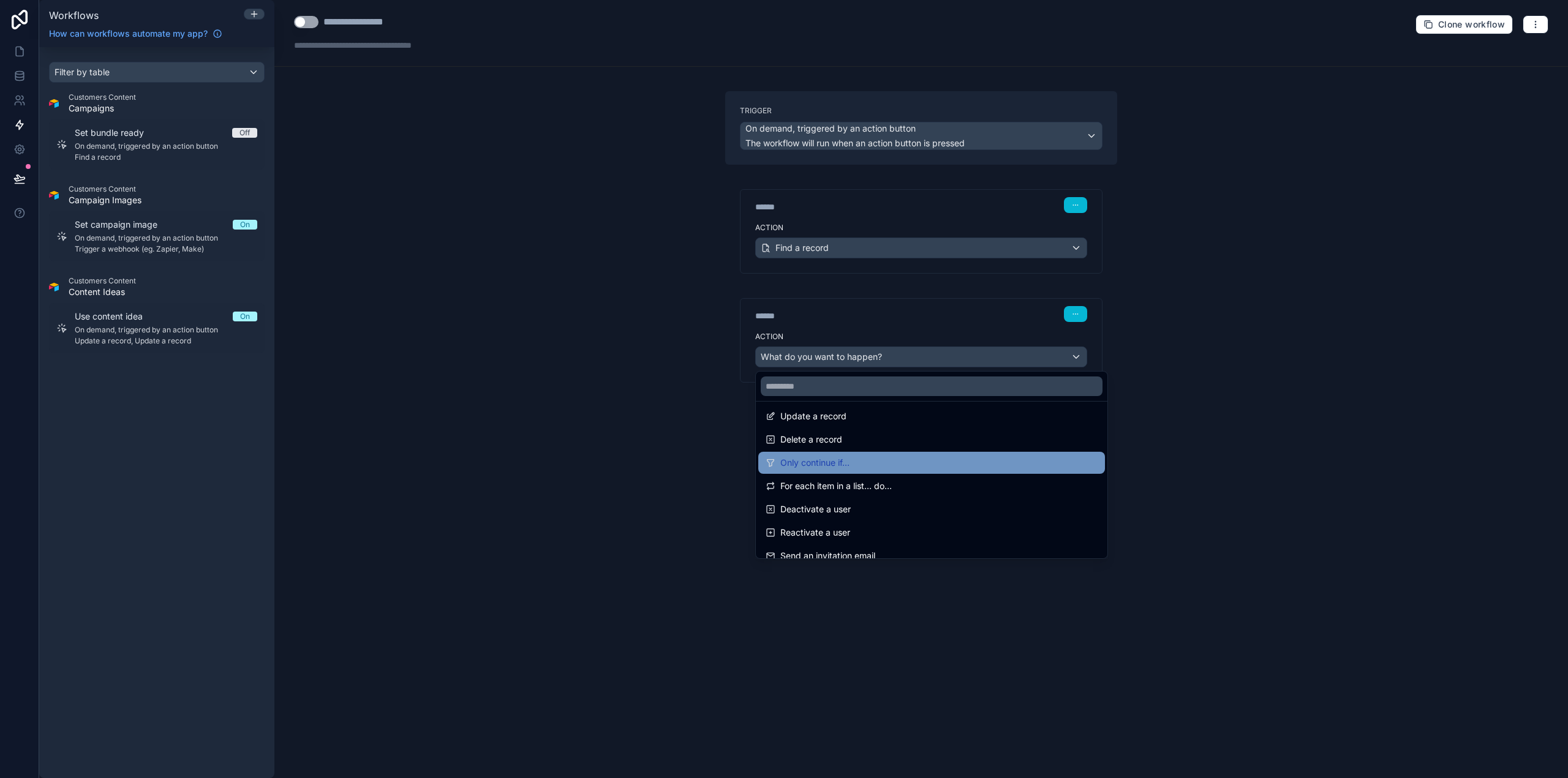
click at [873, 455] on div "Only continue if..." at bounding box center [932, 463] width 332 height 15
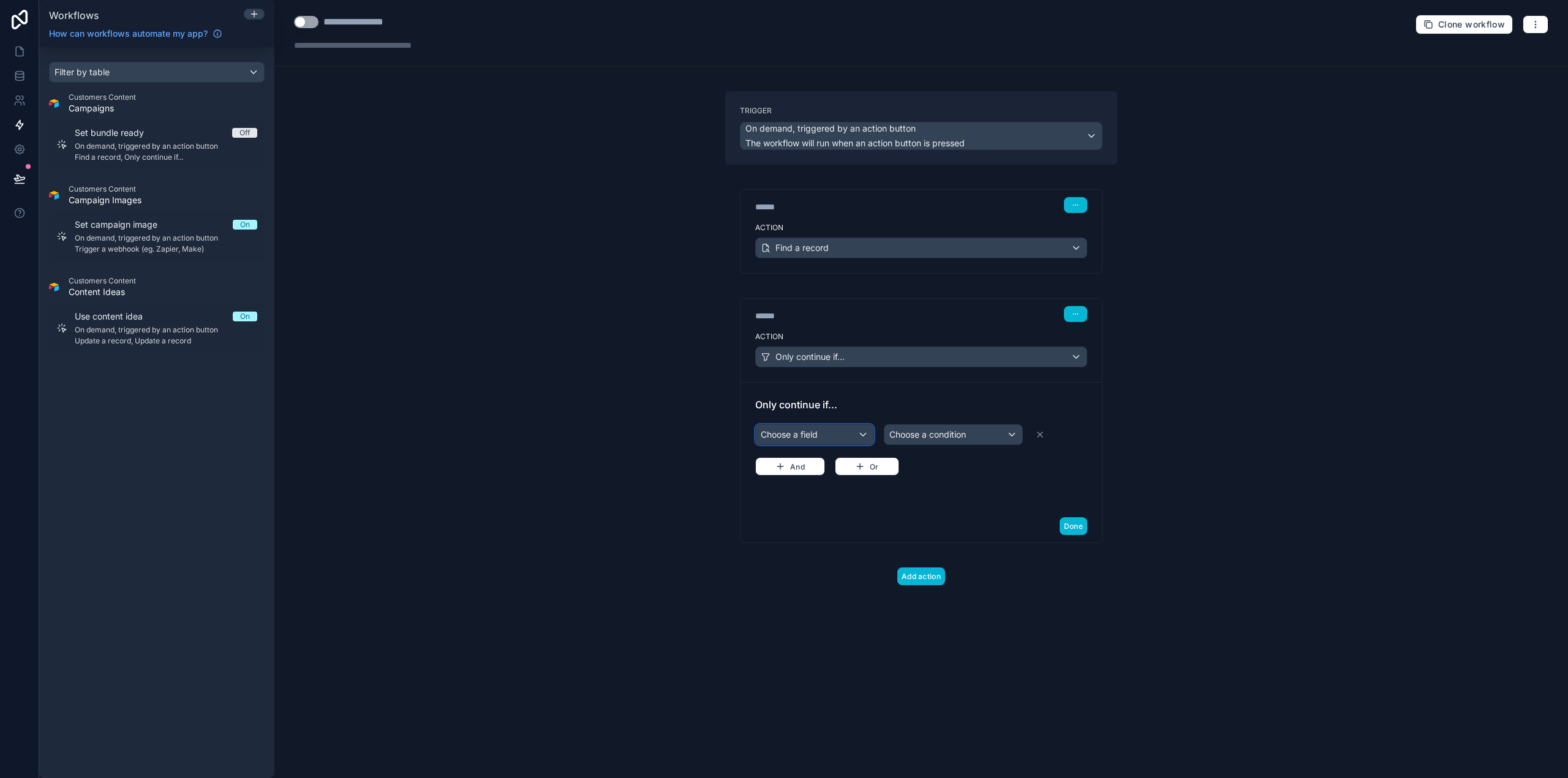
click at [837, 432] on div "Choose a field" at bounding box center [814, 435] width 118 height 20
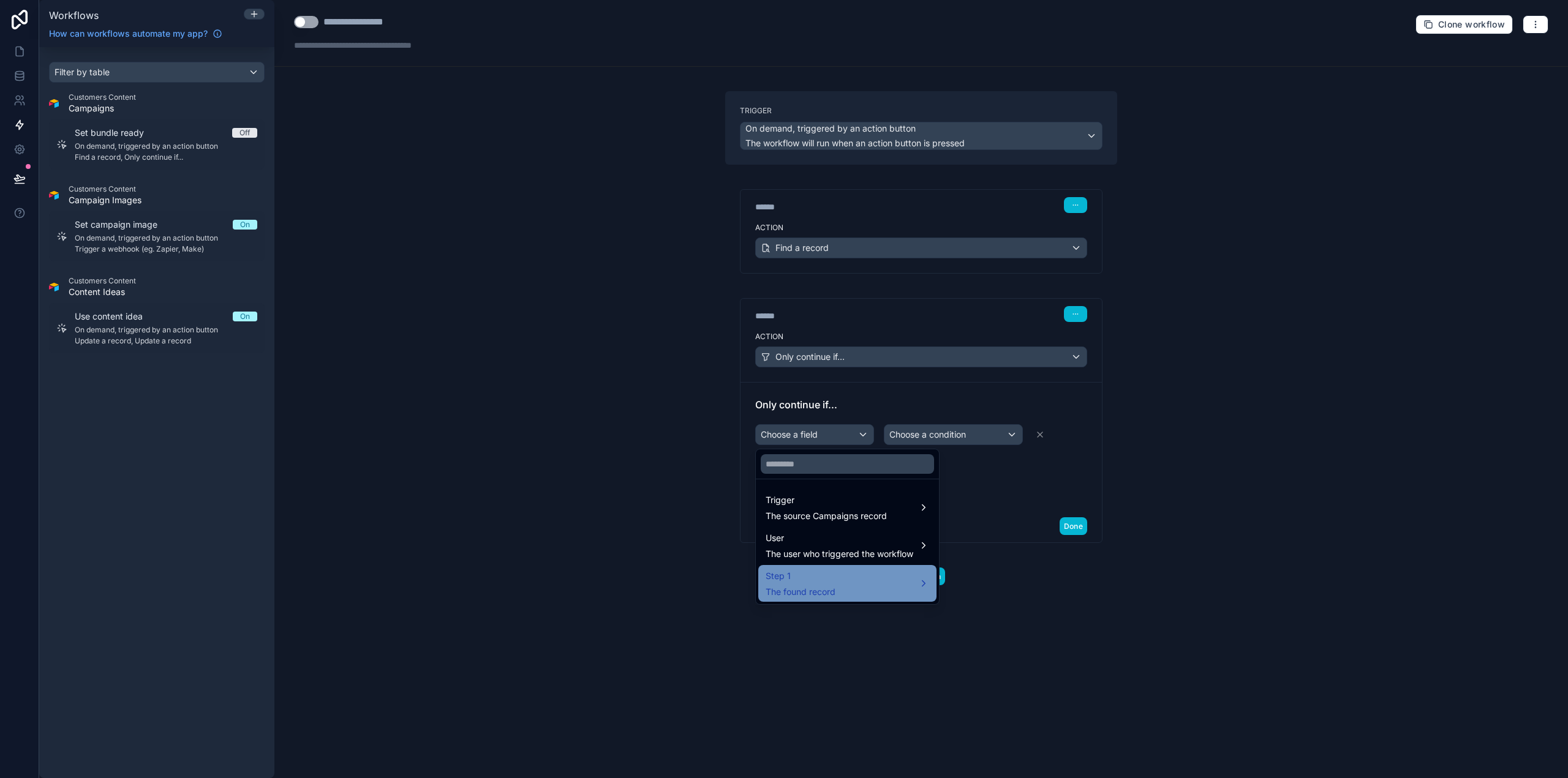
click at [850, 588] on div "Step 1 The found record" at bounding box center [847, 584] width 163 height 30
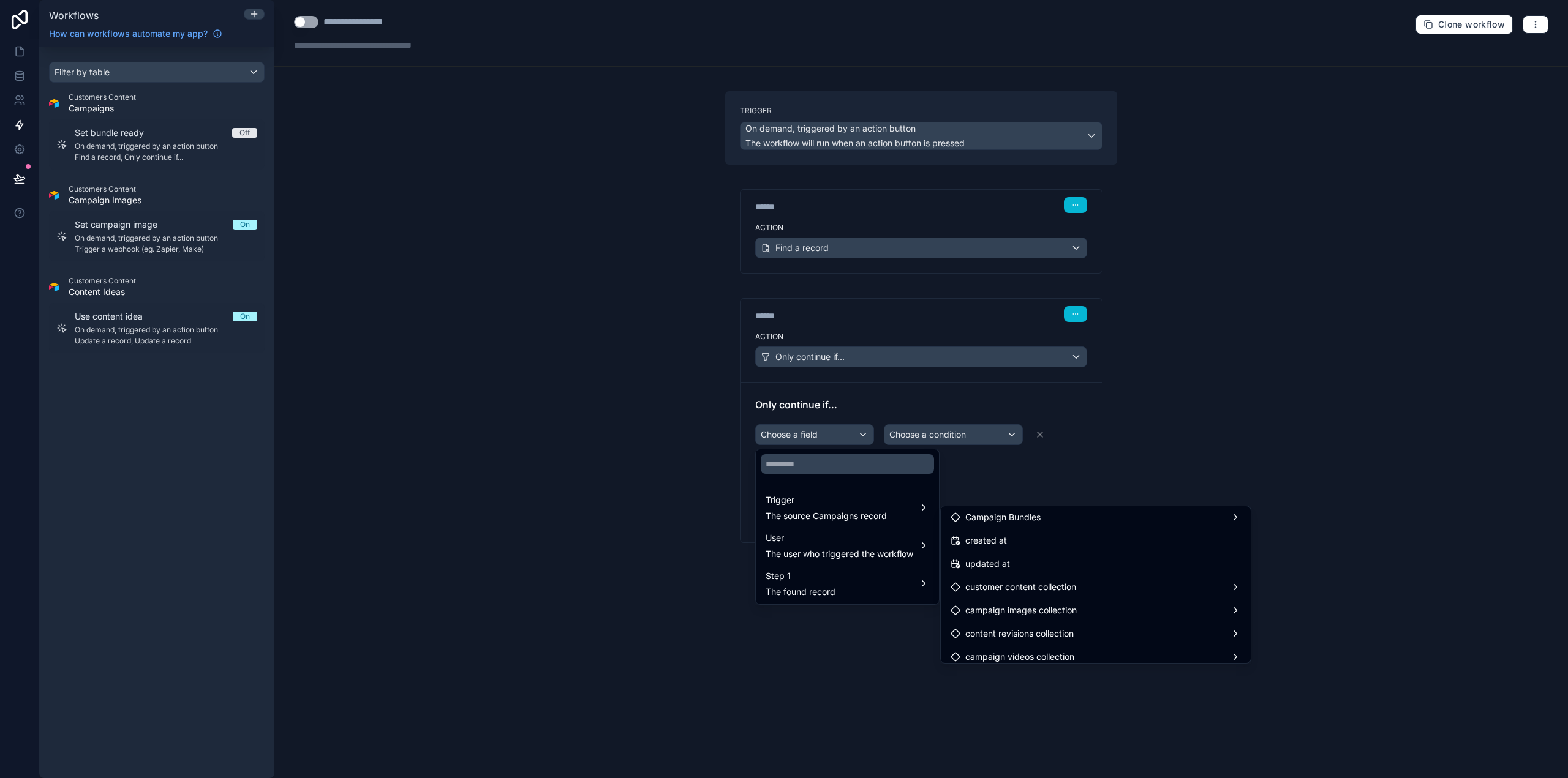
scroll to position [1239, 0]
click at [845, 436] on div at bounding box center [784, 389] width 1568 height 778
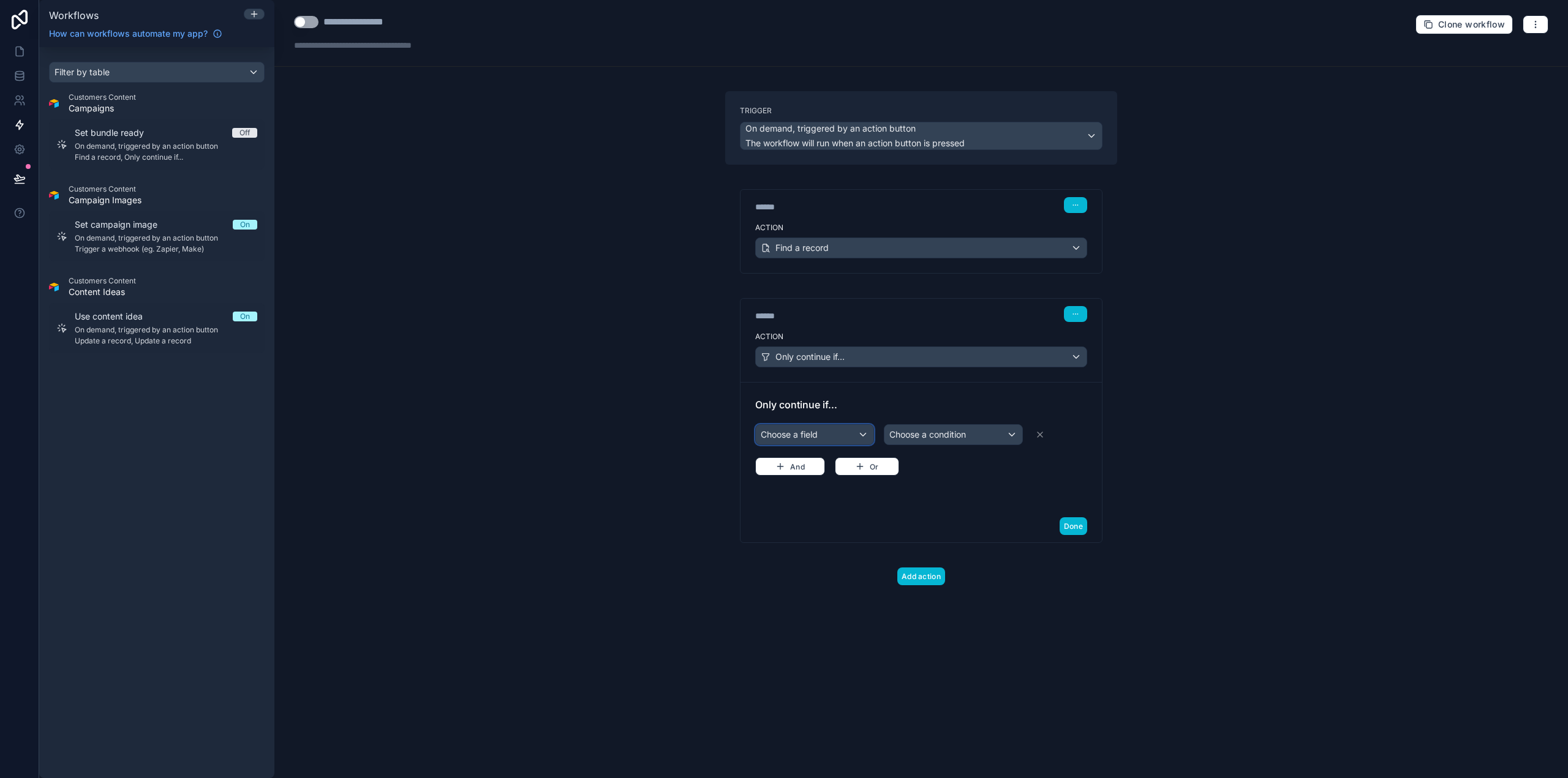
click at [844, 436] on div "Choose a field" at bounding box center [814, 435] width 118 height 20
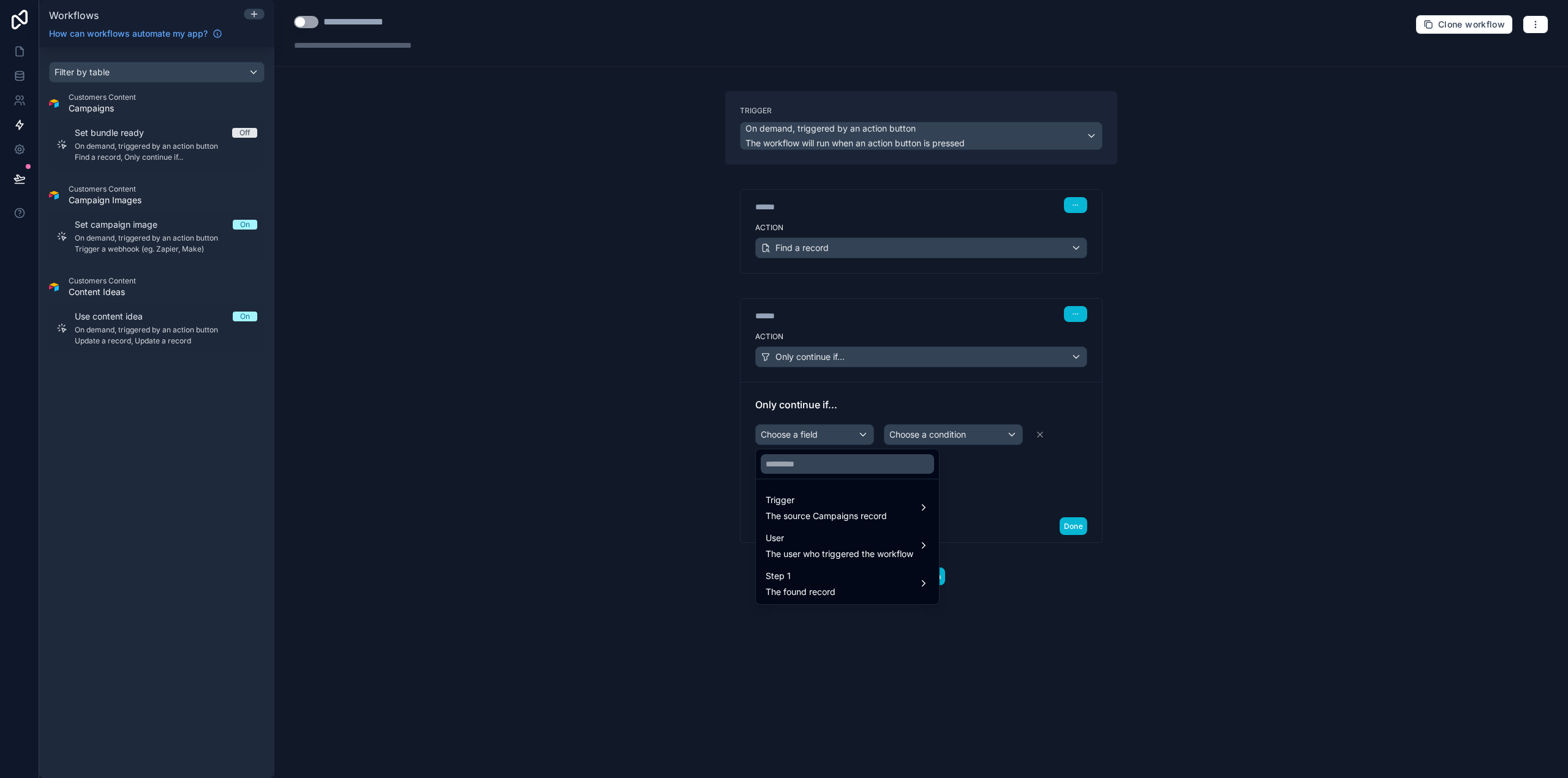
click at [828, 434] on div at bounding box center [784, 389] width 1568 height 778
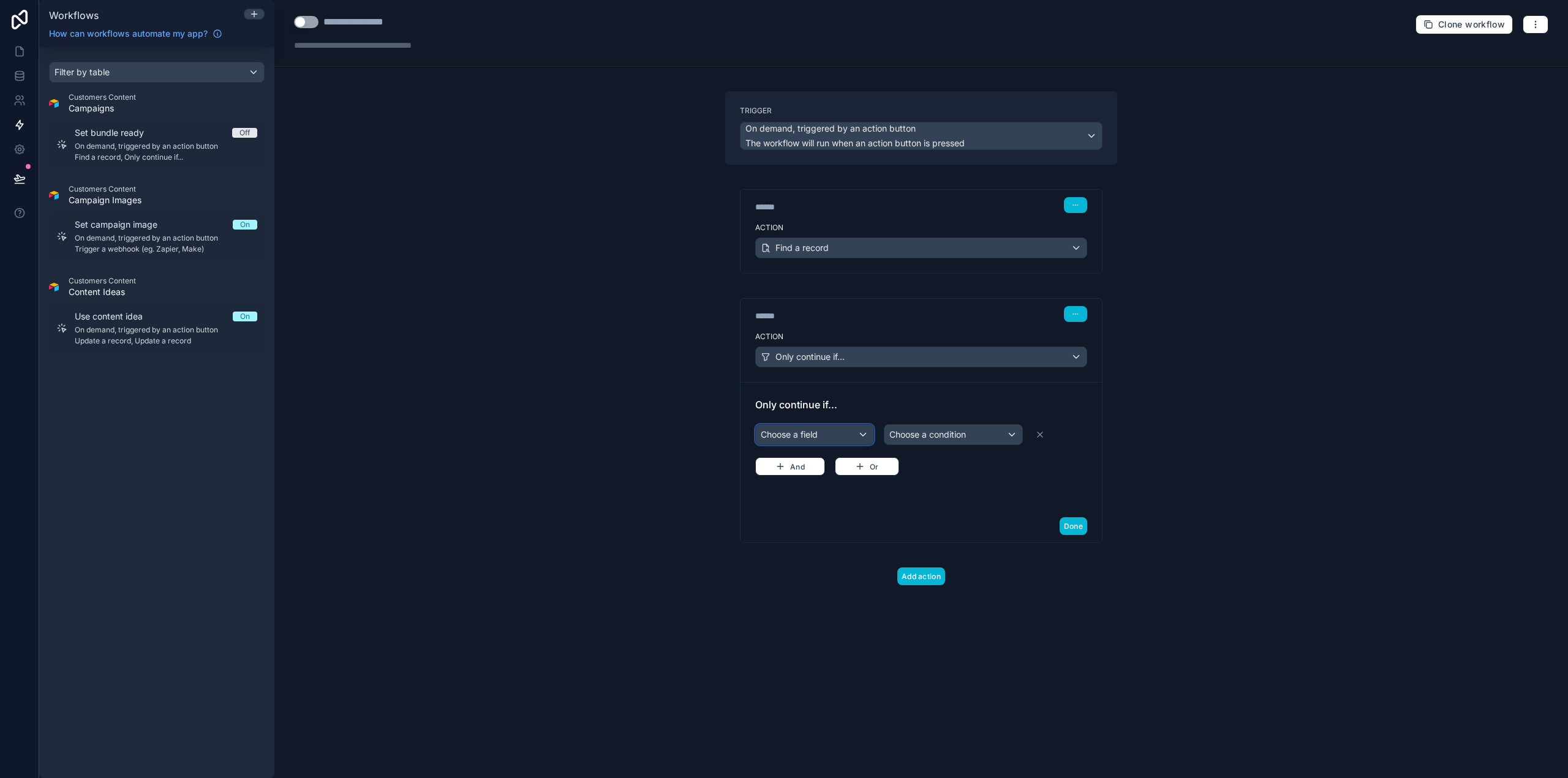
click at [828, 434] on div "Choose a field" at bounding box center [814, 435] width 118 height 20
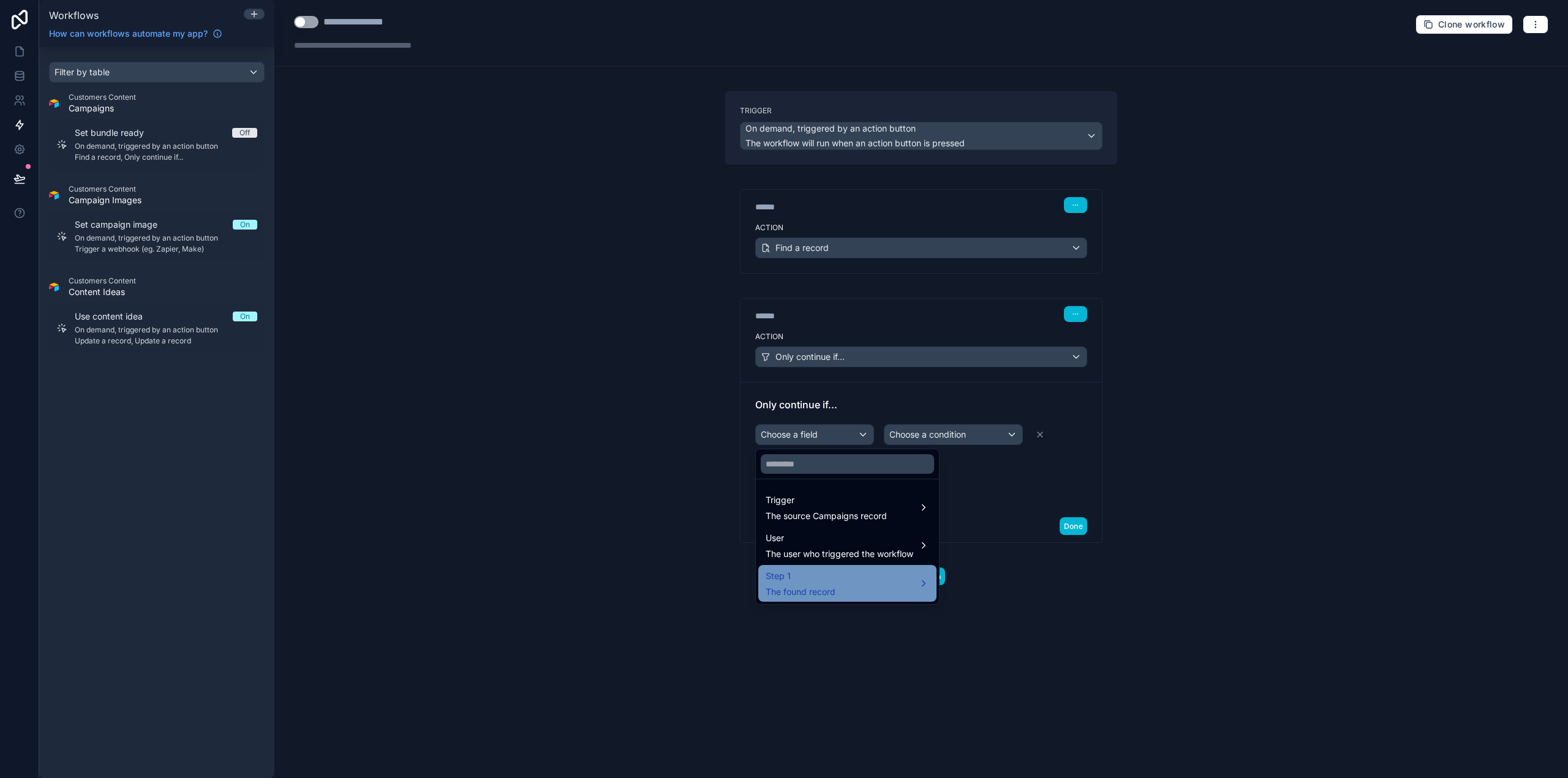
click at [820, 579] on span "Step 1" at bounding box center [800, 577] width 70 height 15
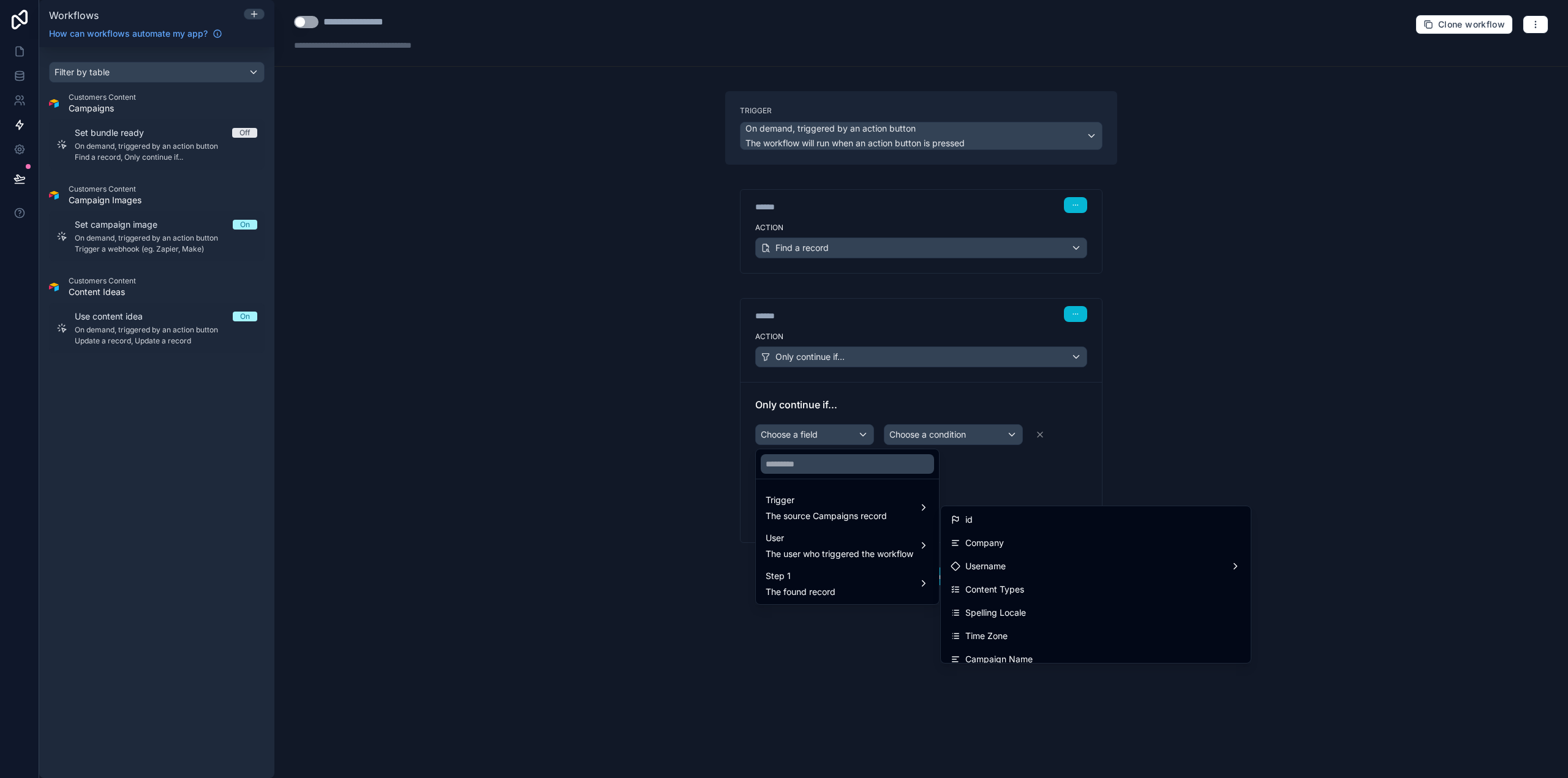
click at [940, 431] on div at bounding box center [784, 389] width 1568 height 778
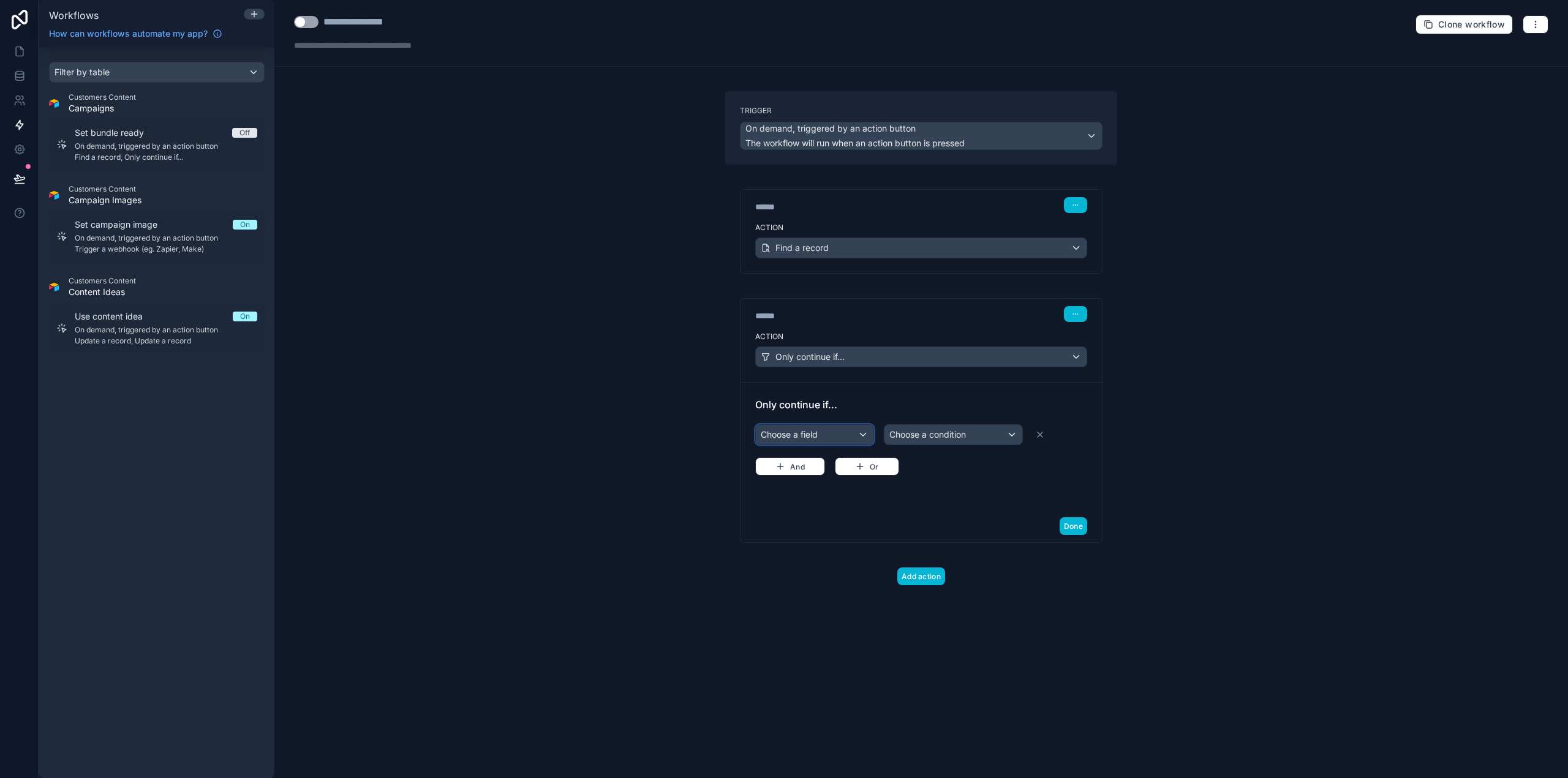
click at [834, 433] on div "Choose a field" at bounding box center [814, 435] width 118 height 20
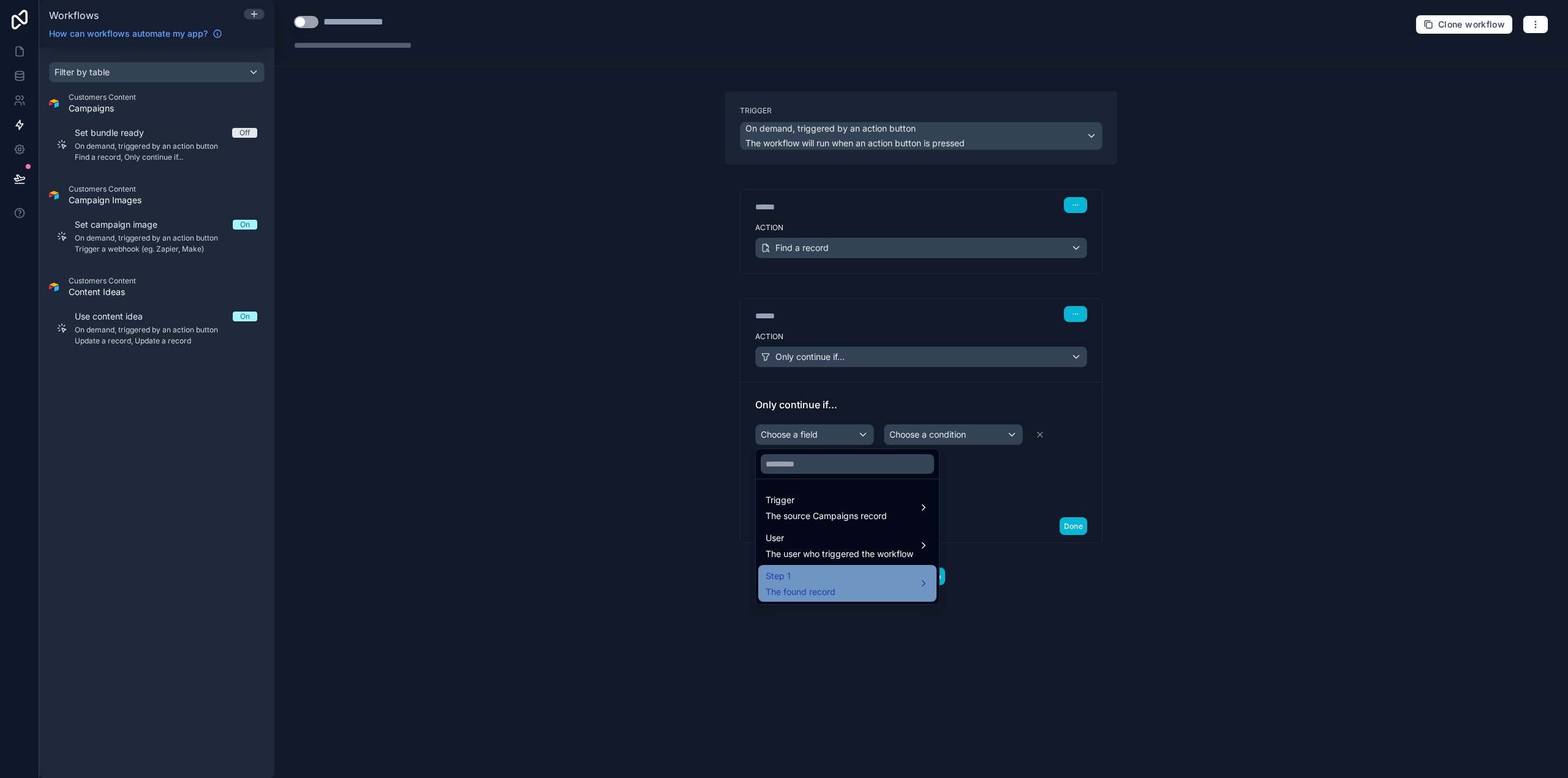
click at [814, 577] on span "Step 1" at bounding box center [800, 577] width 70 height 15
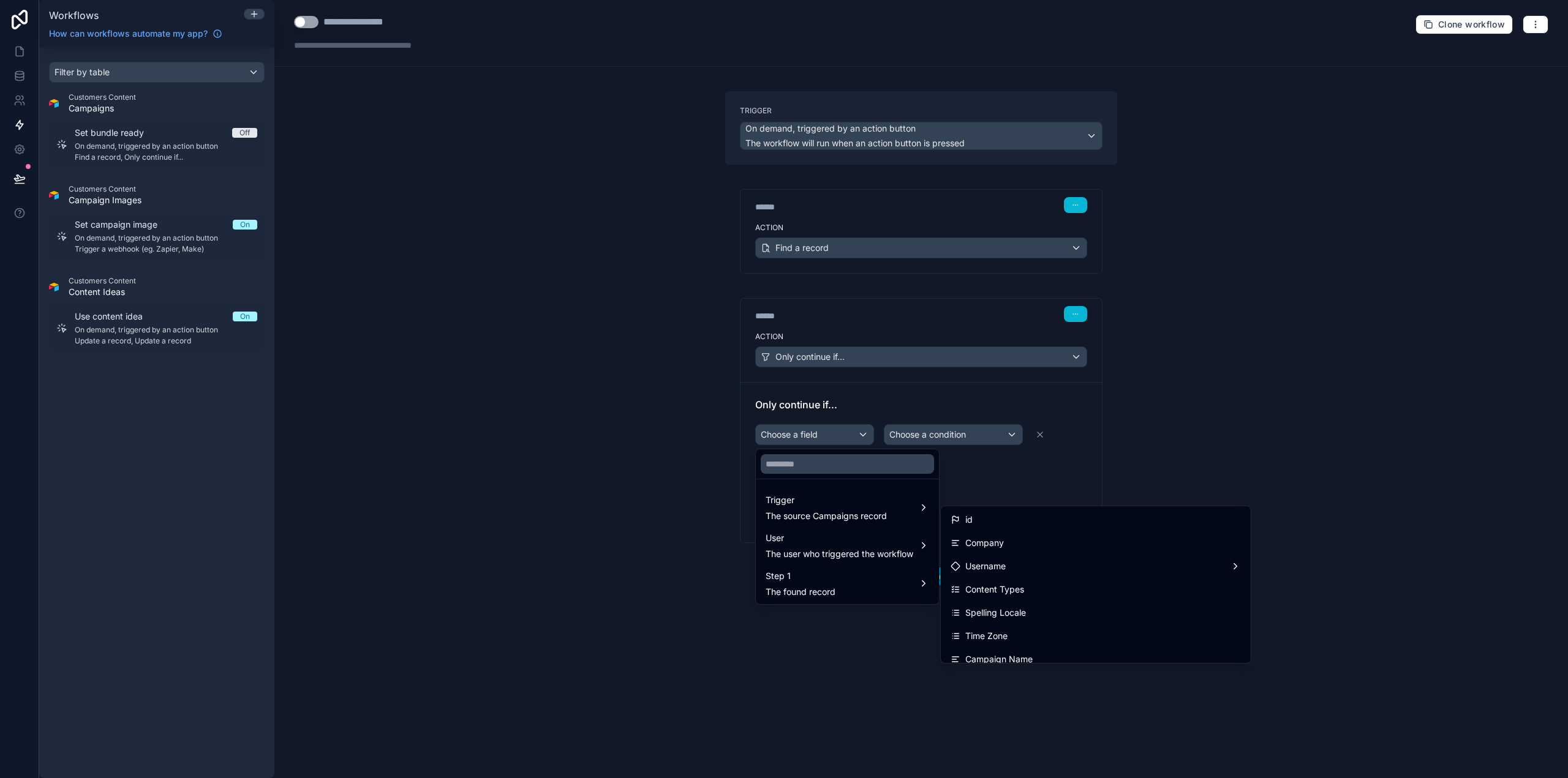
click at [1055, 438] on div at bounding box center [784, 389] width 1568 height 778
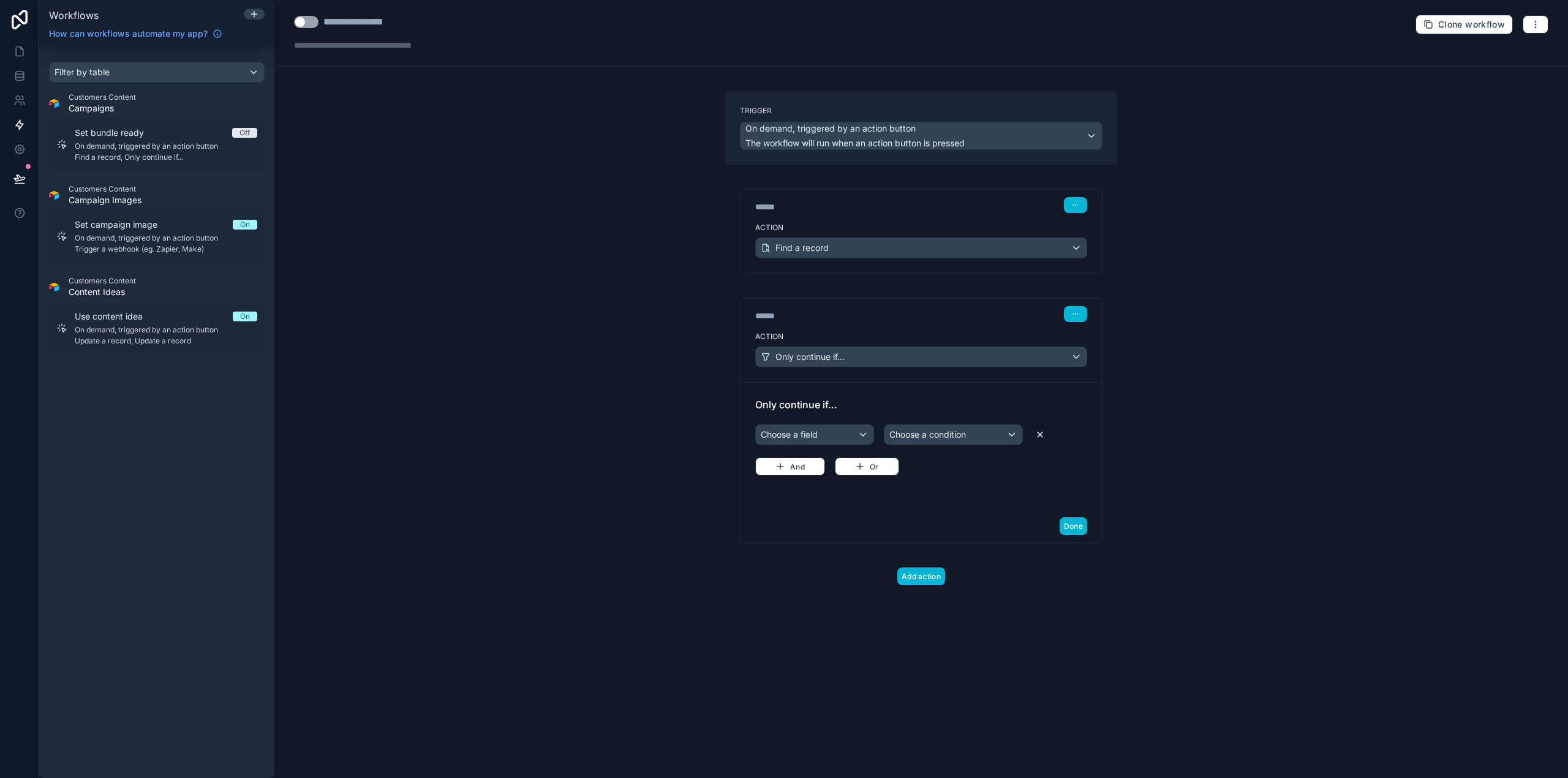
click at [1042, 436] on icon at bounding box center [1039, 435] width 5 height 5
click at [833, 430] on div "Choose a field" at bounding box center [814, 435] width 118 height 20
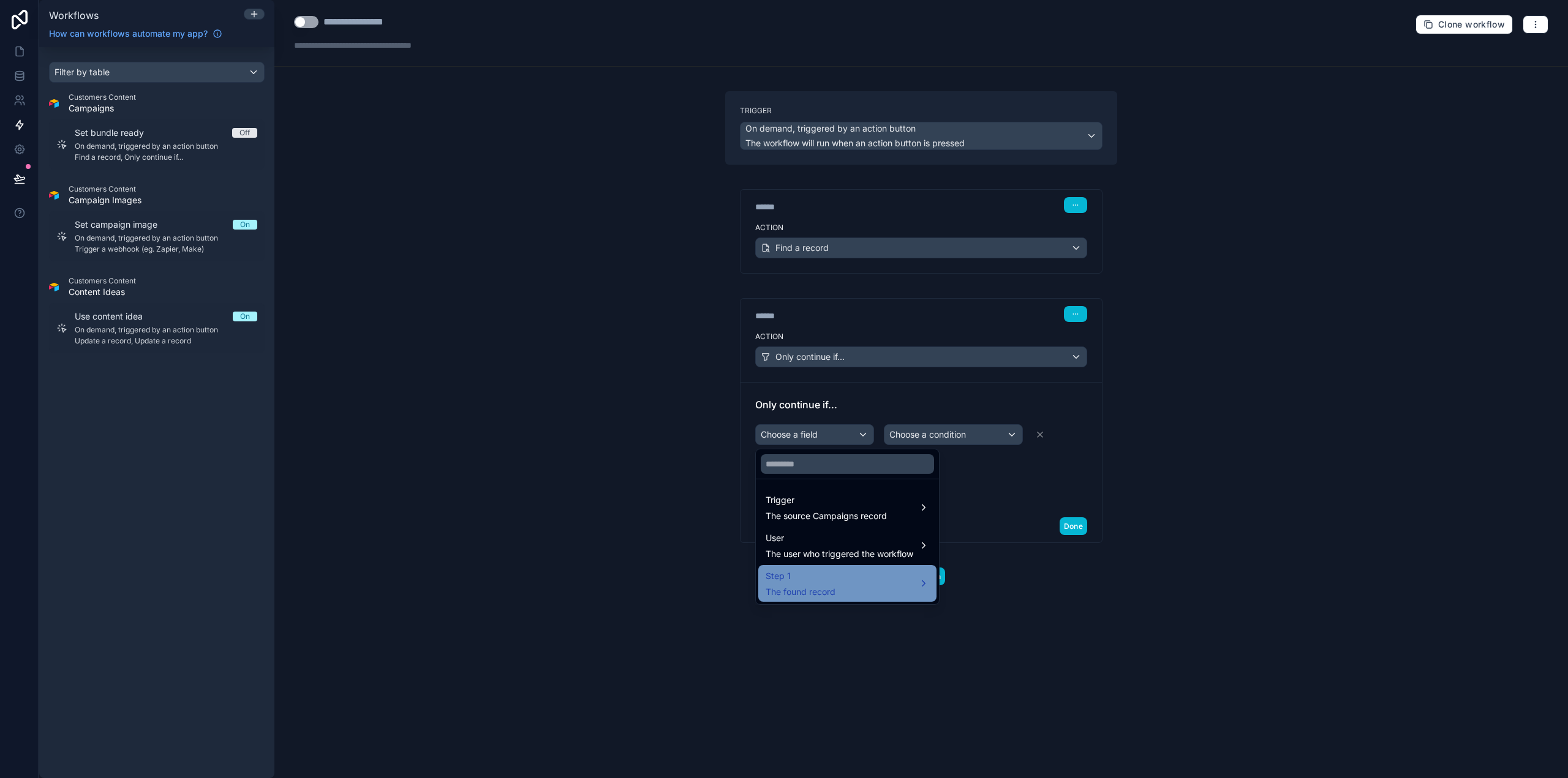
click at [834, 585] on div "Step 1 The found record" at bounding box center [800, 584] width 70 height 30
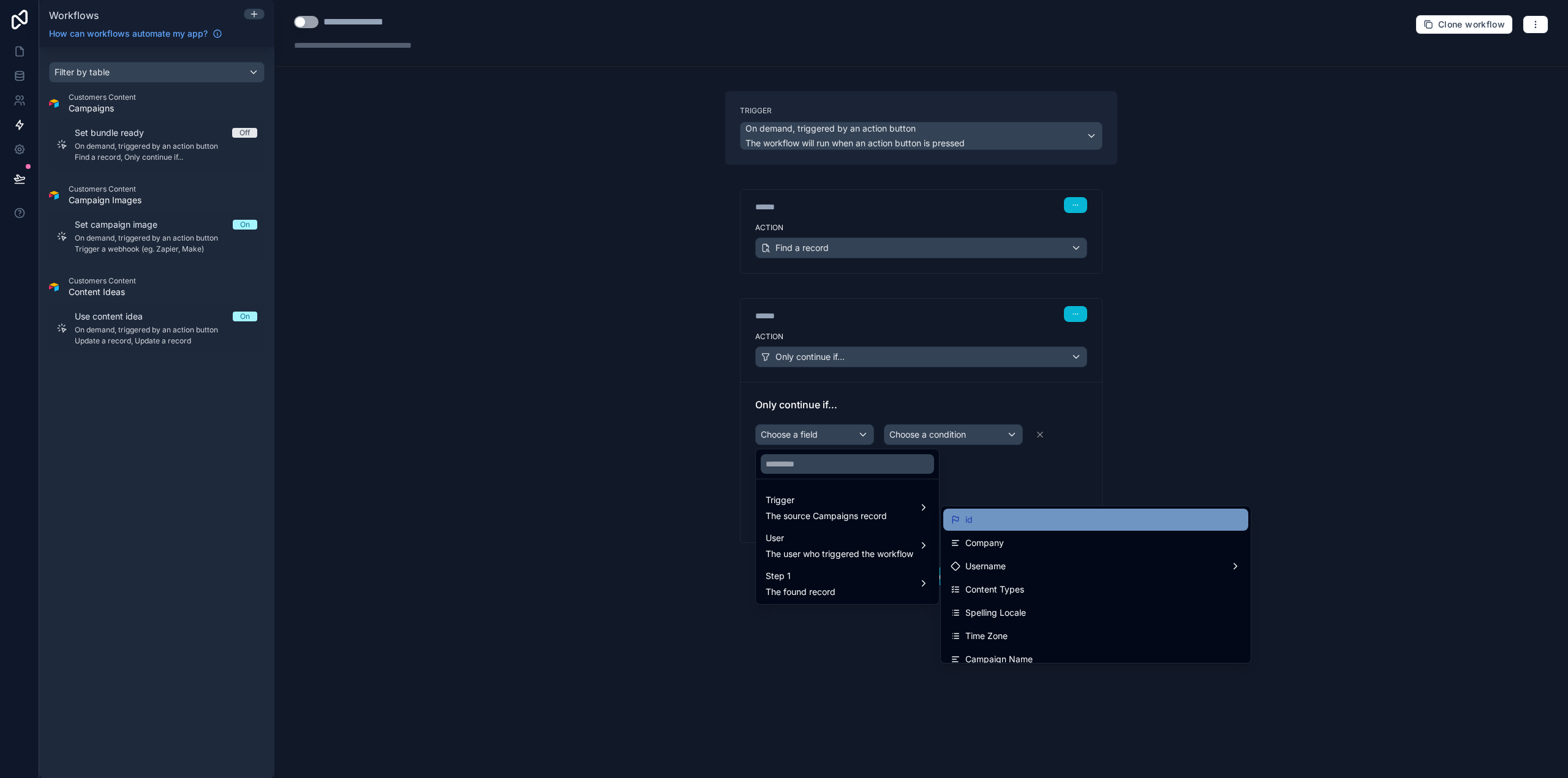
click at [997, 524] on div "id" at bounding box center [1095, 521] width 290 height 15
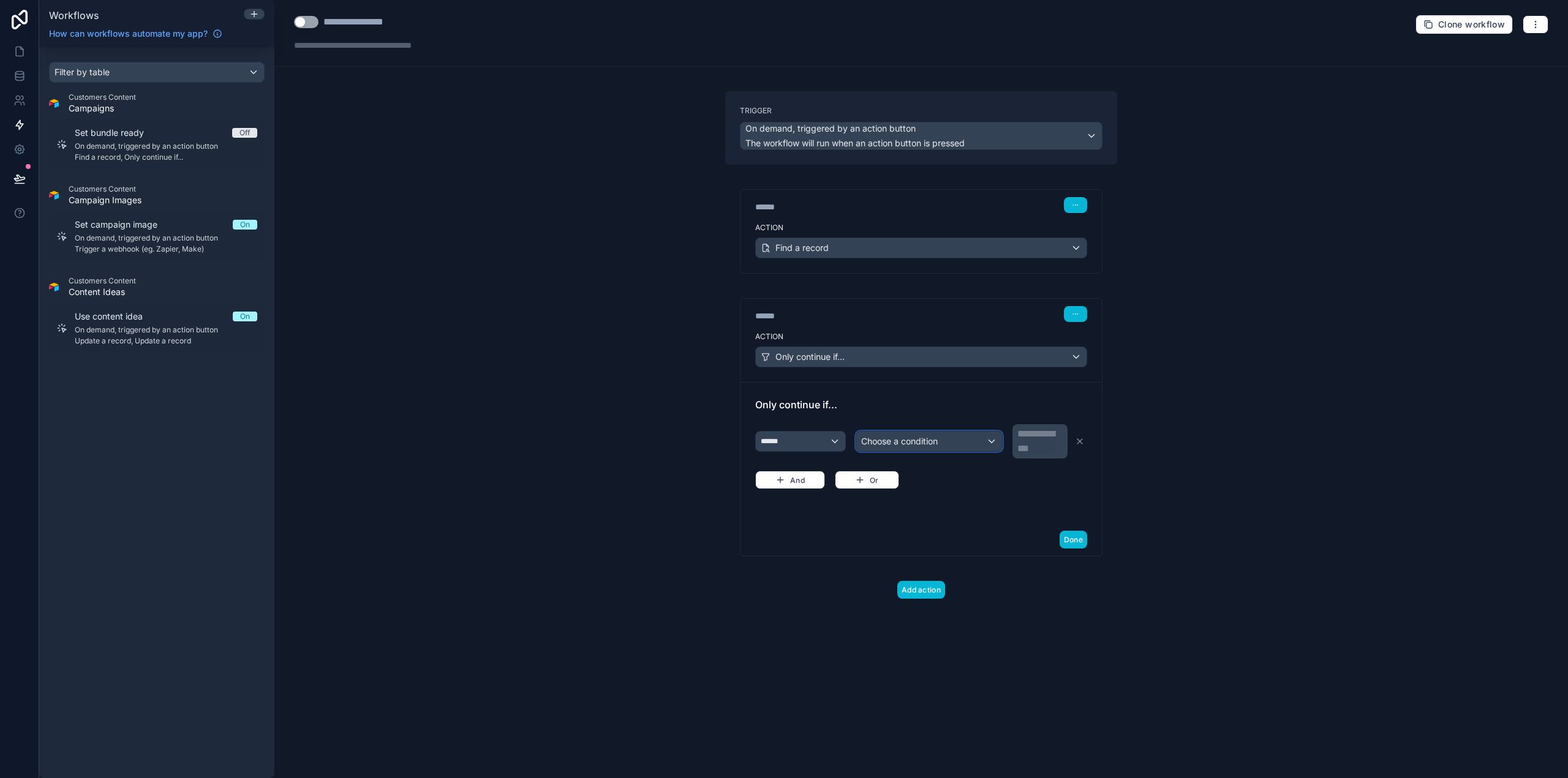
click at [960, 443] on div "Choose a condition" at bounding box center [929, 441] width 146 height 20
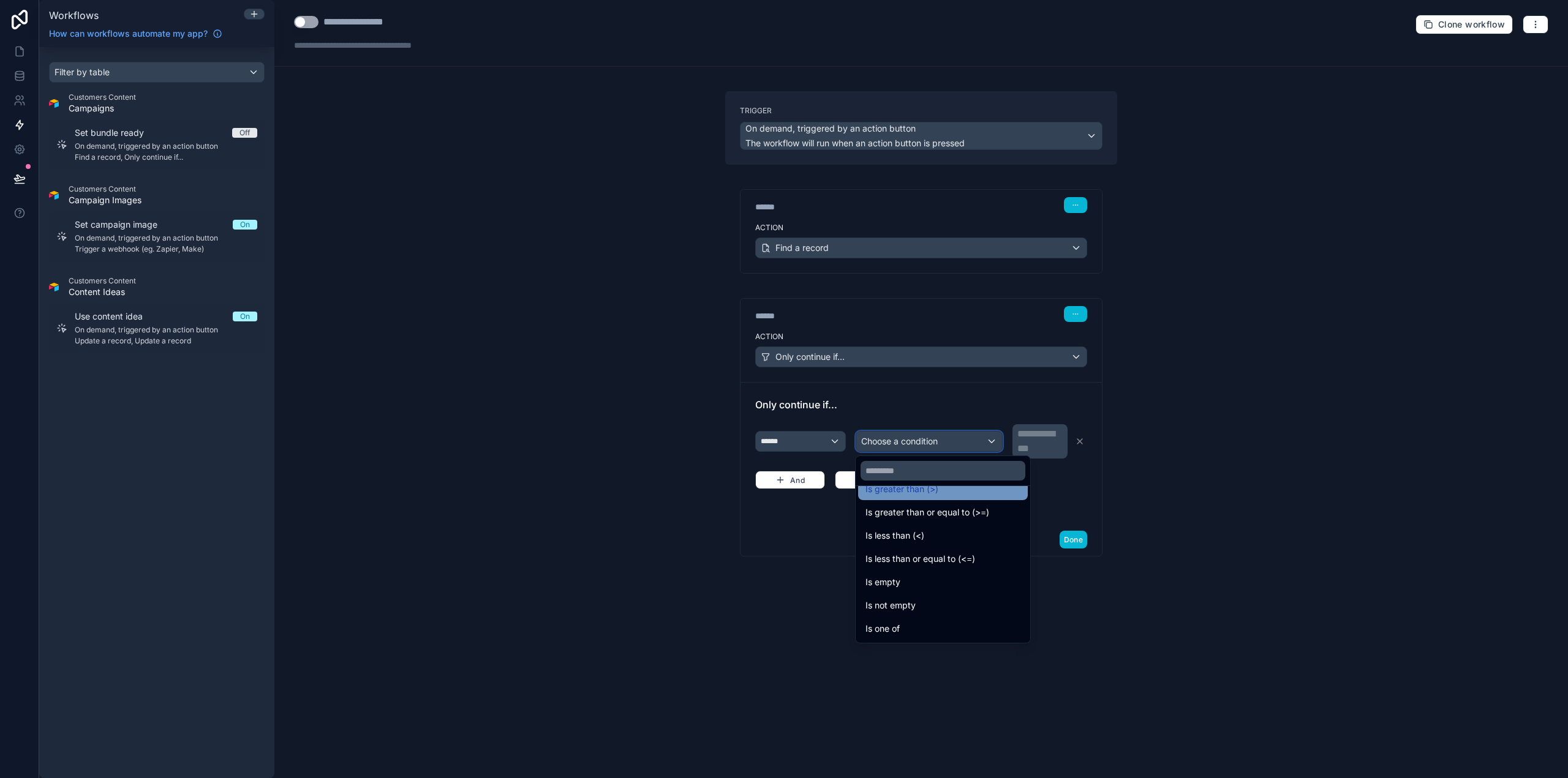
scroll to position [87, 0]
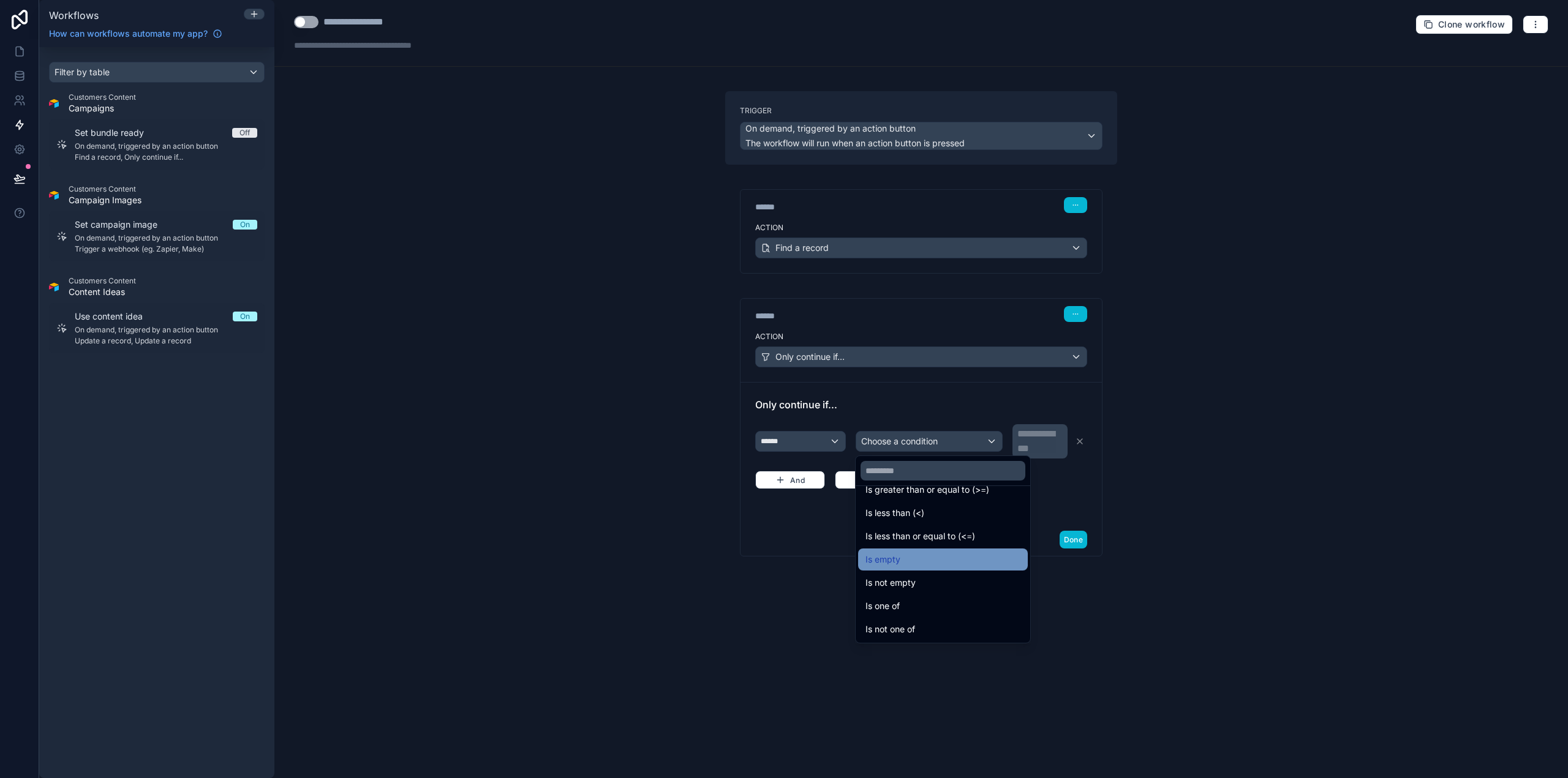
click at [935, 563] on div "Is empty" at bounding box center [943, 560] width 155 height 15
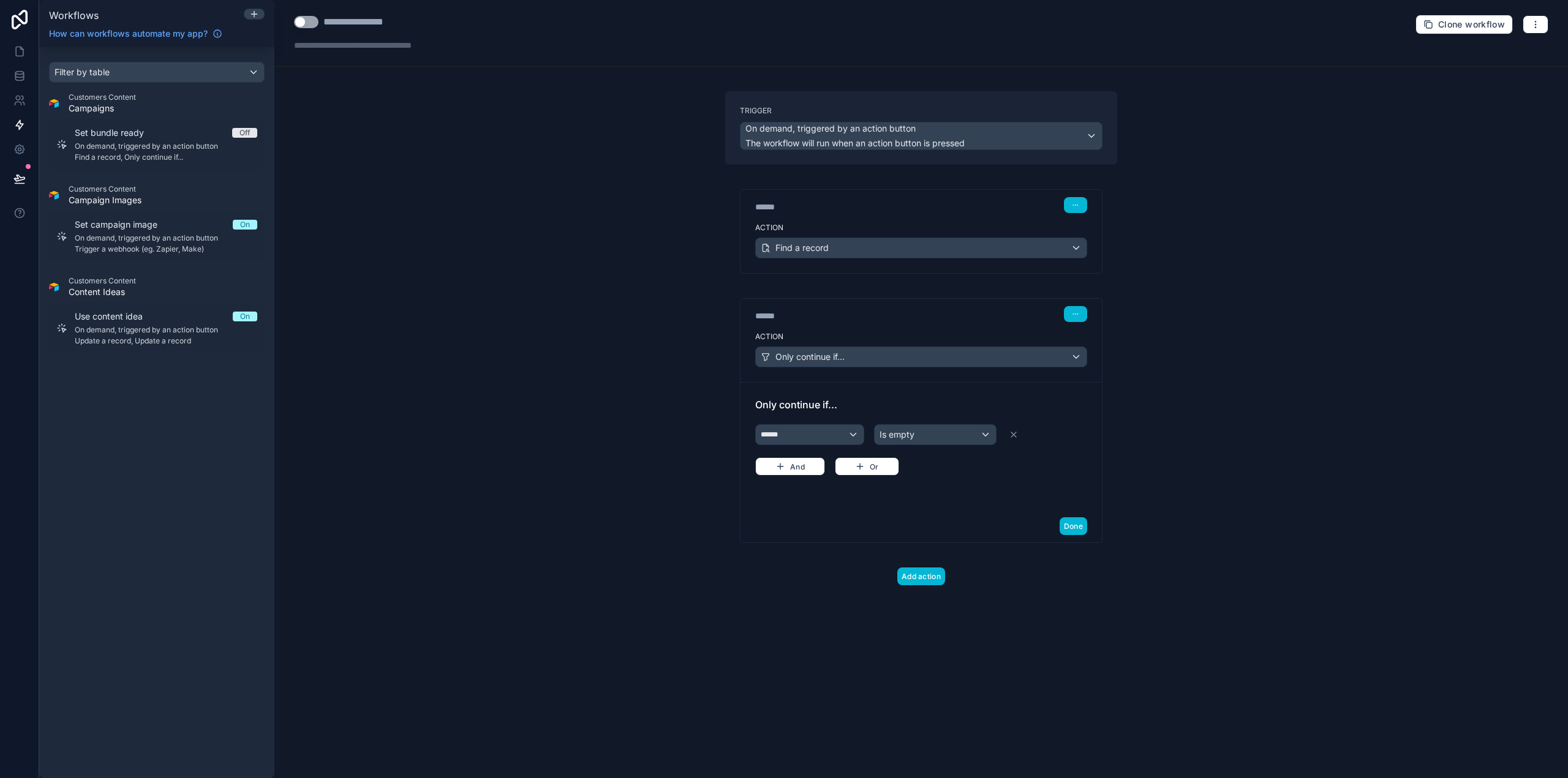
click at [728, 521] on div "****** Step 2 Action Only continue if... Only continue if... ****** Is empty An…" at bounding box center [921, 408] width 392 height 270
click at [926, 578] on button "Add action" at bounding box center [921, 577] width 48 height 18
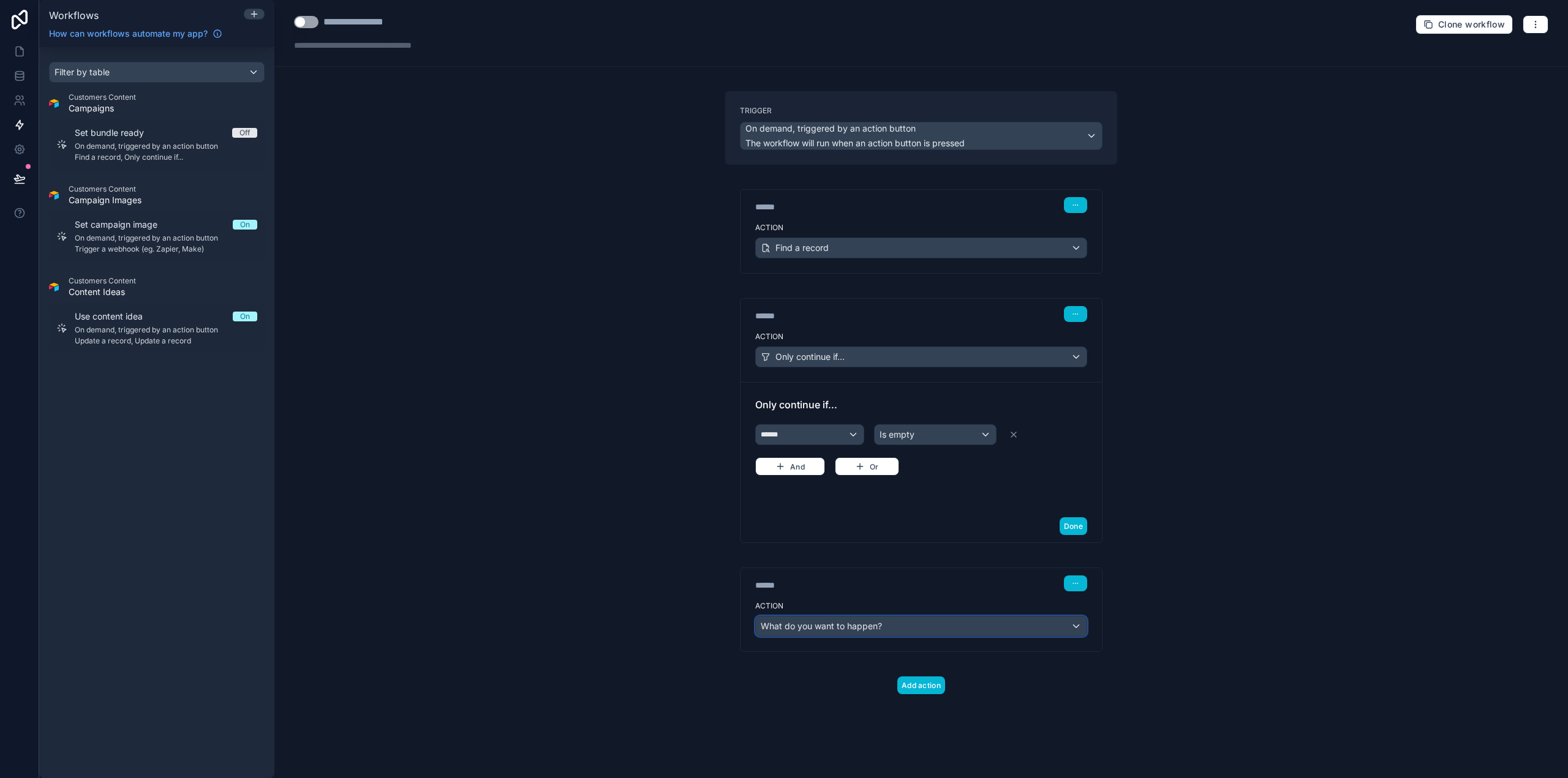
click at [879, 627] on span "What do you want to happen?" at bounding box center [821, 626] width 121 height 10
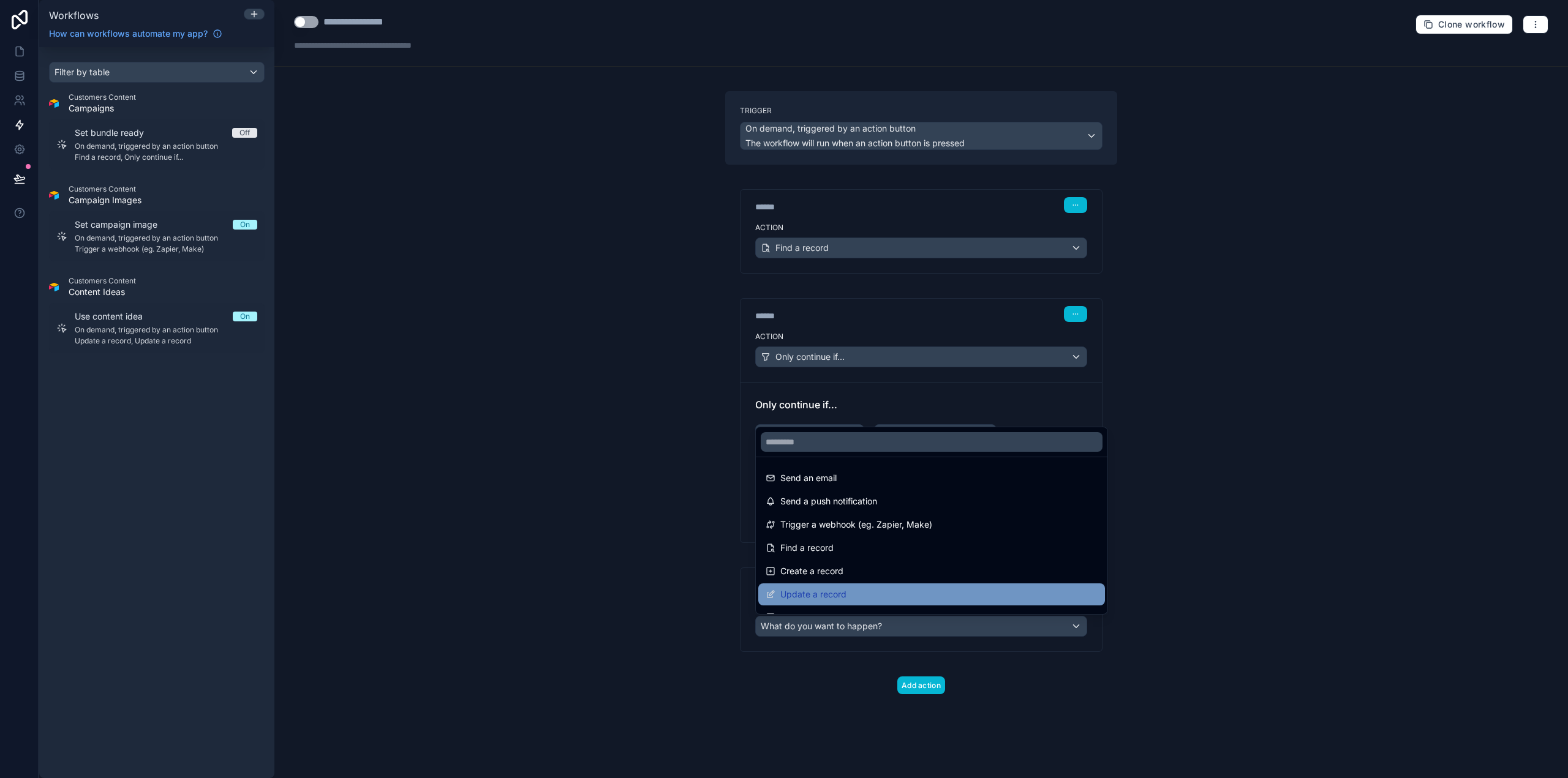
click at [864, 590] on div "Update a record" at bounding box center [932, 595] width 332 height 15
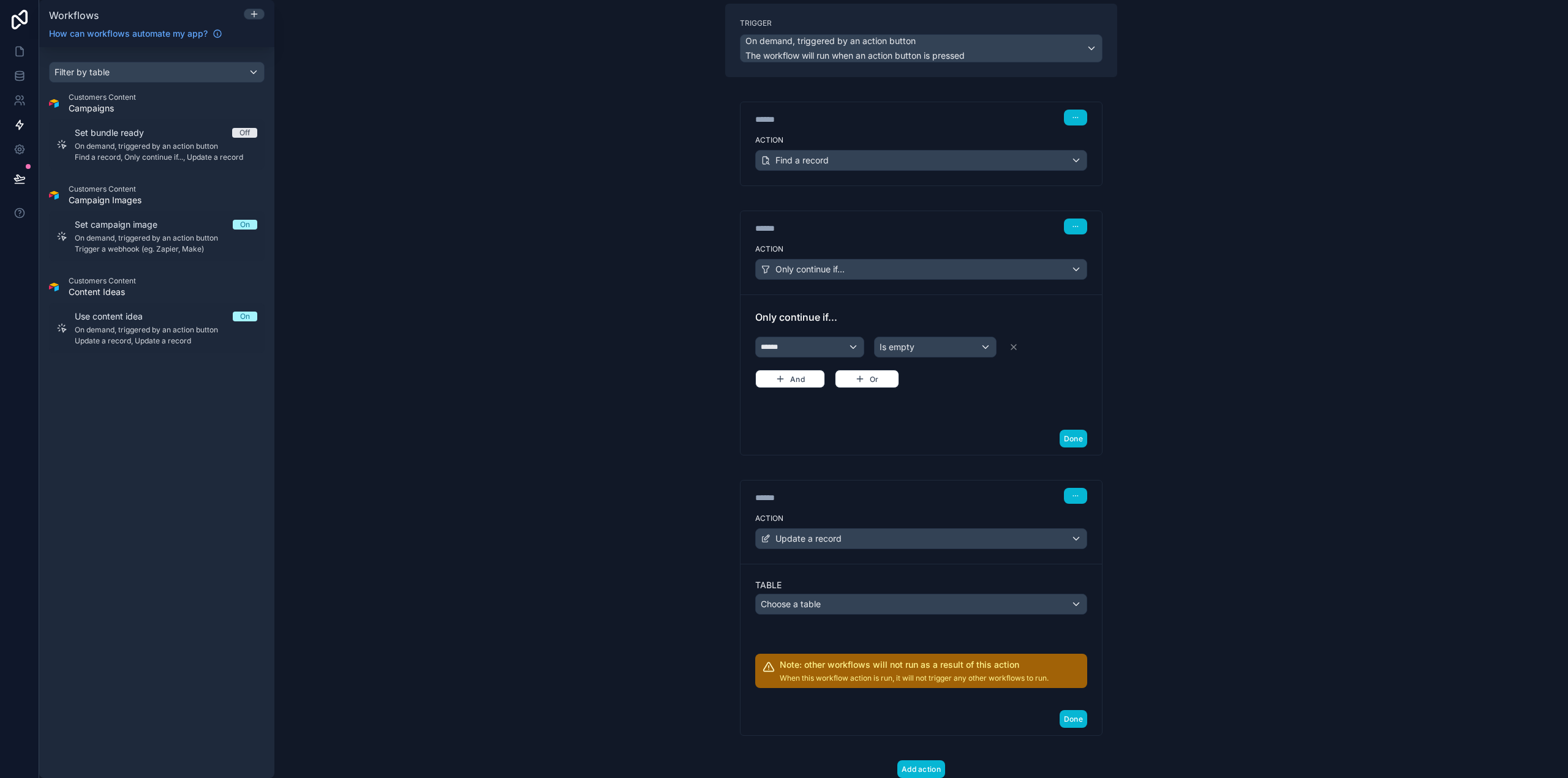
scroll to position [127, 0]
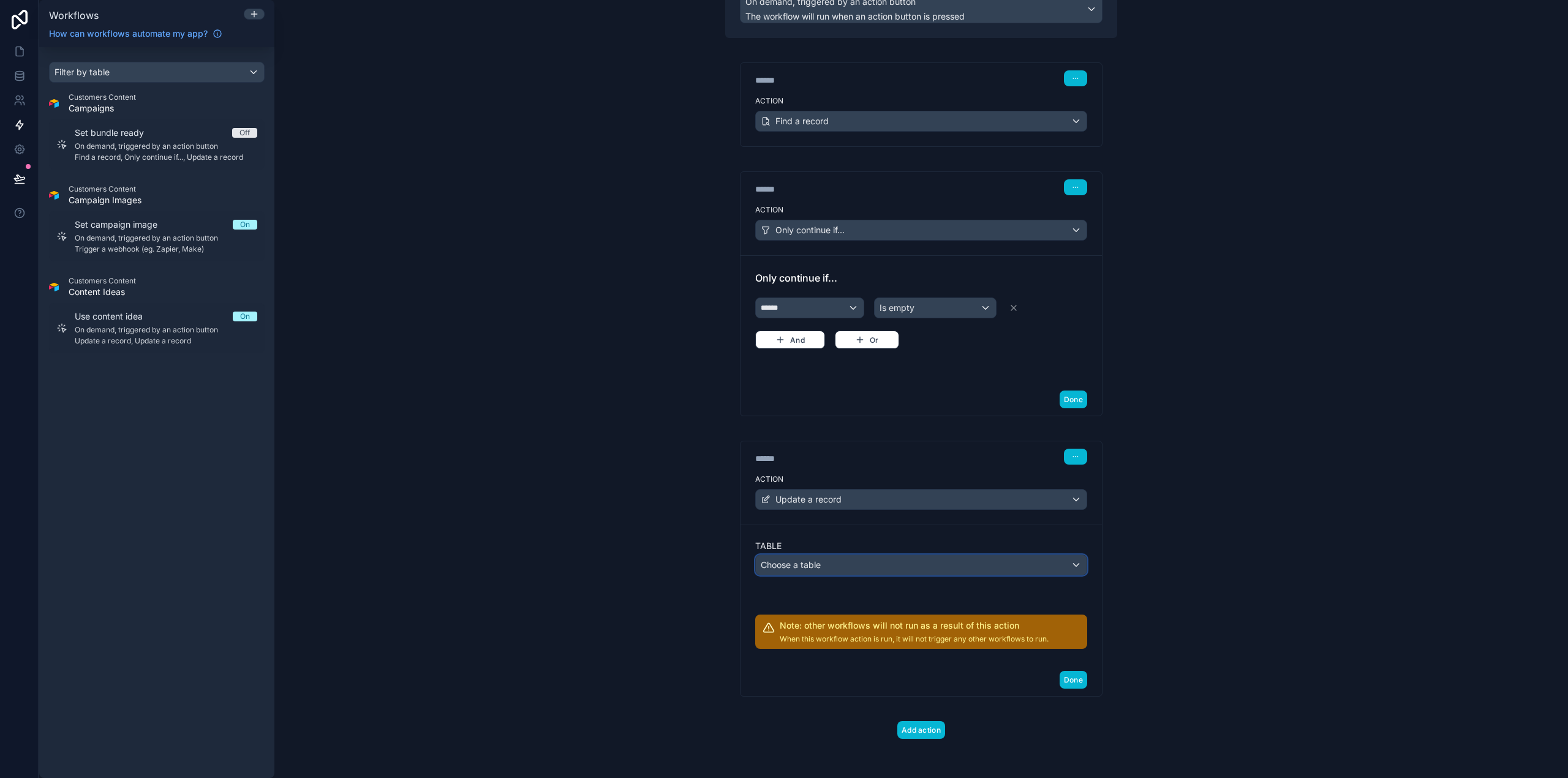
click at [842, 565] on div "Choose a table" at bounding box center [921, 564] width 331 height 20
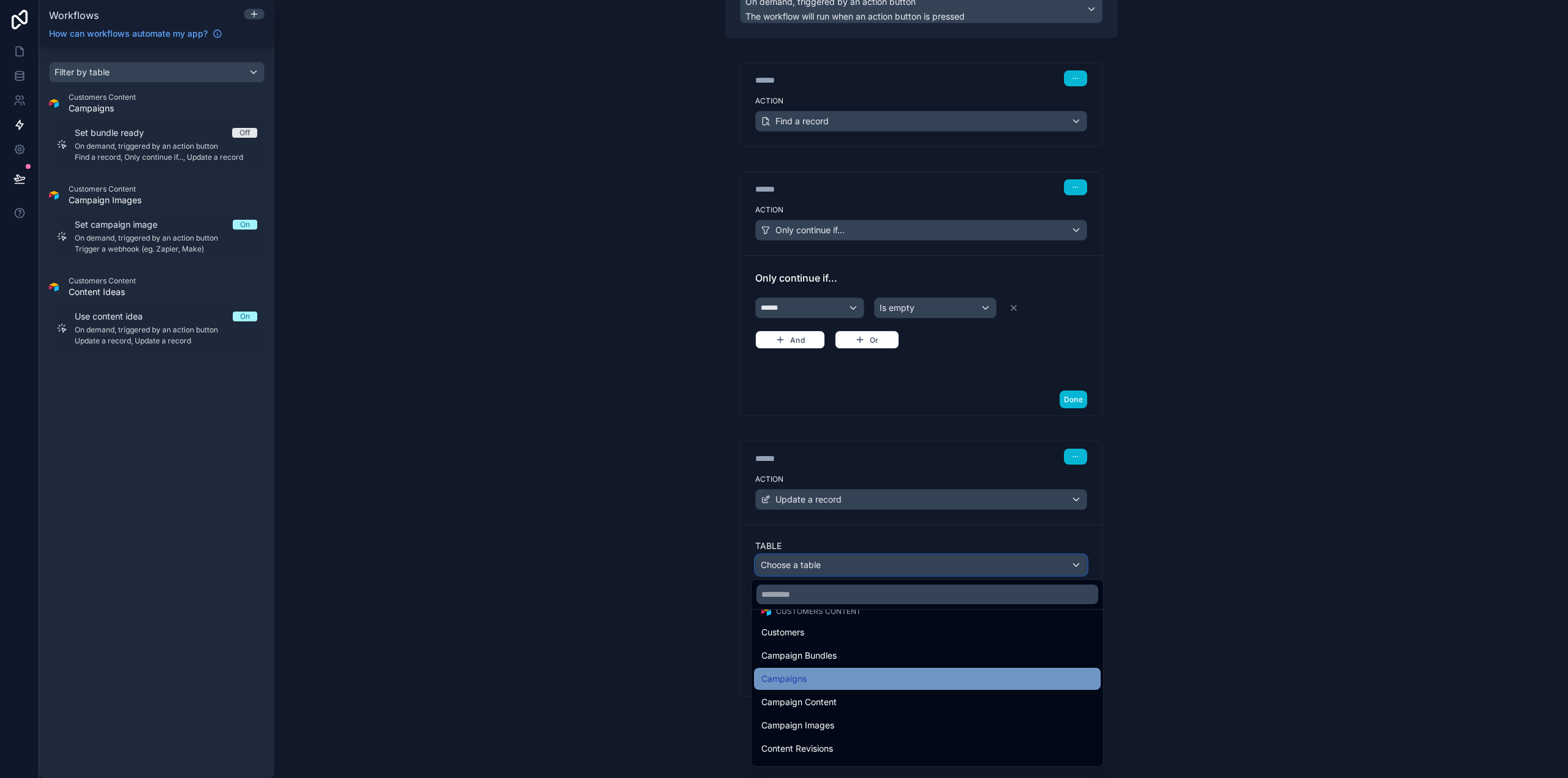
scroll to position [62, 0]
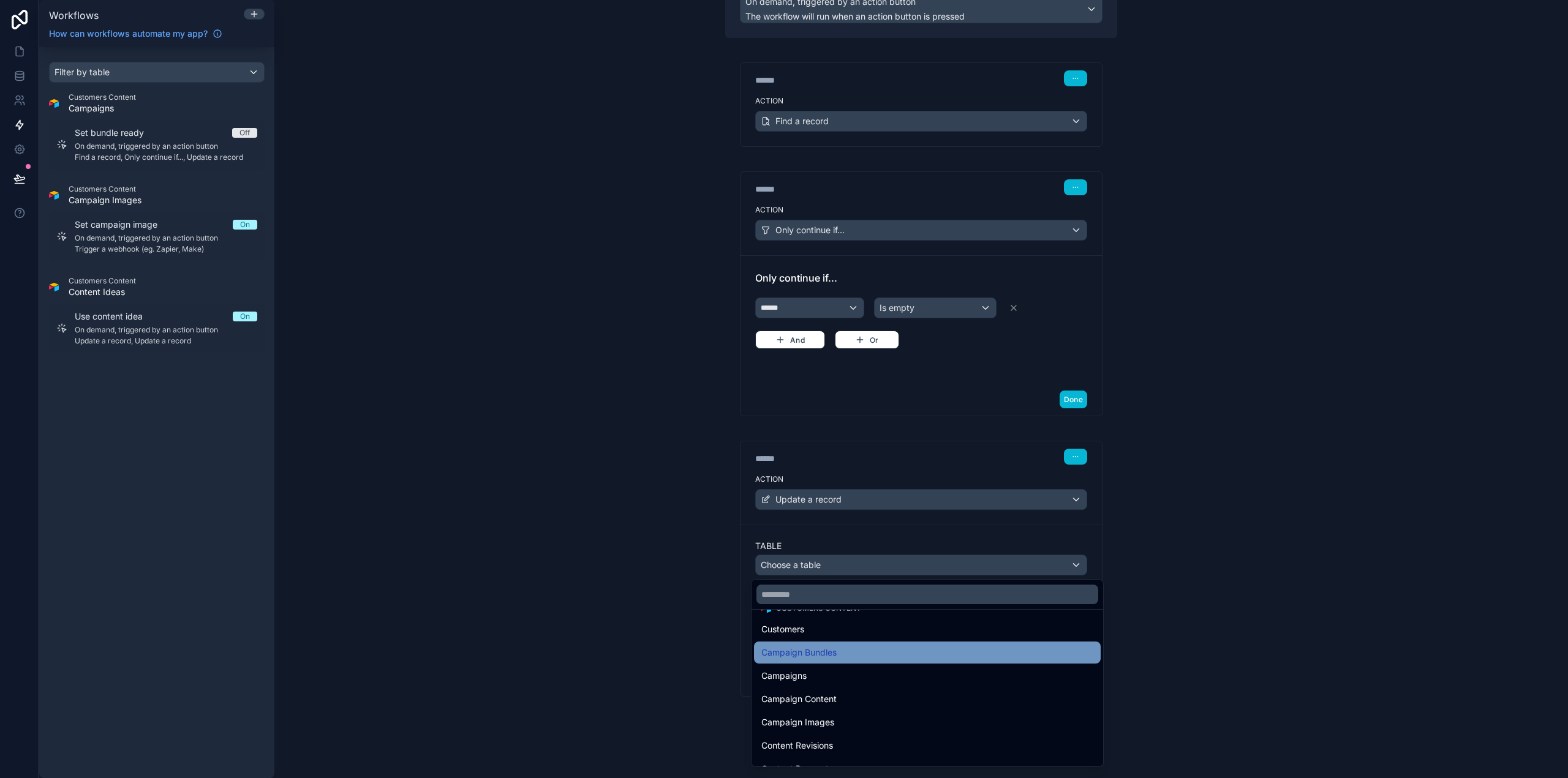
click at [841, 655] on div "Campaign Bundles" at bounding box center [927, 653] width 332 height 15
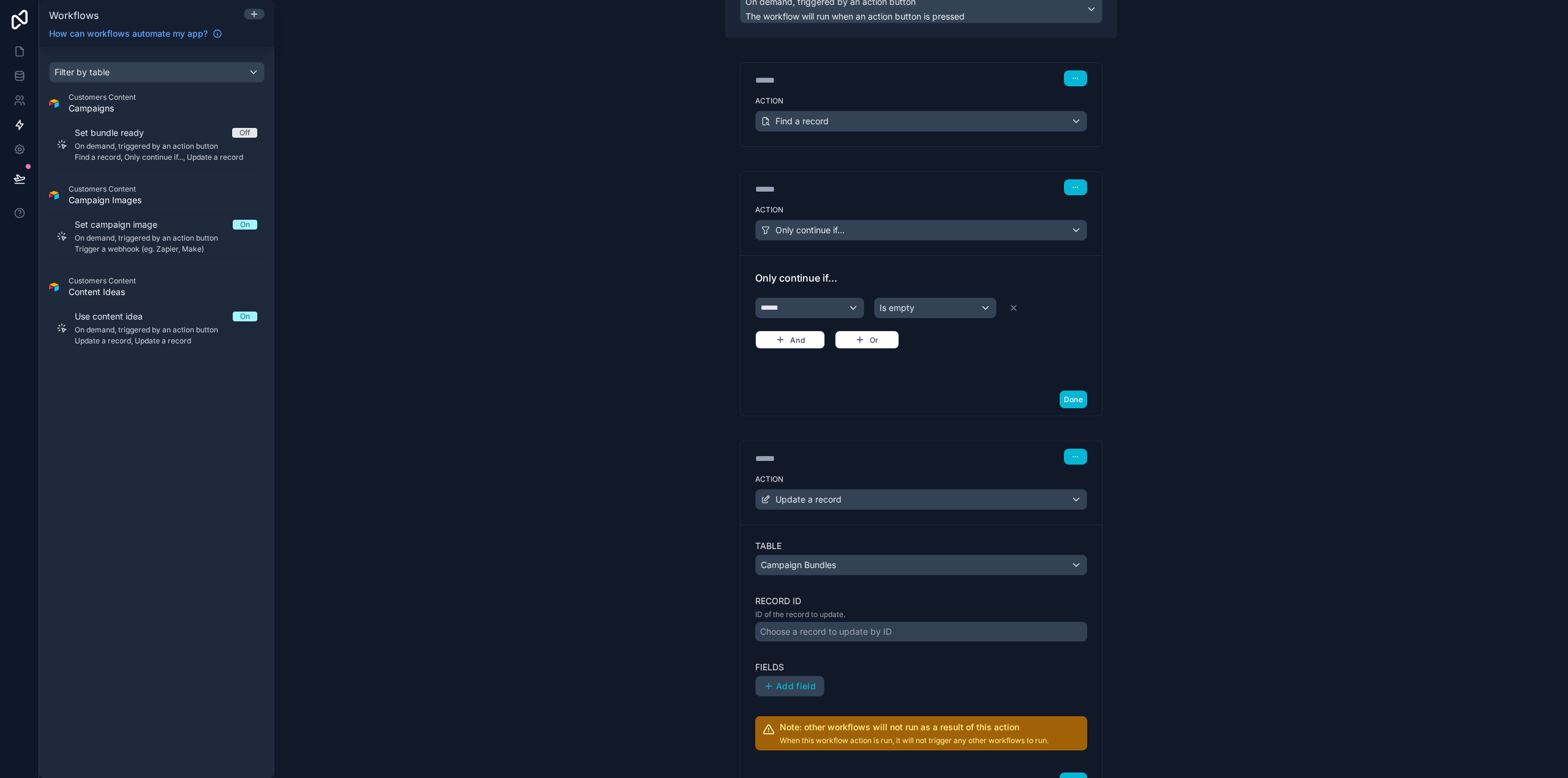
click at [889, 631] on div "Choose a record to update by ID" at bounding box center [922, 632] width 332 height 20
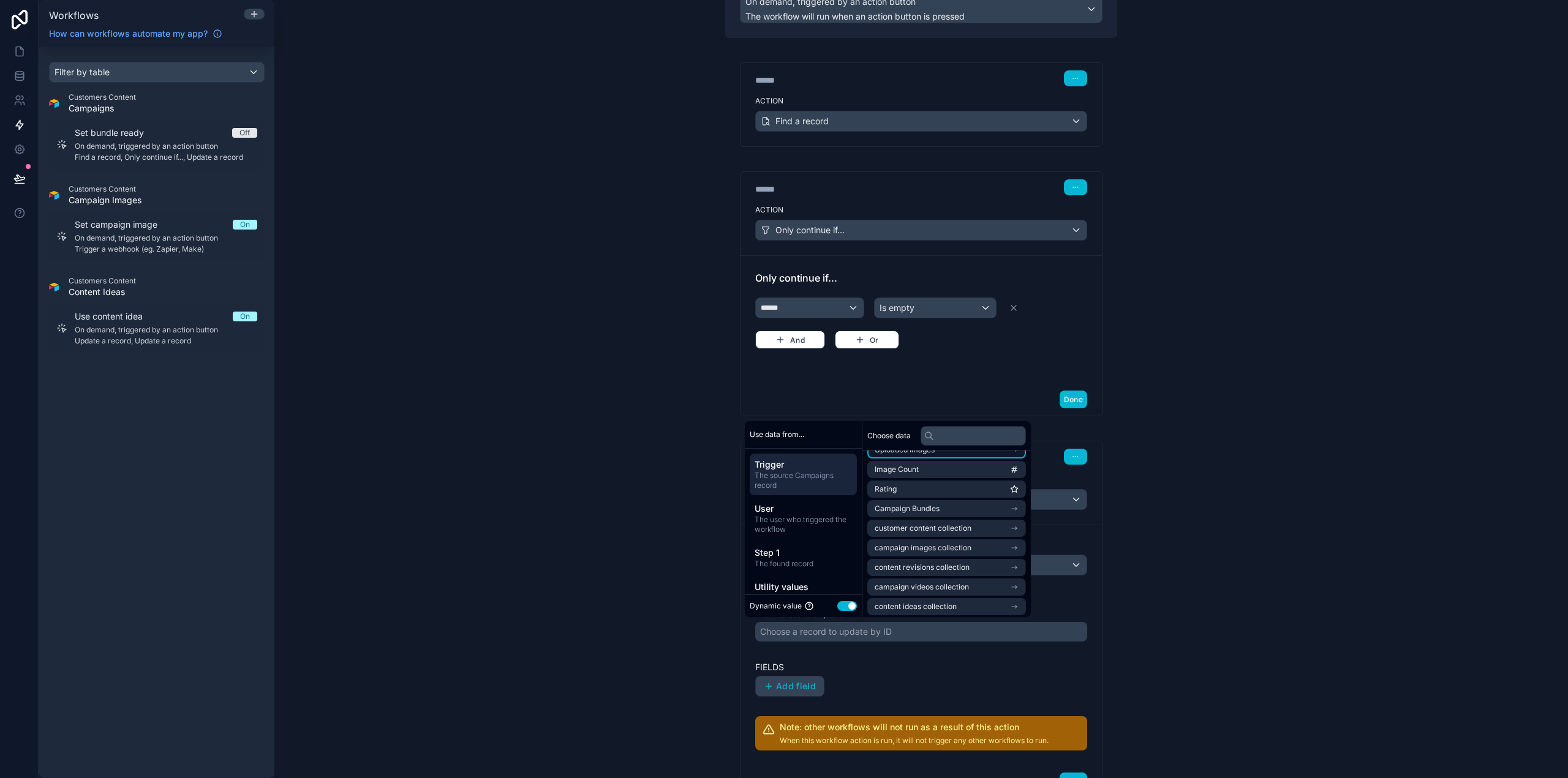
scroll to position [95, 0]
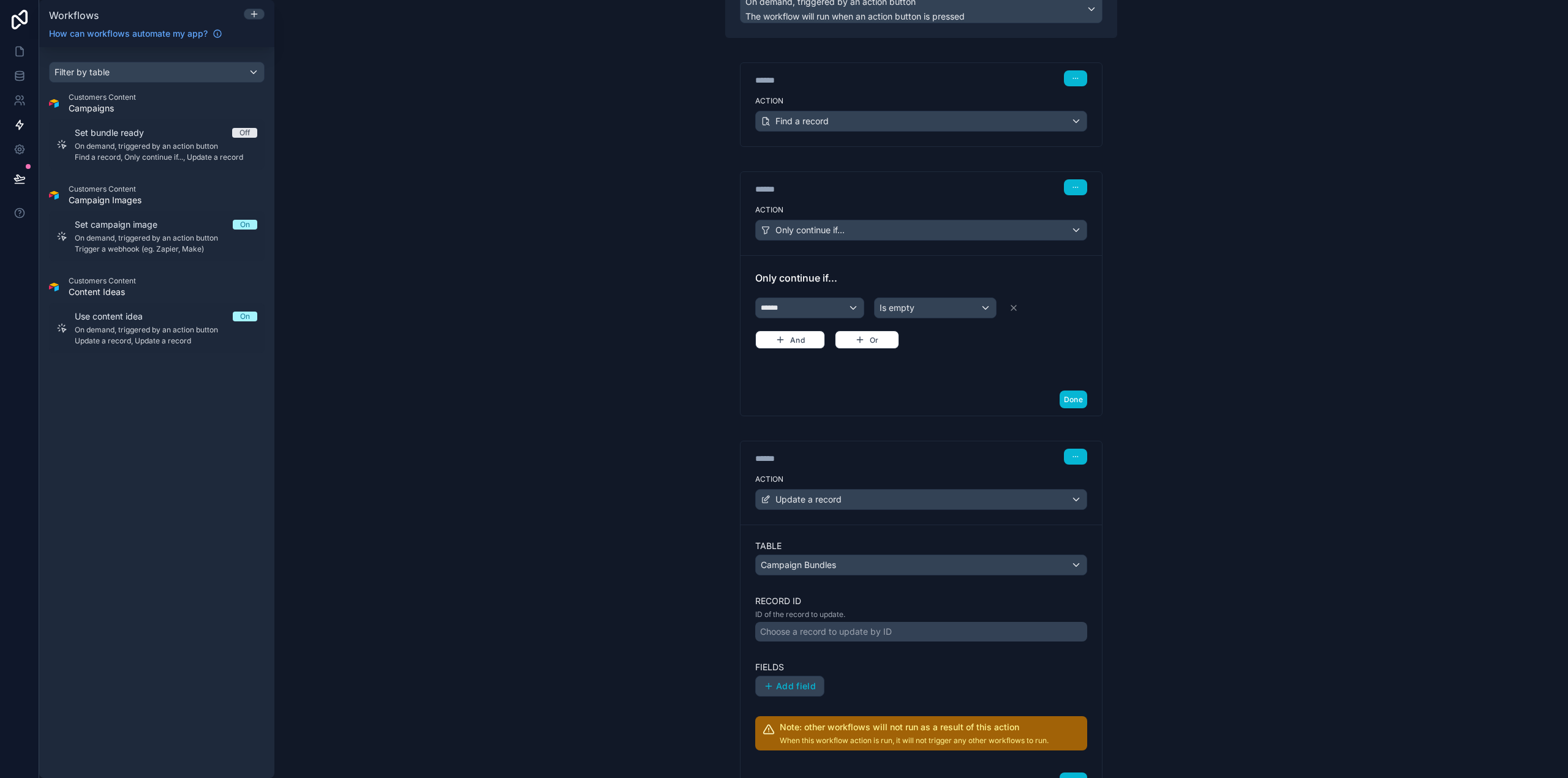
click at [1217, 431] on div "**********" at bounding box center [921, 389] width 1294 height 778
click at [872, 635] on div "Choose a record to update by ID" at bounding box center [826, 632] width 132 height 12
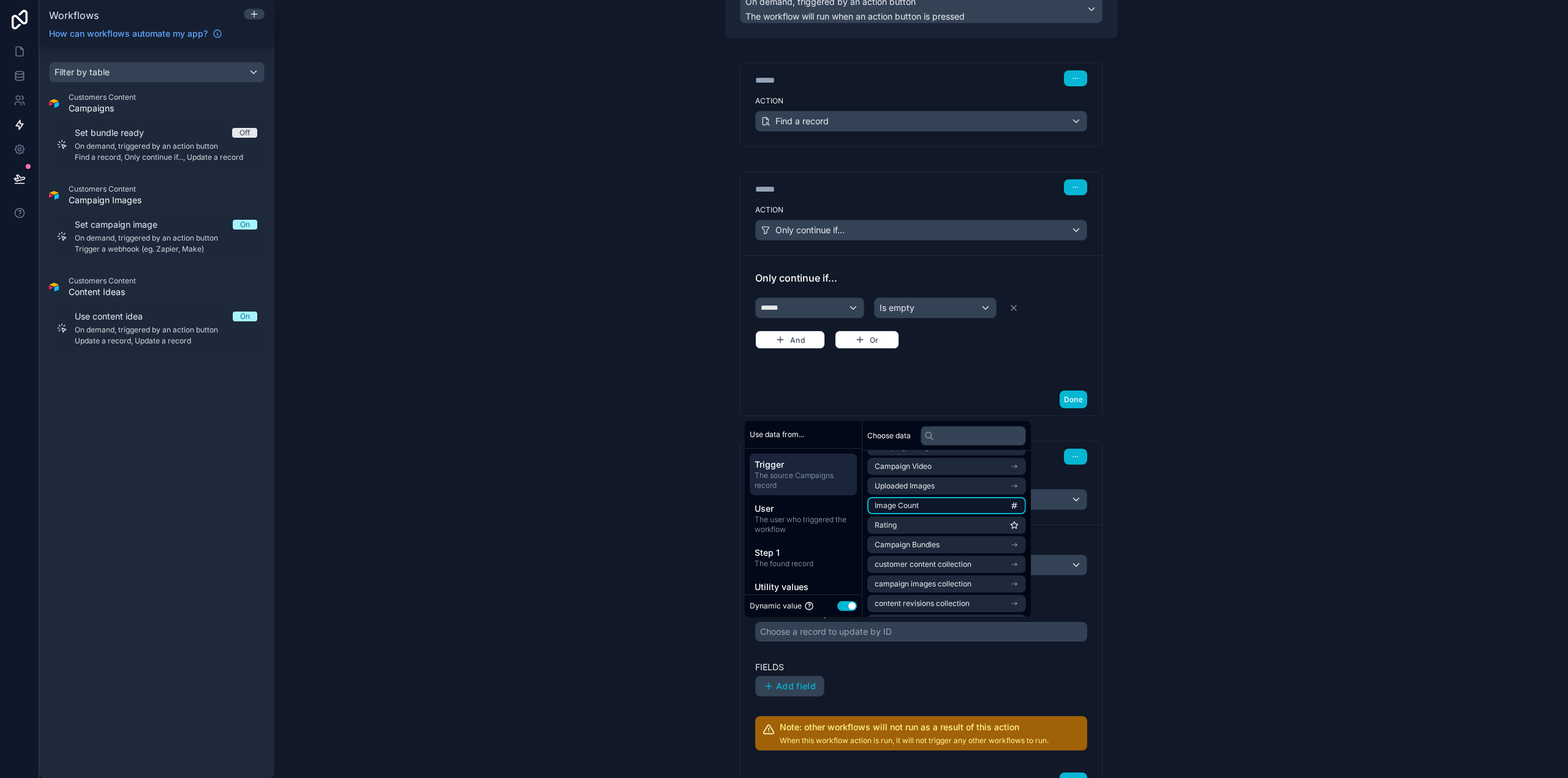
scroll to position [62, 0]
click at [938, 540] on span "Campaign Bundles" at bounding box center [908, 540] width 65 height 10
click at [901, 487] on li "id" at bounding box center [947, 486] width 159 height 17
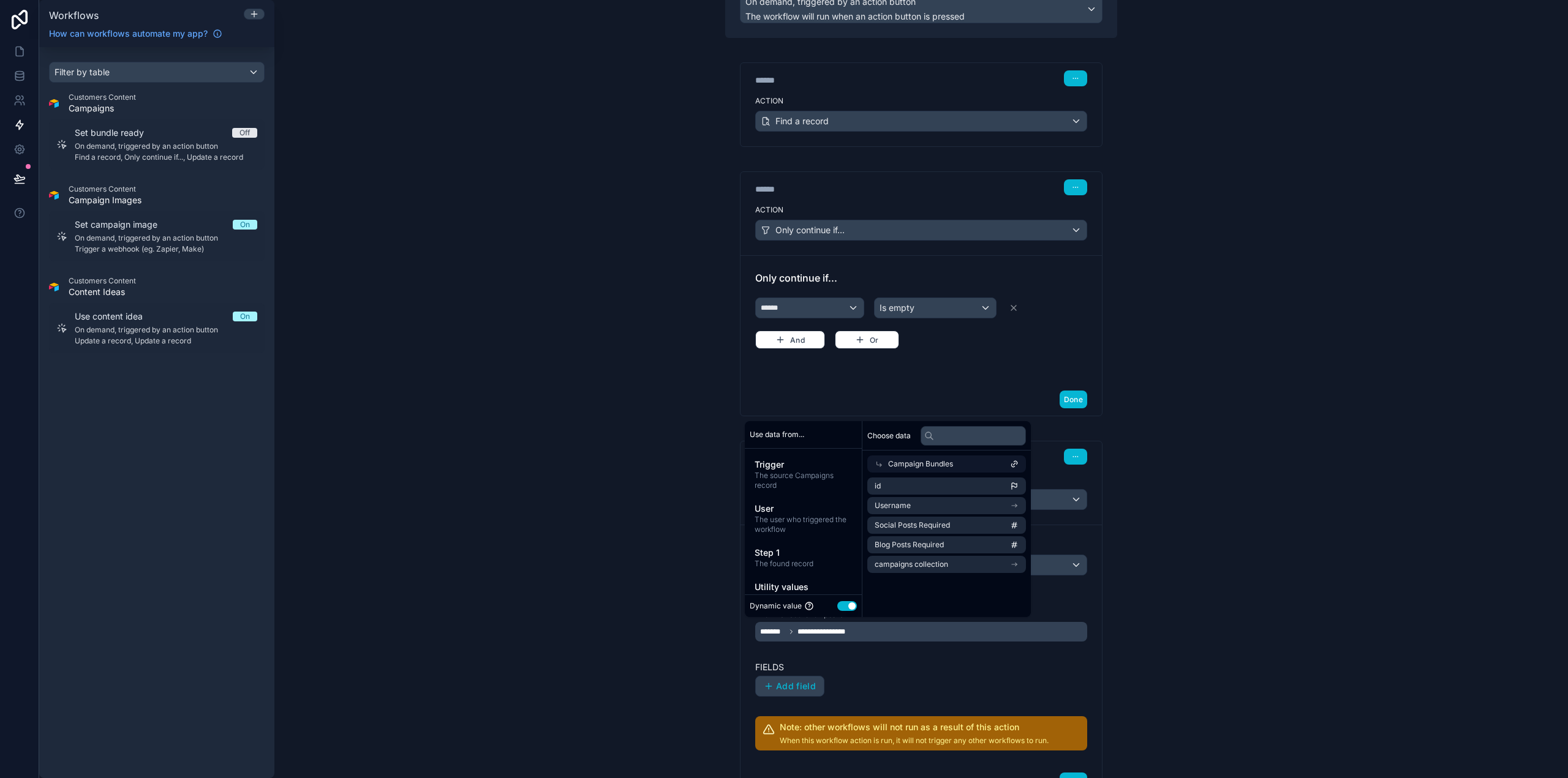
click at [1177, 580] on div "**********" at bounding box center [921, 389] width 1294 height 778
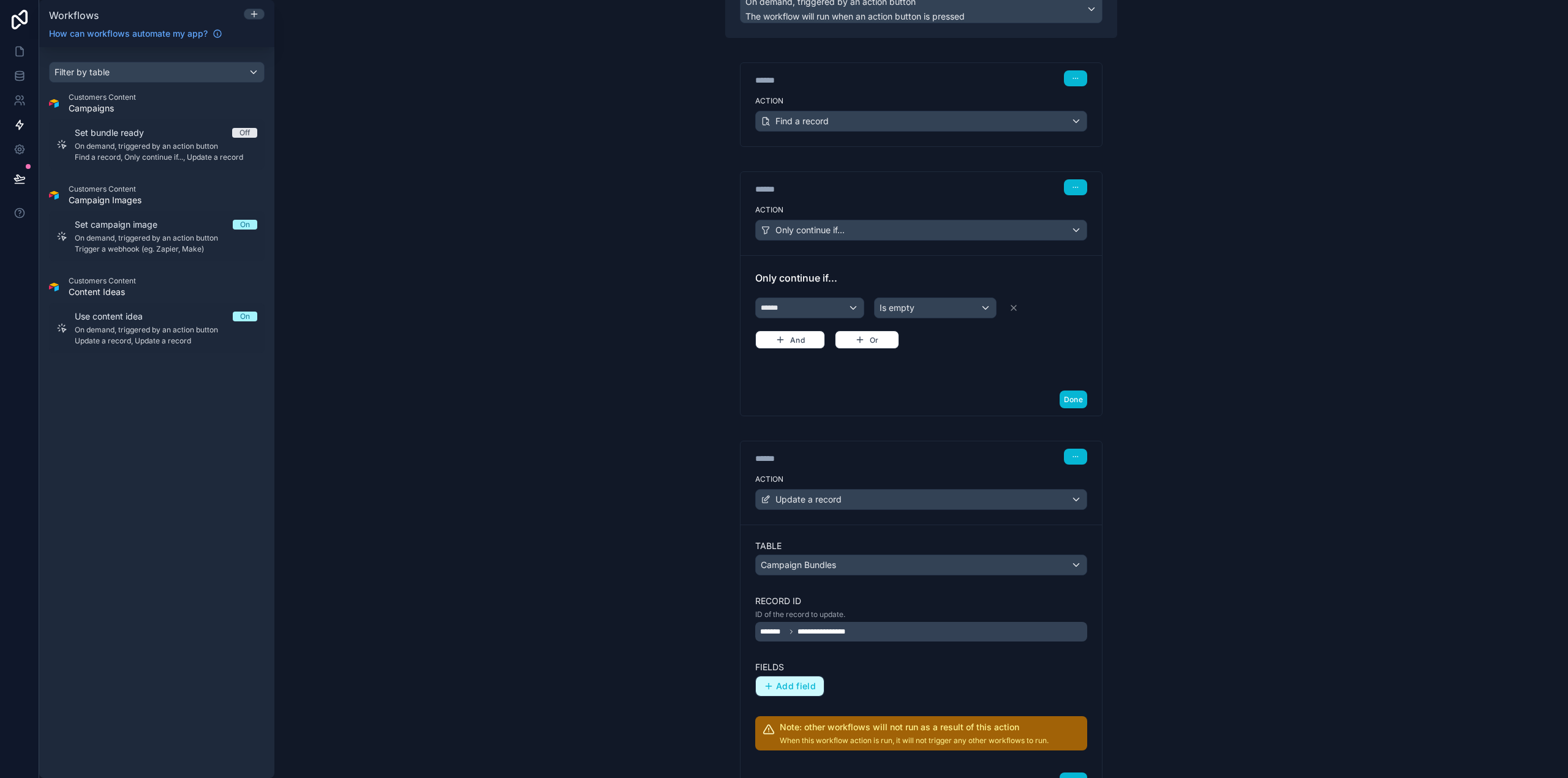
click at [798, 683] on span "Add field" at bounding box center [796, 687] width 40 height 11
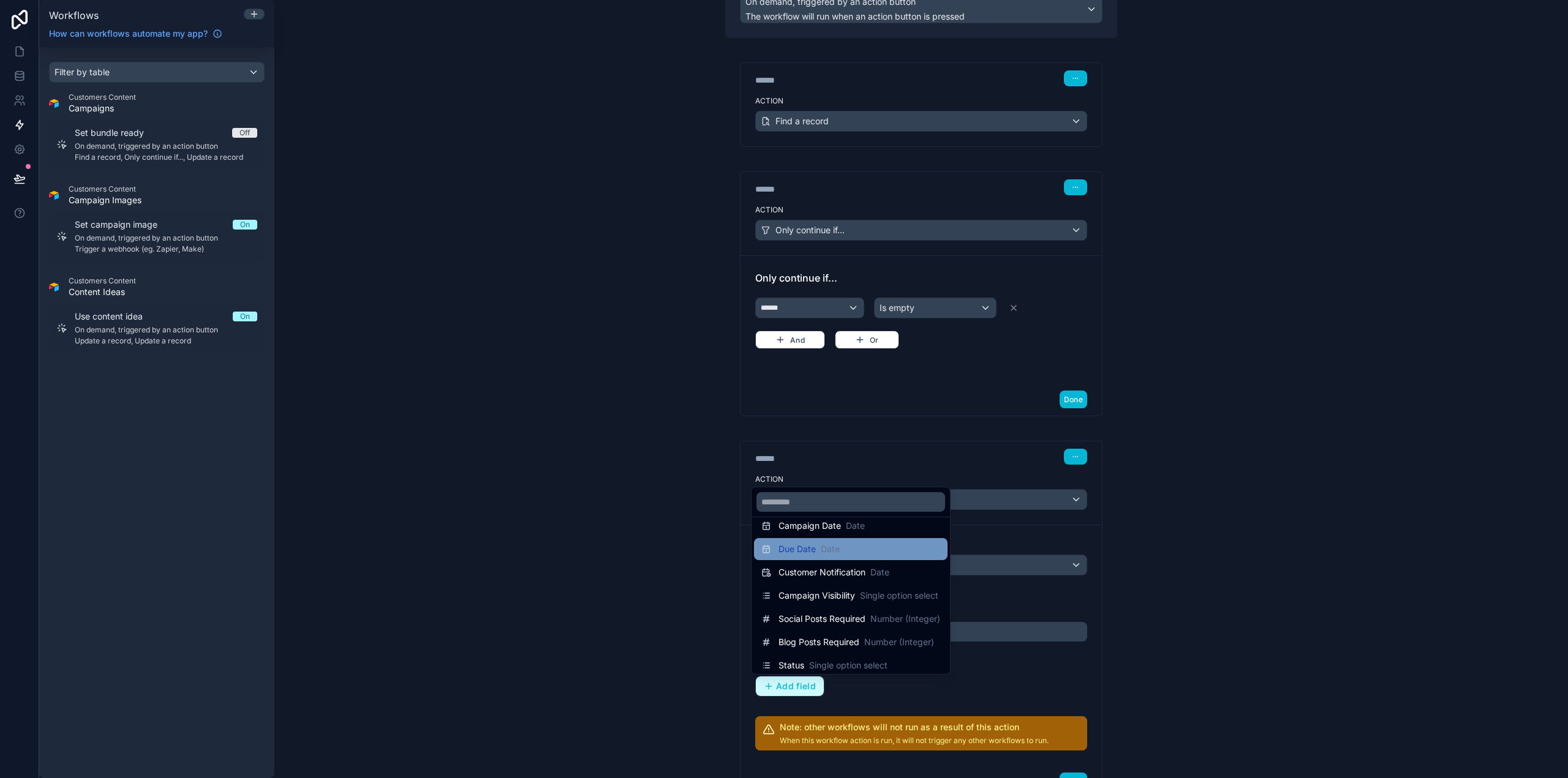
scroll to position [62, 0]
click at [846, 507] on input "text" at bounding box center [851, 502] width 188 height 20
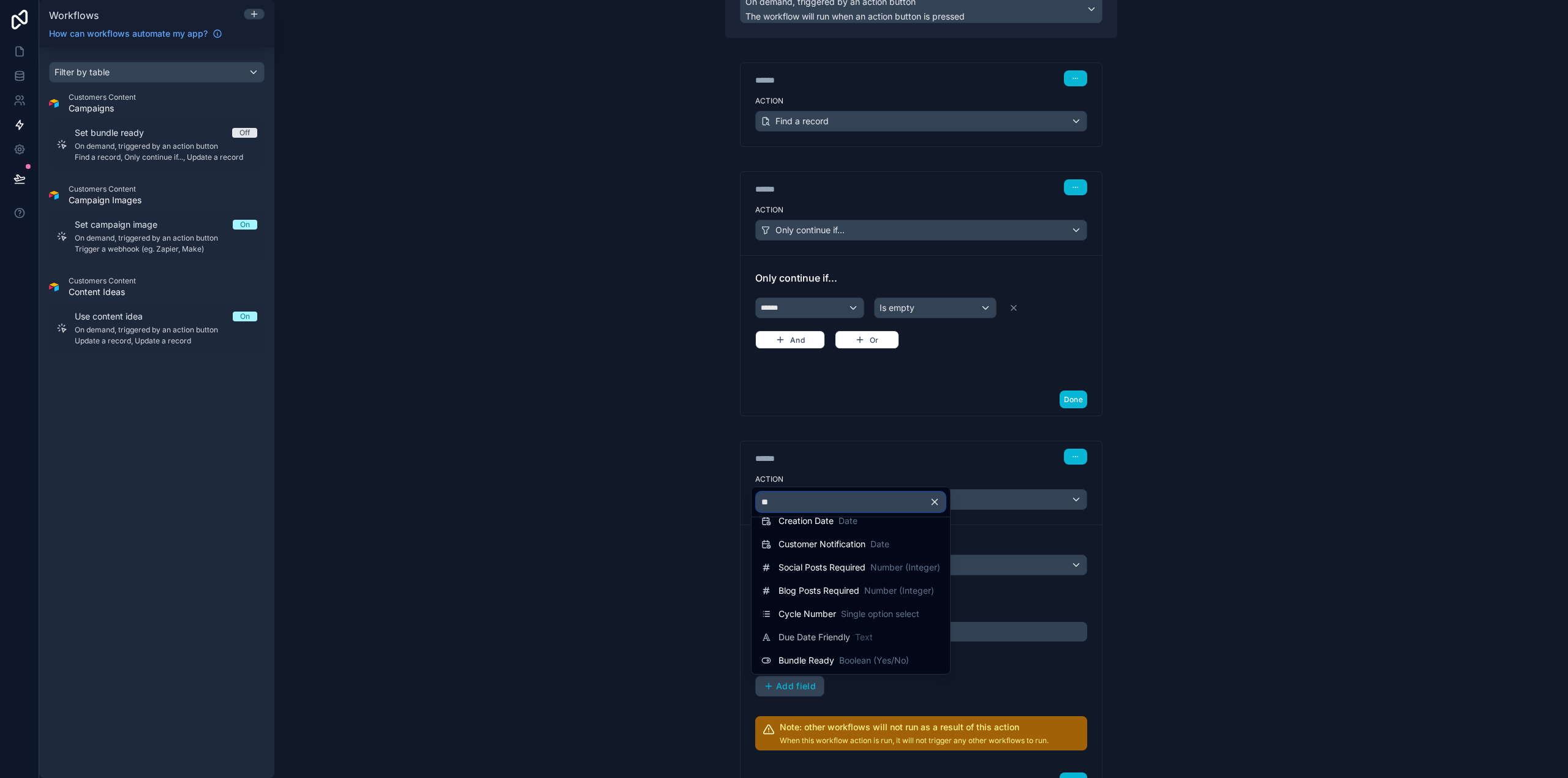
scroll to position [0, 0]
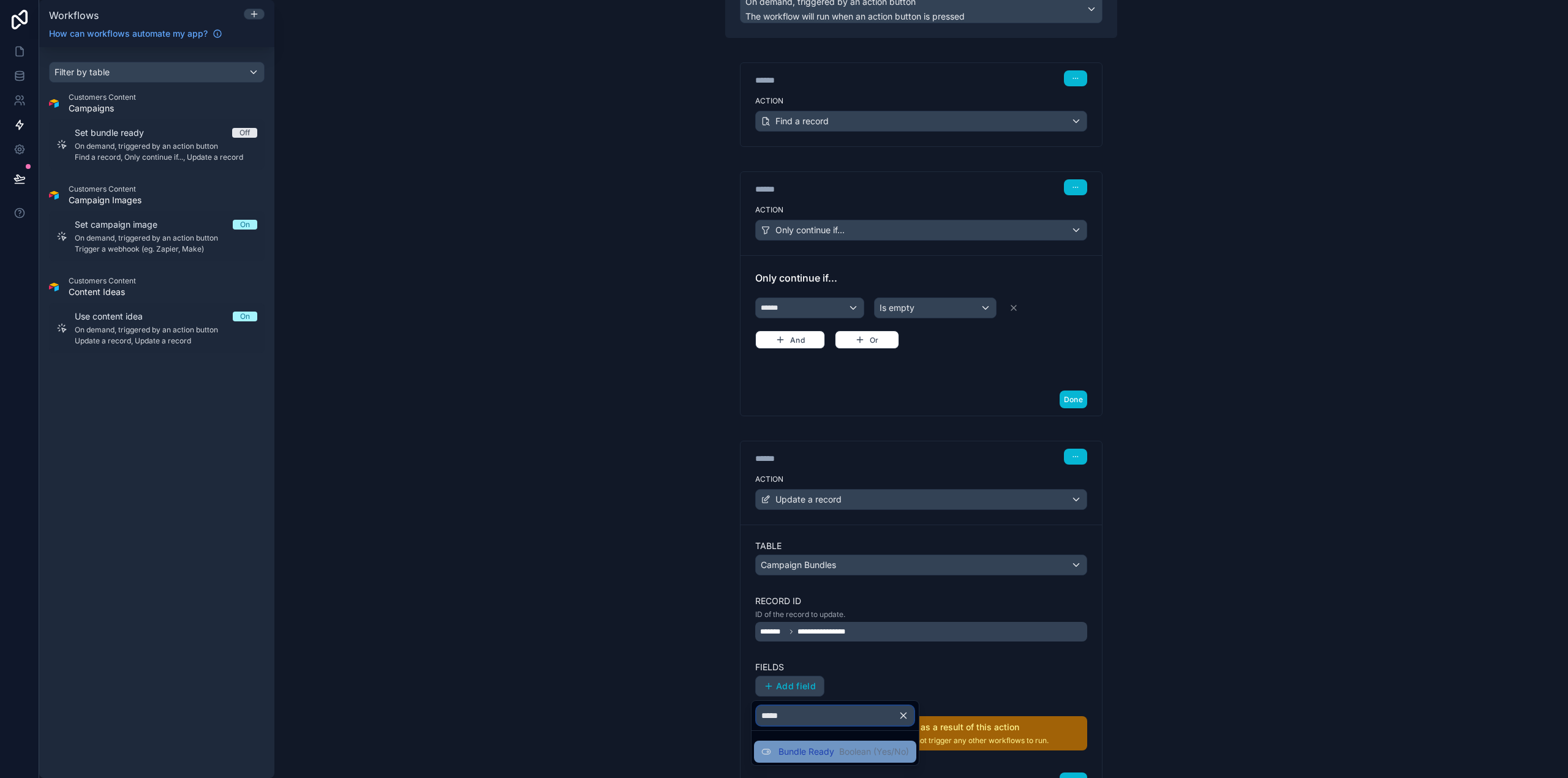
type input "*****"
click at [841, 751] on span "Boolean (Yes/No)" at bounding box center [873, 752] width 70 height 12
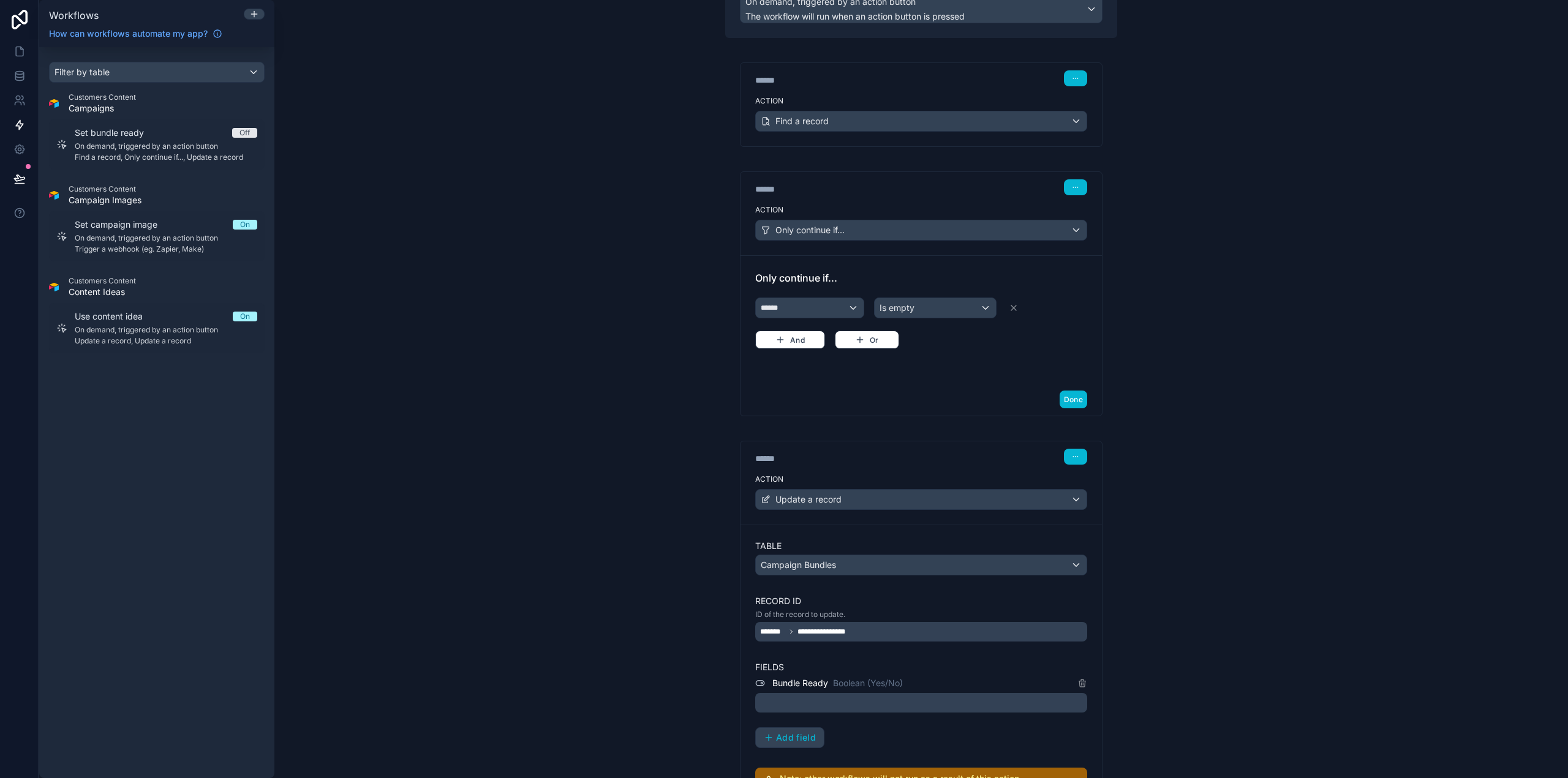
click at [844, 703] on div at bounding box center [922, 702] width 332 height 20
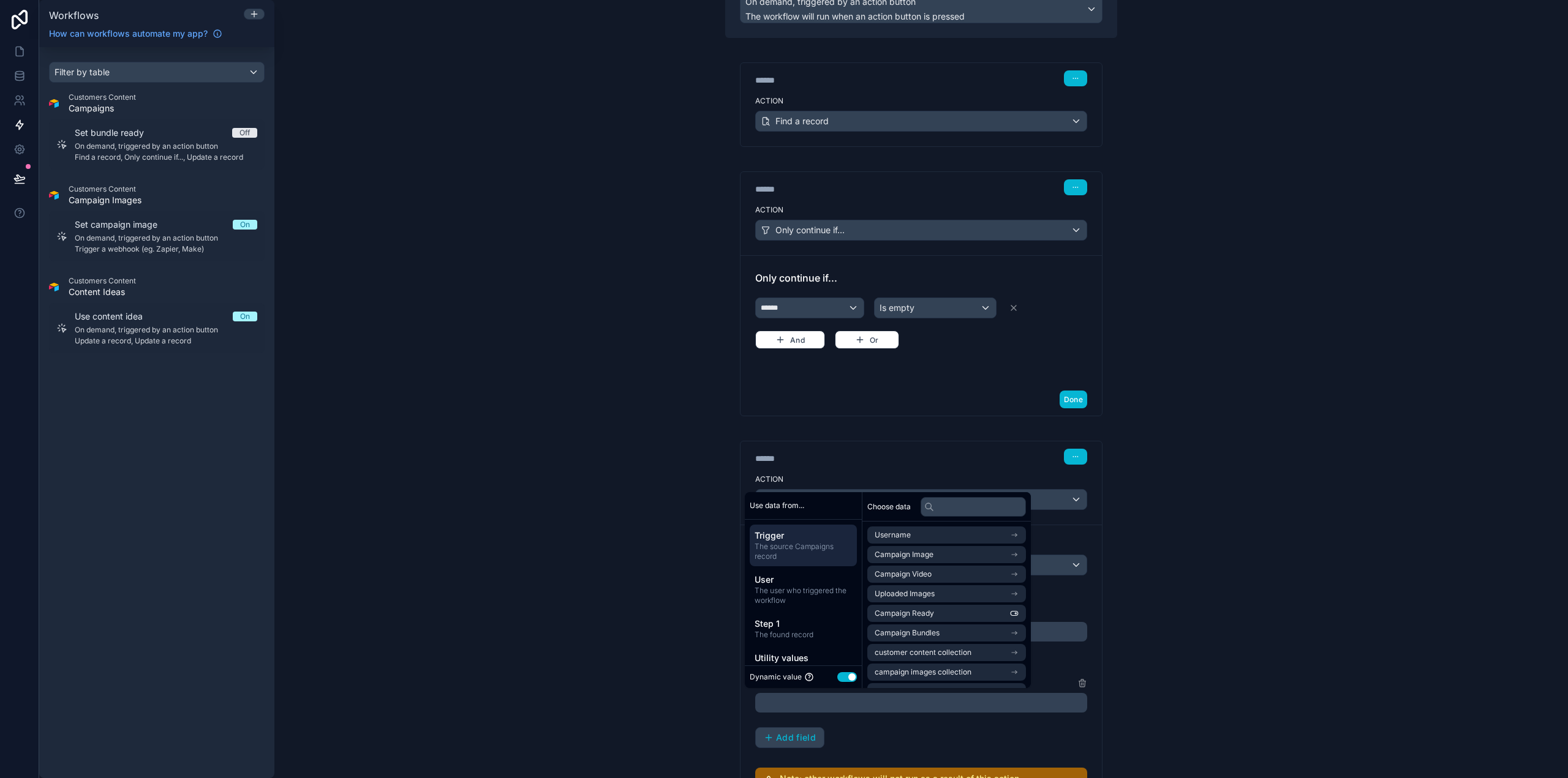
click at [850, 676] on button "Use setting" at bounding box center [846, 677] width 20 height 10
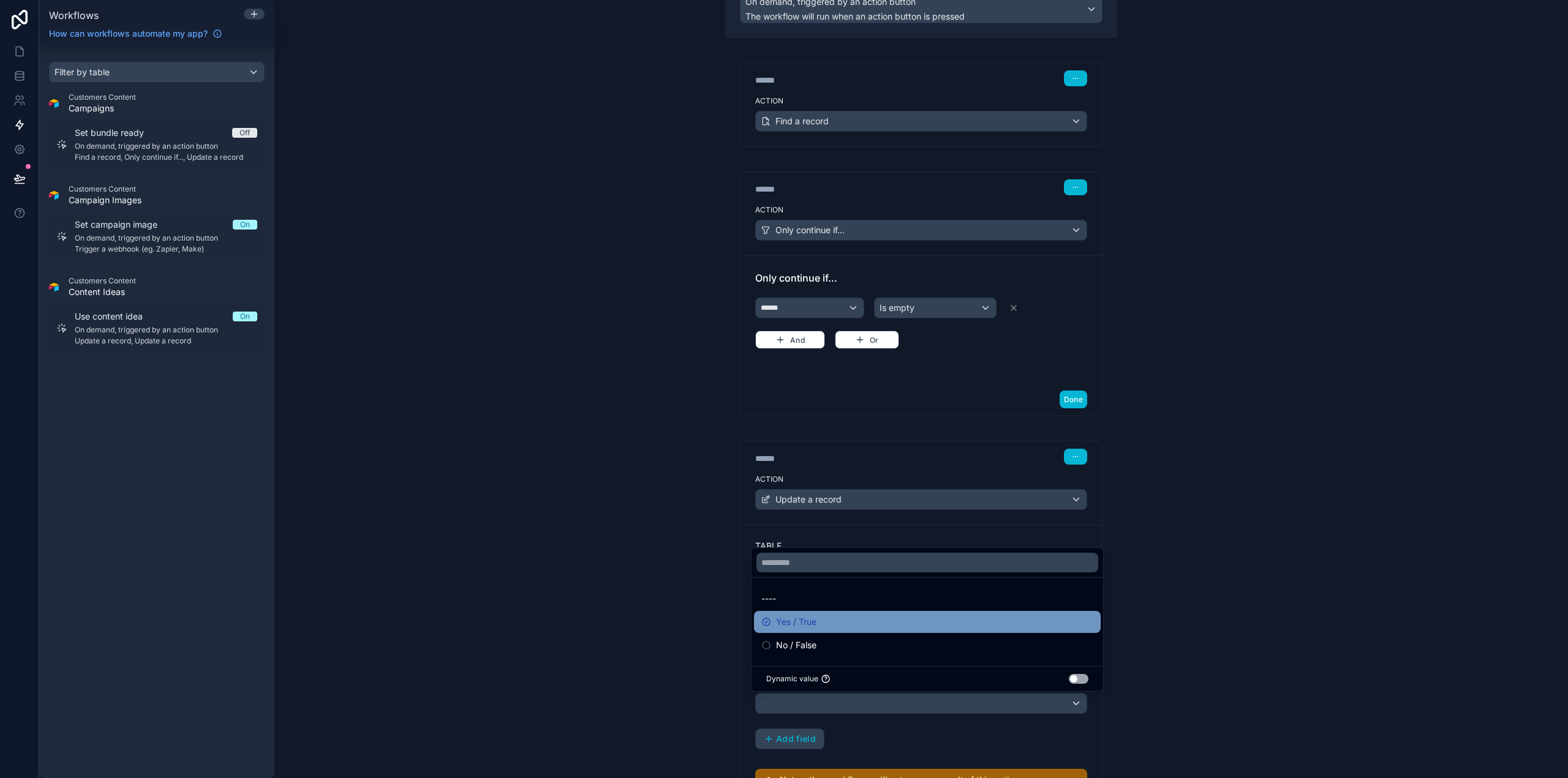
click at [828, 619] on div "Yes / True" at bounding box center [927, 622] width 332 height 15
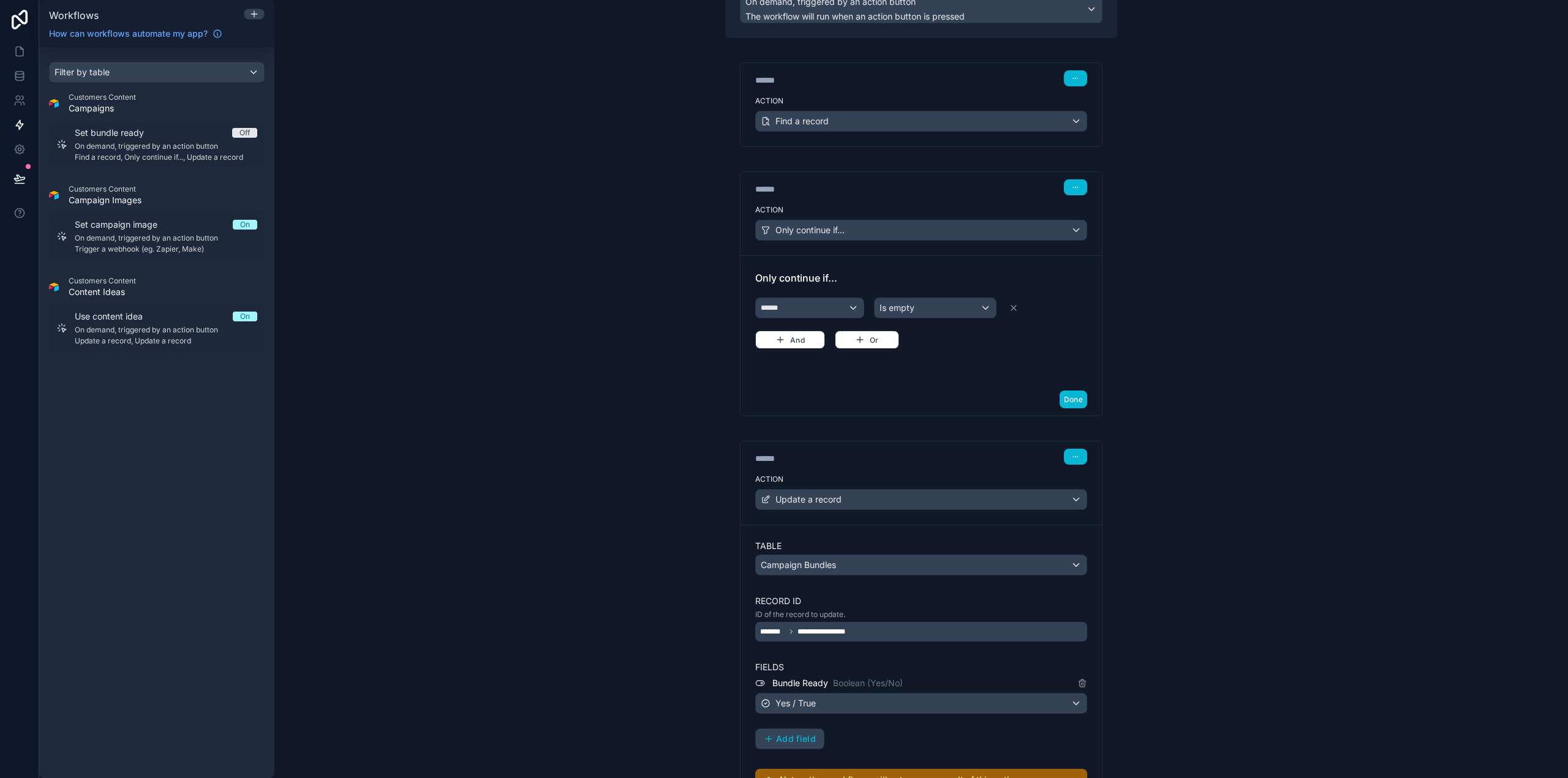
click at [1196, 616] on div "**********" at bounding box center [921, 389] width 1294 height 778
click at [1051, 229] on div "Only continue if..." at bounding box center [921, 229] width 331 height 20
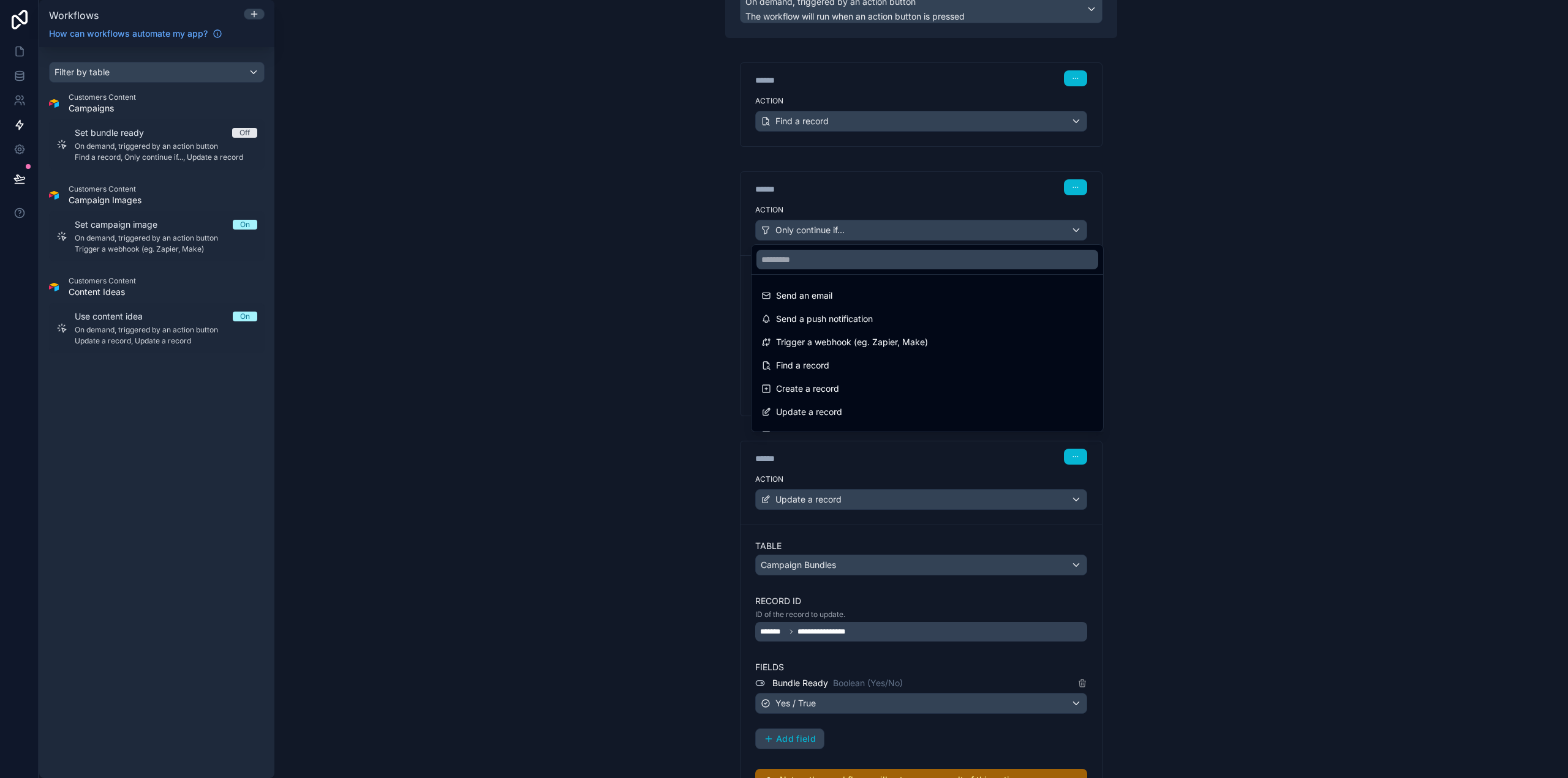
click at [1296, 249] on div at bounding box center [784, 389] width 1568 height 778
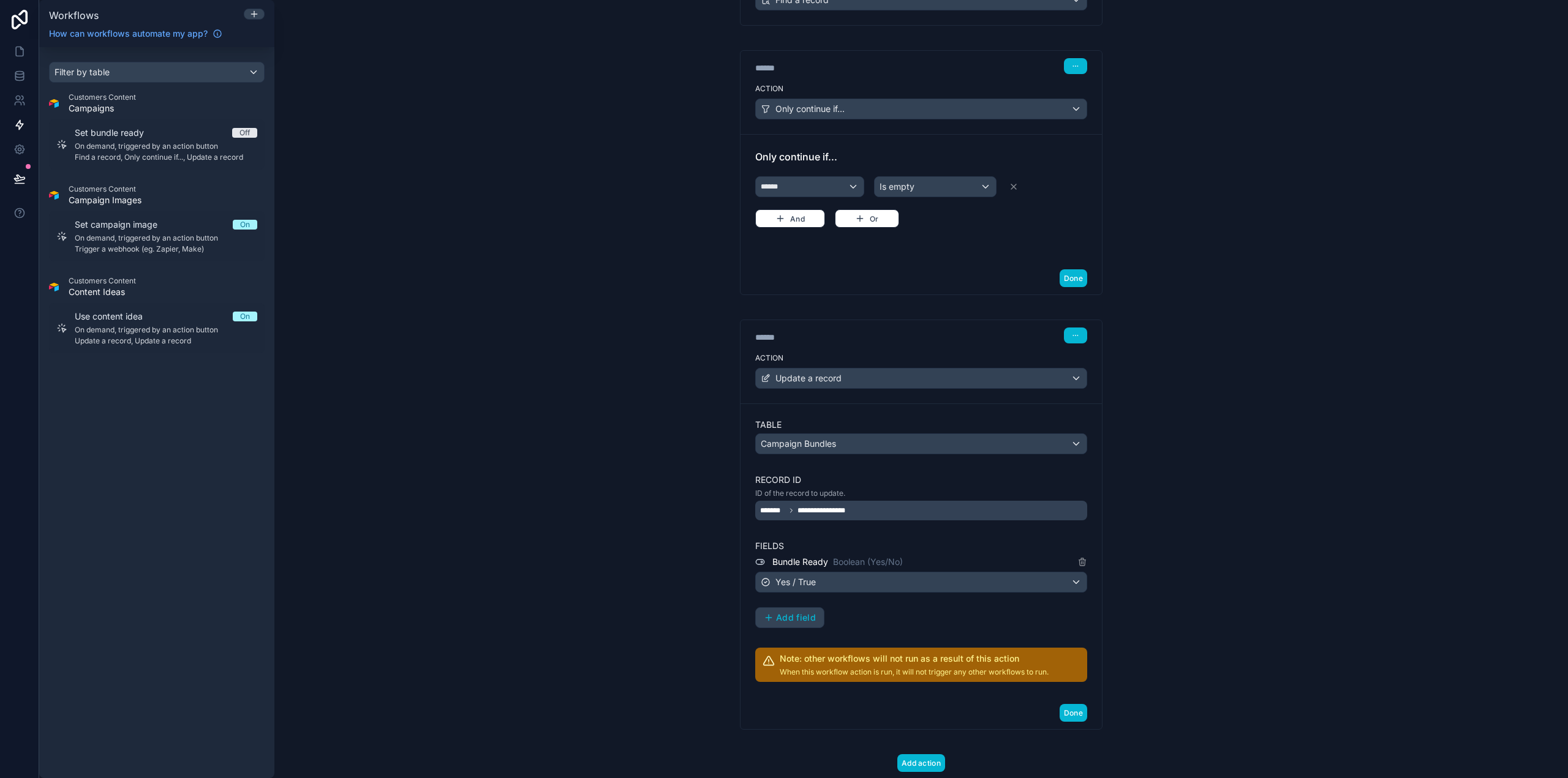
scroll to position [281, 0]
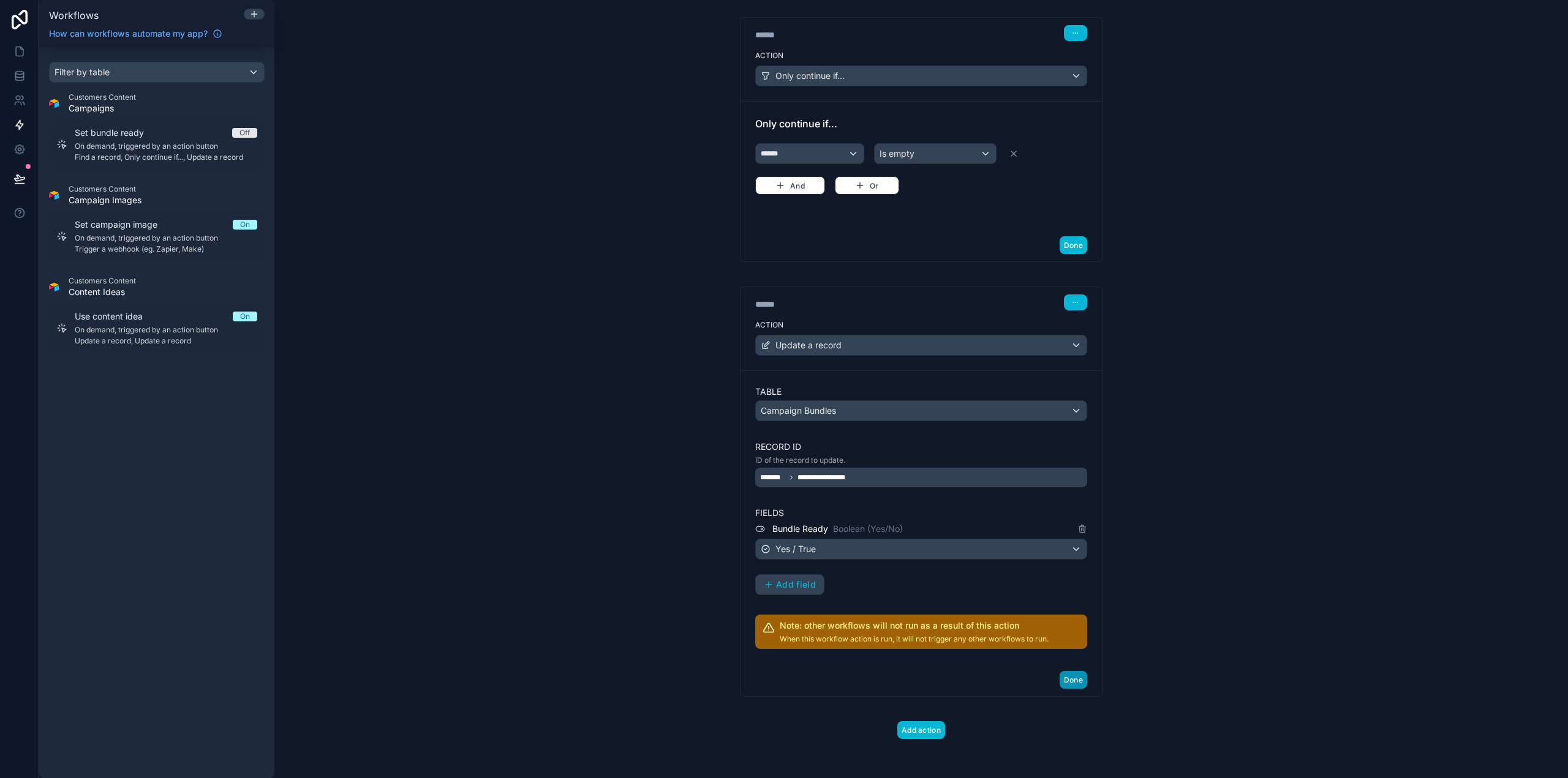
click at [1067, 675] on button "Done" at bounding box center [1074, 680] width 28 height 18
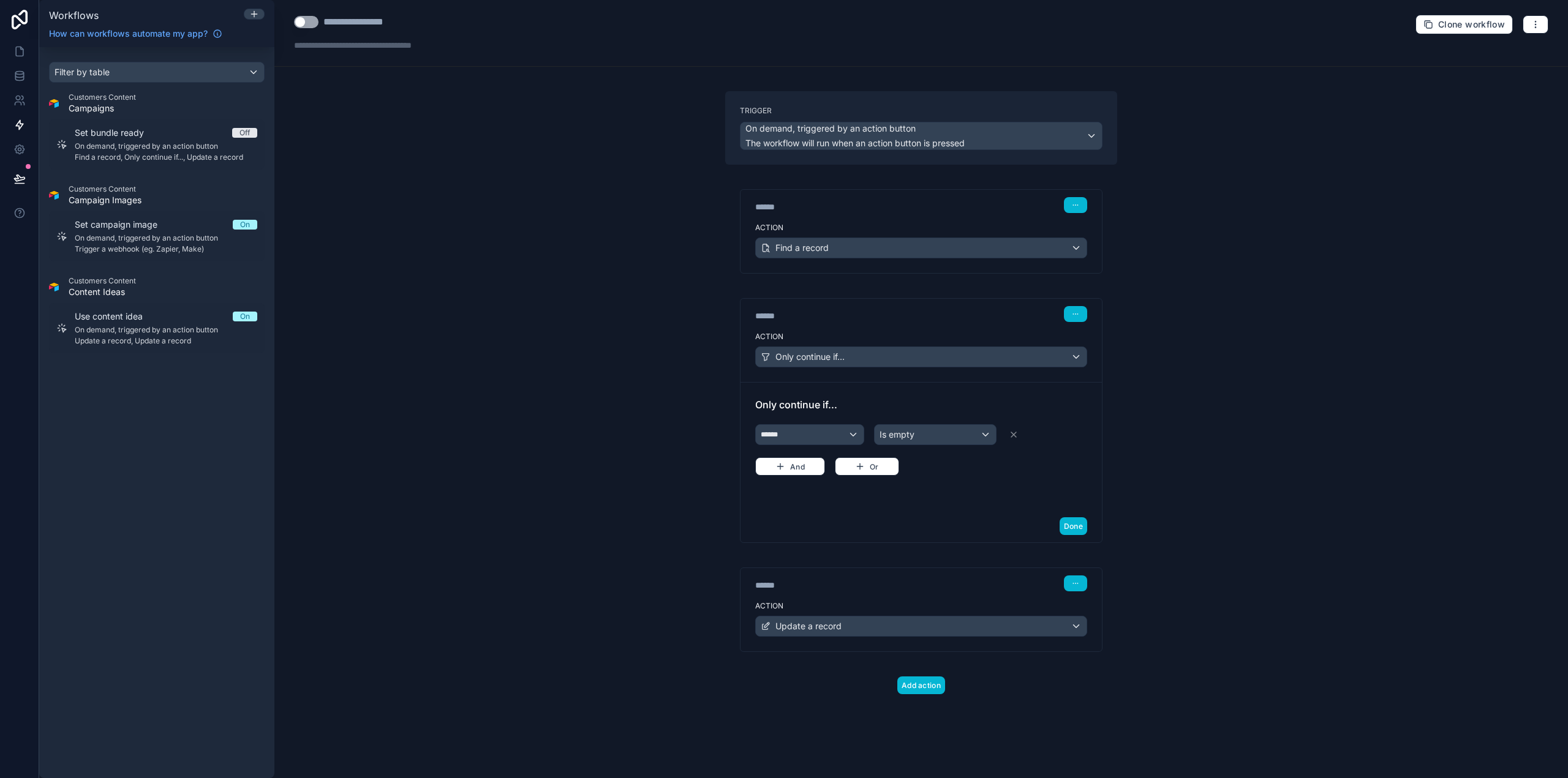
click at [314, 23] on button "Use setting" at bounding box center [306, 21] width 24 height 12
click at [465, 141] on div "**********" at bounding box center [921, 389] width 1294 height 778
click at [23, 50] on icon at bounding box center [20, 52] width 7 height 9
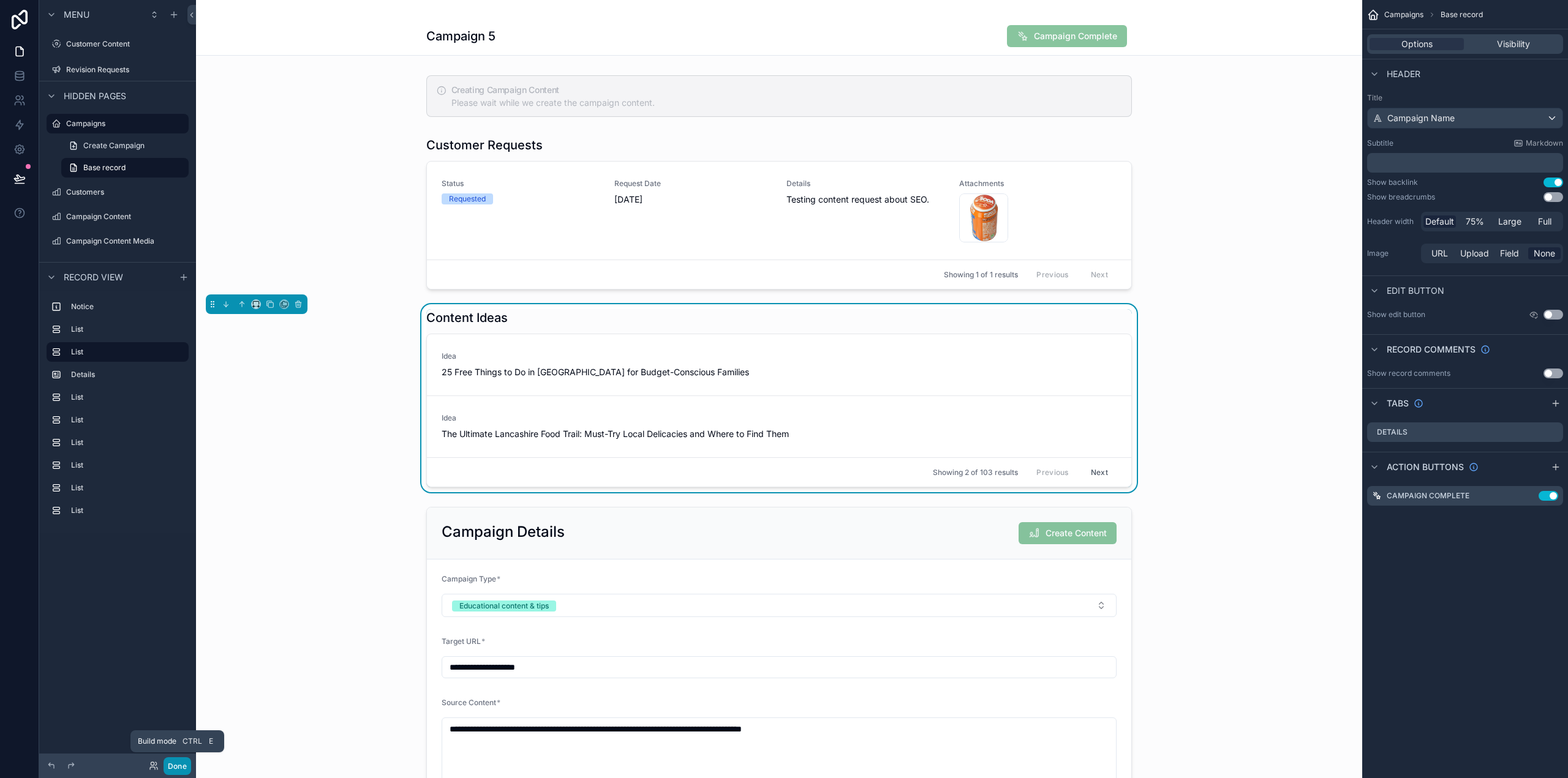
click at [174, 767] on button "Done" at bounding box center [177, 766] width 28 height 18
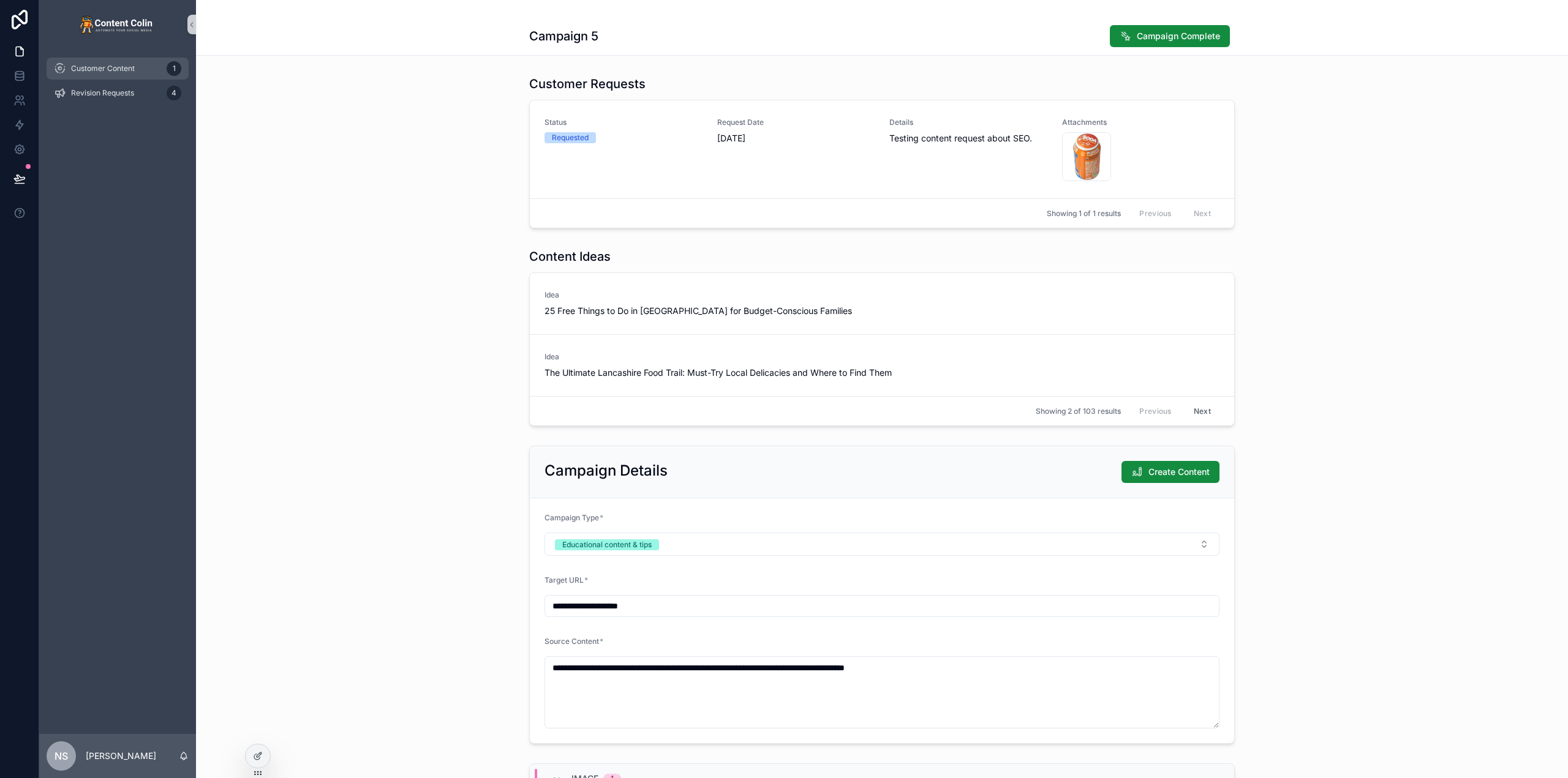
click at [132, 65] on span "Customer Content" at bounding box center [103, 68] width 63 height 10
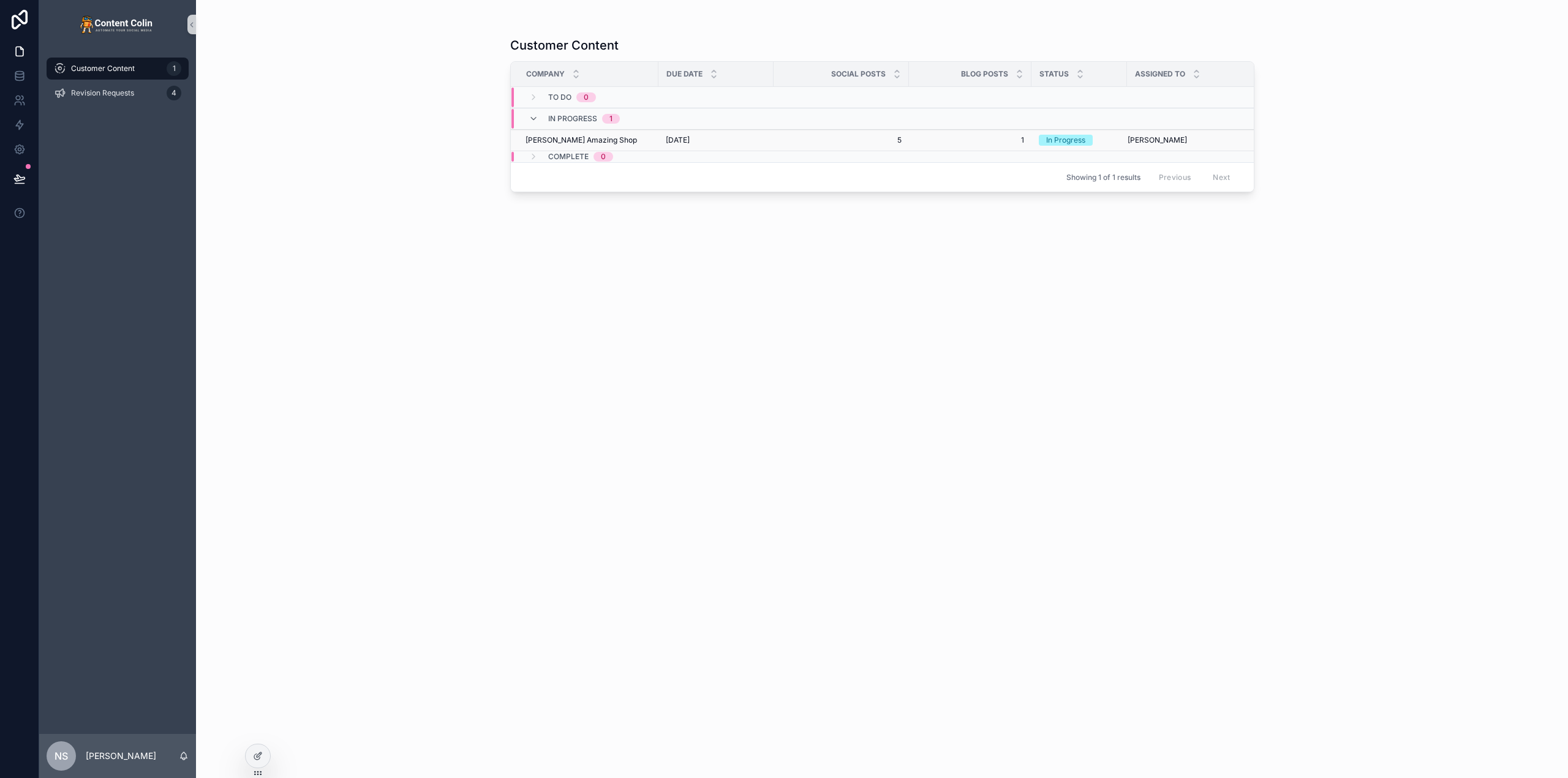
click at [699, 149] on td "[DATE] [DATE]" at bounding box center [715, 140] width 115 height 21
click at [689, 138] on span "[DATE]" at bounding box center [678, 140] width 24 height 10
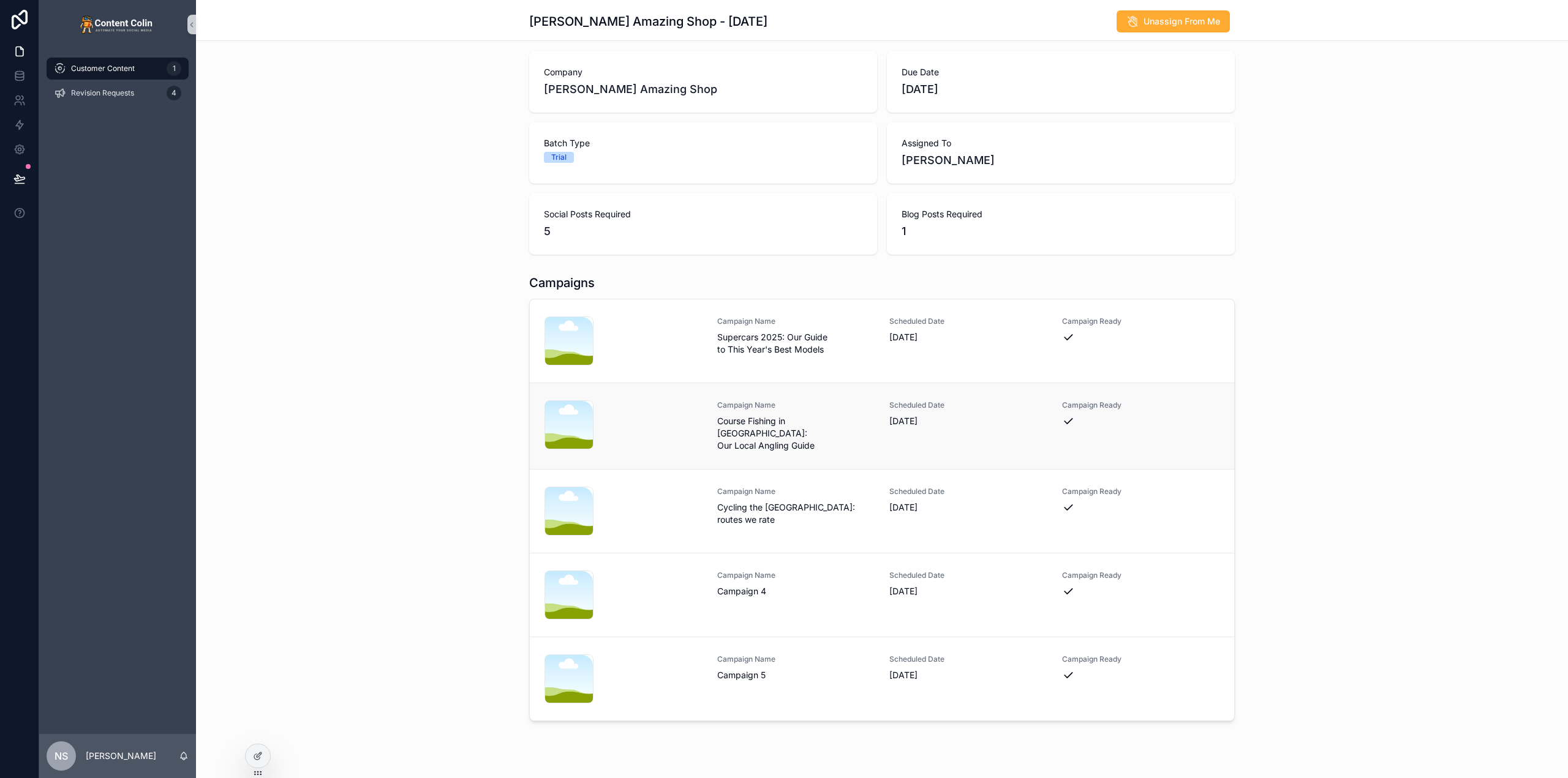
scroll to position [86, 0]
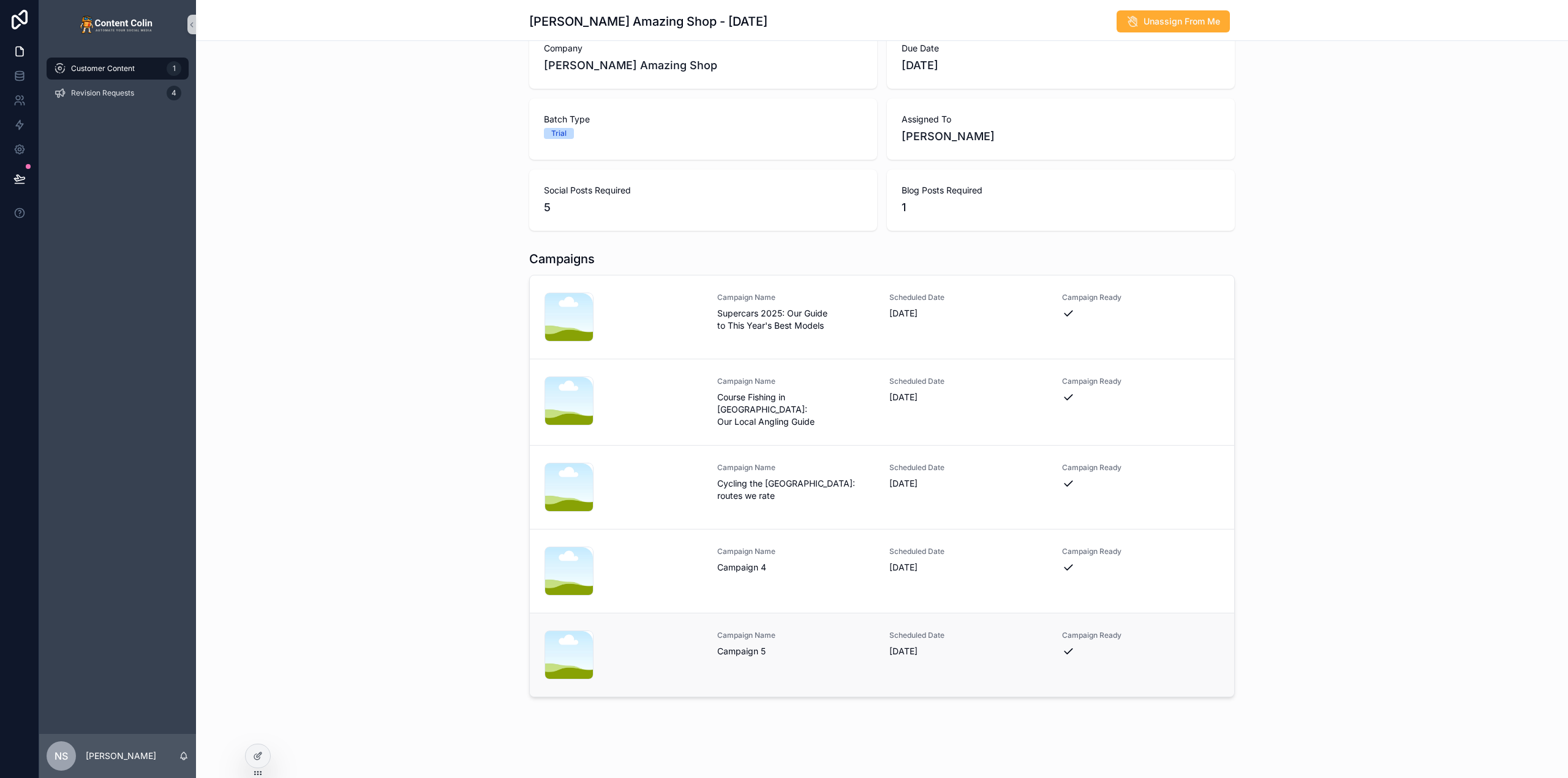
click at [874, 637] on div "nicksamazingshop-1754514888 .png Campaign Name Campaign 5 Scheduled Date [DATE]…" at bounding box center [882, 655] width 675 height 49
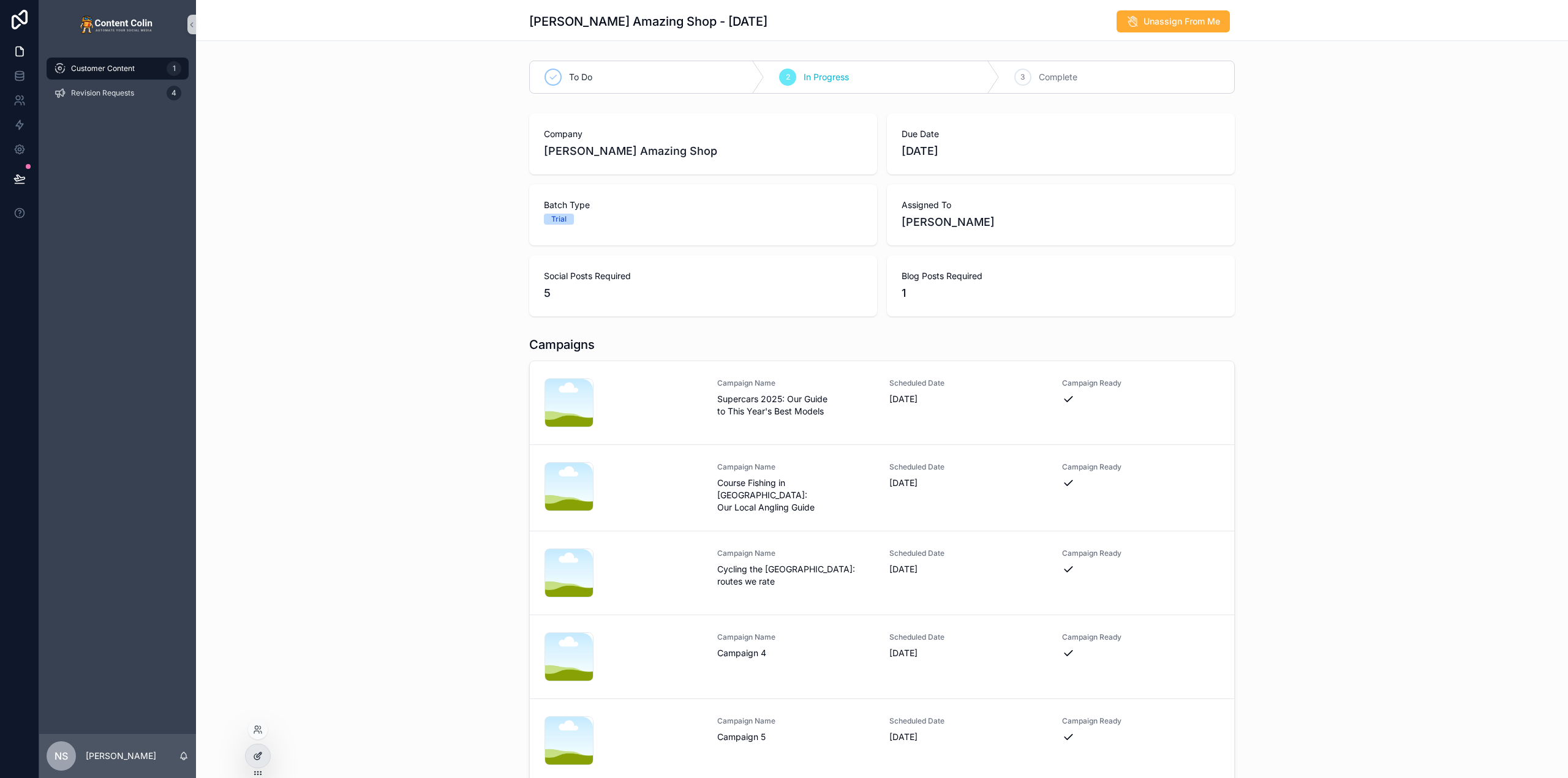
click at [257, 756] on icon at bounding box center [257, 757] width 10 height 10
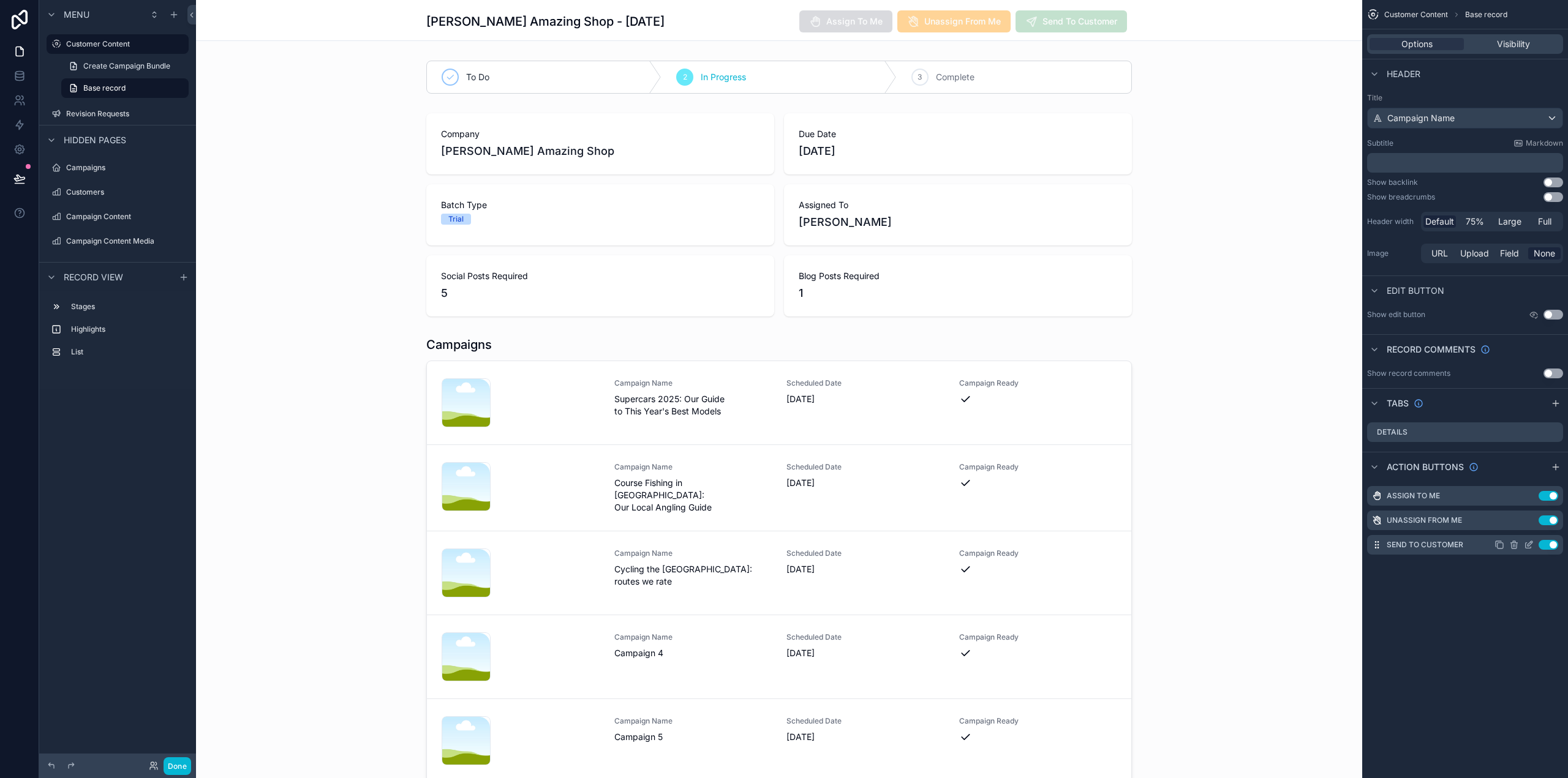
click at [1529, 548] on icon "scrollable content" at bounding box center [1528, 545] width 10 height 10
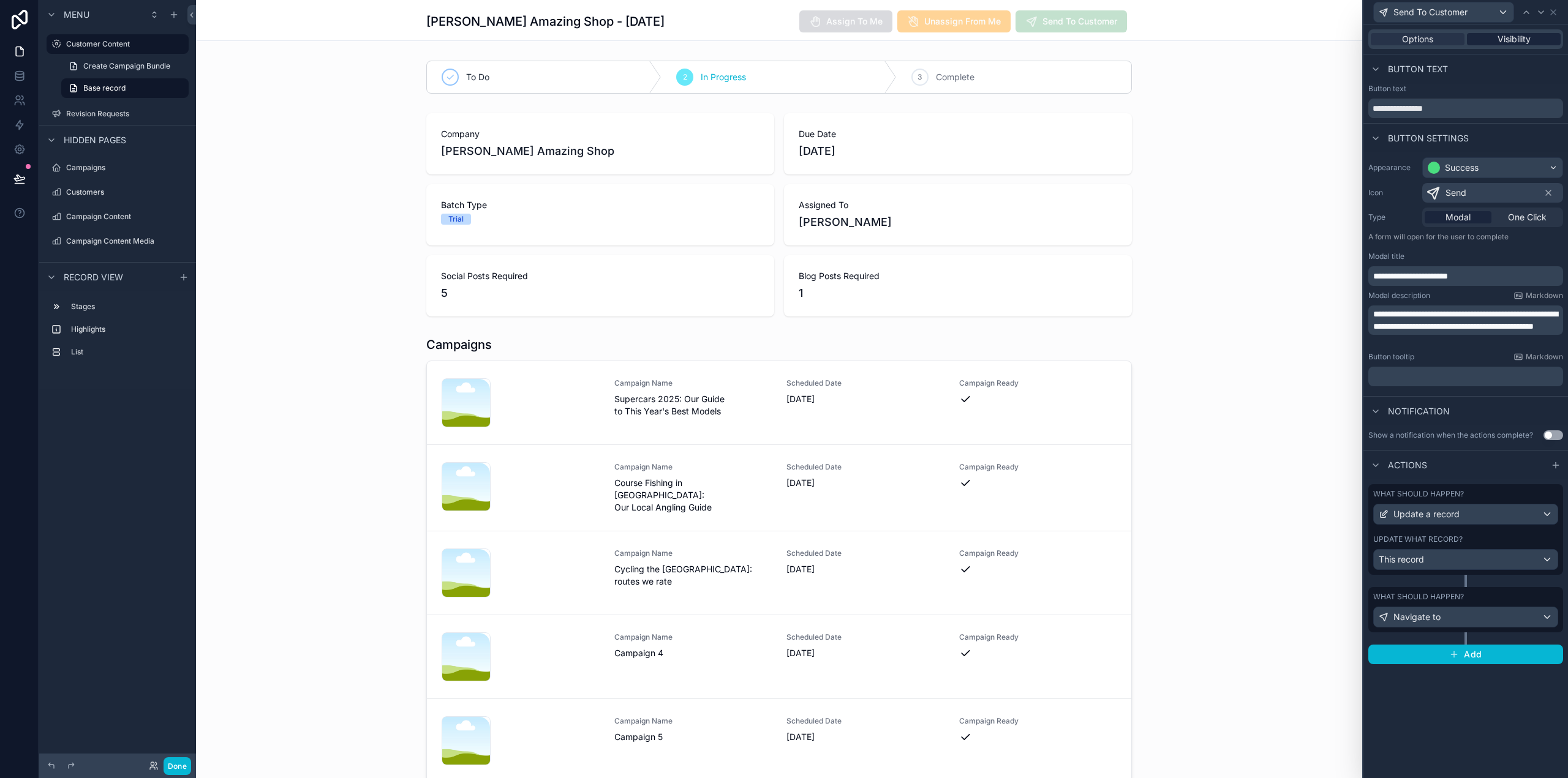
click at [1514, 40] on span "Visibility" at bounding box center [1513, 38] width 33 height 12
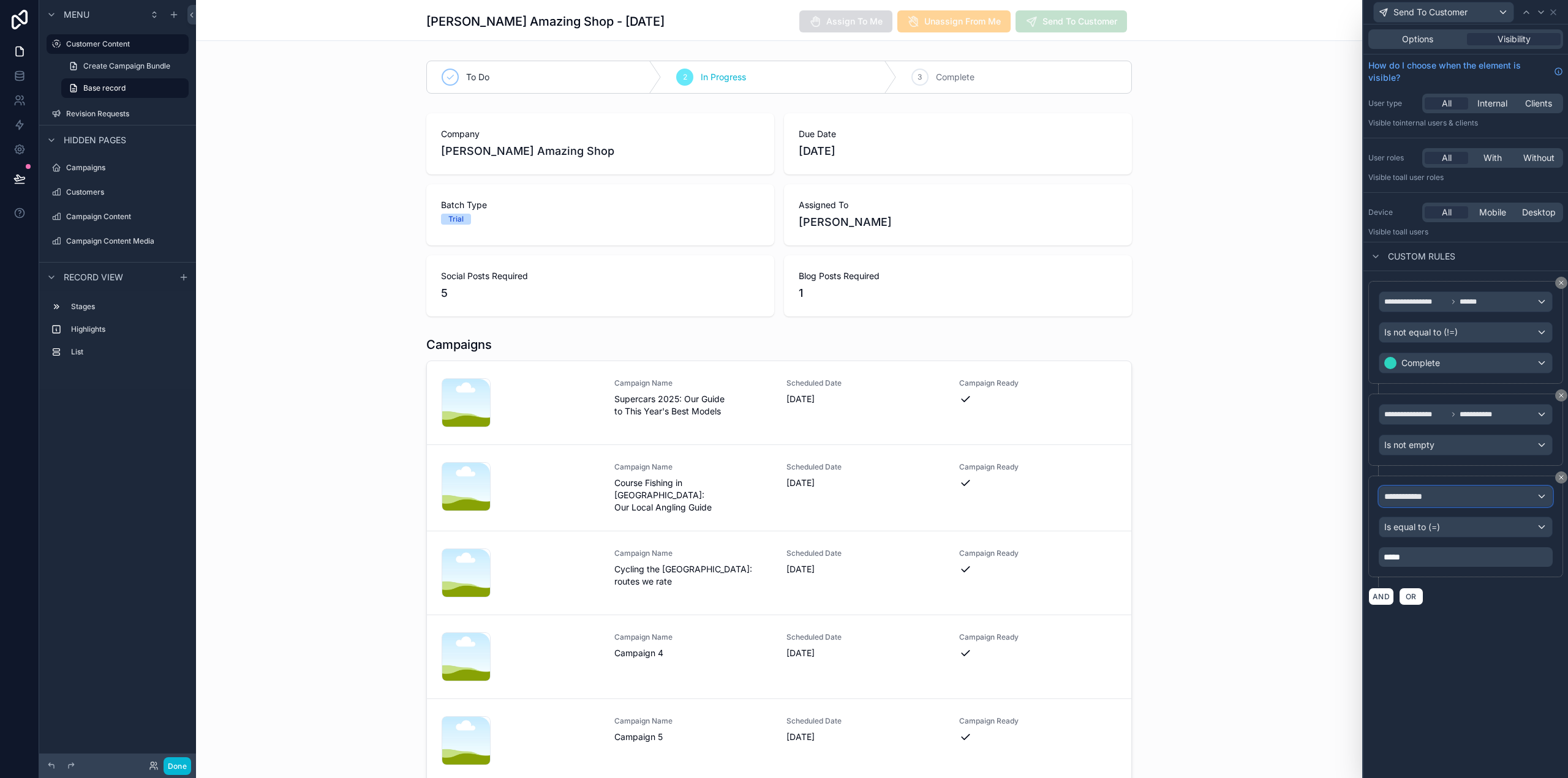
click at [1451, 492] on div "**********" at bounding box center [1465, 496] width 173 height 20
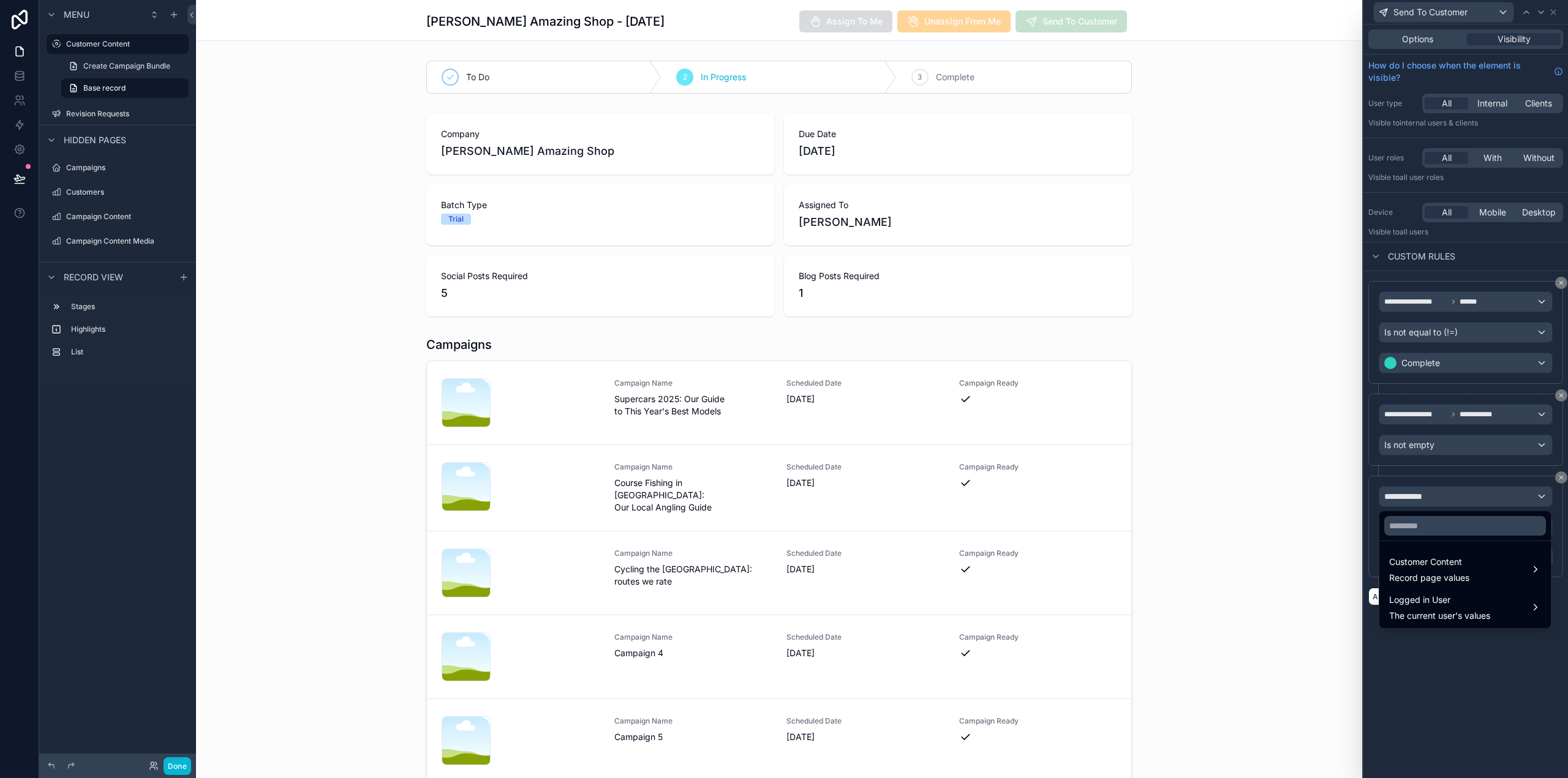
click at [1453, 492] on div at bounding box center [1464, 389] width 204 height 778
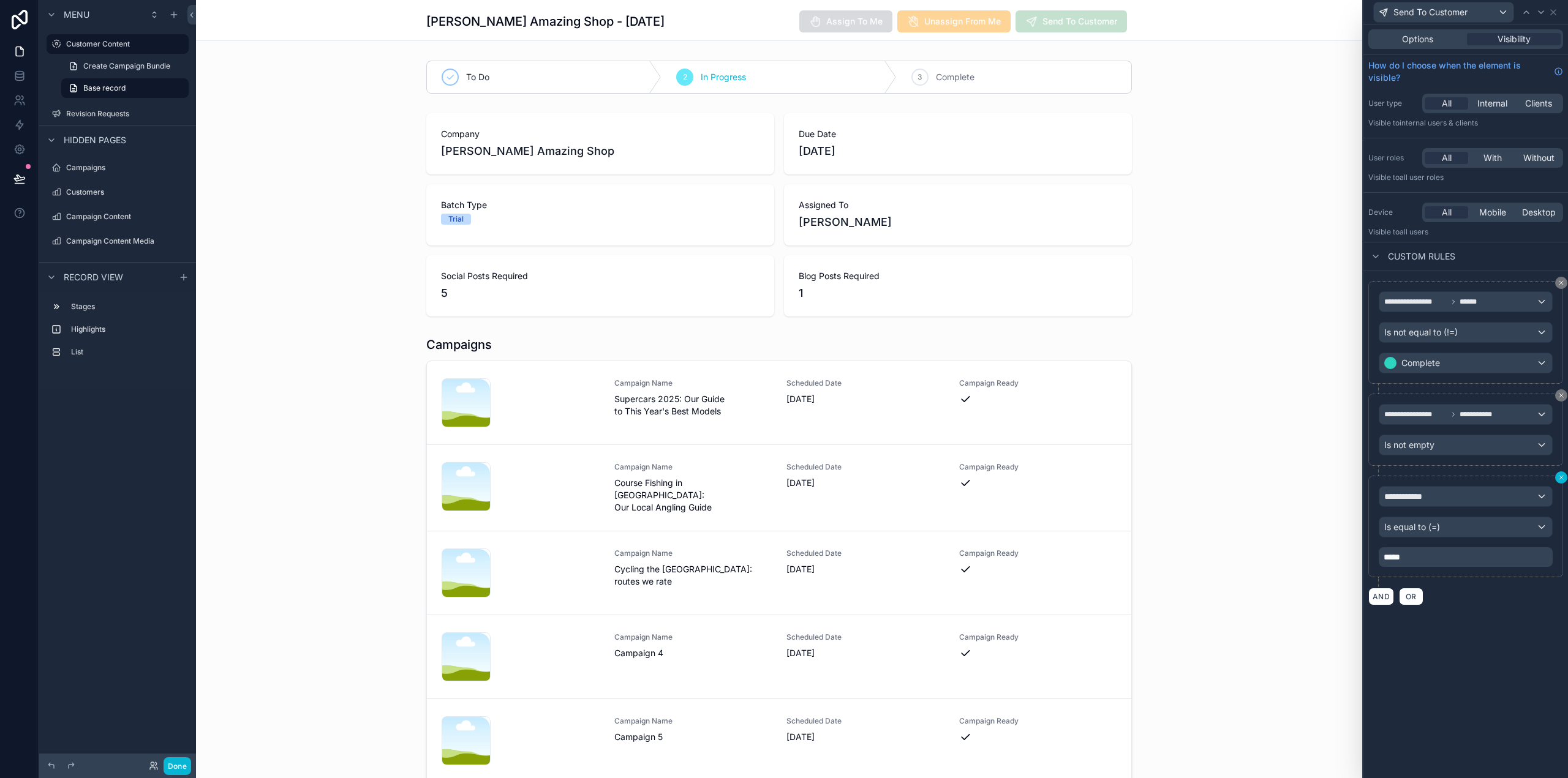
click at [1562, 477] on icon at bounding box center [1561, 478] width 7 height 7
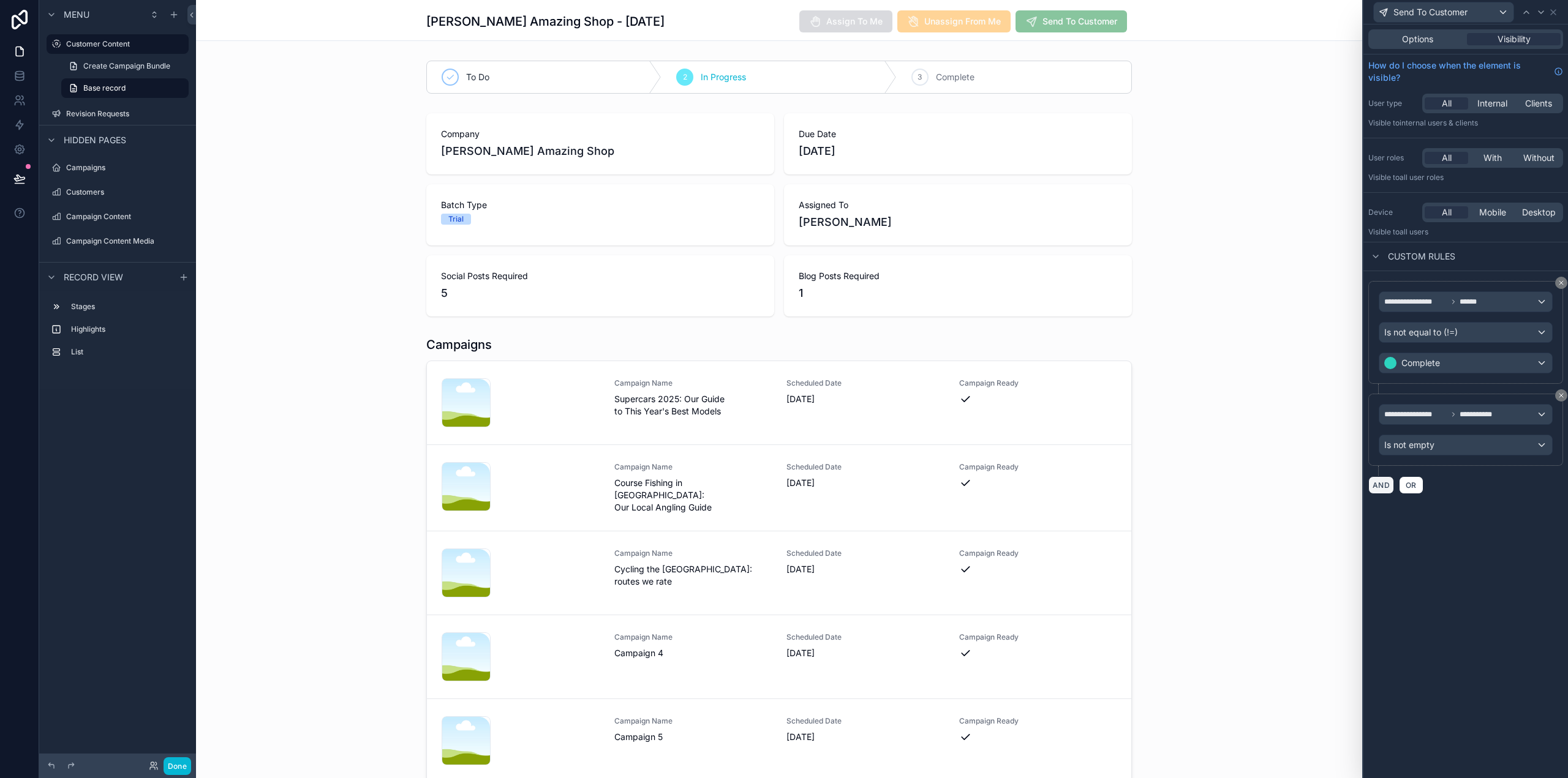
click at [1388, 486] on button "AND" at bounding box center [1381, 485] width 26 height 18
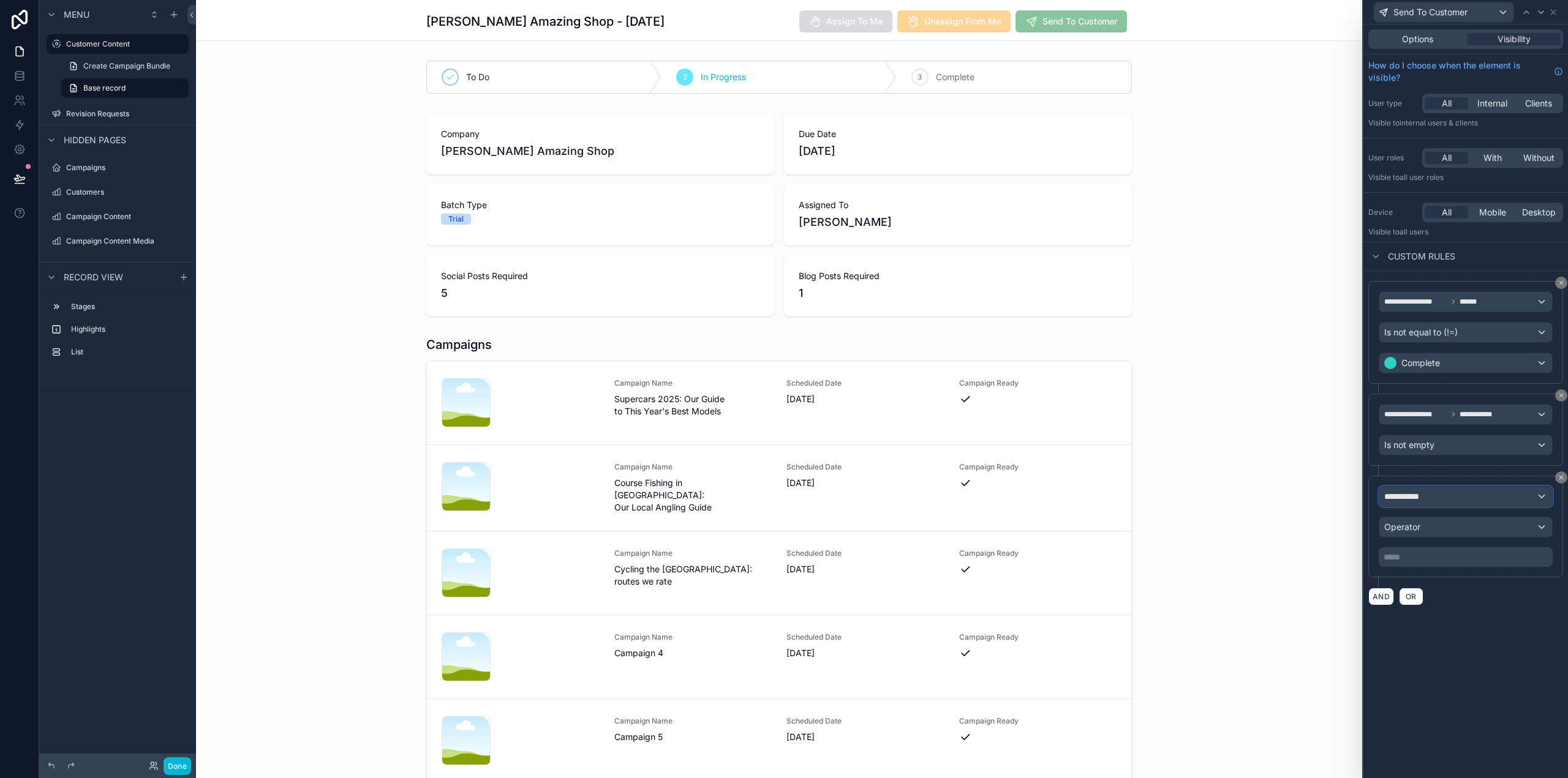
click at [1423, 496] on span "**********" at bounding box center [1407, 496] width 46 height 12
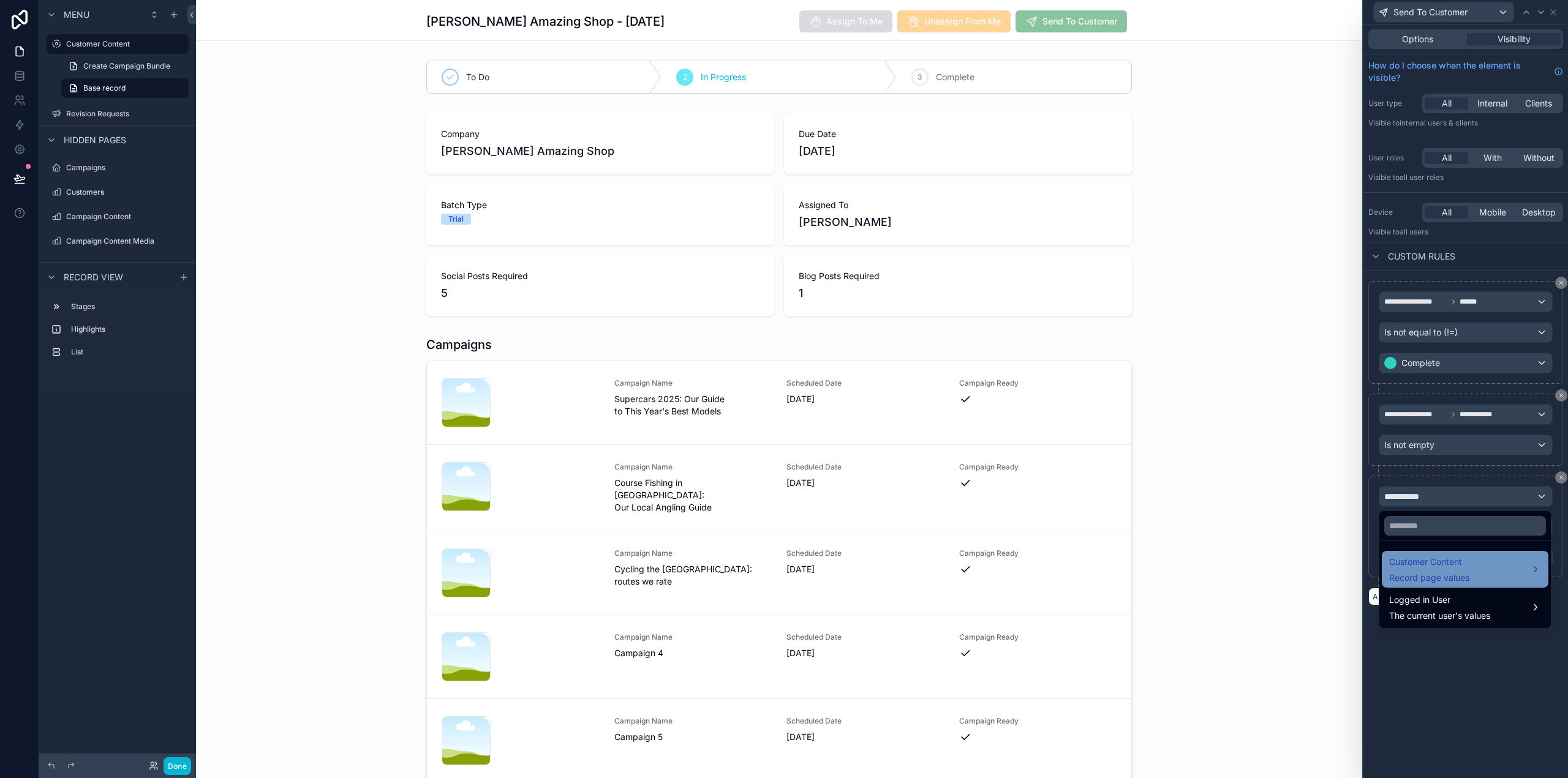
click at [1443, 563] on span "Customer Content" at bounding box center [1429, 563] width 80 height 15
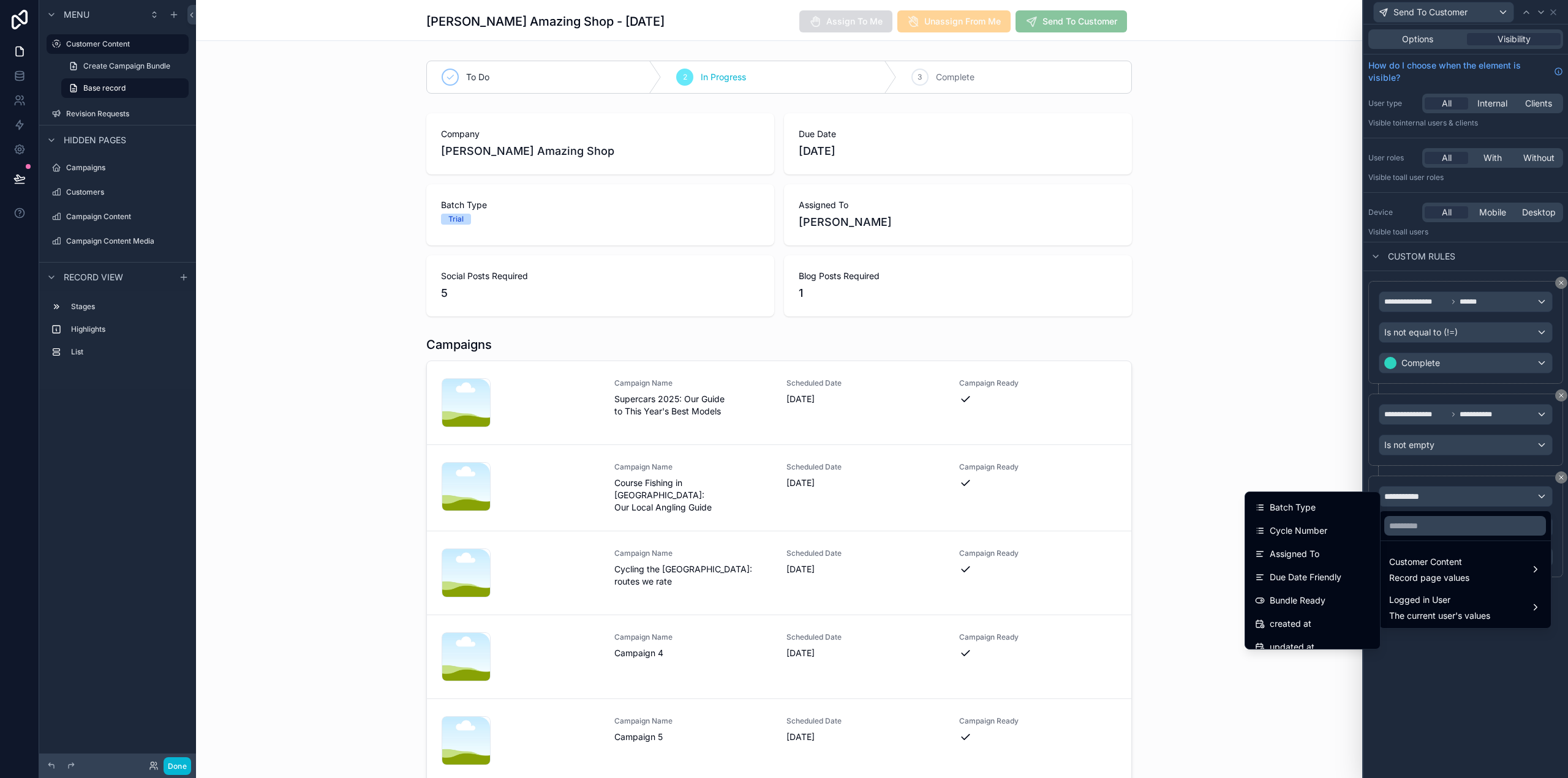
scroll to position [336, 0]
click at [1324, 544] on div "Bundle Ready" at bounding box center [1311, 543] width 115 height 15
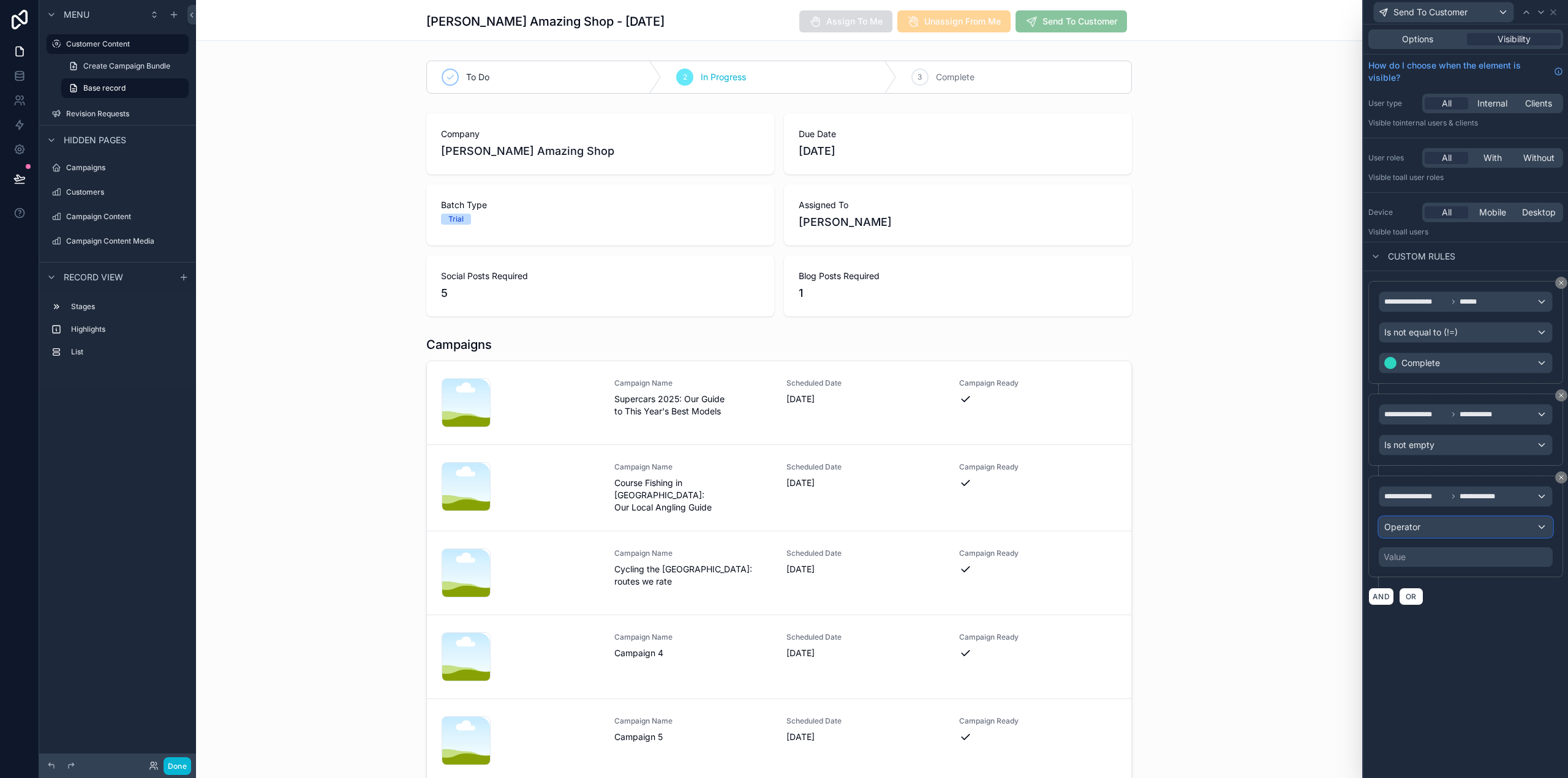
click at [1422, 523] on div "Operator" at bounding box center [1465, 527] width 173 height 20
click at [1436, 591] on div "Is true" at bounding box center [1464, 593] width 152 height 15
click at [1465, 604] on div "**********" at bounding box center [1464, 401] width 204 height 754
click at [173, 766] on button "Done" at bounding box center [177, 766] width 28 height 18
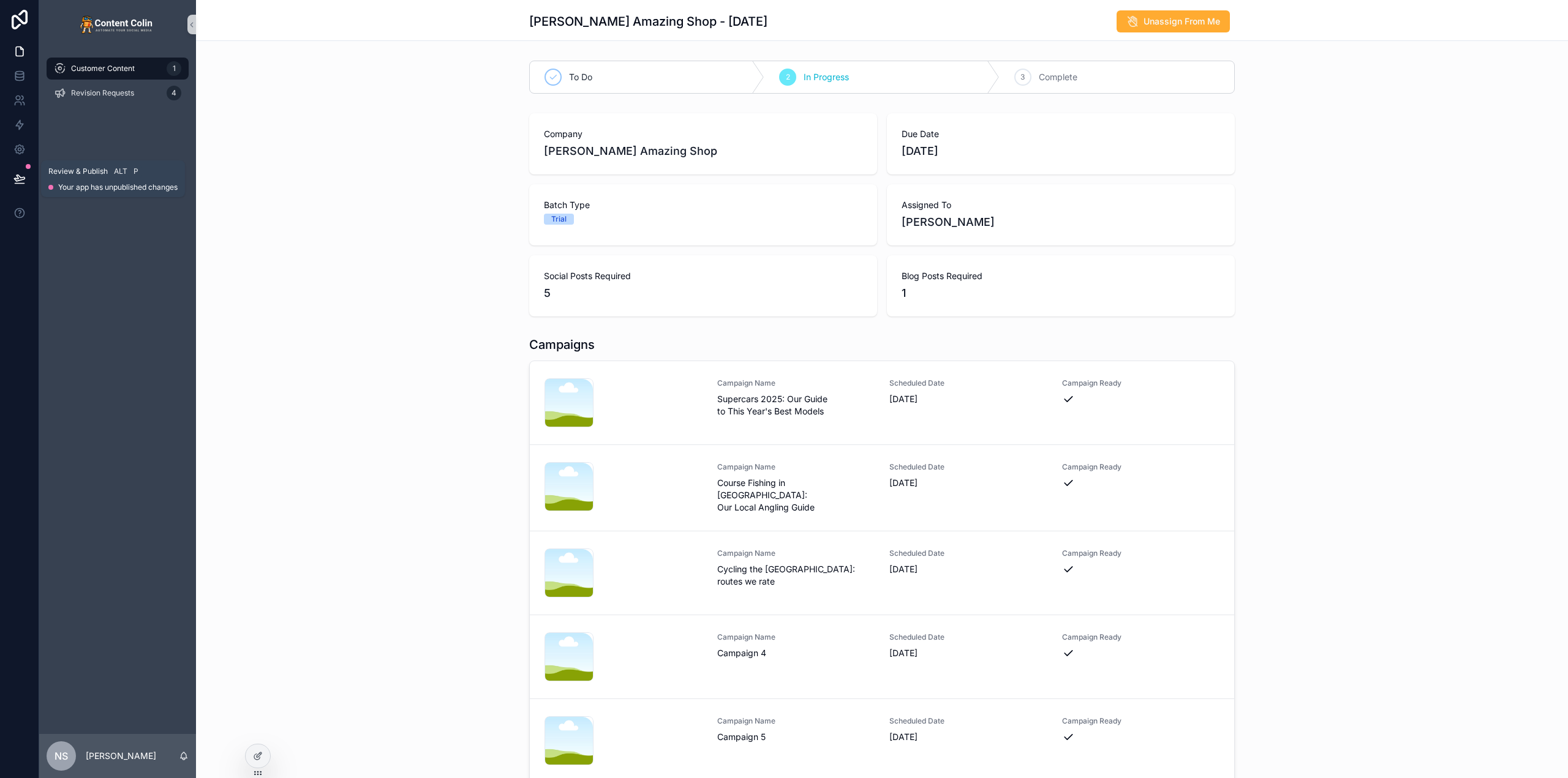
click at [22, 184] on icon at bounding box center [20, 184] width 9 height 0
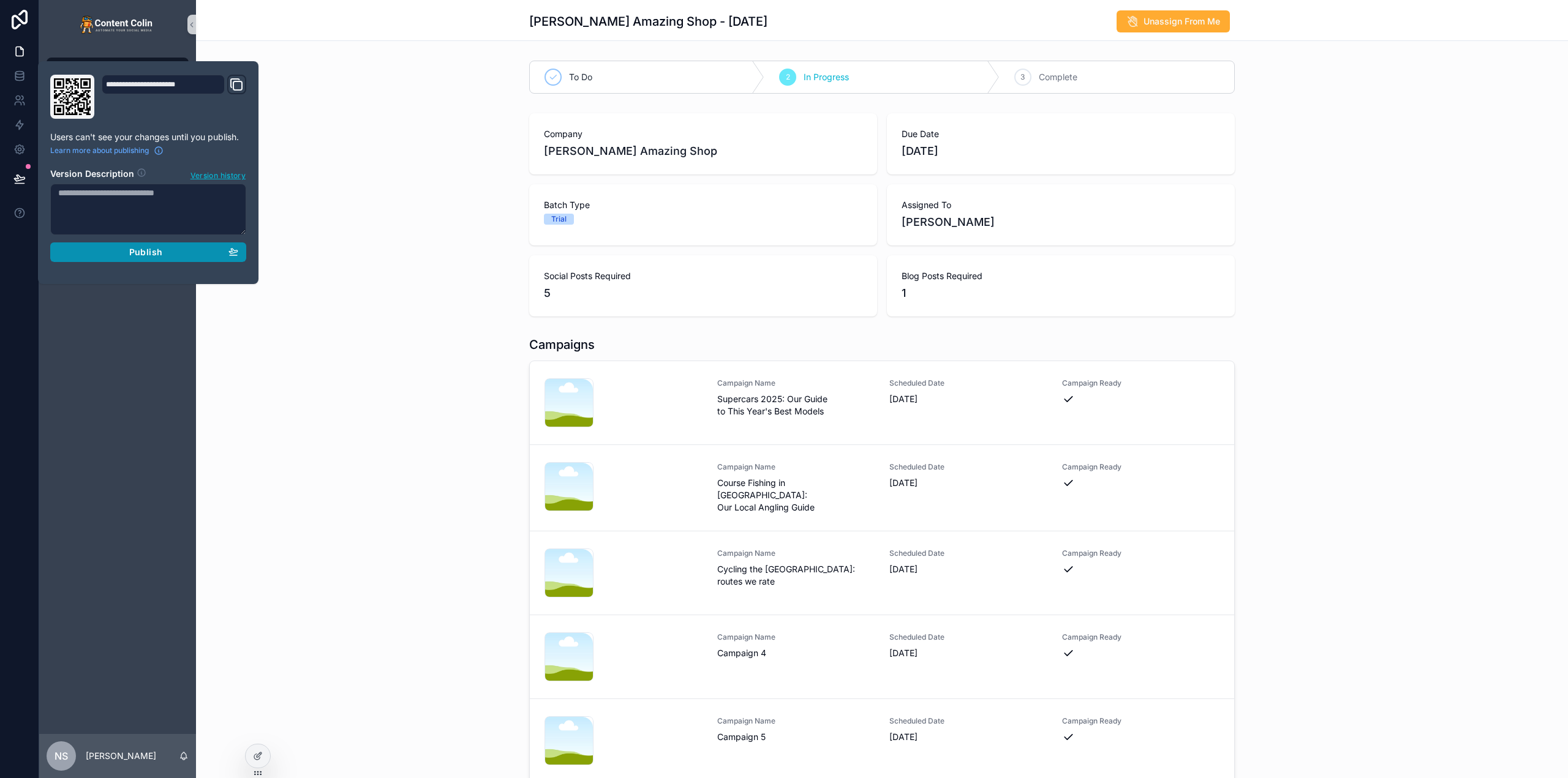
click at [149, 251] on span "Publish" at bounding box center [146, 253] width 33 height 11
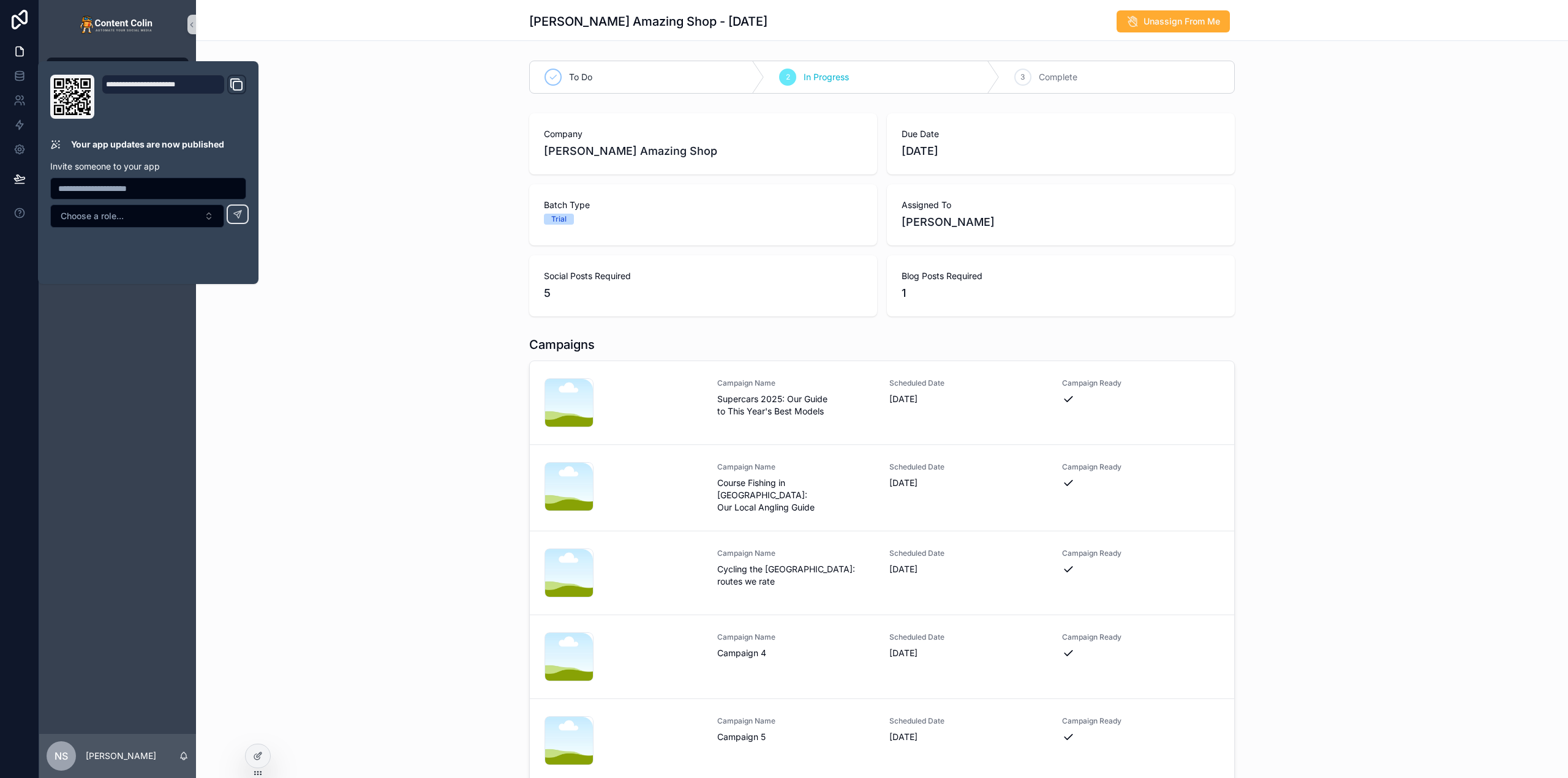
click at [312, 383] on div "Campaigns nicksamazingshop-1754514880 .png Campaign Name Supercars 2025: Our Gu…" at bounding box center [881, 560] width 1372 height 457
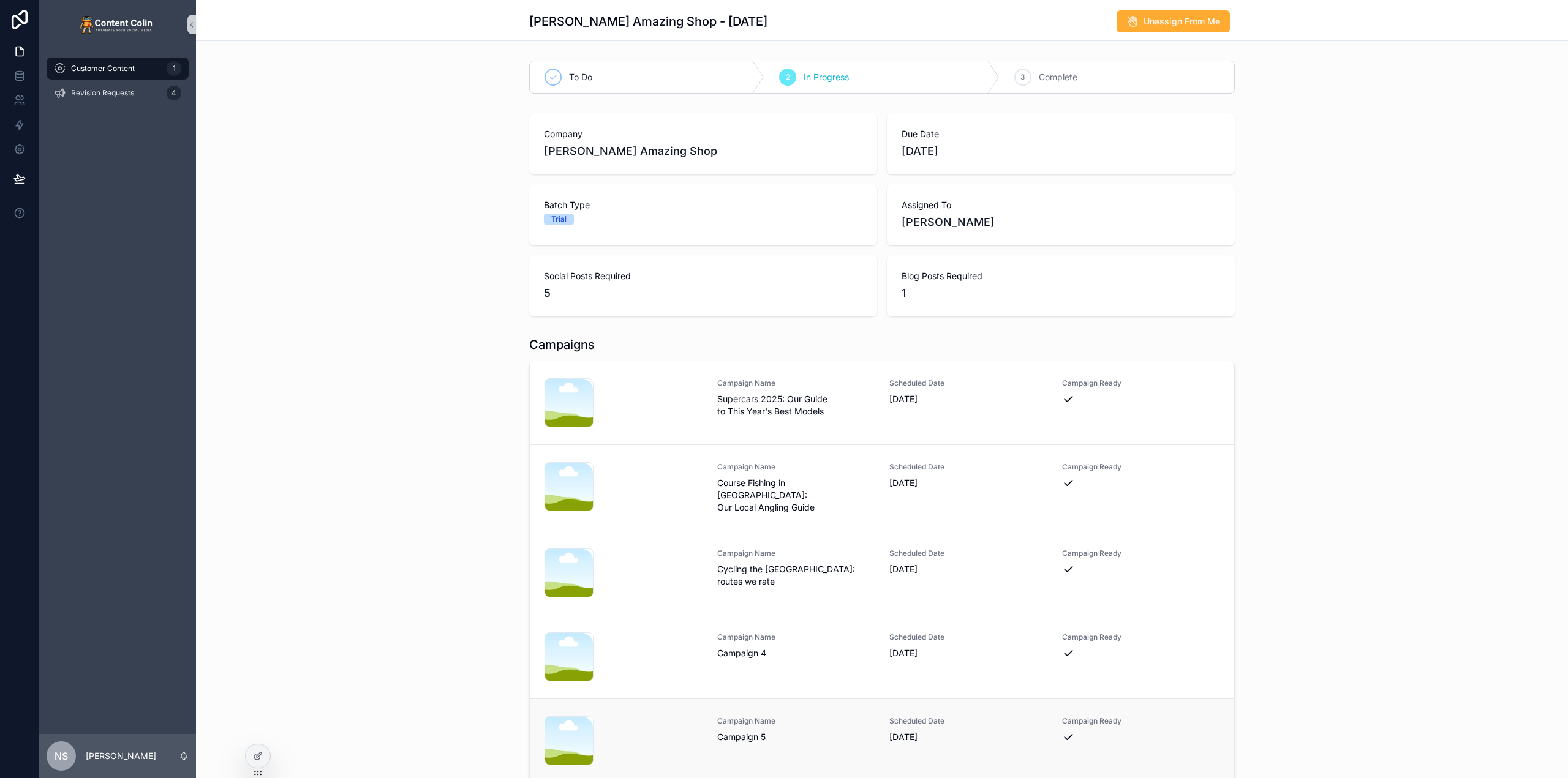
click at [741, 720] on span "Campaign Name" at bounding box center [796, 721] width 158 height 10
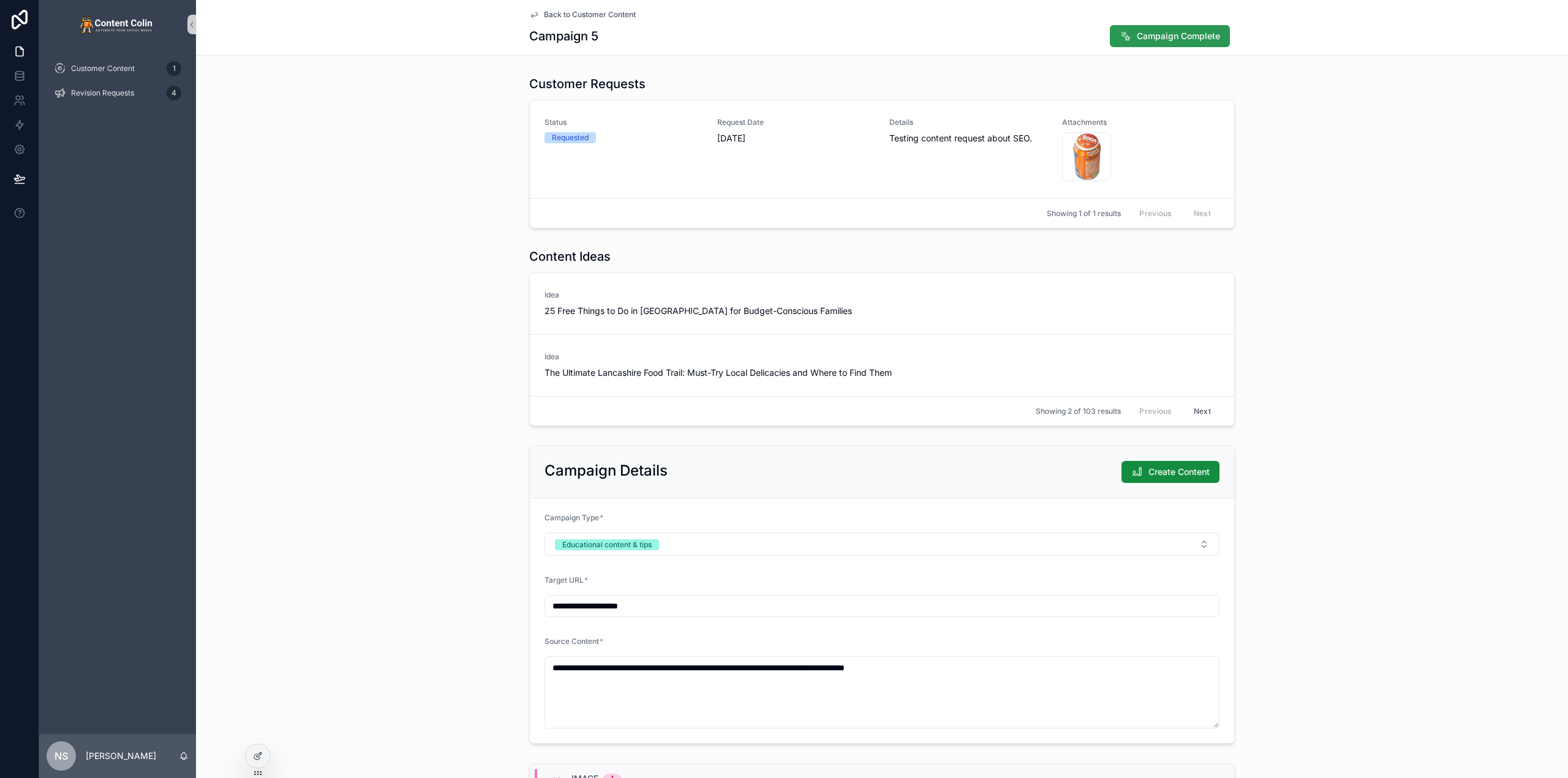
click at [1207, 35] on span "Campaign Complete" at bounding box center [1178, 35] width 83 height 12
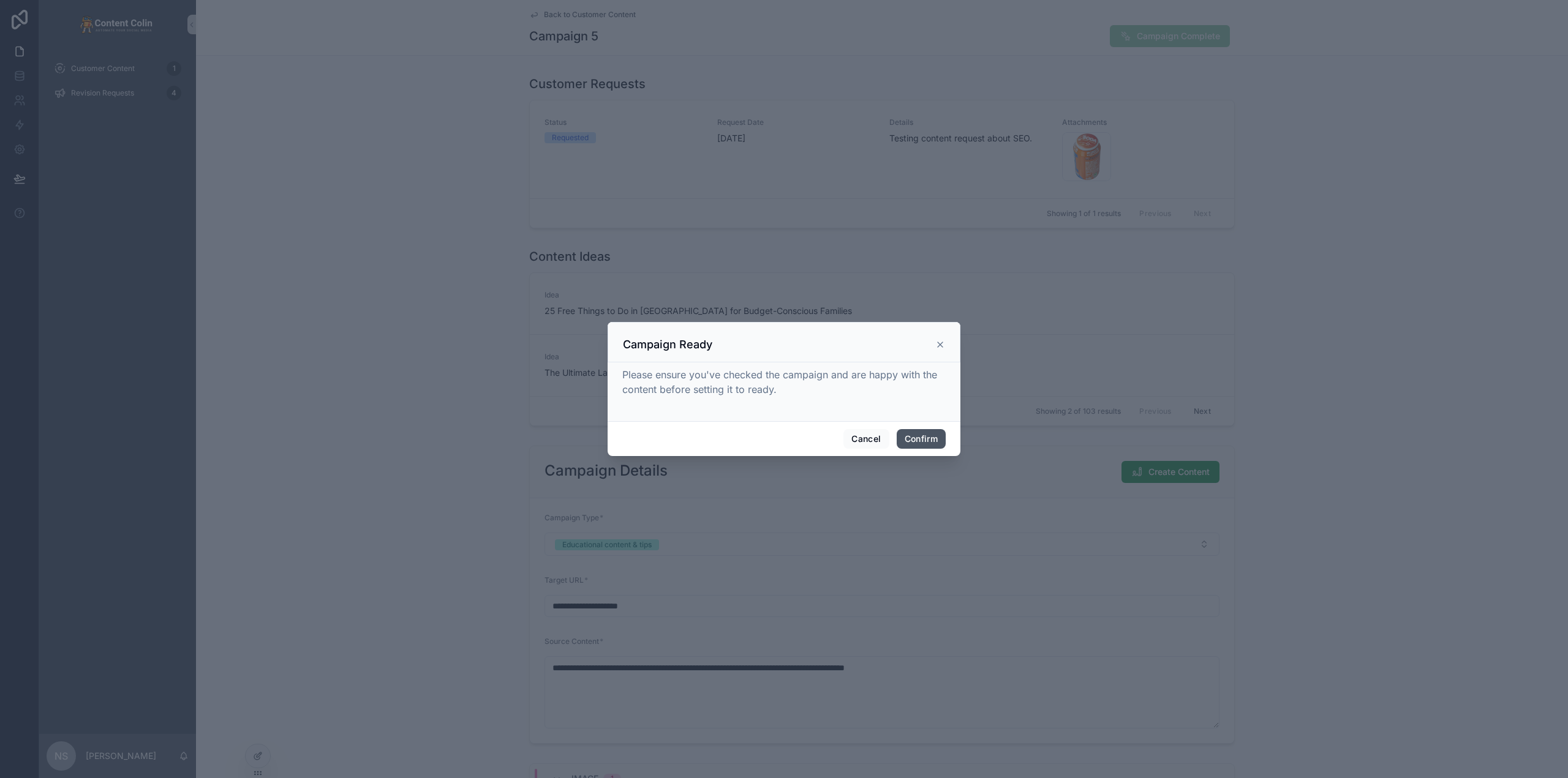
click at [927, 440] on button "Confirm" at bounding box center [921, 438] width 49 height 20
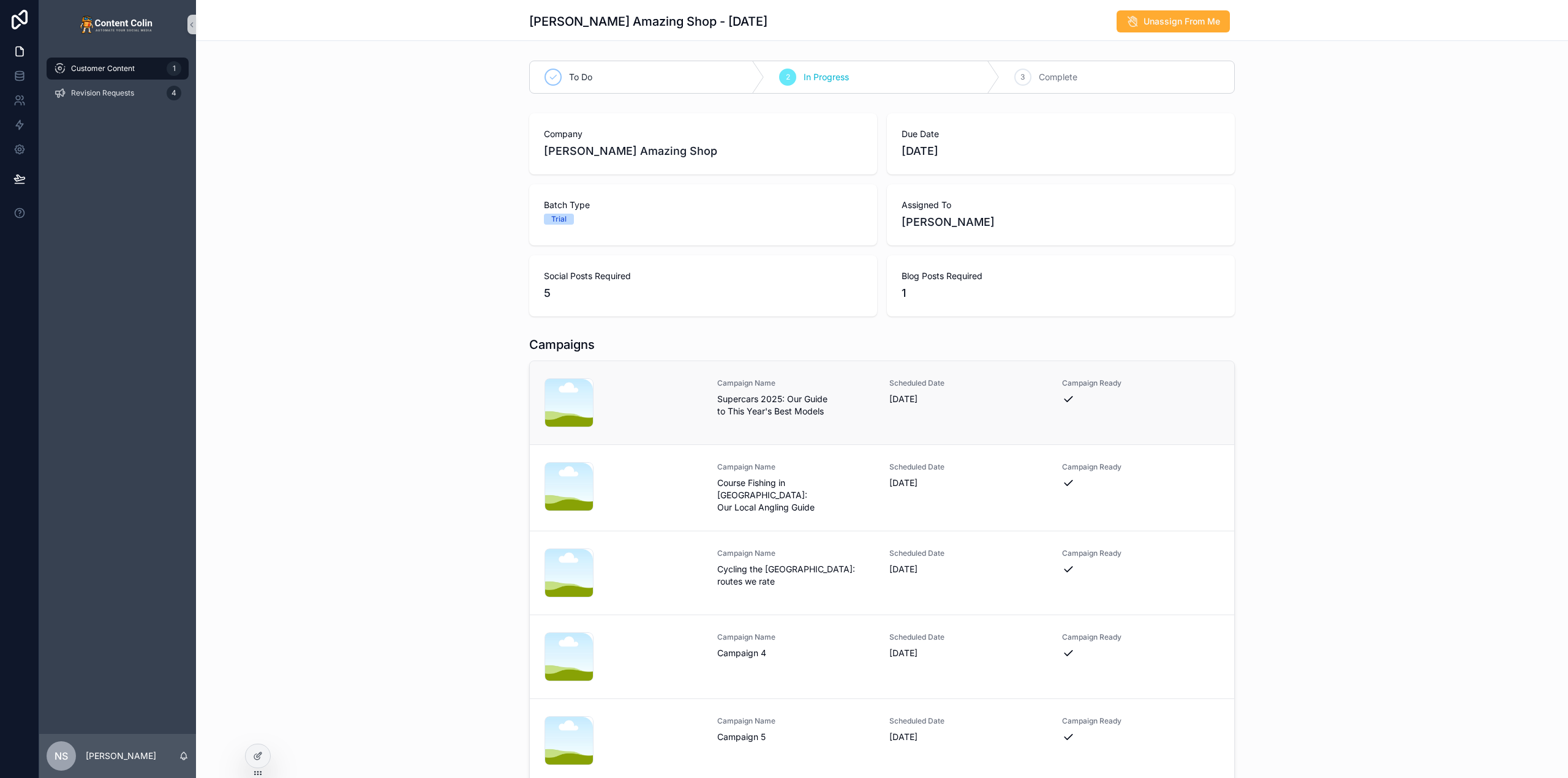
click at [832, 406] on span "Supercars 2025: Our Guide to This Year's Best Models" at bounding box center [796, 405] width 158 height 24
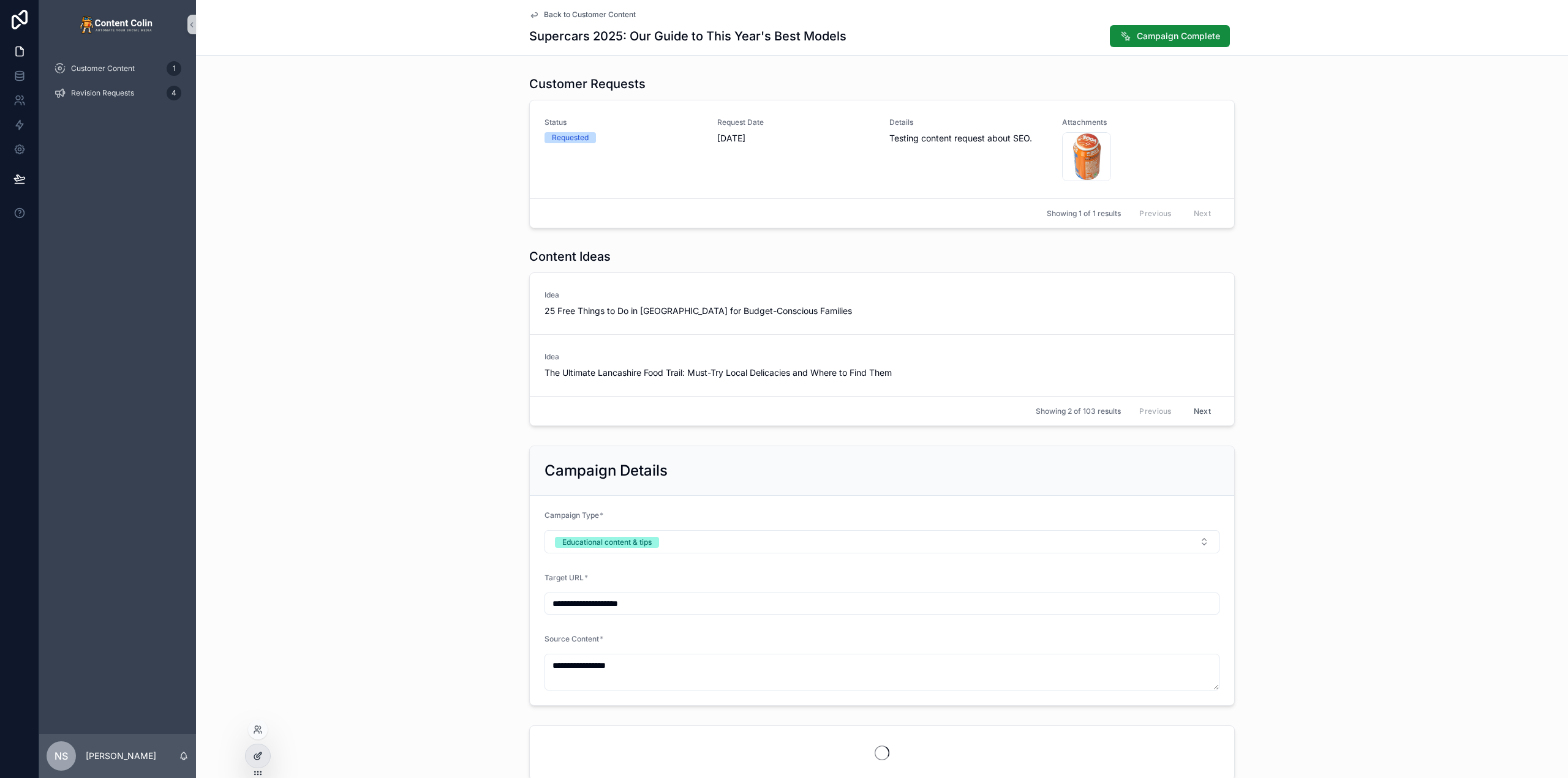
click at [257, 748] on div at bounding box center [257, 756] width 24 height 23
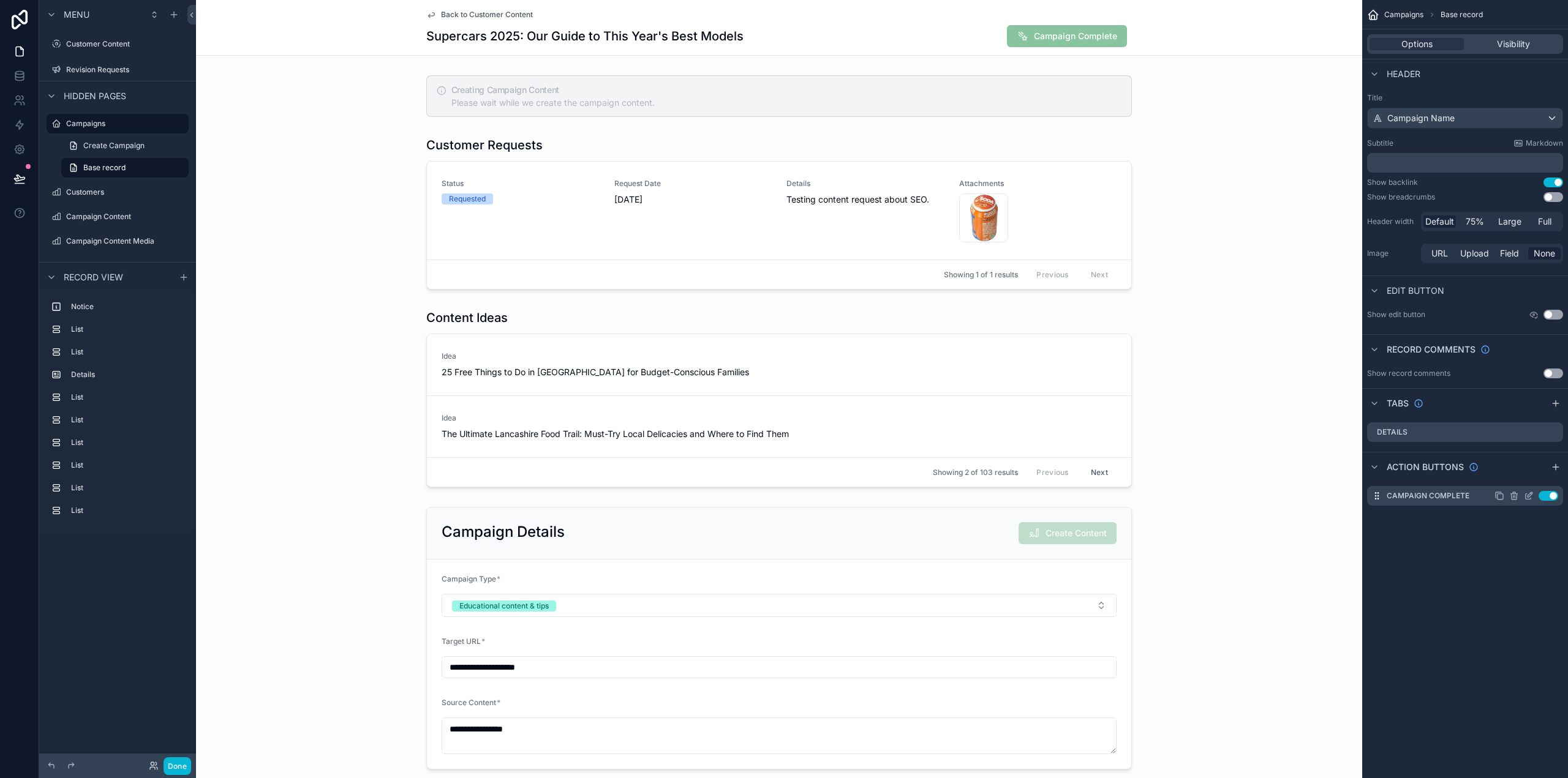
click at [1531, 493] on icon "scrollable content" at bounding box center [1531, 493] width 1 height 1
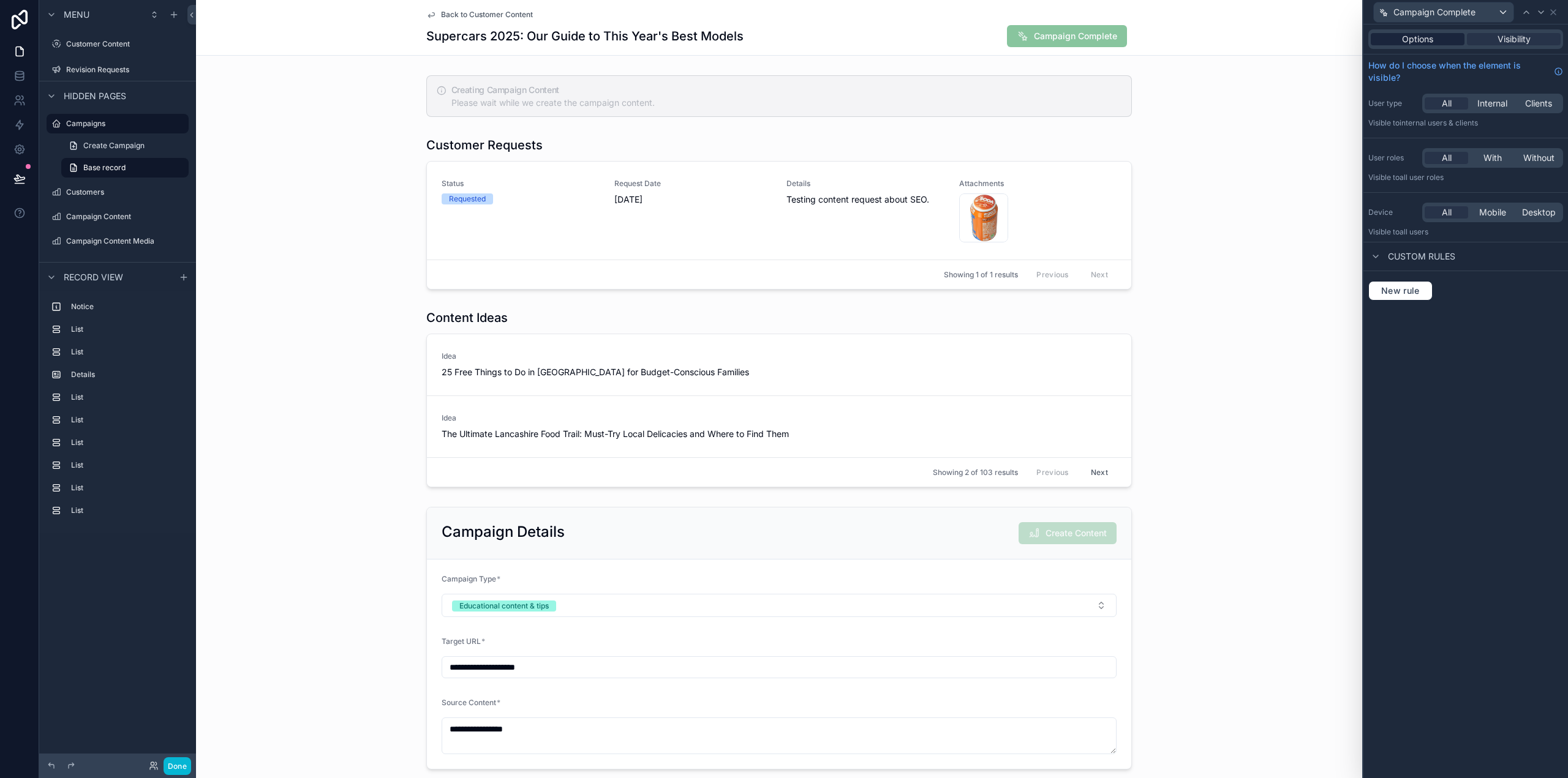
click at [1425, 36] on span "Options" at bounding box center [1417, 38] width 31 height 12
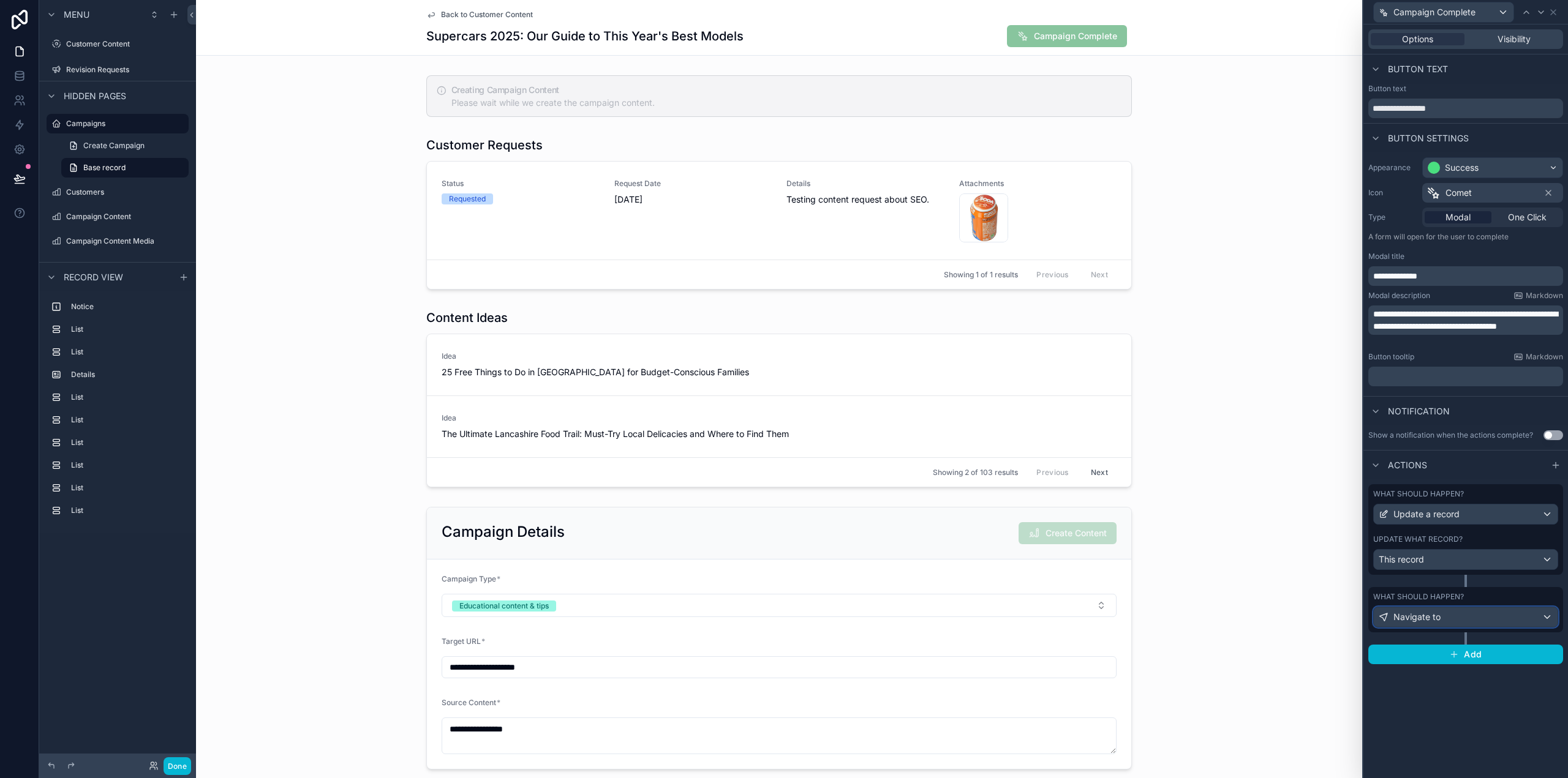
click at [1458, 616] on div "Navigate to" at bounding box center [1465, 617] width 184 height 20
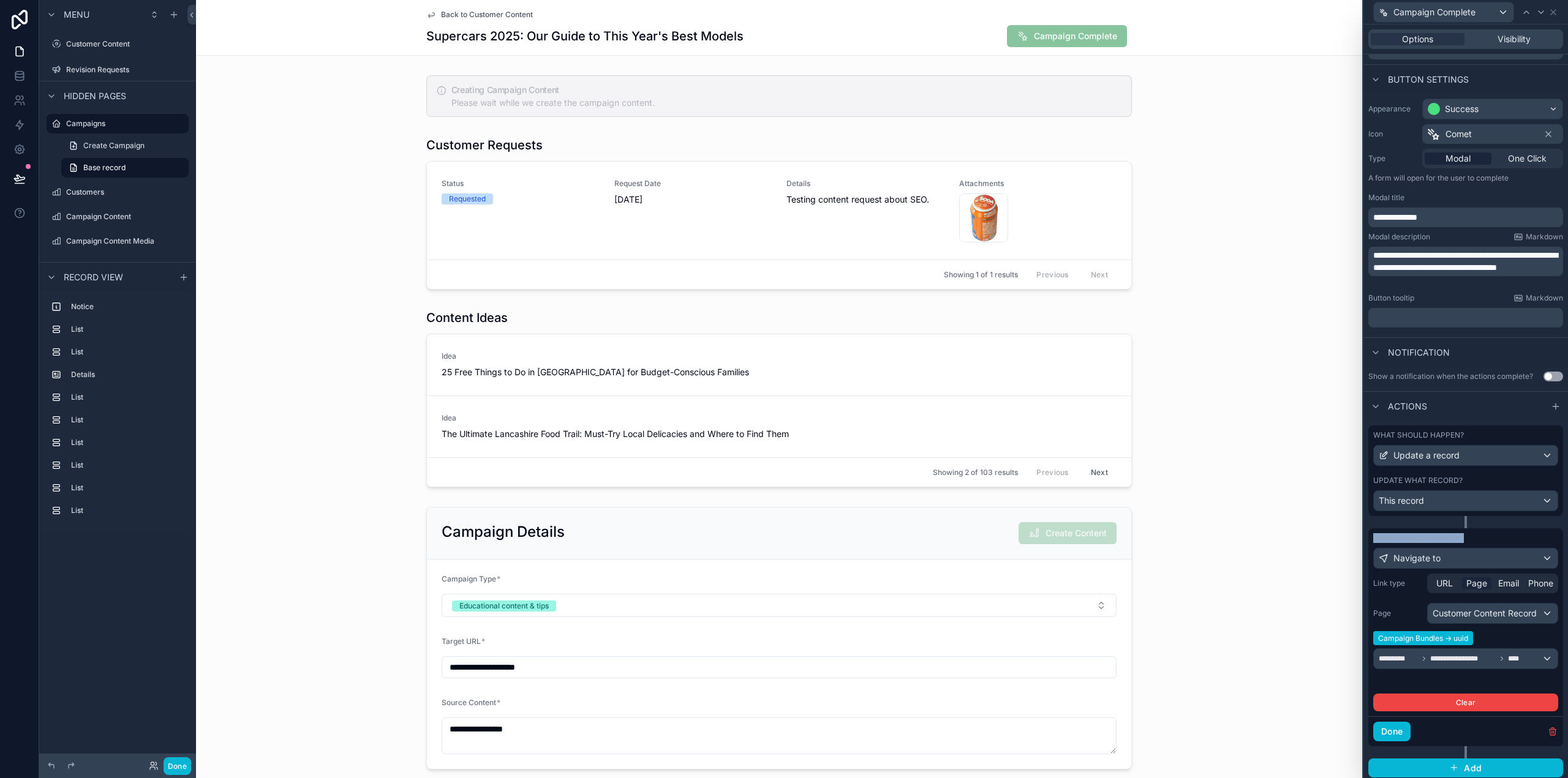
scroll to position [68, 0]
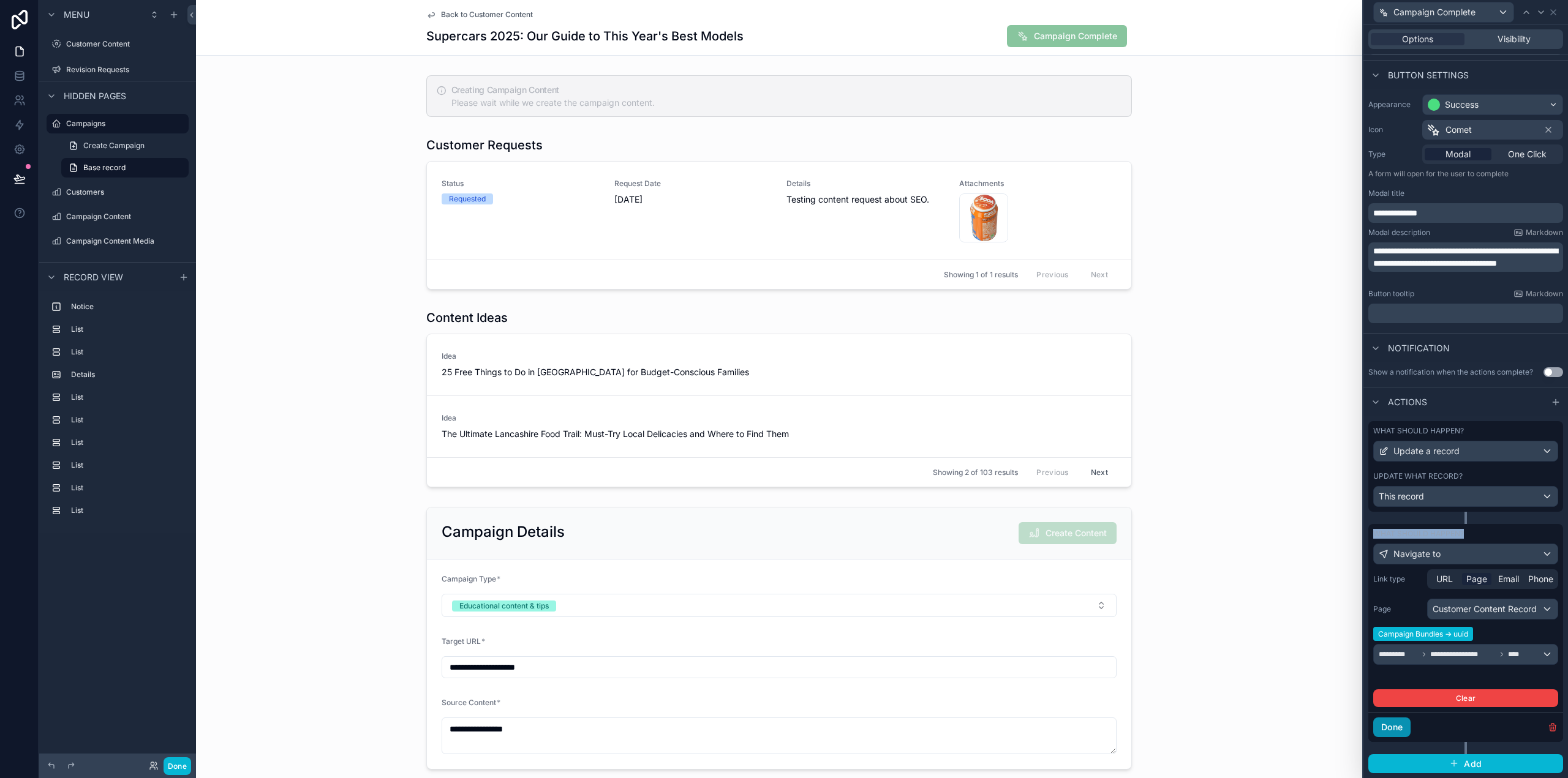
click at [1400, 727] on button "Done" at bounding box center [1392, 727] width 37 height 20
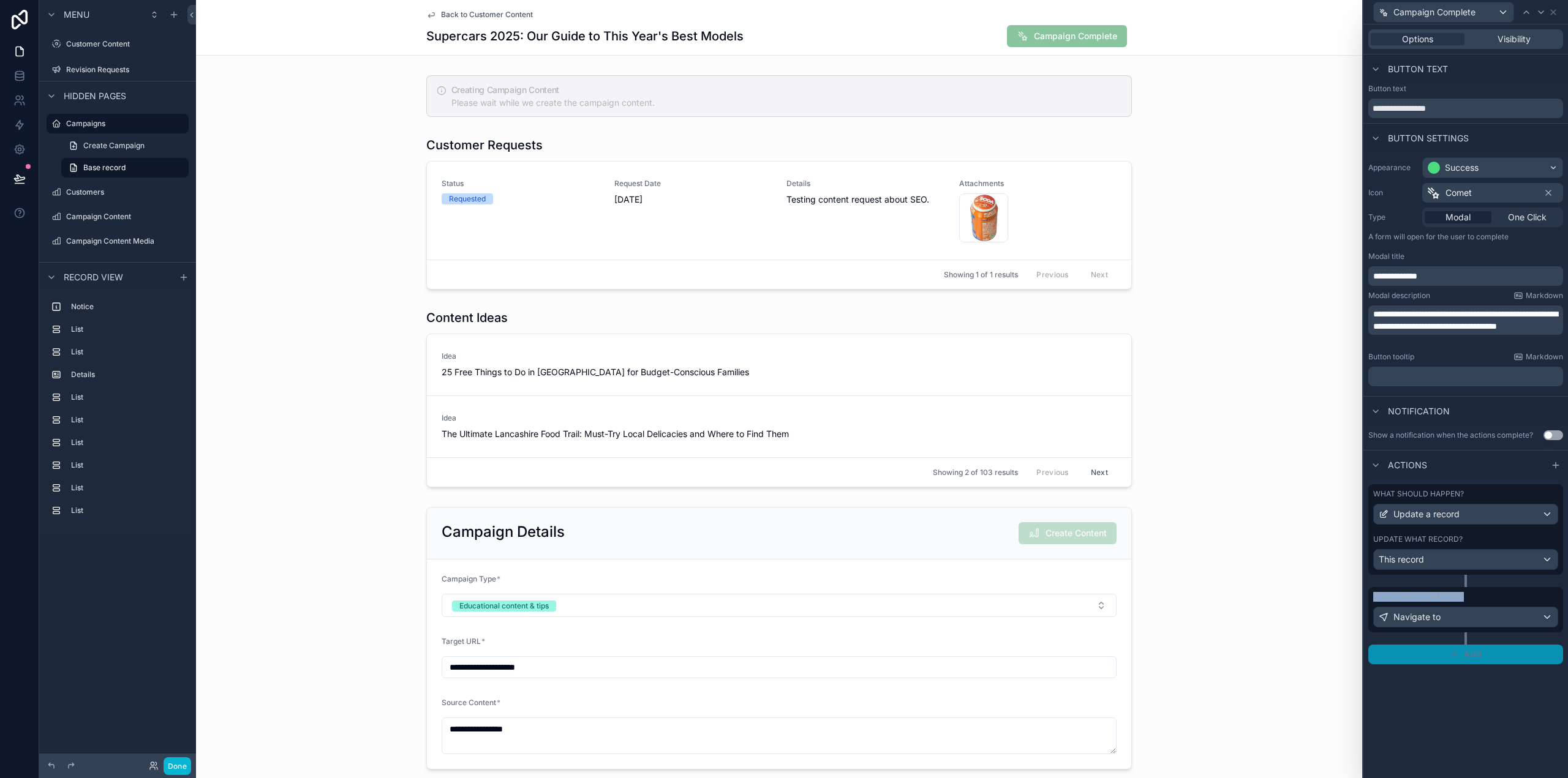
click at [1474, 656] on span "Add" at bounding box center [1472, 655] width 18 height 11
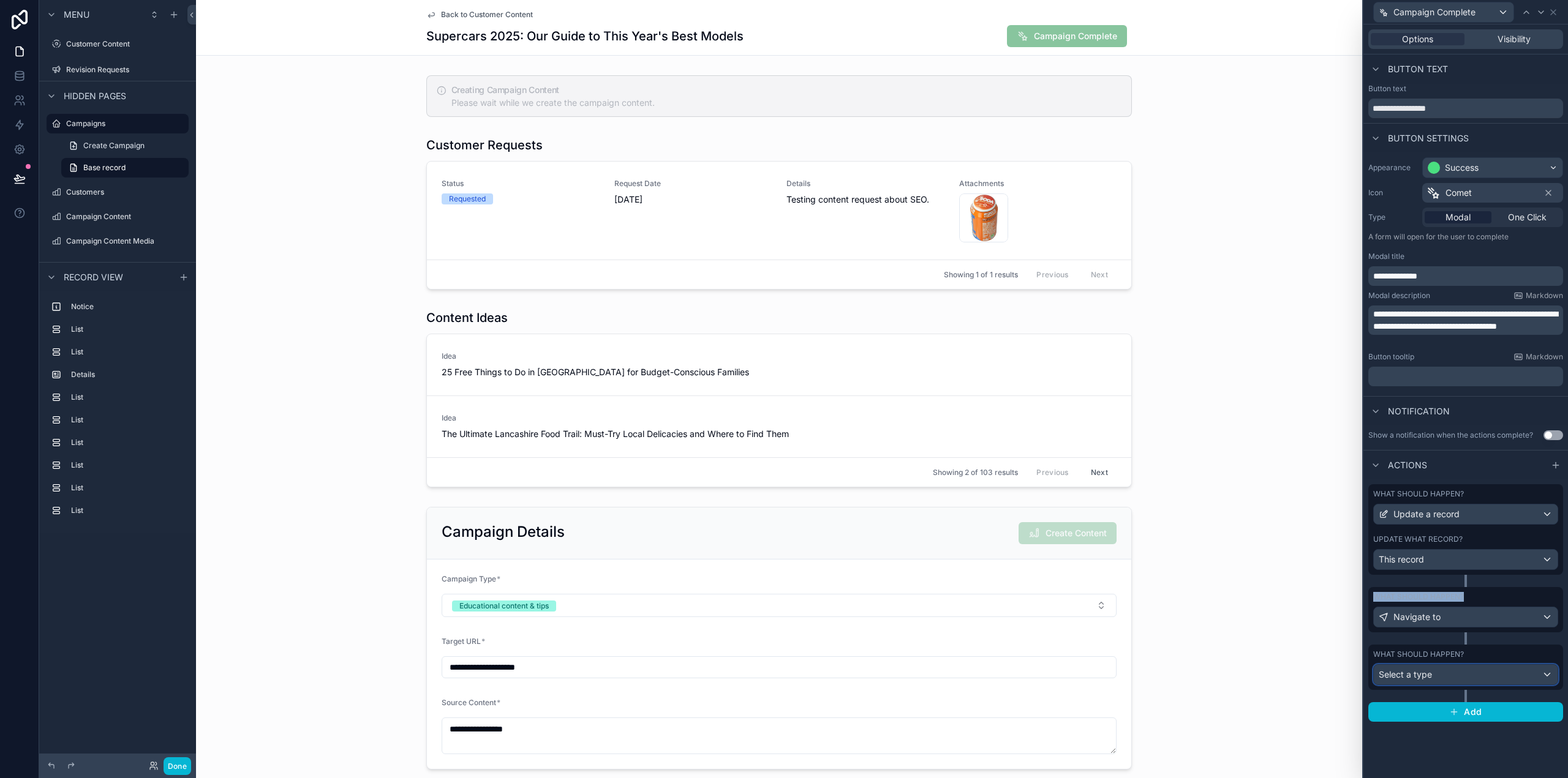
click at [1443, 678] on div "Select a type" at bounding box center [1465, 674] width 184 height 20
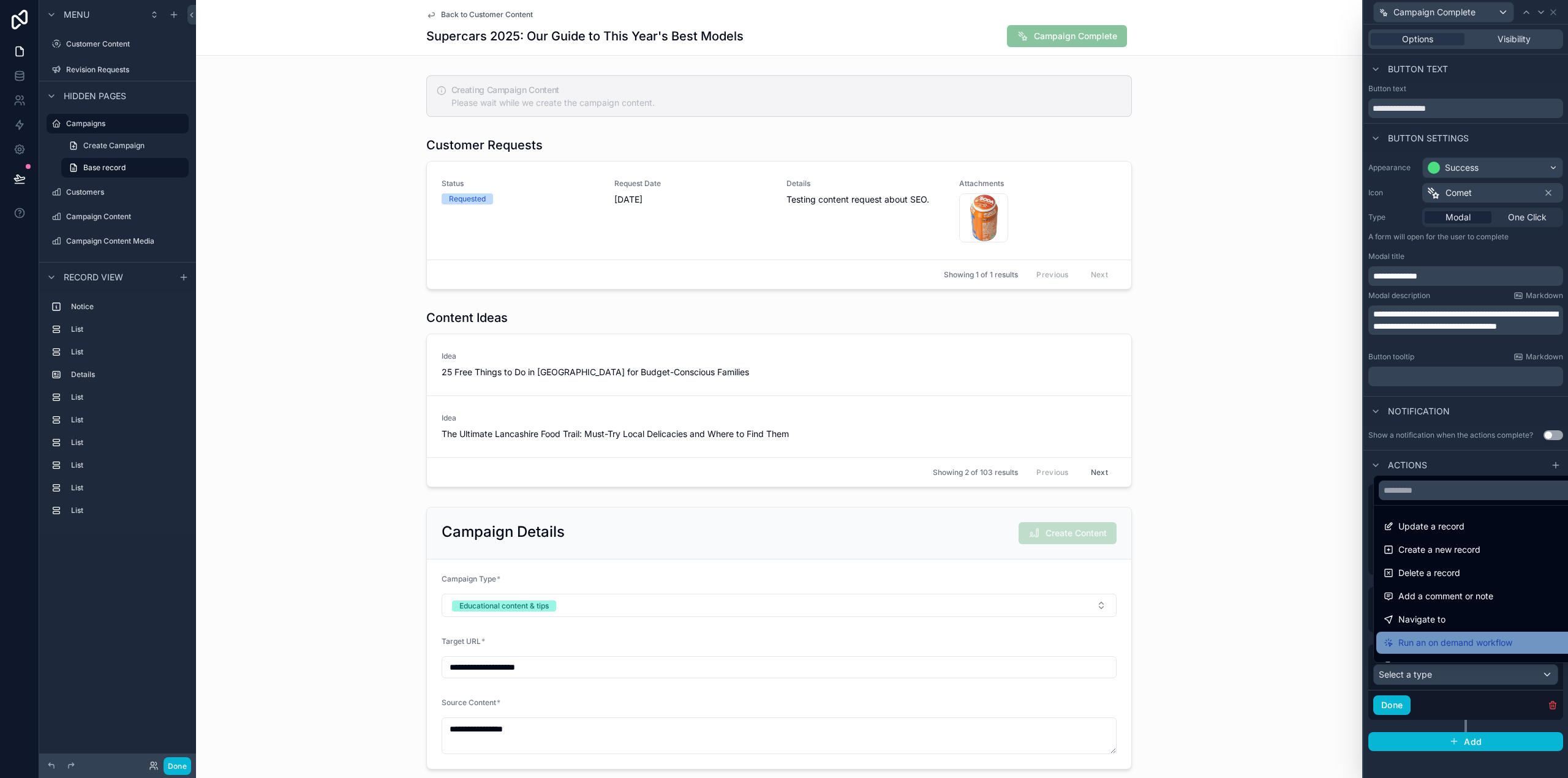
click at [1460, 647] on span "Run an on demand workflow" at bounding box center [1455, 643] width 114 height 15
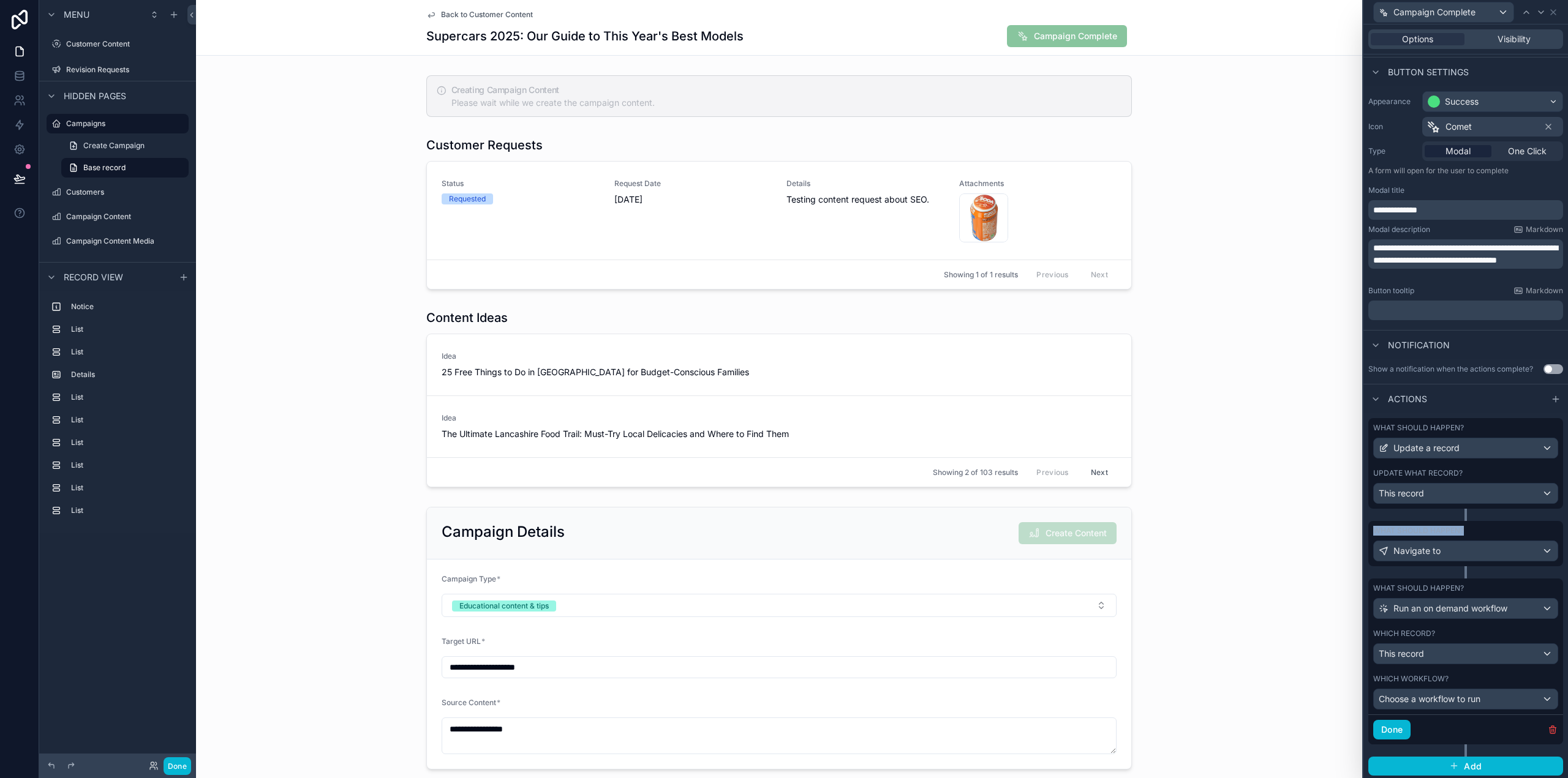
scroll to position [69, 0]
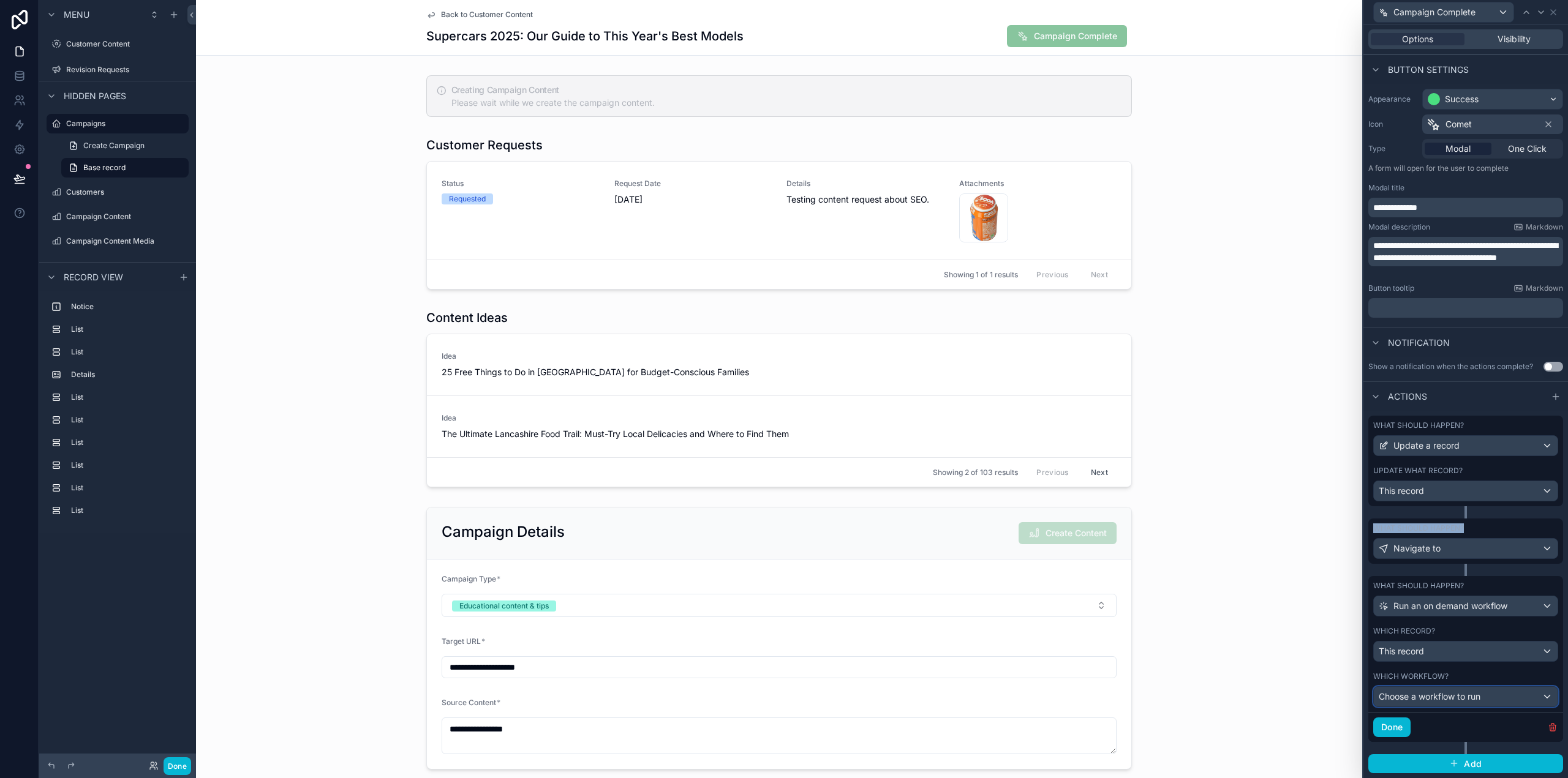
click at [1466, 696] on span "Choose a workflow to run" at bounding box center [1429, 696] width 102 height 10
click at [1445, 755] on div "Set bundle ready" at bounding box center [1475, 763] width 198 height 22
click at [1403, 729] on button "Done" at bounding box center [1392, 727] width 37 height 20
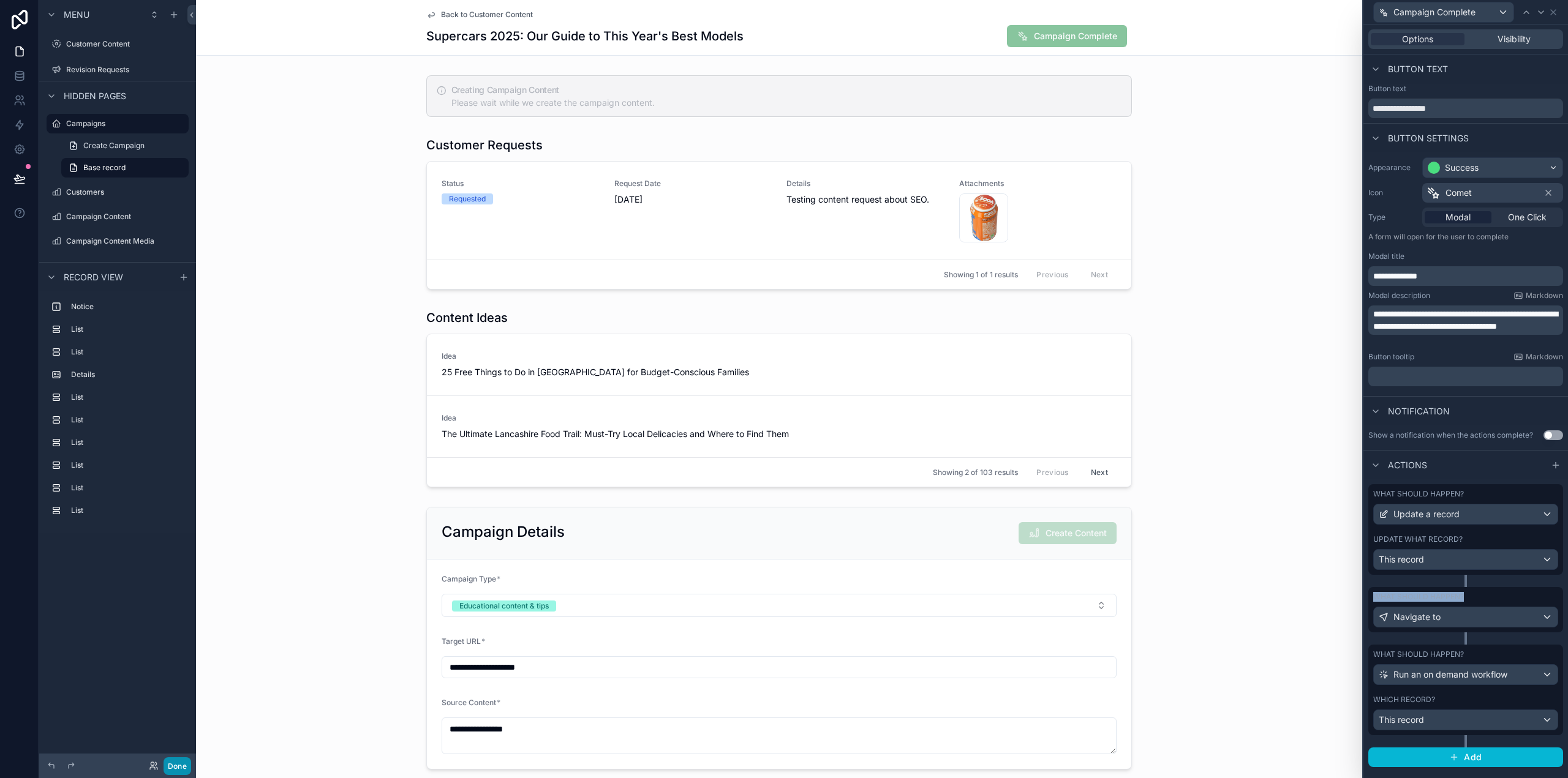
click at [181, 761] on button "Done" at bounding box center [177, 766] width 28 height 18
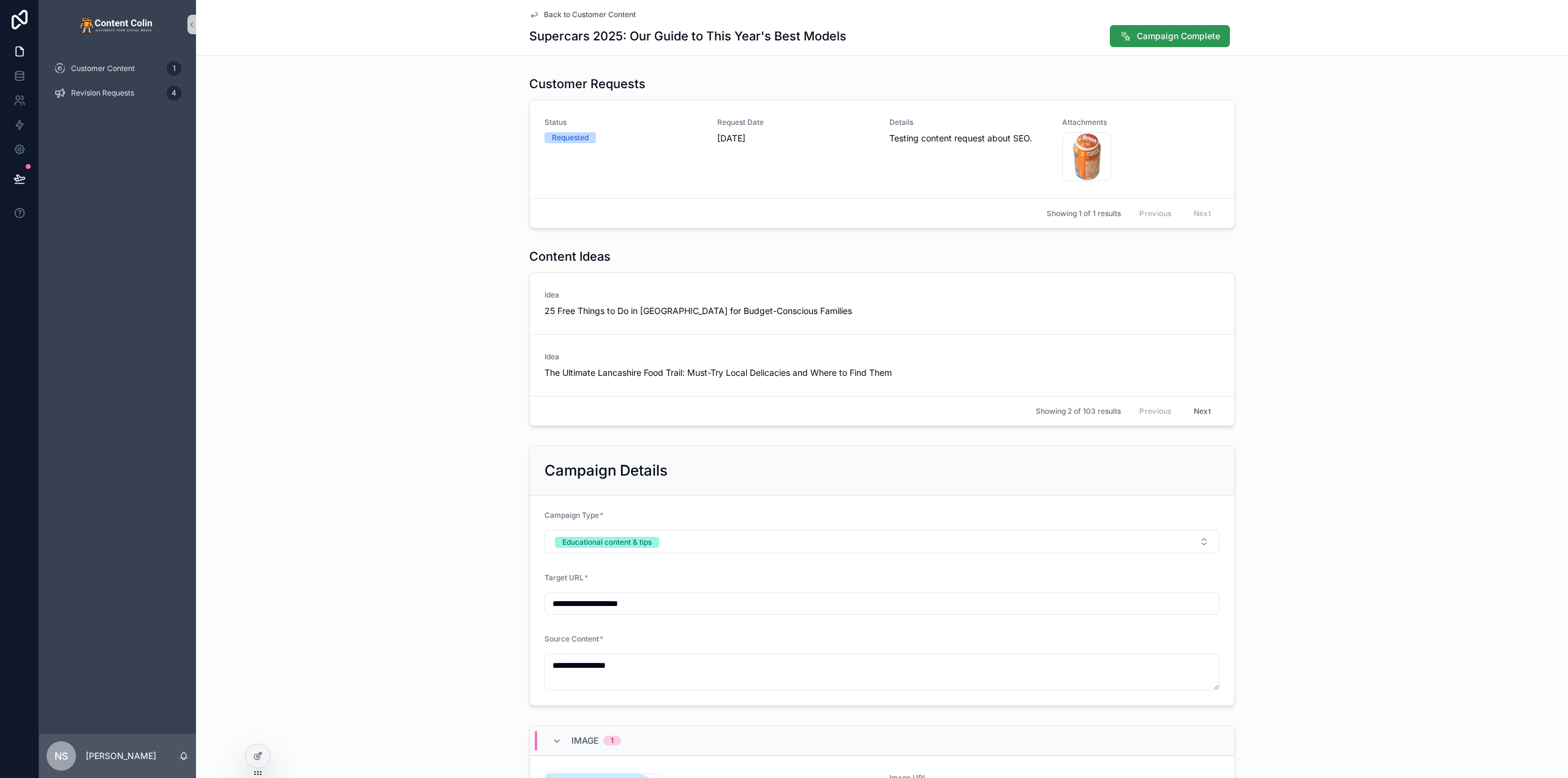
click at [1179, 37] on span "Campaign Complete" at bounding box center [1178, 35] width 83 height 12
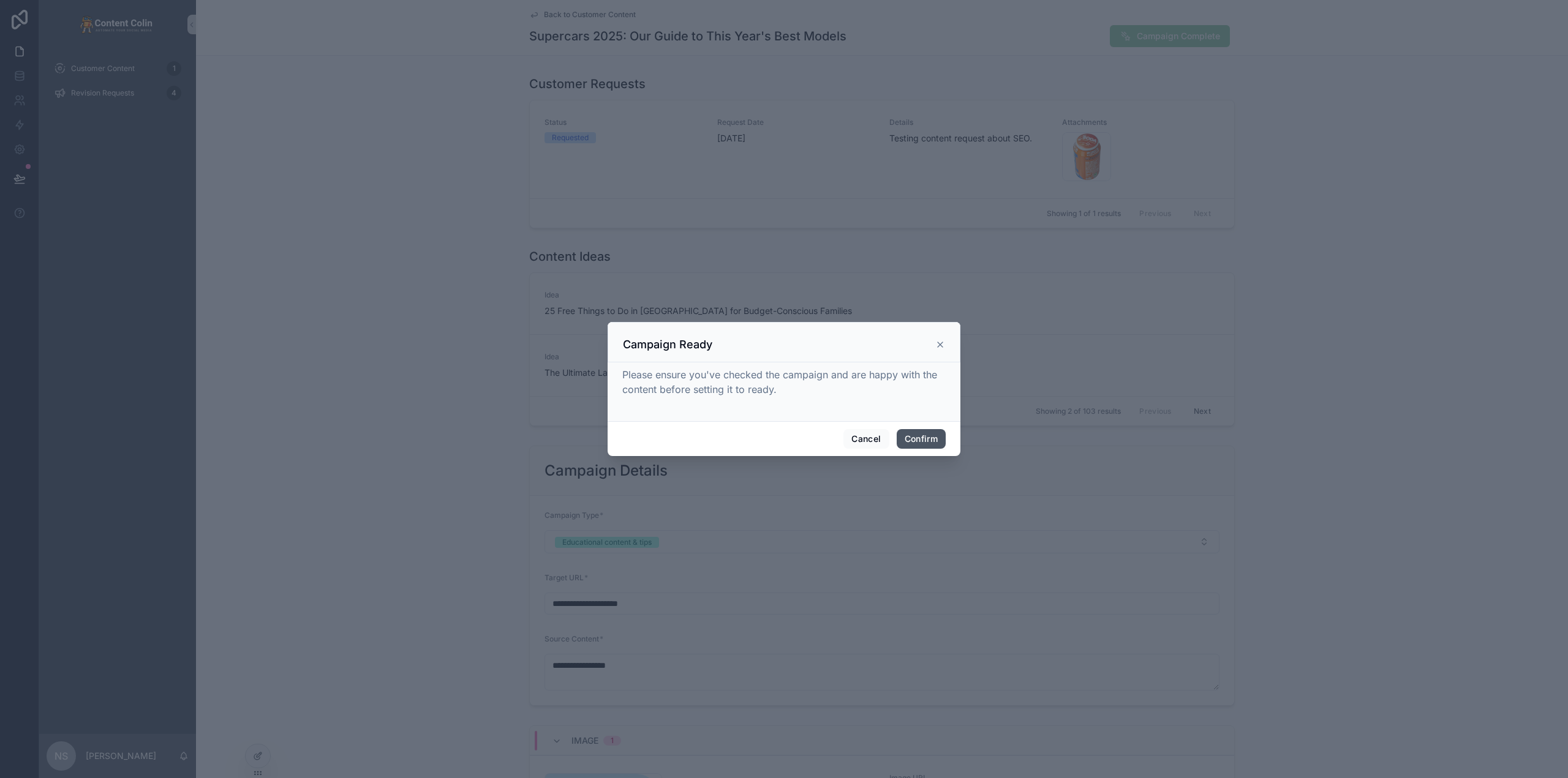
click at [919, 439] on button "Confirm" at bounding box center [921, 438] width 49 height 20
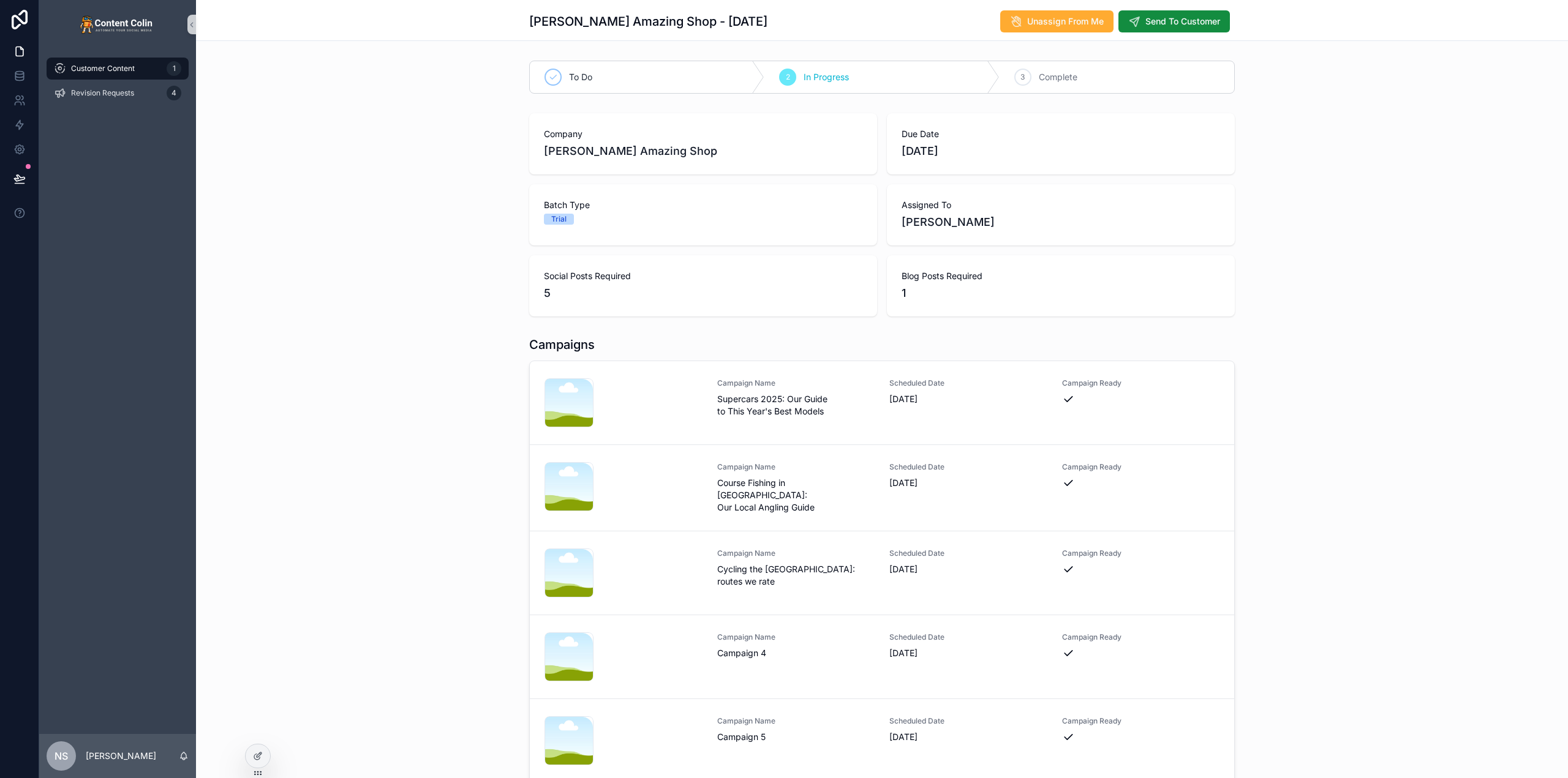
click at [1384, 393] on div "Campaigns nicksamazingshop-1754514880 .png Campaign Name Supercars 2025: Our Gu…" at bounding box center [881, 560] width 1372 height 457
click at [33, 180] on button at bounding box center [20, 178] width 27 height 35
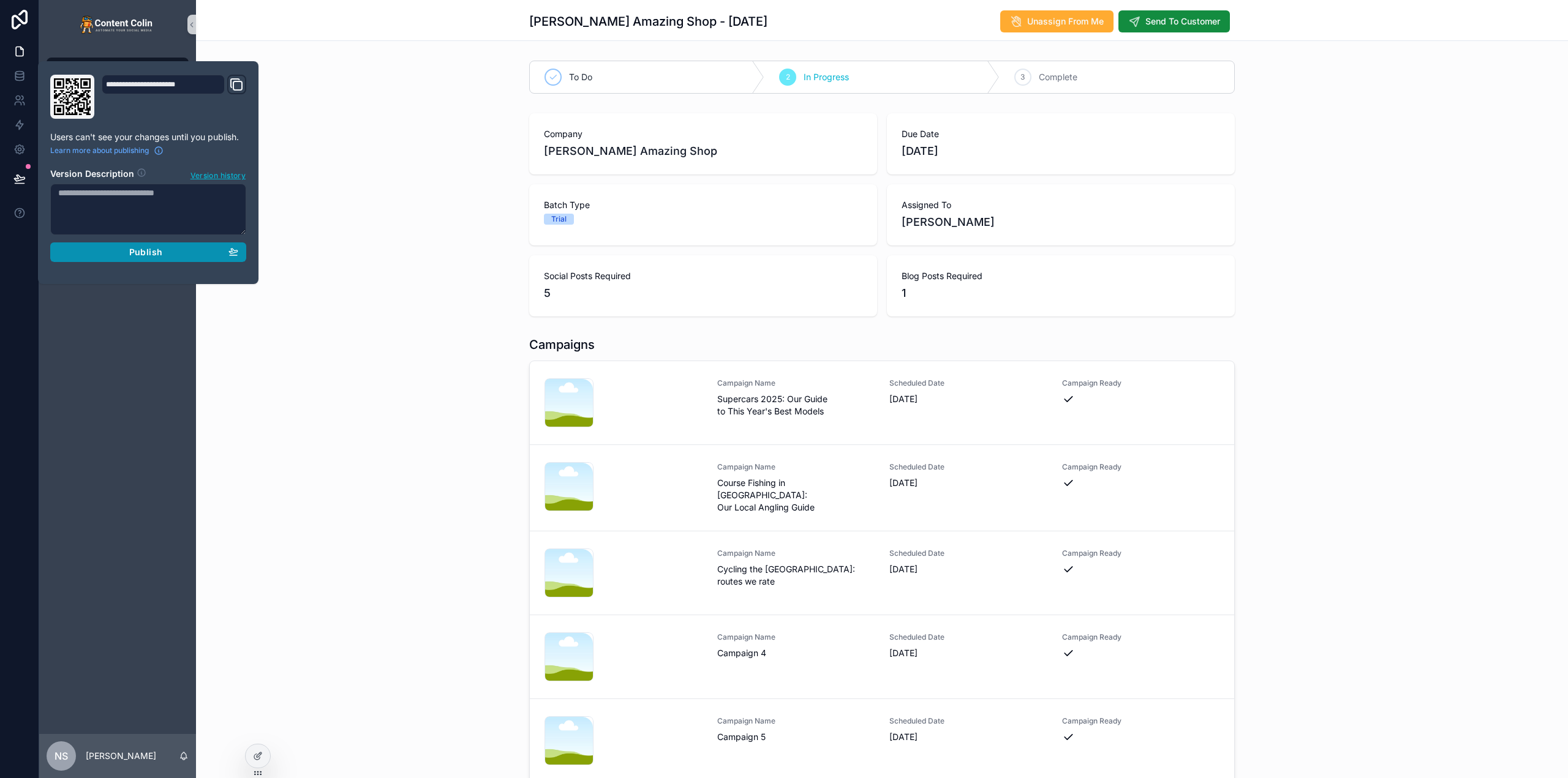
click at [131, 249] on span "Publish" at bounding box center [146, 253] width 33 height 11
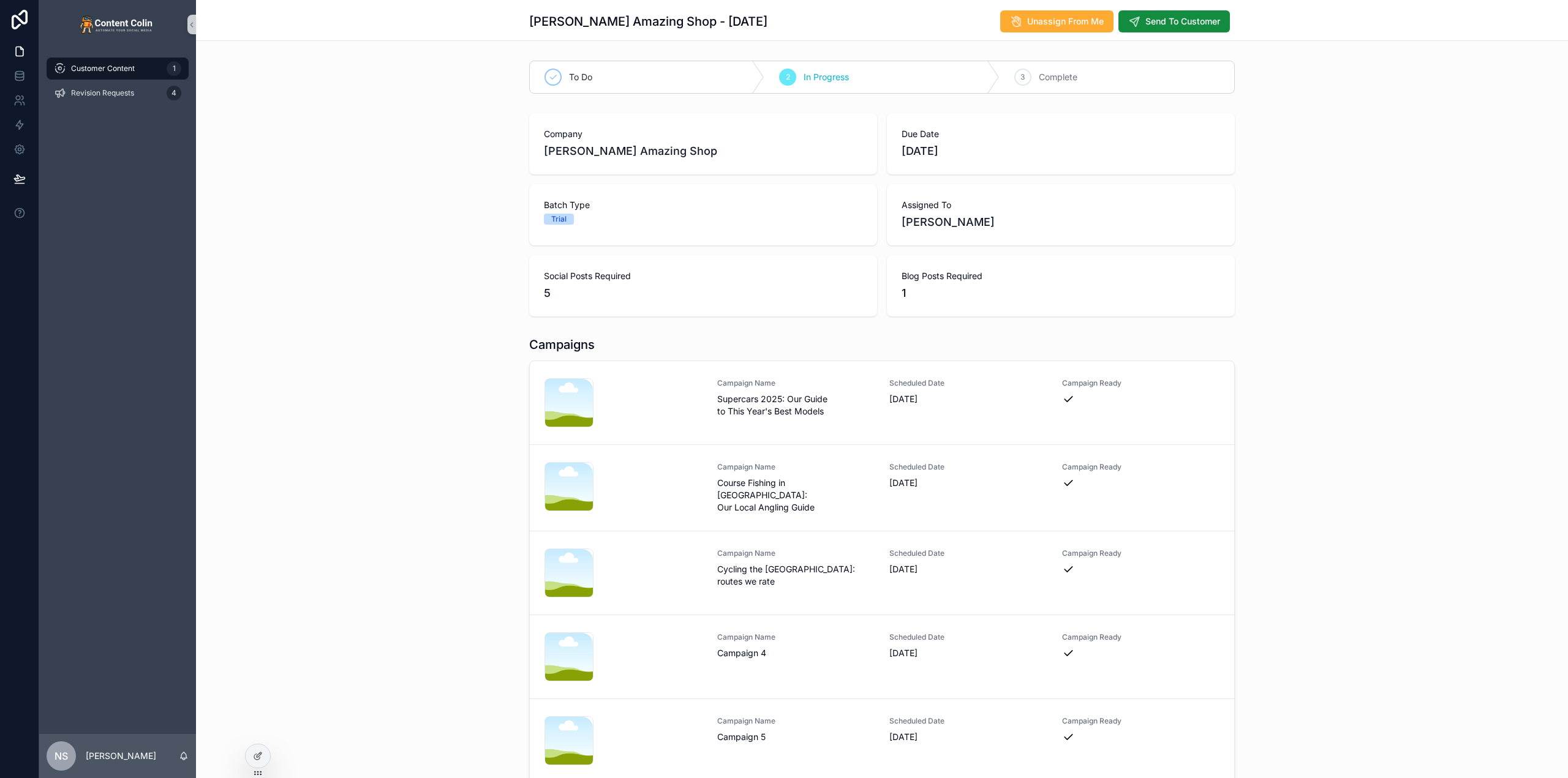
click at [406, 243] on div "Company [PERSON_NAME] Amazing Shop Due Date [DATE] Batch Type Trial Assigned To…" at bounding box center [881, 215] width 1372 height 213
drag, startPoint x: 101, startPoint y: 101, endPoint x: 106, endPoint y: 91, distance: 11.2
click at [102, 101] on div "Revision Requests 4" at bounding box center [118, 92] width 128 height 20
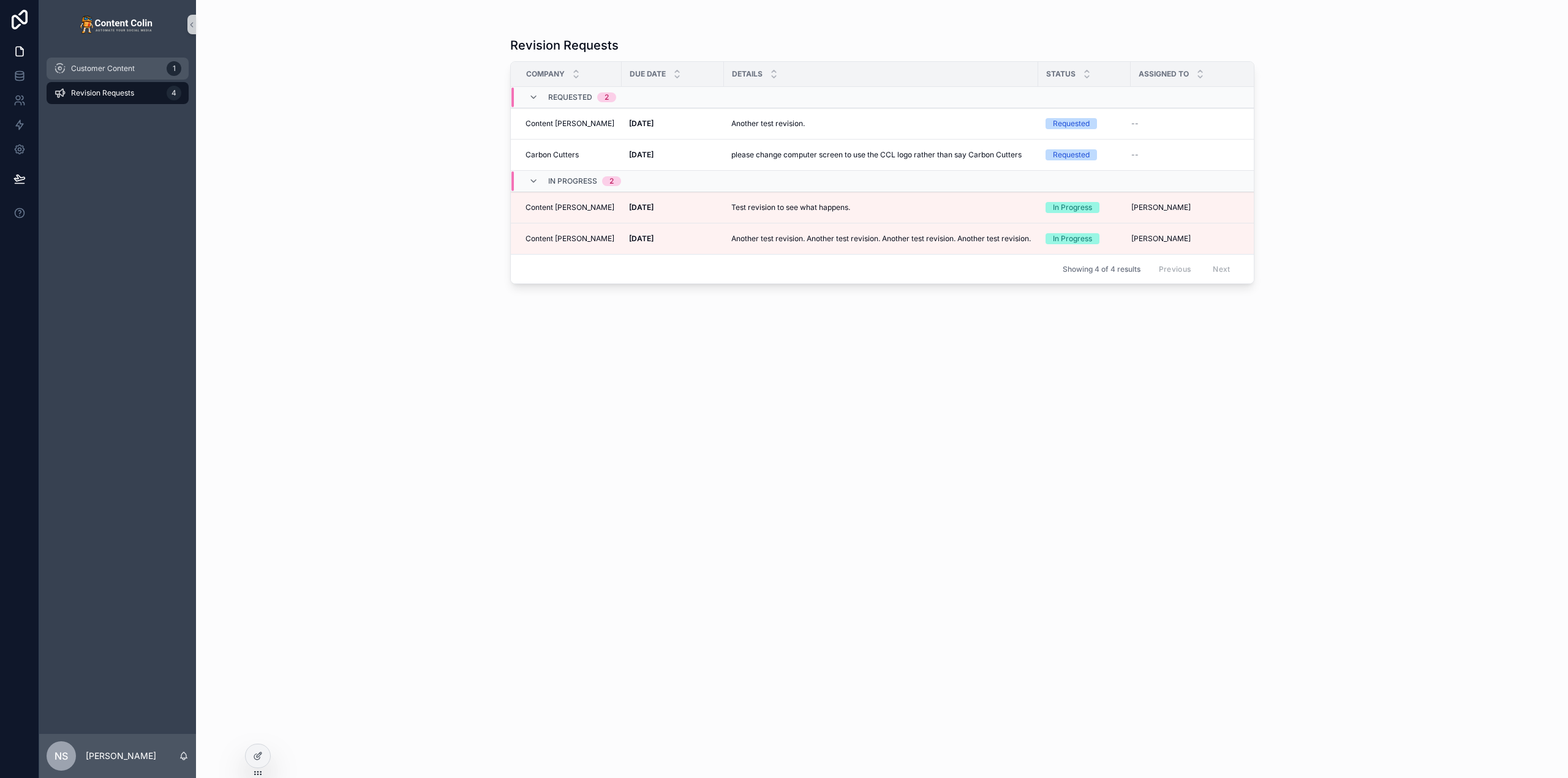
click at [124, 71] on span "Customer Content" at bounding box center [103, 68] width 63 height 10
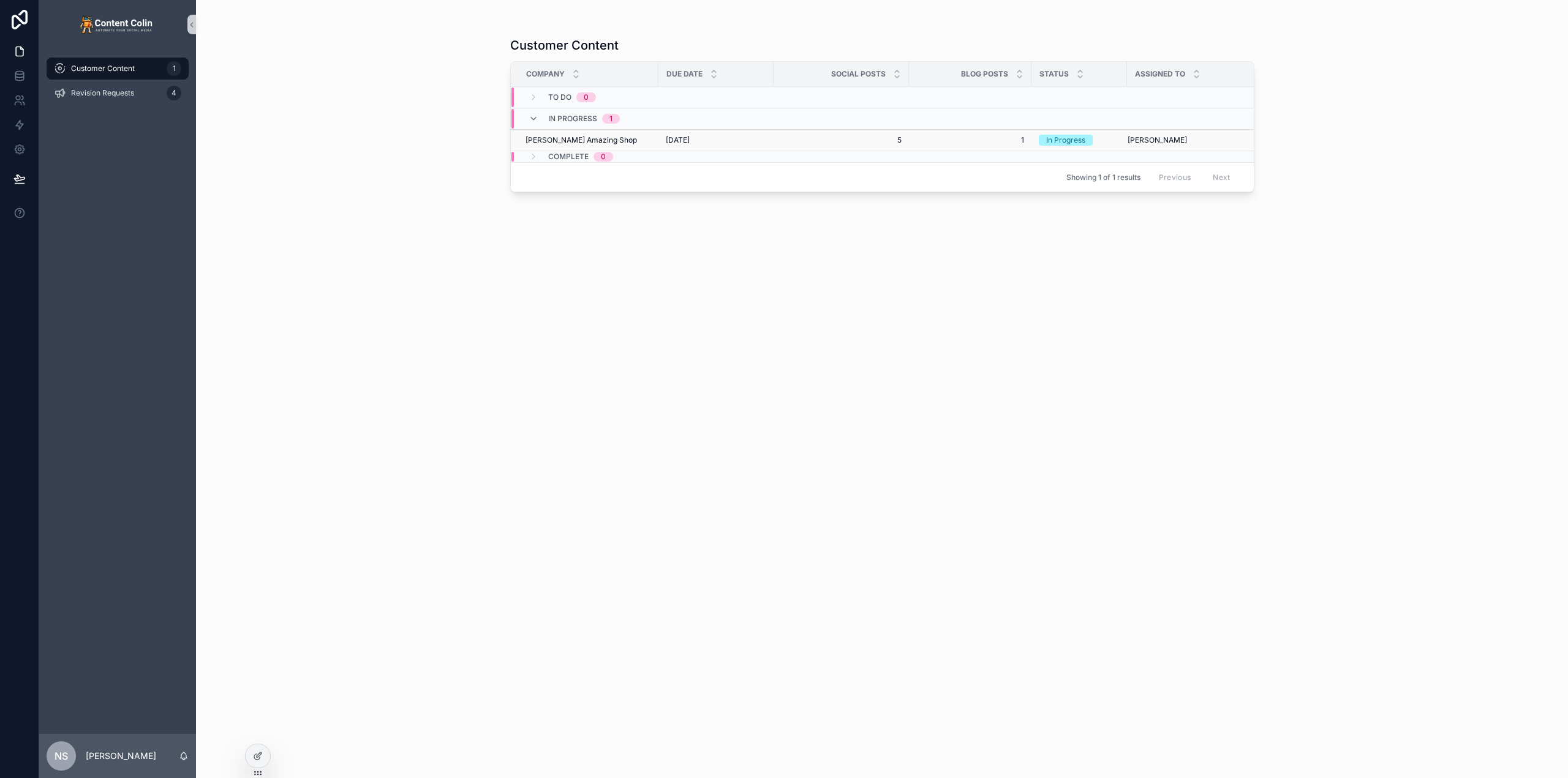
click at [838, 143] on span "5" at bounding box center [840, 140] width 120 height 10
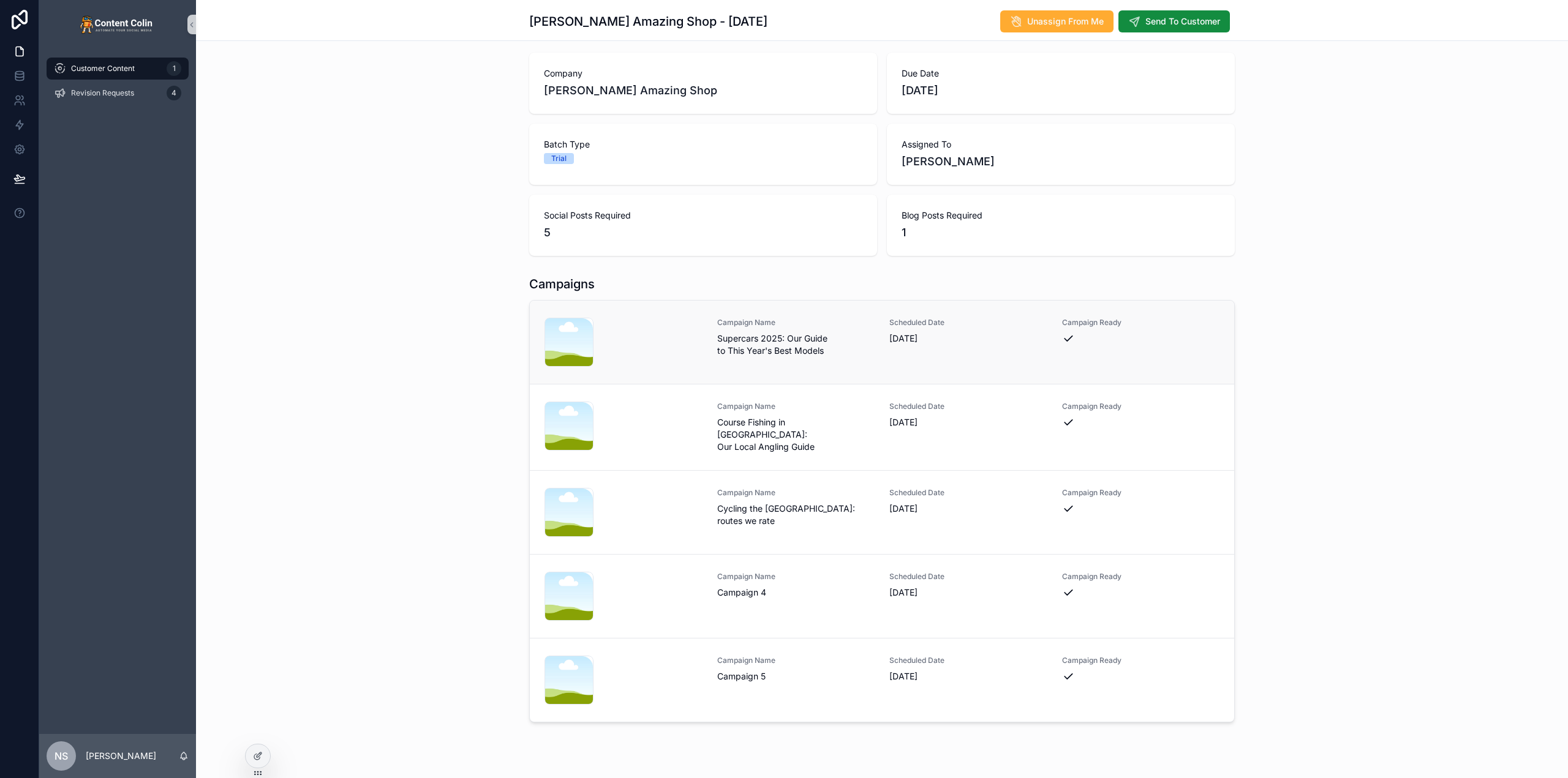
scroll to position [86, 0]
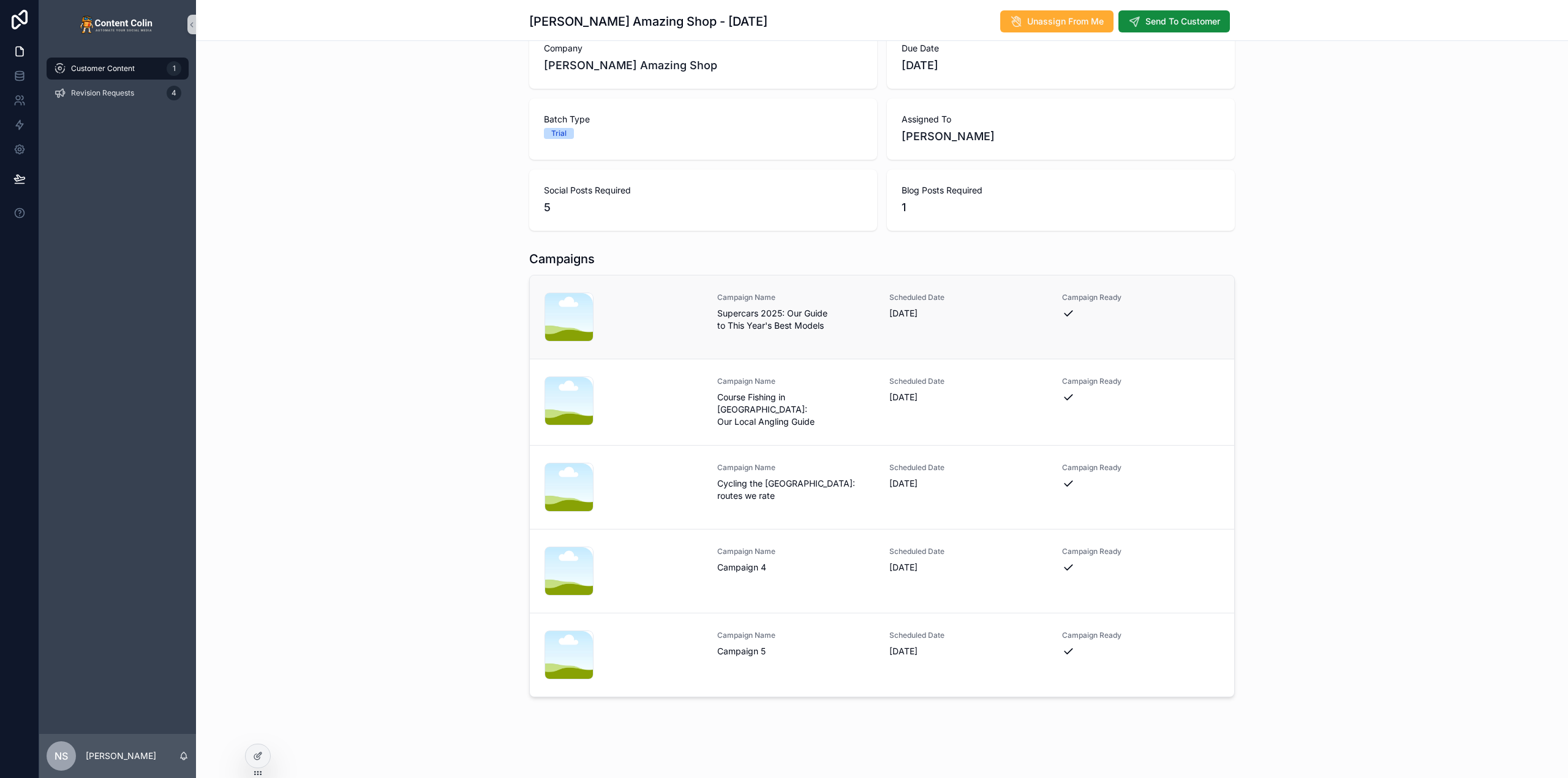
click at [744, 297] on span "Campaign Name" at bounding box center [796, 298] width 158 height 10
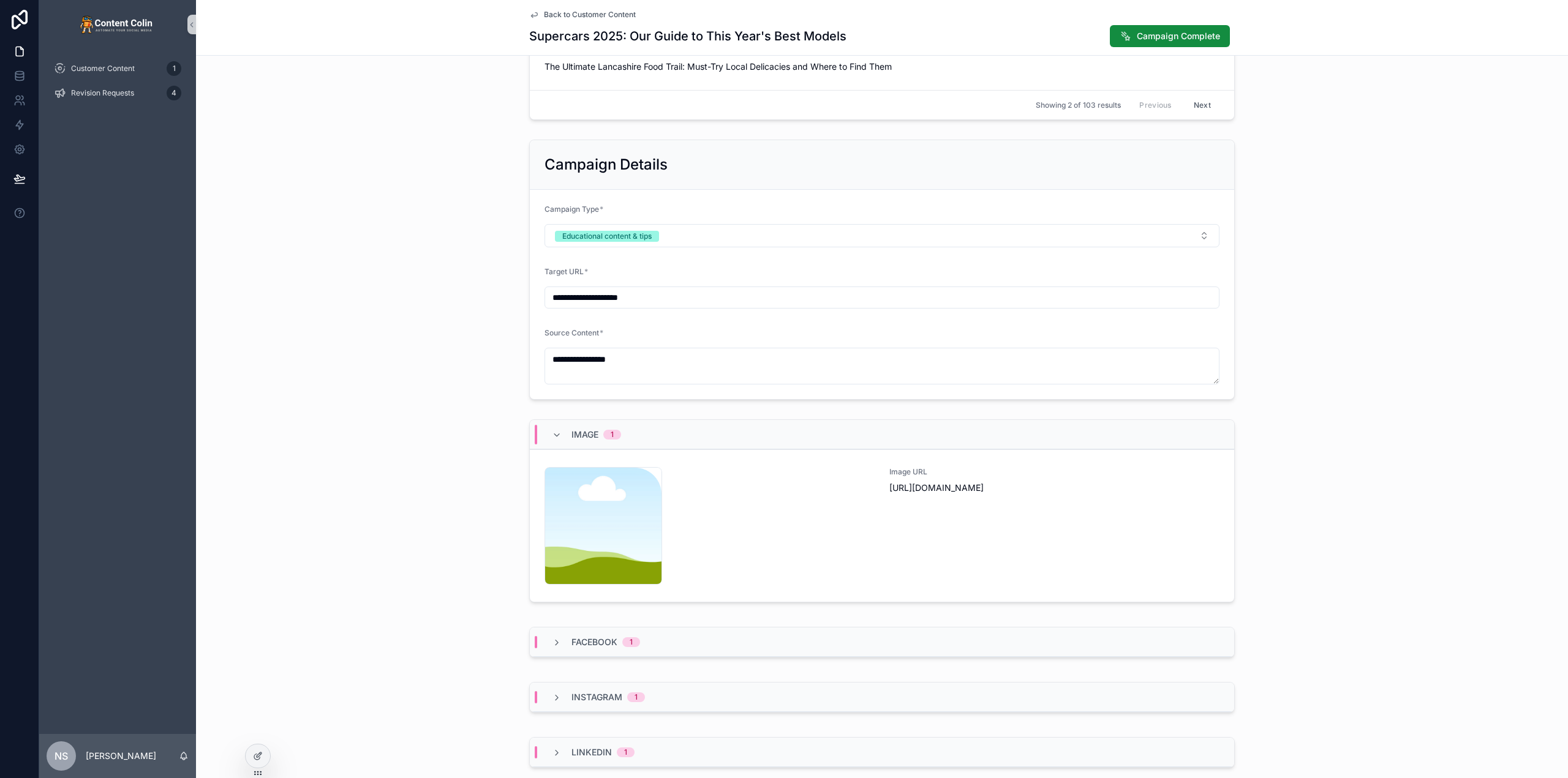
scroll to position [494, 0]
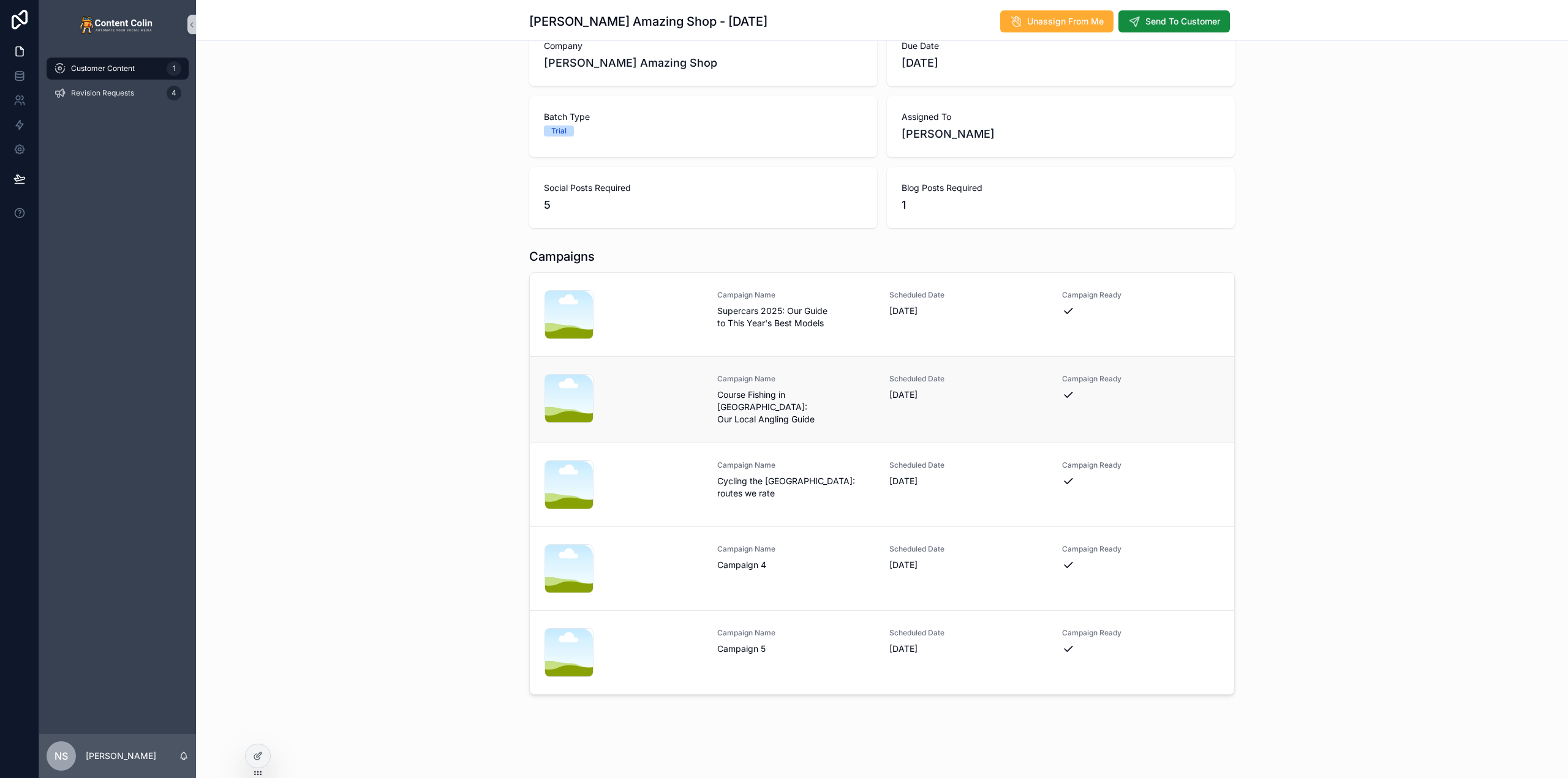
scroll to position [86, 0]
click at [791, 396] on span "Course Fishing in [GEOGRAPHIC_DATA]: Our Local Angling Guide" at bounding box center [796, 410] width 158 height 36
click at [777, 493] on span "Cycling the [GEOGRAPHIC_DATA]: routes we rate" at bounding box center [796, 490] width 158 height 24
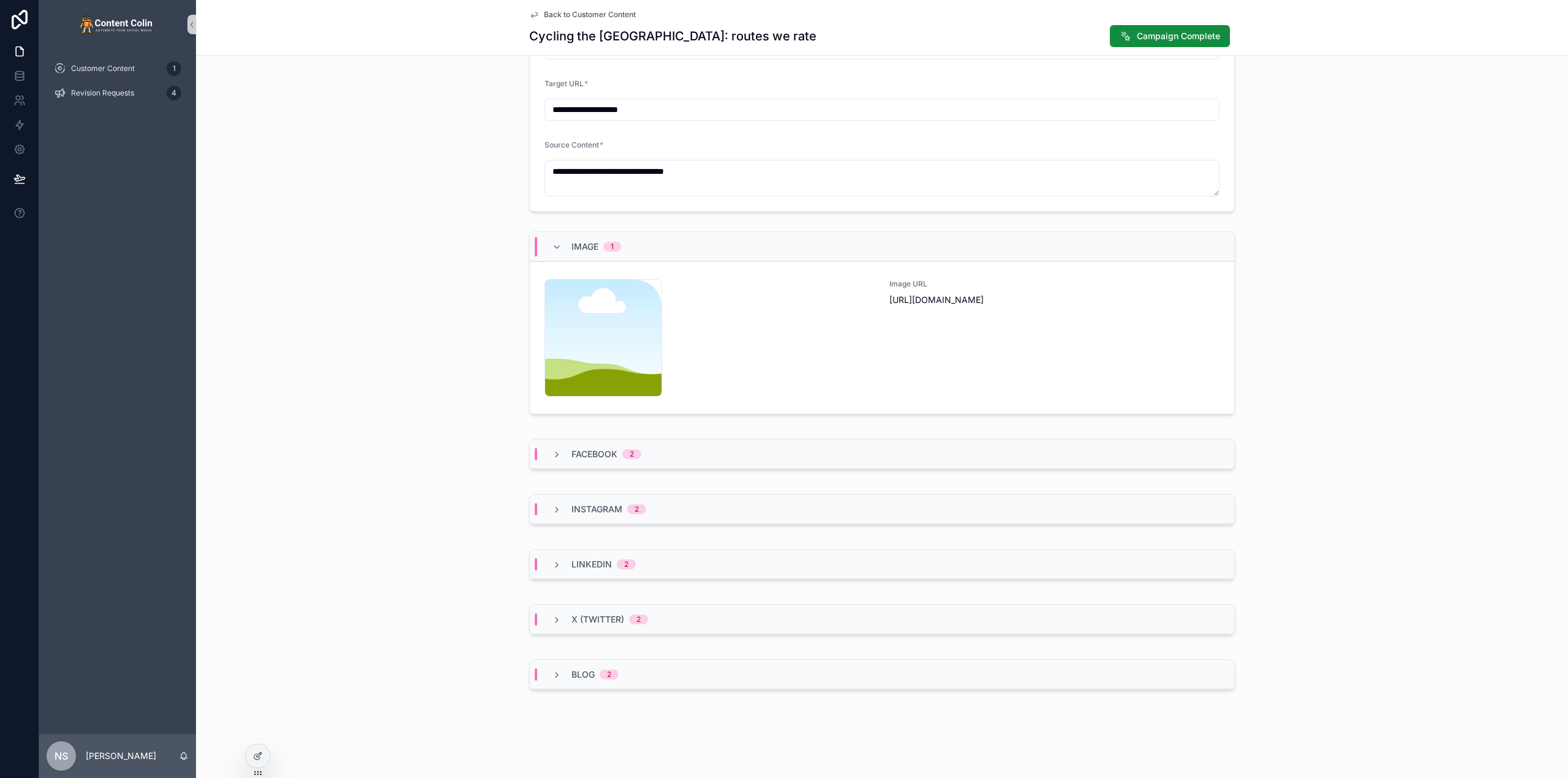
scroll to position [86, 0]
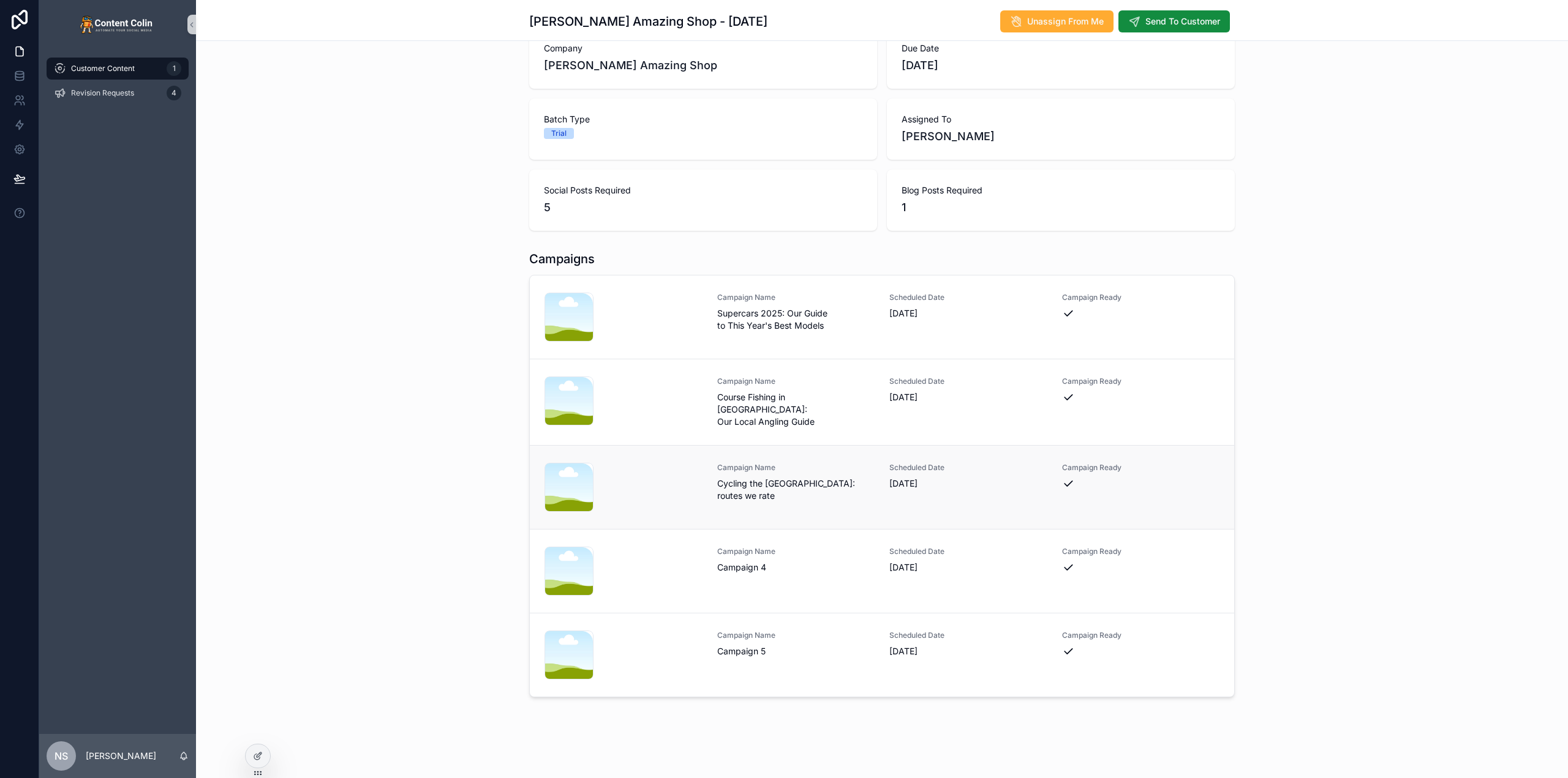
drag, startPoint x: 738, startPoint y: 468, endPoint x: 740, endPoint y: 475, distance: 7.3
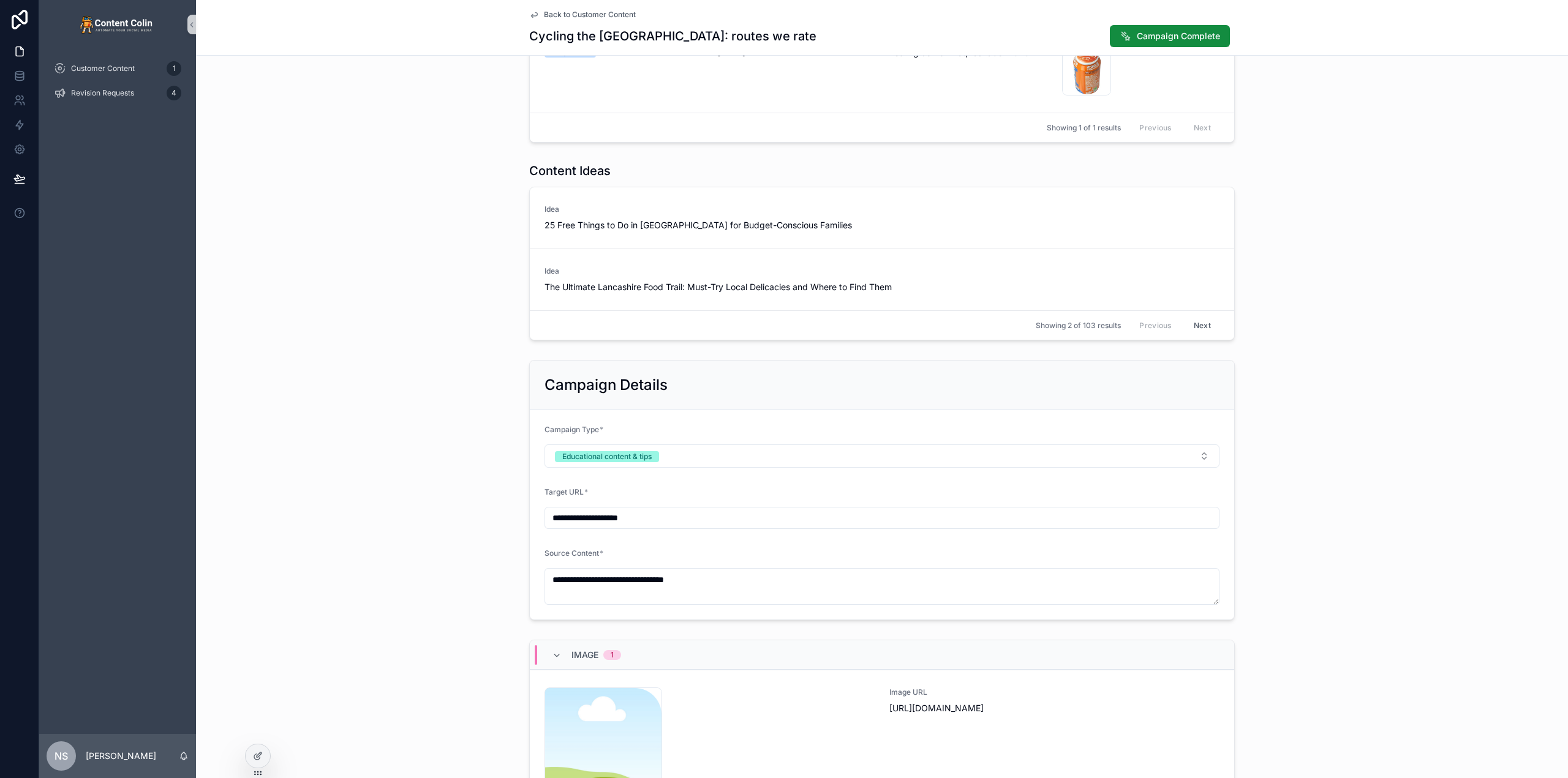
scroll to position [494, 0]
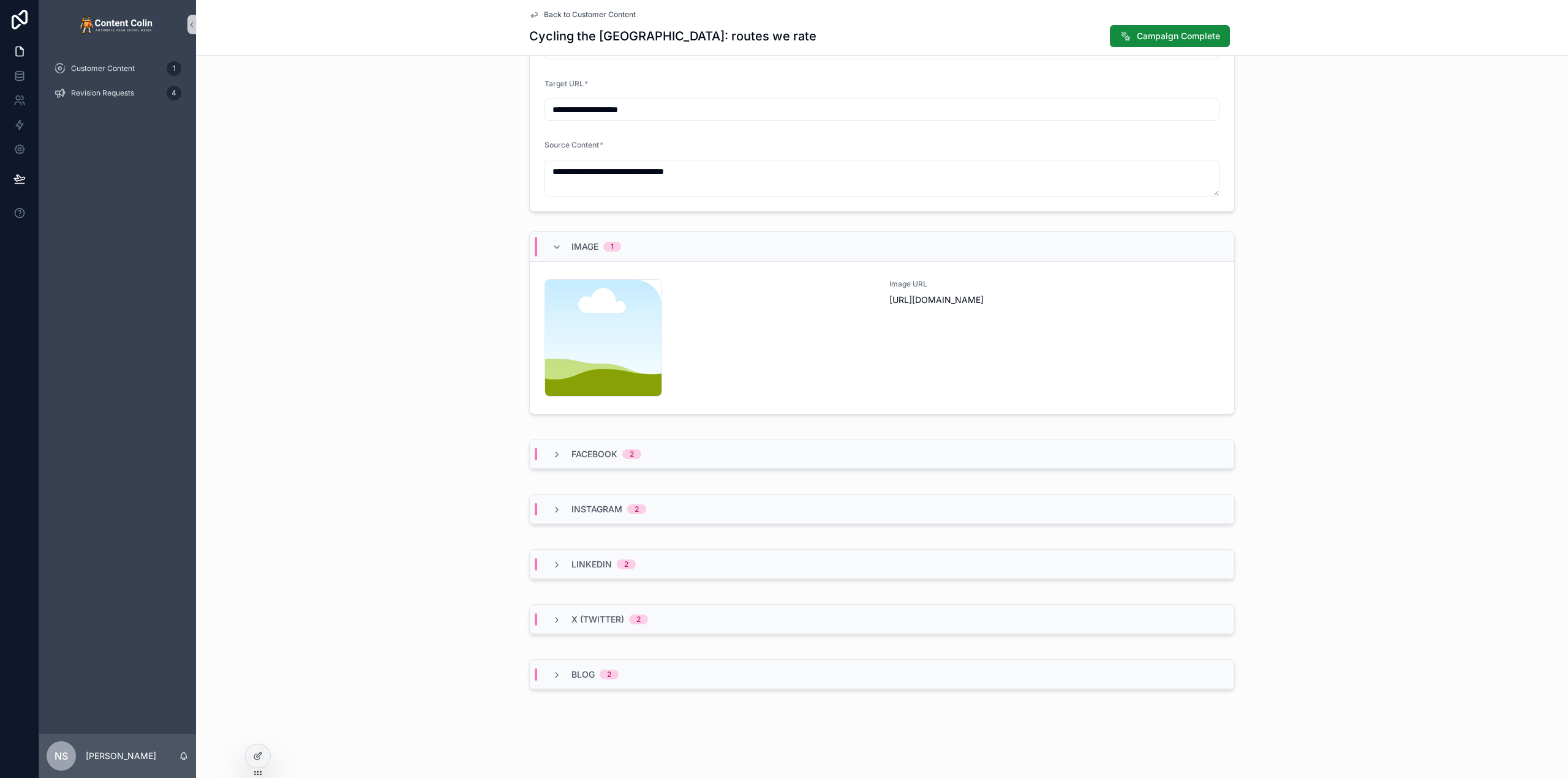
click at [641, 679] on div "Blog 2" at bounding box center [881, 675] width 704 height 30
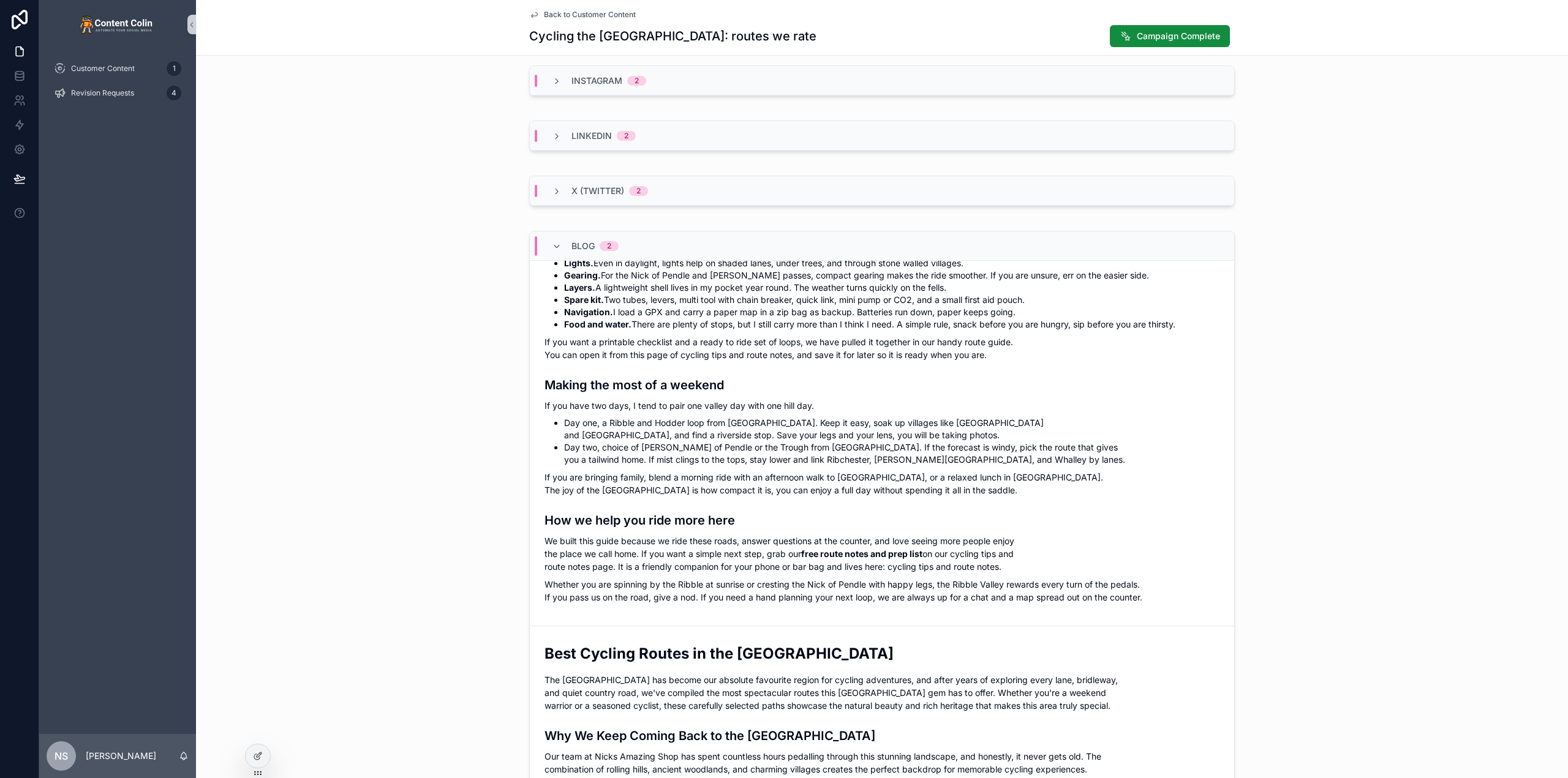
scroll to position [0, 0]
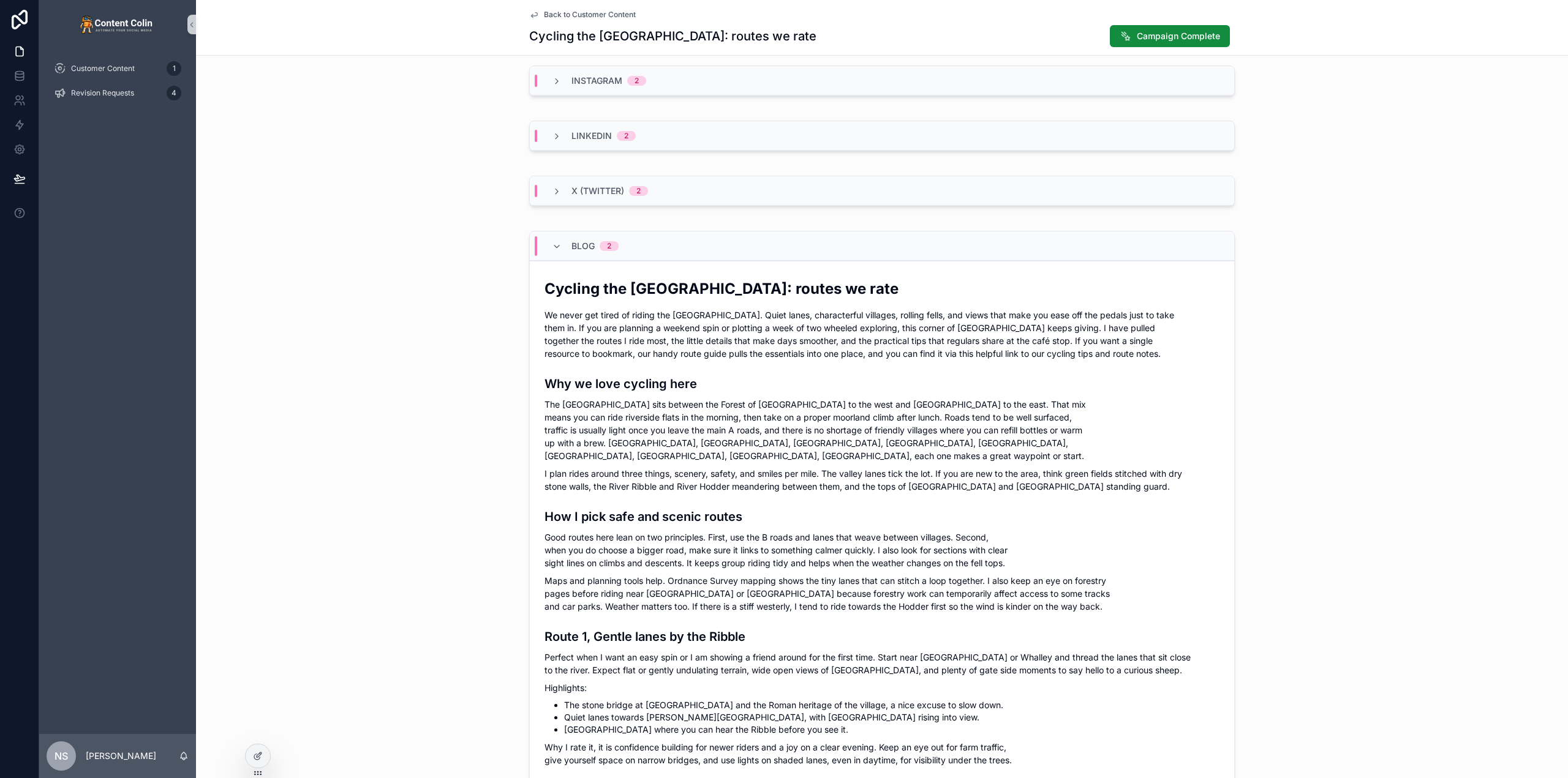
click at [655, 256] on div "Blog 2" at bounding box center [881, 246] width 704 height 30
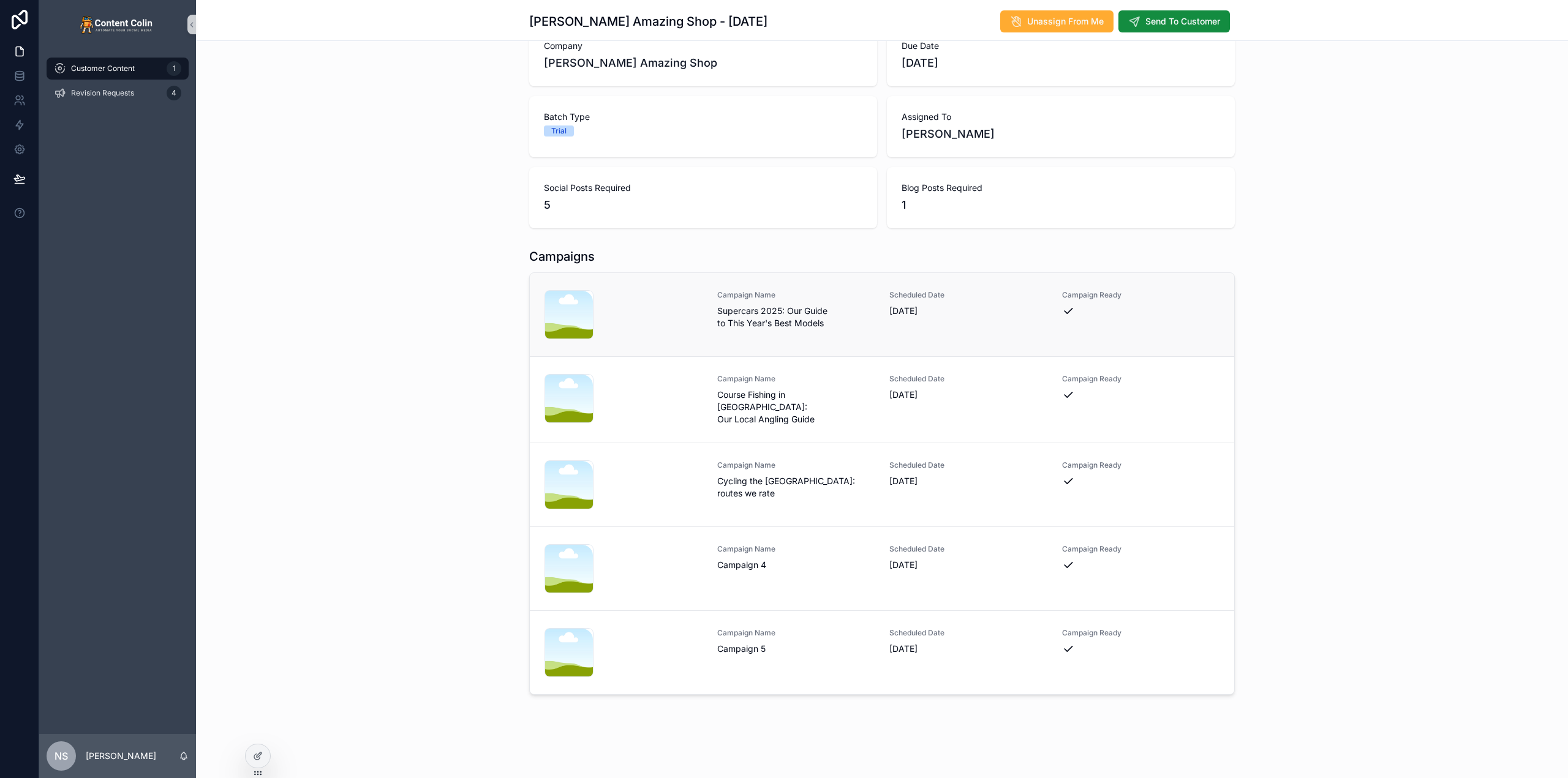
scroll to position [86, 0]
